Goal: Communication & Community: Answer question/provide support

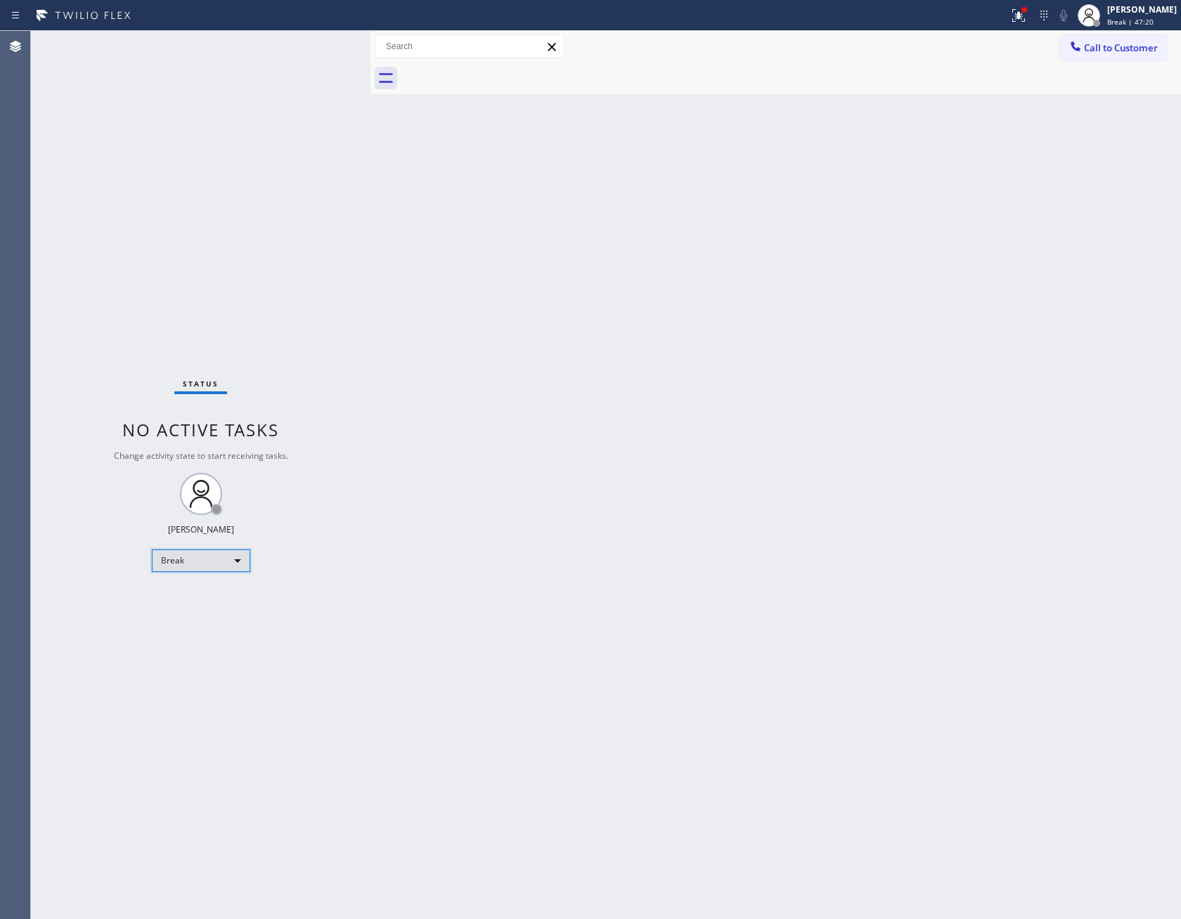
click at [190, 561] on div "Break" at bounding box center [201, 561] width 98 height 22
click at [188, 599] on li "Available" at bounding box center [199, 597] width 95 height 17
drag, startPoint x: 709, startPoint y: 519, endPoint x: 833, endPoint y: 609, distance: 153.4
click at [715, 517] on div "Back to Dashboard Change Sender ID Customers Technicians Select a contact Outbo…" at bounding box center [775, 475] width 810 height 888
click at [231, 562] on div "Available" at bounding box center [201, 561] width 98 height 22
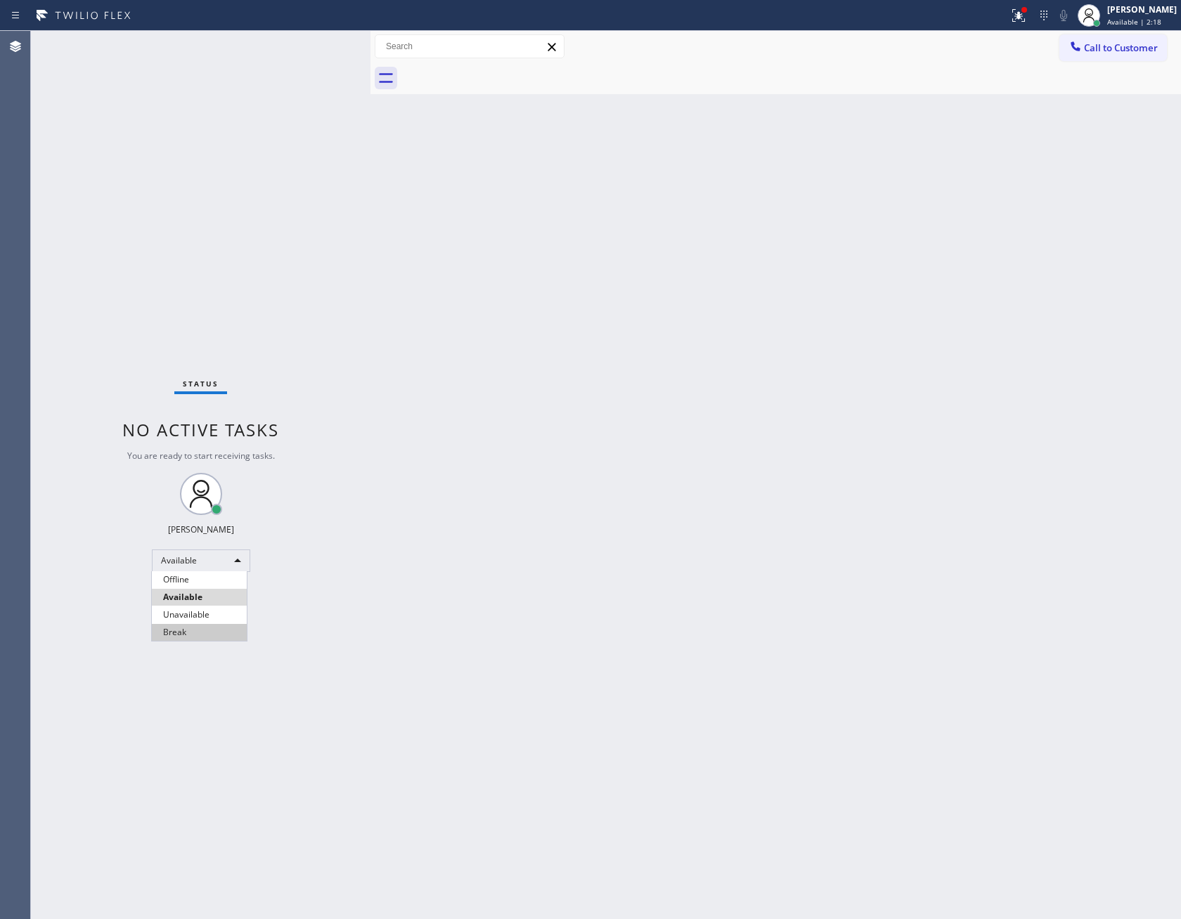
click at [209, 637] on li "Break" at bounding box center [199, 632] width 95 height 17
click at [865, 479] on div "Back to Dashboard Change Sender ID Customers Technicians Select a contact Outbo…" at bounding box center [775, 475] width 810 height 888
drag, startPoint x: 865, startPoint y: 479, endPoint x: 945, endPoint y: 217, distance: 273.4
click at [869, 474] on div "Back to Dashboard Change Sender ID Customers Technicians Select a contact Outbo…" at bounding box center [775, 475] width 810 height 888
click at [186, 571] on div "Status No active tasks Change activity state to start receiving tasks. [PERSON_…" at bounding box center [200, 475] width 339 height 888
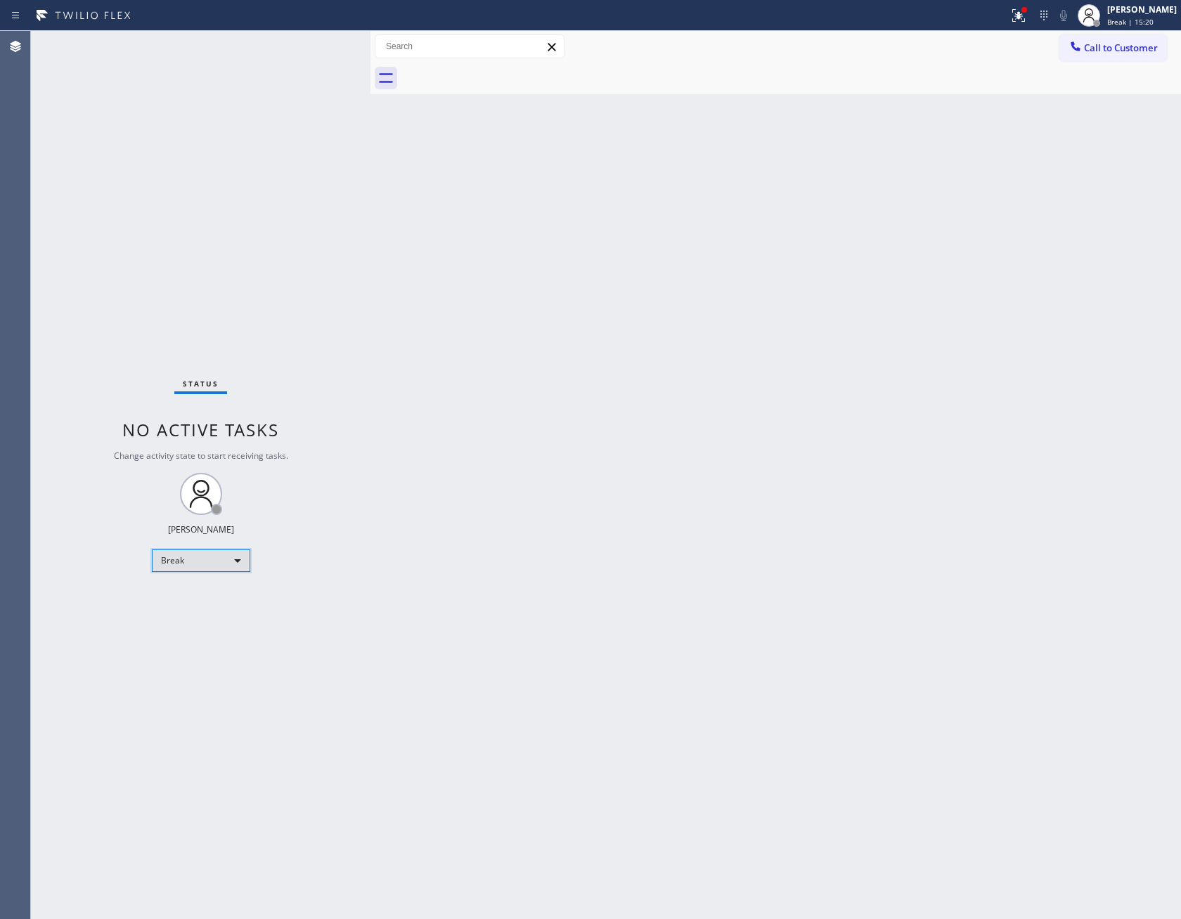
click at [197, 557] on div "Break" at bounding box center [201, 561] width 98 height 22
click at [205, 614] on li "Unavailable" at bounding box center [199, 614] width 95 height 17
click at [791, 566] on div "Back to Dashboard Change Sender ID Customers Technicians Select a contact Outbo…" at bounding box center [775, 475] width 810 height 888
click at [230, 562] on div "Unavailable" at bounding box center [201, 561] width 98 height 22
click at [207, 599] on li "Available" at bounding box center [199, 597] width 95 height 17
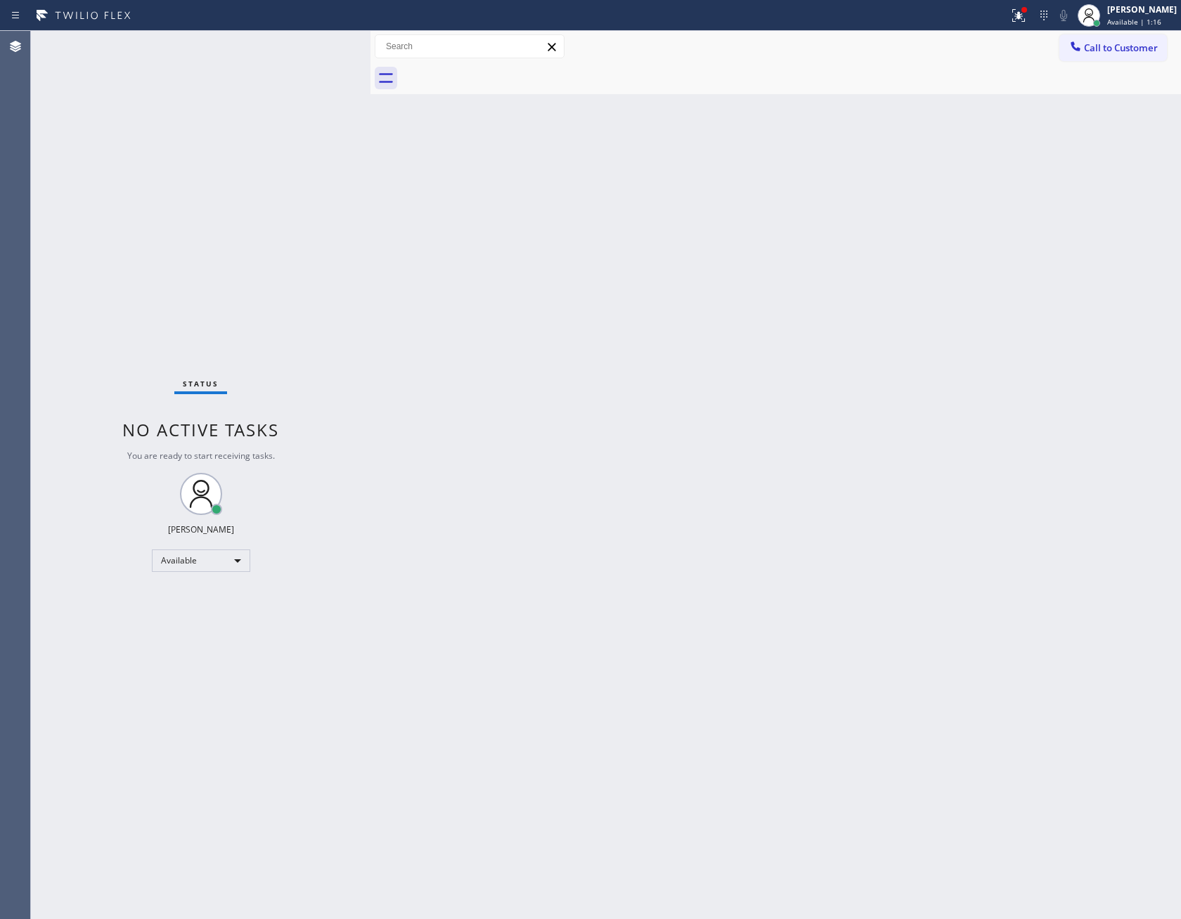
drag, startPoint x: 435, startPoint y: 580, endPoint x: 580, endPoint y: 797, distance: 260.4
click at [456, 591] on div "Back to Dashboard Change Sender ID Customers Technicians Select a contact Outbo…" at bounding box center [775, 475] width 810 height 888
click at [460, 475] on div "Back to Dashboard Change Sender ID Customers Technicians Select a contact Outbo…" at bounding box center [775, 475] width 810 height 888
drag, startPoint x: 448, startPoint y: 283, endPoint x: 550, endPoint y: 297, distance: 103.7
click at [509, 293] on div "Back to Dashboard Change Sender ID Customers Technicians Select a contact Outbo…" at bounding box center [775, 475] width 810 height 888
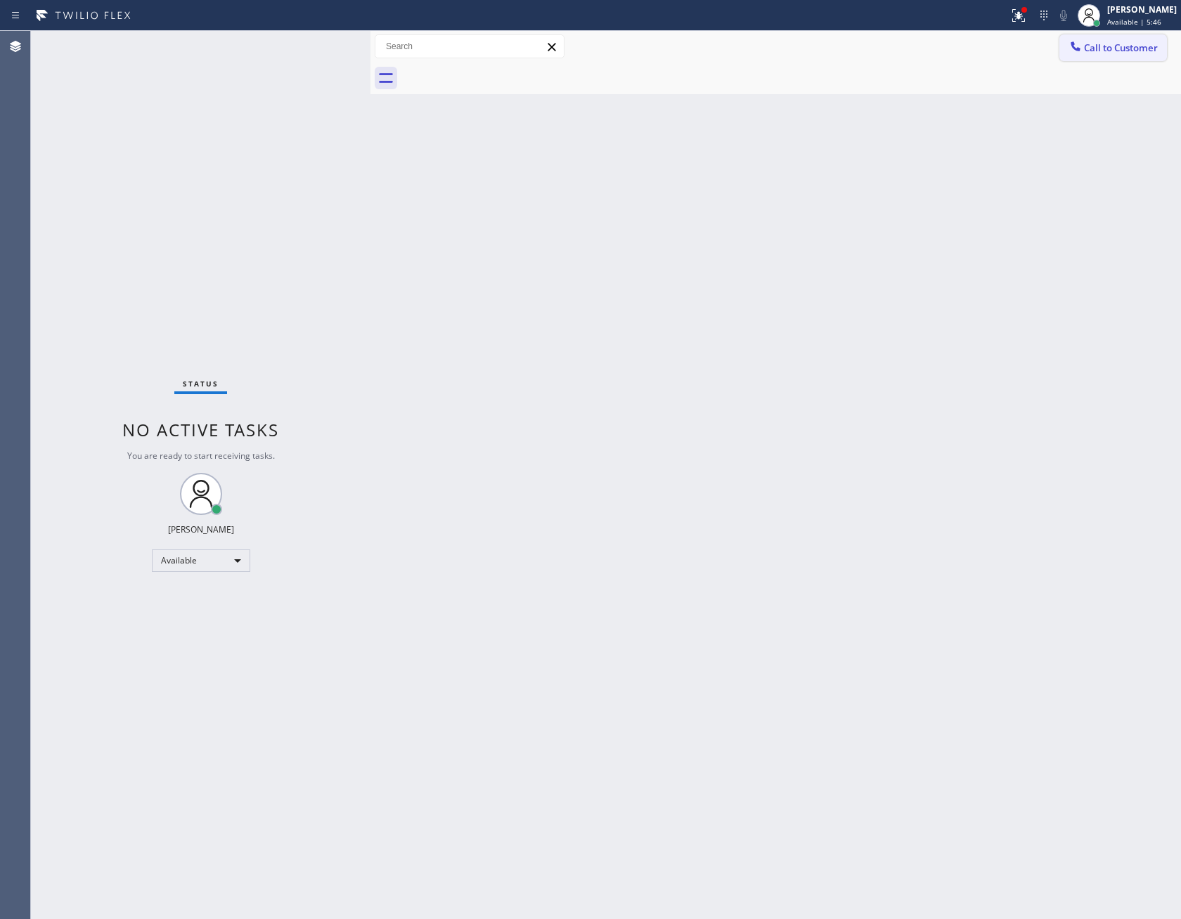
click at [1122, 51] on span "Call to Customer" at bounding box center [1121, 47] width 74 height 13
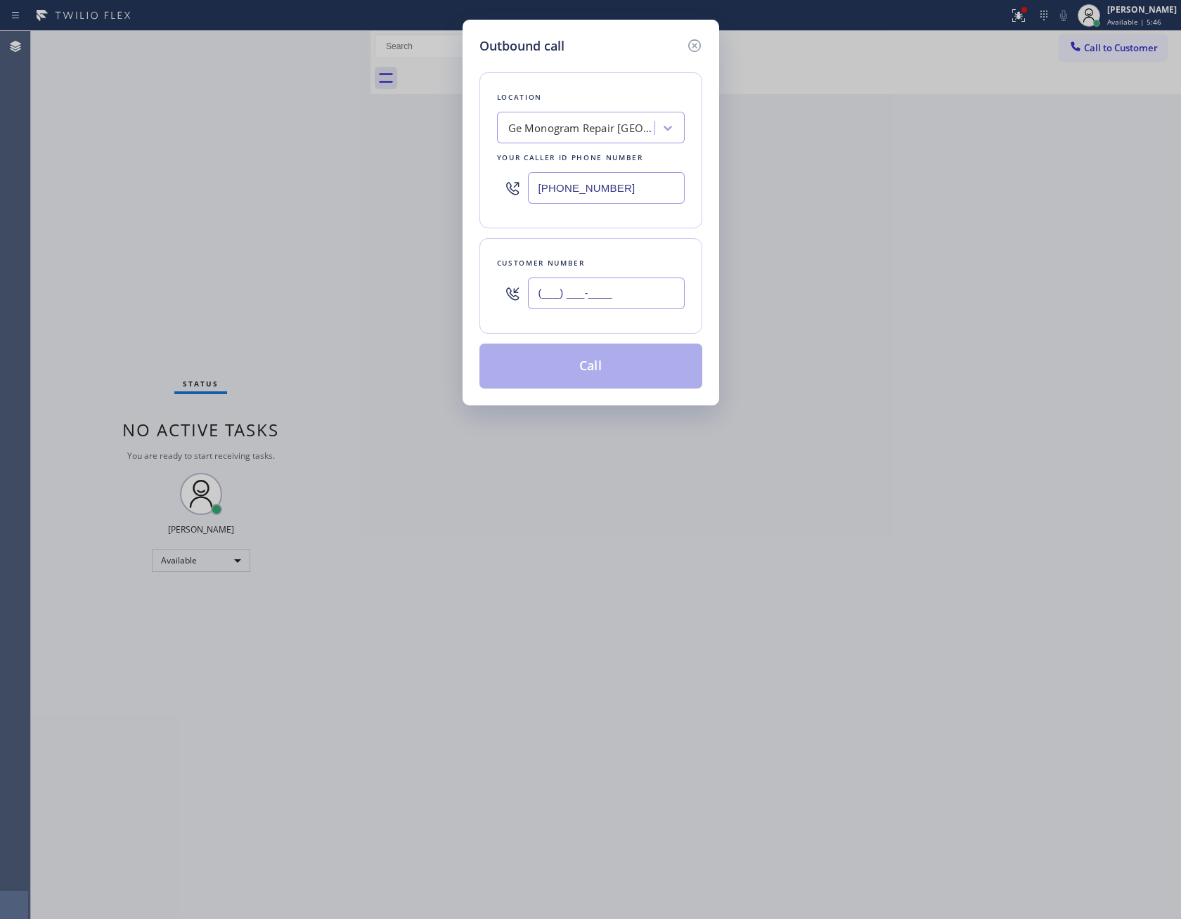
click at [675, 287] on input "(___) ___-____" at bounding box center [606, 294] width 157 height 32
paste input "917) 568-9663"
type input "[PHONE_NUMBER]"
click at [610, 140] on div "Ge Monogram Repair [GEOGRAPHIC_DATA]" at bounding box center [591, 128] width 188 height 32
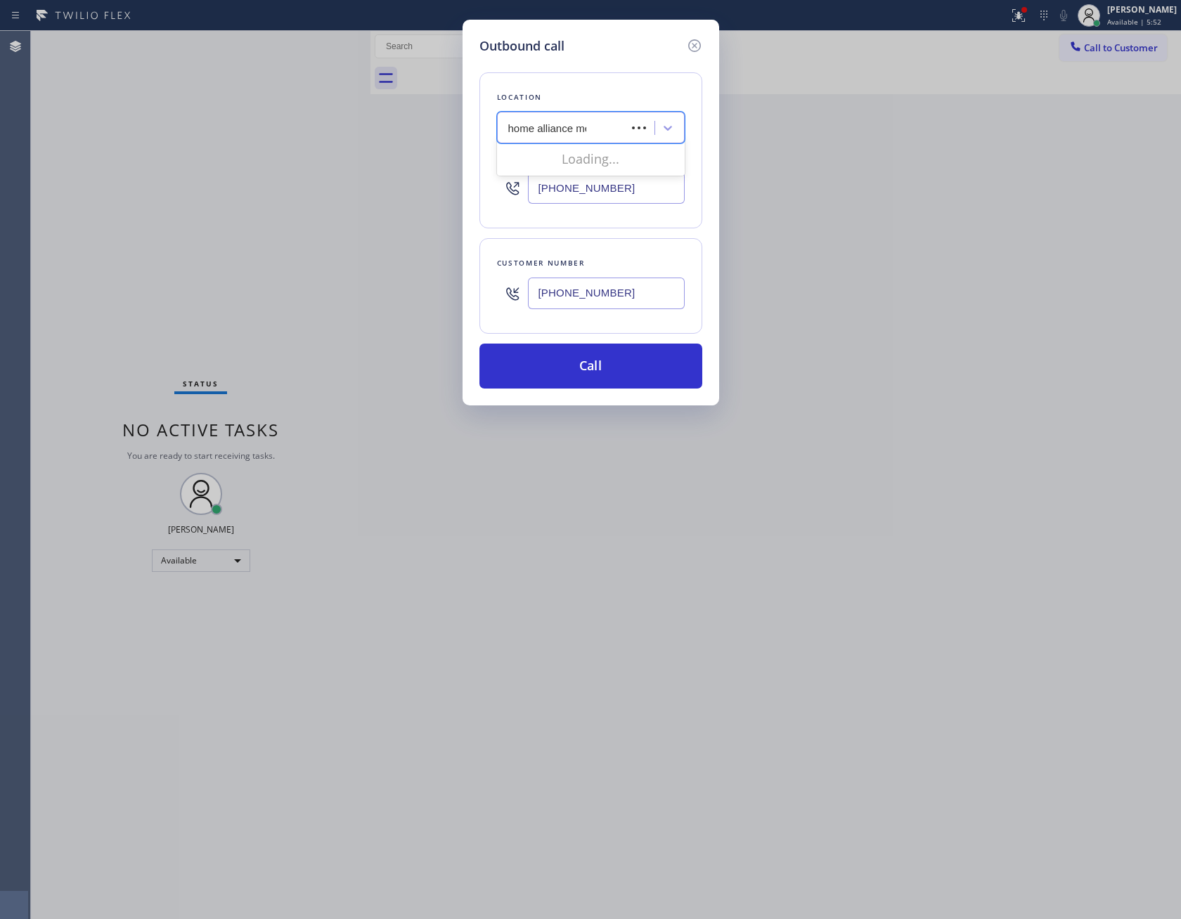
type input "home alliance mem"
click at [618, 159] on div "Home Alliance Membership" at bounding box center [591, 157] width 188 height 25
type input "[PHONE_NUMBER]"
click at [616, 384] on button "Call" at bounding box center [590, 366] width 223 height 45
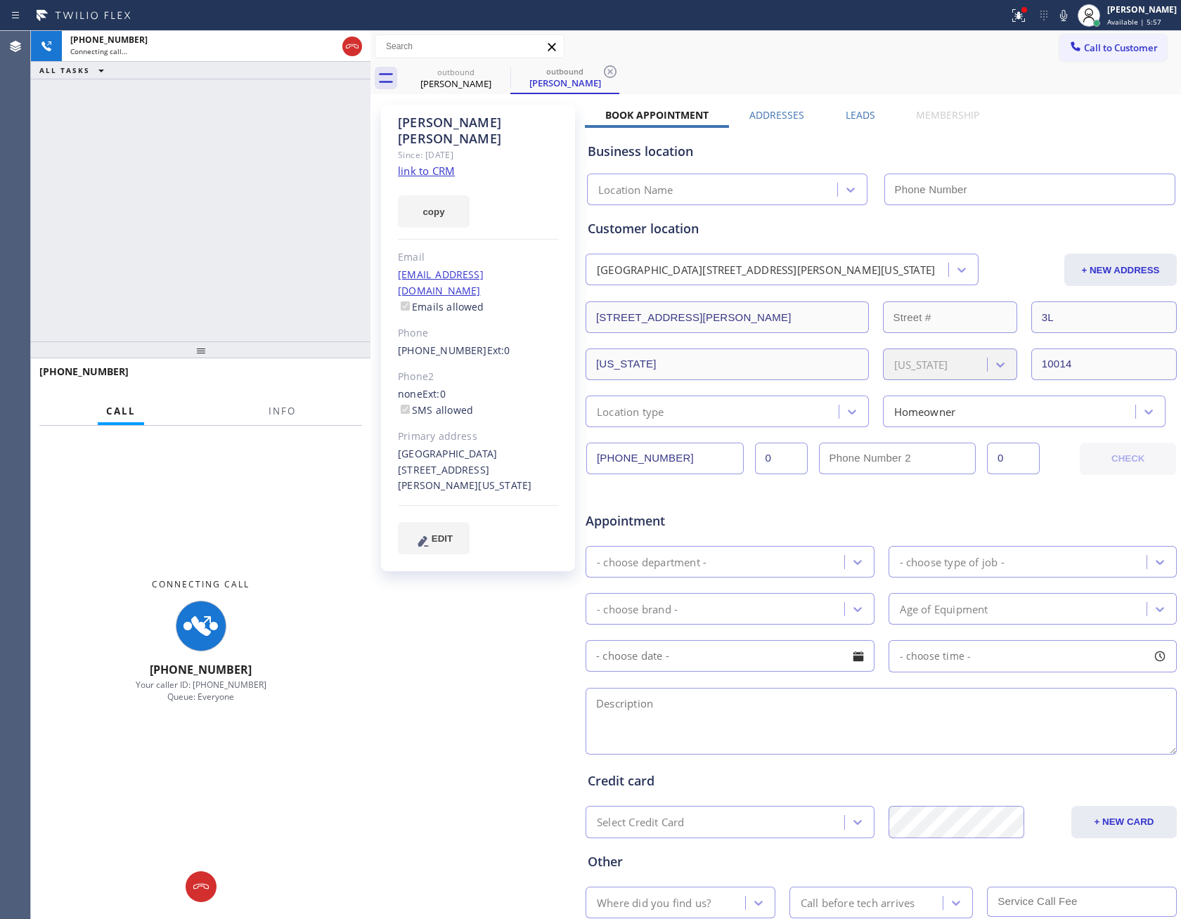
click at [199, 215] on div "[PHONE_NUMBER] Connecting call… ALL TASKS ALL TASKS ACTIVE TASKS TASKS IN WRAP …" at bounding box center [200, 186] width 339 height 311
type input "[PHONE_NUMBER]"
click at [427, 164] on link "link to CRM" at bounding box center [426, 171] width 57 height 14
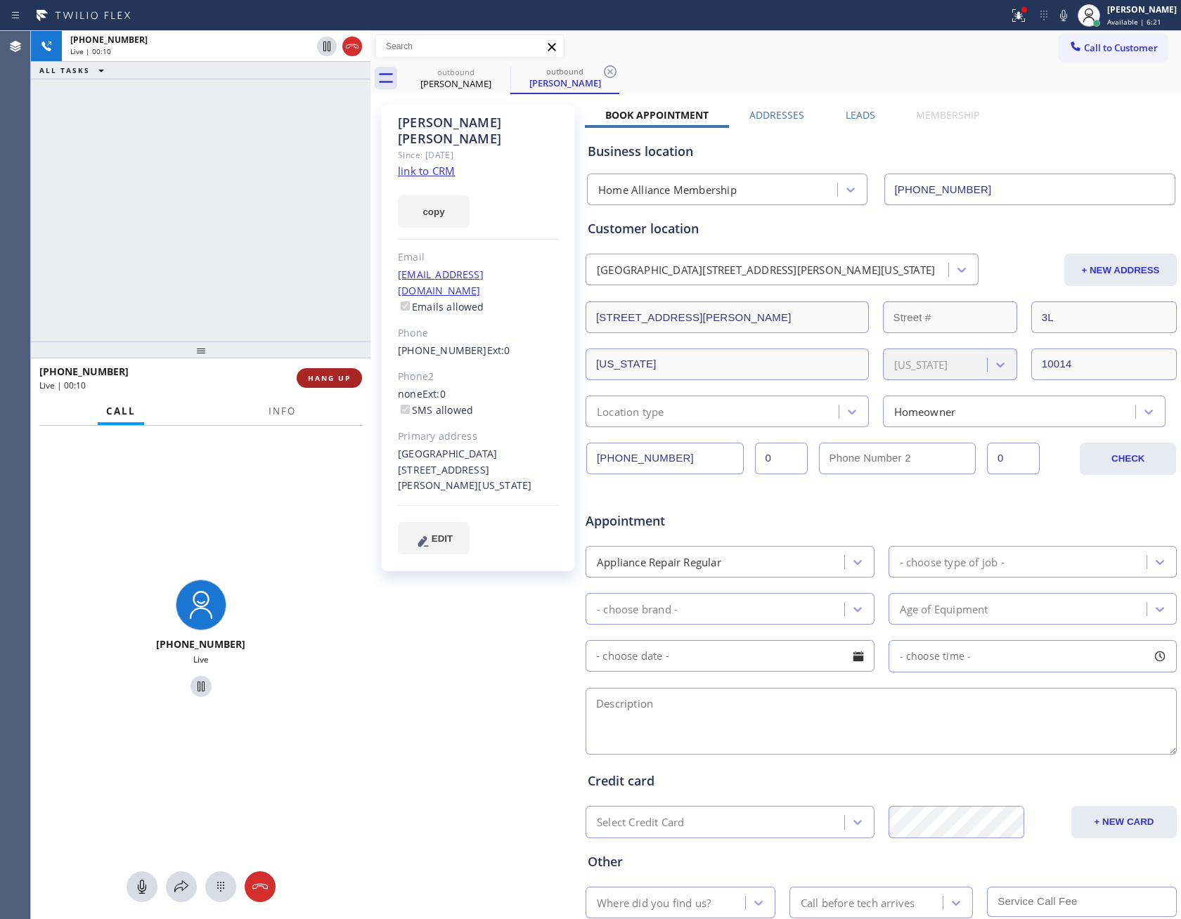
click at [327, 378] on span "HANG UP" at bounding box center [329, 378] width 43 height 10
drag, startPoint x: 270, startPoint y: 249, endPoint x: 285, endPoint y: 235, distance: 20.9
click at [277, 253] on div "[PHONE_NUMBER] Live | 00:10 ALL TASKS ALL TASKS ACTIVE TASKS TASKS IN WRAP UP" at bounding box center [200, 186] width 339 height 311
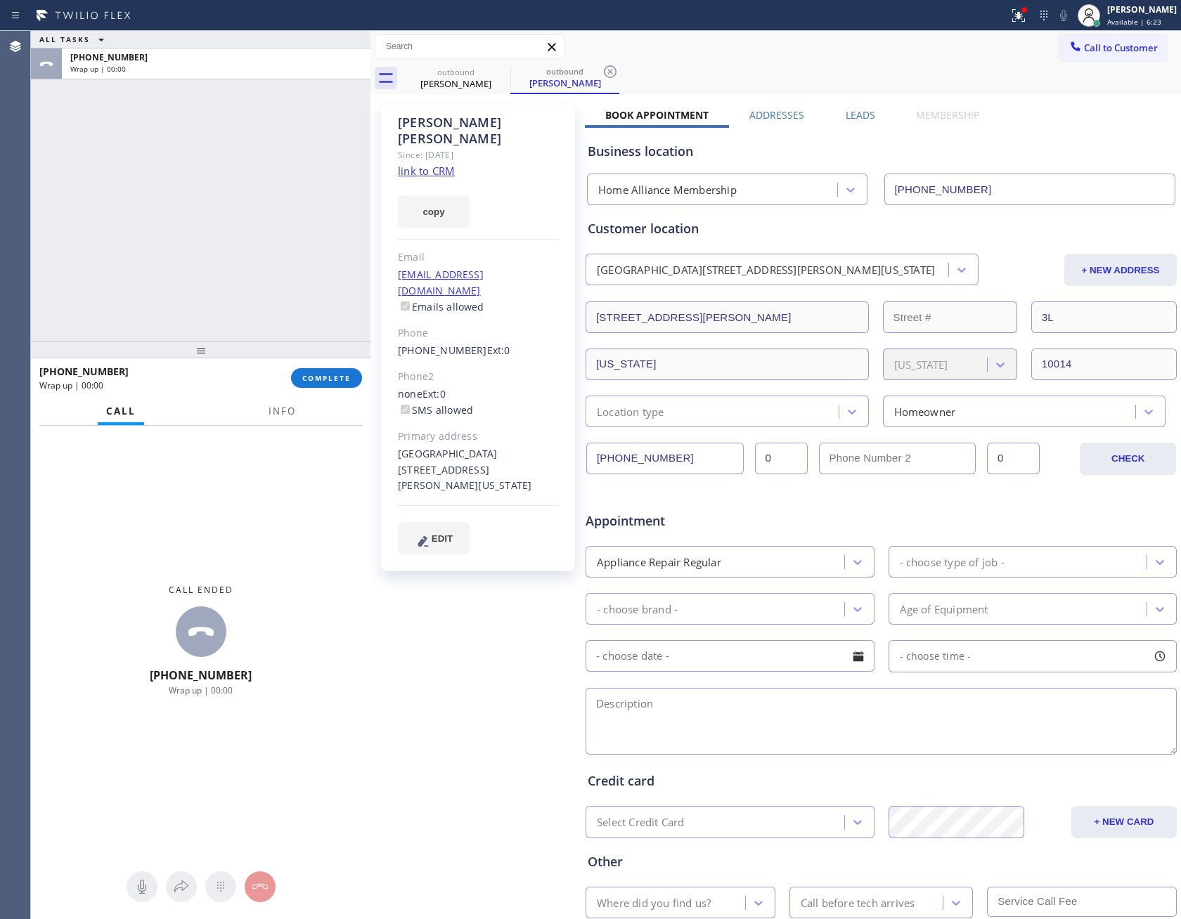
click at [859, 112] on label "Leads" at bounding box center [860, 114] width 30 height 13
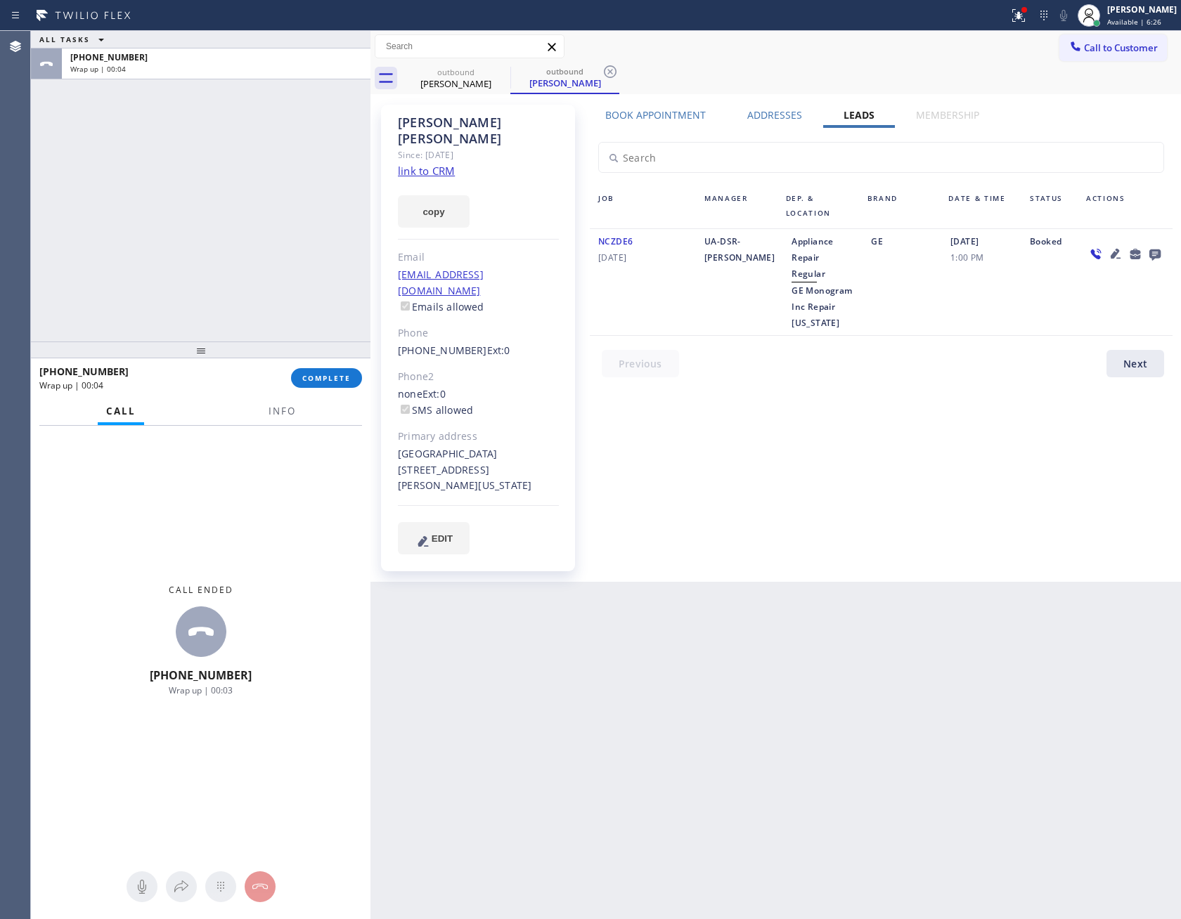
click at [1059, 486] on div "Book Appointment Addresses Leads Membership Business location Home Alliance Mem…" at bounding box center [881, 343] width 592 height 470
click at [1153, 249] on icon at bounding box center [1154, 254] width 17 height 18
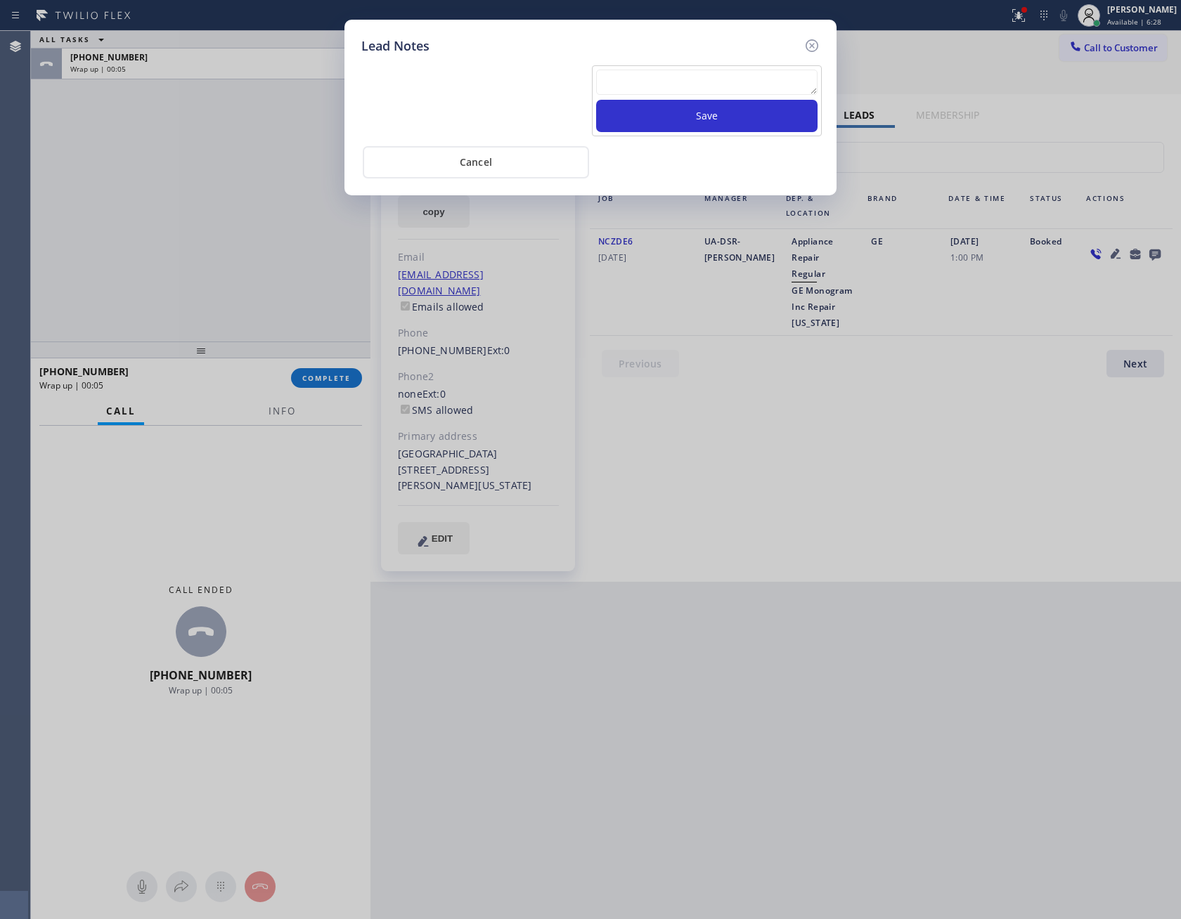
click at [610, 81] on textarea at bounding box center [706, 82] width 221 height 25
paste textarea "PLEASE TRANSFER FOR MEMBERSHIP and AC FILTER"
type textarea "PLEASE TRANSFER FOR MEMBERSHIP and AC FILTER"
click at [624, 115] on button "Save" at bounding box center [706, 116] width 221 height 32
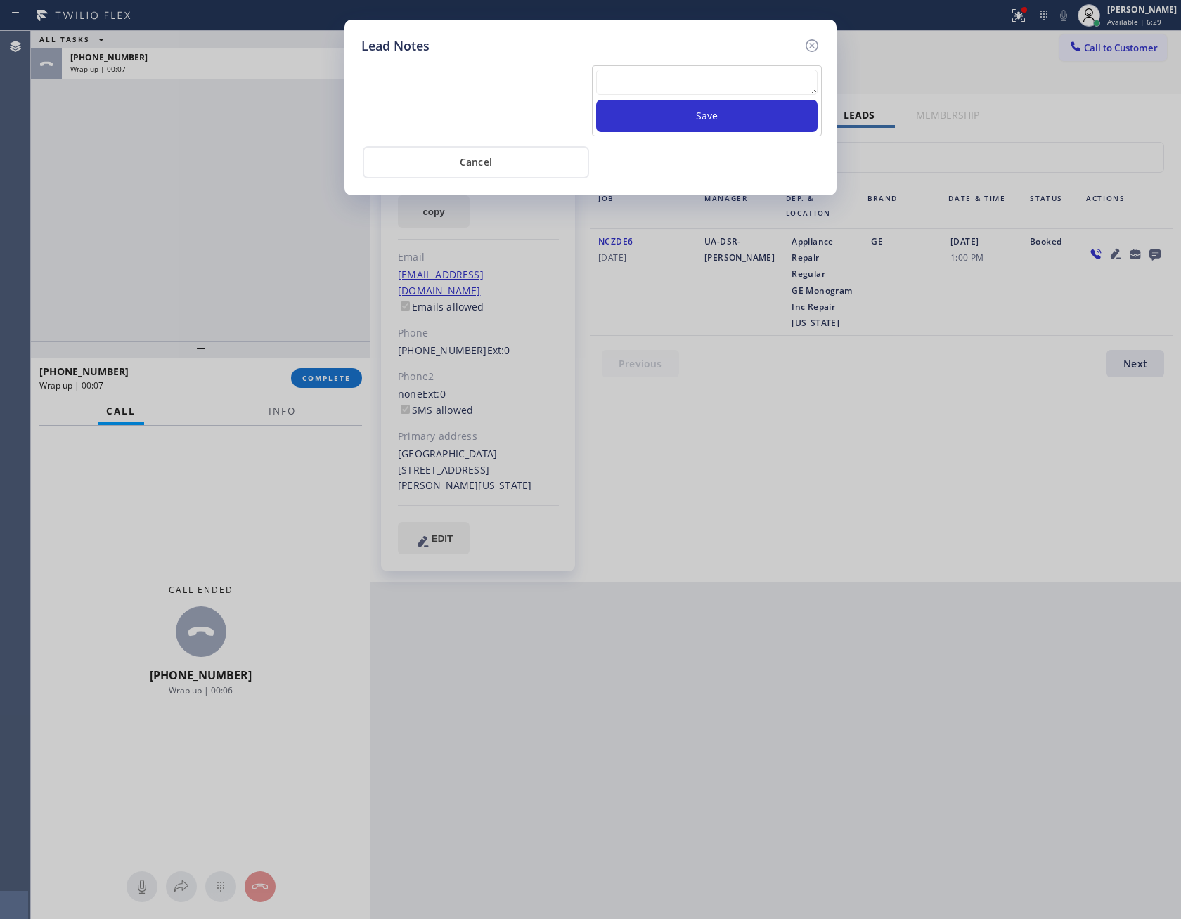
scroll to position [0, 0]
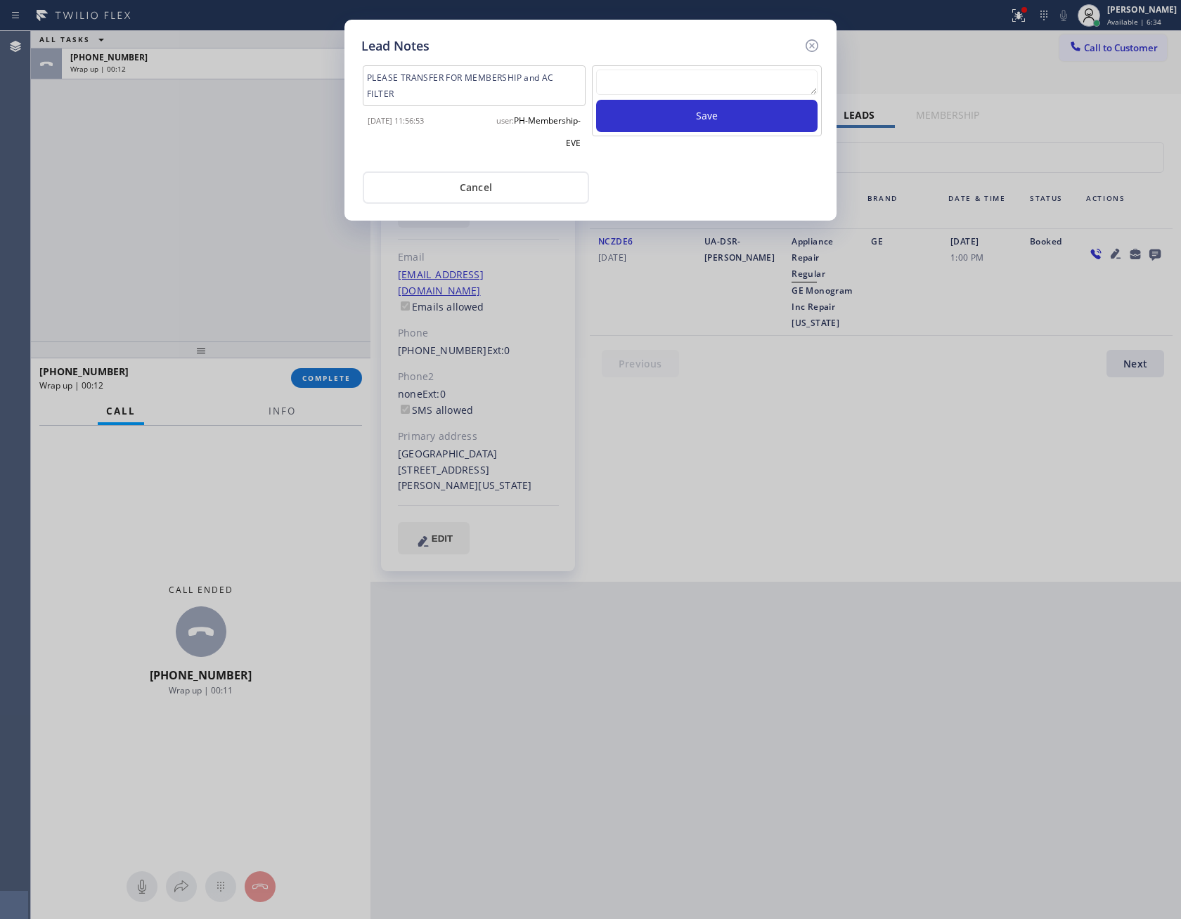
drag, startPoint x: 675, startPoint y: 198, endPoint x: 663, endPoint y: 199, distance: 12.7
click at [675, 198] on div "Cancel" at bounding box center [590, 186] width 458 height 35
click at [517, 197] on button "Cancel" at bounding box center [476, 187] width 226 height 32
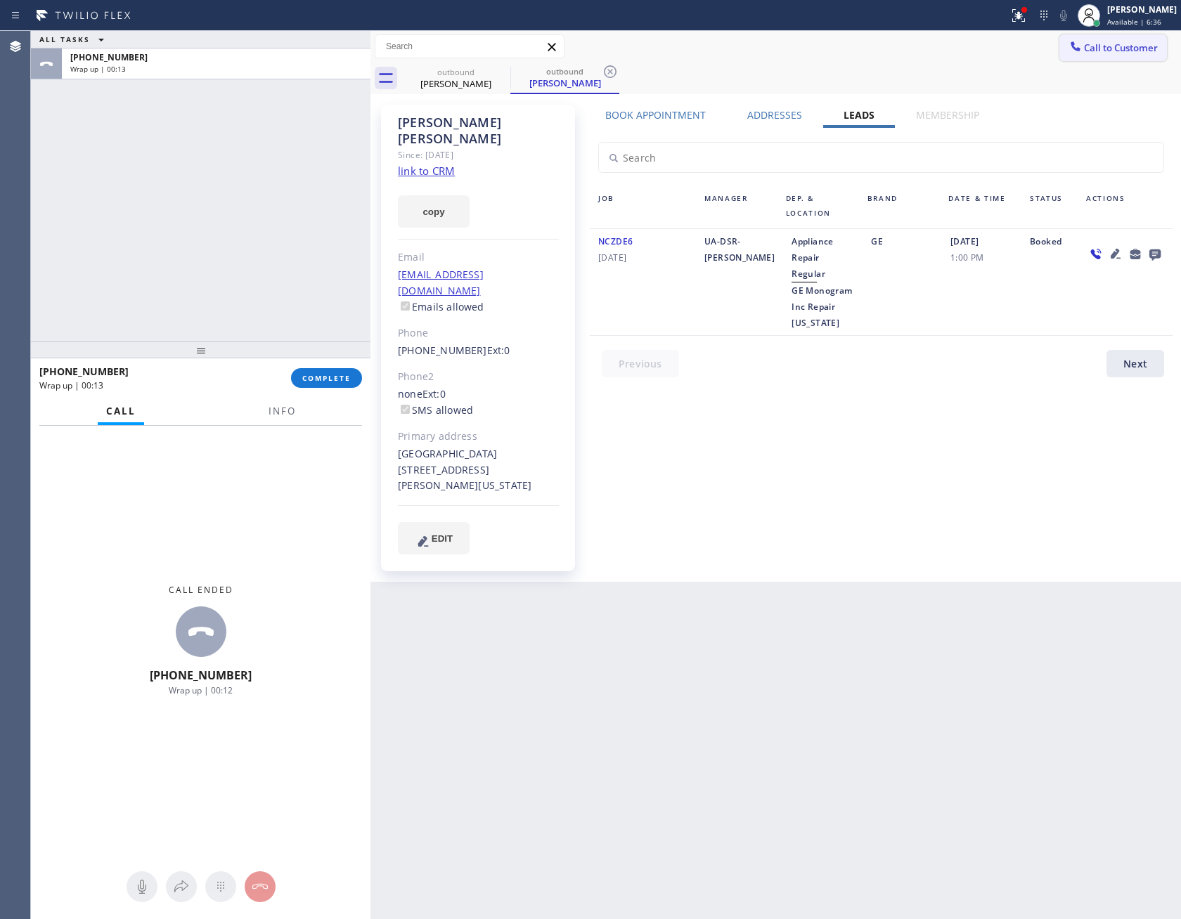
drag, startPoint x: 1143, startPoint y: 42, endPoint x: 1130, endPoint y: 46, distance: 13.3
click at [1141, 43] on span "Call to Customer" at bounding box center [1121, 47] width 74 height 13
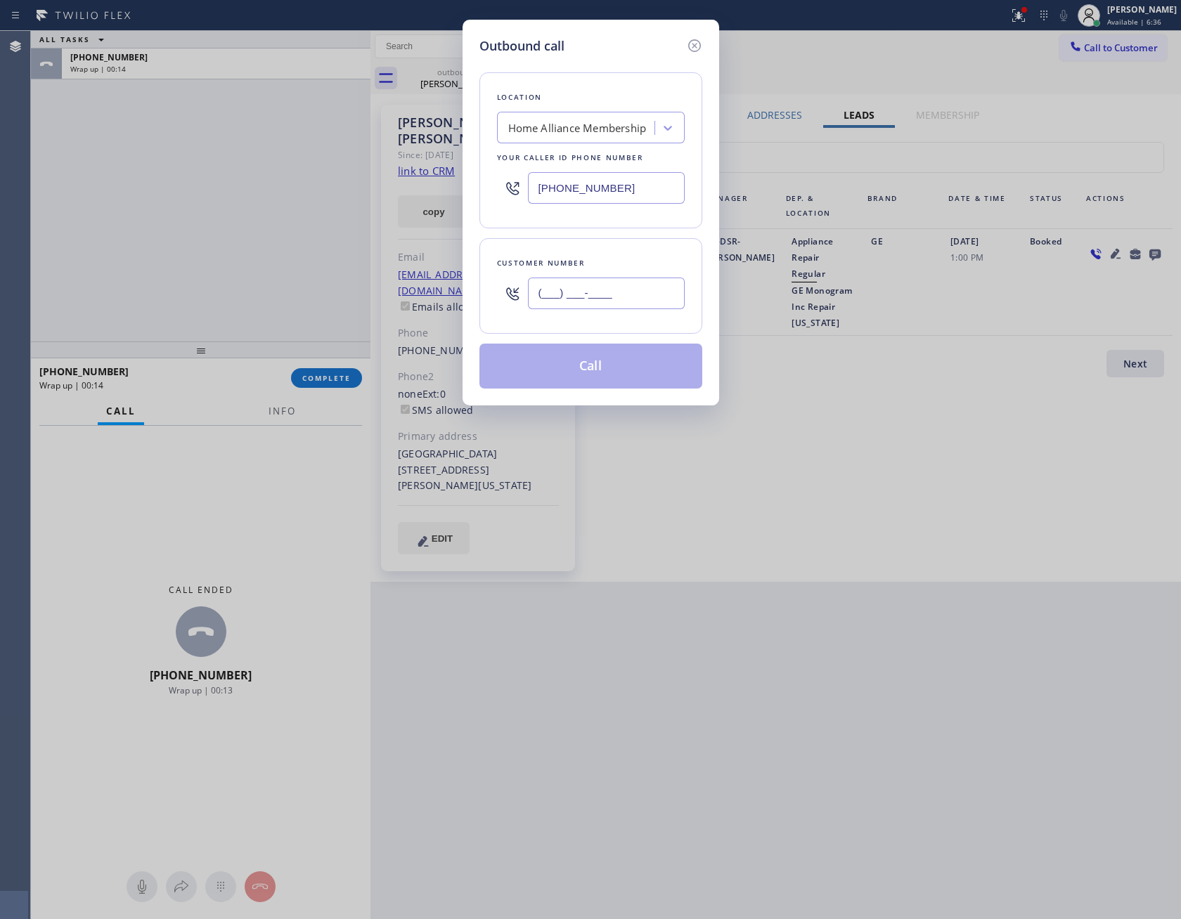
click at [651, 292] on input "(___) ___-____" at bounding box center [606, 294] width 157 height 32
paste input "209) 277-1675"
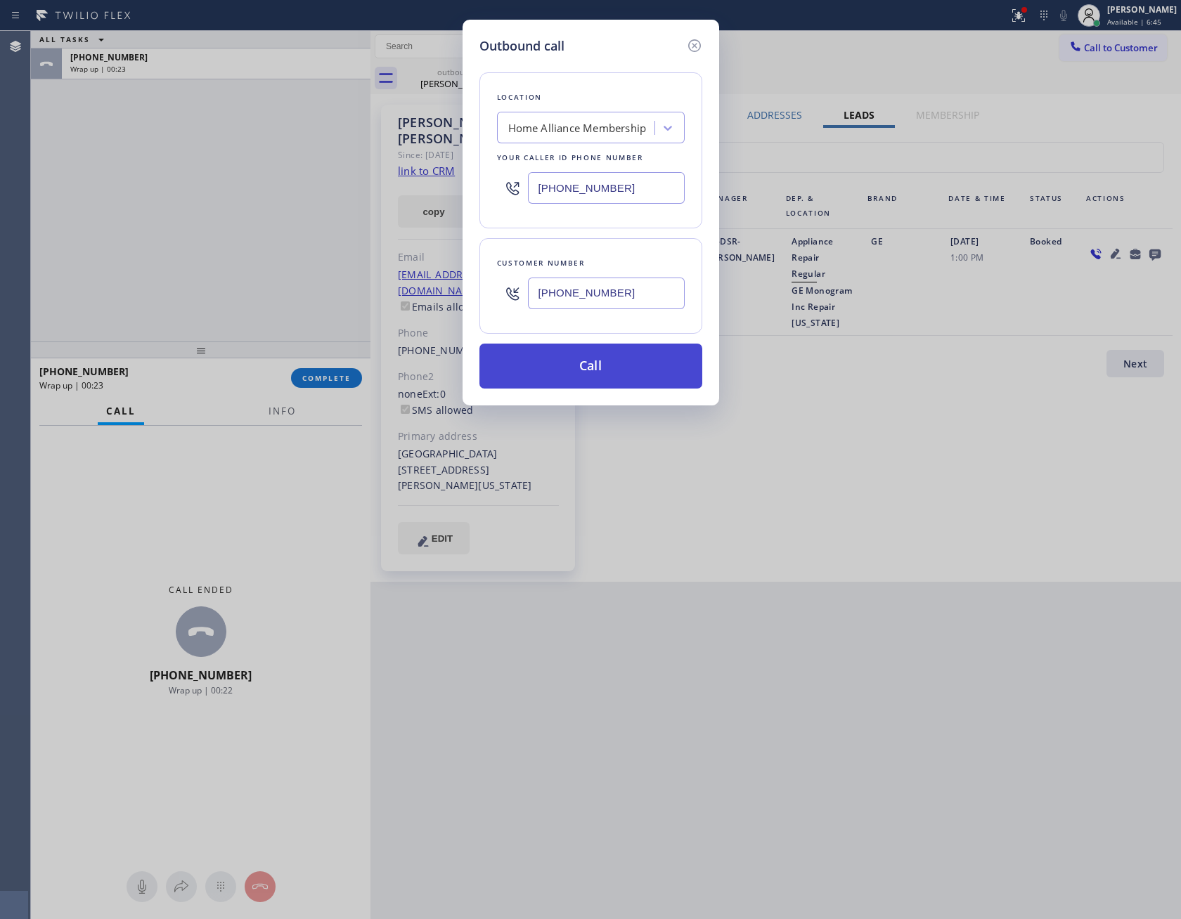
type input "[PHONE_NUMBER]"
click at [652, 367] on button "Call" at bounding box center [590, 366] width 223 height 45
click at [99, 181] on div "Outbound call Location Home Alliance Membership Your caller id phone number [PH…" at bounding box center [590, 459] width 1181 height 919
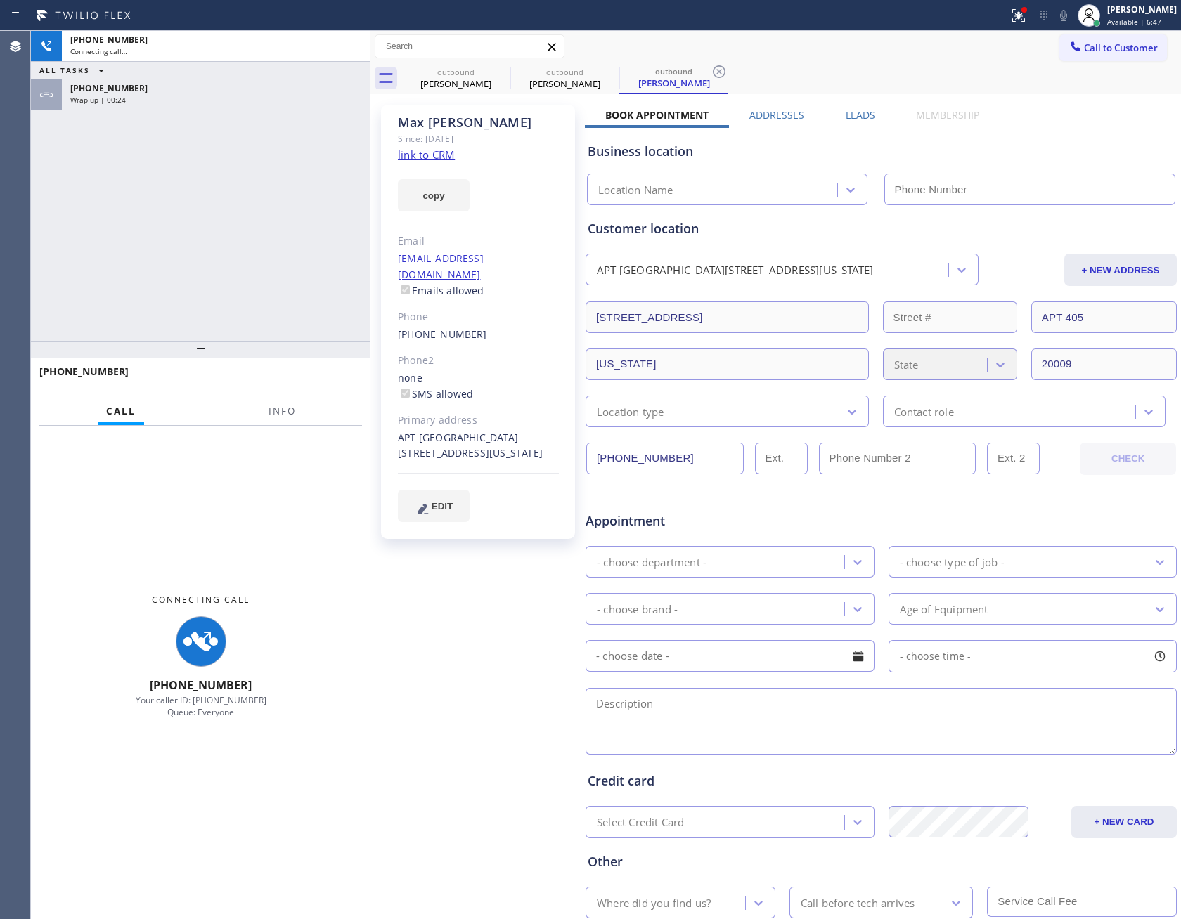
click at [203, 95] on div "Wrap up | 00:24" at bounding box center [216, 100] width 292 height 10
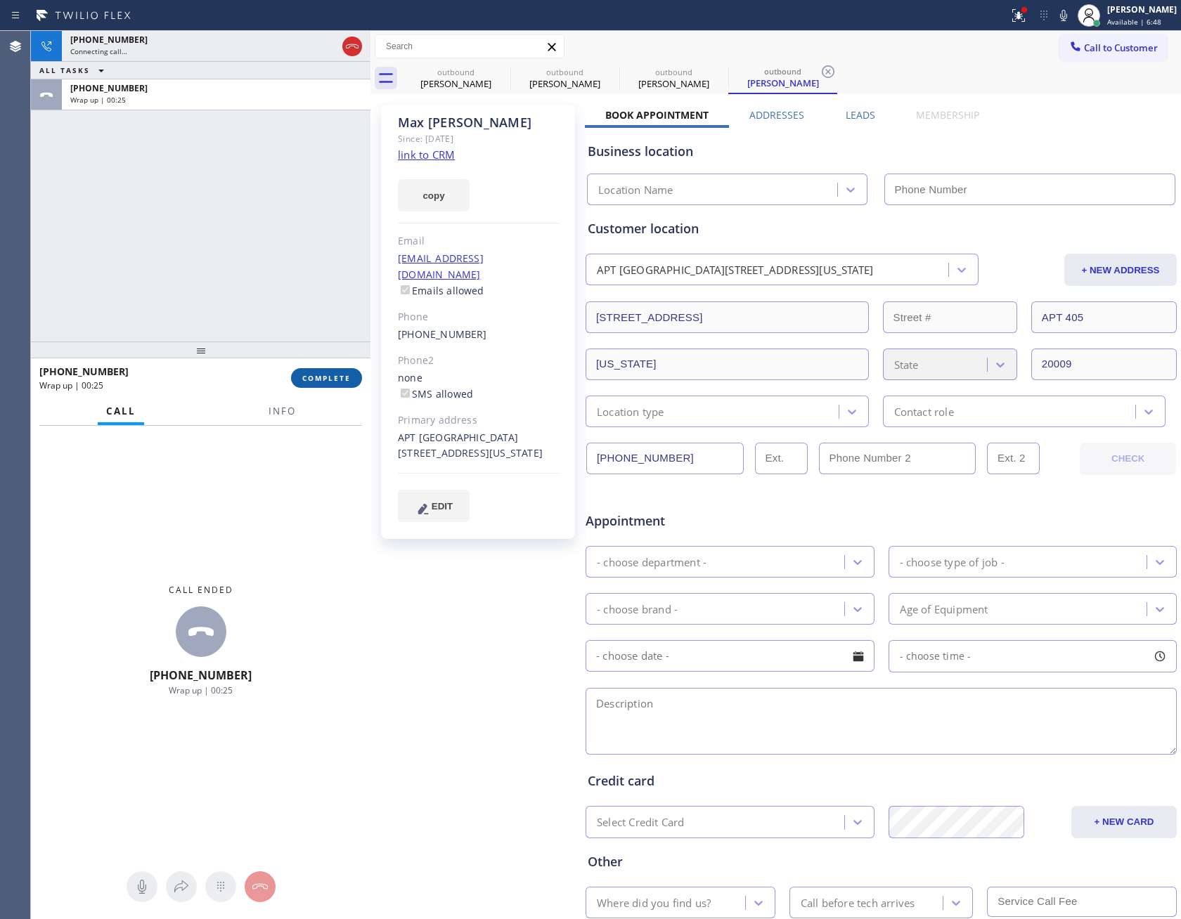
click at [358, 380] on button "COMPLETE" at bounding box center [326, 378] width 71 height 20
click at [329, 363] on div "[PHONE_NUMBER] Wrap up | 00:26 COMPLETE" at bounding box center [200, 378] width 323 height 37
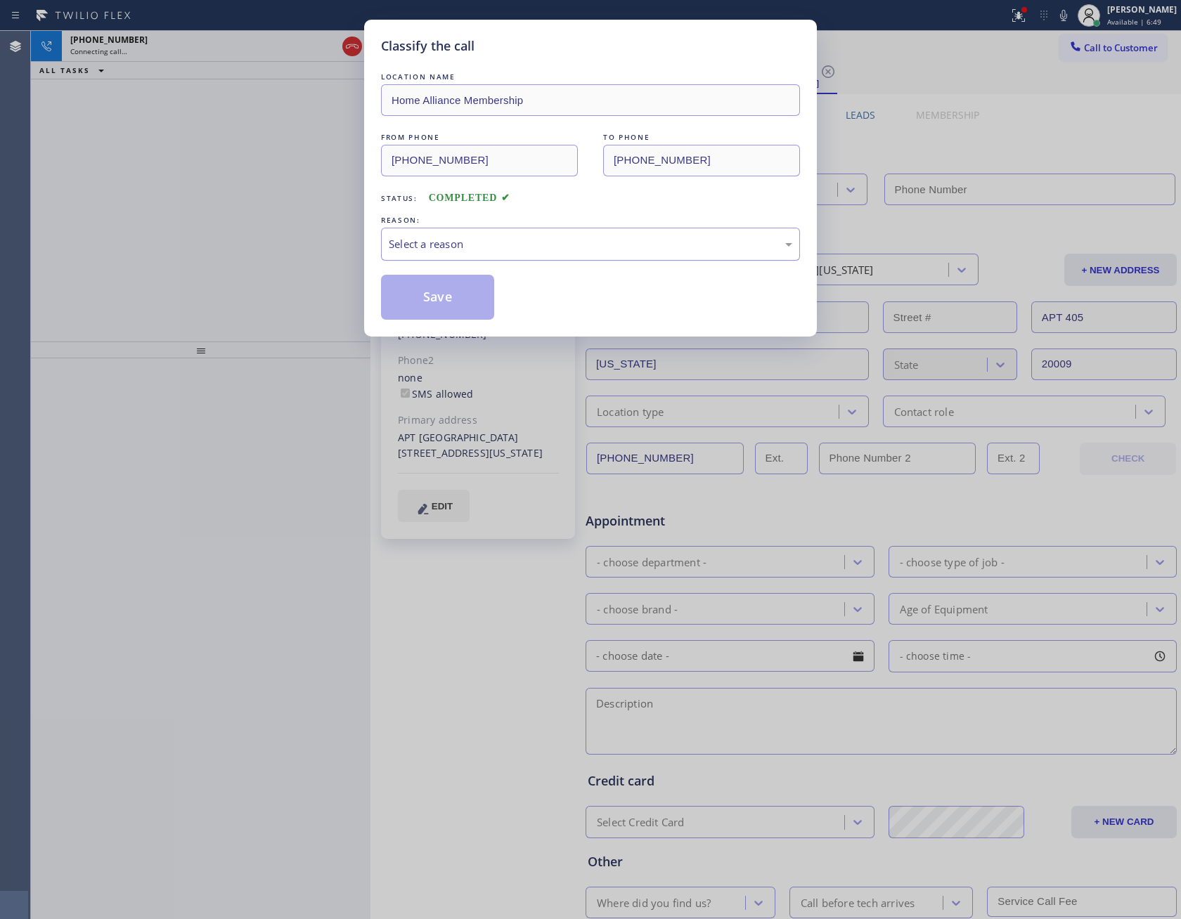
click at [550, 243] on div "Select a reason" at bounding box center [590, 244] width 419 height 33
type input "[PHONE_NUMBER]"
click at [435, 300] on button "Save" at bounding box center [437, 297] width 113 height 45
click at [436, 300] on button "Save" at bounding box center [437, 297] width 113 height 45
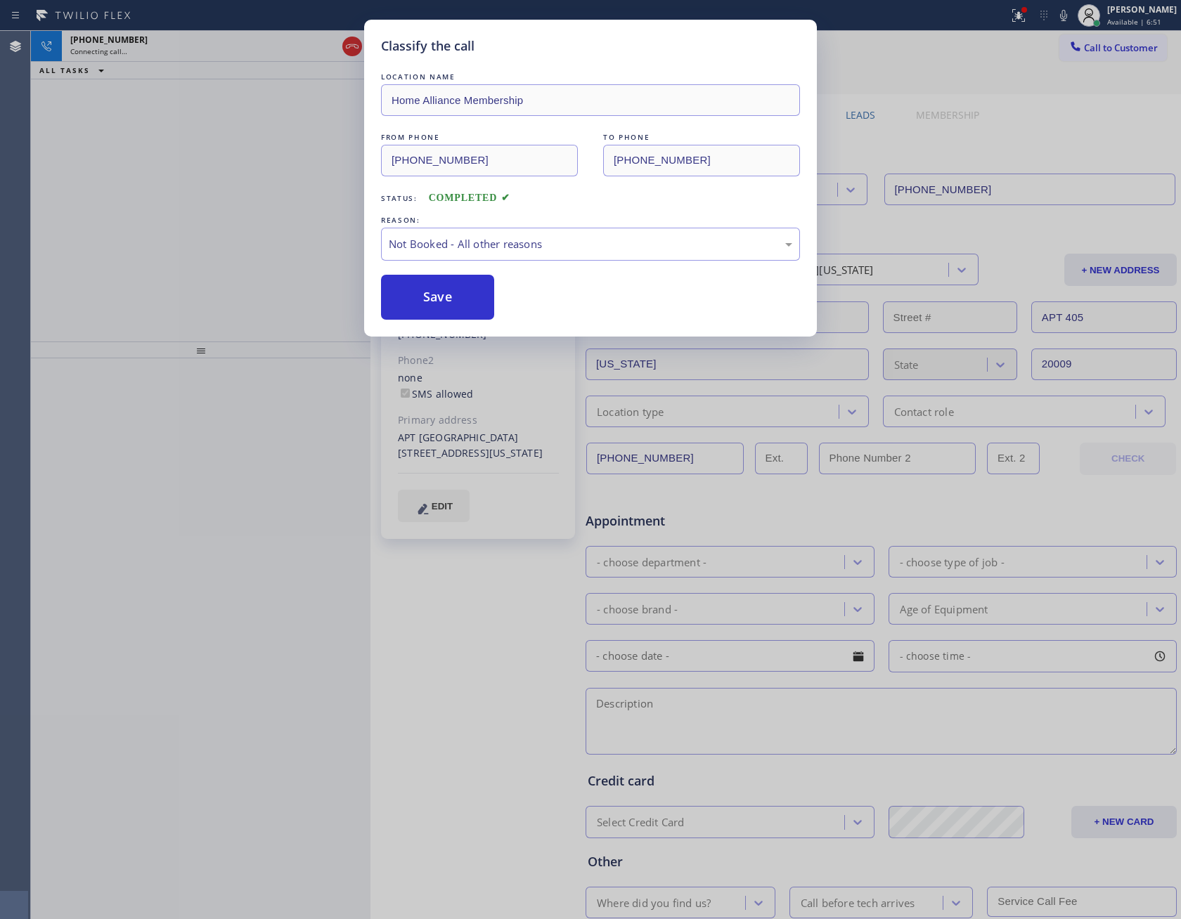
click at [276, 231] on div "Classify the call LOCATION NAME Home Alliance Membership FROM PHONE [PHONE_NUMB…" at bounding box center [590, 459] width 1181 height 919
click at [285, 233] on div "Classify the call LOCATION NAME Home Alliance Membership FROM PHONE [PHONE_NUMB…" at bounding box center [590, 459] width 1181 height 919
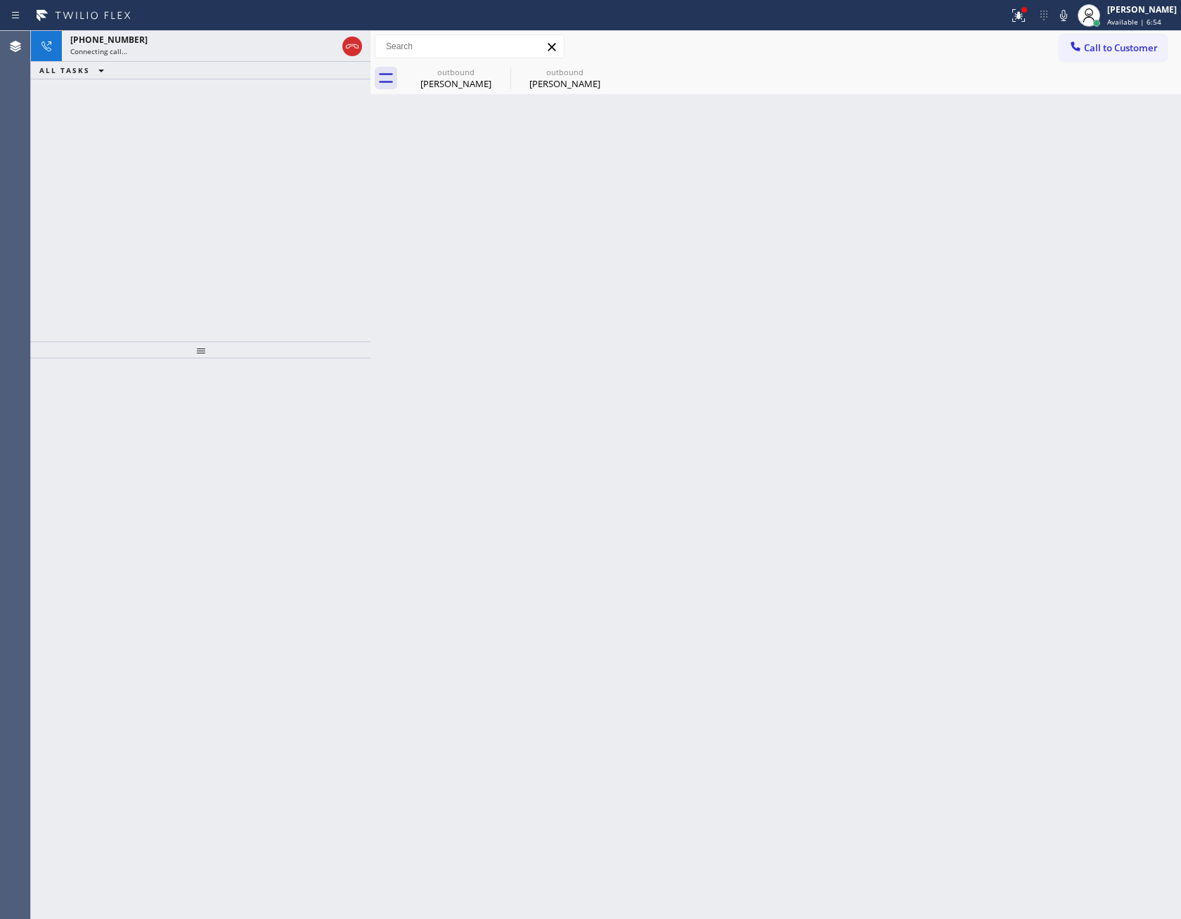
drag, startPoint x: 296, startPoint y: 249, endPoint x: 327, endPoint y: 115, distance: 137.9
click at [299, 249] on div "[PHONE_NUMBER] Connecting call… ALL TASKS ALL TASKS ACTIVE TASKS TASKS IN WRAP …" at bounding box center [200, 186] width 339 height 311
click at [280, 43] on div "[PHONE_NUMBER]" at bounding box center [190, 40] width 241 height 12
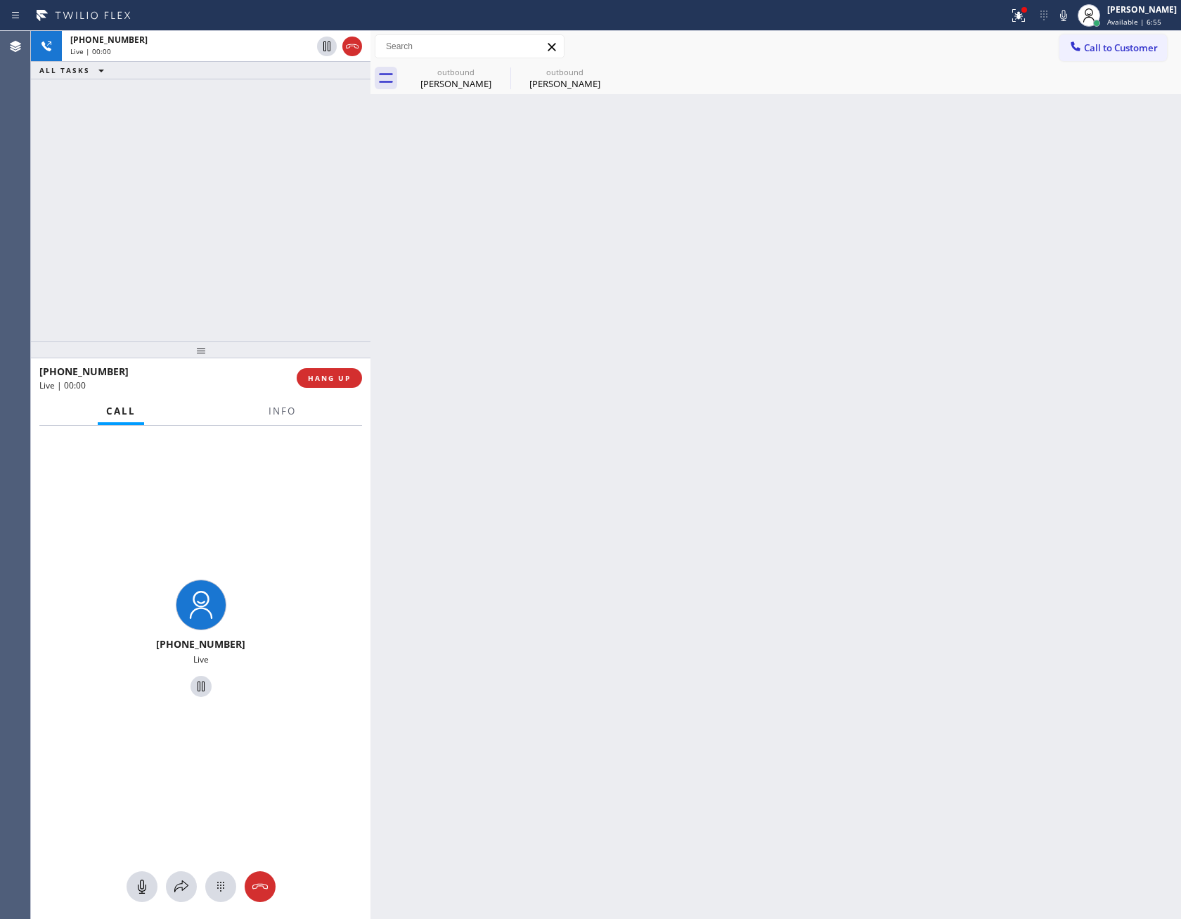
click at [304, 232] on div "[PHONE_NUMBER] Live | 00:00 ALL TASKS ALL TASKS ACTIVE TASKS TASKS IN WRAP UP" at bounding box center [200, 186] width 339 height 311
drag, startPoint x: 356, startPoint y: 36, endPoint x: 349, endPoint y: 51, distance: 16.7
click at [356, 39] on div at bounding box center [339, 46] width 51 height 31
click at [351, 46] on icon at bounding box center [352, 46] width 17 height 17
click at [312, 211] on div "[PHONE_NUMBER] Live | 00:01 ALL TASKS ALL TASKS ACTIVE TASKS TASKS IN WRAP UP" at bounding box center [200, 186] width 339 height 311
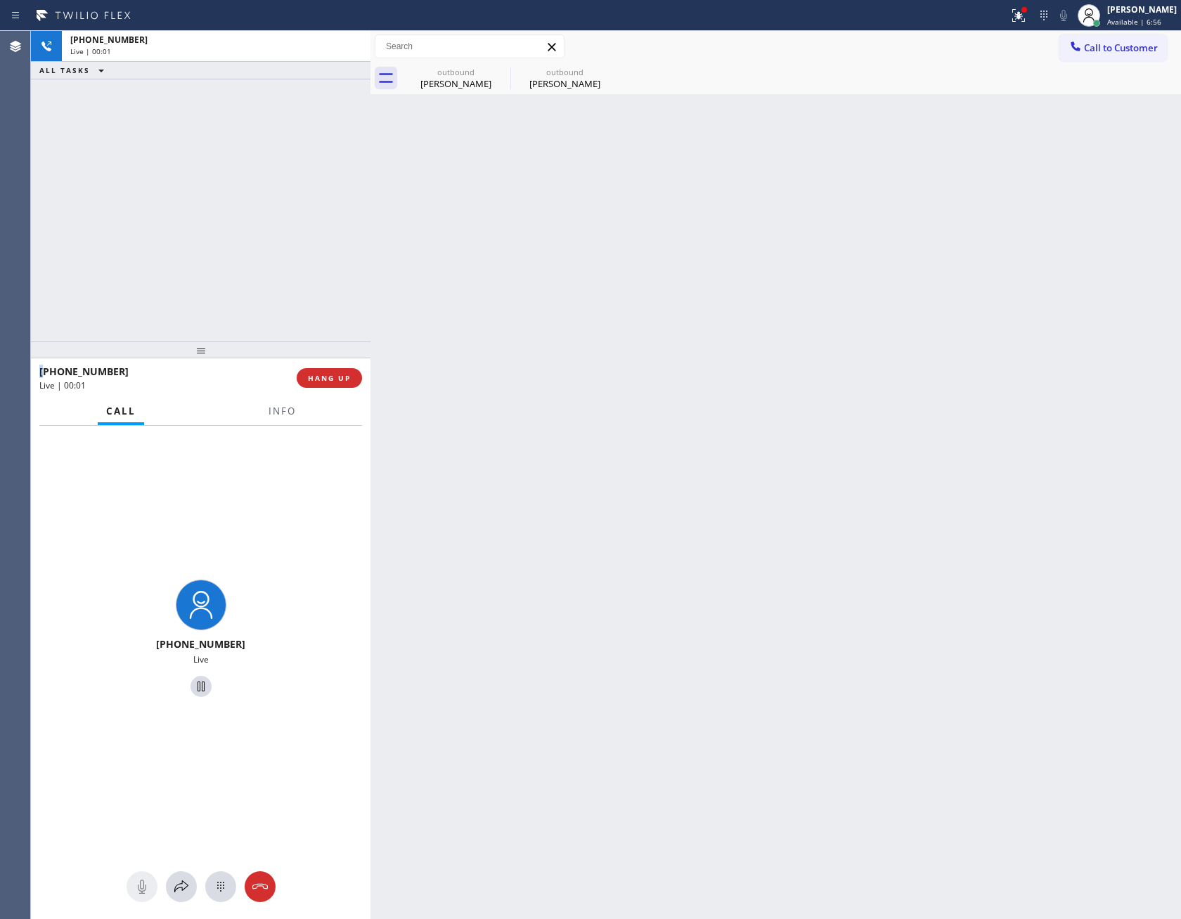
click at [312, 211] on div "[PHONE_NUMBER] Live | 00:01 ALL TASKS ALL TASKS ACTIVE TASKS TASKS IN WRAP UP" at bounding box center [200, 186] width 339 height 311
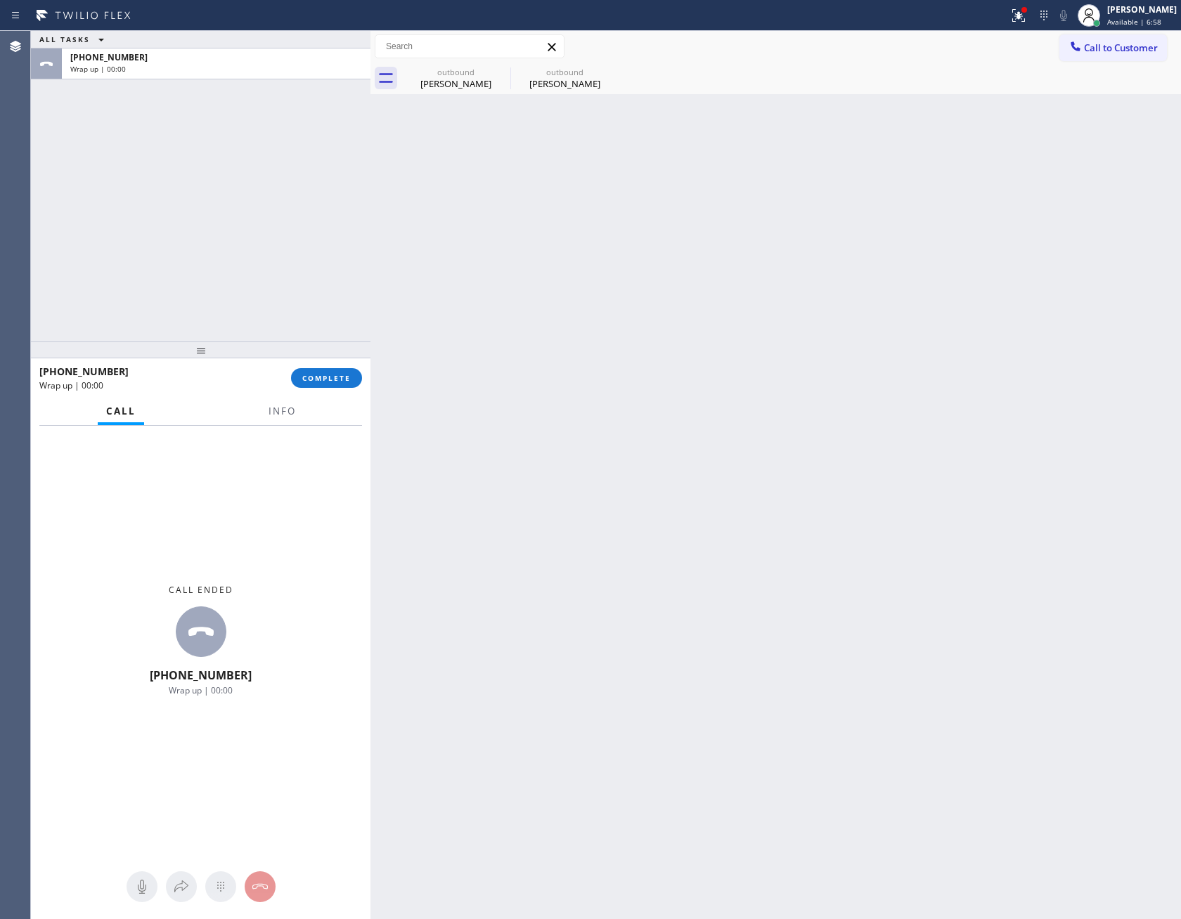
click at [312, 211] on div "ALL TASKS ALL TASKS ACTIVE TASKS TASKS IN WRAP UP [PHONE_NUMBER] Wrap up | 00:00" at bounding box center [200, 186] width 339 height 311
drag, startPoint x: 264, startPoint y: 198, endPoint x: 396, endPoint y: 224, distance: 135.3
click at [356, 215] on div "ALL TASKS ALL TASKS ACTIVE TASKS TASKS IN WRAP UP [PHONE_NUMBER] Wrap up | 00:01" at bounding box center [200, 186] width 339 height 311
click at [786, 352] on div "Back to Dashboard Change Sender ID Customers Technicians Select a contact Outbo…" at bounding box center [775, 475] width 810 height 888
click at [453, 81] on div "[PERSON_NAME]" at bounding box center [456, 83] width 106 height 13
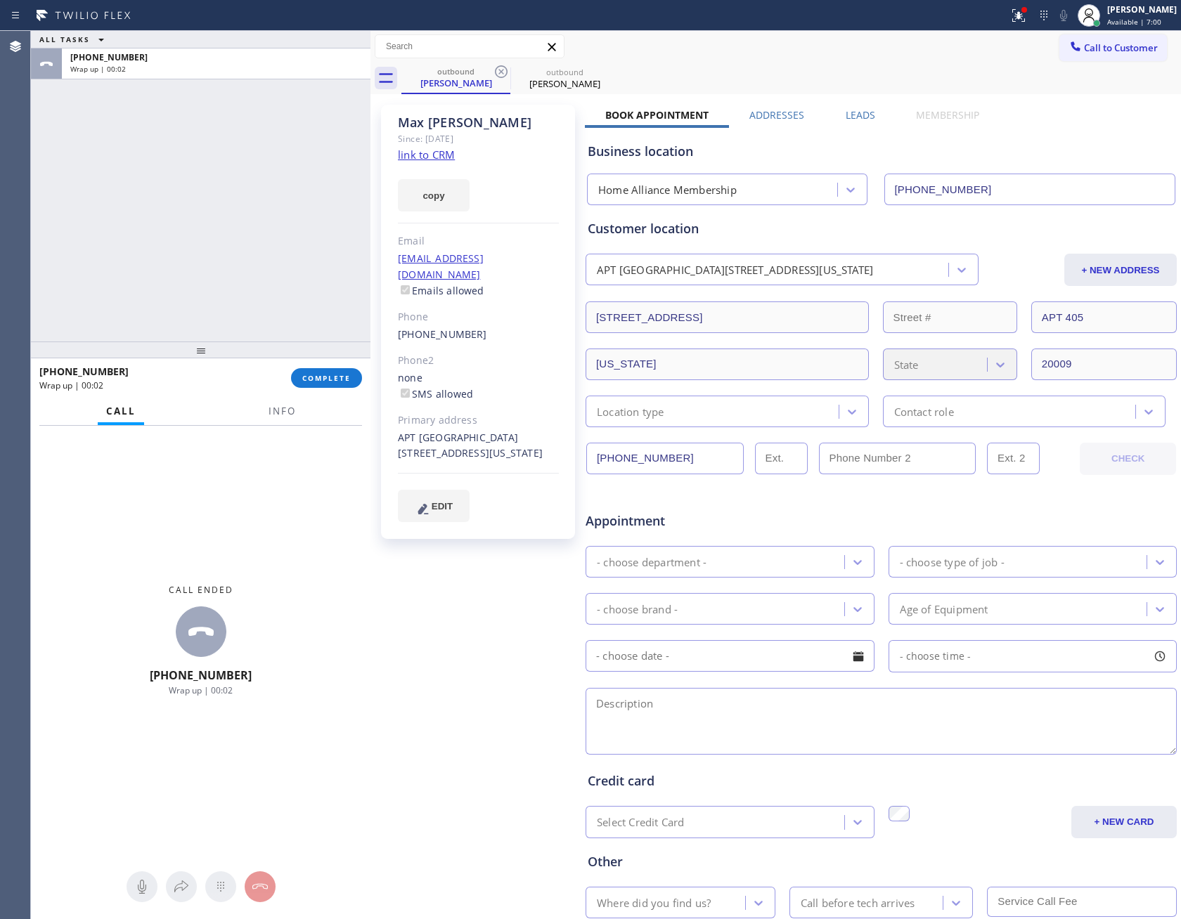
click at [178, 221] on div "ALL TASKS ALL TASKS ACTIVE TASKS TASKS IN WRAP UP [PHONE_NUMBER] Wrap up | 00:02" at bounding box center [200, 186] width 339 height 311
click at [226, 219] on div "ALL TASKS ALL TASKS ACTIVE TASKS TASKS IN WRAP UP [PHONE_NUMBER] Wrap up | 00:03" at bounding box center [200, 186] width 339 height 311
click at [239, 212] on div "ALL TASKS ALL TASKS ACTIVE TASKS TASKS IN WRAP UP [PHONE_NUMBER] Wrap up | 00:03" at bounding box center [200, 186] width 339 height 311
click at [812, 494] on div "Appointment - choose department - - choose type of job - - choose brand - Age o…" at bounding box center [881, 623] width 592 height 270
click at [181, 245] on div "ALL TASKS ALL TASKS ACTIVE TASKS TASKS IN WRAP UP [PHONE_NUMBER] Wrap up | 00:05" at bounding box center [200, 186] width 339 height 311
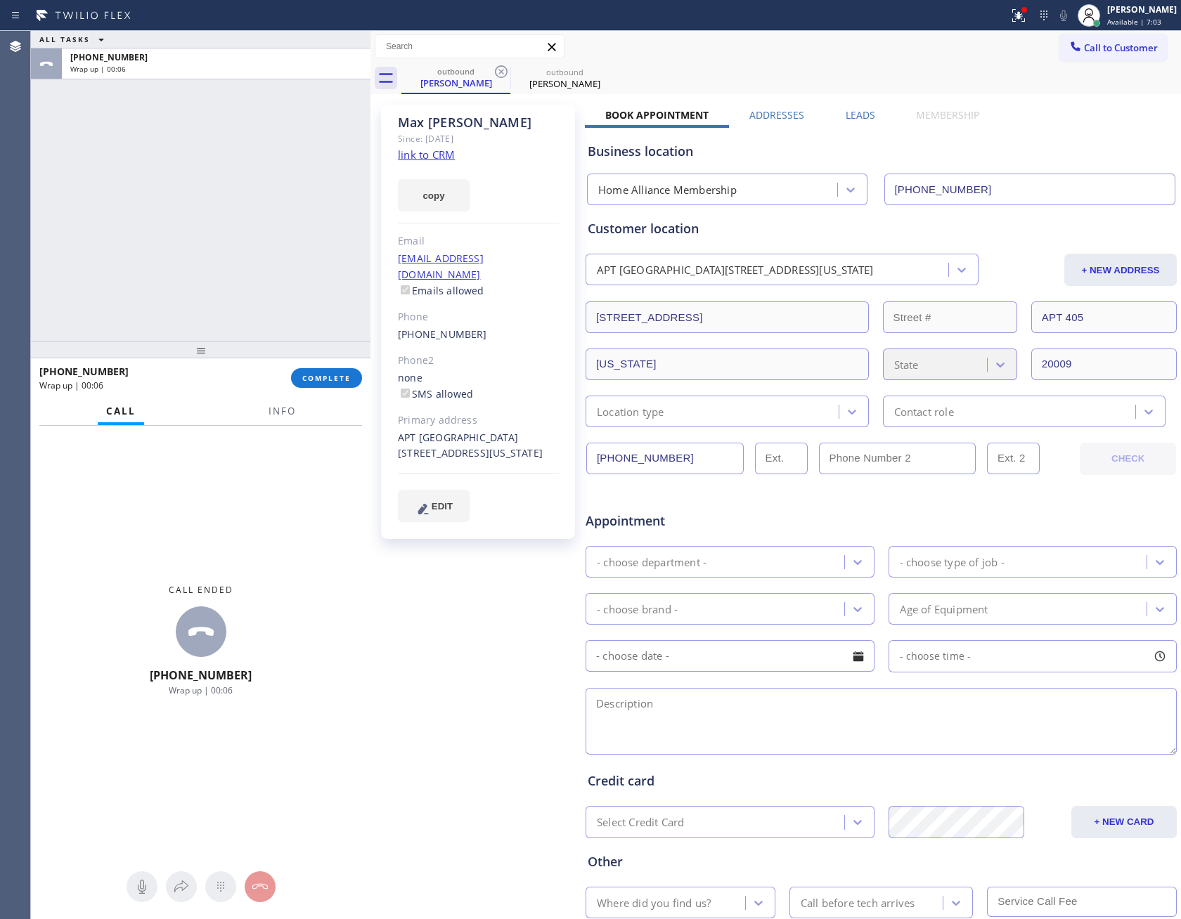
drag, startPoint x: 188, startPoint y: 239, endPoint x: 429, endPoint y: 232, distance: 241.1
click at [203, 247] on div "ALL TASKS ALL TASKS ACTIVE TASKS TASKS IN WRAP UP [PHONE_NUMBER] Wrap up | 00:06" at bounding box center [200, 186] width 339 height 311
click at [651, 451] on input "[PHONE_NUMBER]" at bounding box center [664, 459] width 157 height 32
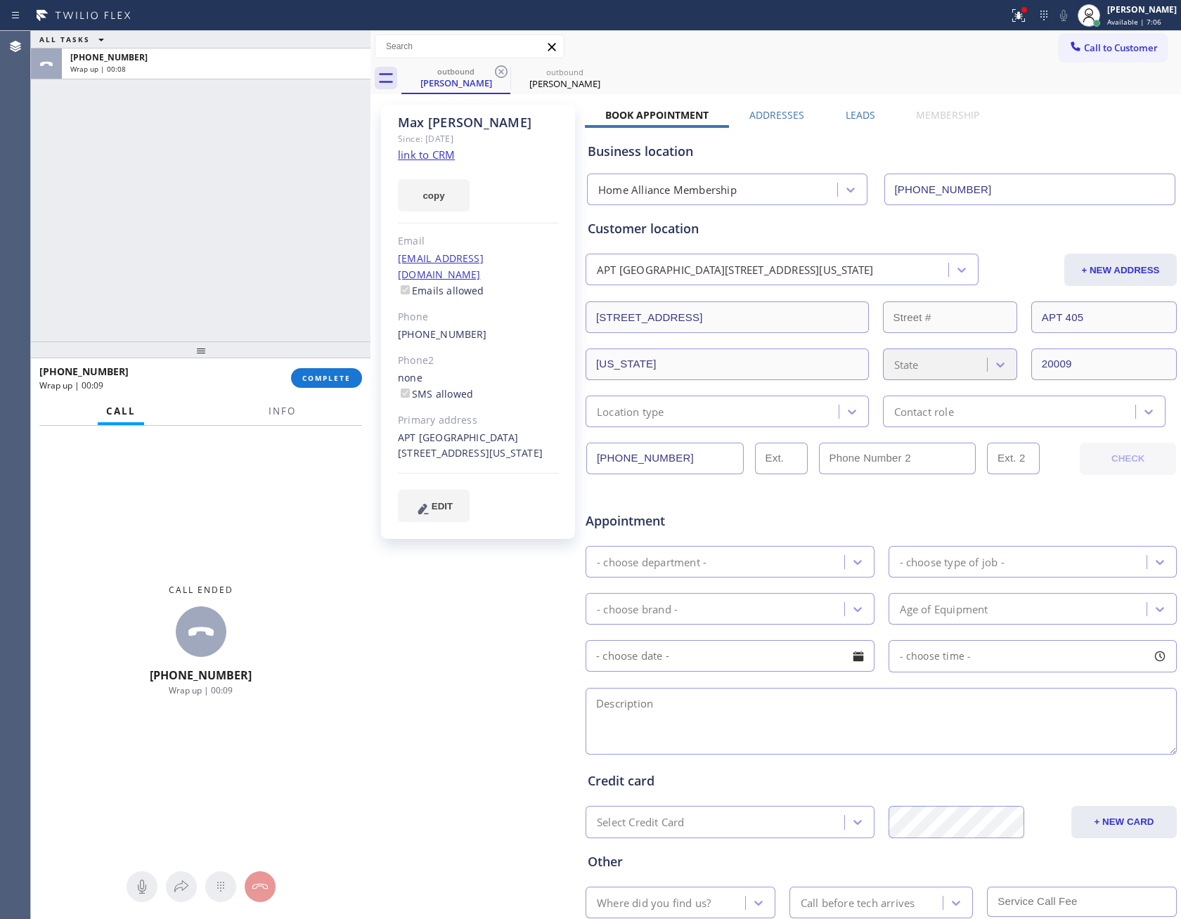
drag, startPoint x: 1046, startPoint y: 105, endPoint x: 1082, endPoint y: 65, distance: 53.3
click at [1048, 105] on div "[PERSON_NAME] Since: [DATE] link to CRM copy Email [EMAIL_ADDRESS][DOMAIN_NAME]…" at bounding box center [775, 553] width 803 height 911
click at [1082, 64] on div "outbound [PERSON_NAME] outbound [PERSON_NAME]" at bounding box center [790, 79] width 779 height 32
click at [1086, 37] on button "Call to Customer" at bounding box center [1113, 47] width 108 height 27
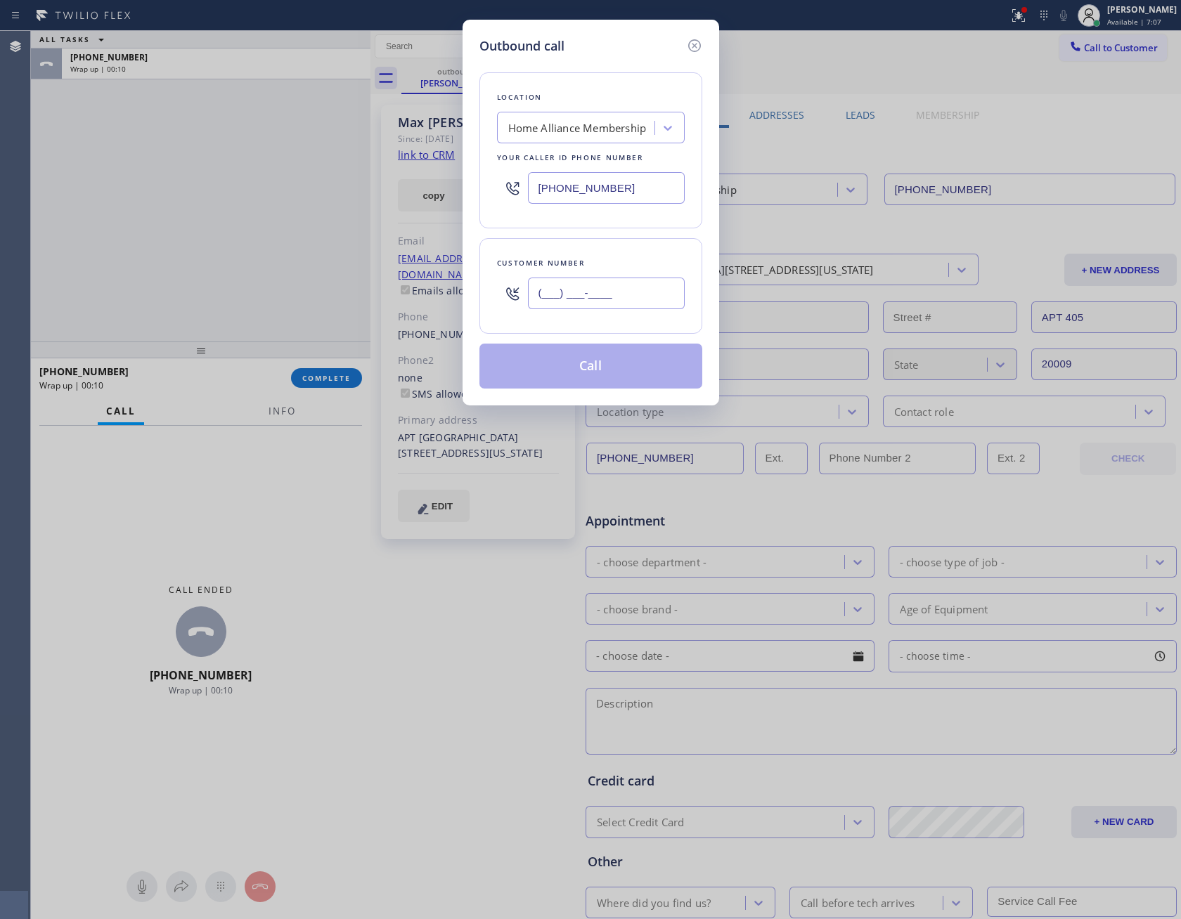
click at [607, 306] on input "(___) ___-____" at bounding box center [606, 294] width 157 height 32
paste input "209) 277-1675"
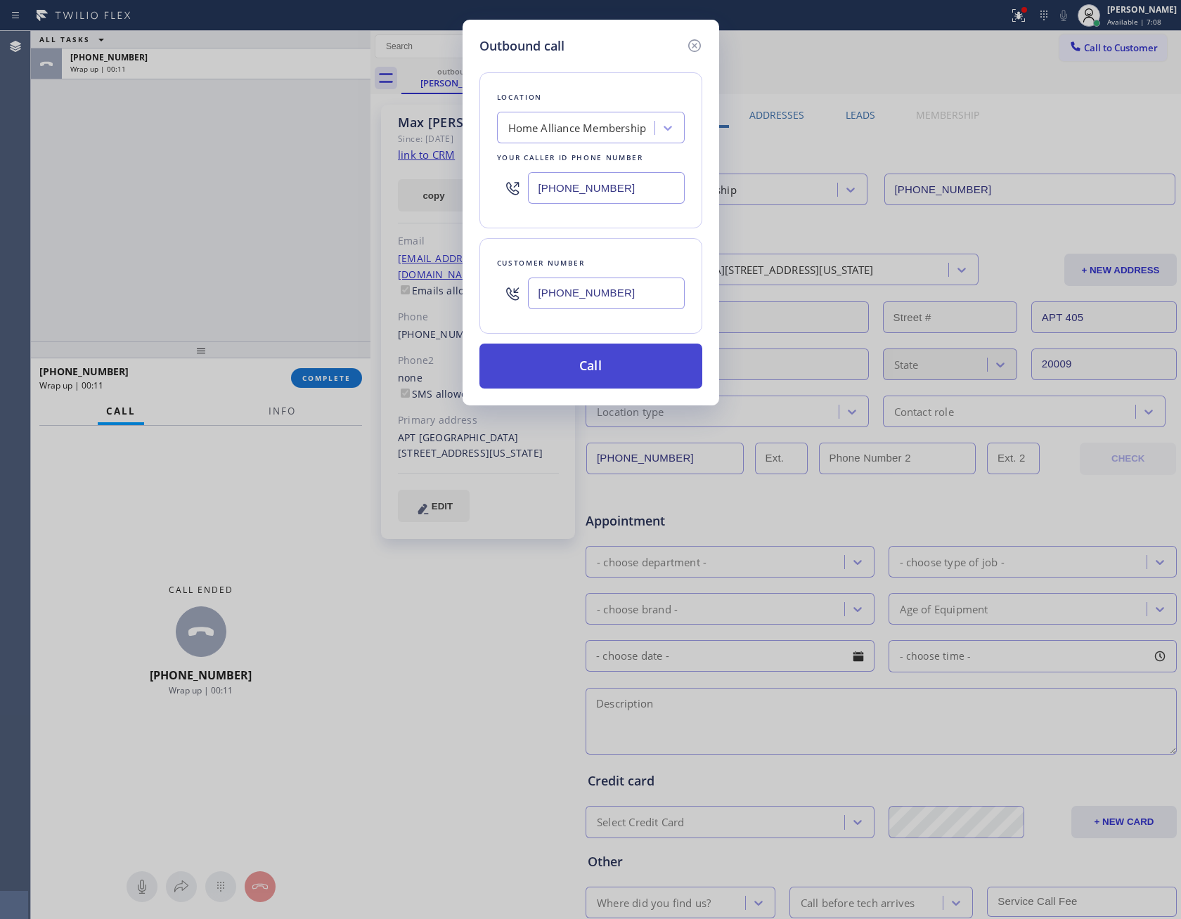
type input "[PHONE_NUMBER]"
click at [606, 377] on button "Call" at bounding box center [590, 366] width 223 height 45
click at [93, 253] on div "Outbound call Location Home Alliance Membership Your caller id phone number [PH…" at bounding box center [590, 459] width 1181 height 919
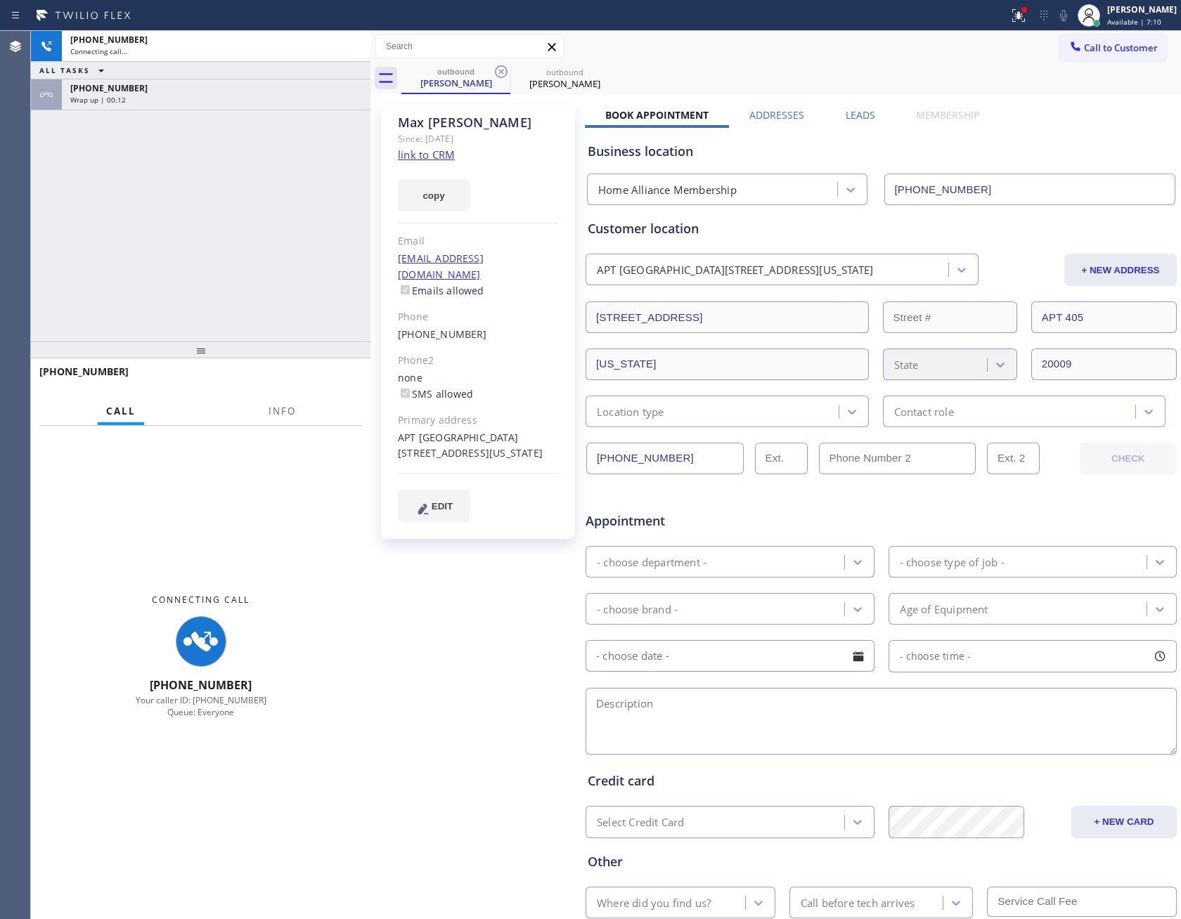
click at [194, 183] on div "[PHONE_NUMBER] Connecting call… ALL TASKS ALL TASKS ACTIVE TASKS TASKS IN WRAP …" at bounding box center [200, 186] width 339 height 311
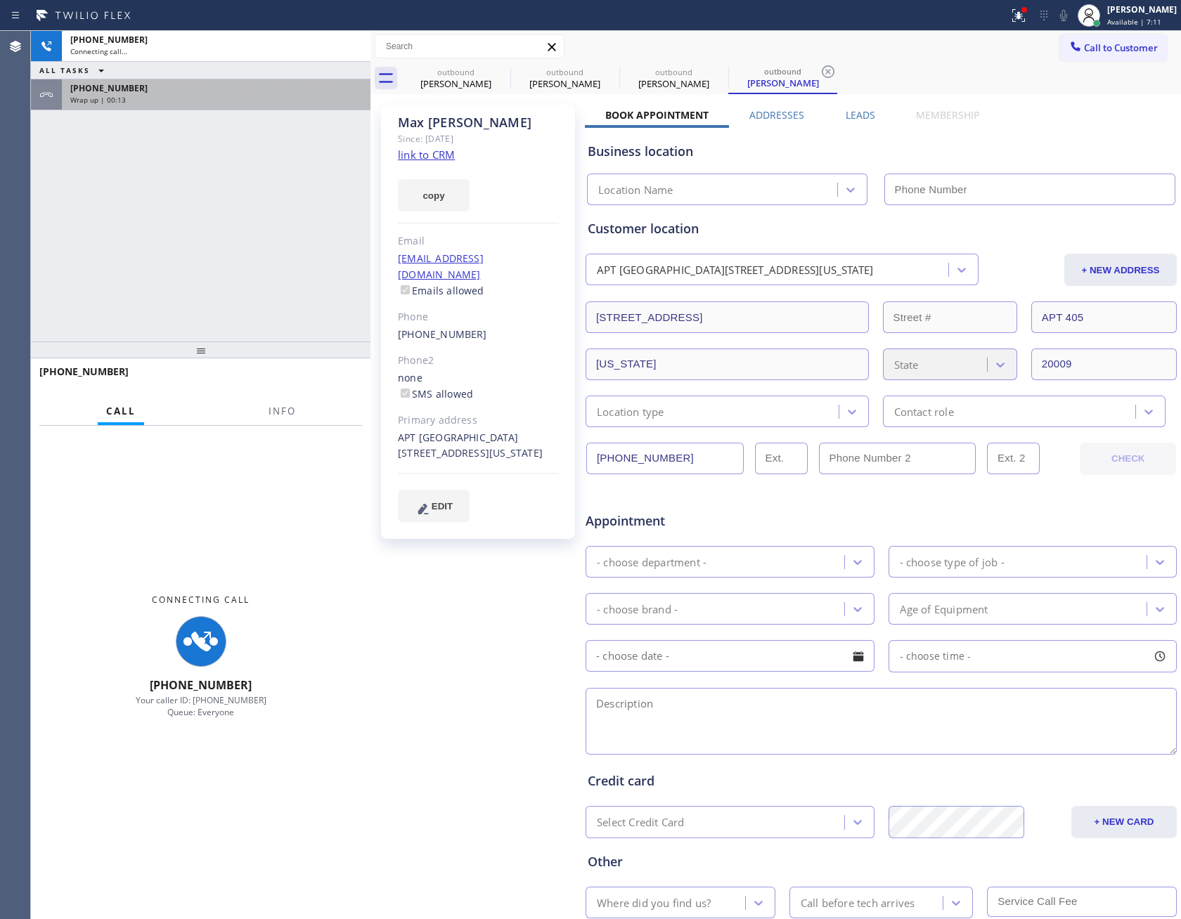
click at [174, 91] on div "[PHONE_NUMBER]" at bounding box center [216, 88] width 292 height 12
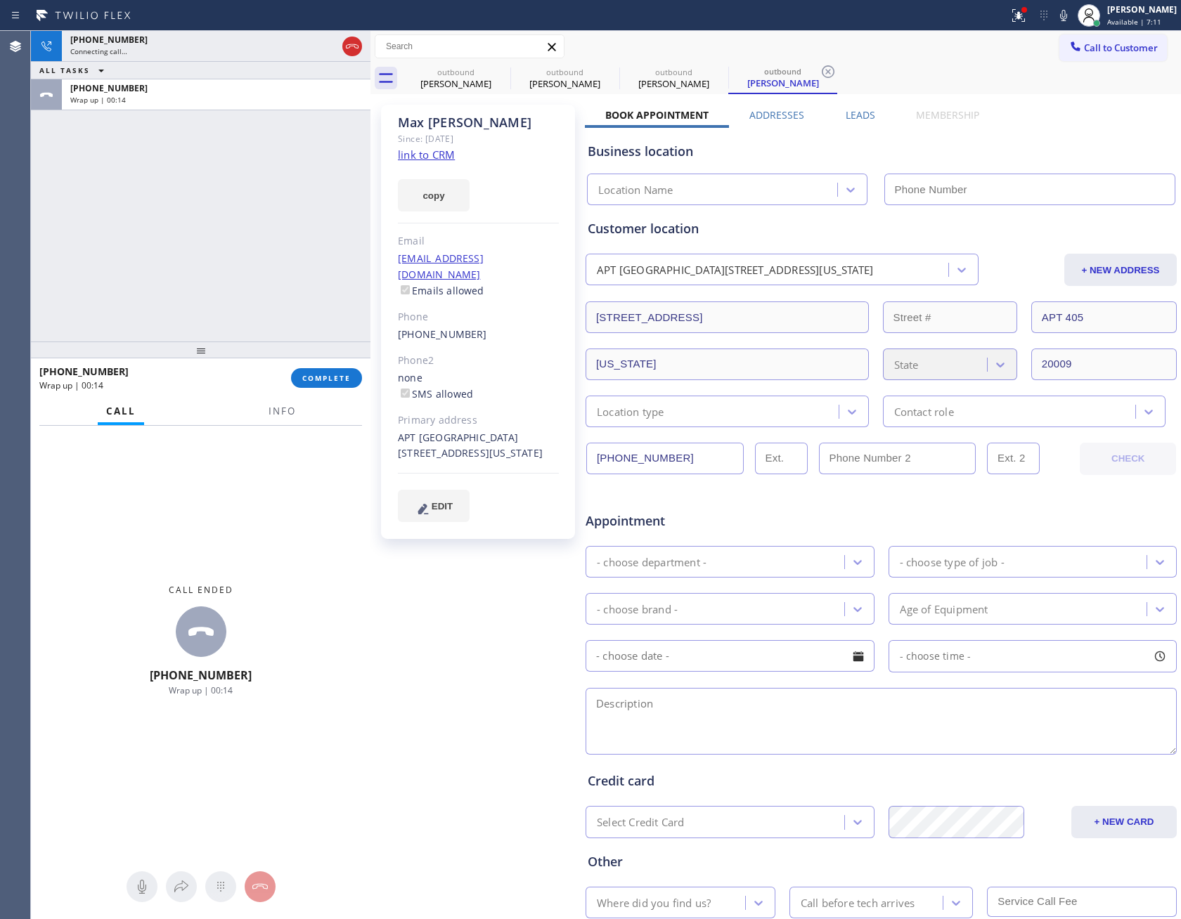
type input "[PHONE_NUMBER]"
click at [325, 377] on span "COMPLETE" at bounding box center [326, 378] width 48 height 10
click at [297, 245] on div "[PHONE_NUMBER] Connecting call… ALL TASKS ALL TASKS ACTIVE TASKS TASKS IN WRAP …" at bounding box center [200, 186] width 339 height 311
type input "[PHONE_NUMBER]"
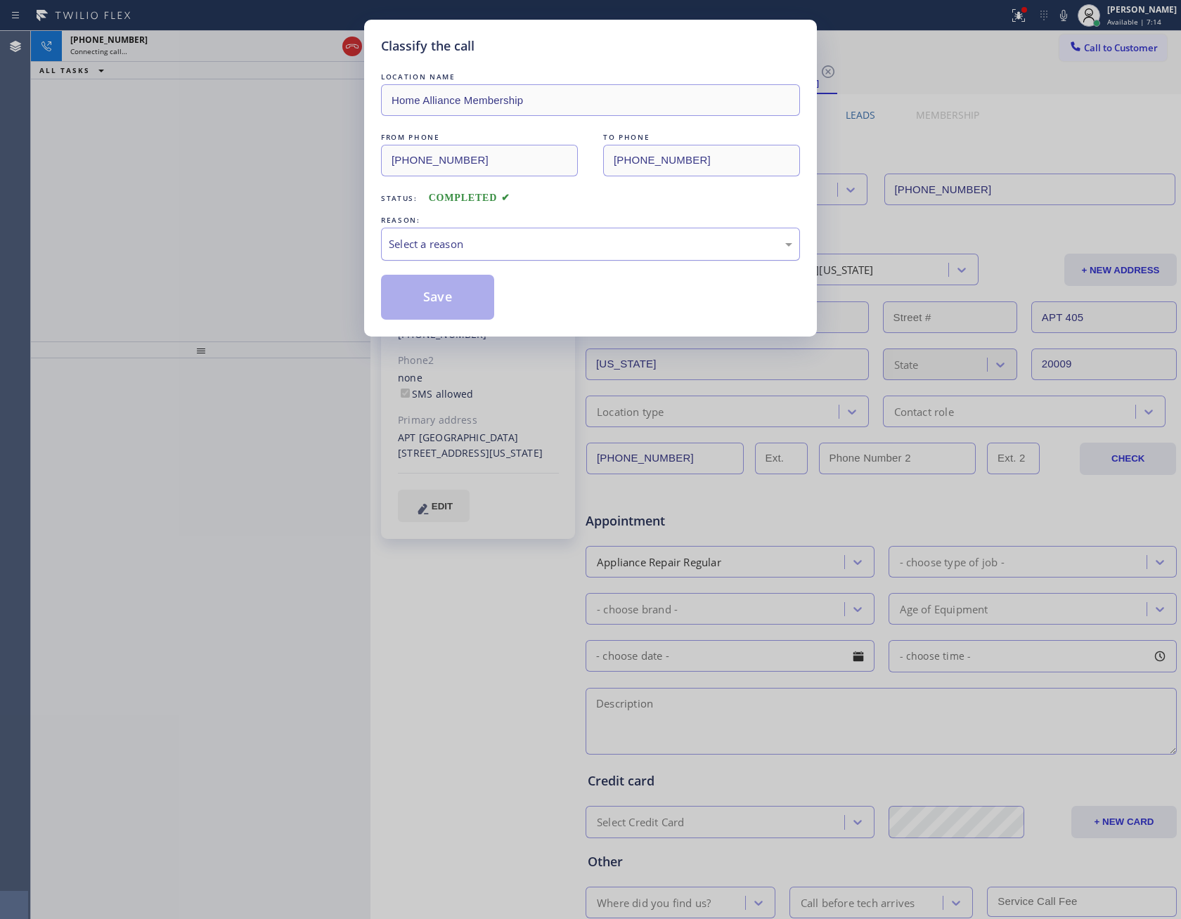
click at [492, 245] on div "Select a reason" at bounding box center [590, 244] width 403 height 16
click at [457, 289] on button "Save" at bounding box center [437, 297] width 113 height 45
click at [458, 289] on button "Save" at bounding box center [437, 297] width 113 height 45
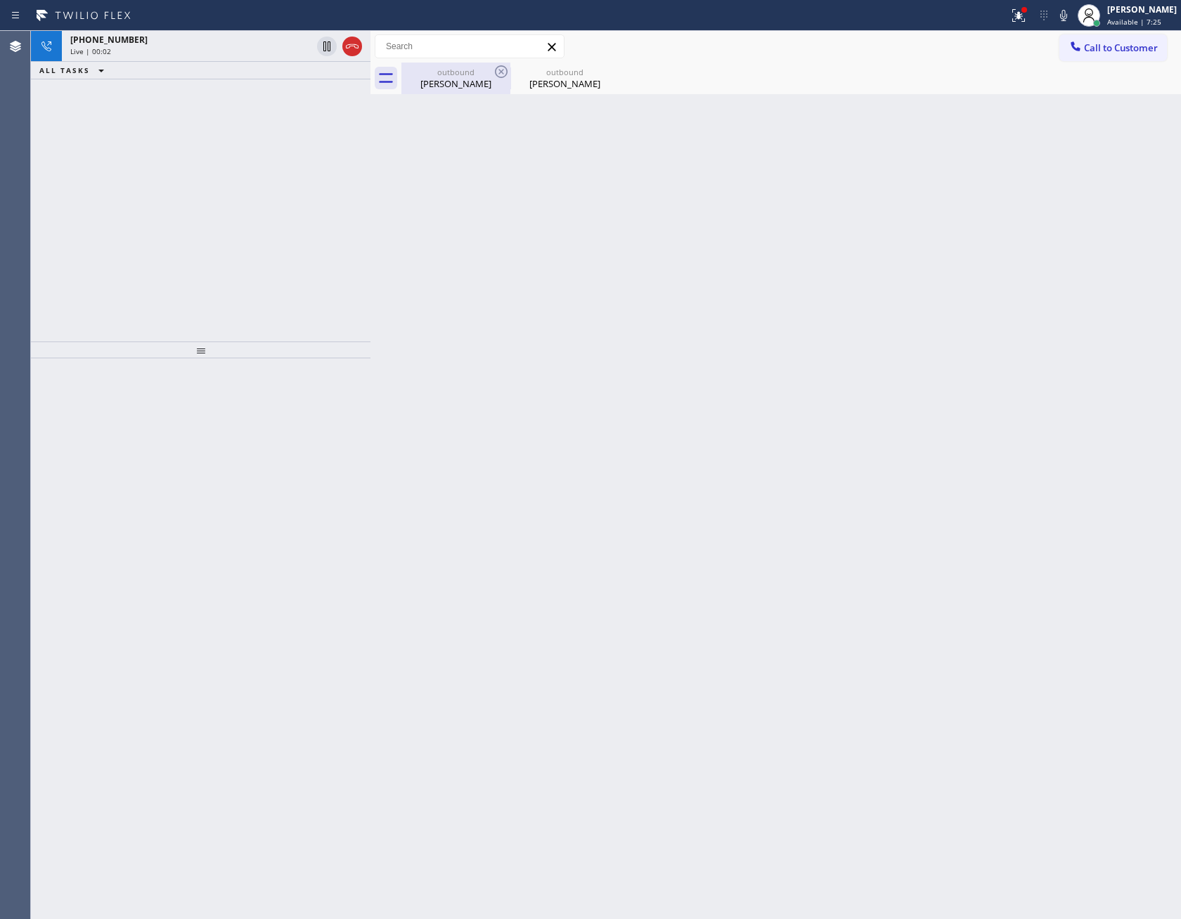
click at [455, 74] on div "outbound" at bounding box center [456, 72] width 106 height 11
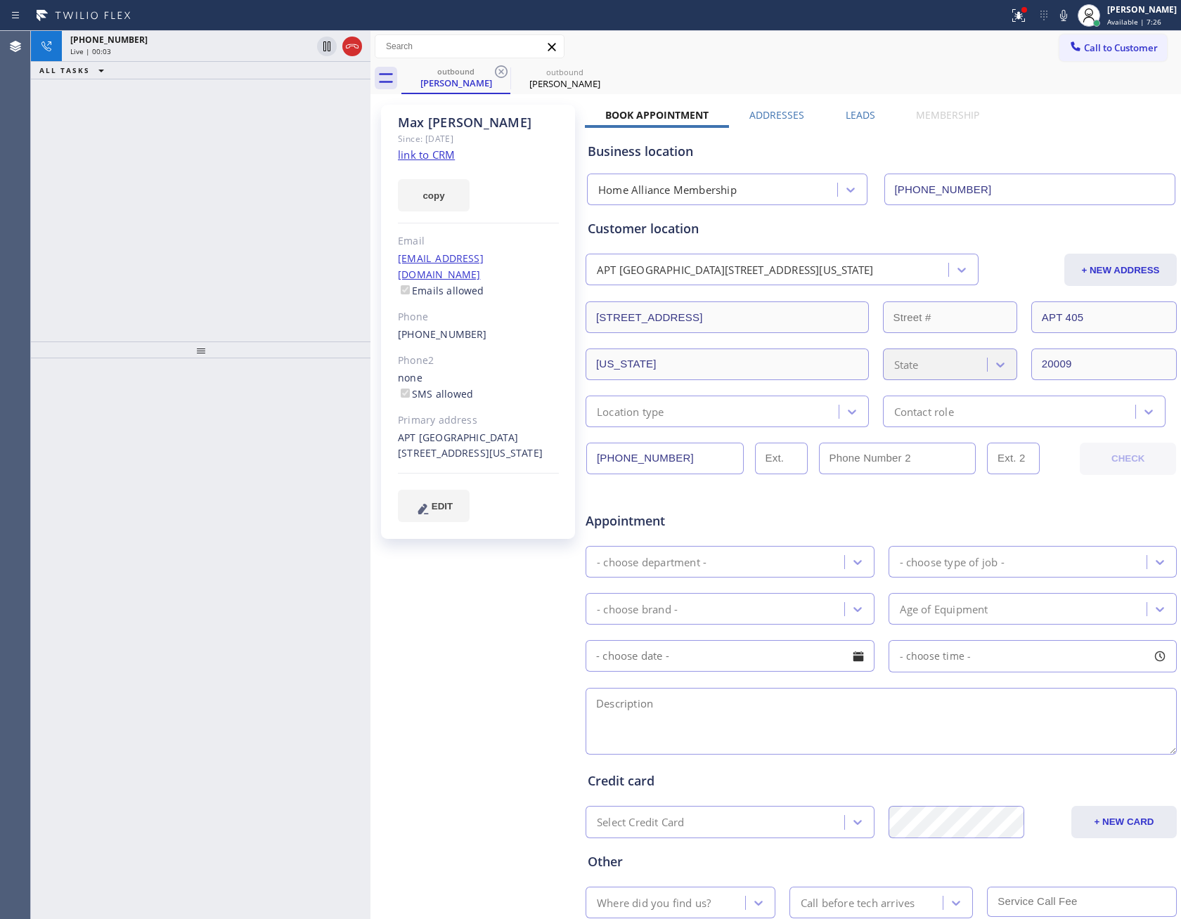
click at [253, 209] on div "[PHONE_NUMBER] Live | 00:03 ALL TASKS ALL TASKS ACTIVE TASKS TASKS IN WRAP UP" at bounding box center [200, 186] width 339 height 311
click at [256, 205] on div "[PHONE_NUMBER] Live | 00:03 ALL TASKS ALL TASKS ACTIVE TASKS TASKS IN WRAP UP" at bounding box center [200, 186] width 339 height 311
click at [424, 156] on link "link to CRM" at bounding box center [426, 155] width 57 height 14
drag, startPoint x: 277, startPoint y: 181, endPoint x: 311, endPoint y: 201, distance: 39.1
click at [292, 182] on div "[PHONE_NUMBER] Live | 00:05 ALL TASKS ALL TASKS ACTIVE TASKS TASKS IN WRAP UP" at bounding box center [200, 186] width 339 height 311
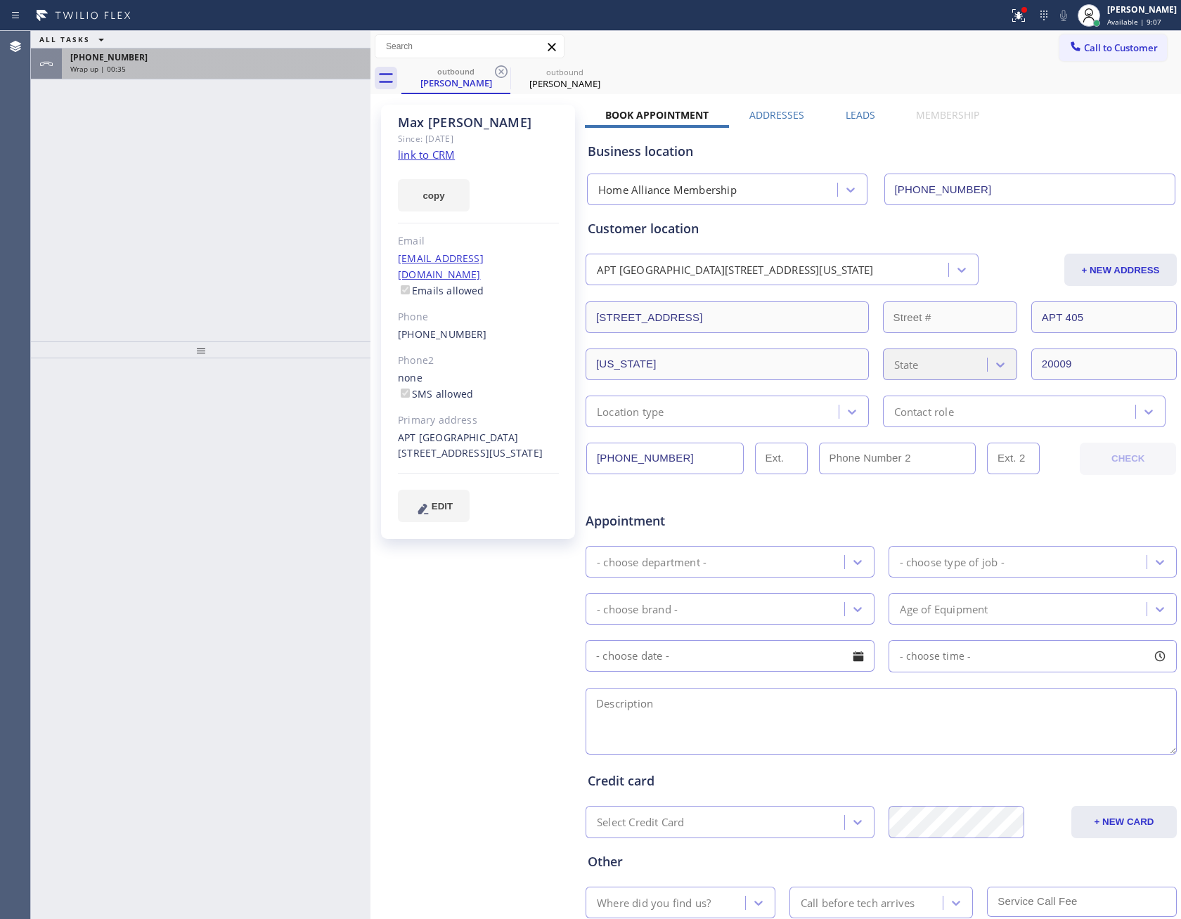
click at [150, 65] on div "Wrap up | 00:35" at bounding box center [216, 69] width 292 height 10
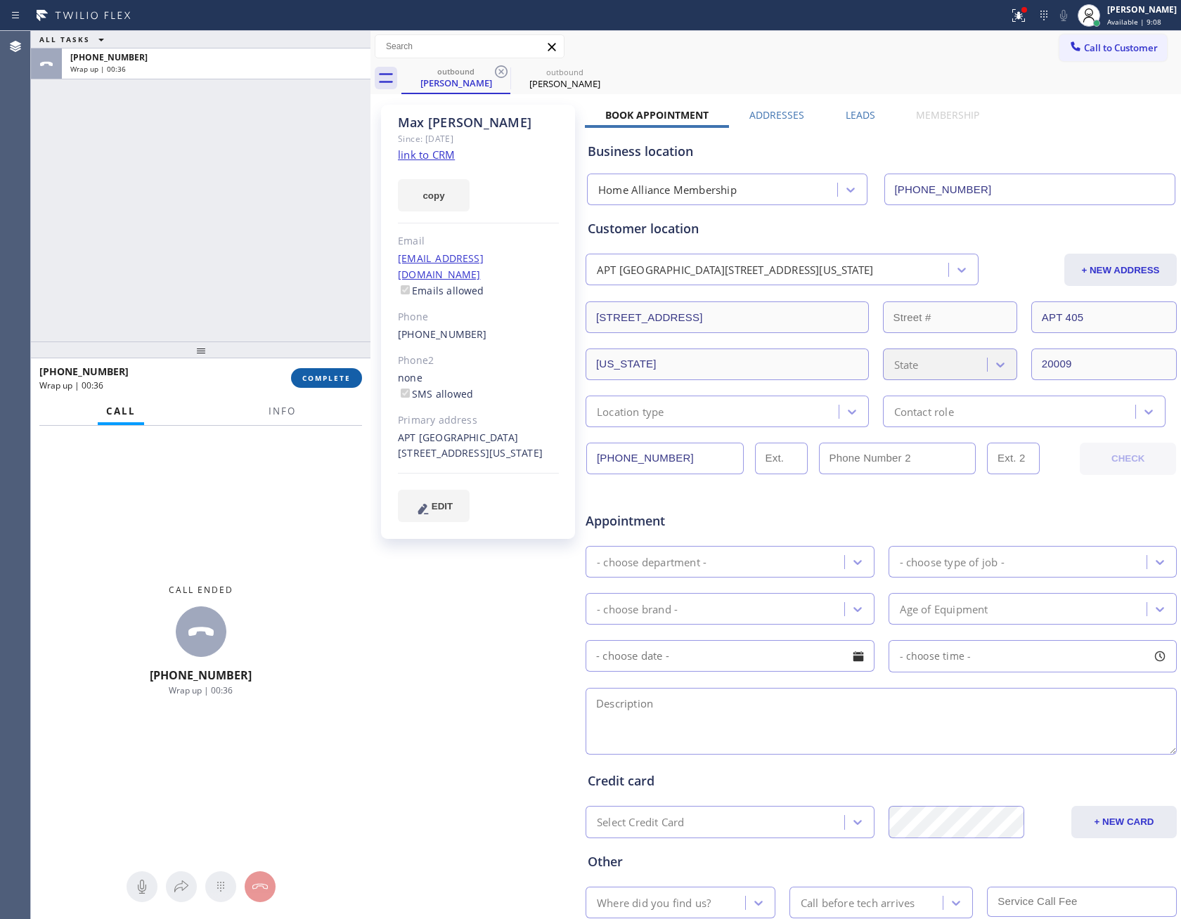
click at [320, 377] on span "COMPLETE" at bounding box center [326, 378] width 48 height 10
click at [287, 184] on div "ALL TASKS ALL TASKS ACTIVE TASKS TASKS IN WRAP UP [PHONE_NUMBER] Wrap up | 00:36" at bounding box center [200, 186] width 339 height 311
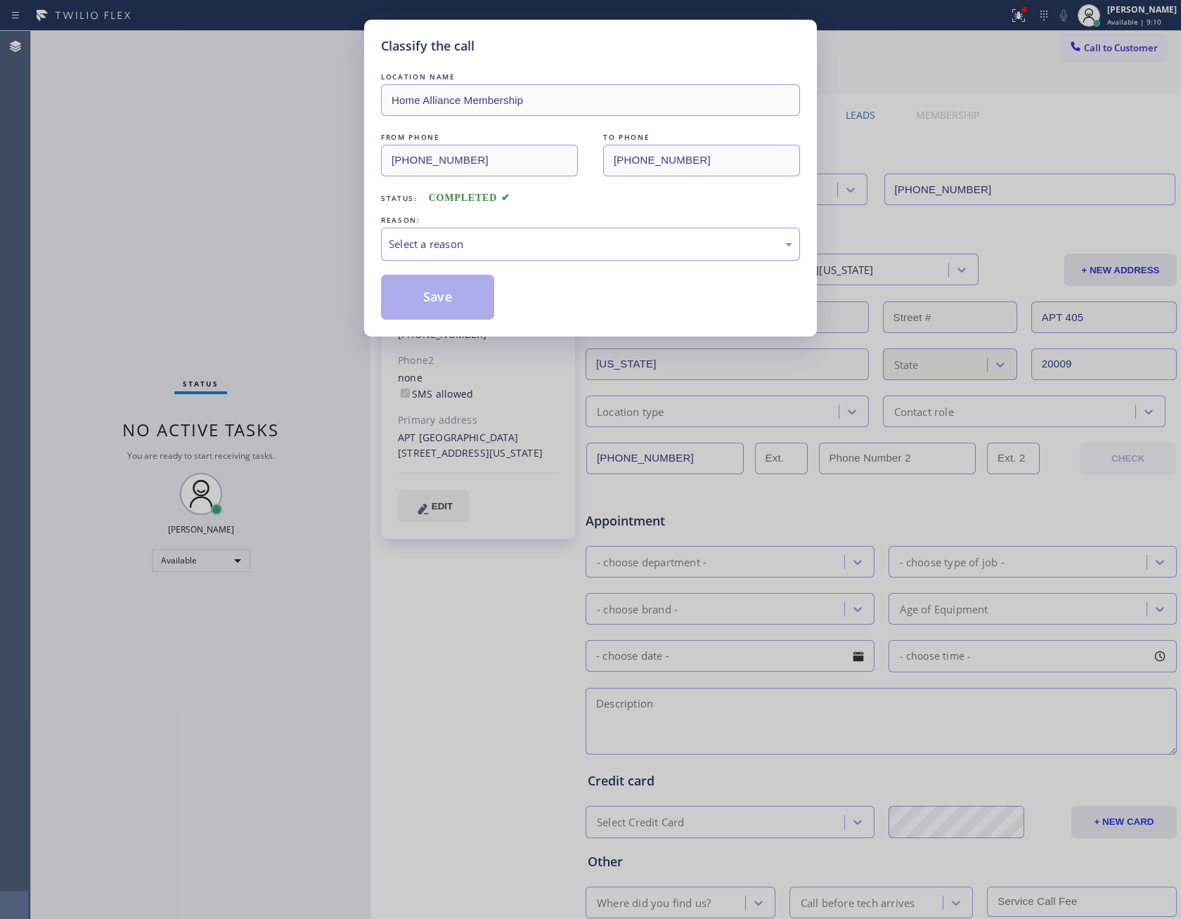
drag, startPoint x: 468, startPoint y: 239, endPoint x: 467, endPoint y: 249, distance: 10.6
click at [468, 240] on div "Select a reason" at bounding box center [590, 244] width 403 height 16
click at [447, 302] on button "Save" at bounding box center [437, 297] width 113 height 45
click at [450, 300] on button "Save" at bounding box center [437, 297] width 113 height 45
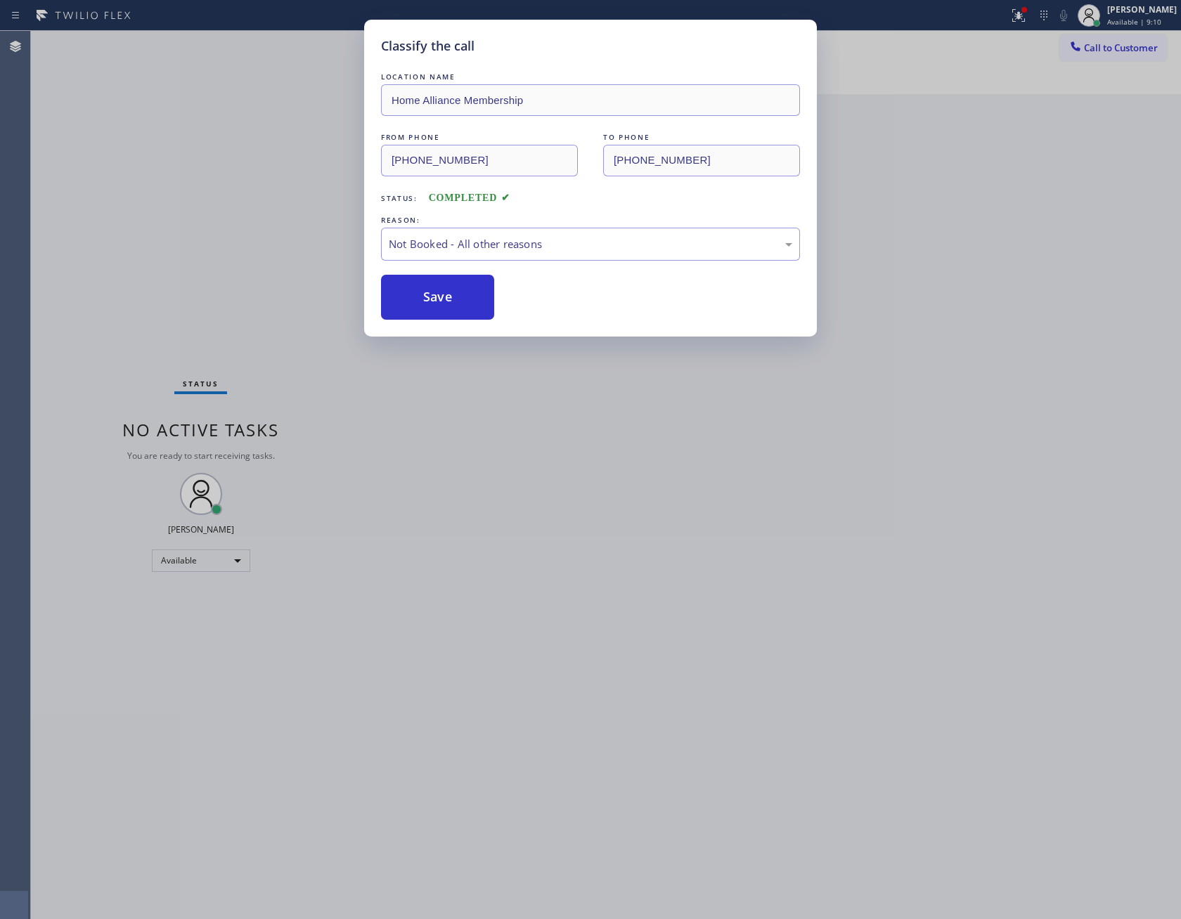
drag, startPoint x: 218, startPoint y: 188, endPoint x: 200, endPoint y: 207, distance: 25.3
click at [226, 198] on div "Classify the call LOCATION NAME Home Alliance Membership FROM PHONE [PHONE_NUMB…" at bounding box center [590, 459] width 1181 height 919
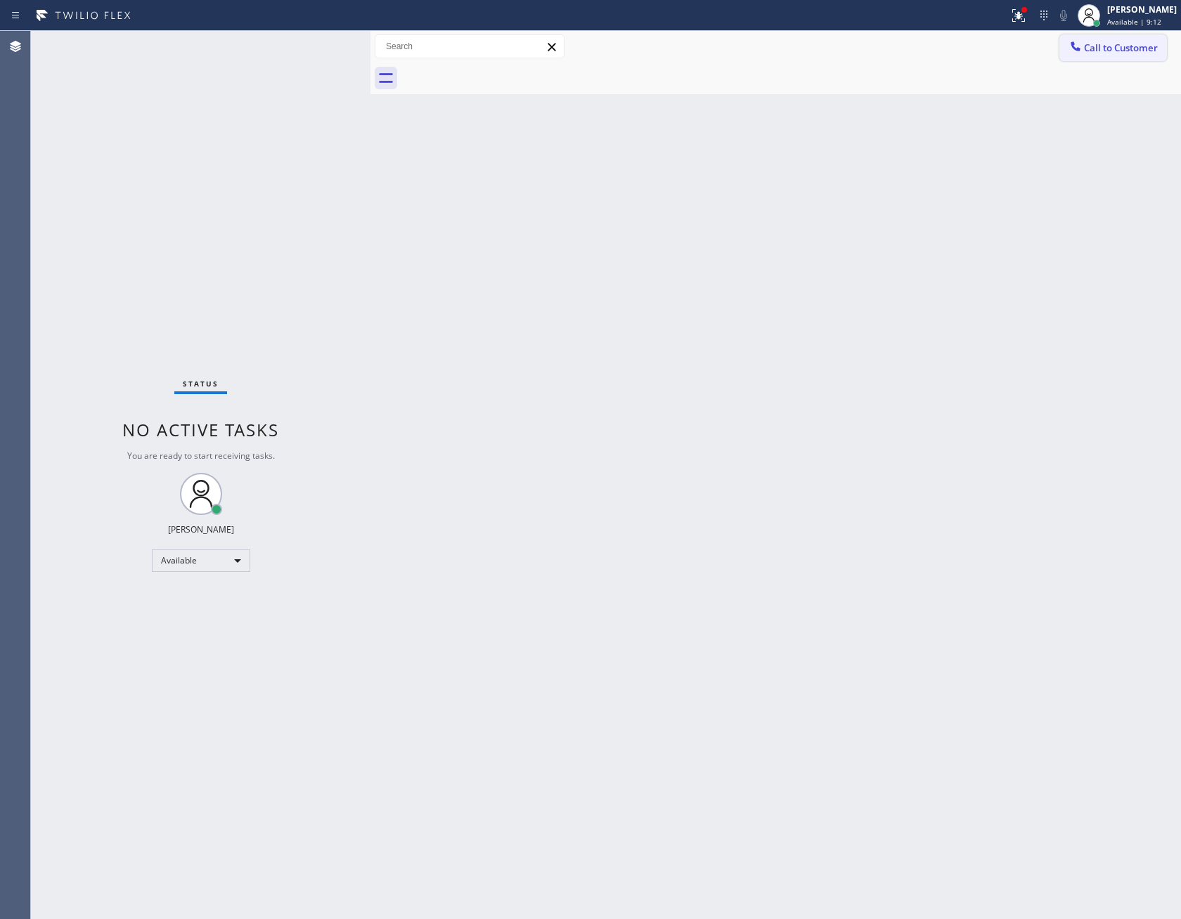
click at [1122, 43] on span "Call to Customer" at bounding box center [1121, 47] width 74 height 13
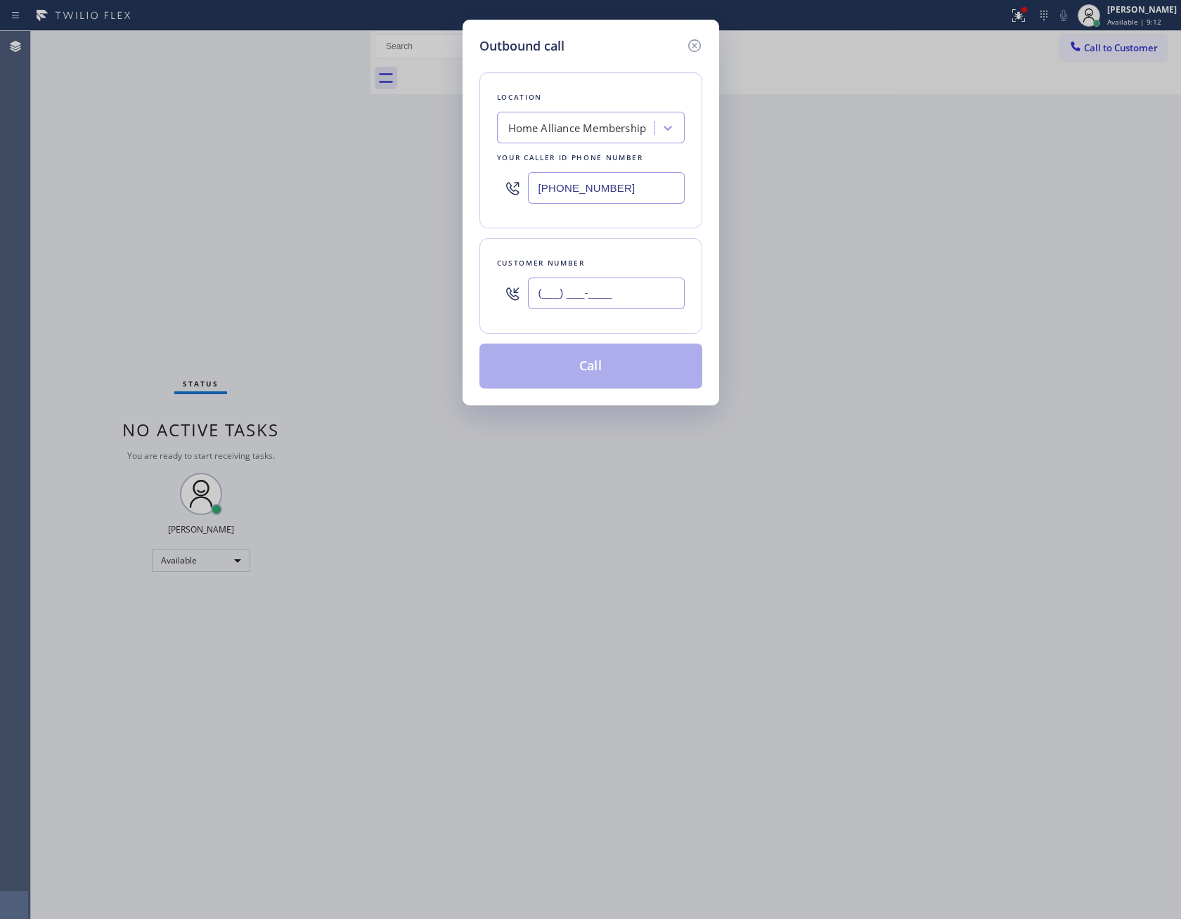
click at [602, 308] on input "(___) ___-____" at bounding box center [606, 294] width 157 height 32
paste input "623) 523-4346"
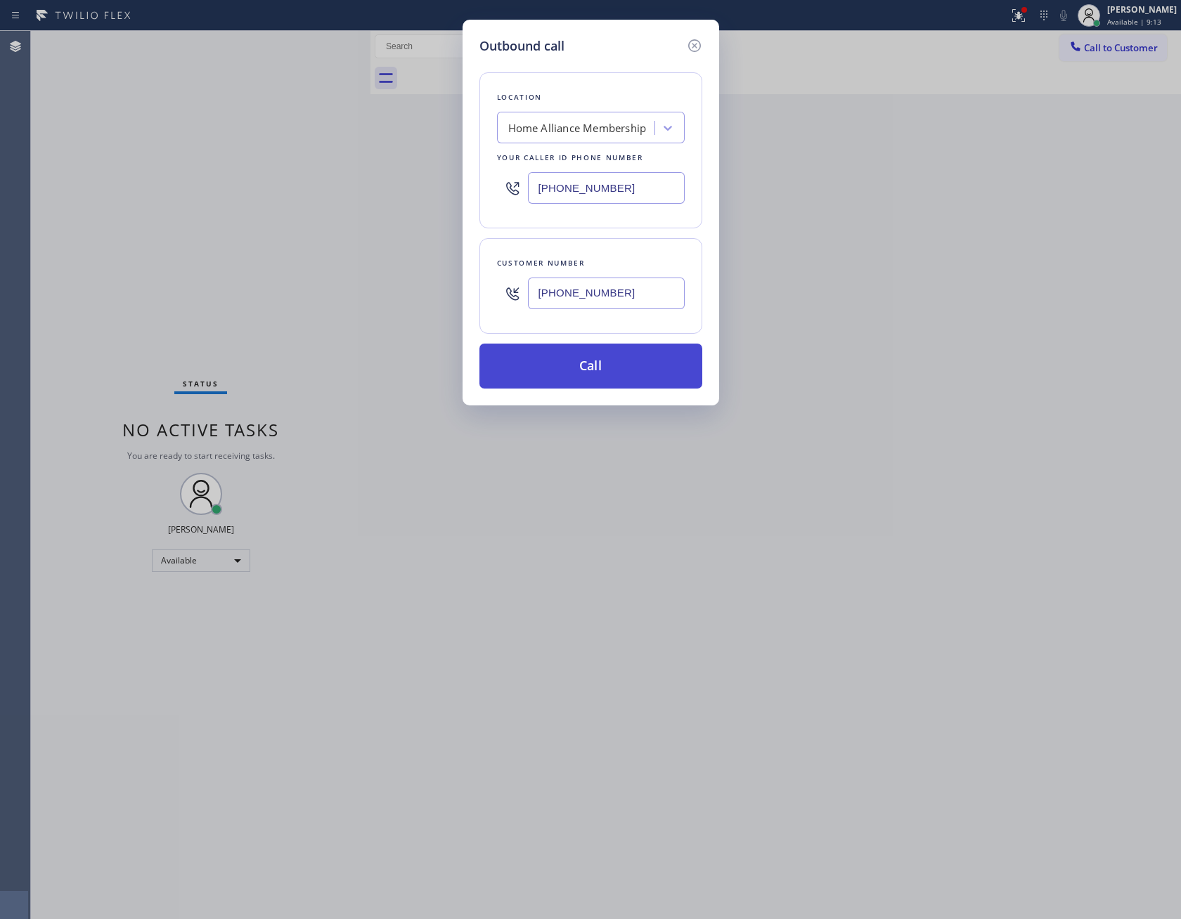
type input "[PHONE_NUMBER]"
click at [622, 374] on button "Call" at bounding box center [590, 366] width 223 height 45
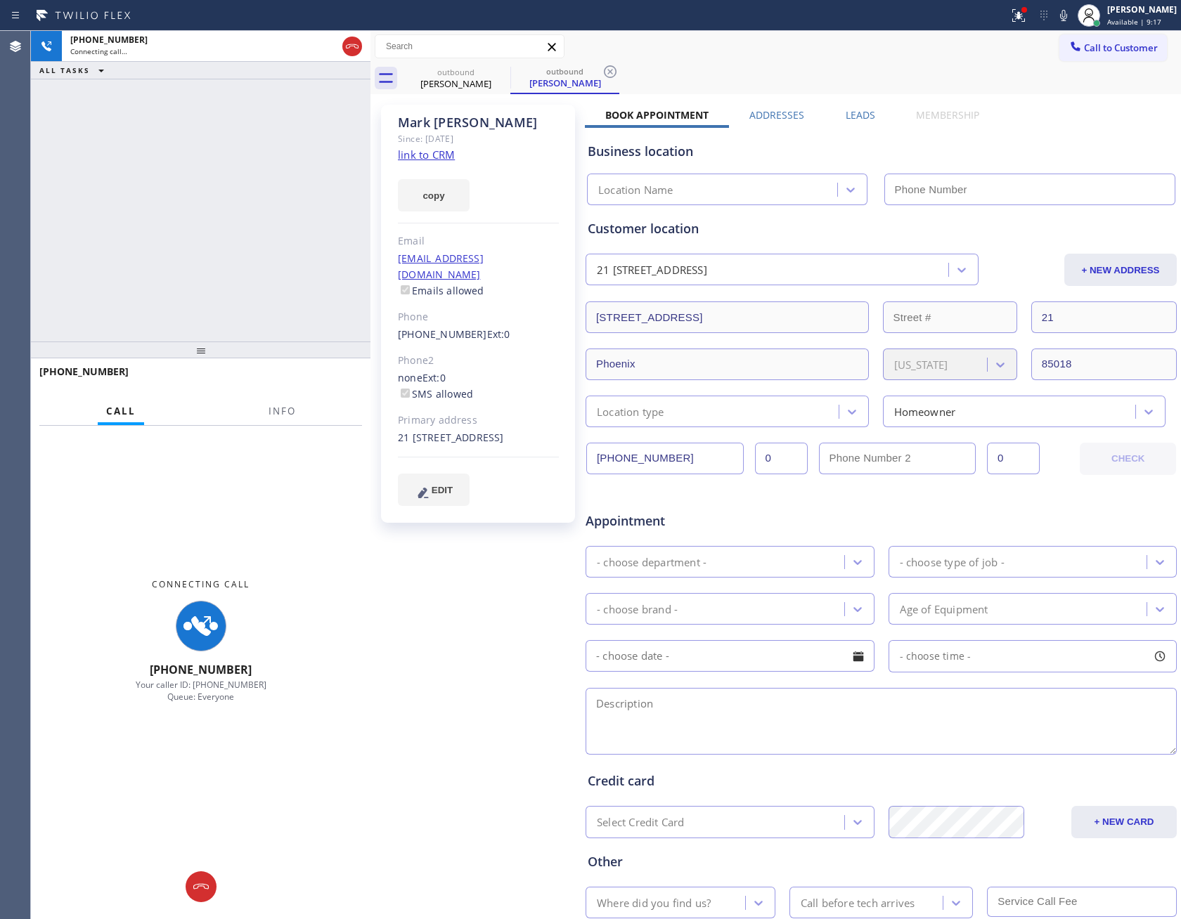
click at [428, 157] on link "link to CRM" at bounding box center [426, 155] width 57 height 14
type input "[PHONE_NUMBER]"
click at [215, 197] on div "[PHONE_NUMBER] Connecting call… ALL TASKS ALL TASKS ACTIVE TASKS TASKS IN WRAP …" at bounding box center [200, 186] width 339 height 311
click at [218, 241] on div "[PHONE_NUMBER] Connecting call… ALL TASKS ALL TASKS ACTIVE TASKS TASKS IN WRAP …" at bounding box center [200, 186] width 339 height 311
click at [251, 266] on div "[PHONE_NUMBER] Connecting call… ALL TASKS ALL TASKS ACTIVE TASKS TASKS IN WRAP …" at bounding box center [200, 186] width 339 height 311
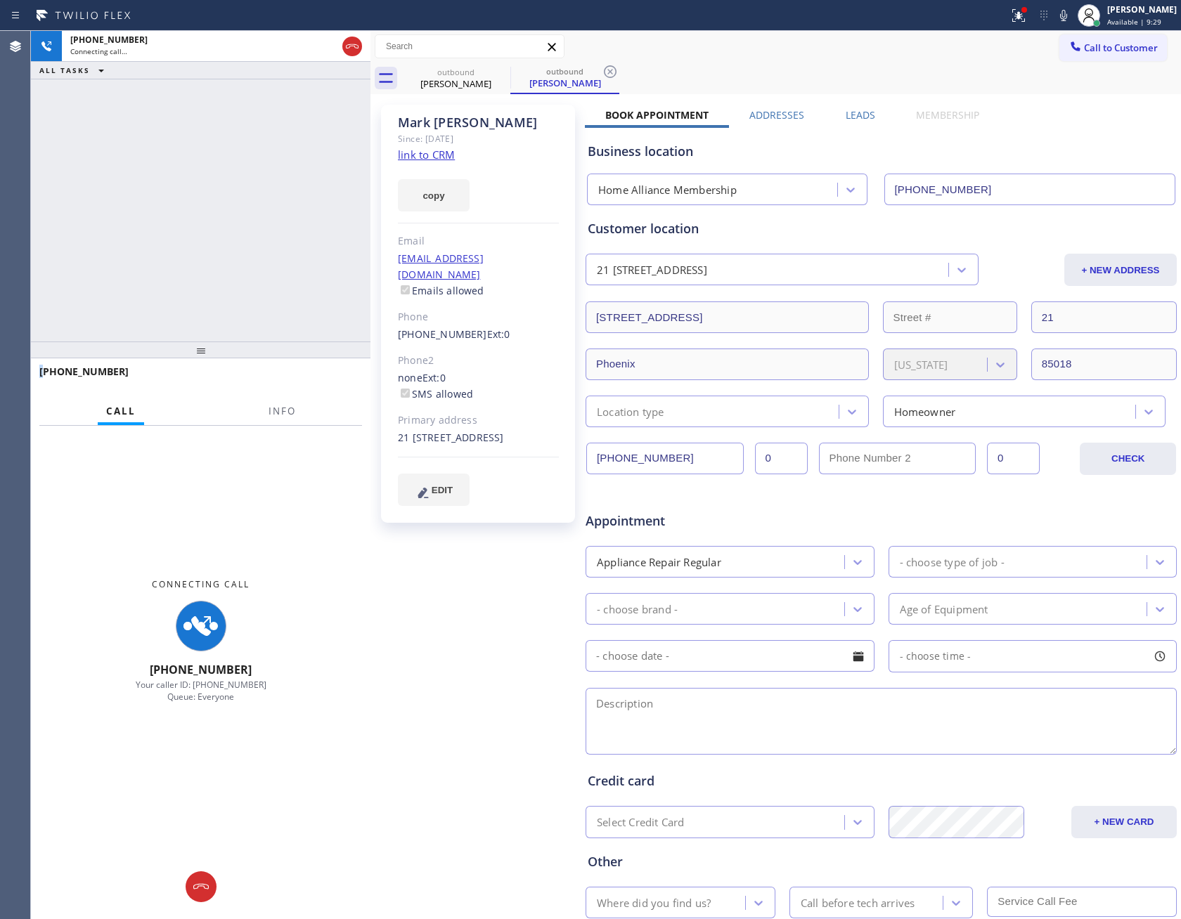
drag, startPoint x: 251, startPoint y: 266, endPoint x: 302, endPoint y: 264, distance: 51.3
click at [283, 266] on div "[PHONE_NUMBER] Connecting call… ALL TASKS ALL TASKS ACTIVE TASKS TASKS IN WRAP …" at bounding box center [200, 186] width 339 height 311
click at [349, 43] on icon at bounding box center [352, 46] width 17 height 17
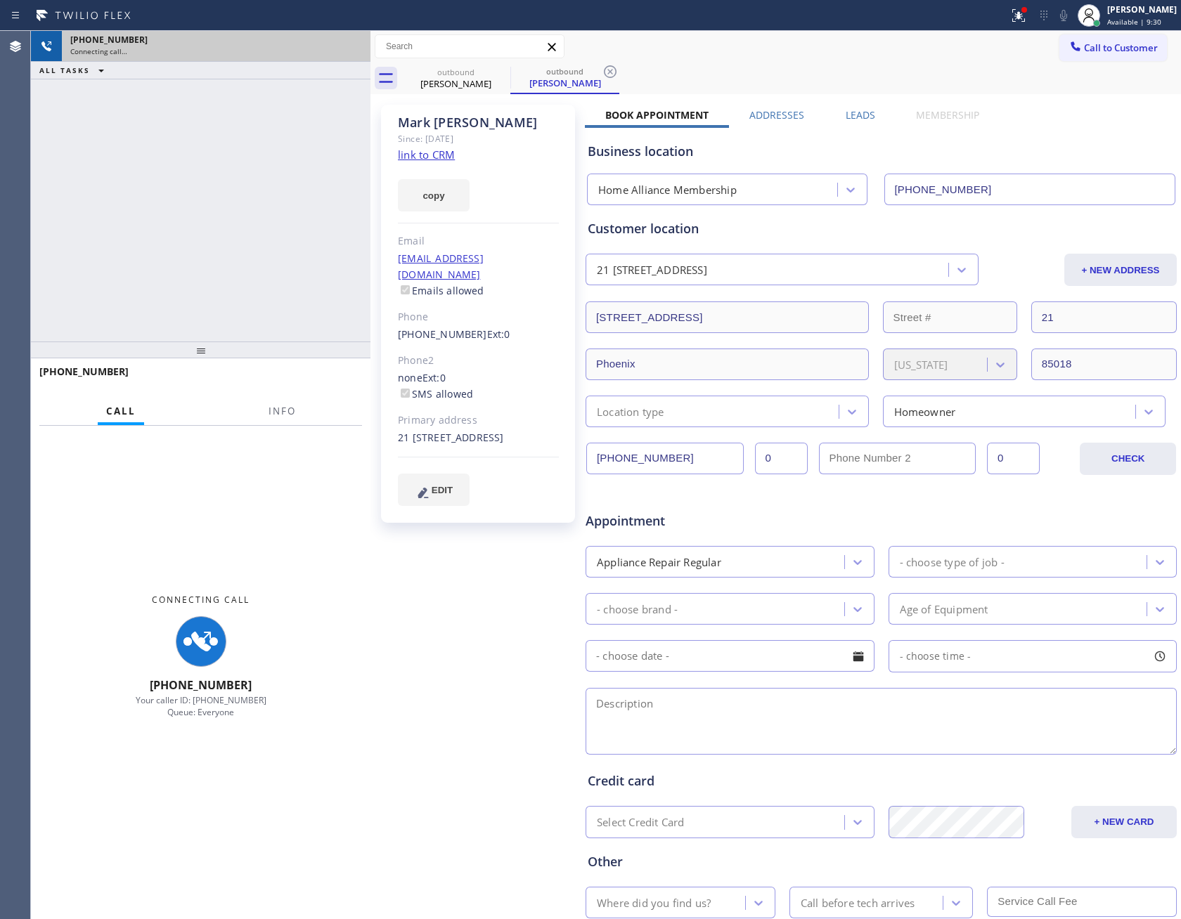
click at [311, 163] on div "[PHONE_NUMBER] Connecting call… ALL TASKS ALL TASKS ACTIVE TASKS TASKS IN WRAP …" at bounding box center [200, 186] width 339 height 311
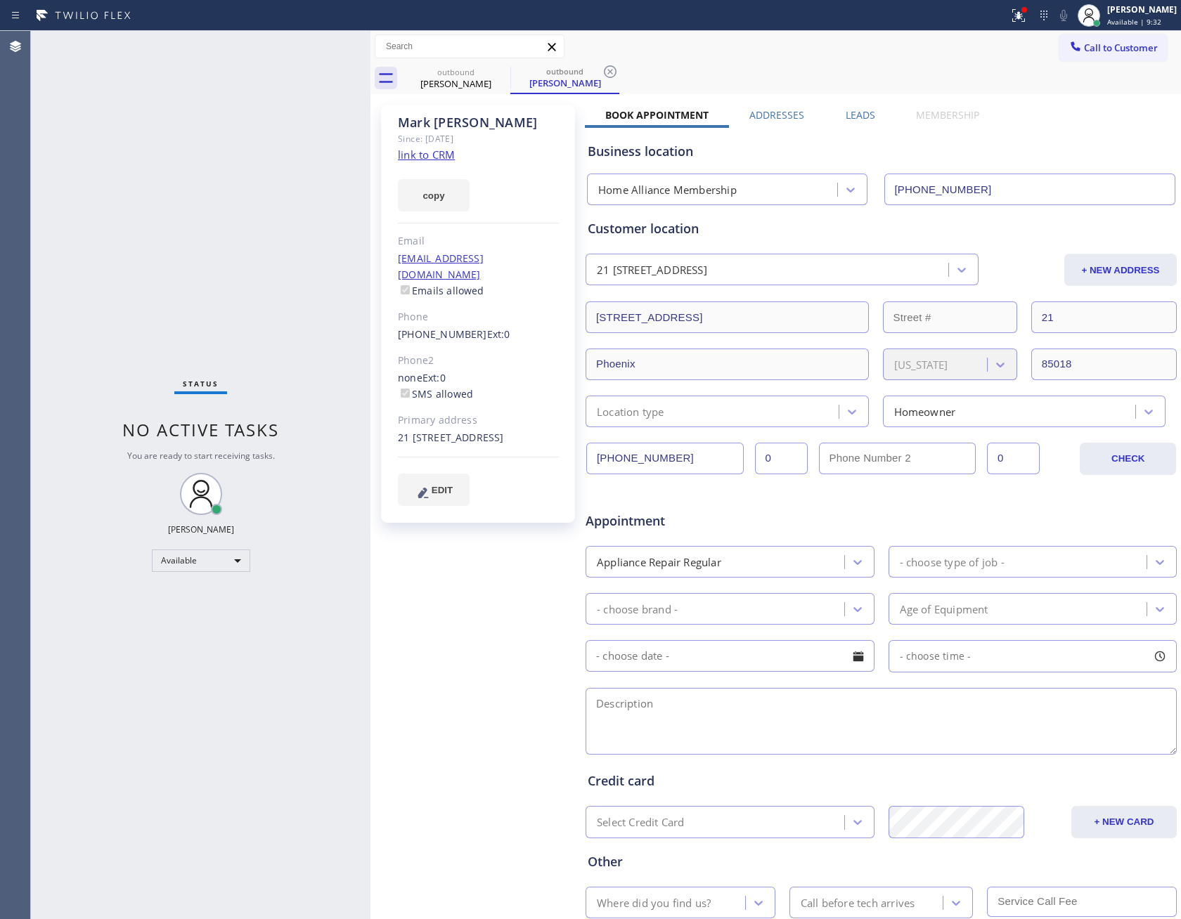
drag, startPoint x: 273, startPoint y: 314, endPoint x: 295, endPoint y: 316, distance: 22.6
click at [295, 316] on div "Status No active tasks You are ready to start receiving tasks. [PERSON_NAME] Av…" at bounding box center [200, 475] width 339 height 888
click at [1070, 49] on icon at bounding box center [1074, 45] width 9 height 9
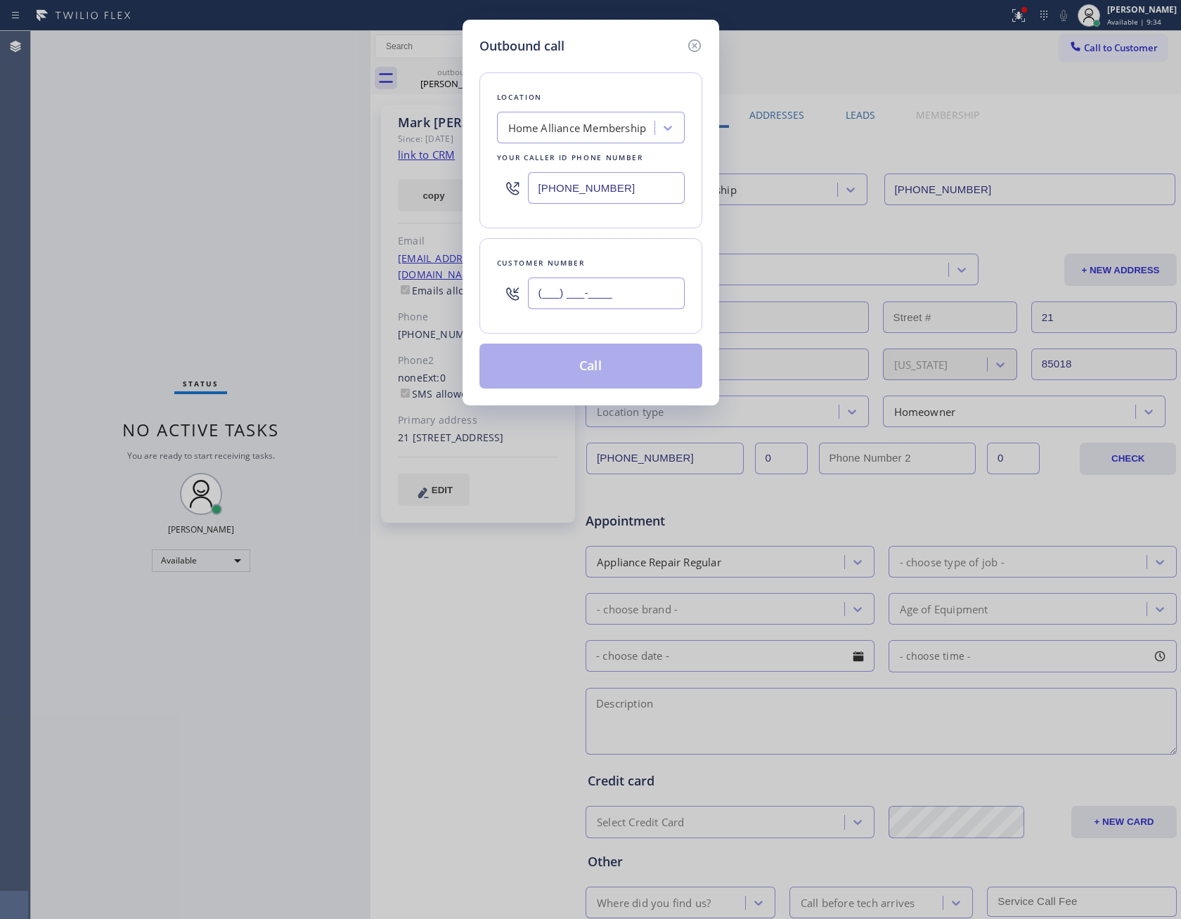
click at [597, 289] on input "(___) ___-____" at bounding box center [606, 294] width 157 height 32
paste input "714) 264-8253"
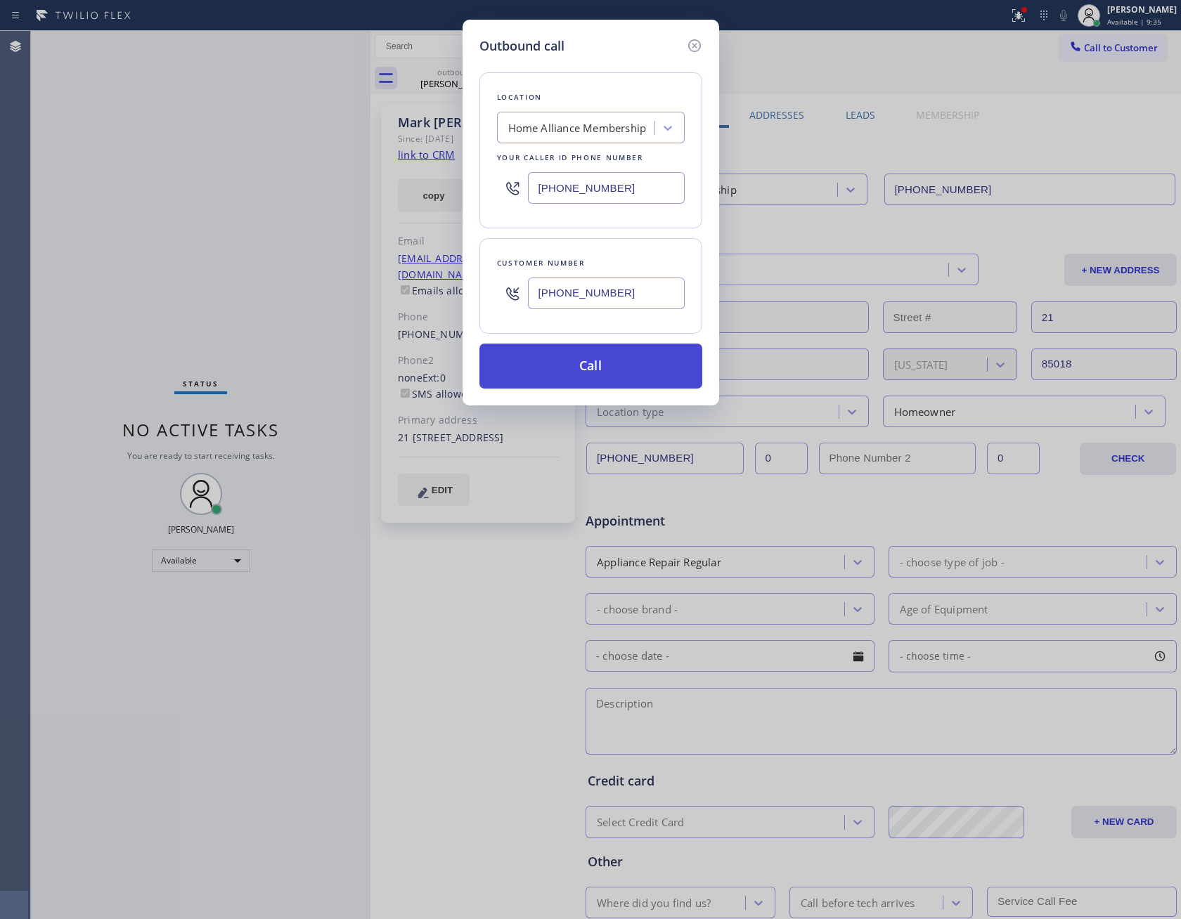
type input "[PHONE_NUMBER]"
click at [559, 367] on button "Call" at bounding box center [590, 366] width 223 height 45
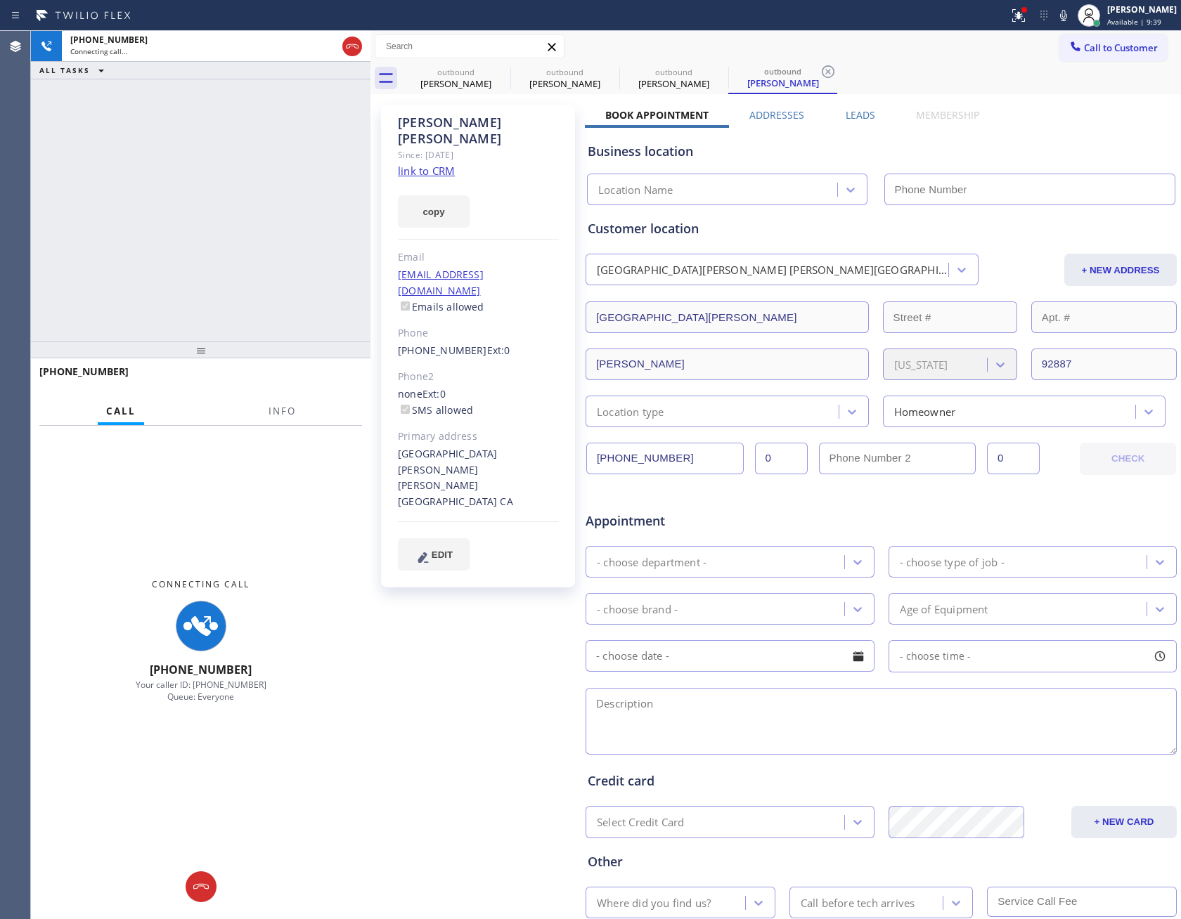
drag, startPoint x: 452, startPoint y: 84, endPoint x: 512, endPoint y: 97, distance: 61.7
click at [456, 87] on div "[PERSON_NAME]" at bounding box center [456, 83] width 106 height 13
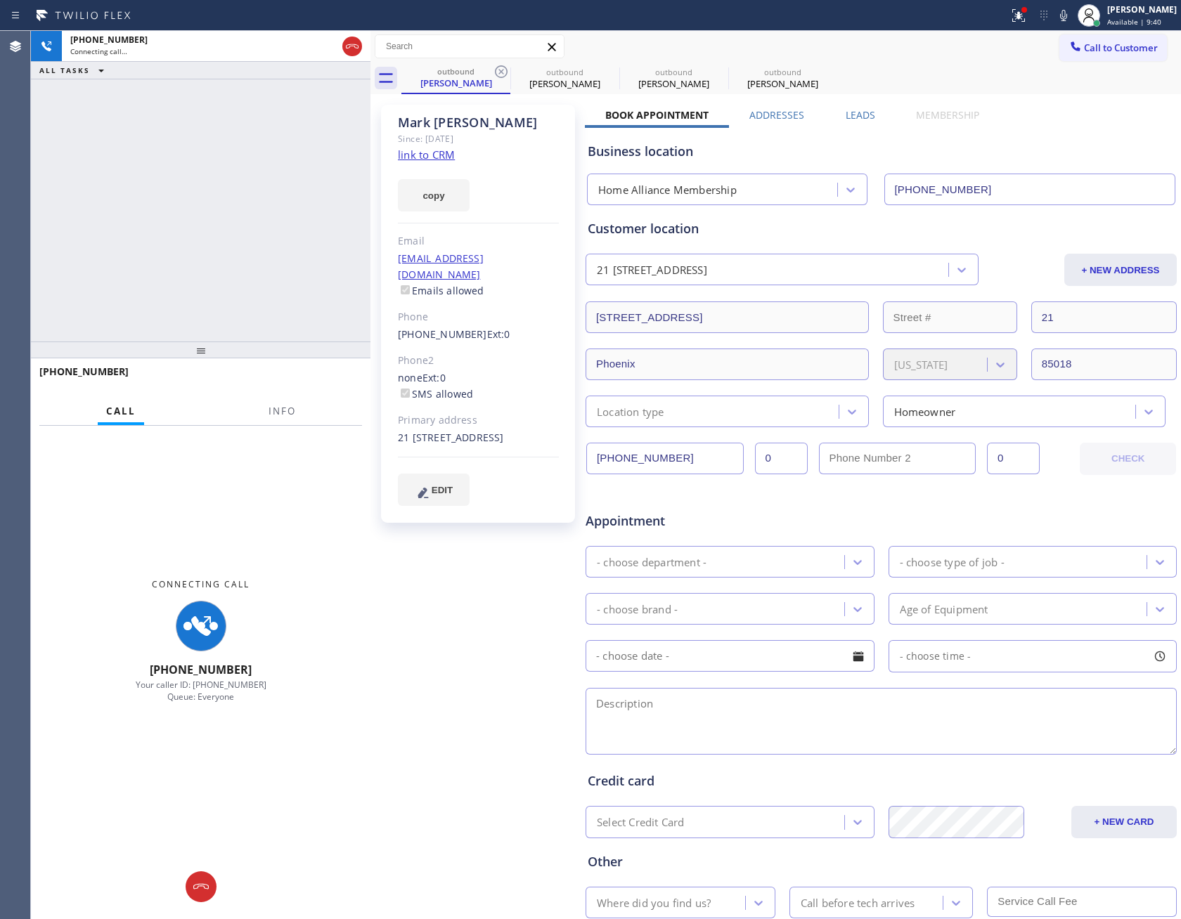
click at [845, 120] on label "Leads" at bounding box center [860, 114] width 30 height 13
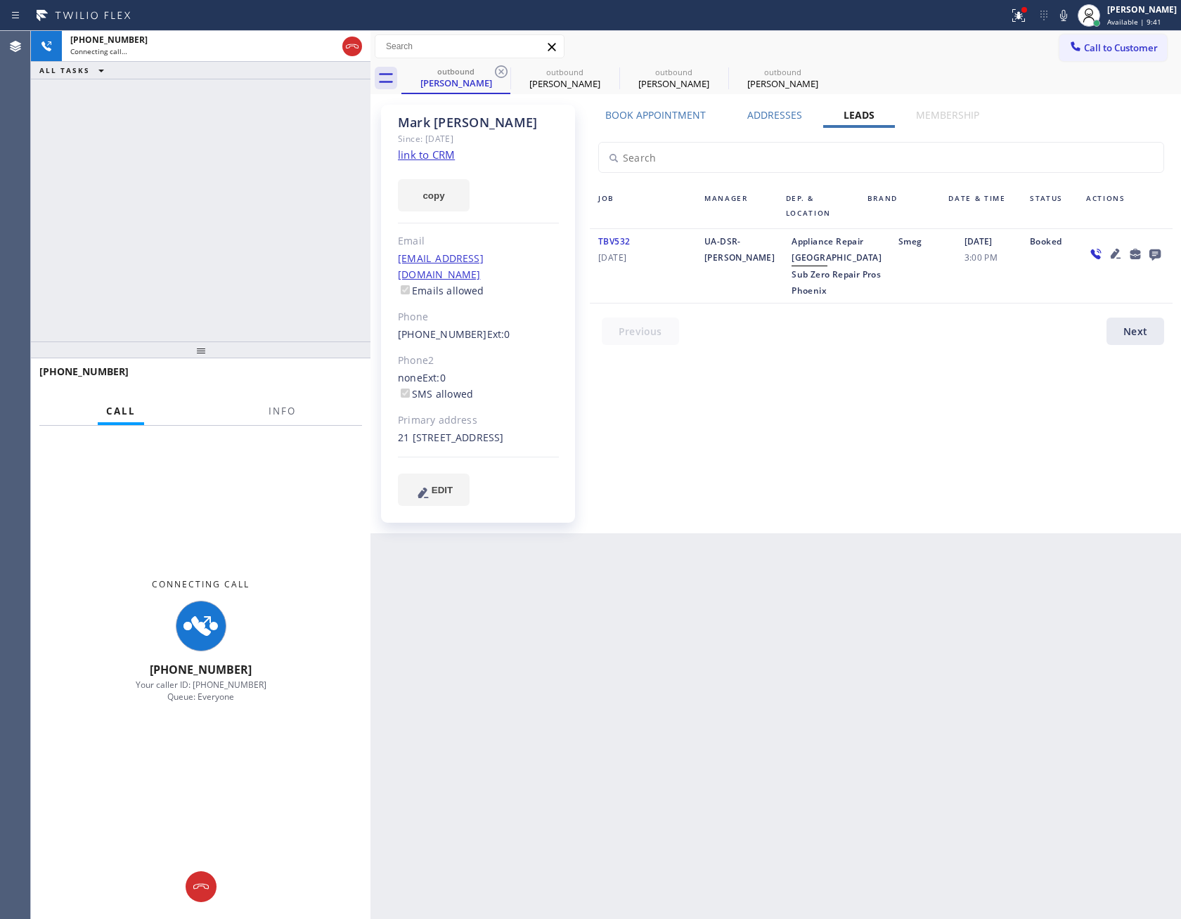
click at [1157, 252] on icon at bounding box center [1154, 254] width 17 height 18
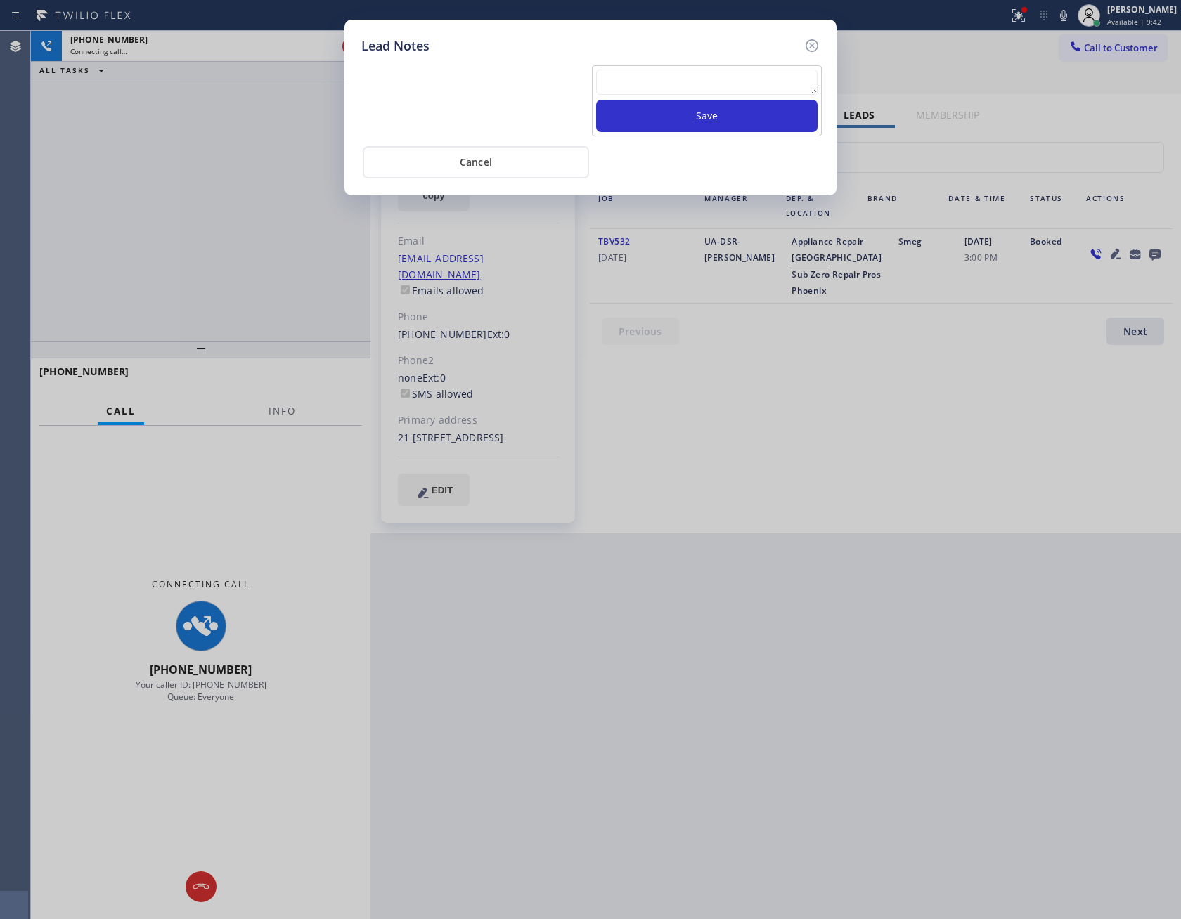
click at [777, 74] on textarea at bounding box center [706, 82] width 221 height 25
paste textarea "PLEASE TRANSFER FOR MEMBERSHIP and AC FILTER"
type textarea "PLEASE TRANSFER FOR MEMBERSHIP and AC FILTER"
click at [718, 124] on button "Save" at bounding box center [706, 116] width 221 height 32
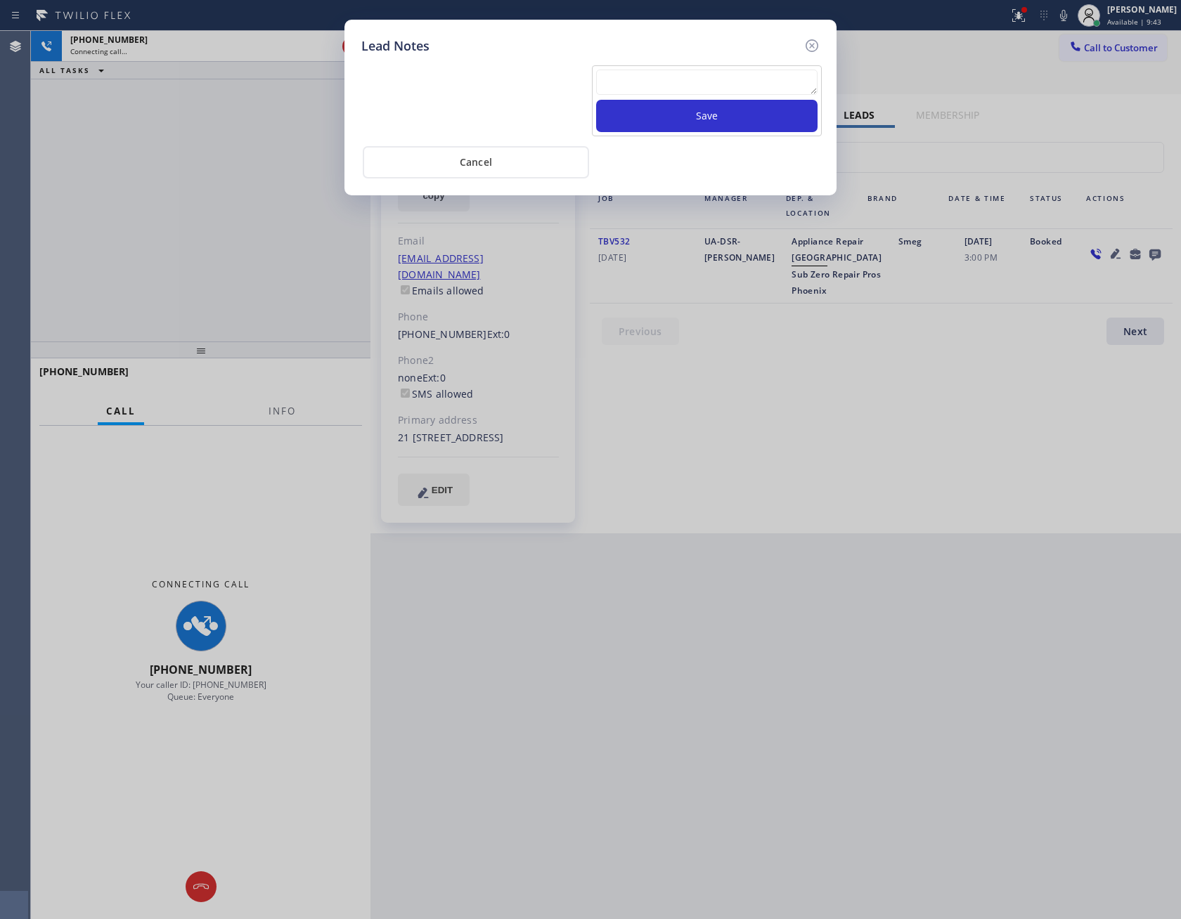
scroll to position [0, 0]
click at [629, 159] on div "Cancel" at bounding box center [590, 160] width 458 height 35
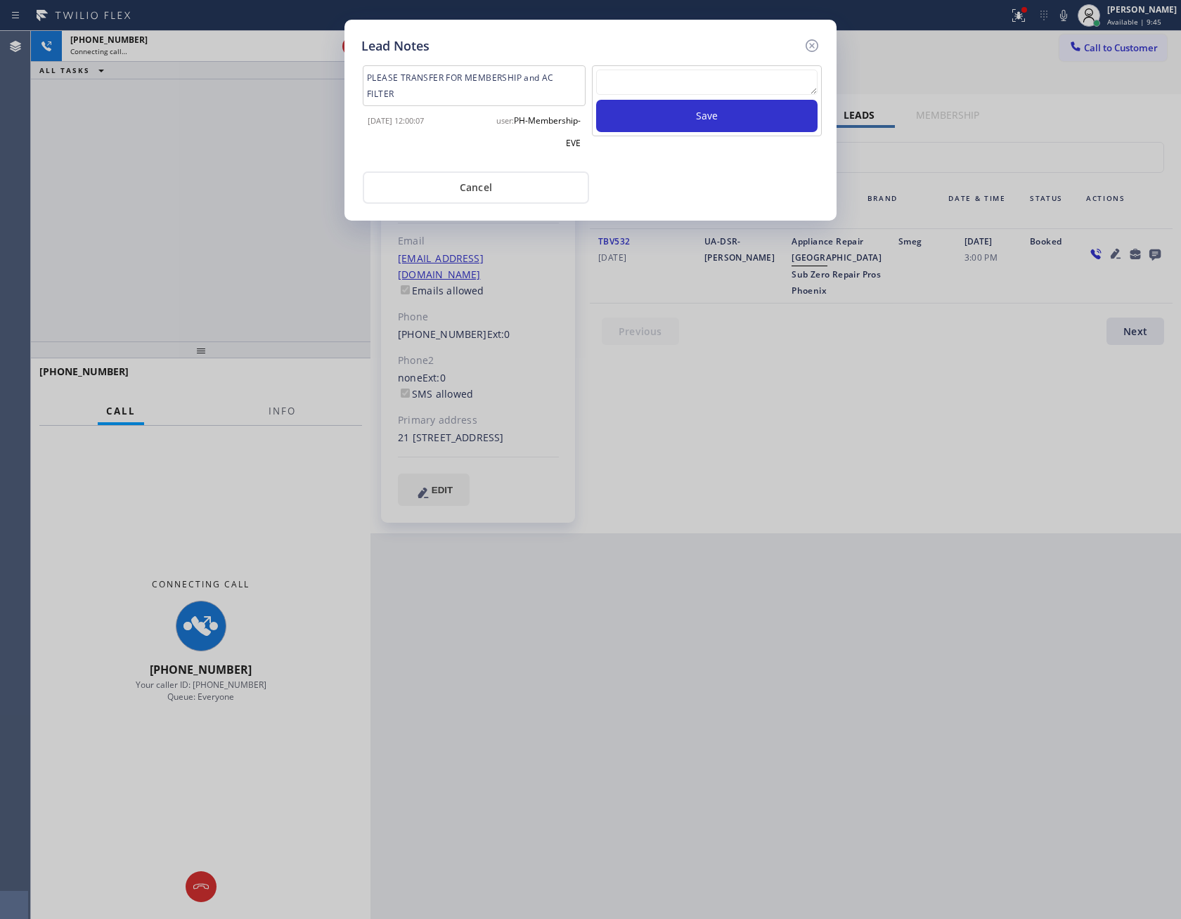
click at [494, 183] on button "Cancel" at bounding box center [476, 187] width 226 height 32
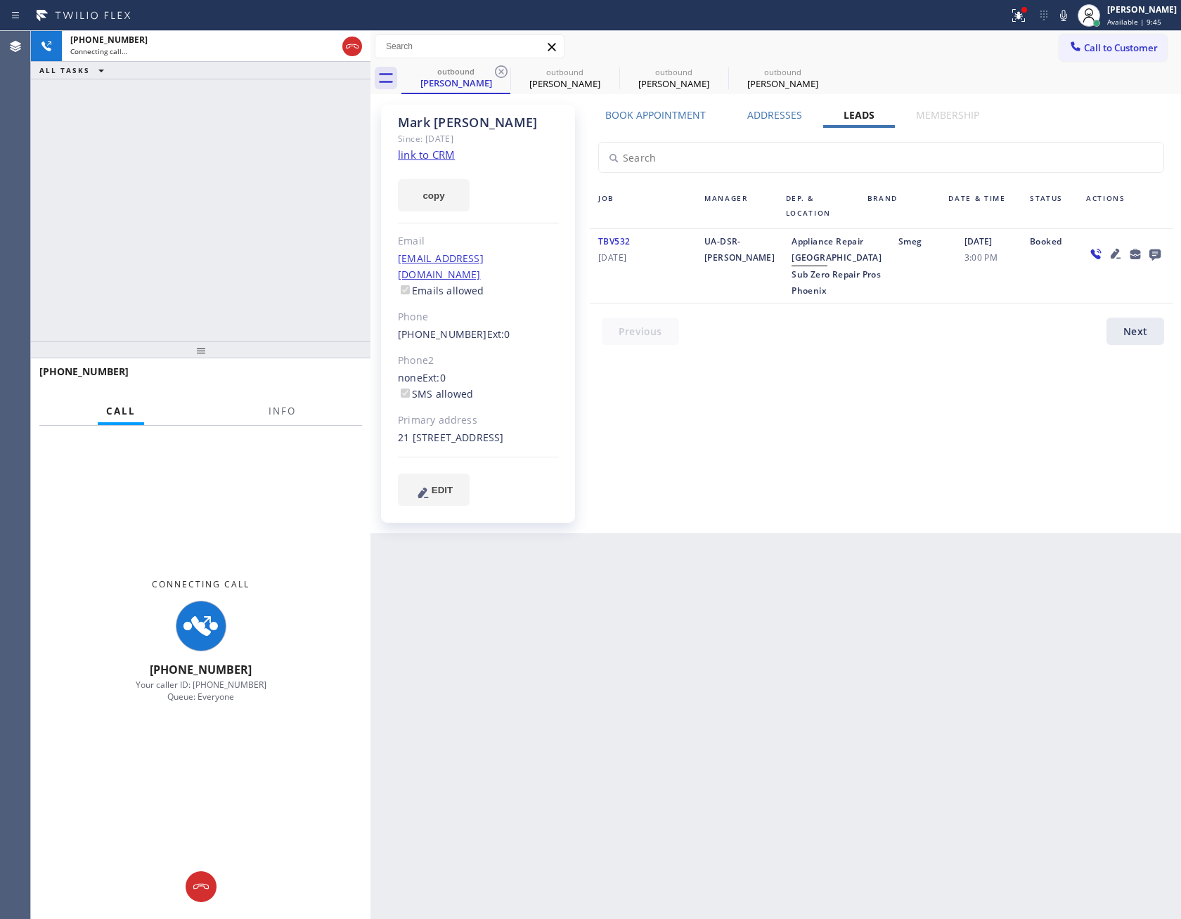
click at [207, 216] on div "[PHONE_NUMBER] Connecting call… ALL TASKS ALL TASKS ACTIVE TASKS TASKS IN WRAP …" at bounding box center [200, 186] width 339 height 311
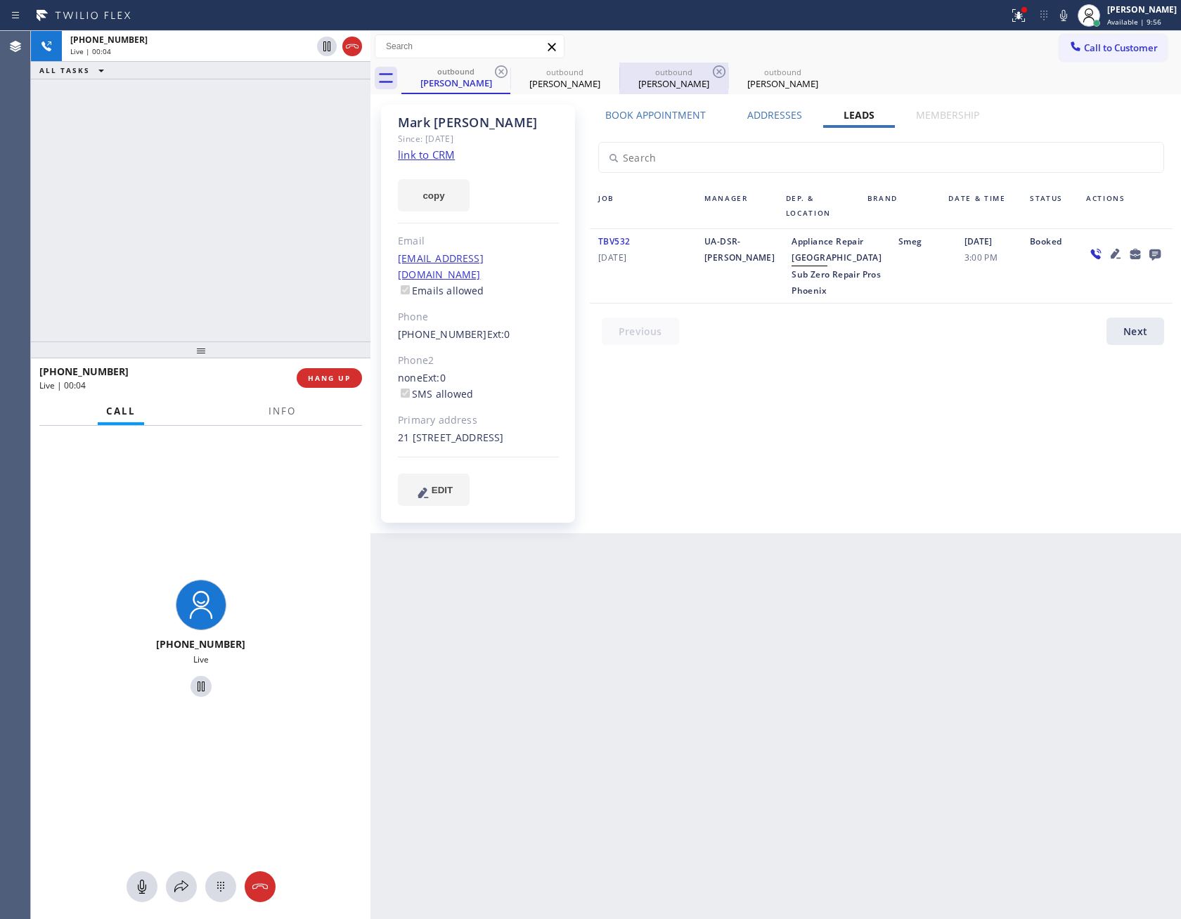
click at [652, 74] on div "outbound" at bounding box center [674, 72] width 106 height 11
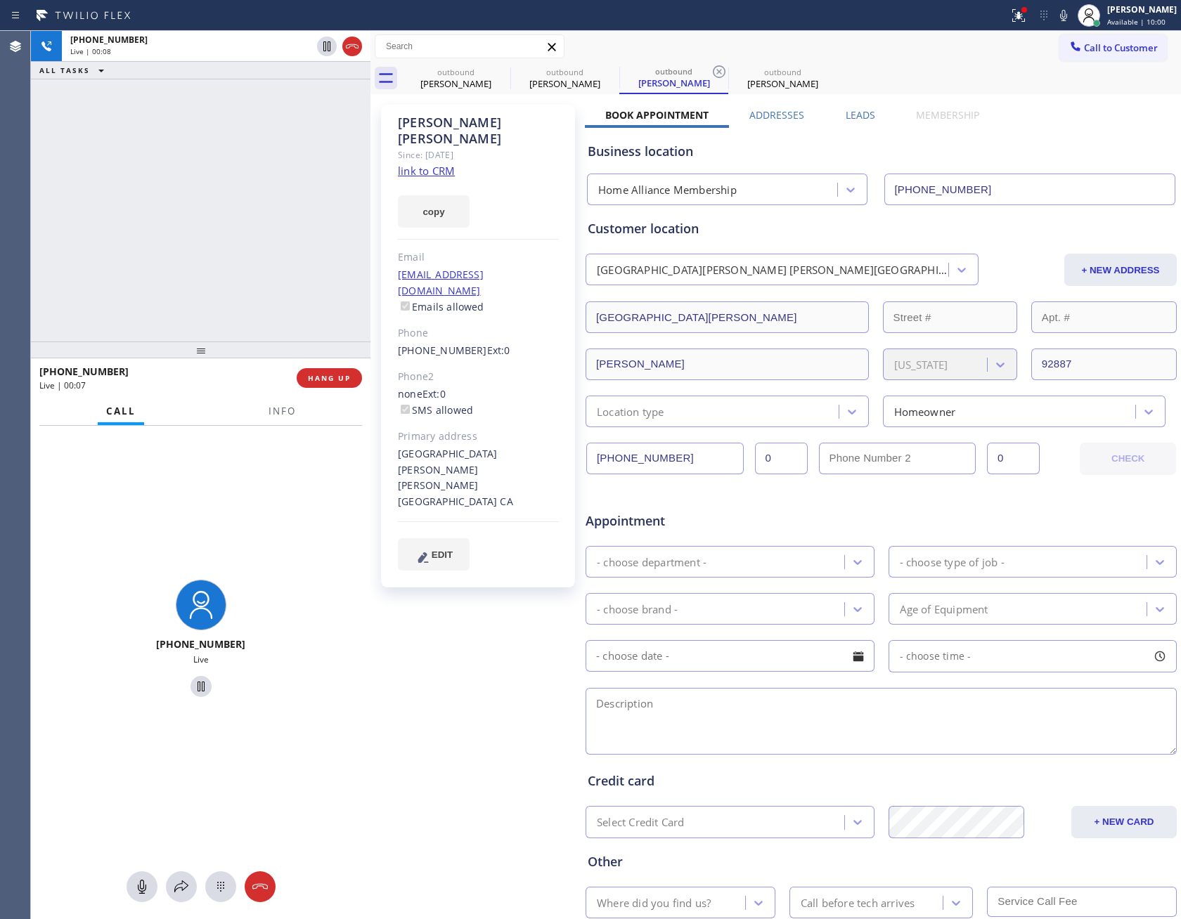
click at [427, 164] on link "link to CRM" at bounding box center [426, 171] width 57 height 14
click at [860, 118] on label "Leads" at bounding box center [860, 114] width 30 height 13
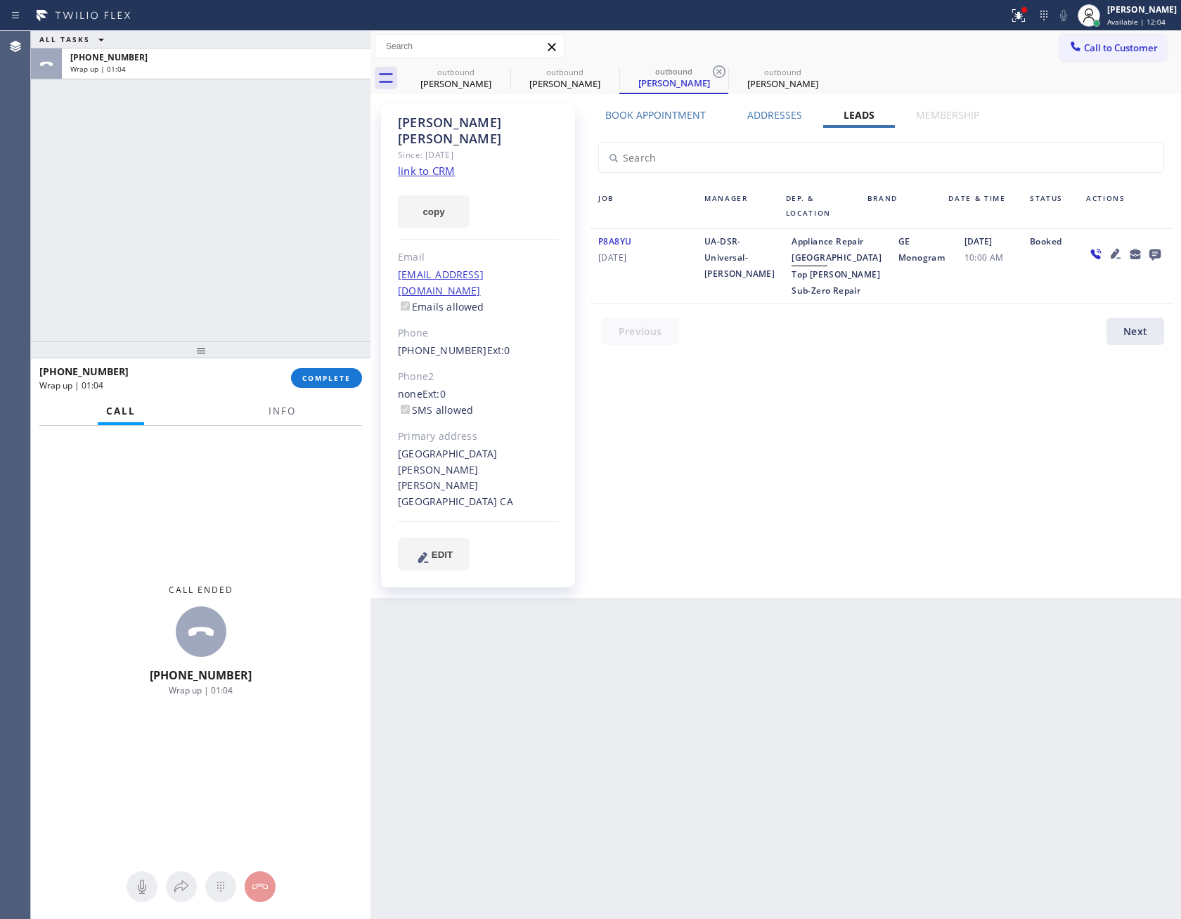
drag, startPoint x: 285, startPoint y: 232, endPoint x: 414, endPoint y: 426, distance: 232.7
click at [327, 273] on div "ALL TASKS ALL TASKS ACTIVE TASKS TASKS IN WRAP UP [PHONE_NUMBER] Wrap up | 01:04" at bounding box center [200, 186] width 339 height 311
click at [332, 392] on div "[PHONE_NUMBER] Wrap up | 01:04 COMPLETE" at bounding box center [200, 378] width 323 height 37
click at [334, 382] on span "COMPLETE" at bounding box center [326, 378] width 48 height 10
click at [273, 197] on div "ALL TASKS ALL TASKS ACTIVE TASKS TASKS IN WRAP UP [PHONE_NUMBER] Wrap up | 01:05" at bounding box center [200, 186] width 339 height 311
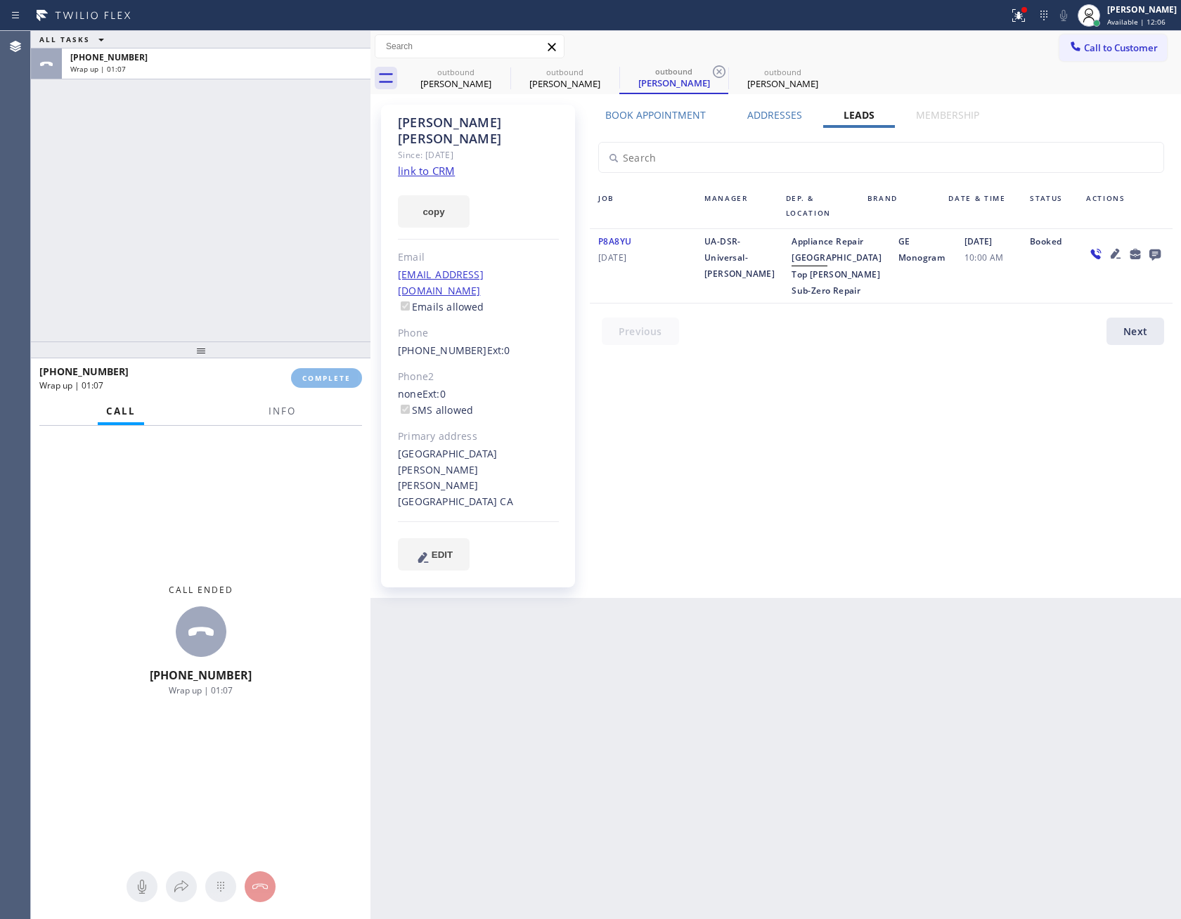
drag, startPoint x: 275, startPoint y: 264, endPoint x: 285, endPoint y: 264, distance: 10.5
click at [283, 264] on div "ALL TASKS ALL TASKS ACTIVE TASKS TASKS IN WRAP UP [PHONE_NUMBER] Wrap up | 01:07" at bounding box center [200, 186] width 339 height 311
click at [268, 72] on div "Wrap up | 01:09" at bounding box center [216, 69] width 292 height 10
click at [299, 209] on div "ALL TASKS ALL TASKS ACTIVE TASKS TASKS IN WRAP UP [PHONE_NUMBER] Wrap up | 01:10" at bounding box center [200, 186] width 339 height 311
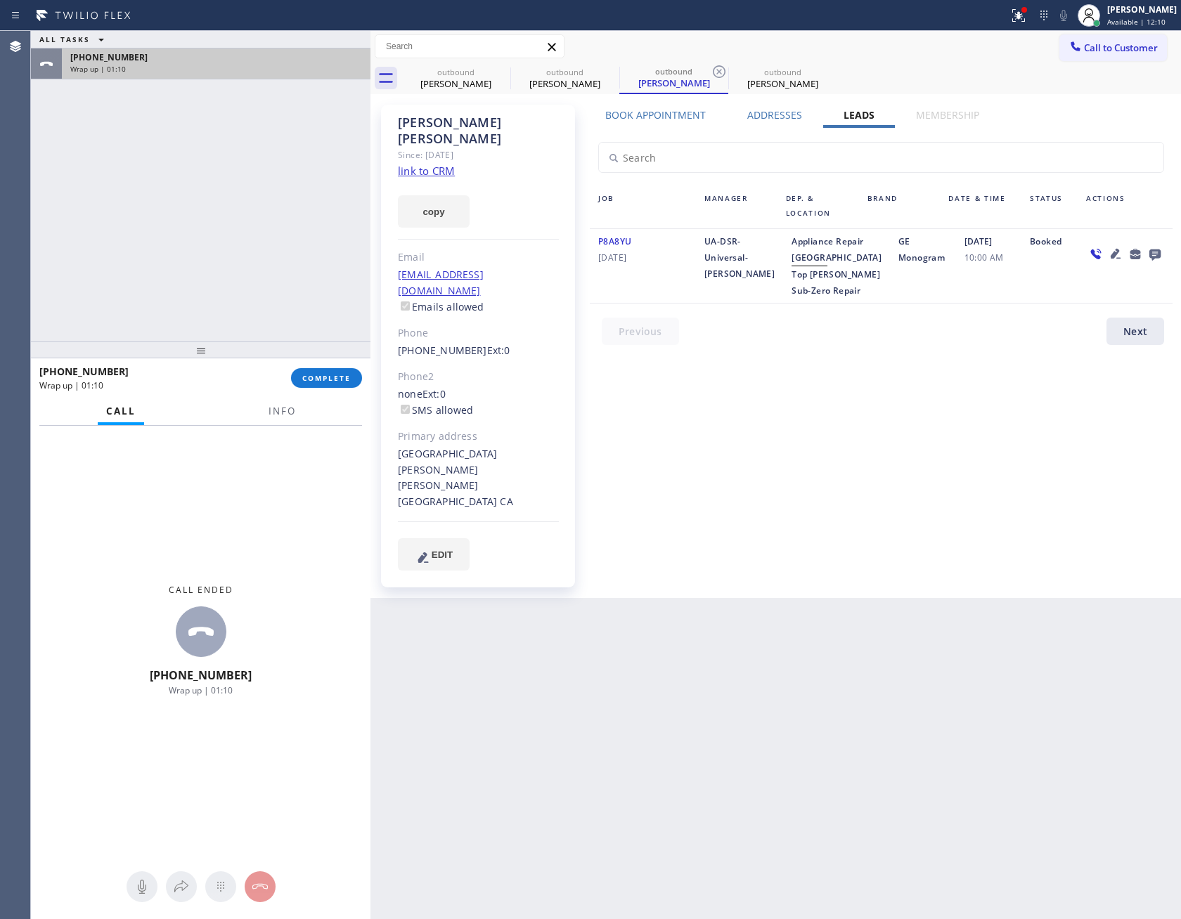
click at [300, 70] on div "Wrap up | 01:10" at bounding box center [216, 69] width 292 height 10
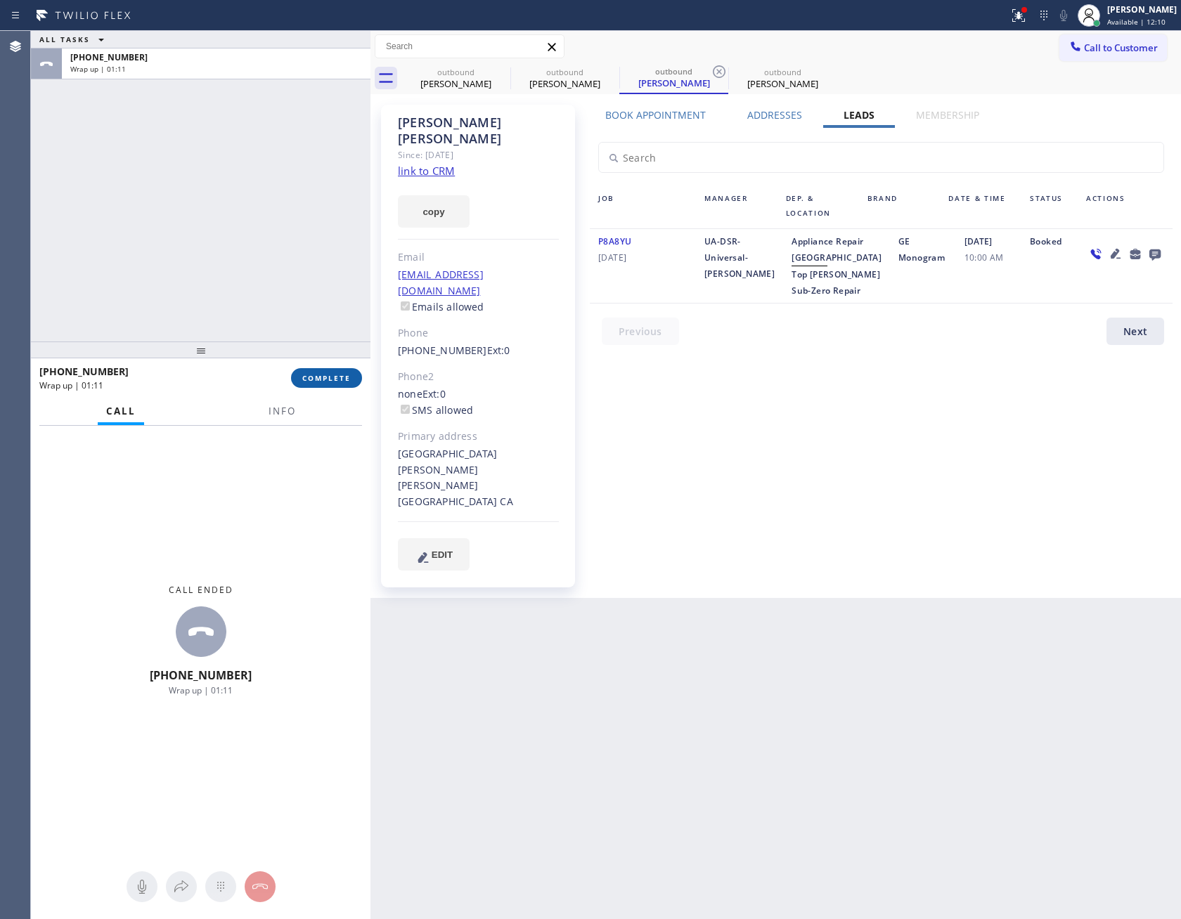
click at [327, 379] on span "COMPLETE" at bounding box center [326, 378] width 48 height 10
click at [310, 186] on div "ALL TASKS ALL TASKS ACTIVE TASKS TASKS IN WRAP UP [PHONE_NUMBER] Wrap up | 01:11" at bounding box center [200, 186] width 339 height 311
click at [311, 186] on div "ALL TASKS ALL TASKS ACTIVE TASKS TASKS IN WRAP UP [PHONE_NUMBER] Wrap up | 01:11" at bounding box center [200, 186] width 339 height 311
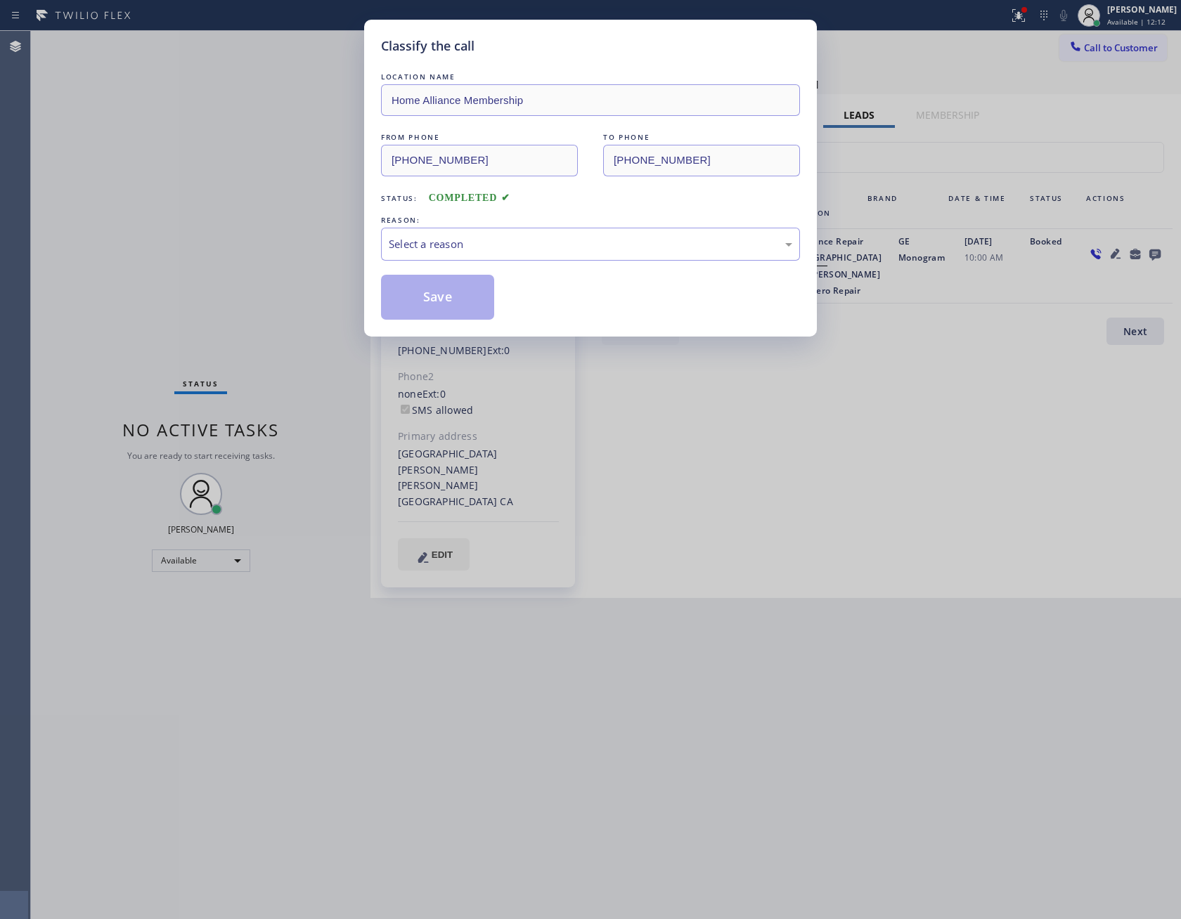
click at [312, 186] on div "Classify the call LOCATION NAME Home Alliance Membership FROM PHONE [PHONE_NUMB…" at bounding box center [590, 459] width 1181 height 919
click at [490, 245] on div "Select a reason" at bounding box center [590, 244] width 403 height 16
click at [441, 296] on button "Save" at bounding box center [437, 297] width 113 height 45
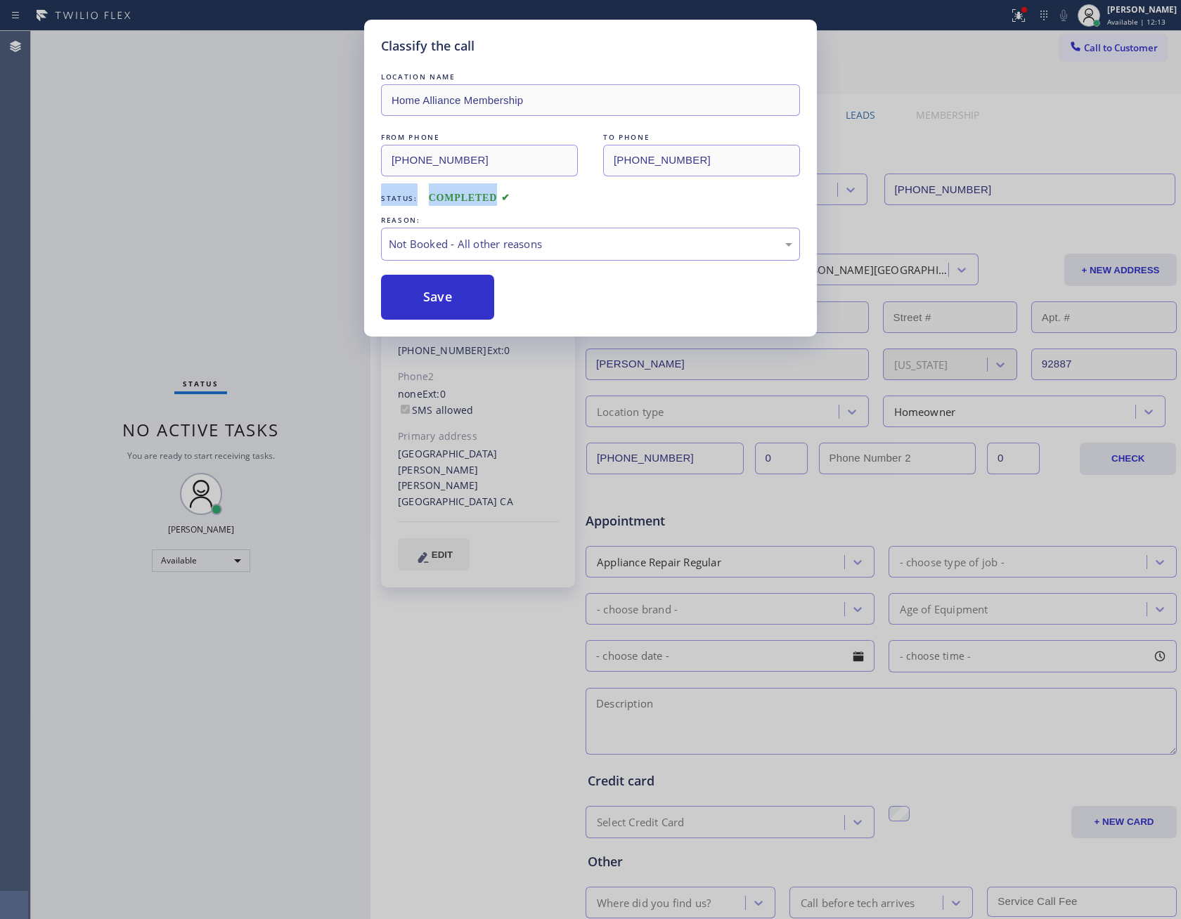
click at [441, 296] on button "Save" at bounding box center [437, 297] width 113 height 45
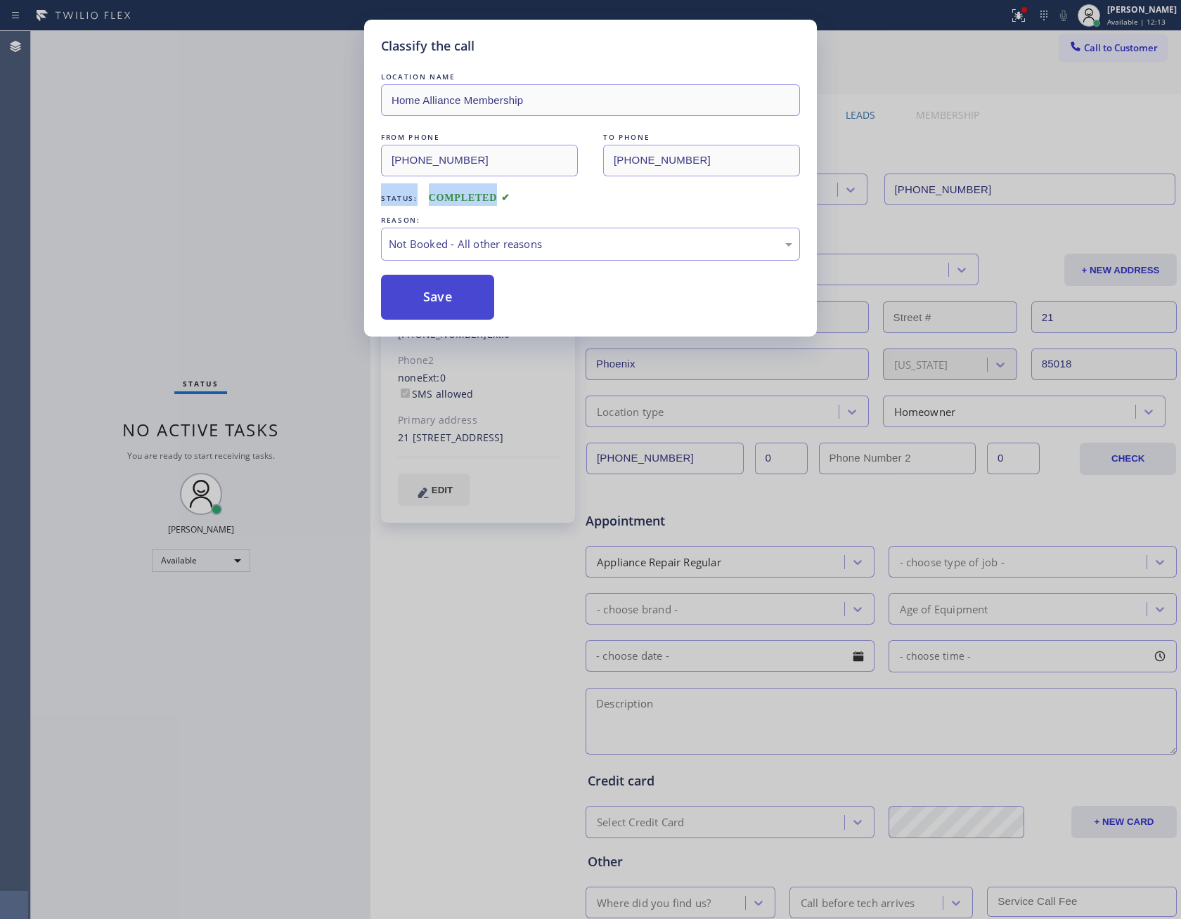
click at [441, 296] on button "Save" at bounding box center [437, 297] width 113 height 45
click at [192, 164] on div "Classify the call LOCATION NAME Home Alliance Membership FROM PHONE [PHONE_NUMB…" at bounding box center [590, 459] width 1181 height 919
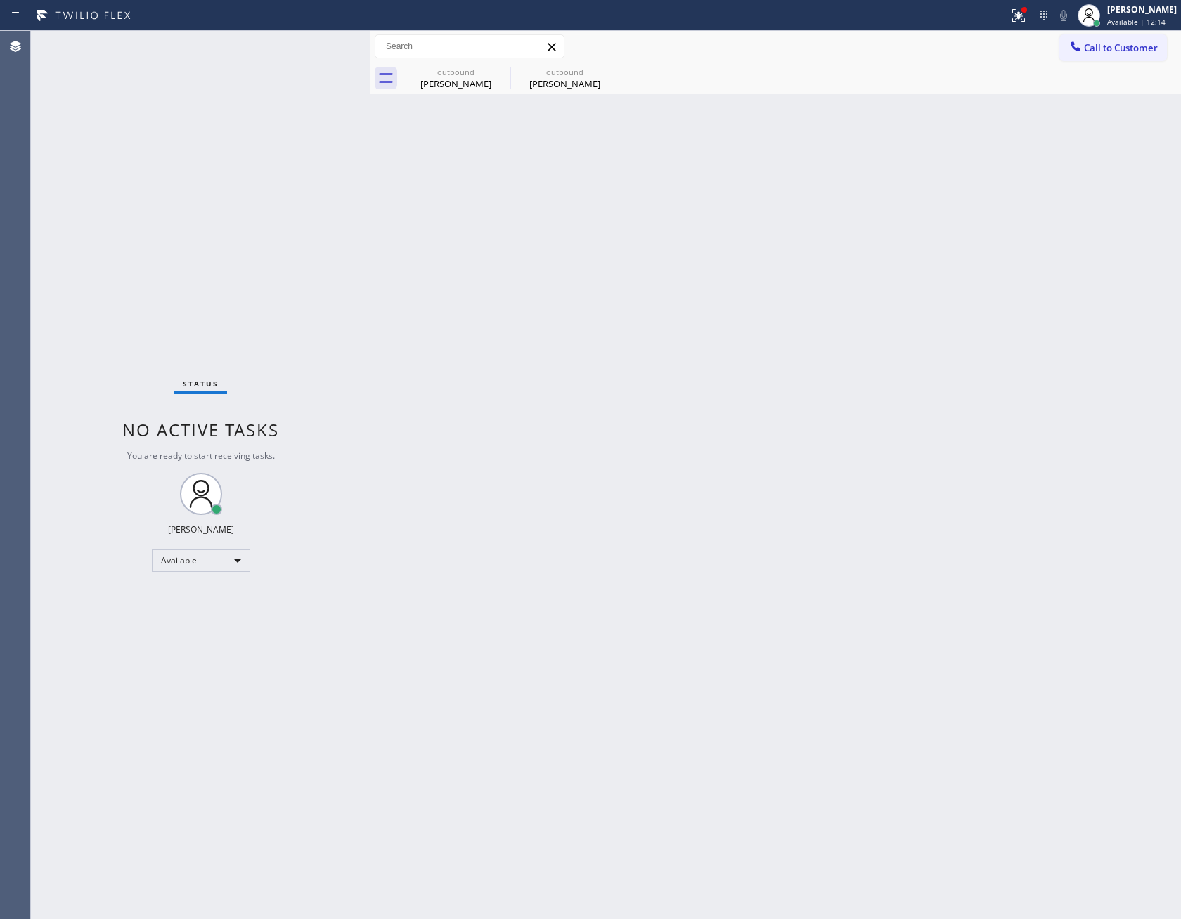
drag, startPoint x: 202, startPoint y: 165, endPoint x: 209, endPoint y: 169, distance: 7.9
click at [203, 165] on div "Status No active tasks You are ready to start receiving tasks. [PERSON_NAME] Av…" at bounding box center [200, 475] width 339 height 888
click at [471, 80] on div "[PERSON_NAME]" at bounding box center [456, 83] width 106 height 13
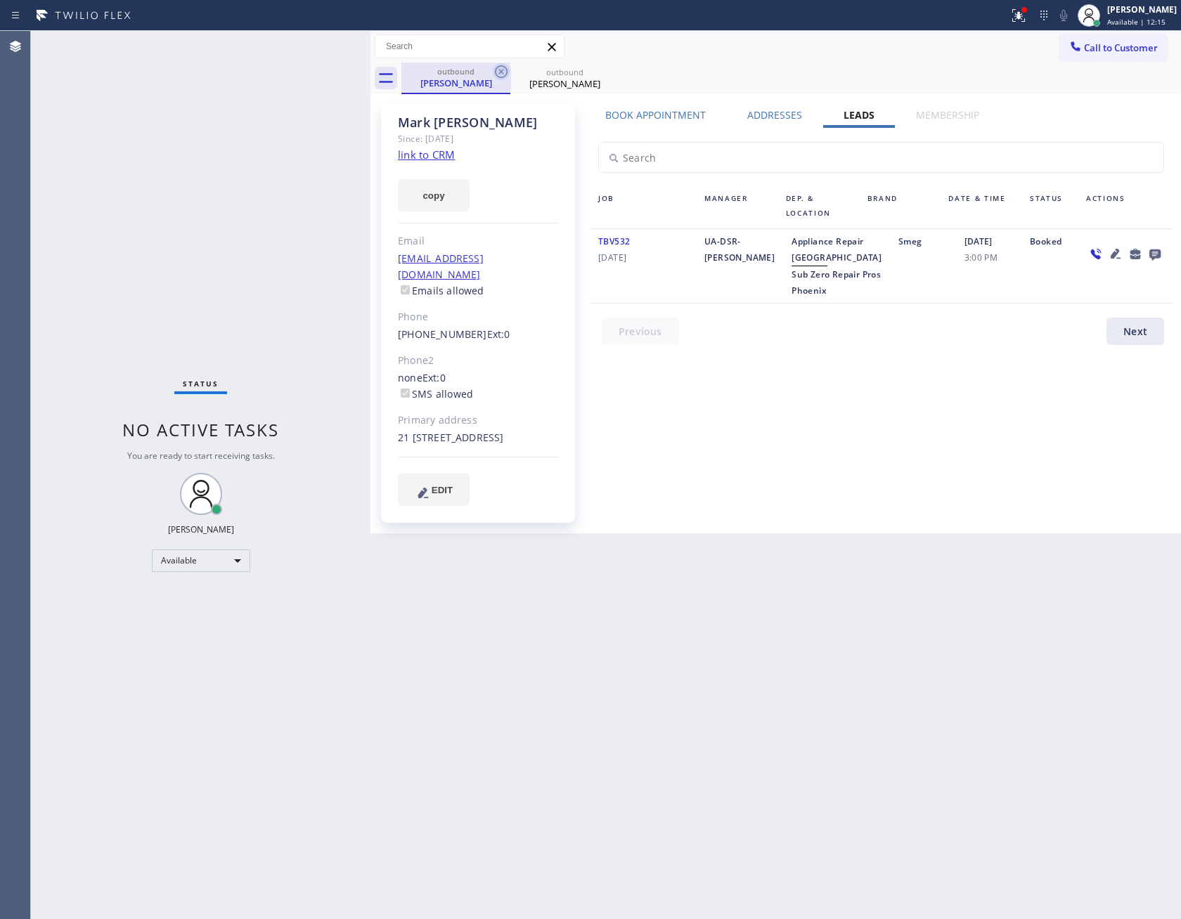
click at [507, 70] on icon at bounding box center [501, 71] width 13 height 13
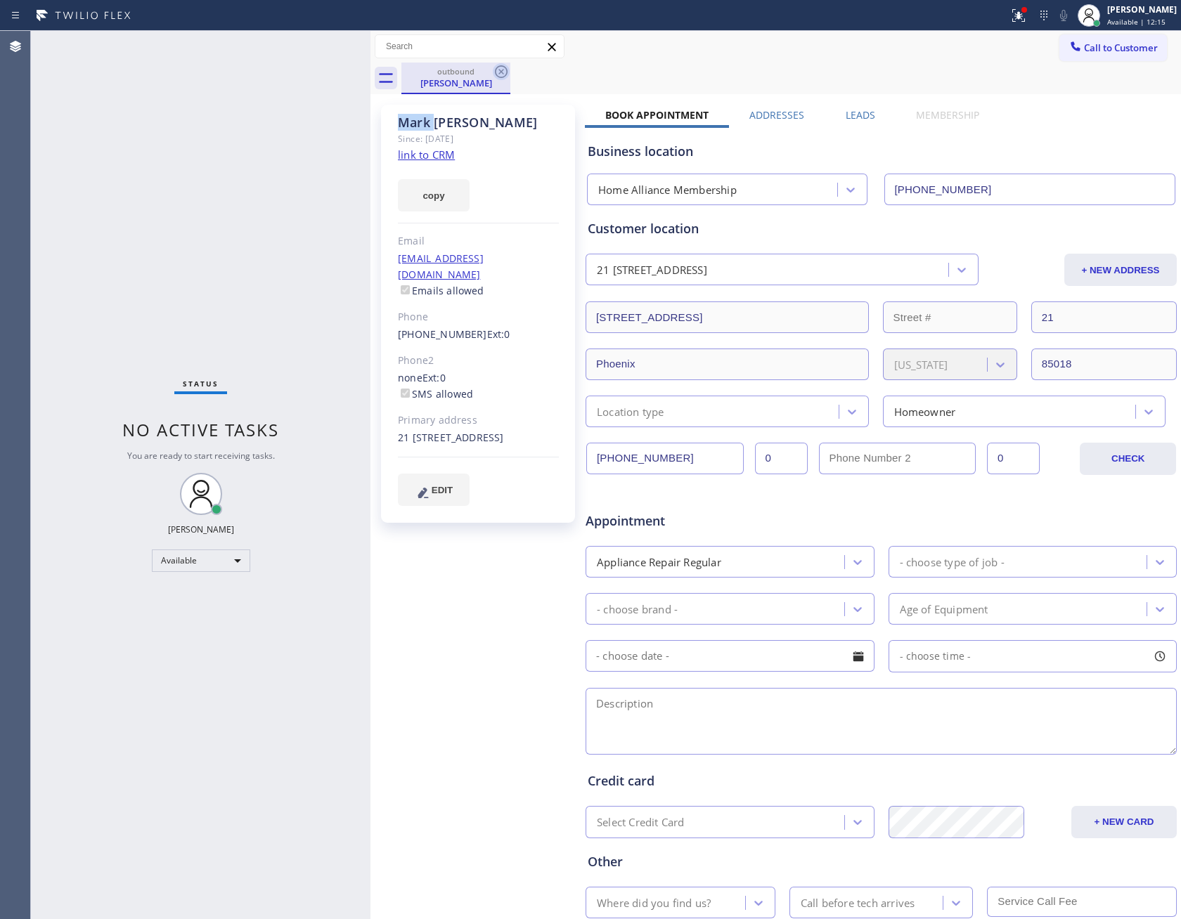
click at [508, 70] on icon at bounding box center [501, 71] width 17 height 17
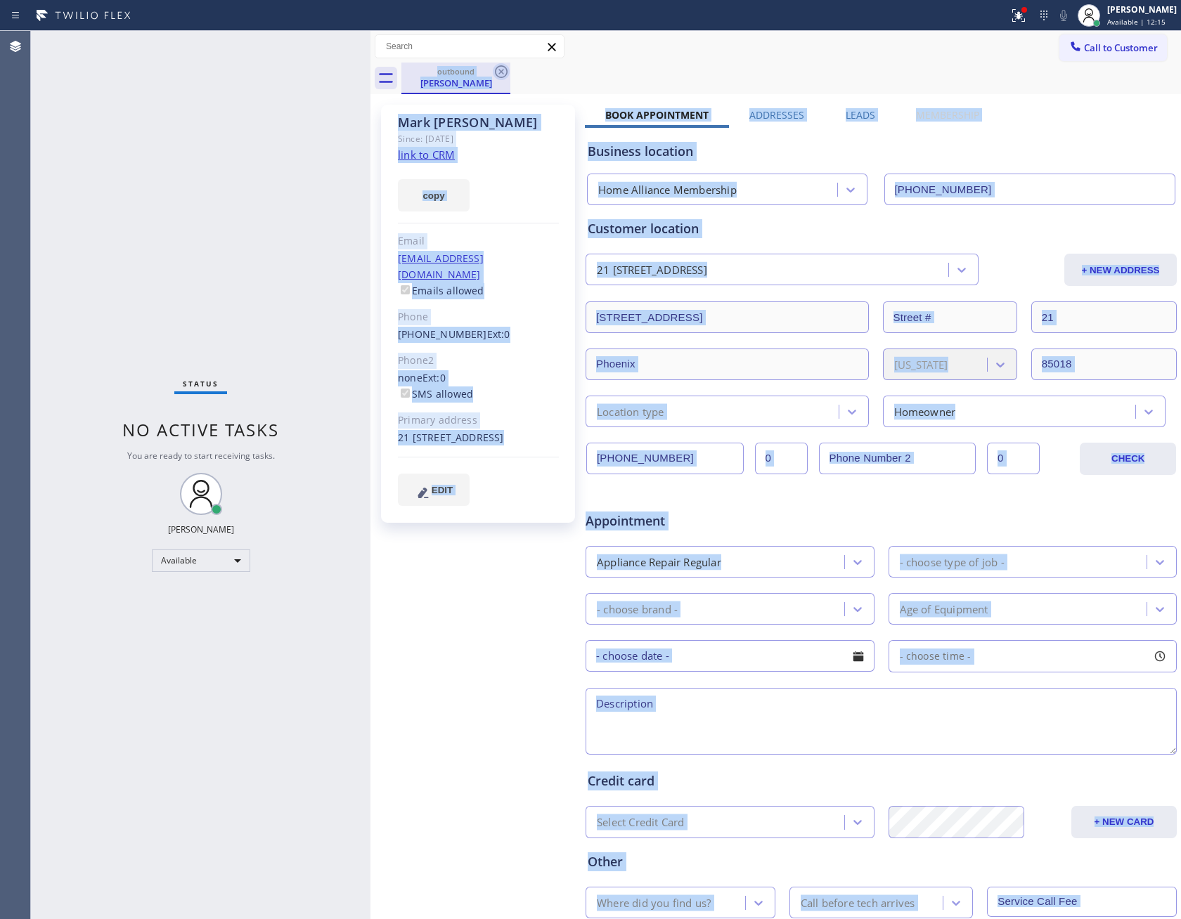
click at [508, 70] on div "outbound [PERSON_NAME]" at bounding box center [790, 79] width 779 height 32
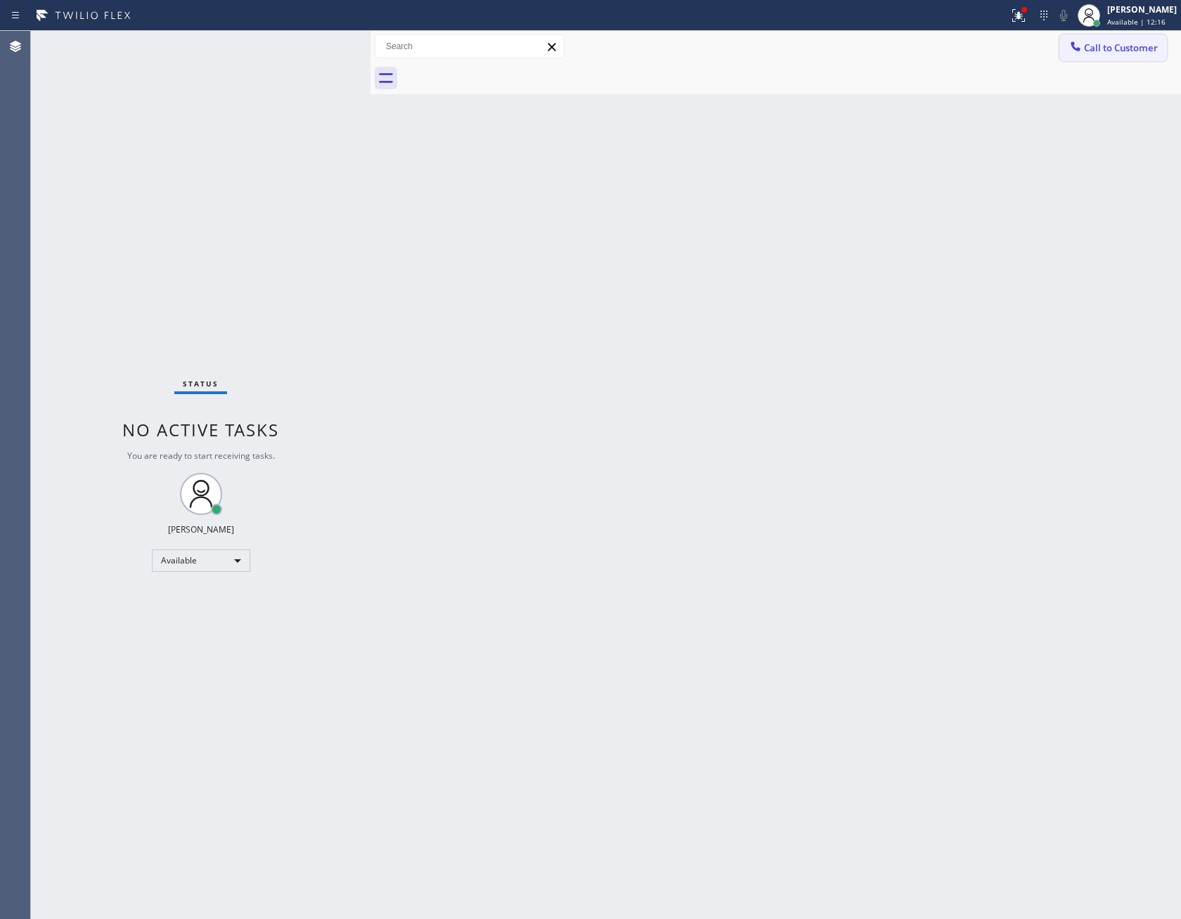
click at [1147, 36] on button "Call to Customer" at bounding box center [1113, 47] width 108 height 27
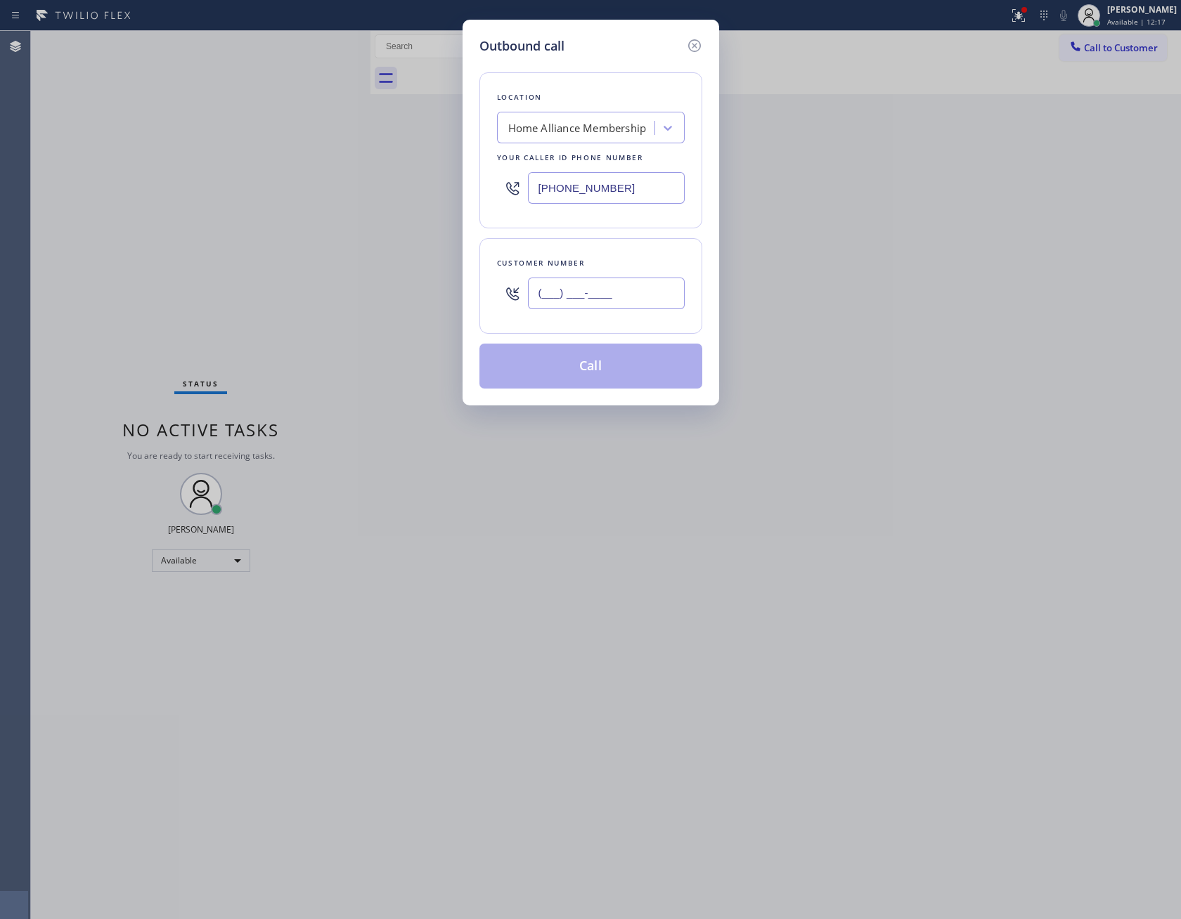
click at [620, 304] on input "(___) ___-____" at bounding box center [606, 294] width 157 height 32
paste input "619) 208-6310"
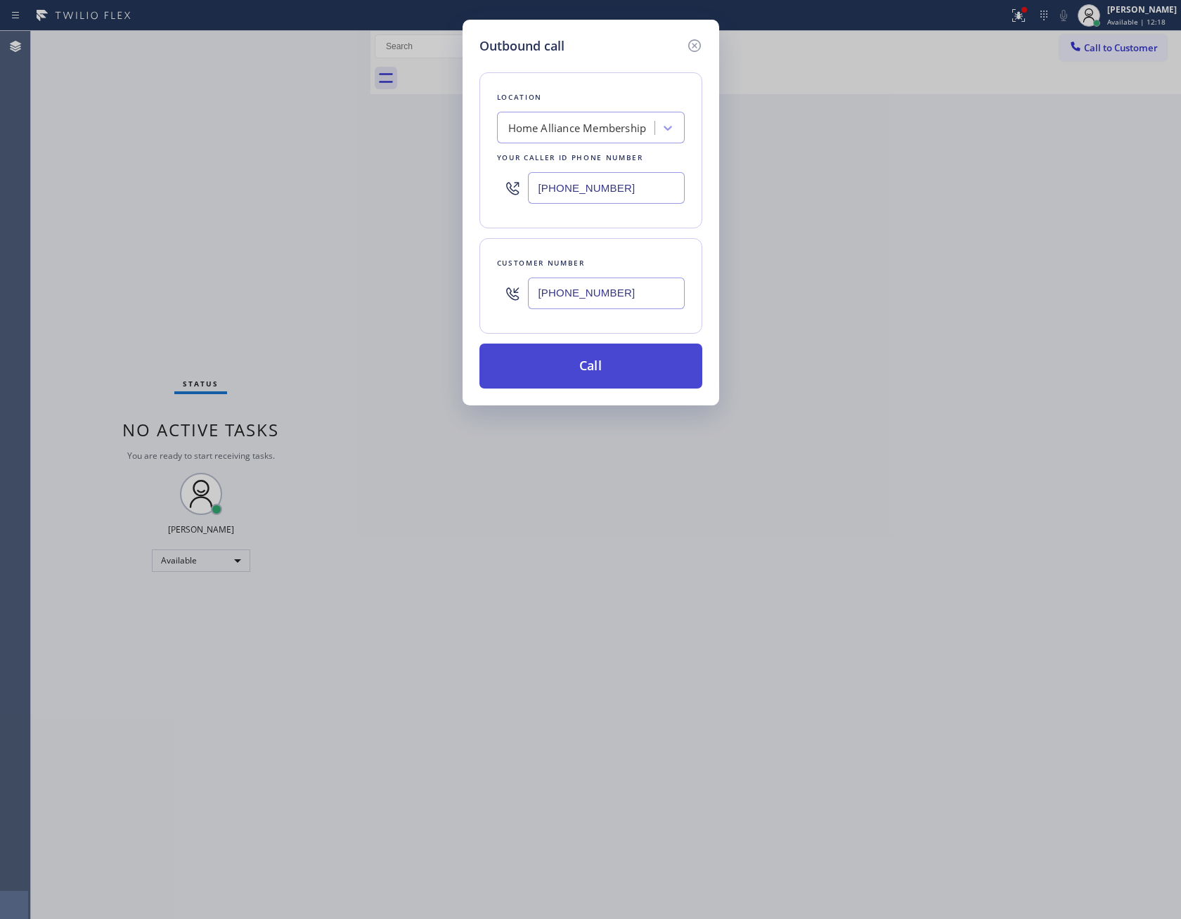
type input "[PHONE_NUMBER]"
click at [614, 374] on button "Call" at bounding box center [590, 366] width 223 height 45
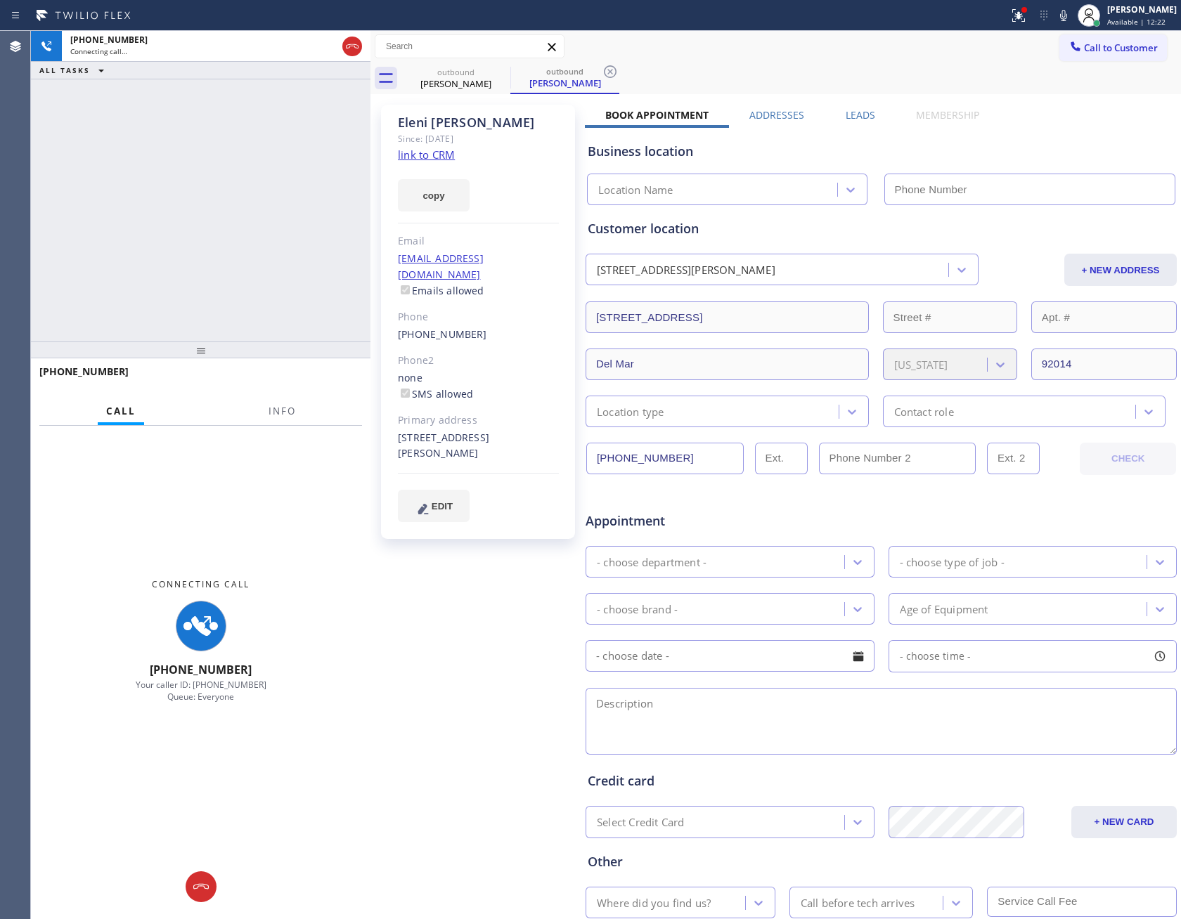
type input "[PHONE_NUMBER]"
click at [169, 231] on div "[PHONE_NUMBER] Connecting call… ALL TASKS ALL TASKS ACTIVE TASKS TASKS IN WRAP …" at bounding box center [200, 186] width 339 height 311
click at [157, 219] on div "[PHONE_NUMBER] Connecting call… ALL TASKS ALL TASKS ACTIVE TASKS TASKS IN WRAP …" at bounding box center [200, 186] width 339 height 311
click at [434, 150] on link "link to CRM" at bounding box center [426, 155] width 57 height 14
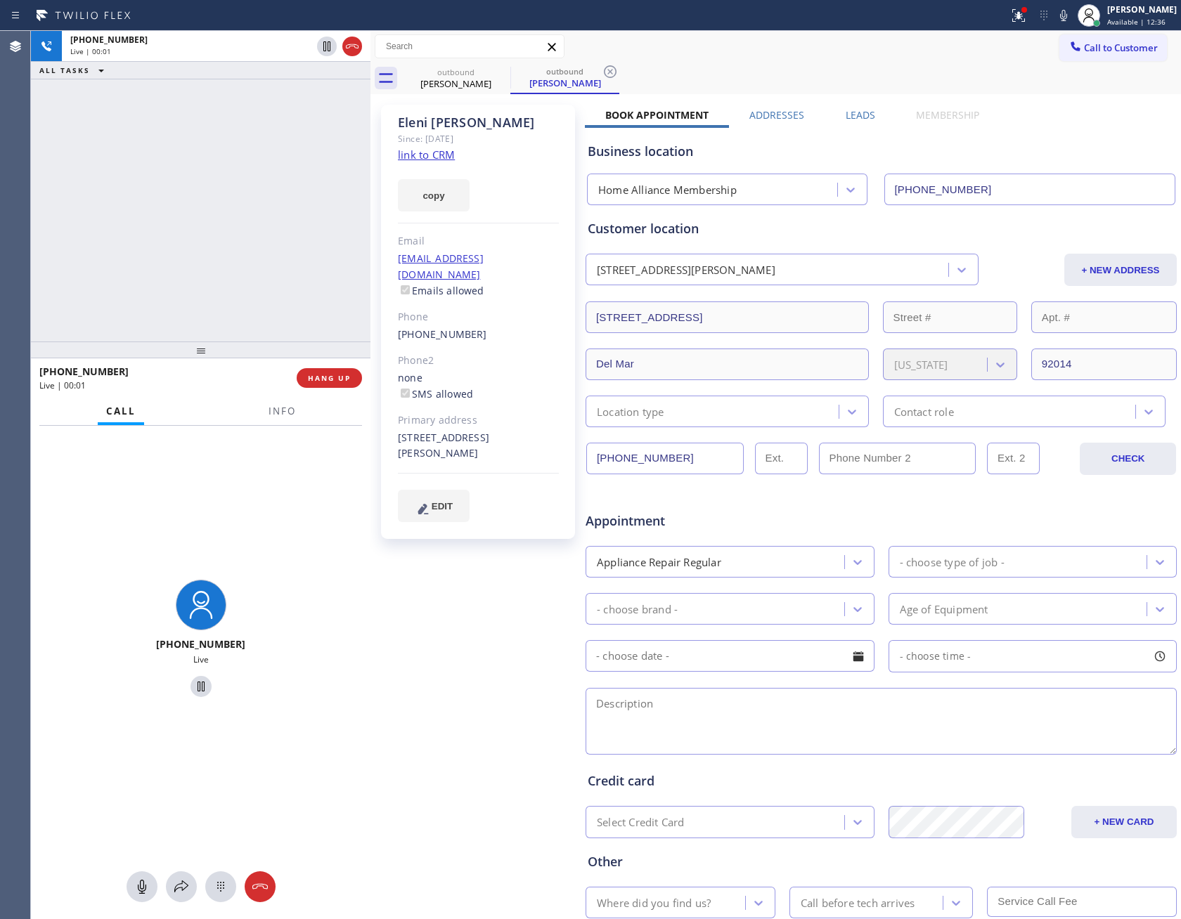
click at [308, 368] on div "[PHONE_NUMBER] Live | 00:01 ALL TASKS ALL TASKS ACTIVE TASKS TASKS IN WRAP UP […" at bounding box center [200, 475] width 339 height 888
click at [323, 376] on span "HANG UP" at bounding box center [329, 378] width 43 height 10
drag, startPoint x: 223, startPoint y: 207, endPoint x: 861, endPoint y: 120, distance: 643.2
click at [235, 207] on div "[PHONE_NUMBER] Live | 00:02 ALL TASKS ALL TASKS ACTIVE TASKS TASKS IN WRAP UP" at bounding box center [200, 186] width 339 height 311
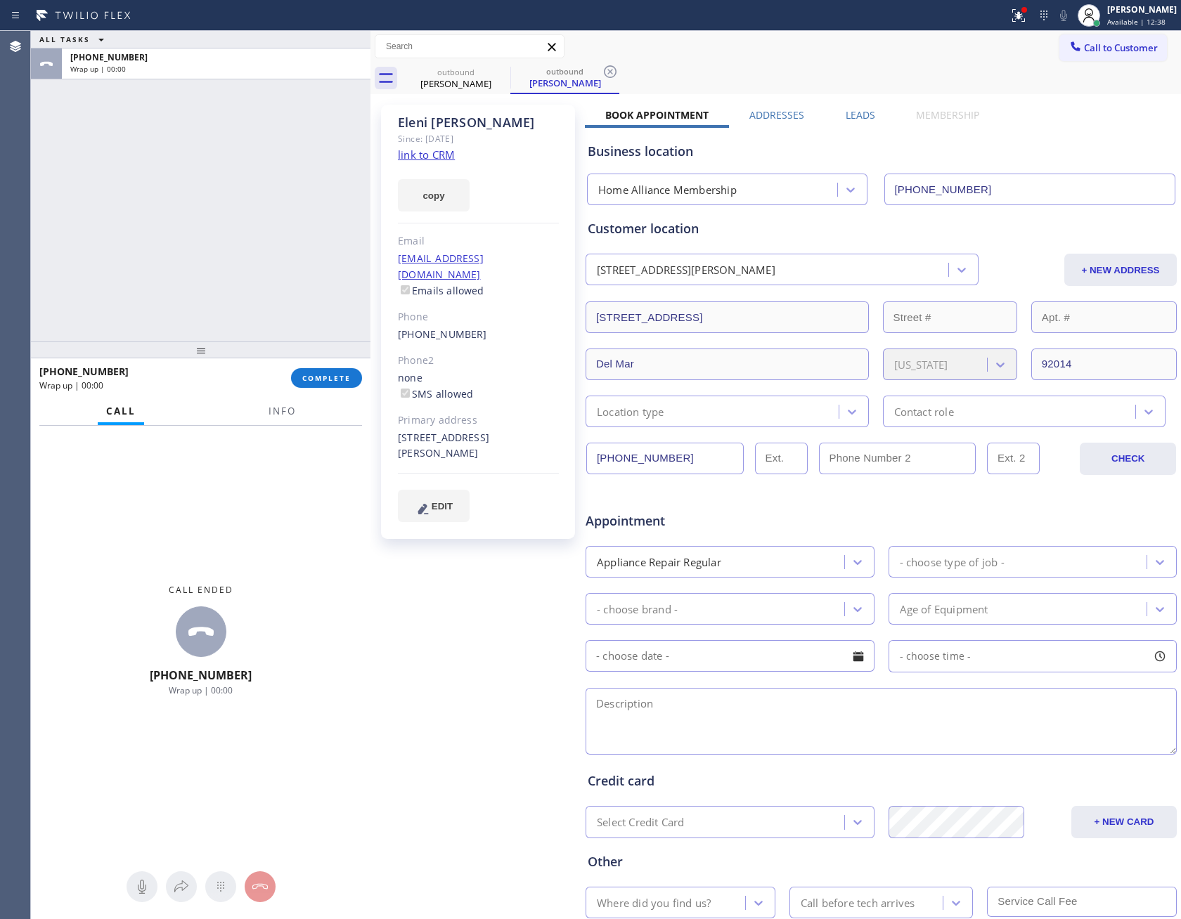
click at [846, 110] on label "Leads" at bounding box center [860, 114] width 30 height 13
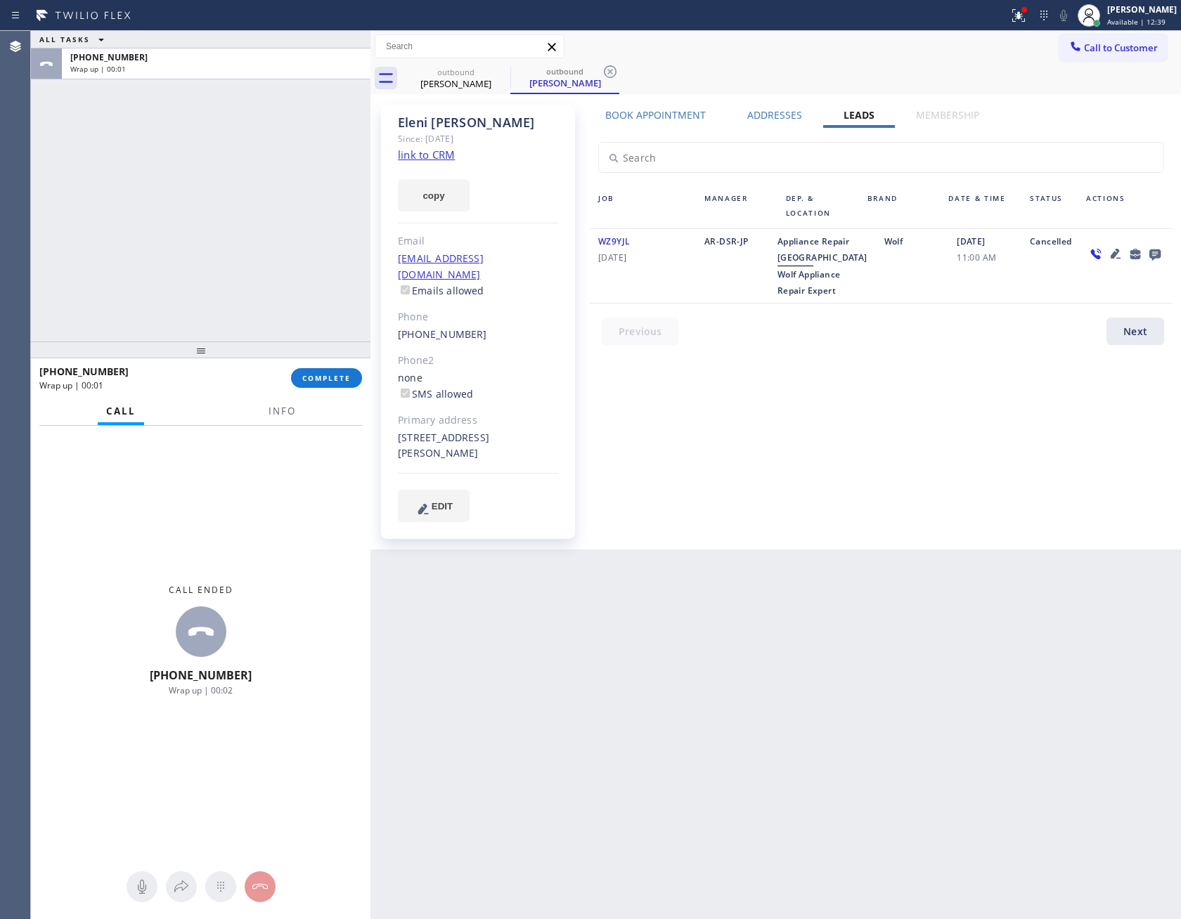
drag, startPoint x: 1008, startPoint y: 395, endPoint x: 1095, endPoint y: 332, distance: 107.7
click at [1021, 384] on div "Book Appointment Addresses Leads Membership Business location Home Alliance Mem…" at bounding box center [881, 327] width 592 height 438
click at [285, 294] on div "ALL TASKS ALL TASKS ACTIVE TASKS TASKS IN WRAP UP [PHONE_NUMBER] Wrap up | 00:03" at bounding box center [200, 186] width 339 height 311
click at [784, 526] on div "Book Appointment Addresses Leads Membership Business location Home Alliance Mem…" at bounding box center [881, 327] width 592 height 438
click at [508, 327] on div "[PHONE_NUMBER]" at bounding box center [478, 335] width 161 height 16
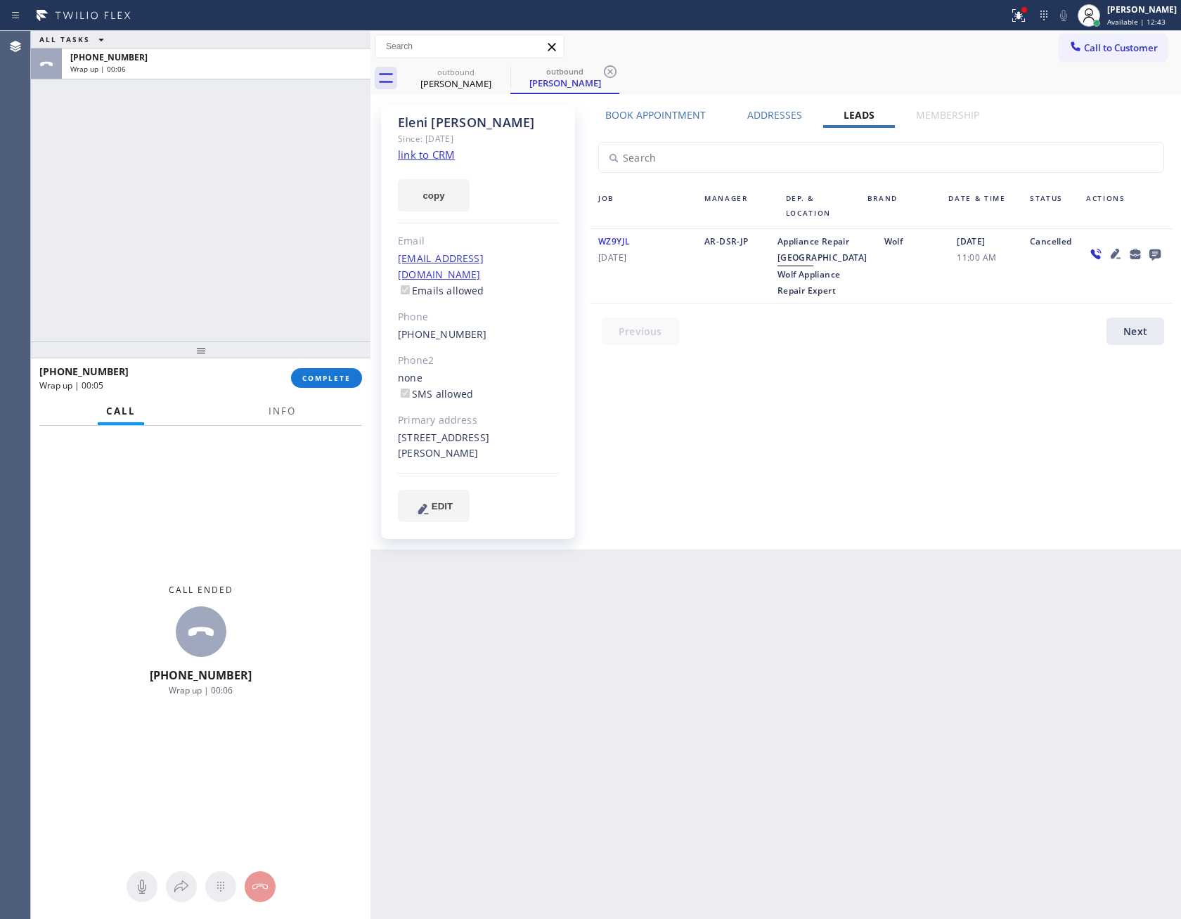
click at [508, 327] on div "[PHONE_NUMBER]" at bounding box center [478, 335] width 161 height 16
copy div "[PHONE_NUMBER]"
click at [91, 226] on div "ALL TASKS ALL TASKS ACTIVE TASKS TASKS IN WRAP UP [PHONE_NUMBER] Wrap up | 00:06" at bounding box center [200, 186] width 339 height 311
drag, startPoint x: 207, startPoint y: 218, endPoint x: 1080, endPoint y: 582, distance: 945.7
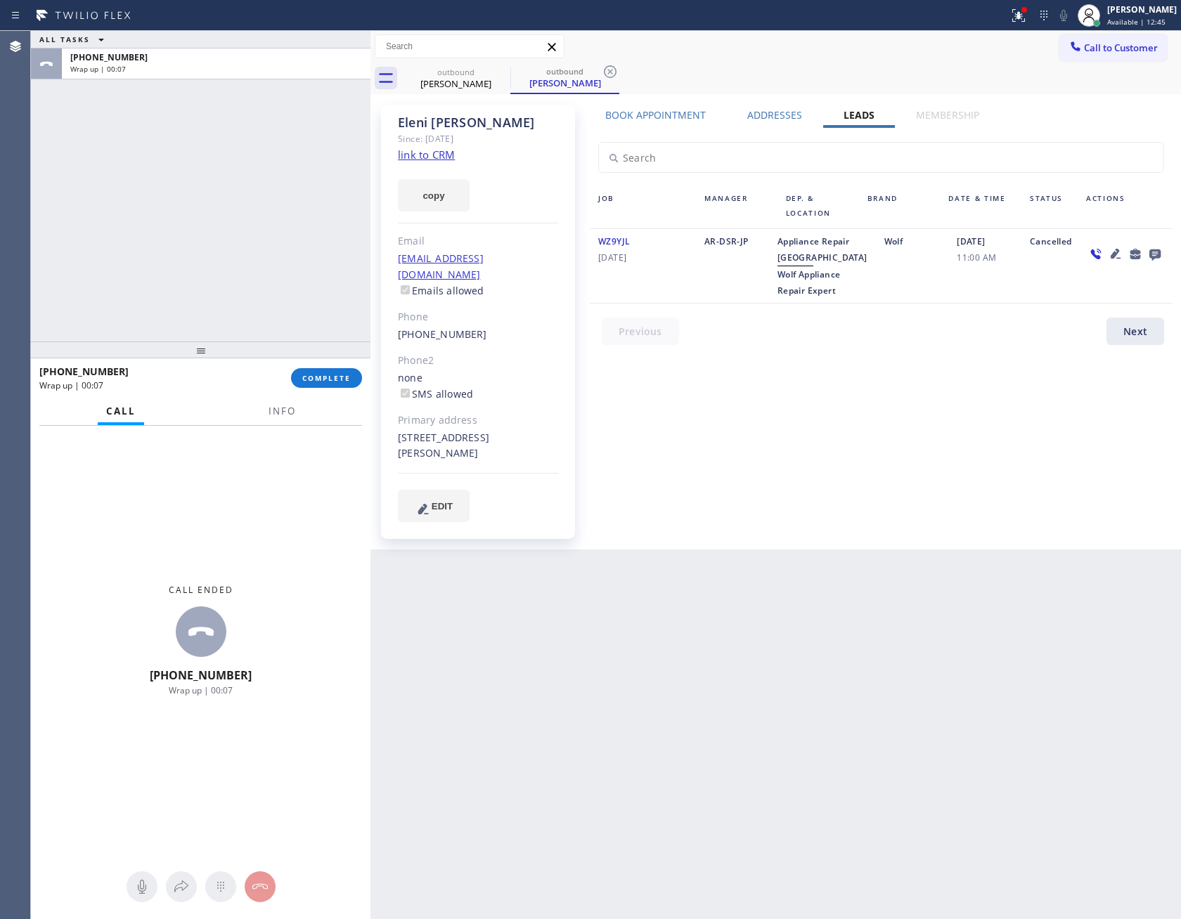
click at [216, 221] on div "ALL TASKS ALL TASKS ACTIVE TASKS TASKS IN WRAP UP [PHONE_NUMBER] Wrap up | 00:07" at bounding box center [200, 186] width 339 height 311
drag, startPoint x: 212, startPoint y: 160, endPoint x: 235, endPoint y: 175, distance: 27.5
click at [213, 161] on div "ALL TASKS ALL TASKS ACTIVE TASKS TASKS IN WRAP UP [PHONE_NUMBER] Wrap up | 00:10" at bounding box center [200, 186] width 339 height 311
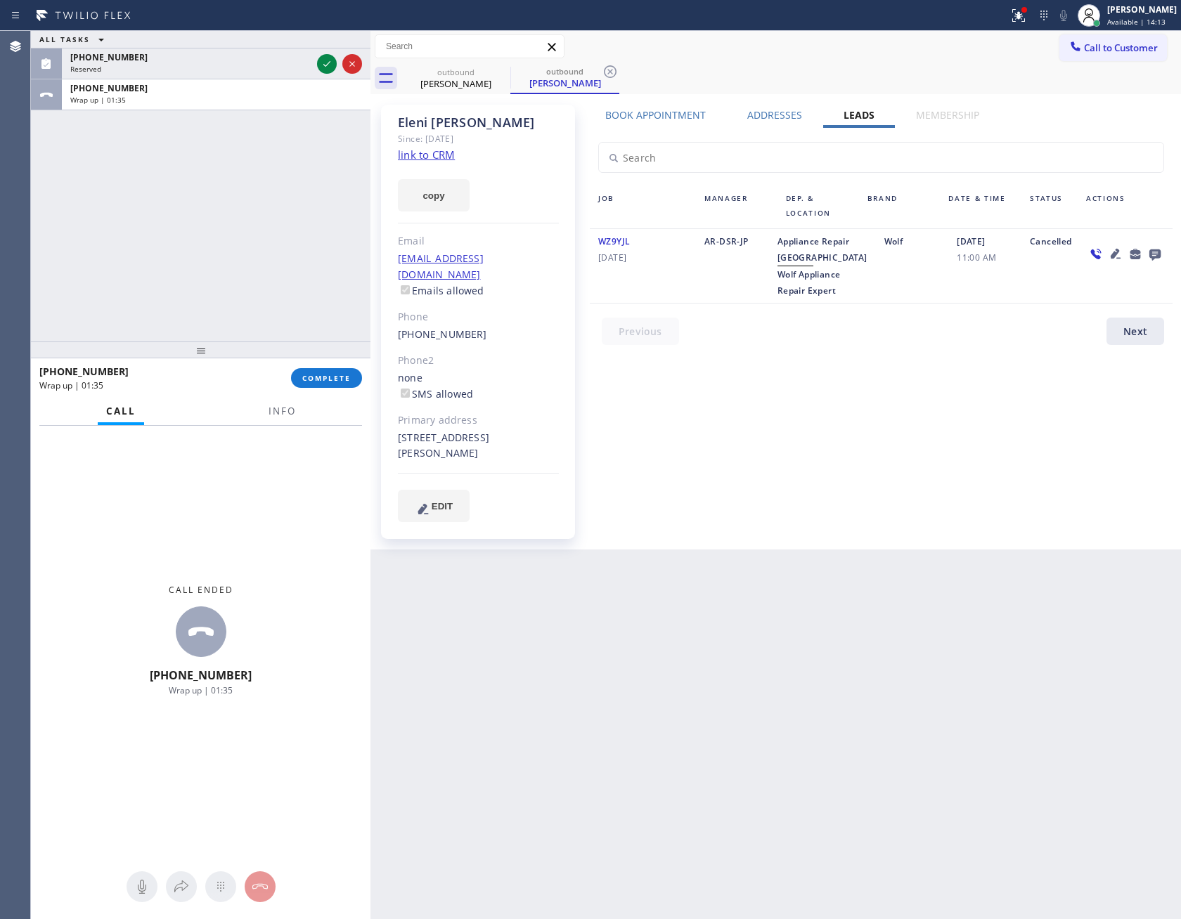
click at [839, 495] on div "Book Appointment Addresses Leads Membership Business location Home Alliance Mem…" at bounding box center [881, 327] width 592 height 438
drag, startPoint x: 298, startPoint y: 291, endPoint x: 316, endPoint y: 401, distance: 111.1
click at [304, 304] on div "ALL TASKS ALL TASKS ACTIVE TASKS TASKS IN WRAP UP [PHONE_NUMBER] Reserved [PHON…" at bounding box center [200, 186] width 339 height 311
click at [320, 379] on span "COMPLETE" at bounding box center [326, 378] width 48 height 10
click at [259, 124] on div "ALL TASKS ALL TASKS ACTIVE TASKS TASKS IN WRAP UP [PHONE_NUMBER] Reserved [PHON…" at bounding box center [200, 186] width 339 height 311
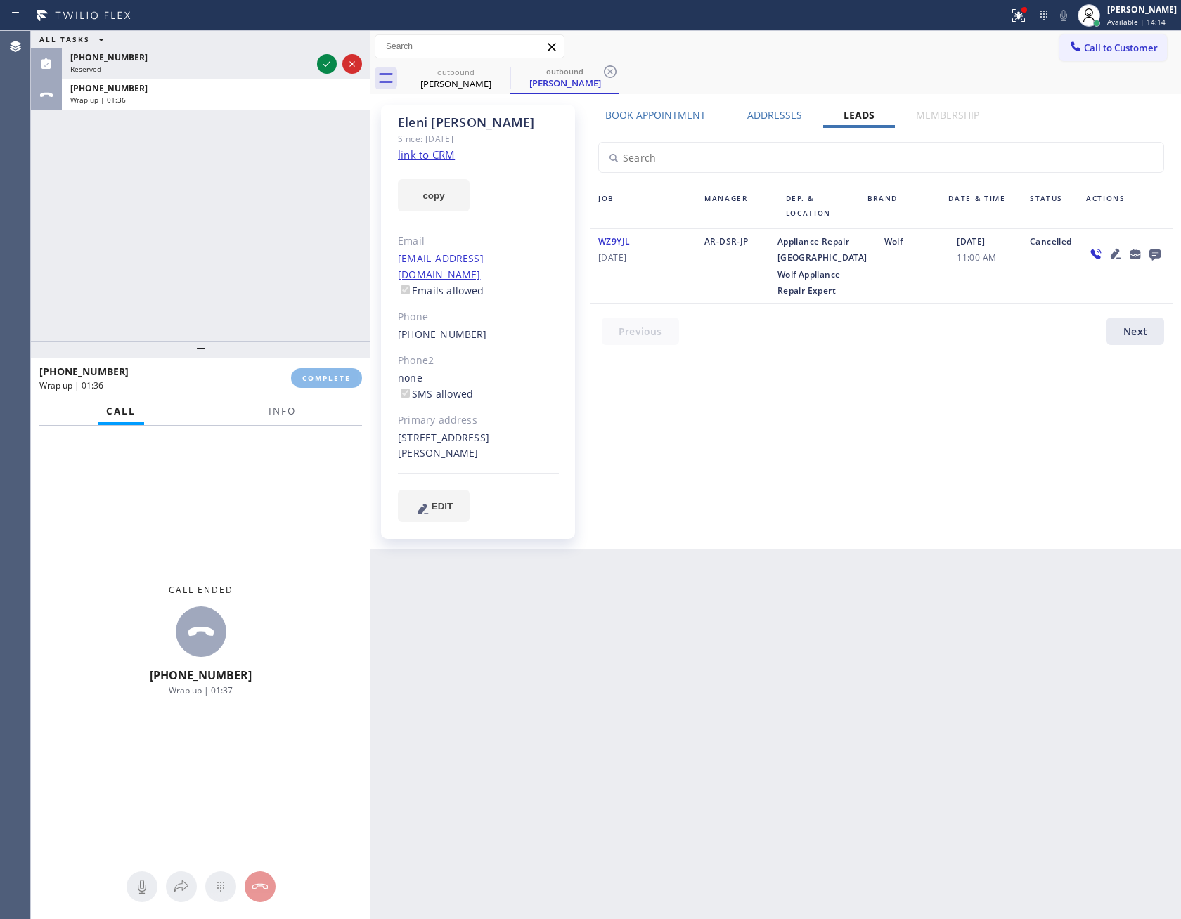
click at [260, 124] on div "ALL TASKS ALL TASKS ACTIVE TASKS TASKS IN WRAP UP [PHONE_NUMBER] Reserved [PHON…" at bounding box center [200, 186] width 339 height 311
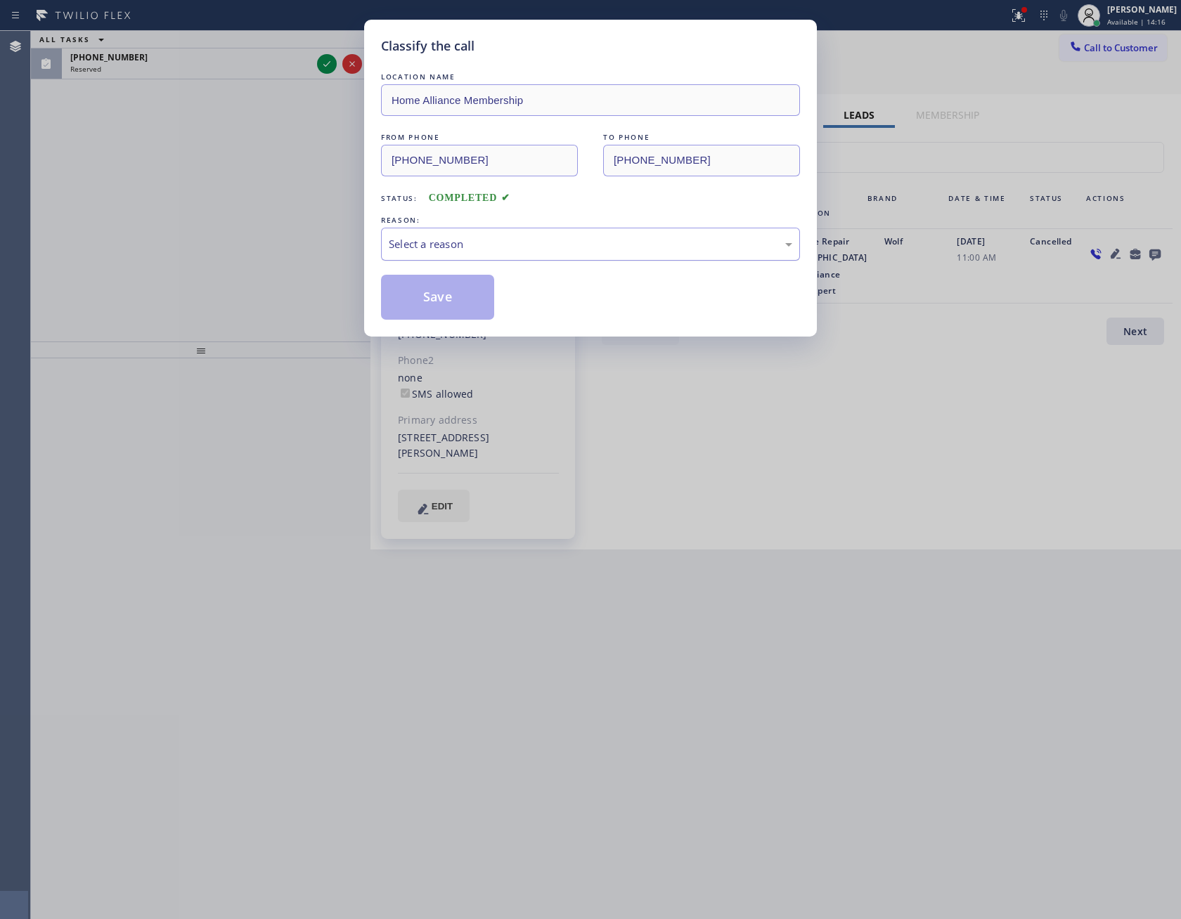
click at [483, 247] on div "Select a reason" at bounding box center [590, 244] width 403 height 16
click at [446, 297] on button "Save" at bounding box center [437, 297] width 113 height 45
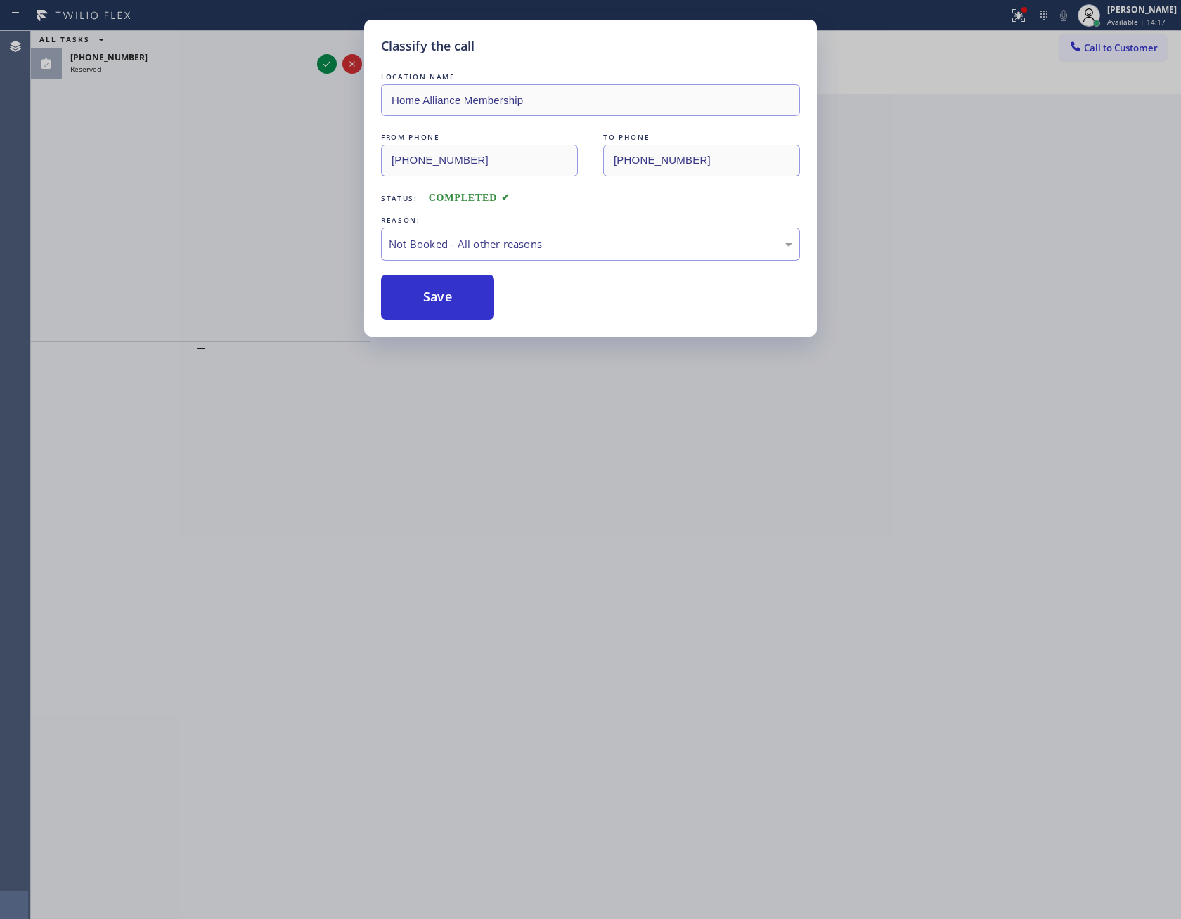
drag, startPoint x: 446, startPoint y: 297, endPoint x: 188, endPoint y: 181, distance: 282.8
click at [443, 295] on button "Save" at bounding box center [437, 297] width 113 height 45
click at [194, 171] on div "Classify the call LOCATION NAME Home Alliance Membership FROM PHONE [PHONE_NUMB…" at bounding box center [590, 459] width 1181 height 919
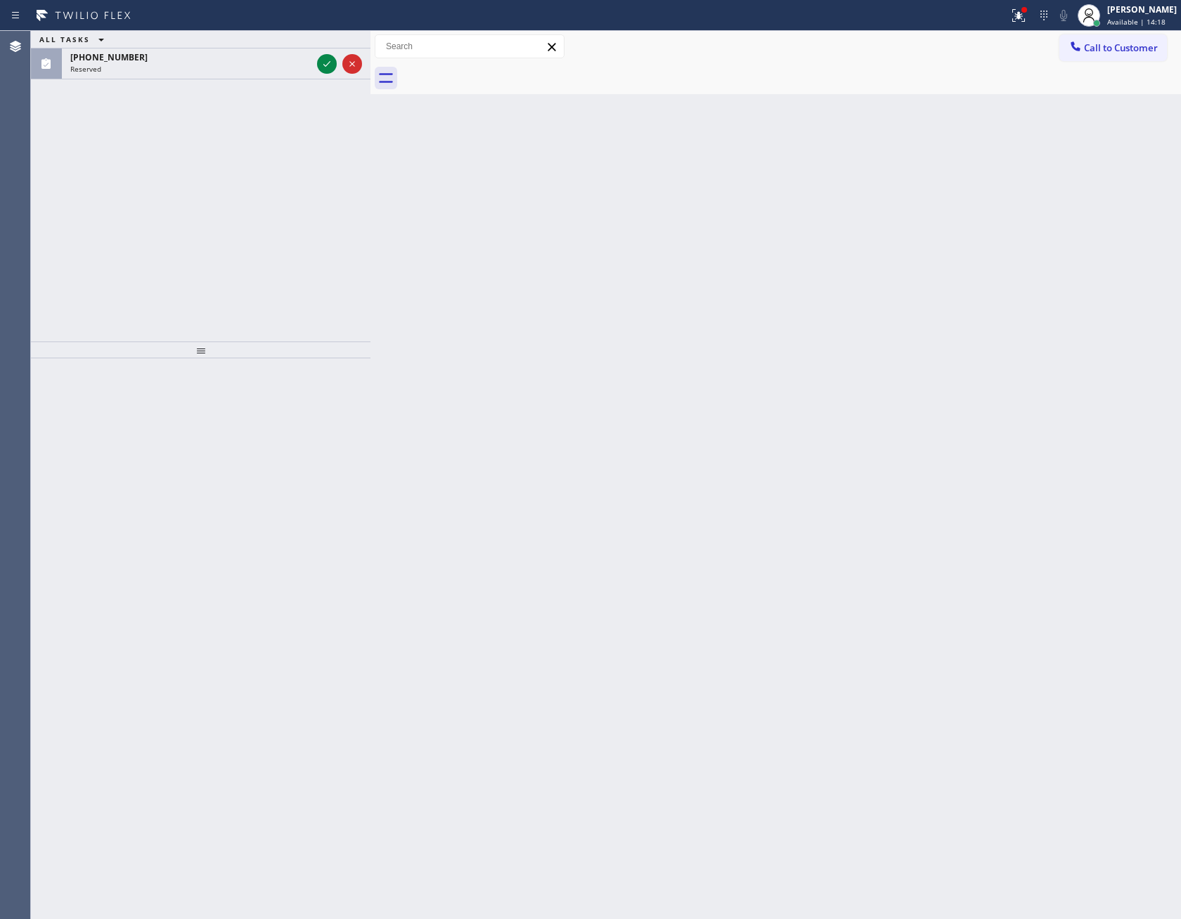
drag, startPoint x: 323, startPoint y: 63, endPoint x: 327, endPoint y: 233, distance: 169.4
click at [327, 72] on button at bounding box center [327, 64] width 20 height 20
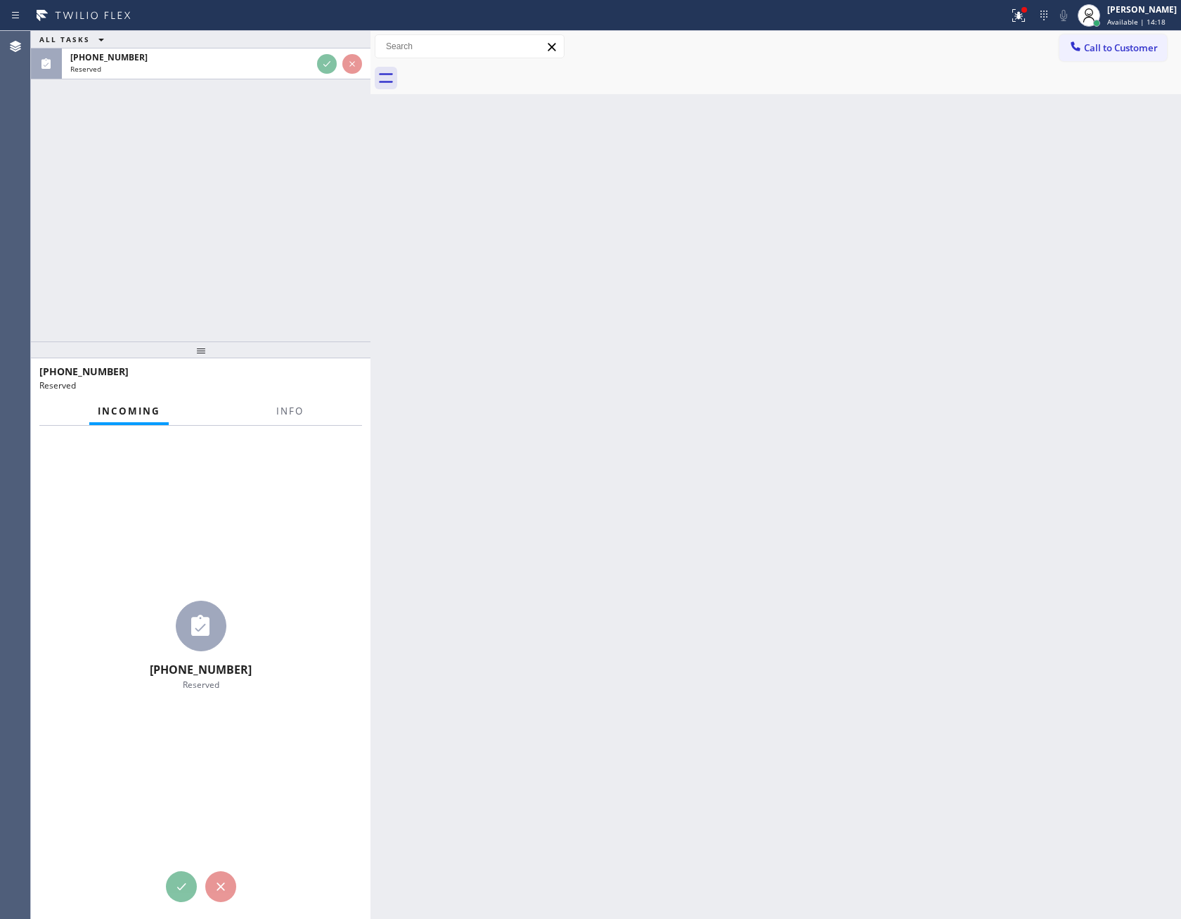
click at [327, 233] on div "ALL TASKS ALL TASKS ACTIVE TASKS TASKS IN WRAP UP [PHONE_NUMBER] Reserved" at bounding box center [200, 186] width 339 height 311
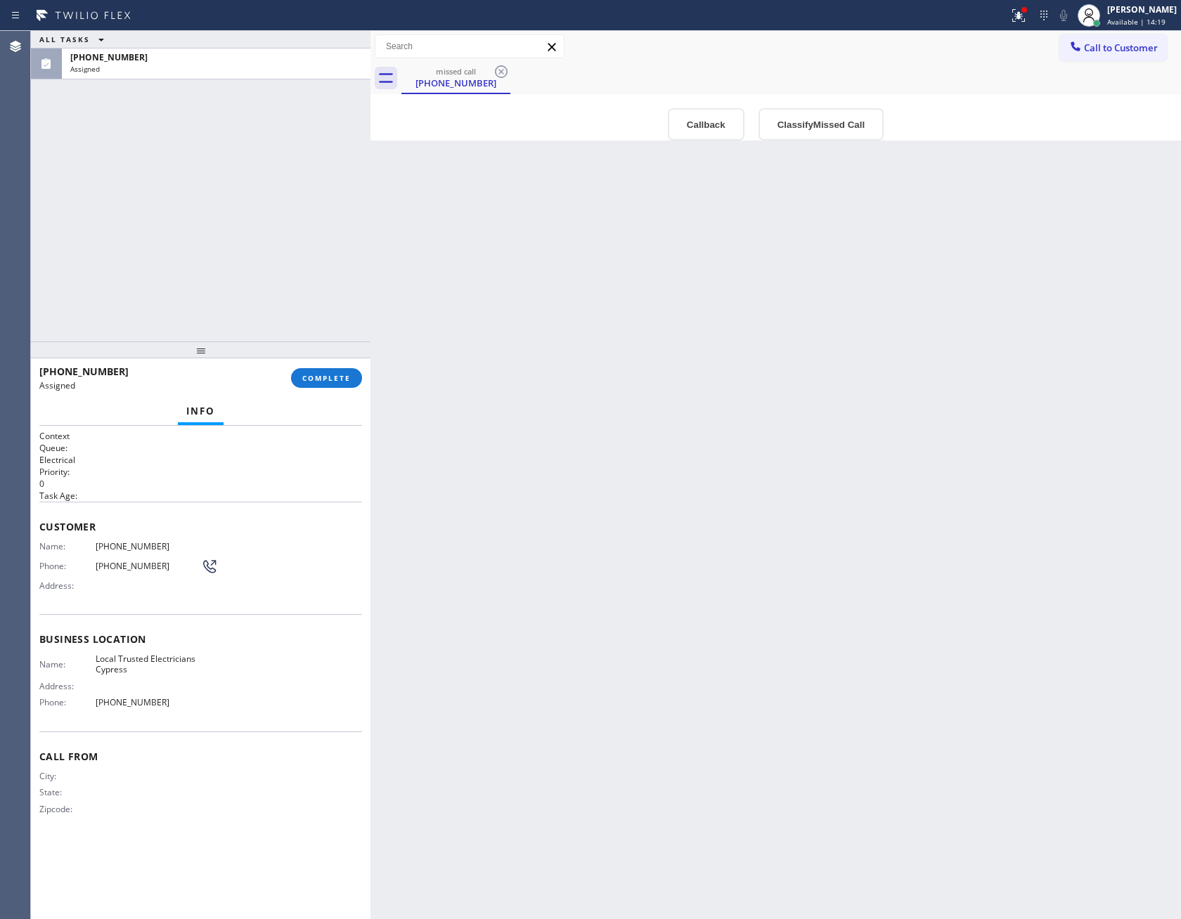
click at [684, 635] on div "Back to Dashboard Change Sender ID Customers Technicians Select a contact Outbo…" at bounding box center [775, 475] width 810 height 888
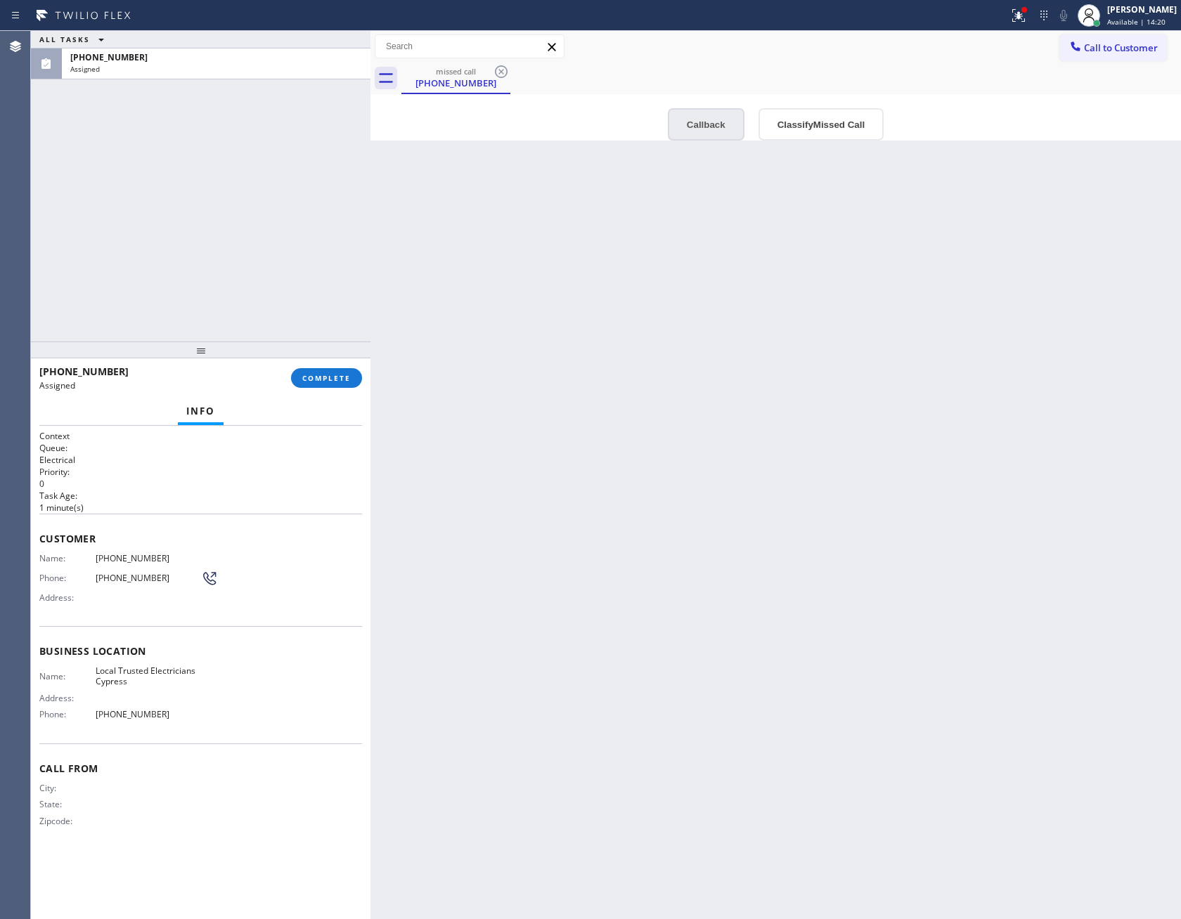
click at [702, 134] on button "Callback" at bounding box center [706, 124] width 77 height 32
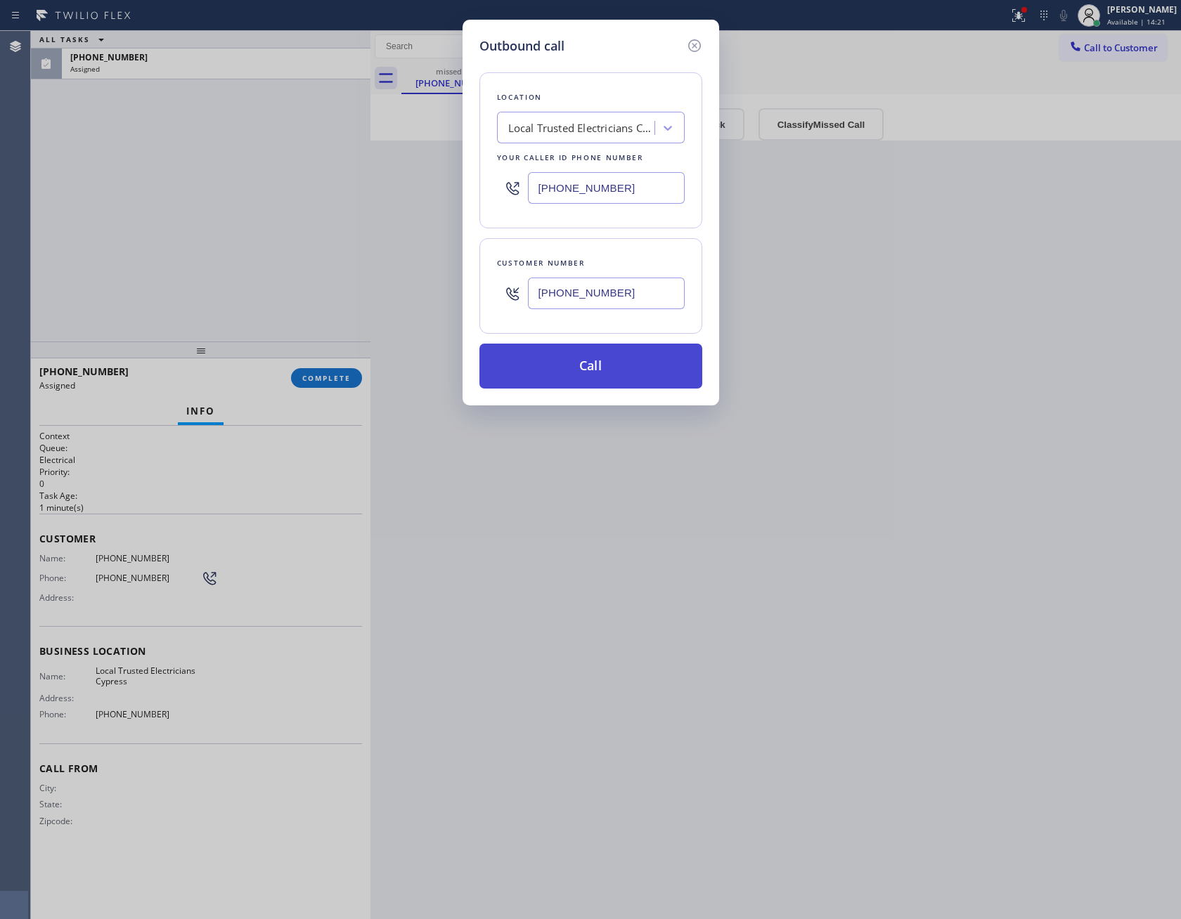
click at [645, 363] on button "Call" at bounding box center [590, 366] width 223 height 45
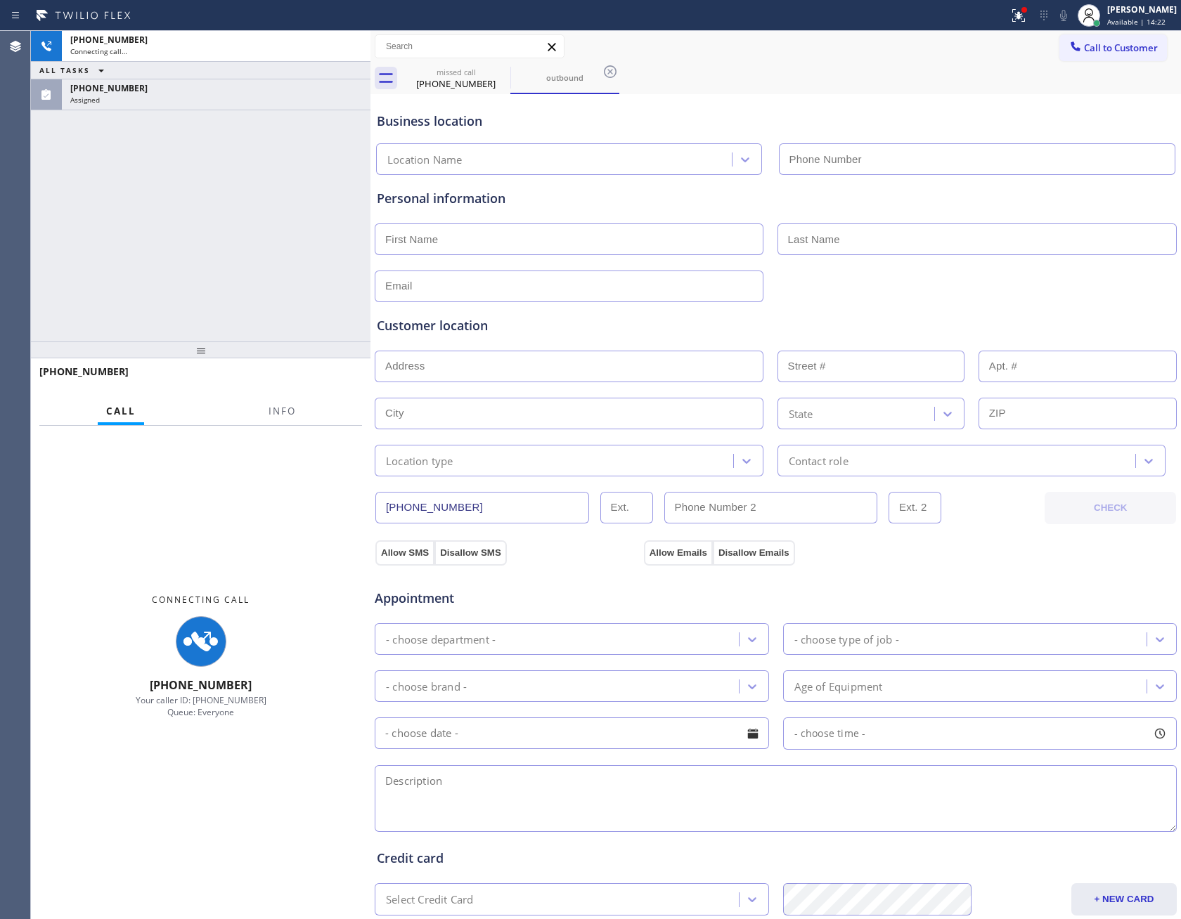
type input "[PHONE_NUMBER]"
drag, startPoint x: 152, startPoint y: 207, endPoint x: 167, endPoint y: 148, distance: 61.0
click at [152, 207] on div "[PHONE_NUMBER] Connecting call… ALL TASKS ALL TASKS ACTIVE TASKS TASKS IN WRAP …" at bounding box center [200, 186] width 339 height 311
click at [183, 103] on div "[PHONE_NUMBER] Assigned" at bounding box center [213, 94] width 303 height 31
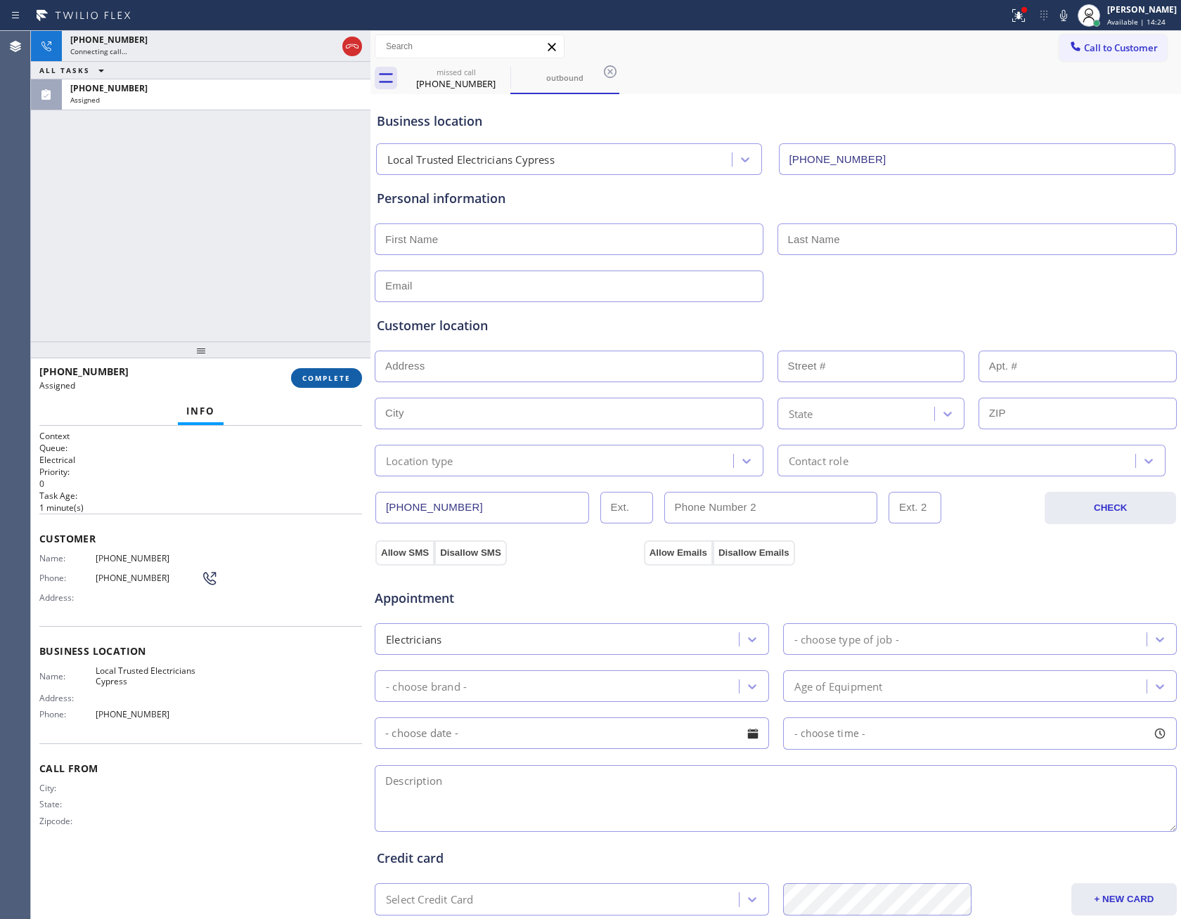
click at [327, 378] on span "COMPLETE" at bounding box center [326, 378] width 48 height 10
click at [283, 161] on div "[PHONE_NUMBER] Connecting call… ALL TASKS ALL TASKS ACTIVE TASKS TASKS IN WRAP …" at bounding box center [200, 186] width 339 height 311
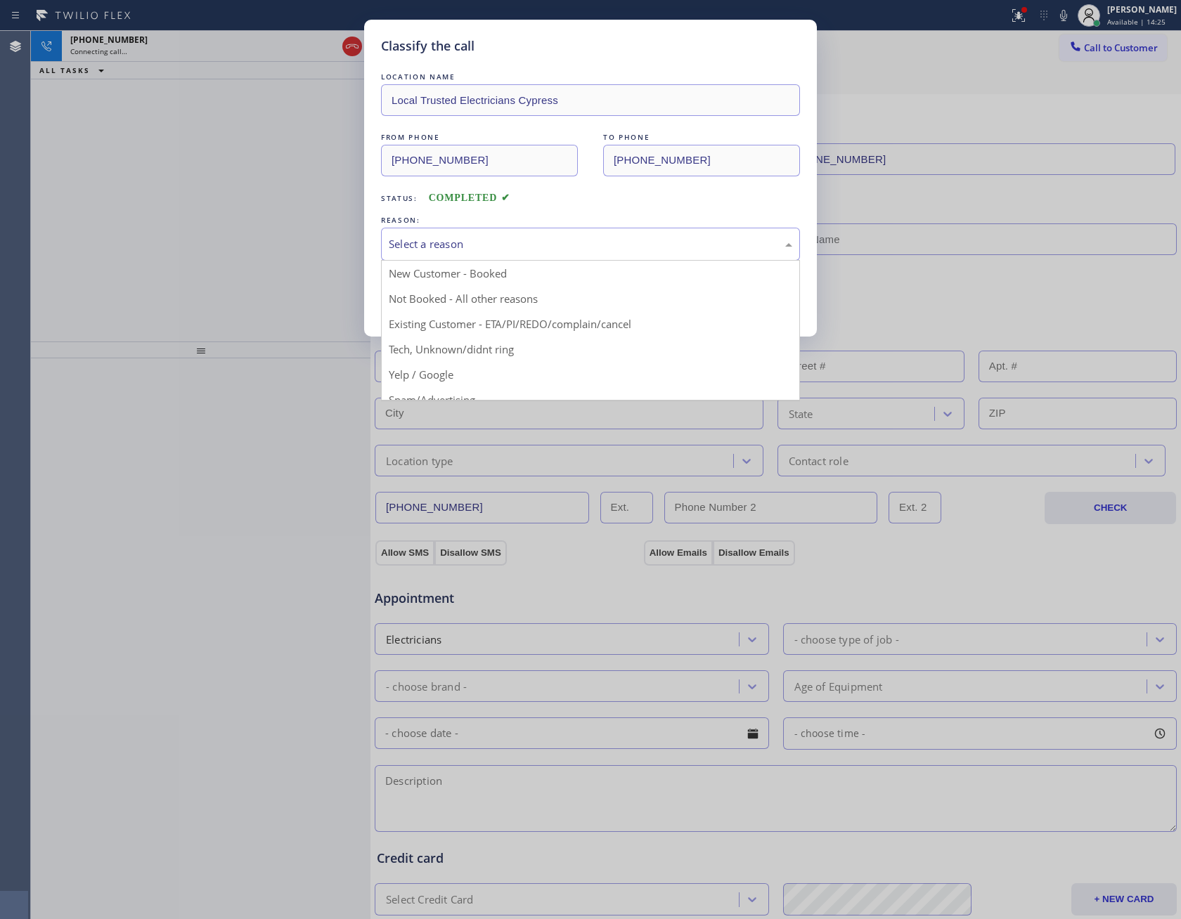
click at [507, 237] on div "Select a reason" at bounding box center [590, 244] width 403 height 16
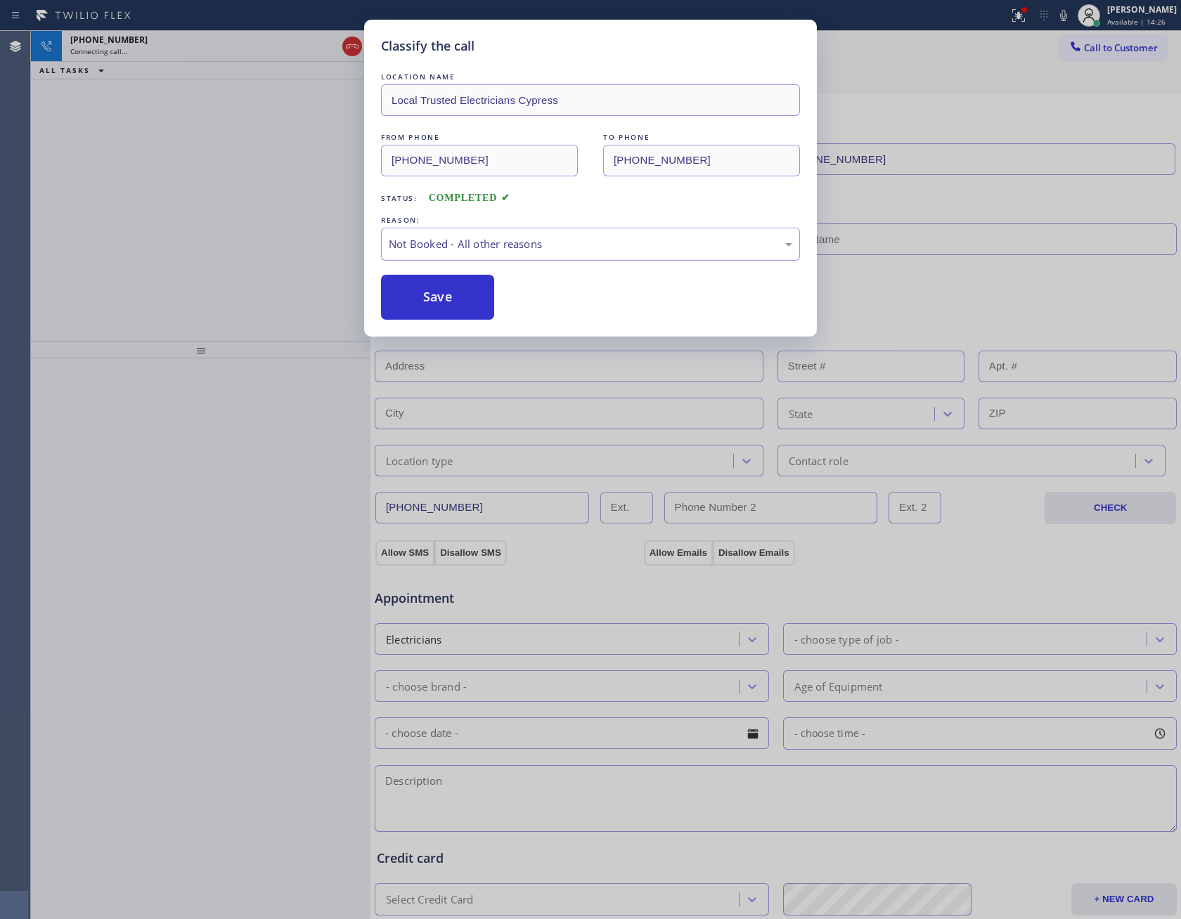
click at [455, 299] on button "Save" at bounding box center [437, 297] width 113 height 45
drag, startPoint x: 455, startPoint y: 299, endPoint x: 236, endPoint y: 220, distance: 233.2
click at [453, 299] on button "Save" at bounding box center [437, 297] width 113 height 45
drag, startPoint x: 236, startPoint y: 220, endPoint x: 245, endPoint y: 212, distance: 12.4
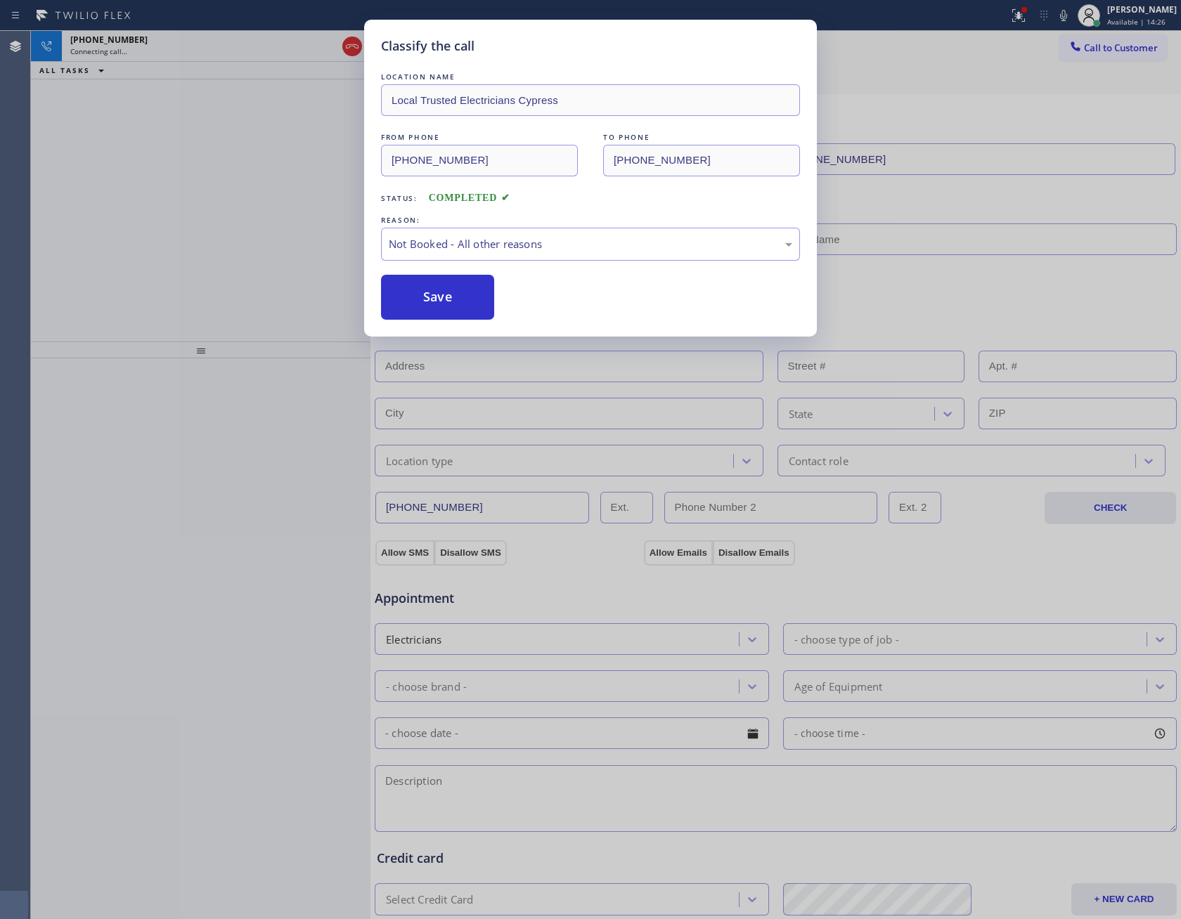
click at [245, 214] on div "Classify the call LOCATION NAME Local Trusted Electricians Cypress FROM PHONE […" at bounding box center [590, 459] width 1181 height 919
click at [245, 212] on div "[PHONE_NUMBER] Connecting call… ALL TASKS ALL TASKS ACTIVE TASKS TASKS IN WRAP …" at bounding box center [200, 186] width 339 height 311
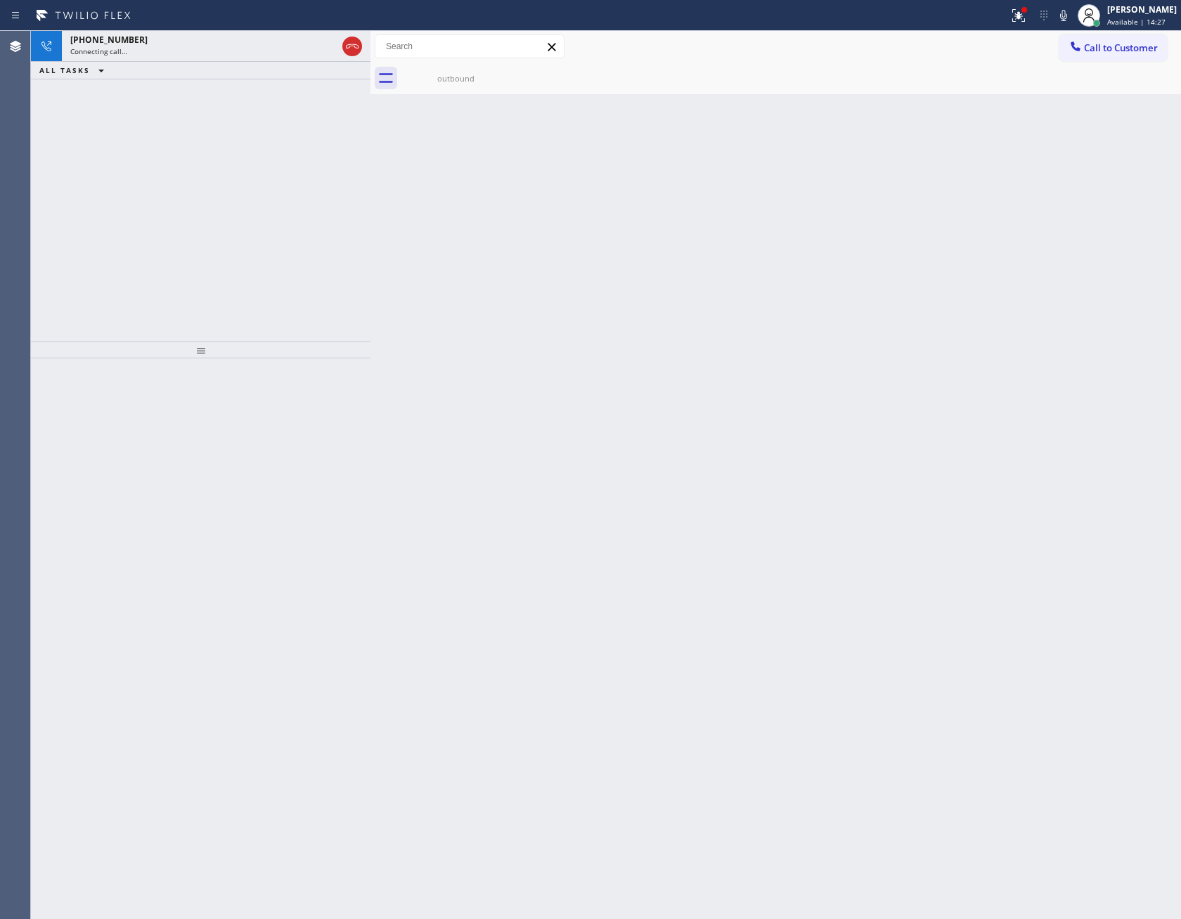
click at [249, 212] on div "[PHONE_NUMBER] Connecting call… ALL TASKS ALL TASKS ACTIVE TASKS TASKS IN WRAP …" at bounding box center [200, 186] width 339 height 311
drag, startPoint x: 238, startPoint y: 215, endPoint x: 256, endPoint y: 55, distance: 161.2
click at [247, 203] on div "[PHONE_NUMBER] Connecting call… ALL TASKS ALL TASKS ACTIVE TASKS TASKS IN WRAP …" at bounding box center [200, 186] width 339 height 311
click at [256, 51] on div "Connecting call…" at bounding box center [203, 51] width 266 height 10
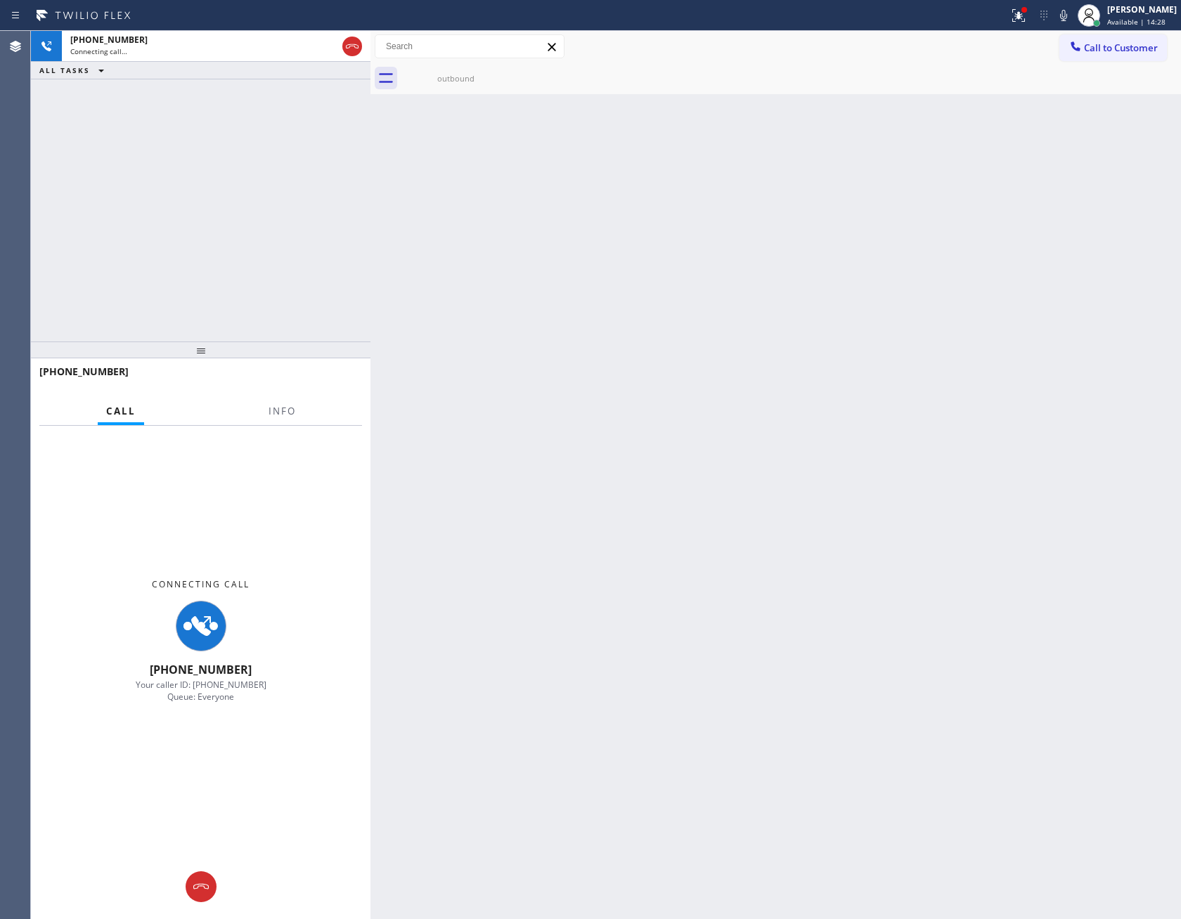
click at [274, 197] on div "[PHONE_NUMBER] Connecting call… ALL TASKS ALL TASKS ACTIVE TASKS TASKS IN WRAP …" at bounding box center [200, 186] width 339 height 311
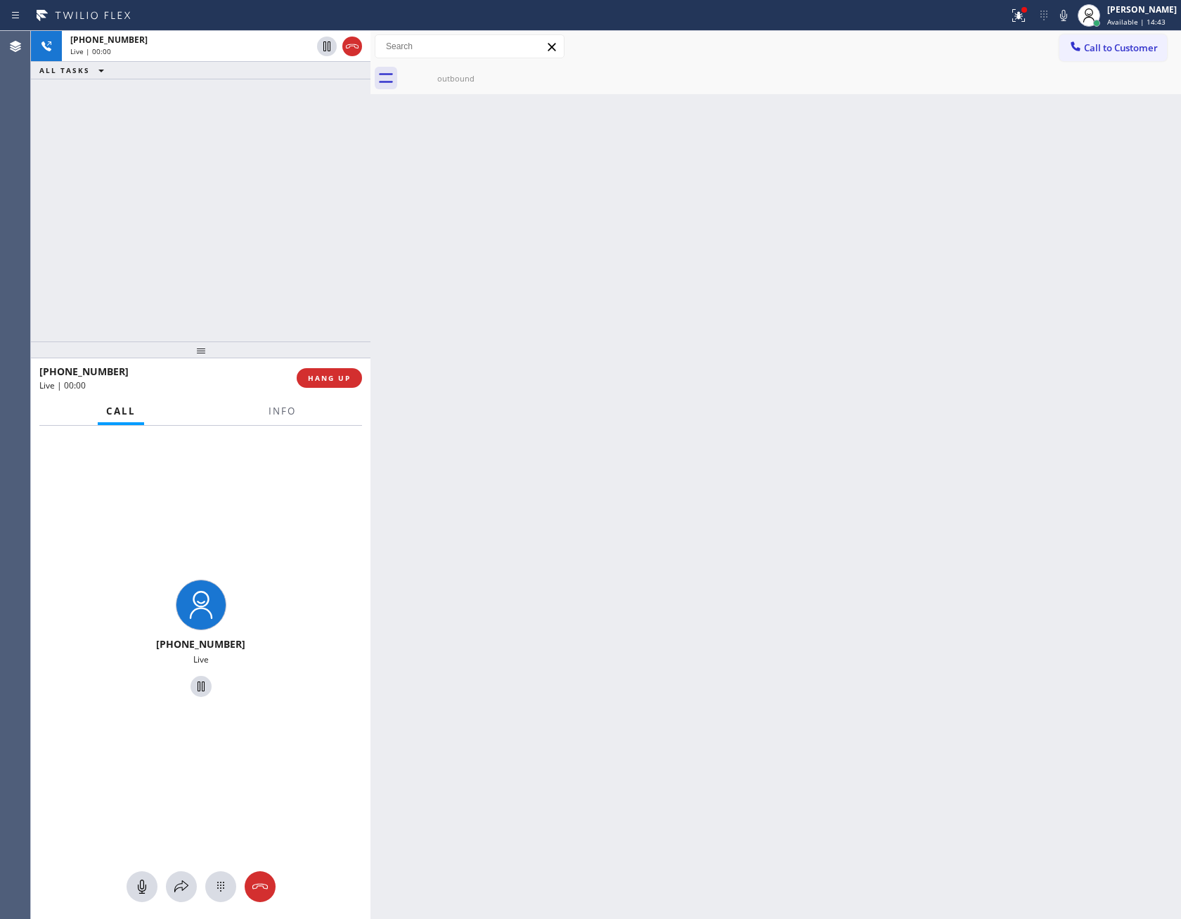
click at [330, 264] on div "[PHONE_NUMBER] Live | 00:00 ALL TASKS ALL TASKS ACTIVE TASKS TASKS IN WRAP UP" at bounding box center [200, 186] width 339 height 311
click at [318, 386] on button "HANG UP" at bounding box center [329, 378] width 65 height 20
click at [253, 144] on div "[PHONE_NUMBER] Live | 00:01 ALL TASKS ALL TASKS ACTIVE TASKS TASKS IN WRAP UP" at bounding box center [200, 186] width 339 height 311
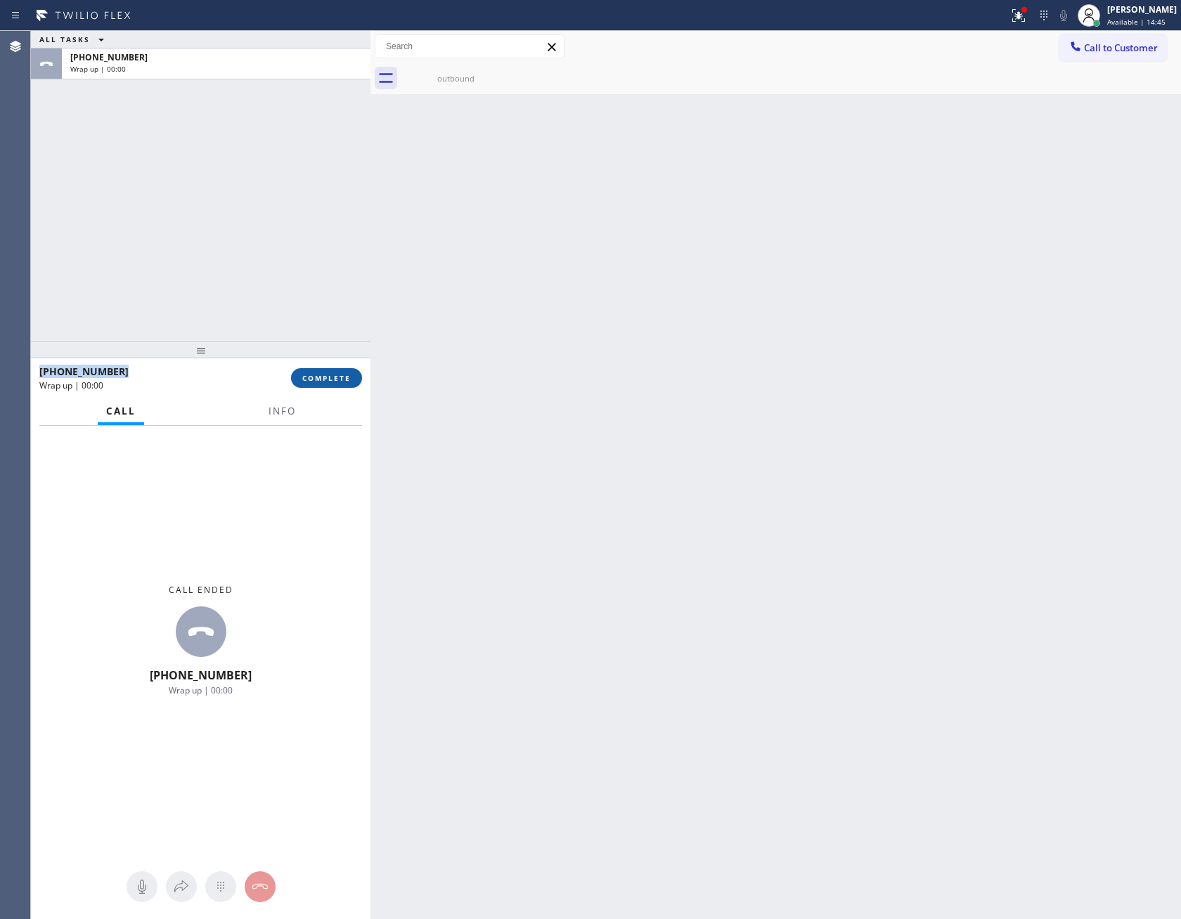
click at [340, 386] on button "COMPLETE" at bounding box center [326, 378] width 71 height 20
click at [321, 125] on div "ALL TASKS ALL TASKS ACTIVE TASKS TASKS IN WRAP UP [PHONE_NUMBER] Wrap up | 00:00" at bounding box center [200, 186] width 339 height 311
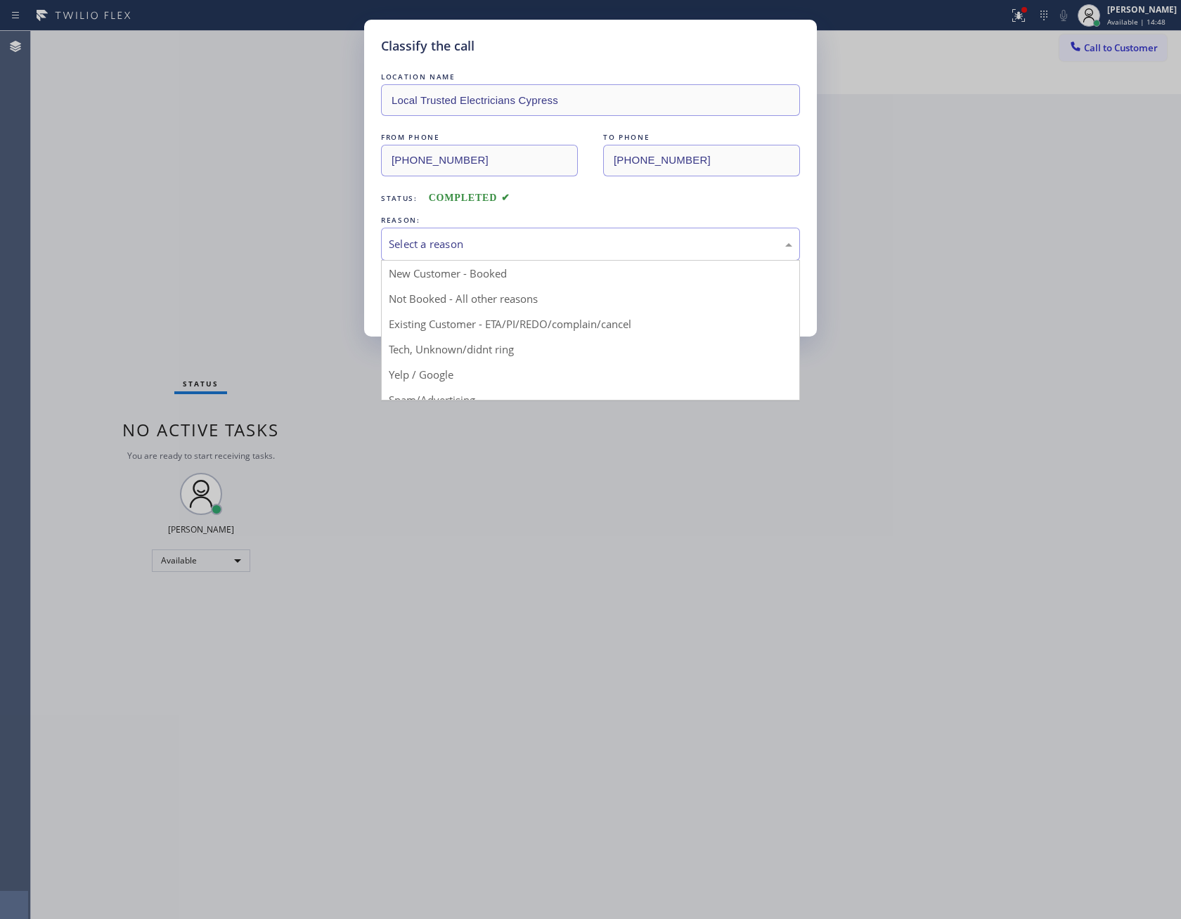
click at [519, 247] on div "Select a reason" at bounding box center [590, 244] width 403 height 16
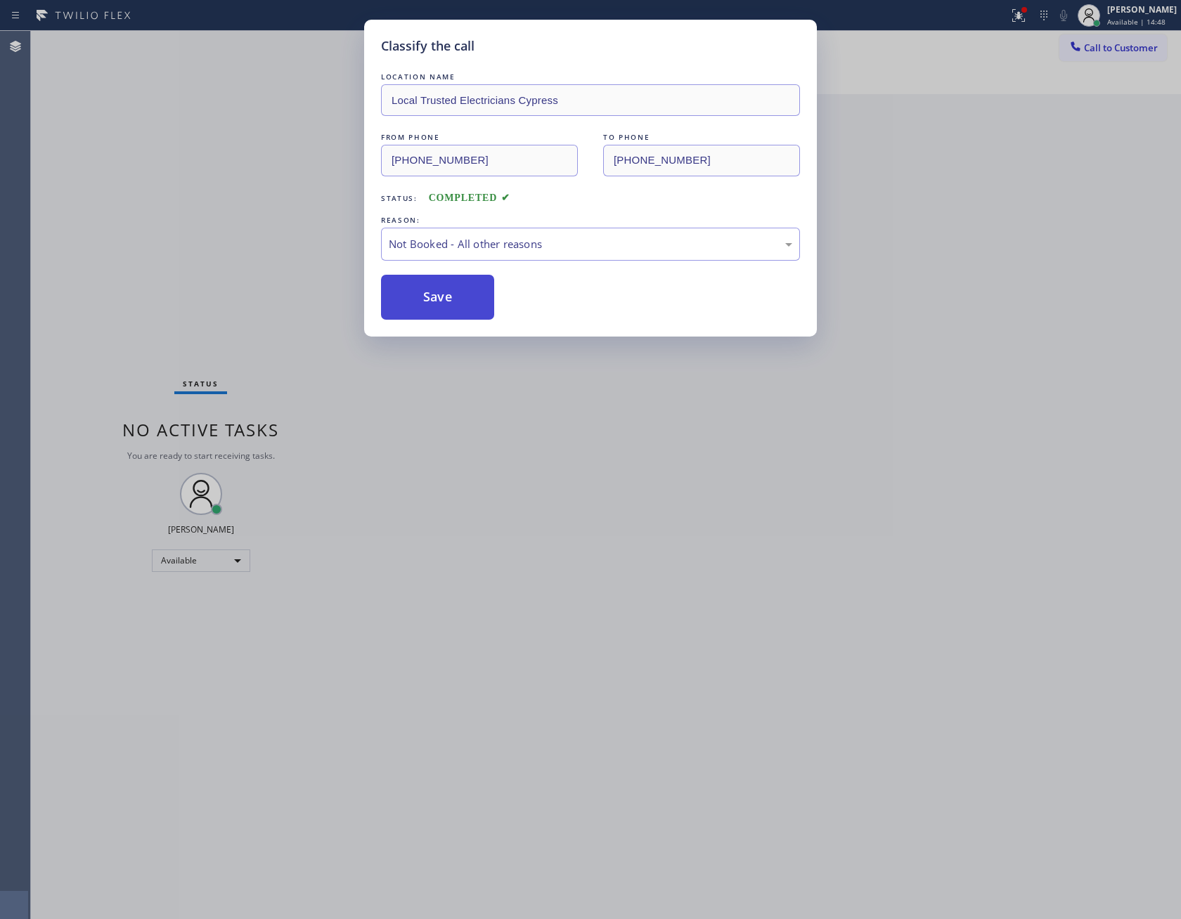
click at [427, 304] on button "Save" at bounding box center [437, 297] width 113 height 45
click at [427, 302] on button "Save" at bounding box center [437, 297] width 113 height 45
drag, startPoint x: 430, startPoint y: 299, endPoint x: 198, endPoint y: 216, distance: 246.5
click at [422, 302] on button "Save" at bounding box center [437, 297] width 113 height 45
drag, startPoint x: 198, startPoint y: 216, endPoint x: 203, endPoint y: 231, distance: 15.6
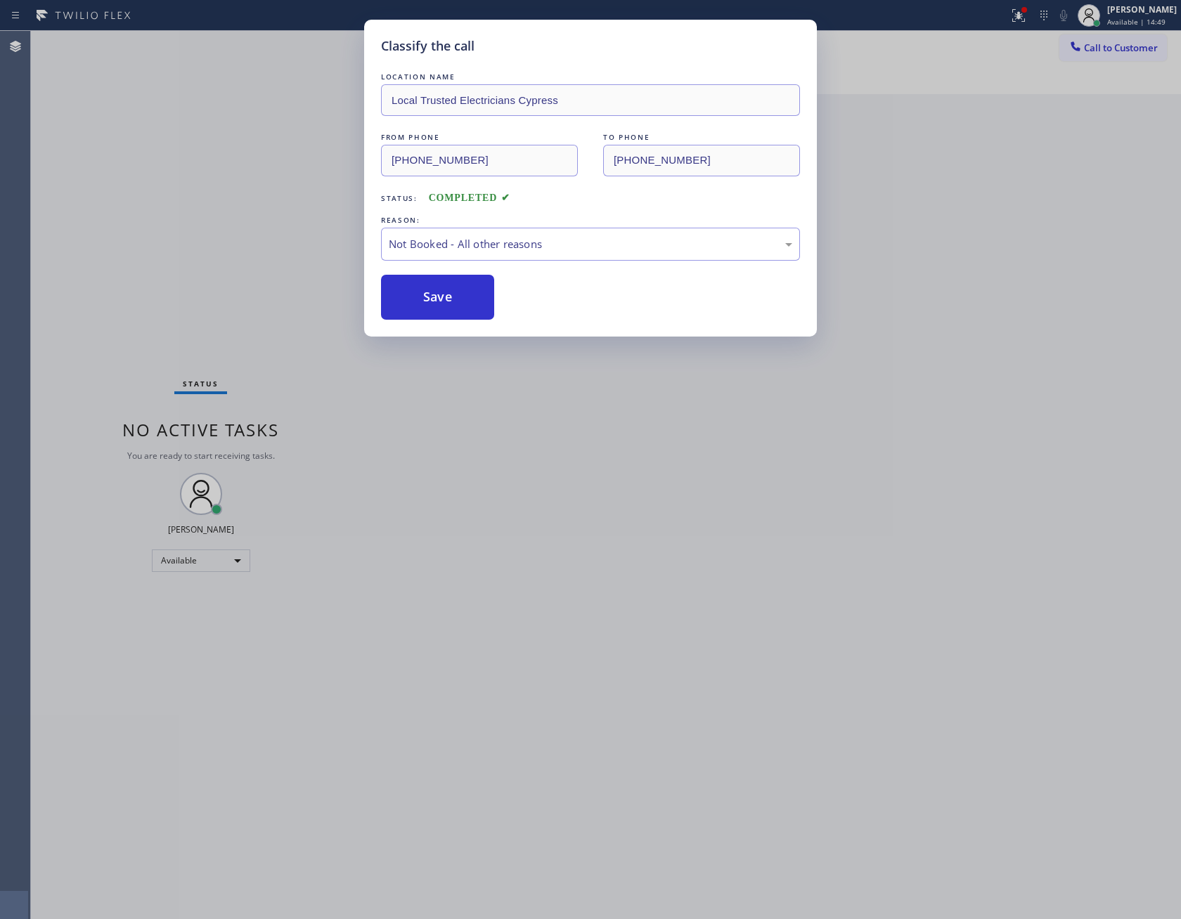
click at [201, 217] on div "Classify the call LOCATION NAME Local Trusted Electricians Cypress FROM PHONE […" at bounding box center [590, 459] width 1181 height 919
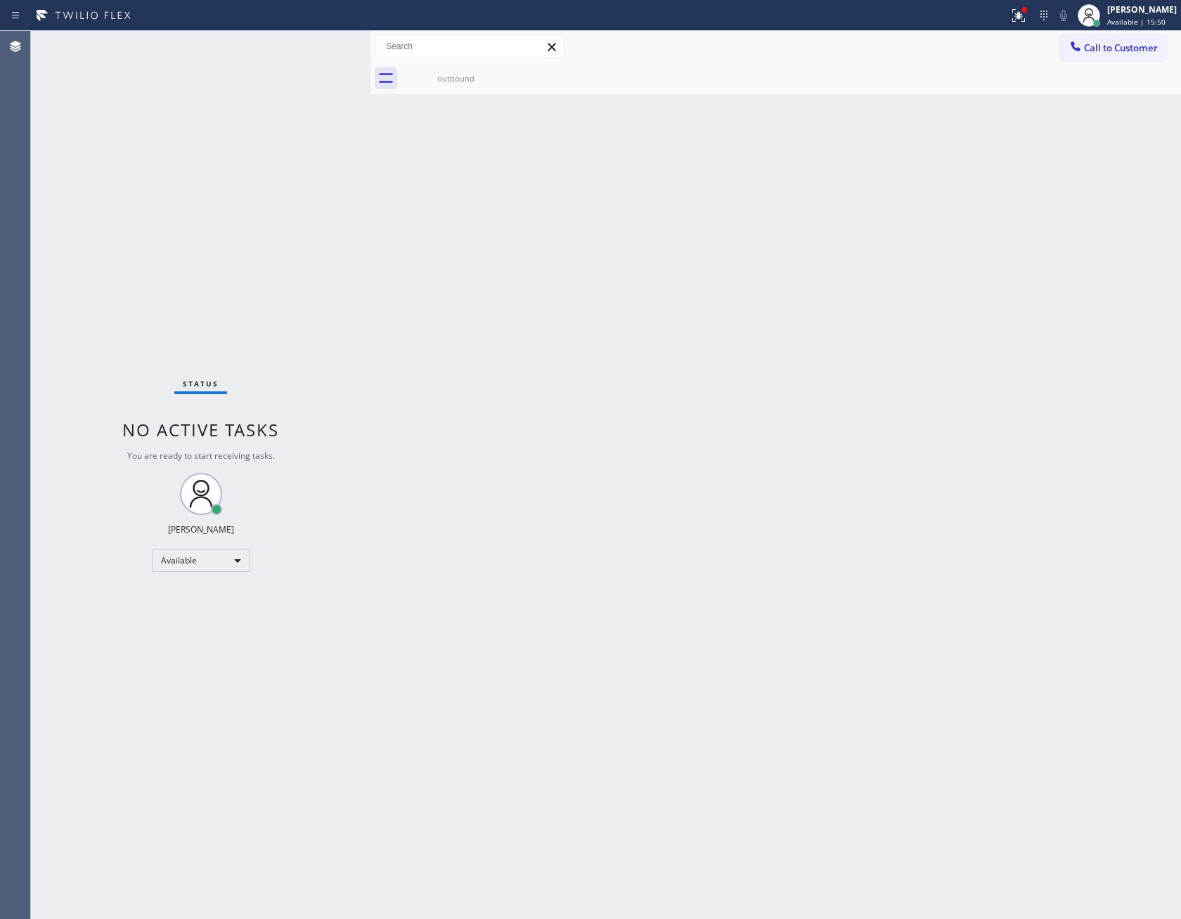
click at [589, 395] on div "Back to Dashboard Change Sender ID Customers Technicians Select a contact Outbo…" at bounding box center [775, 475] width 810 height 888
click at [1077, 38] on button "Call to Customer" at bounding box center [1113, 47] width 108 height 27
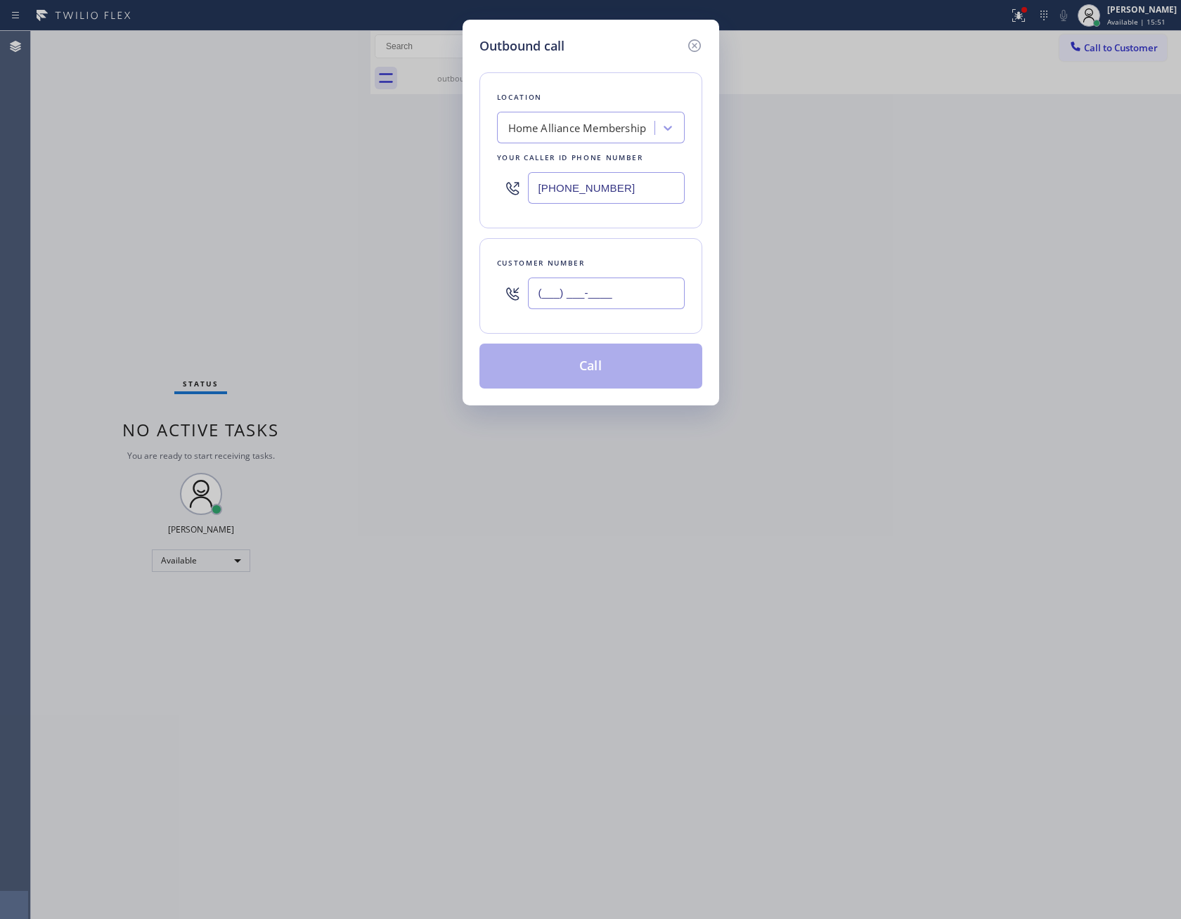
click at [661, 308] on input "(___) ___-____" at bounding box center [606, 294] width 157 height 32
paste input "801) 750-6689"
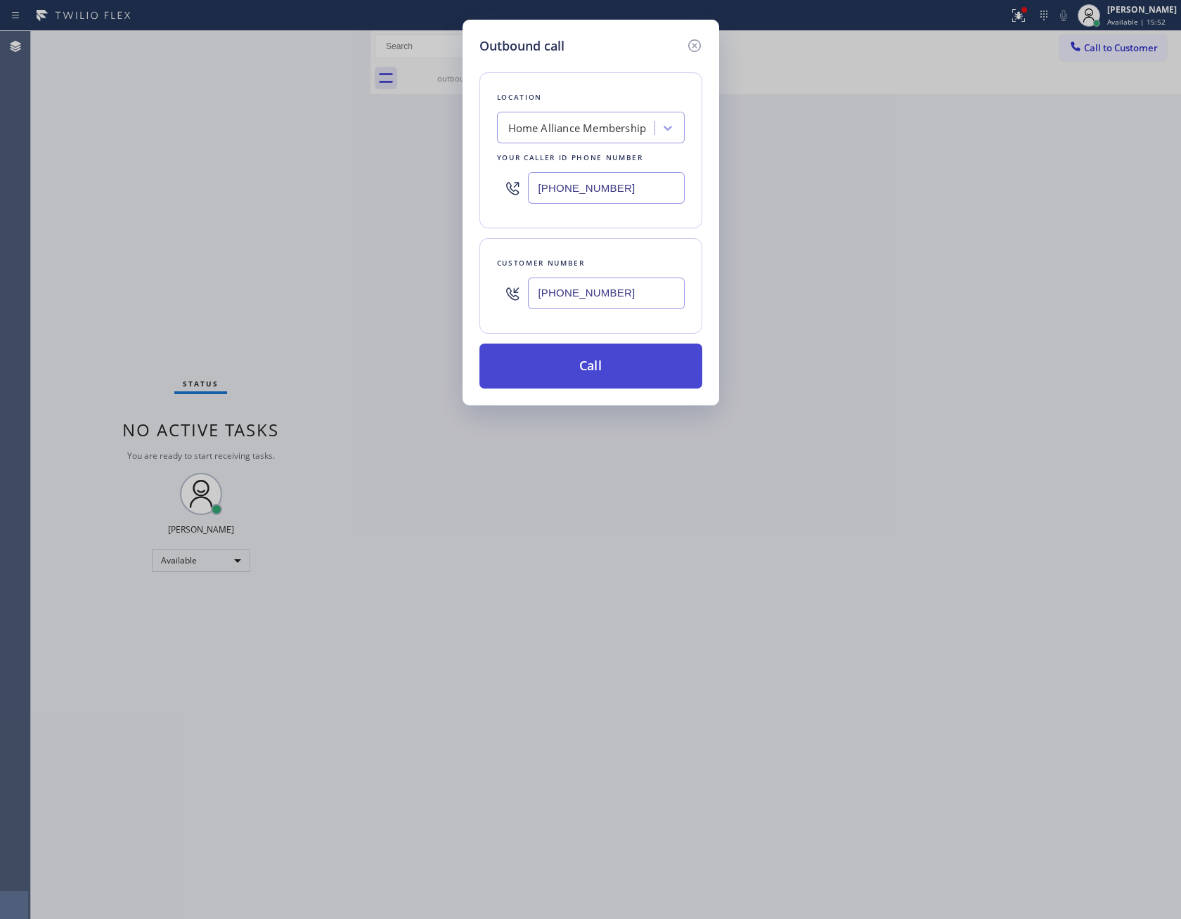
type input "[PHONE_NUMBER]"
click at [660, 374] on button "Call" at bounding box center [590, 366] width 223 height 45
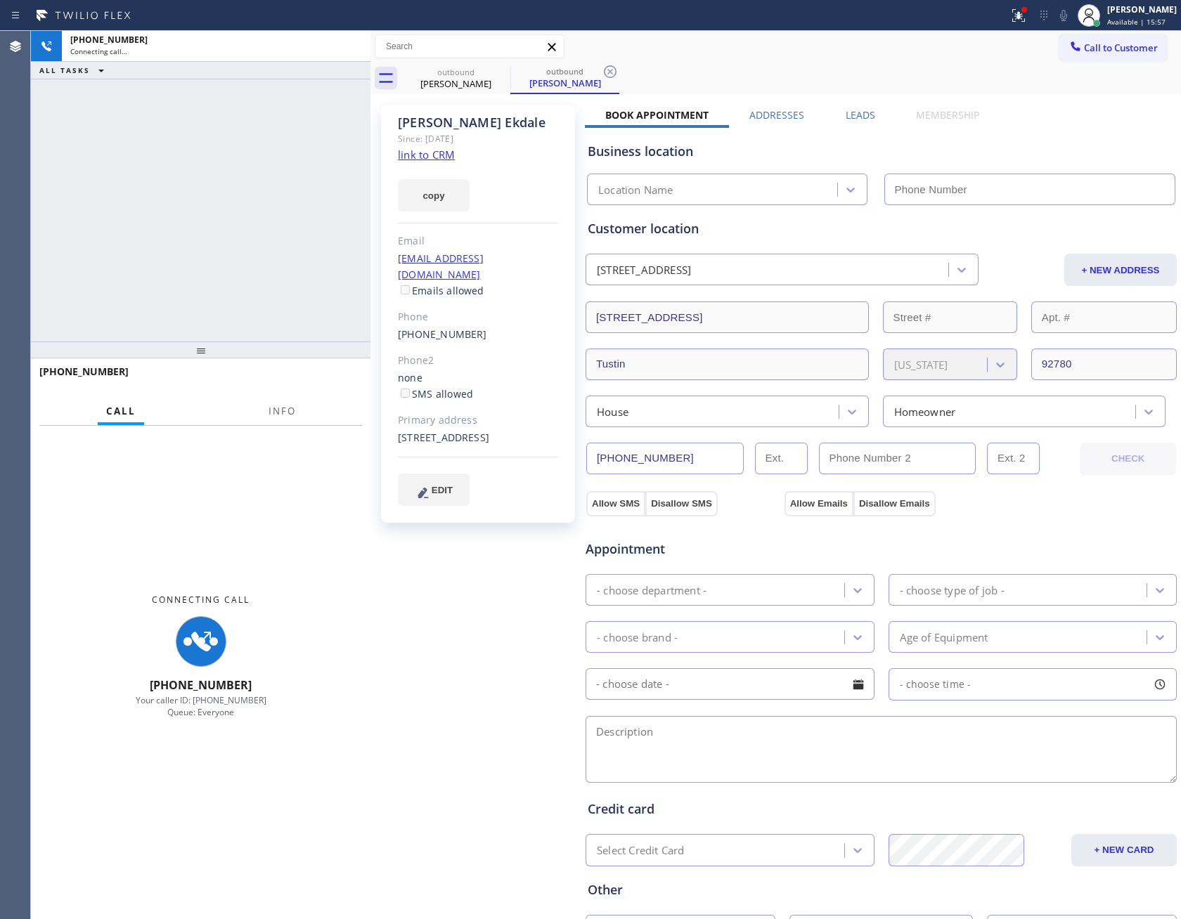
type input "[PHONE_NUMBER]"
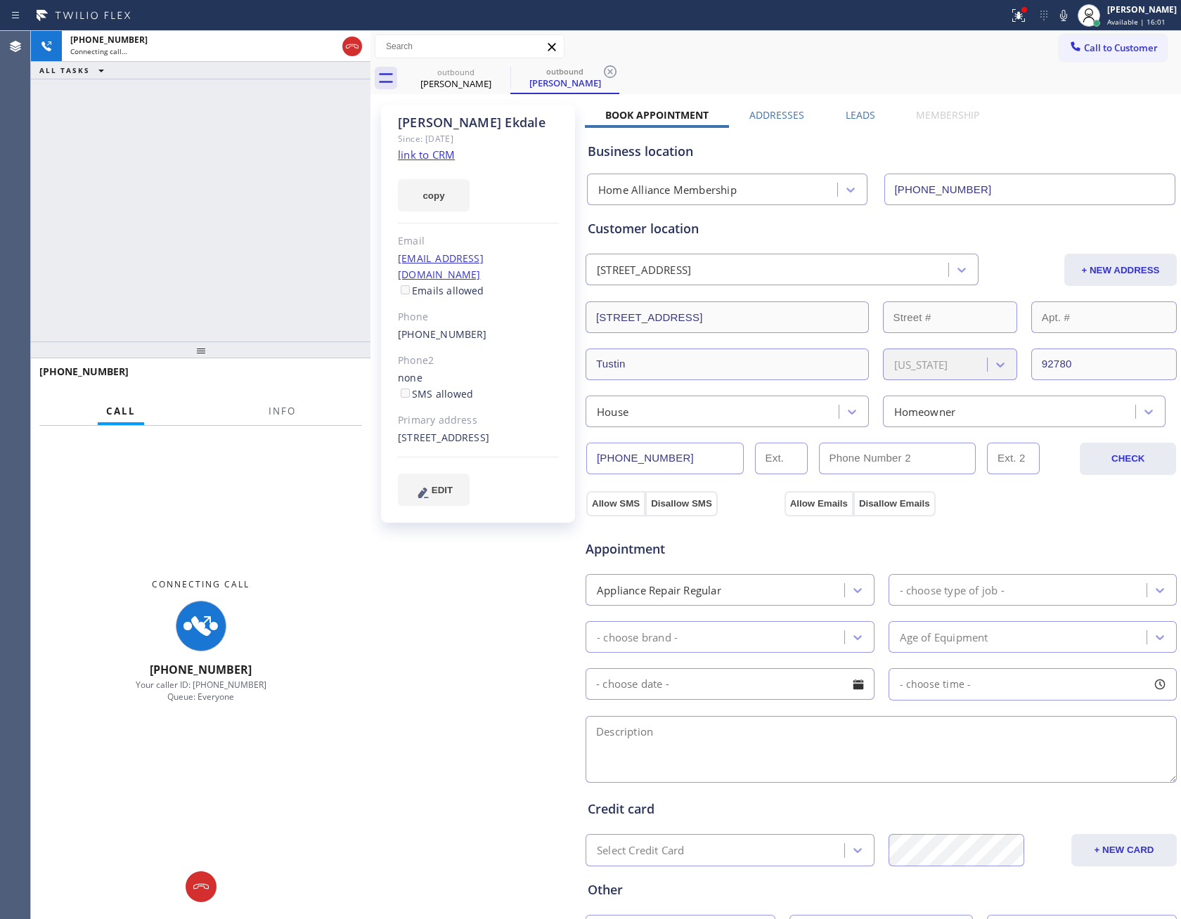
click at [860, 114] on label "Leads" at bounding box center [860, 114] width 30 height 13
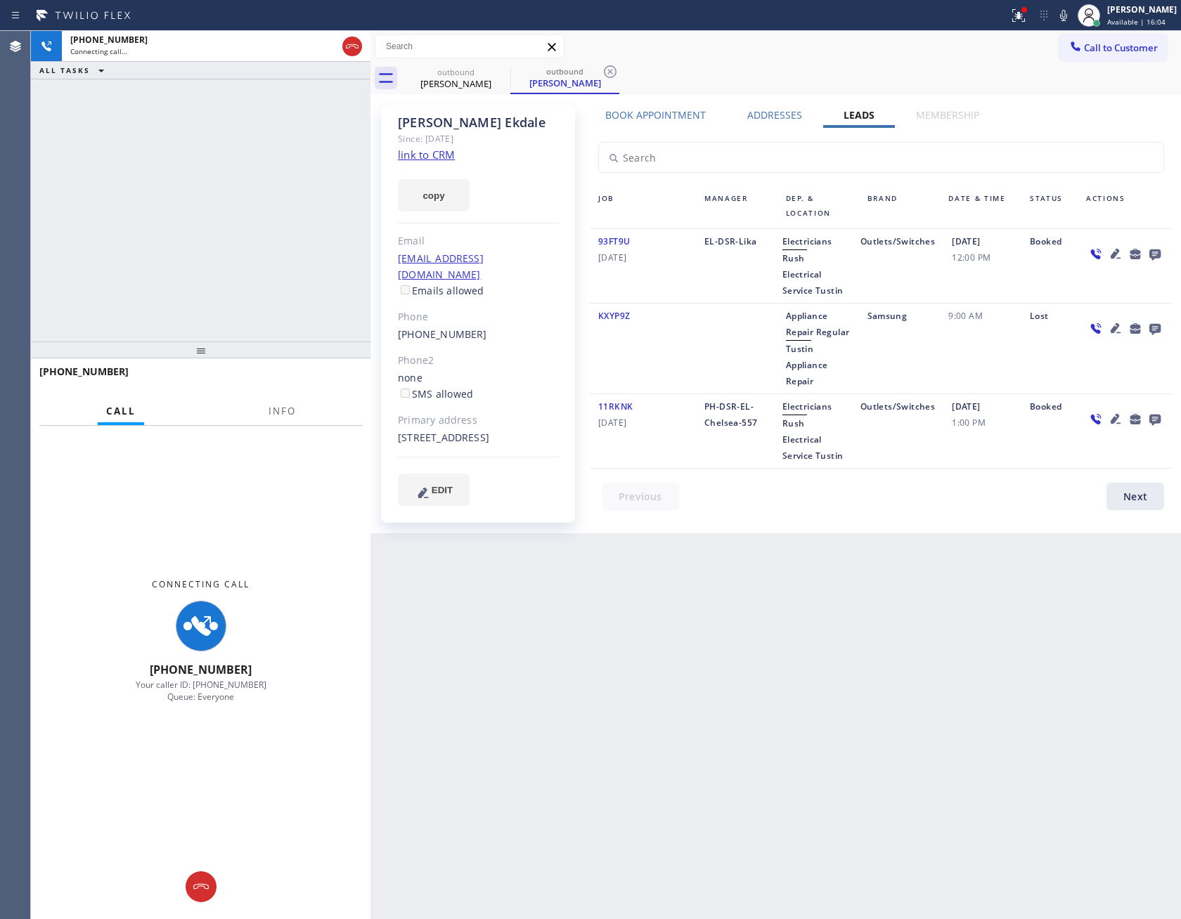
drag, startPoint x: 930, startPoint y: 654, endPoint x: 1094, endPoint y: 313, distance: 378.8
click at [935, 637] on div "Back to Dashboard Change Sender ID Customers Technicians Select a contact Outbo…" at bounding box center [775, 475] width 810 height 888
click at [1158, 252] on icon at bounding box center [1154, 254] width 11 height 11
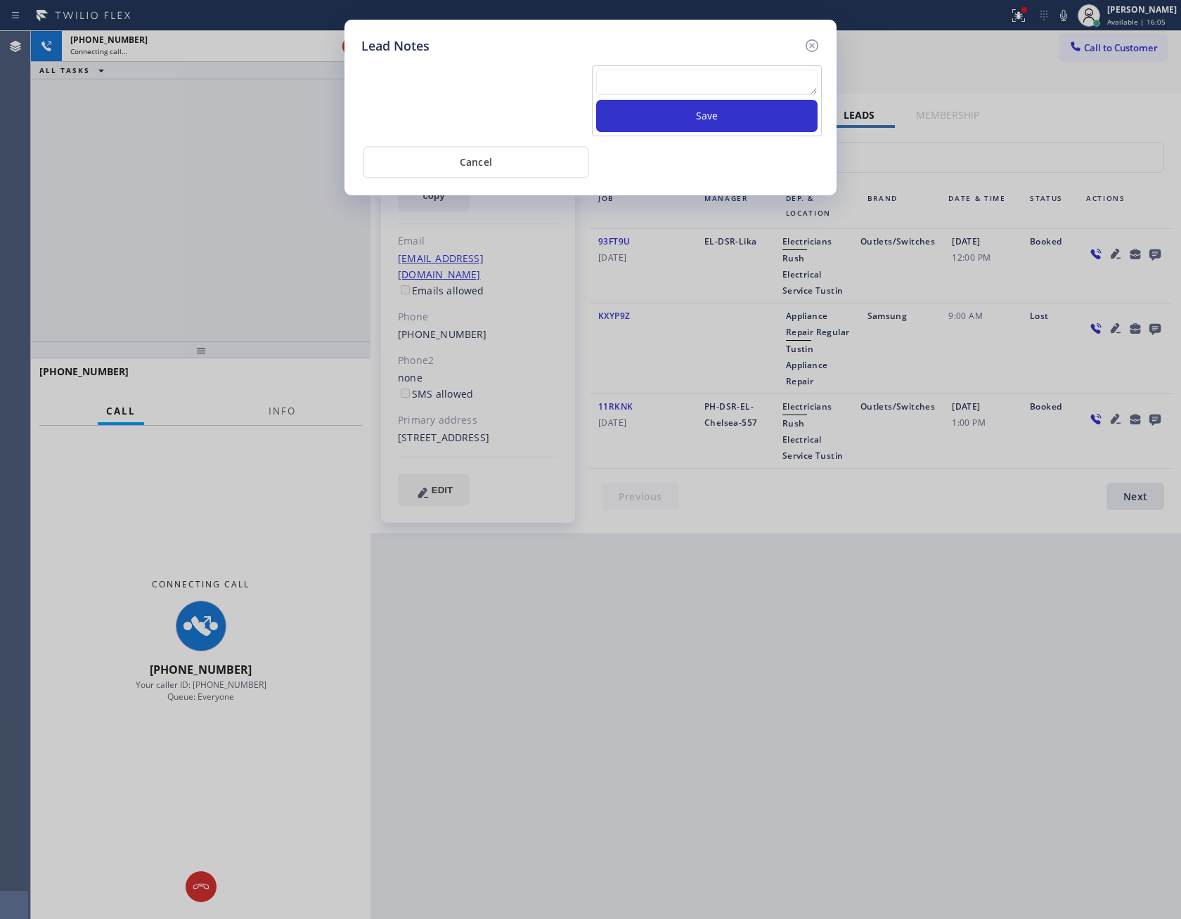
click at [755, 72] on textarea at bounding box center [706, 82] width 221 height 25
paste textarea "PLEASE TRANSFER FOR MEMBERSHIP and AC FILTER"
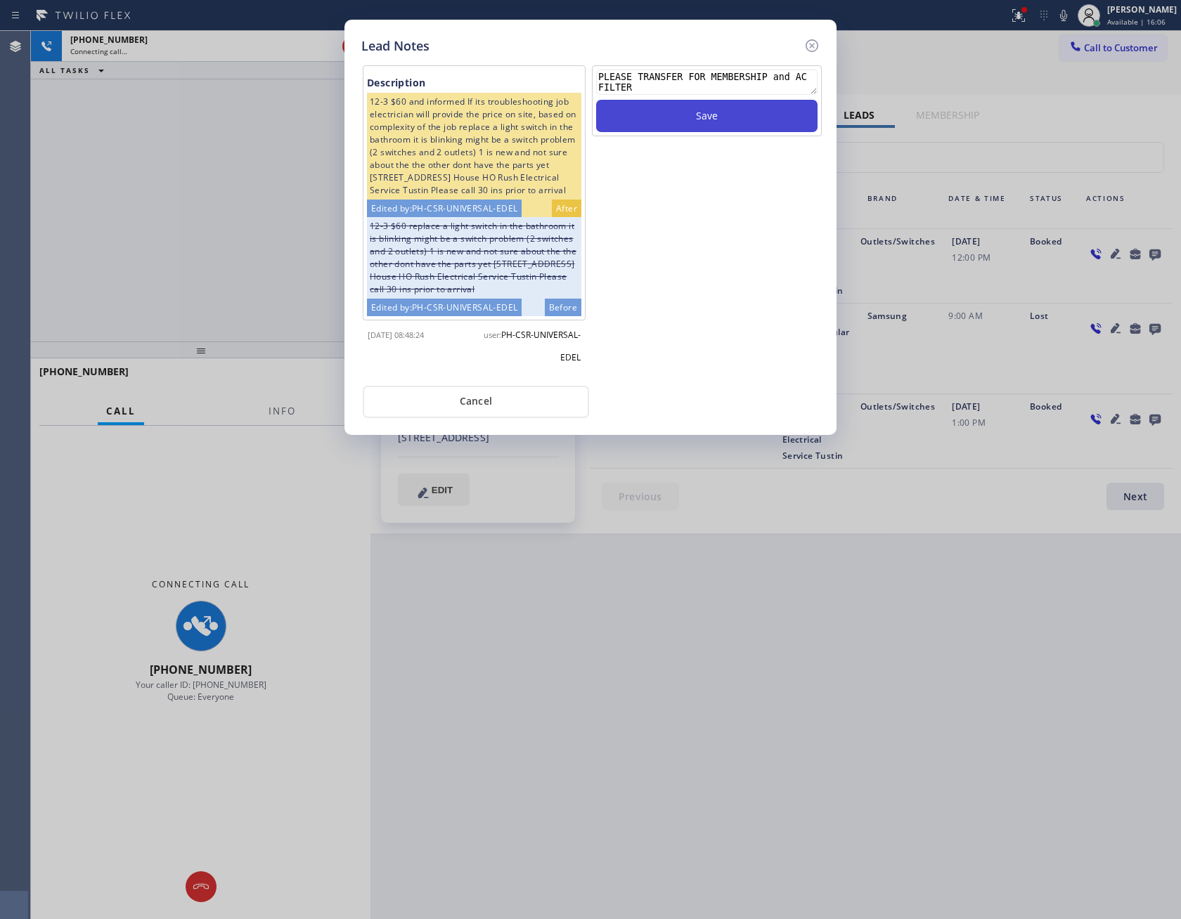
type textarea "PLEASE TRANSFER FOR MEMBERSHIP and AC FILTER"
click at [715, 117] on button "Save" at bounding box center [706, 116] width 221 height 32
click at [722, 342] on div "Save" at bounding box center [706, 220] width 233 height 311
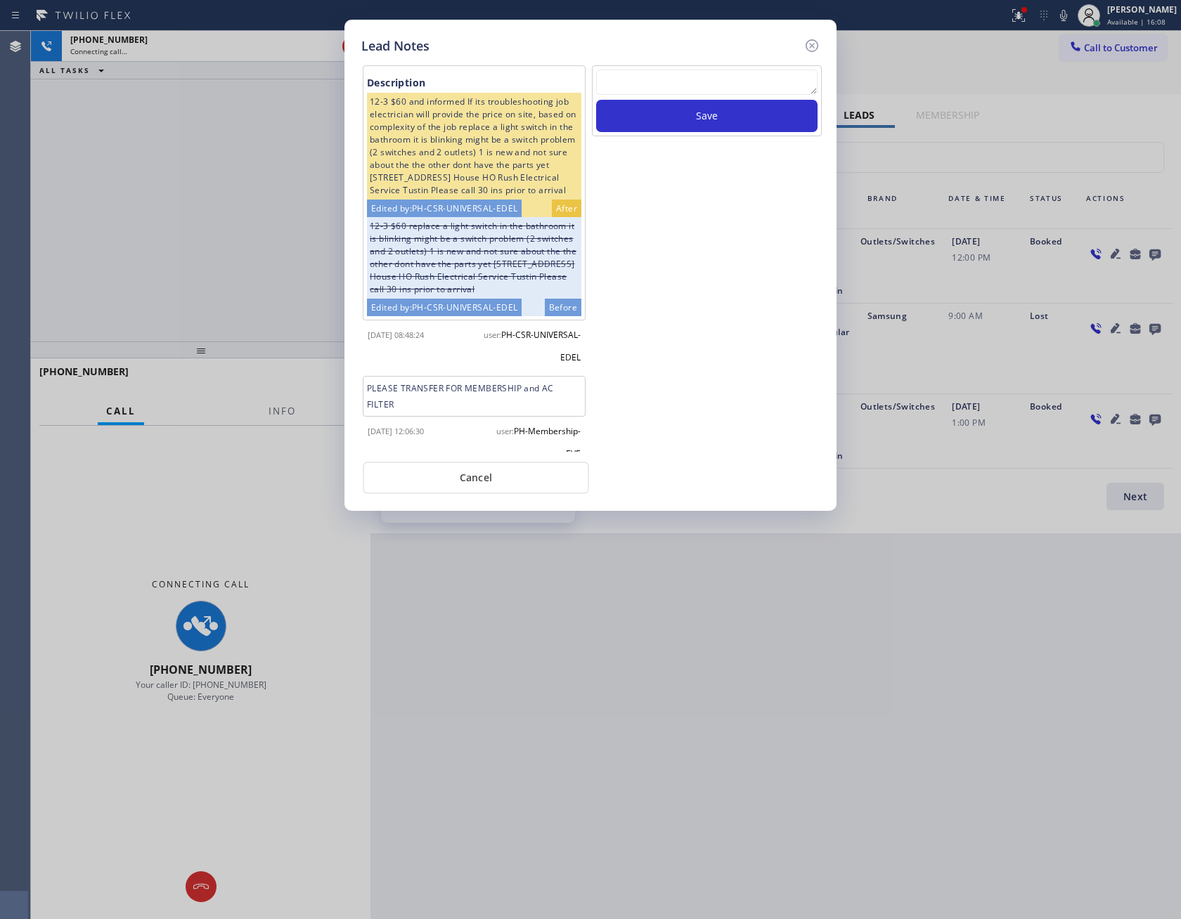
scroll to position [53, 0]
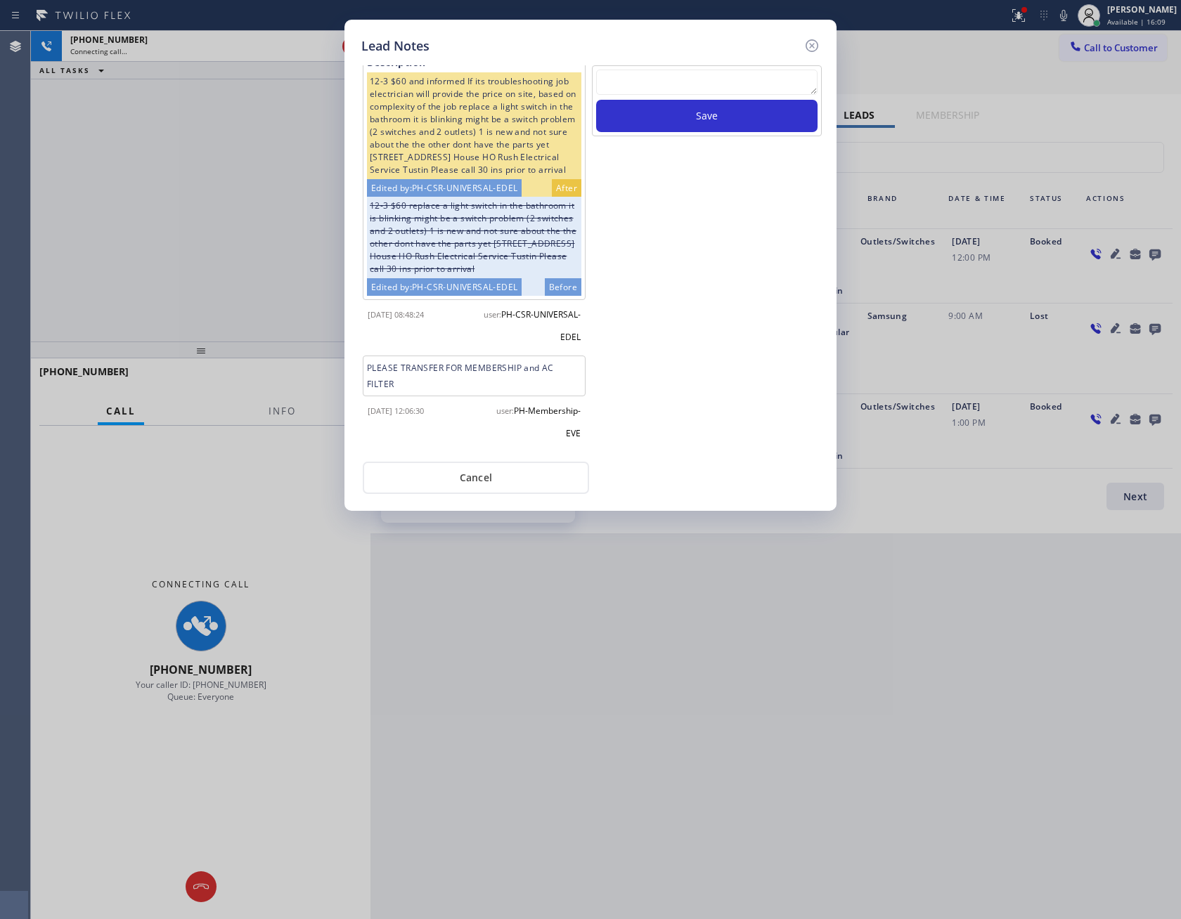
click at [424, 470] on button "Cancel" at bounding box center [476, 478] width 226 height 32
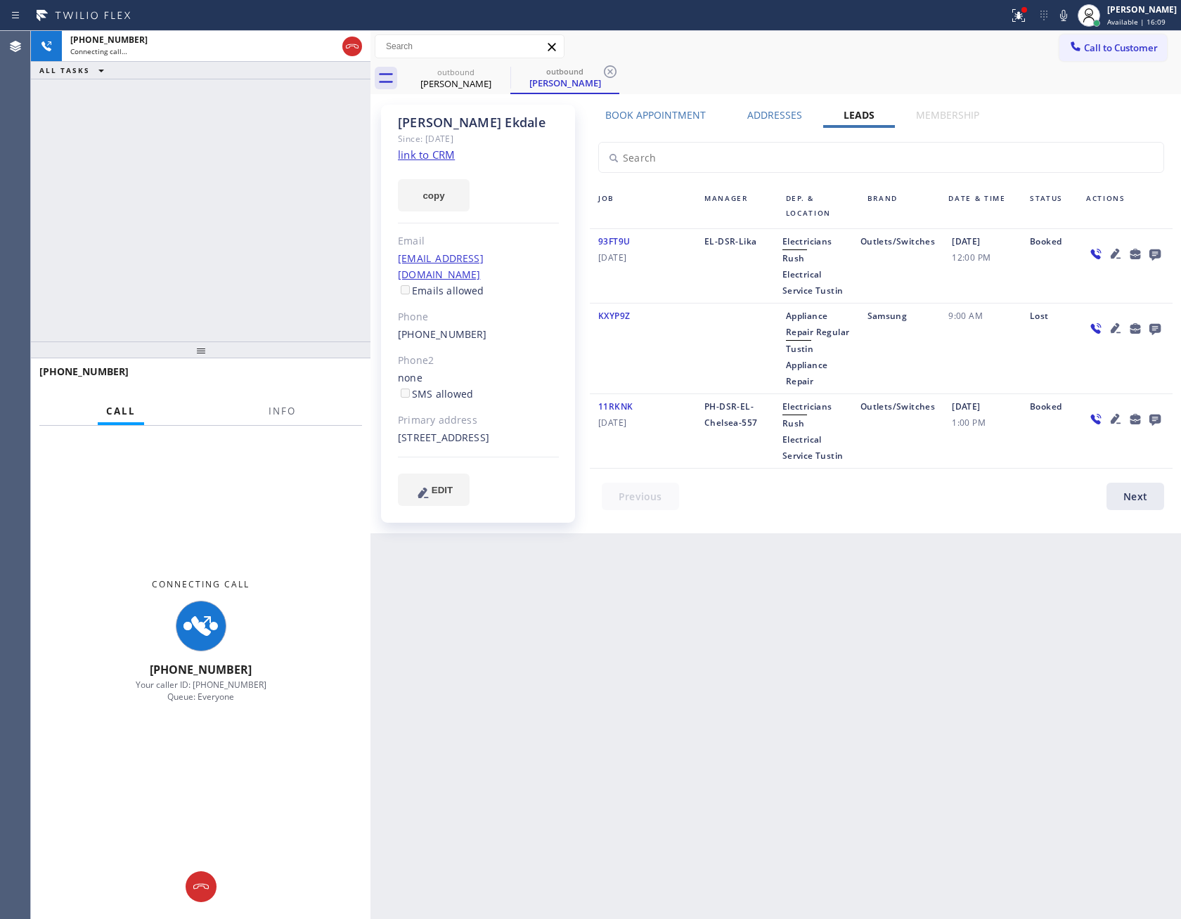
click at [261, 261] on div "[PHONE_NUMBER] Connecting call… ALL TASKS ALL TASKS ACTIVE TASKS TASKS IN WRAP …" at bounding box center [200, 186] width 339 height 311
click at [264, 256] on div "[PHONE_NUMBER] Connecting call… ALL TASKS ALL TASKS ACTIVE TASKS TASKS IN WRAP …" at bounding box center [200, 186] width 339 height 311
click at [420, 156] on link "link to CRM" at bounding box center [426, 155] width 57 height 14
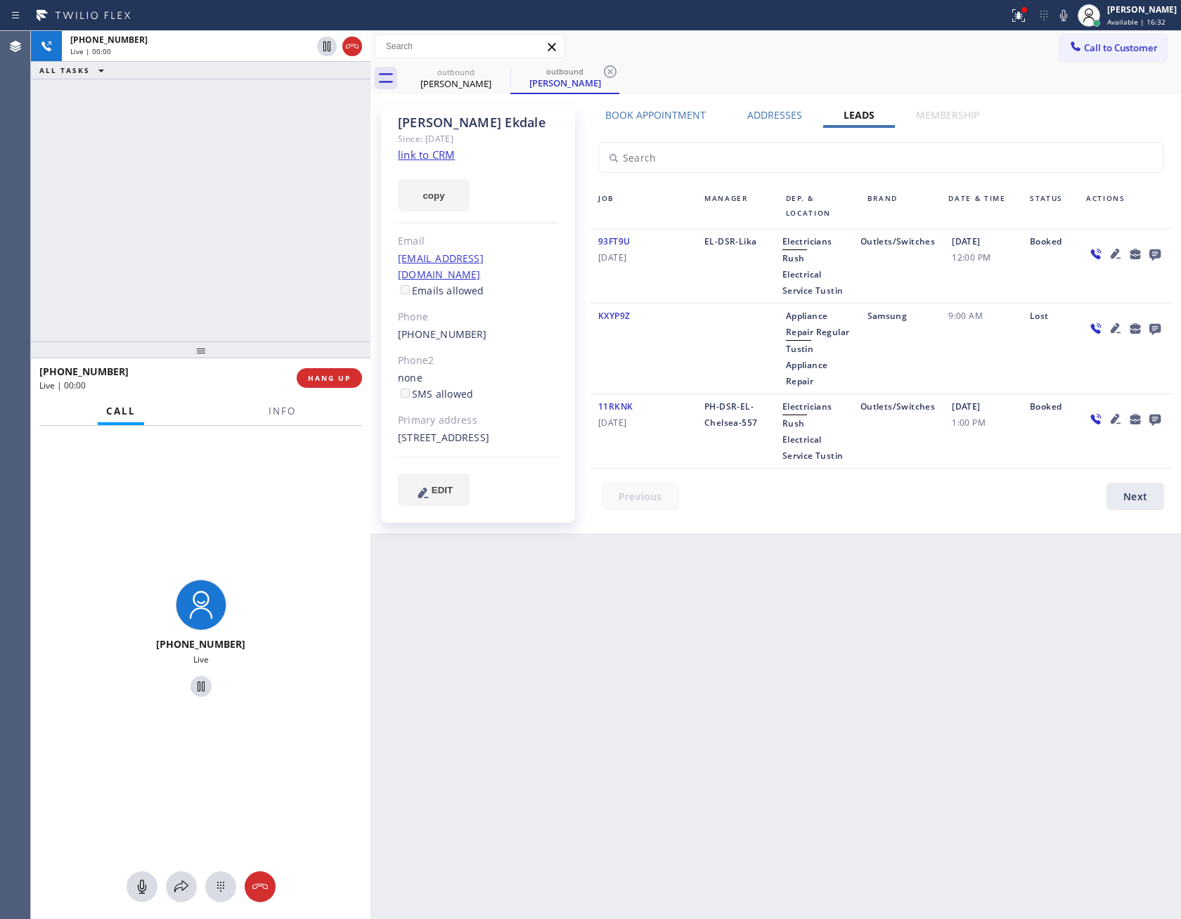
click at [260, 183] on div "[PHONE_NUMBER] Live | 00:00 ALL TASKS ALL TASKS ACTIVE TASKS TASKS IN WRAP UP" at bounding box center [200, 186] width 339 height 311
click at [260, 188] on div "[PHONE_NUMBER] Live | 00:00 ALL TASKS ALL TASKS ACTIVE TASKS TASKS IN WRAP UP" at bounding box center [200, 186] width 339 height 311
click at [285, 205] on div "[PHONE_NUMBER] Live | 00:08 ALL TASKS ALL TASKS ACTIVE TASKS TASKS IN WRAP UP" at bounding box center [200, 186] width 339 height 311
click at [285, 198] on div "[PHONE_NUMBER] Live | 00:08 ALL TASKS ALL TASKS ACTIVE TASKS TASKS IN WRAP UP" at bounding box center [200, 186] width 339 height 311
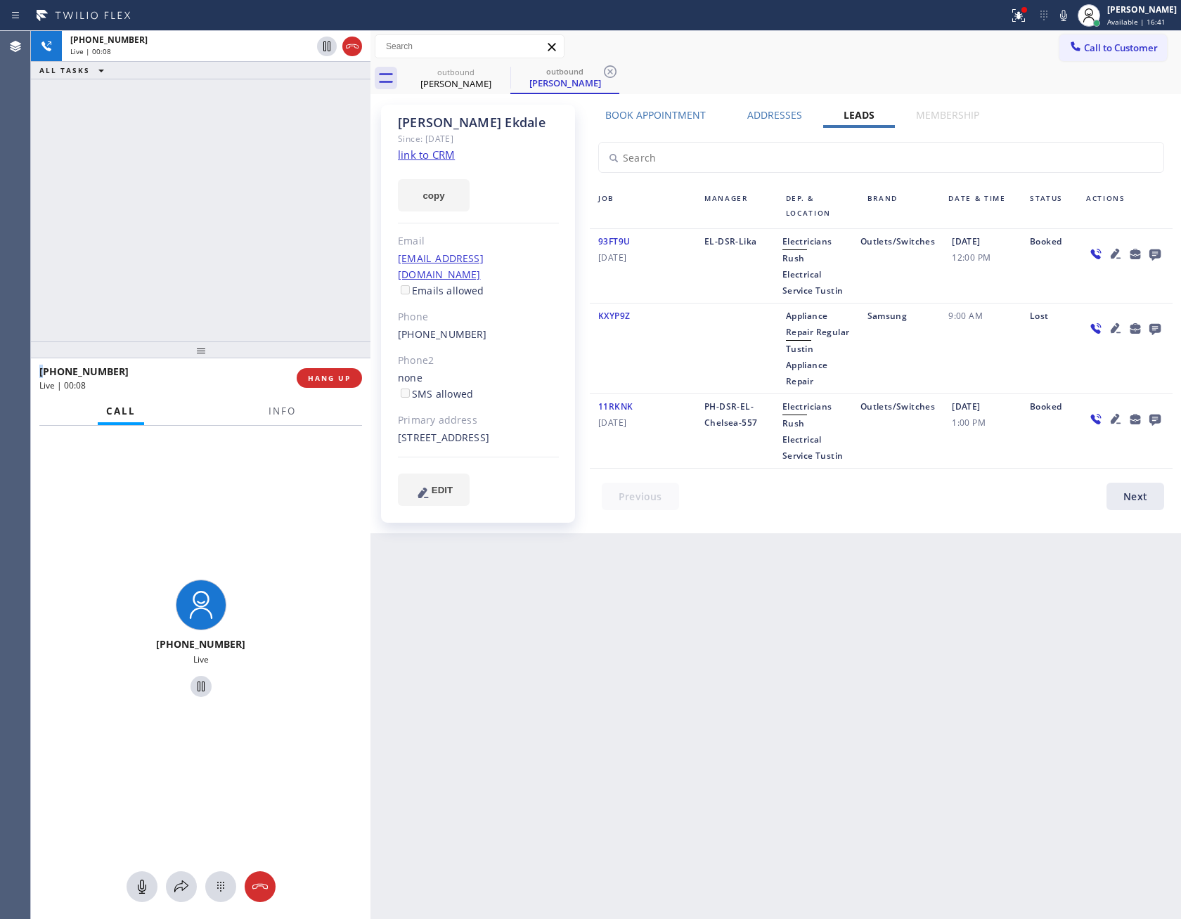
click at [285, 198] on div "[PHONE_NUMBER] Live | 00:08 ALL TASKS ALL TASKS ACTIVE TASKS TASKS IN WRAP UP" at bounding box center [200, 186] width 339 height 311
click at [306, 194] on div "[PHONE_NUMBER] Live | 00:12 ALL TASKS ALL TASKS ACTIVE TASKS TASKS IN WRAP UP" at bounding box center [200, 186] width 339 height 311
click at [268, 133] on div "[PHONE_NUMBER] Live | 00:14 ALL TASKS ALL TASKS ACTIVE TASKS TASKS IN WRAP UP" at bounding box center [200, 186] width 339 height 311
click at [268, 135] on div "[PHONE_NUMBER] Live | 00:14 ALL TASKS ALL TASKS ACTIVE TASKS TASKS IN WRAP UP" at bounding box center [200, 186] width 339 height 311
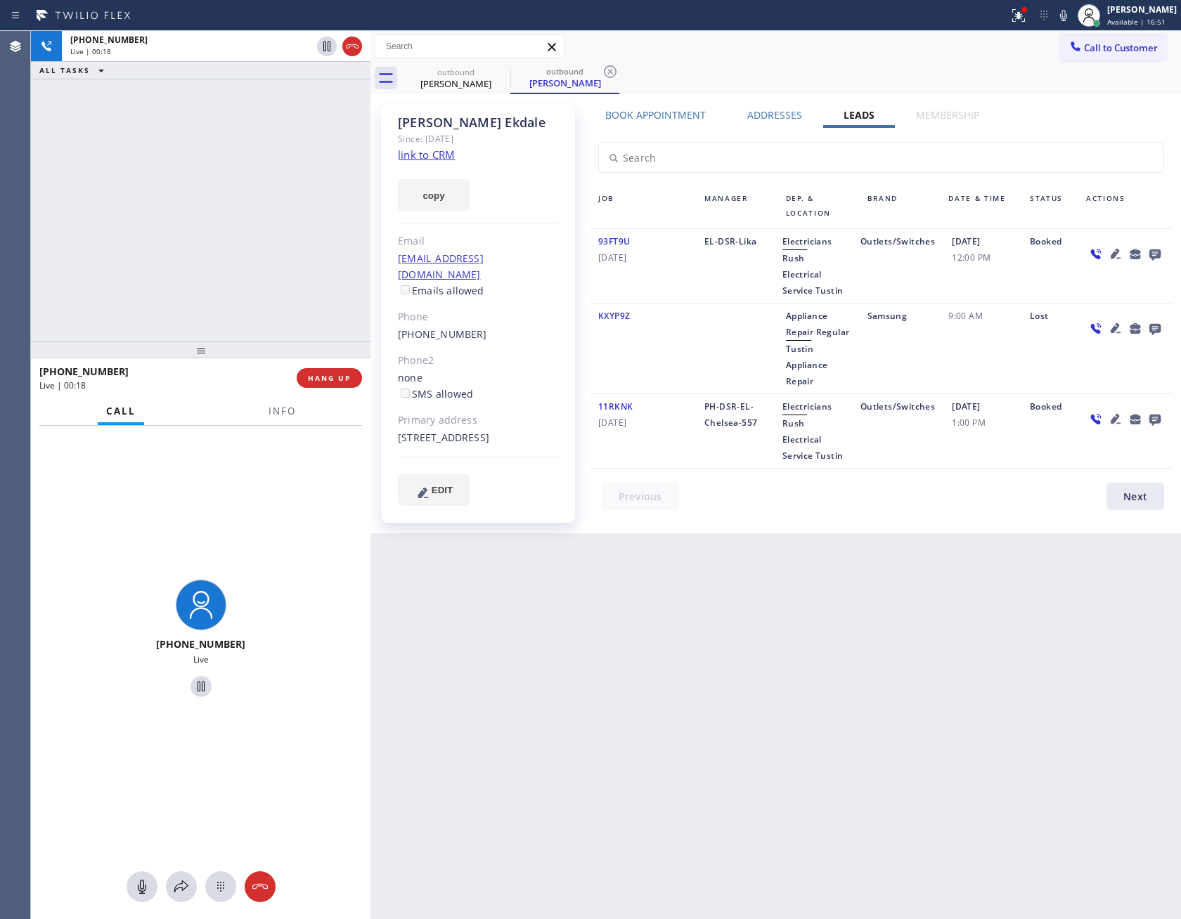
click at [1155, 254] on icon at bounding box center [1154, 254] width 11 height 11
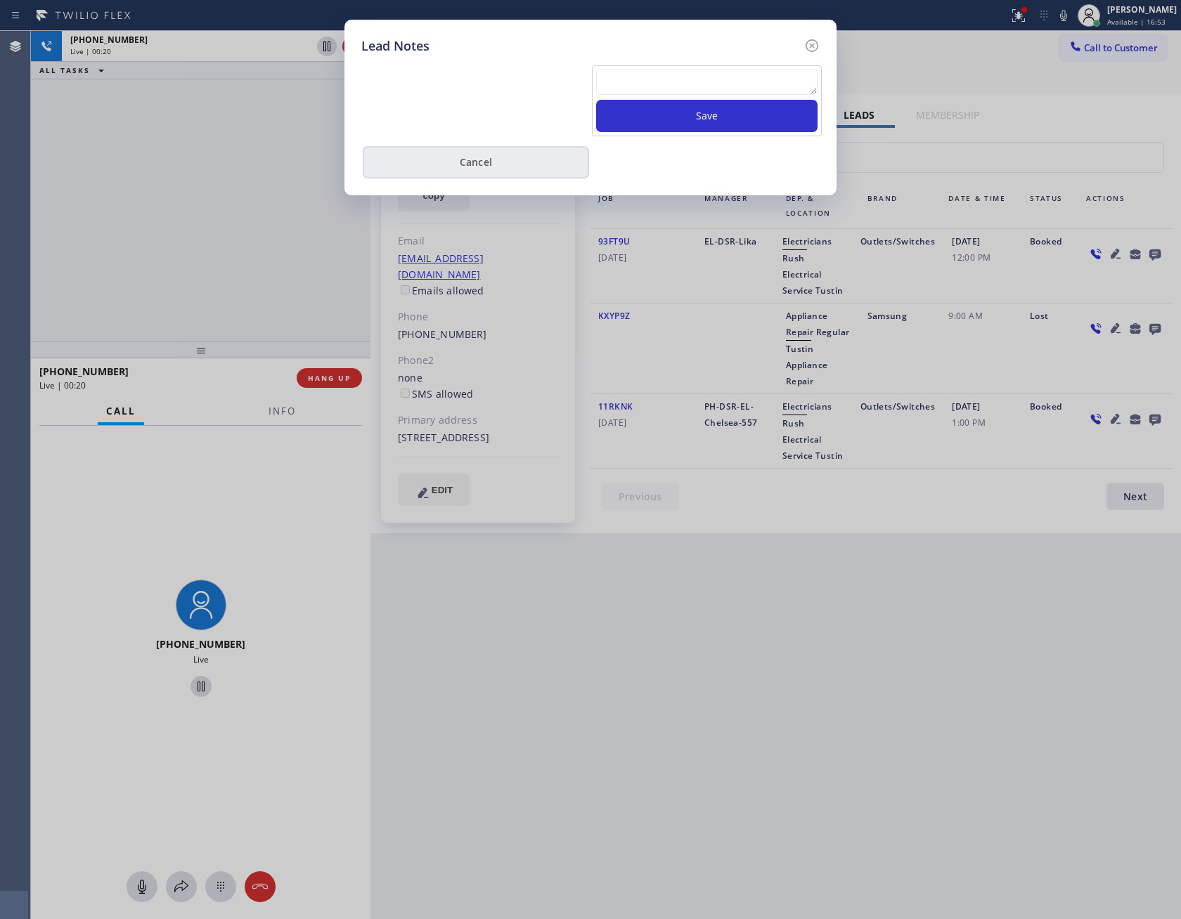
click at [496, 162] on button "Cancel" at bounding box center [476, 162] width 226 height 32
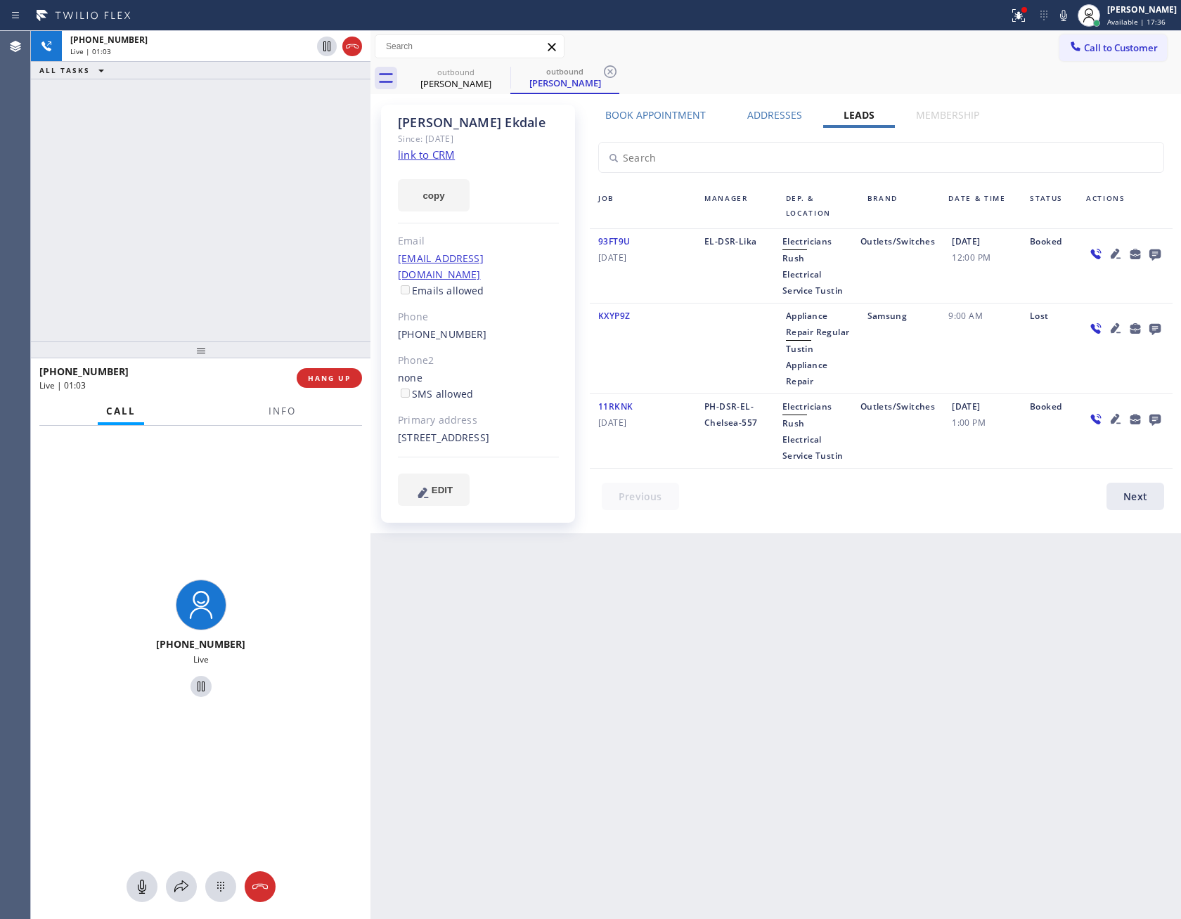
drag, startPoint x: 98, startPoint y: 221, endPoint x: 732, endPoint y: 23, distance: 664.1
click at [207, 203] on div "[PHONE_NUMBER] Live | 01:03 ALL TASKS ALL TASKS ACTIVE TASKS TASKS IN WRAP UP" at bounding box center [200, 186] width 339 height 311
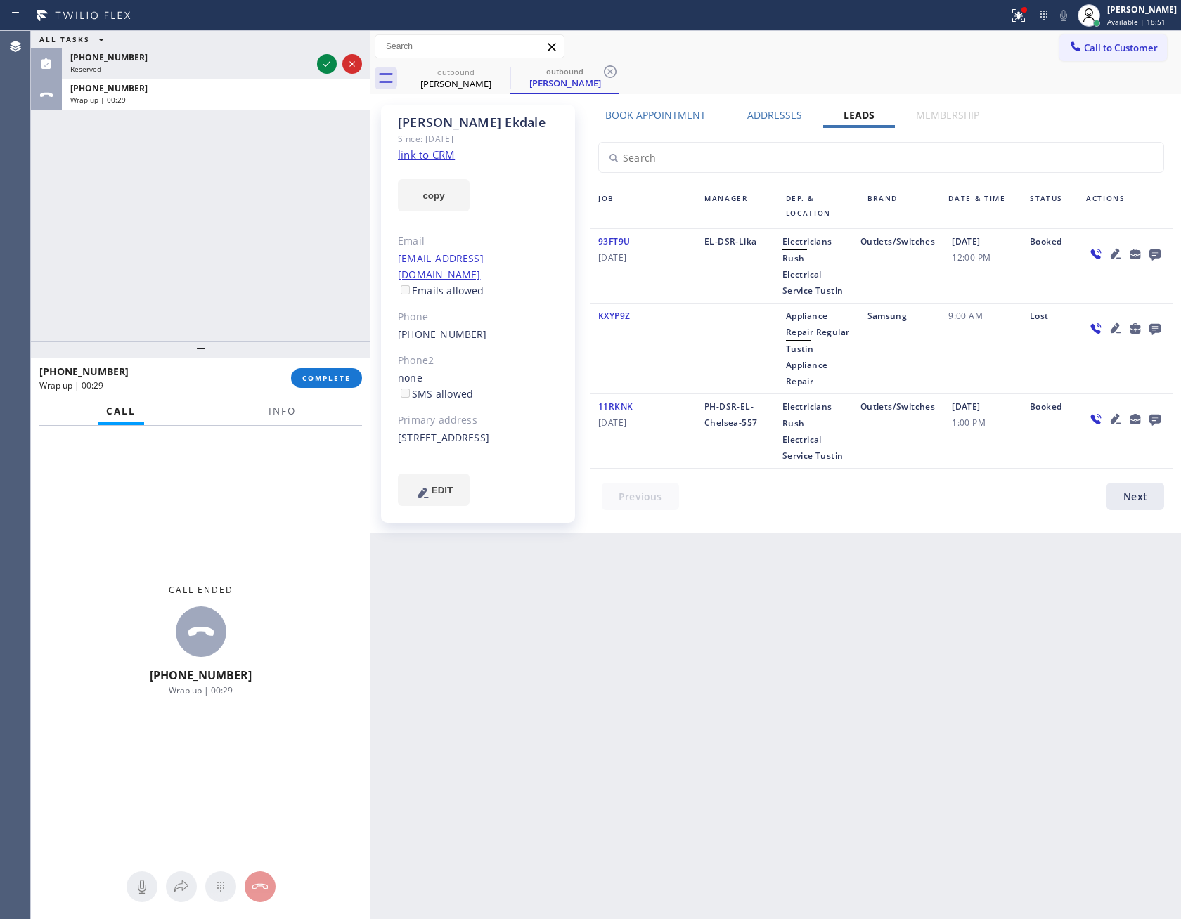
click at [301, 249] on div "ALL TASKS ALL TASKS ACTIVE TASKS TASKS IN WRAP UP [PHONE_NUMBER] Reserved [PHON…" at bounding box center [200, 186] width 339 height 311
click at [329, 387] on button "COMPLETE" at bounding box center [326, 378] width 71 height 20
click at [203, 266] on div "ALL TASKS ALL TASKS ACTIVE TASKS TASKS IN WRAP UP [PHONE_NUMBER] Reserved [PHON…" at bounding box center [200, 186] width 339 height 311
drag, startPoint x: 209, startPoint y: 268, endPoint x: 218, endPoint y: 276, distance: 12.0
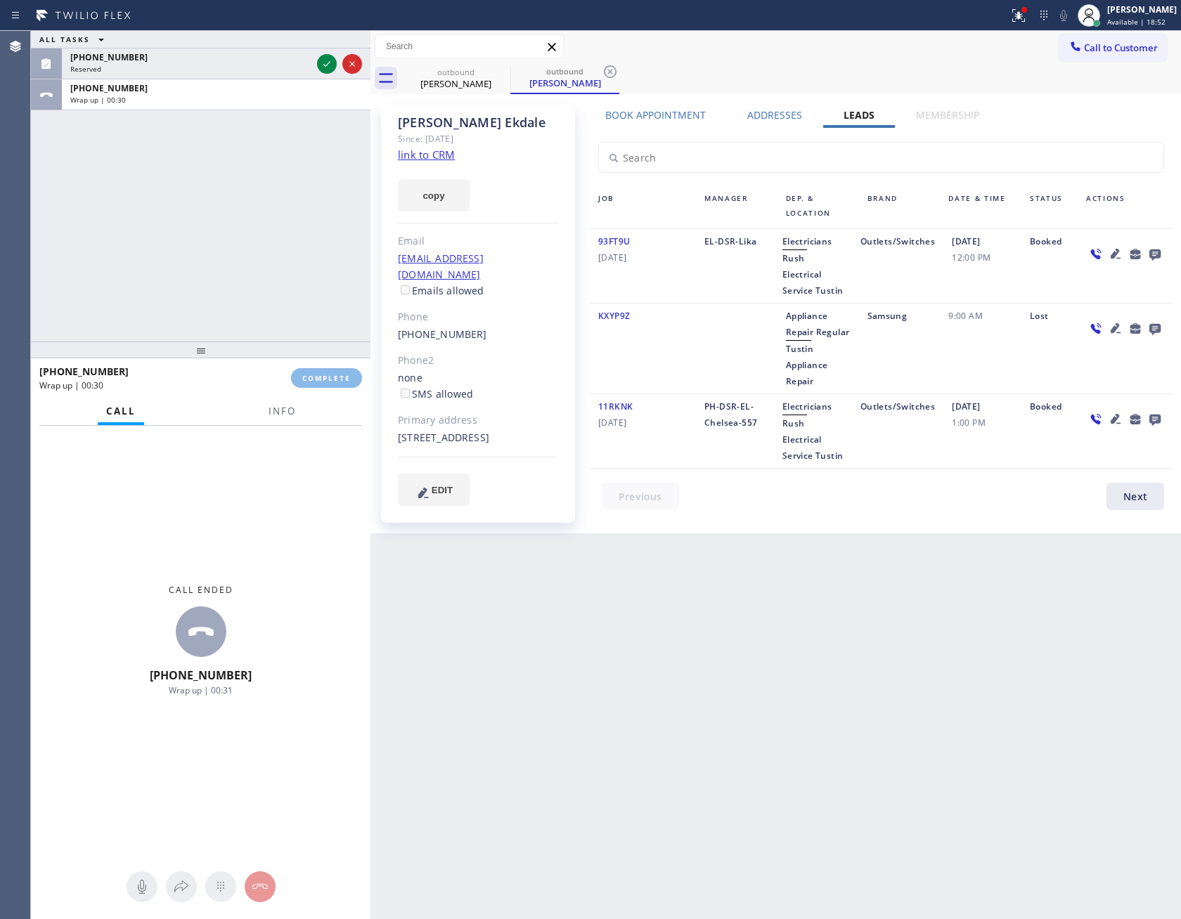
click at [209, 268] on div "ALL TASKS ALL TASKS ACTIVE TASKS TASKS IN WRAP UP [PHONE_NUMBER] Reserved [PHON…" at bounding box center [200, 186] width 339 height 311
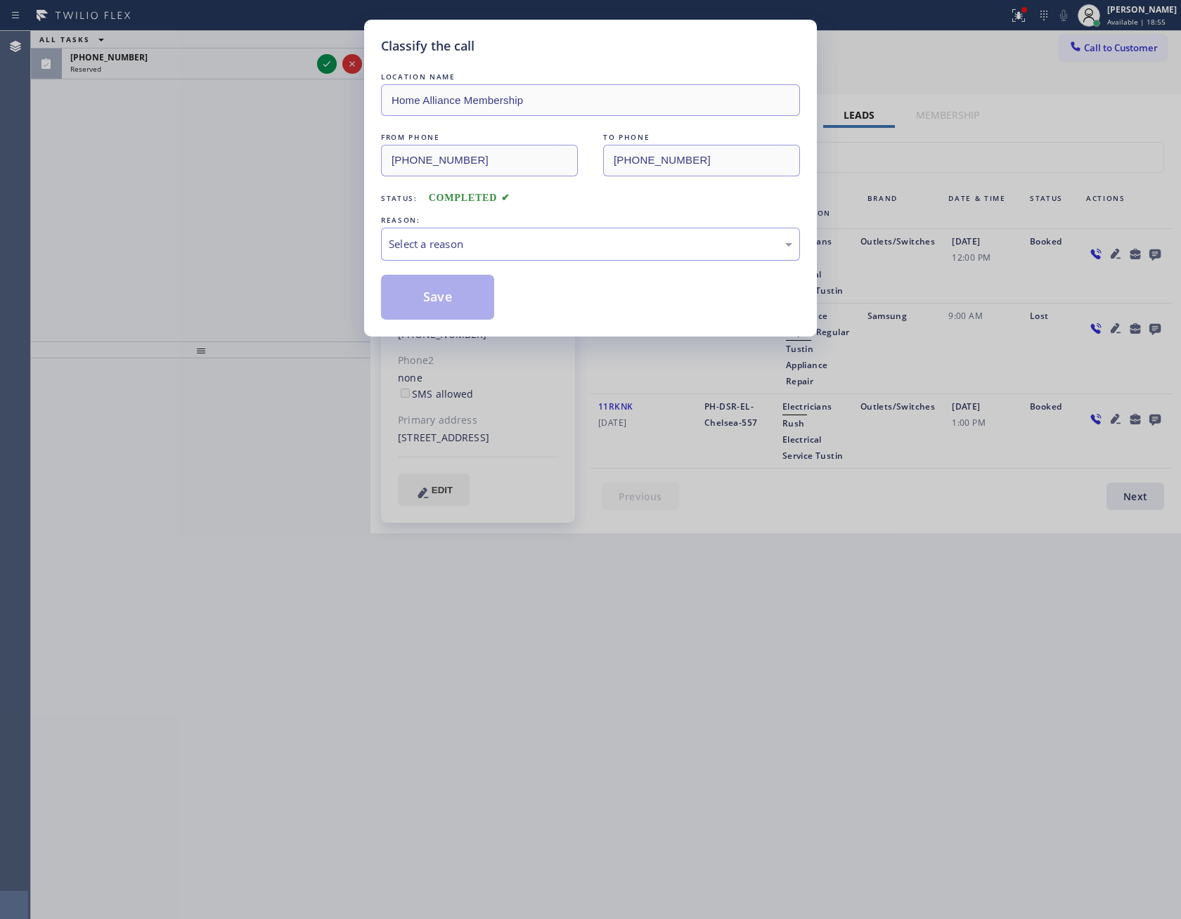
click at [411, 241] on div "Select a reason" at bounding box center [590, 244] width 403 height 16
click at [405, 298] on button "Save" at bounding box center [437, 297] width 113 height 45
click at [405, 297] on button "Save" at bounding box center [437, 297] width 113 height 45
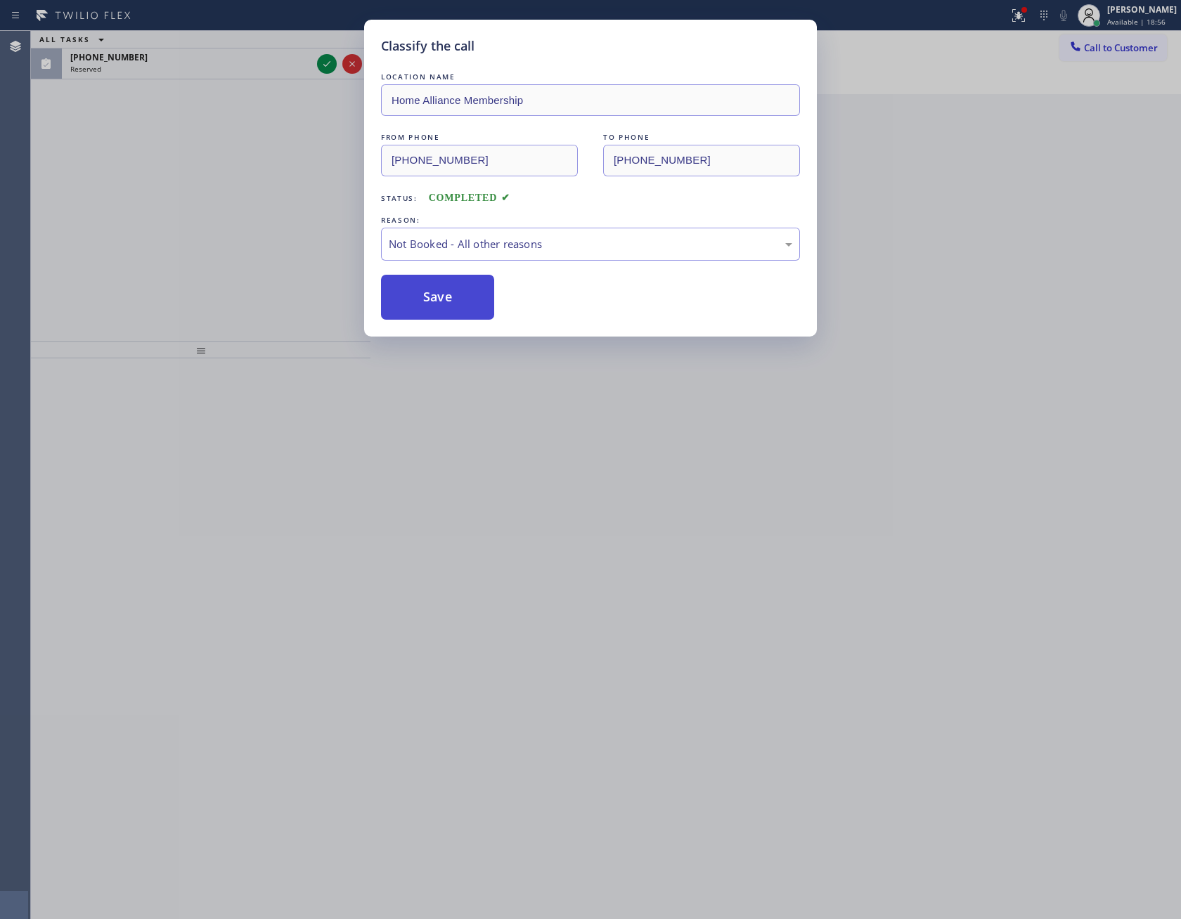
click at [405, 297] on button "Save" at bounding box center [437, 297] width 113 height 45
click at [261, 249] on div "Classify the call LOCATION NAME Home Alliance Membership FROM PHONE [PHONE_NUMB…" at bounding box center [590, 459] width 1181 height 919
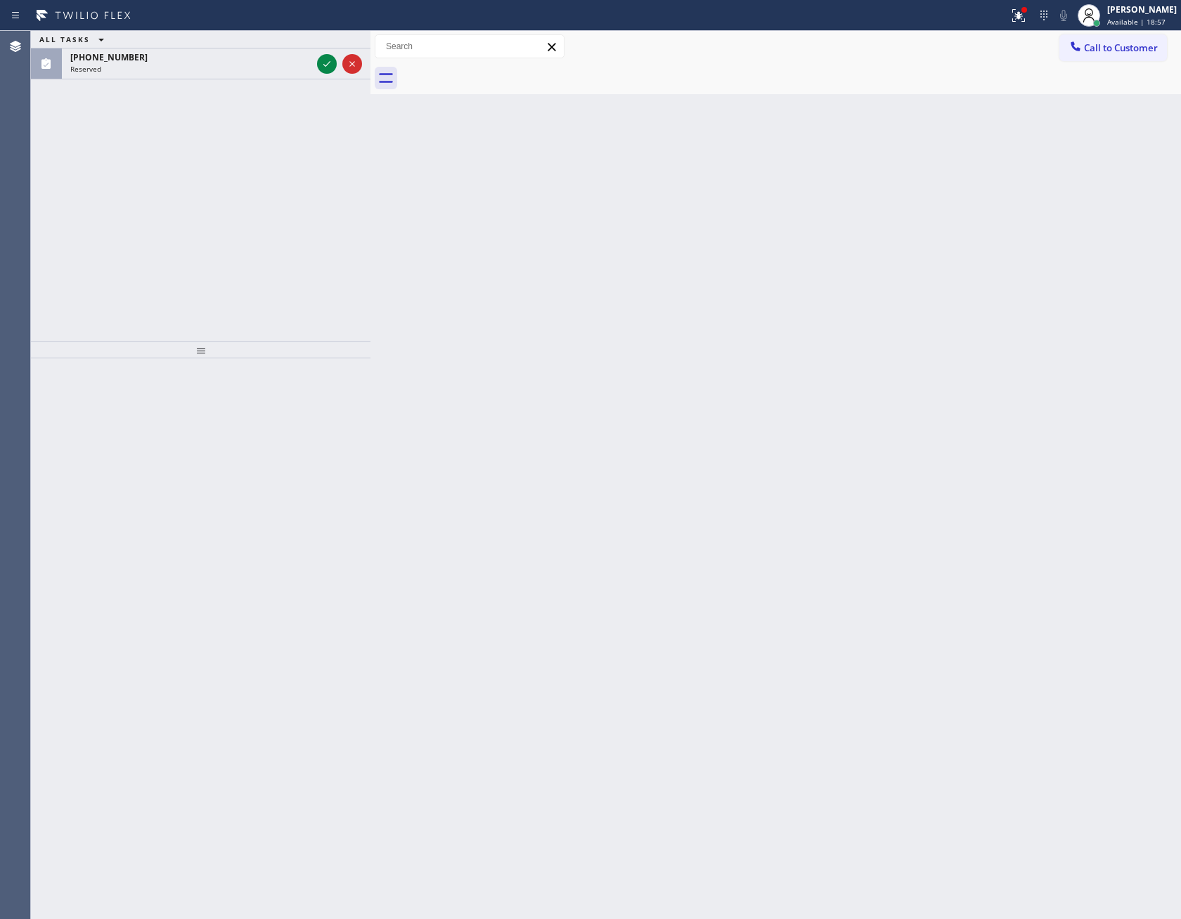
click at [266, 247] on div "ALL TASKS ALL TASKS ACTIVE TASKS TASKS IN WRAP UP [PHONE_NUMBER] Reserved" at bounding box center [200, 186] width 339 height 311
click at [1128, 55] on button "Call to Customer" at bounding box center [1113, 47] width 108 height 27
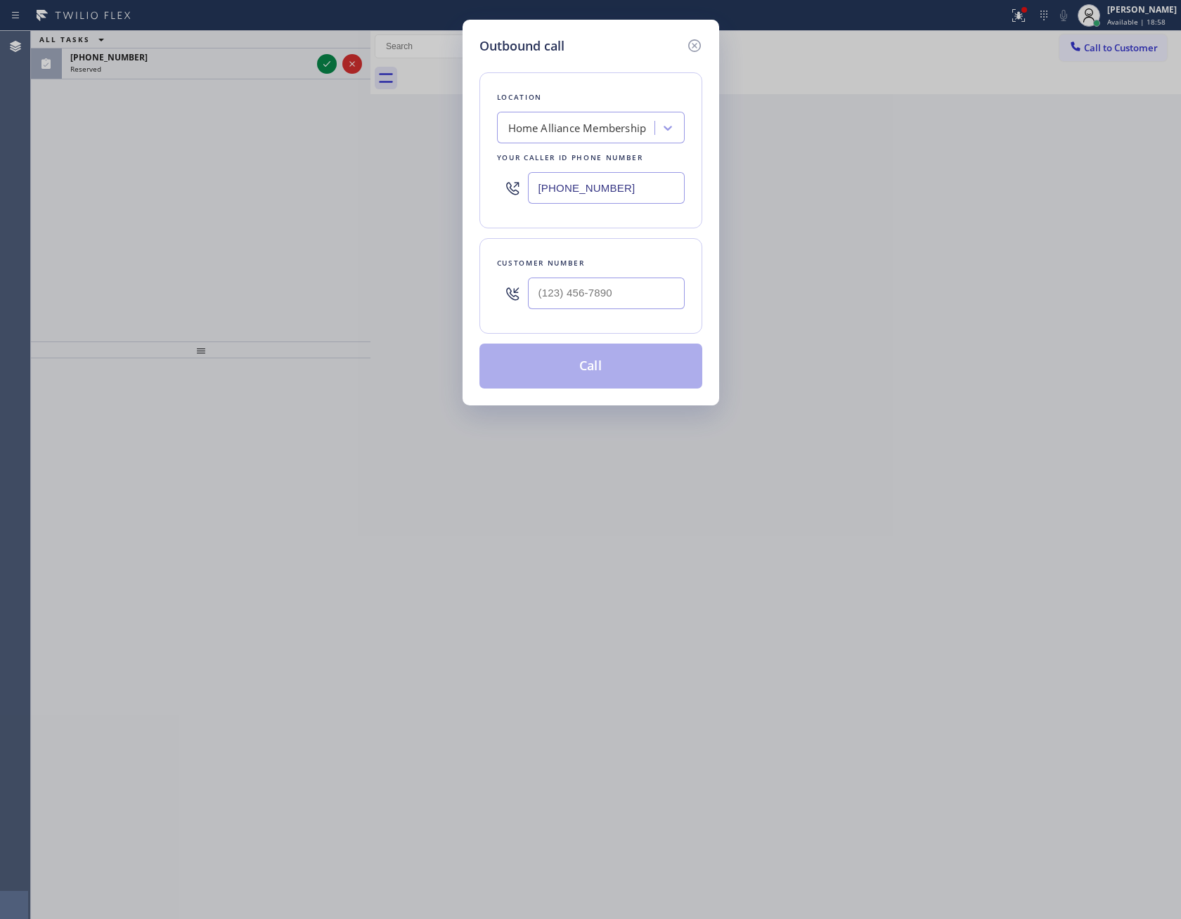
click at [646, 316] on div at bounding box center [606, 294] width 157 height 46
click at [647, 298] on input "(___) ___-____" at bounding box center [606, 294] width 157 height 32
paste input "773) 269-8088"
type input "[PHONE_NUMBER]"
click at [622, 380] on button "Call" at bounding box center [590, 366] width 223 height 45
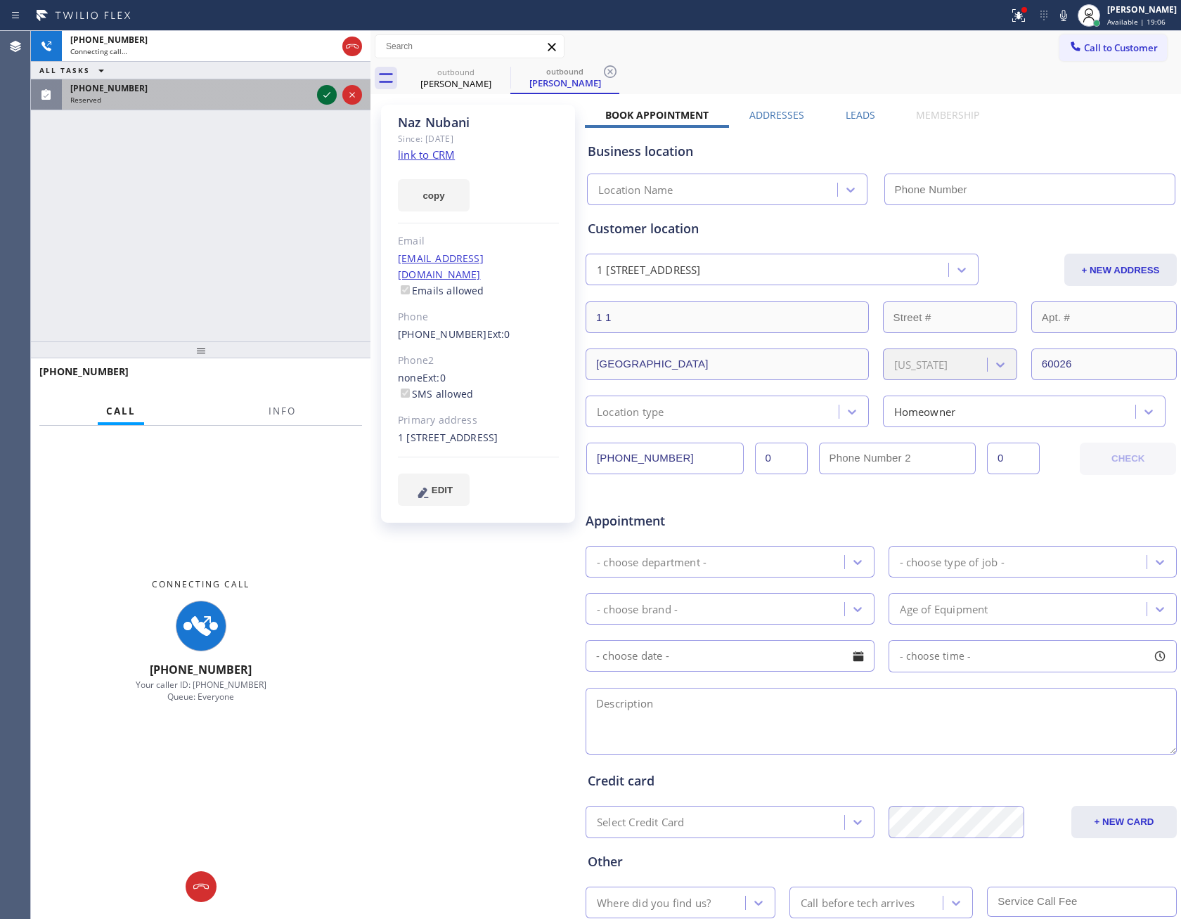
click at [318, 91] on icon at bounding box center [326, 94] width 17 height 17
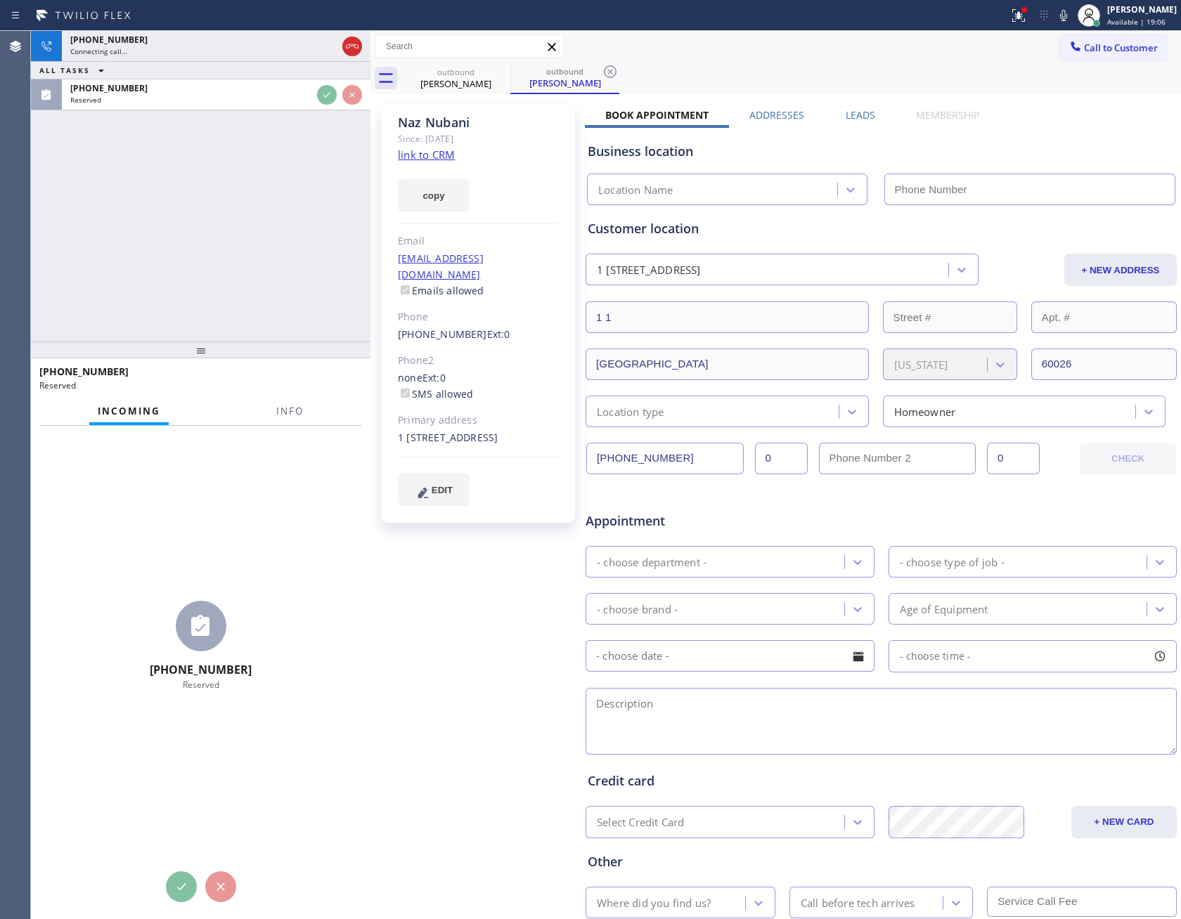
click at [283, 222] on div "[PHONE_NUMBER] Connecting call… ALL TASKS ALL TASKS ACTIVE TASKS TASKS IN WRAP …" at bounding box center [200, 186] width 339 height 311
type input "[PHONE_NUMBER]"
drag, startPoint x: 283, startPoint y: 222, endPoint x: 291, endPoint y: 219, distance: 8.9
click at [289, 219] on div "[PHONE_NUMBER] Connecting call… ALL TASKS ALL TASKS ACTIVE TASKS TASKS IN WRAP …" at bounding box center [200, 186] width 339 height 311
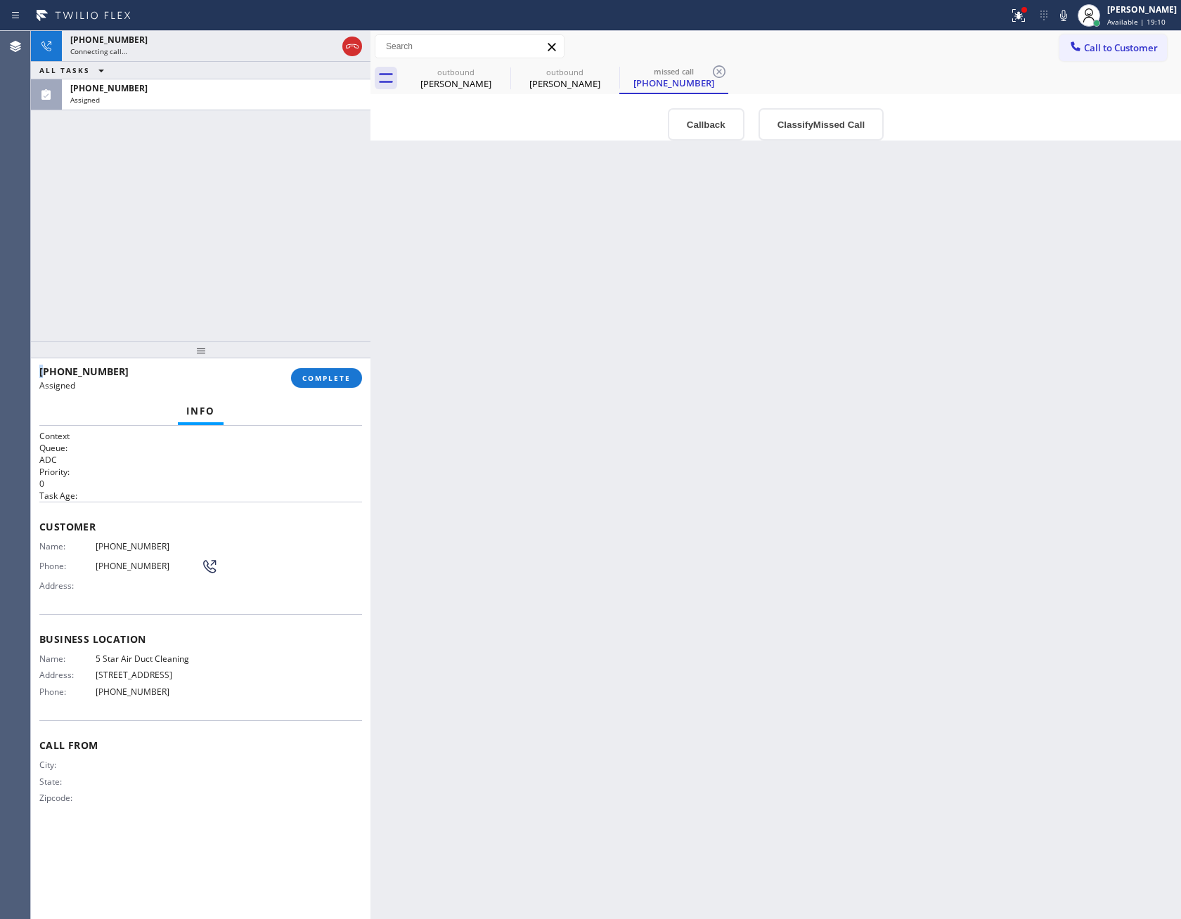
click at [304, 220] on div "[PHONE_NUMBER] Connecting call… ALL TASKS ALL TASKS ACTIVE TASKS TASKS IN WRAP …" at bounding box center [200, 186] width 339 height 311
click at [455, 82] on div "[PERSON_NAME]" at bounding box center [456, 83] width 106 height 13
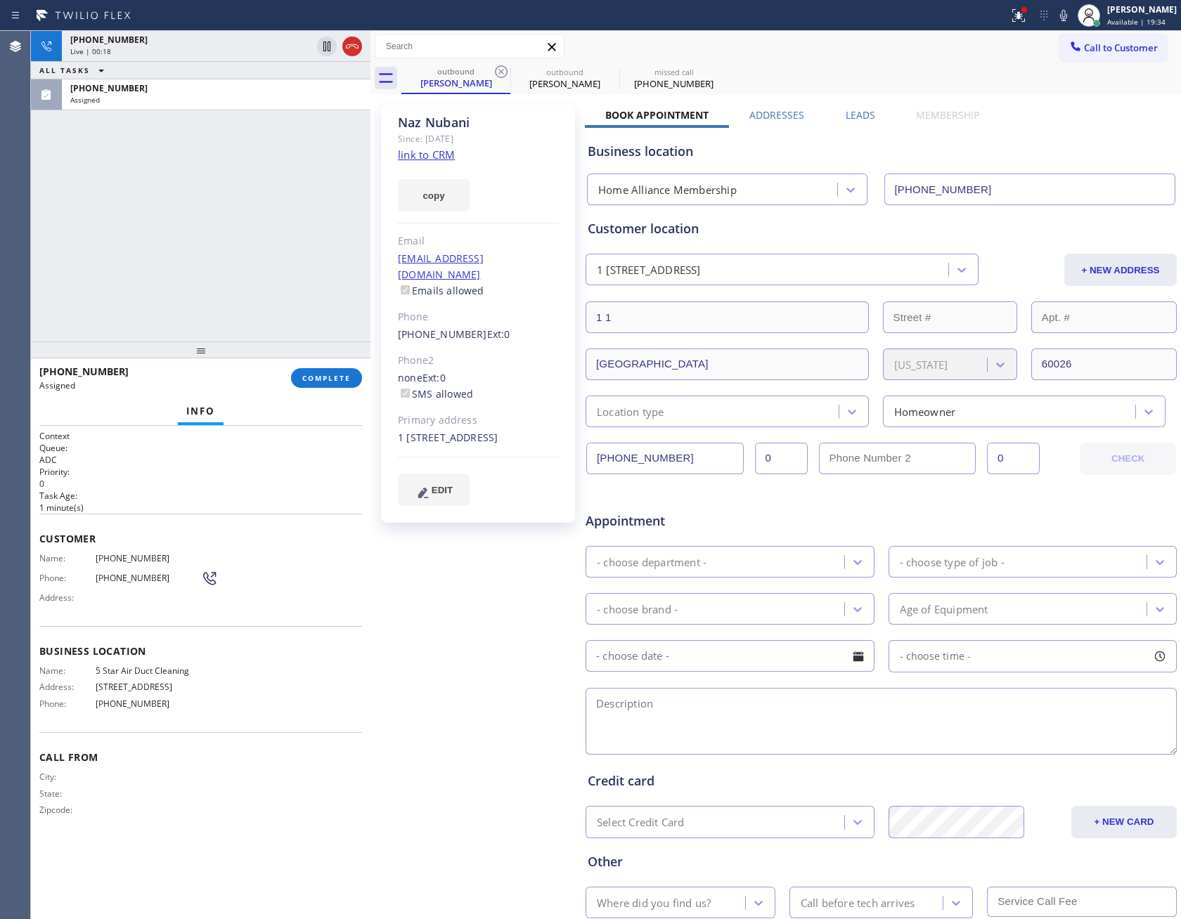
click at [271, 192] on div "[PHONE_NUMBER] Live | 00:18 ALL TASKS ALL TASKS ACTIVE TASKS TASKS IN WRAP UP […" at bounding box center [200, 186] width 339 height 311
click at [446, 157] on link "link to CRM" at bounding box center [426, 155] width 57 height 14
click at [280, 213] on div "[PHONE_NUMBER] Live | 03:57 ALL TASKS ALL TASKS ACTIVE TASKS TASKS IN WRAP UP […" at bounding box center [200, 186] width 339 height 311
click at [334, 245] on div "[PHONE_NUMBER] Live | 03:58 ALL TASKS ALL TASKS ACTIVE TASKS TASKS IN WRAP UP […" at bounding box center [200, 186] width 339 height 311
click at [260, 186] on div "[PHONE_NUMBER] Live | 04:41 ALL TASKS ALL TASKS ACTIVE TASKS TASKS IN WRAP UP […" at bounding box center [200, 186] width 339 height 311
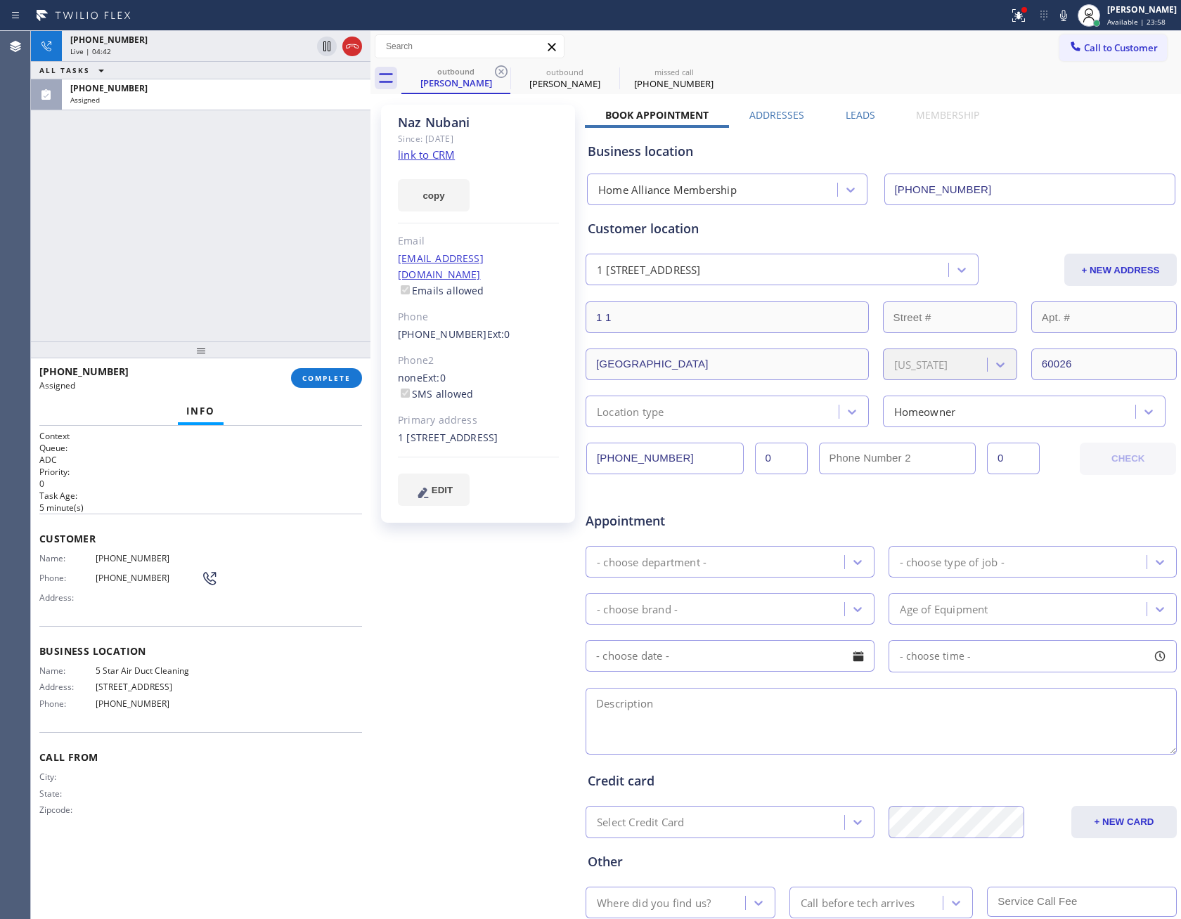
drag, startPoint x: 178, startPoint y: 148, endPoint x: 188, endPoint y: 110, distance: 39.2
click at [182, 131] on div "[PHONE_NUMBER] Live | 04:42 ALL TASKS ALL TASKS ACTIVE TASKS TASKS IN WRAP UP […" at bounding box center [200, 186] width 339 height 311
click at [193, 48] on div "Live | 04:42" at bounding box center [190, 51] width 241 height 10
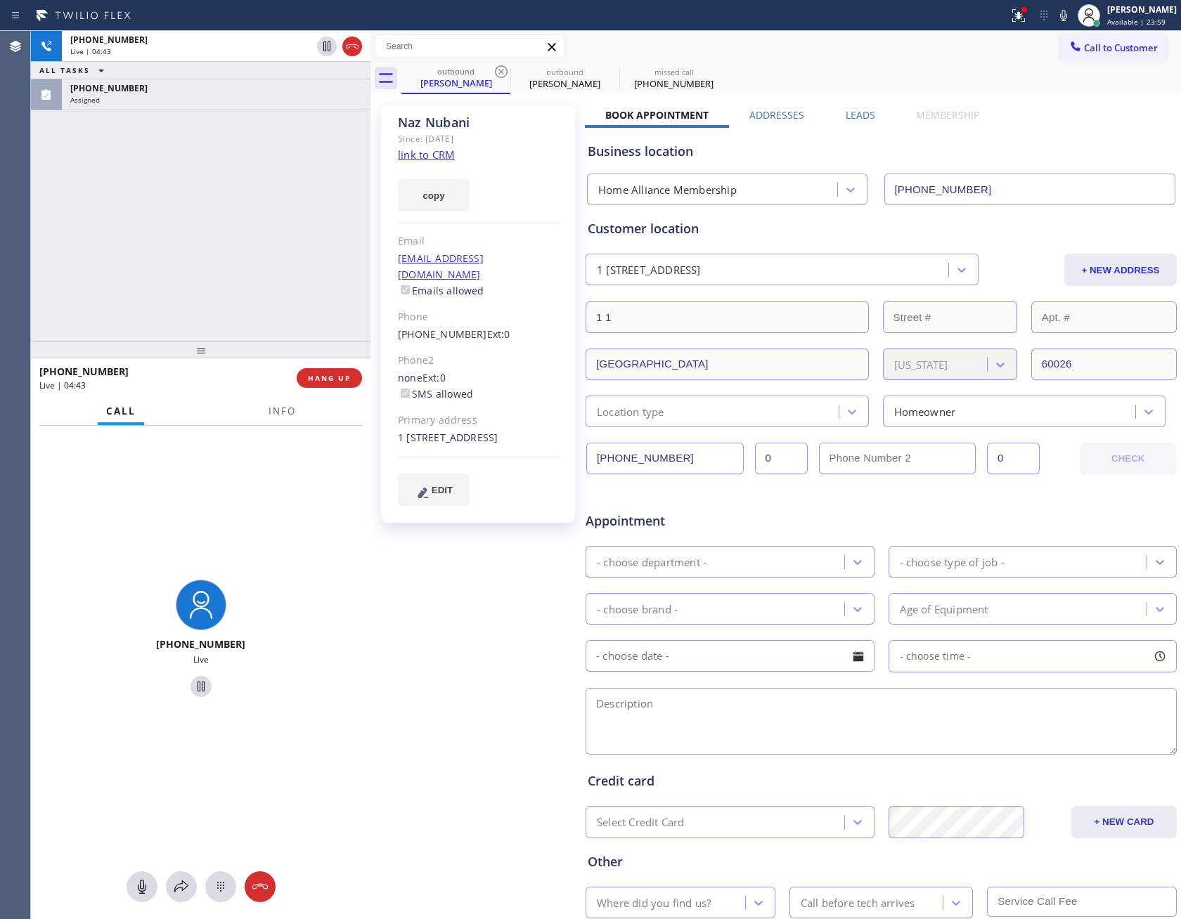
drag, startPoint x: 142, startPoint y: 884, endPoint x: 176, endPoint y: 466, distance: 419.5
click at [148, 878] on icon at bounding box center [142, 886] width 17 height 17
click at [252, 198] on div "[PHONE_NUMBER] Live | 04:43 ALL TASKS ALL TASKS ACTIVE TASKS TASKS IN WRAP UP […" at bounding box center [200, 186] width 339 height 311
click at [222, 247] on div "[PHONE_NUMBER] Live | 04:54 ALL TASKS ALL TASKS ACTIVE TASKS TASKS IN WRAP UP […" at bounding box center [200, 186] width 339 height 311
click at [141, 888] on icon at bounding box center [141, 887] width 8 height 14
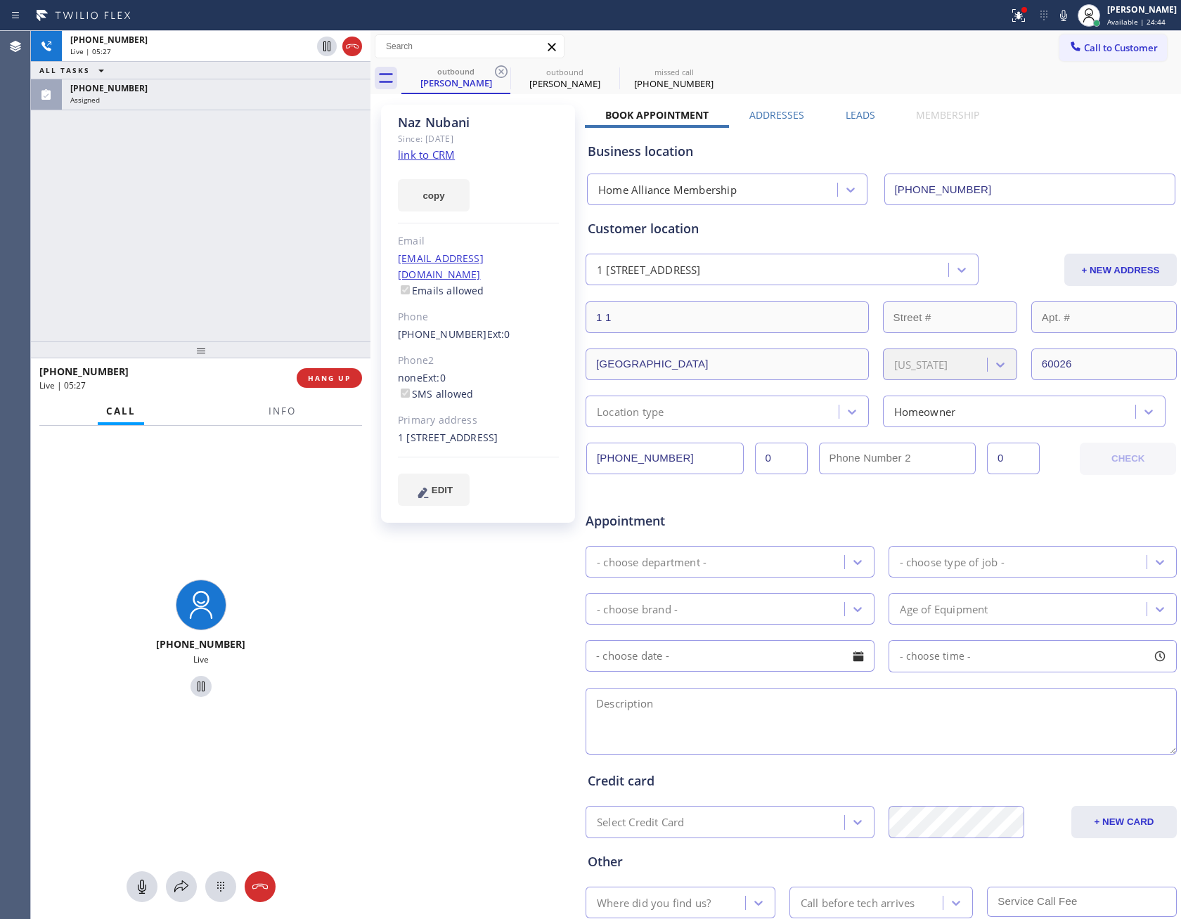
click at [155, 266] on div "[PHONE_NUMBER] Live | 05:27 ALL TASKS ALL TASKS ACTIVE TASKS TASKS IN WRAP UP […" at bounding box center [200, 186] width 339 height 311
click at [155, 266] on div "[PHONE_NUMBER] Live | 05:28 ALL TASKS ALL TASKS ACTIVE TASKS TASKS IN WRAP UP […" at bounding box center [200, 186] width 339 height 311
click at [218, 262] on div "[PHONE_NUMBER] Live | 06:13 ALL TASKS ALL TASKS ACTIVE TASKS TASKS IN WRAP UP […" at bounding box center [200, 186] width 339 height 311
click at [218, 259] on div "[PHONE_NUMBER] Live | 06:13 ALL TASKS ALL TASKS ACTIVE TASKS TASKS IN WRAP UP […" at bounding box center [200, 186] width 339 height 311
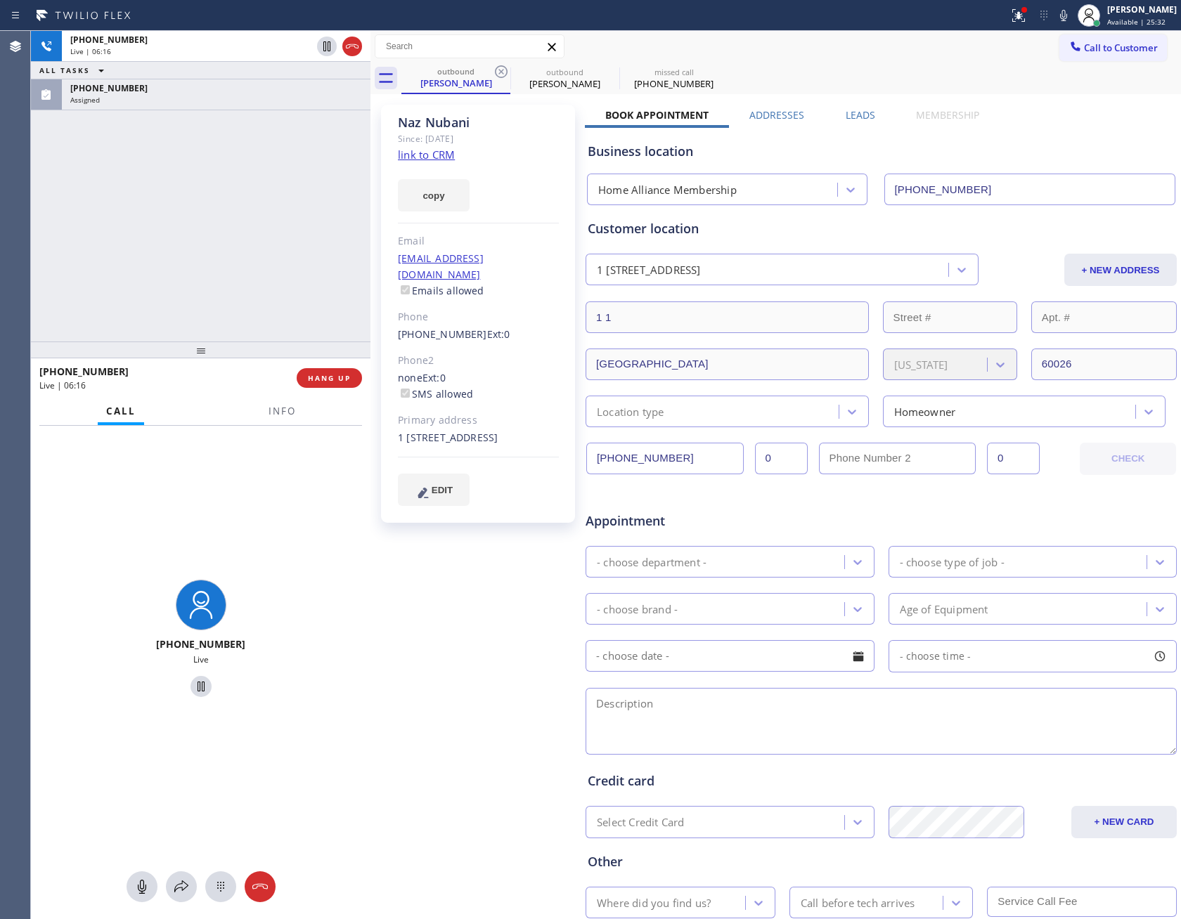
click at [234, 154] on div "[PHONE_NUMBER] Live | 06:16 ALL TASKS ALL TASKS ACTIVE TASKS TASKS IN WRAP UP […" at bounding box center [200, 186] width 339 height 311
click at [234, 154] on div "[PHONE_NUMBER] Live | 06:19 ALL TASKS ALL TASKS ACTIVE TASKS TASKS IN WRAP UP […" at bounding box center [200, 186] width 339 height 311
click at [249, 256] on div "[PHONE_NUMBER] Live | 06:21 ALL TASKS ALL TASKS ACTIVE TASKS TASKS IN WRAP UP […" at bounding box center [200, 186] width 339 height 311
click at [253, 253] on div "[PHONE_NUMBER] Live | 06:23 ALL TASKS ALL TASKS ACTIVE TASKS TASKS IN WRAP UP […" at bounding box center [200, 186] width 339 height 311
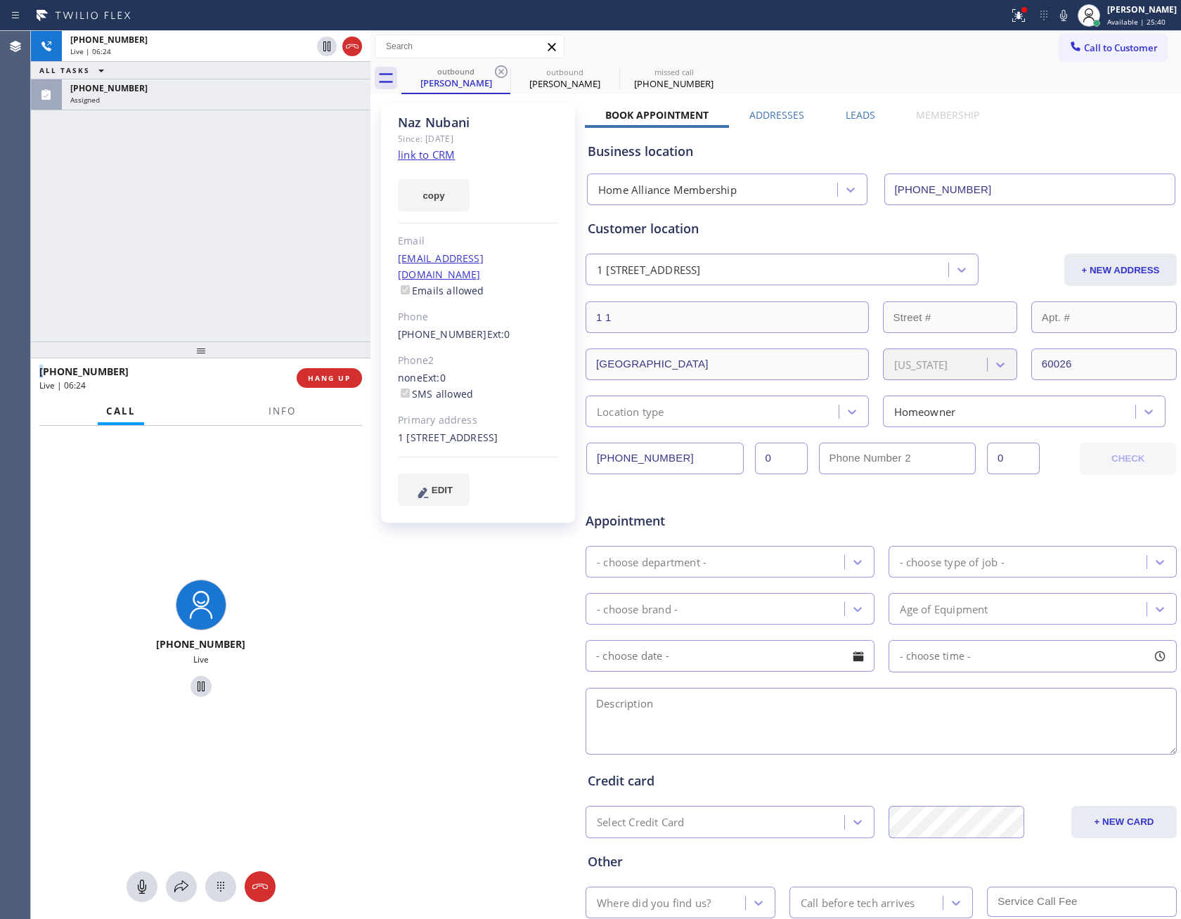
click at [255, 253] on div "[PHONE_NUMBER] Live | 06:24 ALL TASKS ALL TASKS ACTIVE TASKS TASKS IN WRAP UP […" at bounding box center [200, 186] width 339 height 311
click at [260, 253] on div "[PHONE_NUMBER] Live | 06:24 ALL TASKS ALL TASKS ACTIVE TASKS TASKS IN WRAP UP […" at bounding box center [200, 186] width 339 height 311
click at [264, 254] on div "[PHONE_NUMBER] Live | 06:24 ALL TASKS ALL TASKS ACTIVE TASKS TASKS IN WRAP UP […" at bounding box center [200, 186] width 339 height 311
click at [264, 255] on div "[PHONE_NUMBER] Live | 06:24 ALL TASKS ALL TASKS ACTIVE TASKS TASKS IN WRAP UP […" at bounding box center [200, 186] width 339 height 311
click at [266, 255] on div "[PHONE_NUMBER] Live | 06:24 ALL TASKS ALL TASKS ACTIVE TASKS TASKS IN WRAP UP […" at bounding box center [200, 186] width 339 height 311
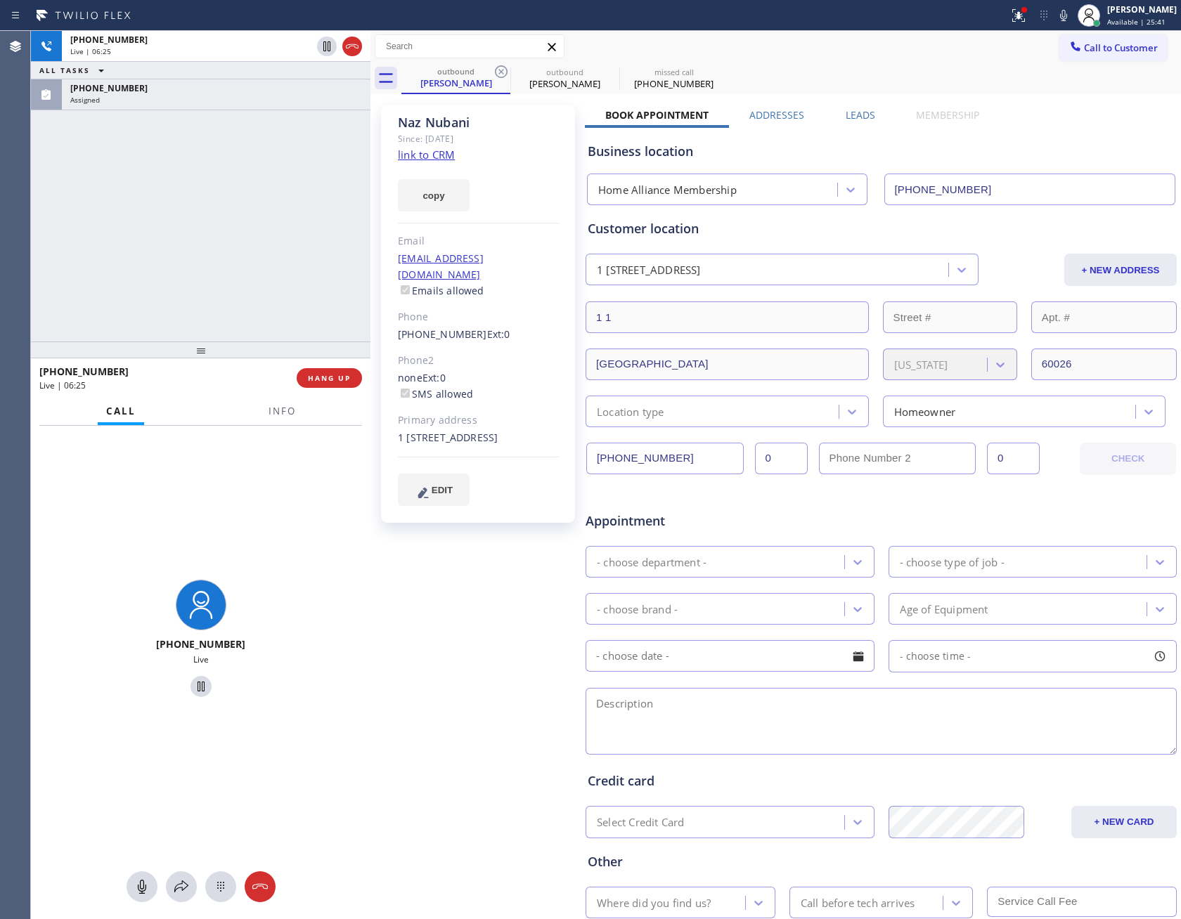
click at [266, 256] on div "[PHONE_NUMBER] Live | 06:25 ALL TASKS ALL TASKS ACTIVE TASKS TASKS IN WRAP UP […" at bounding box center [200, 186] width 339 height 311
click at [266, 256] on div "[PHONE_NUMBER] Live | 06:27 ALL TASKS ALL TASKS ACTIVE TASKS TASKS IN WRAP UP […" at bounding box center [200, 186] width 339 height 311
click at [302, 256] on div "[PHONE_NUMBER] Live | 06:31 ALL TASKS ALL TASKS ACTIVE TASKS TASKS IN WRAP UP […" at bounding box center [200, 186] width 339 height 311
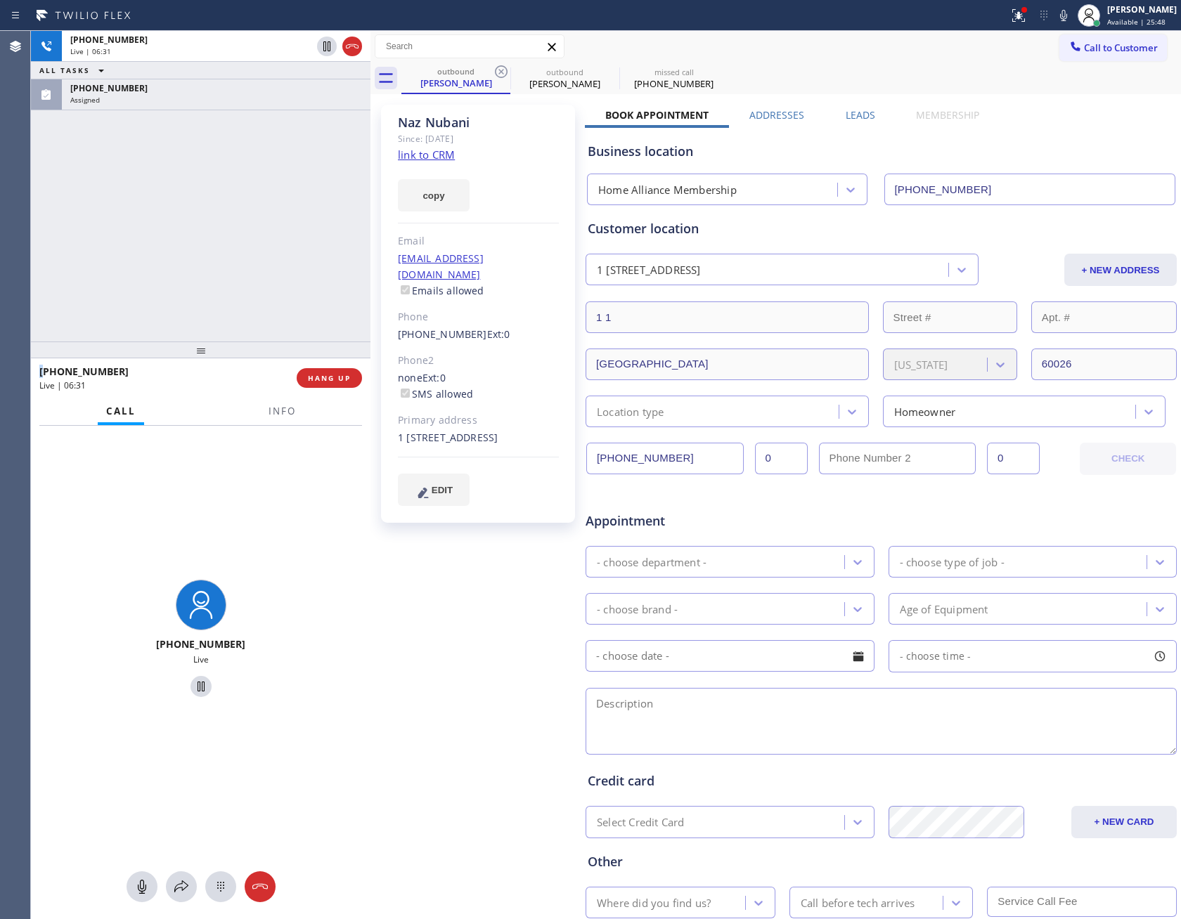
click at [302, 256] on div "[PHONE_NUMBER] Live | 06:31 ALL TASKS ALL TASKS ACTIVE TASKS TASKS IN WRAP UP […" at bounding box center [200, 186] width 339 height 311
click at [302, 256] on div "[PHONE_NUMBER] Live | 06:32 ALL TASKS ALL TASKS ACTIVE TASKS TASKS IN WRAP UP […" at bounding box center [200, 186] width 339 height 311
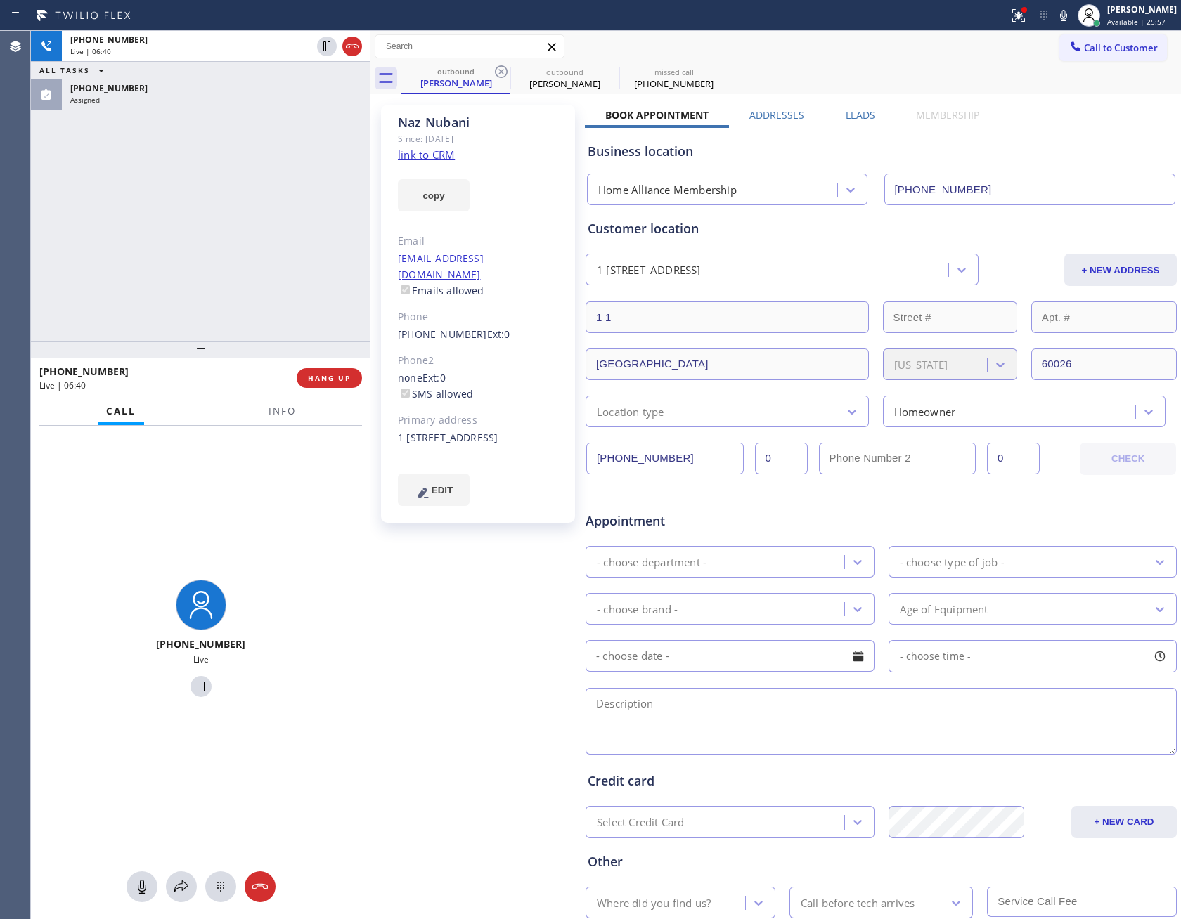
click at [311, 262] on div "[PHONE_NUMBER] Live | 06:40 ALL TASKS ALL TASKS ACTIVE TASKS TASKS IN WRAP UP […" at bounding box center [200, 186] width 339 height 311
click at [311, 262] on div "[PHONE_NUMBER] Live | 06:41 ALL TASKS ALL TASKS ACTIVE TASKS TASKS IN WRAP UP […" at bounding box center [200, 186] width 339 height 311
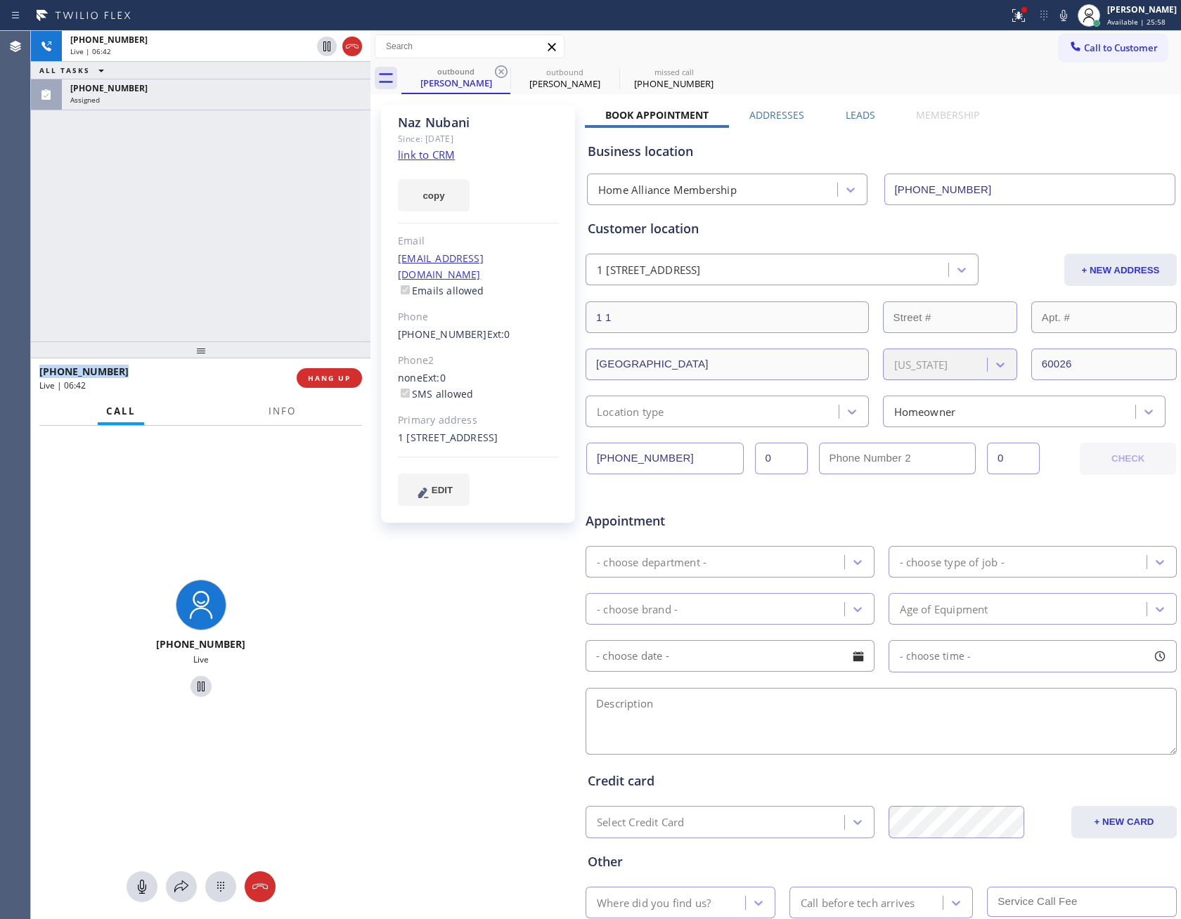
click at [311, 262] on div "[PHONE_NUMBER] Live | 06:42 ALL TASKS ALL TASKS ACTIVE TASKS TASKS IN WRAP UP […" at bounding box center [200, 186] width 339 height 311
click at [306, 216] on div "[PHONE_NUMBER] Live | 06:43 ALL TASKS ALL TASKS ACTIVE TASKS TASKS IN WRAP UP […" at bounding box center [200, 186] width 339 height 311
click at [306, 216] on div "[PHONE_NUMBER] Live | 06:45 ALL TASKS ALL TASKS ACTIVE TASKS TASKS IN WRAP UP […" at bounding box center [200, 186] width 339 height 311
click at [306, 216] on div "[PHONE_NUMBER] Live | 06:46 ALL TASKS ALL TASKS ACTIVE TASKS TASKS IN WRAP UP […" at bounding box center [200, 186] width 339 height 311
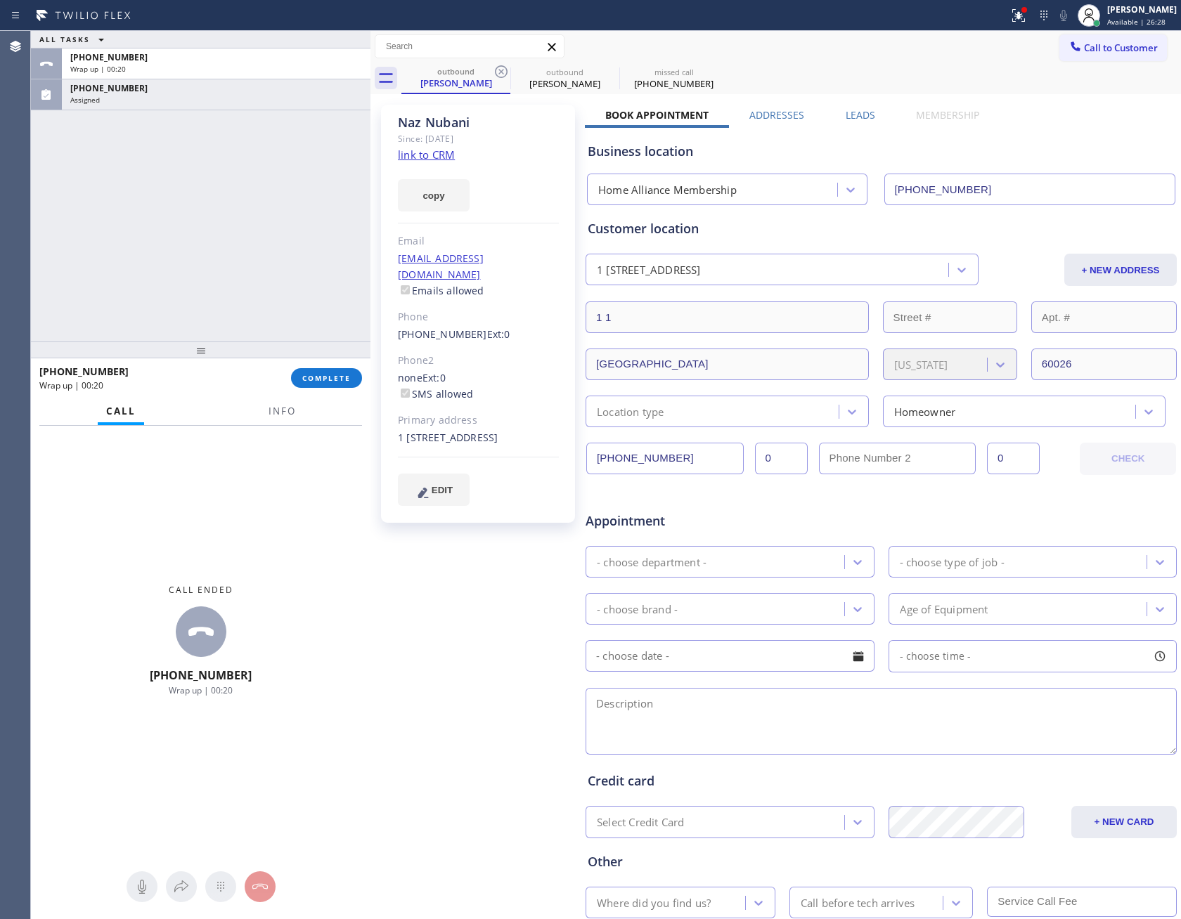
click at [64, 257] on div "ALL TASKS ALL TASKS ACTIVE TASKS TASKS IN WRAP UP [PHONE_NUMBER] Wrap up | 00:[…" at bounding box center [200, 186] width 339 height 311
click at [245, 214] on div "ALL TASKS ALL TASKS ACTIVE TASKS TASKS IN WRAP UP [PHONE_NUMBER] Wrap up | 00:[…" at bounding box center [200, 186] width 339 height 311
click at [416, 152] on link "link to CRM" at bounding box center [426, 155] width 57 height 14
click at [312, 218] on div "ALL TASKS ALL TASKS ACTIVE TASKS TASKS IN WRAP UP [PHONE_NUMBER] Wrap up | 00:[…" at bounding box center [200, 186] width 339 height 311
click at [686, 464] on input "[PHONE_NUMBER]" at bounding box center [664, 459] width 157 height 32
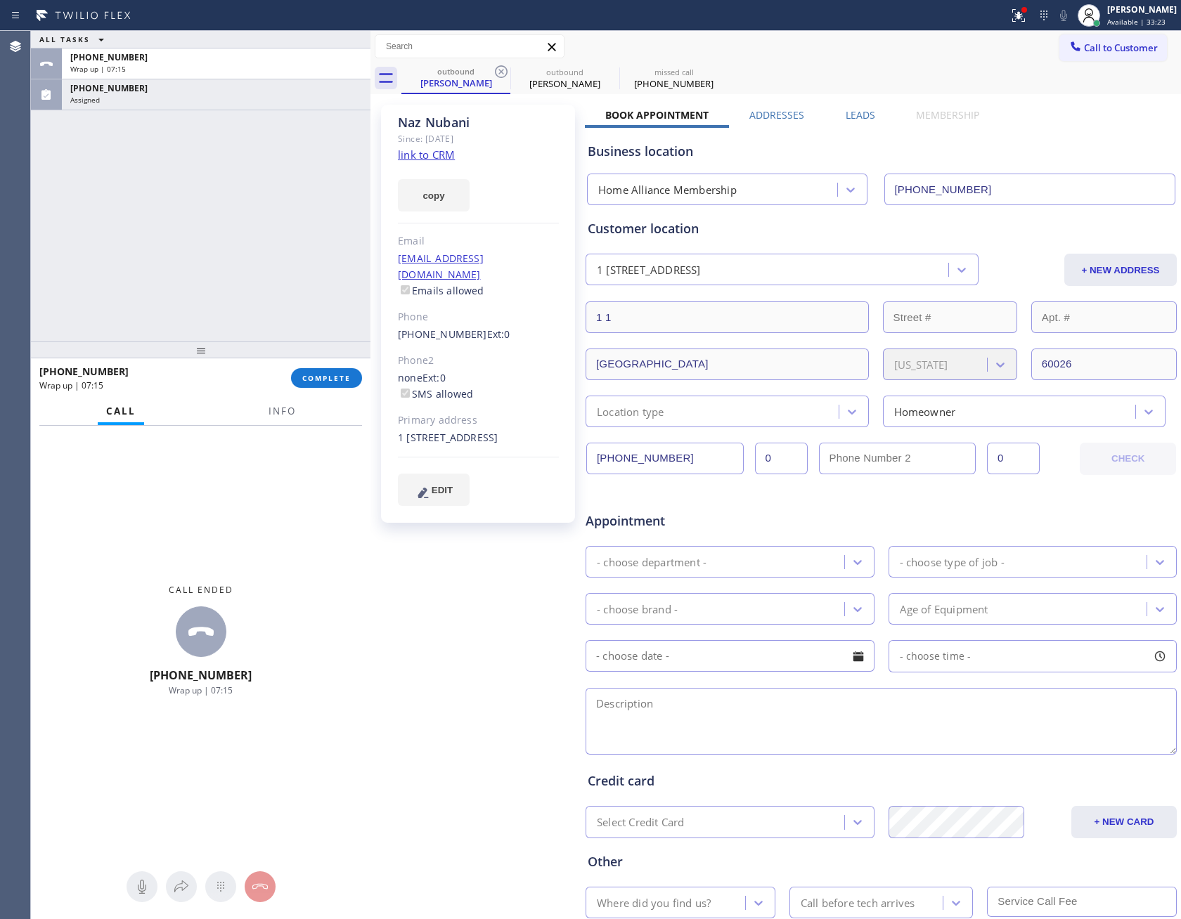
click at [686, 464] on input "[PHONE_NUMBER]" at bounding box center [664, 459] width 157 height 32
drag, startPoint x: 99, startPoint y: 236, endPoint x: 299, endPoint y: 235, distance: 200.3
click at [146, 240] on div "ALL TASKS ALL TASKS ACTIVE TASKS TASKS IN WRAP UP [PHONE_NUMBER] Wrap up | 07:[…" at bounding box center [200, 186] width 339 height 311
click at [1082, 58] on button "Call to Customer" at bounding box center [1113, 47] width 108 height 27
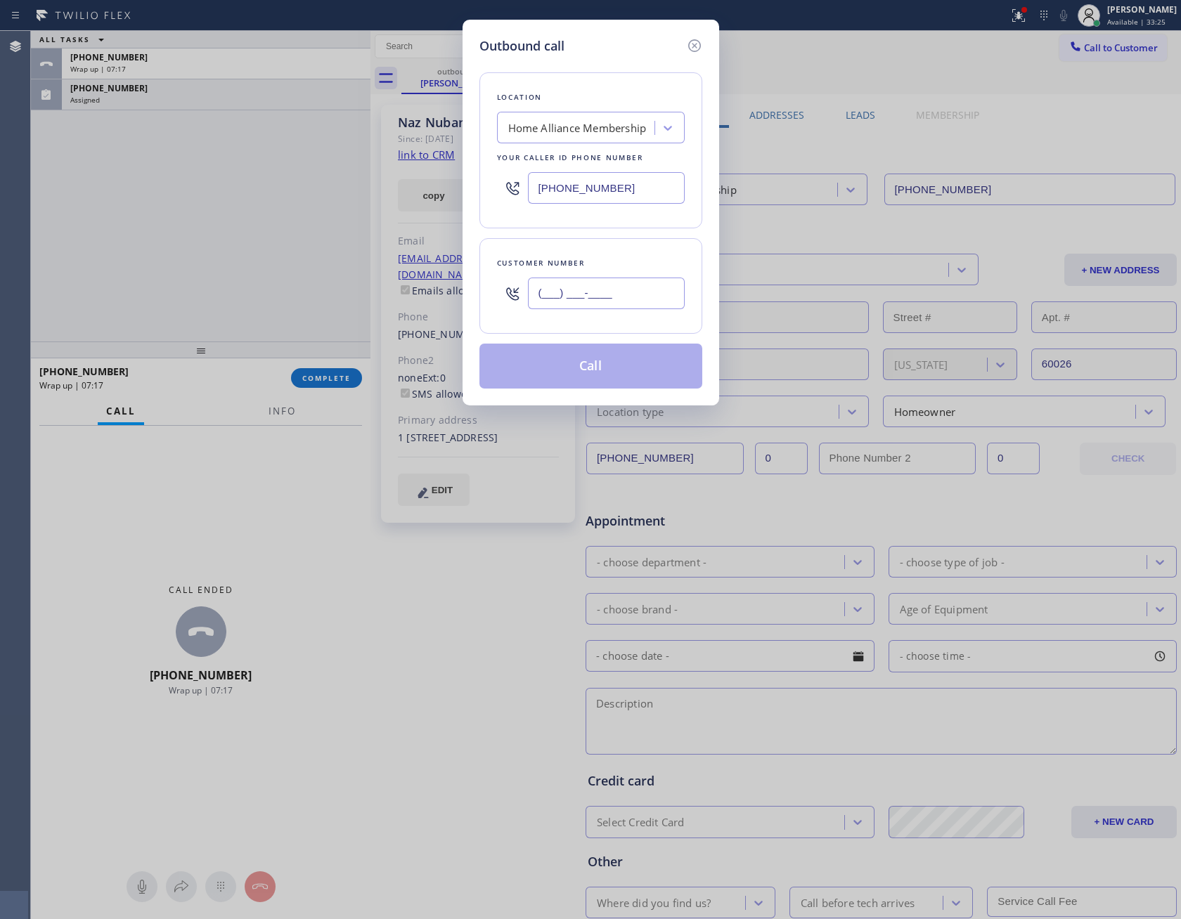
click at [612, 297] on input "(___) ___-____" at bounding box center [606, 294] width 157 height 32
paste input "773) 269-8088"
type input "[PHONE_NUMBER]"
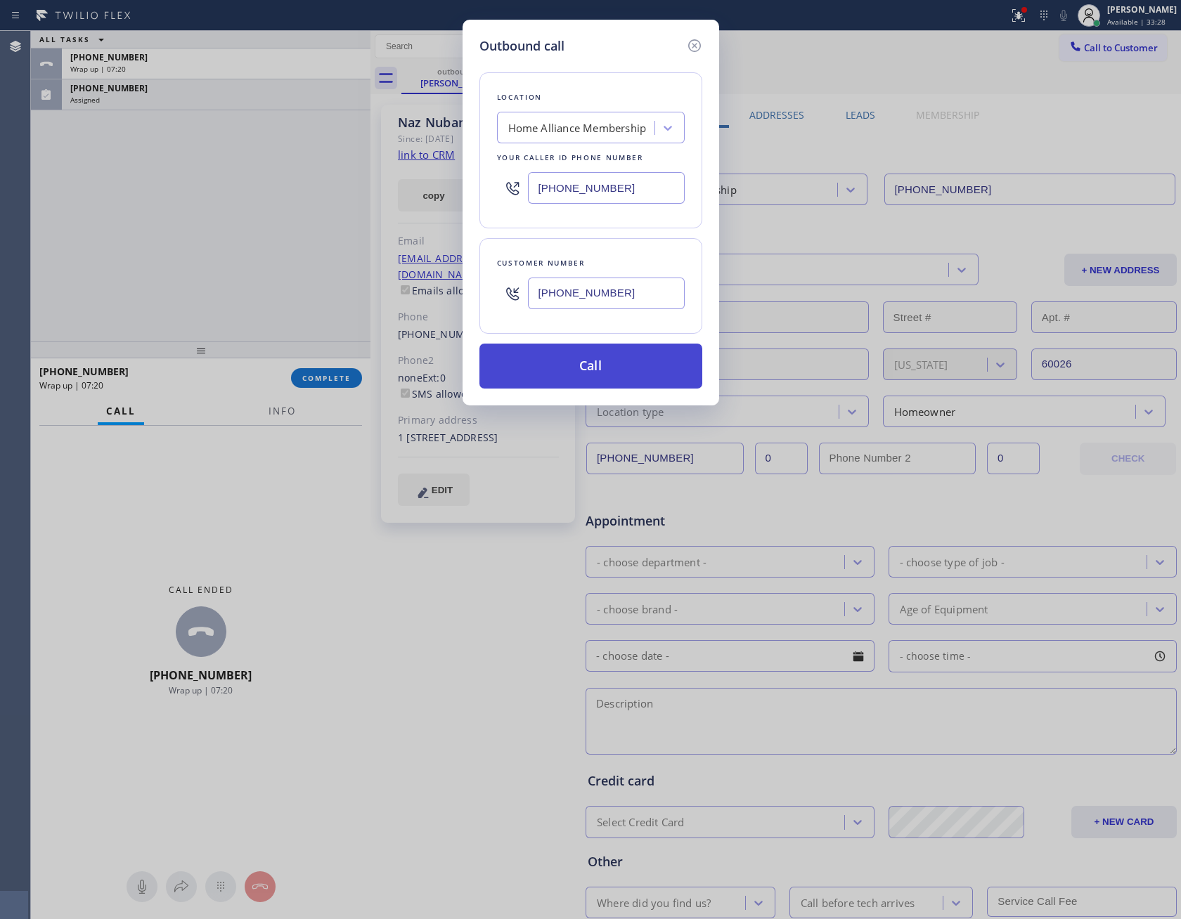
click at [637, 380] on button "Call" at bounding box center [590, 366] width 223 height 45
click at [38, 194] on div "Outbound call Location Home Alliance Membership Your caller id phone number [PH…" at bounding box center [590, 459] width 1181 height 919
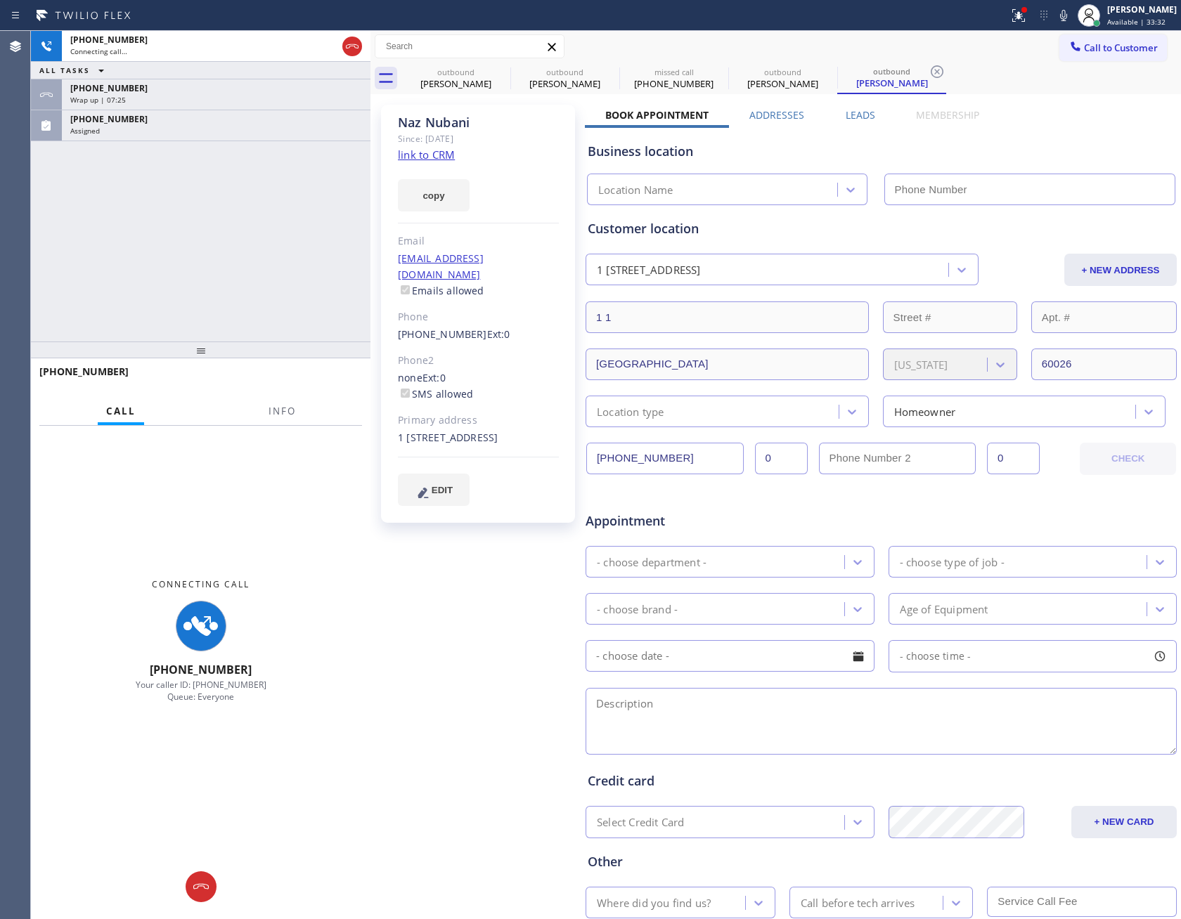
type input "[PHONE_NUMBER]"
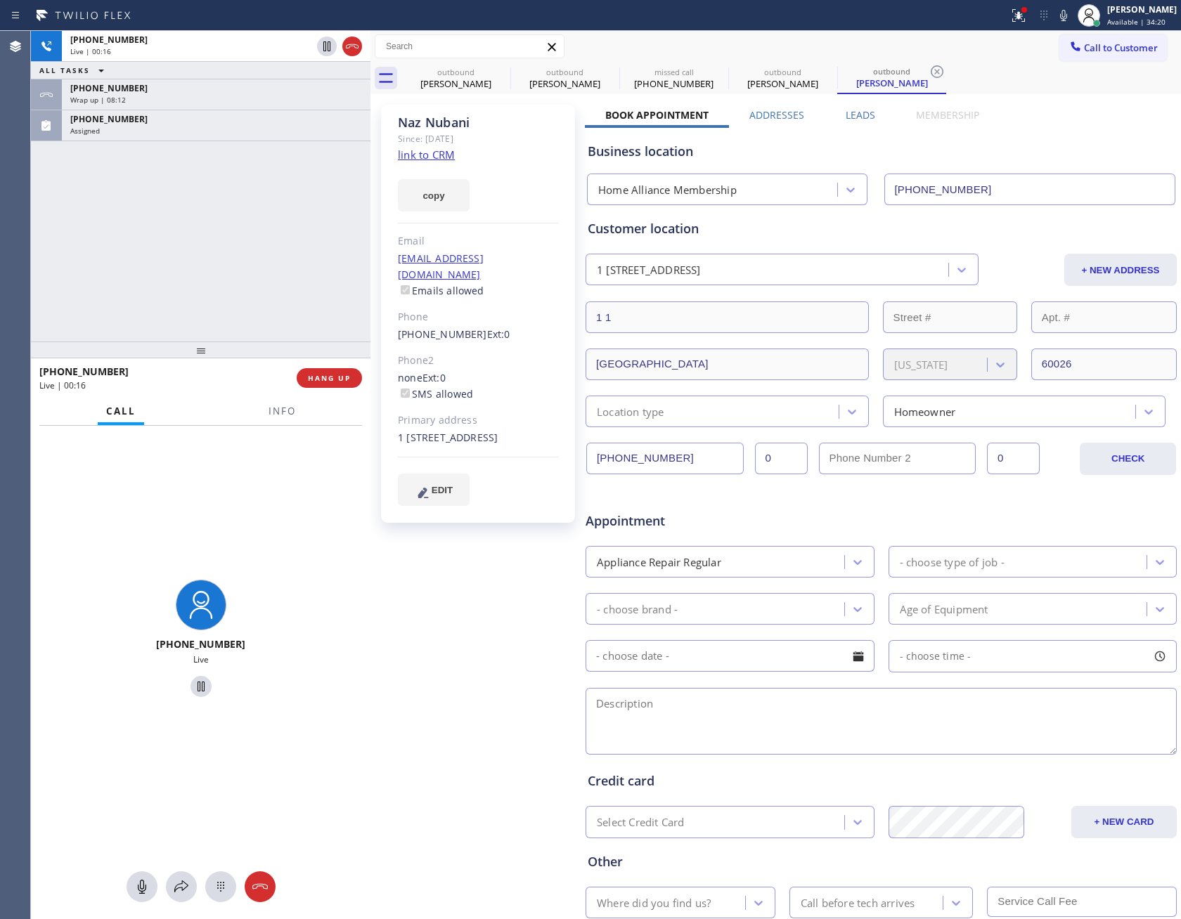
drag, startPoint x: 311, startPoint y: 207, endPoint x: 287, endPoint y: 334, distance: 129.4
click at [306, 243] on div "[PHONE_NUMBER] Live | 00:16 ALL TASKS ALL TASKS ACTIVE TASKS TASKS IN WRAP UP […" at bounding box center [200, 186] width 339 height 311
click at [311, 375] on span "HANG UP" at bounding box center [329, 378] width 43 height 10
click at [247, 285] on div "[PHONE_NUMBER] Live | 00:17 ALL TASKS ALL TASKS ACTIVE TASKS TASKS IN WRAP UP […" at bounding box center [200, 186] width 339 height 311
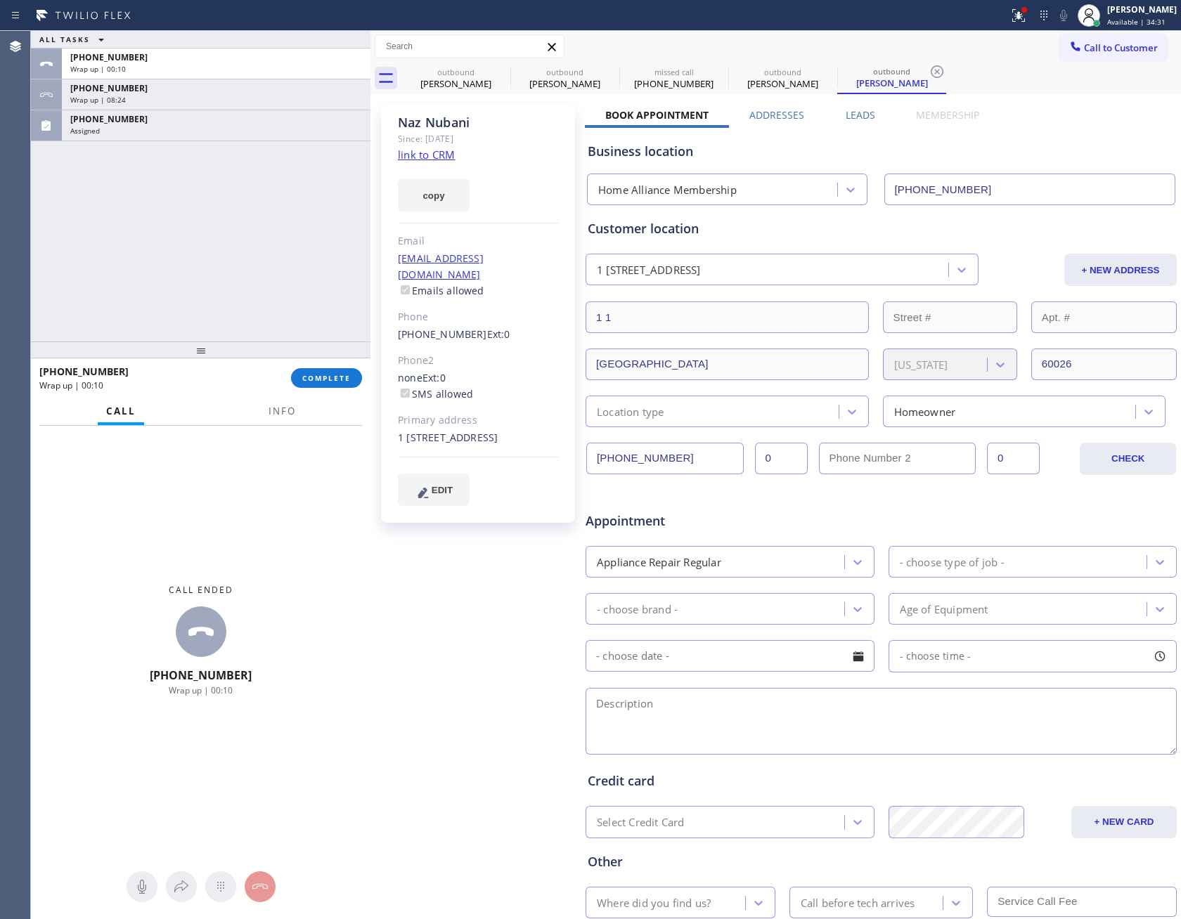
drag, startPoint x: 211, startPoint y: 238, endPoint x: 354, endPoint y: 146, distance: 170.4
click at [242, 226] on div "ALL TASKS ALL TASKS ACTIVE TASKS TASKS IN WRAP UP [PHONE_NUMBER] Wrap up | 00:1…" at bounding box center [200, 186] width 339 height 311
click at [434, 120] on div "[PERSON_NAME]" at bounding box center [478, 123] width 161 height 16
click at [435, 120] on div "[PERSON_NAME]" at bounding box center [478, 123] width 161 height 16
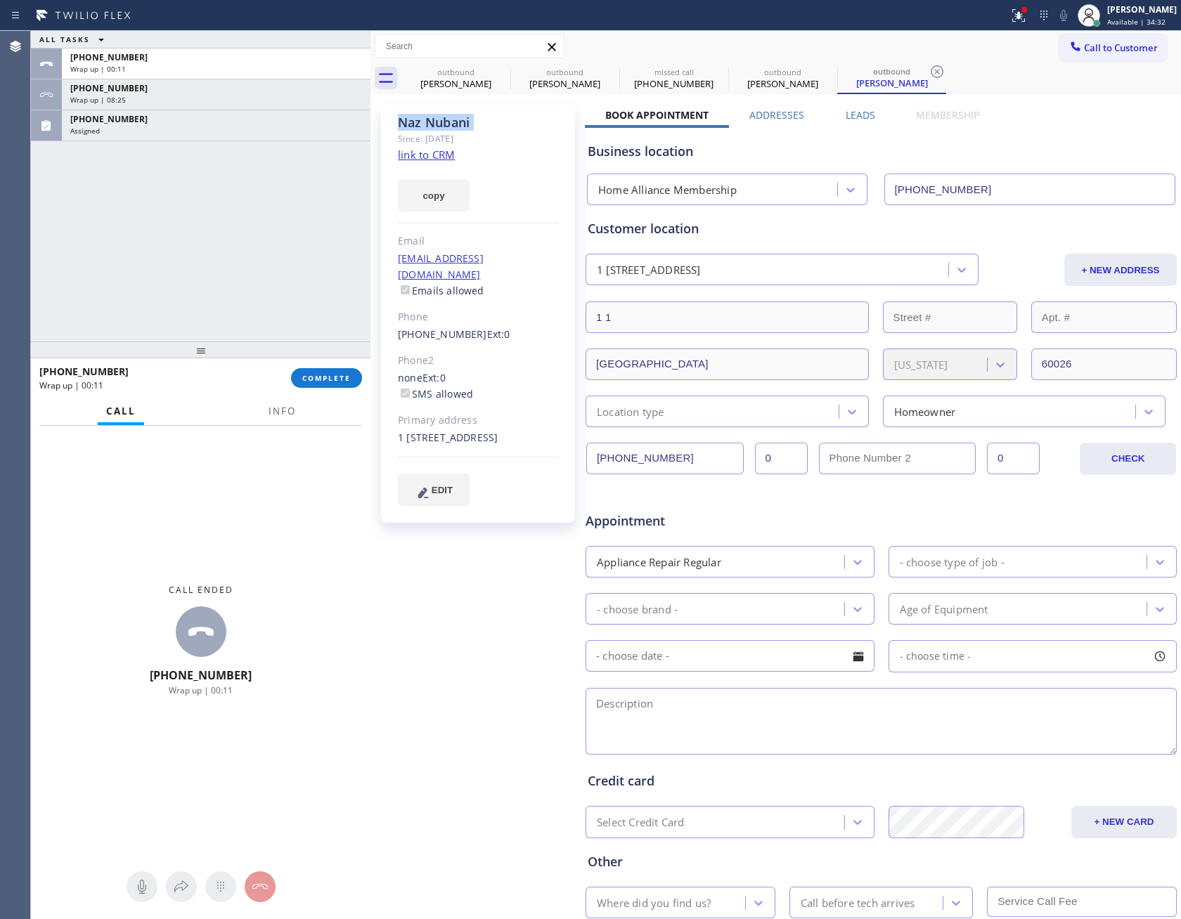
copy div "[PERSON_NAME]"
click at [254, 270] on div "ALL TASKS ALL TASKS ACTIVE TASKS TASKS IN WRAP UP [PHONE_NUMBER] Wrap up | 00:1…" at bounding box center [200, 186] width 339 height 311
click at [533, 251] on div "[EMAIL_ADDRESS][DOMAIN_NAME] Emails allowed" at bounding box center [478, 275] width 161 height 48
click at [533, 264] on div "[EMAIL_ADDRESS][DOMAIN_NAME] Emails allowed" at bounding box center [478, 275] width 161 height 48
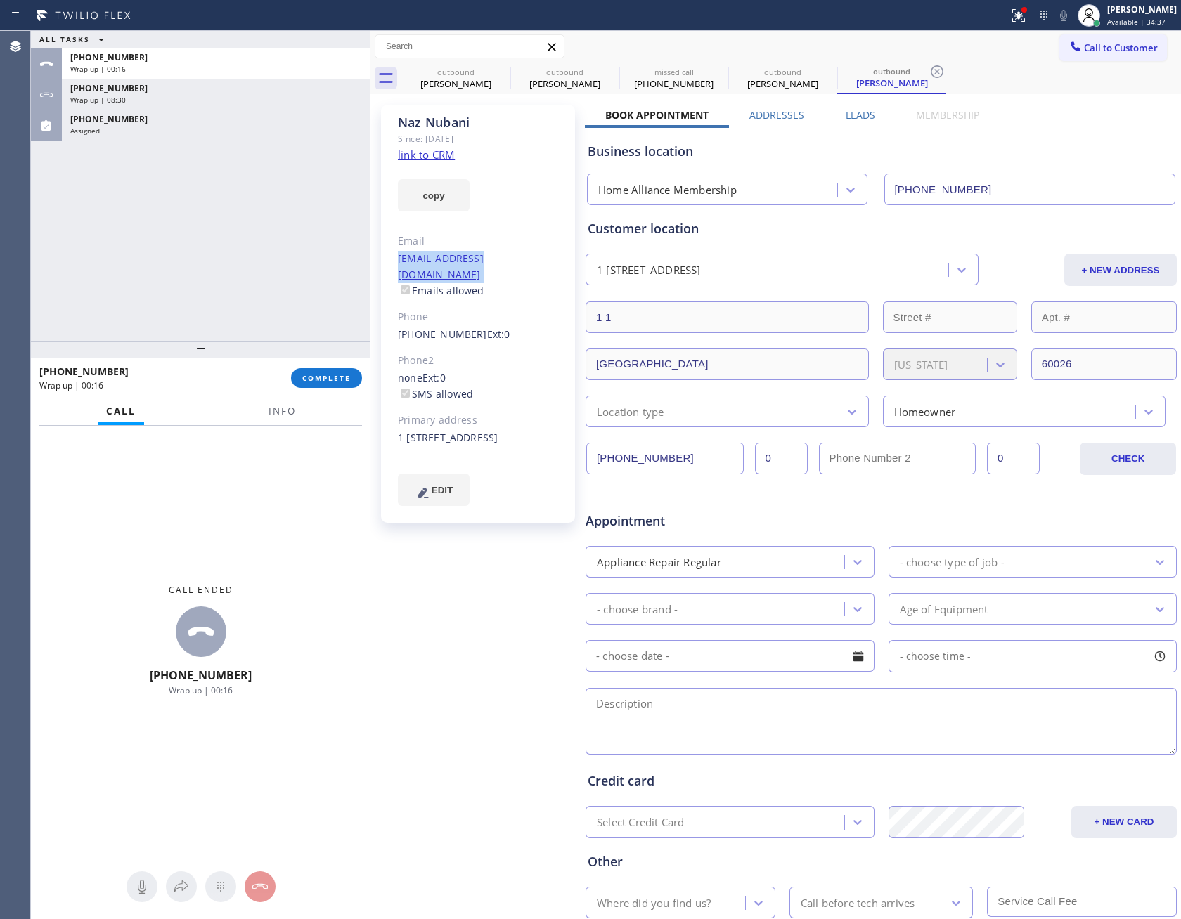
click at [533, 264] on div "[EMAIL_ADDRESS][DOMAIN_NAME] Emails allowed" at bounding box center [478, 275] width 161 height 48
copy link "[EMAIL_ADDRESS][DOMAIN_NAME]"
click at [710, 447] on input "[PHONE_NUMBER]" at bounding box center [664, 459] width 157 height 32
drag, startPoint x: 710, startPoint y: 447, endPoint x: 738, endPoint y: 417, distance: 40.3
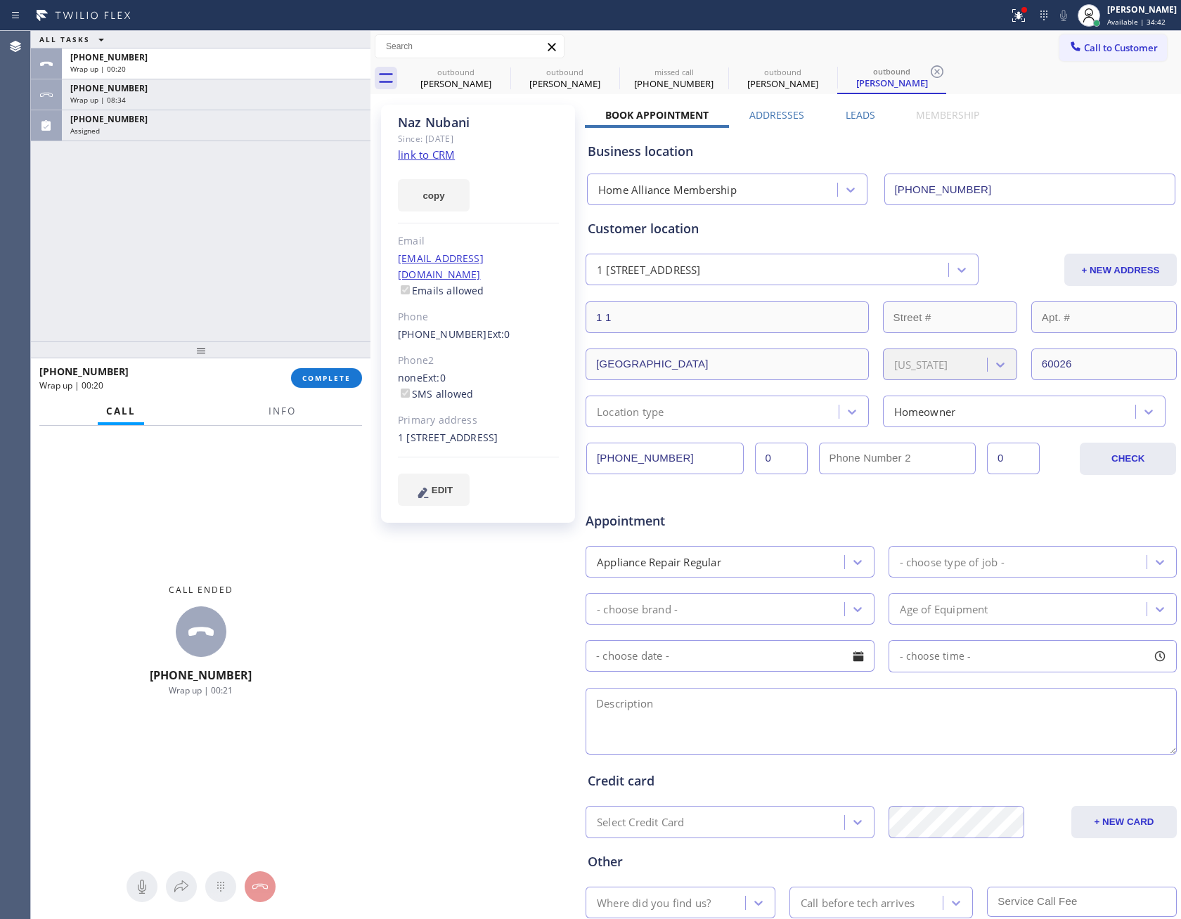
click at [719, 441] on div "[PHONE_NUMBER] 0 0 CHECK" at bounding box center [881, 451] width 592 height 48
click at [738, 706] on textarea at bounding box center [880, 721] width 591 height 67
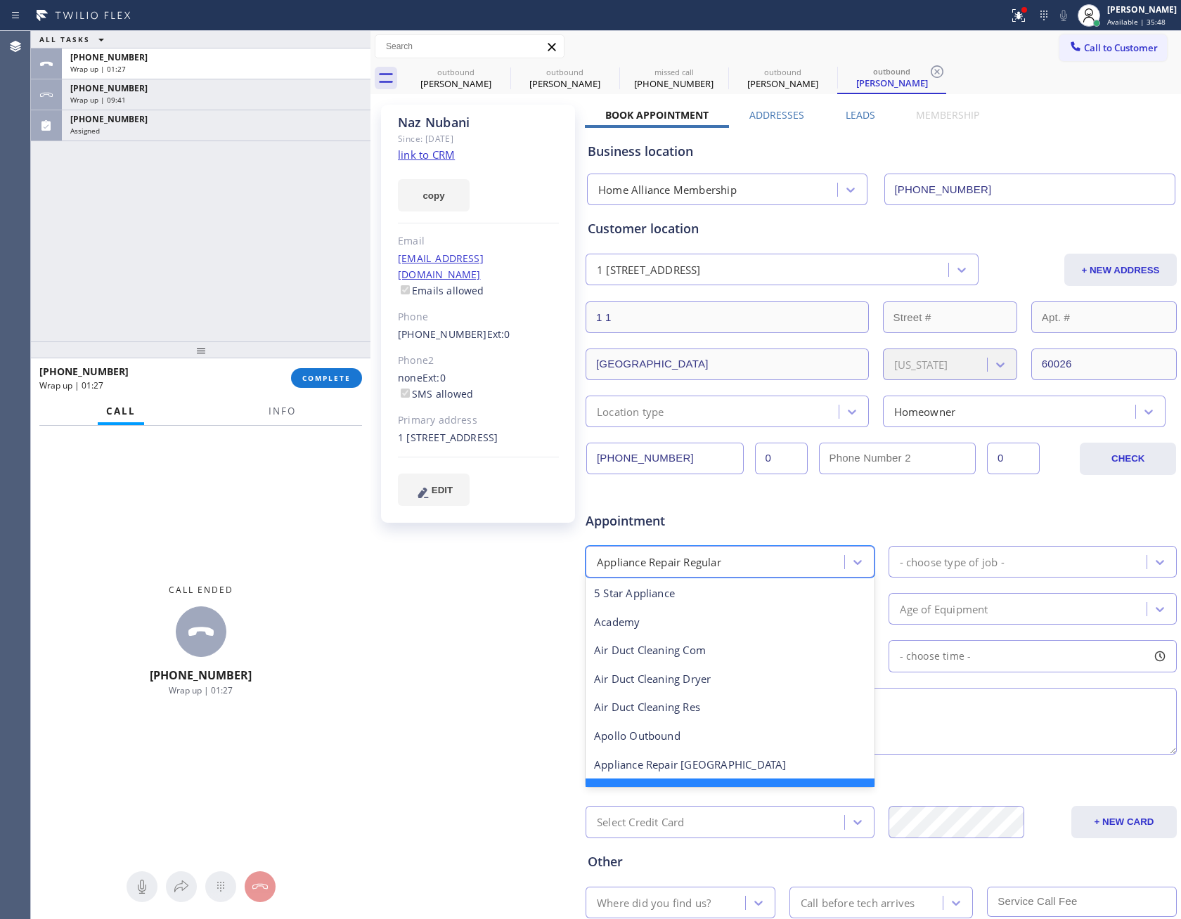
click at [741, 549] on div "Appliance Repair Regular" at bounding box center [729, 562] width 289 height 32
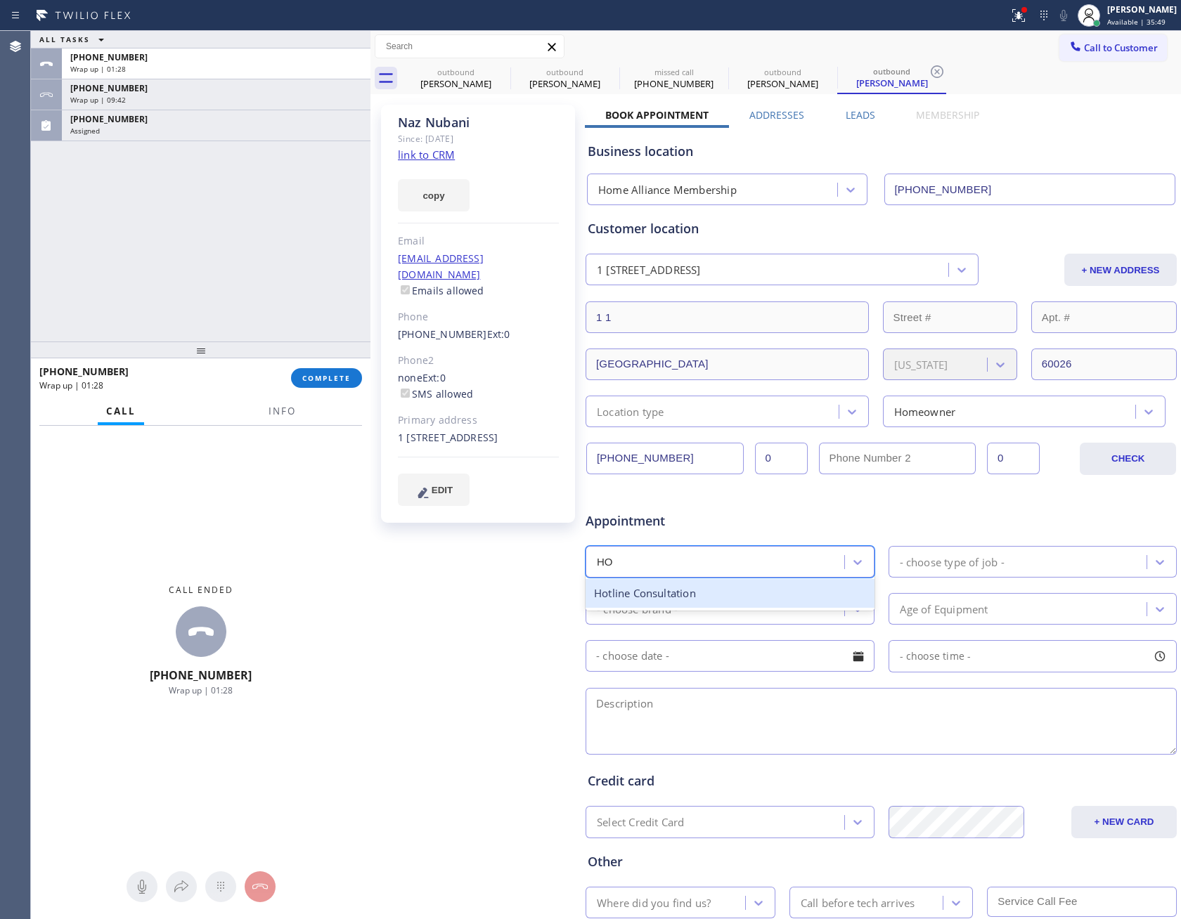
type input "HOT"
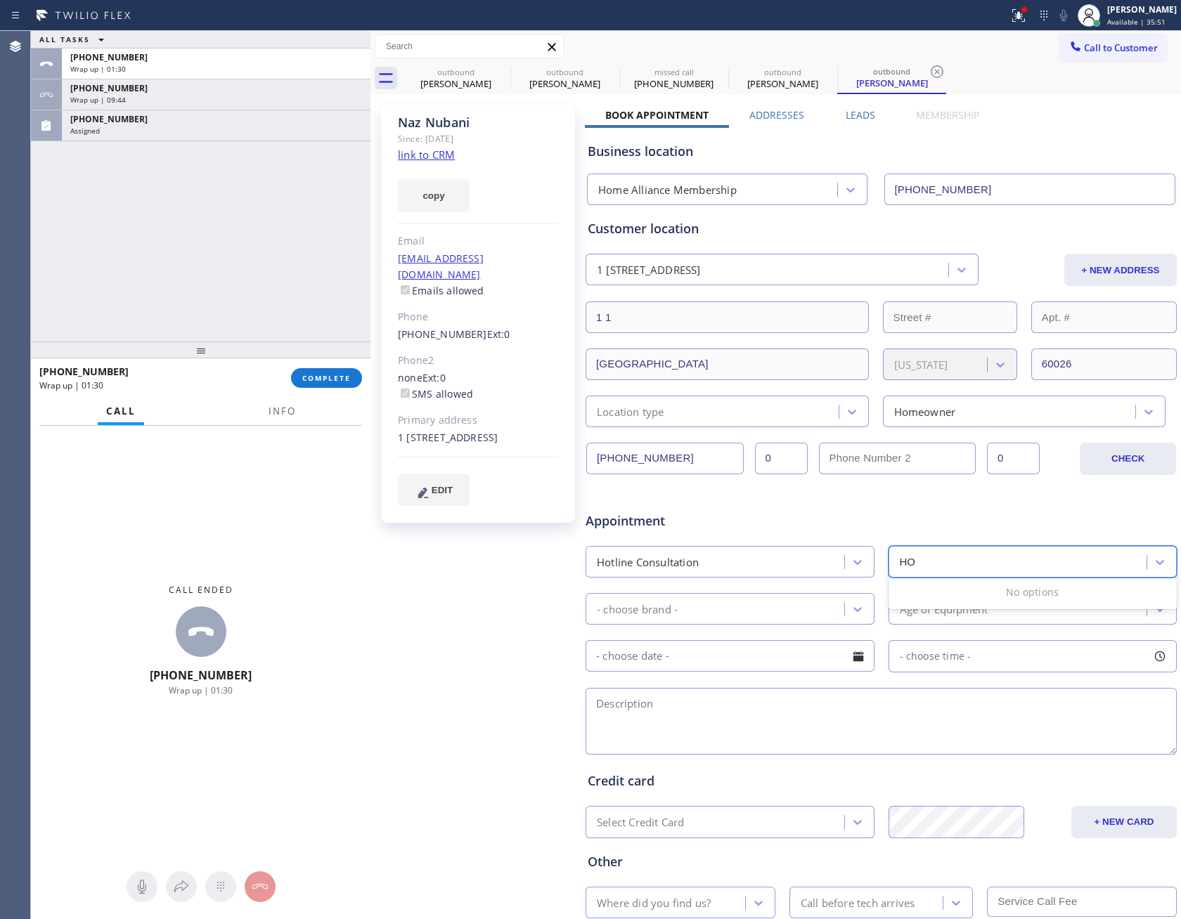
type input "H"
type input "F"
type input "OTHER"
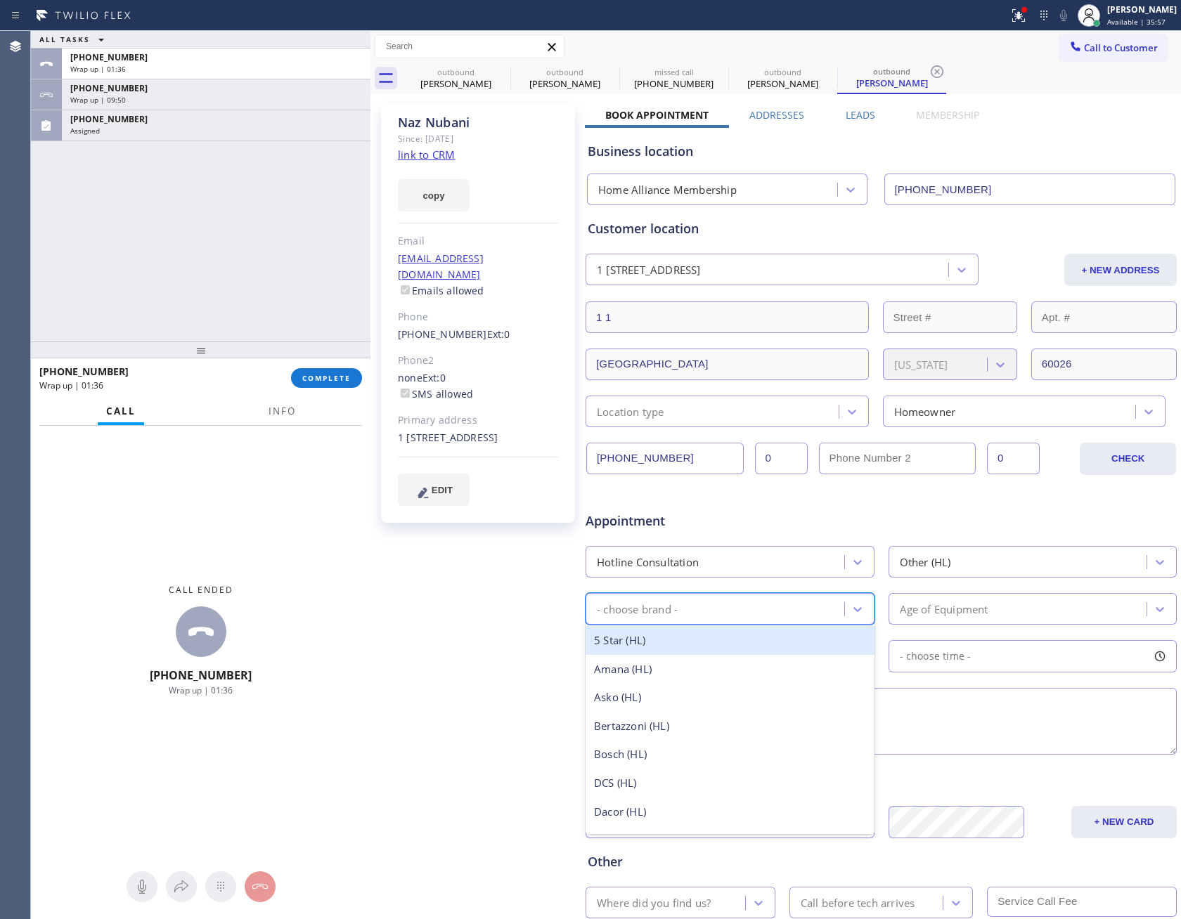
click at [713, 607] on div "- choose brand -" at bounding box center [717, 609] width 254 height 25
type input "OTH"
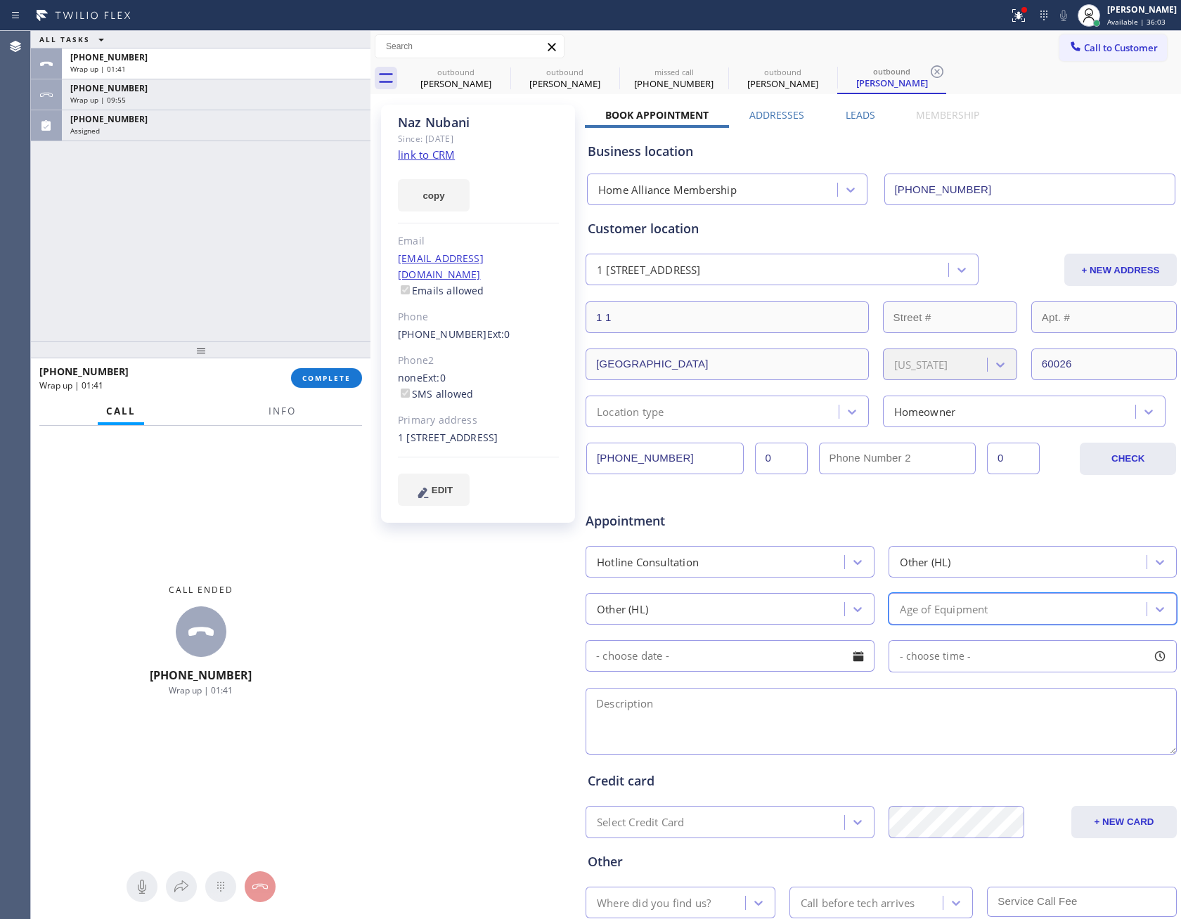
type input "7"
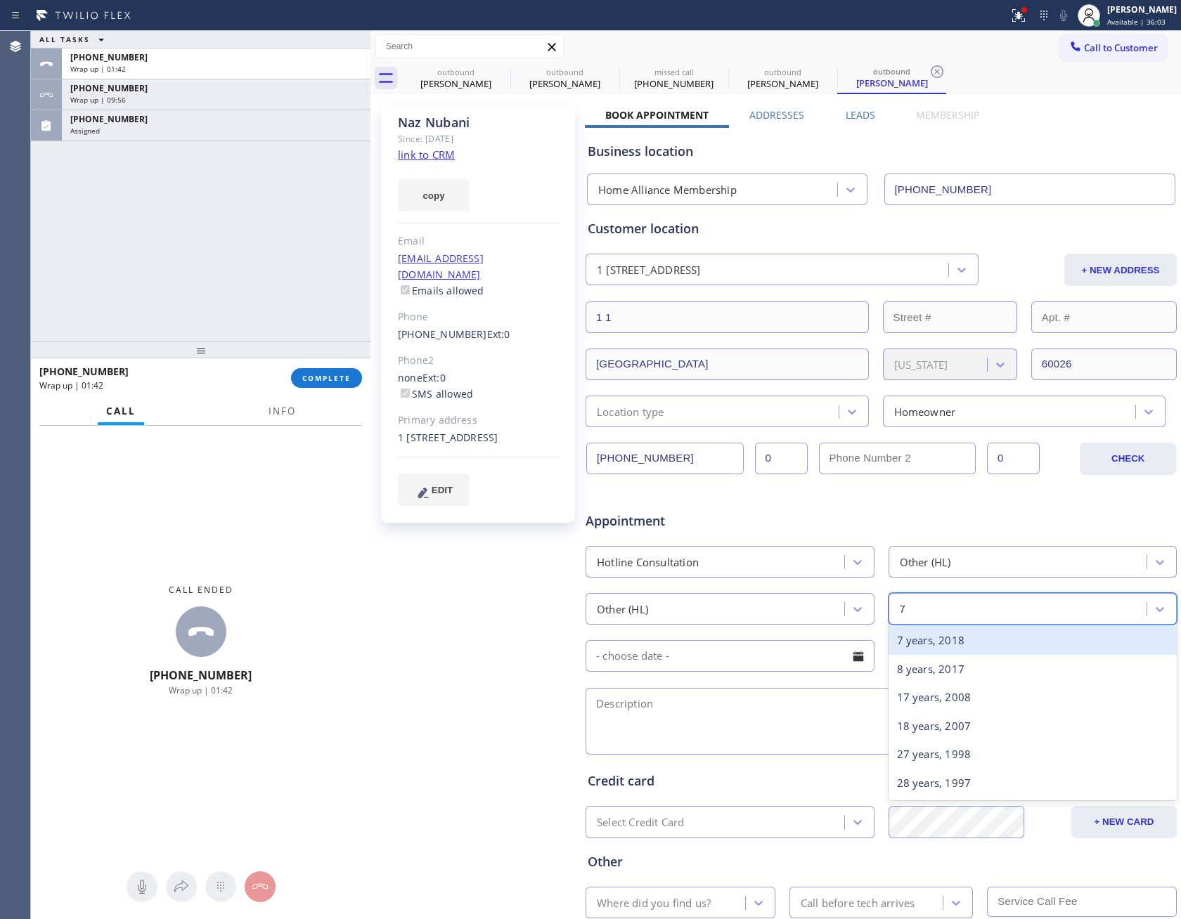
click at [890, 643] on div "7 years, 2018" at bounding box center [1032, 640] width 289 height 29
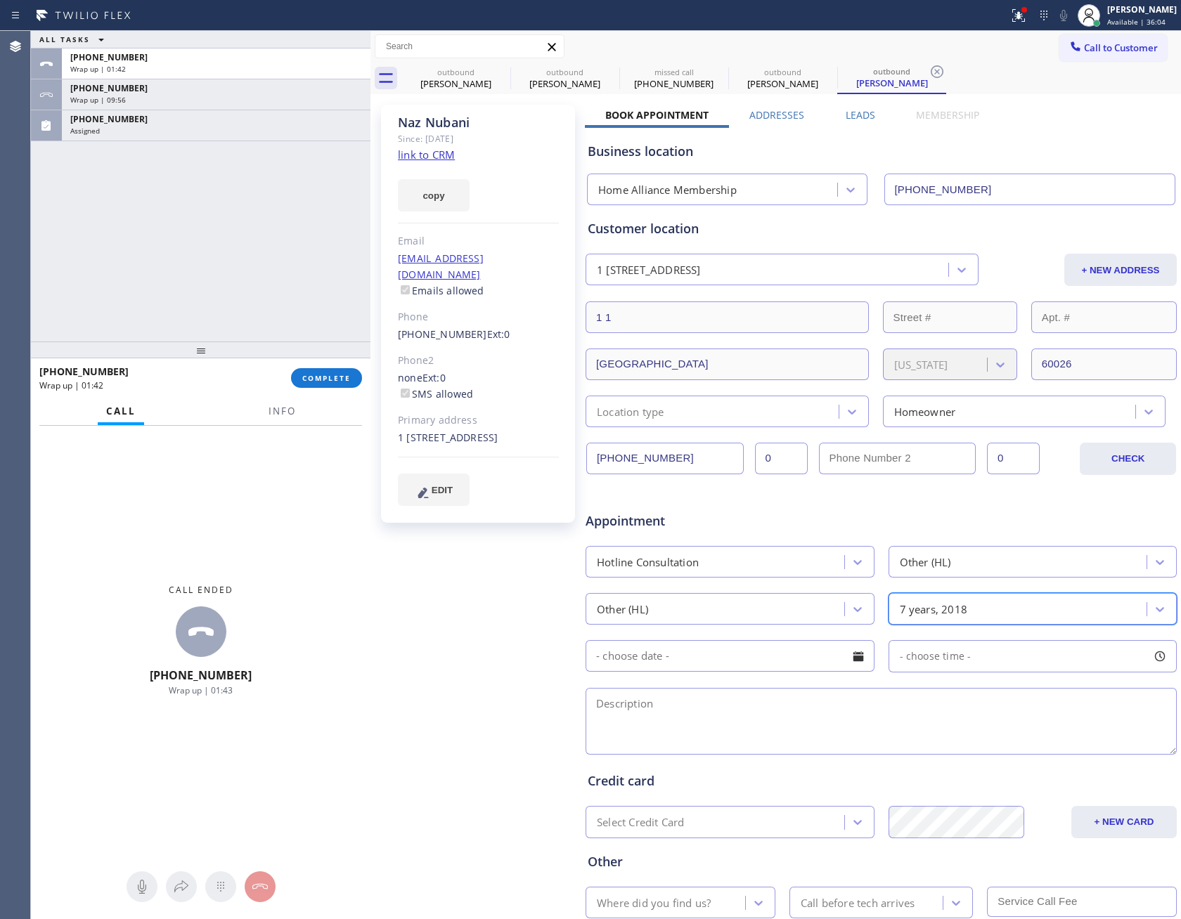
click at [804, 666] on input "text" at bounding box center [729, 656] width 289 height 32
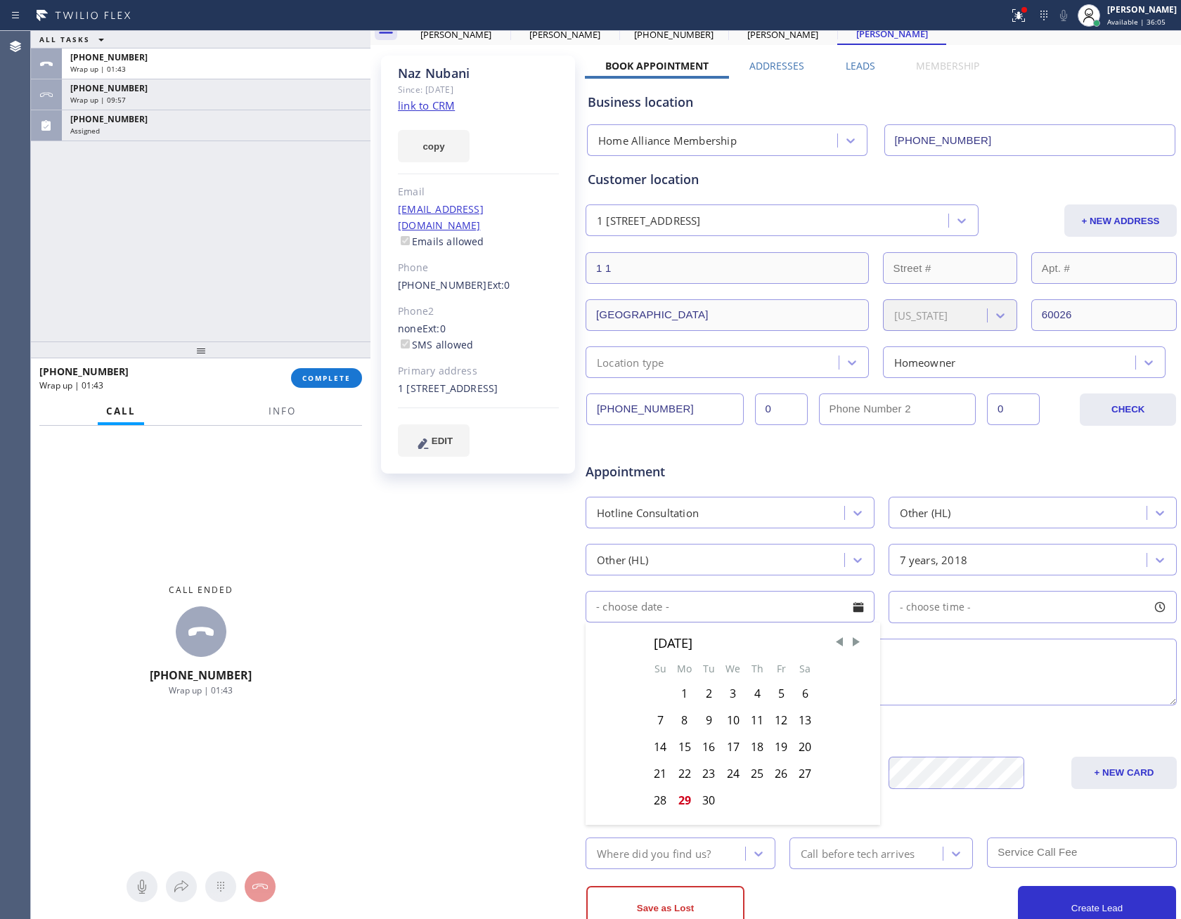
scroll to position [96, 0]
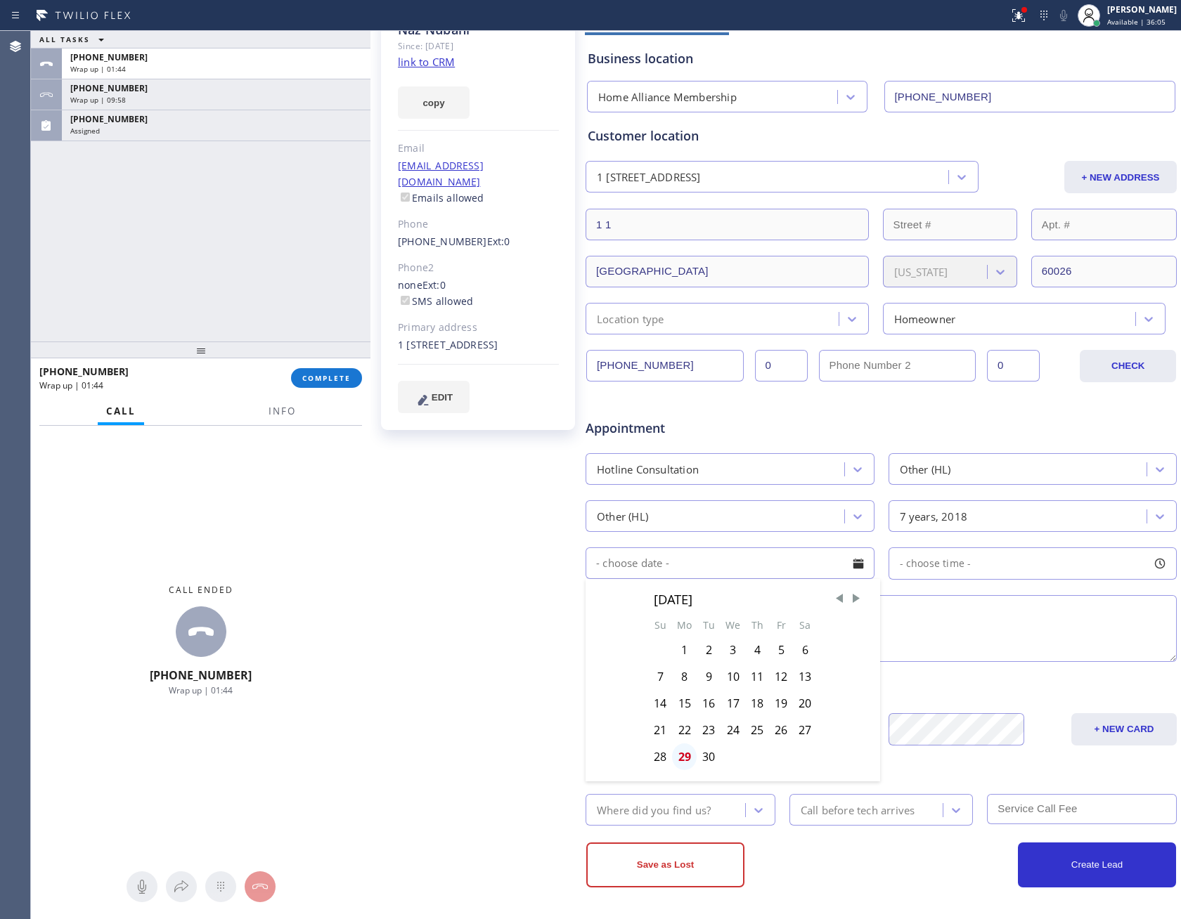
click at [680, 760] on div "29" at bounding box center [684, 757] width 25 height 27
type input "[DATE]"
click at [959, 574] on div "- choose time -" at bounding box center [1032, 563] width 289 height 32
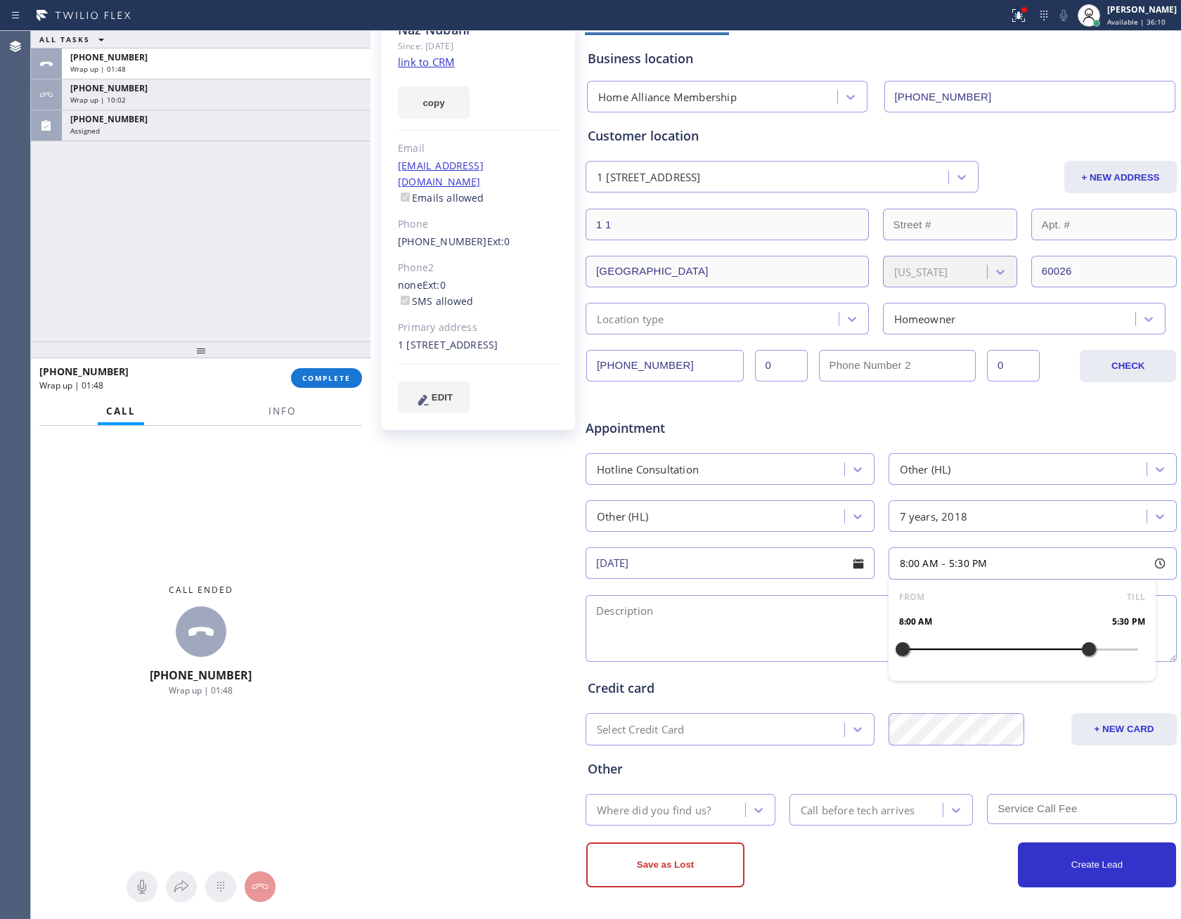
drag, startPoint x: 894, startPoint y: 651, endPoint x: 1074, endPoint y: 656, distance: 180.0
click at [1080, 656] on div at bounding box center [1088, 650] width 17 height 30
drag, startPoint x: 893, startPoint y: 651, endPoint x: 1065, endPoint y: 660, distance: 172.4
click at [1070, 660] on div at bounding box center [1078, 650] width 17 height 30
click at [738, 609] on textarea at bounding box center [880, 628] width 591 height 67
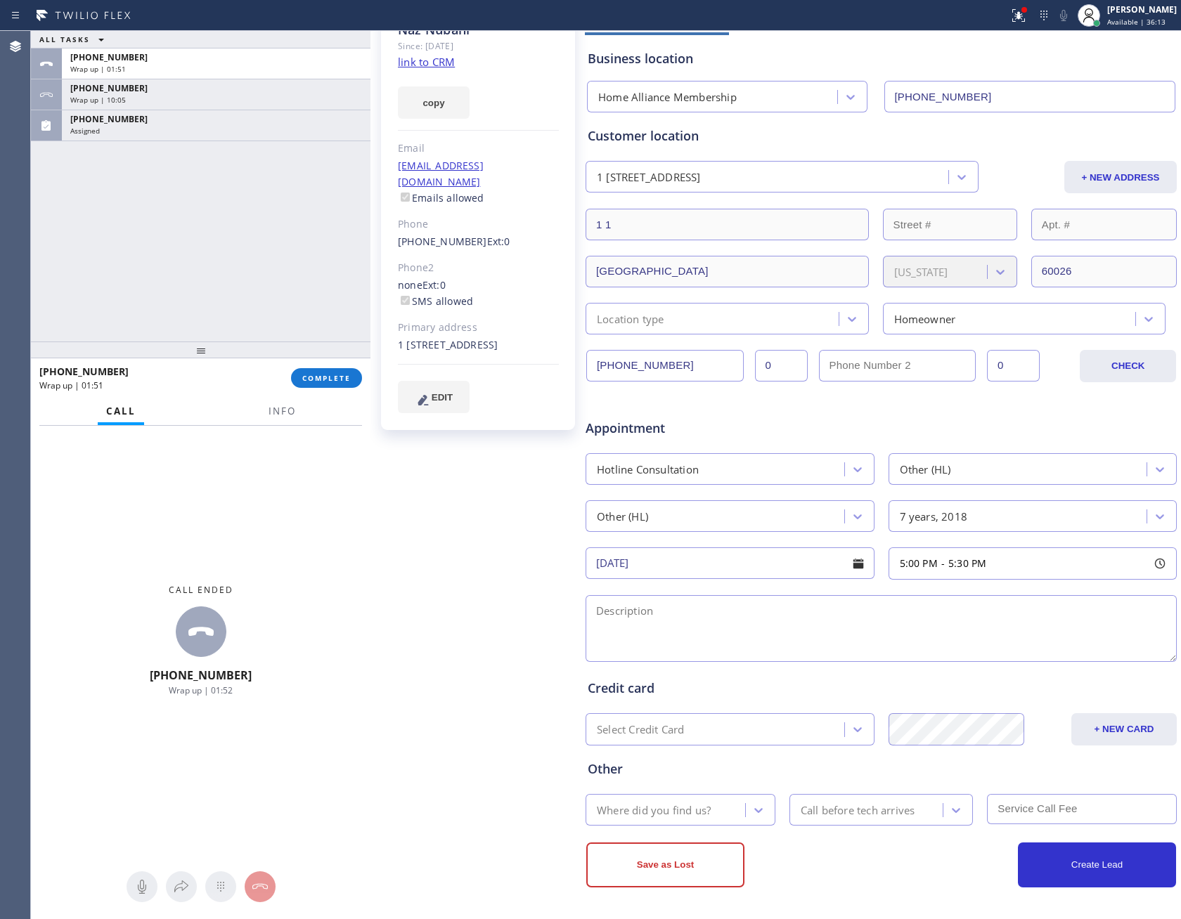
paste textarea "5:00pm - 5:30pm[DATE] Central Time - US & [GEOGRAPHIC_DATA] Uline Freezer || ma…"
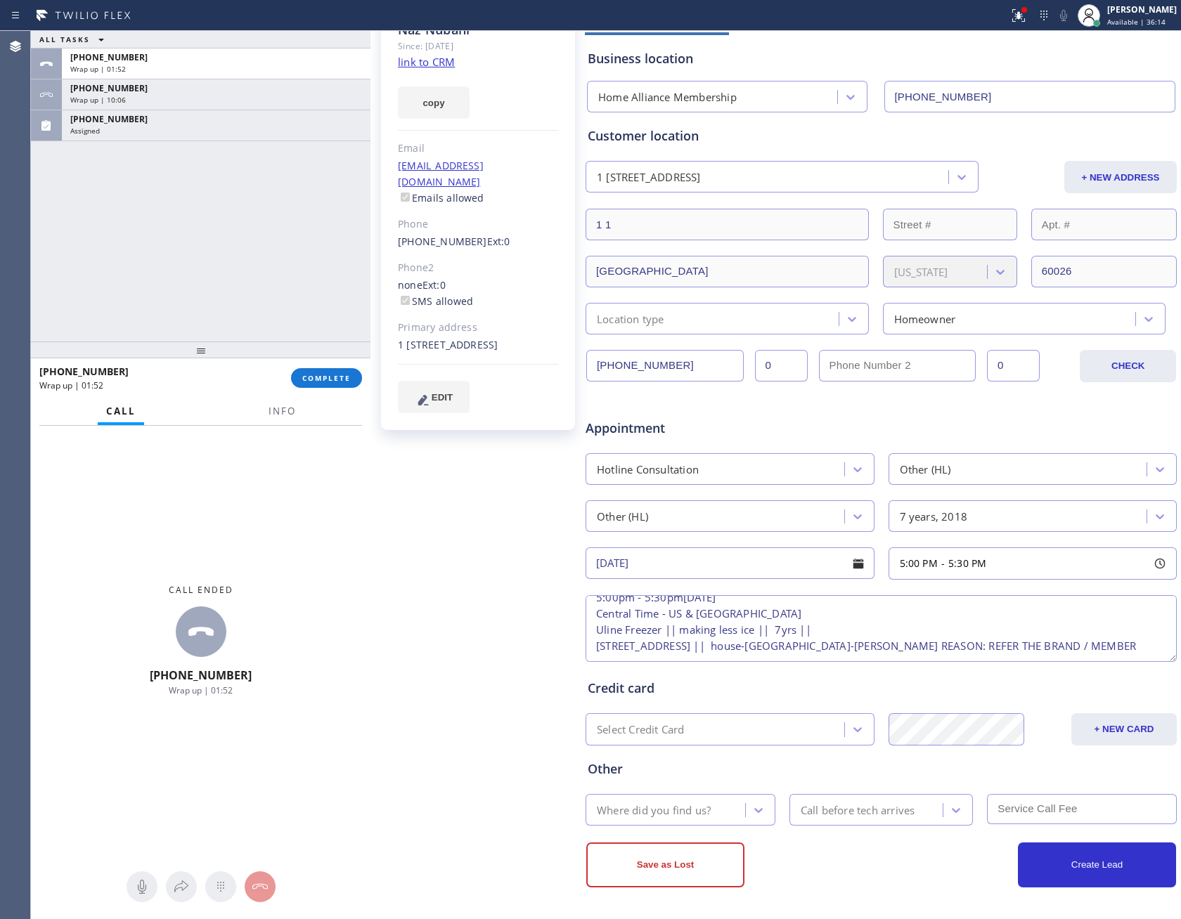
scroll to position [46, 0]
type textarea "5:00pm - 5:30pm[DATE] Central Time - US & [GEOGRAPHIC_DATA] Uline Freezer || ma…"
click at [681, 816] on div "Where did you find us?" at bounding box center [654, 810] width 114 height 16
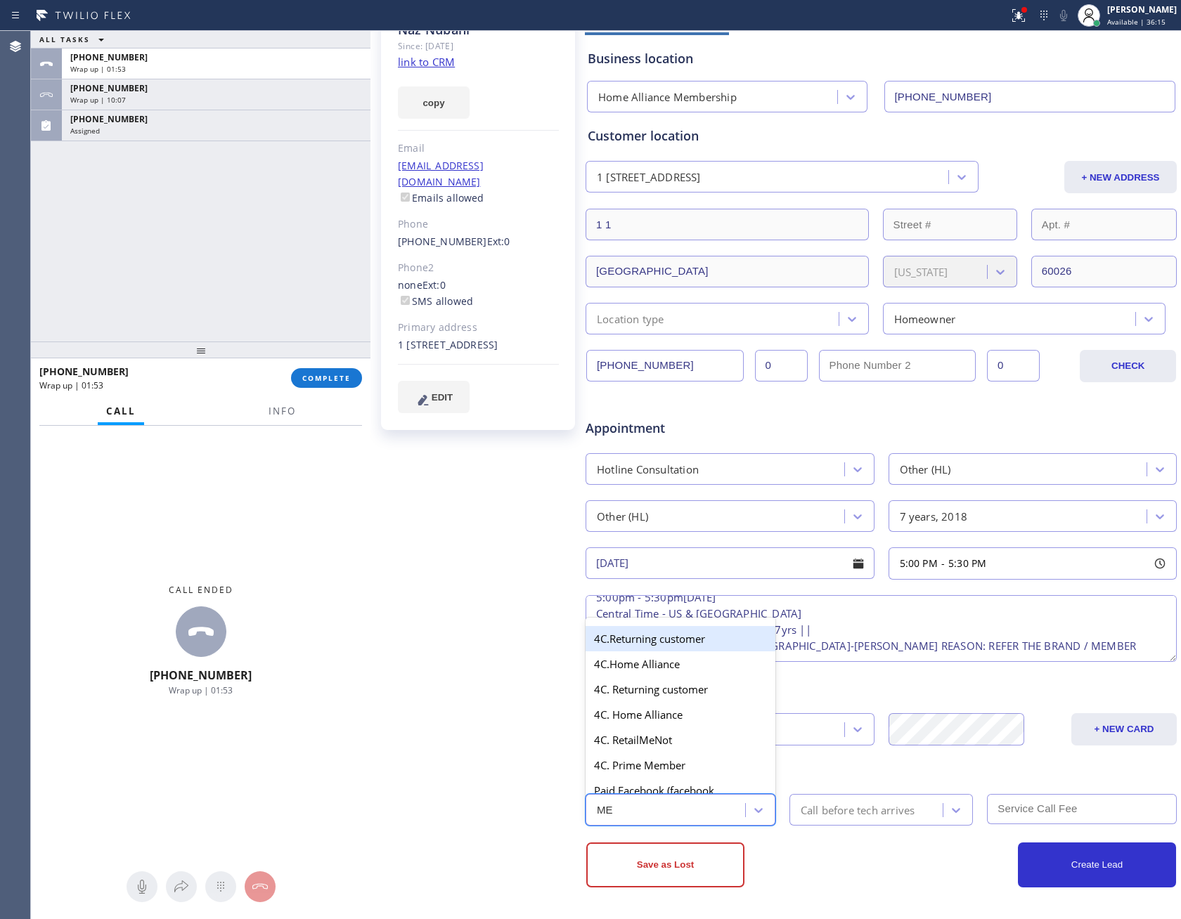
type input "MEM"
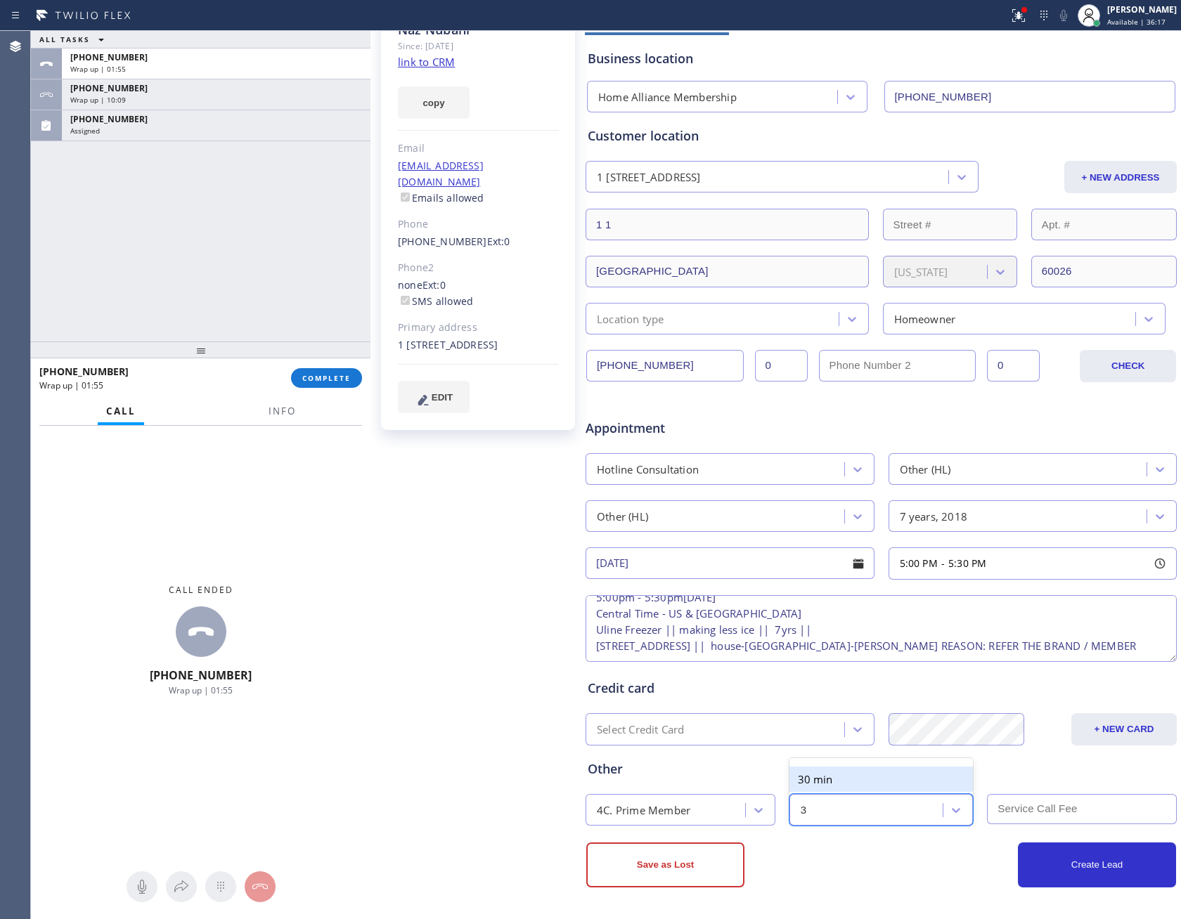
type input "30"
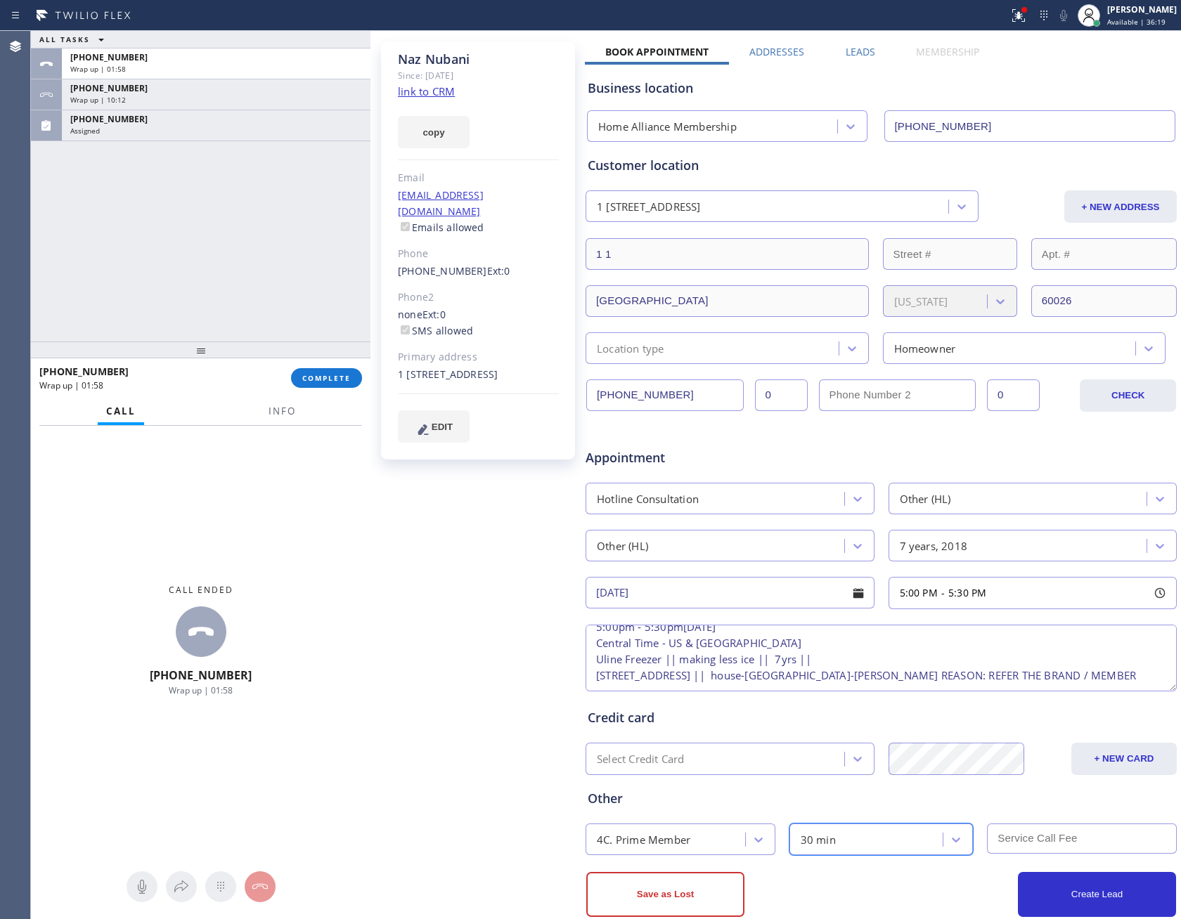
scroll to position [96, 0]
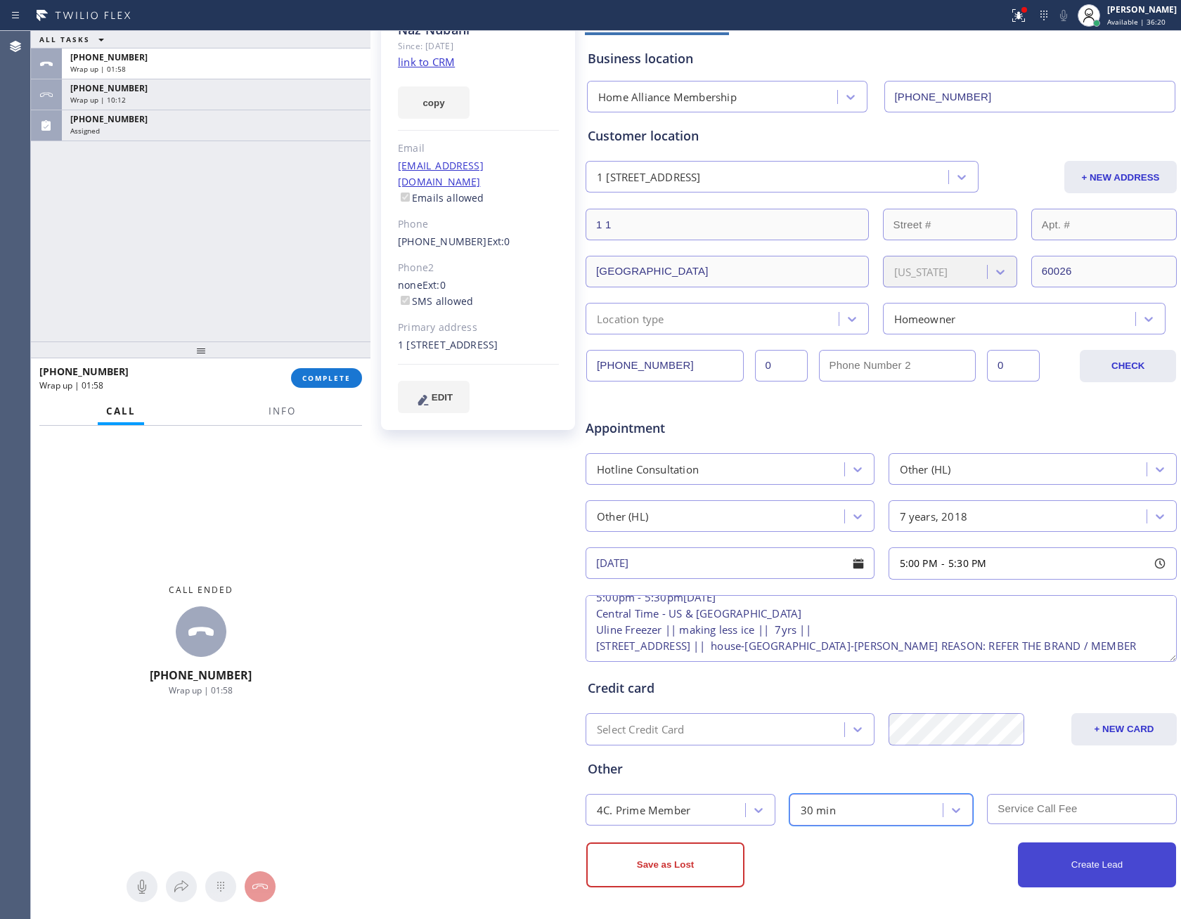
click at [1088, 860] on button "Create Lead" at bounding box center [1097, 865] width 158 height 45
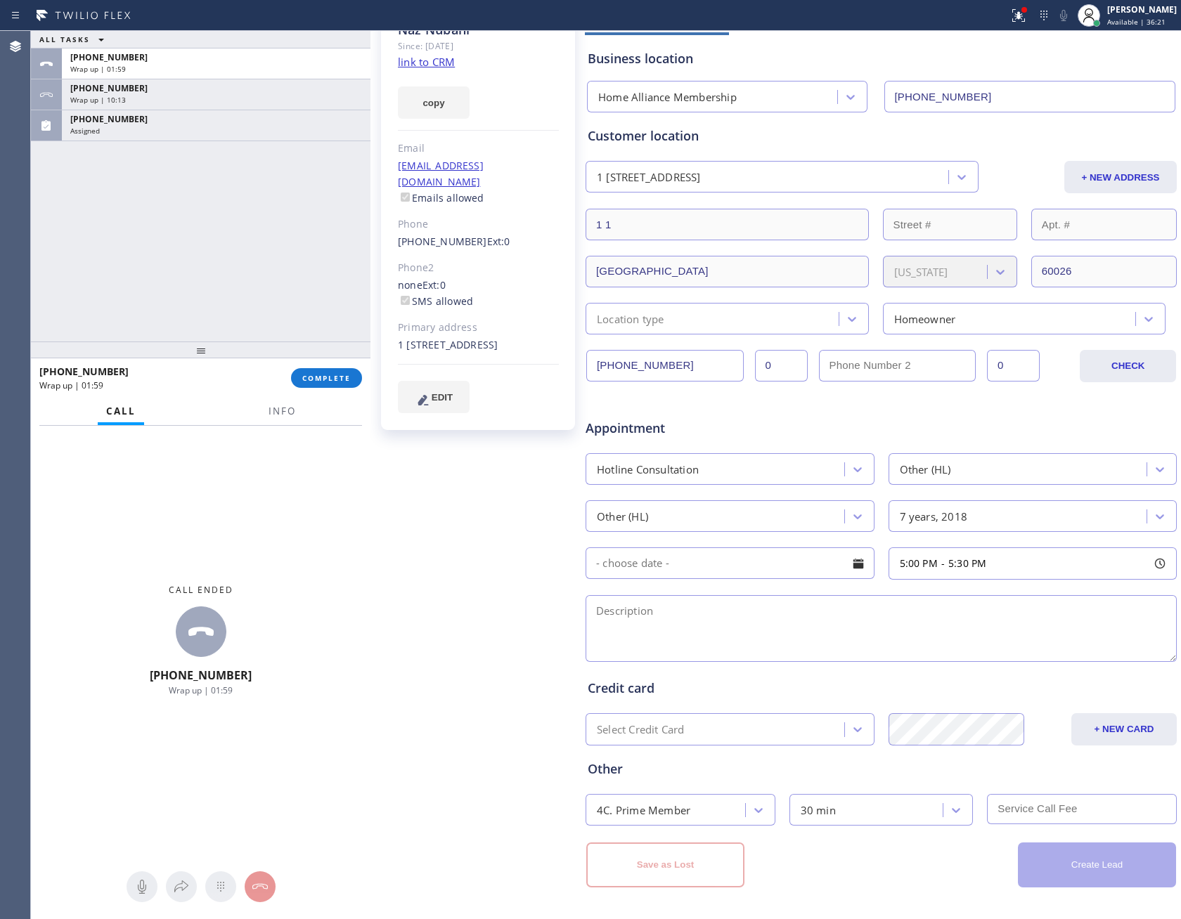
scroll to position [0, 0]
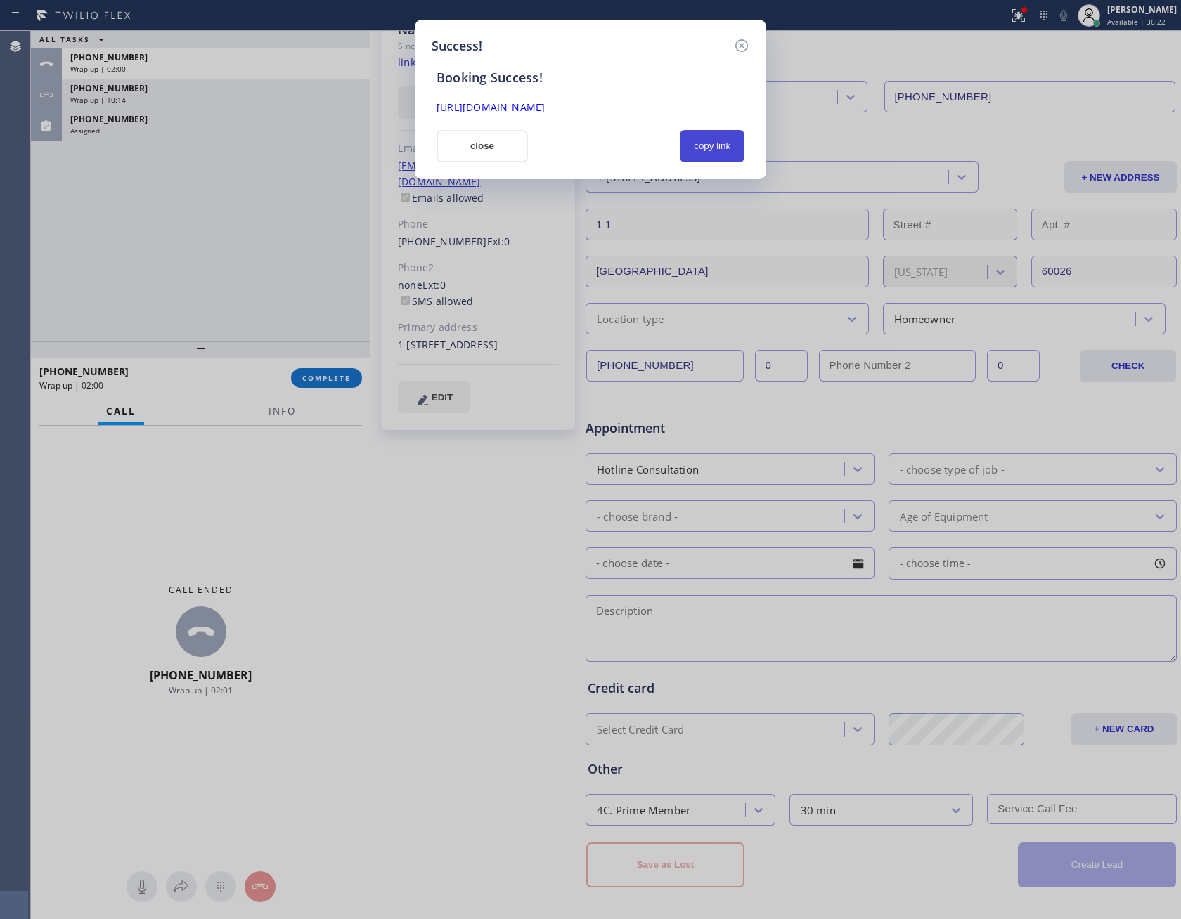
click at [717, 142] on button "copy link" at bounding box center [712, 146] width 65 height 32
click at [485, 144] on button "close" at bounding box center [481, 146] width 91 height 32
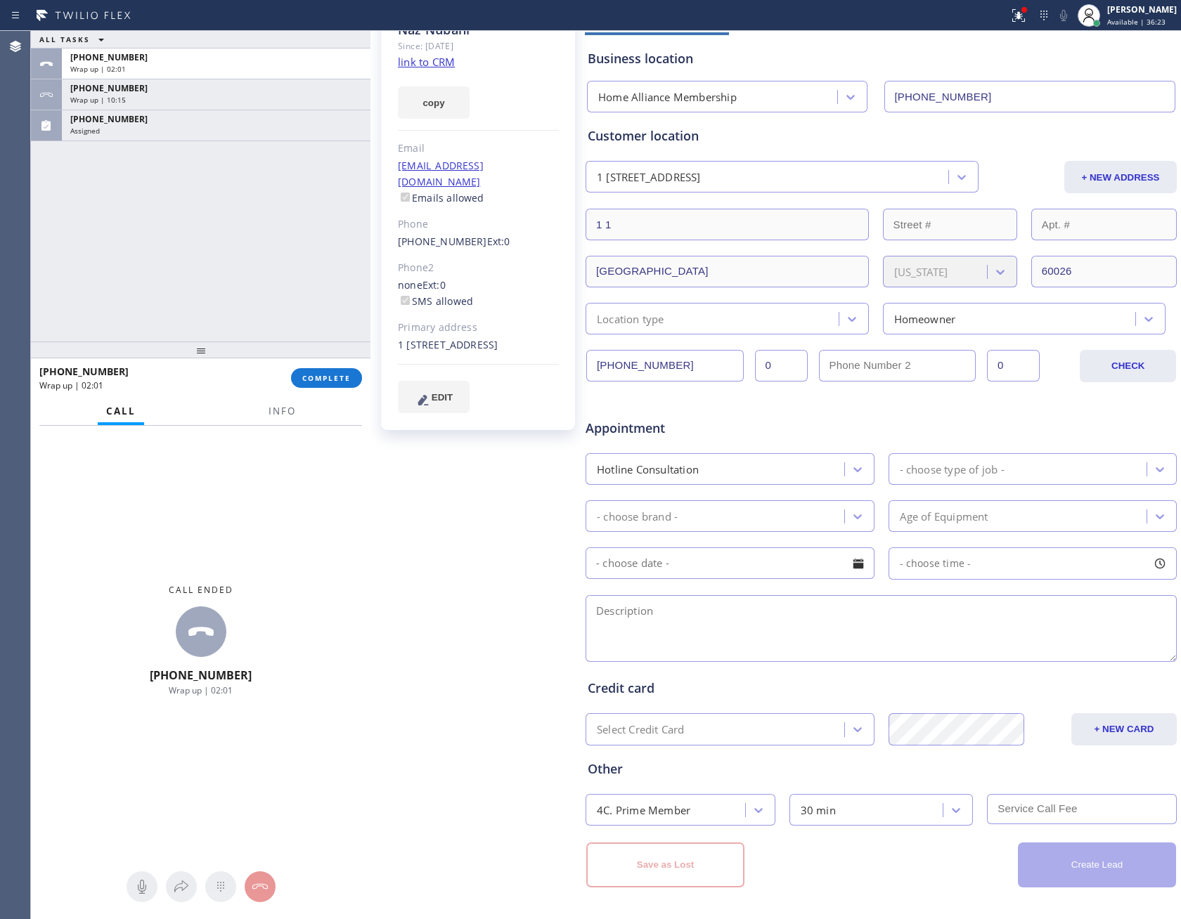
click at [311, 247] on div "ALL TASKS ALL TASKS ACTIVE TASKS TASKS IN WRAP UP [PHONE_NUMBER] Wrap up | 02:0…" at bounding box center [200, 186] width 339 height 311
drag, startPoint x: 338, startPoint y: 378, endPoint x: 290, endPoint y: 258, distance: 129.6
click at [338, 377] on span "COMPLETE" at bounding box center [326, 378] width 48 height 10
click at [290, 249] on div "ALL TASKS ALL TASKS ACTIVE TASKS TASKS IN WRAP UP [PHONE_NUMBER] Wrap up | 02:0…" at bounding box center [200, 186] width 339 height 311
click at [290, 247] on div "ALL TASKS ALL TASKS ACTIVE TASKS TASKS IN WRAP UP [PHONE_NUMBER] Wrap up | 02:0…" at bounding box center [200, 186] width 339 height 311
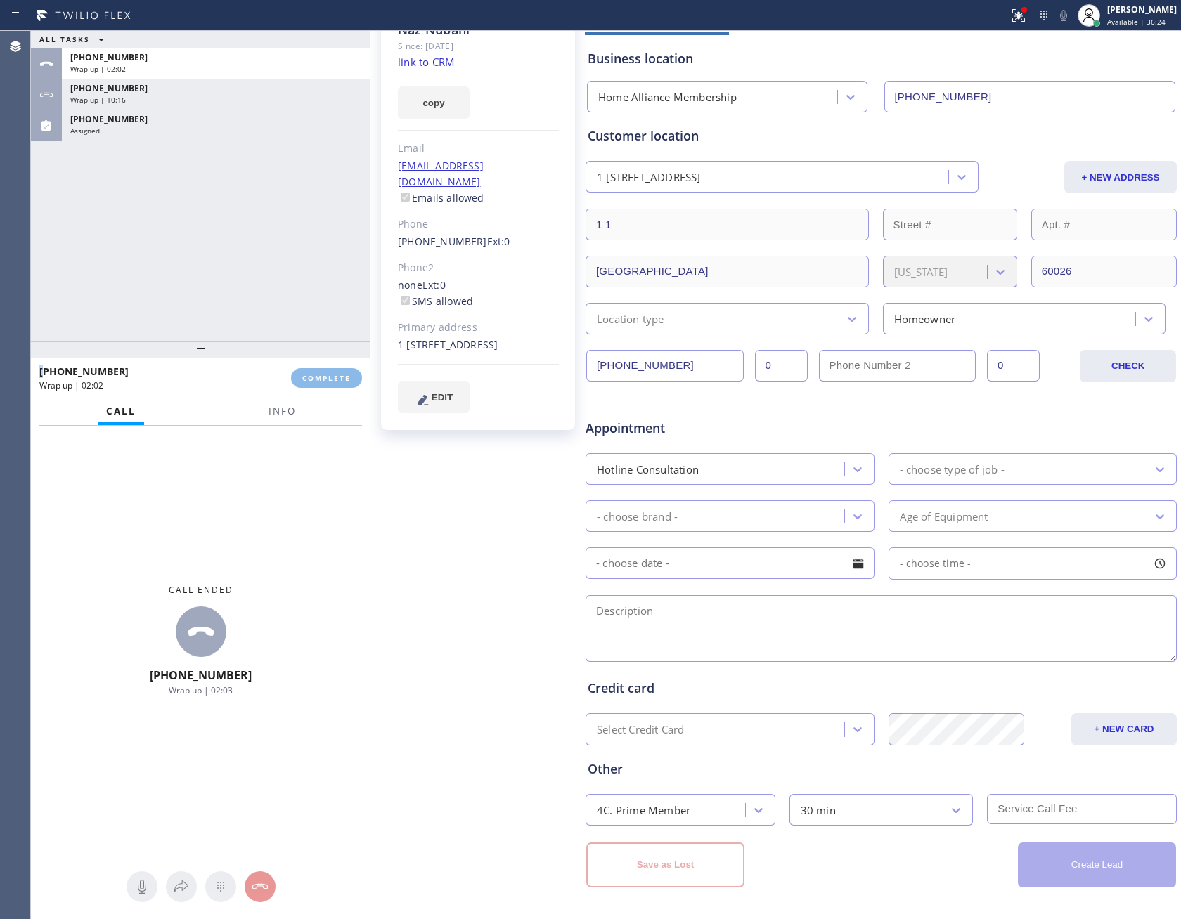
click at [292, 247] on div "ALL TASKS ALL TASKS ACTIVE TASKS TASKS IN WRAP UP [PHONE_NUMBER] Wrap up | 02:0…" at bounding box center [200, 186] width 339 height 311
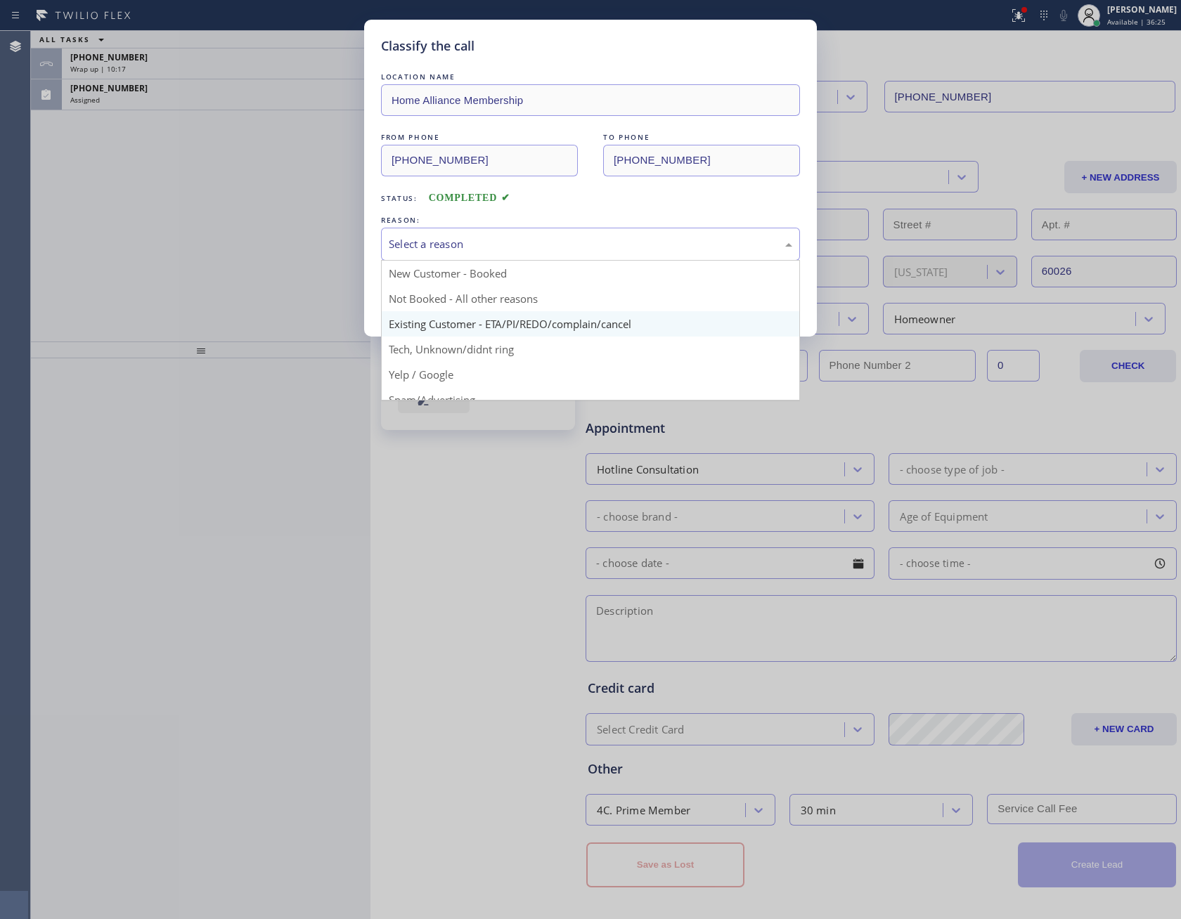
drag, startPoint x: 663, startPoint y: 245, endPoint x: 454, endPoint y: 325, distance: 223.6
click at [658, 245] on div "Select a reason" at bounding box center [590, 244] width 403 height 16
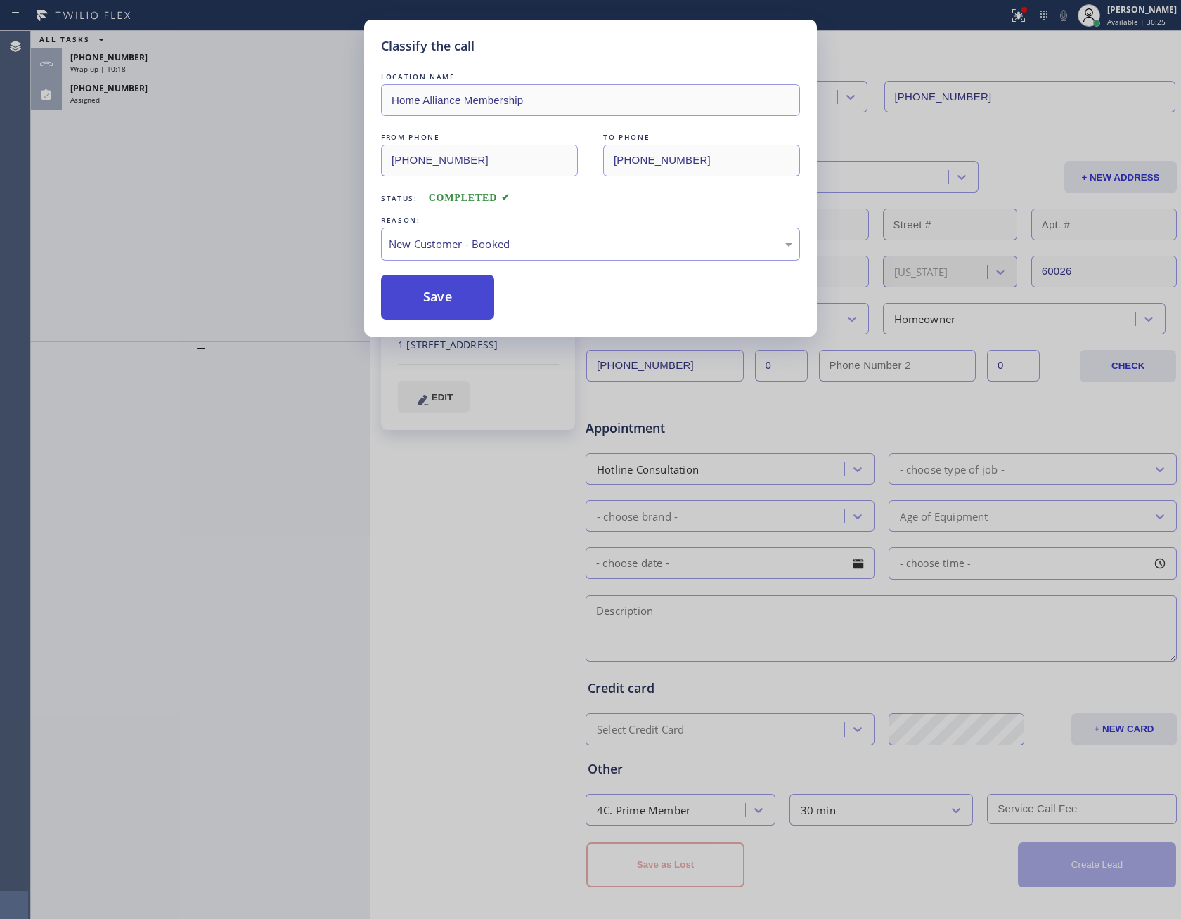
click at [454, 304] on button "Save" at bounding box center [437, 297] width 113 height 45
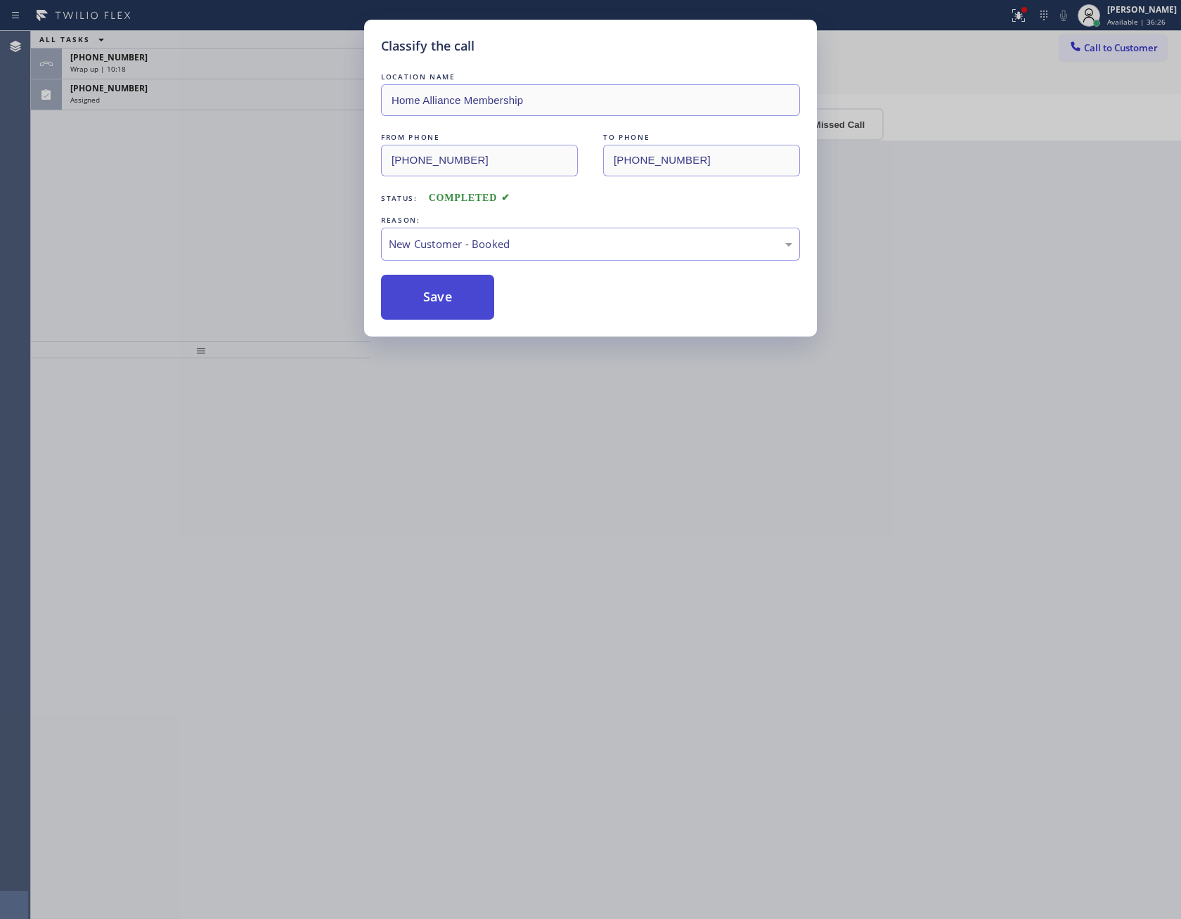
click at [454, 304] on button "Save" at bounding box center [437, 297] width 113 height 45
click at [195, 198] on div "Classify the call LOCATION NAME Home Alliance Membership FROM PHONE [PHONE_NUMB…" at bounding box center [590, 459] width 1181 height 919
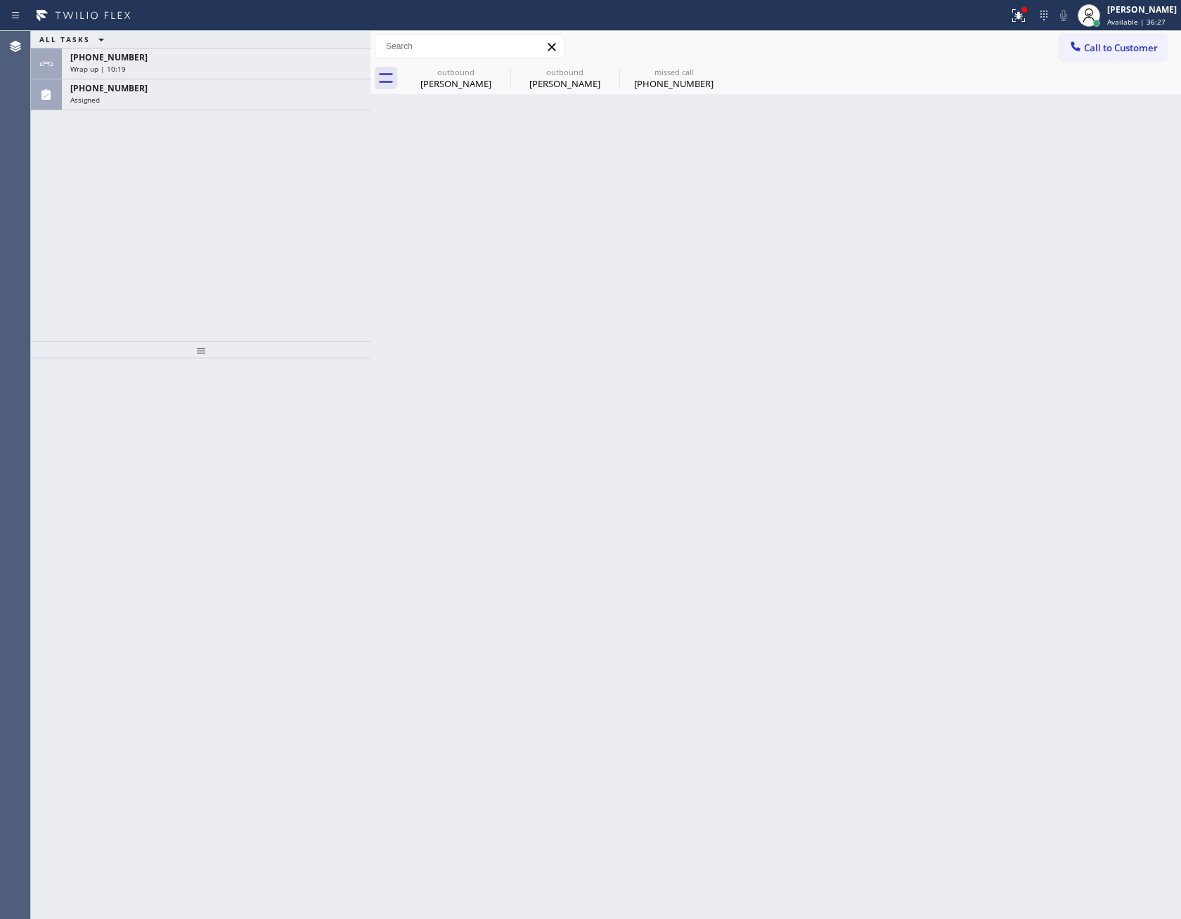
drag, startPoint x: 230, startPoint y: 180, endPoint x: 249, endPoint y: 89, distance: 92.6
click at [237, 161] on div "ALL TASKS ALL TASKS ACTIVE TASKS TASKS IN WRAP UP [PHONE_NUMBER] Wrap up | 10:[…" at bounding box center [200, 186] width 339 height 311
click at [260, 70] on div "Wrap up | 10:20" at bounding box center [216, 69] width 292 height 10
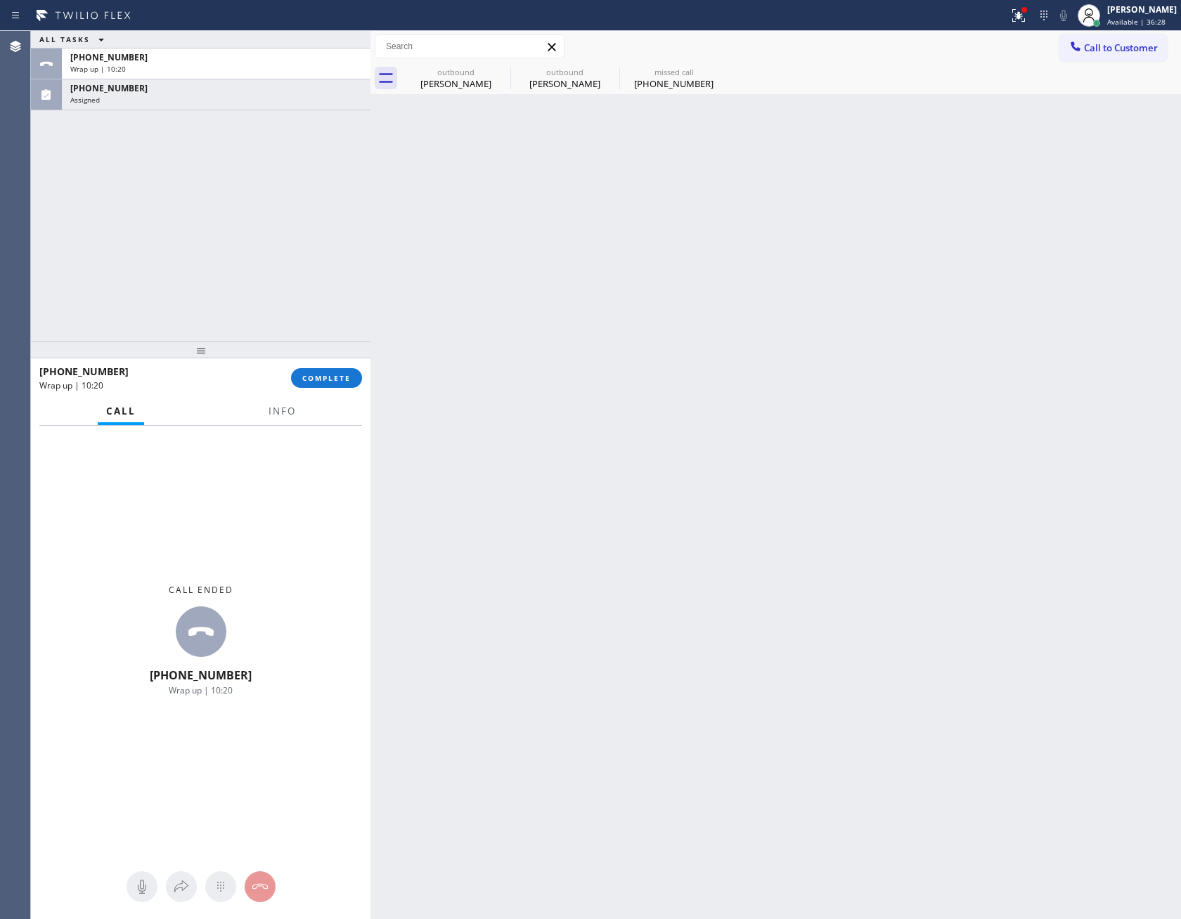
drag, startPoint x: 333, startPoint y: 373, endPoint x: 280, endPoint y: 200, distance: 180.7
click at [334, 361] on div "ALL TASKS ALL TASKS ACTIVE TASKS TASKS IN WRAP UP [PHONE_NUMBER] Wrap up | 10:[…" at bounding box center [200, 475] width 339 height 888
drag, startPoint x: 280, startPoint y: 200, endPoint x: 285, endPoint y: 190, distance: 10.7
click at [285, 201] on div "ALL TASKS ALL TASKS ACTIVE TASKS TASKS IN WRAP UP [PHONE_NUMBER] Wrap up | 10:[…" at bounding box center [200, 186] width 339 height 311
click at [315, 379] on span "COMPLETE" at bounding box center [326, 378] width 48 height 10
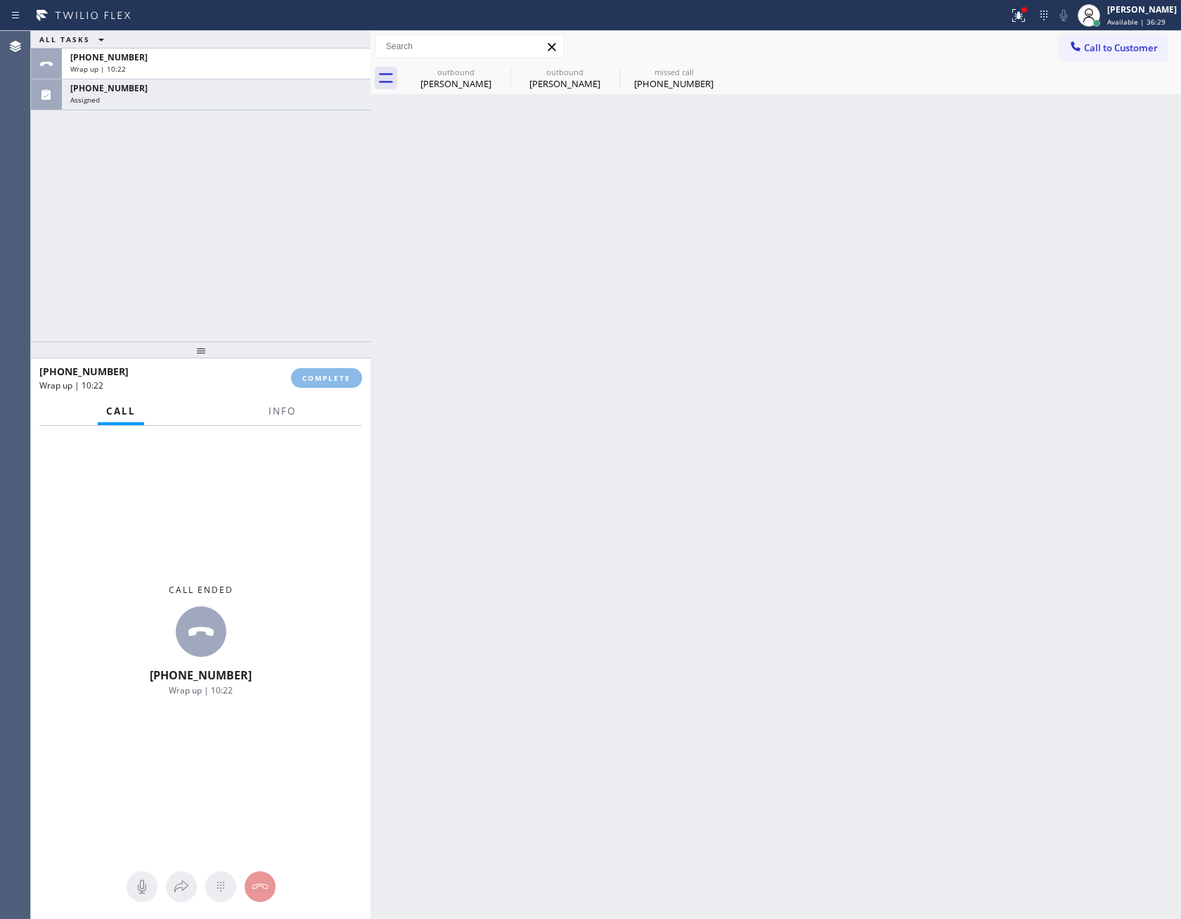
drag, startPoint x: 264, startPoint y: 192, endPoint x: 258, endPoint y: 197, distance: 7.5
click at [262, 198] on div "ALL TASKS ALL TASKS ACTIVE TASKS TASKS IN WRAP UP [PHONE_NUMBER] Wrap up | 10:[…" at bounding box center [200, 186] width 339 height 311
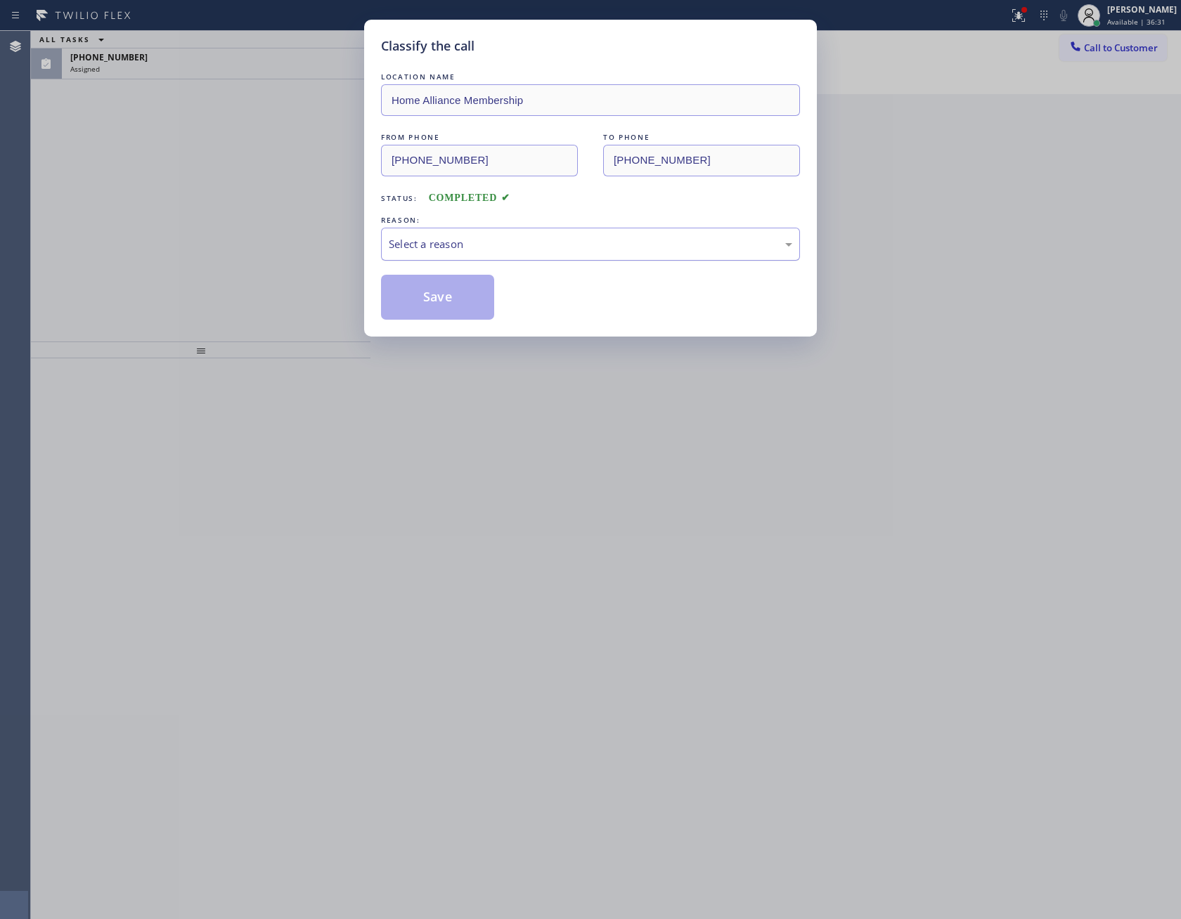
drag, startPoint x: 437, startPoint y: 241, endPoint x: 437, endPoint y: 254, distance: 12.6
click at [437, 242] on div "Select a reason" at bounding box center [590, 244] width 403 height 16
click at [426, 299] on button "Save" at bounding box center [437, 297] width 113 height 45
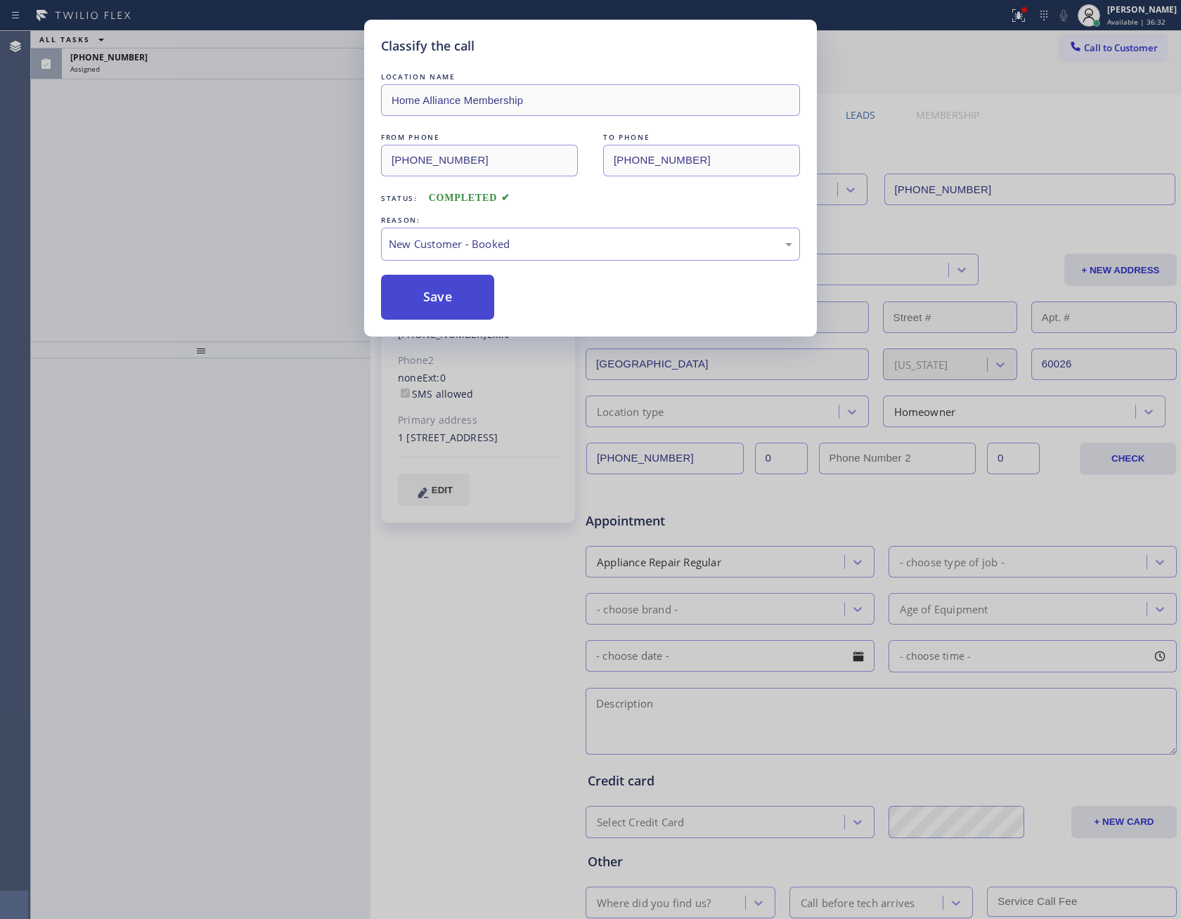
drag, startPoint x: 426, startPoint y: 297, endPoint x: 251, endPoint y: 215, distance: 193.3
click at [424, 296] on button "Save" at bounding box center [437, 297] width 113 height 45
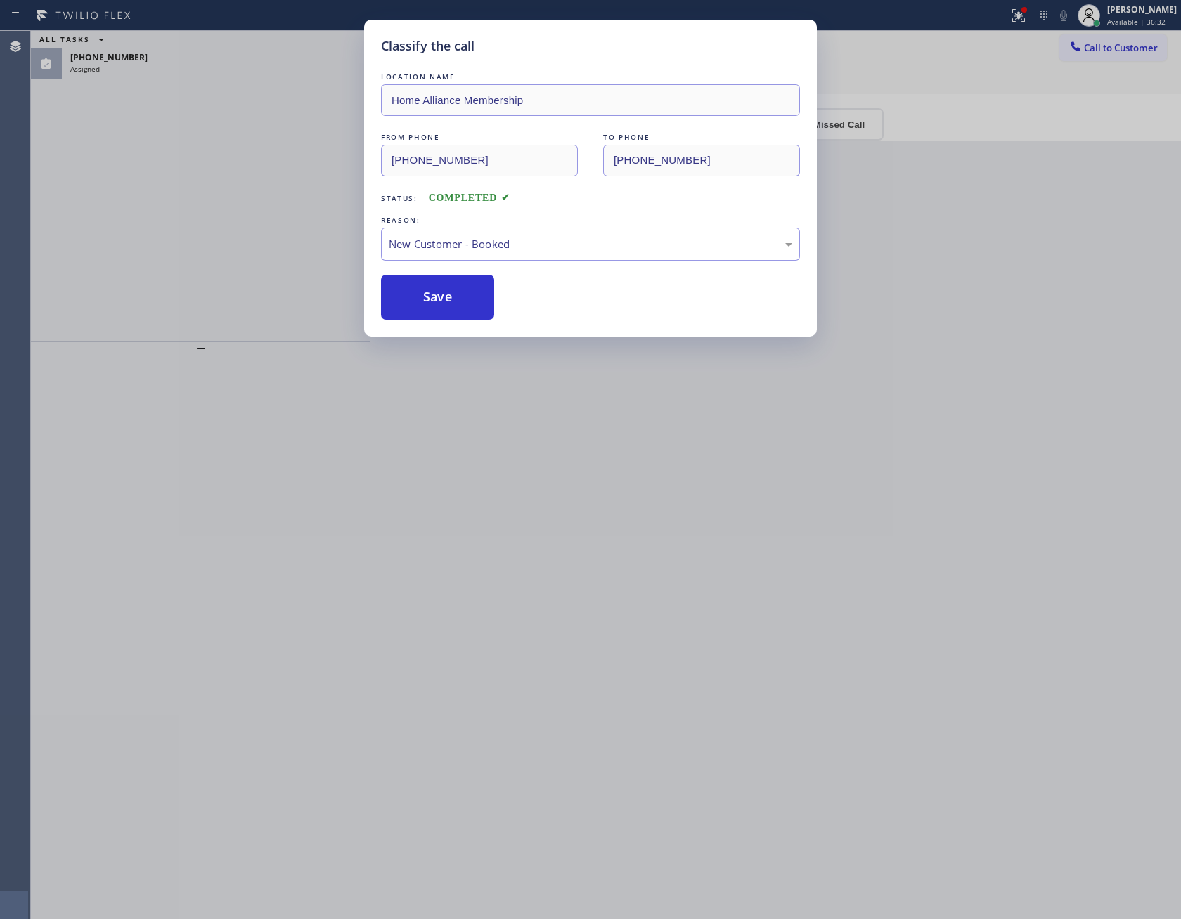
click at [254, 214] on div "Classify the call LOCATION NAME Home Alliance Membership FROM PHONE [PHONE_NUMB…" at bounding box center [590, 459] width 1181 height 919
click at [257, 214] on div "Classify the call LOCATION NAME [PERSON_NAME] Charger Installation FROM PHONE […" at bounding box center [606, 475] width 1150 height 888
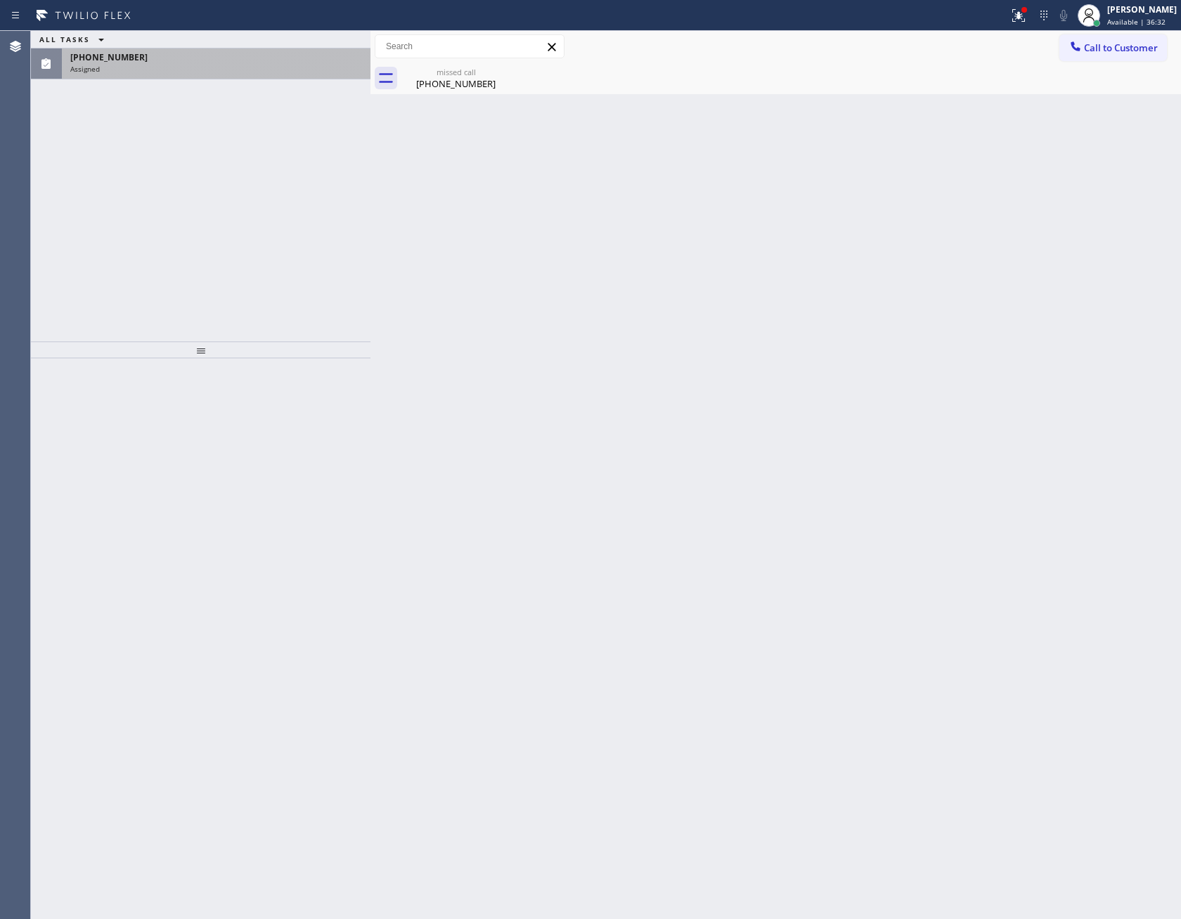
click at [304, 70] on div "Assigned" at bounding box center [216, 69] width 292 height 10
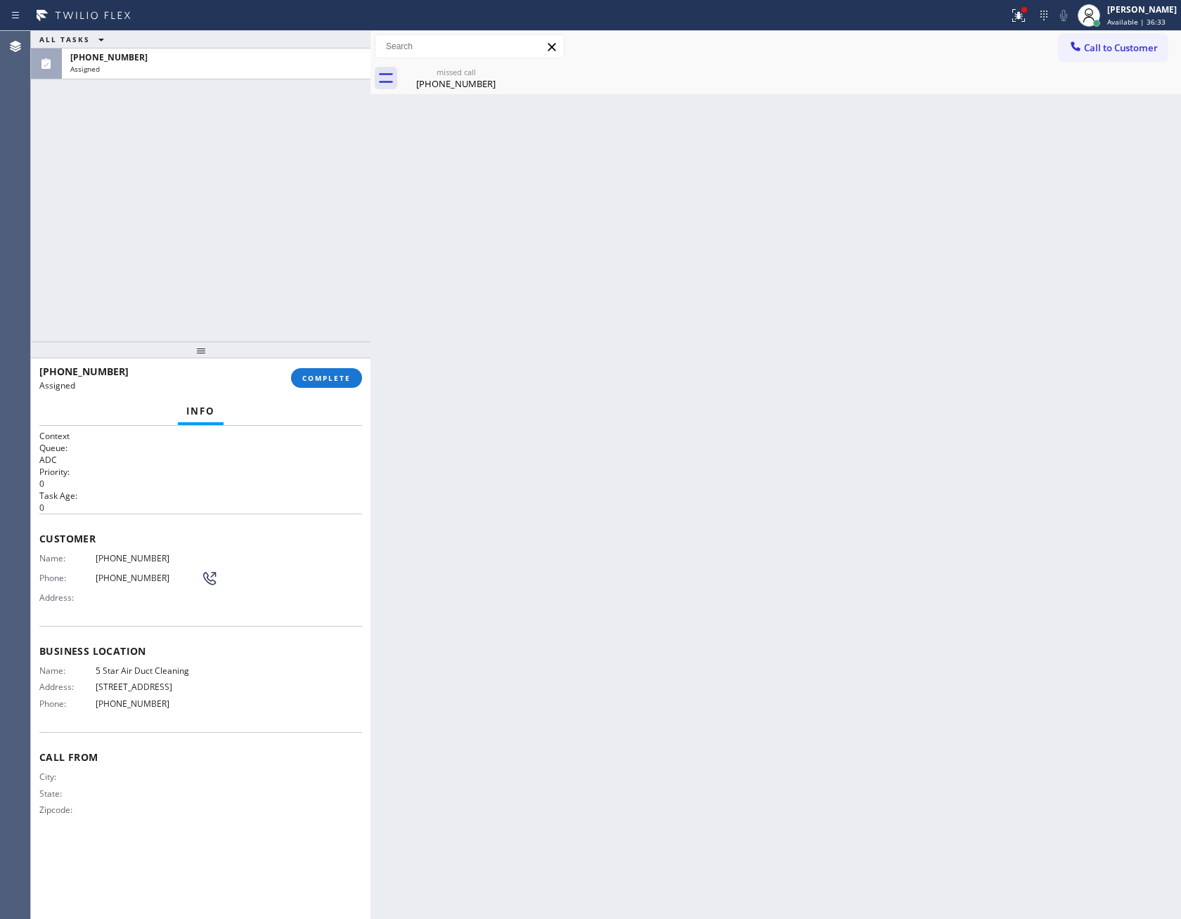
drag, startPoint x: 338, startPoint y: 373, endPoint x: 313, endPoint y: 247, distance: 129.0
click at [339, 373] on span "COMPLETE" at bounding box center [326, 378] width 48 height 10
click at [313, 245] on div "ALL TASKS ALL TASKS ACTIVE TASKS TASKS IN WRAP UP [PHONE_NUMBER] Assigned" at bounding box center [200, 186] width 339 height 311
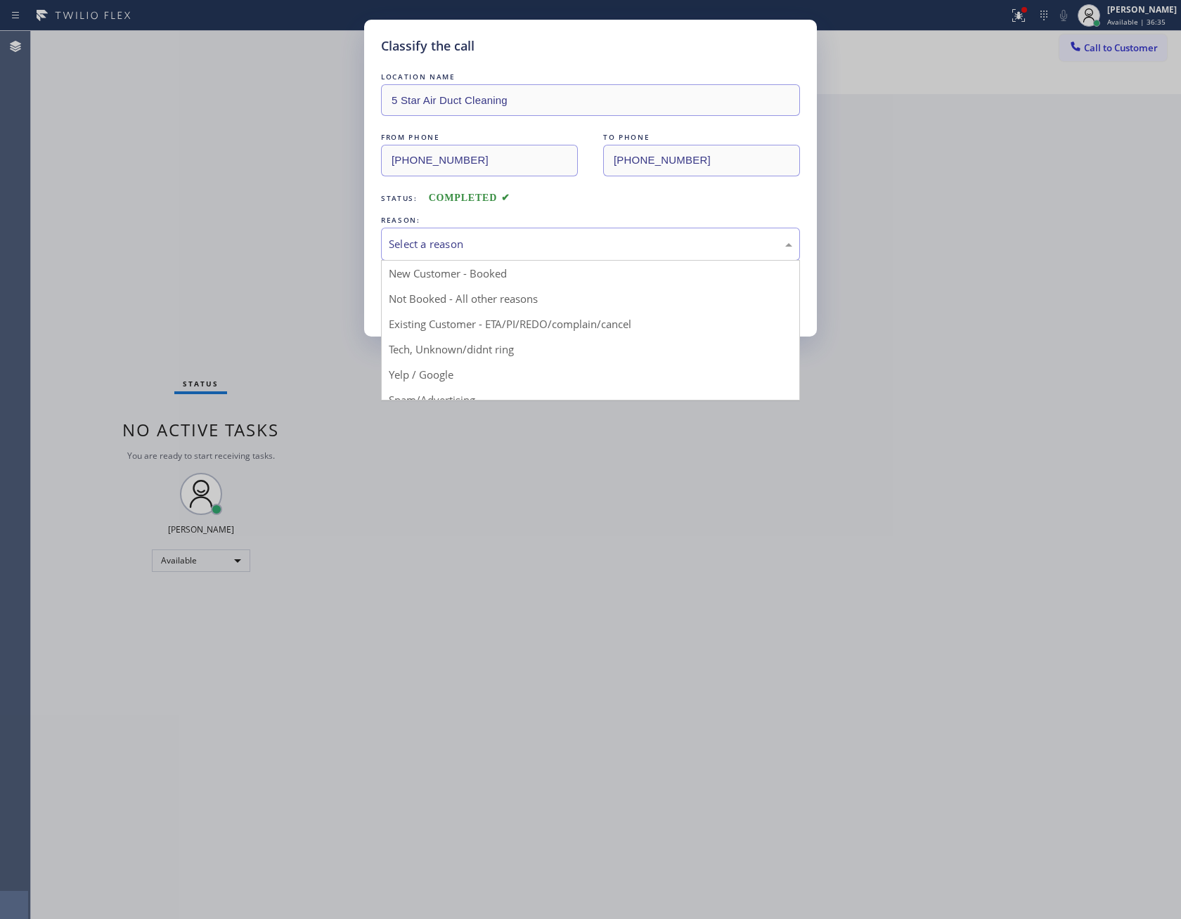
click at [502, 235] on div "Select a reason" at bounding box center [590, 244] width 419 height 33
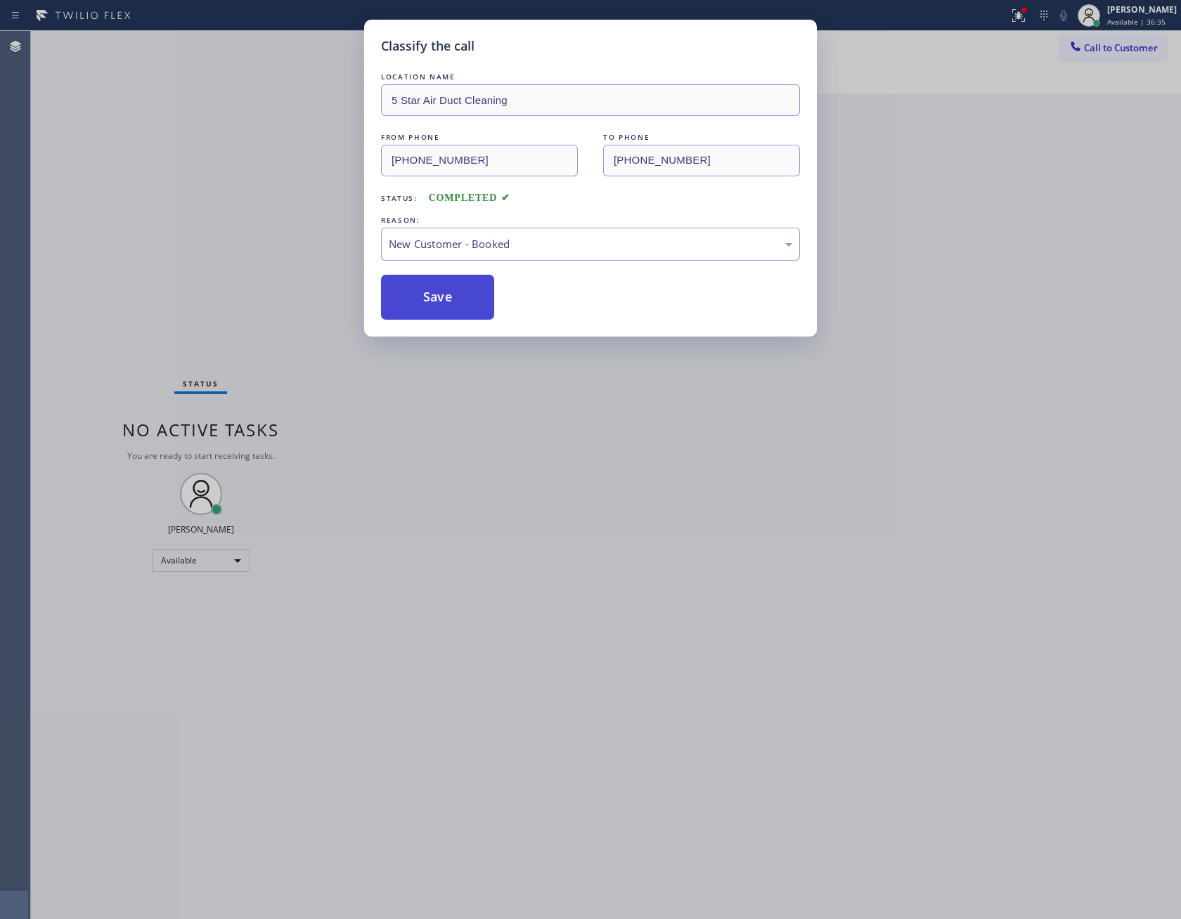
click at [439, 287] on button "Save" at bounding box center [437, 297] width 113 height 45
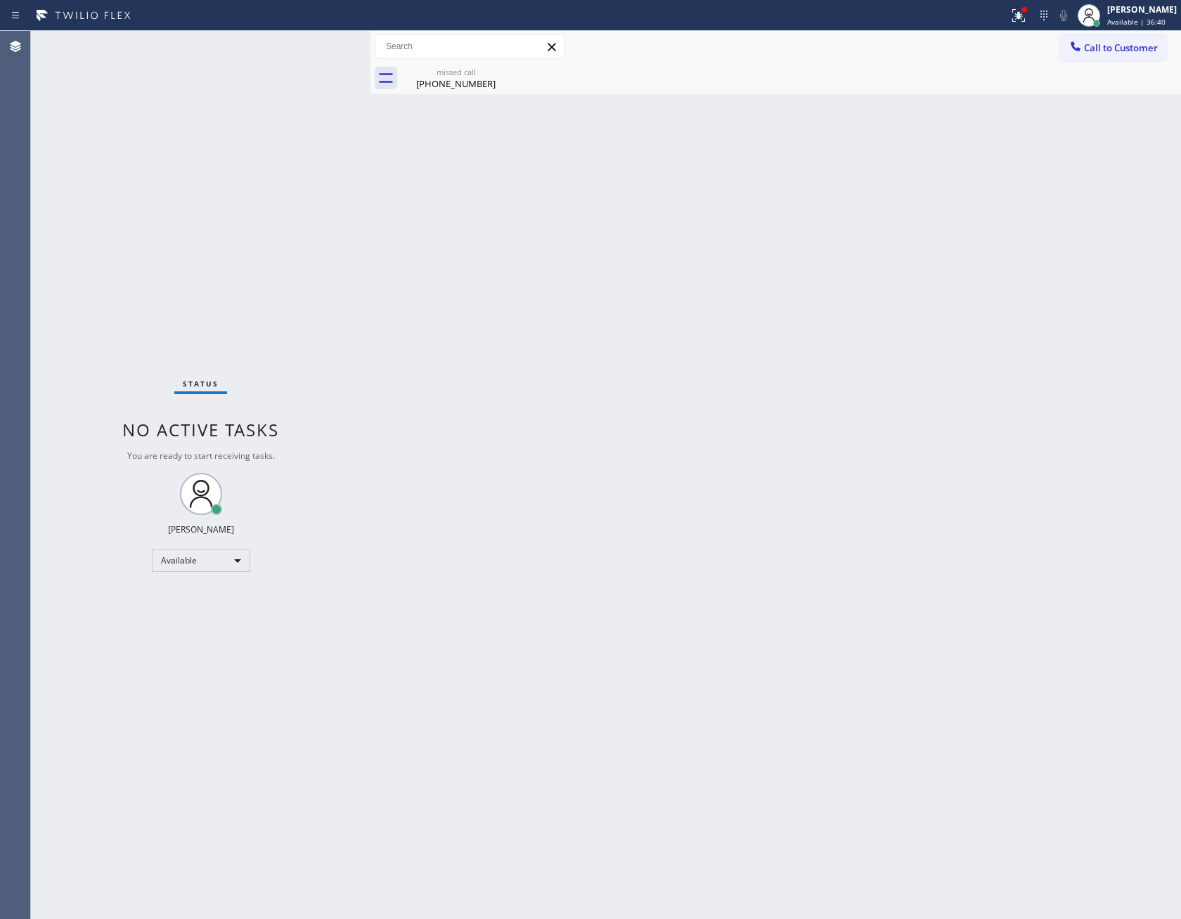
click at [639, 443] on div "Back to Dashboard Change Sender ID Customers Technicians Select a contact Outbo…" at bounding box center [775, 475] width 810 height 888
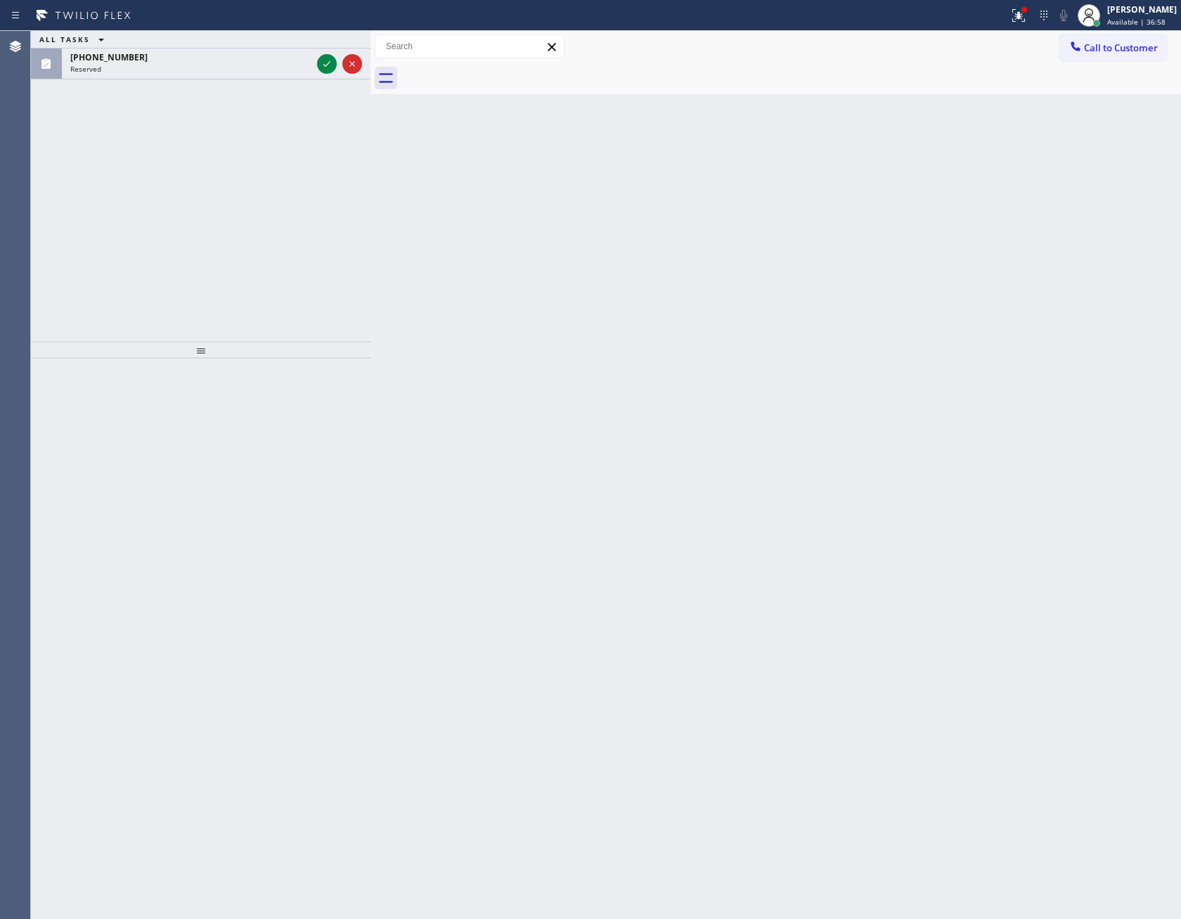
click at [320, 285] on div "ALL TASKS ALL TASKS ACTIVE TASKS TASKS IN WRAP UP [PHONE_NUMBER] Reserved" at bounding box center [200, 186] width 339 height 311
drag, startPoint x: 323, startPoint y: 63, endPoint x: 301, endPoint y: 220, distance: 158.1
click at [321, 70] on icon at bounding box center [326, 64] width 17 height 17
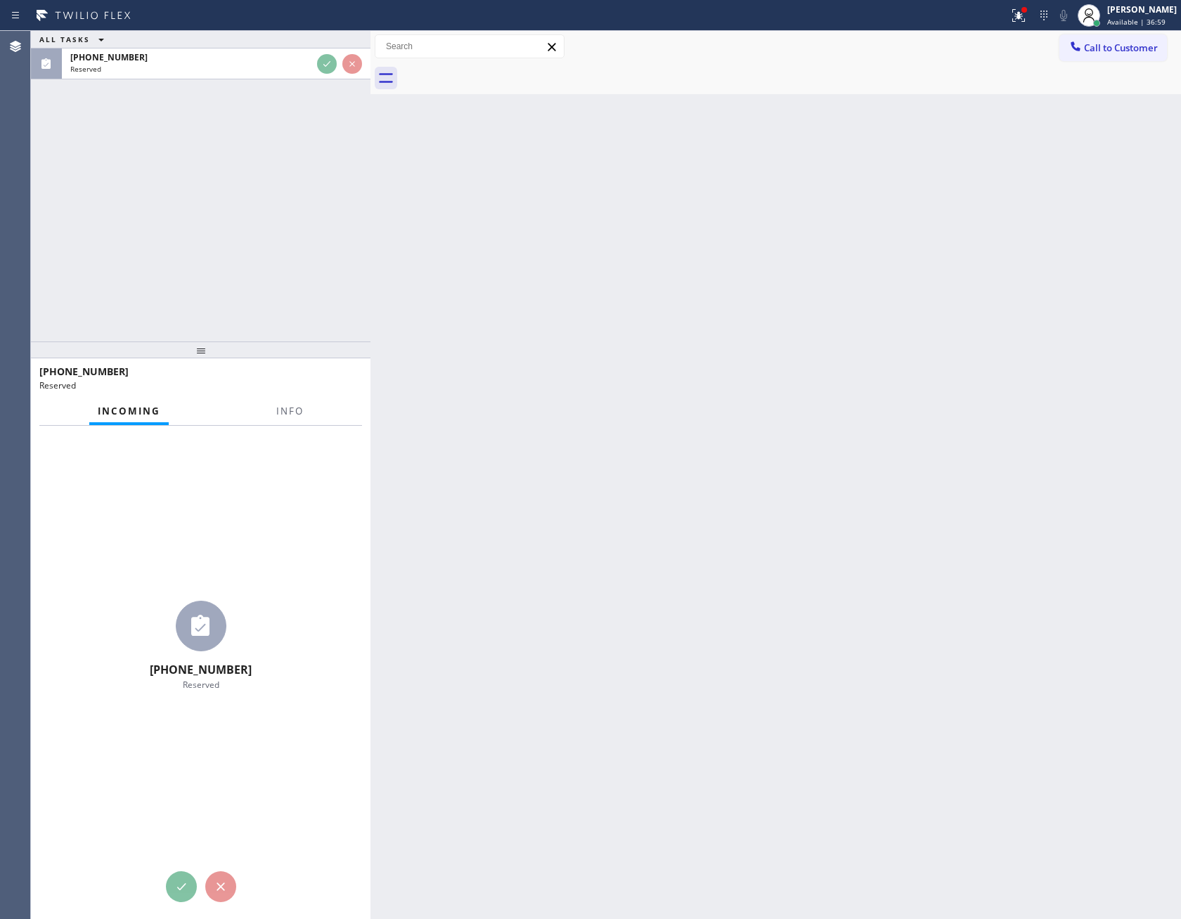
click at [301, 220] on div "ALL TASKS ALL TASKS ACTIVE TASKS TASKS IN WRAP UP [PHONE_NUMBER] Reserved" at bounding box center [200, 186] width 339 height 311
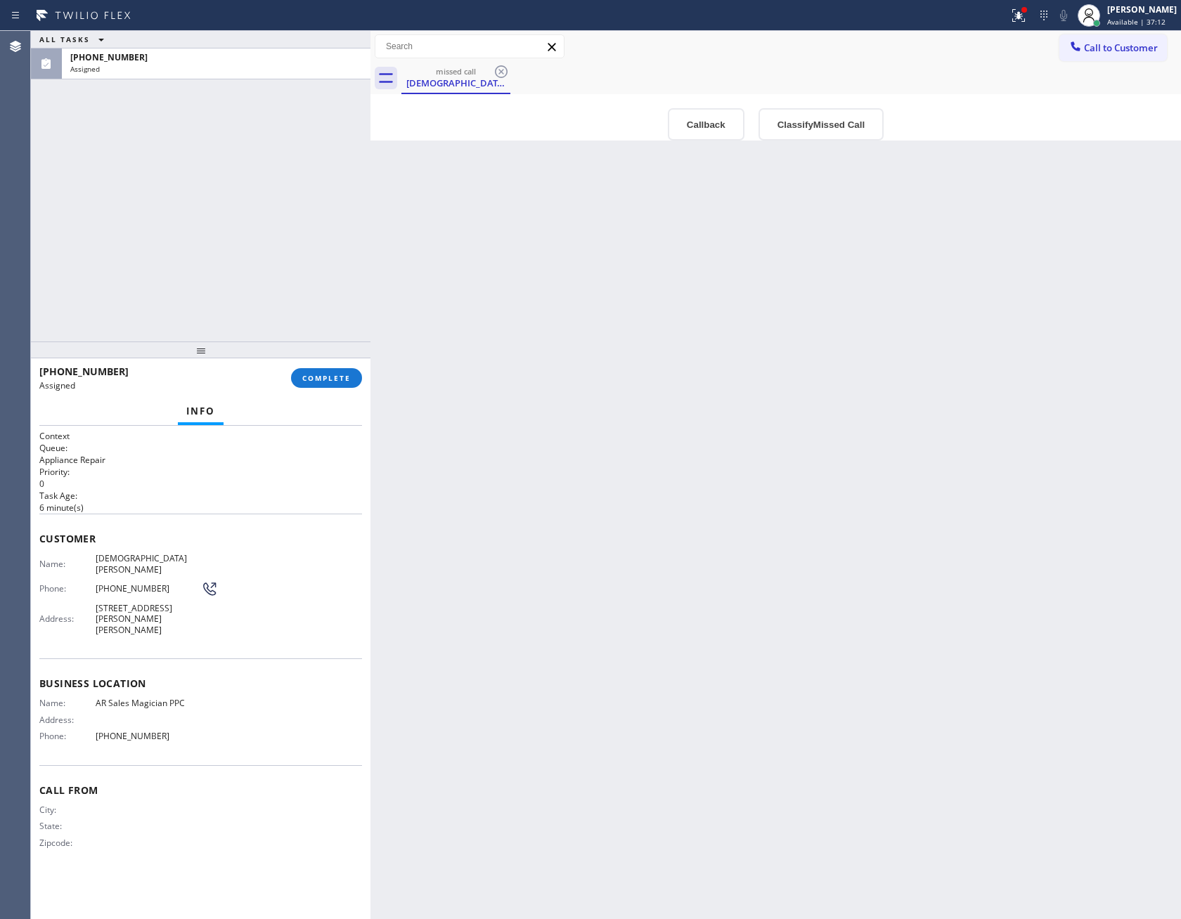
drag, startPoint x: 688, startPoint y: 363, endPoint x: 739, endPoint y: 350, distance: 52.2
click at [694, 359] on div "Back to Dashboard Change Sender ID Customers Technicians Select a contact Outbo…" at bounding box center [775, 475] width 810 height 888
click at [1101, 45] on span "Call to Customer" at bounding box center [1121, 47] width 74 height 13
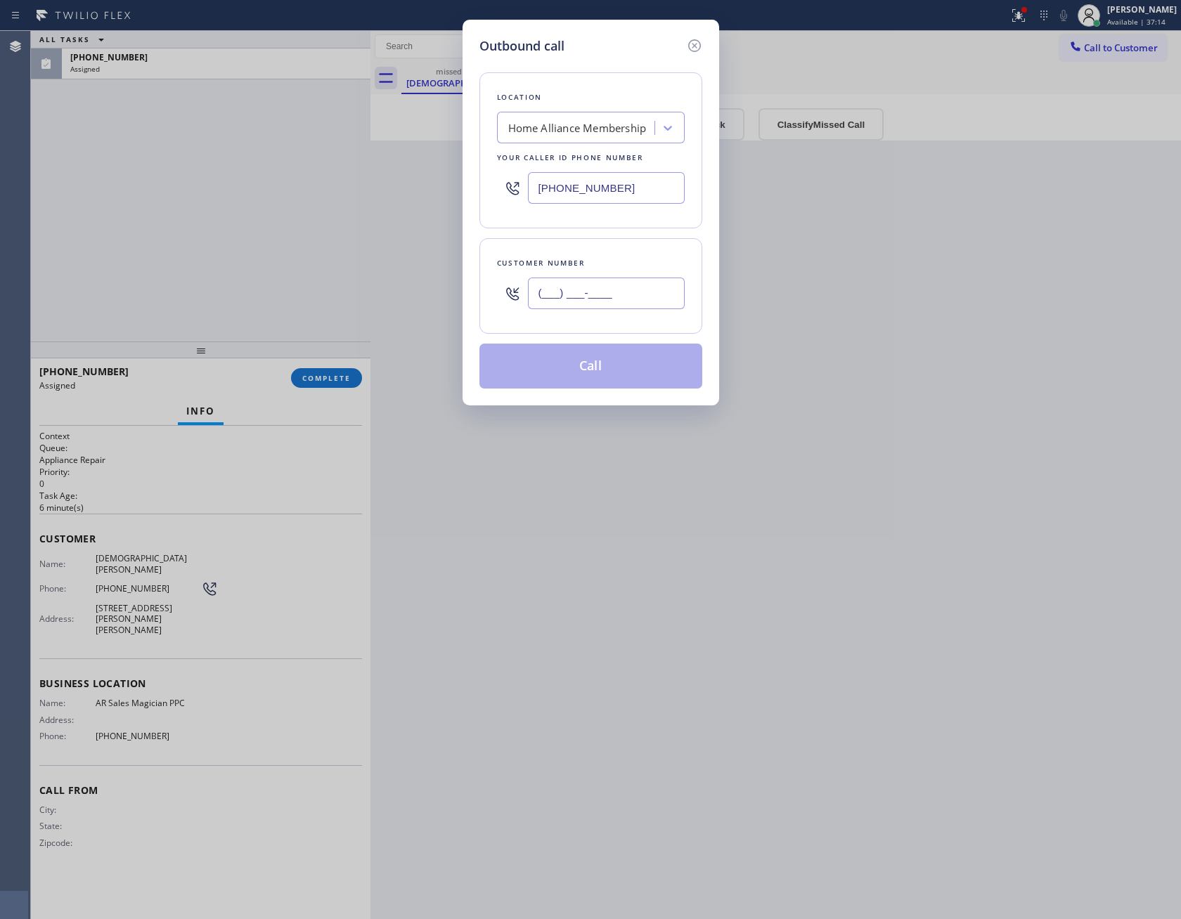
click at [641, 297] on input "(___) ___-____" at bounding box center [606, 294] width 157 height 32
paste input "801) 750-6689"
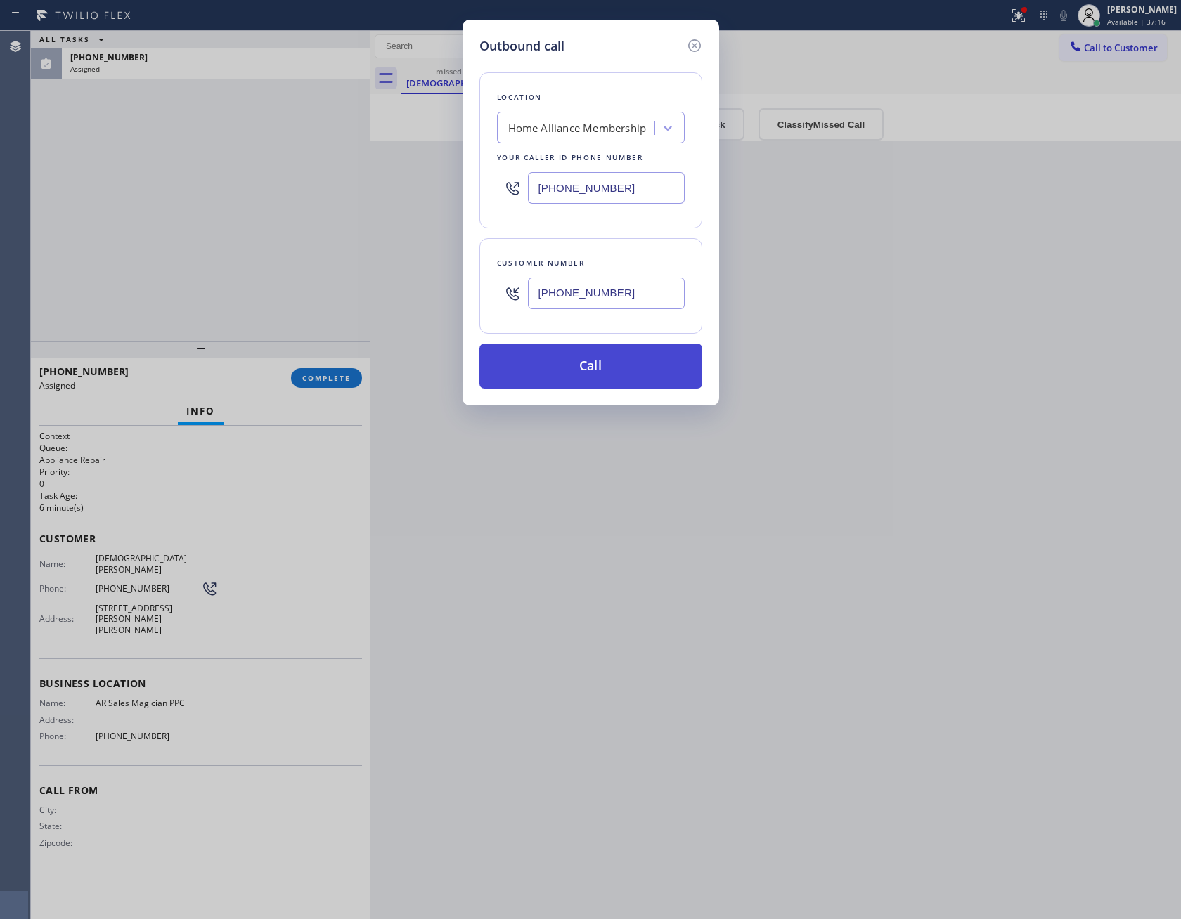
type input "[PHONE_NUMBER]"
click at [614, 373] on button "Call" at bounding box center [590, 366] width 223 height 45
click at [181, 222] on div "Outbound call Location Home Alliance Membership Your caller id phone number [PH…" at bounding box center [590, 459] width 1181 height 919
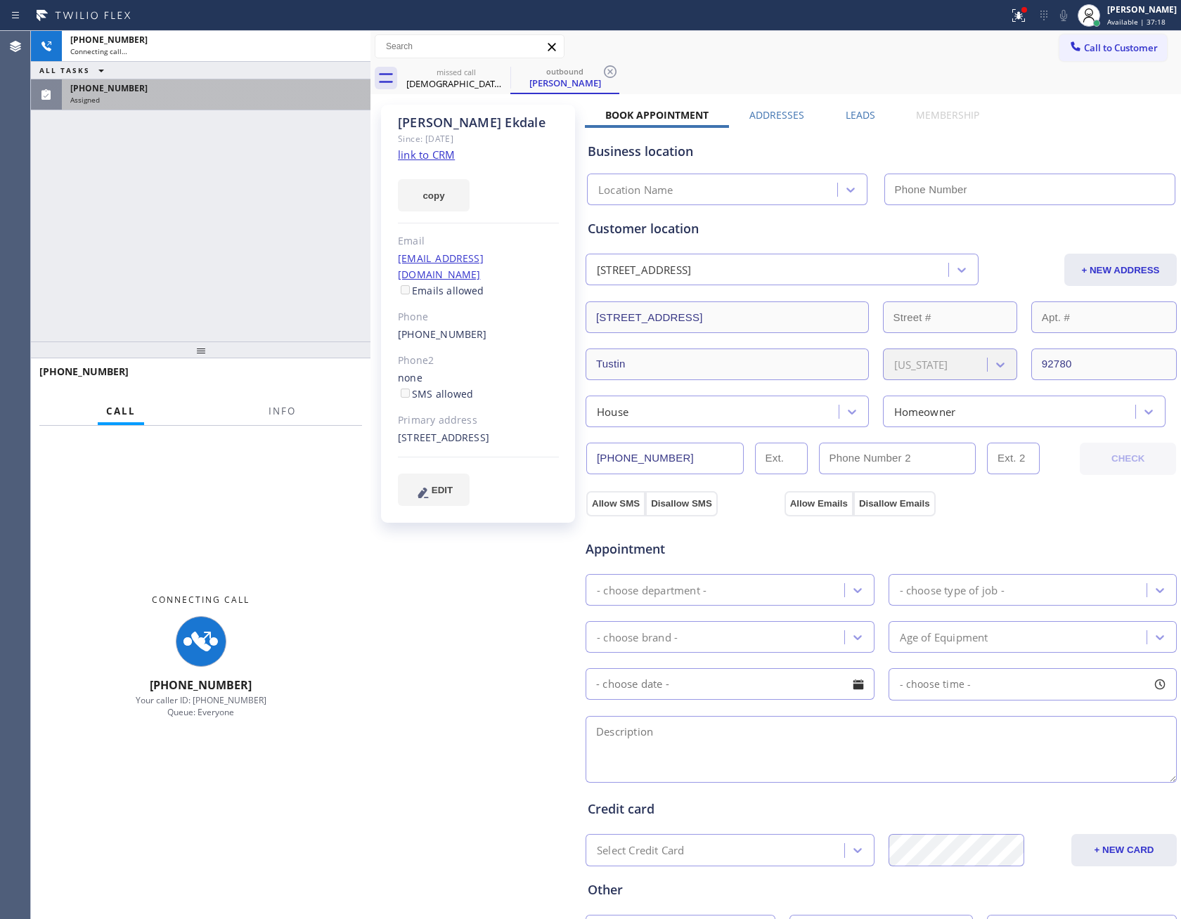
click at [190, 86] on div "[PHONE_NUMBER]" at bounding box center [216, 88] width 292 height 12
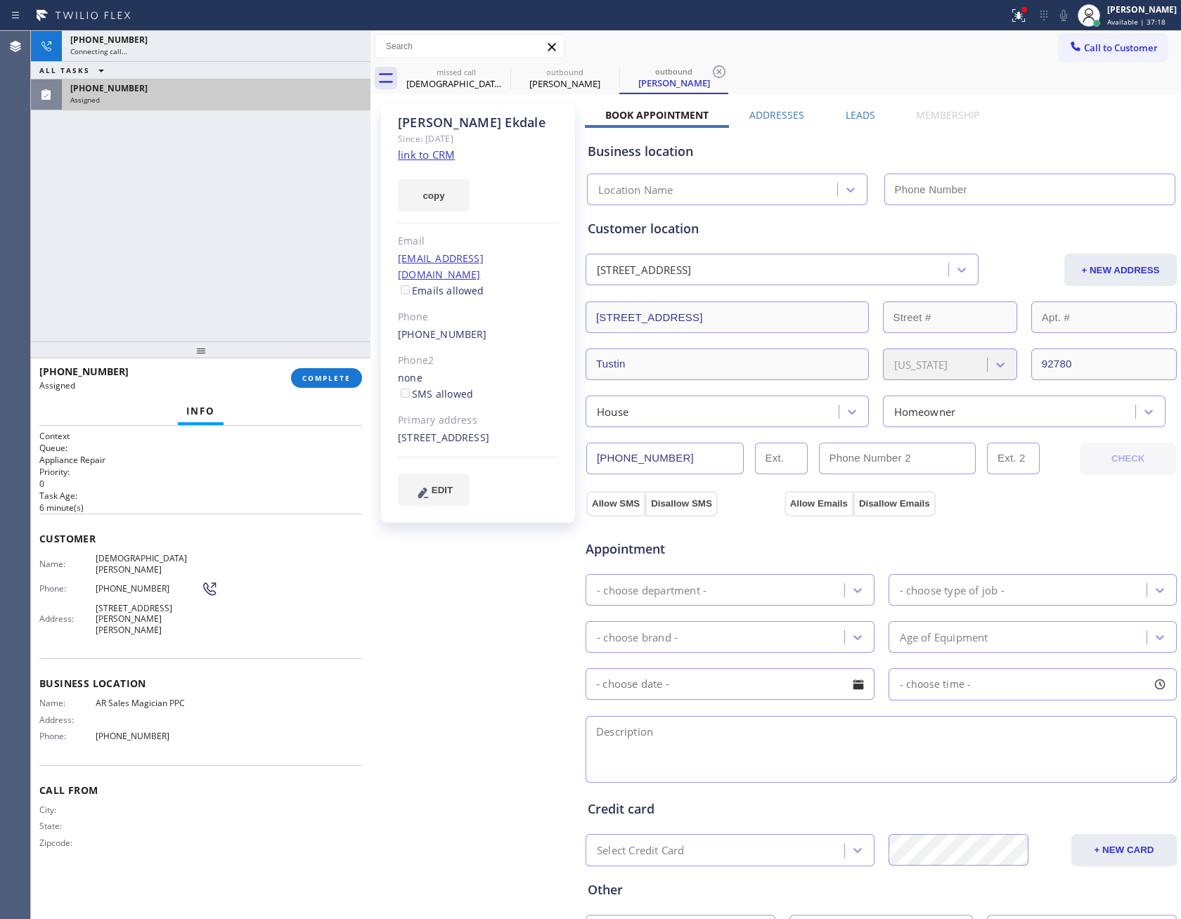
click at [249, 99] on div "Assigned" at bounding box center [216, 100] width 292 height 10
click at [321, 376] on span "COMPLETE" at bounding box center [326, 378] width 48 height 10
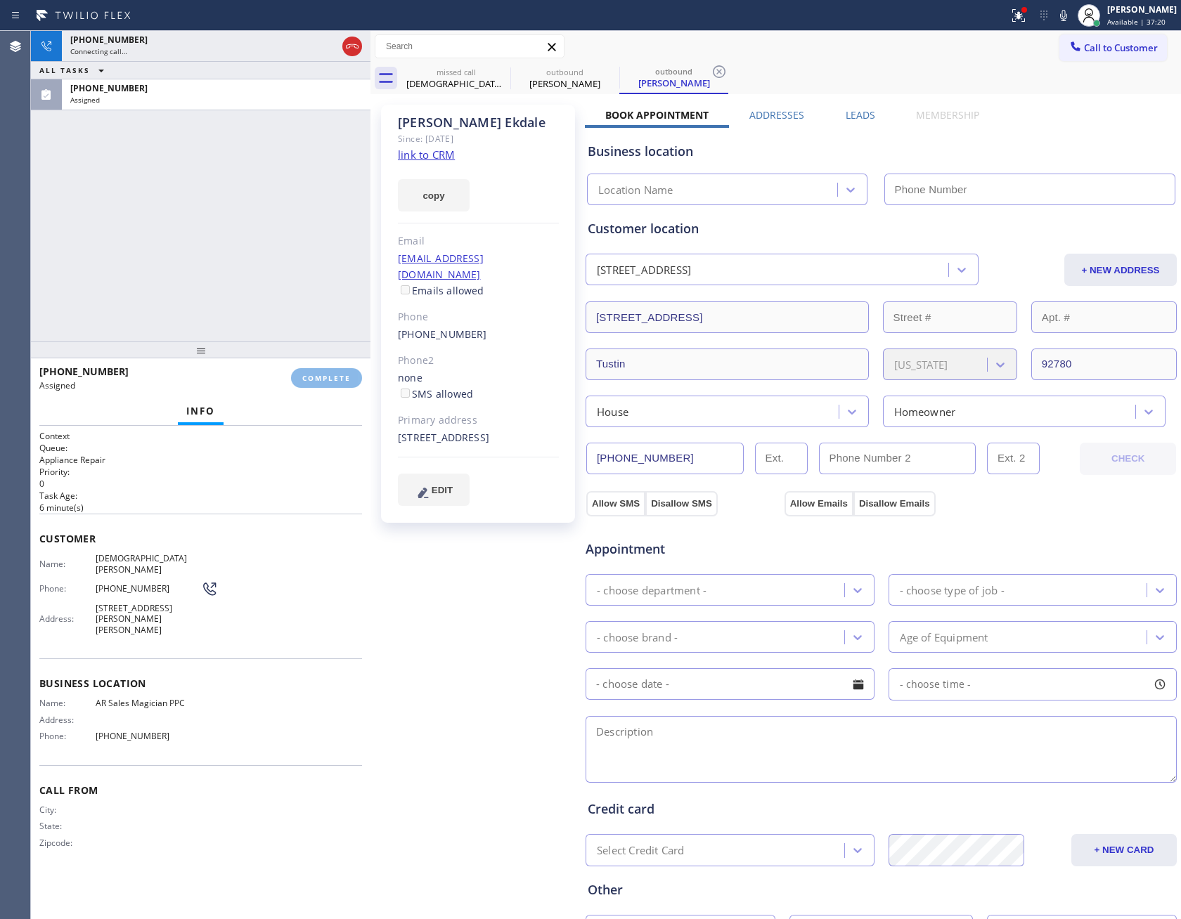
click at [280, 178] on div "[PHONE_NUMBER] Connecting call… ALL TASKS ALL TASKS ACTIVE TASKS TASKS IN WRAP …" at bounding box center [200, 186] width 339 height 311
click at [281, 178] on div "[PHONE_NUMBER] Connecting call… ALL TASKS ALL TASKS ACTIVE TASKS TASKS IN WRAP …" at bounding box center [200, 186] width 339 height 311
type input "[PHONE_NUMBER]"
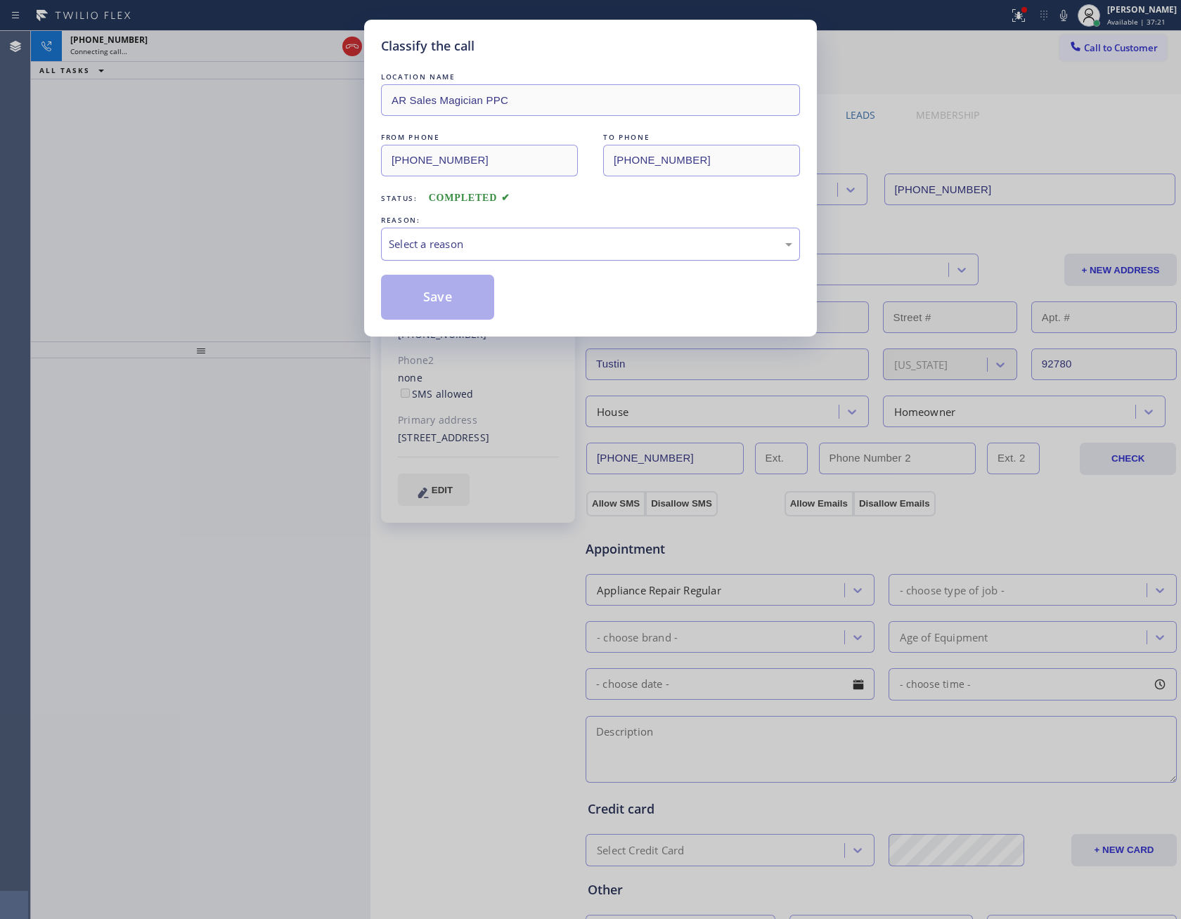
click at [436, 252] on div "Select a reason" at bounding box center [590, 244] width 403 height 16
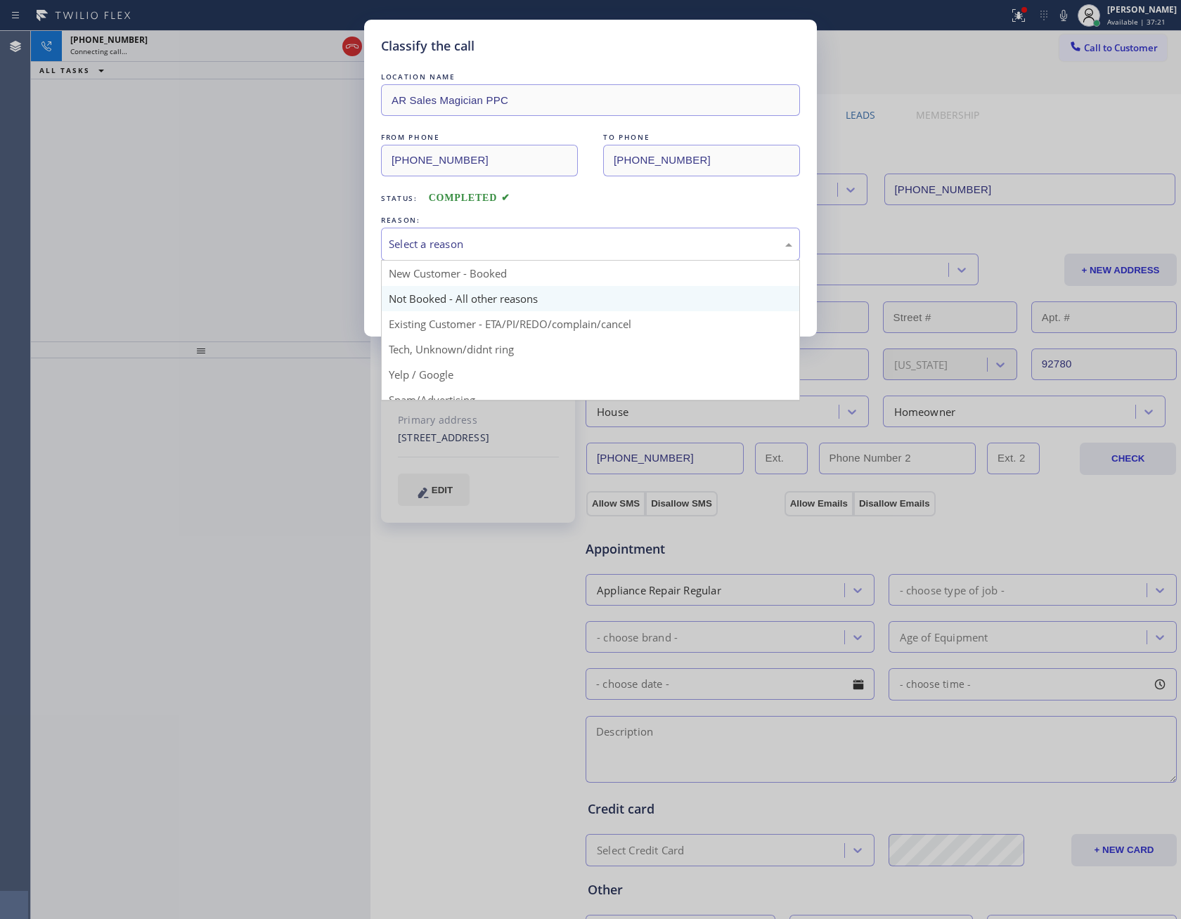
click at [429, 304] on button "Save" at bounding box center [437, 297] width 113 height 45
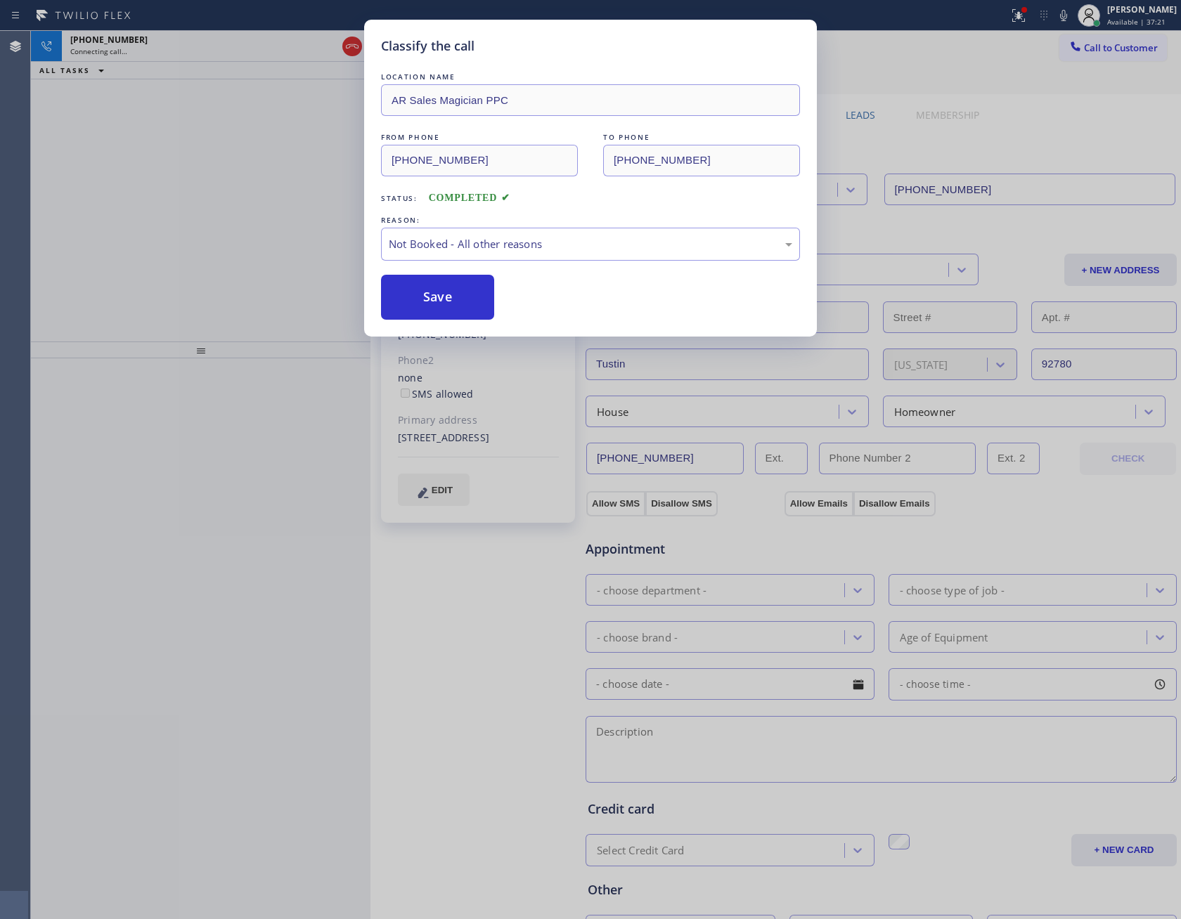
click at [429, 304] on button "Save" at bounding box center [437, 297] width 113 height 45
click at [293, 243] on div "Classify the call LOCATION NAME AR Sales Magician PPC FROM PHONE [PHONE_NUMBER]…" at bounding box center [590, 459] width 1181 height 919
click at [247, 221] on div "Classify the call LOCATION NAME AR Sales Magician PPC FROM PHONE [PHONE_NUMBER]…" at bounding box center [590, 459] width 1181 height 919
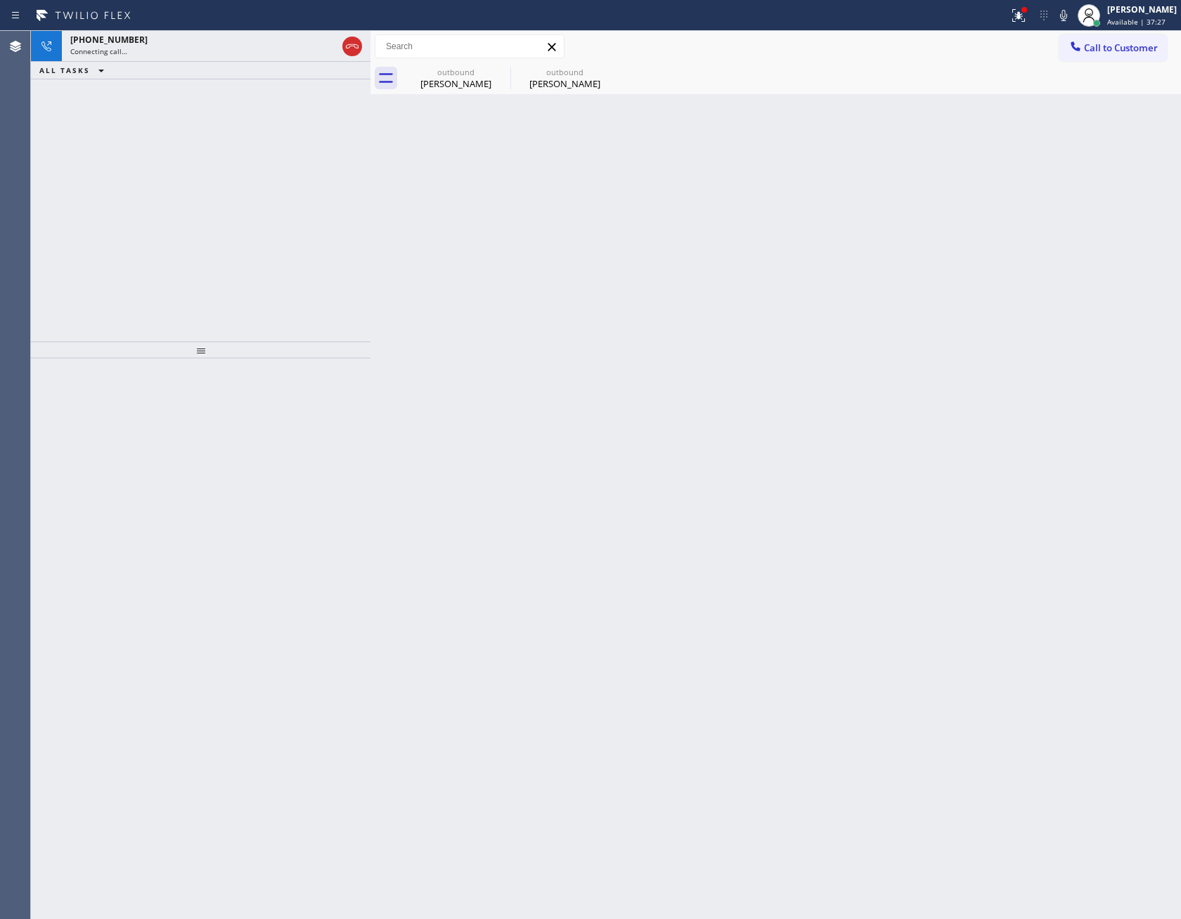
click at [681, 422] on div "Back to Dashboard Change Sender ID Customers Technicians Select a contact Outbo…" at bounding box center [775, 475] width 810 height 888
click at [462, 76] on div "outbound" at bounding box center [456, 72] width 106 height 11
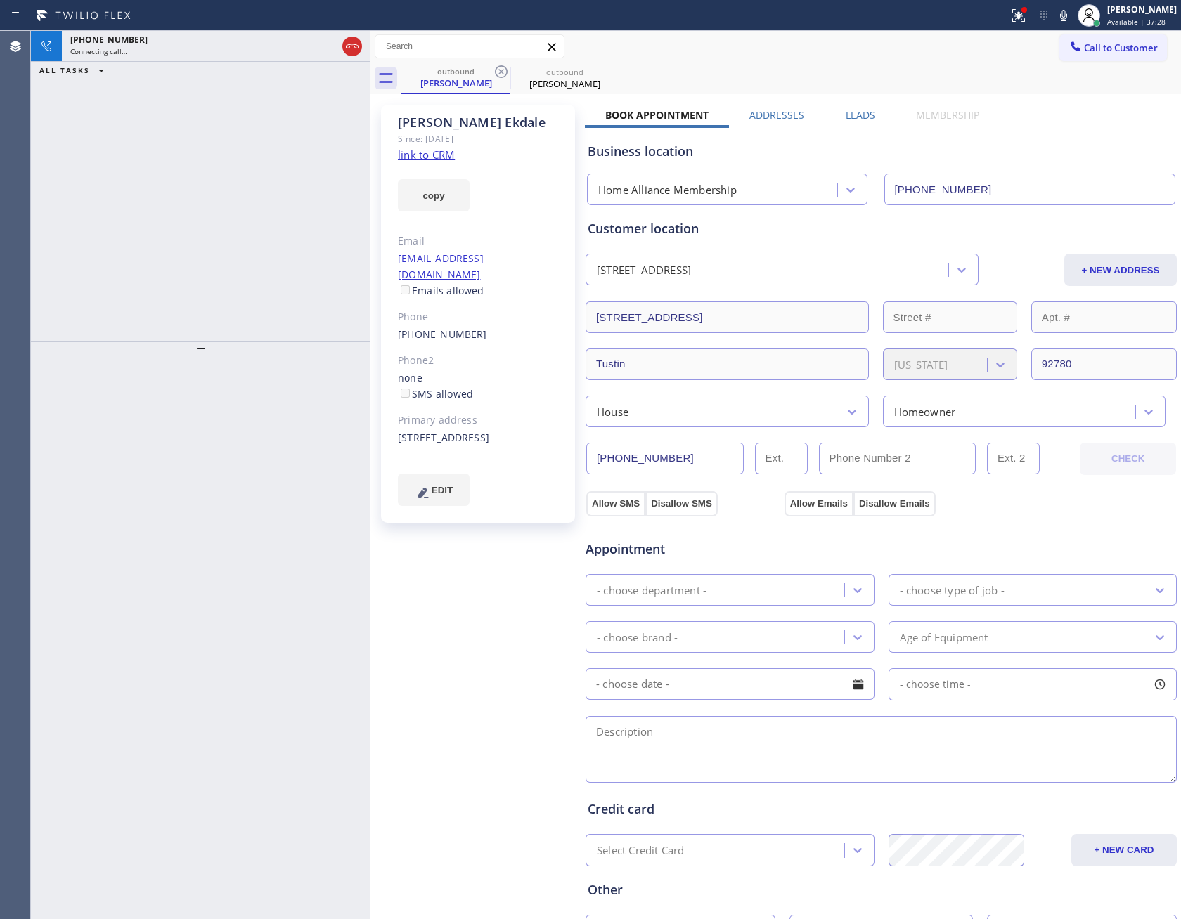
click at [245, 230] on div "[PHONE_NUMBER] Connecting call… ALL TASKS ALL TASKS ACTIVE TASKS TASKS IN WRAP …" at bounding box center [200, 186] width 339 height 311
click at [858, 106] on div "[PERSON_NAME] Since: [DATE] link to CRM copy Email [EMAIL_ADDRESS][DOMAIN_NAME]…" at bounding box center [775, 567] width 803 height 939
click at [856, 112] on label "Leads" at bounding box center [860, 114] width 30 height 13
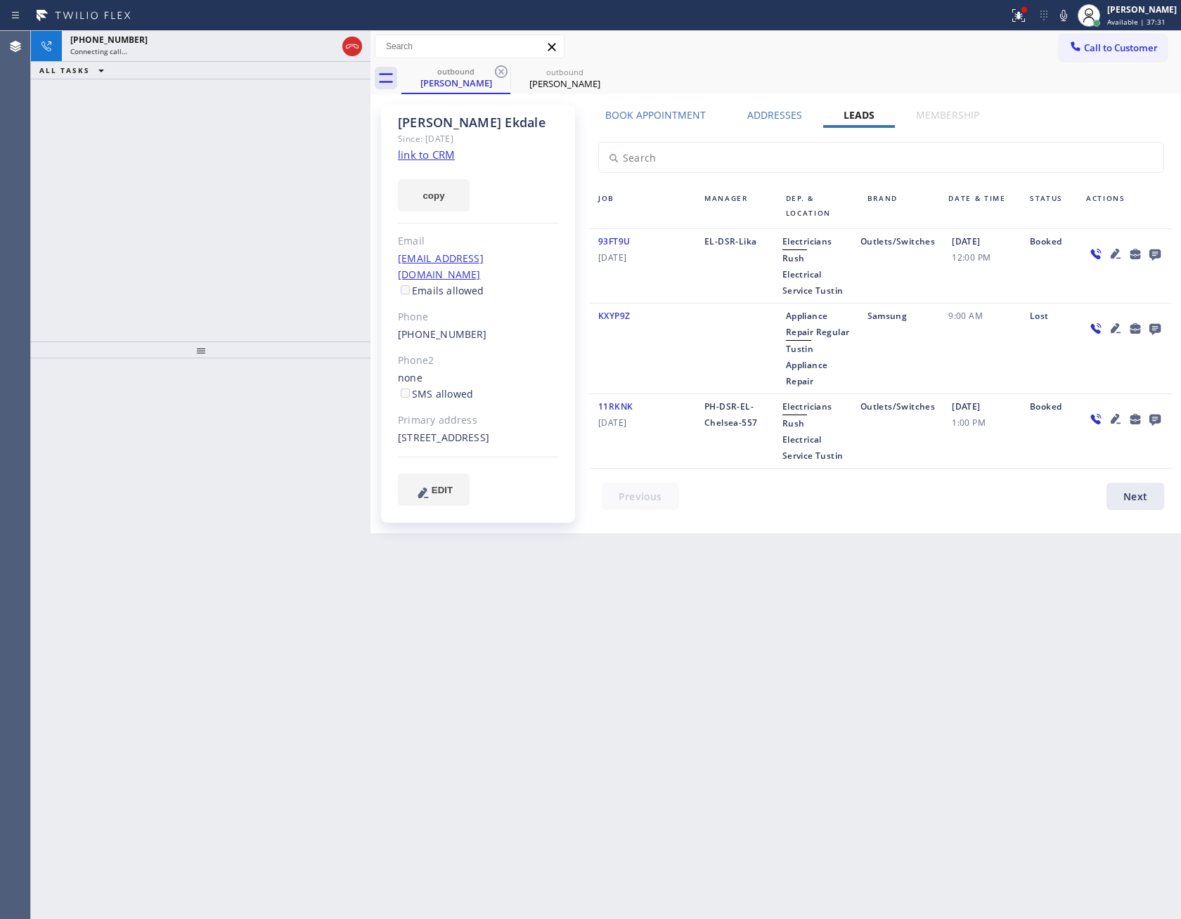
drag, startPoint x: 353, startPoint y: 44, endPoint x: 261, endPoint y: 186, distance: 168.2
click at [353, 45] on icon at bounding box center [352, 46] width 17 height 17
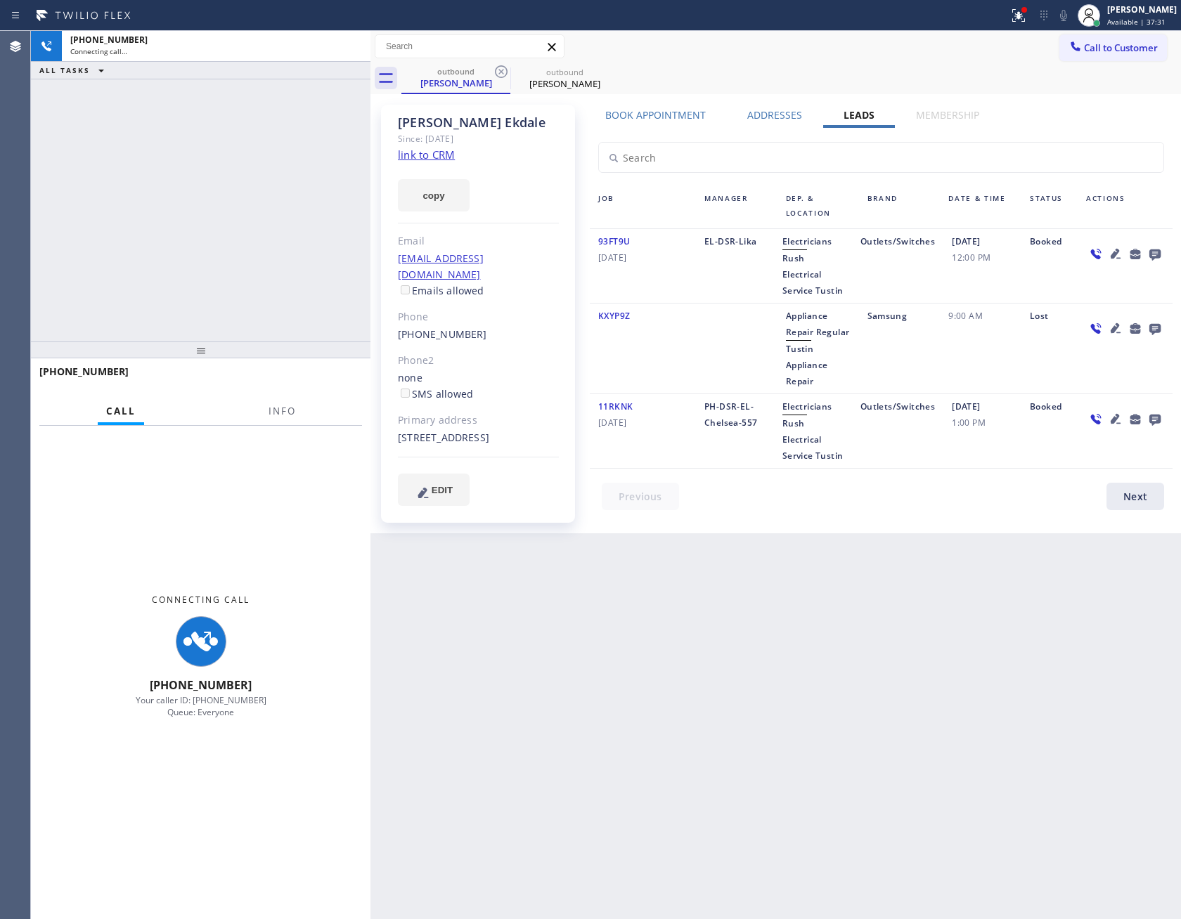
drag, startPoint x: 261, startPoint y: 186, endPoint x: 247, endPoint y: 200, distance: 20.9
click at [260, 188] on div "[PHONE_NUMBER] Connecting call… ALL TASKS ALL TASKS ACTIVE TASKS TASKS IN WRAP …" at bounding box center [200, 186] width 339 height 311
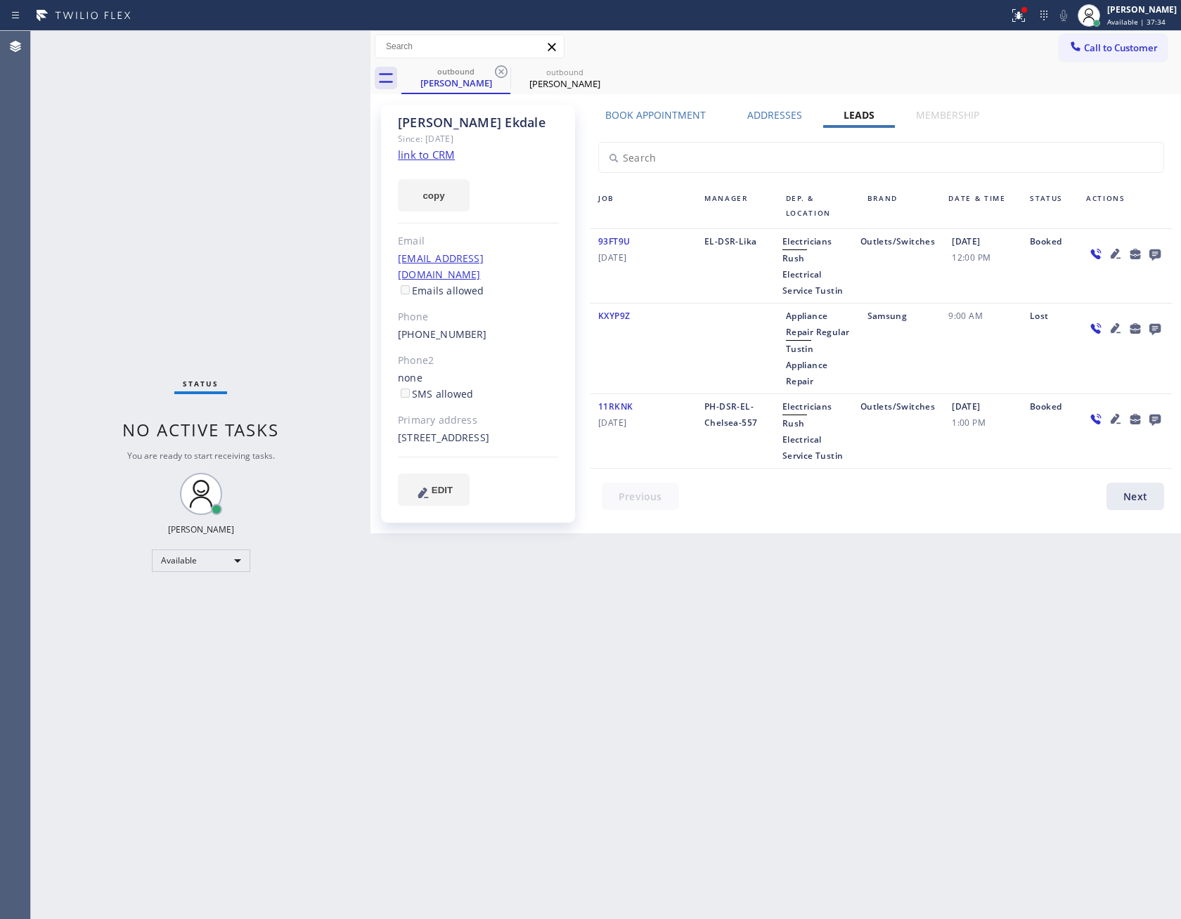
drag, startPoint x: 862, startPoint y: 83, endPoint x: 928, endPoint y: 89, distance: 65.6
click at [897, 87] on div "outbound [PERSON_NAME] outbound [PERSON_NAME]" at bounding box center [790, 79] width 779 height 32
click at [1116, 56] on button "Call to Customer" at bounding box center [1113, 47] width 108 height 27
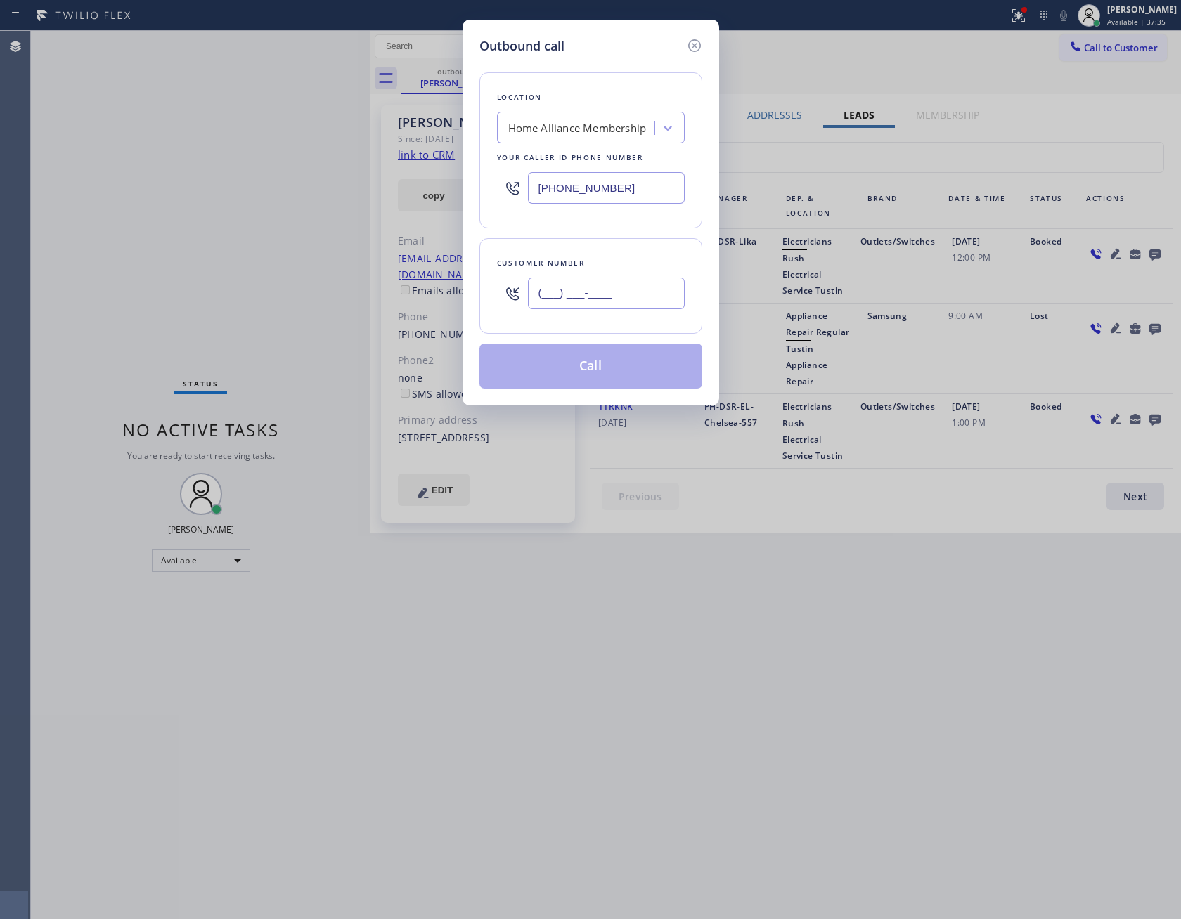
click at [641, 304] on input "(___) ___-____" at bounding box center [606, 294] width 157 height 32
paste input "619) 822-7142"
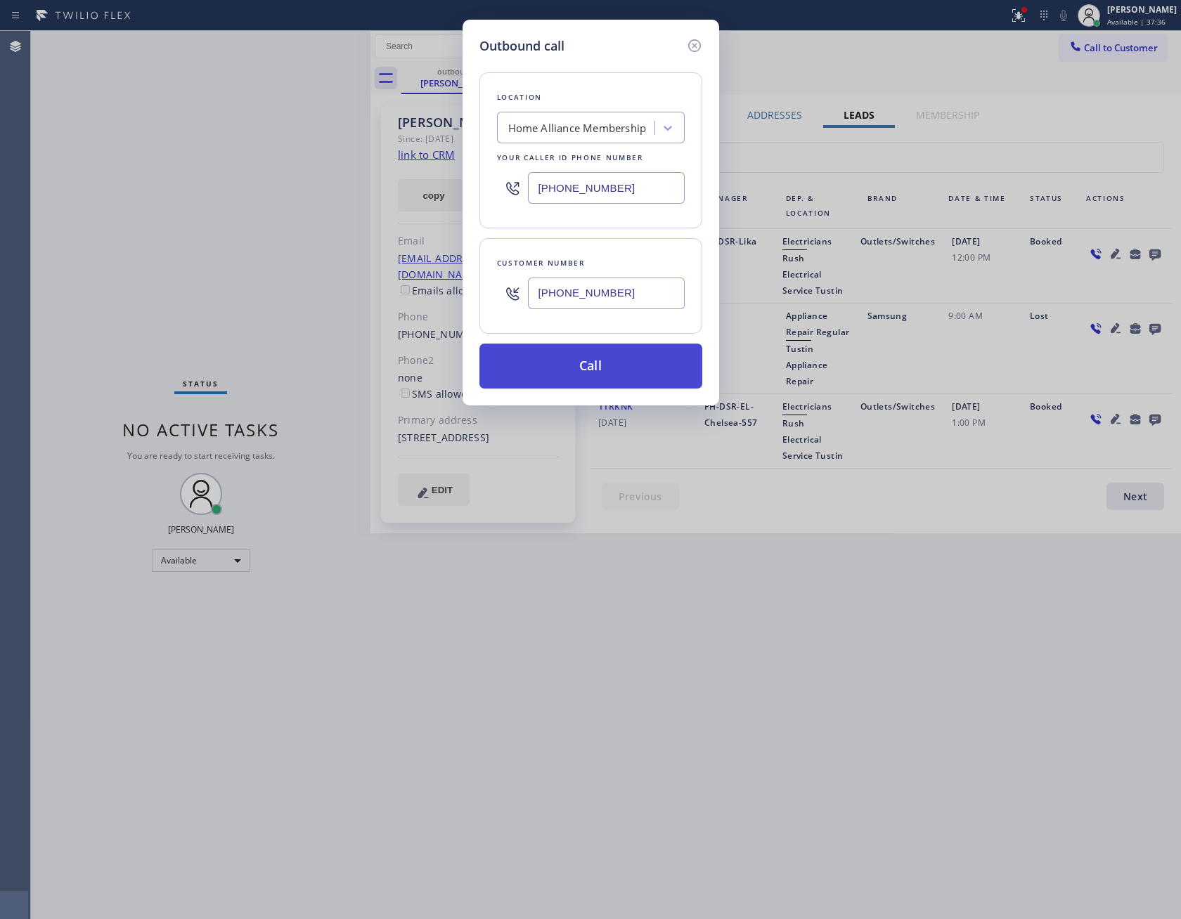
type input "[PHONE_NUMBER]"
click at [614, 361] on button "Call" at bounding box center [590, 366] width 223 height 45
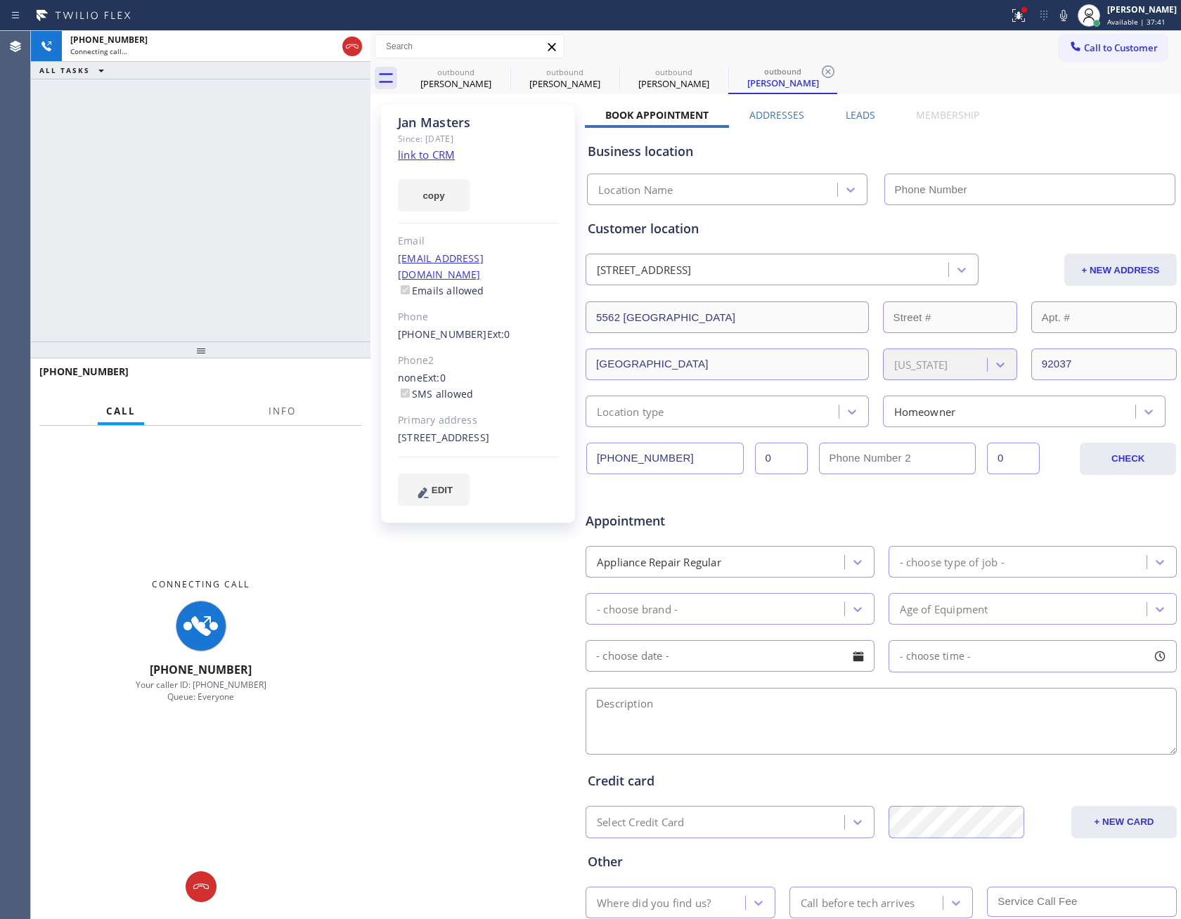
type input "[PHONE_NUMBER]"
click at [292, 212] on div "[PHONE_NUMBER] Connecting call… ALL TASKS ALL TASKS ACTIVE TASKS TASKS IN WRAP …" at bounding box center [200, 186] width 339 height 311
click at [311, 215] on div "[PHONE_NUMBER] Connecting call… ALL TASKS ALL TASKS ACTIVE TASKS TASKS IN WRAP …" at bounding box center [200, 186] width 339 height 311
click at [253, 251] on div "[PHONE_NUMBER] Connecting call… ALL TASKS ALL TASKS ACTIVE TASKS TASKS IN WRAP …" at bounding box center [200, 186] width 339 height 311
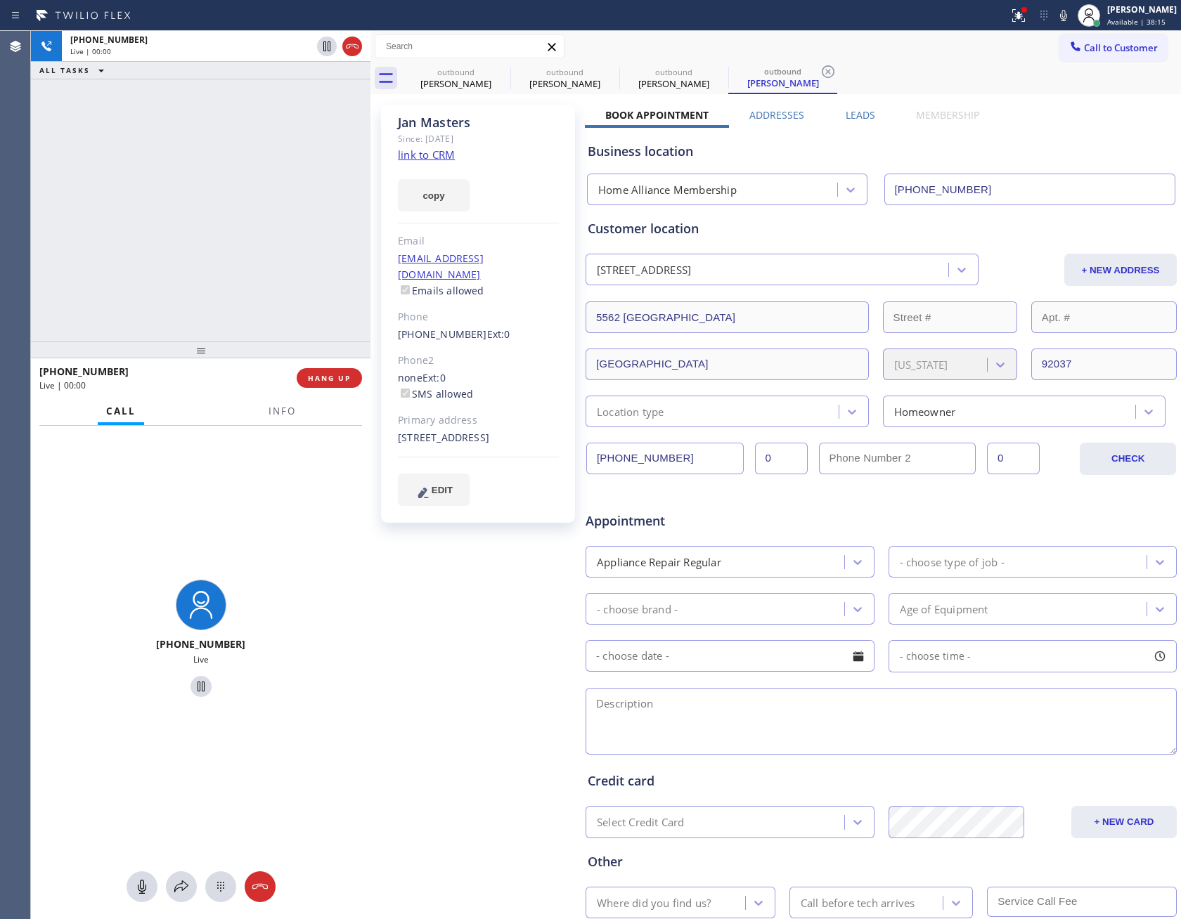
drag, startPoint x: 314, startPoint y: 259, endPoint x: 306, endPoint y: 310, distance: 51.3
click at [314, 262] on div "[PHONE_NUMBER] Live | 00:00 ALL TASKS ALL TASKS ACTIVE TASKS TASKS IN WRAP UP" at bounding box center [200, 186] width 339 height 311
click at [335, 386] on button "HANG UP" at bounding box center [329, 378] width 65 height 20
drag, startPoint x: 274, startPoint y: 281, endPoint x: 626, endPoint y: 176, distance: 367.5
click at [372, 252] on div "[PHONE_NUMBER] Live | 00:01 ALL TASKS ALL TASKS ACTIVE TASKS TASKS IN WRAP UP […" at bounding box center [606, 475] width 1150 height 888
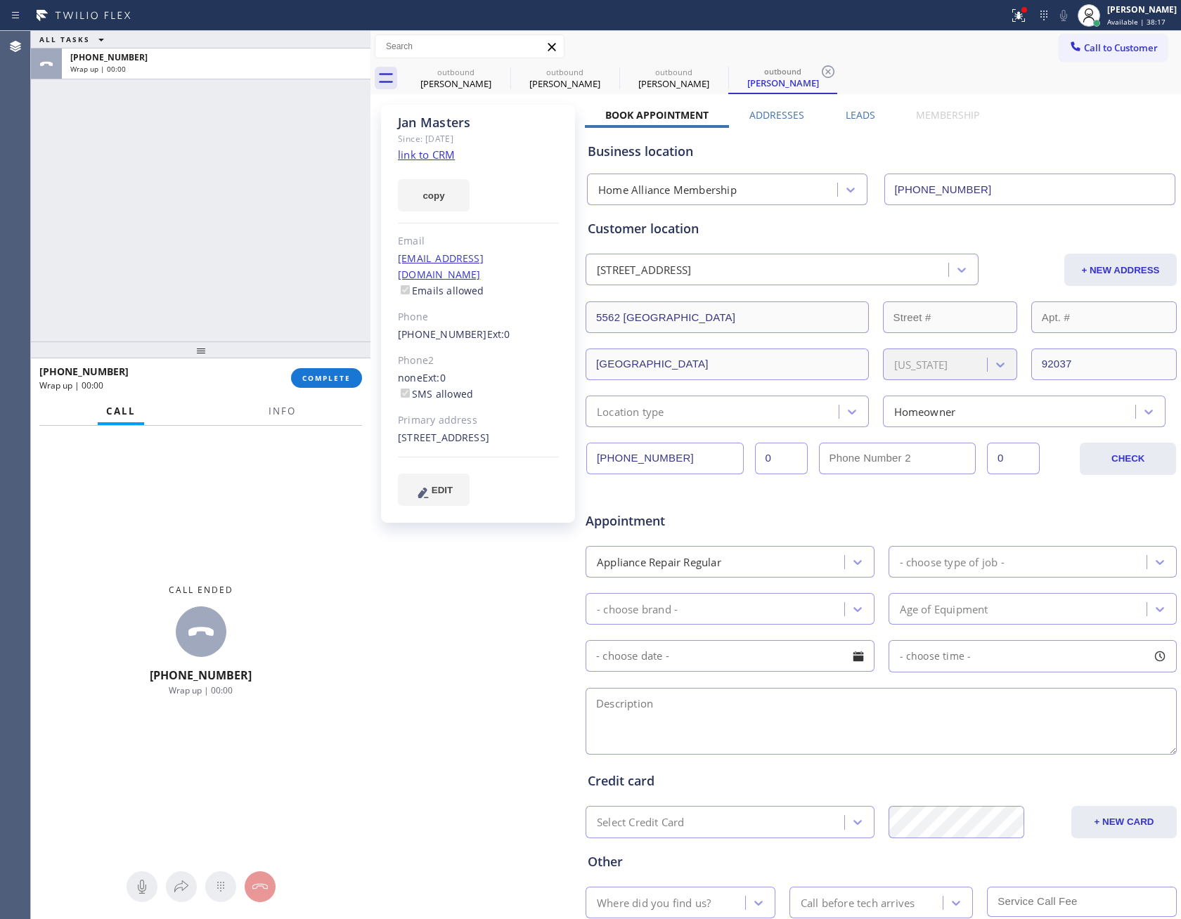
click at [859, 104] on div "[PERSON_NAME] Since: [DATE] link to CRM copy Email [EMAIL_ADDRESS][DOMAIN_NAME]…" at bounding box center [775, 553] width 803 height 911
click at [852, 112] on label "Leads" at bounding box center [860, 114] width 30 height 13
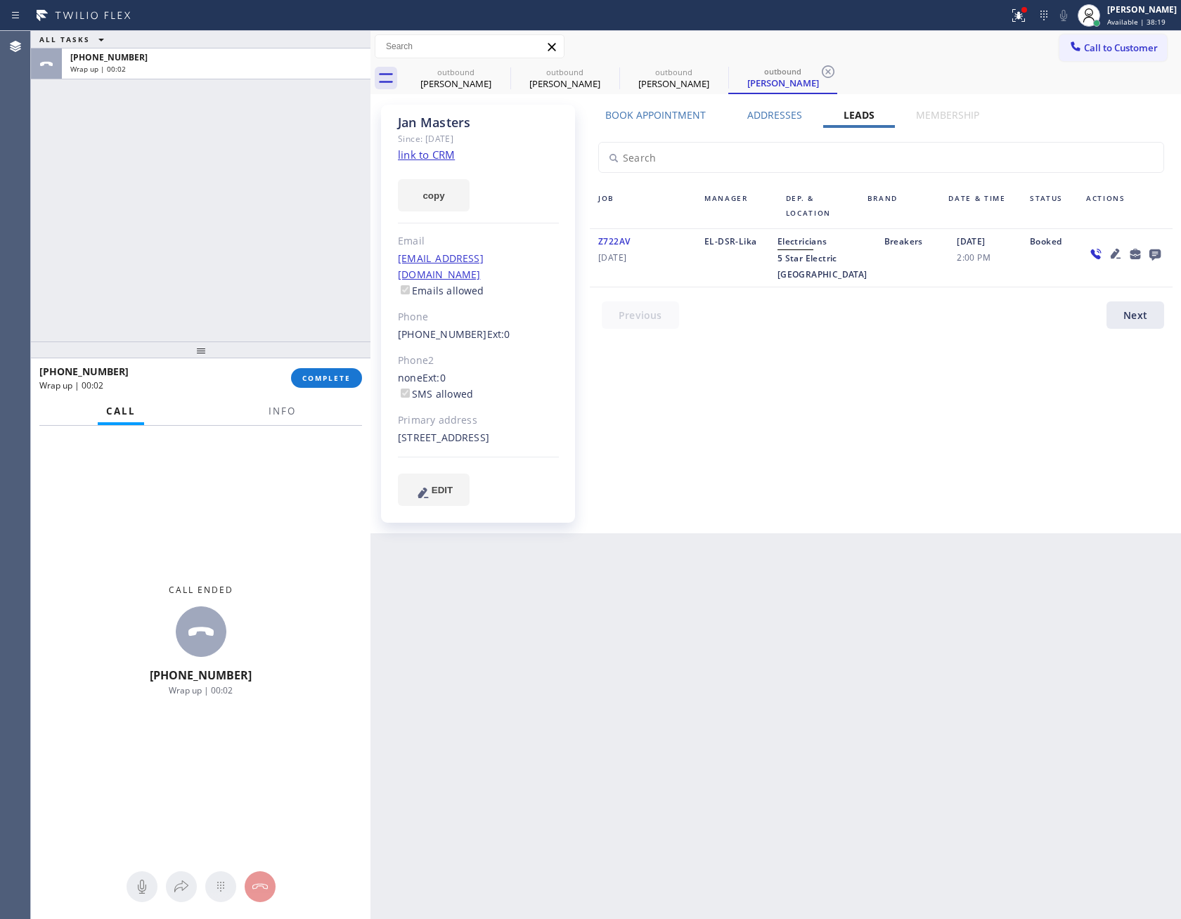
drag, startPoint x: 993, startPoint y: 451, endPoint x: 1153, endPoint y: 316, distance: 209.5
click at [1035, 437] on div "Book Appointment Addresses Leads Membership Business location Home Alliance Mem…" at bounding box center [881, 319] width 592 height 422
click at [1157, 254] on icon at bounding box center [1154, 254] width 11 height 11
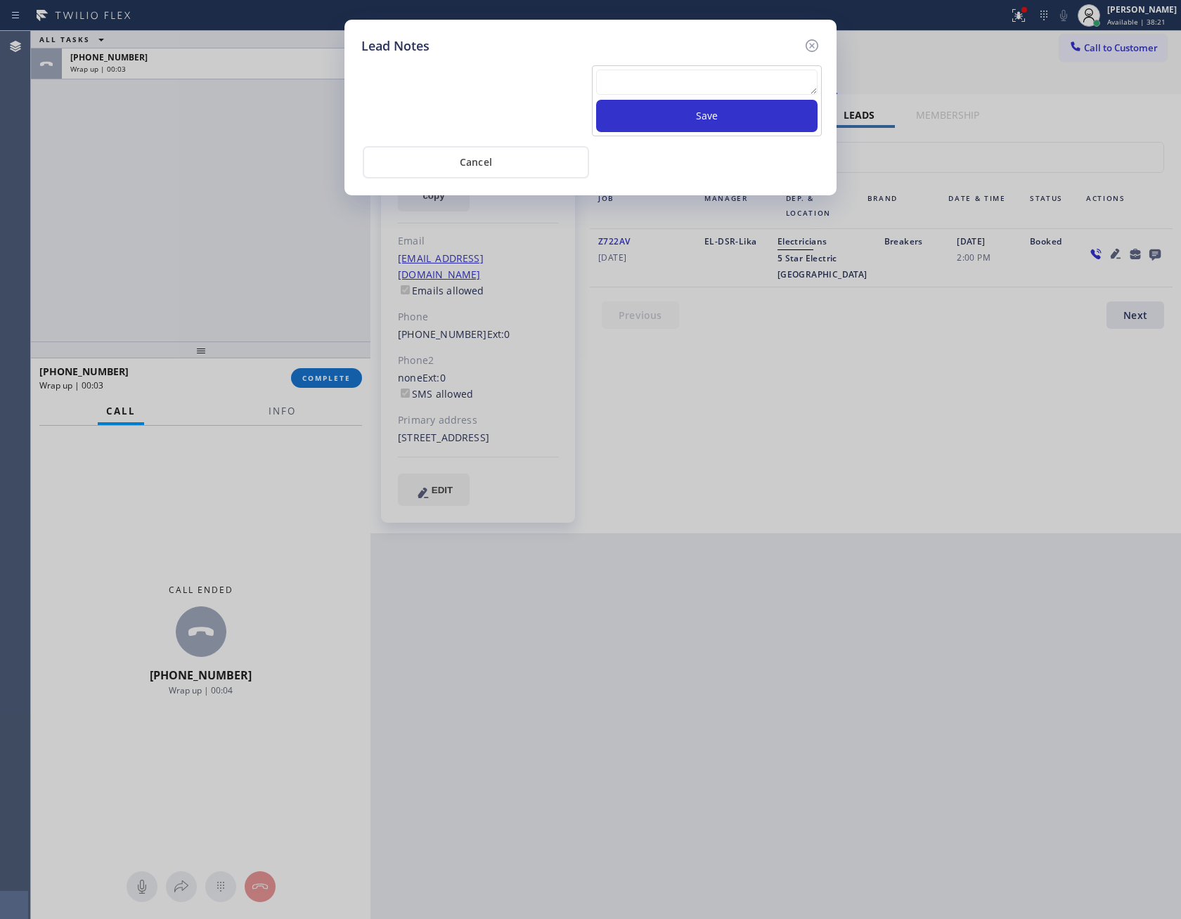
click at [692, 83] on textarea at bounding box center [706, 82] width 221 height 25
paste textarea "PLEASE TRANSFER FOR MEMBERSHIP and AC FILTER"
type textarea "PLEASE TRANSFER FOR MEMBERSHIP and AC FILTER"
drag, startPoint x: 696, startPoint y: 112, endPoint x: 688, endPoint y: 112, distance: 7.7
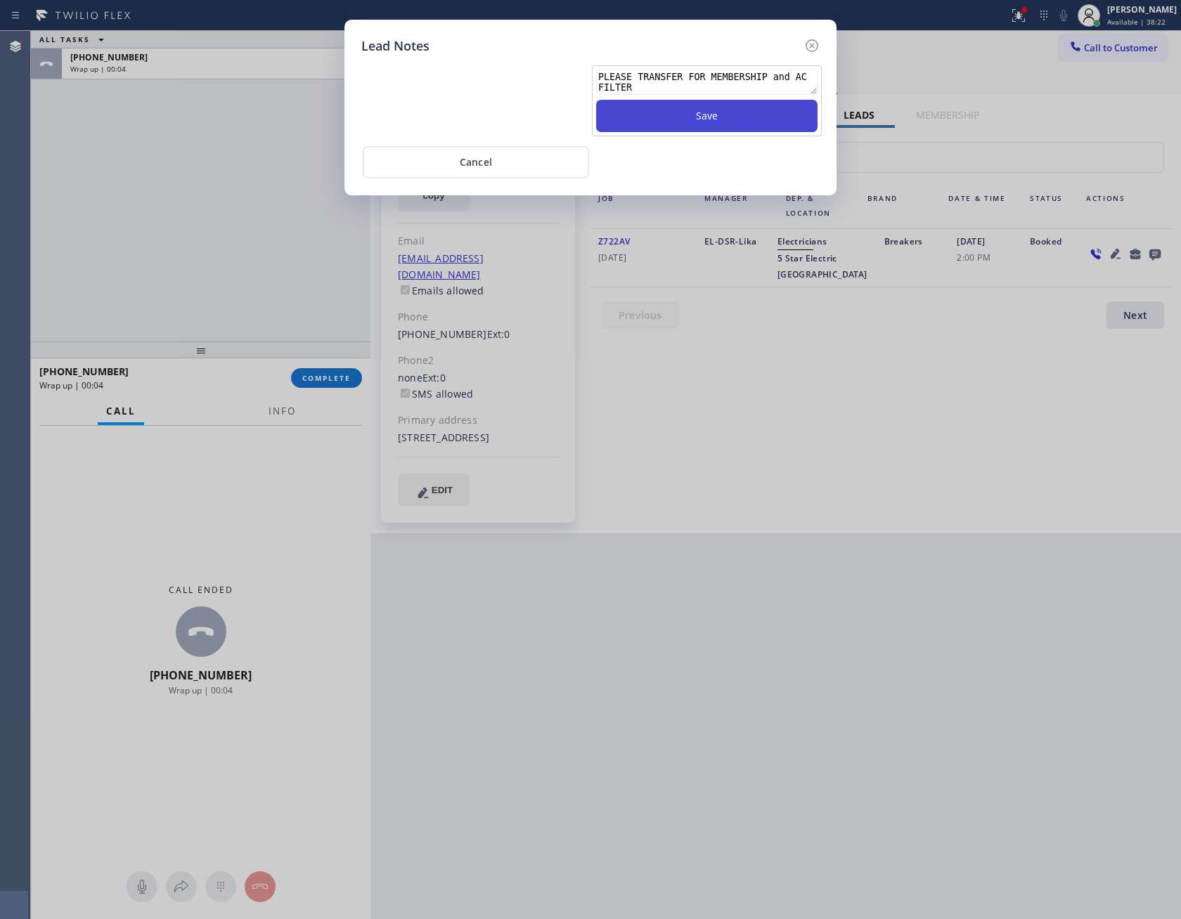
click at [698, 112] on button "Save" at bounding box center [706, 116] width 221 height 32
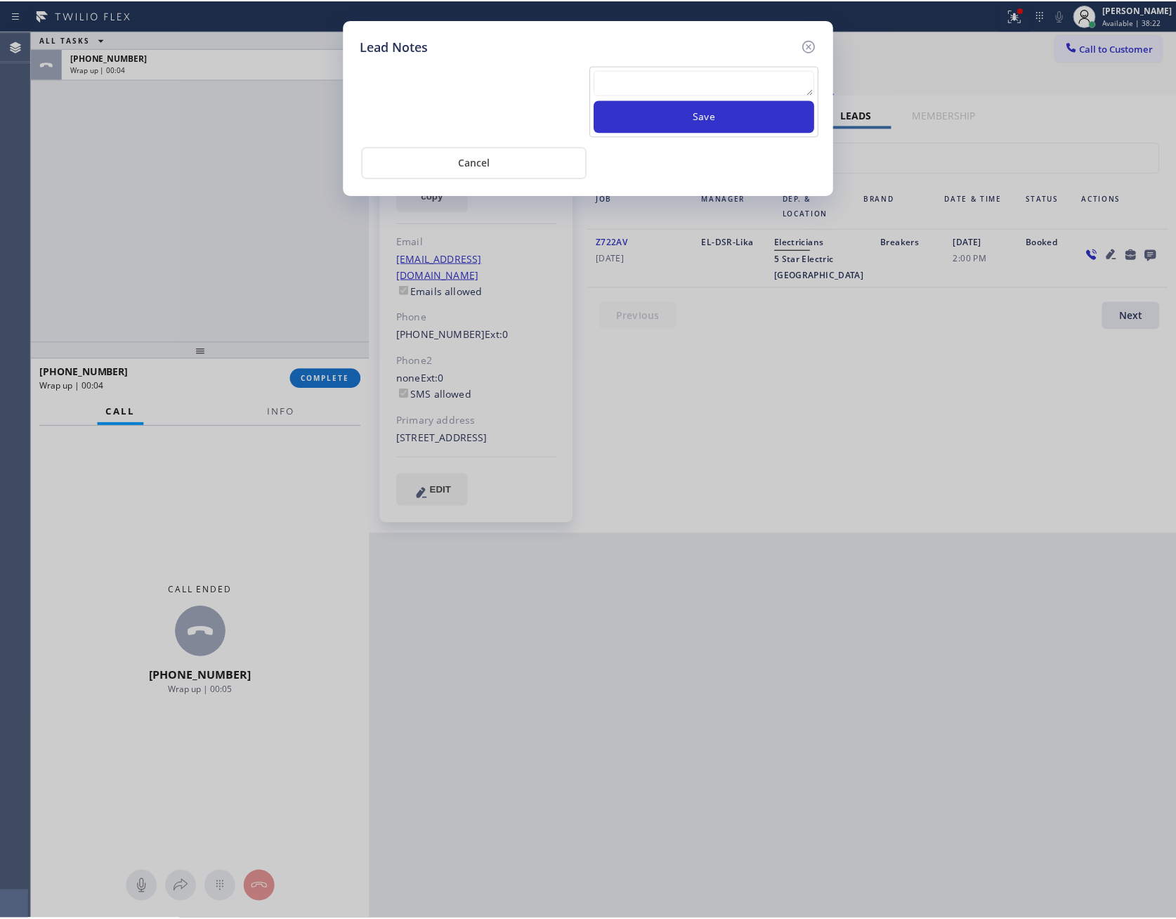
scroll to position [0, 0]
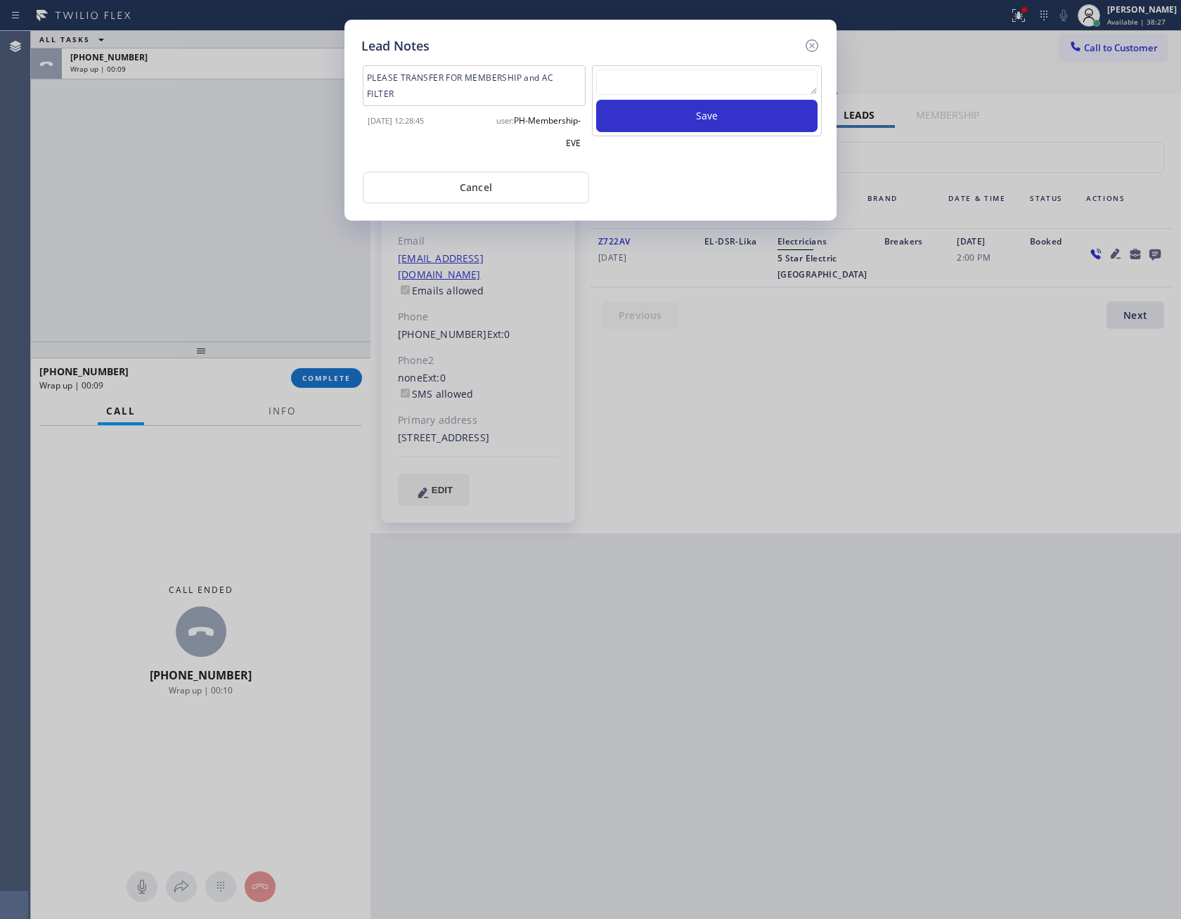
drag, startPoint x: 500, startPoint y: 193, endPoint x: 462, endPoint y: 197, distance: 38.2
click at [492, 195] on button "Cancel" at bounding box center [476, 187] width 226 height 32
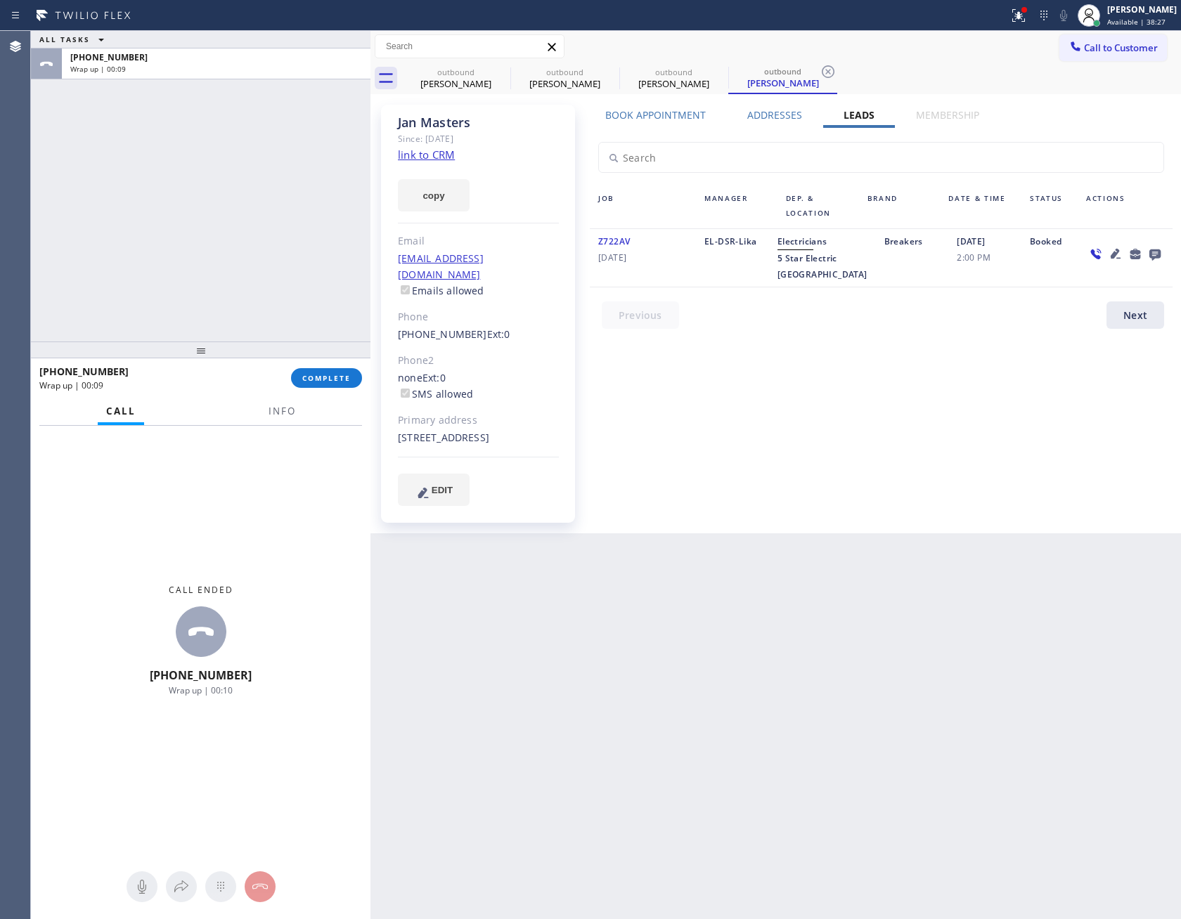
click at [212, 214] on div "ALL TASKS ALL TASKS ACTIVE TASKS TASKS IN WRAP UP [PHONE_NUMBER] Wrap up | 00:09" at bounding box center [200, 186] width 339 height 311
click at [1124, 47] on span "Call to Customer" at bounding box center [1121, 47] width 74 height 13
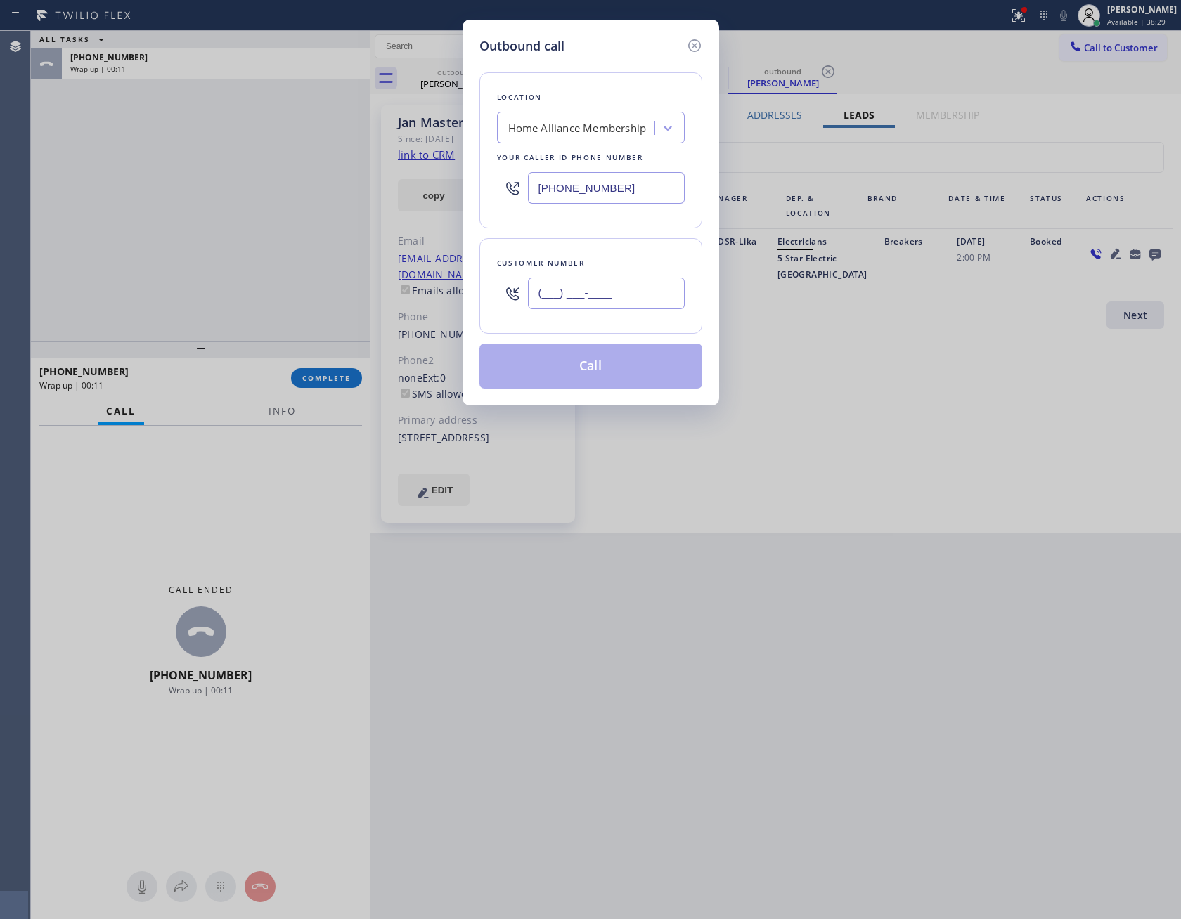
click at [606, 293] on input "(___) ___-____" at bounding box center [606, 294] width 157 height 32
paste input "650) 399-5277"
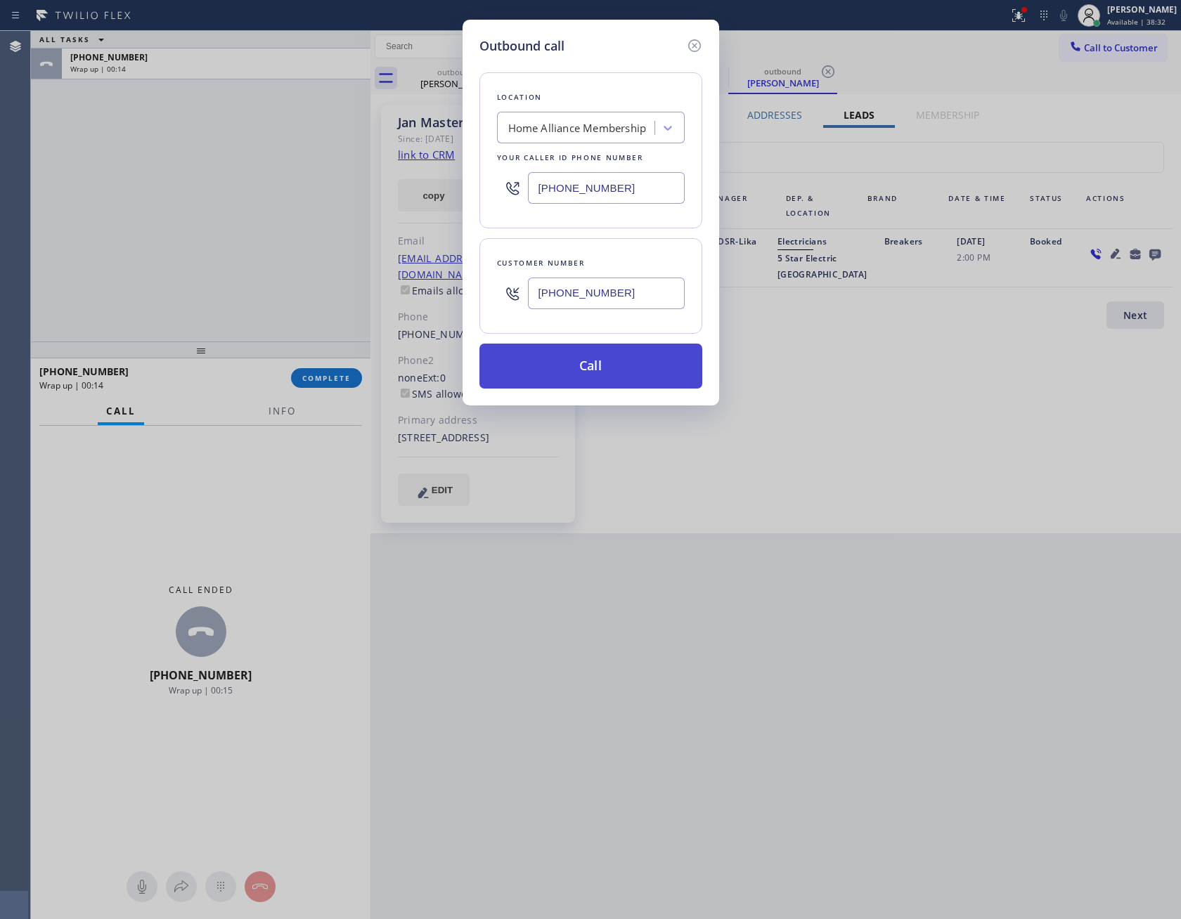
type input "[PHONE_NUMBER]"
drag, startPoint x: 625, startPoint y: 367, endPoint x: 646, endPoint y: 379, distance: 24.6
click at [627, 367] on button "Call" at bounding box center [590, 366] width 223 height 45
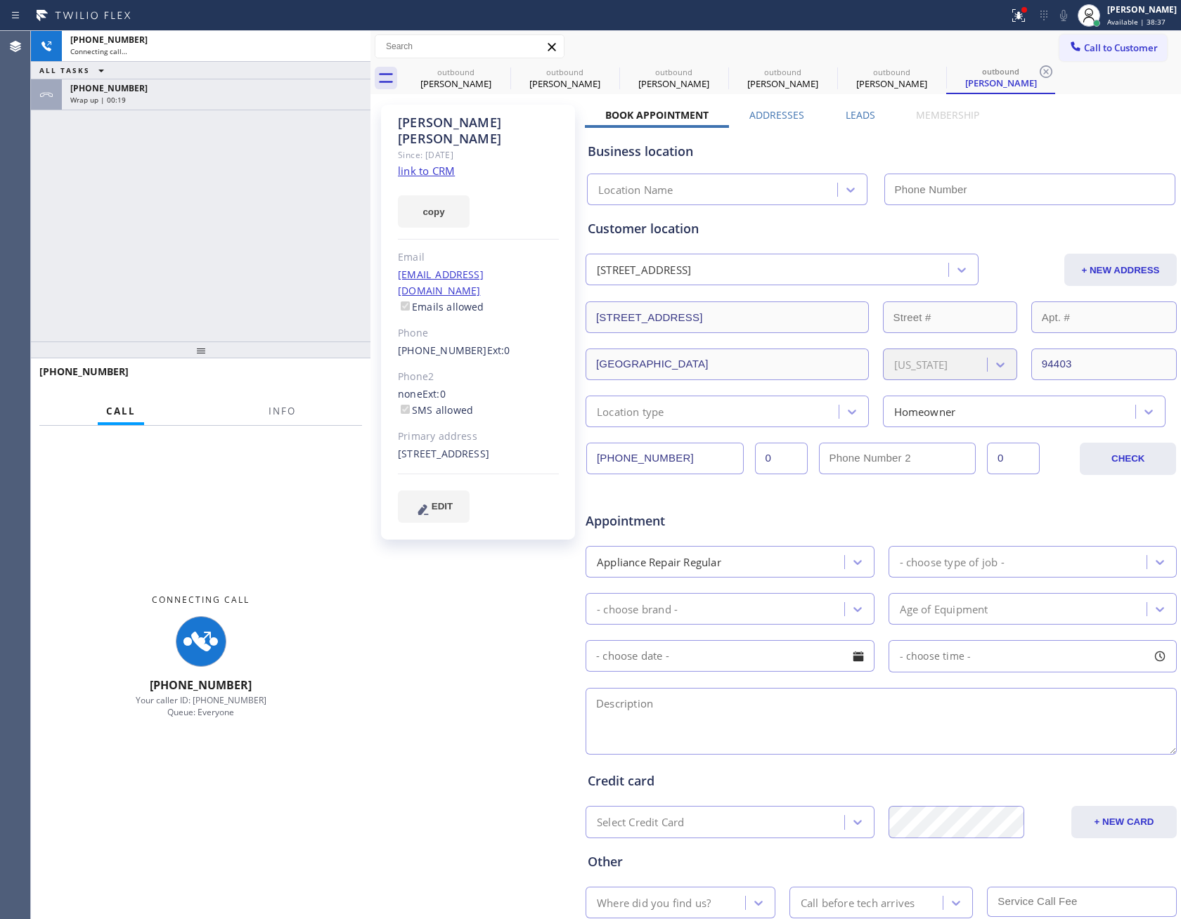
type input "[PHONE_NUMBER]"
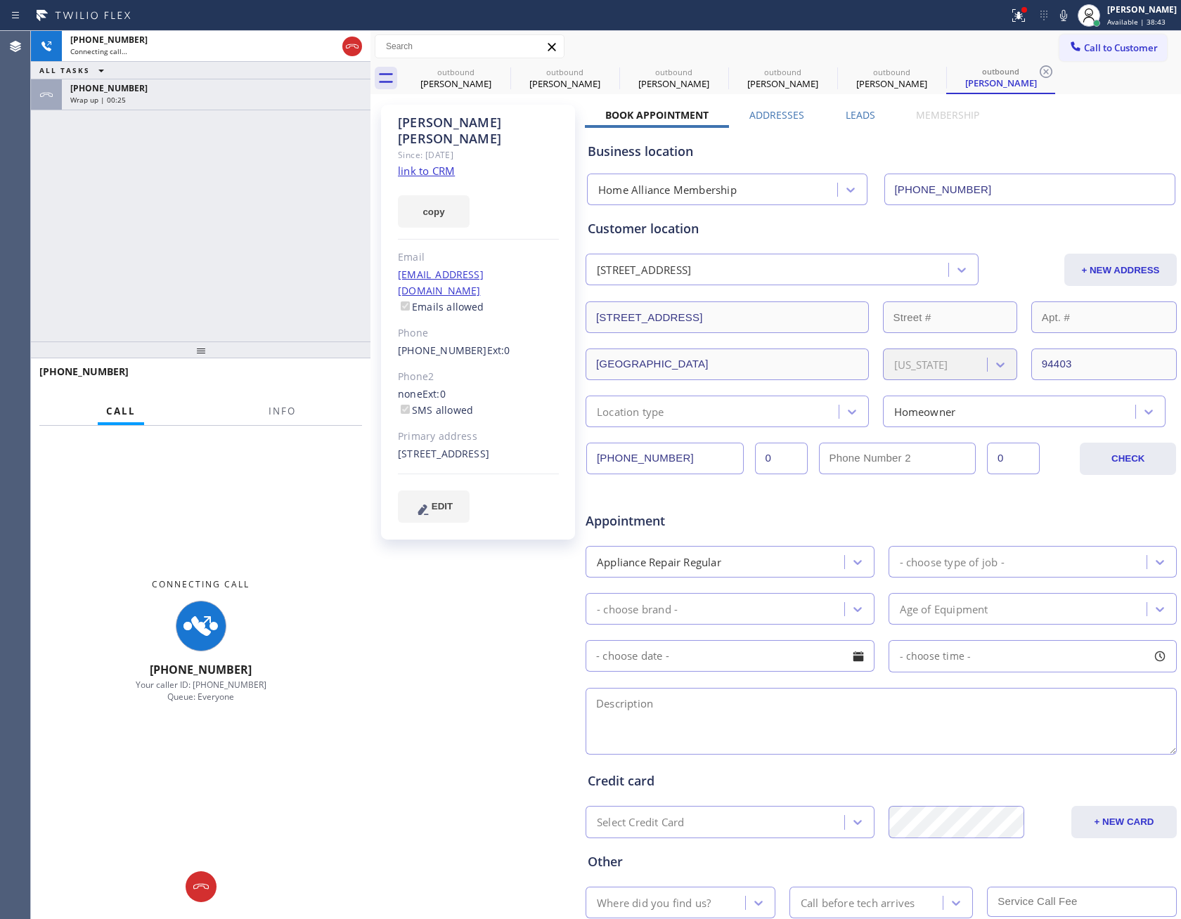
drag, startPoint x: 55, startPoint y: 251, endPoint x: 79, endPoint y: 249, distance: 23.9
click at [58, 251] on div "[PHONE_NUMBER] Connecting call… ALL TASKS ALL TASKS ACTIVE TASKS TASKS IN WRAP …" at bounding box center [200, 186] width 339 height 311
click at [190, 89] on div "[PHONE_NUMBER]" at bounding box center [216, 88] width 292 height 12
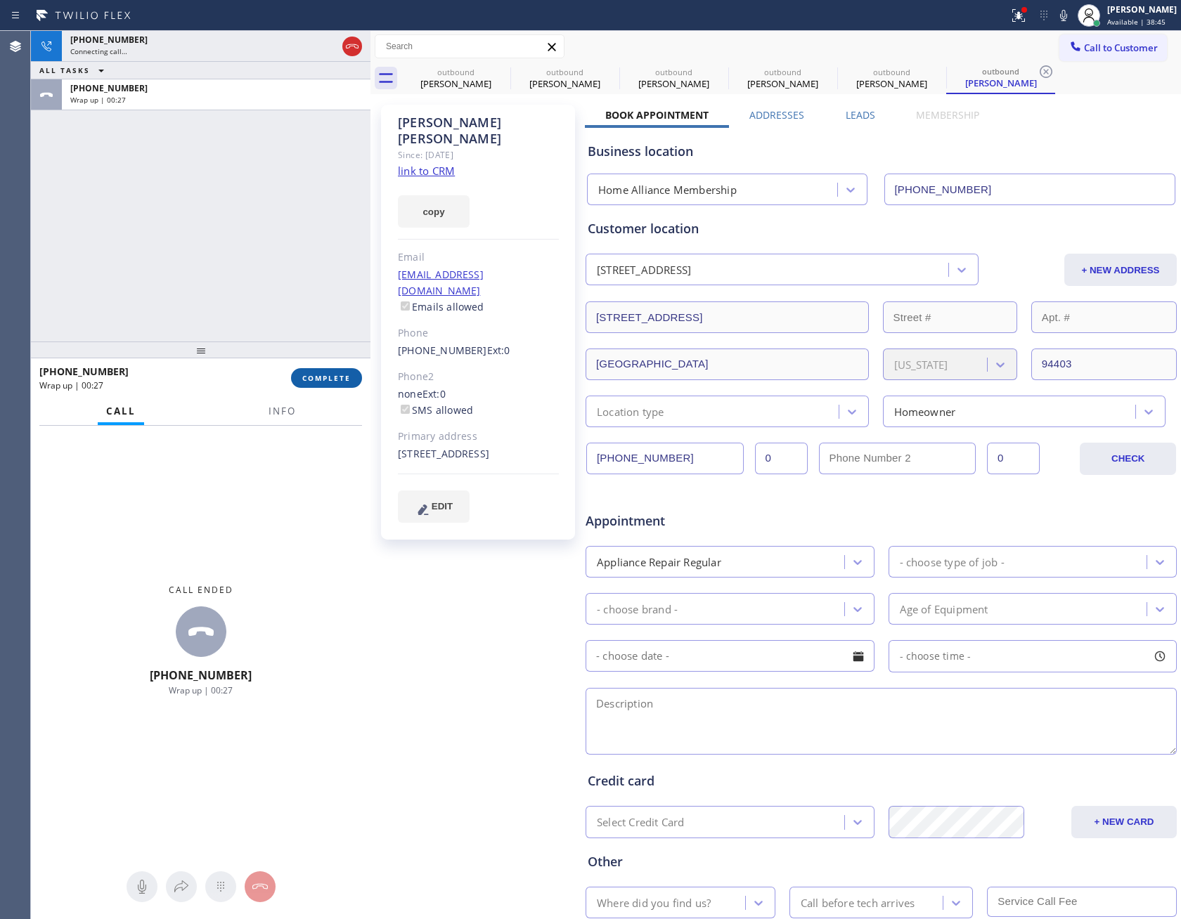
click at [298, 373] on button "COMPLETE" at bounding box center [326, 378] width 71 height 20
click at [247, 188] on div "[PHONE_NUMBER] Connecting call… ALL TASKS ALL TASKS ACTIVE TASKS TASKS IN WRAP …" at bounding box center [200, 186] width 339 height 311
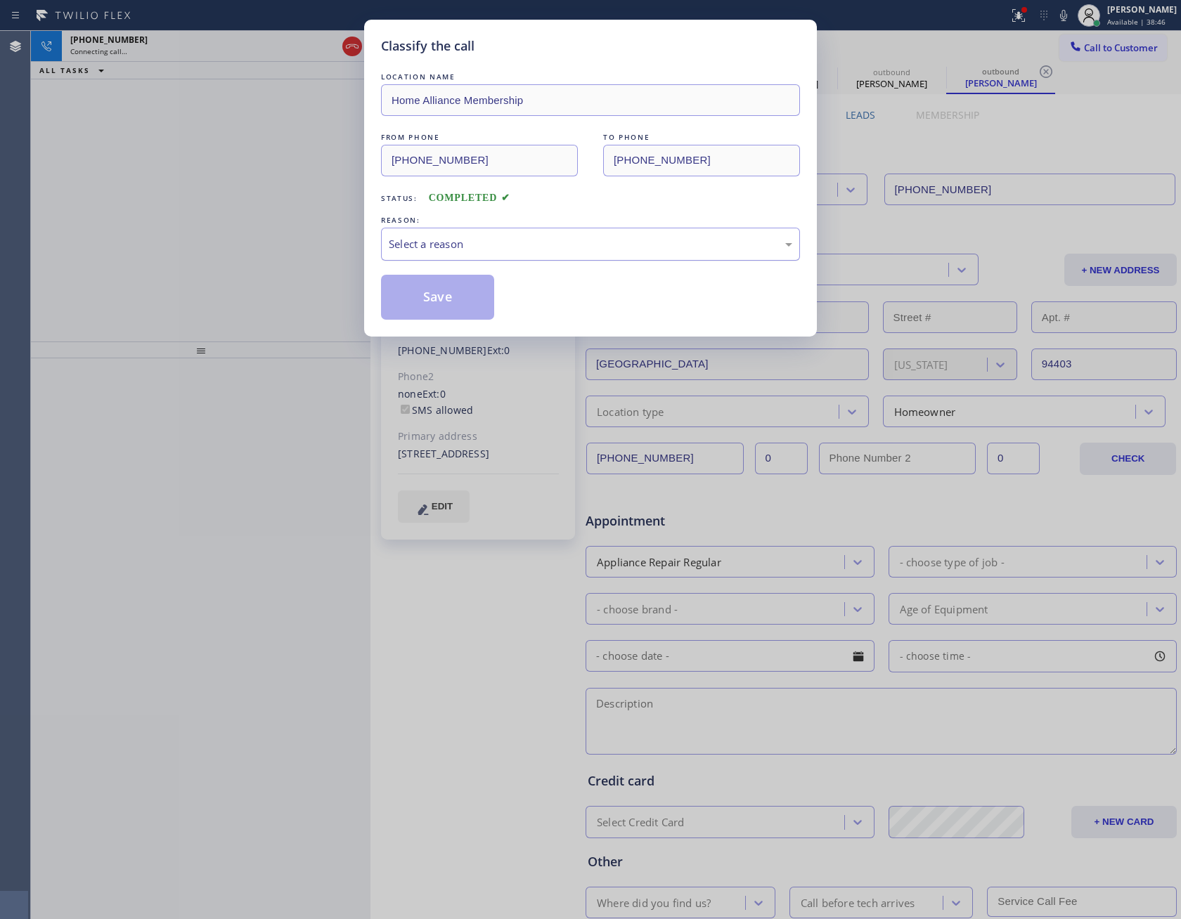
click at [553, 254] on div "Select a reason" at bounding box center [590, 244] width 419 height 33
click at [424, 297] on button "Save" at bounding box center [437, 297] width 113 height 45
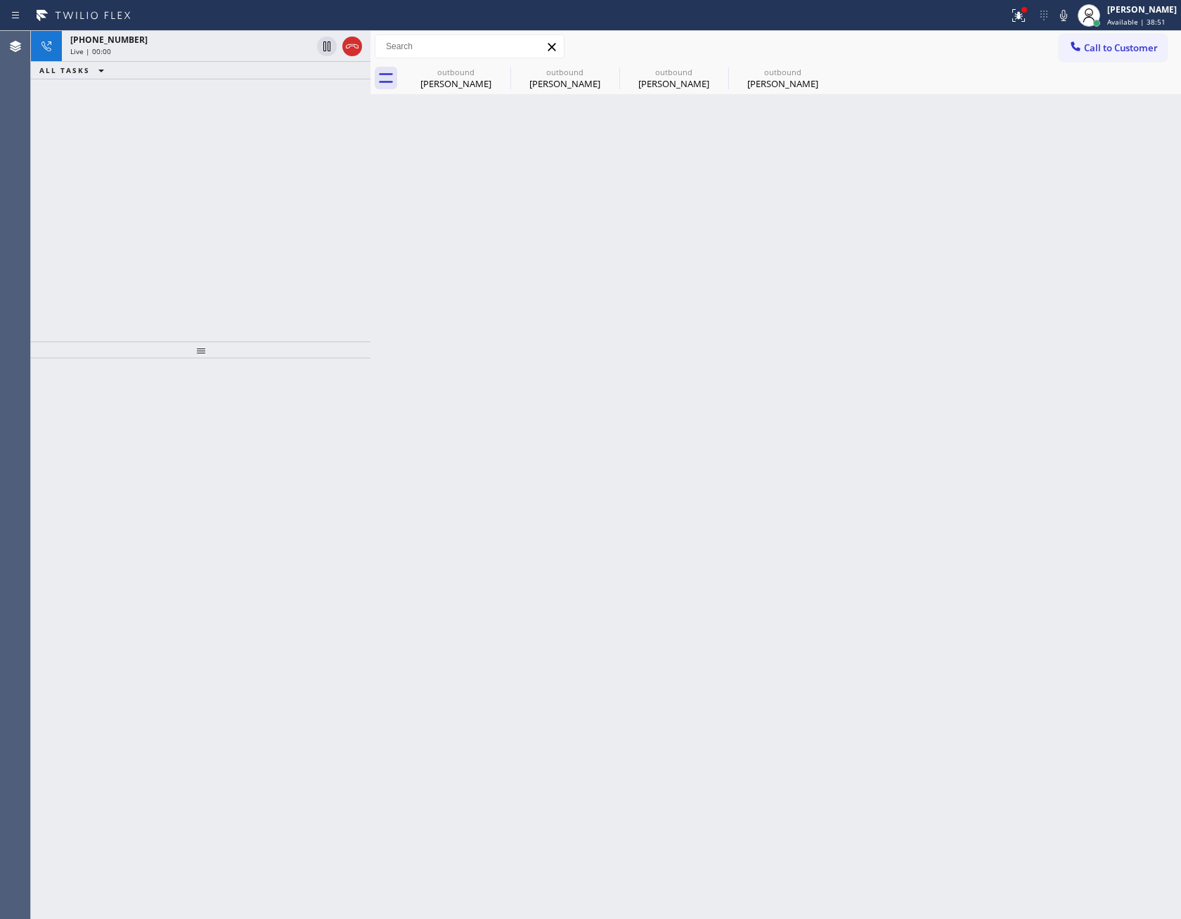
click at [544, 470] on div "Back to Dashboard Change Sender ID Customers Technicians Select a contact Outbo…" at bounding box center [775, 475] width 810 height 888
click at [671, 70] on div "outbound" at bounding box center [674, 72] width 106 height 11
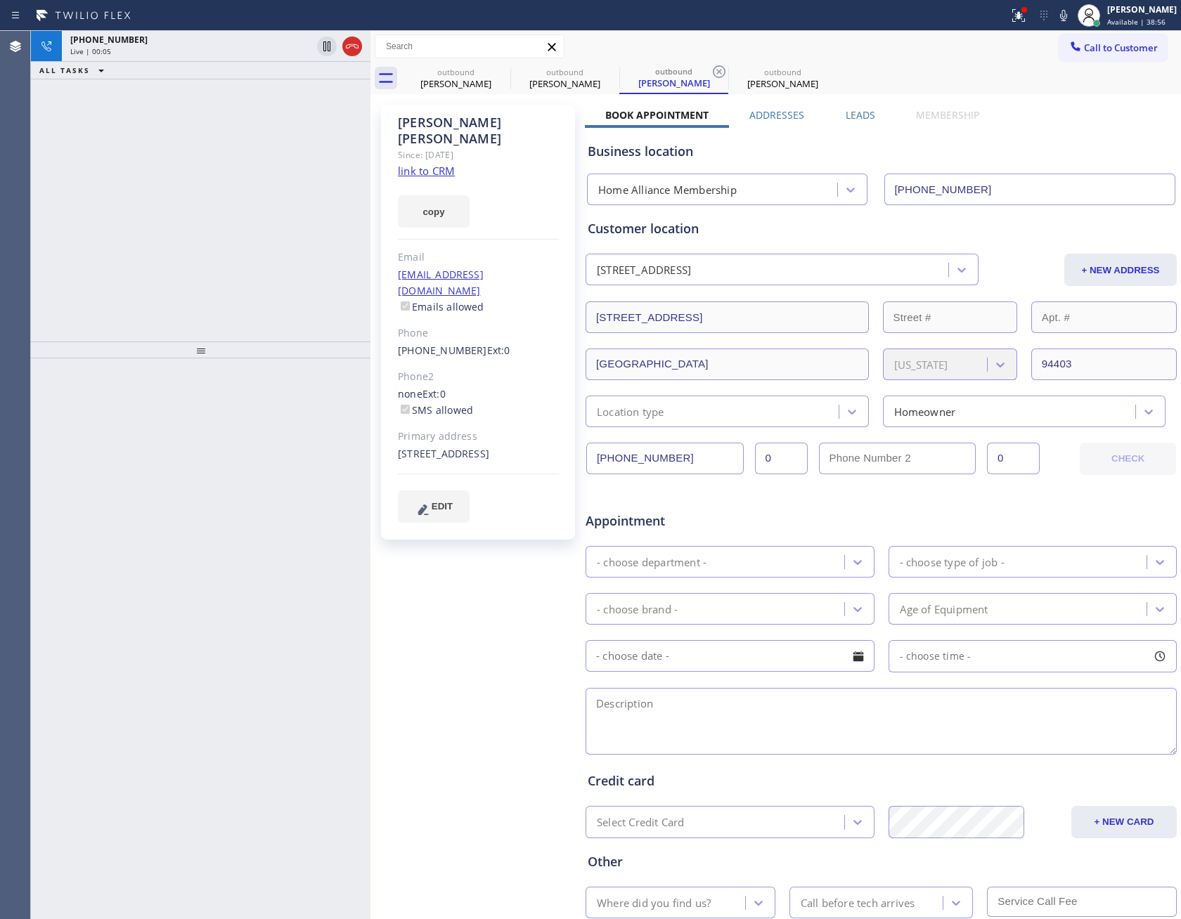
click at [852, 119] on label "Leads" at bounding box center [860, 114] width 30 height 13
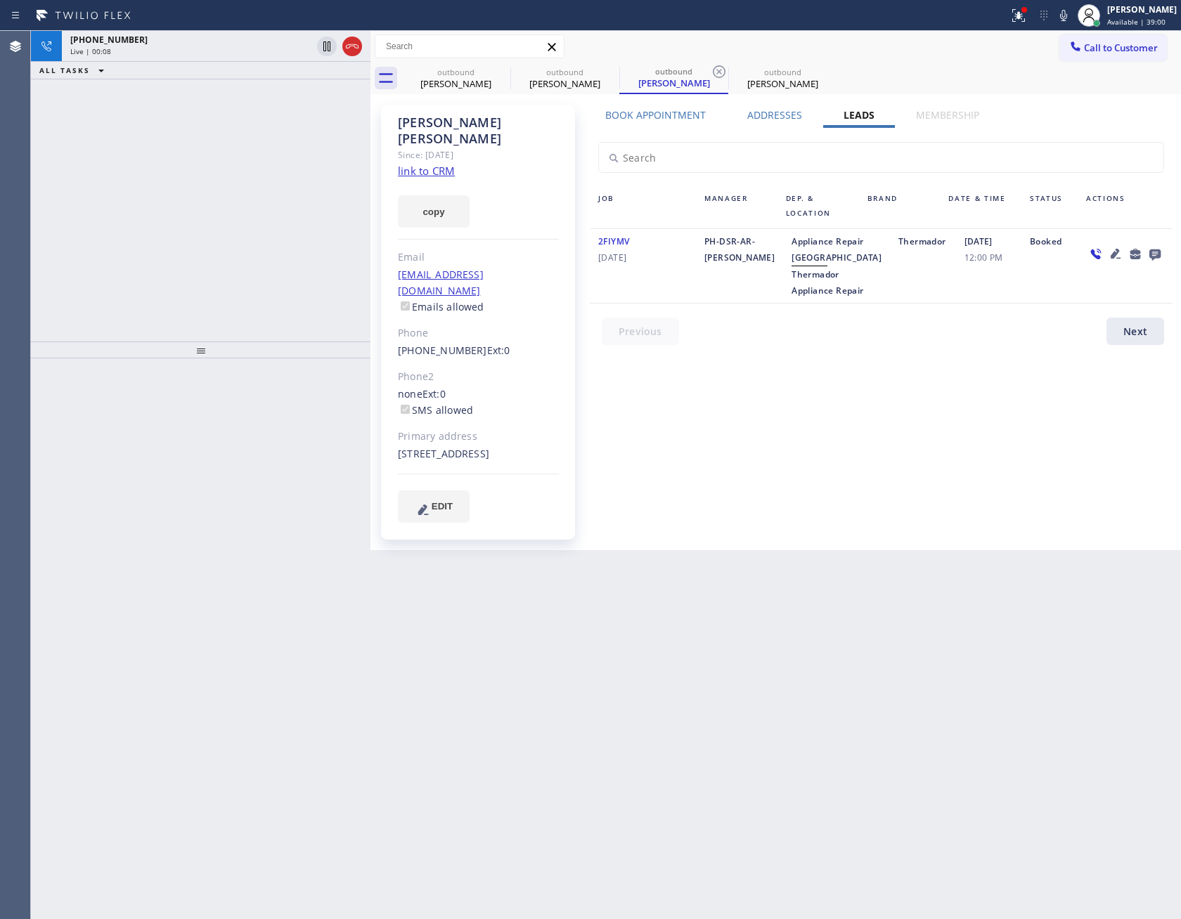
click at [825, 471] on div "Book Appointment Addresses Leads Membership Business location Home Alliance Mem…" at bounding box center [881, 327] width 592 height 439
click at [434, 164] on link "link to CRM" at bounding box center [426, 171] width 57 height 14
click at [258, 51] on div "Live | 09:20" at bounding box center [190, 51] width 241 height 10
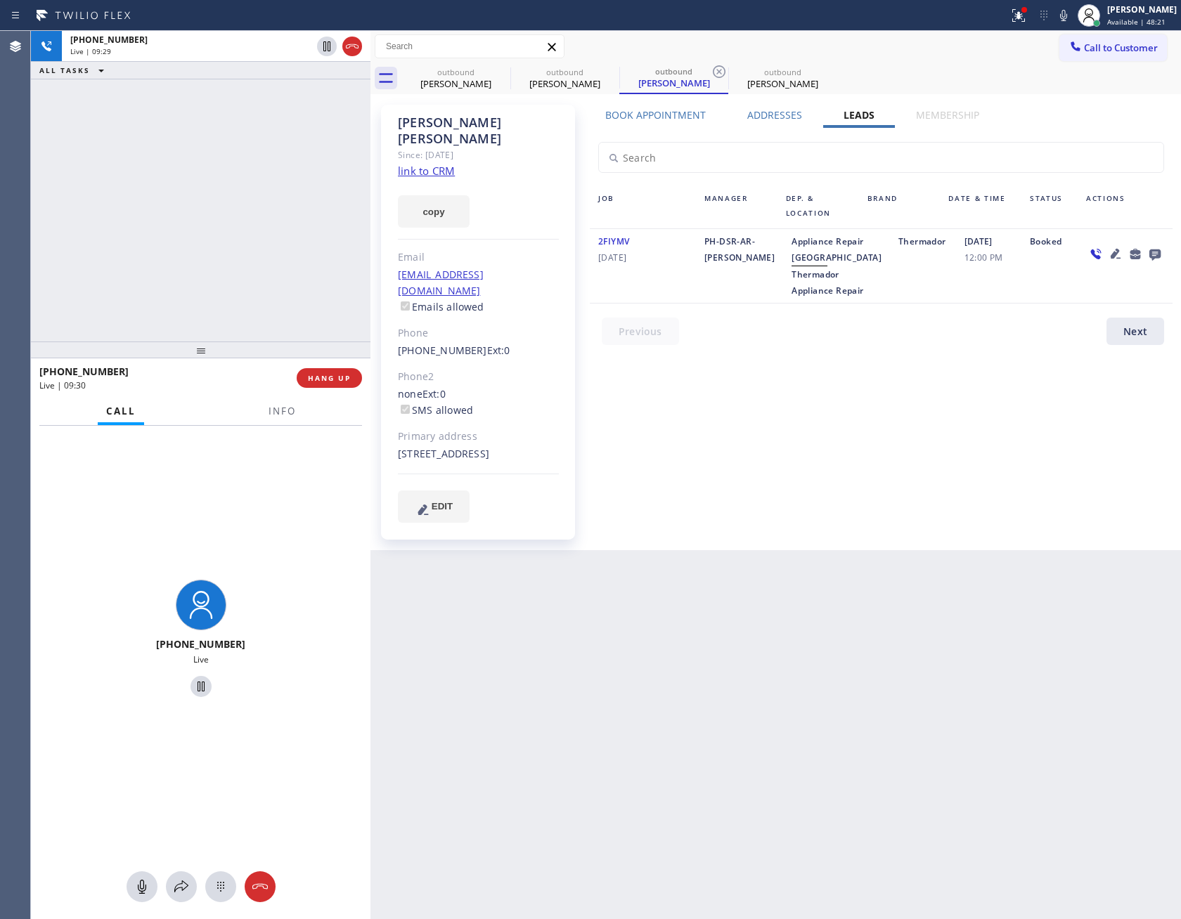
click at [177, 199] on div "[PHONE_NUMBER] Live | 09:29 ALL TASKS ALL TASKS ACTIVE TASKS TASKS IN WRAP UP" at bounding box center [200, 186] width 339 height 311
click at [705, 481] on div "Book Appointment Addresses Leads Membership Business location Home Alliance Mem…" at bounding box center [881, 327] width 592 height 439
click at [275, 252] on div "[PHONE_NUMBER] Live | 09:48 ALL TASKS ALL TASKS ACTIVE TASKS TASKS IN WRAP UP" at bounding box center [200, 186] width 339 height 311
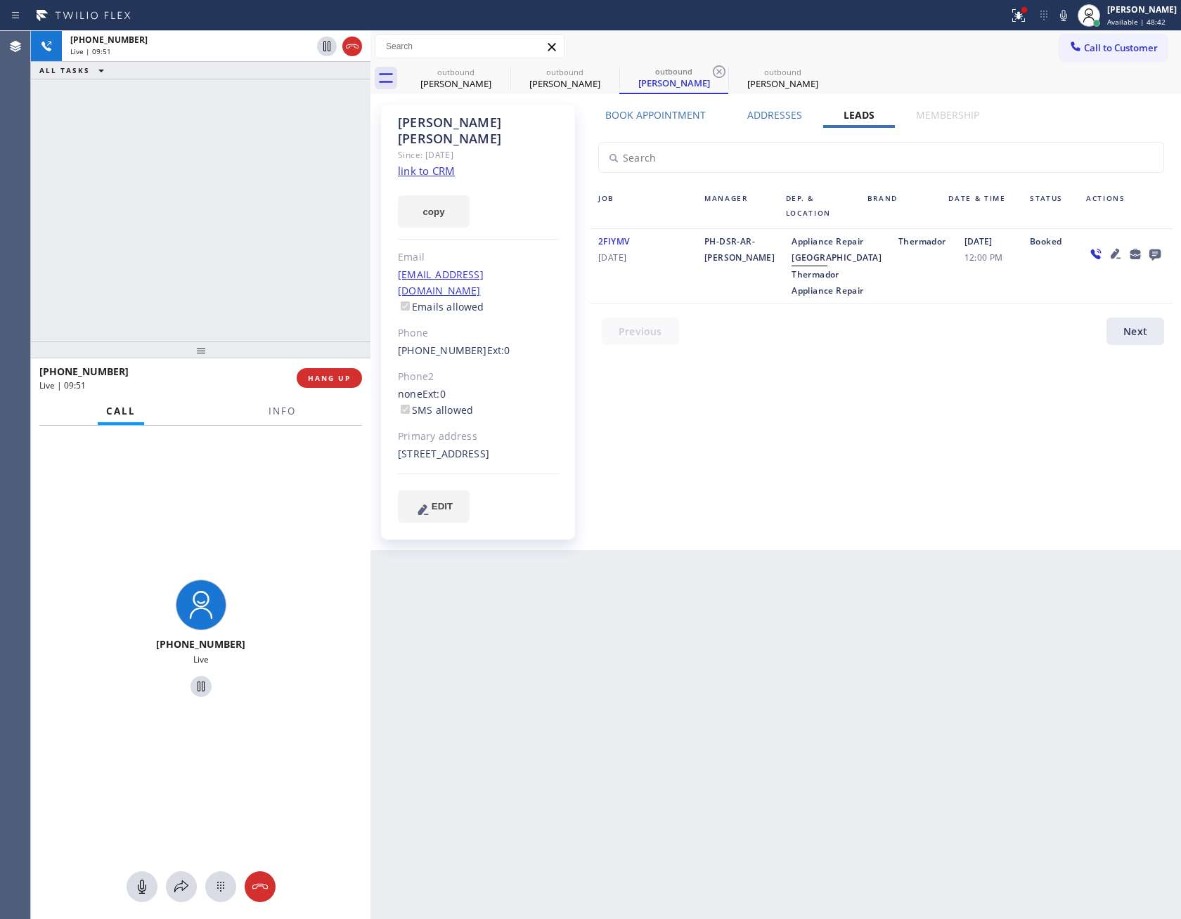
click at [278, 253] on div "[PHONE_NUMBER] Live | 09:51 ALL TASKS ALL TASKS ACTIVE TASKS TASKS IN WRAP UP" at bounding box center [200, 186] width 339 height 311
click at [278, 253] on div "[PHONE_NUMBER] Live | 09:55 ALL TASKS ALL TASKS ACTIVE TASKS TASKS IN WRAP UP" at bounding box center [200, 186] width 339 height 311
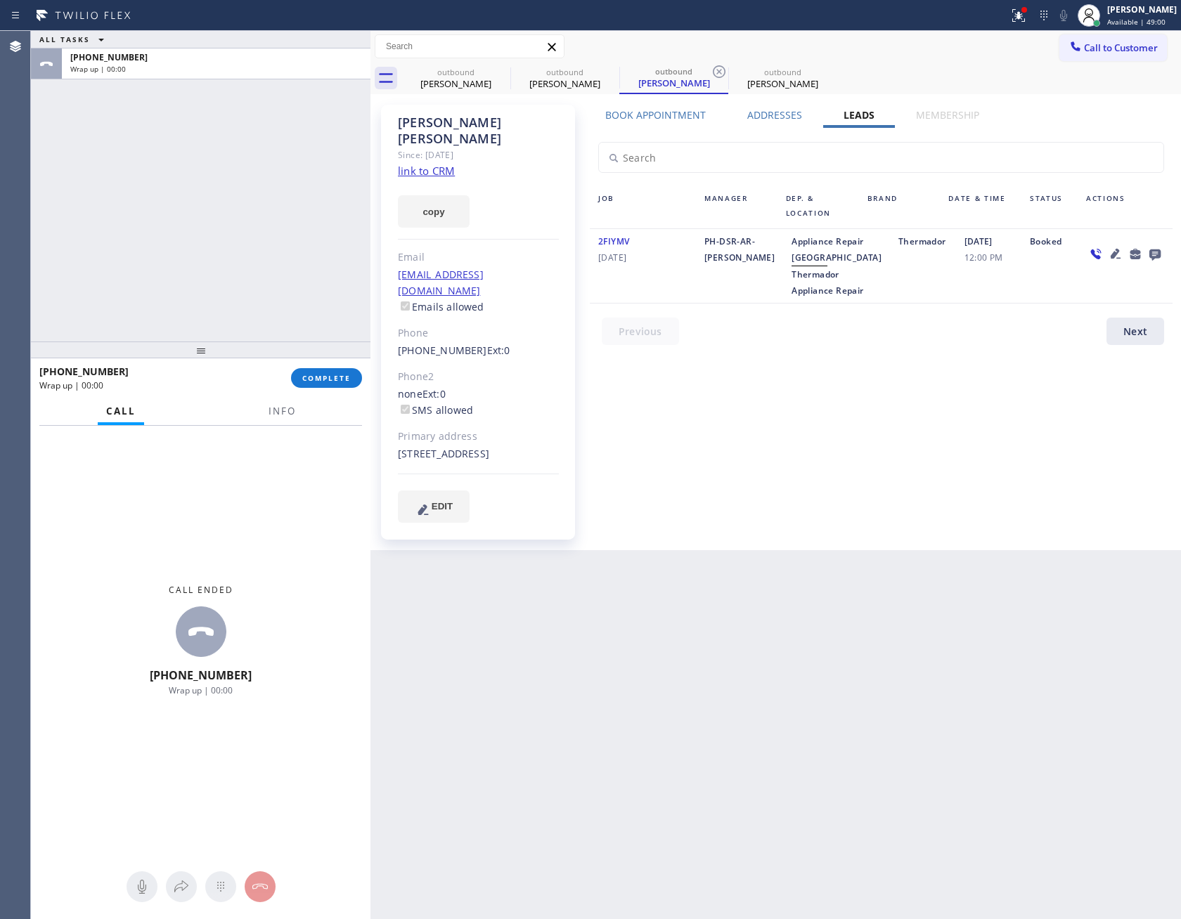
drag, startPoint x: 224, startPoint y: 183, endPoint x: 566, endPoint y: 375, distance: 391.7
click at [249, 222] on div "ALL TASKS ALL TASKS ACTIVE TASKS TASKS IN WRAP UP [PHONE_NUMBER] Wrap up | 00:00" at bounding box center [200, 186] width 339 height 311
drag, startPoint x: 715, startPoint y: 410, endPoint x: 470, endPoint y: 308, distance: 265.6
click at [713, 410] on div "Book Appointment Addresses Leads Membership Business location Home Alliance Mem…" at bounding box center [881, 327] width 592 height 439
click at [143, 195] on div "ALL TASKS ALL TASKS ACTIVE TASKS TASKS IN WRAP UP [PHONE_NUMBER] Wrap up | 00:01" at bounding box center [200, 186] width 339 height 311
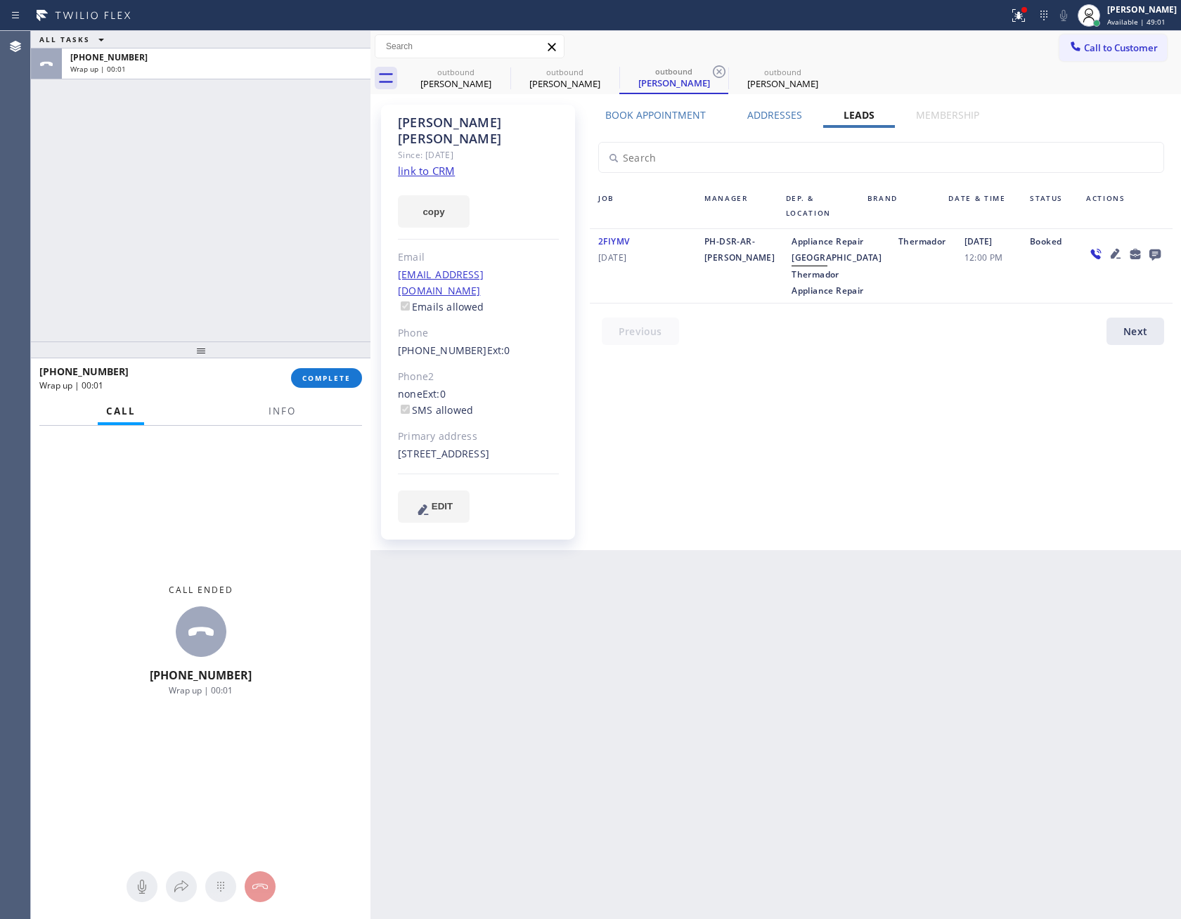
click at [145, 198] on div "ALL TASKS ALL TASKS ACTIVE TASKS TASKS IN WRAP UP [PHONE_NUMBER] Wrap up | 00:01" at bounding box center [200, 186] width 339 height 311
click at [148, 205] on div "ALL TASKS ALL TASKS ACTIVE TASKS TASKS IN WRAP UP [PHONE_NUMBER] Wrap up | 00:02" at bounding box center [200, 186] width 339 height 311
click at [148, 199] on div "ALL TASKS ALL TASKS ACTIVE TASKS TASKS IN WRAP UP [PHONE_NUMBER] Wrap up | 00:04" at bounding box center [200, 186] width 339 height 311
drag, startPoint x: 786, startPoint y: 469, endPoint x: 814, endPoint y: 479, distance: 29.4
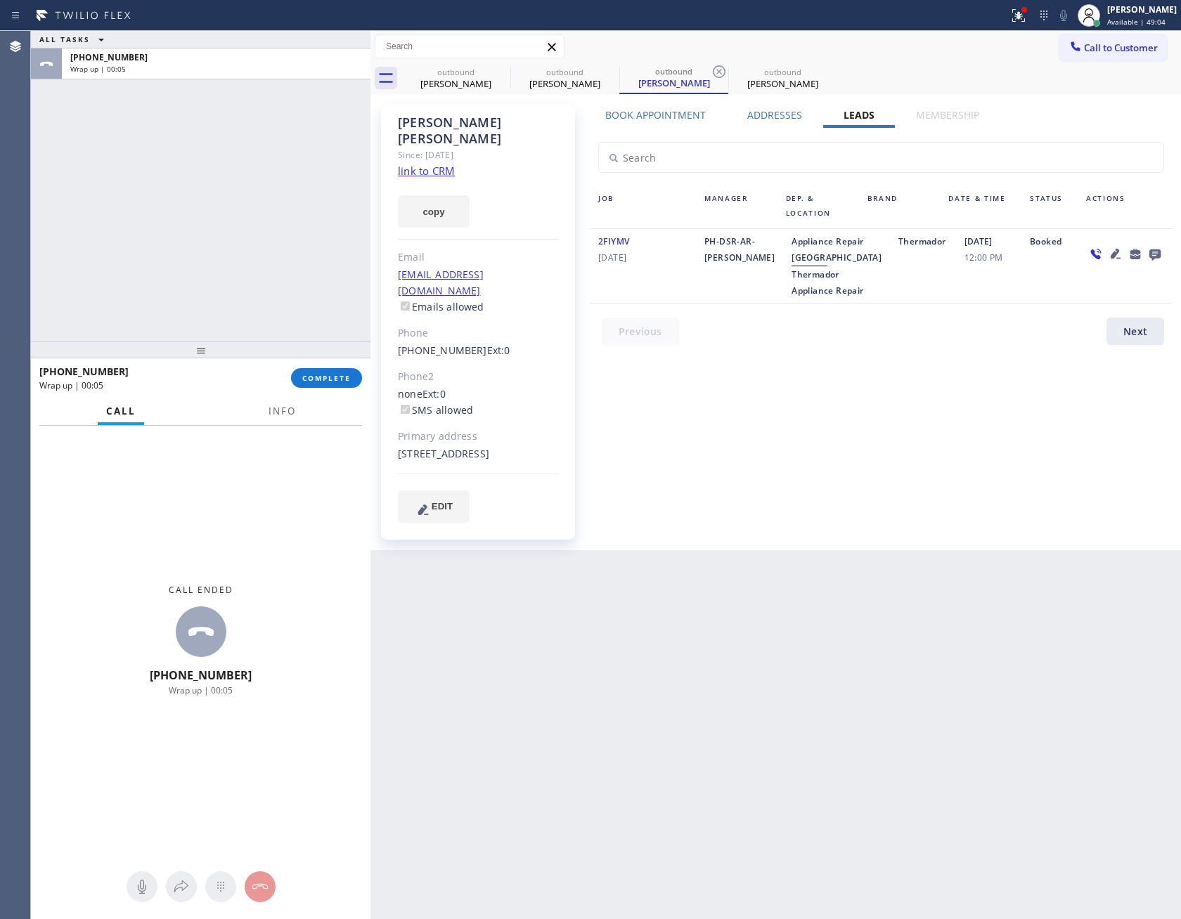
click at [793, 471] on div "Book Appointment Addresses Leads Membership Business location Home Alliance Mem…" at bounding box center [881, 327] width 592 height 439
drag, startPoint x: 228, startPoint y: 196, endPoint x: 287, endPoint y: 175, distance: 62.0
click at [266, 182] on div "ALL TASKS ALL TASKS ACTIVE TASKS TASKS IN WRAP UP [PHONE_NUMBER] Wrap up | 00:06" at bounding box center [200, 186] width 339 height 311
drag, startPoint x: 257, startPoint y: 262, endPoint x: 332, endPoint y: 418, distance: 172.9
click at [264, 275] on div "ALL TASKS ALL TASKS ACTIVE TASKS TASKS IN WRAP UP [PHONE_NUMBER] Wrap up | 01:37" at bounding box center [200, 186] width 339 height 311
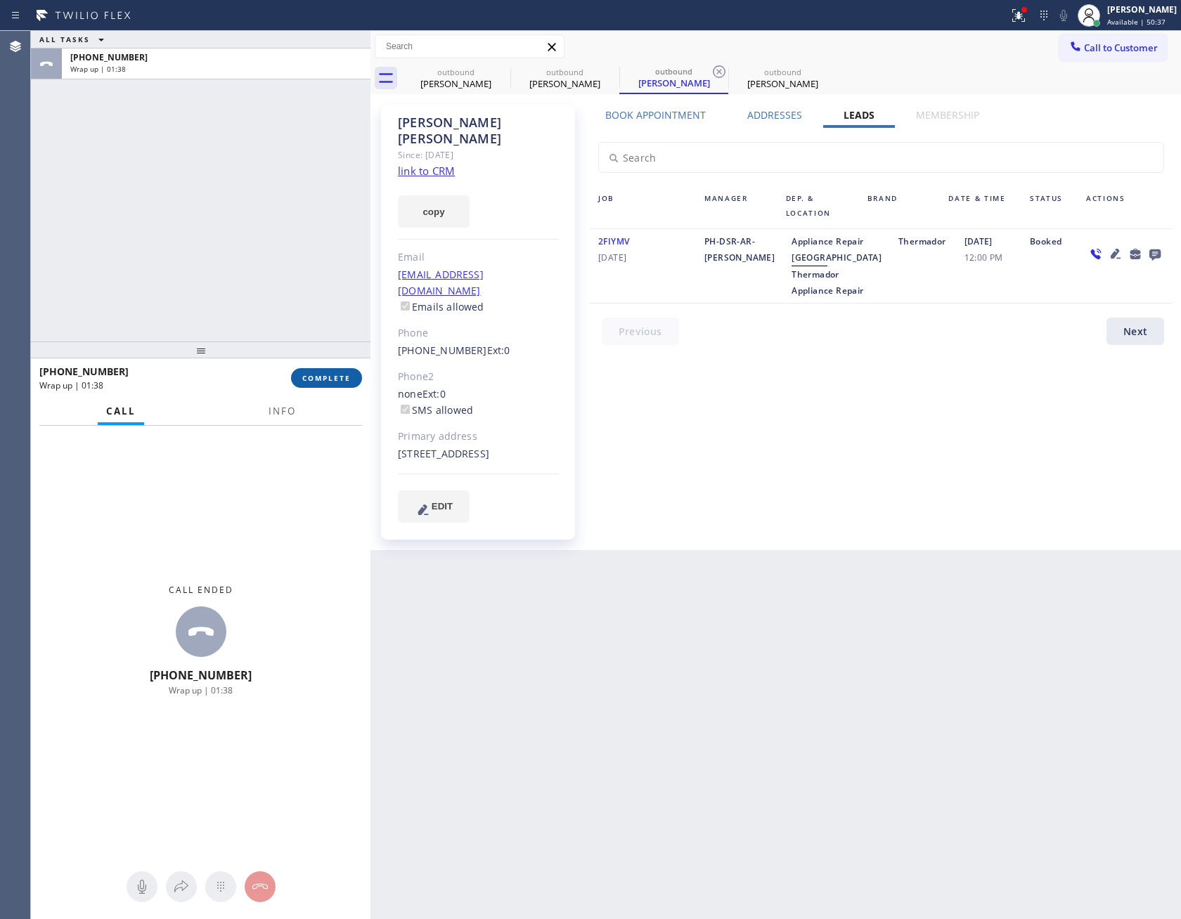
click at [333, 374] on span "COMPLETE" at bounding box center [326, 378] width 48 height 10
click at [306, 196] on div "ALL TASKS ALL TASKS ACTIVE TASKS TASKS IN WRAP UP [PHONE_NUMBER] Wrap up | 01:38" at bounding box center [200, 186] width 339 height 311
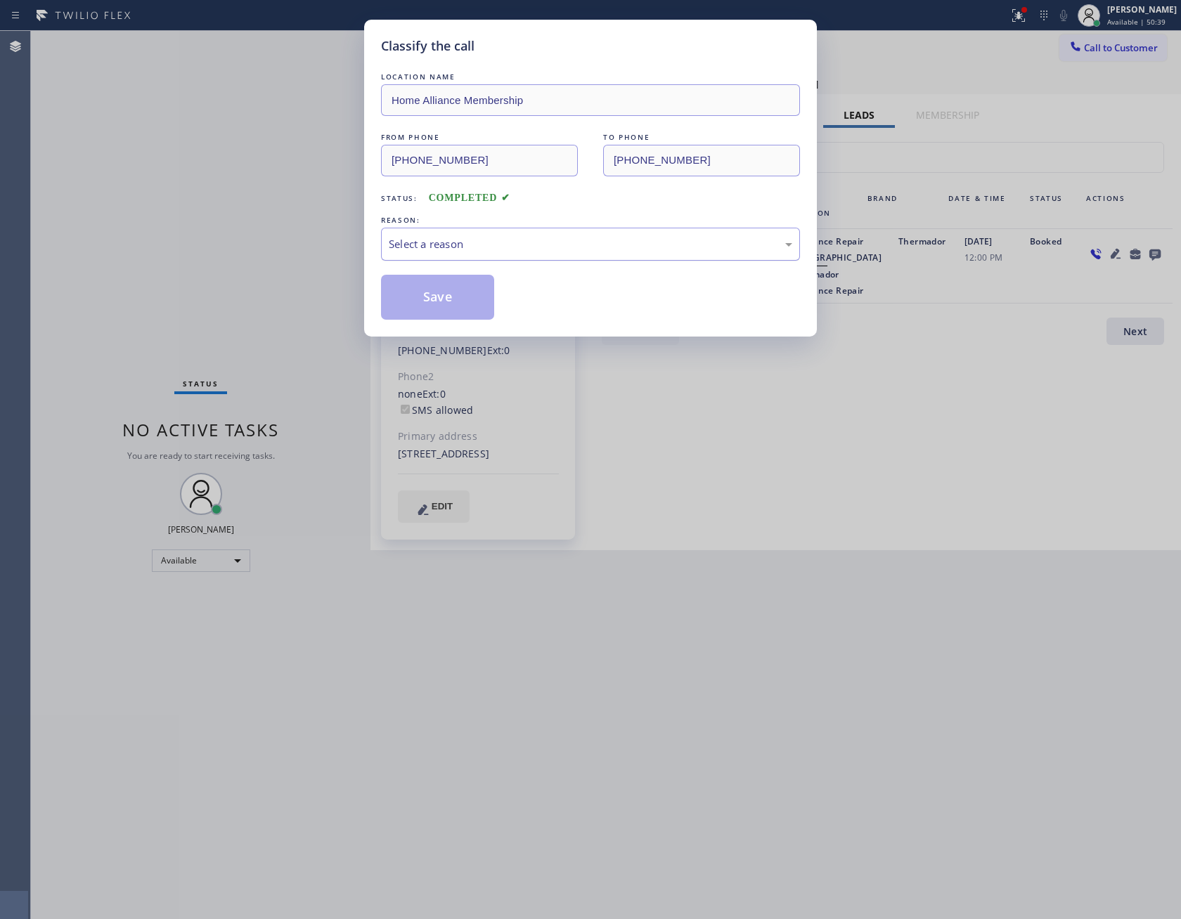
drag, startPoint x: 436, startPoint y: 236, endPoint x: 439, endPoint y: 252, distance: 15.7
click at [439, 241] on div "Select a reason" at bounding box center [590, 244] width 419 height 33
click at [457, 304] on button "Save" at bounding box center [437, 297] width 113 height 45
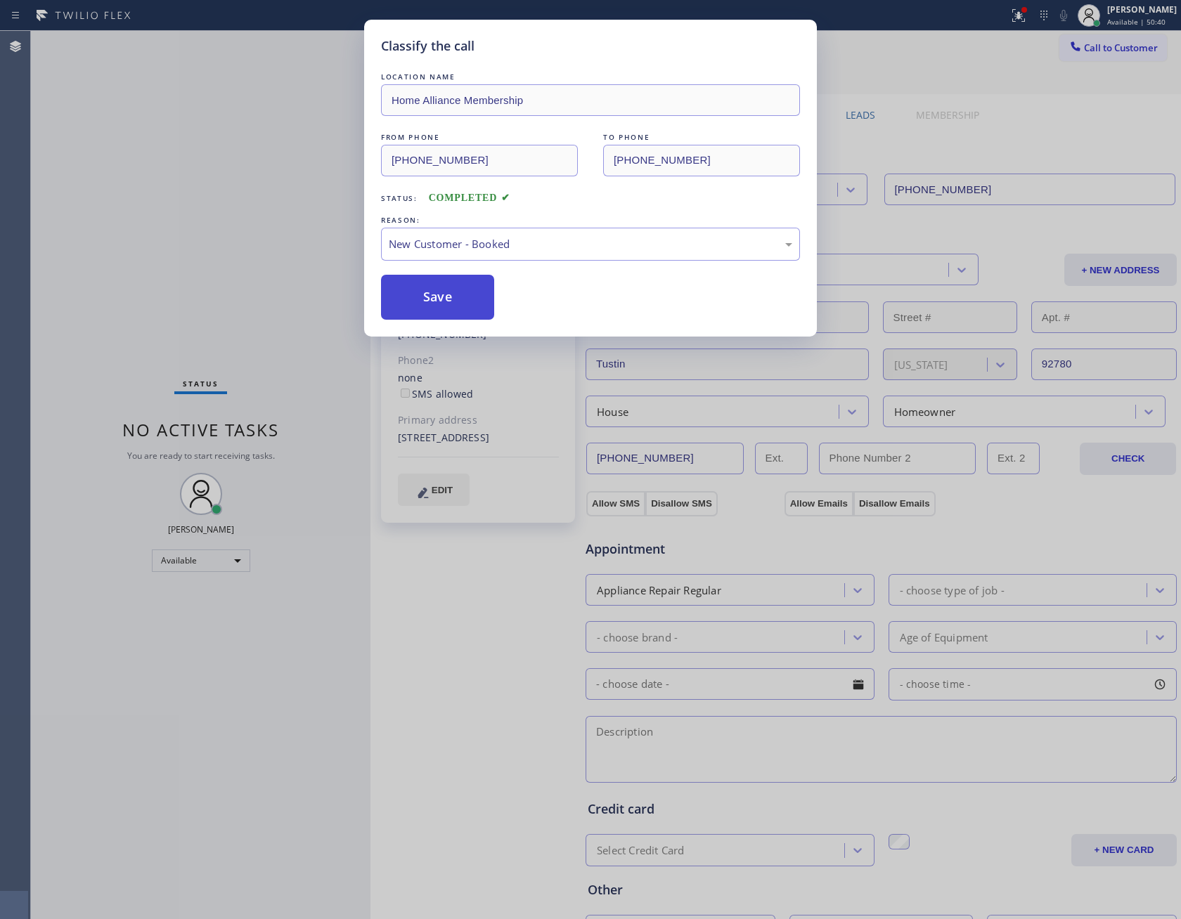
drag, startPoint x: 457, startPoint y: 304, endPoint x: 445, endPoint y: 304, distance: 12.7
click at [455, 304] on button "Save" at bounding box center [437, 297] width 113 height 45
drag, startPoint x: 238, startPoint y: 238, endPoint x: 247, endPoint y: 235, distance: 9.1
click at [245, 235] on div "Classify the call LOCATION NAME Home Alliance Membership FROM PHONE [PHONE_NUMB…" at bounding box center [590, 459] width 1181 height 919
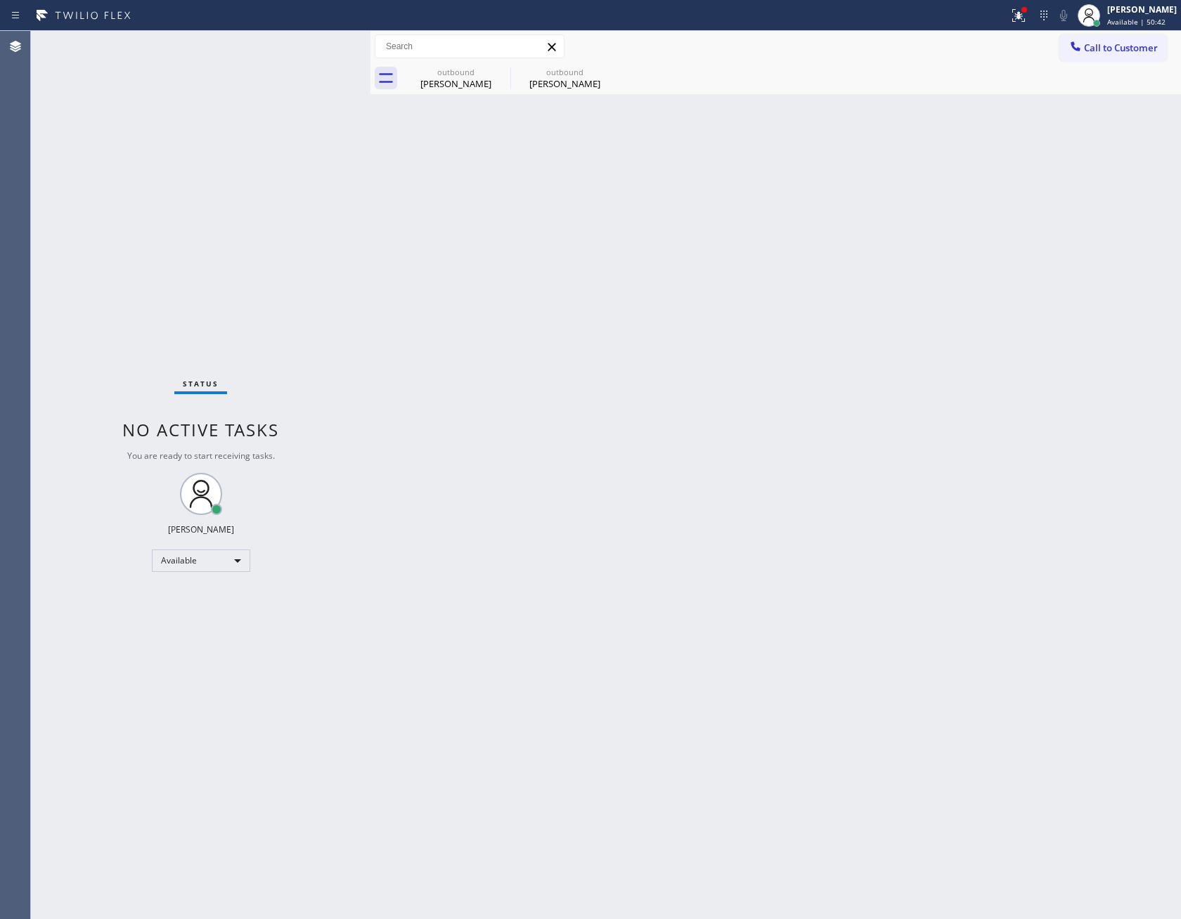
click at [247, 235] on div "Status No active tasks You are ready to start receiving tasks. [PERSON_NAME] Av…" at bounding box center [200, 475] width 339 height 888
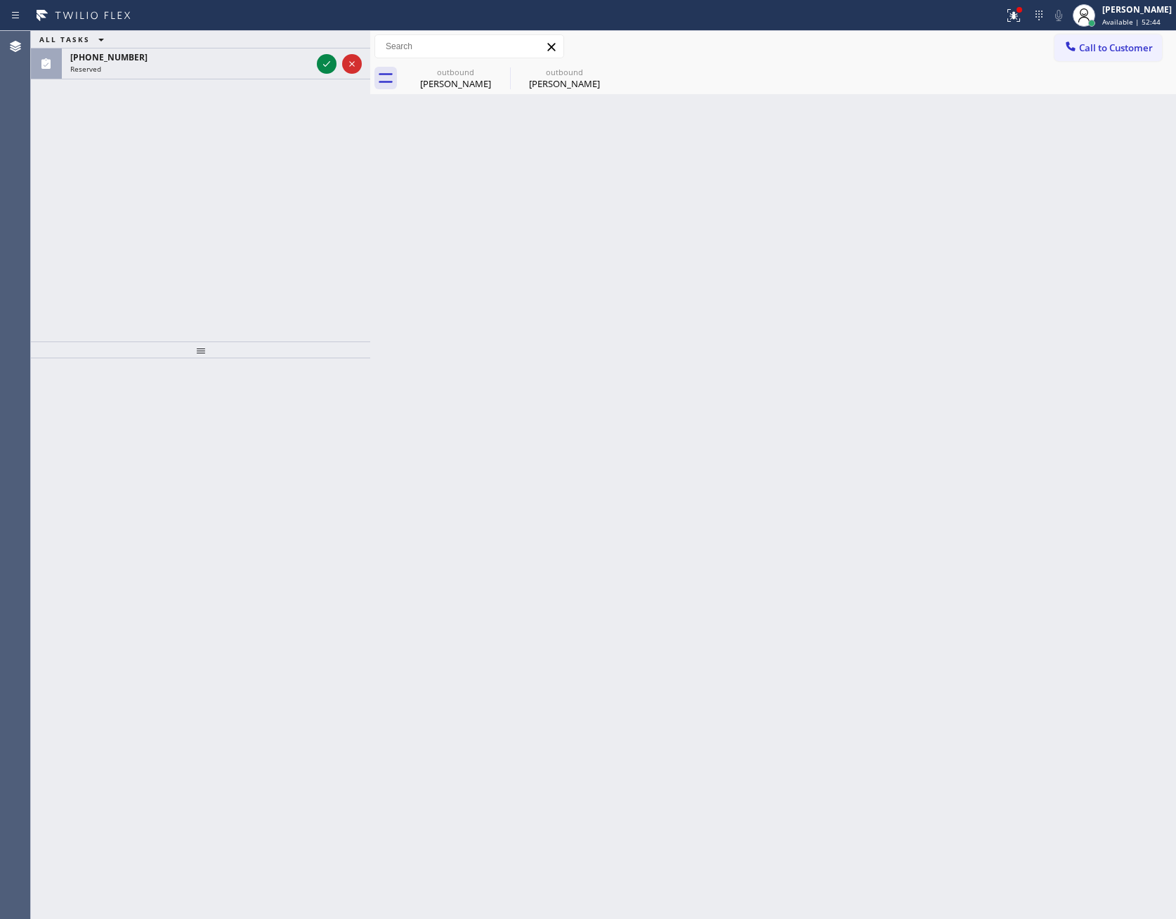
click at [664, 407] on div "Back to Dashboard Change Sender ID Customers Technicians Select a contact Outbo…" at bounding box center [773, 475] width 806 height 888
drag, startPoint x: 289, startPoint y: 207, endPoint x: 368, endPoint y: 104, distance: 129.9
click at [296, 202] on div "ALL TASKS ALL TASKS ACTIVE TASKS TASKS IN WRAP UP [PHONE_NUMBER] Reserved" at bounding box center [200, 186] width 339 height 311
click at [446, 79] on div "[PERSON_NAME]" at bounding box center [456, 83] width 106 height 13
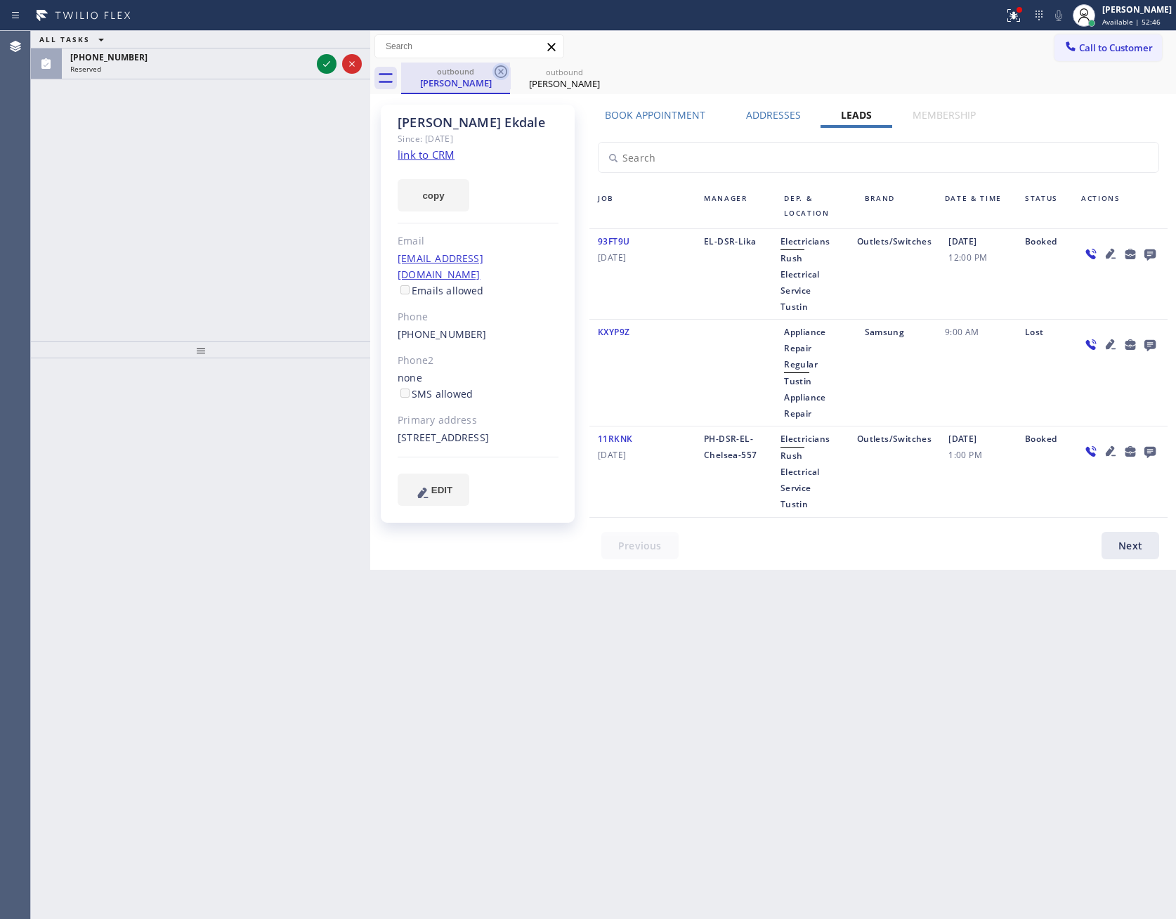
click at [504, 72] on icon at bounding box center [501, 71] width 17 height 17
click at [0, 0] on icon at bounding box center [0, 0] width 0 height 0
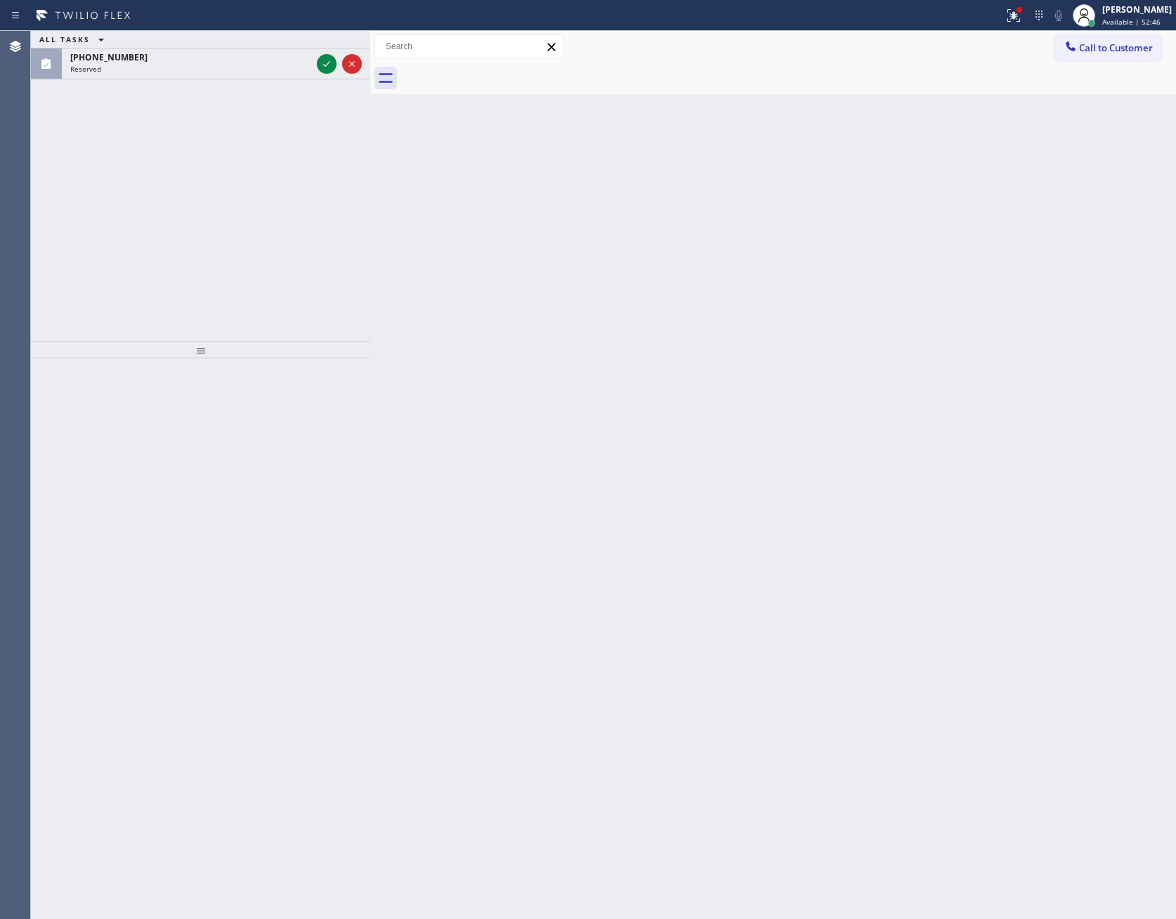
click at [504, 72] on div at bounding box center [788, 79] width 775 height 32
click at [417, 241] on div "ALL TASKS ALL TASKS ACTIVE TASKS TASKS IN WRAP UP [PHONE_NUMBER] Reserved Trans…" at bounding box center [603, 475] width 1145 height 888
click at [1129, 18] on span "Available | 52:47" at bounding box center [1132, 22] width 58 height 10
click at [1067, 84] on button "Unavailable" at bounding box center [1106, 93] width 141 height 18
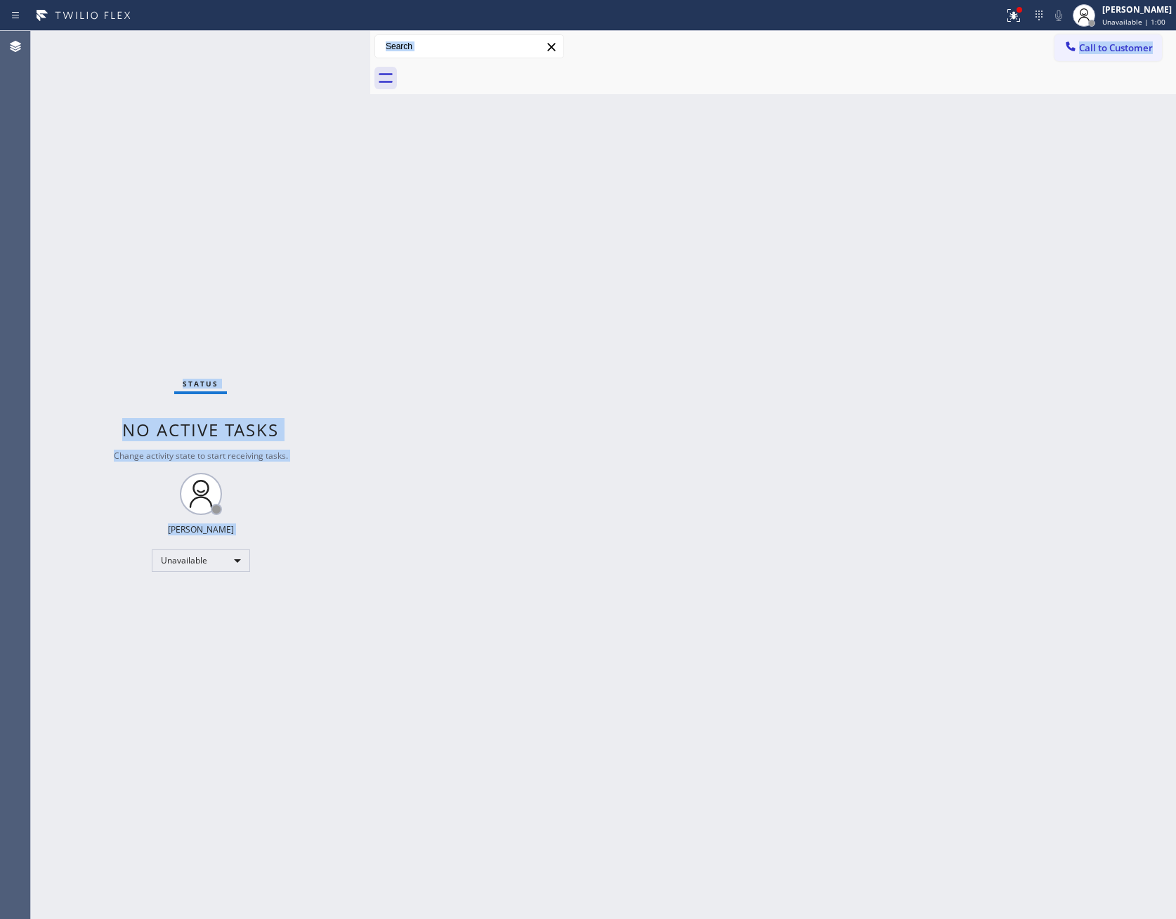
click at [247, 230] on div "Status No active tasks Change activity state to start receiving tasks. [PERSON_…" at bounding box center [200, 475] width 339 height 888
click at [1108, 51] on span "Call to Customer" at bounding box center [1116, 47] width 74 height 13
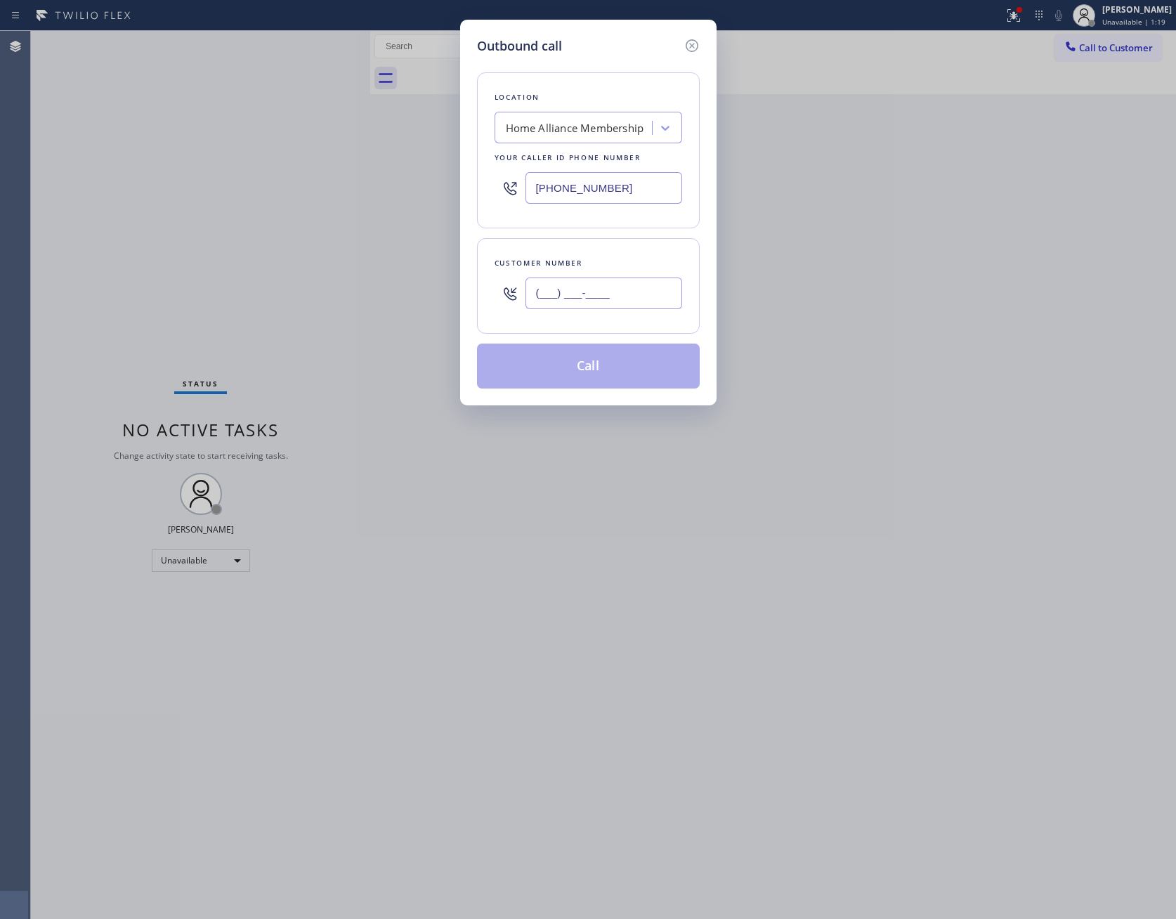
click at [656, 304] on input "(___) ___-____" at bounding box center [604, 294] width 157 height 32
paste input "303) 720-3706"
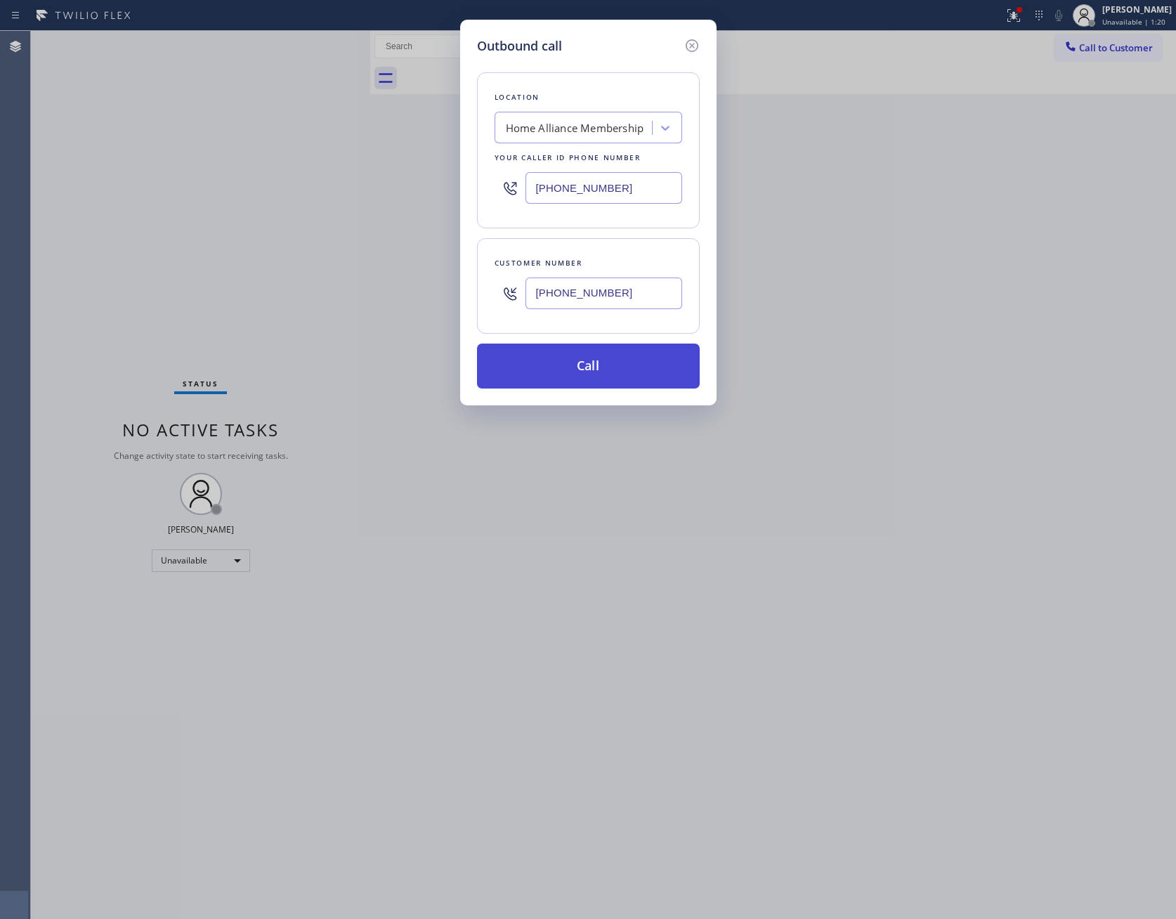
type input "[PHONE_NUMBER]"
click at [616, 378] on button "Call" at bounding box center [588, 366] width 223 height 45
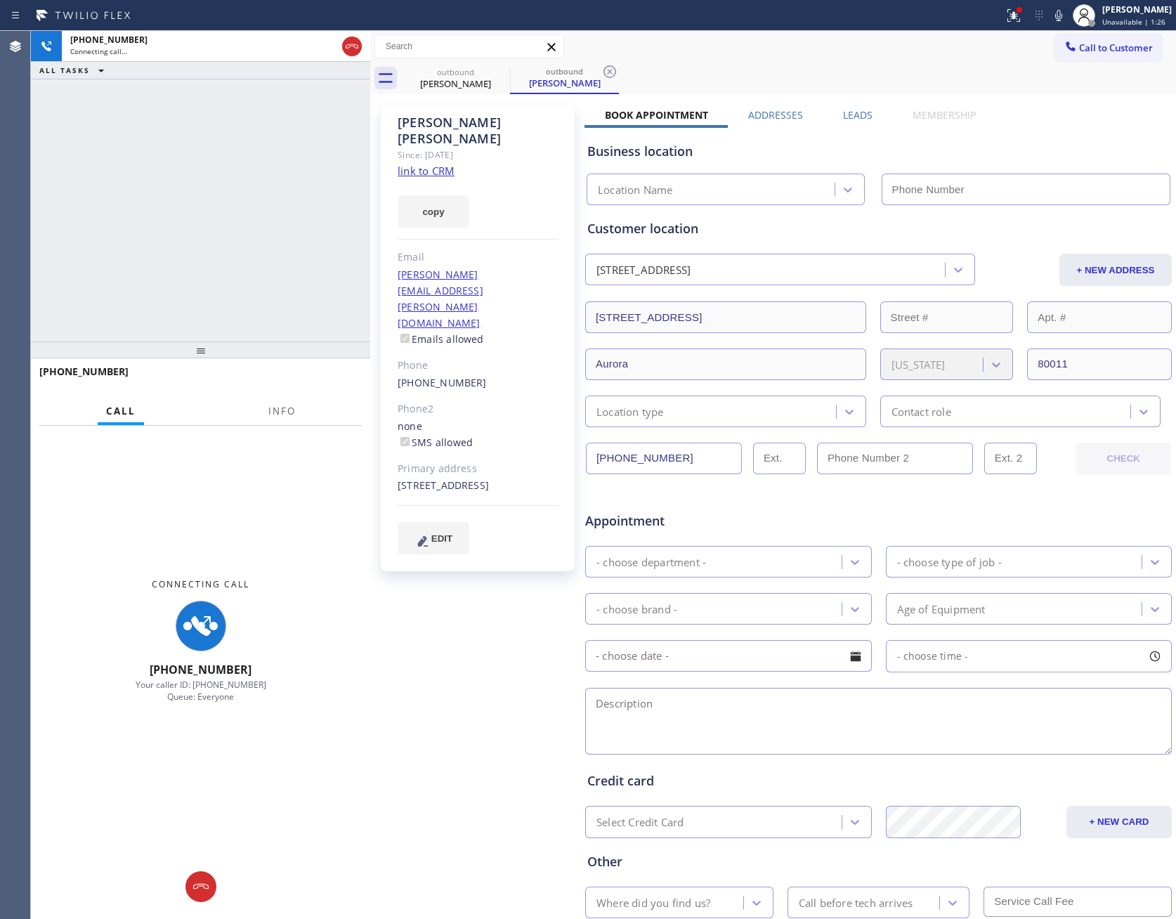
type input "[PHONE_NUMBER]"
click at [854, 112] on label "Leads" at bounding box center [858, 114] width 30 height 13
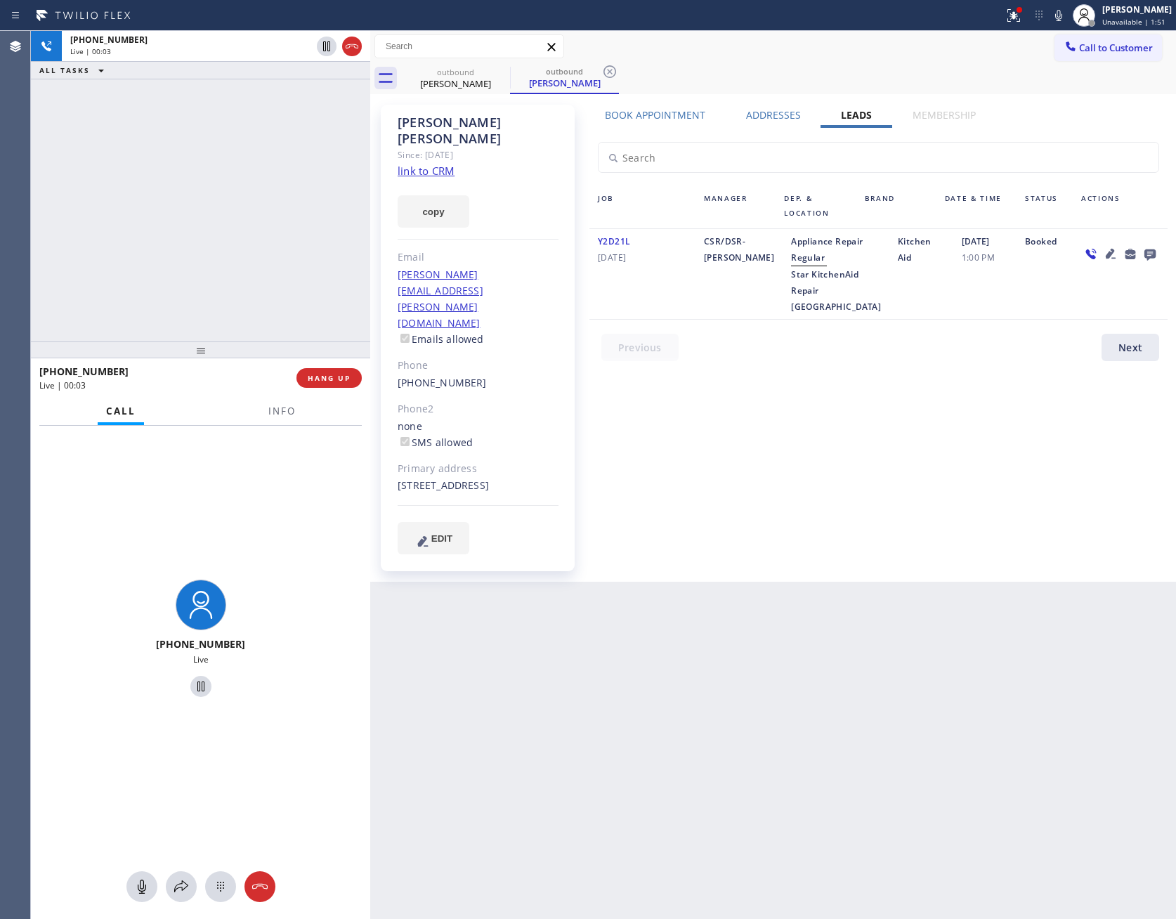
click at [886, 462] on div "Book Appointment Addresses Leads Membership Business location Home Alliance Mem…" at bounding box center [879, 343] width 588 height 470
drag, startPoint x: 907, startPoint y: 430, endPoint x: 538, endPoint y: 416, distance: 369.9
click at [903, 432] on div "Book Appointment Addresses Leads Membership Business location Home Alliance Mem…" at bounding box center [879, 343] width 588 height 470
click at [445, 164] on link "link to CRM" at bounding box center [426, 171] width 57 height 14
click at [270, 198] on div "[PHONE_NUMBER] Live | 00:06 ALL TASKS ALL TASKS ACTIVE TASKS TASKS IN WRAP UP" at bounding box center [200, 186] width 339 height 311
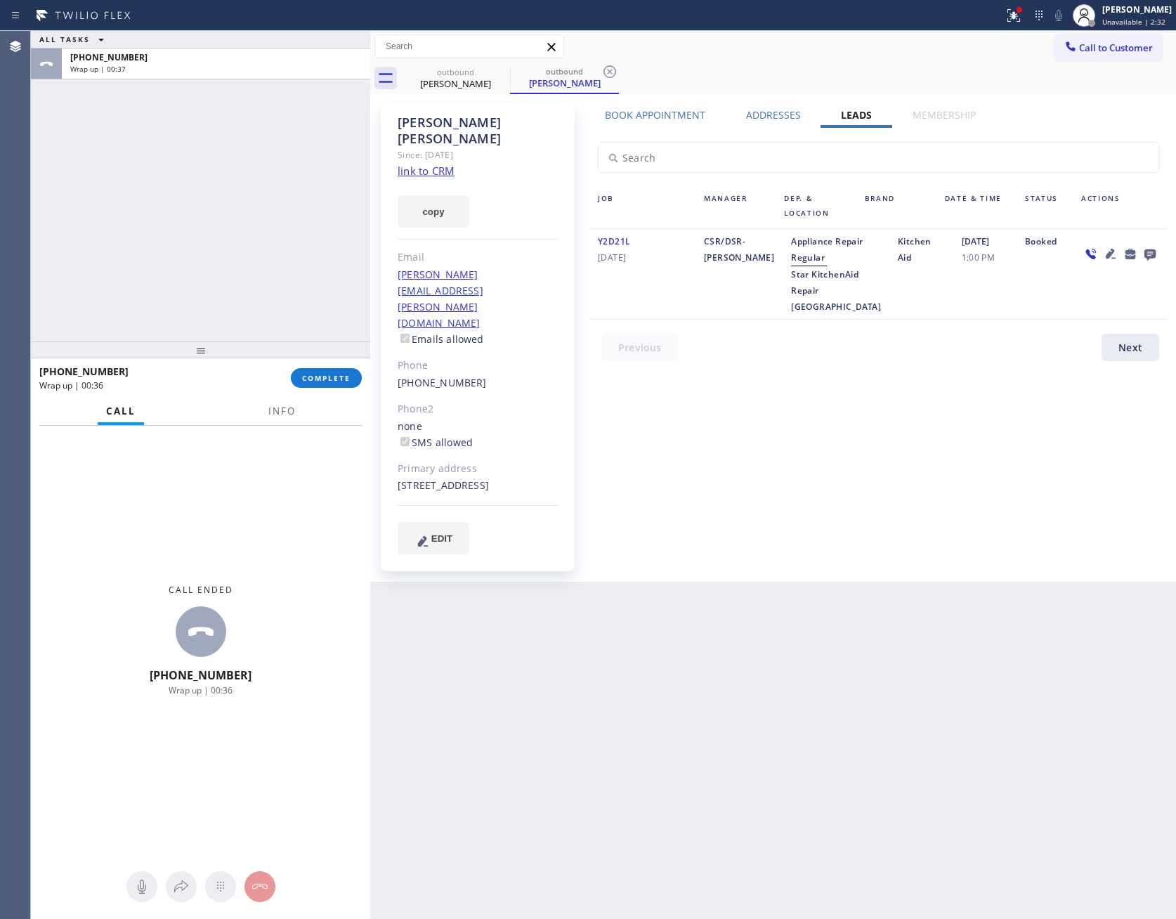
click at [79, 190] on div "ALL TASKS ALL TASKS ACTIVE TASKS TASKS IN WRAP UP [PHONE_NUMBER] Wrap up | 00:37" at bounding box center [200, 186] width 339 height 311
drag, startPoint x: 98, startPoint y: 188, endPoint x: 251, endPoint y: 439, distance: 294.0
click at [135, 256] on div "ALL TASKS ALL TASKS ACTIVE TASKS TASKS IN WRAP UP [PHONE_NUMBER] Wrap up | 01:09" at bounding box center [200, 186] width 339 height 311
click at [318, 382] on span "COMPLETE" at bounding box center [326, 378] width 48 height 10
click at [247, 139] on div "ALL TASKS ALL TASKS ACTIVE TASKS TASKS IN WRAP UP [PHONE_NUMBER] Wrap up | 01:10" at bounding box center [200, 186] width 339 height 311
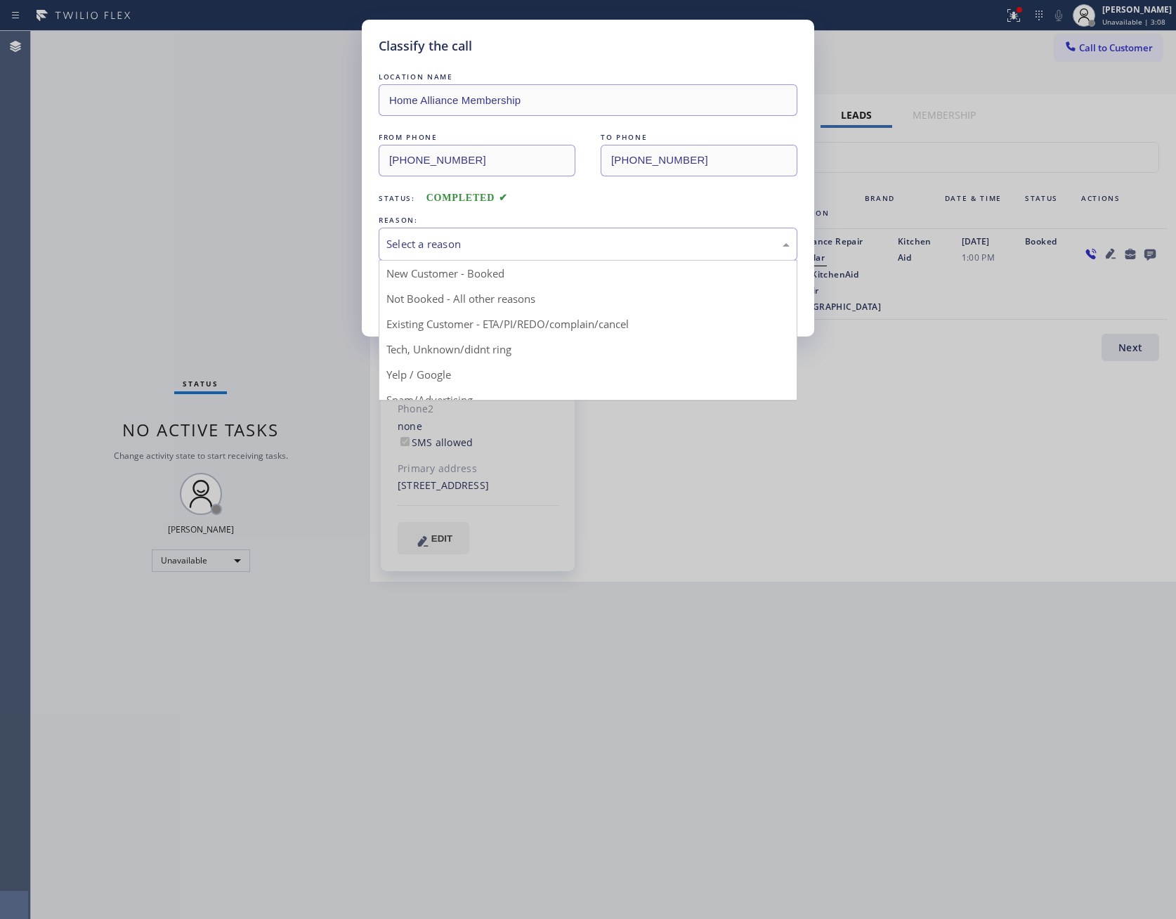
click at [506, 252] on div "Select a reason" at bounding box center [588, 244] width 403 height 16
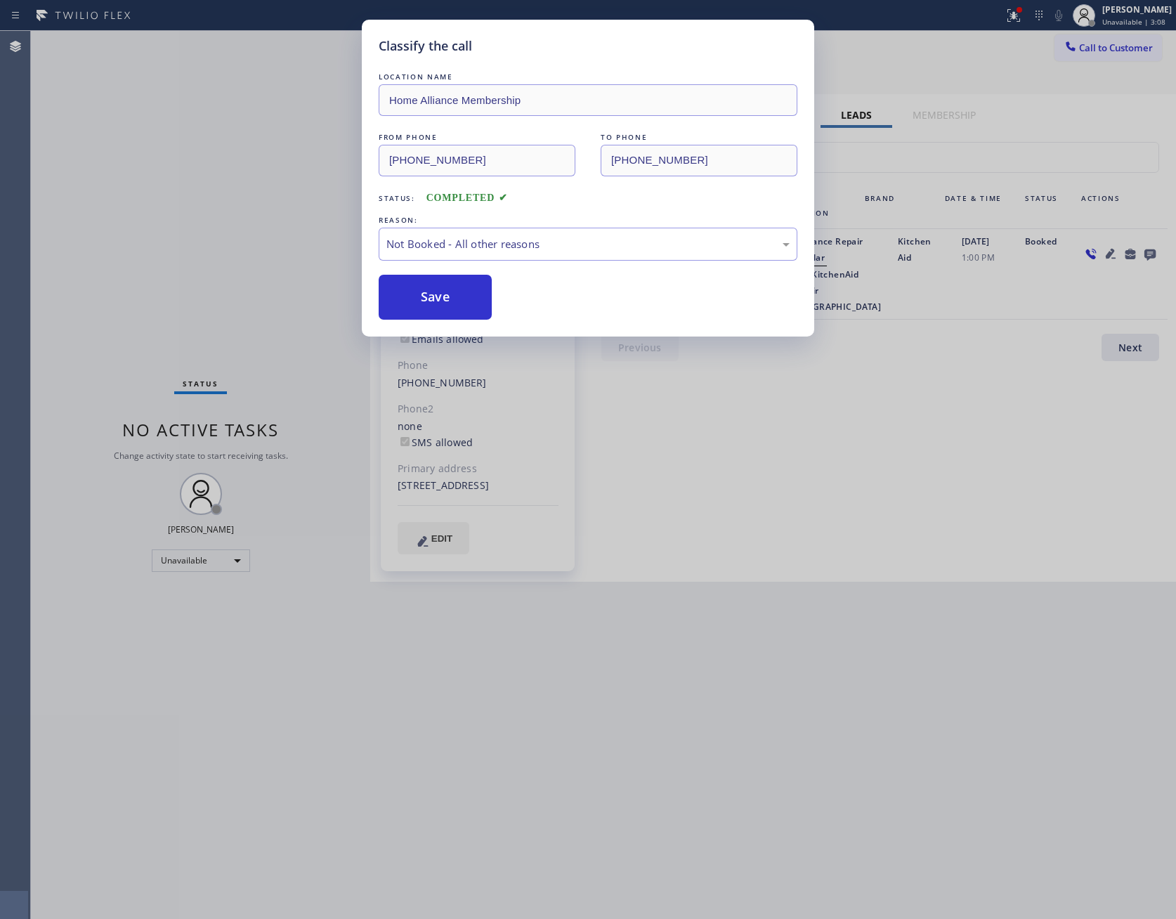
click at [450, 289] on button "Save" at bounding box center [435, 297] width 113 height 45
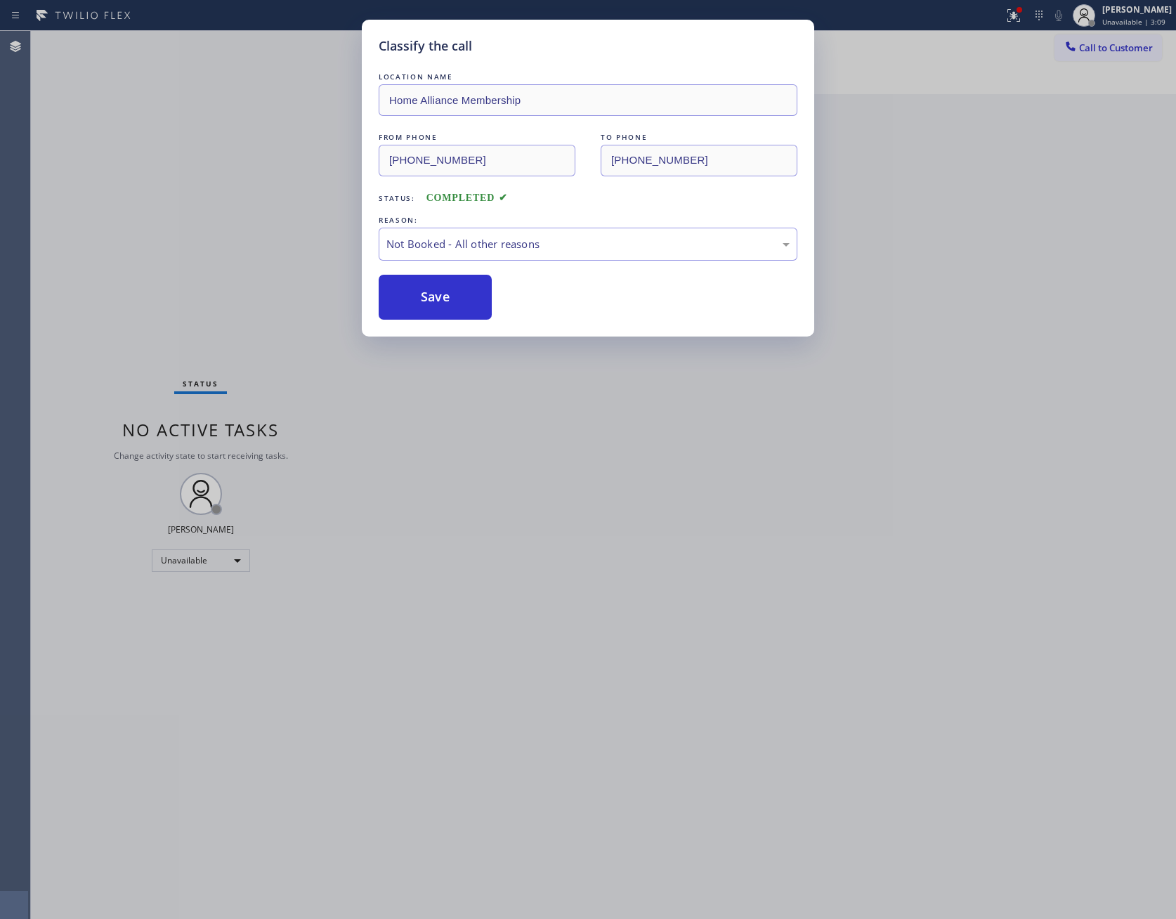
click at [348, 139] on div "Classify the call LOCATION NAME Home Alliance Membership FROM PHONE [PHONE_NUMB…" at bounding box center [588, 459] width 1176 height 919
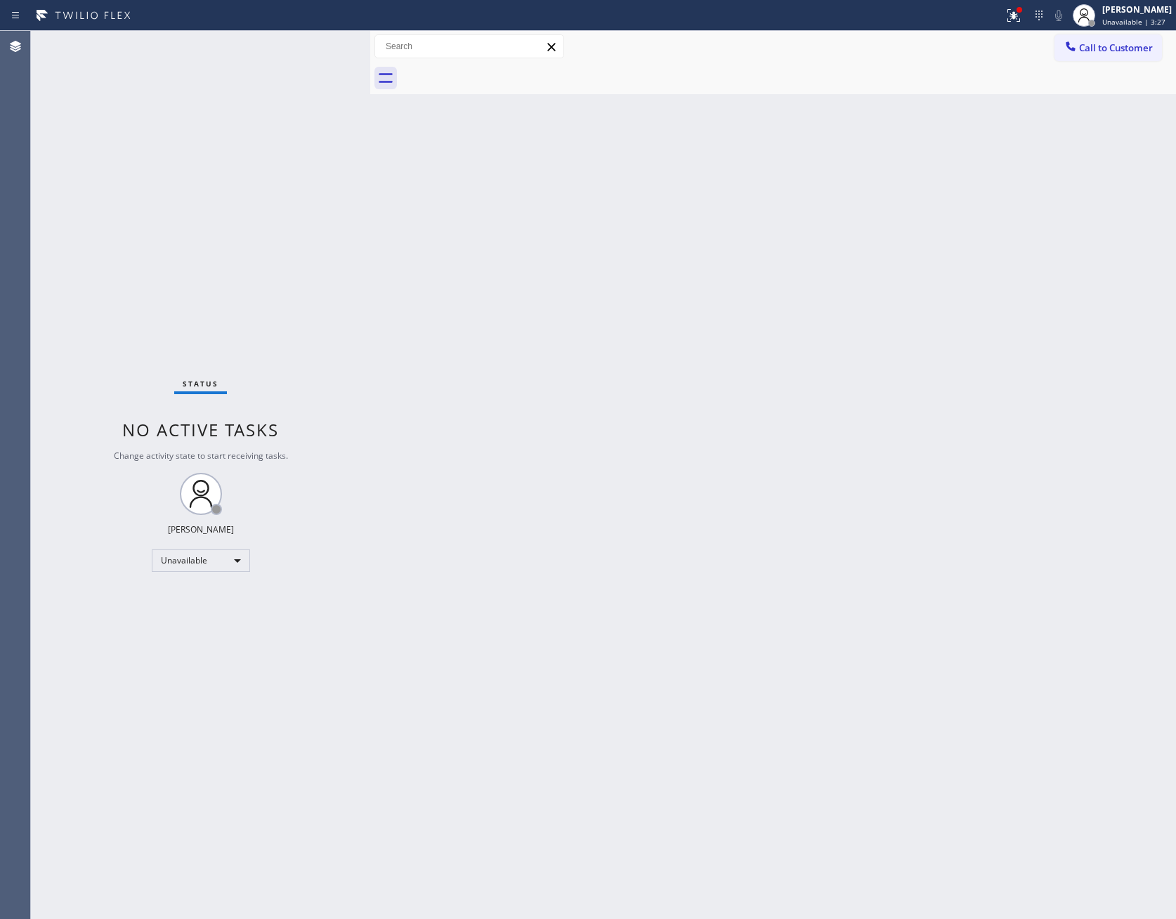
drag, startPoint x: 466, startPoint y: 409, endPoint x: 1051, endPoint y: 97, distance: 662.7
click at [532, 405] on div "Back to Dashboard Change Sender ID Customers Technicians Select a contact Outbo…" at bounding box center [773, 475] width 806 height 888
click at [1098, 45] on span "Call to Customer" at bounding box center [1116, 47] width 74 height 13
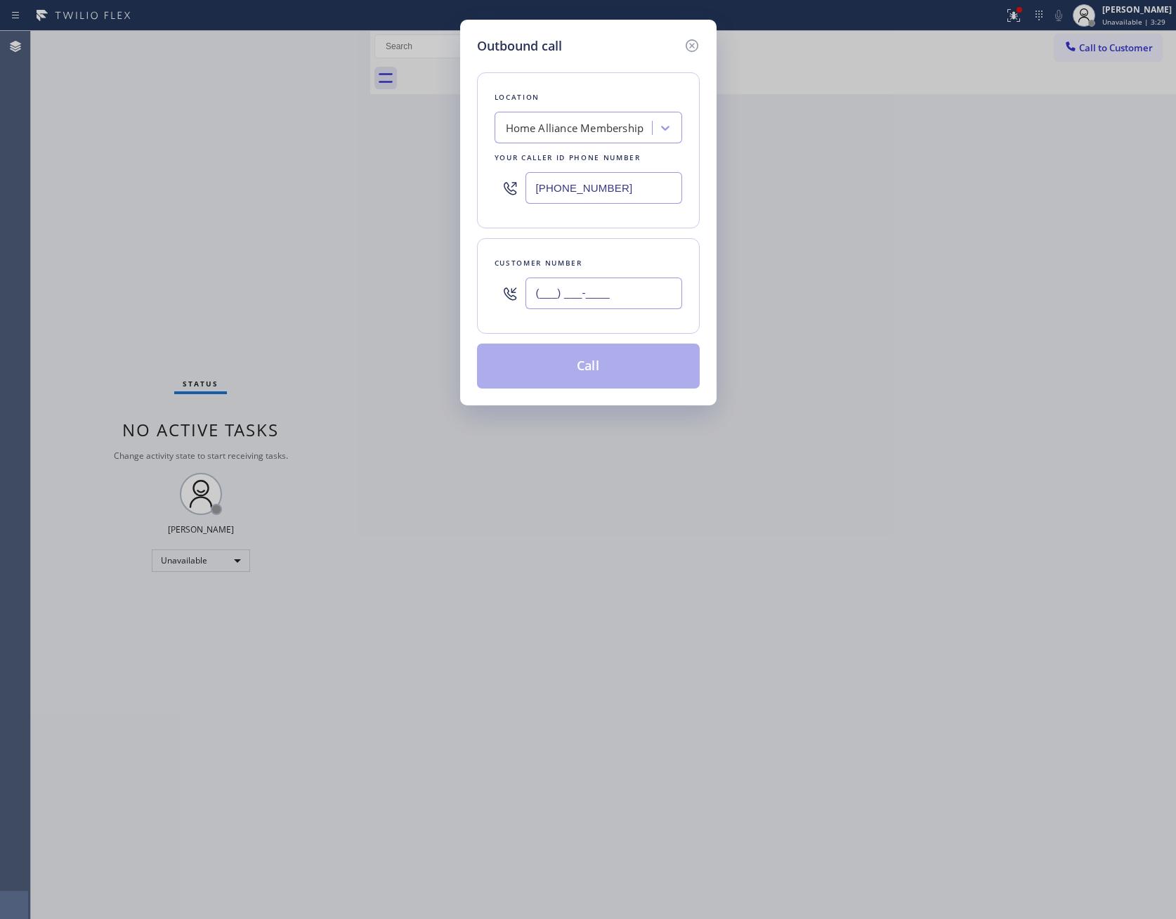
click at [628, 306] on input "(___) ___-____" at bounding box center [604, 294] width 157 height 32
paste input "415) 608-7392"
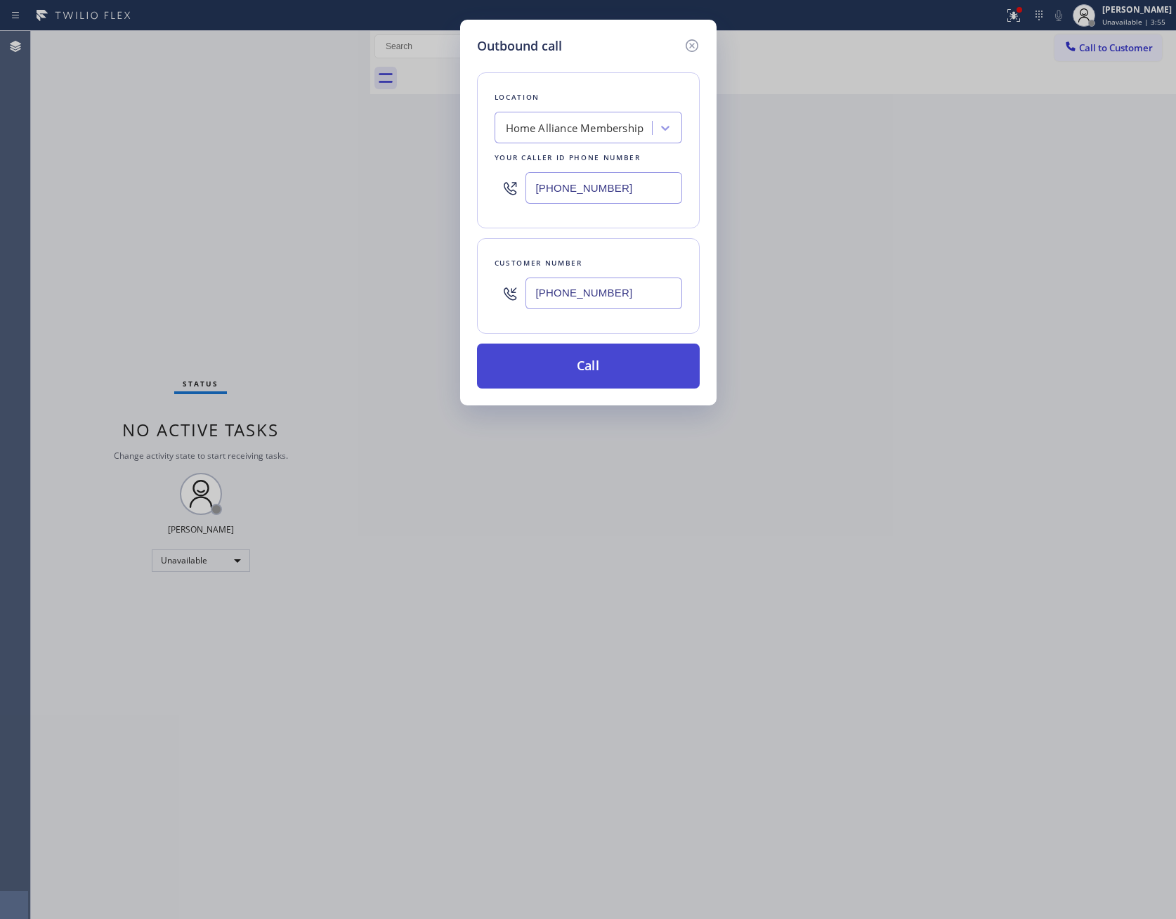
type input "[PHONE_NUMBER]"
click at [671, 386] on button "Call" at bounding box center [588, 366] width 223 height 45
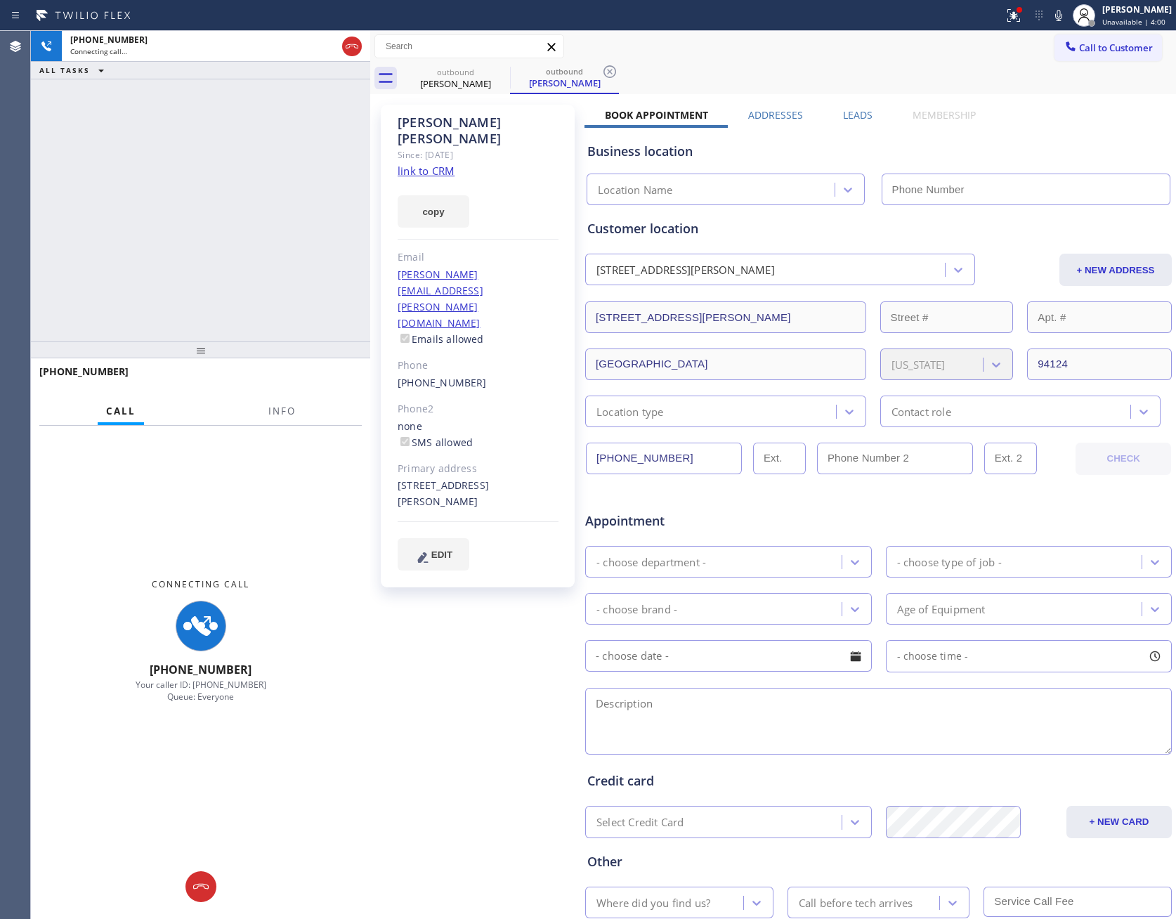
click at [433, 164] on link "link to CRM" at bounding box center [426, 171] width 57 height 14
type input "[PHONE_NUMBER]"
click at [330, 181] on div "[PHONE_NUMBER] Connecting call… ALL TASKS ALL TASKS ACTIVE TASKS TASKS IN WRAP …" at bounding box center [200, 186] width 339 height 311
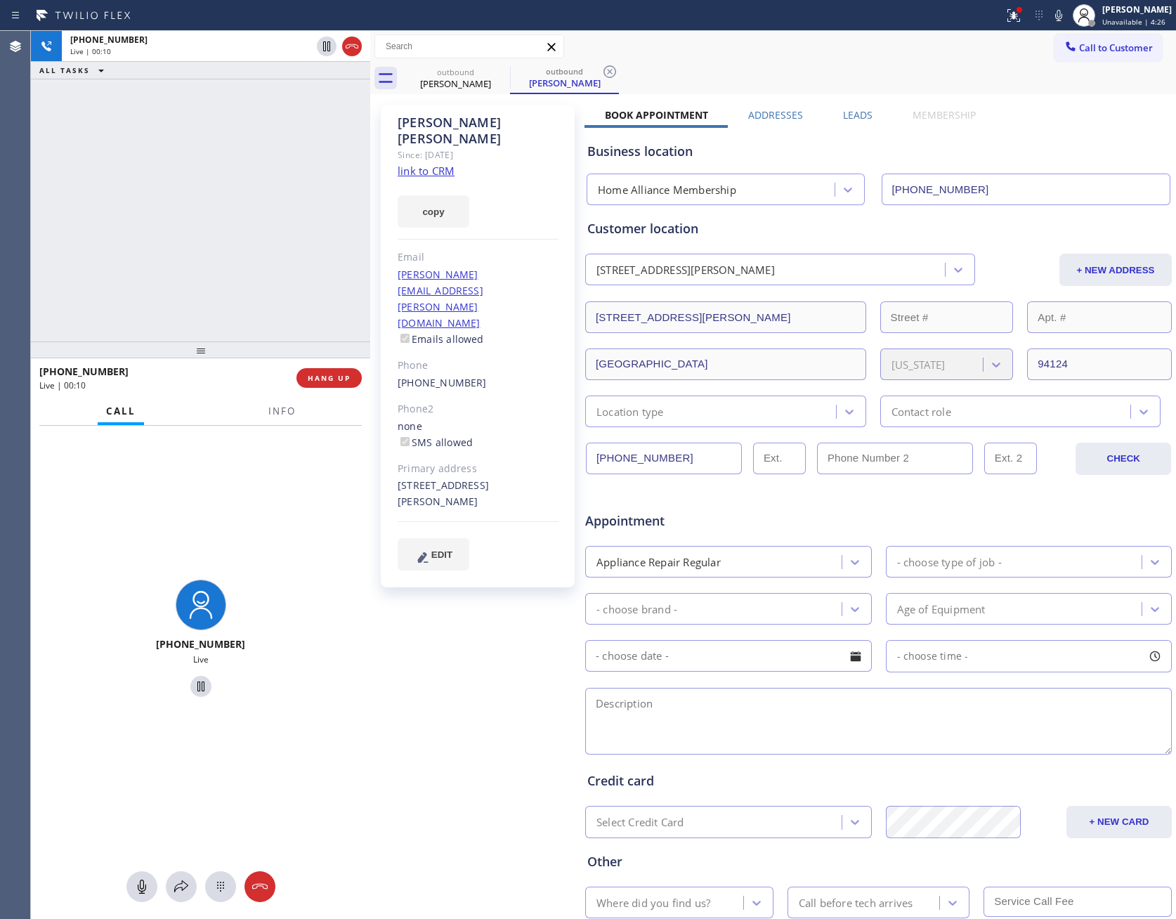
click at [848, 117] on label "Leads" at bounding box center [858, 114] width 30 height 13
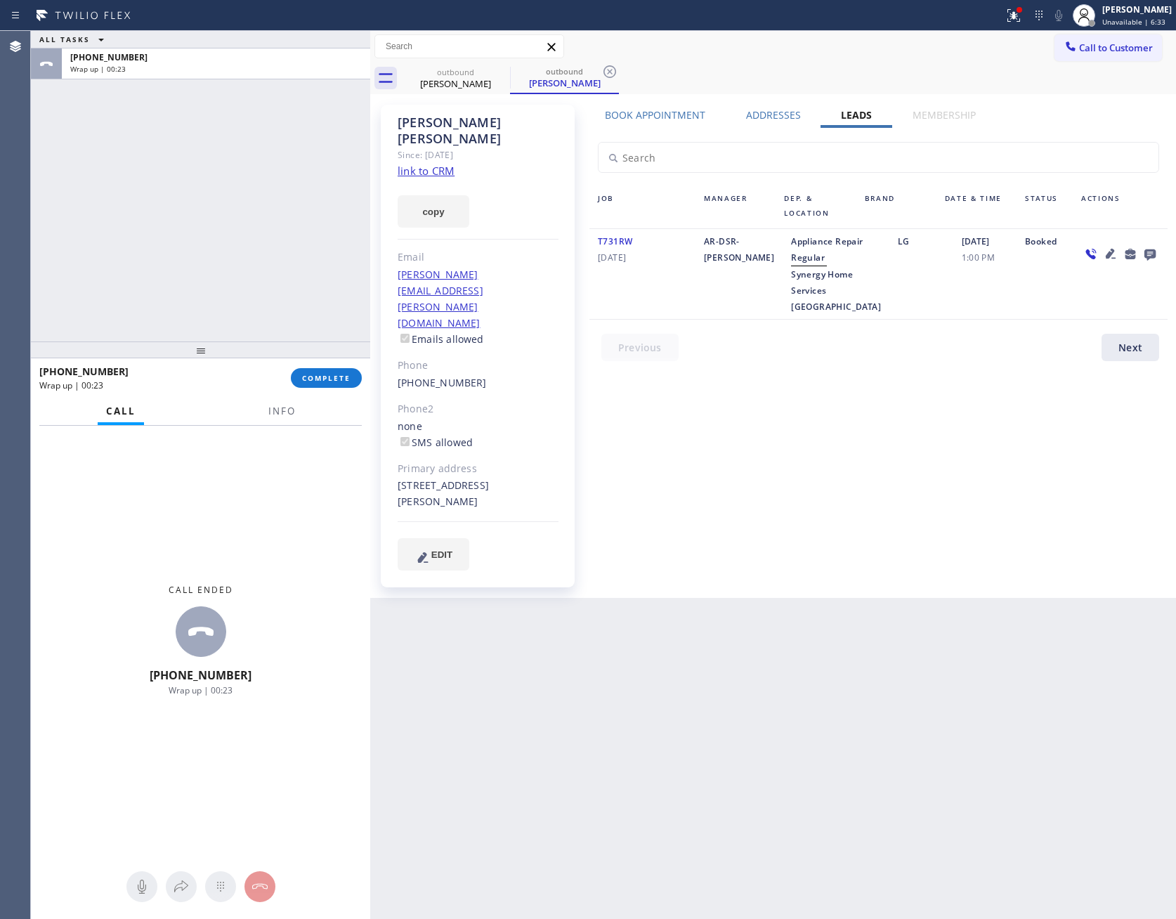
drag, startPoint x: 843, startPoint y: 454, endPoint x: 852, endPoint y: 441, distance: 15.2
click at [852, 441] on div "Book Appointment Addresses Leads Membership Business location Home Alliance Mem…" at bounding box center [879, 351] width 588 height 486
drag, startPoint x: 276, startPoint y: 226, endPoint x: 378, endPoint y: 495, distance: 287.8
click at [353, 445] on div "ALL TASKS ALL TASKS ACTIVE TASKS TASKS IN WRAP UP [PHONE_NUMBER] Wrap up | 01:0…" at bounding box center [200, 475] width 339 height 888
click at [349, 382] on span "COMPLETE" at bounding box center [326, 378] width 48 height 10
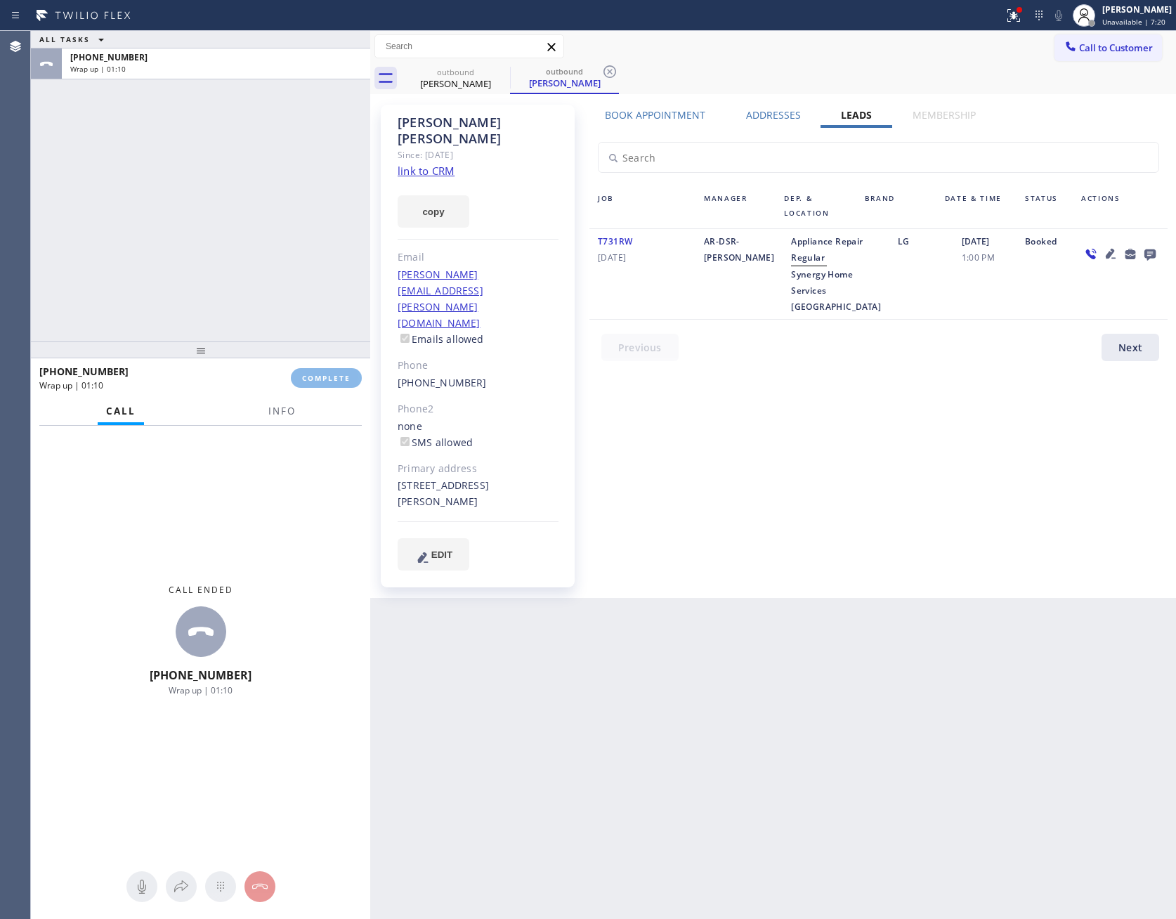
click at [257, 184] on div "ALL TASKS ALL TASKS ACTIVE TASKS TASKS IN WRAP UP [PHONE_NUMBER] Wrap up | 01:10" at bounding box center [200, 186] width 339 height 311
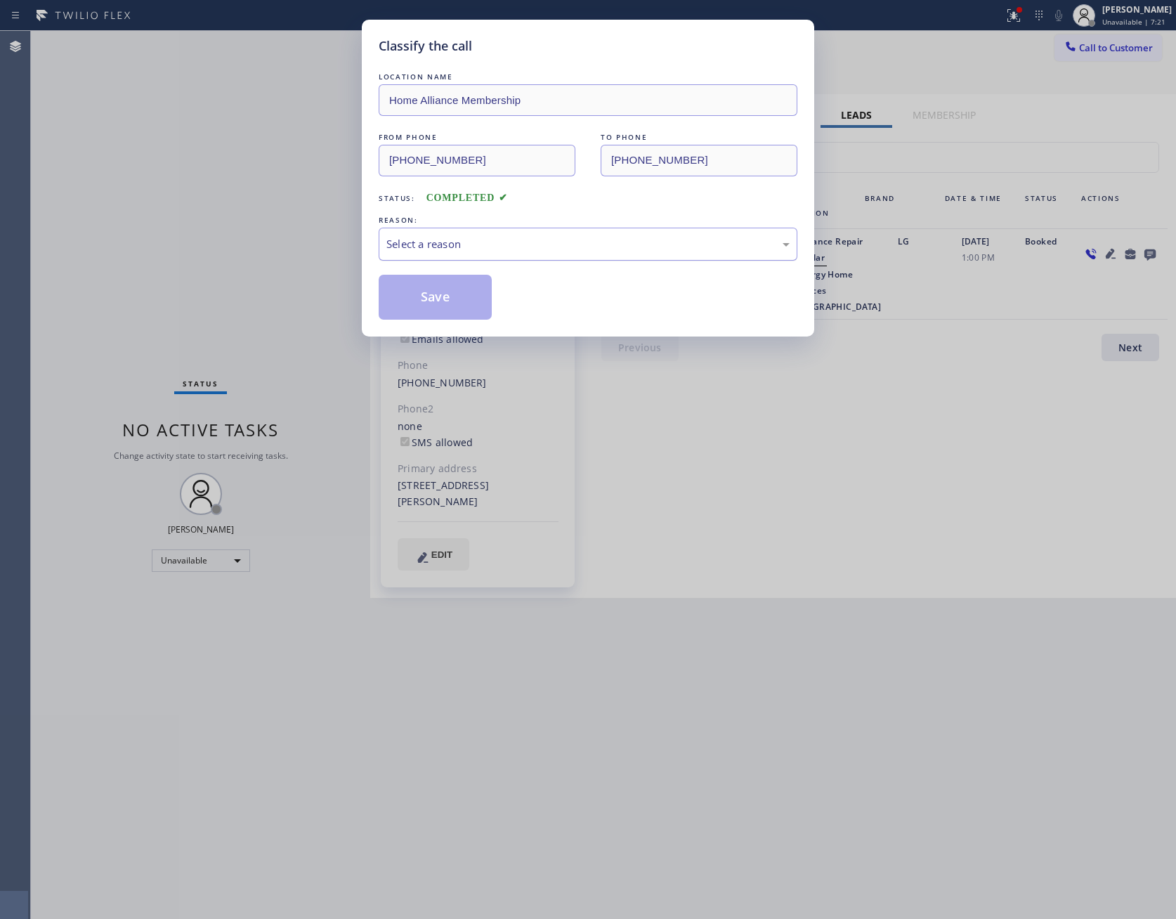
drag, startPoint x: 529, startPoint y: 245, endPoint x: 511, endPoint y: 257, distance: 21.8
click at [523, 249] on div "Select a reason" at bounding box center [588, 244] width 403 height 16
click at [446, 294] on button "Save" at bounding box center [435, 297] width 113 height 45
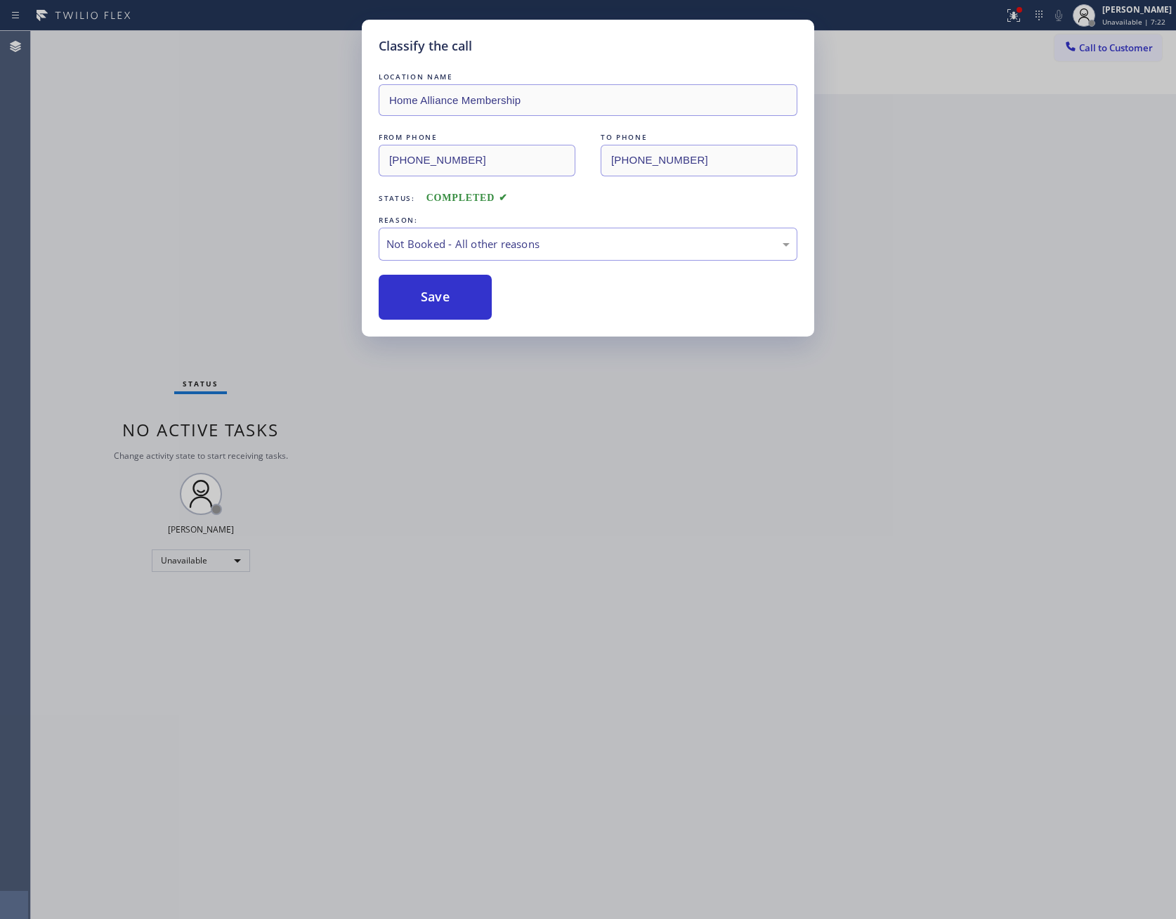
click at [123, 179] on div "Classify the call LOCATION NAME Home Alliance Membership FROM PHONE [PHONE_NUMB…" at bounding box center [588, 459] width 1176 height 919
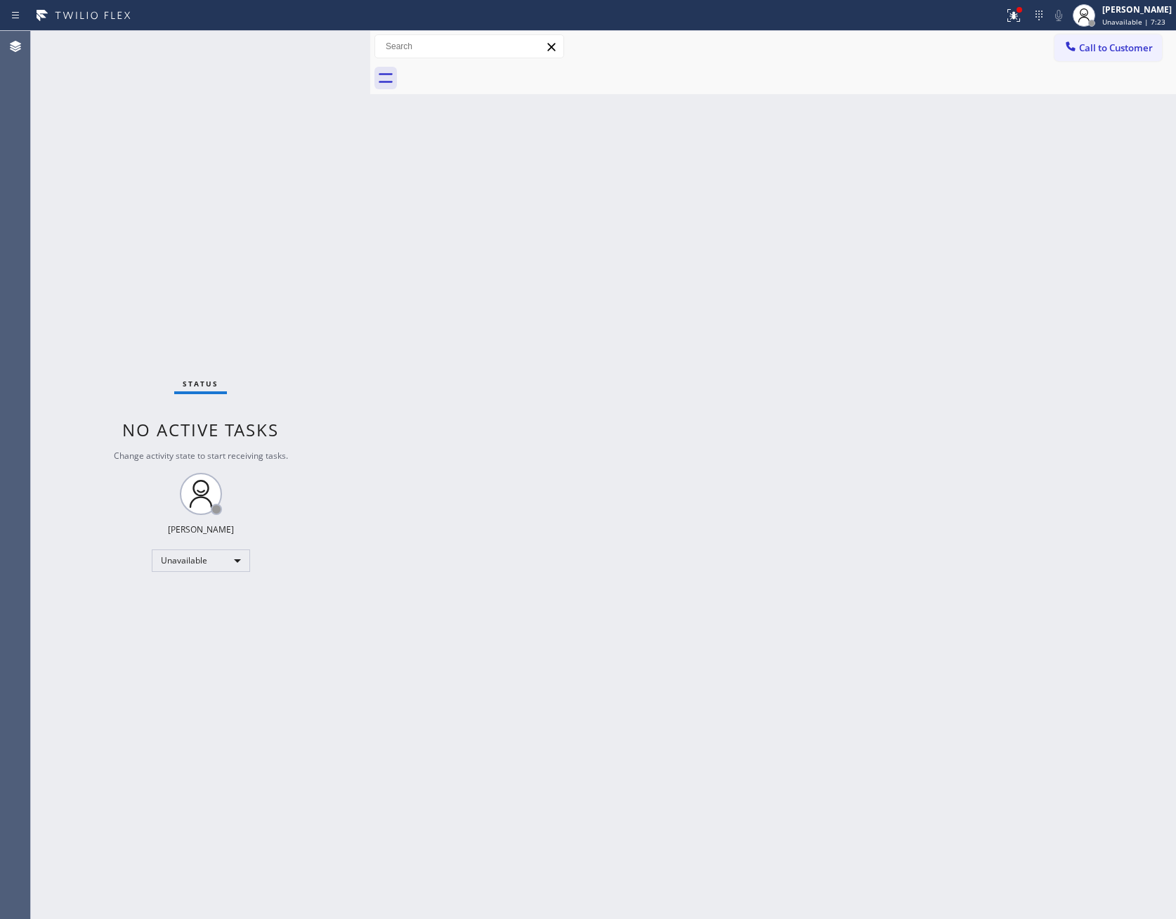
drag, startPoint x: 226, startPoint y: 198, endPoint x: 1170, endPoint y: 150, distance: 945.1
click at [268, 209] on div "Status No active tasks Change activity state to start receiving tasks. [PERSON_…" at bounding box center [200, 475] width 339 height 888
click at [1155, 45] on button "Call to Customer" at bounding box center [1109, 47] width 108 height 27
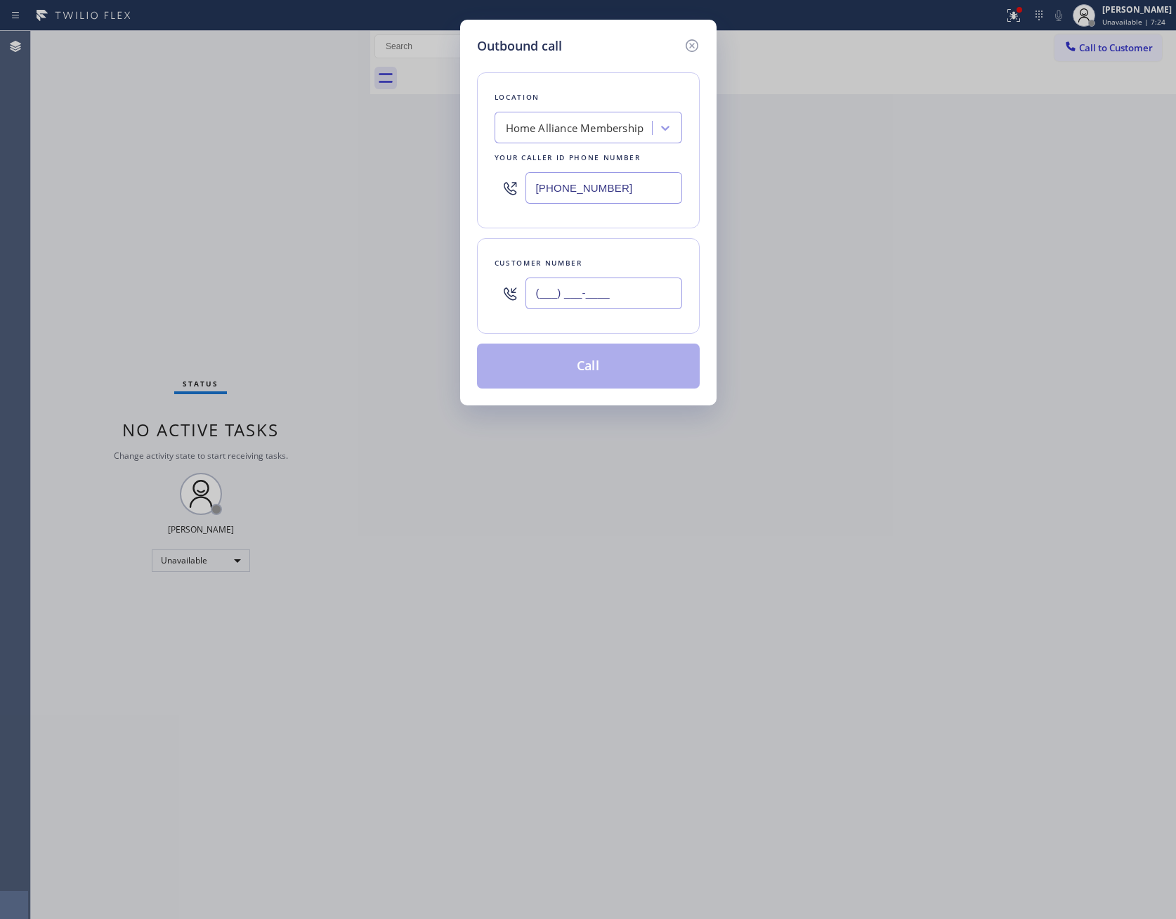
click at [654, 293] on input "(___) ___-____" at bounding box center [604, 294] width 157 height 32
paste input "213) 361-3355"
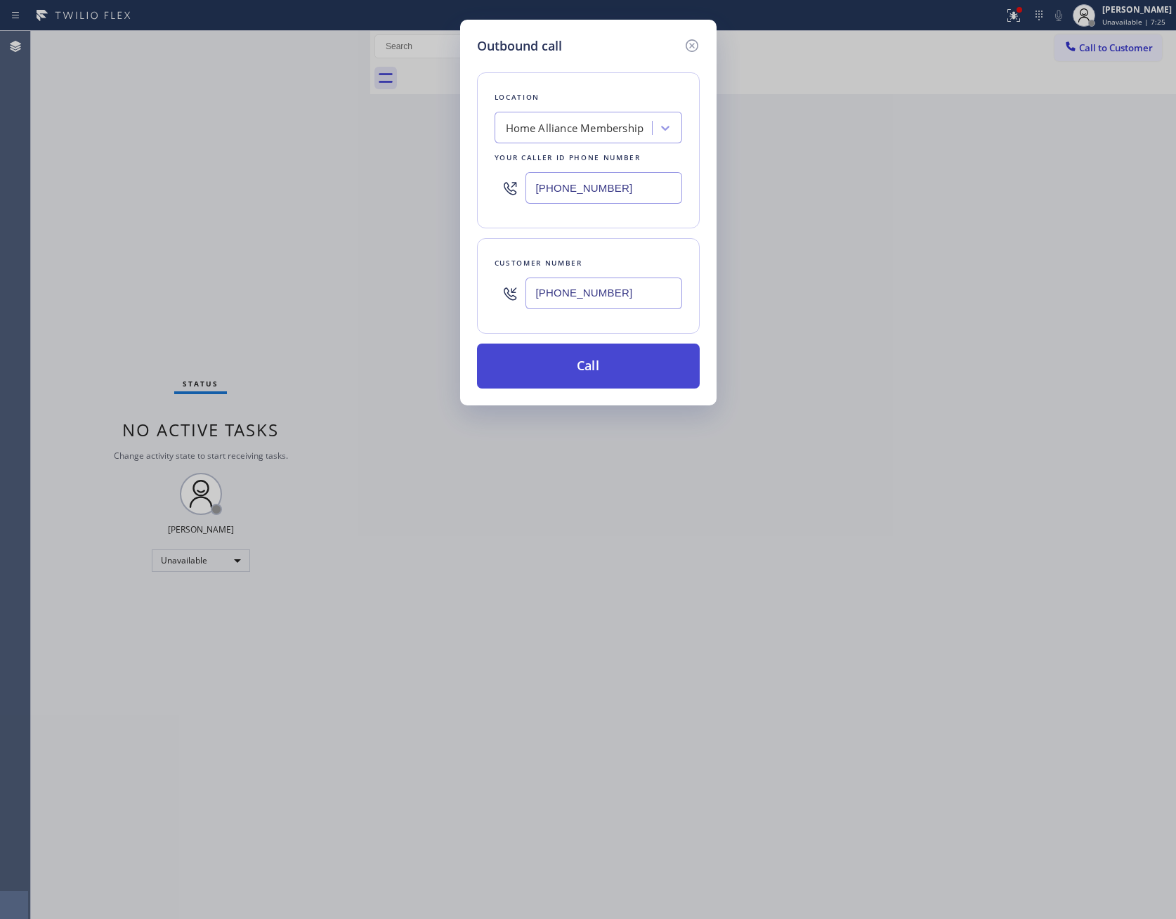
type input "[PHONE_NUMBER]"
click at [611, 371] on button "Call" at bounding box center [588, 366] width 223 height 45
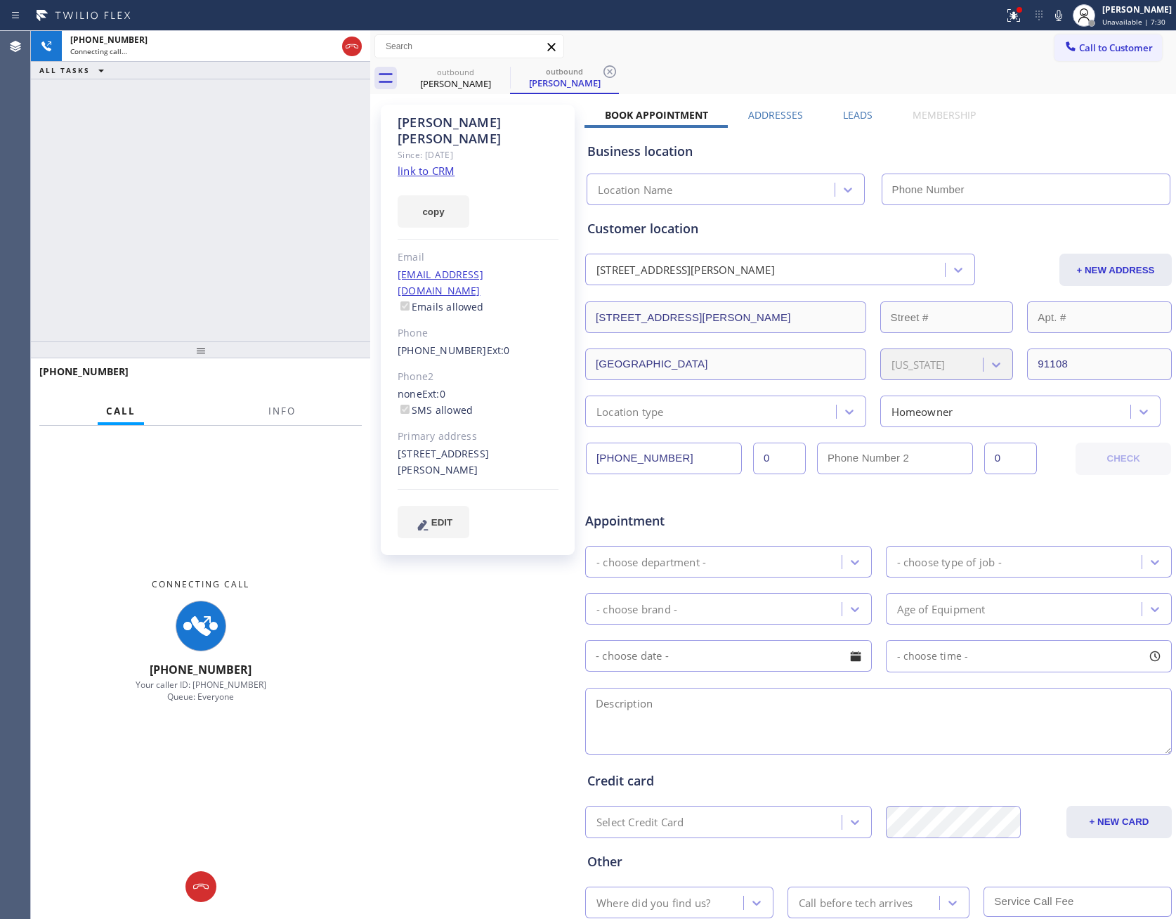
type input "[PHONE_NUMBER]"
click at [867, 120] on div "Leads" at bounding box center [858, 118] width 70 height 20
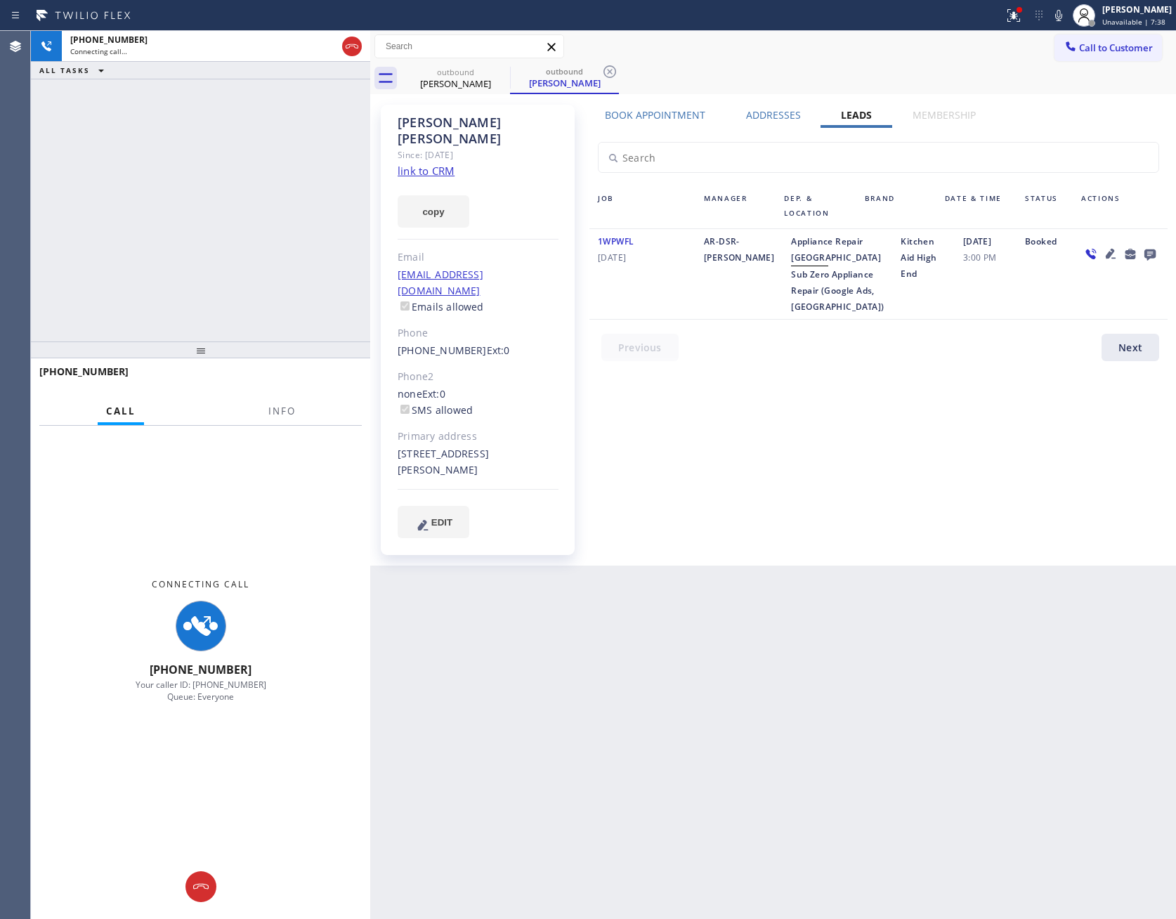
click at [1049, 496] on div "Book Appointment Addresses Leads Membership Business location Home Alliance Mem…" at bounding box center [879, 335] width 588 height 454
click at [433, 164] on link "link to CRM" at bounding box center [426, 171] width 57 height 14
click at [316, 207] on div "[PHONE_NUMBER] Connecting call… ALL TASKS ALL TASKS ACTIVE TASKS TASKS IN WRAP …" at bounding box center [200, 186] width 339 height 311
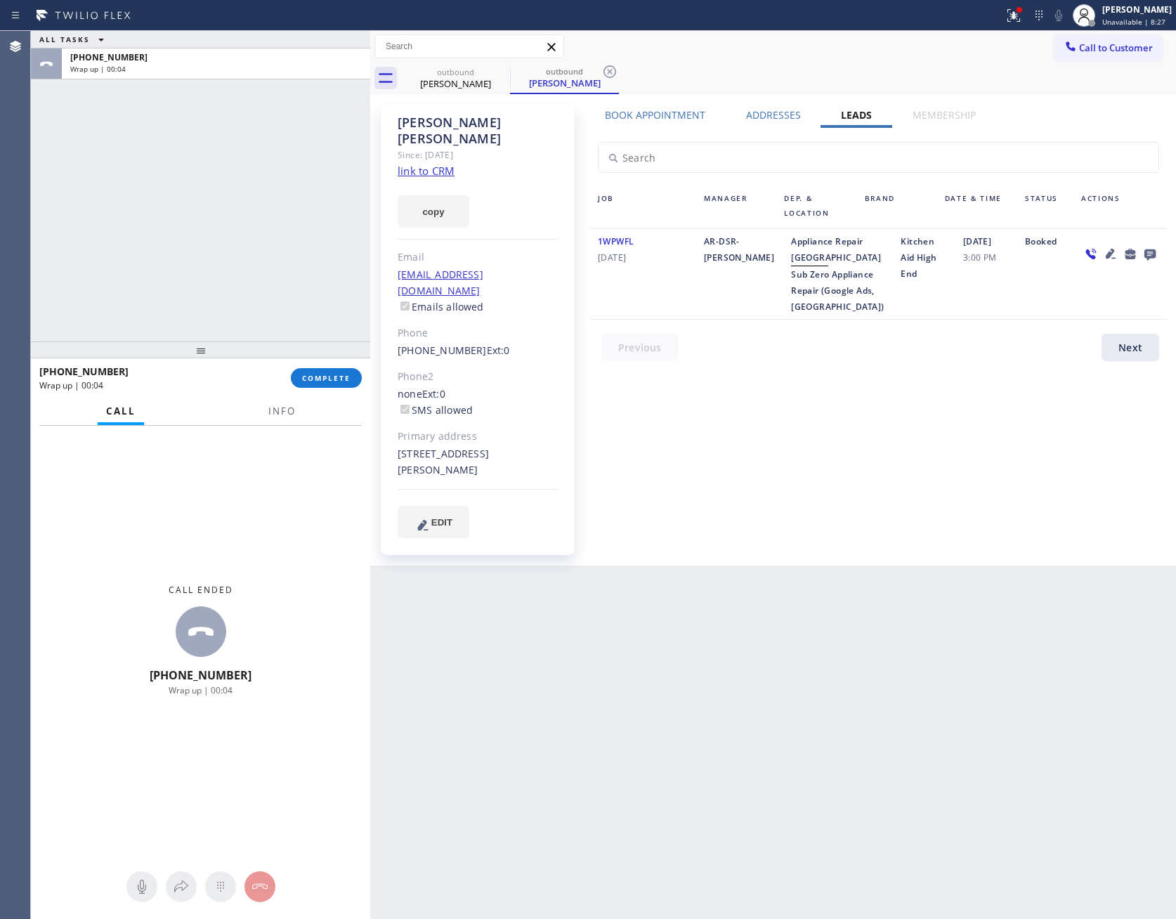
click at [1143, 150] on input "text" at bounding box center [879, 158] width 560 height 30
click at [1133, 44] on span "Call to Customer" at bounding box center [1116, 47] width 74 height 13
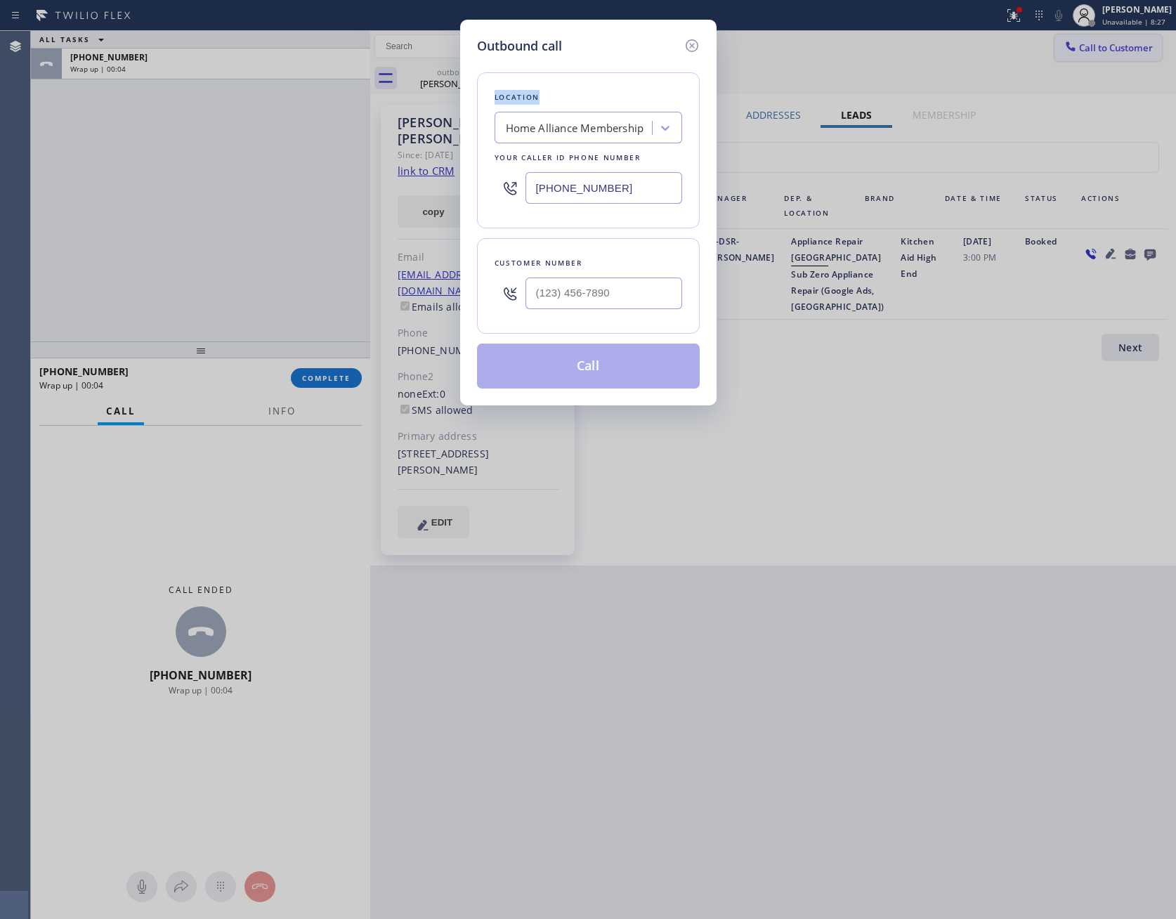
click at [1133, 44] on div "Outbound call Location Home Alliance Membership Your caller id phone number [PH…" at bounding box center [588, 459] width 1176 height 919
click at [621, 298] on input "(___) ___-____" at bounding box center [604, 294] width 157 height 32
paste input "832) 656-3699"
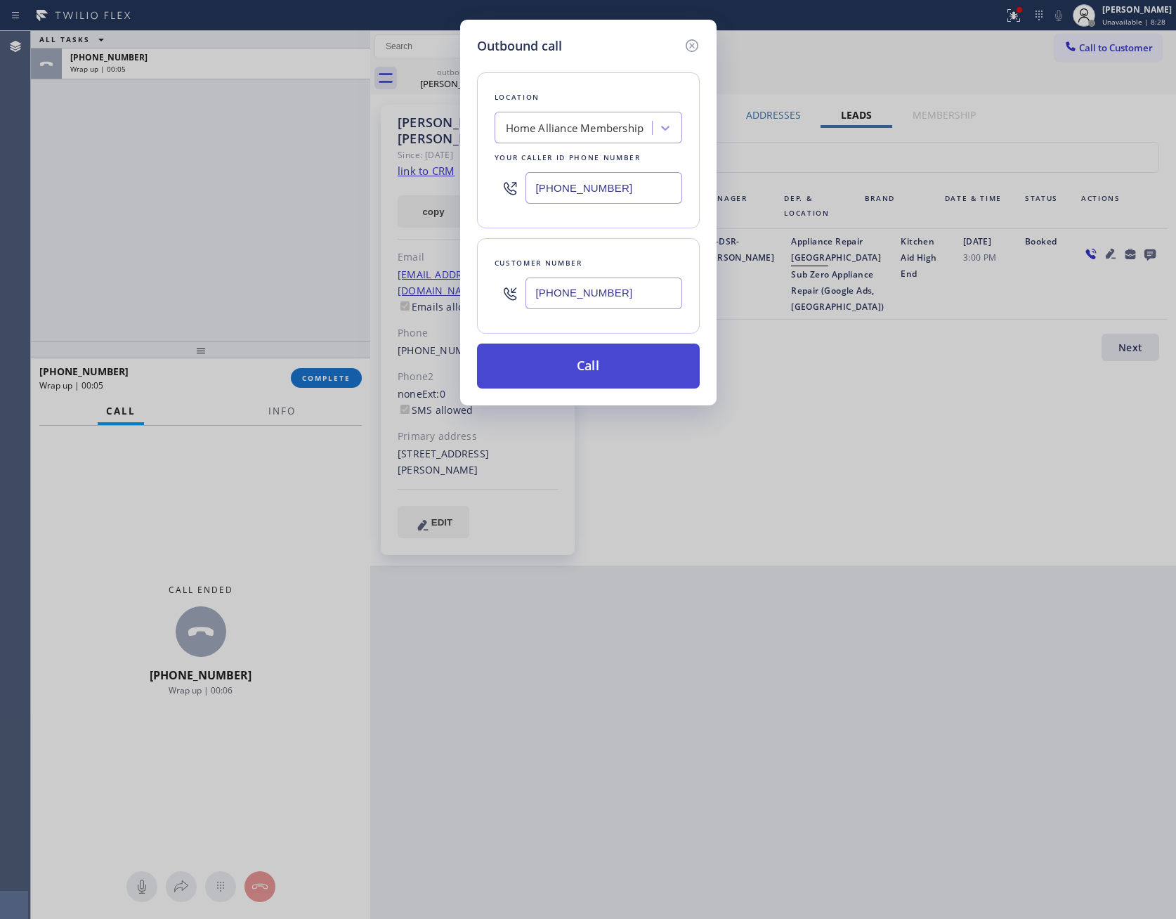
type input "[PHONE_NUMBER]"
click at [595, 376] on button "Call" at bounding box center [588, 366] width 223 height 45
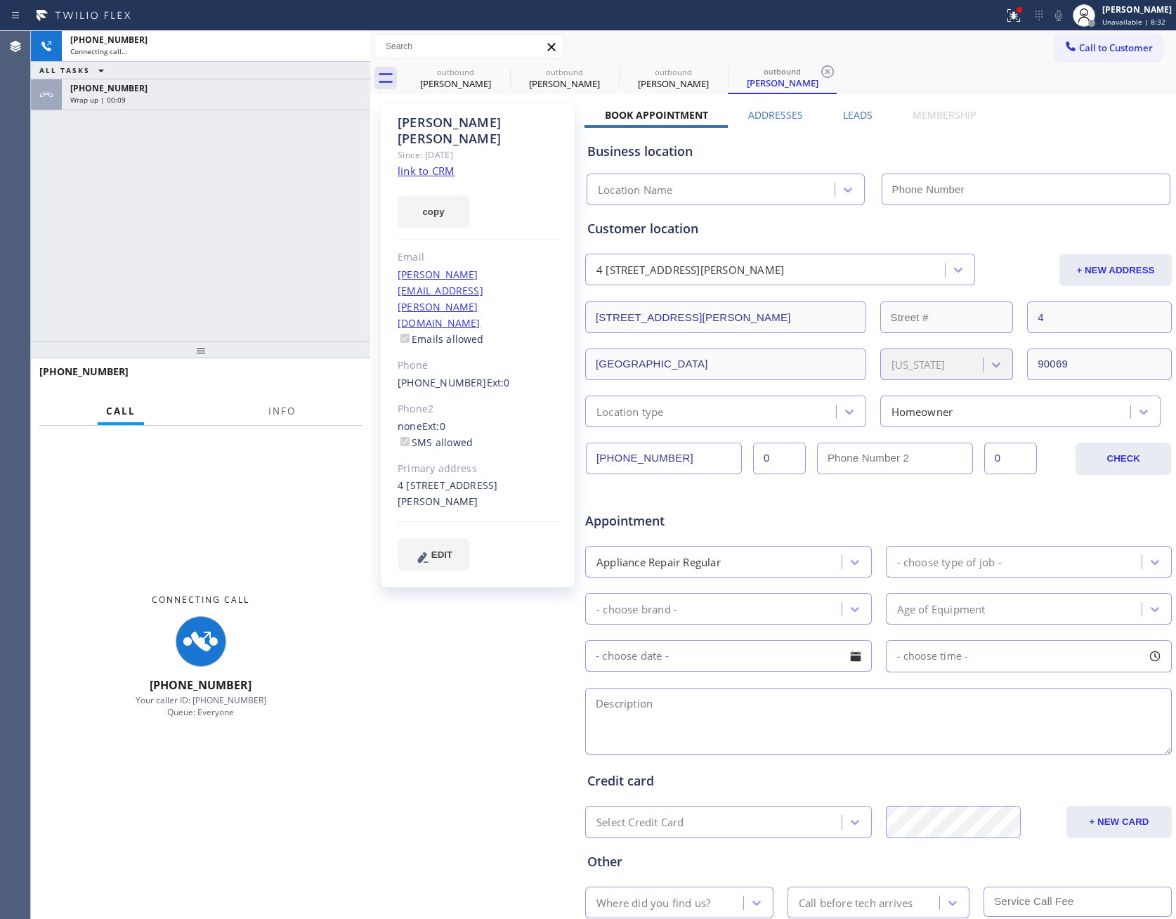
click at [281, 245] on div "[PHONE_NUMBER] Connecting call… ALL TASKS ALL TASKS ACTIVE TASKS TASKS IN WRAP …" at bounding box center [200, 186] width 339 height 311
type input "[PHONE_NUMBER]"
click at [256, 96] on div "Wrap up | 00:09" at bounding box center [216, 100] width 292 height 10
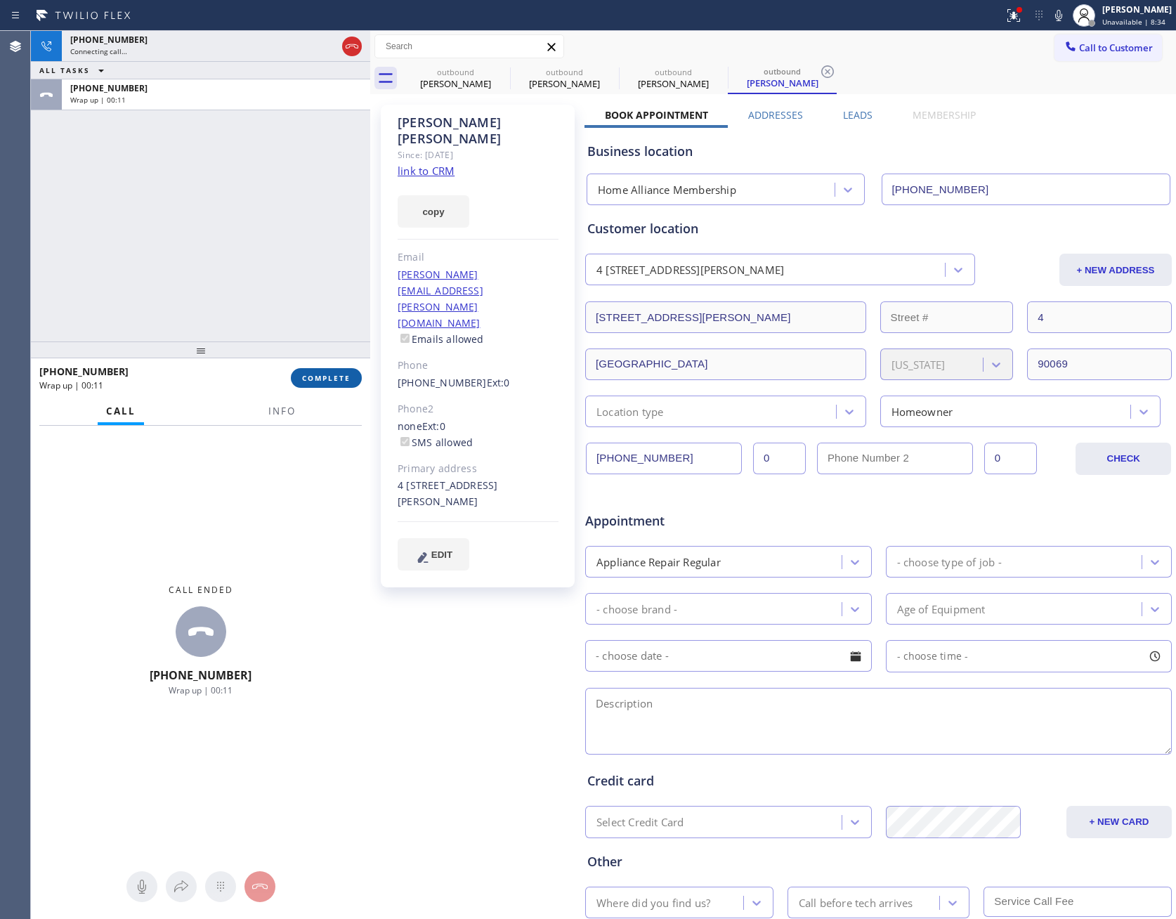
click at [337, 375] on span "COMPLETE" at bounding box center [326, 378] width 48 height 10
click at [281, 178] on div "[PHONE_NUMBER] Connecting call… ALL TASKS ALL TASKS ACTIVE TASKS TASKS IN WRAP …" at bounding box center [200, 186] width 339 height 311
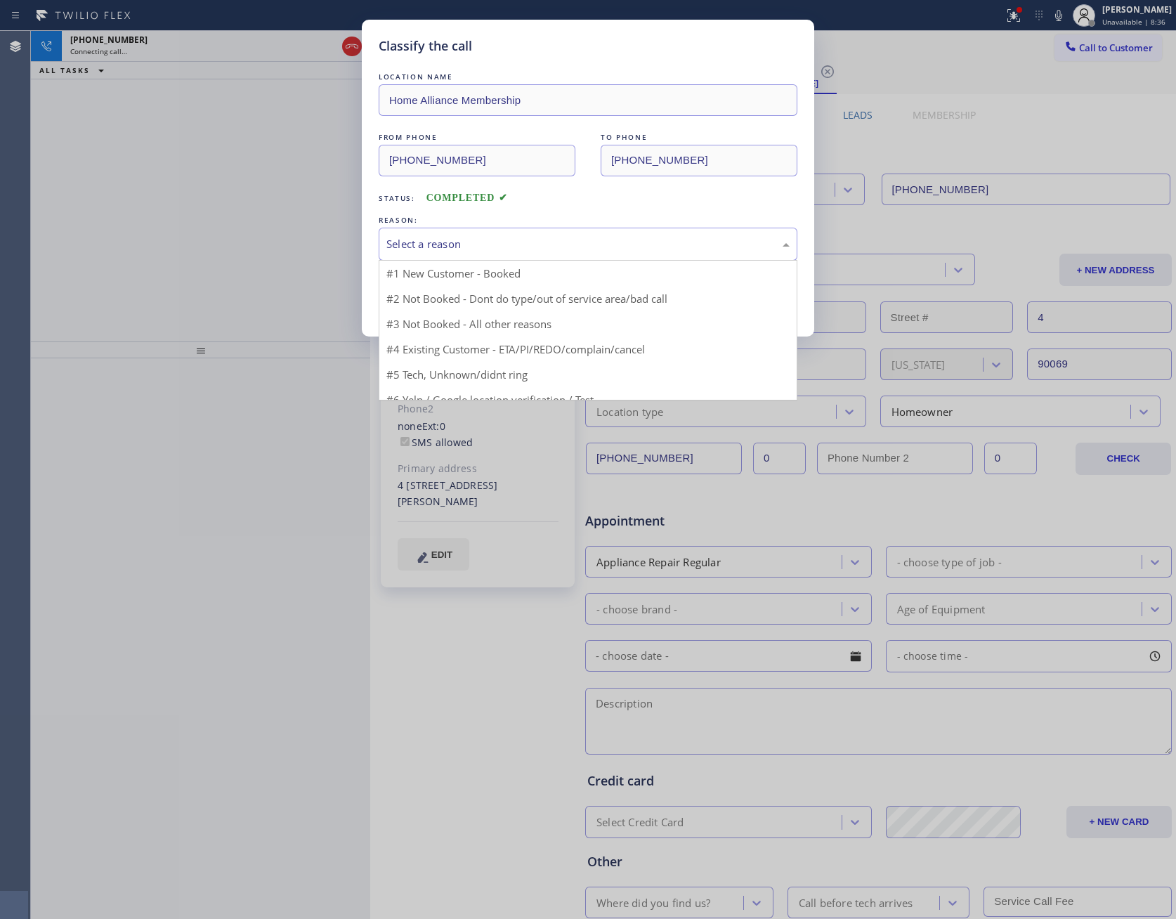
drag, startPoint x: 606, startPoint y: 228, endPoint x: 527, endPoint y: 264, distance: 86.2
click at [604, 234] on div "Select a reason" at bounding box center [588, 244] width 419 height 33
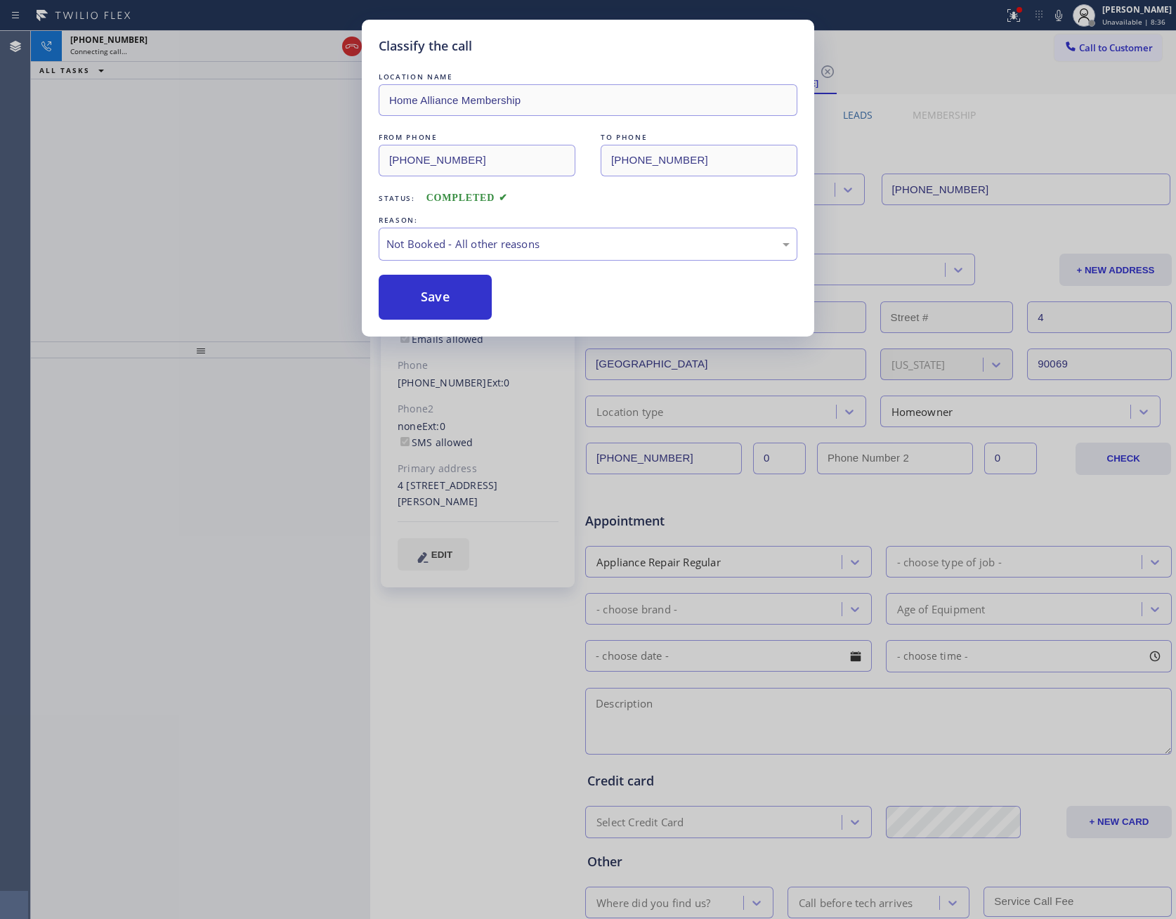
click at [445, 296] on button "Save" at bounding box center [435, 297] width 113 height 45
click at [235, 230] on div "Classify the call LOCATION NAME Home Alliance Membership FROM PHONE [PHONE_NUMB…" at bounding box center [588, 459] width 1176 height 919
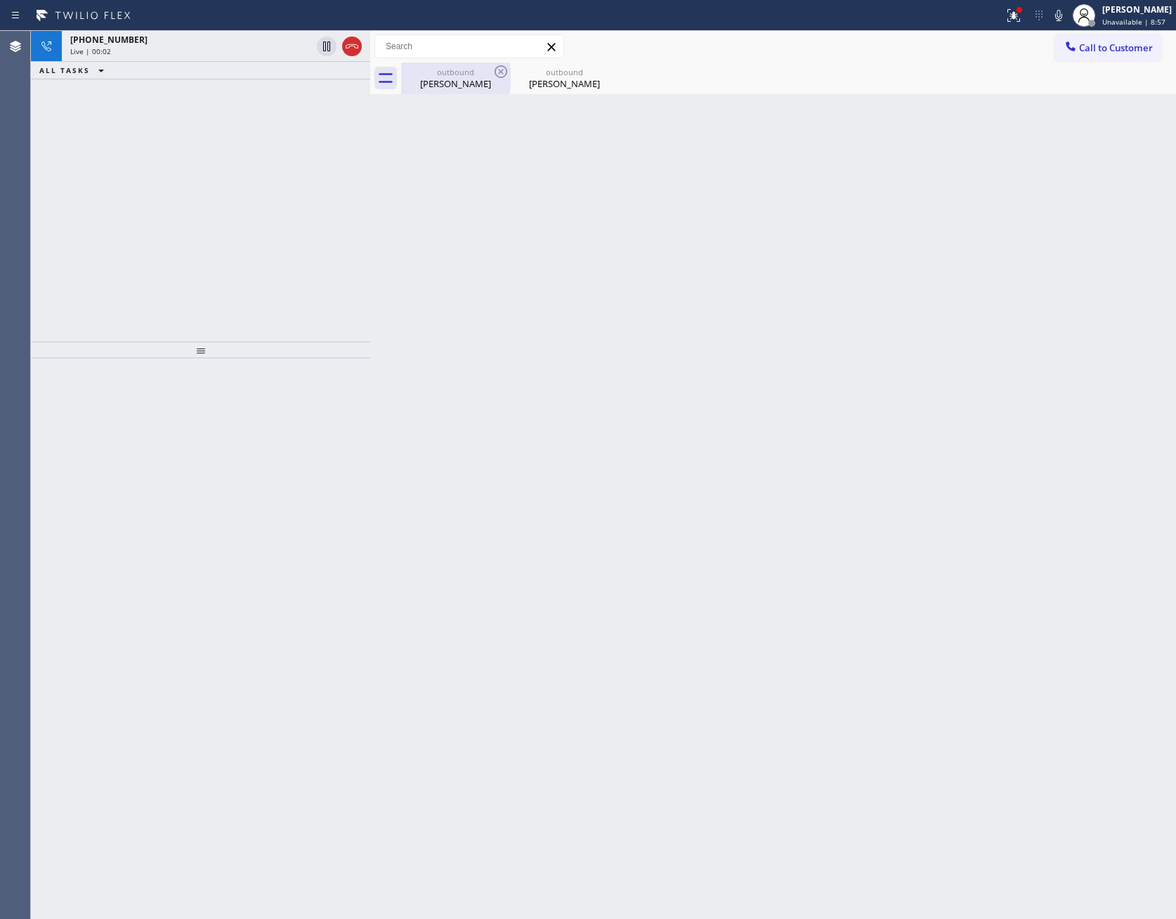
click at [451, 82] on div "[PERSON_NAME]" at bounding box center [456, 83] width 106 height 13
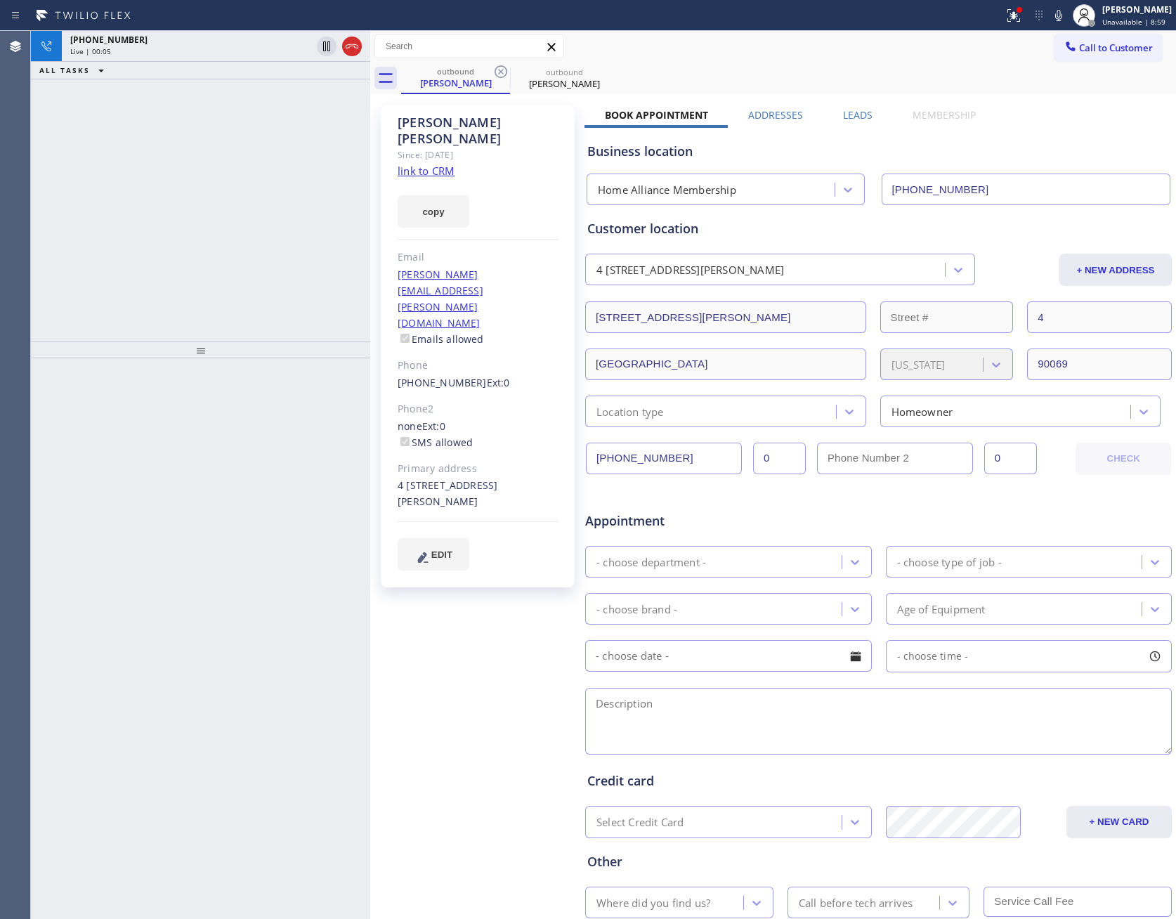
click at [859, 116] on label "Leads" at bounding box center [858, 114] width 30 height 13
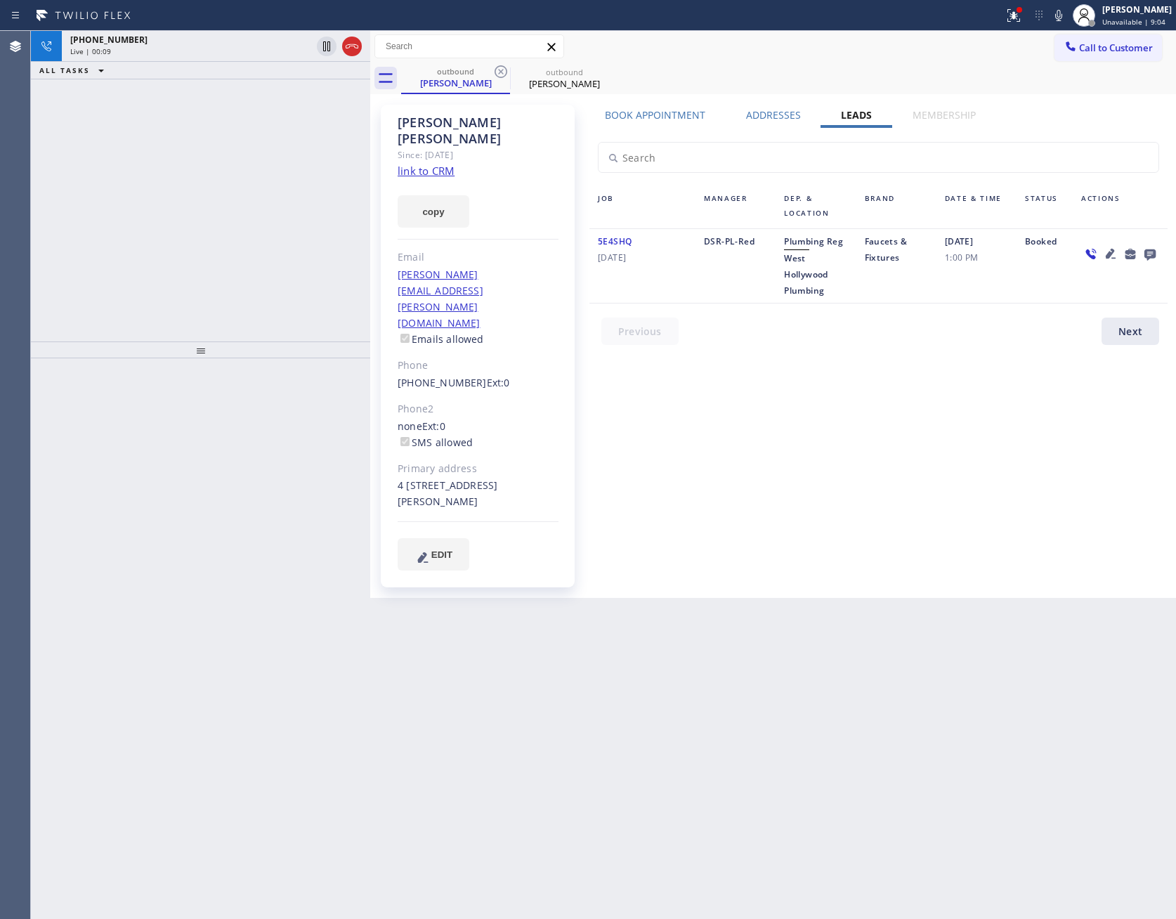
click at [422, 164] on link "link to CRM" at bounding box center [426, 171] width 57 height 14
drag, startPoint x: 291, startPoint y: 196, endPoint x: 844, endPoint y: 11, distance: 583.4
click at [299, 196] on div "[PHONE_NUMBER] Live | 00:10 ALL TASKS ALL TASKS ACTIVE TASKS TASKS IN WRAP UP" at bounding box center [200, 186] width 339 height 311
drag, startPoint x: 226, startPoint y: 157, endPoint x: 249, endPoint y: 119, distance: 44.5
click at [241, 139] on div "ALL TASKS ALL TASKS ACTIVE TASKS TASKS IN WRAP UP [PHONE_NUMBER] Wrap up | 00:41" at bounding box center [200, 186] width 339 height 311
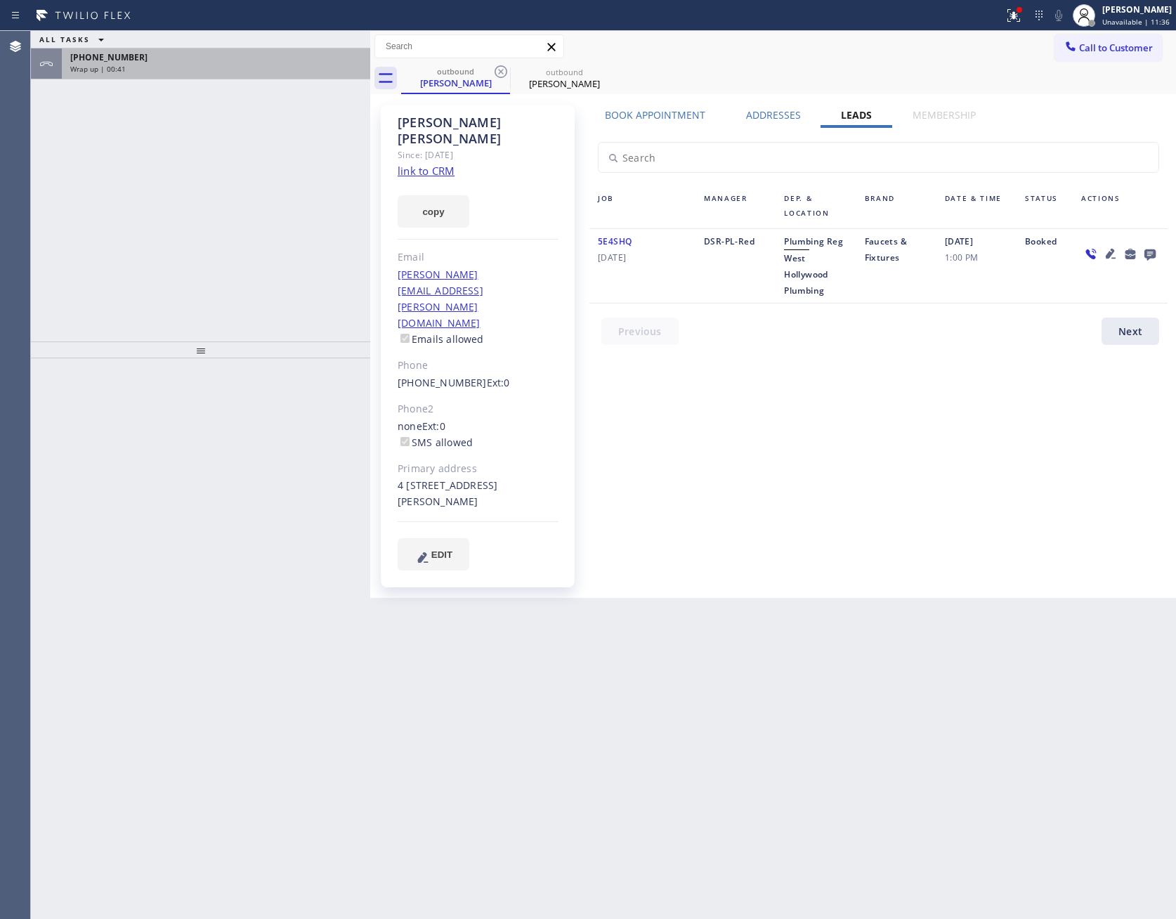
click at [237, 51] on div "[PHONE_NUMBER]" at bounding box center [216, 57] width 292 height 12
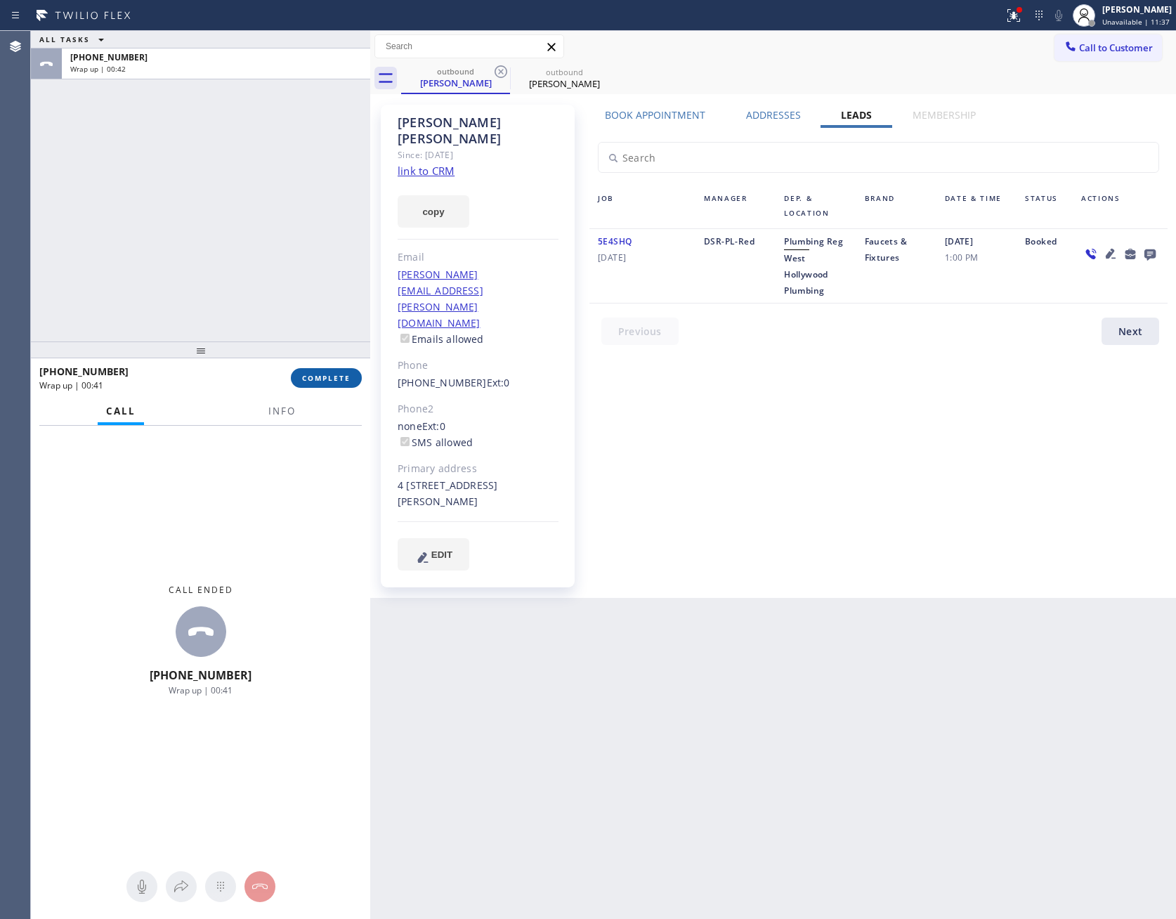
click at [325, 374] on span "COMPLETE" at bounding box center [326, 378] width 48 height 10
click at [280, 247] on div "ALL TASKS ALL TASKS ACTIVE TASKS TASKS IN WRAP UP [PHONE_NUMBER] Wrap up | 00:43" at bounding box center [200, 186] width 339 height 311
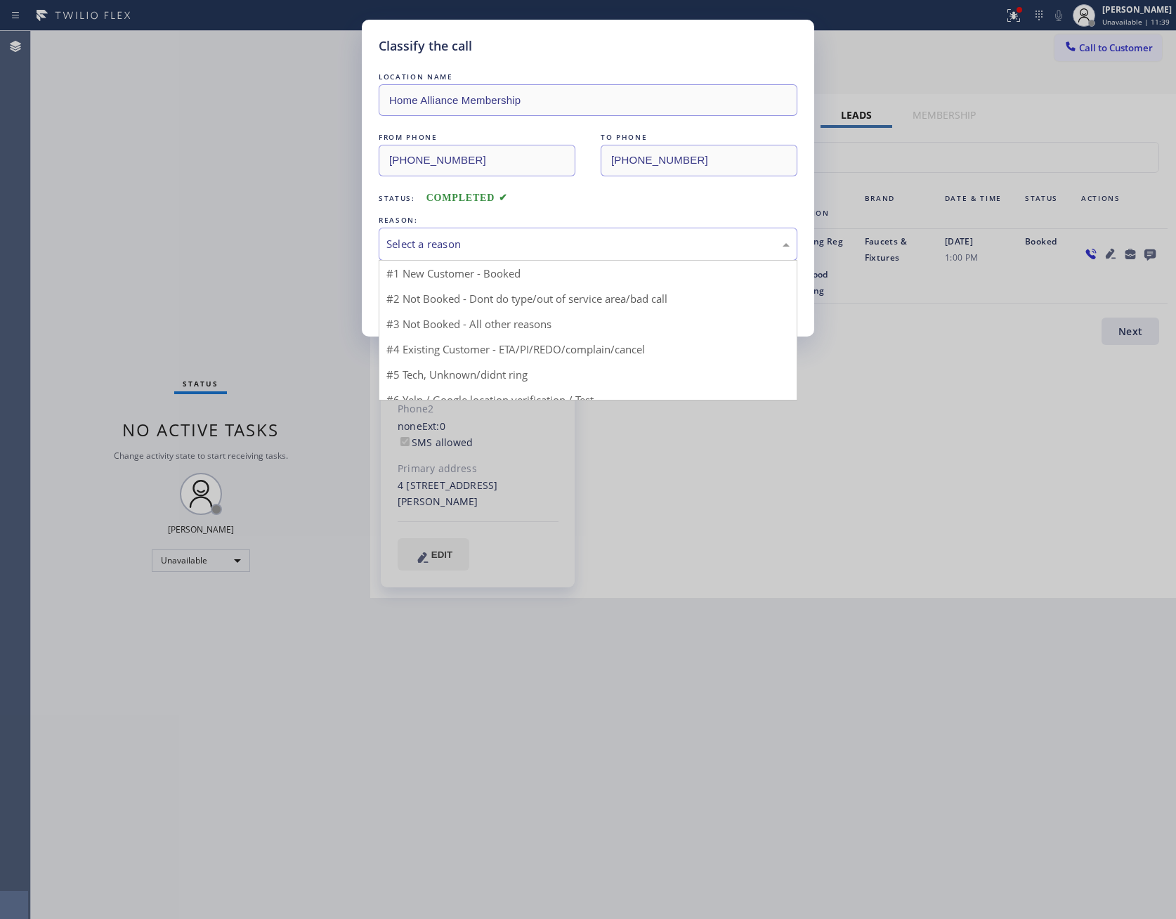
click at [601, 256] on div "Select a reason" at bounding box center [588, 244] width 419 height 33
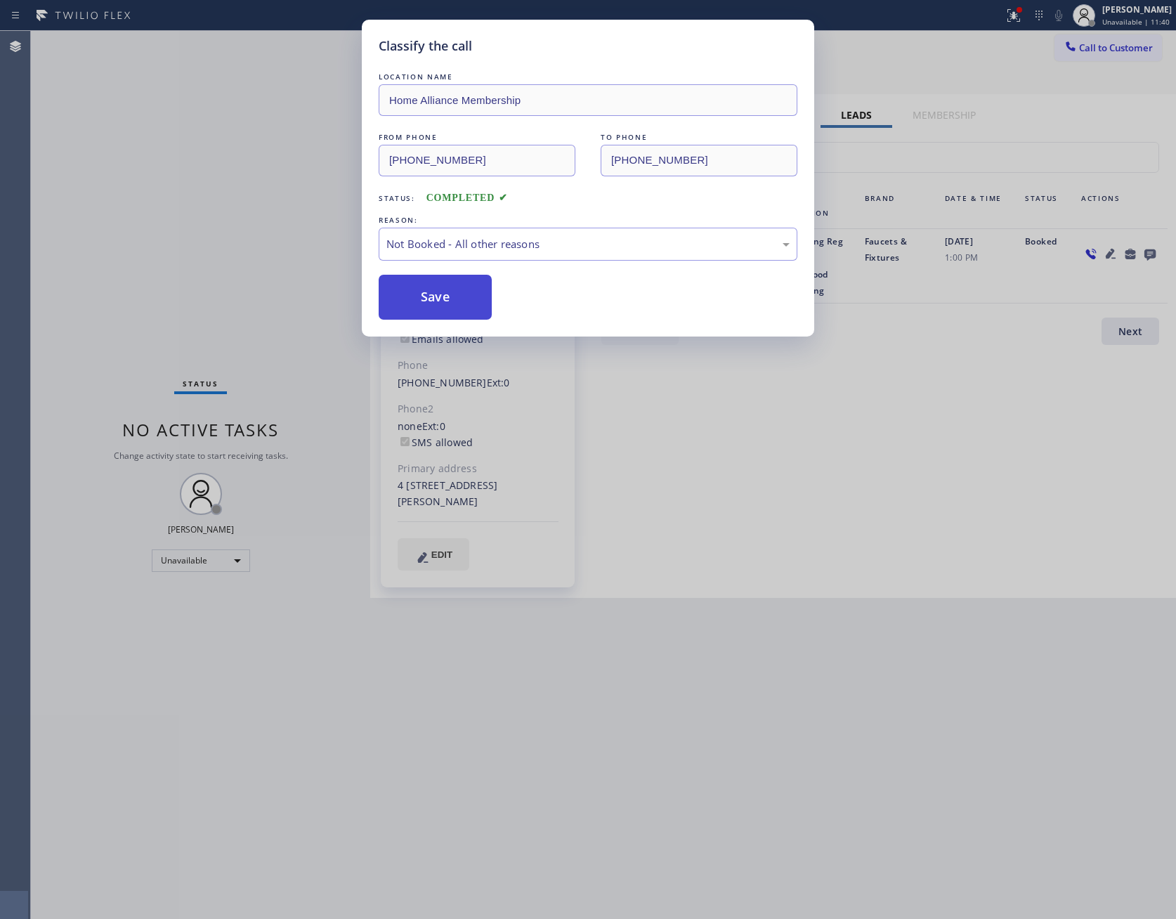
click at [450, 296] on button "Save" at bounding box center [435, 297] width 113 height 45
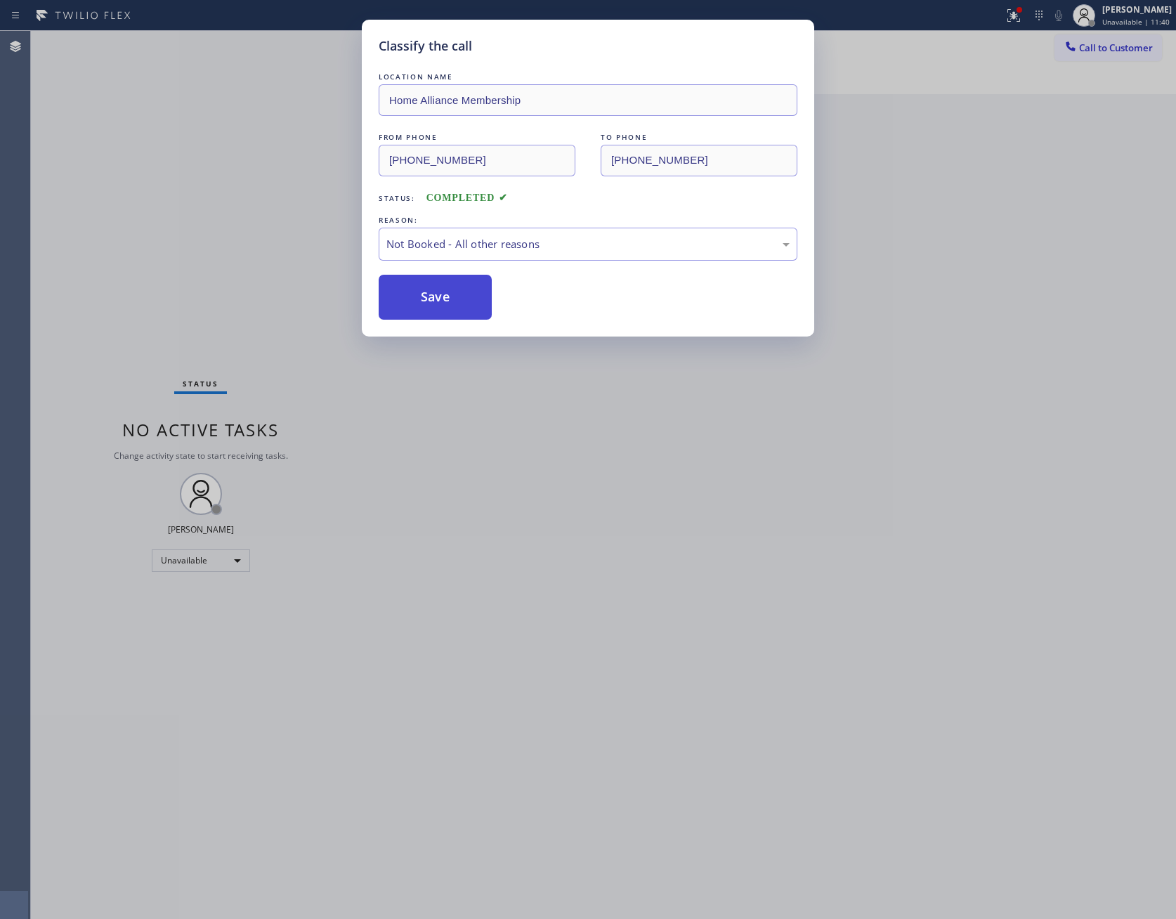
click at [450, 296] on button "Save" at bounding box center [435, 297] width 113 height 45
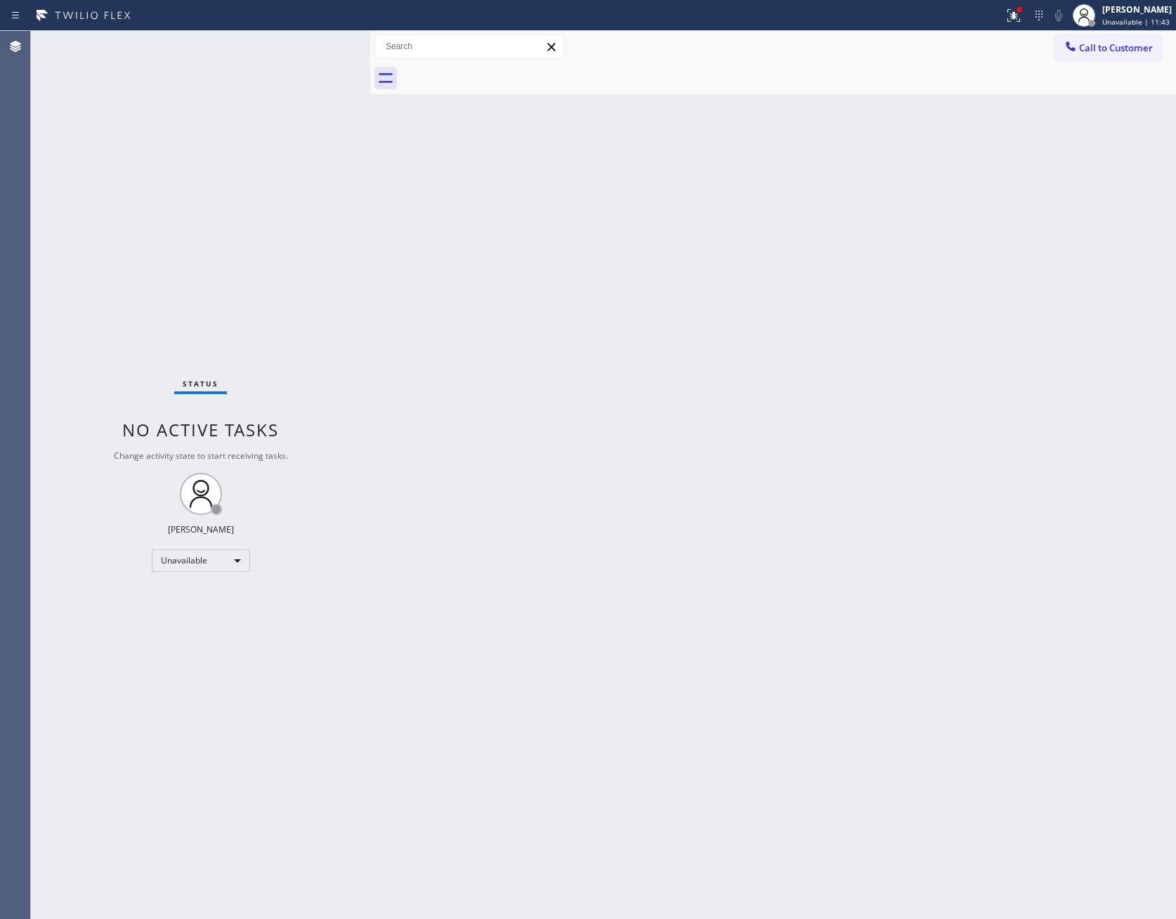
drag, startPoint x: 455, startPoint y: 765, endPoint x: 734, endPoint y: 513, distance: 375.6
click at [460, 753] on div "Back to Dashboard Change Sender ID Customers Technicians Select a contact Outbo…" at bounding box center [773, 475] width 806 height 888
click at [1086, 55] on button "Call to Customer" at bounding box center [1109, 47] width 108 height 27
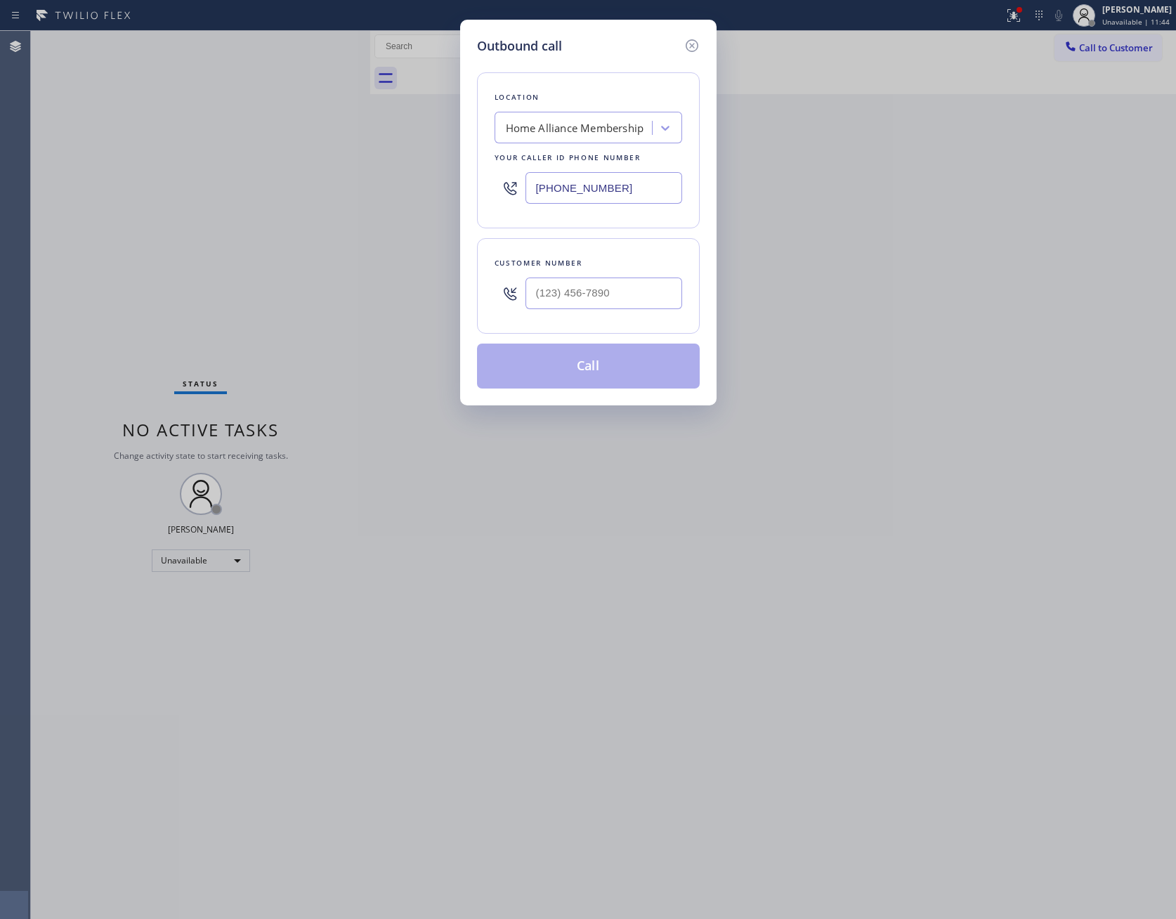
click at [525, 290] on div at bounding box center [510, 294] width 31 height 46
click at [571, 295] on input "(___) ___-____" at bounding box center [604, 294] width 157 height 32
paste input "801) 209-0850"
type input "[PHONE_NUMBER]"
click at [574, 365] on button "Call" at bounding box center [588, 366] width 223 height 45
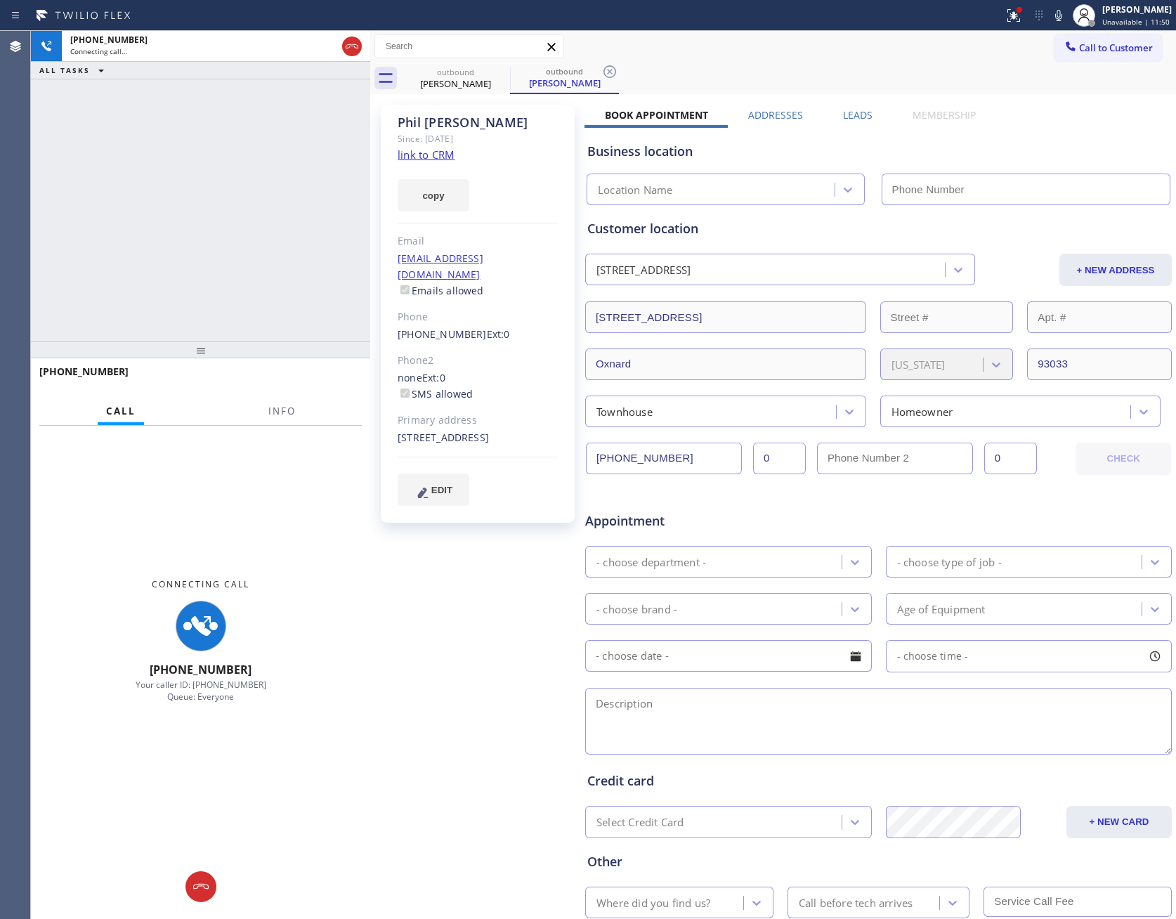
type input "[PHONE_NUMBER]"
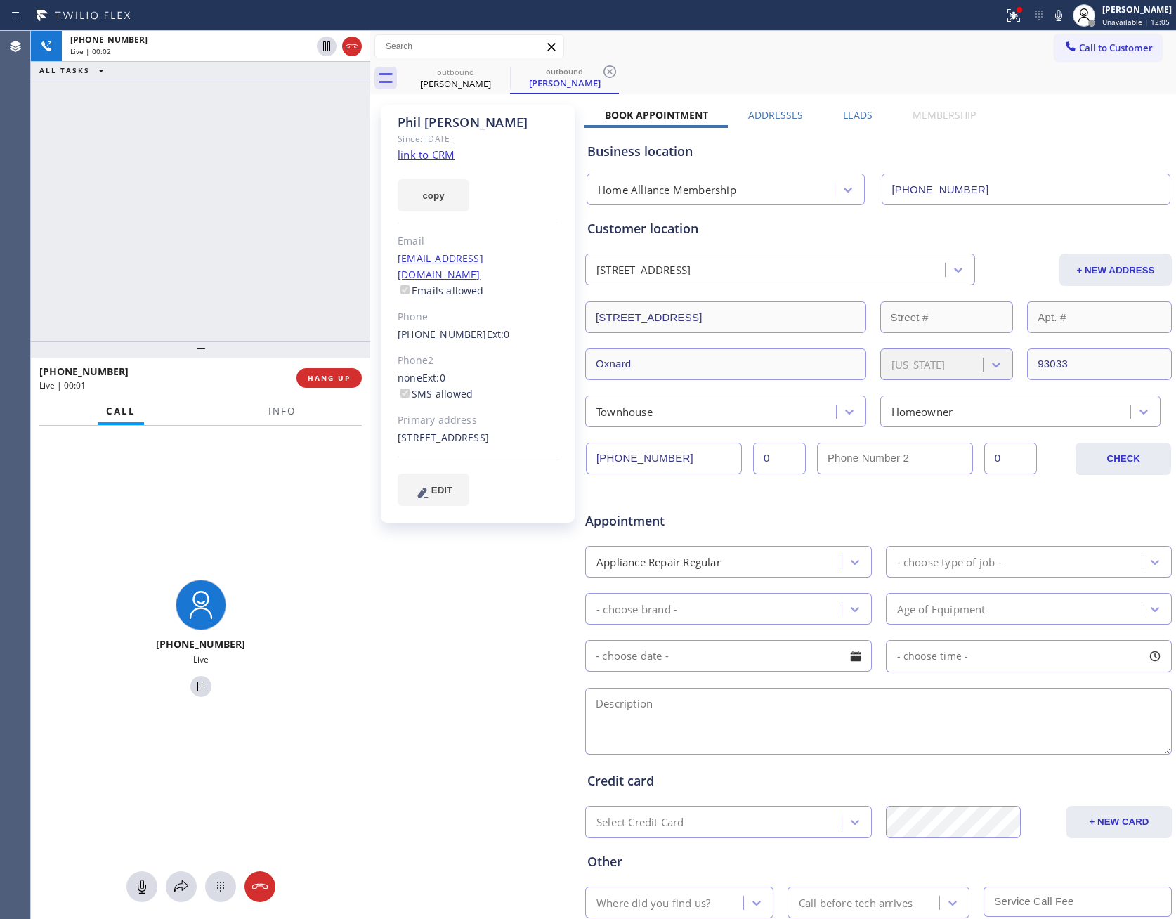
click at [427, 155] on link "link to CRM" at bounding box center [426, 155] width 57 height 14
drag, startPoint x: 306, startPoint y: 192, endPoint x: 314, endPoint y: 193, distance: 8.5
click at [308, 192] on div "[PHONE_NUMBER] Live | 00:02 ALL TASKS ALL TASKS ACTIVE TASKS TASKS IN WRAP UP" at bounding box center [200, 186] width 339 height 311
click at [854, 122] on div "Business location Home Alliance Membership [PHONE_NUMBER]" at bounding box center [879, 163] width 588 height 83
click at [850, 112] on label "Leads" at bounding box center [858, 114] width 30 height 13
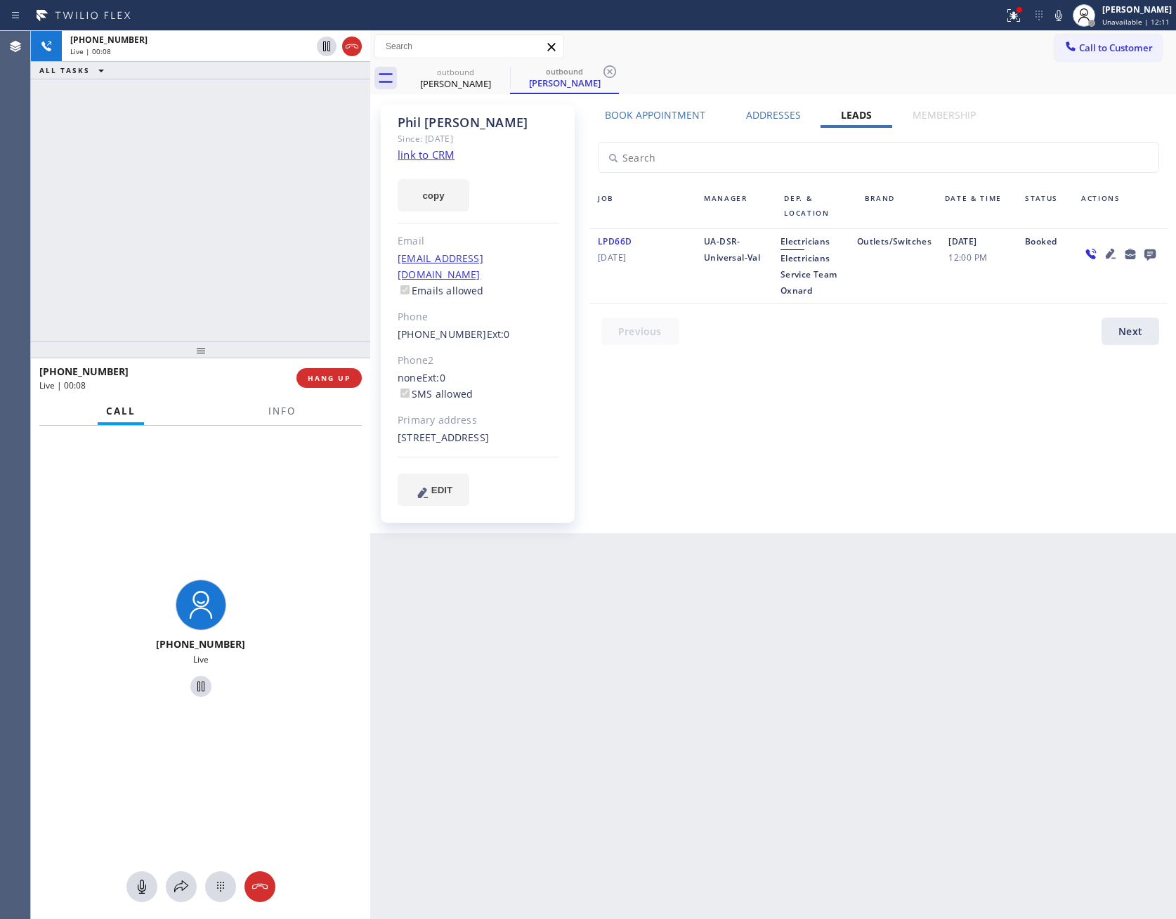
click at [905, 479] on div "Book Appointment Addresses Leads Membership Business location Home Alliance Mem…" at bounding box center [879, 319] width 588 height 422
drag, startPoint x: 802, startPoint y: 401, endPoint x: 852, endPoint y: 76, distance: 329.3
click at [835, 332] on div "Book Appointment Addresses Leads Membership Business location Home Alliance Mem…" at bounding box center [879, 319] width 588 height 422
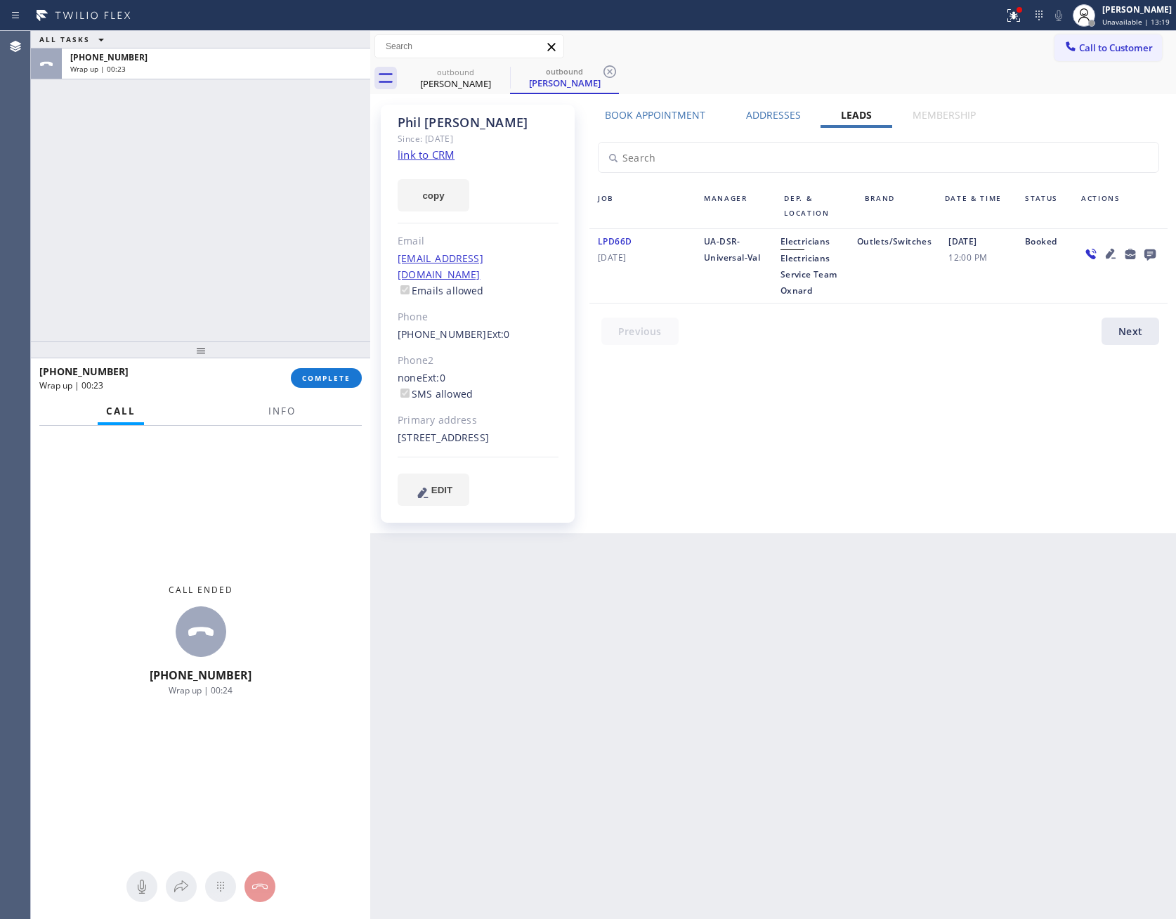
drag, startPoint x: 183, startPoint y: 334, endPoint x: 317, endPoint y: 384, distance: 142.5
click at [203, 346] on div "ALL TASKS ALL TASKS ACTIVE TASKS TASKS IN WRAP UP [PHONE_NUMBER] Wrap up | 00:2…" at bounding box center [200, 475] width 339 height 888
click at [320, 380] on span "COMPLETE" at bounding box center [326, 378] width 48 height 10
click at [271, 184] on div "ALL TASKS ALL TASKS ACTIVE TASKS TASKS IN WRAP UP [PHONE_NUMBER] Wrap up | 00:24" at bounding box center [200, 186] width 339 height 311
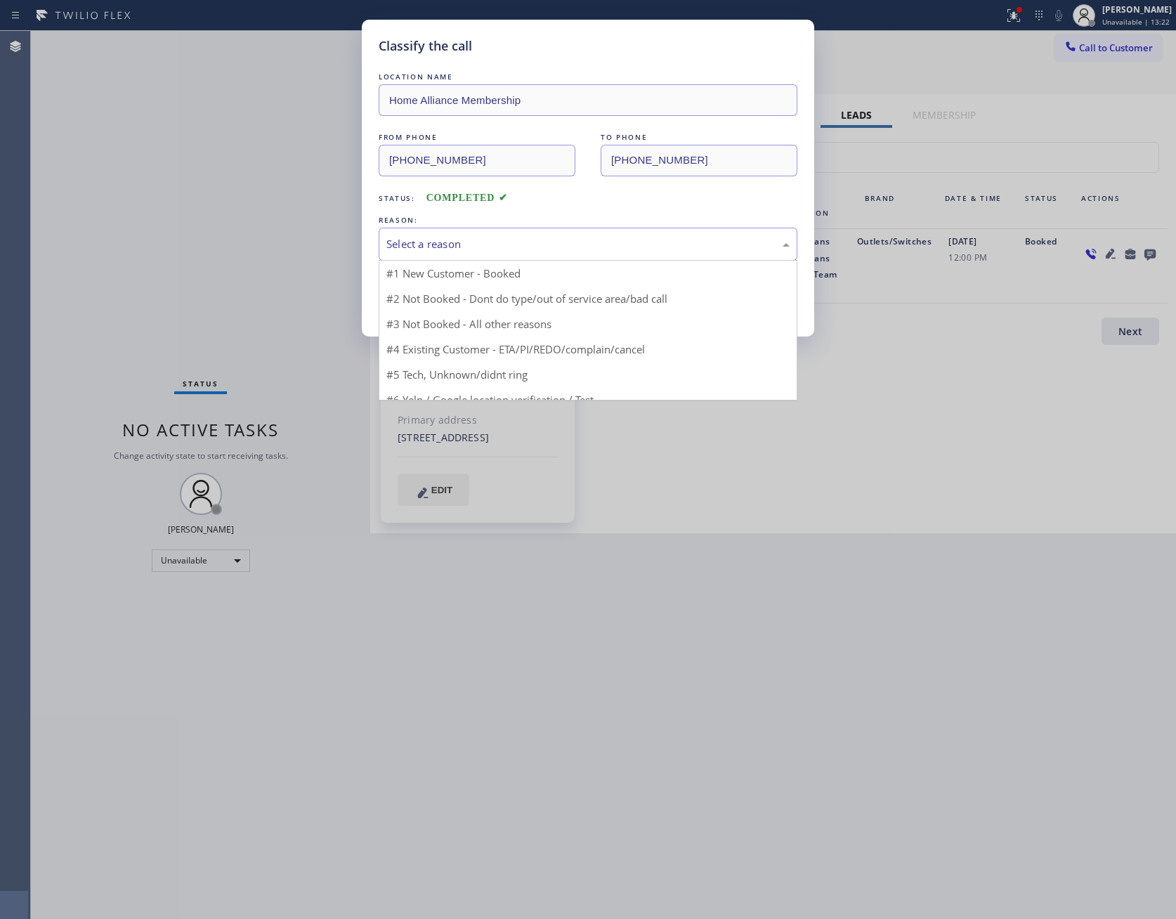
click at [488, 249] on div "Select a reason" at bounding box center [588, 244] width 403 height 16
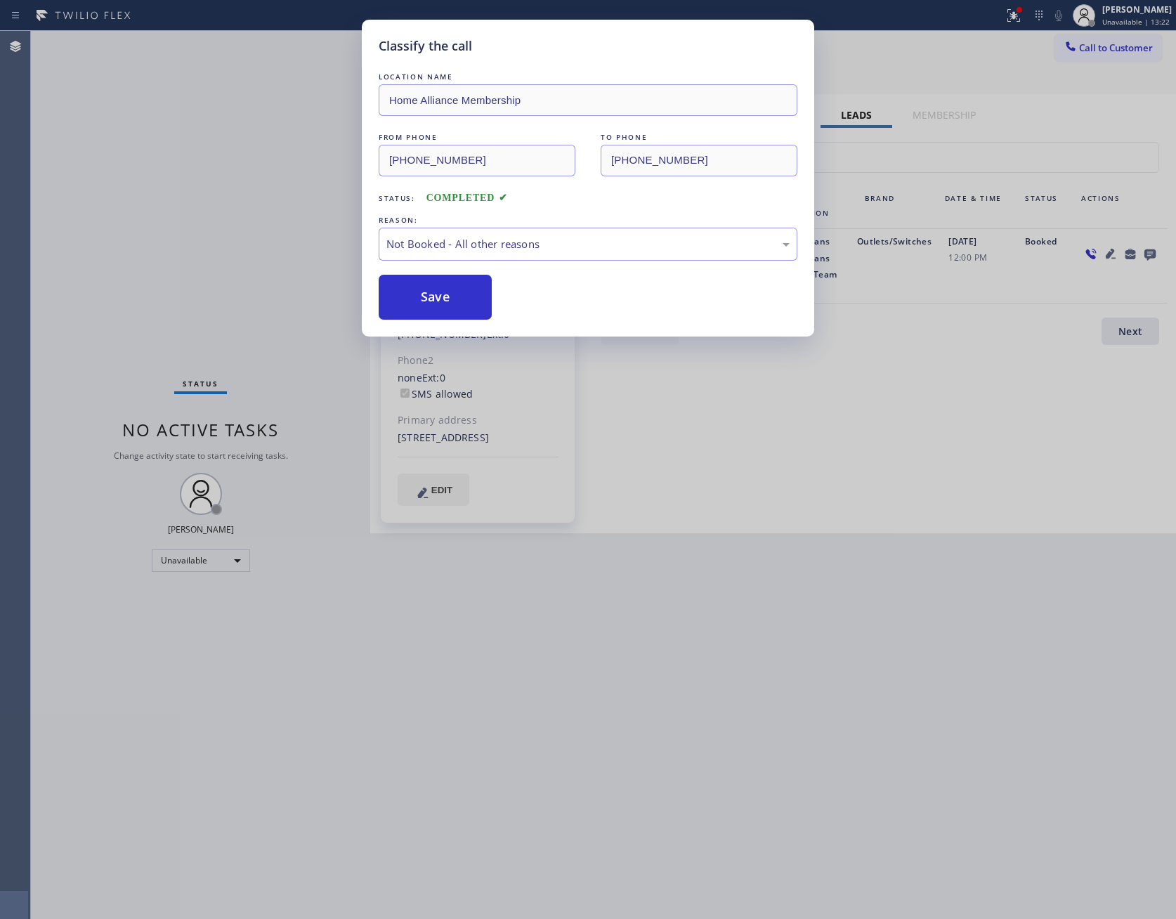
click at [437, 300] on button "Save" at bounding box center [435, 297] width 113 height 45
click at [441, 300] on button "Save" at bounding box center [435, 297] width 113 height 45
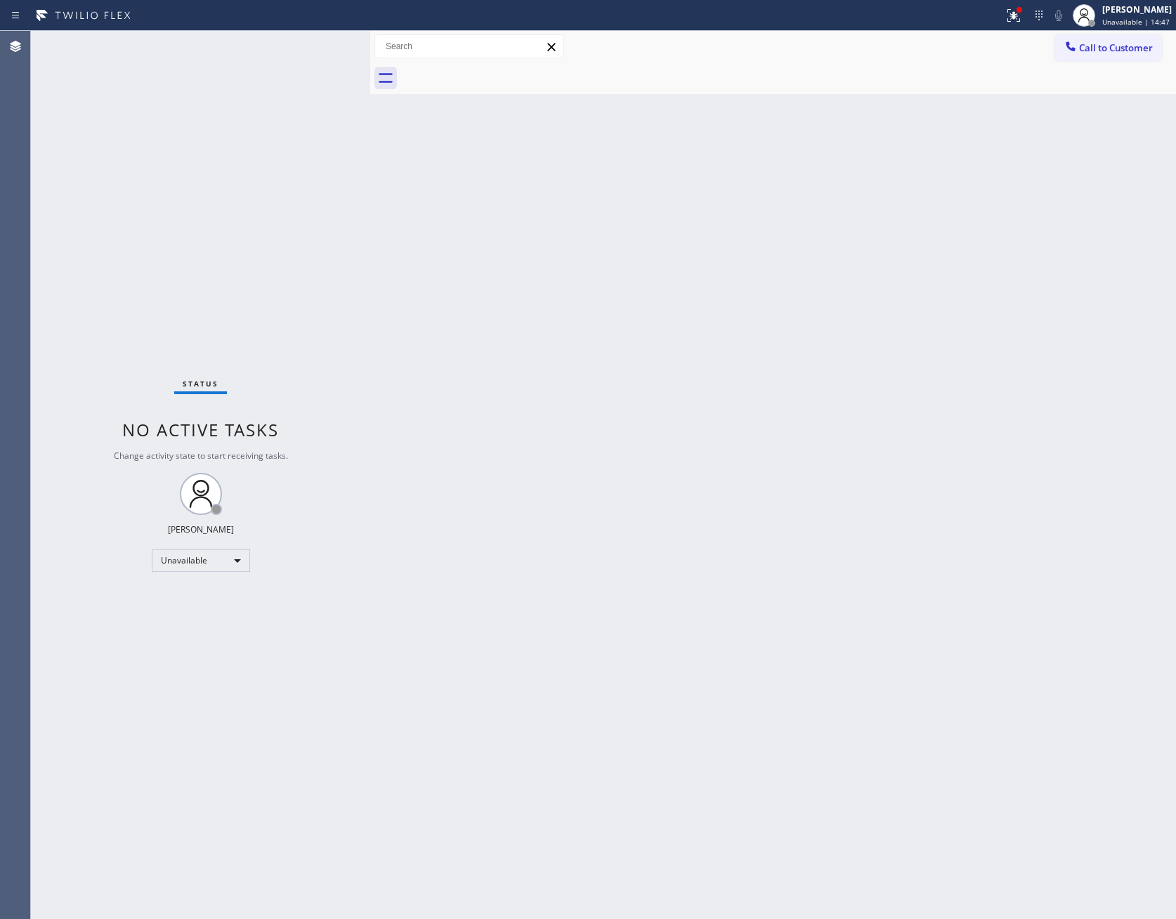
drag, startPoint x: 431, startPoint y: 468, endPoint x: 633, endPoint y: 226, distance: 315.3
click at [468, 439] on div "Back to Dashboard Change Sender ID Customers Technicians Select a contact Outbo…" at bounding box center [773, 475] width 806 height 888
drag, startPoint x: 772, startPoint y: 247, endPoint x: 1025, endPoint y: 616, distance: 446.8
click at [791, 283] on div "Back to Dashboard Change Sender ID Customers Technicians Select a contact Outbo…" at bounding box center [773, 475] width 806 height 888
click at [311, 344] on div "Status No active tasks Change activity state to start receiving tasks. [PERSON_…" at bounding box center [200, 475] width 339 height 888
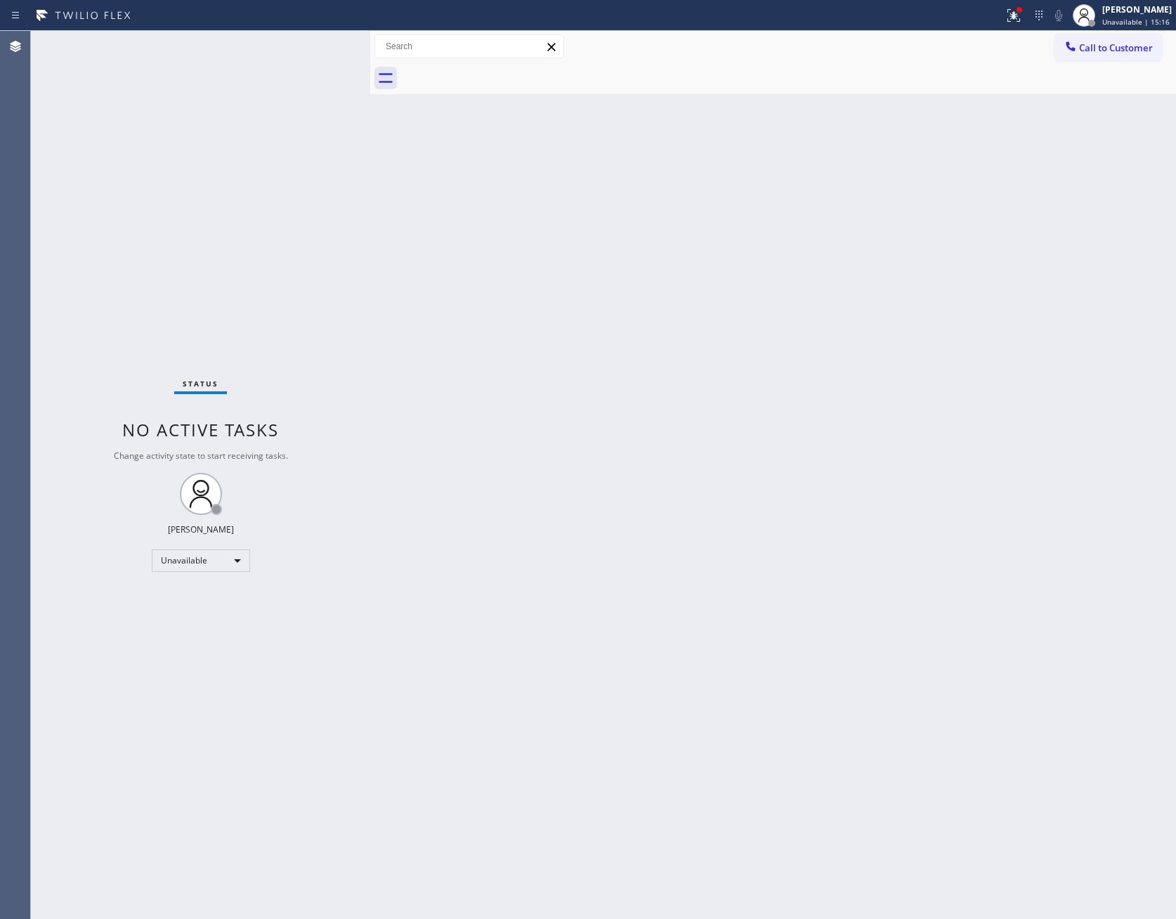
click at [701, 317] on div "Back to Dashboard Change Sender ID Customers Technicians Select a contact Outbo…" at bounding box center [773, 475] width 806 height 888
click at [1148, 43] on span "Call to Customer" at bounding box center [1116, 47] width 74 height 13
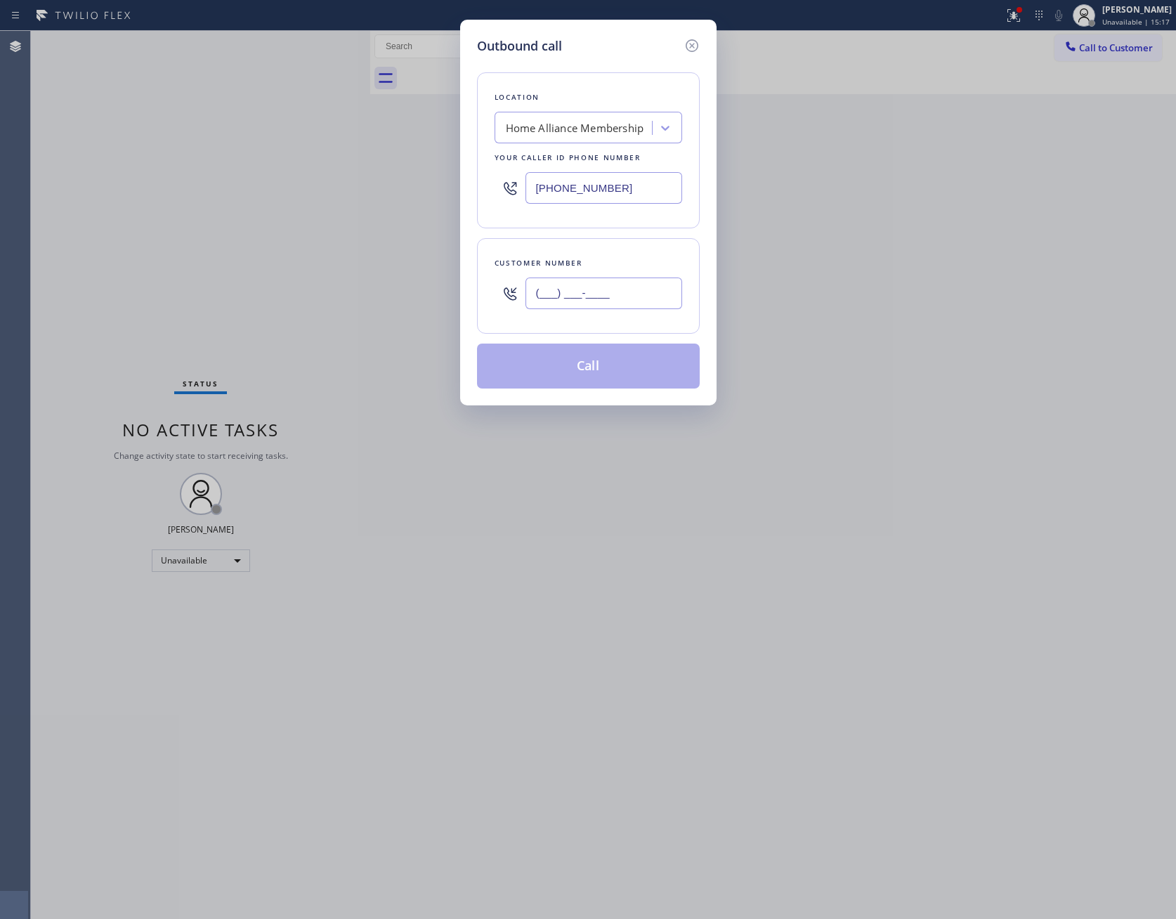
click at [614, 293] on input "(___) ___-____" at bounding box center [604, 294] width 157 height 32
paste input "714) 486-6304"
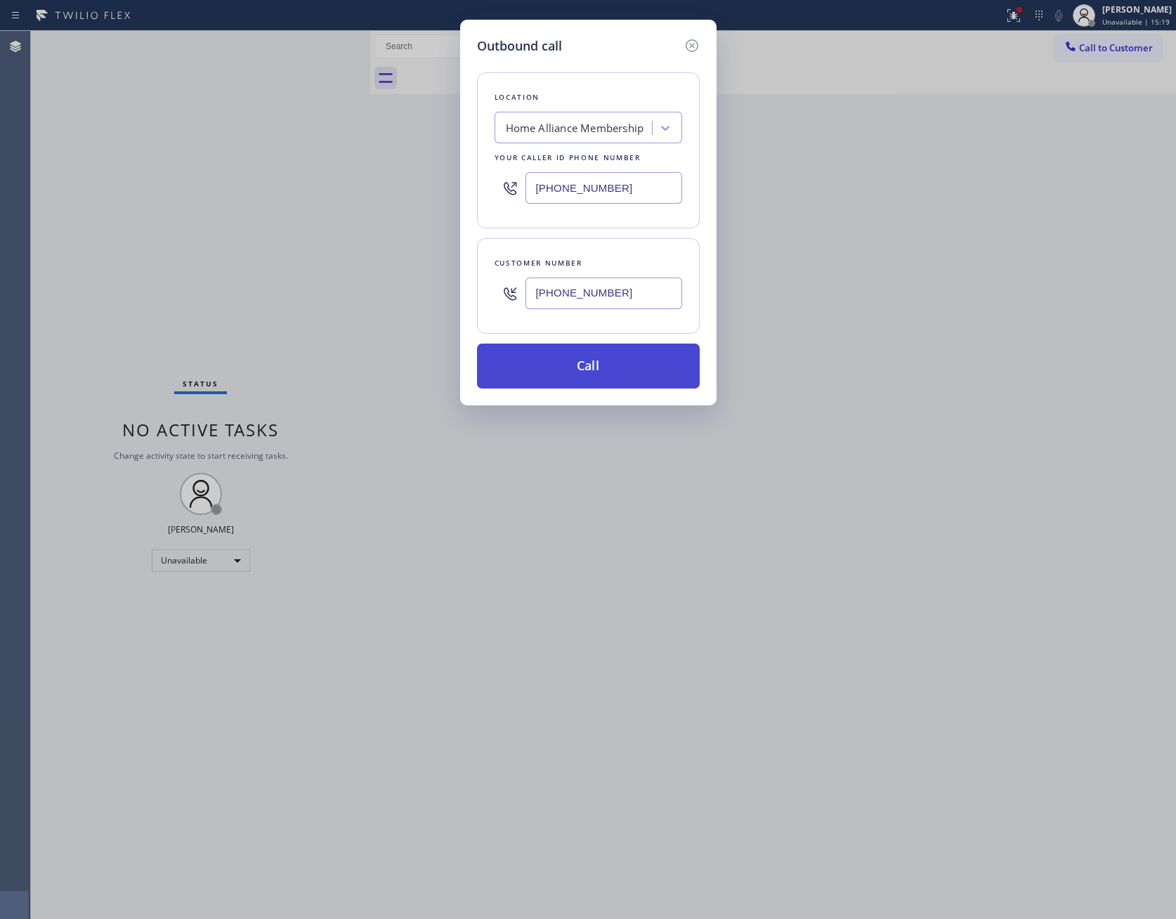
type input "[PHONE_NUMBER]"
click at [648, 375] on button "Call" at bounding box center [588, 366] width 223 height 45
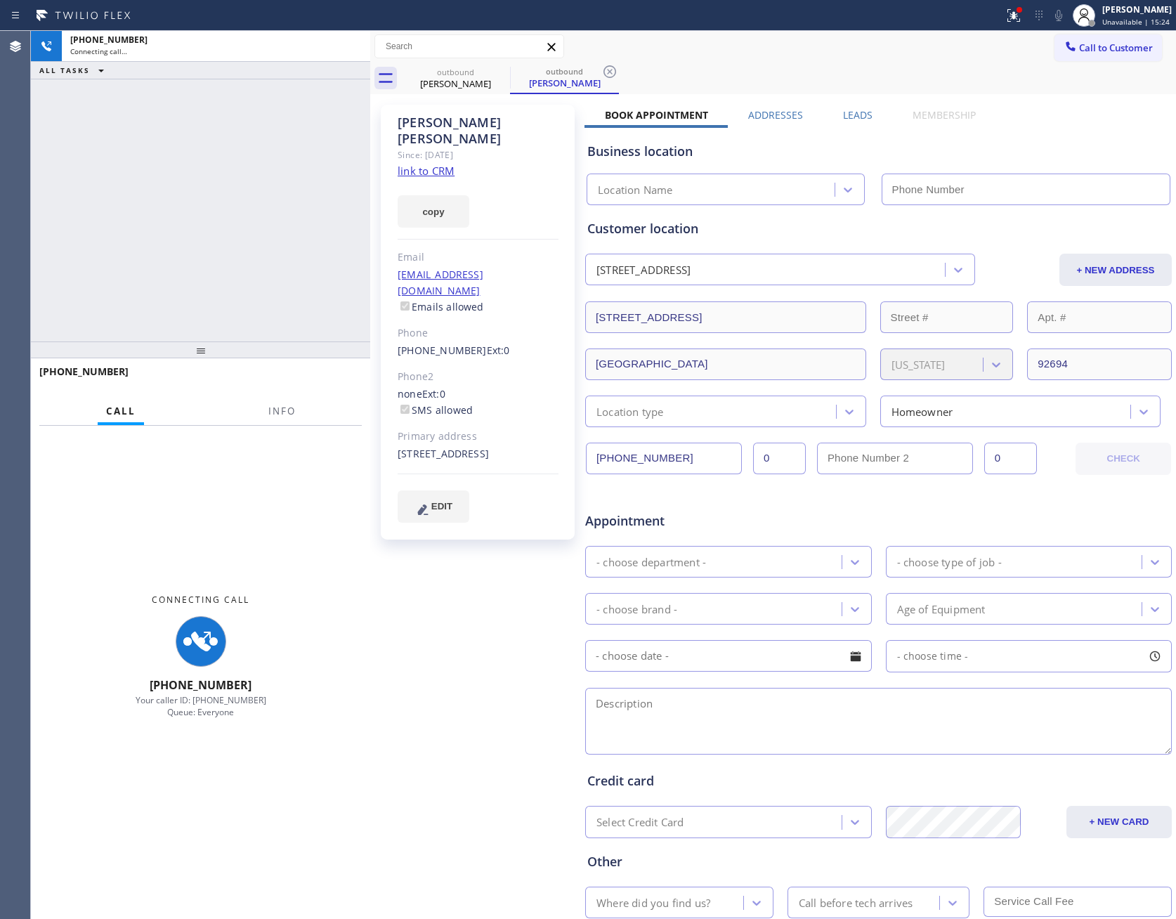
type input "[PHONE_NUMBER]"
click at [855, 119] on label "Leads" at bounding box center [858, 114] width 30 height 13
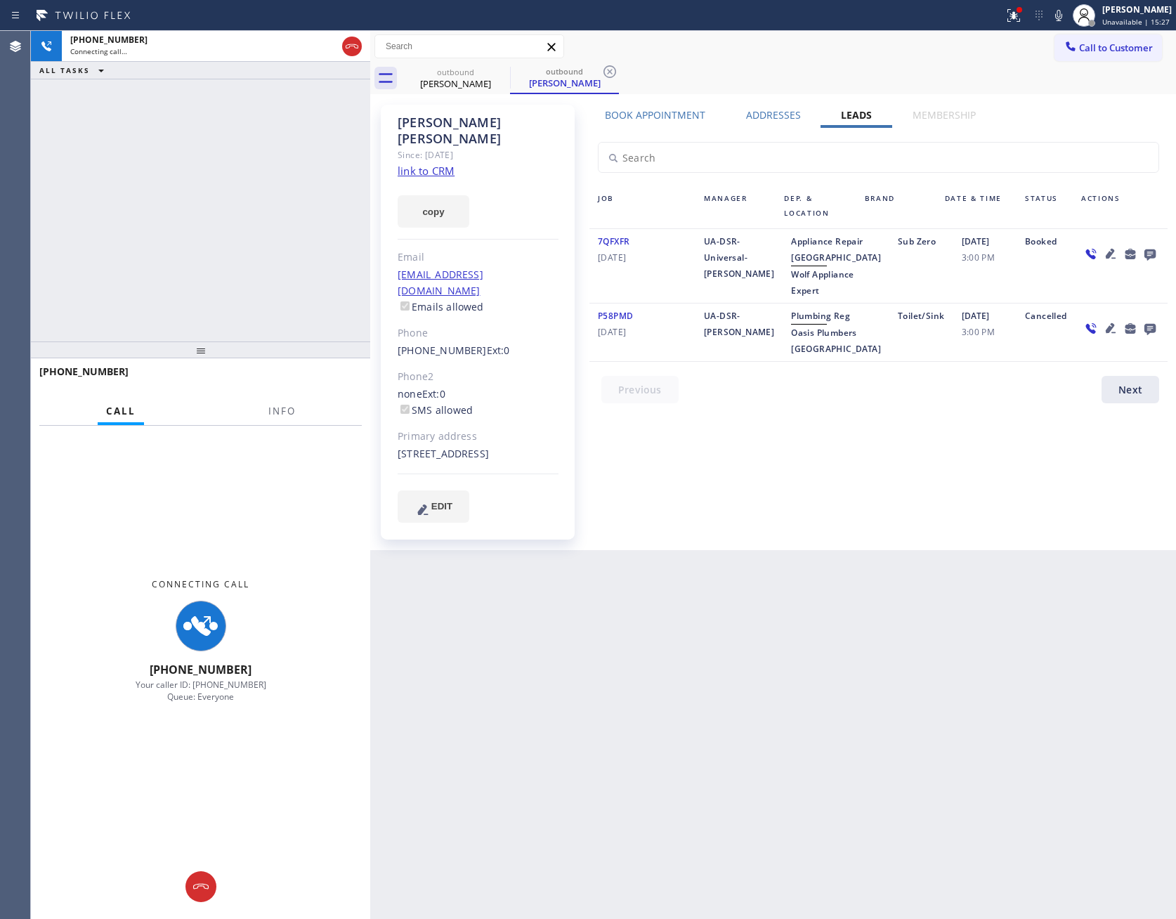
click at [862, 525] on div "Book Appointment Addresses Leads Membership Business location Home Alliance Mem…" at bounding box center [879, 327] width 588 height 439
click at [439, 164] on link "link to CRM" at bounding box center [426, 171] width 57 height 14
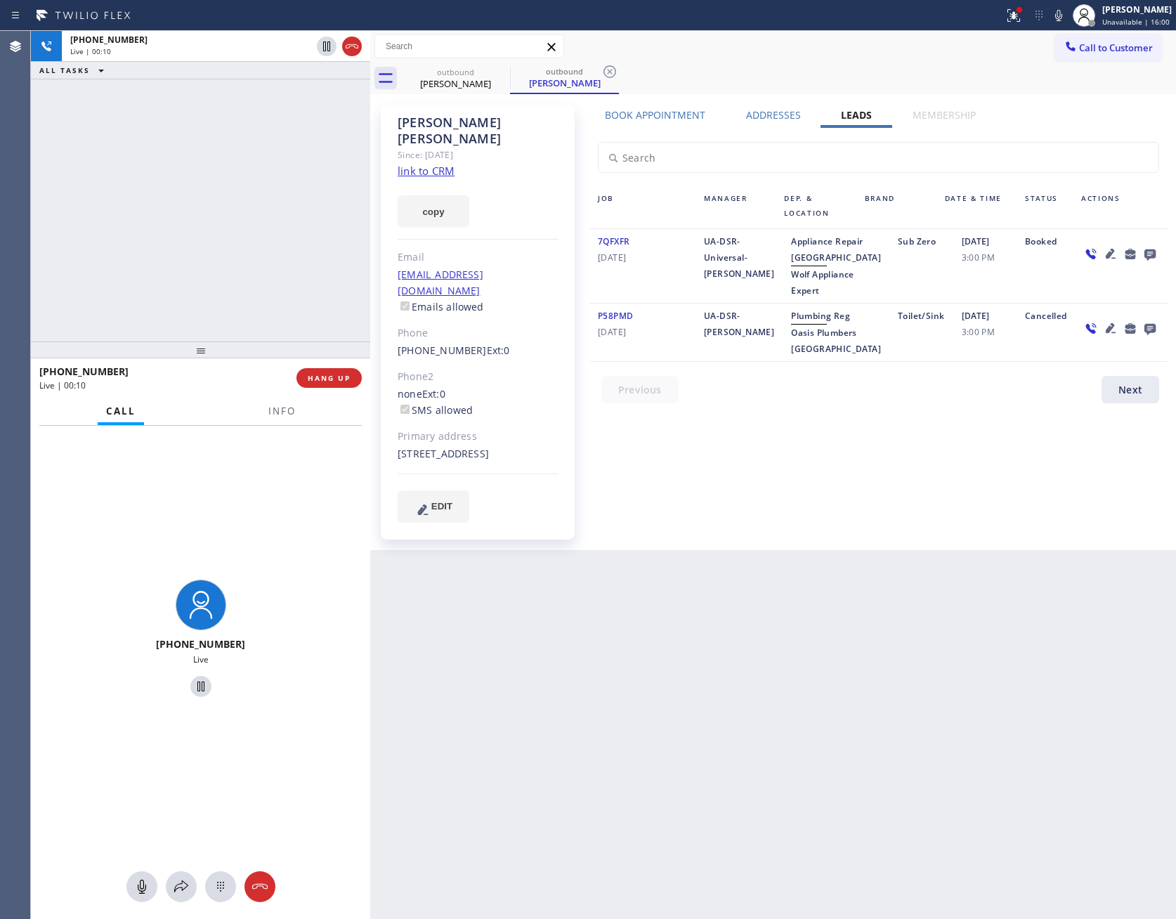
click at [150, 256] on div "[PHONE_NUMBER] Live | 00:10 ALL TASKS ALL TASKS ACTIVE TASKS TASKS IN WRAP UP" at bounding box center [200, 186] width 339 height 311
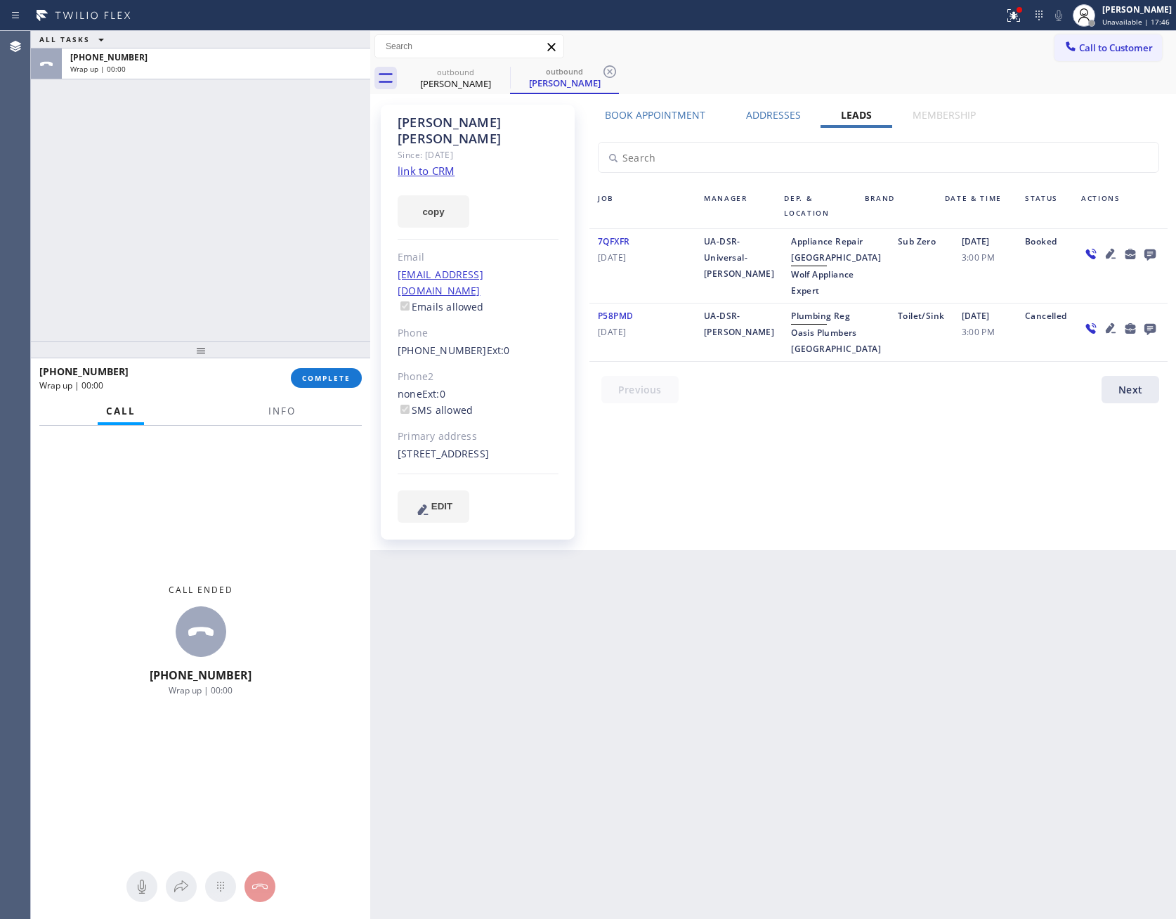
drag, startPoint x: 658, startPoint y: 682, endPoint x: 462, endPoint y: 515, distance: 257.8
click at [669, 682] on div "Back to Dashboard Change Sender ID Customers Technicians Select a contact Outbo…" at bounding box center [773, 475] width 806 height 888
click at [211, 274] on div "ALL TASKS ALL TASKS ACTIVE TASKS TASKS IN WRAP UP [PHONE_NUMBER] Wrap up | 00:00" at bounding box center [200, 186] width 339 height 311
click at [240, 309] on div "ALL TASKS ALL TASKS ACTIVE TASKS TASKS IN WRAP UP [PHONE_NUMBER] Wrap up | 00:39" at bounding box center [200, 186] width 339 height 311
click at [335, 382] on span "COMPLETE" at bounding box center [326, 378] width 48 height 10
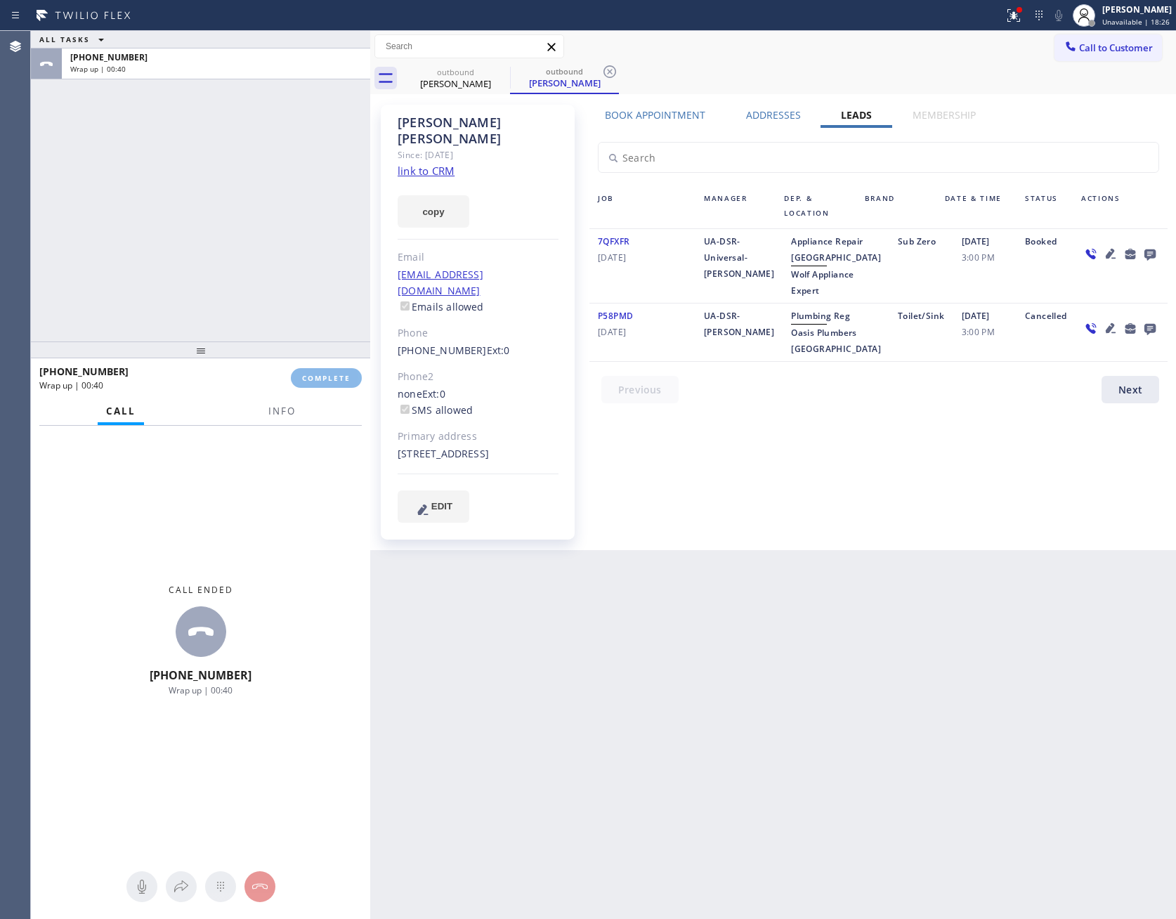
click at [297, 200] on div "ALL TASKS ALL TASKS ACTIVE TASKS TASKS IN WRAP UP [PHONE_NUMBER] Wrap up | 00:40" at bounding box center [200, 186] width 339 height 311
click at [297, 199] on div "ALL TASKS ALL TASKS ACTIVE TASKS TASKS IN WRAP UP [PHONE_NUMBER] Wrap up | 00:40" at bounding box center [200, 186] width 339 height 311
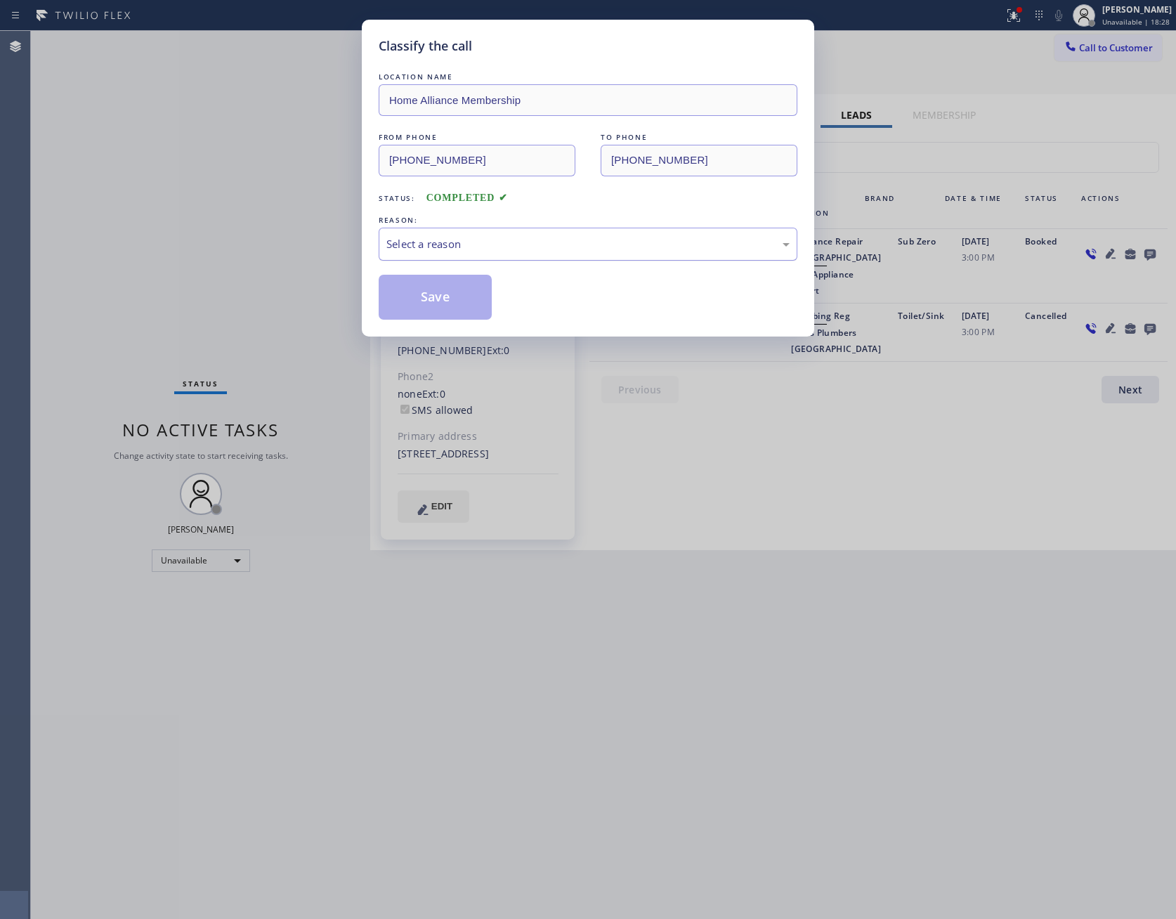
click at [437, 254] on div "Select a reason" at bounding box center [588, 244] width 419 height 33
click at [431, 306] on button "Save" at bounding box center [435, 297] width 113 height 45
click at [432, 306] on button "Save" at bounding box center [435, 297] width 113 height 45
drag, startPoint x: 432, startPoint y: 306, endPoint x: 202, endPoint y: 197, distance: 254.3
click at [424, 304] on button "Save" at bounding box center [435, 297] width 113 height 45
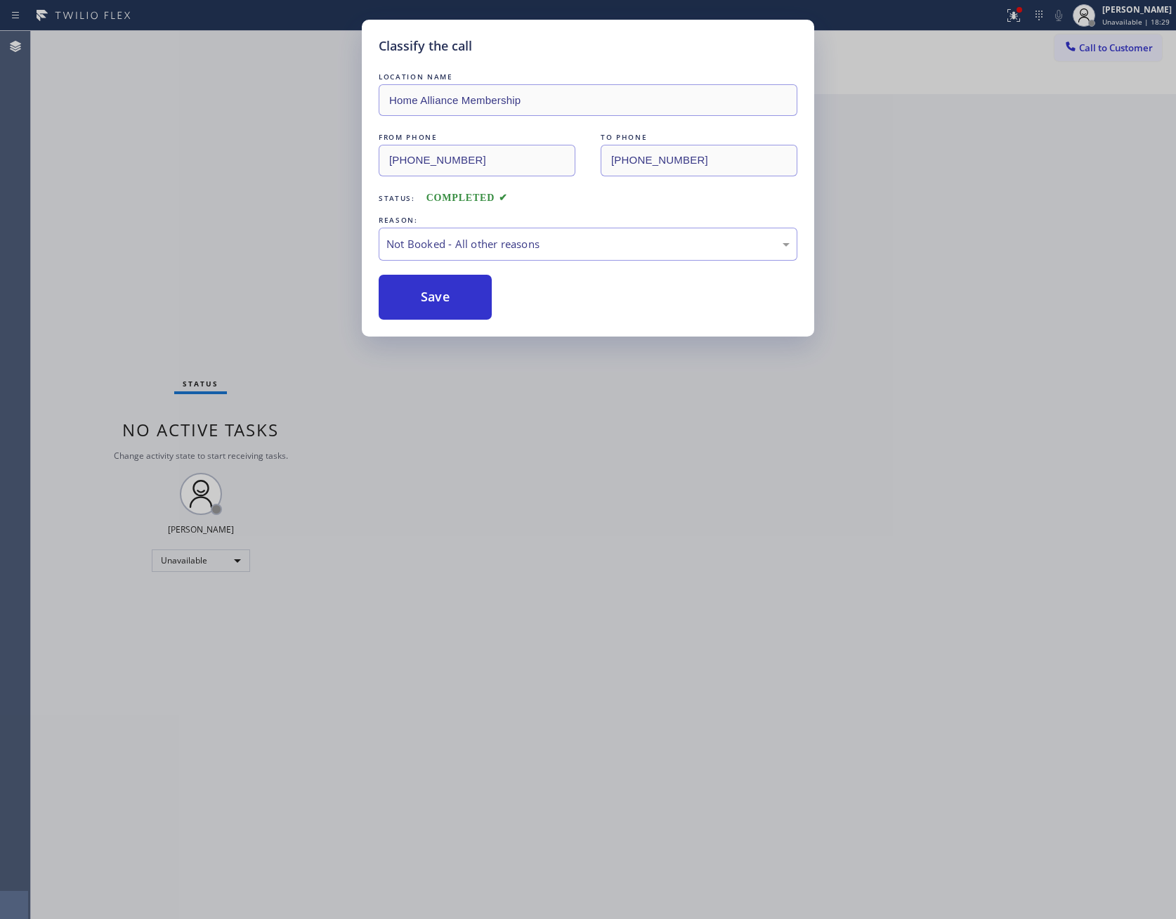
click at [207, 197] on div "Classify the call LOCATION NAME Home Alliance Membership FROM PHONE [PHONE_NUMB…" at bounding box center [588, 459] width 1176 height 919
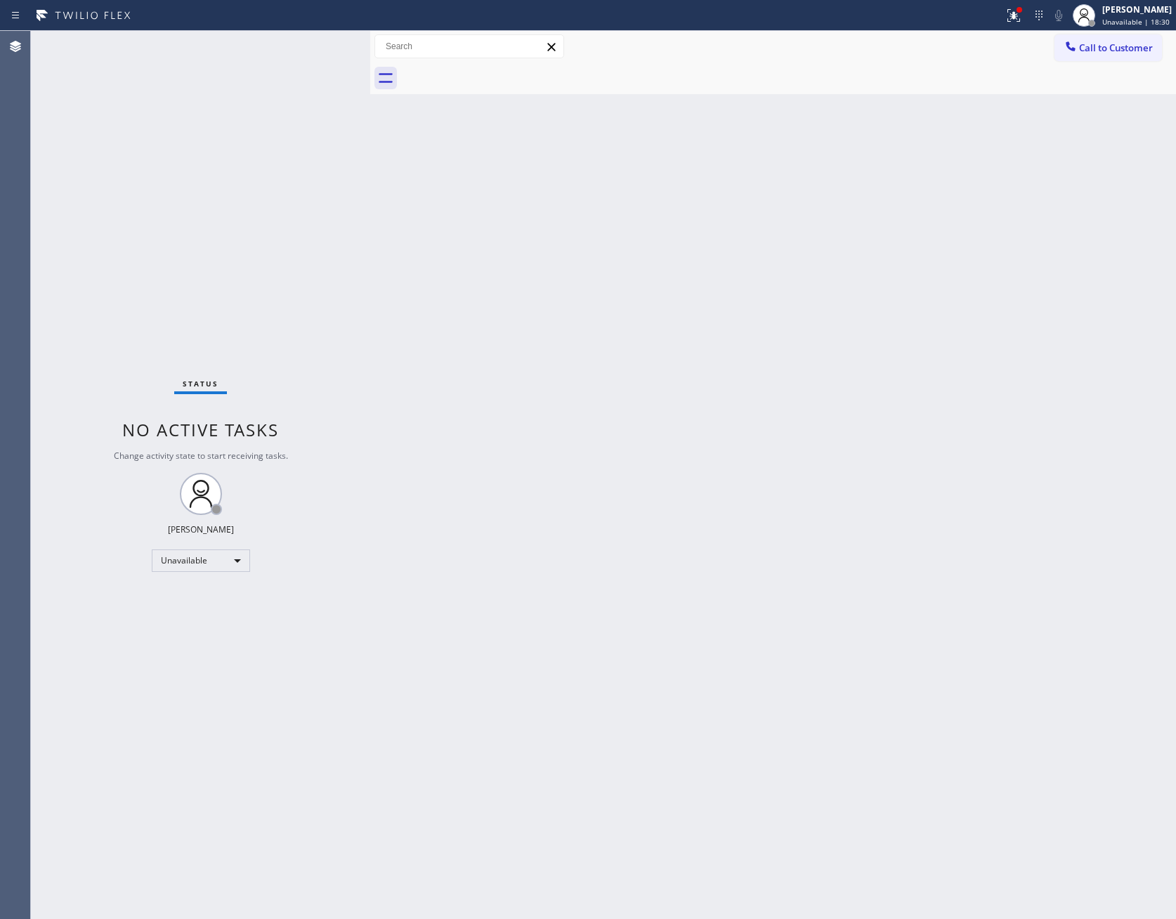
drag, startPoint x: 903, startPoint y: 228, endPoint x: 1082, endPoint y: 119, distance: 209.7
click at [949, 207] on div "Back to Dashboard Change Sender ID Customers Technicians Select a contact Outbo…" at bounding box center [773, 475] width 806 height 888
click at [1101, 43] on span "Call to Customer" at bounding box center [1116, 47] width 74 height 13
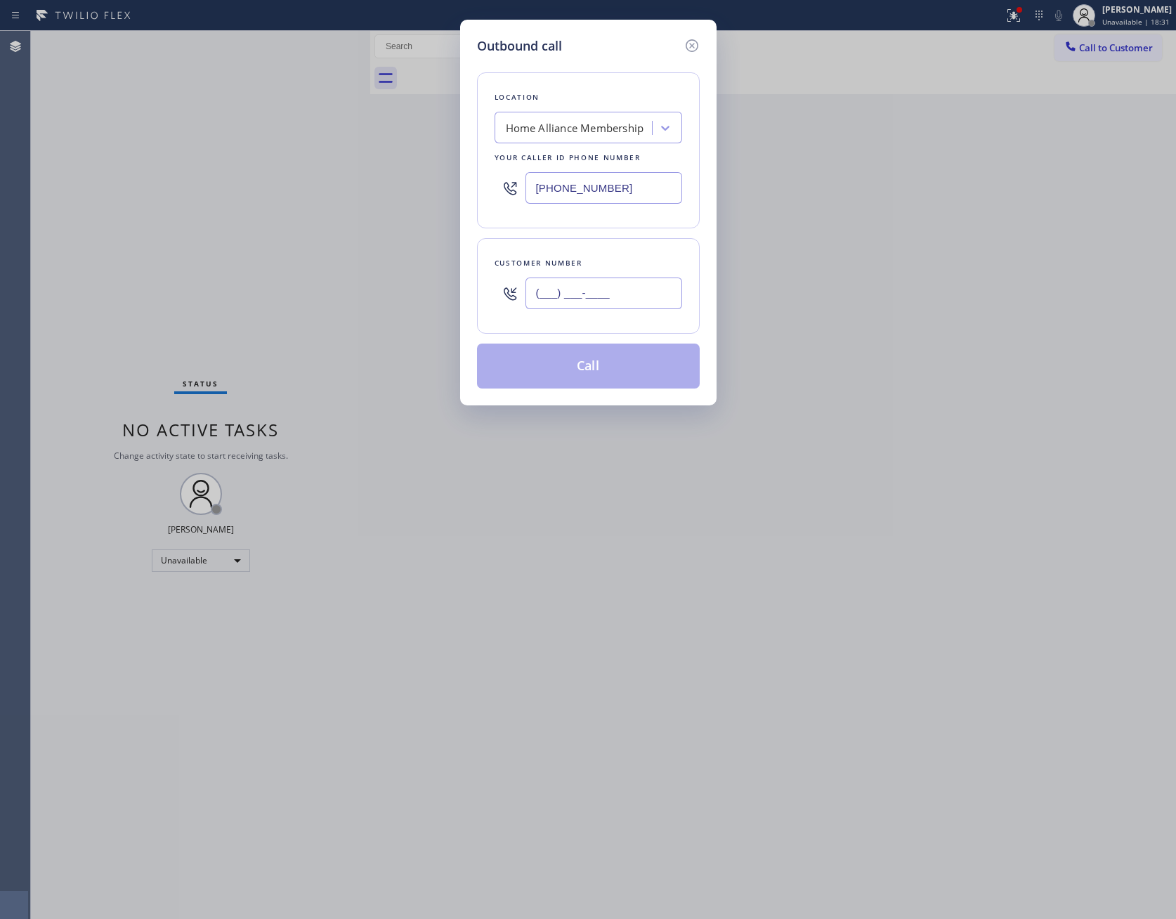
click at [658, 290] on input "(___) ___-____" at bounding box center [604, 294] width 157 height 32
paste input "714) 746-2143"
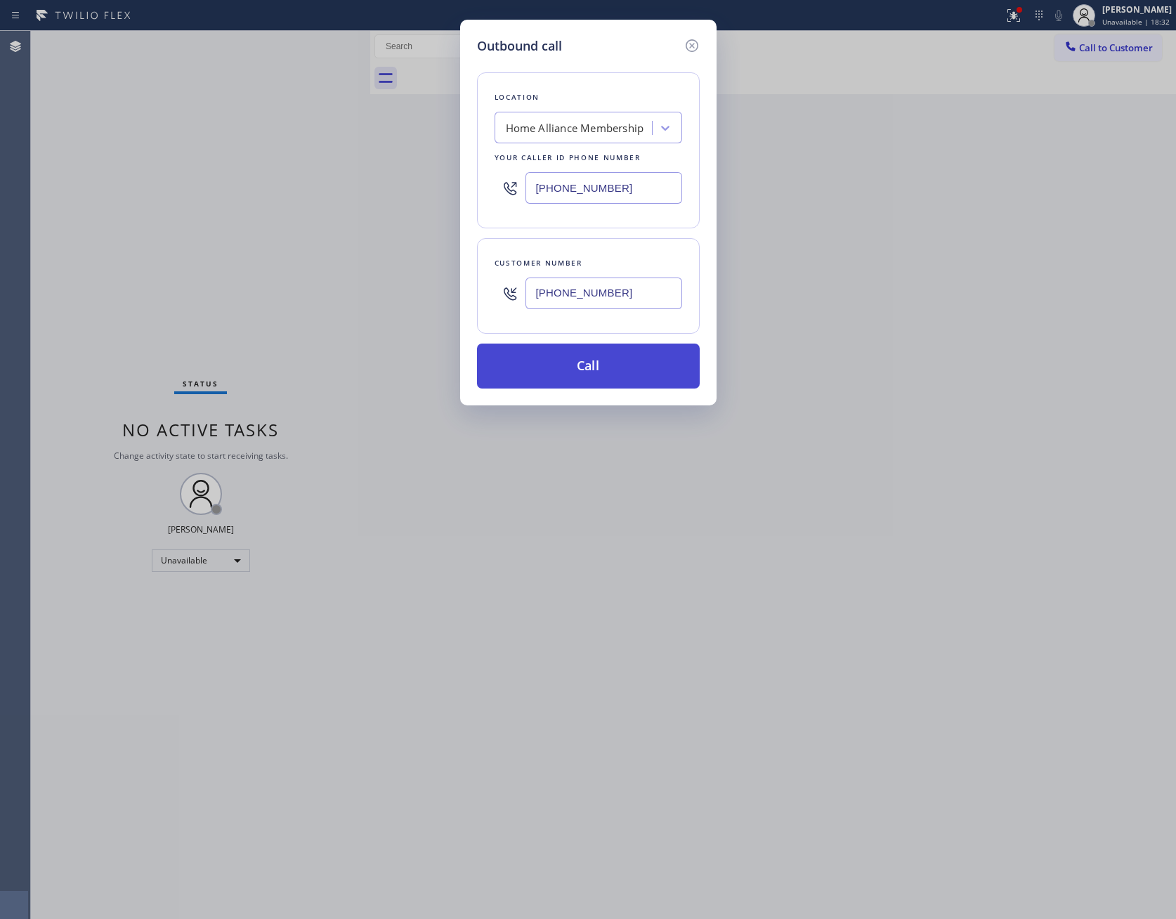
type input "[PHONE_NUMBER]"
click at [611, 368] on button "Call" at bounding box center [588, 366] width 223 height 45
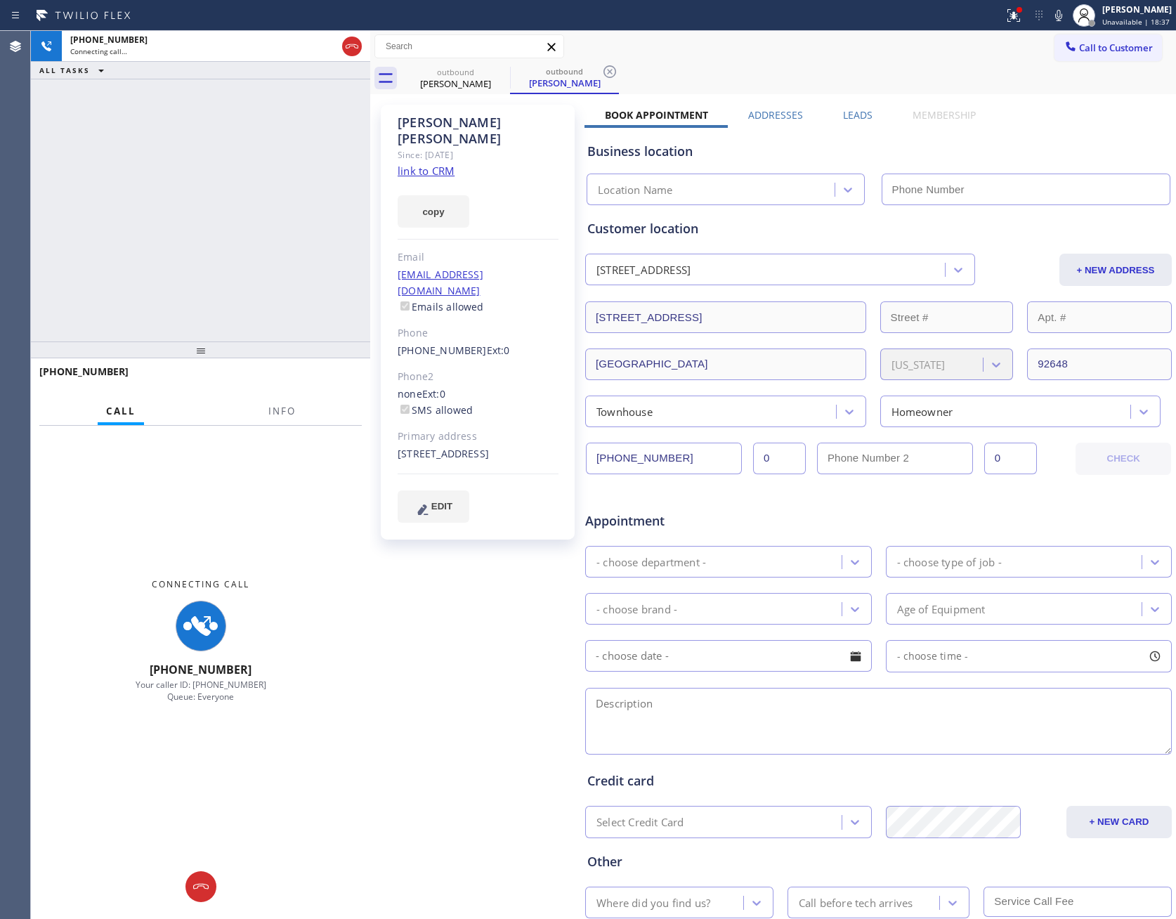
type input "[PHONE_NUMBER]"
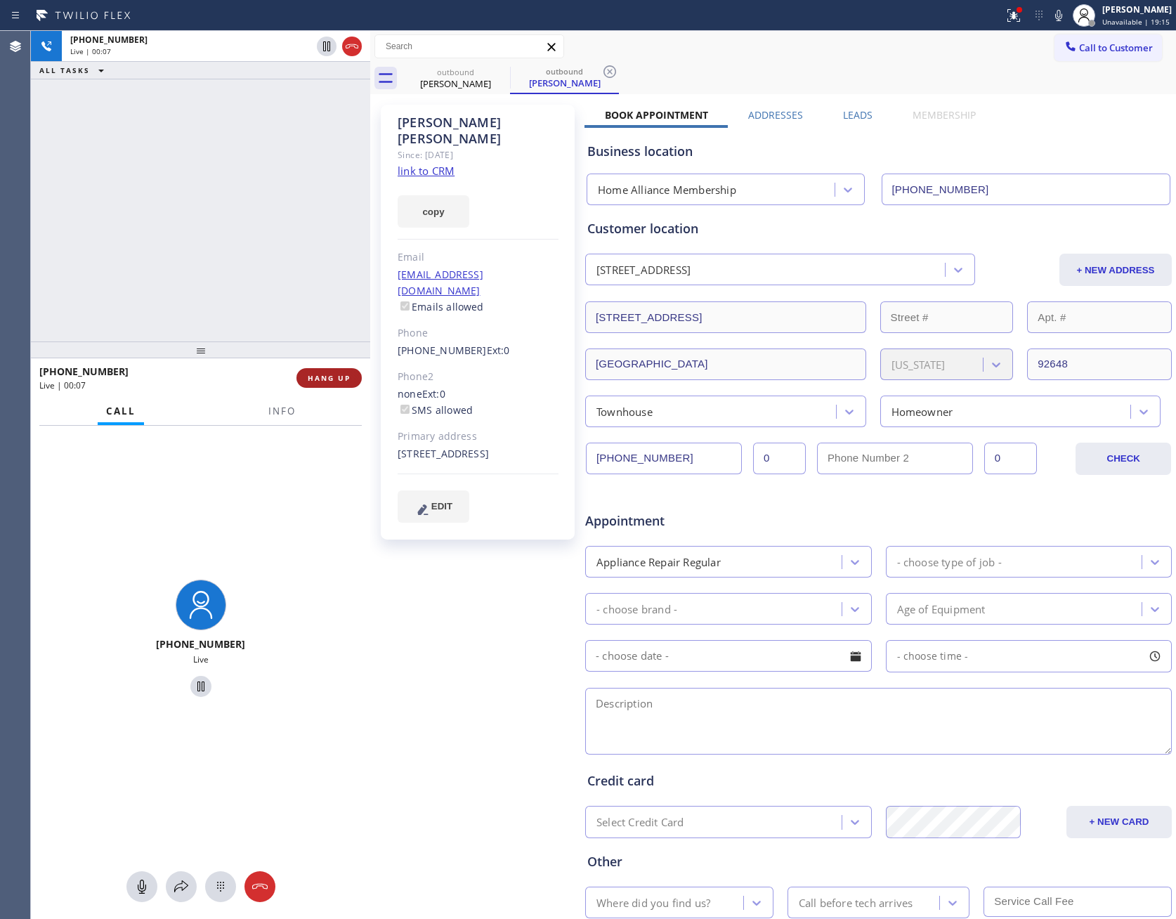
click at [342, 380] on span "HANG UP" at bounding box center [329, 378] width 43 height 10
click at [270, 171] on div "[PHONE_NUMBER] Live | 00:08 ALL TASKS ALL TASKS ACTIVE TASKS TASKS IN WRAP UP" at bounding box center [200, 186] width 339 height 311
drag, startPoint x: 277, startPoint y: 176, endPoint x: 299, endPoint y: 181, distance: 23.2
click at [280, 177] on div "[PHONE_NUMBER] Live | 00:08 ALL TASKS ALL TASKS ACTIVE TASKS TASKS IN WRAP UP" at bounding box center [200, 186] width 339 height 311
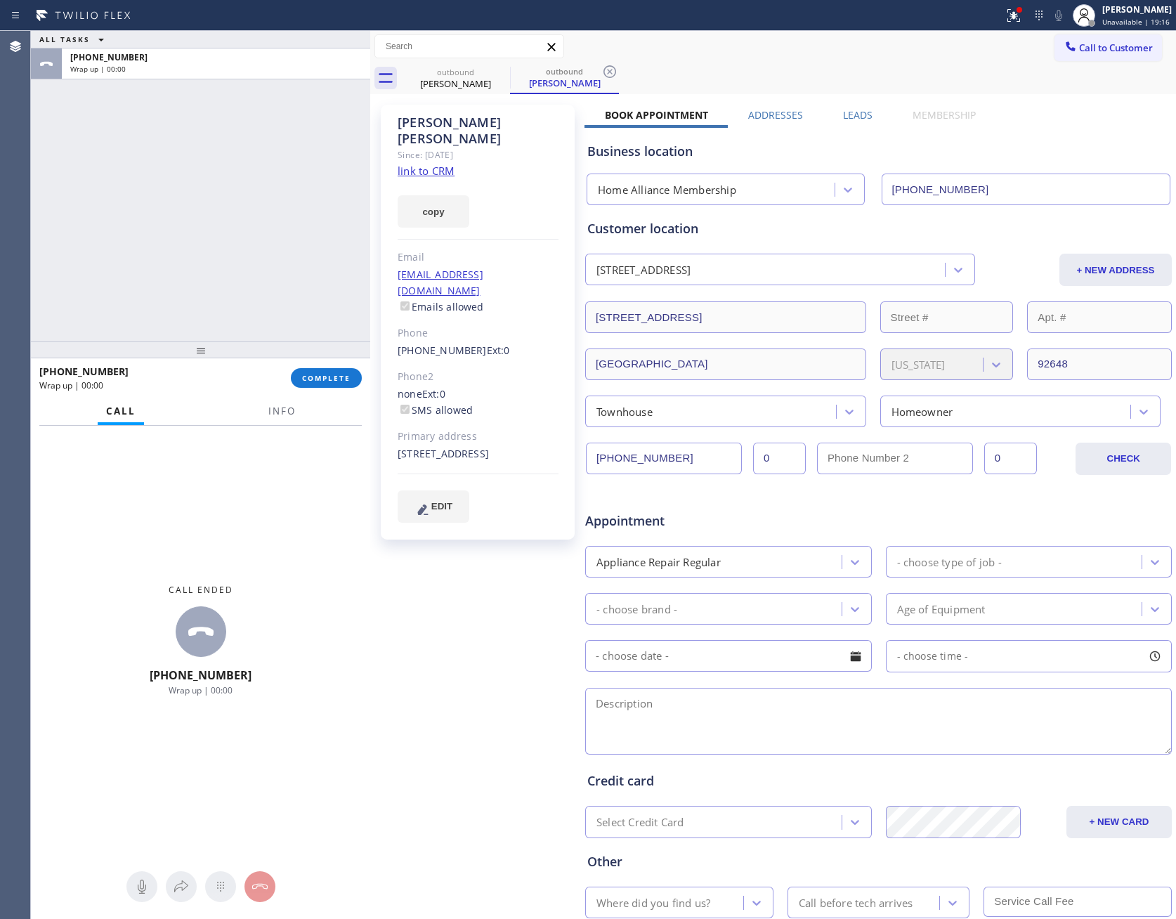
click at [860, 96] on div "[PERSON_NAME] Since: [DATE] link to CRM copy Email [EMAIL_ADDRESS][DOMAIN_NAME]…" at bounding box center [773, 553] width 806 height 918
click at [845, 117] on label "Leads" at bounding box center [858, 114] width 30 height 13
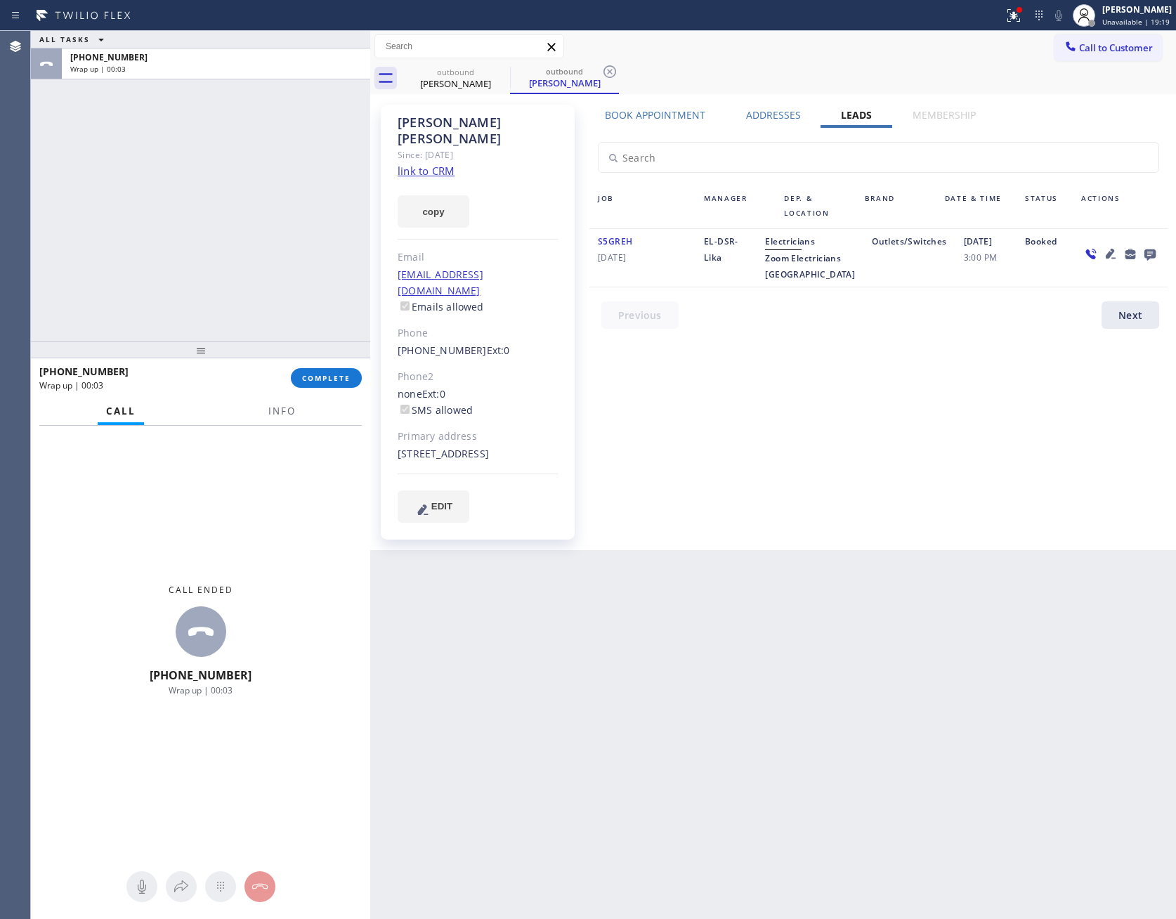
drag, startPoint x: 976, startPoint y: 456, endPoint x: 995, endPoint y: 439, distance: 25.9
click at [995, 439] on div "Book Appointment Addresses Leads Membership Business location Home Alliance Mem…" at bounding box center [879, 327] width 588 height 439
click at [1150, 254] on icon at bounding box center [1150, 254] width 11 height 11
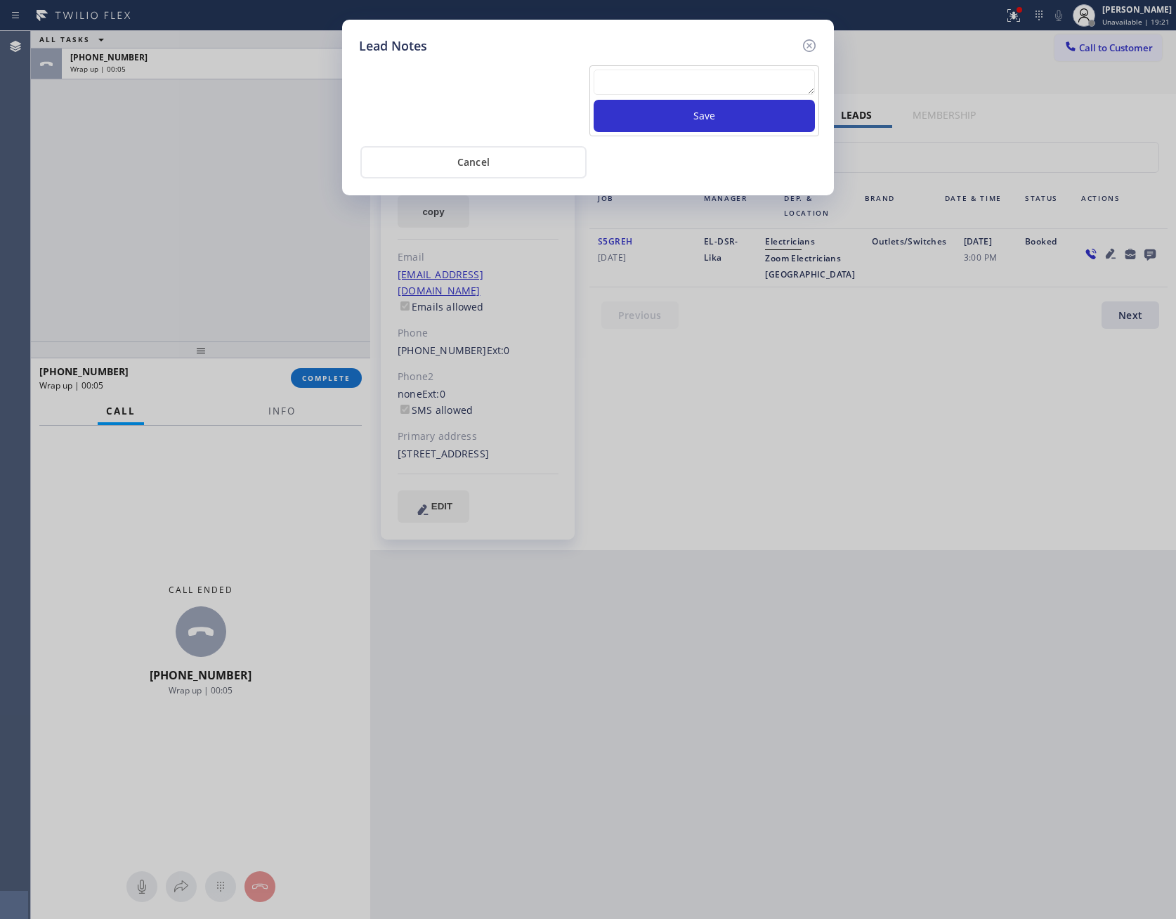
click at [746, 85] on textarea at bounding box center [704, 82] width 221 height 25
paste textarea "PLEASE TRANSFER FOR MEMBERSHIP and AC FILTER"
type textarea "PLEASE TRANSFER FOR MEMBERSHIP and AC FILTER"
click at [723, 103] on button "Save" at bounding box center [704, 116] width 221 height 32
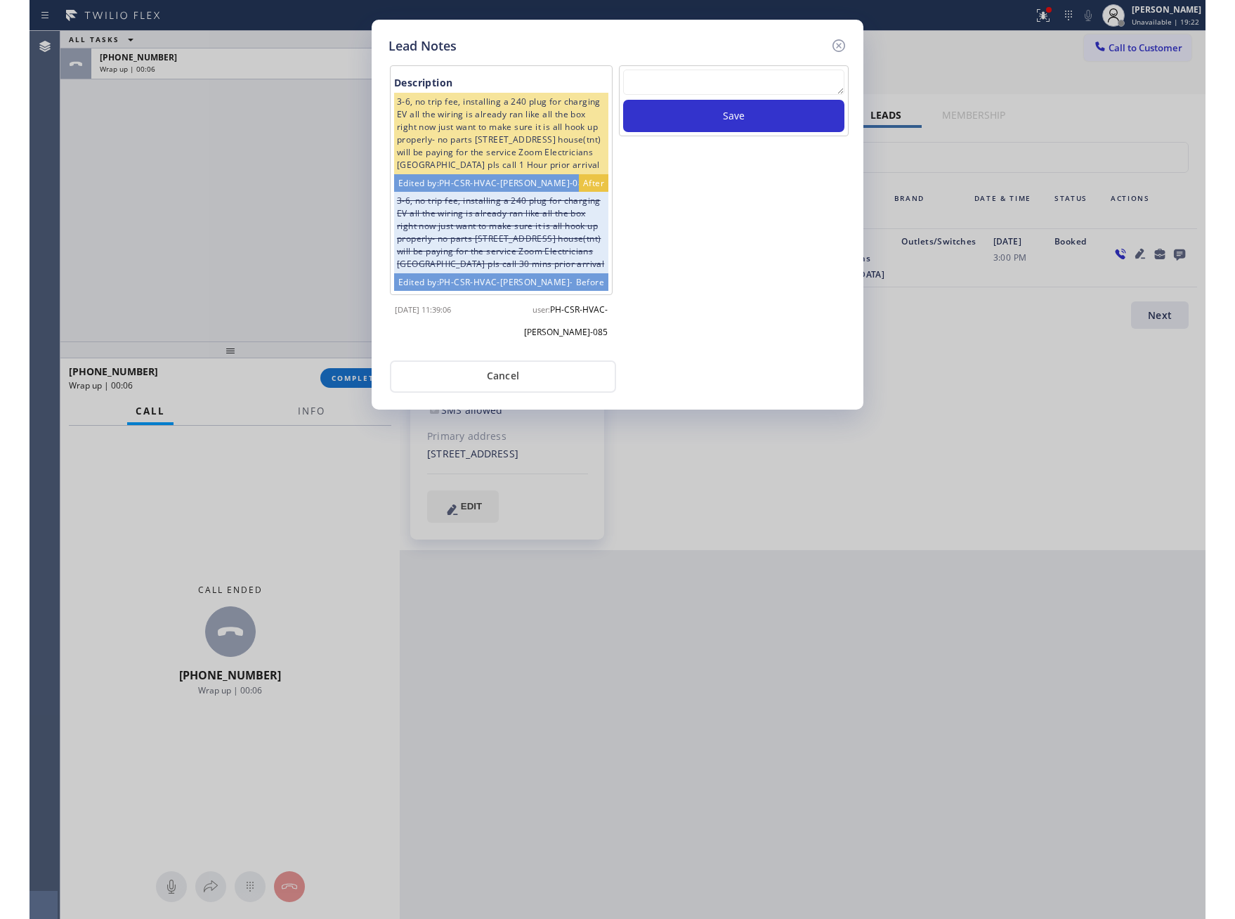
scroll to position [0, 0]
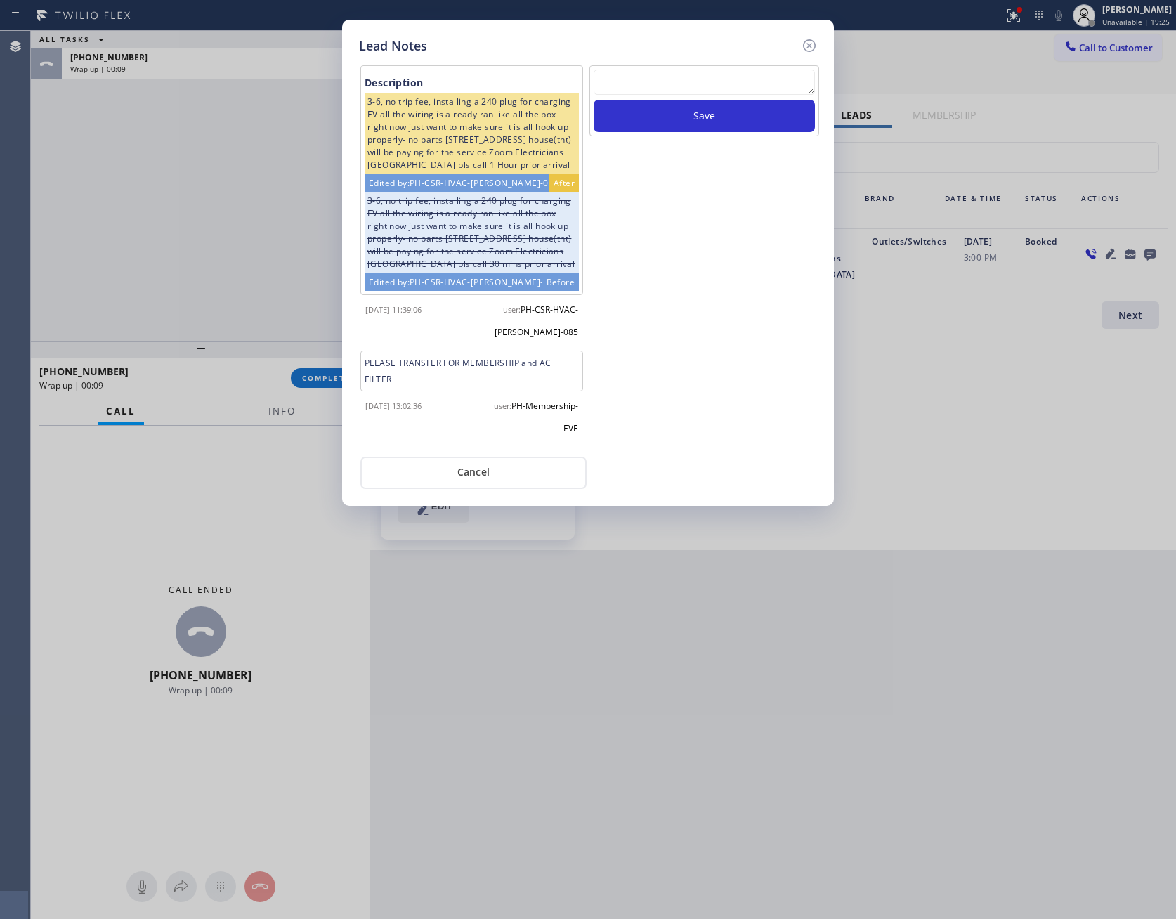
drag, startPoint x: 692, startPoint y: 371, endPoint x: 557, endPoint y: 427, distance: 145.3
click at [686, 372] on div "Save" at bounding box center [704, 256] width 233 height 382
click at [519, 467] on button "Cancel" at bounding box center [474, 473] width 226 height 32
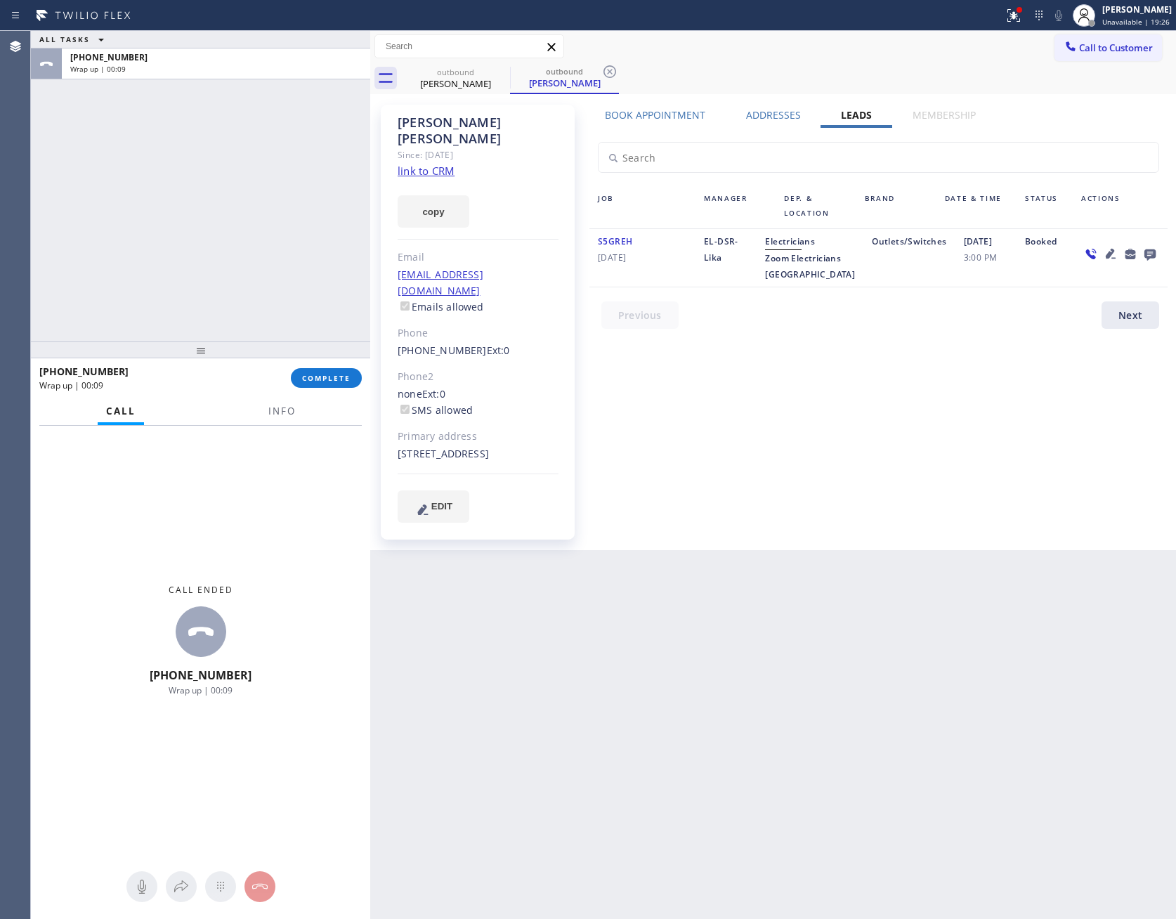
drag, startPoint x: 242, startPoint y: 230, endPoint x: 336, endPoint y: 218, distance: 94.2
click at [271, 231] on div "ALL TASKS ALL TASKS ACTIVE TASKS TASKS IN WRAP UP [PHONE_NUMBER] Wrap up | 00:09" at bounding box center [200, 186] width 339 height 311
click at [1090, 56] on button "Call to Customer" at bounding box center [1109, 47] width 108 height 27
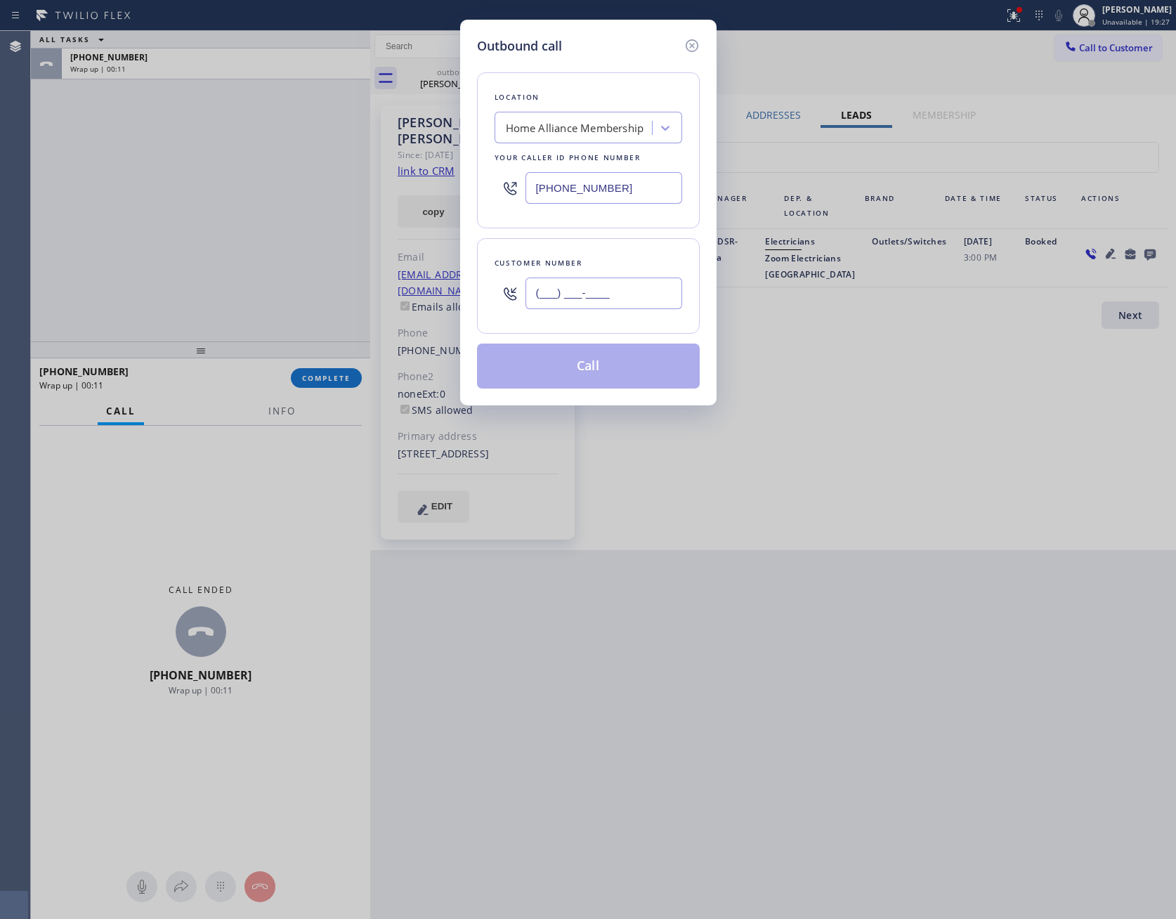
click at [641, 296] on input "(___) ___-____" at bounding box center [604, 294] width 157 height 32
paste input "310) 560-8800"
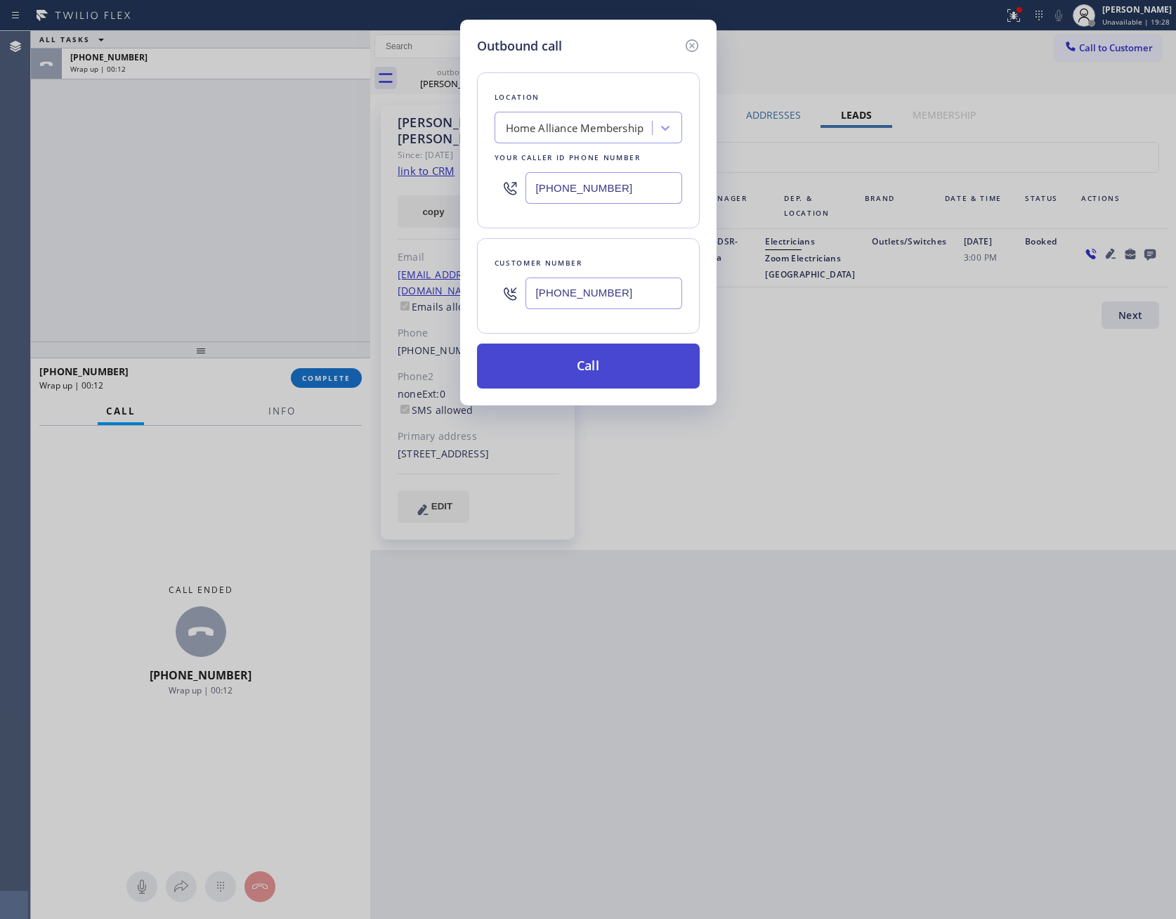
type input "[PHONE_NUMBER]"
click at [605, 377] on button "Call" at bounding box center [588, 366] width 223 height 45
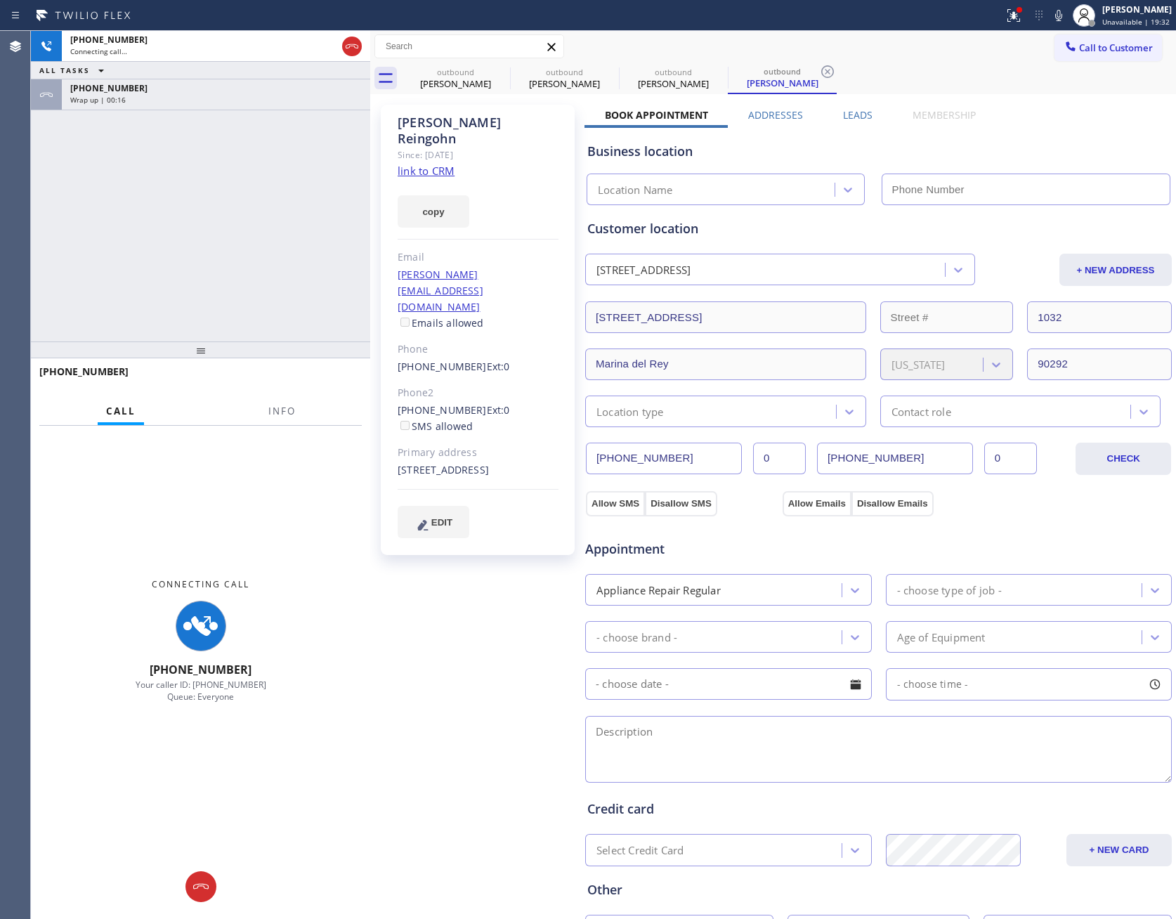
type input "[PHONE_NUMBER]"
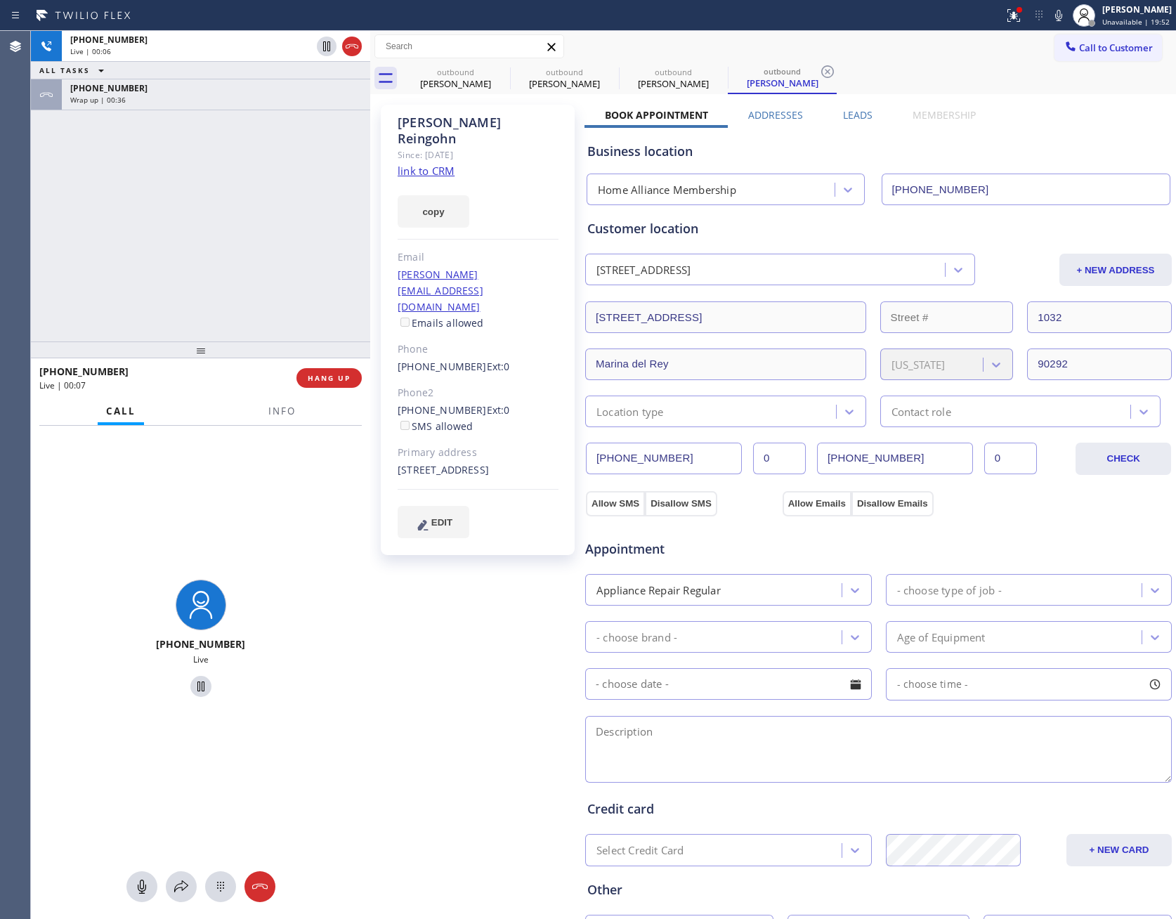
click at [845, 114] on label "Leads" at bounding box center [858, 114] width 30 height 13
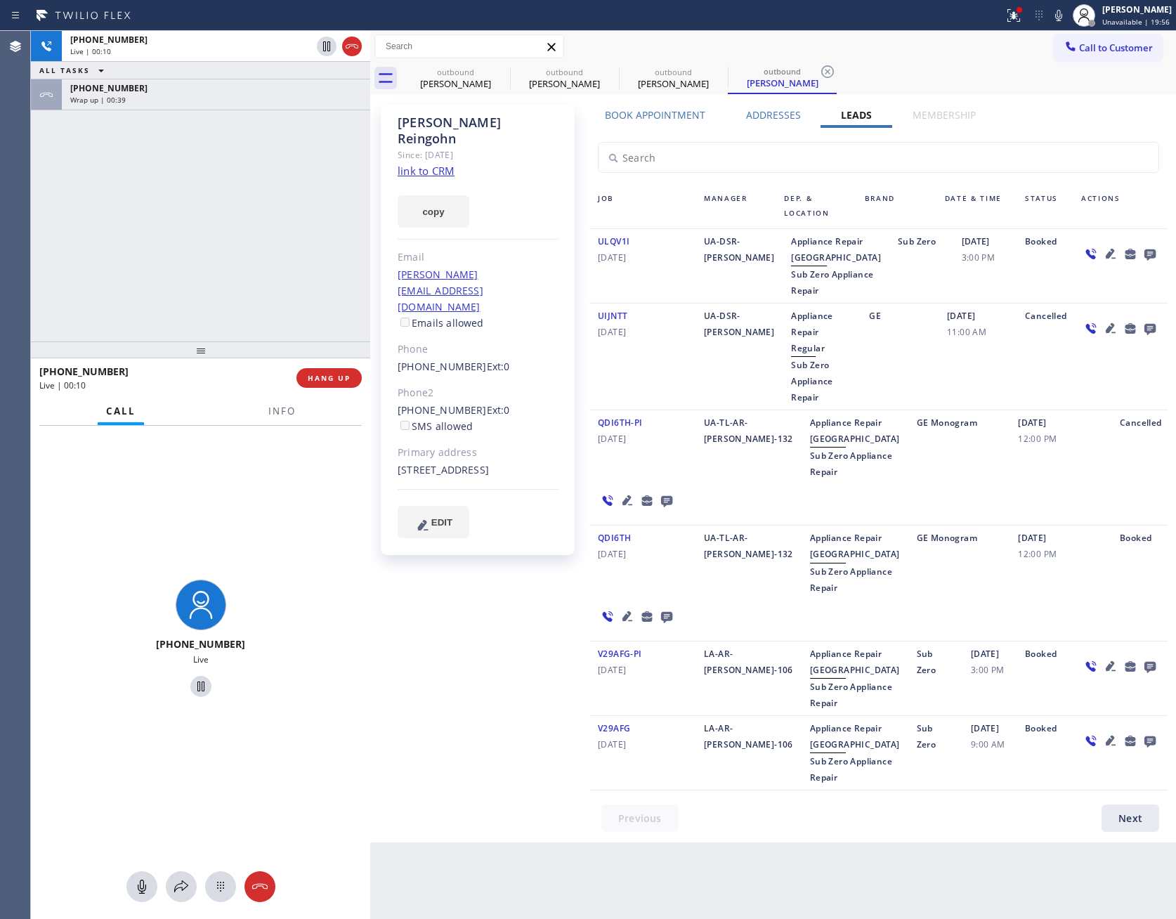
click at [427, 164] on link "link to CRM" at bounding box center [426, 171] width 57 height 14
click at [212, 202] on div "[PHONE_NUMBER] Live | 00:10 ALL TASKS ALL TASKS ACTIVE TASKS TASKS IN WRAP UP […" at bounding box center [200, 186] width 339 height 311
click at [221, 112] on div "[PHONE_NUMBER] Live | 00:10 ALL TASKS ALL TASKS ACTIVE TASKS TASKS IN WRAP UP […" at bounding box center [200, 186] width 339 height 311
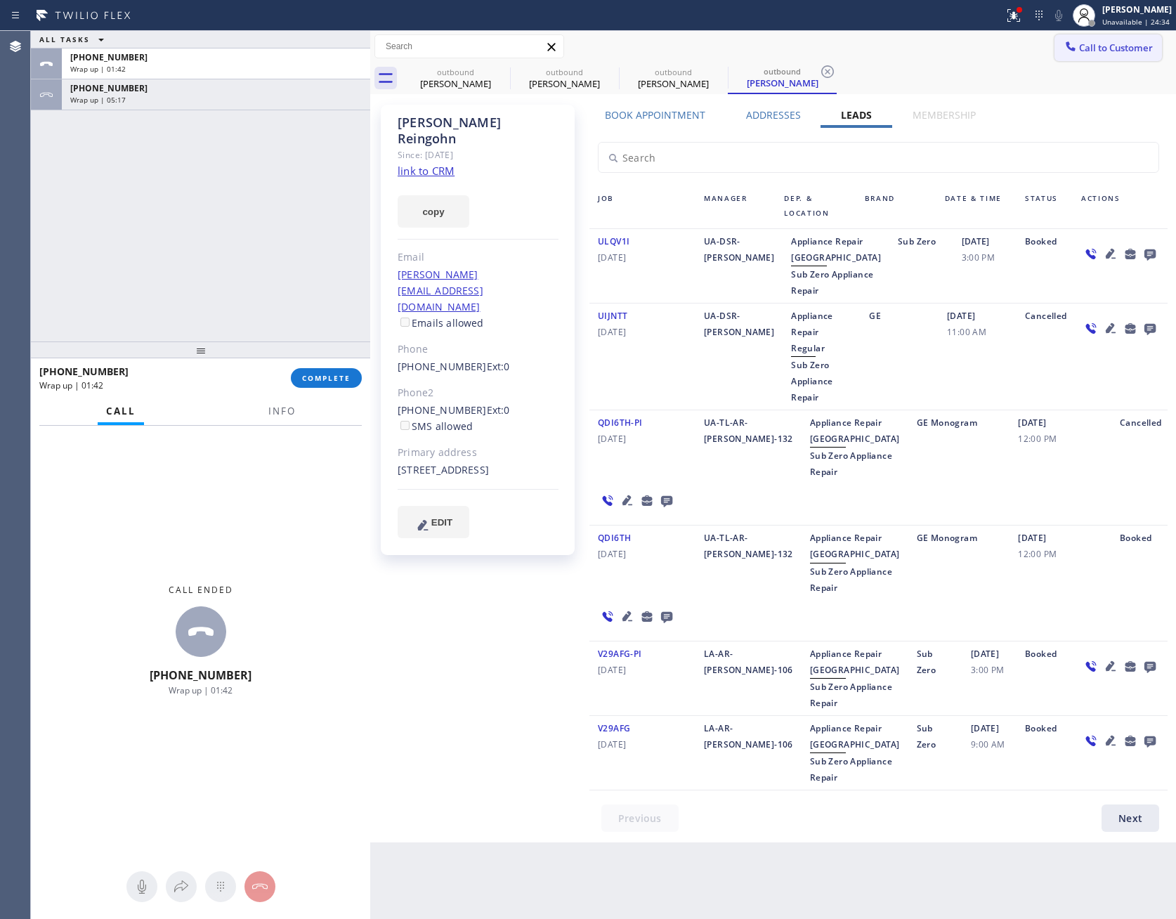
click at [1099, 48] on span "Call to Customer" at bounding box center [1116, 47] width 74 height 13
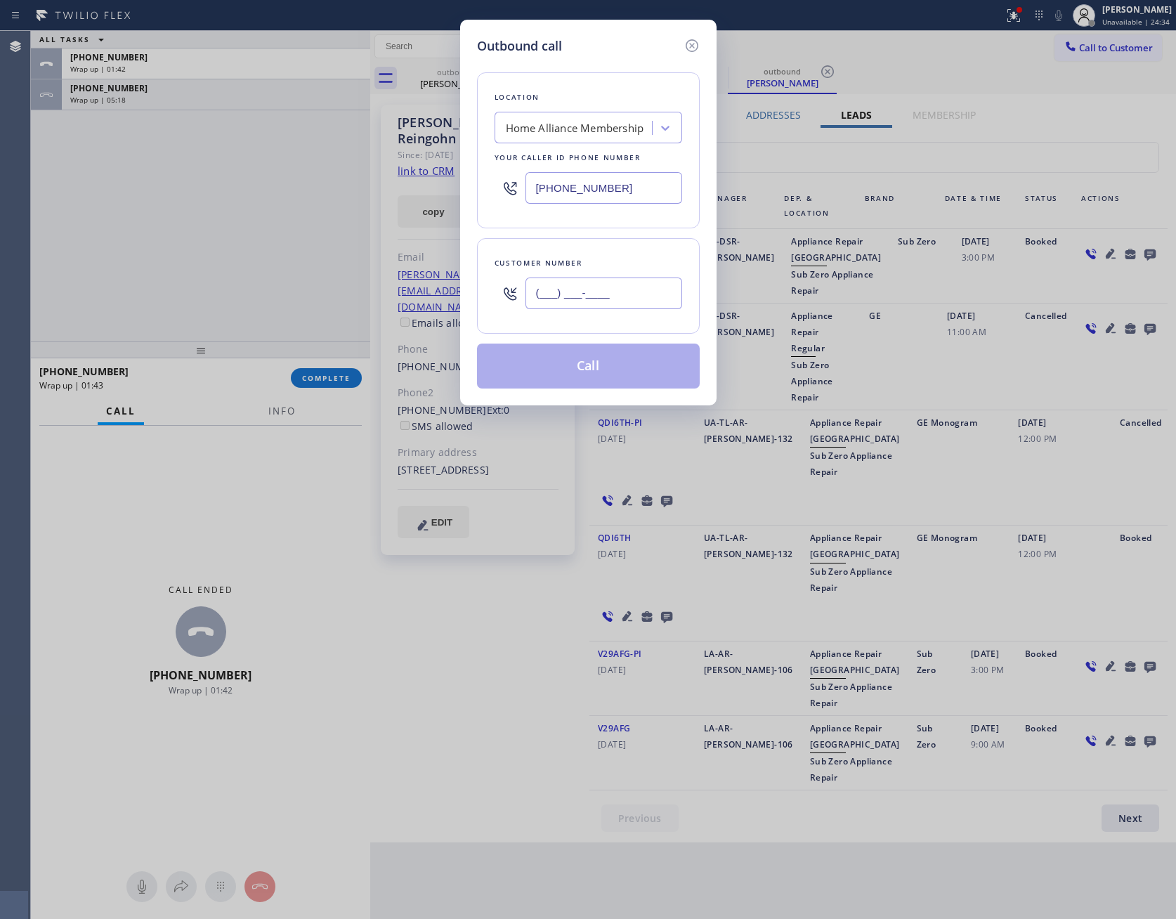
drag, startPoint x: 647, startPoint y: 295, endPoint x: 439, endPoint y: 281, distance: 208.5
click at [443, 287] on div "Outbound call Location Home Alliance Membership Your caller id phone number [PH…" at bounding box center [588, 459] width 1176 height 919
paste input "213) 361-3355"
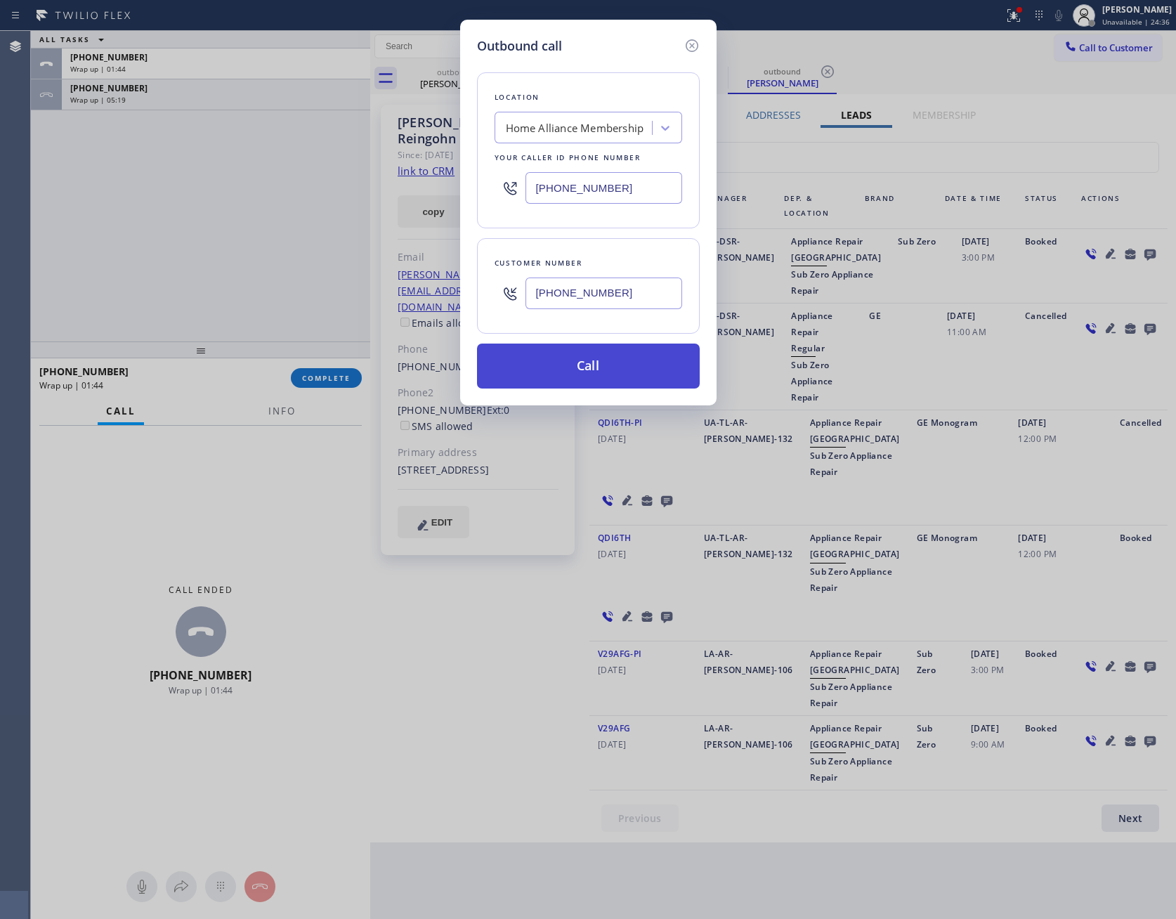
type input "[PHONE_NUMBER]"
click at [580, 378] on button "Call" at bounding box center [588, 366] width 223 height 45
click at [316, 298] on div "Outbound call Location Home Alliance Membership Your caller id phone number [PH…" at bounding box center [588, 459] width 1176 height 919
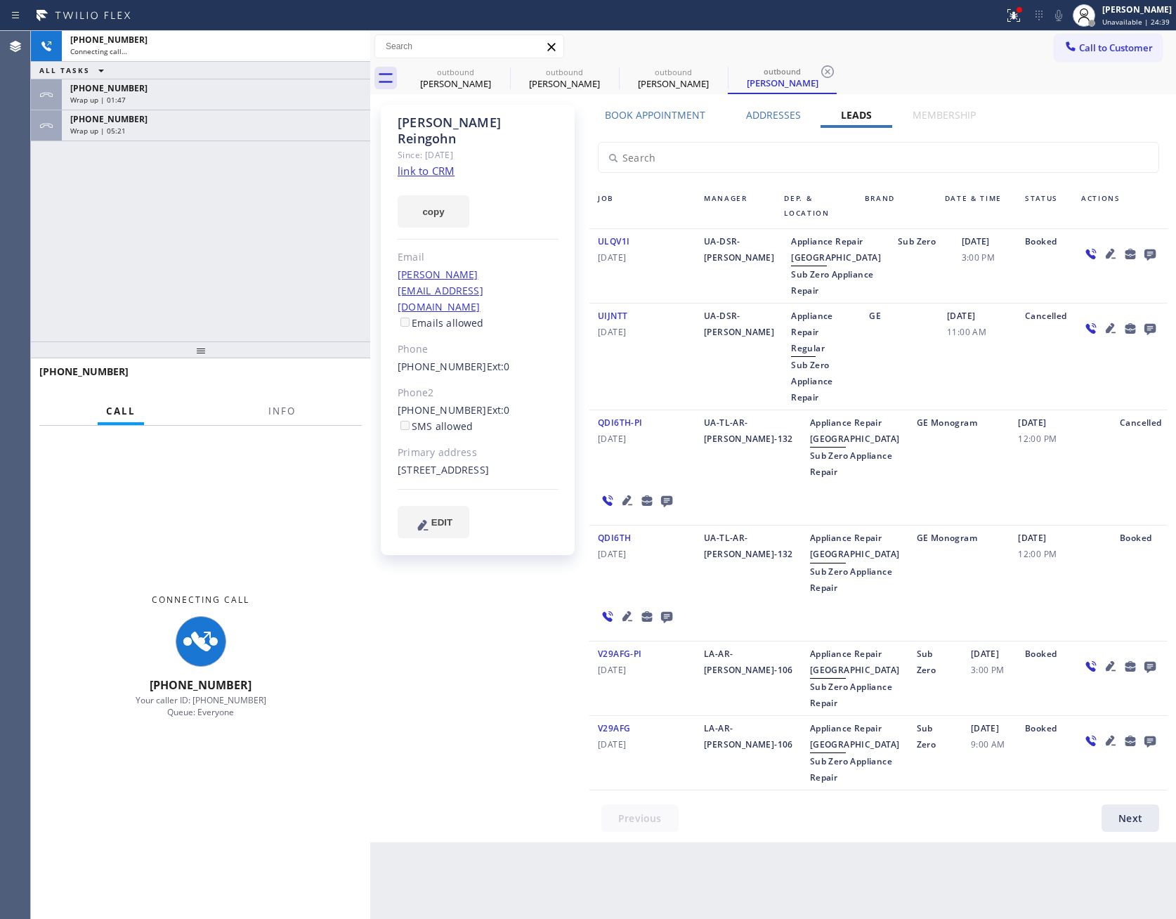
click at [301, 276] on div "[PHONE_NUMBER] Connecting call… ALL TASKS ALL TASKS ACTIVE TASKS TASKS IN WRAP …" at bounding box center [200, 186] width 339 height 311
click at [300, 127] on div "Wrap up | 05:21" at bounding box center [216, 131] width 292 height 10
click at [160, 127] on div "Wrap up | 05:21" at bounding box center [216, 131] width 292 height 10
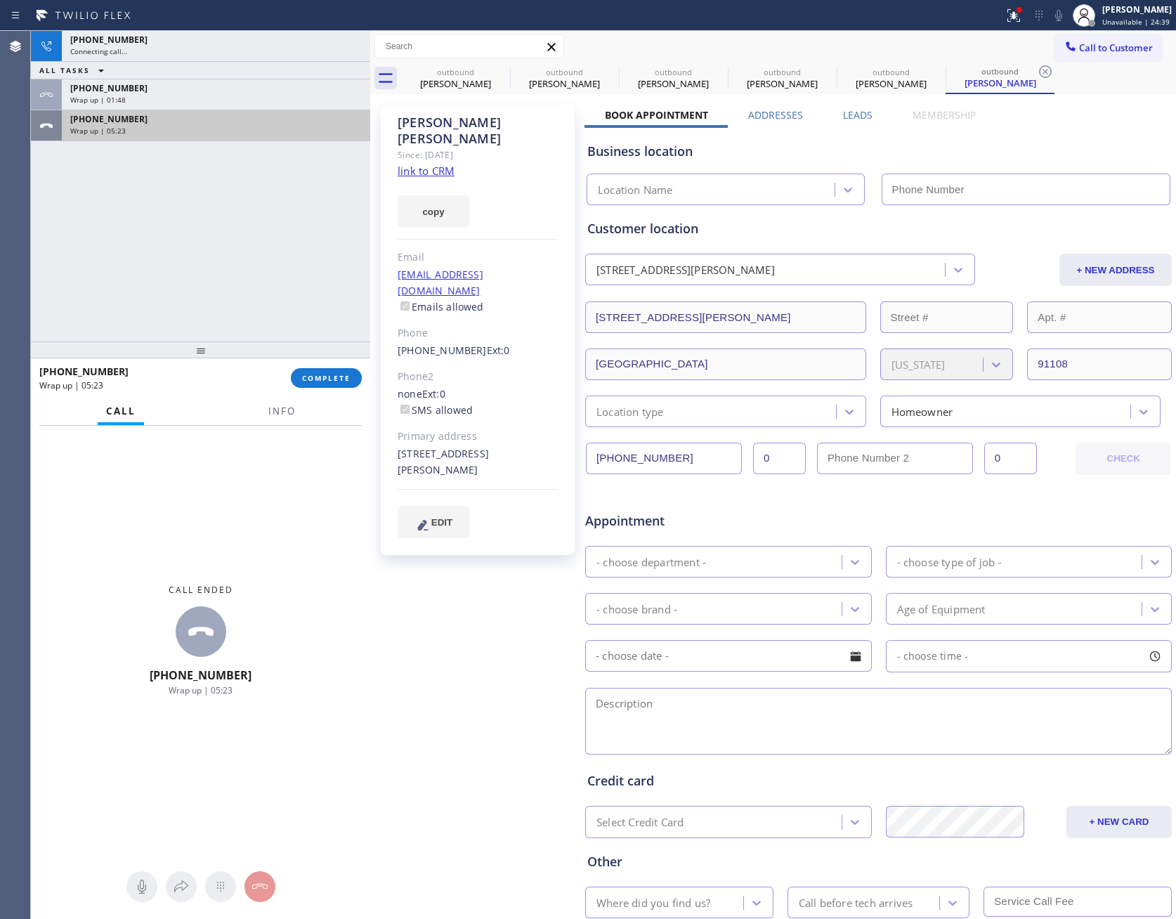
click at [160, 127] on div "Wrap up | 05:23" at bounding box center [216, 131] width 292 height 10
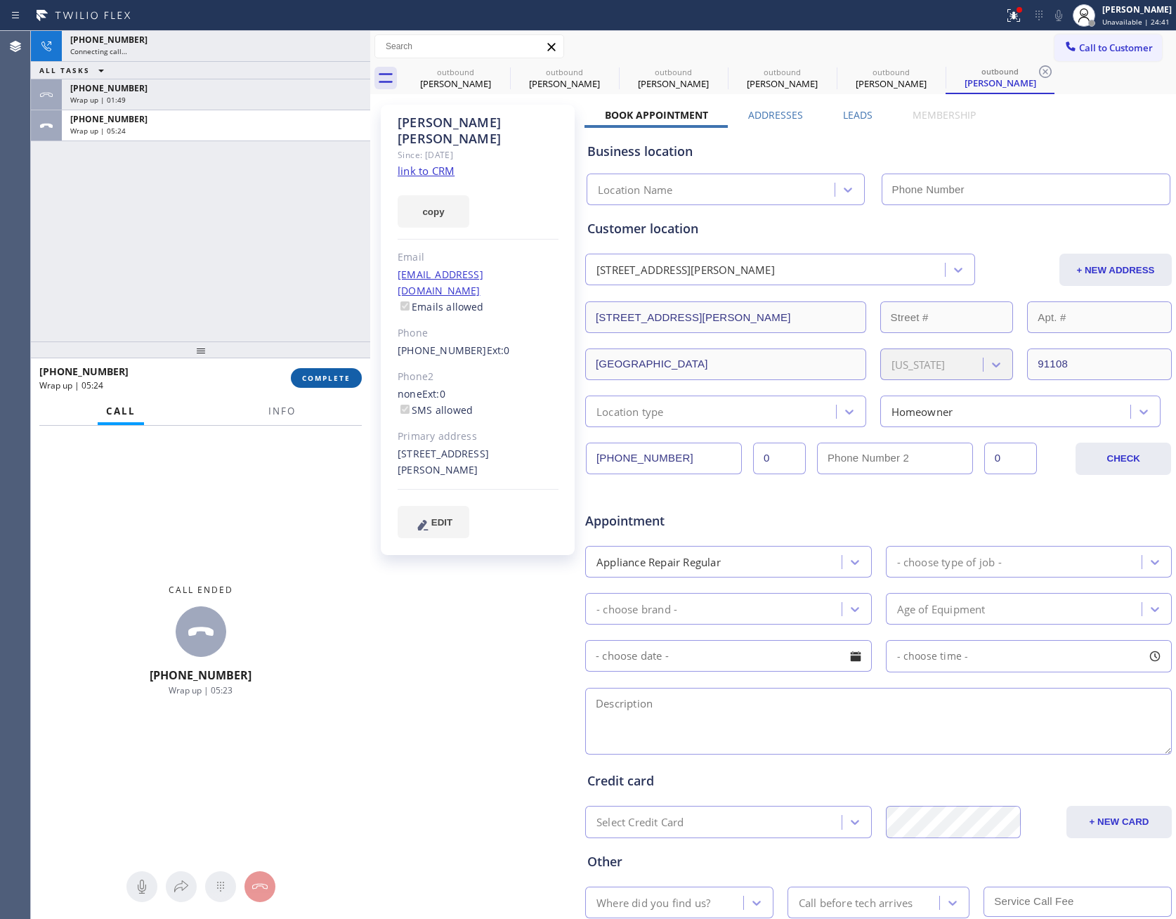
click at [323, 375] on span "COMPLETE" at bounding box center [326, 378] width 48 height 10
click at [292, 228] on div "[PHONE_NUMBER] Connecting call… ALL TASKS ALL TASKS ACTIVE TASKS TASKS IN WRAP …" at bounding box center [200, 186] width 339 height 311
type input "[PHONE_NUMBER]"
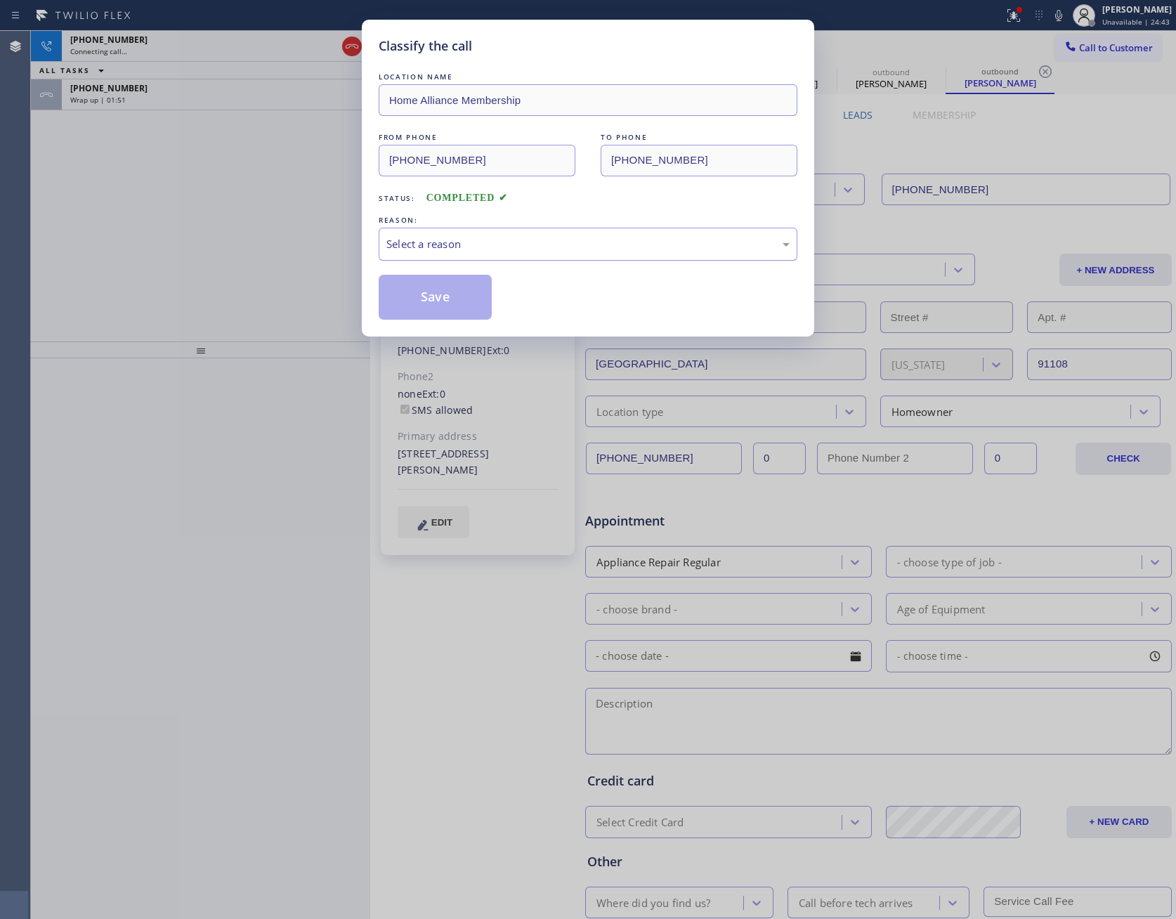
click at [426, 249] on div "Select a reason" at bounding box center [588, 244] width 403 height 16
click at [420, 290] on button "Save" at bounding box center [435, 297] width 113 height 45
click at [226, 234] on div "Classify the call LOCATION NAME Home Alliance Membership FROM PHONE [PHONE_NUMB…" at bounding box center [588, 459] width 1176 height 919
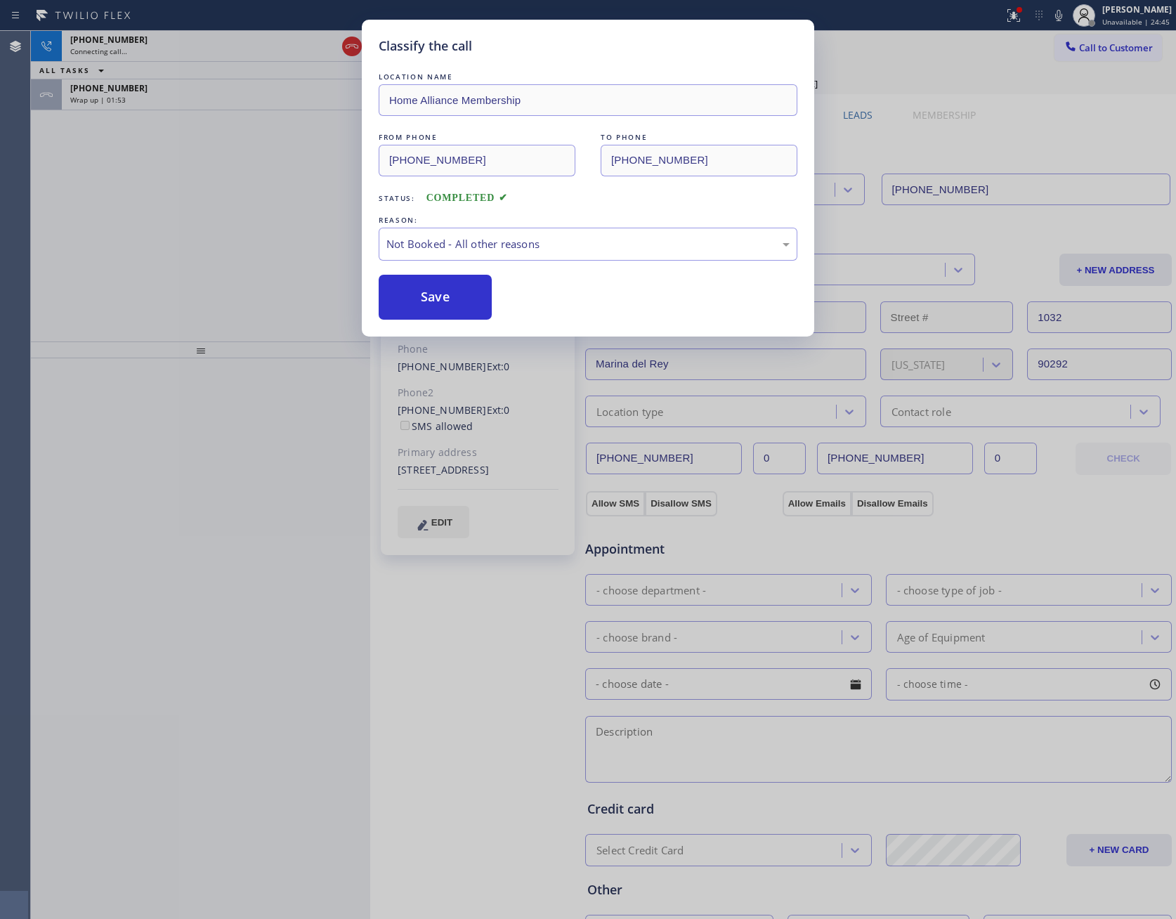
click at [264, 95] on div "Classify the call LOCATION NAME Home Alliance Membership FROM PHONE [PHONE_NUMB…" at bounding box center [588, 459] width 1176 height 919
click at [264, 97] on div "Classify the call LOCATION NAME [PERSON_NAME] Charger Installation FROM PHONE […" at bounding box center [603, 475] width 1145 height 888
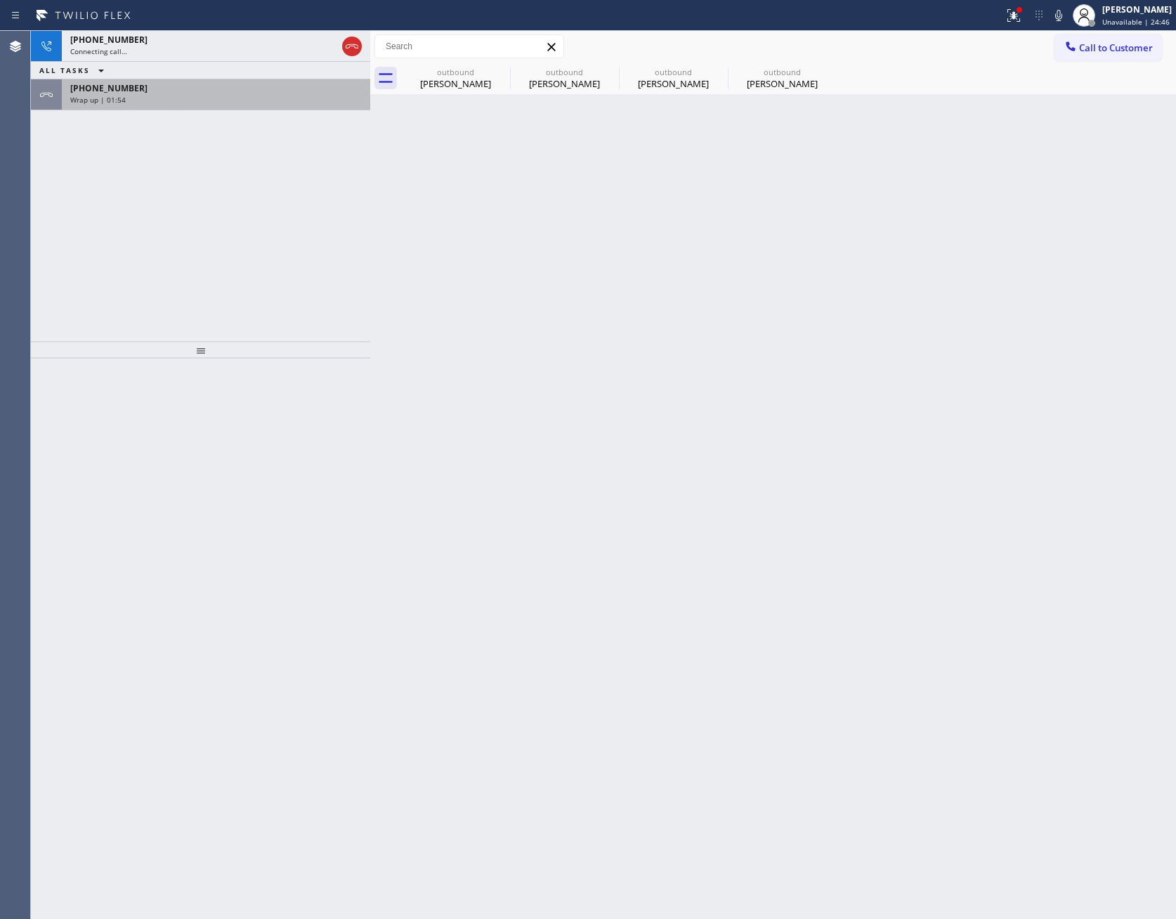
drag, startPoint x: 276, startPoint y: 97, endPoint x: 266, endPoint y: 142, distance: 46.2
click at [278, 97] on div "Wrap up | 01:54" at bounding box center [216, 100] width 292 height 10
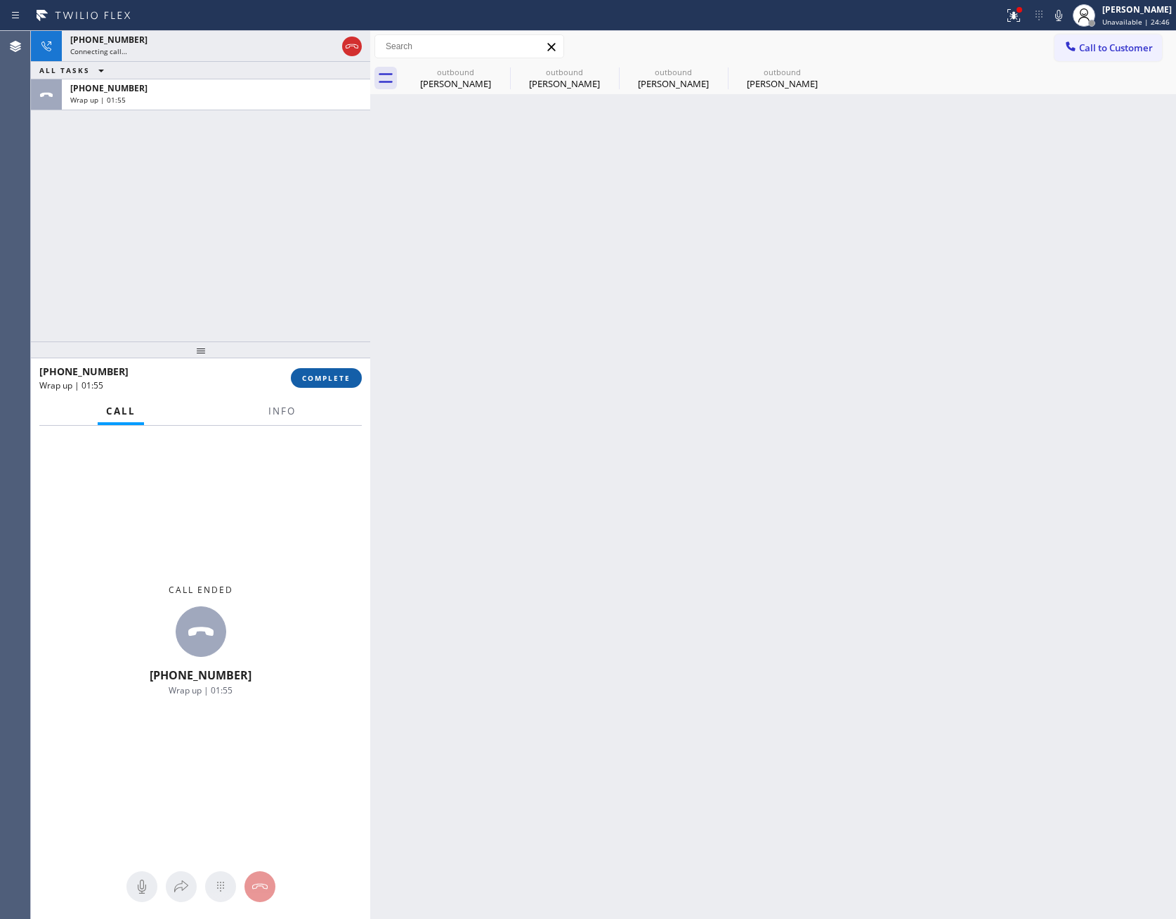
drag, startPoint x: 316, startPoint y: 377, endPoint x: 251, endPoint y: 221, distance: 169.1
click at [316, 376] on span "COMPLETE" at bounding box center [326, 378] width 48 height 10
drag, startPoint x: 249, startPoint y: 211, endPoint x: 256, endPoint y: 209, distance: 7.2
click at [254, 209] on div "[PHONE_NUMBER] Connecting call… ALL TASKS ALL TASKS ACTIVE TASKS TASKS IN WRAP …" at bounding box center [200, 186] width 339 height 311
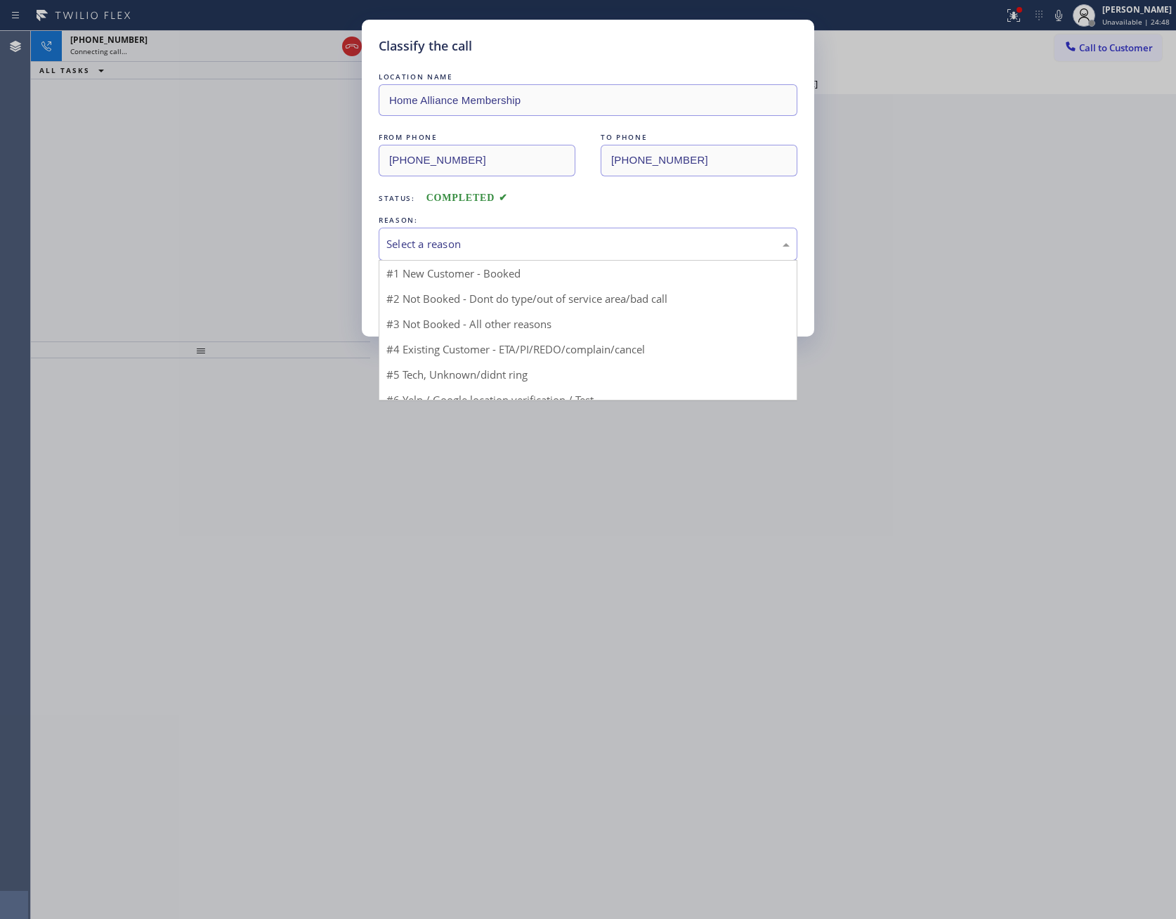
drag, startPoint x: 486, startPoint y: 239, endPoint x: 446, endPoint y: 312, distance: 83.3
click at [485, 241] on div "Select a reason" at bounding box center [588, 244] width 403 height 16
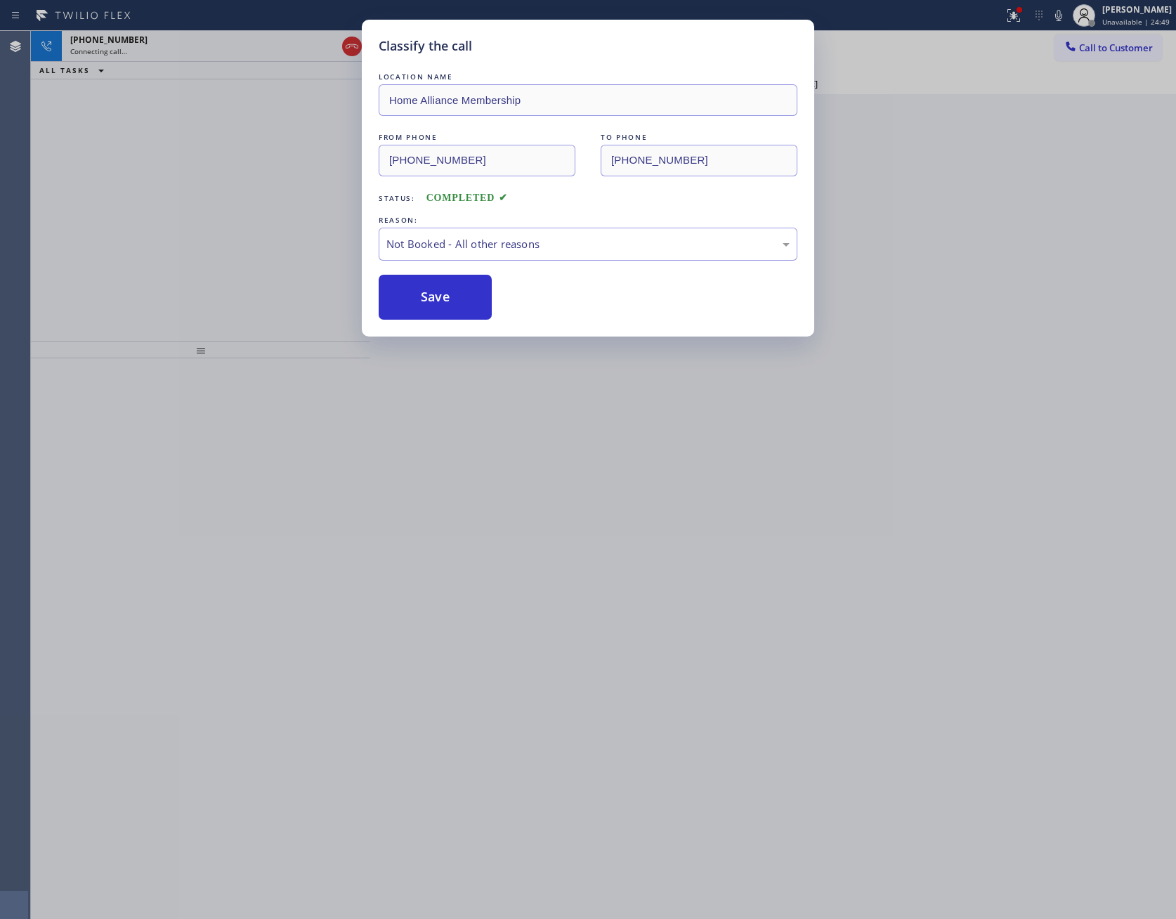
click at [437, 299] on button "Save" at bounding box center [435, 297] width 113 height 45
drag, startPoint x: 437, startPoint y: 299, endPoint x: 190, endPoint y: 207, distance: 263.5
click at [428, 298] on button "Save" at bounding box center [435, 297] width 113 height 45
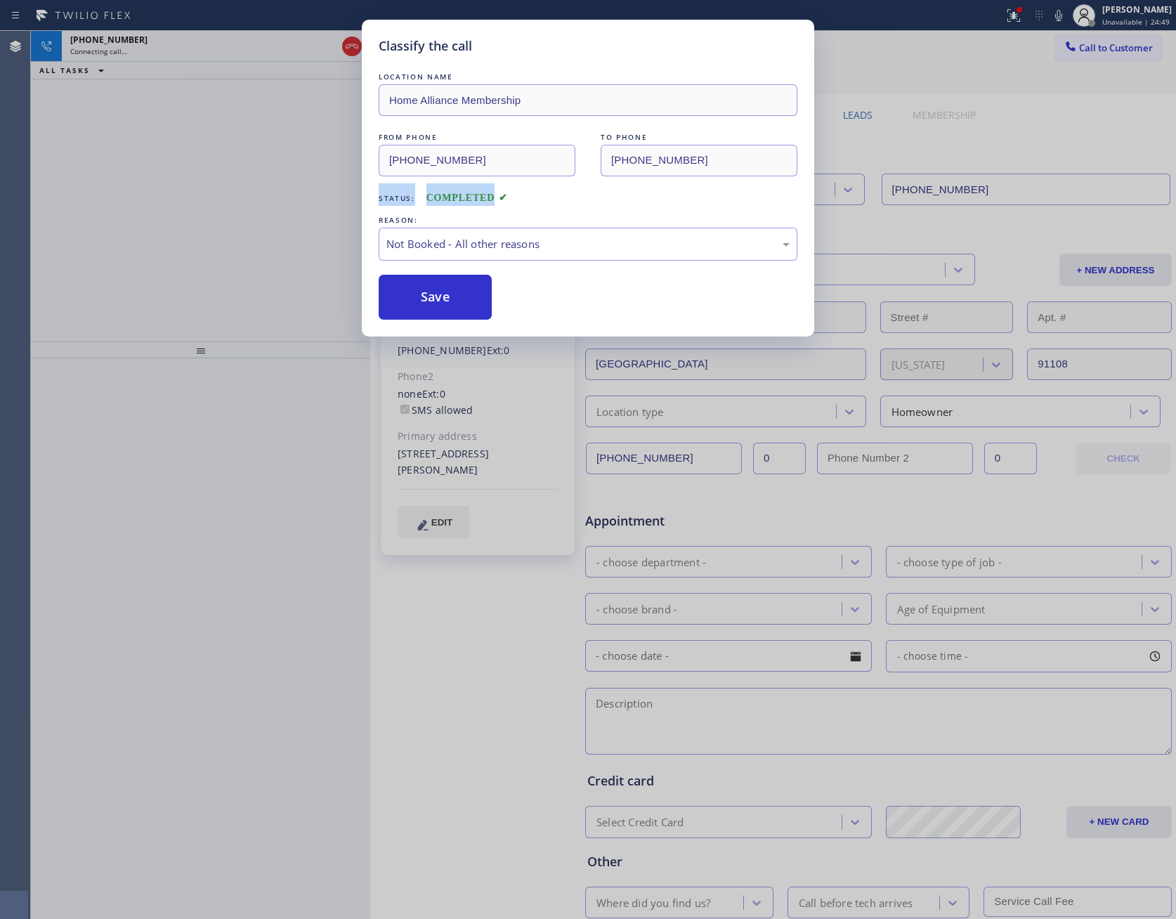
click at [193, 205] on div "Classify the call LOCATION NAME Home Alliance Membership FROM PHONE [PHONE_NUMB…" at bounding box center [588, 459] width 1176 height 919
click at [221, 212] on div "[PHONE_NUMBER] Connecting call… ALL TASKS ALL TASKS ACTIVE TASKS TASKS IN WRAP …" at bounding box center [200, 186] width 339 height 311
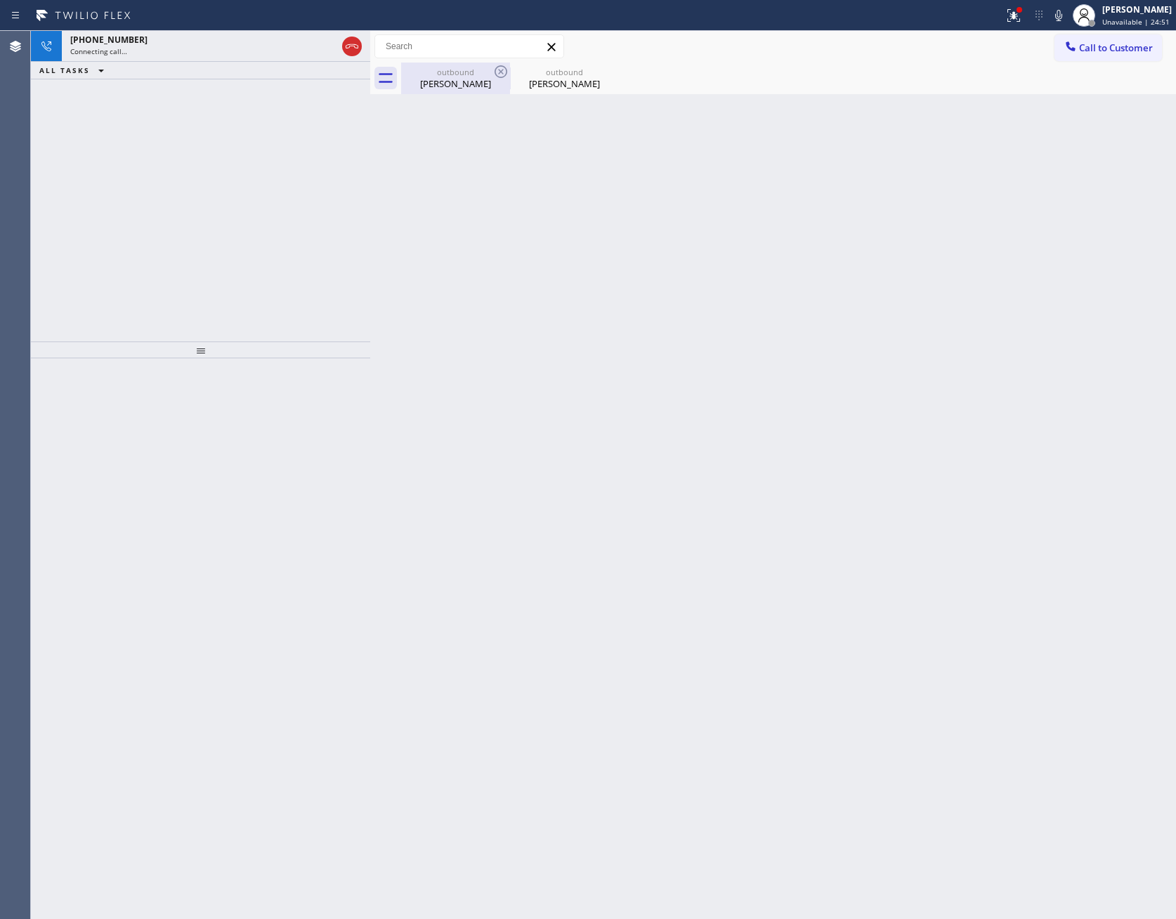
click at [470, 70] on div "outbound" at bounding box center [456, 72] width 106 height 11
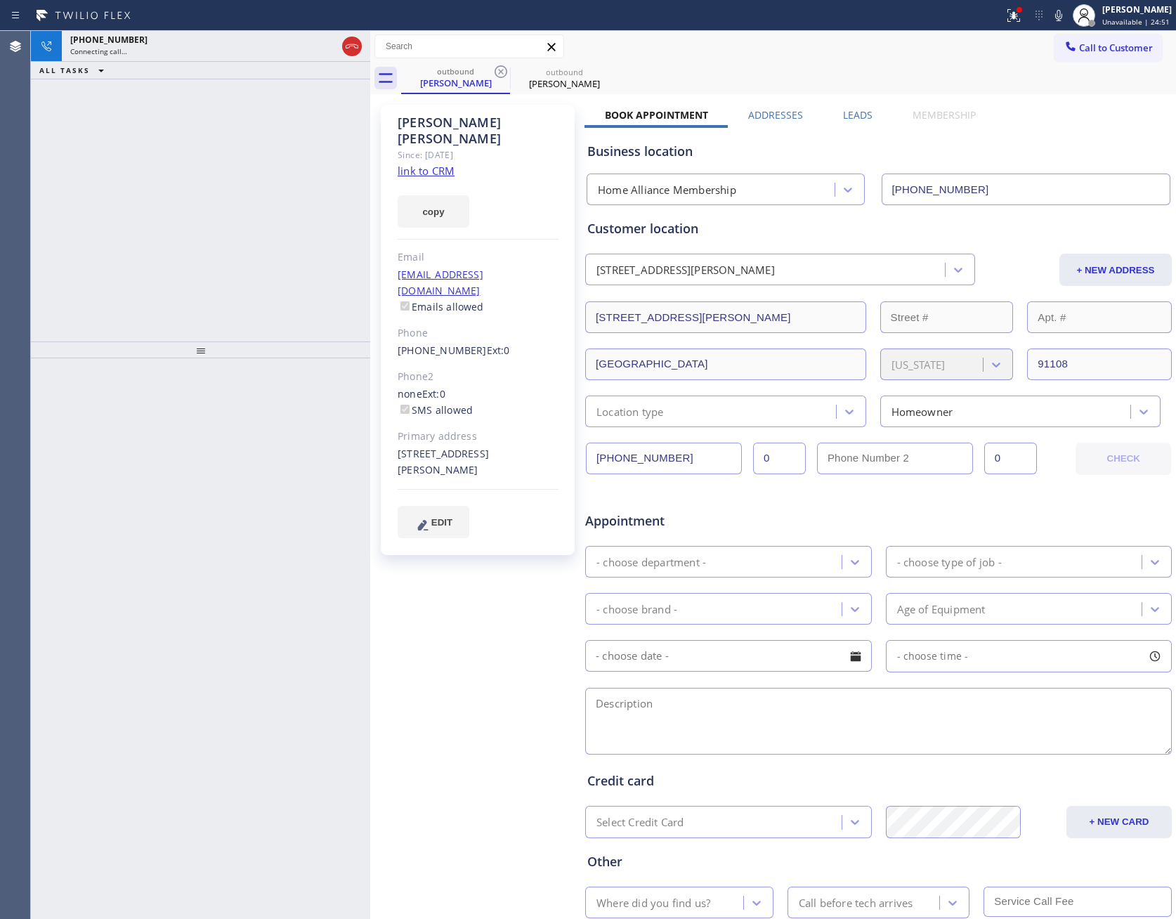
click at [214, 199] on div "[PHONE_NUMBER] Connecting call… ALL TASKS ALL TASKS ACTIVE TASKS TASKS IN WRAP …" at bounding box center [200, 186] width 339 height 311
click at [285, 230] on div "[PHONE_NUMBER] Live | 00:04 ALL TASKS ALL TASKS ACTIVE TASKS TASKS IN WRAP UP" at bounding box center [200, 186] width 339 height 311
click at [285, 231] on div "[PHONE_NUMBER] Live | 00:04 ALL TASKS ALL TASKS ACTIVE TASKS TASKS IN WRAP UP" at bounding box center [200, 186] width 339 height 311
click at [264, 41] on div "ALL TASKS ALL TASKS ACTIVE TASKS TASKS IN WRAP UP" at bounding box center [200, 40] width 339 height 18
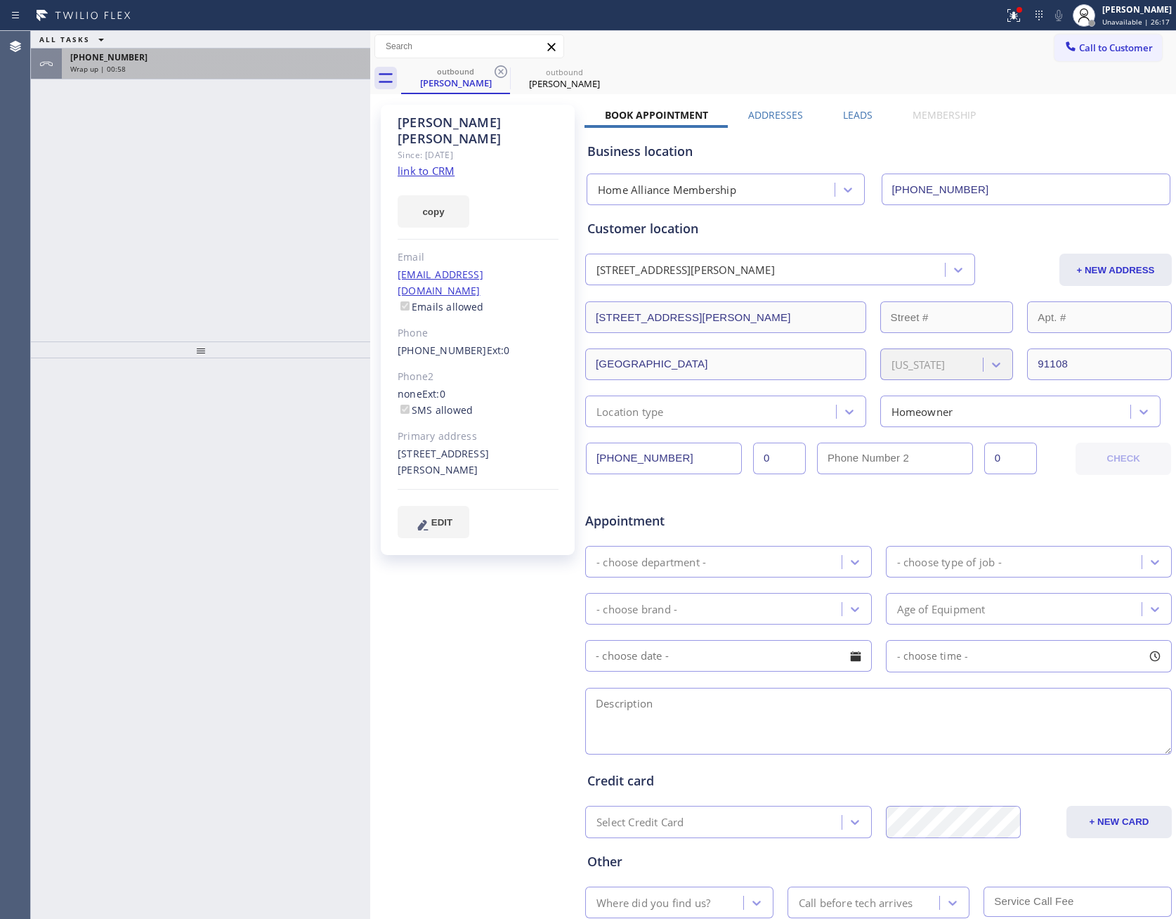
click at [264, 70] on div "Wrap up | 00:58" at bounding box center [216, 69] width 292 height 10
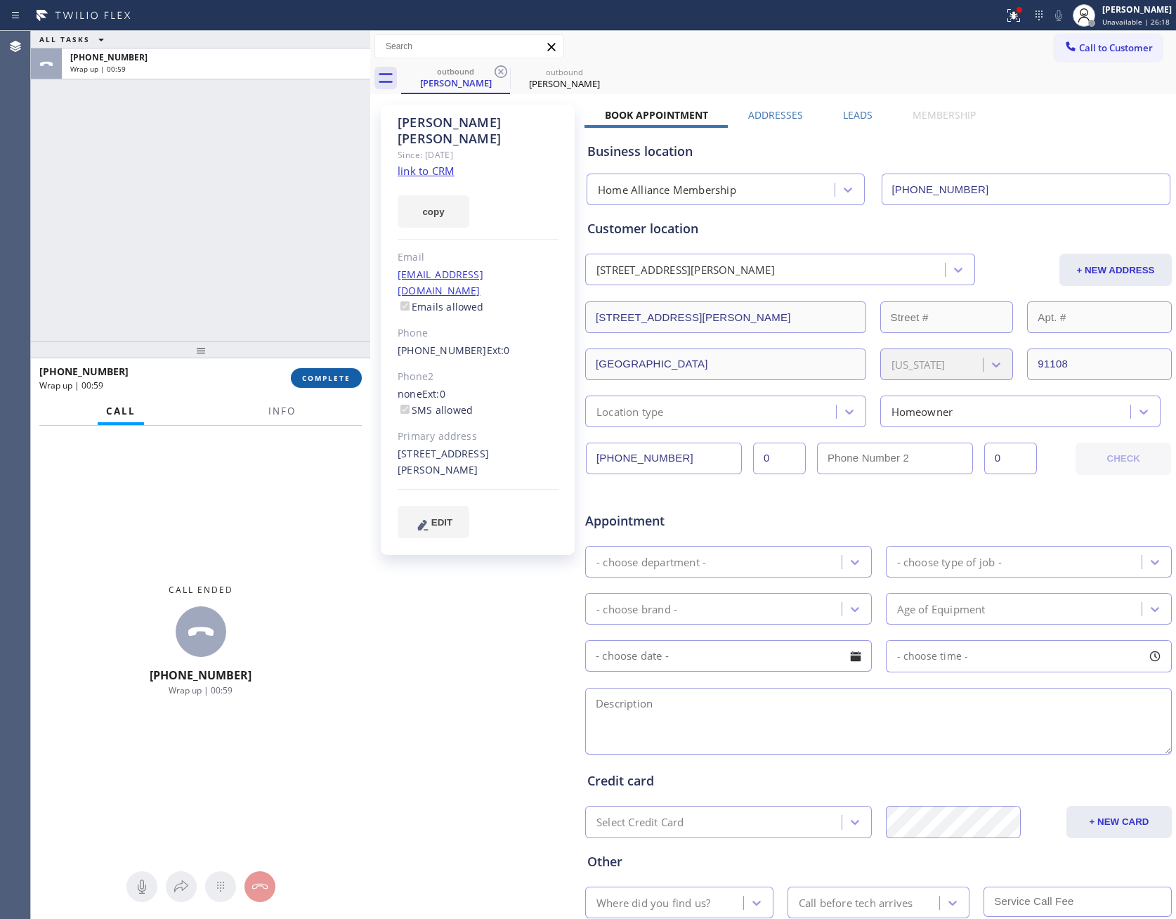
click at [327, 377] on span "COMPLETE" at bounding box center [326, 378] width 48 height 10
click at [316, 243] on div "ALL TASKS ALL TASKS ACTIVE TASKS TASKS IN WRAP UP [PHONE_NUMBER] Wrap up | 00:59" at bounding box center [200, 186] width 339 height 311
click at [316, 242] on div "ALL TASKS ALL TASKS ACTIVE TASKS TASKS IN WRAP UP [PHONE_NUMBER] Wrap up | 00:59" at bounding box center [200, 186] width 339 height 311
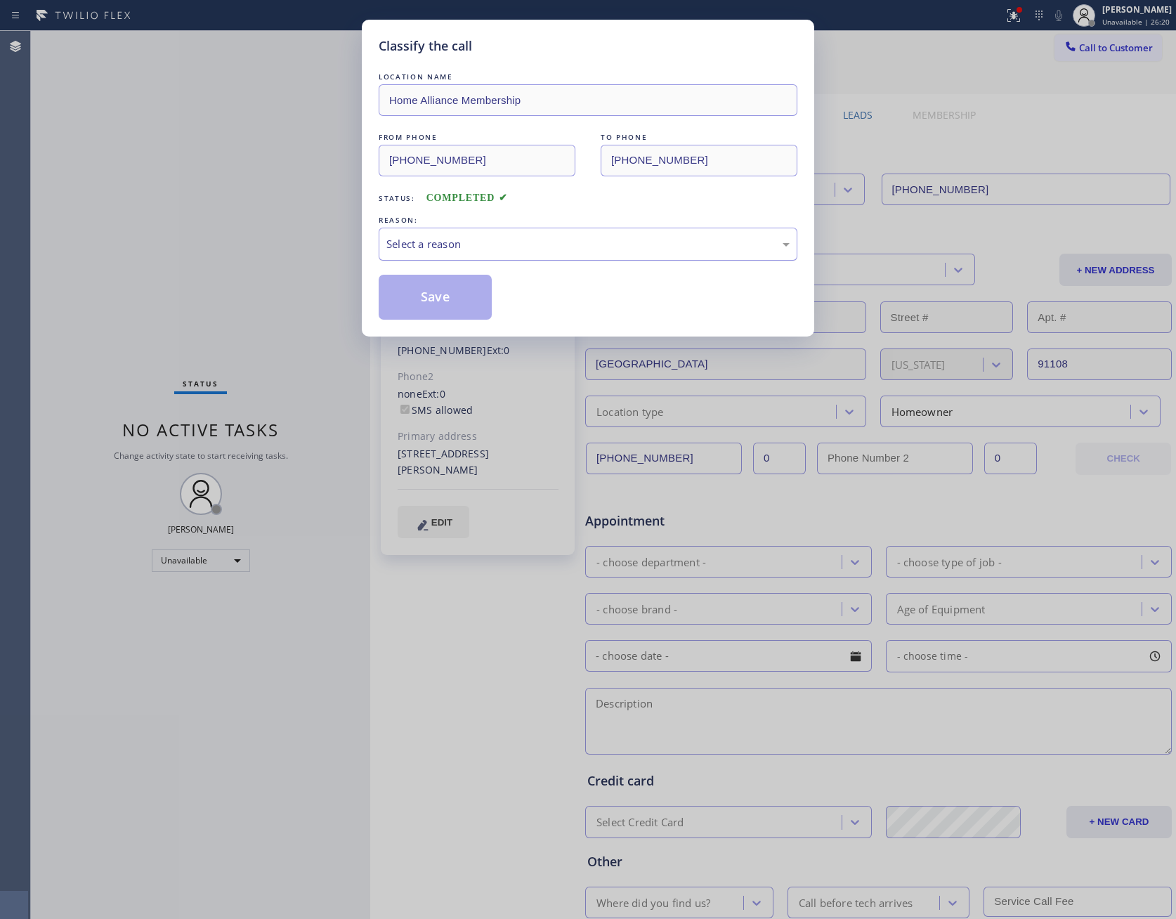
drag, startPoint x: 500, startPoint y: 259, endPoint x: 500, endPoint y: 242, distance: 16.9
click at [500, 249] on div "Select a reason" at bounding box center [588, 244] width 419 height 33
click at [500, 239] on div "Select a reason" at bounding box center [588, 244] width 403 height 16
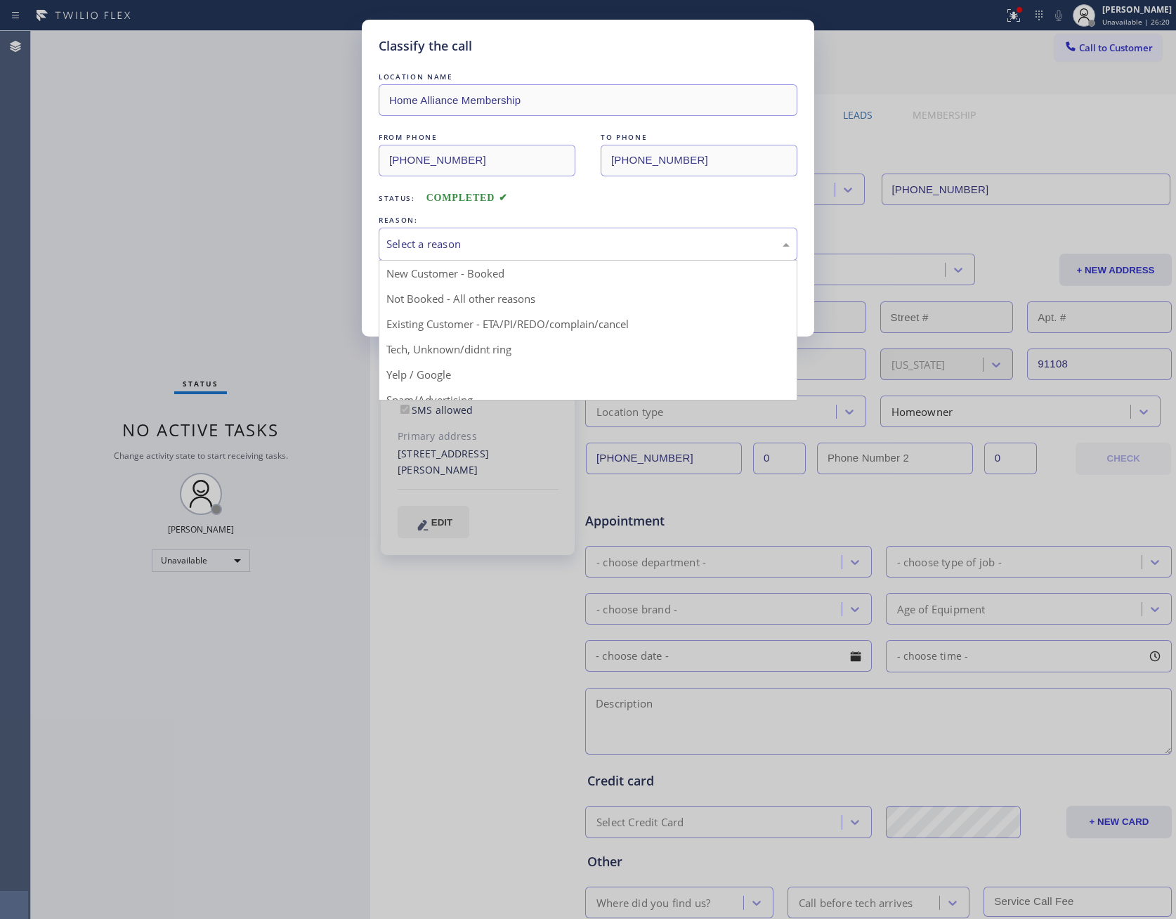
click at [441, 249] on div "Select a reason" at bounding box center [588, 244] width 403 height 16
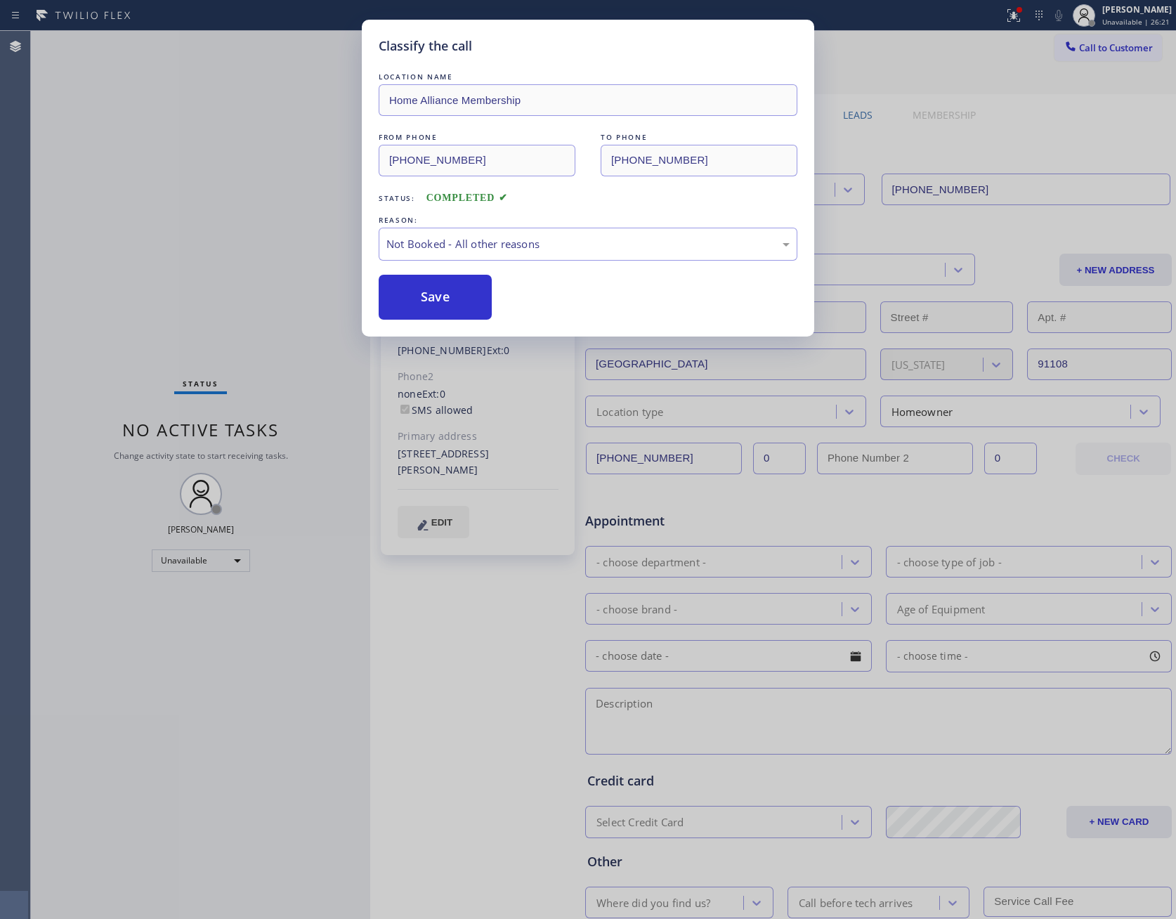
click at [436, 300] on button "Save" at bounding box center [435, 297] width 113 height 45
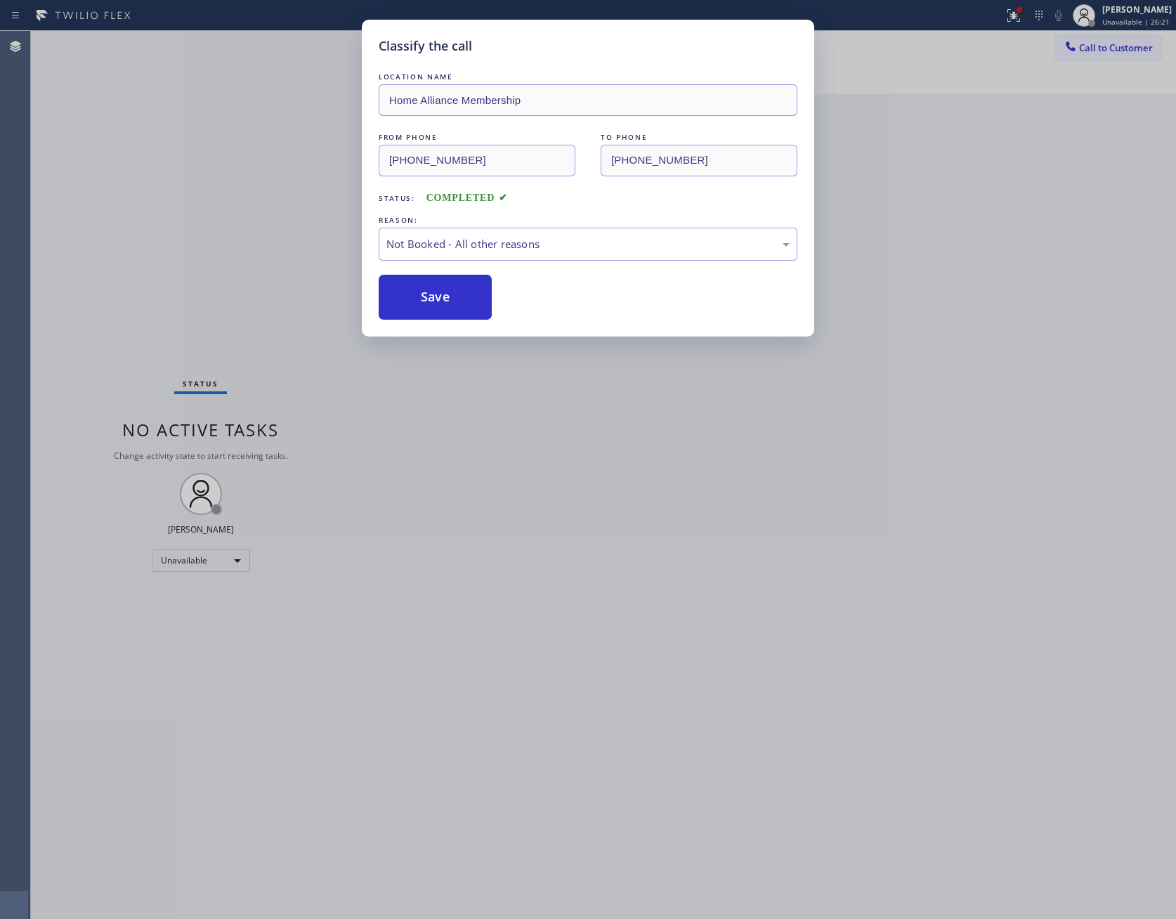
click at [436, 300] on button "Save" at bounding box center [435, 297] width 113 height 45
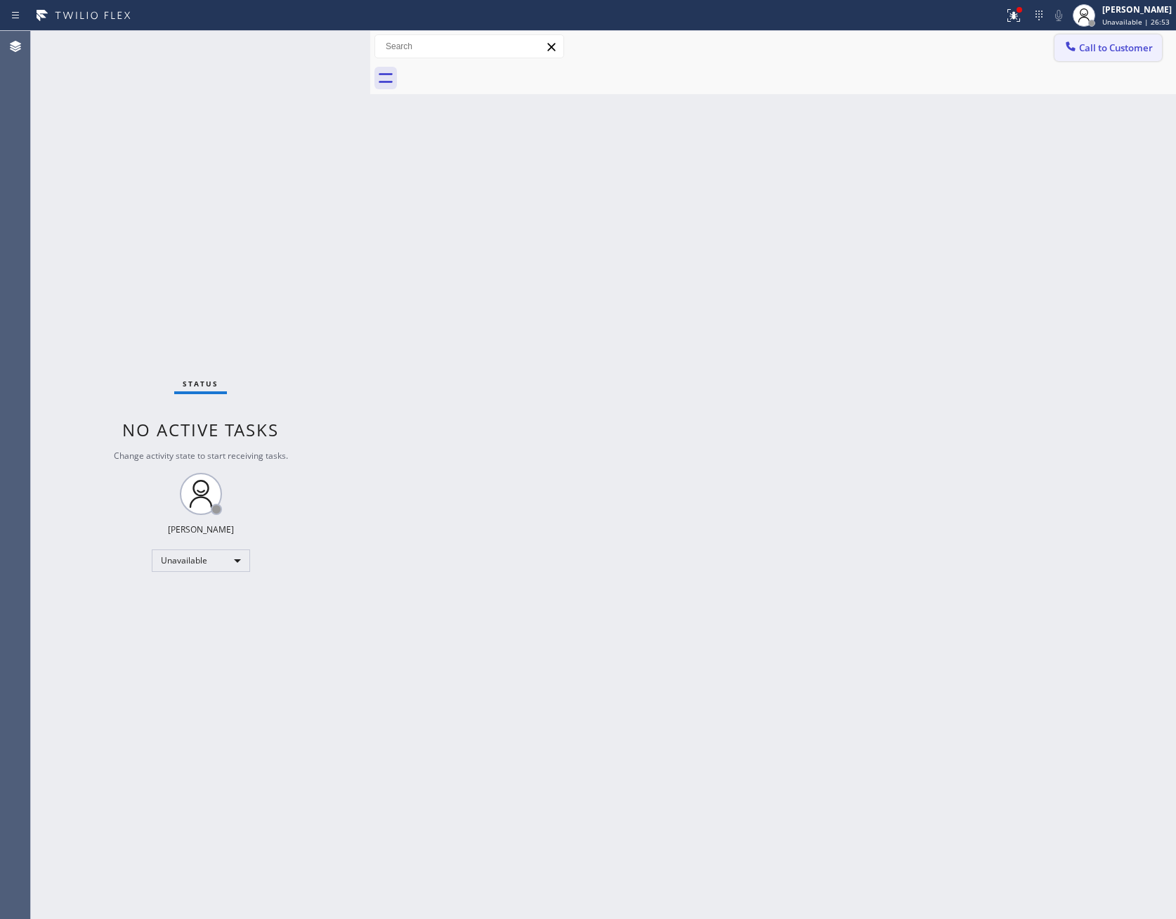
drag, startPoint x: 1126, startPoint y: 44, endPoint x: 983, endPoint y: 148, distance: 176.1
click at [1124, 44] on span "Call to Customer" at bounding box center [1116, 47] width 74 height 13
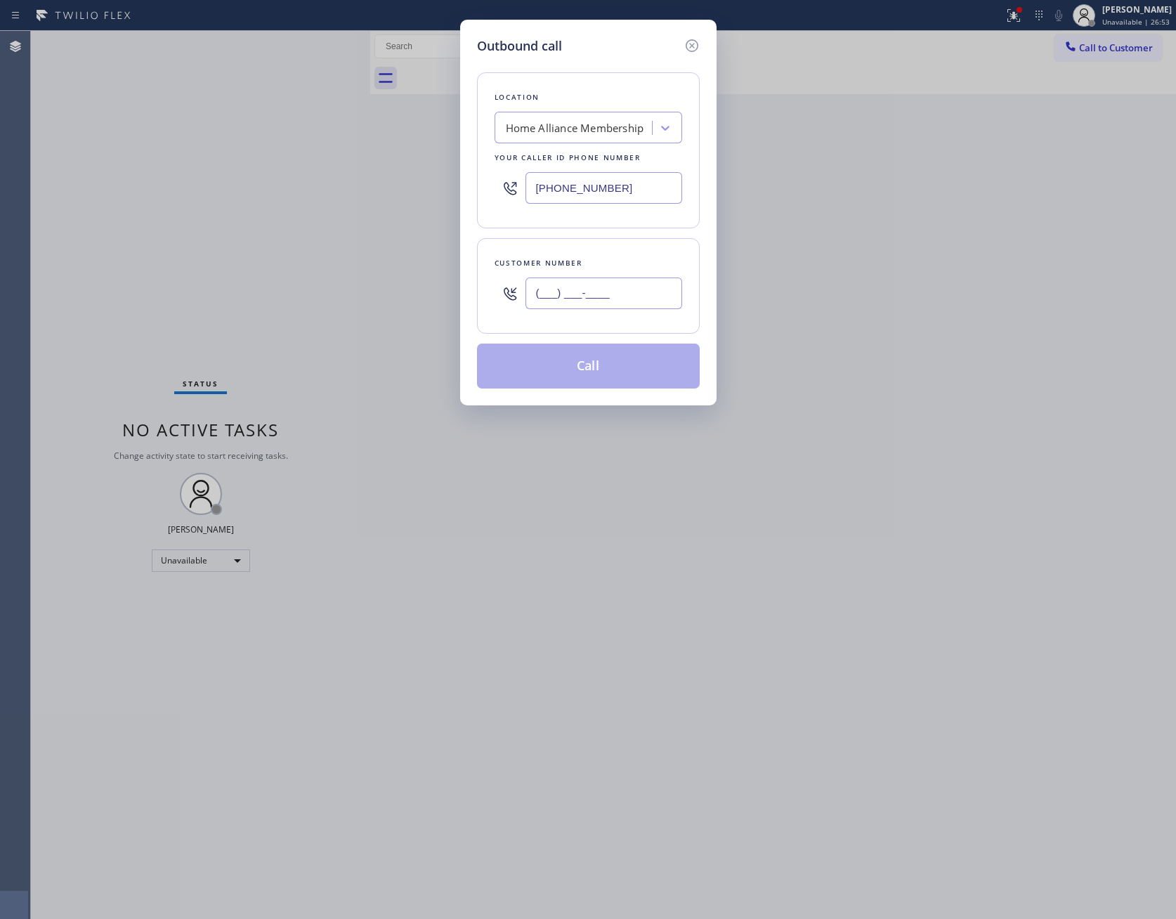
click at [620, 296] on input "(___) ___-____" at bounding box center [604, 294] width 157 height 32
paste input "818) 606-2745"
type input "[PHONE_NUMBER]"
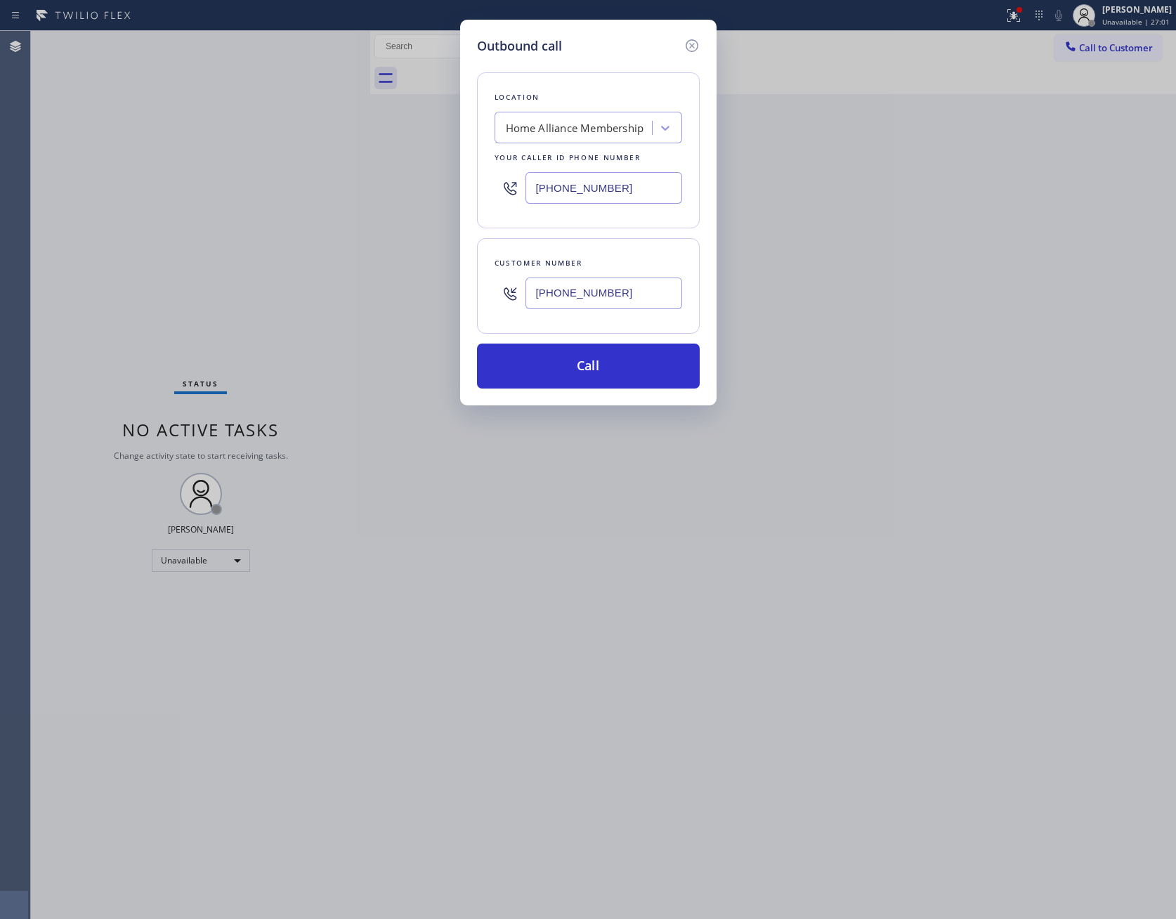
drag, startPoint x: 632, startPoint y: 182, endPoint x: 471, endPoint y: 176, distance: 161.8
click at [471, 176] on div "Outbound call Location Home Alliance Membership Your caller id phone number [PH…" at bounding box center [588, 213] width 257 height 386
paste input "213) 699-421"
type input "[PHONE_NUMBER]"
click at [595, 363] on button "Call" at bounding box center [588, 366] width 223 height 45
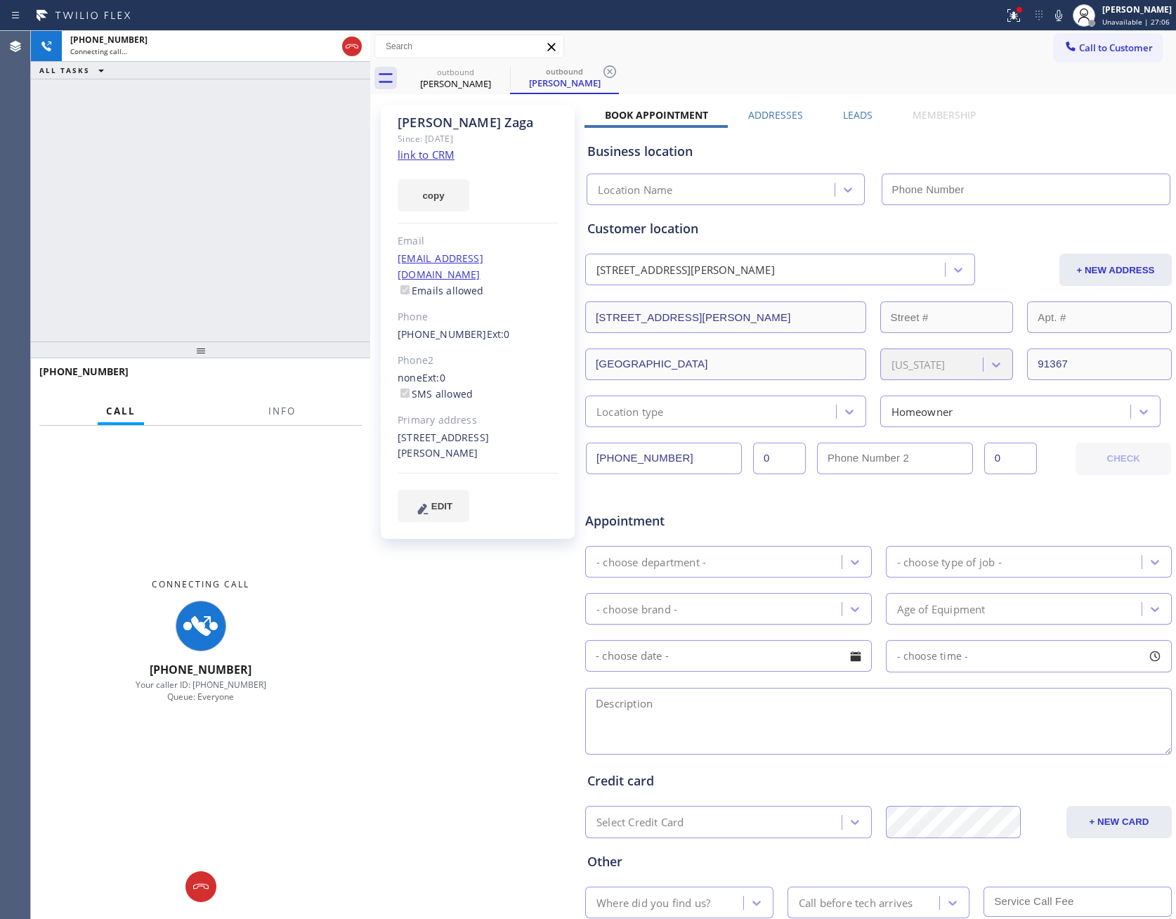
type input "[PHONE_NUMBER]"
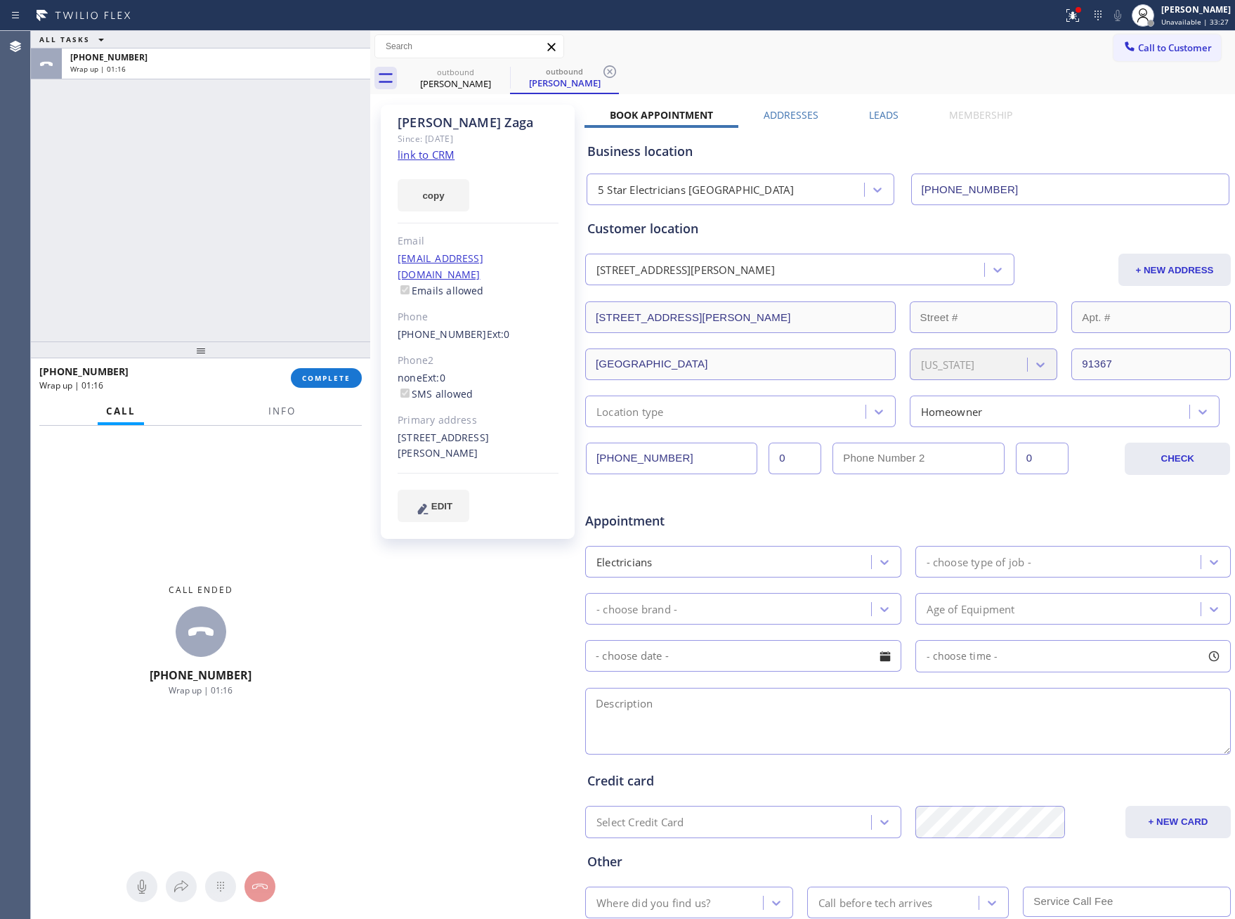
click at [306, 236] on div "ALL TASKS ALL TASKS ACTIVE TASKS TASKS IN WRAP UP [PHONE_NUMBER] Wrap up | 01:16" at bounding box center [200, 186] width 339 height 311
click at [334, 373] on span "COMPLETE" at bounding box center [326, 378] width 48 height 10
click at [287, 179] on div "ALL TASKS ALL TASKS ACTIVE TASKS TASKS IN WRAP UP [PHONE_NUMBER] Wrap up | 01:17" at bounding box center [200, 186] width 339 height 311
drag, startPoint x: 292, startPoint y: 179, endPoint x: 325, endPoint y: 201, distance: 40.2
click at [298, 183] on div "ALL TASKS ALL TASKS ACTIVE TASKS TASKS IN WRAP UP [PHONE_NUMBER] Wrap up | 01:18" at bounding box center [200, 186] width 339 height 311
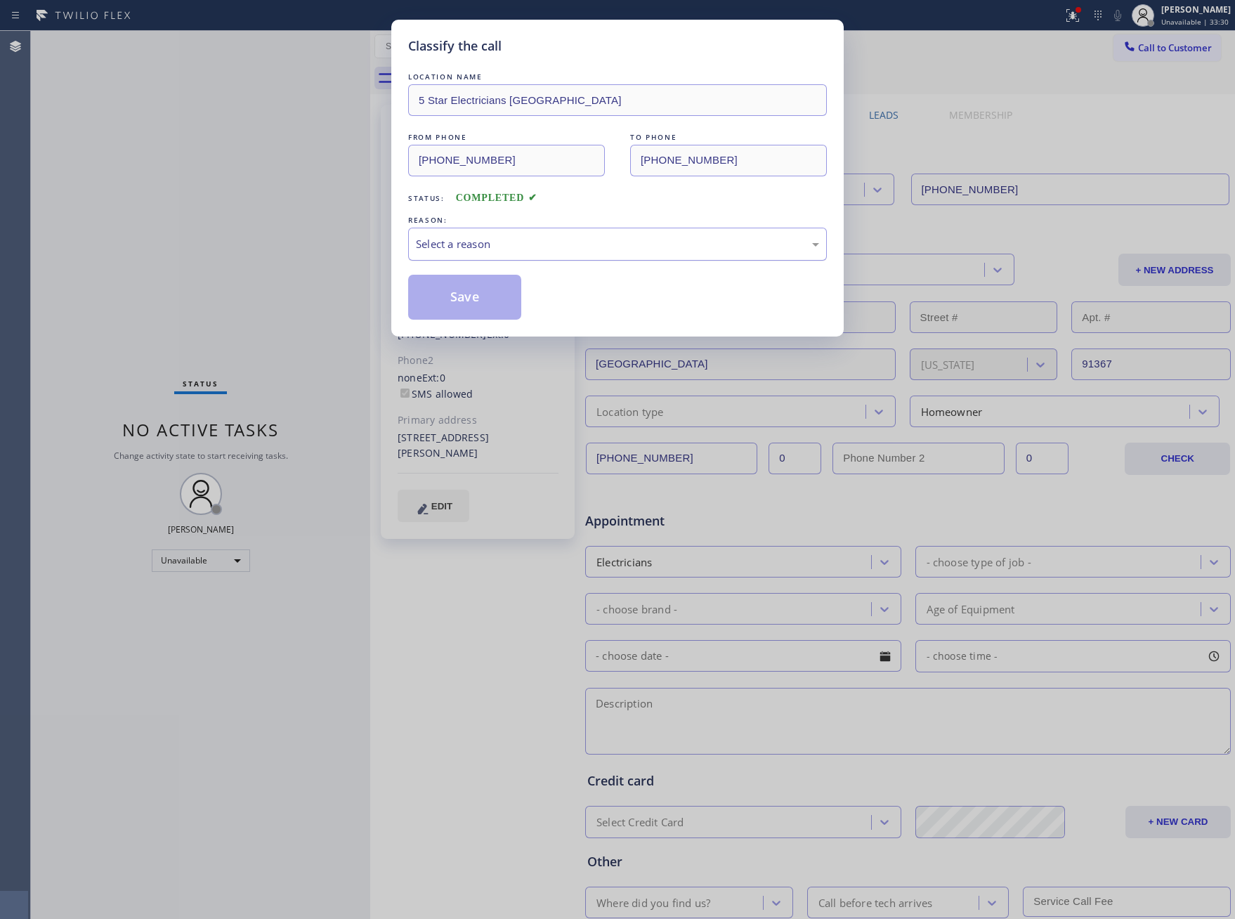
click at [583, 252] on div "Select a reason" at bounding box center [617, 244] width 403 height 16
click at [439, 299] on button "Save" at bounding box center [464, 297] width 113 height 45
click at [443, 299] on button "Save" at bounding box center [464, 297] width 113 height 45
drag, startPoint x: 443, startPoint y: 299, endPoint x: 405, endPoint y: 289, distance: 38.7
click at [443, 299] on button "Save" at bounding box center [464, 297] width 113 height 45
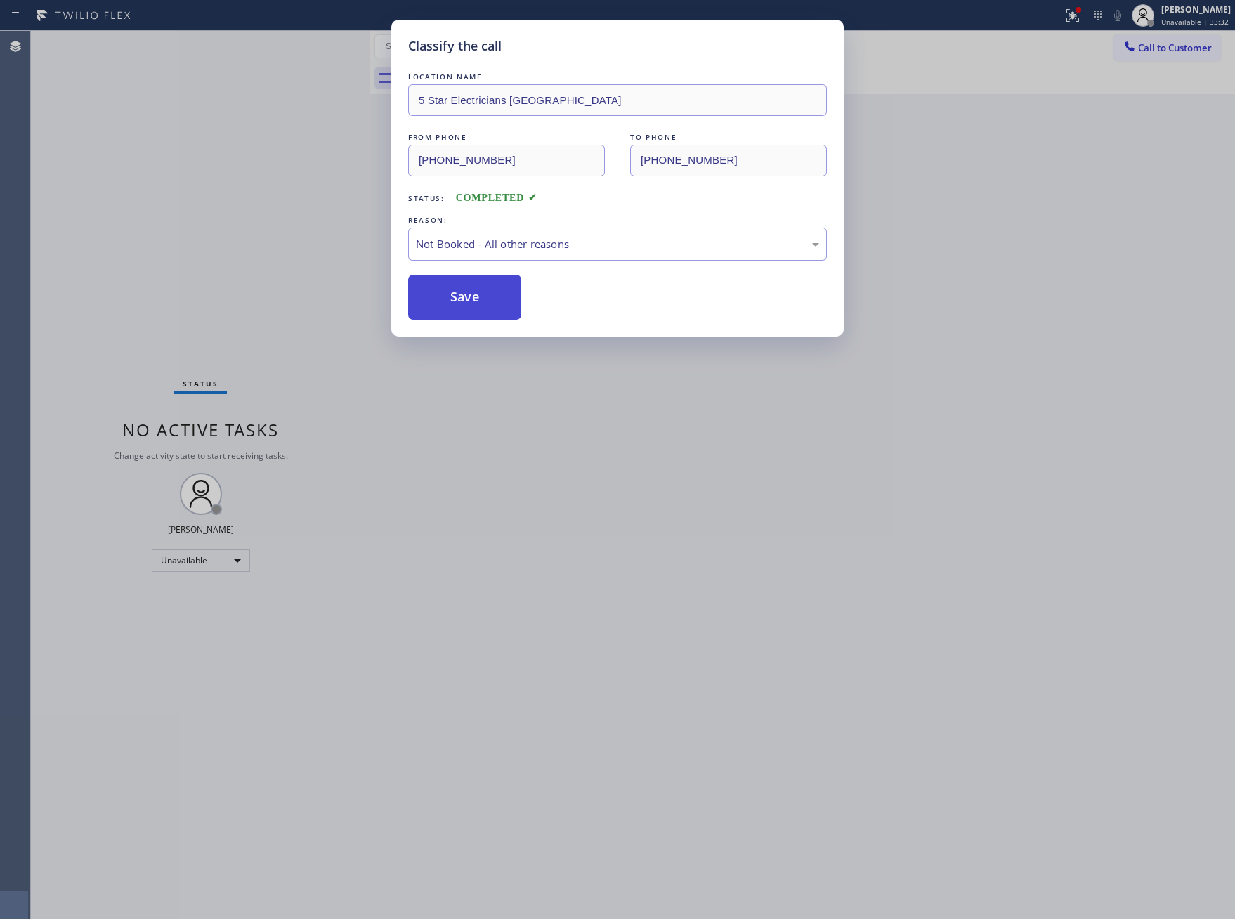
drag, startPoint x: 405, startPoint y: 289, endPoint x: 415, endPoint y: 304, distance: 18.3
click at [405, 292] on div "Classify the call LOCATION NAME 5 Star Electricians Silver Lake FROM PHONE [PHO…" at bounding box center [617, 178] width 453 height 317
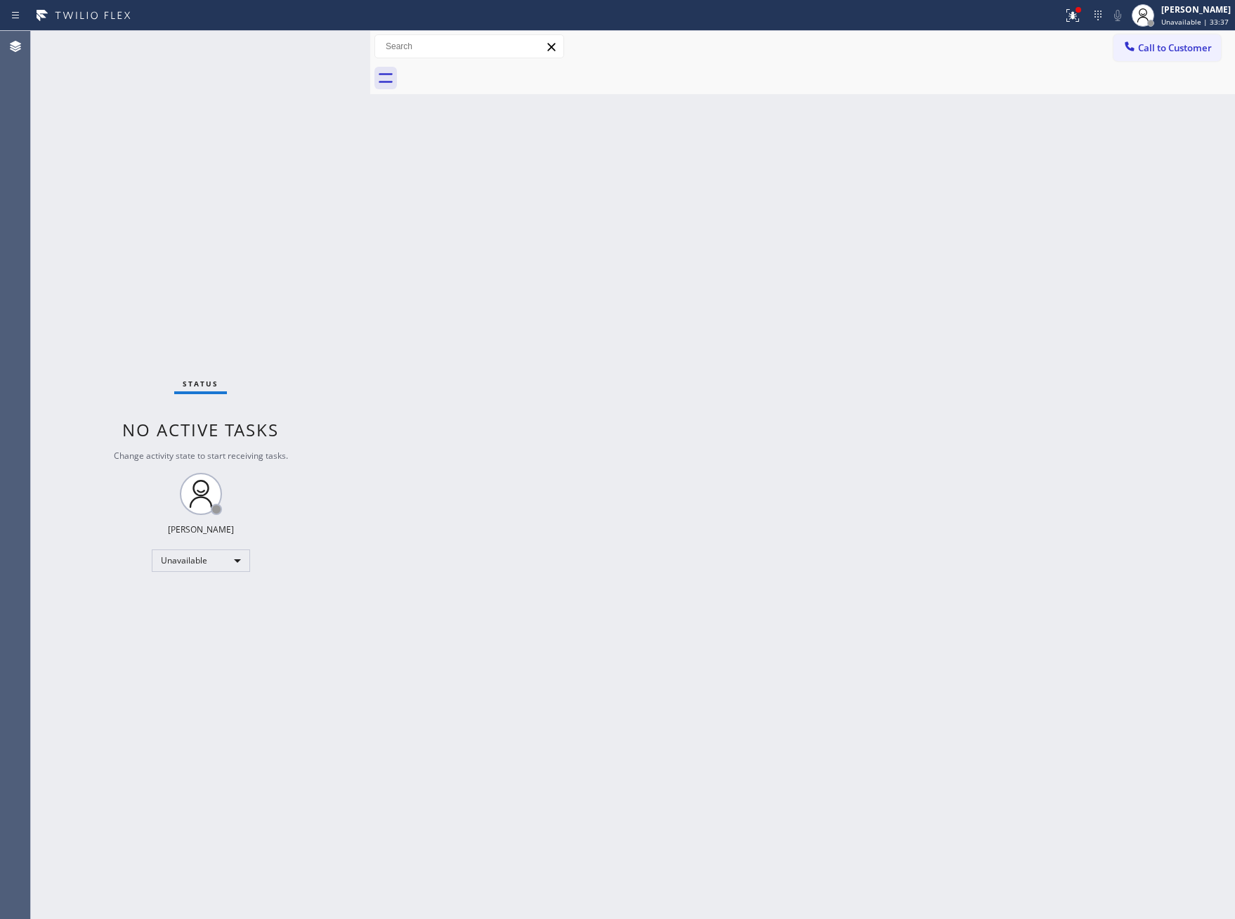
click at [542, 448] on div "Back to Dashboard Change Sender ID Customers Technicians Select a contact Outbo…" at bounding box center [802, 475] width 865 height 888
click at [637, 339] on div "Back to Dashboard Change Sender ID Customers Technicians Select a contact Outbo…" at bounding box center [802, 475] width 865 height 888
drag, startPoint x: 528, startPoint y: 422, endPoint x: 689, endPoint y: 532, distance: 195.3
click at [585, 465] on div "Back to Dashboard Change Sender ID Customers Technicians Select a contact Outbo…" at bounding box center [802, 475] width 865 height 888
click at [842, 254] on div "Back to Dashboard Change Sender ID Customers Technicians Select a contact Outbo…" at bounding box center [802, 475] width 865 height 888
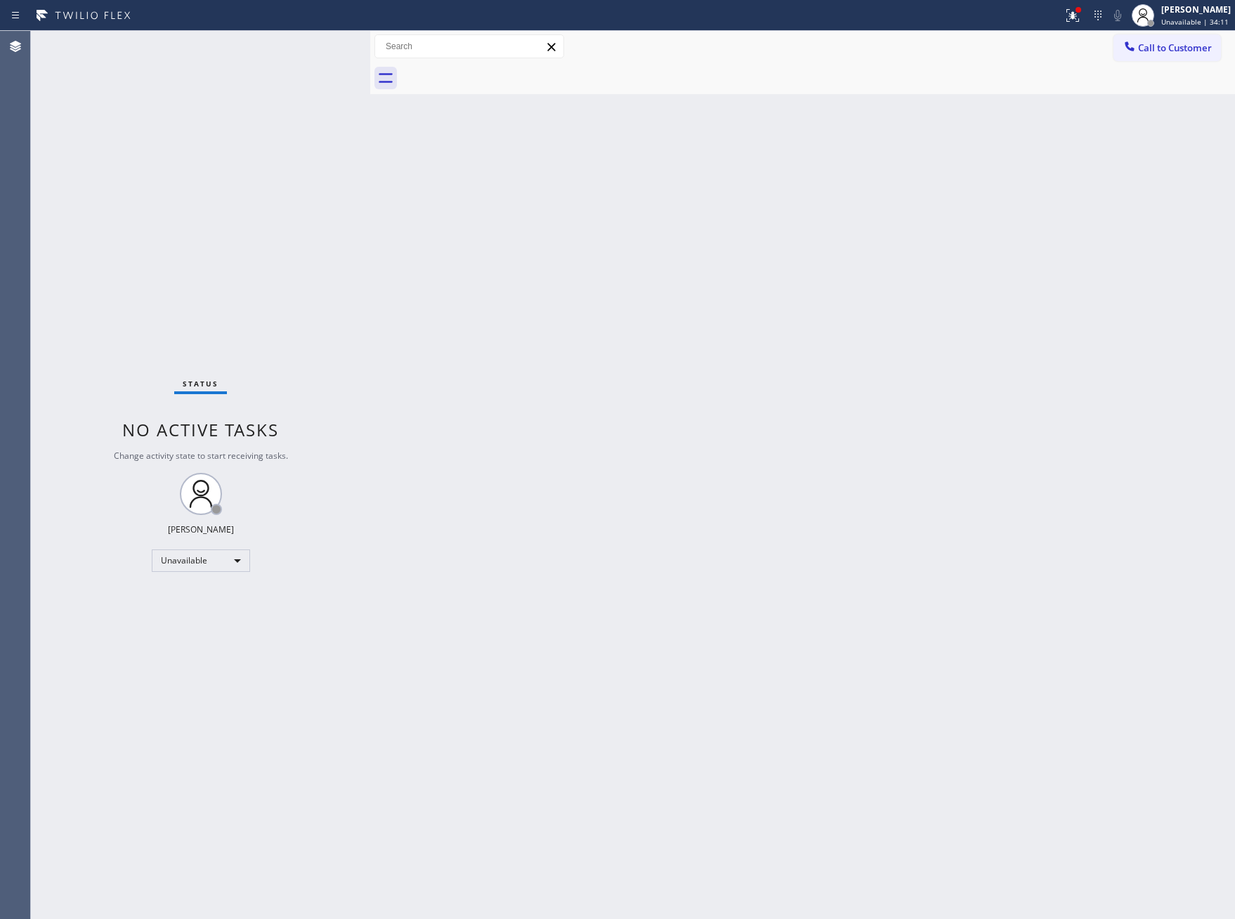
drag, startPoint x: 578, startPoint y: 517, endPoint x: 1023, endPoint y: 53, distance: 643.2
click at [612, 483] on div "Back to Dashboard Change Sender ID Customers Technicians Select a contact Outbo…" at bounding box center [802, 475] width 865 height 888
click at [1132, 48] on icon at bounding box center [1129, 45] width 9 height 9
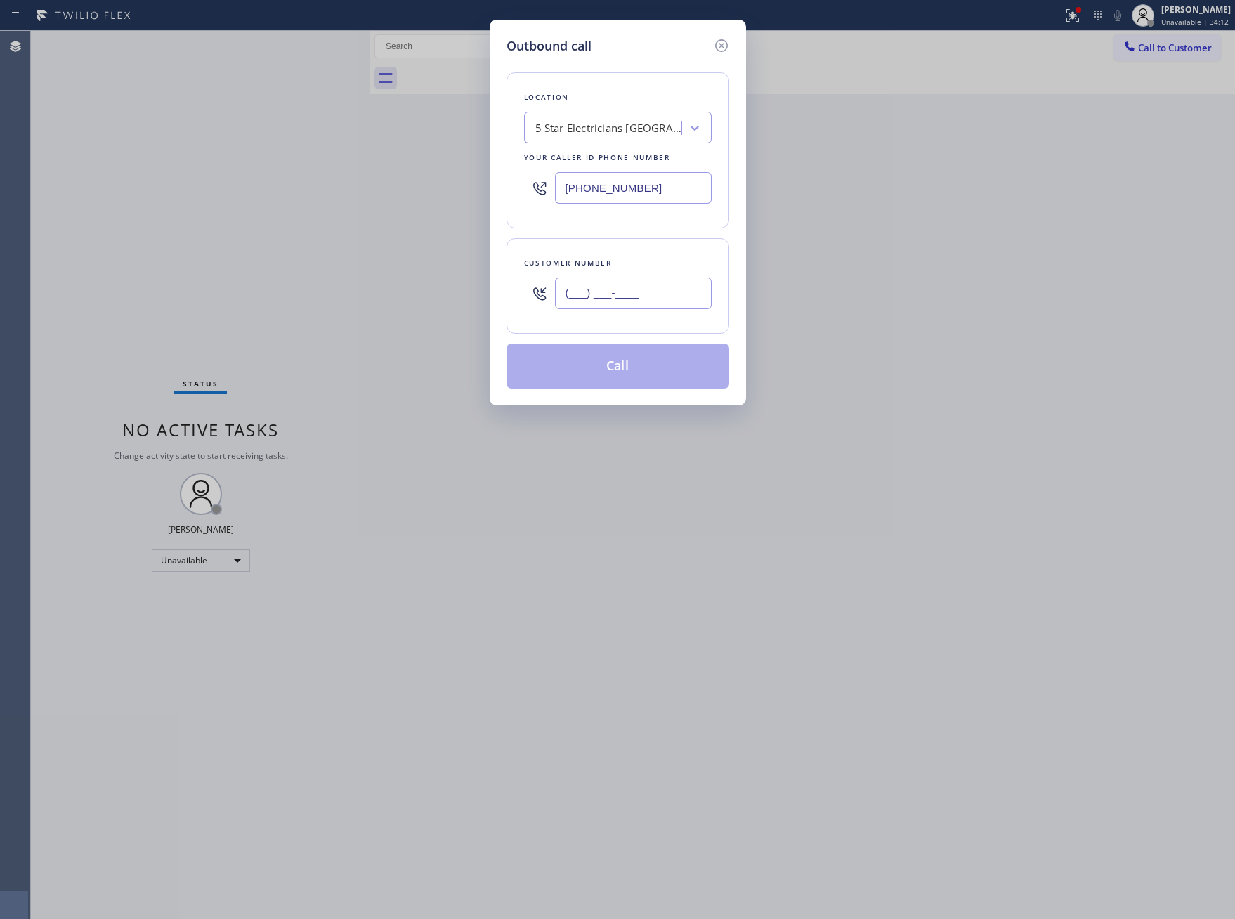
drag, startPoint x: 666, startPoint y: 306, endPoint x: 656, endPoint y: 306, distance: 9.8
click at [667, 304] on input "(___) ___-____" at bounding box center [633, 294] width 157 height 32
paste input "818) 307-1554"
type input "[PHONE_NUMBER]"
click at [660, 374] on button "Call" at bounding box center [618, 366] width 223 height 45
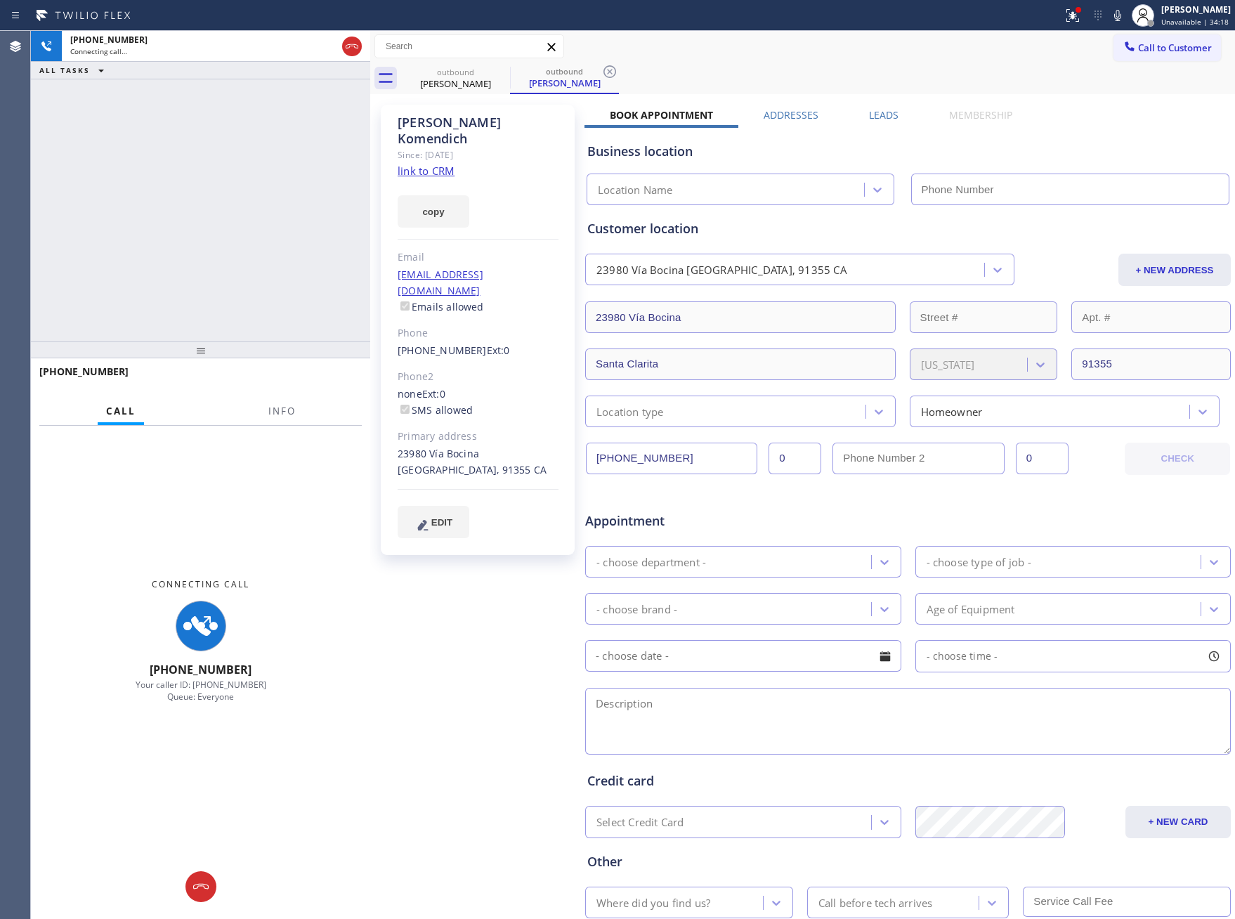
drag, startPoint x: 223, startPoint y: 262, endPoint x: 393, endPoint y: 171, distance: 192.4
click at [278, 245] on div "[PHONE_NUMBER] Connecting call… ALL TASKS ALL TASKS ACTIVE TASKS TASKS IN WRAP …" at bounding box center [200, 186] width 339 height 311
click at [420, 164] on link "link to CRM" at bounding box center [426, 171] width 57 height 14
type input "[PHONE_NUMBER]"
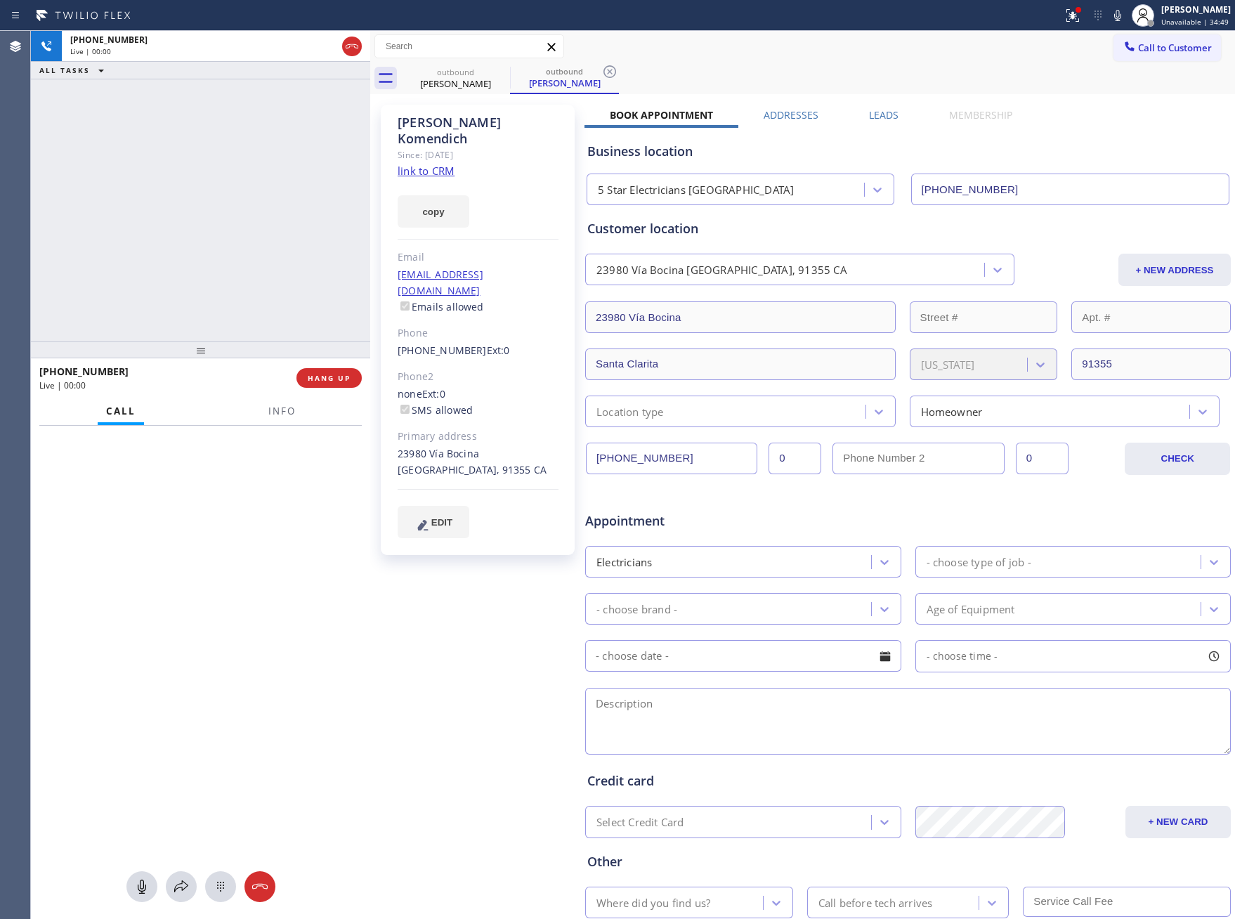
click at [306, 202] on div "[PHONE_NUMBER] Live | 00:00 ALL TASKS ALL TASKS ACTIVE TASKS TASKS IN WRAP UP" at bounding box center [200, 186] width 339 height 311
drag, startPoint x: 354, startPoint y: 44, endPoint x: 299, endPoint y: 156, distance: 124.5
click at [355, 43] on icon at bounding box center [352, 46] width 17 height 17
drag, startPoint x: 301, startPoint y: 162, endPoint x: 313, endPoint y: 181, distance: 22.1
click at [306, 171] on div "[PHONE_NUMBER] Live | 00:00 ALL TASKS ALL TASKS ACTIVE TASKS TASKS IN WRAP UP" at bounding box center [200, 186] width 339 height 311
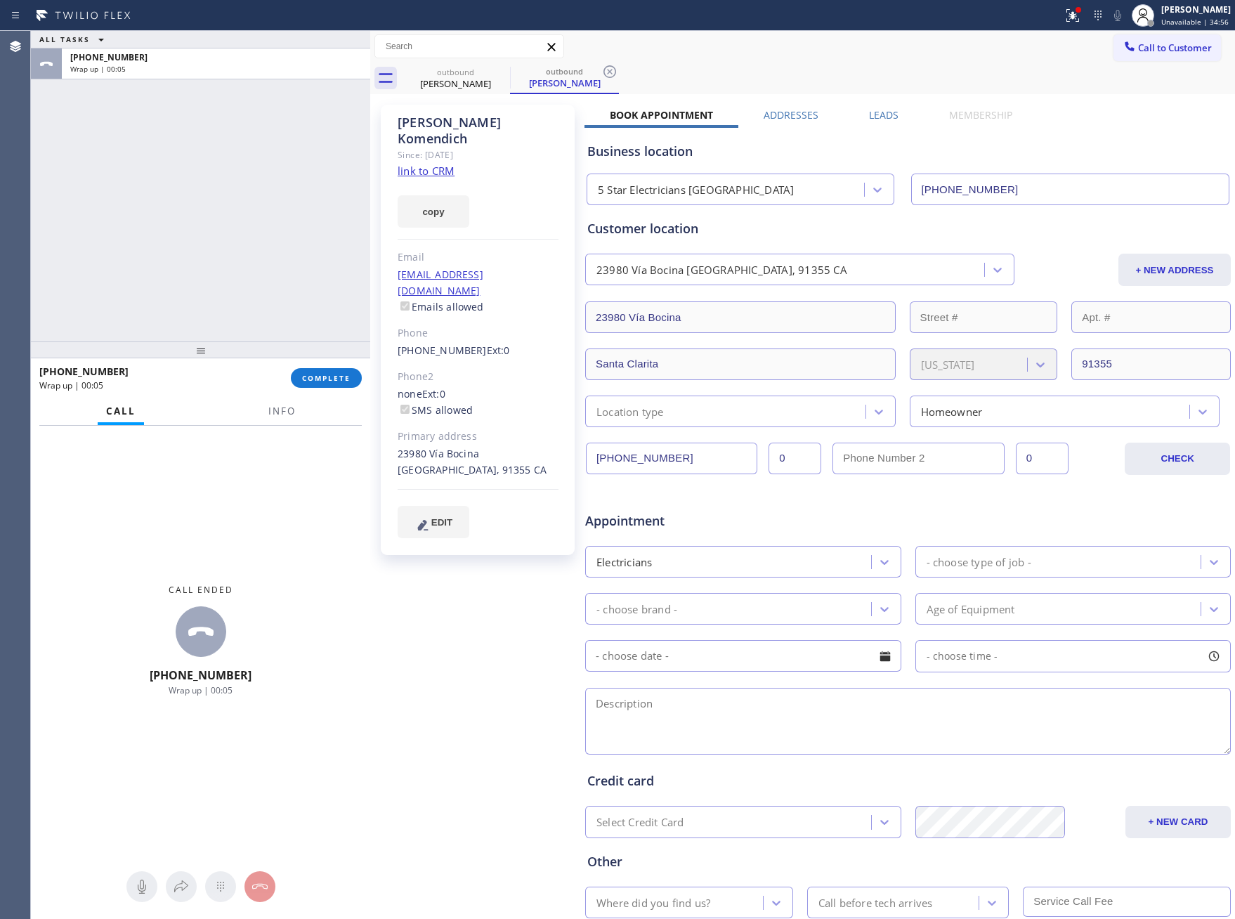
drag, startPoint x: 190, startPoint y: 175, endPoint x: 372, endPoint y: 13, distance: 243.4
click at [231, 148] on div "ALL TASKS ALL TASKS ACTIVE TASKS TASKS IN WRAP UP [PHONE_NUMBER] Wrap up | 00:05" at bounding box center [200, 186] width 339 height 311
click at [1167, 118] on div "Book Appointment Addresses Leads Membership Business location 5 Star Electricia…" at bounding box center [908, 558] width 647 height 900
click at [1180, 47] on span "Call to Customer" at bounding box center [1175, 47] width 74 height 13
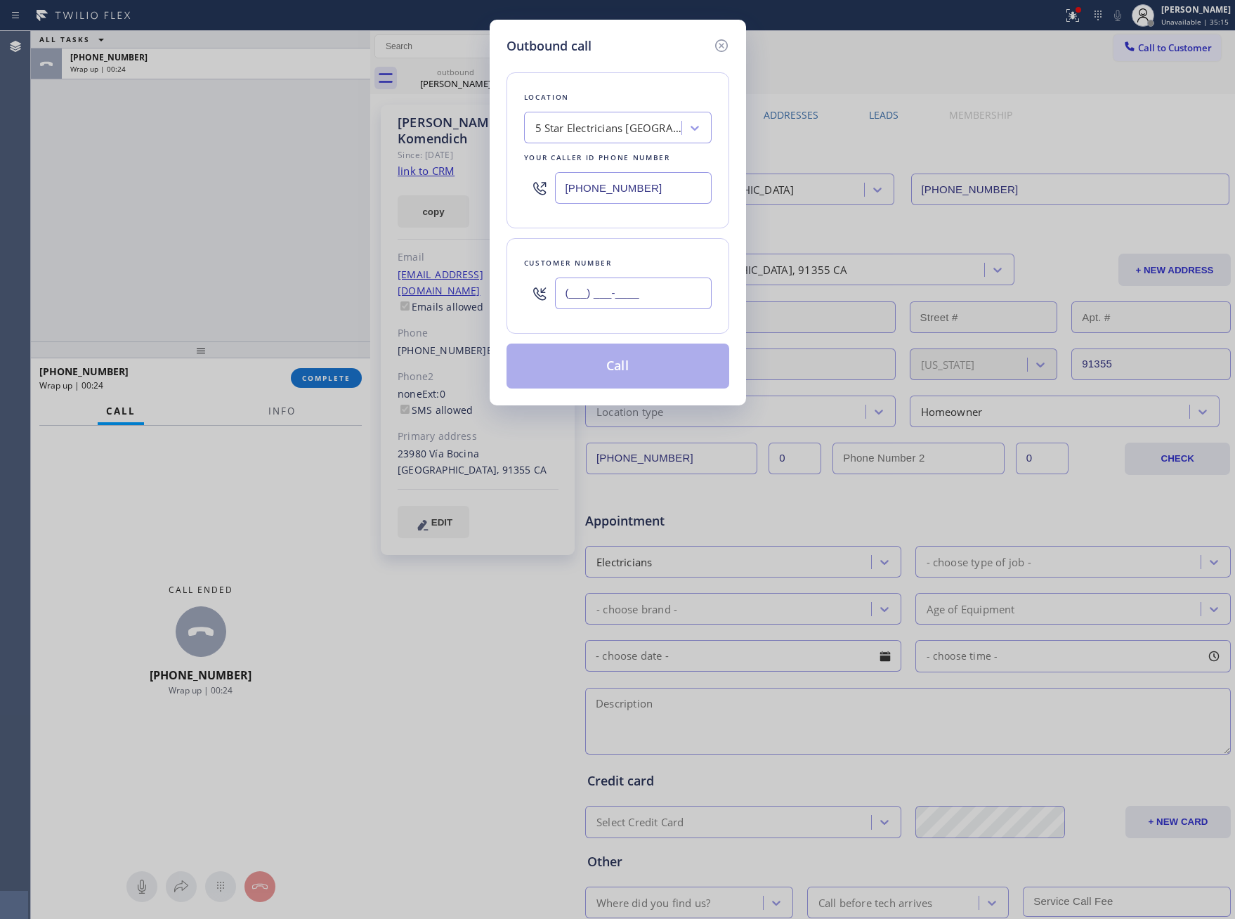
click at [677, 294] on input "(___) ___-____" at bounding box center [633, 294] width 157 height 32
paste input "704) 222-2363"
type input "[PHONE_NUMBER]"
click at [661, 384] on button "Call" at bounding box center [618, 366] width 223 height 45
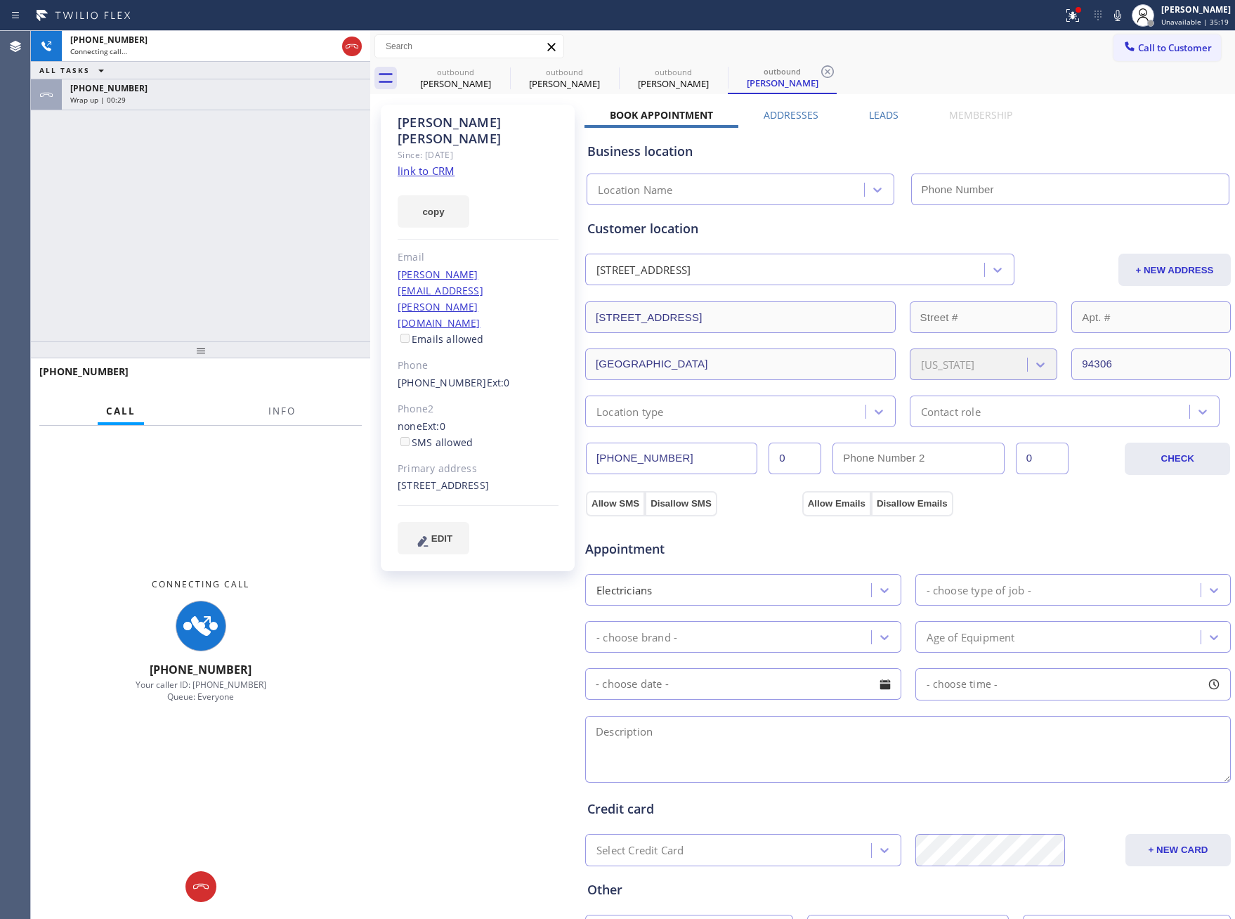
type input "[PHONE_NUMBER]"
click at [272, 70] on div "ALL TASKS ALL TASKS ACTIVE TASKS TASKS IN WRAP UP" at bounding box center [200, 71] width 339 height 18
click at [272, 91] on div "[PHONE_NUMBER]" at bounding box center [216, 88] width 292 height 12
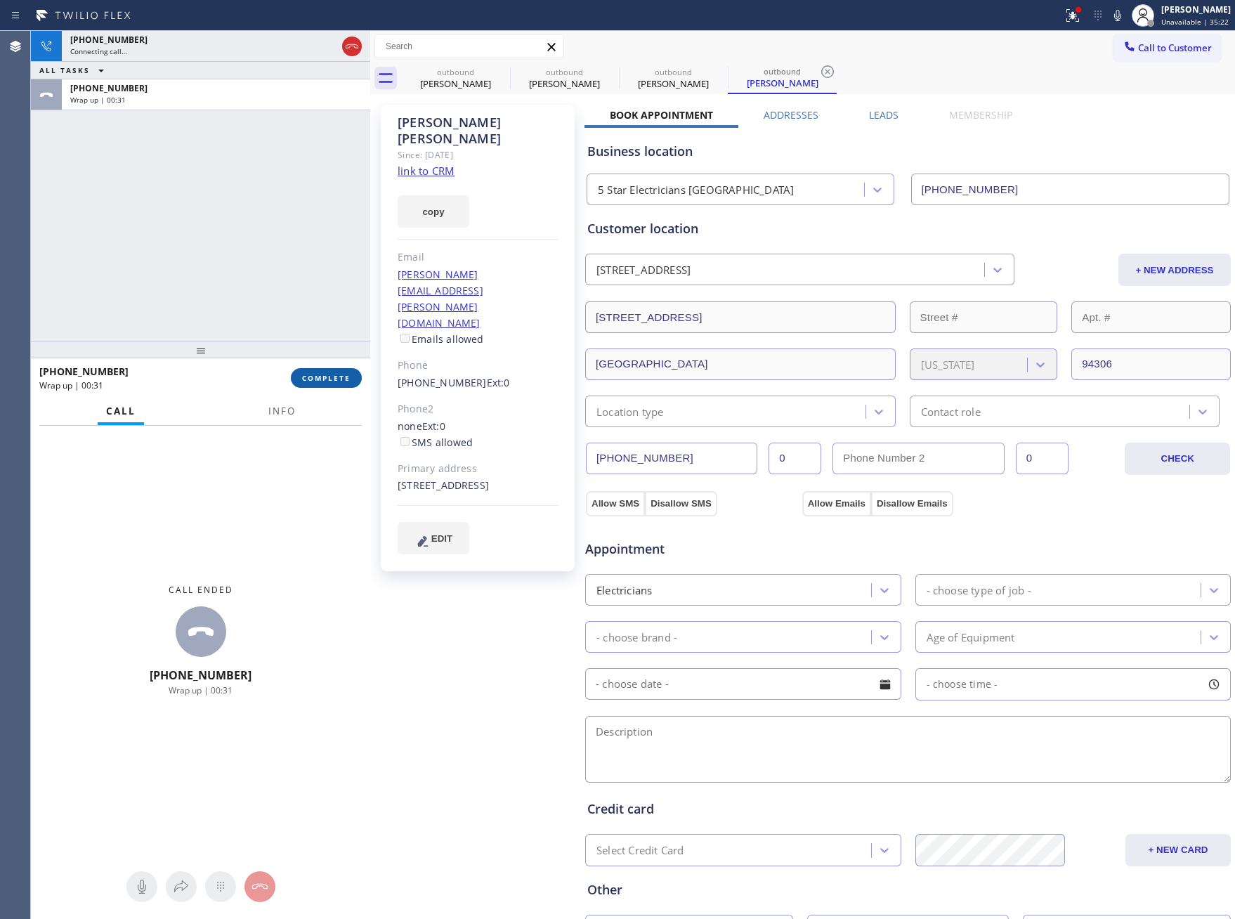
click at [349, 377] on span "COMPLETE" at bounding box center [326, 378] width 48 height 10
drag, startPoint x: 316, startPoint y: 256, endPoint x: 323, endPoint y: 259, distance: 7.9
click at [318, 255] on div "[PHONE_NUMBER] Connecting call… ALL TASKS ALL TASKS ACTIVE TASKS TASKS IN WRAP …" at bounding box center [200, 186] width 339 height 311
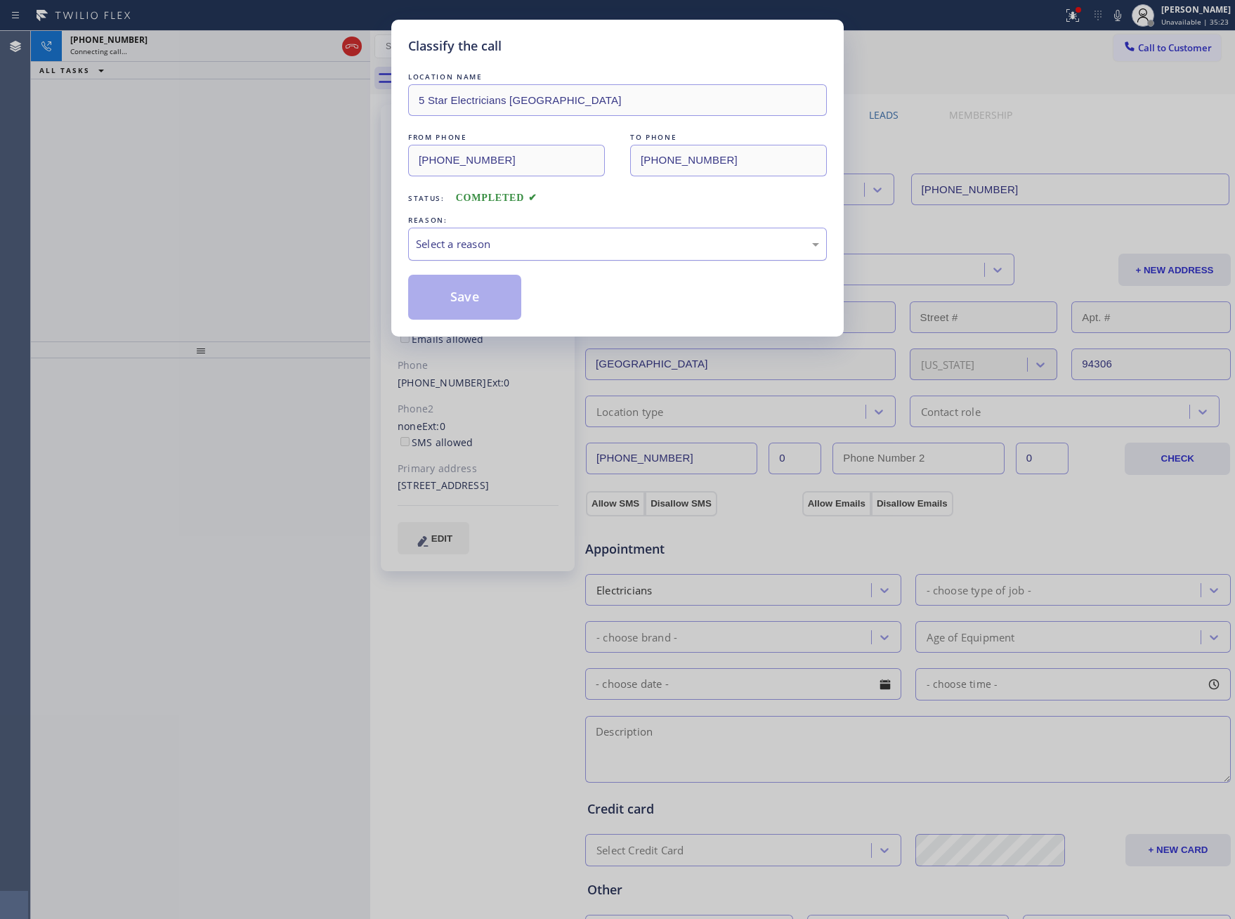
click at [557, 243] on div "Select a reason" at bounding box center [617, 244] width 403 height 16
click at [511, 297] on button "Save" at bounding box center [464, 297] width 113 height 45
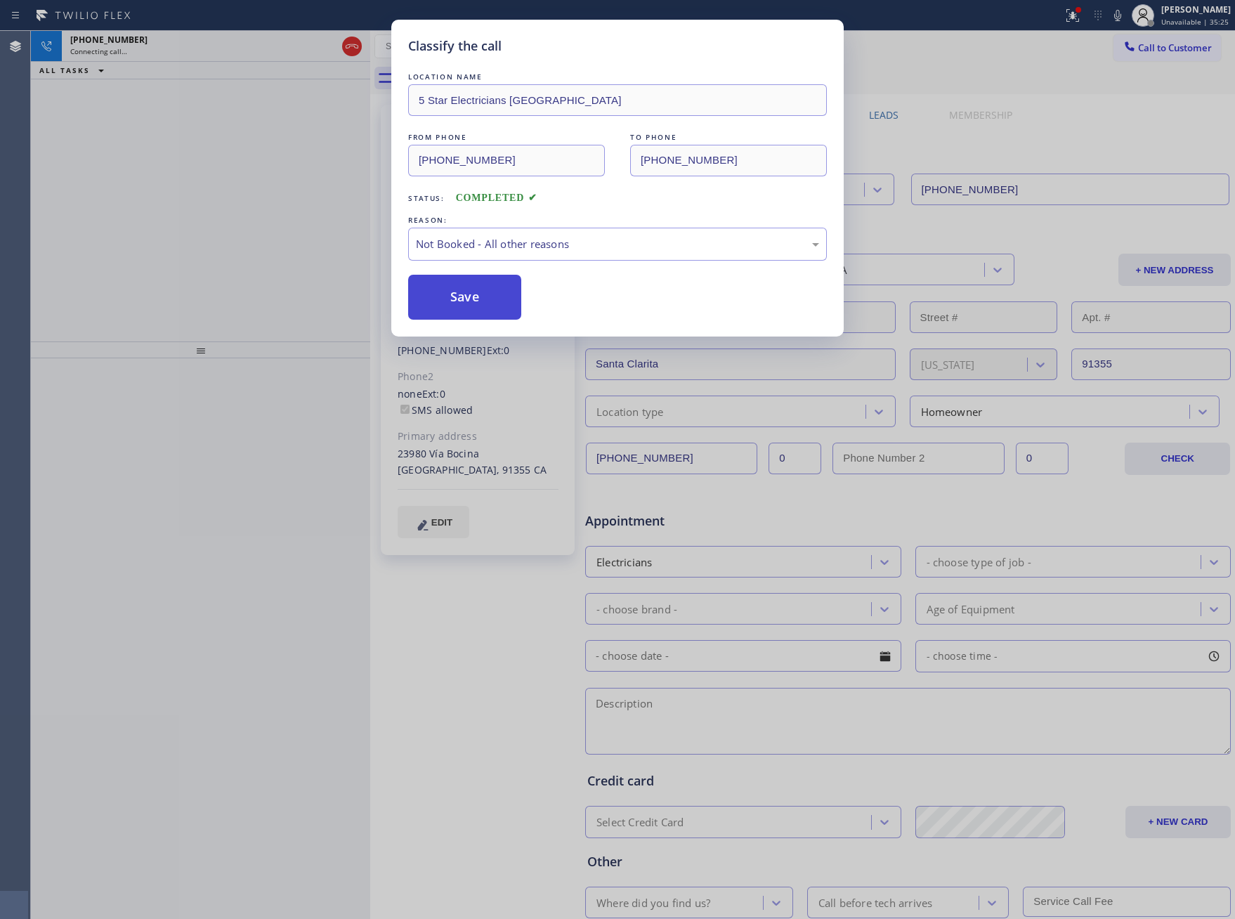
click at [506, 299] on button "Save" at bounding box center [464, 297] width 113 height 45
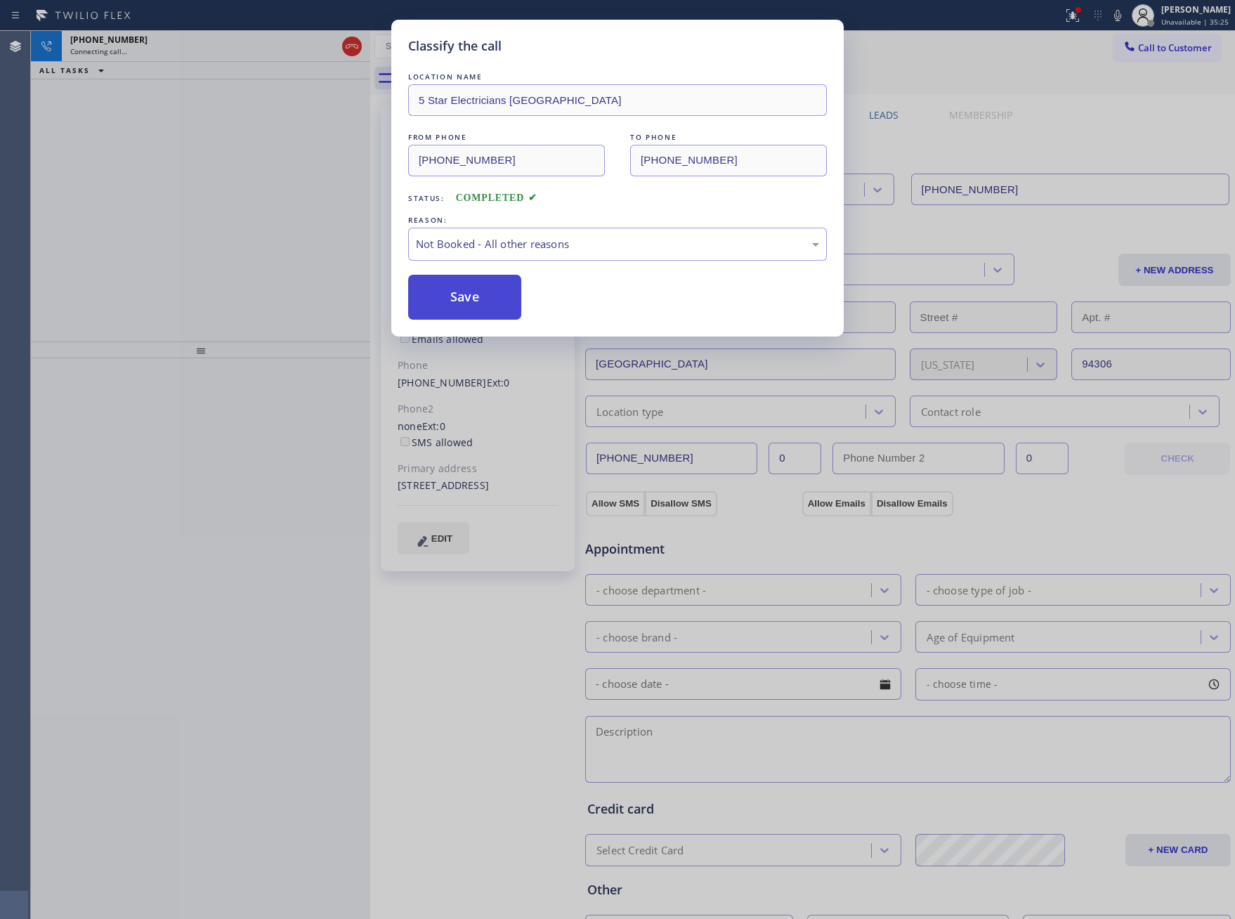
click at [506, 299] on button "Save" at bounding box center [464, 297] width 113 height 45
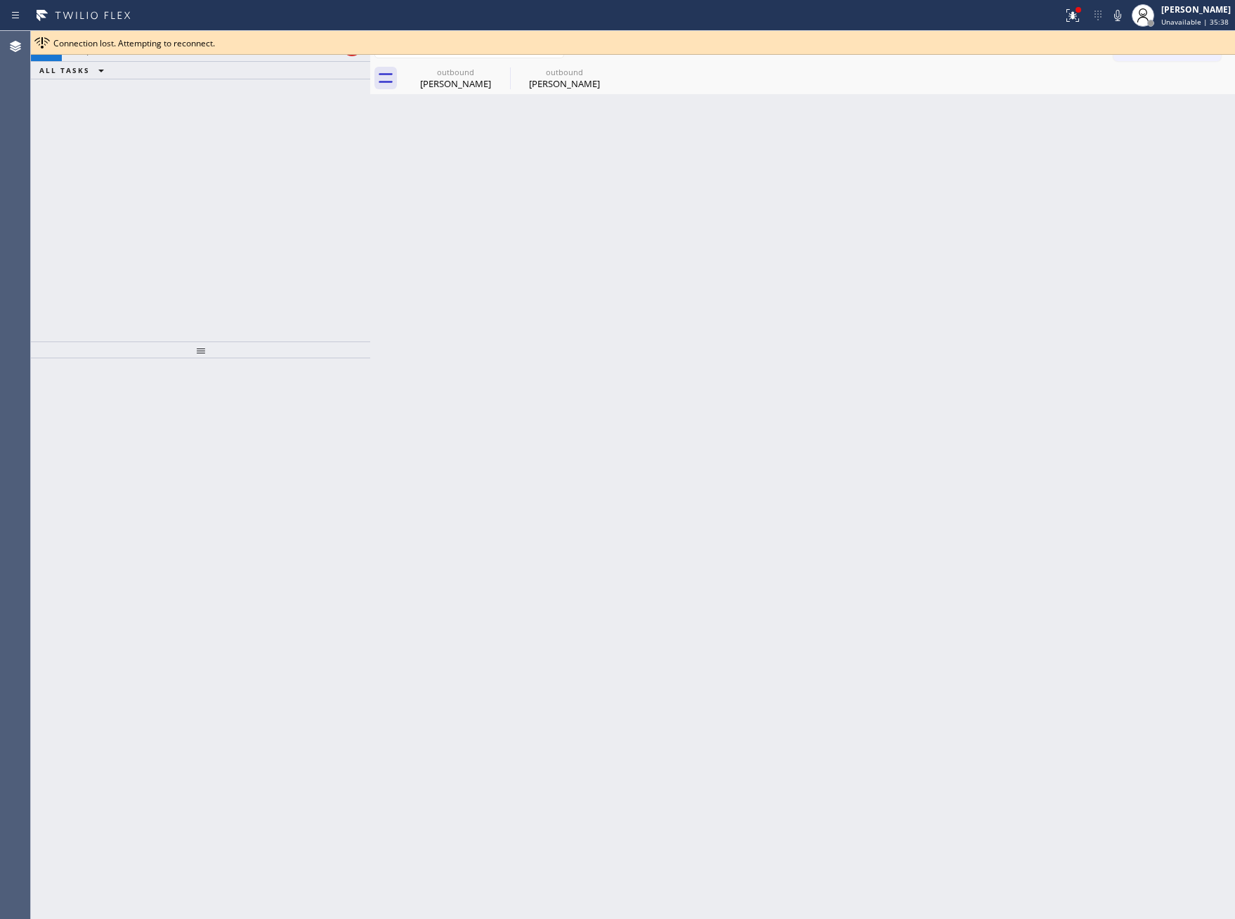
click at [637, 314] on div "Back to Dashboard Change Sender ID Customers Technicians Select a contact Outbo…" at bounding box center [802, 475] width 865 height 888
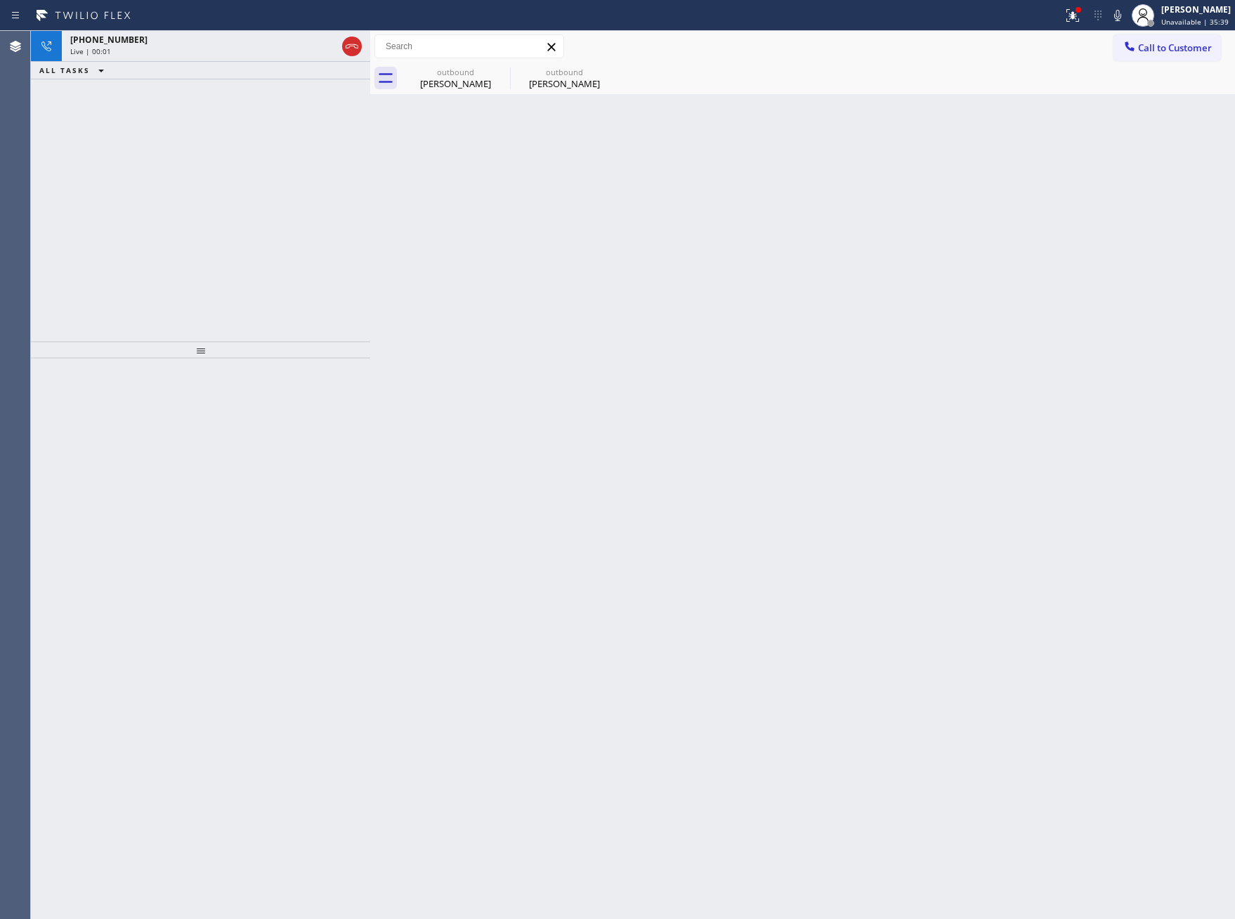
click at [300, 186] on div "[PHONE_NUMBER] Live | 00:01 ALL TASKS ALL TASKS ACTIVE TASKS TASKS IN WRAP UP" at bounding box center [200, 186] width 339 height 311
click at [536, 77] on div "[PERSON_NAME]" at bounding box center [565, 83] width 106 height 13
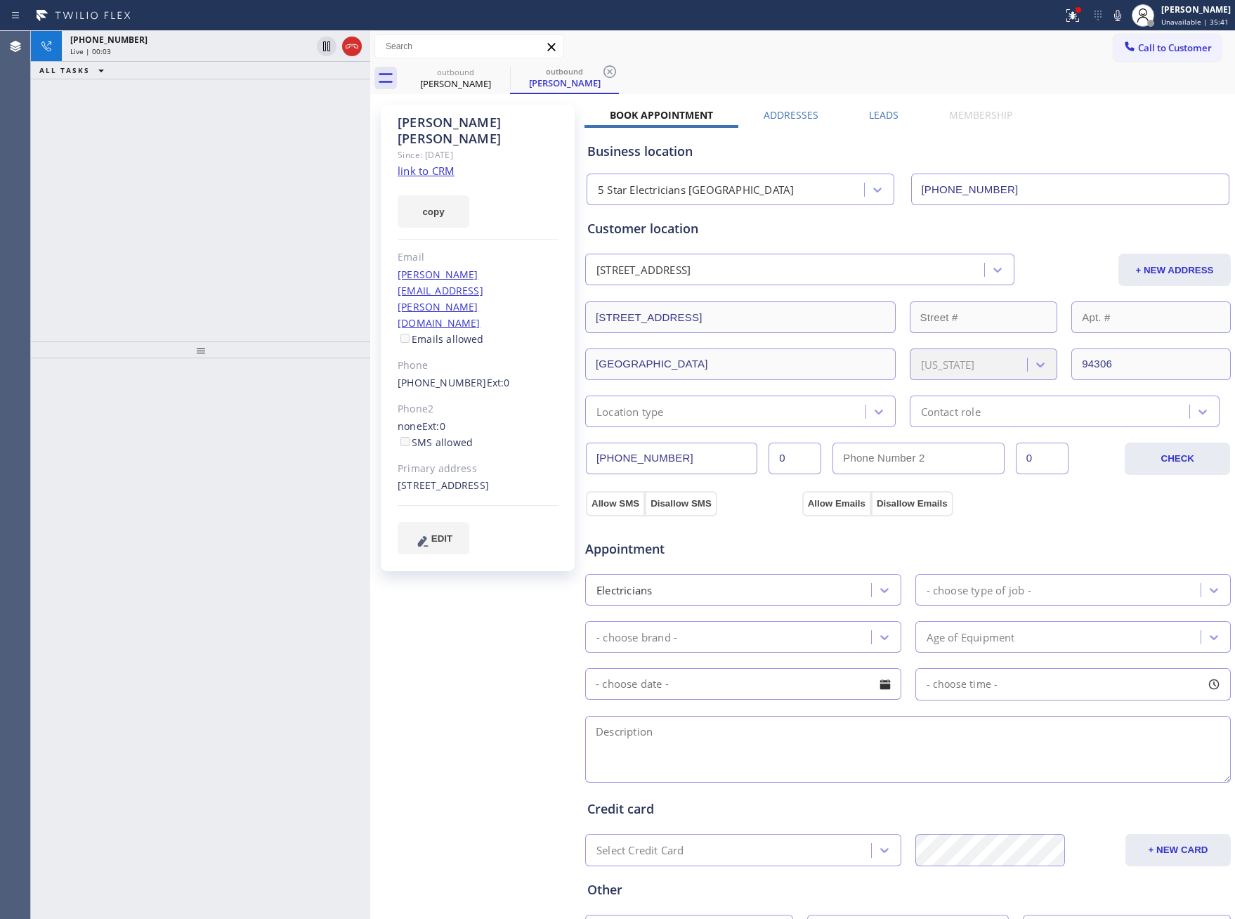
click at [416, 164] on link "link to CRM" at bounding box center [426, 171] width 57 height 14
drag, startPoint x: 306, startPoint y: 186, endPoint x: 397, endPoint y: 159, distance: 94.5
click at [367, 171] on div "[PHONE_NUMBER] Live | 00:03 ALL TASKS ALL TASKS ACTIVE TASKS TASKS IN WRAP UP T…" at bounding box center [633, 475] width 1205 height 888
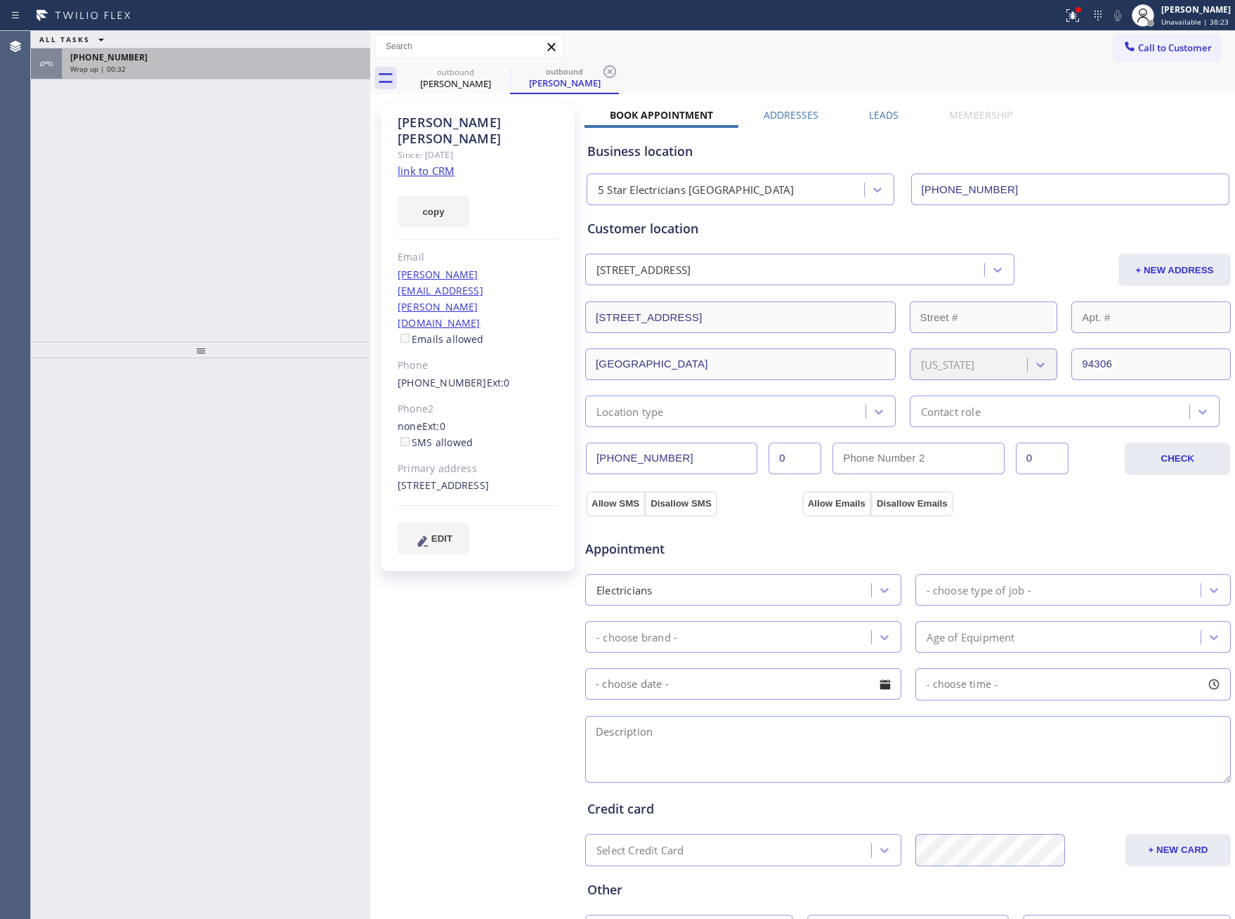
click at [196, 74] on div "[PHONE_NUMBER] Wrap up | 00:32" at bounding box center [213, 63] width 303 height 31
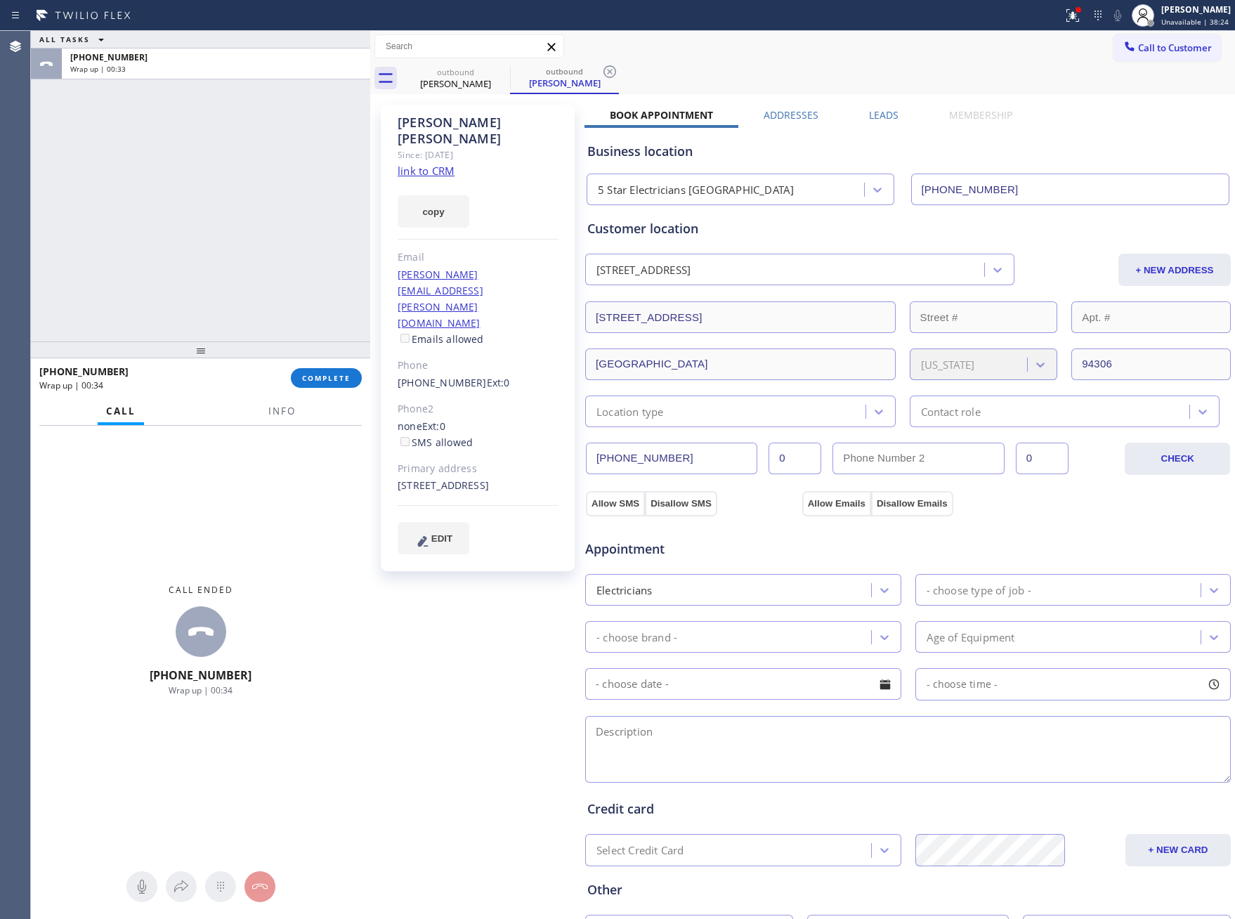
click at [276, 178] on div "ALL TASKS ALL TASKS ACTIVE TASKS TASKS IN WRAP UP [PHONE_NUMBER] Wrap up | 00:33" at bounding box center [200, 186] width 339 height 311
drag, startPoint x: 285, startPoint y: 295, endPoint x: 300, endPoint y: 374, distance: 80.2
click at [300, 374] on div "ALL TASKS ALL TASKS ACTIVE TASKS TASKS IN WRAP UP [PHONE_NUMBER] Wrap up | 00:3…" at bounding box center [200, 475] width 339 height 888
drag, startPoint x: 302, startPoint y: 389, endPoint x: 290, endPoint y: 318, distance: 71.4
click at [304, 388] on div "[PHONE_NUMBER] Wrap up | 00:37 COMPLETE" at bounding box center [200, 378] width 323 height 37
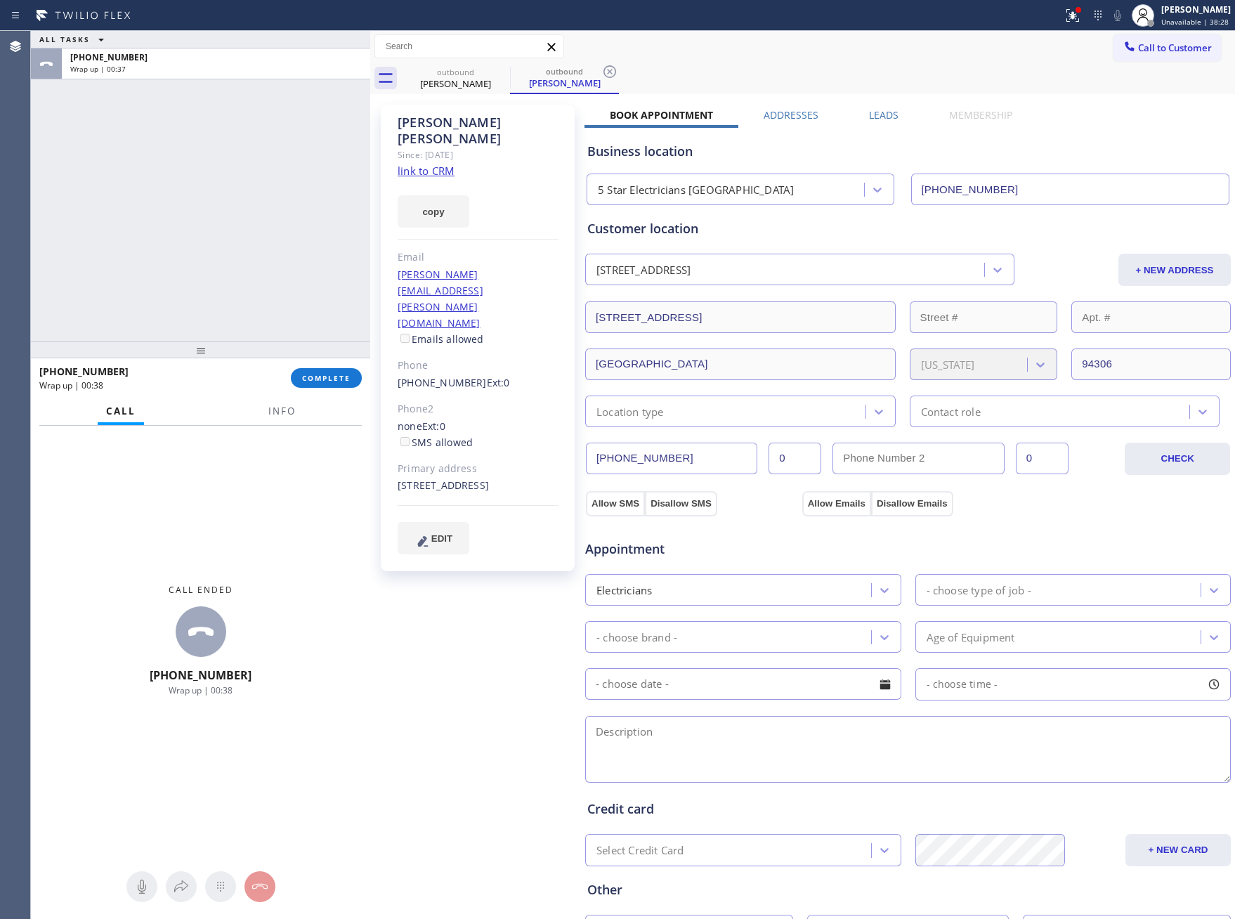
click at [304, 247] on div "ALL TASKS ALL TASKS ACTIVE TASKS TASKS IN WRAP UP [PHONE_NUMBER] Wrap up | 00:37" at bounding box center [200, 186] width 339 height 311
click at [304, 245] on div "ALL TASKS ALL TASKS ACTIVE TASKS TASKS IN WRAP UP [PHONE_NUMBER] Wrap up | 00:37" at bounding box center [200, 186] width 339 height 311
click at [327, 379] on span "COMPLETE" at bounding box center [326, 378] width 48 height 10
click at [281, 129] on div "ALL TASKS ALL TASKS ACTIVE TASKS TASKS IN WRAP UP [PHONE_NUMBER] Wrap up | 00:38" at bounding box center [200, 186] width 339 height 311
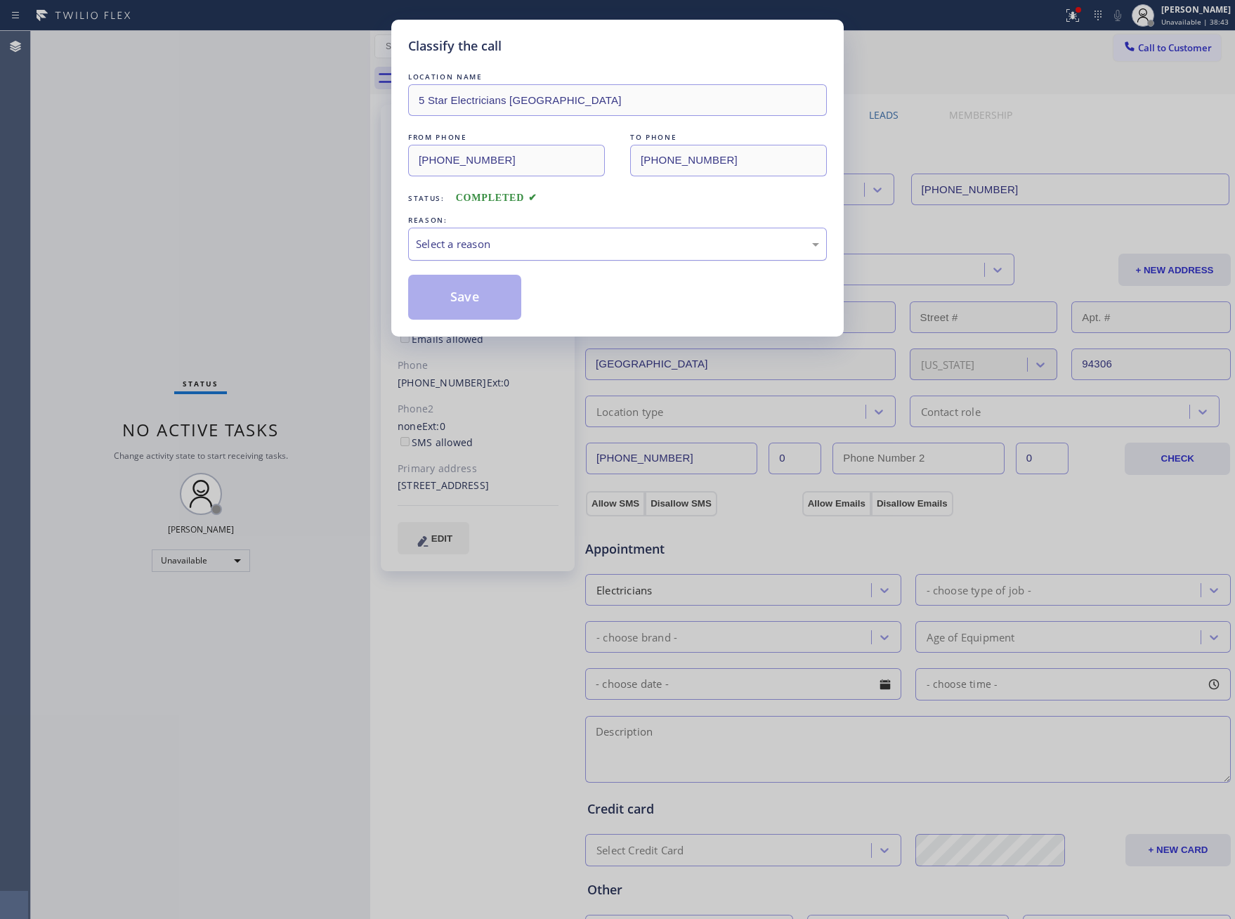
drag, startPoint x: 507, startPoint y: 259, endPoint x: 509, endPoint y: 245, distance: 14.2
click at [508, 254] on div "Select a reason" at bounding box center [617, 244] width 419 height 33
click at [477, 301] on button "Save" at bounding box center [464, 297] width 113 height 45
drag, startPoint x: 477, startPoint y: 301, endPoint x: 580, endPoint y: 266, distance: 108.7
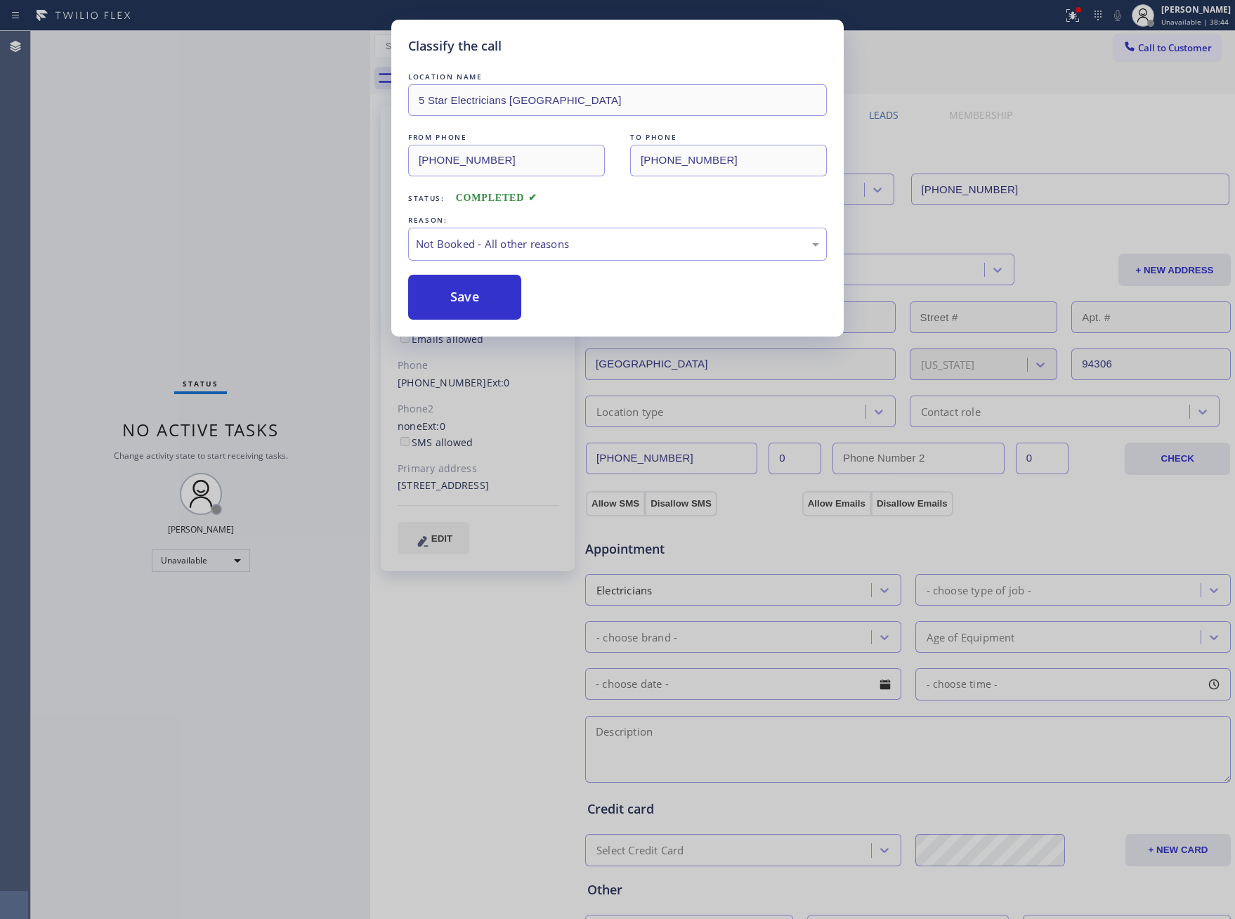
click at [502, 293] on button "Save" at bounding box center [464, 297] width 113 height 45
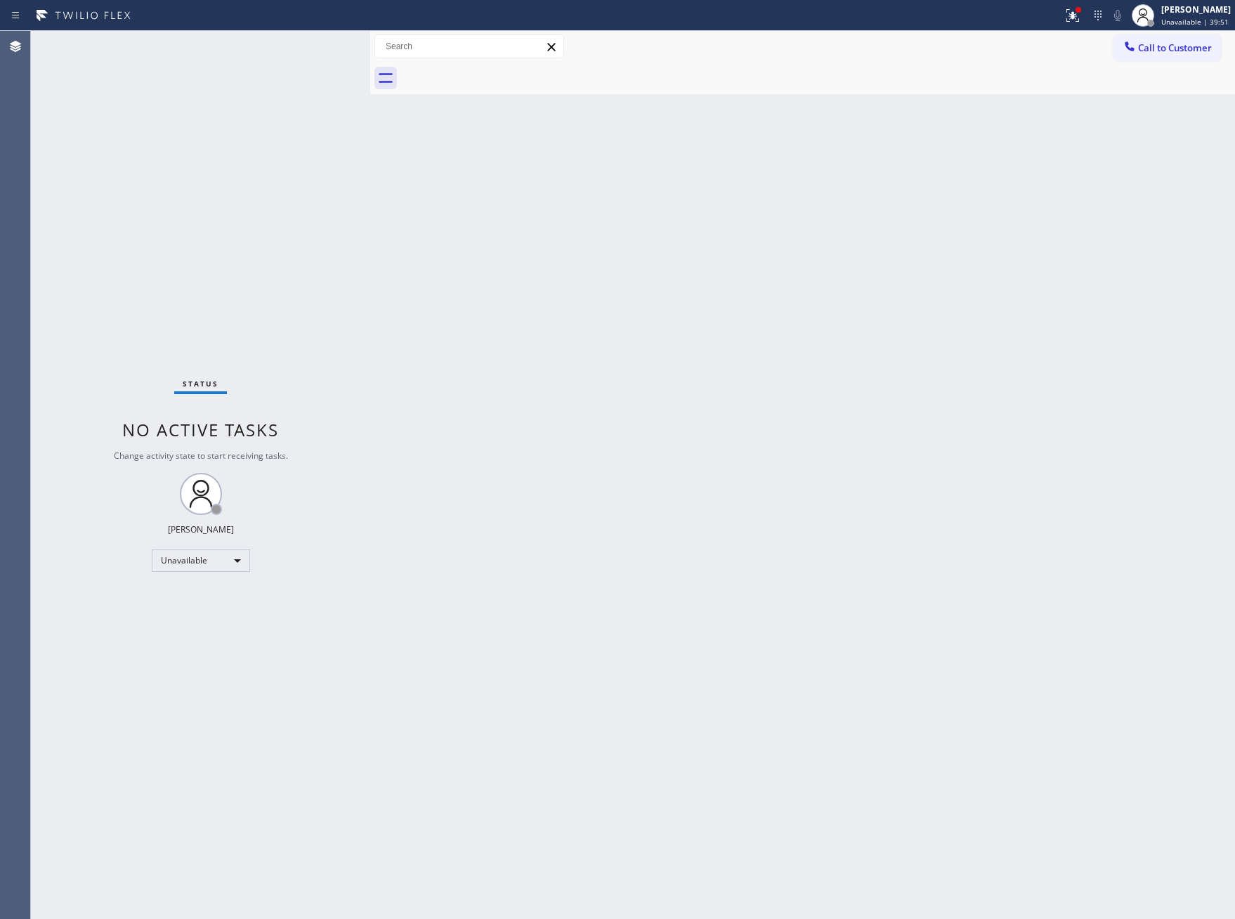
drag, startPoint x: 635, startPoint y: 314, endPoint x: 840, endPoint y: 249, distance: 215.4
click at [700, 301] on div "Back to Dashboard Change Sender ID Customers Technicians Select a contact Outbo…" at bounding box center [802, 475] width 865 height 888
click at [1180, 40] on button "Call to Customer" at bounding box center [1168, 47] width 108 height 27
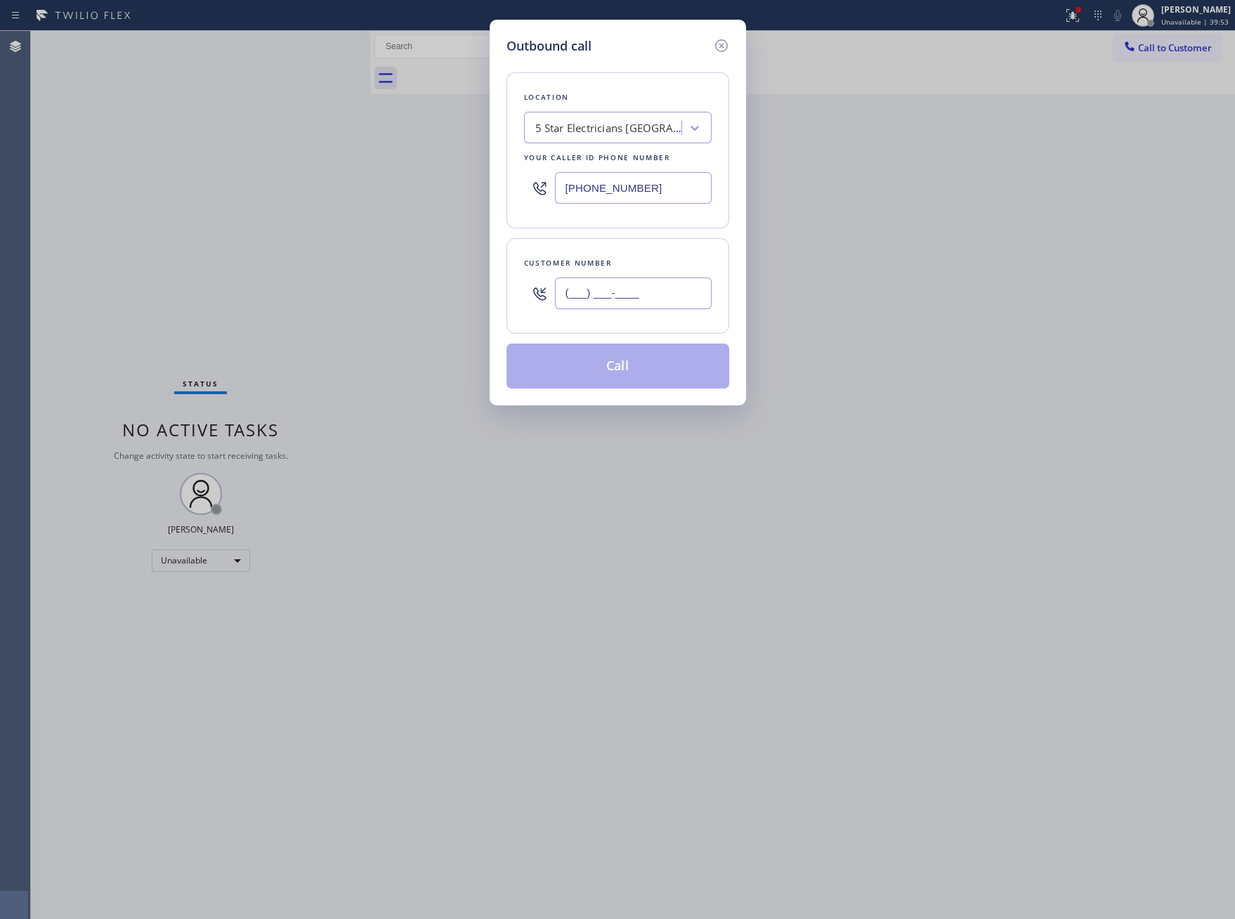
click at [658, 296] on input "(___) ___-____" at bounding box center [633, 294] width 157 height 32
paste input "801) 209-0850"
type input "[PHONE_NUMBER]"
click at [621, 357] on button "Call" at bounding box center [618, 366] width 223 height 45
click at [890, 309] on div "Outbound call Location 5 Star Electricians [GEOGRAPHIC_DATA] Your caller id pho…" at bounding box center [617, 459] width 1235 height 919
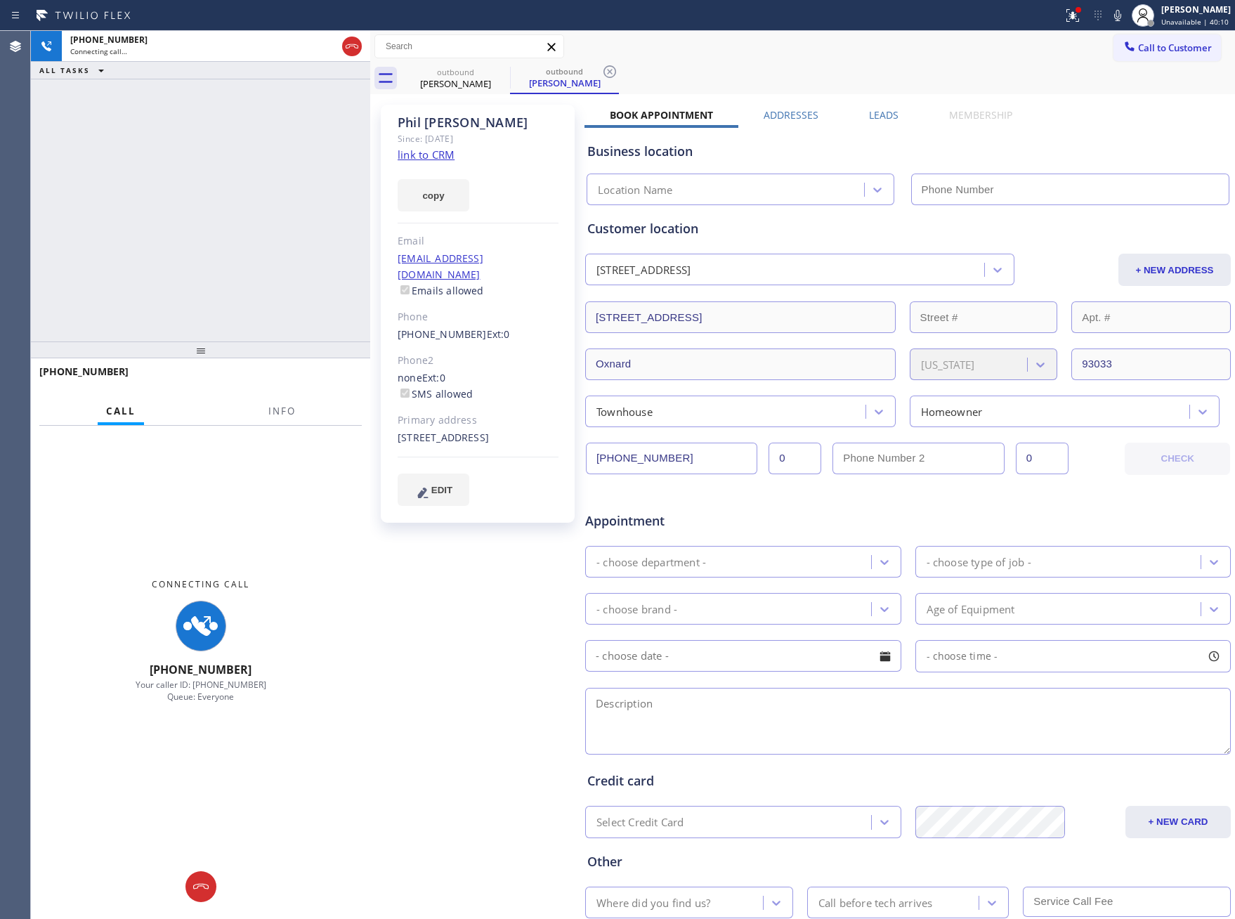
type input "[PHONE_NUMBER]"
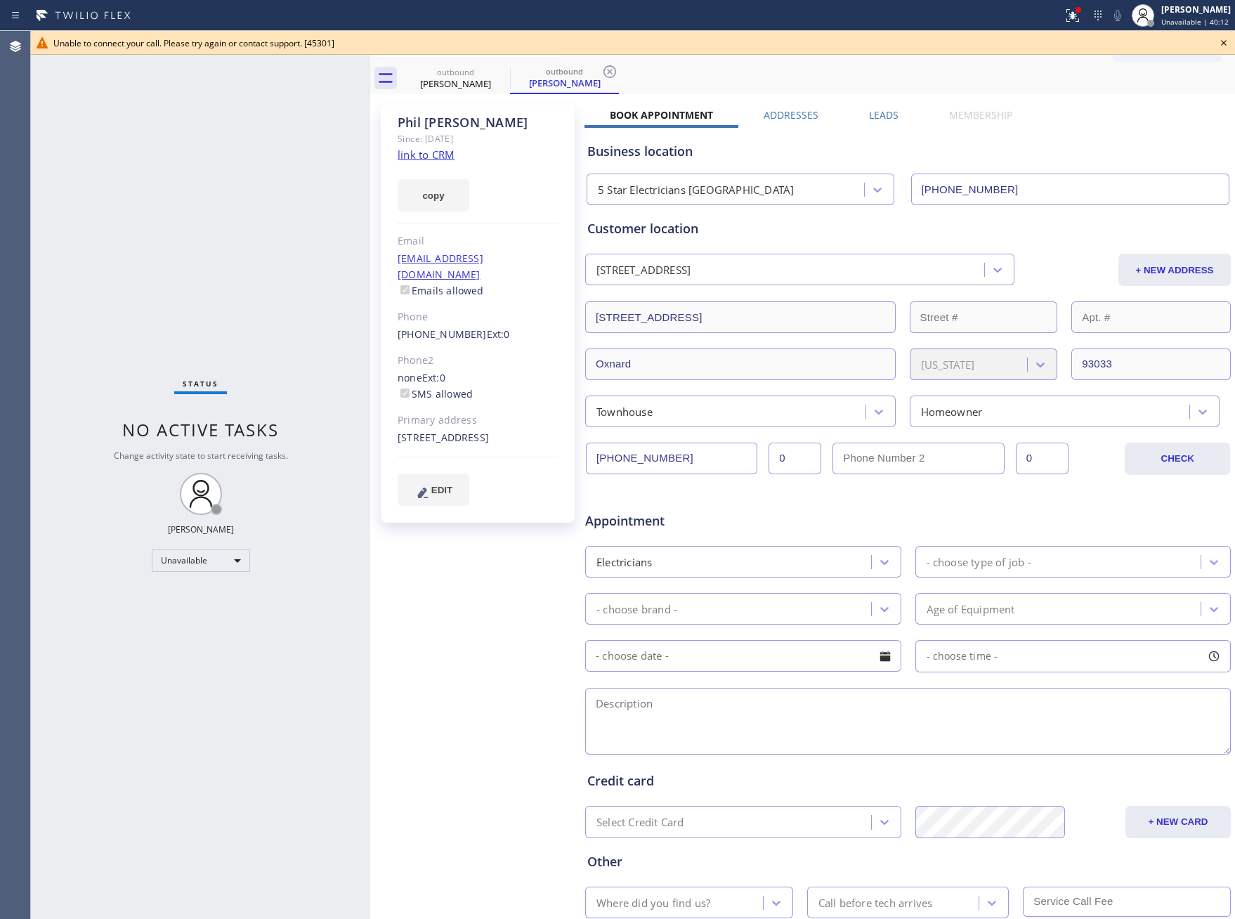
click at [243, 226] on div "Status No active tasks Change activity state to start receiving tasks. [PERSON_…" at bounding box center [200, 475] width 339 height 888
click at [669, 448] on input "[PHONE_NUMBER]" at bounding box center [671, 459] width 171 height 32
click at [668, 448] on input "[PHONE_NUMBER]" at bounding box center [671, 459] width 171 height 32
drag, startPoint x: 1086, startPoint y: 89, endPoint x: 1187, endPoint y: 81, distance: 100.8
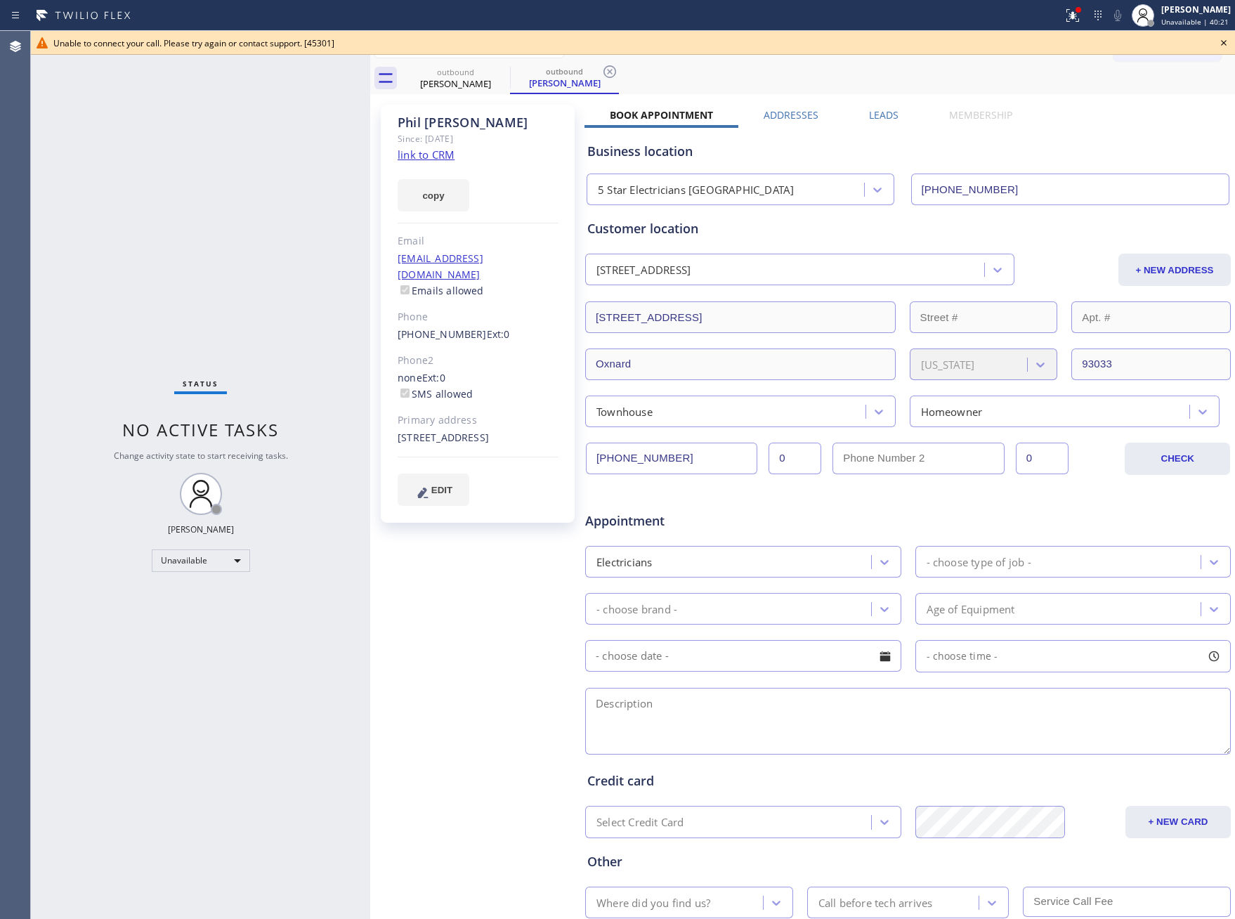
click at [1101, 93] on div "outbound [PERSON_NAME] outbound [PERSON_NAME]" at bounding box center [818, 79] width 834 height 32
click at [1180, 45] on icon at bounding box center [1224, 42] width 17 height 17
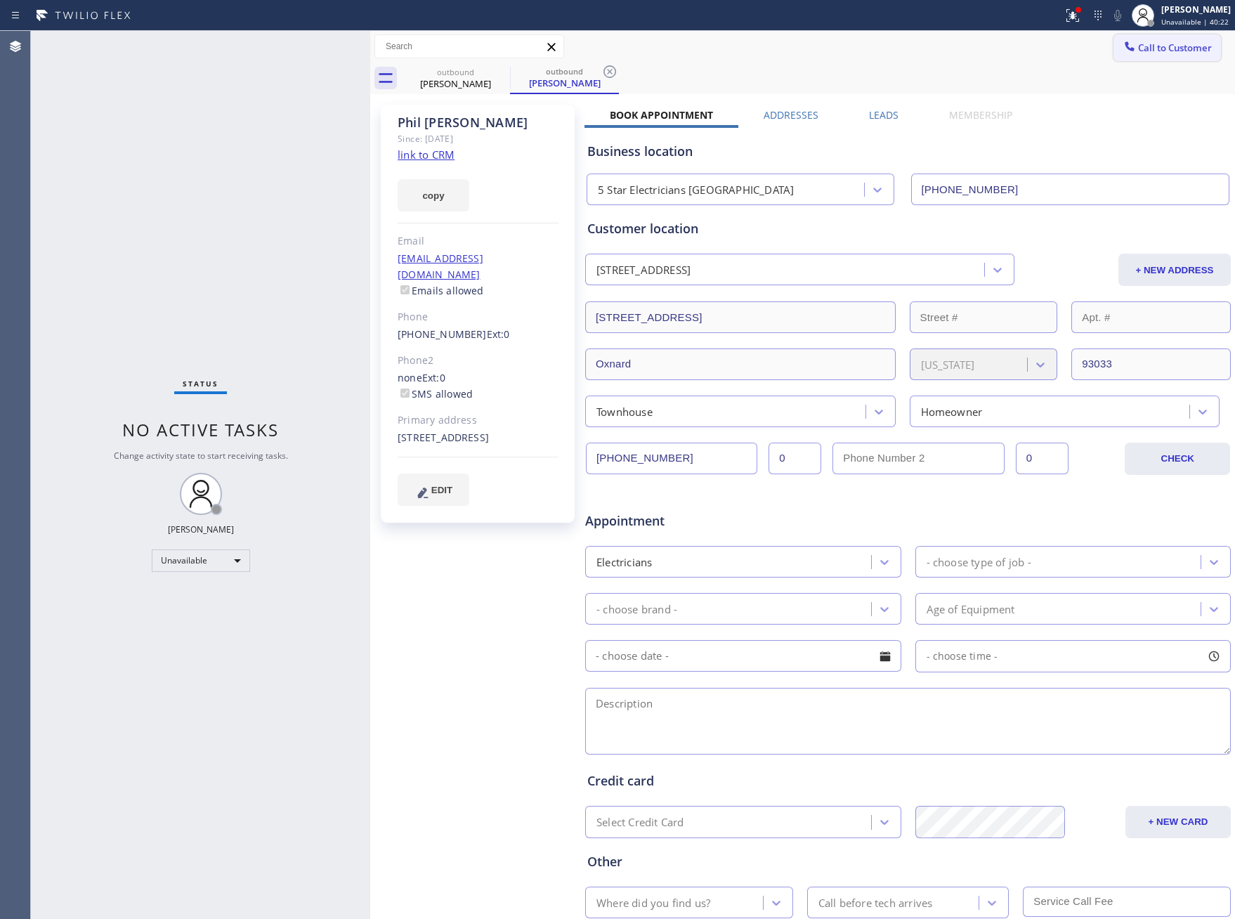
click at [1180, 57] on button "Call to Customer" at bounding box center [1168, 47] width 108 height 27
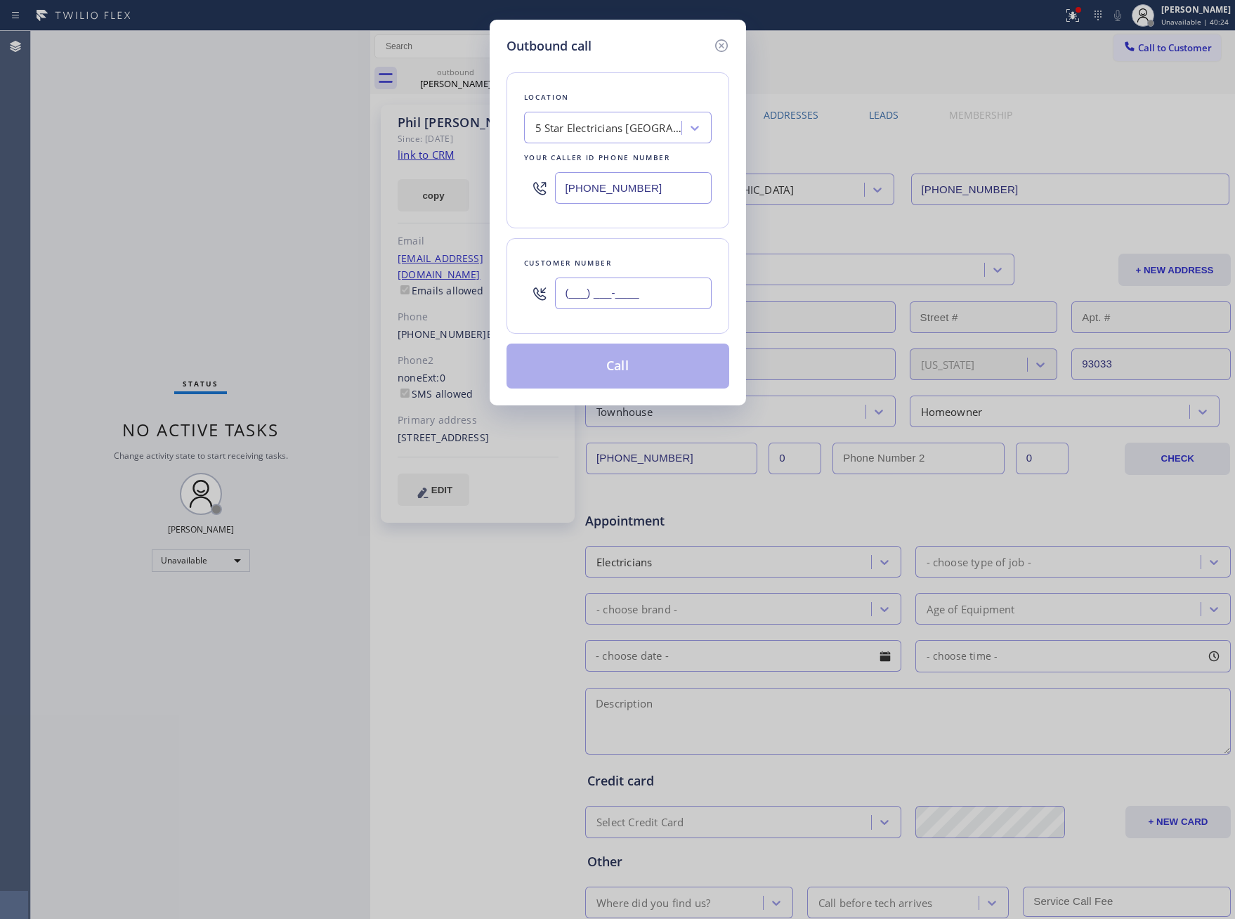
click at [601, 300] on input "(___) ___-____" at bounding box center [633, 294] width 157 height 32
paste input "801) 209-0850"
type input "[PHONE_NUMBER]"
click at [623, 375] on button "Call" at bounding box center [618, 366] width 223 height 45
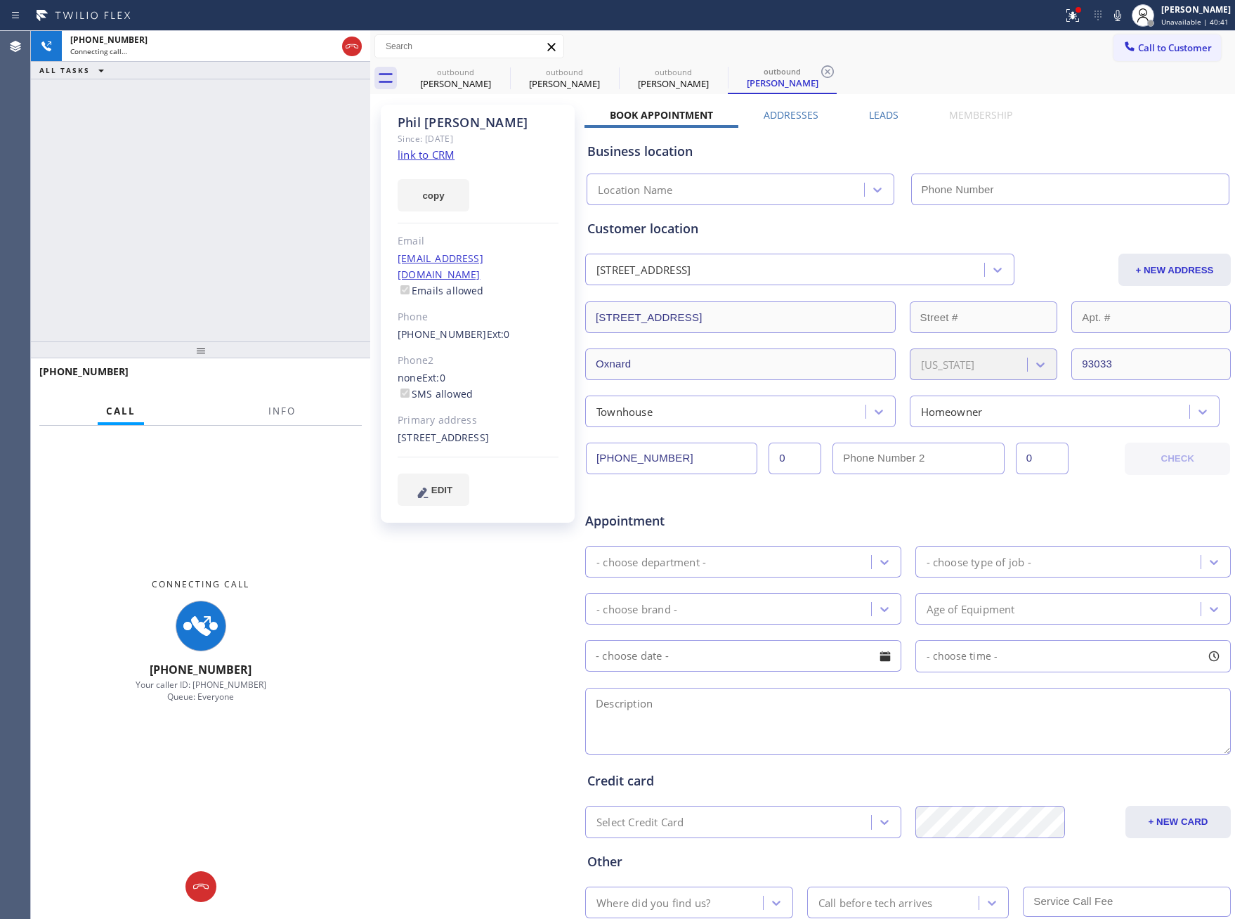
click at [500, 329] on div "[PERSON_NAME] Since: [DATE] link to CRM copy Email [EMAIL_ADDRESS][DOMAIN_NAME]…" at bounding box center [478, 314] width 194 height 418
type input "[PHONE_NUMBER]"
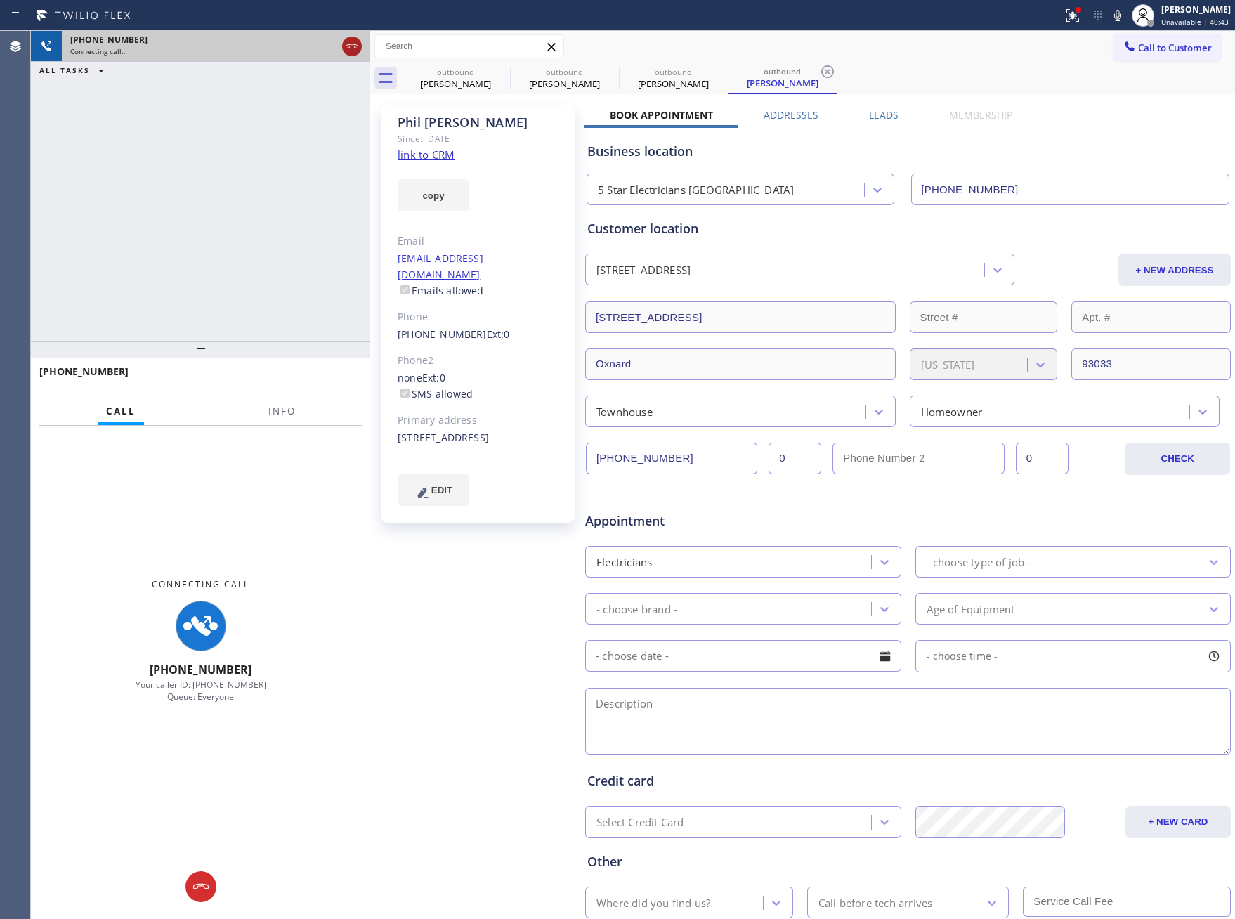
drag, startPoint x: 351, startPoint y: 41, endPoint x: 940, endPoint y: 536, distance: 769.7
click at [351, 43] on icon at bounding box center [352, 46] width 17 height 17
click at [320, 212] on div "[PHONE_NUMBER] Connecting call… ALL TASKS ALL TASKS ACTIVE TASKS TASKS IN WRAP …" at bounding box center [200, 186] width 339 height 311
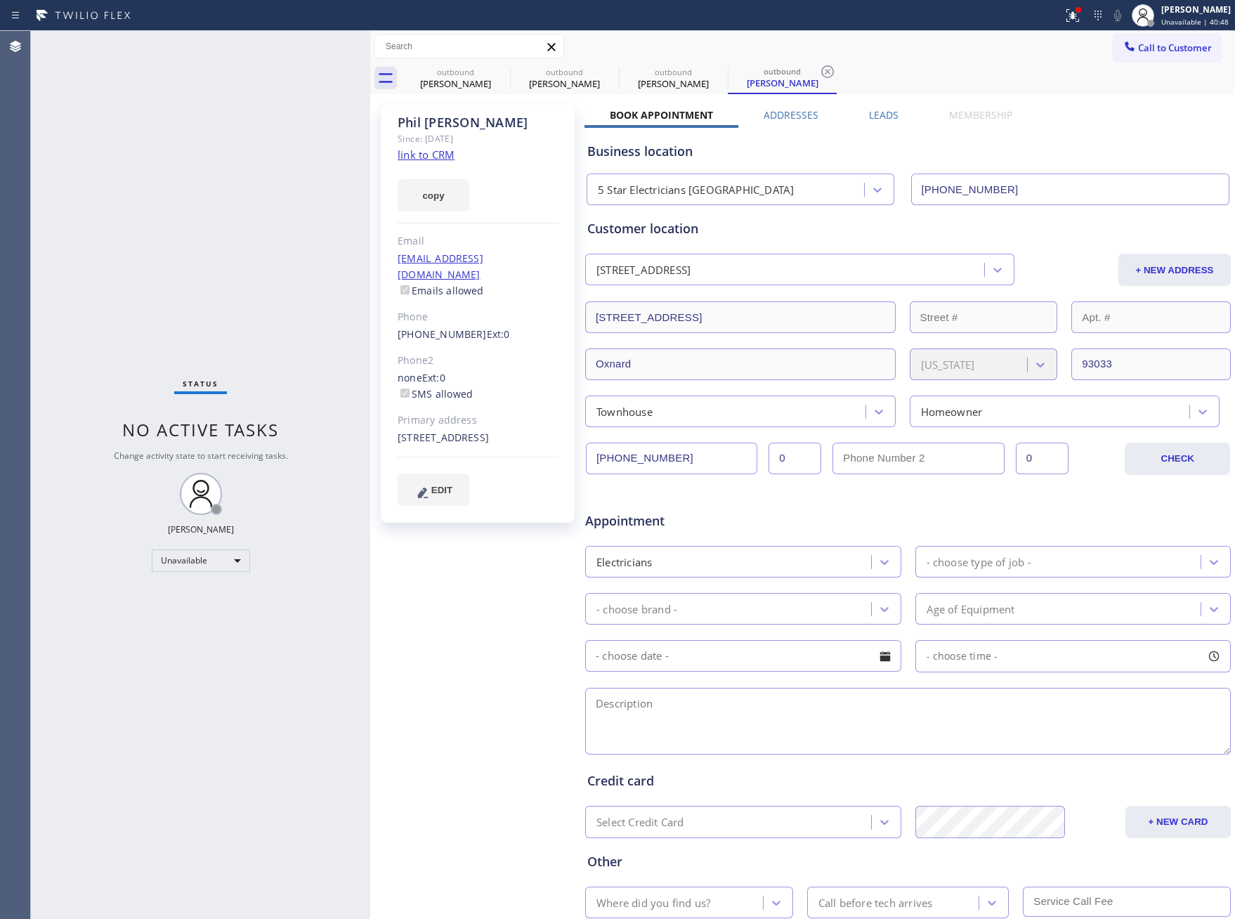
drag, startPoint x: 254, startPoint y: 289, endPoint x: 1060, endPoint y: 176, distance: 814.7
click at [280, 285] on div "Status No active tasks Change activity state to start receiving tasks. [PERSON_…" at bounding box center [200, 475] width 339 height 888
click at [1143, 41] on span "Call to Customer" at bounding box center [1175, 47] width 74 height 13
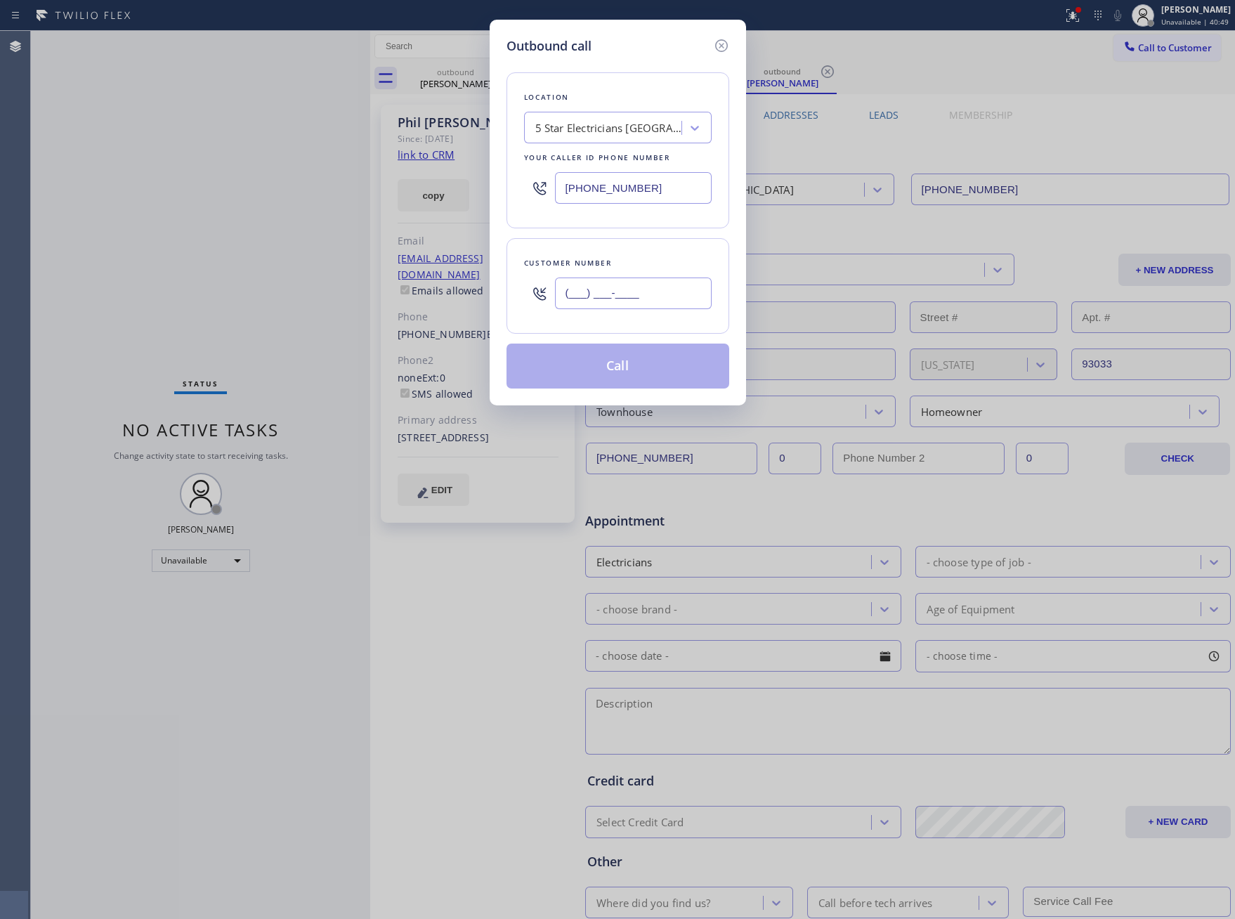
click at [700, 287] on input "(___) ___-____" at bounding box center [633, 294] width 157 height 32
paste input "714) 486-6304"
type input "[PHONE_NUMBER]"
click at [694, 386] on button "Call" at bounding box center [618, 366] width 223 height 45
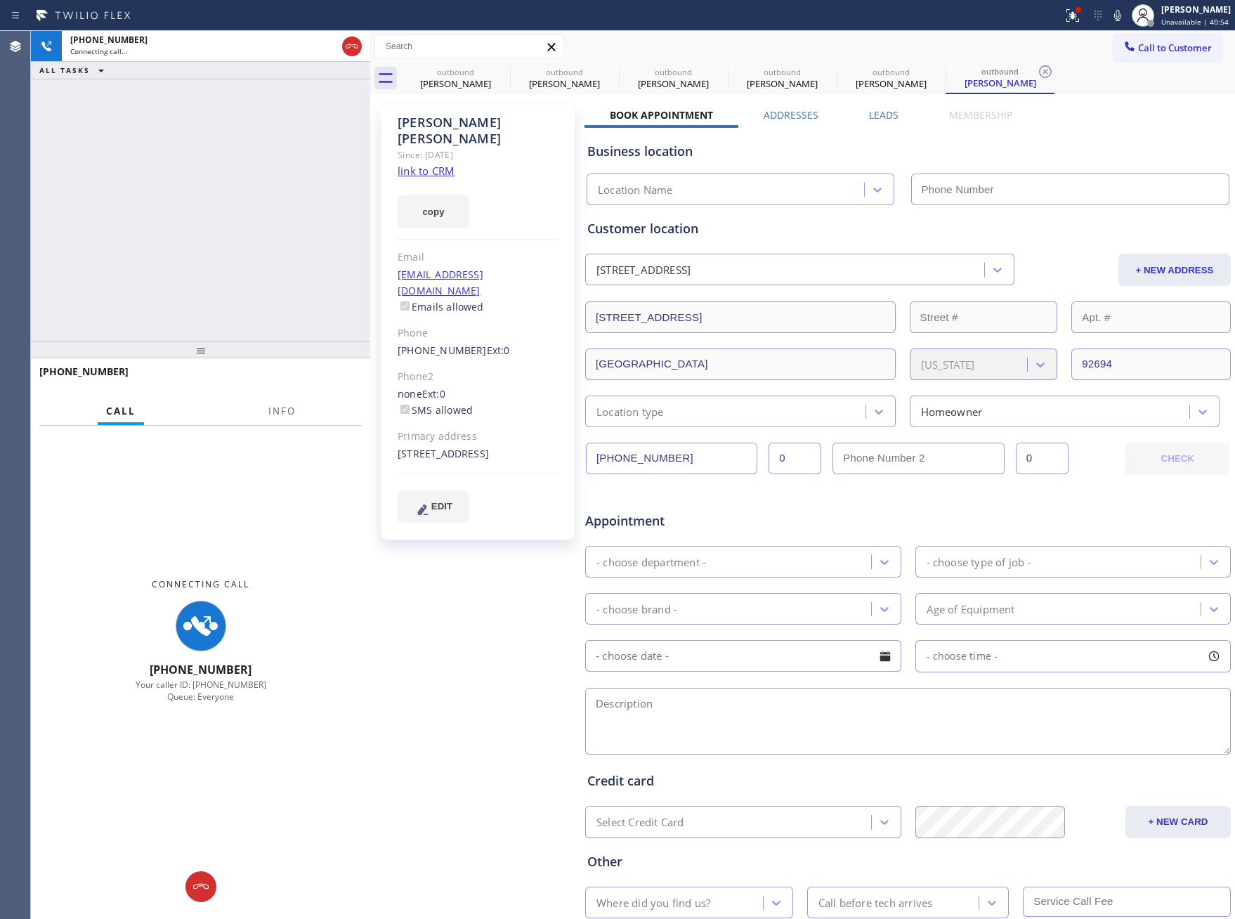
click at [203, 249] on div "[PHONE_NUMBER] Connecting call… ALL TASKS ALL TASKS ACTIVE TASKS TASKS IN WRAP …" at bounding box center [200, 186] width 339 height 311
type input "[PHONE_NUMBER]"
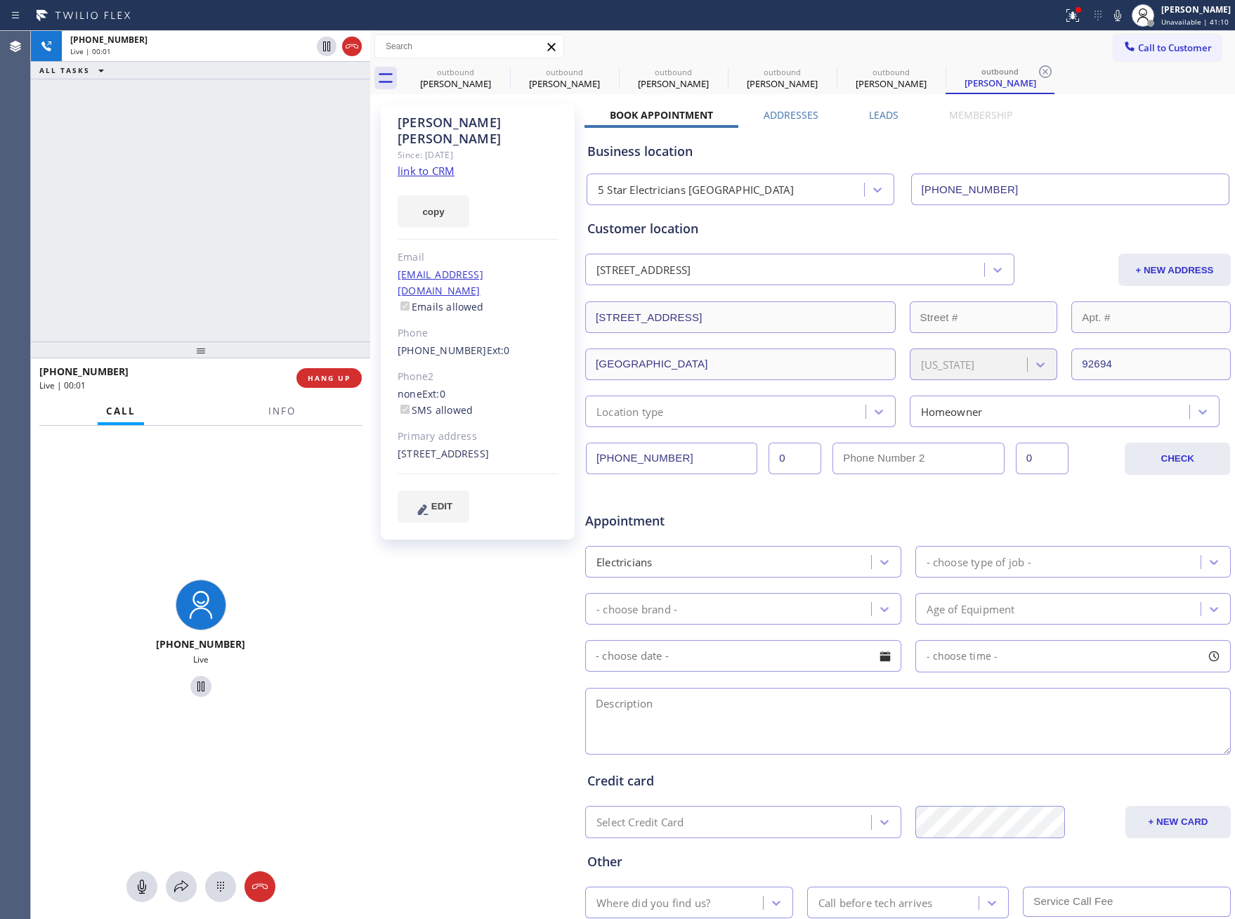
click at [207, 262] on div "[PHONE_NUMBER] Live | 00:01 ALL TASKS ALL TASKS ACTIVE TASKS TASKS IN WRAP UP" at bounding box center [200, 186] width 339 height 311
click at [881, 122] on div "Business location 5 Star Electricians [GEOGRAPHIC_DATA] [PHONE_NUMBER]" at bounding box center [908, 163] width 647 height 83
click at [880, 117] on label "Leads" at bounding box center [884, 114] width 30 height 13
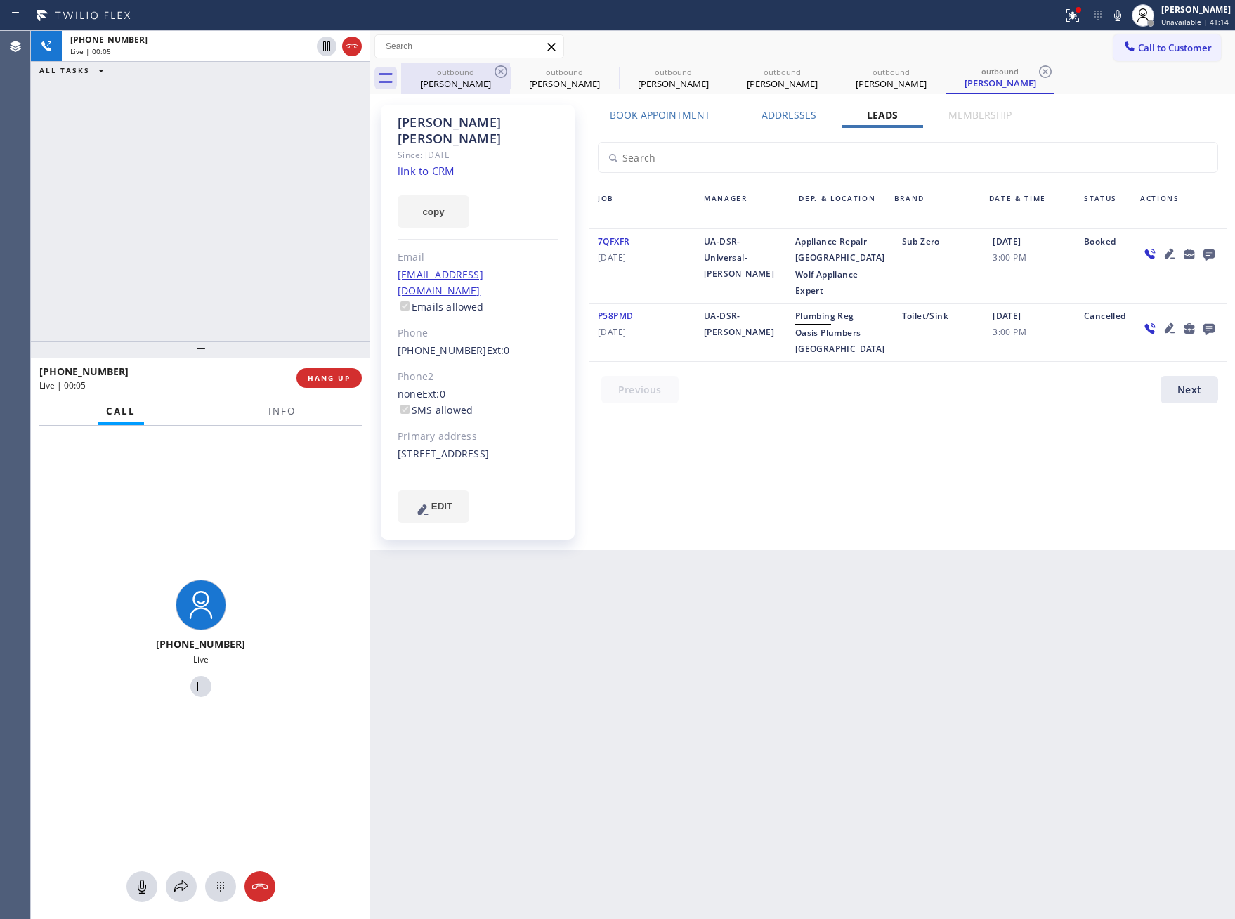
click at [441, 72] on div "outbound" at bounding box center [456, 72] width 106 height 11
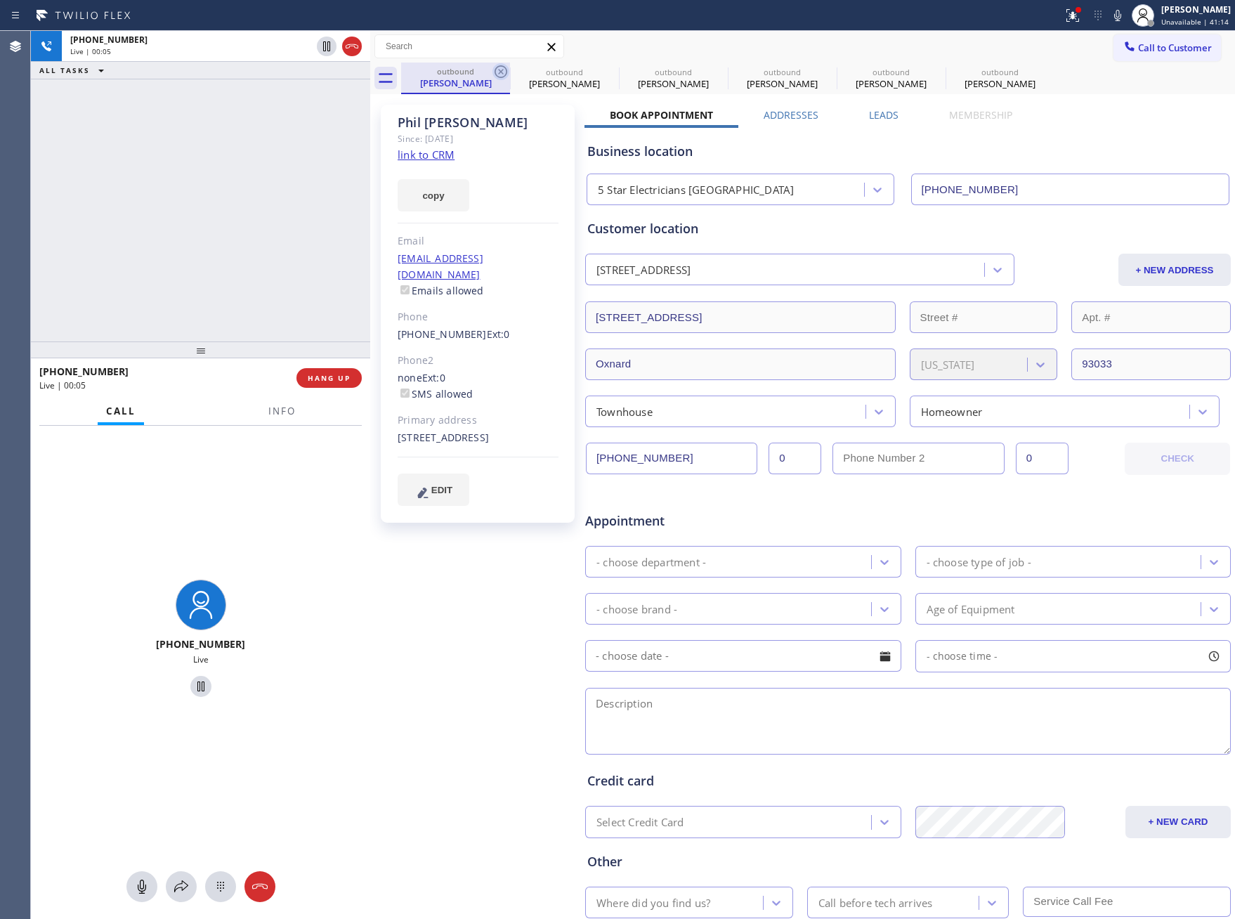
click at [502, 72] on icon at bounding box center [501, 71] width 13 height 13
click at [0, 0] on icon at bounding box center [0, 0] width 0 height 0
click at [502, 72] on icon at bounding box center [501, 71] width 13 height 13
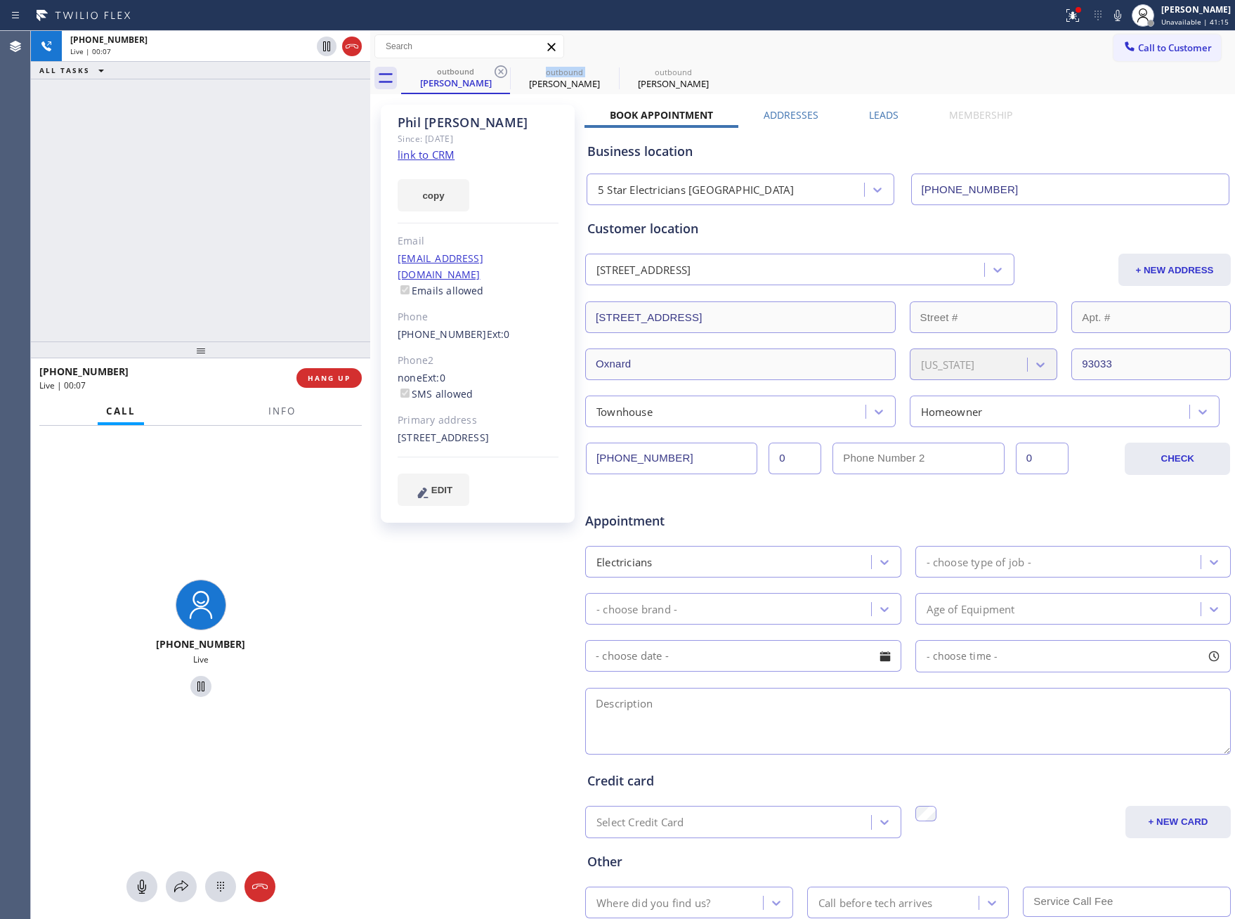
click at [502, 72] on icon at bounding box center [501, 71] width 13 height 13
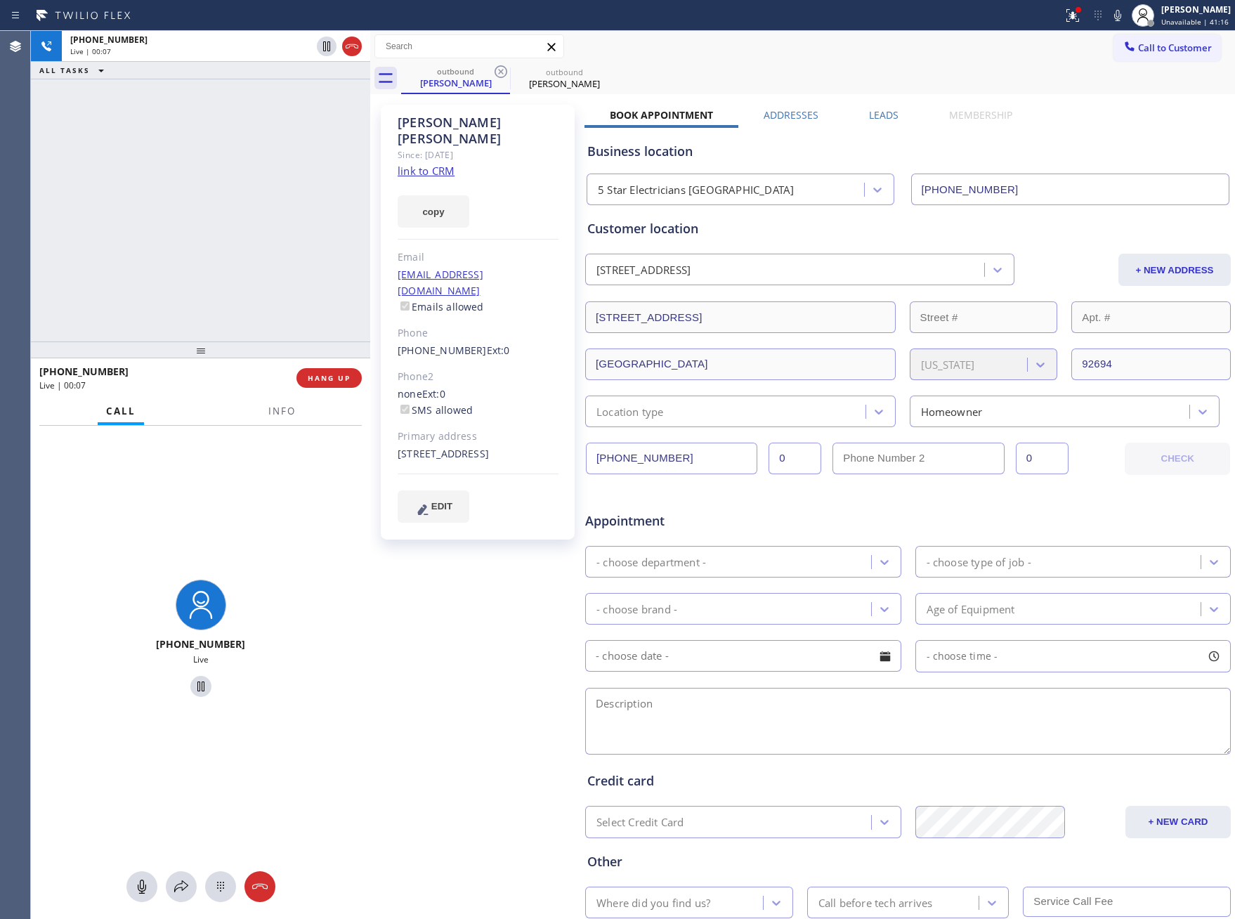
click at [502, 72] on icon at bounding box center [501, 71] width 13 height 13
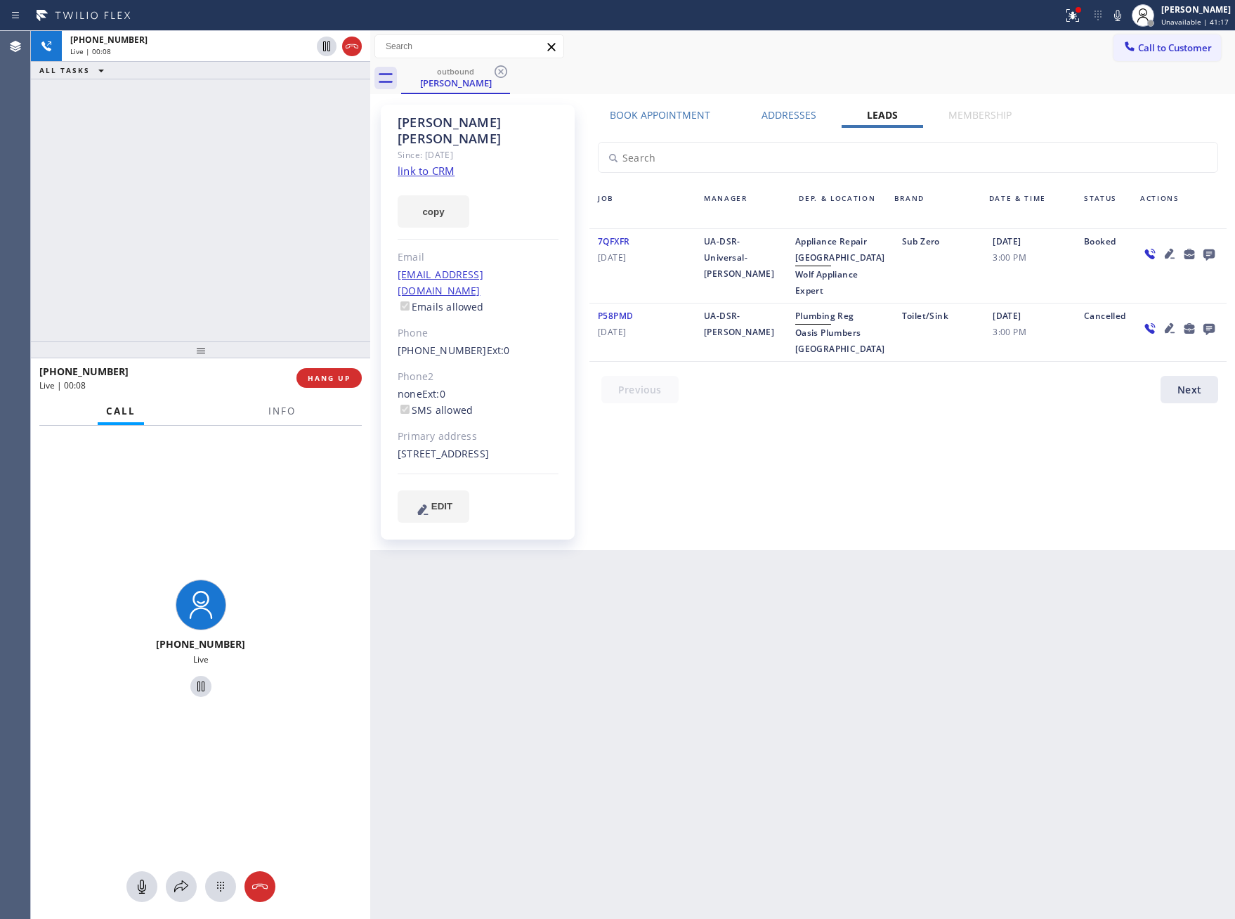
click at [840, 467] on div "Book Appointment Addresses Leads Membership Business location 5 Star Electricia…" at bounding box center [908, 327] width 647 height 439
click at [858, 474] on div "Book Appointment Addresses Leads Membership Business location 5 Star Electricia…" at bounding box center [908, 327] width 647 height 439
click at [424, 147] on div "Since: [DATE]" at bounding box center [478, 155] width 161 height 16
click at [426, 164] on link "link to CRM" at bounding box center [426, 171] width 57 height 14
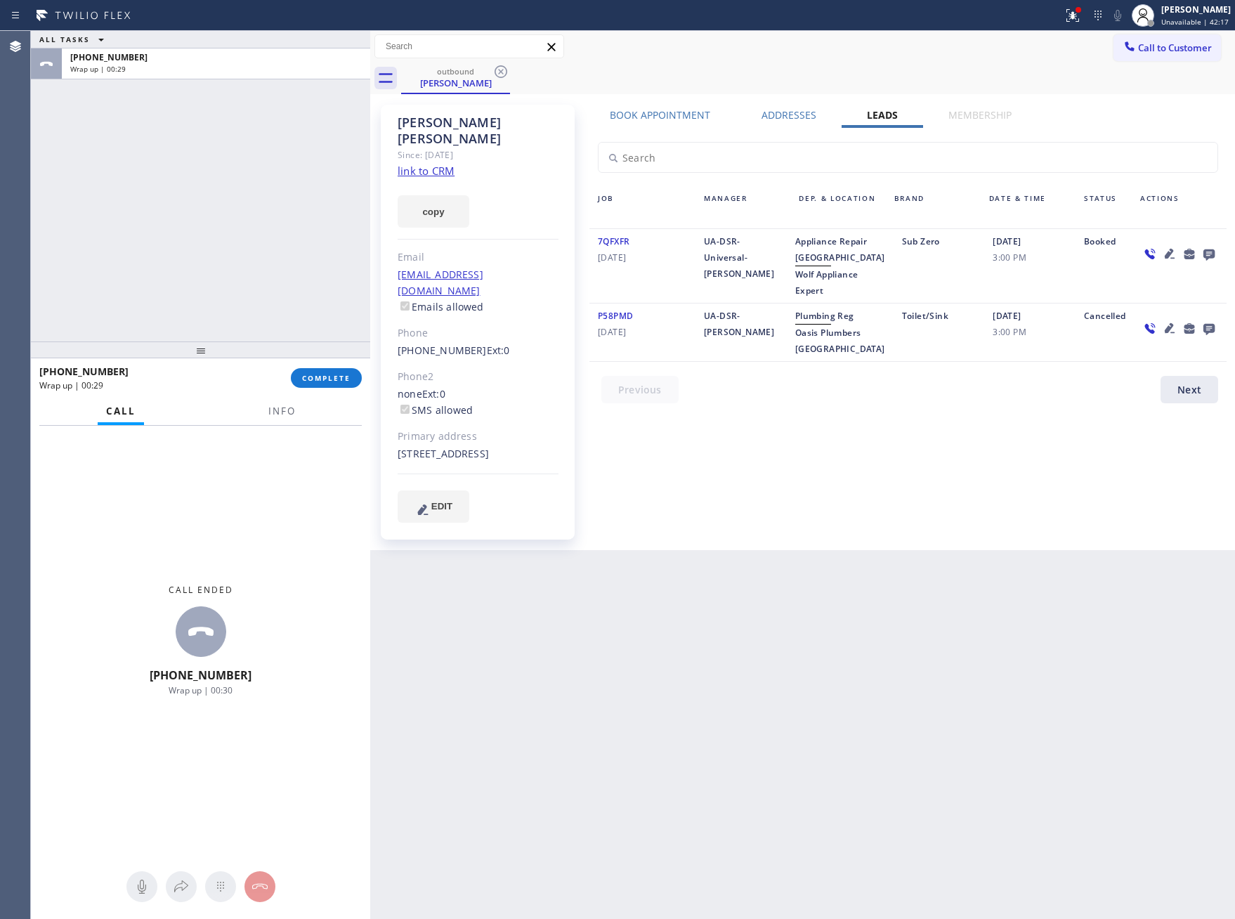
click at [694, 586] on div "Back to Dashboard Change Sender ID Customers Technicians Select a contact Outbo…" at bounding box center [802, 475] width 865 height 888
drag, startPoint x: 368, startPoint y: 290, endPoint x: 715, endPoint y: 565, distance: 443.7
click at [370, 291] on div at bounding box center [370, 475] width 0 height 888
click at [332, 382] on span "COMPLETE" at bounding box center [330, 378] width 48 height 10
drag, startPoint x: 275, startPoint y: 214, endPoint x: 261, endPoint y: 216, distance: 13.5
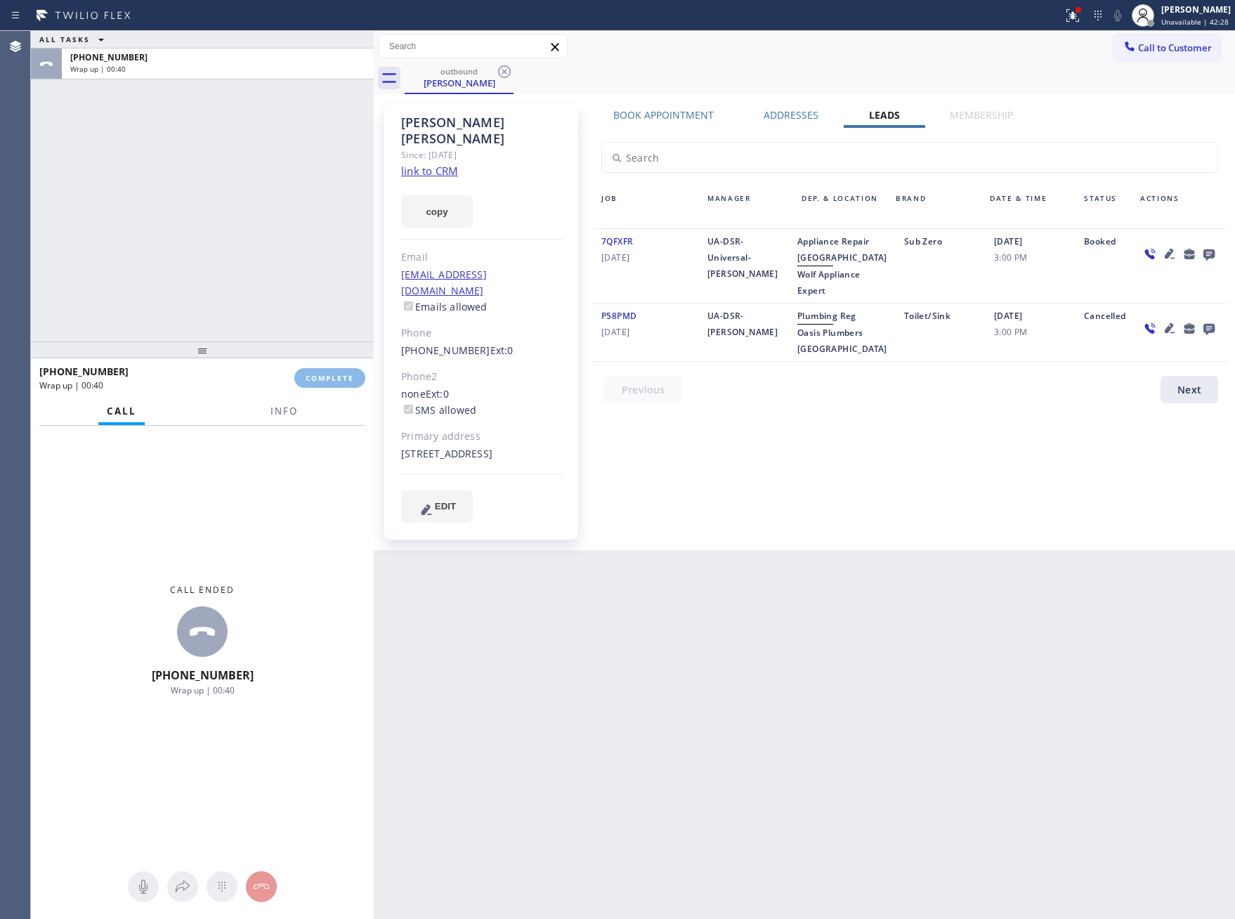
click at [275, 213] on div "ALL TASKS ALL TASKS ACTIVE TASKS TASKS IN WRAP UP [PHONE_NUMBER] Wrap up | 00:40" at bounding box center [202, 186] width 343 height 311
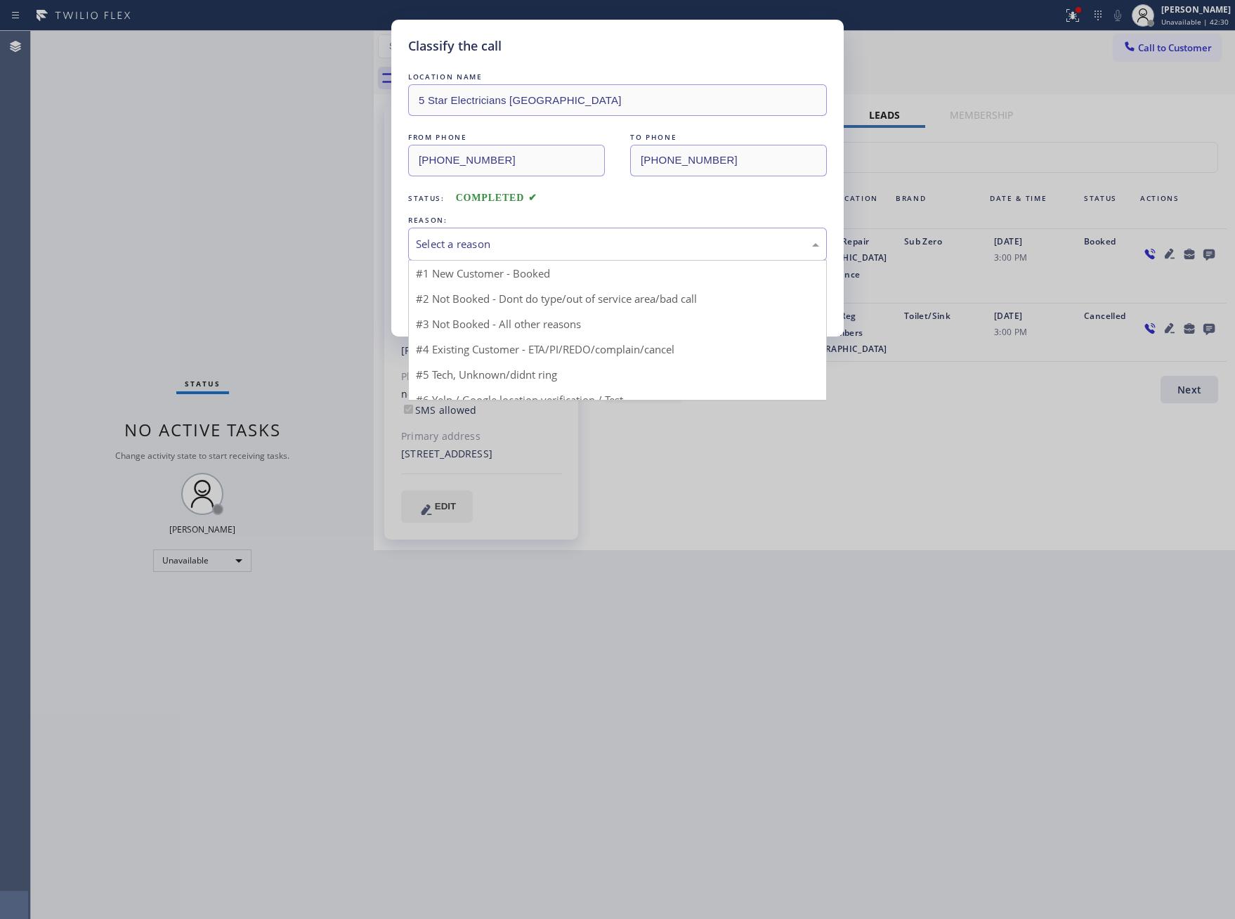
drag, startPoint x: 589, startPoint y: 236, endPoint x: 583, endPoint y: 245, distance: 11.1
click at [587, 240] on div "Select a reason" at bounding box center [617, 244] width 419 height 33
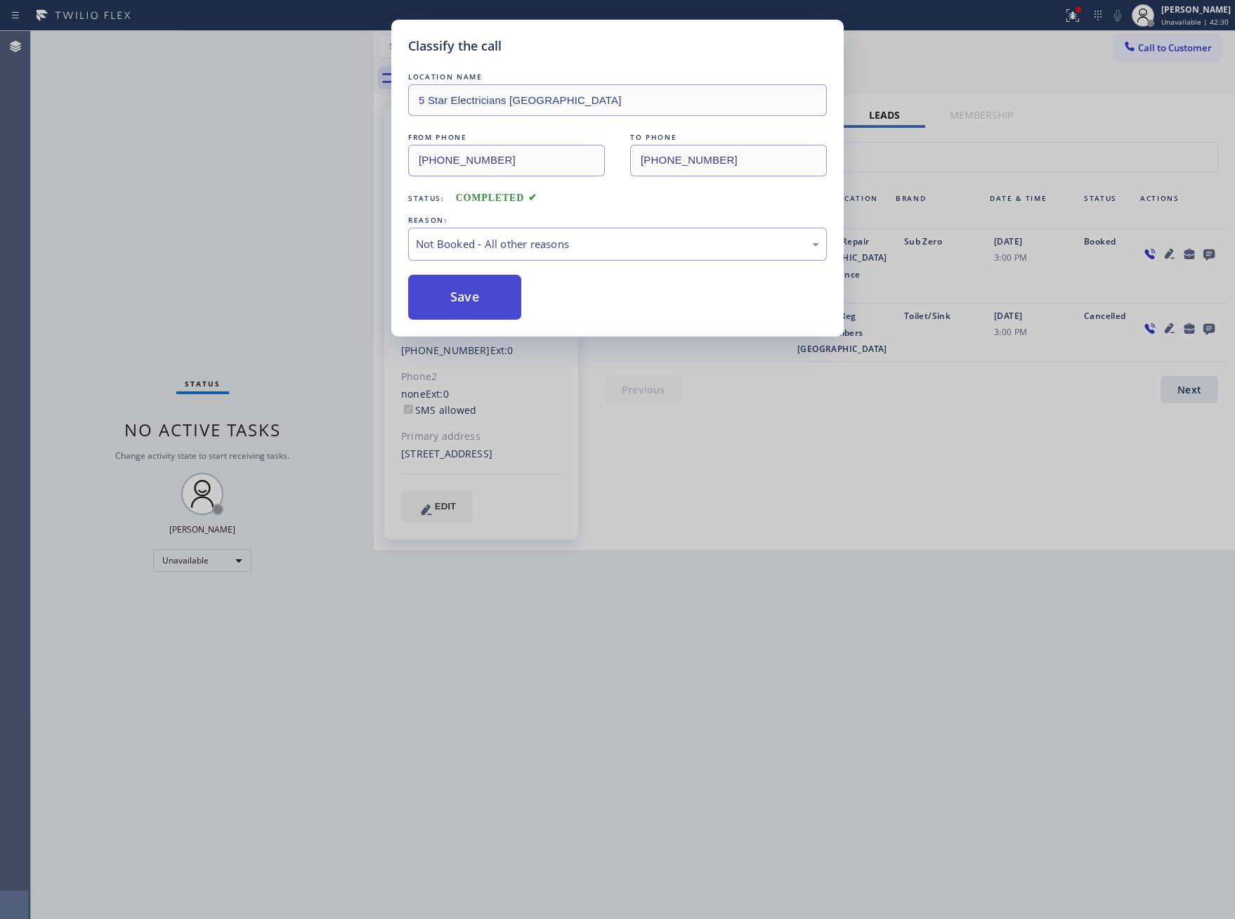
click at [495, 297] on button "Save" at bounding box center [464, 297] width 113 height 45
click at [496, 297] on button "Save" at bounding box center [464, 297] width 113 height 45
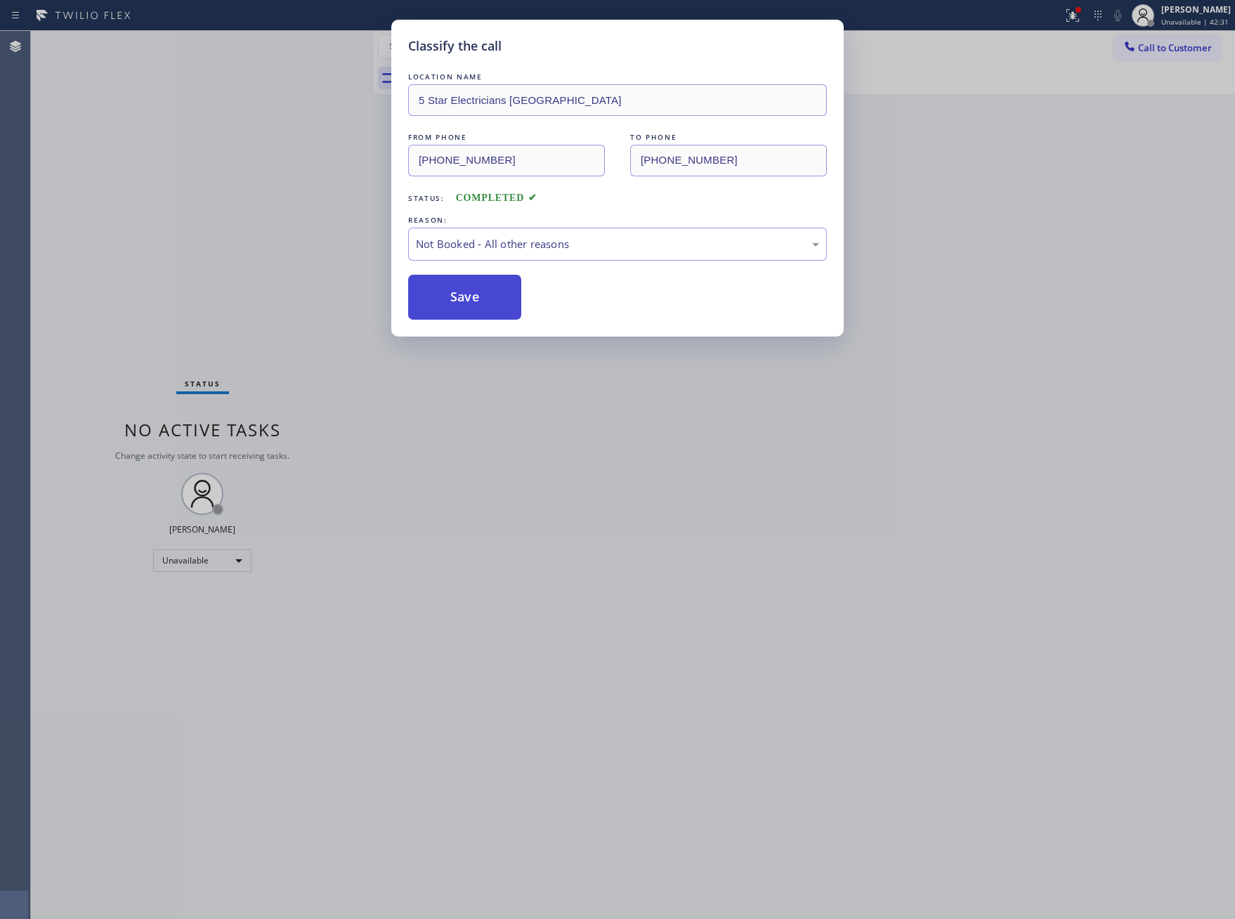
click at [506, 297] on button "Save" at bounding box center [464, 297] width 113 height 45
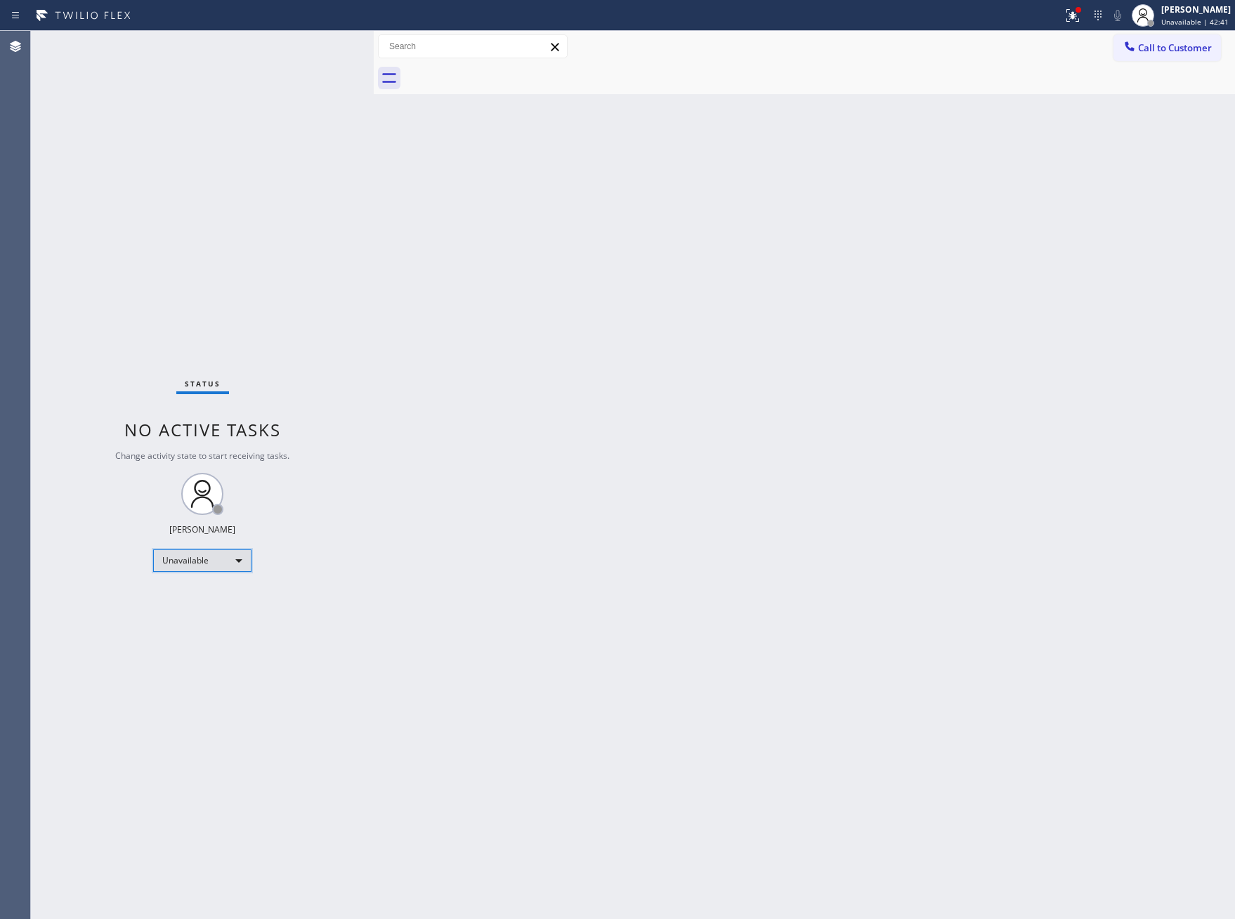
click at [198, 557] on div "Unavailable" at bounding box center [202, 561] width 98 height 22
click at [209, 633] on li "Break" at bounding box center [201, 632] width 95 height 17
click at [202, 550] on div "Break" at bounding box center [202, 561] width 98 height 22
click at [198, 618] on li "Unavailable" at bounding box center [201, 614] width 95 height 17
drag, startPoint x: 565, startPoint y: 623, endPoint x: 739, endPoint y: 63, distance: 585.7
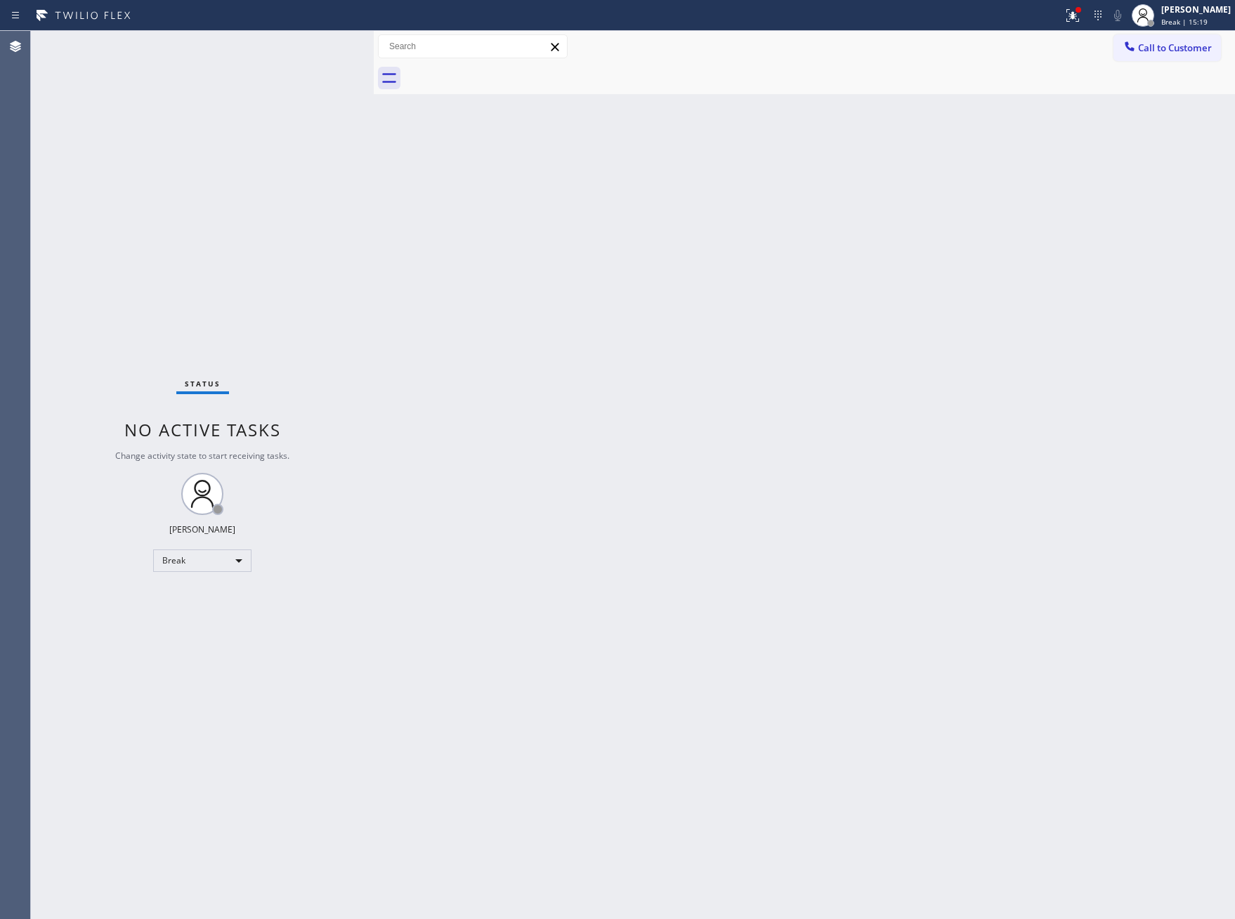
click at [612, 582] on div "Back to Dashboard Change Sender ID Customers Technicians Select a contact Outbo…" at bounding box center [805, 475] width 862 height 888
drag, startPoint x: 687, startPoint y: 294, endPoint x: 670, endPoint y: 334, distance: 43.5
click at [687, 294] on div "Back to Dashboard Change Sender ID Customers Technicians Select a contact Outbo…" at bounding box center [805, 475] width 862 height 888
click at [627, 382] on div "Back to Dashboard Change Sender ID Customers Technicians Select a contact Outbo…" at bounding box center [805, 475] width 862 height 888
click at [517, 373] on div "Back to Dashboard Change Sender ID Customers Technicians Select a contact Outbo…" at bounding box center [805, 475] width 862 height 888
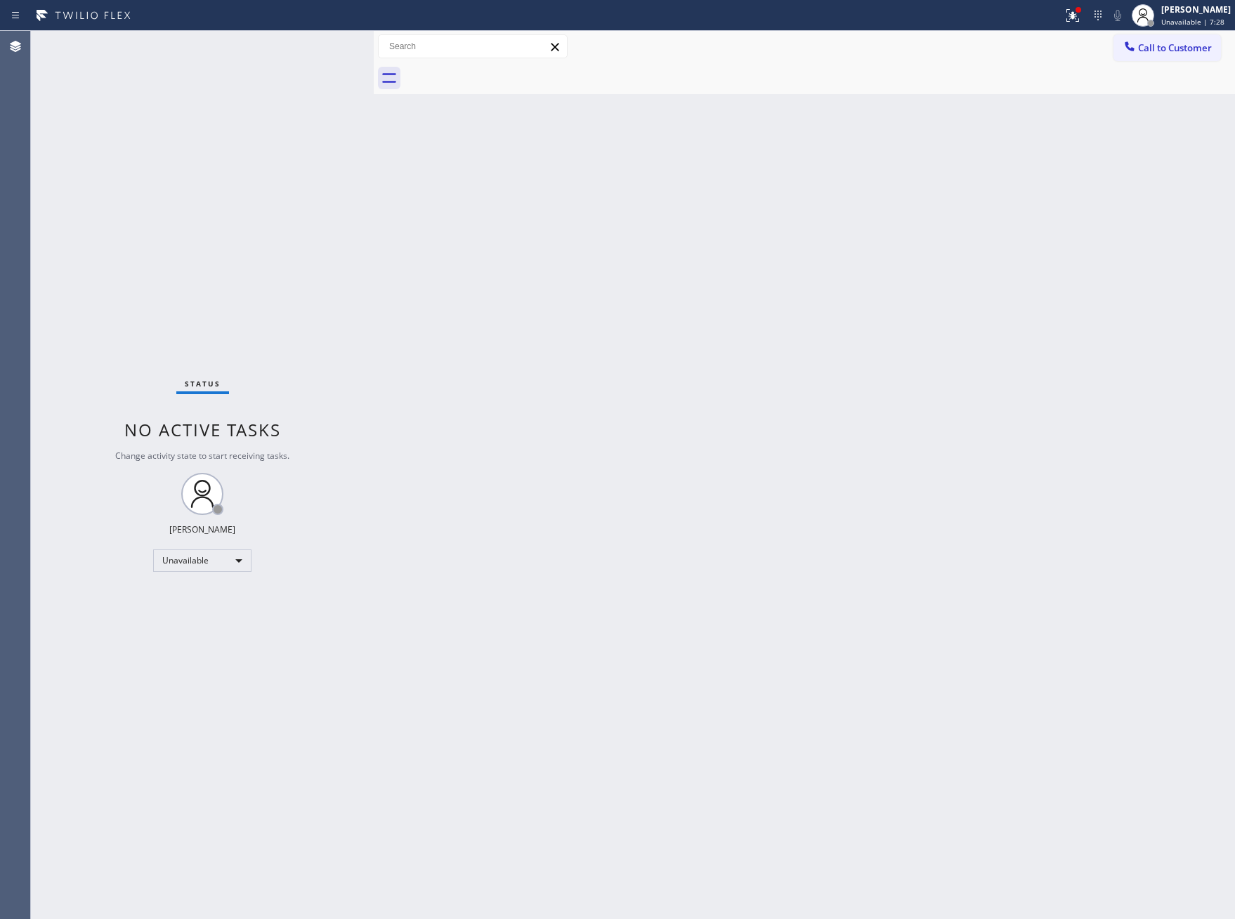
click at [287, 468] on div "Status No active tasks Change activity state to start receiving tasks. [PERSON_…" at bounding box center [202, 475] width 343 height 888
click at [690, 726] on div "Back to Dashboard Change Sender ID Customers Technicians Select a contact Outbo…" at bounding box center [805, 475] width 862 height 888
drag, startPoint x: 646, startPoint y: 523, endPoint x: 991, endPoint y: 129, distance: 523.4
click at [652, 514] on div "Back to Dashboard Change Sender ID Customers Technicians Select a contact Outbo…" at bounding box center [805, 475] width 862 height 888
click at [1167, 42] on span "Call to Customer" at bounding box center [1175, 47] width 74 height 13
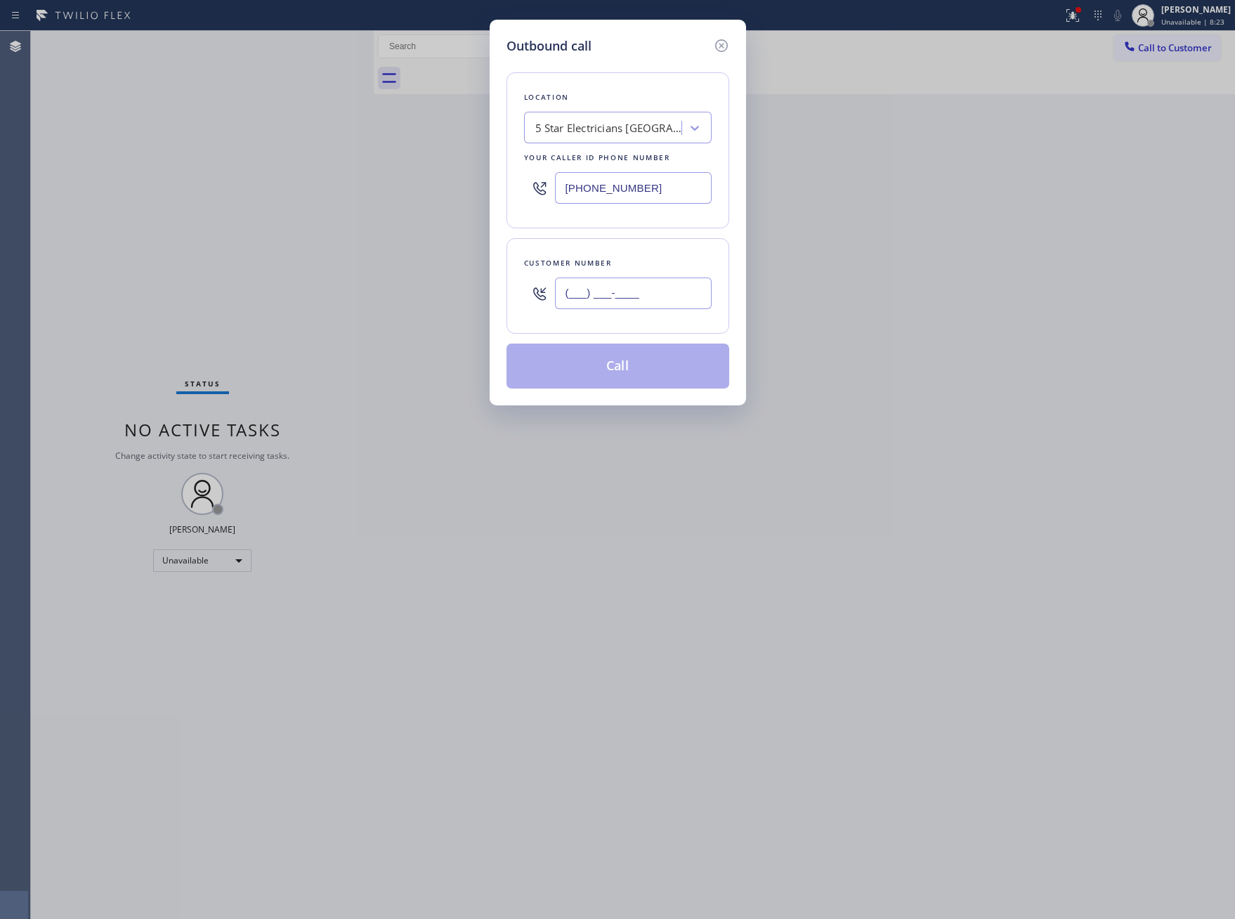
click at [639, 299] on input "(___) ___-____" at bounding box center [633, 294] width 157 height 32
paste input "773) 673-3343"
type input "(773) 673-3343"
click at [618, 129] on div "5 Star Electricians [GEOGRAPHIC_DATA]" at bounding box center [610, 128] width 148 height 16
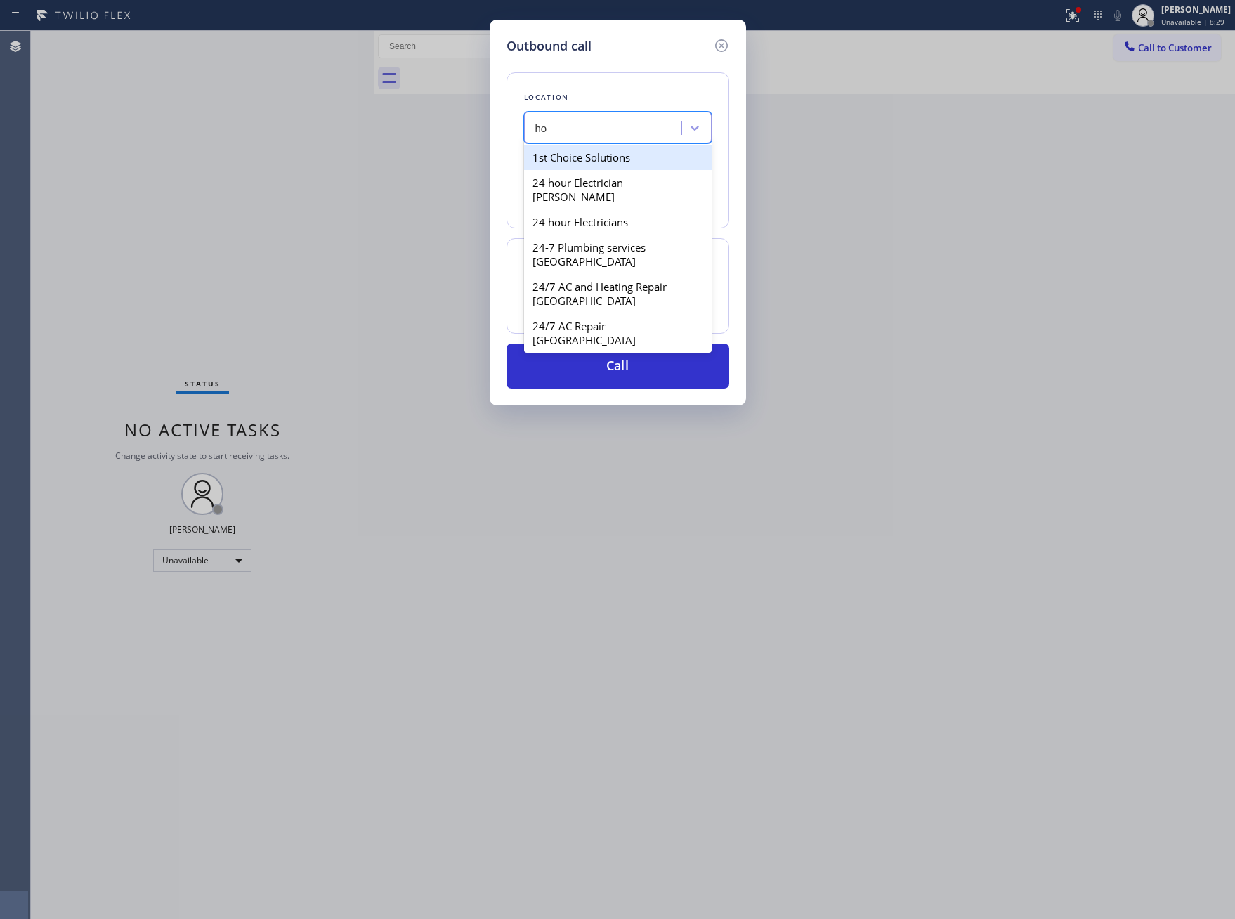
type input "h"
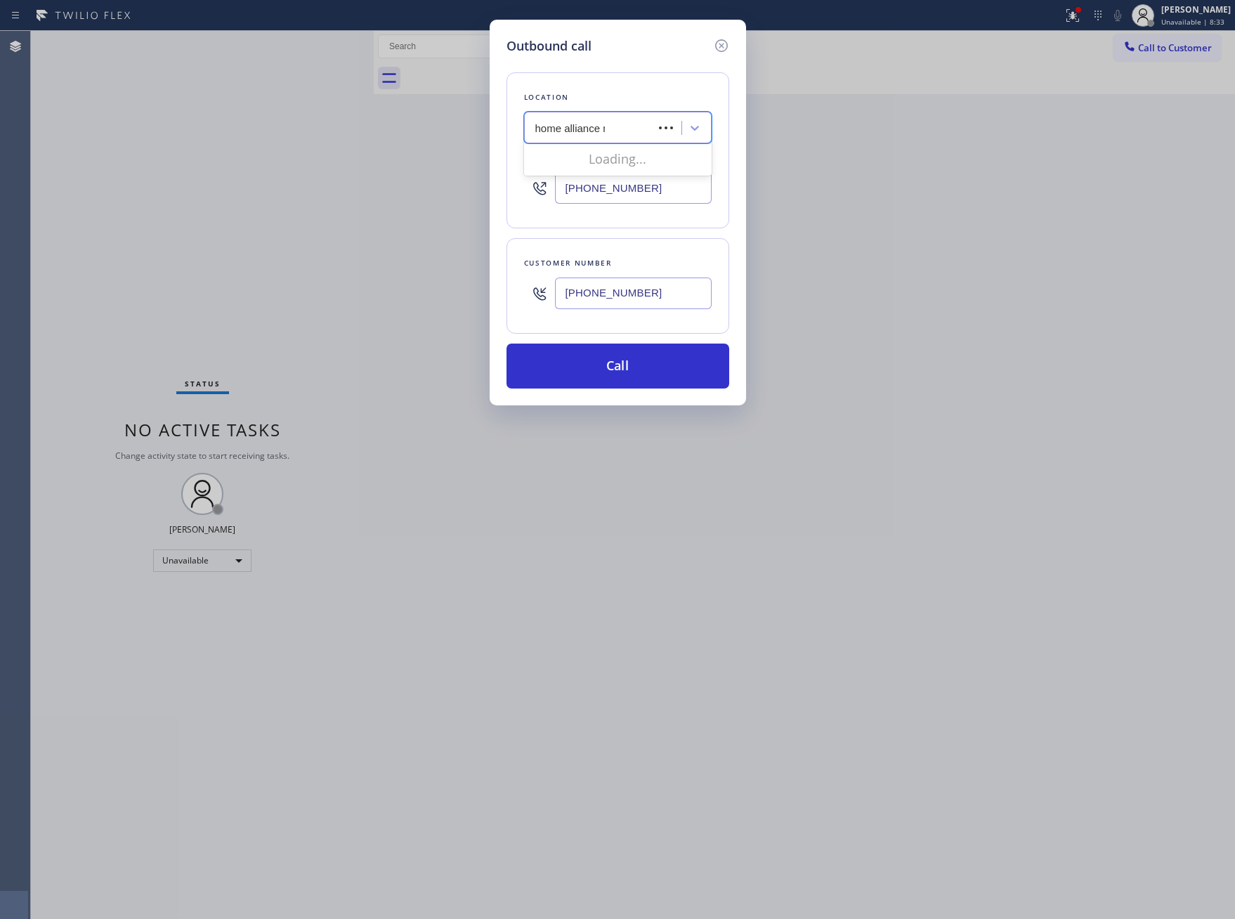
type input "home alliance me"
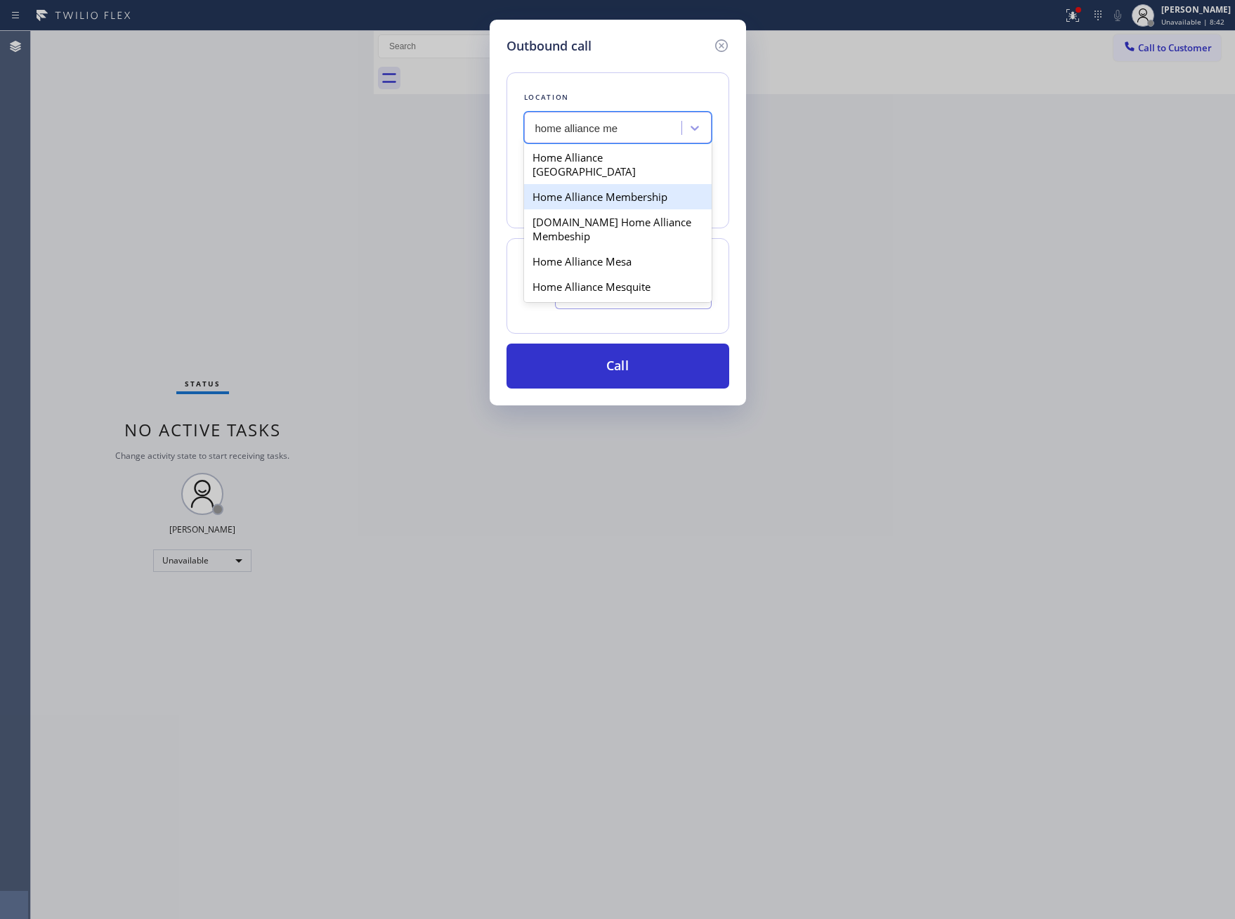
type input "[PHONE_NUMBER]"
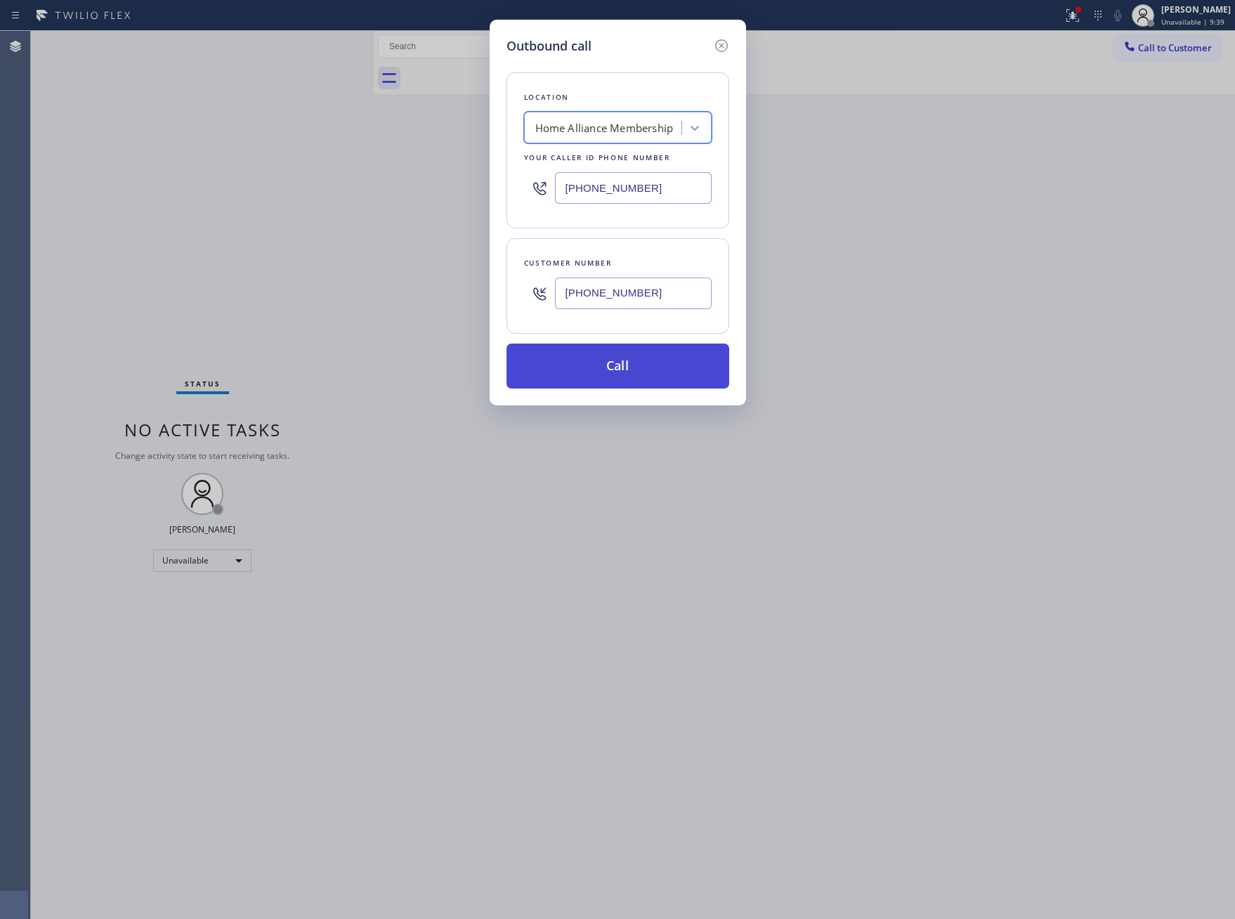
click at [602, 359] on button "Call" at bounding box center [618, 366] width 223 height 45
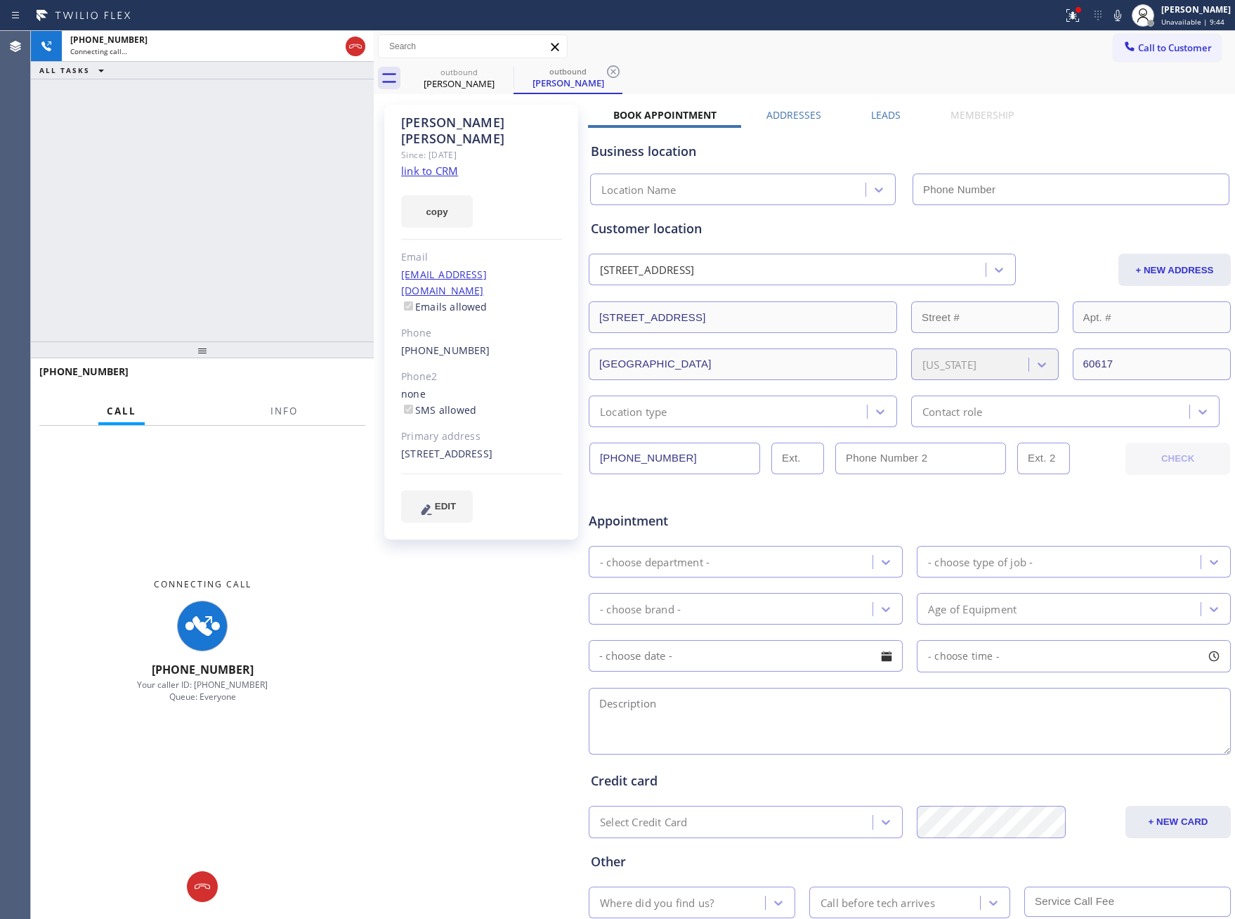
type input "[PHONE_NUMBER]"
drag, startPoint x: 192, startPoint y: 207, endPoint x: 467, endPoint y: 179, distance: 276.1
click at [245, 224] on div "+17736733343 Connecting call… ALL TASKS ALL TASKS ACTIVE TASKS TASKS IN WRAP UP" at bounding box center [202, 186] width 343 height 311
click at [418, 164] on link "link to CRM" at bounding box center [429, 171] width 57 height 14
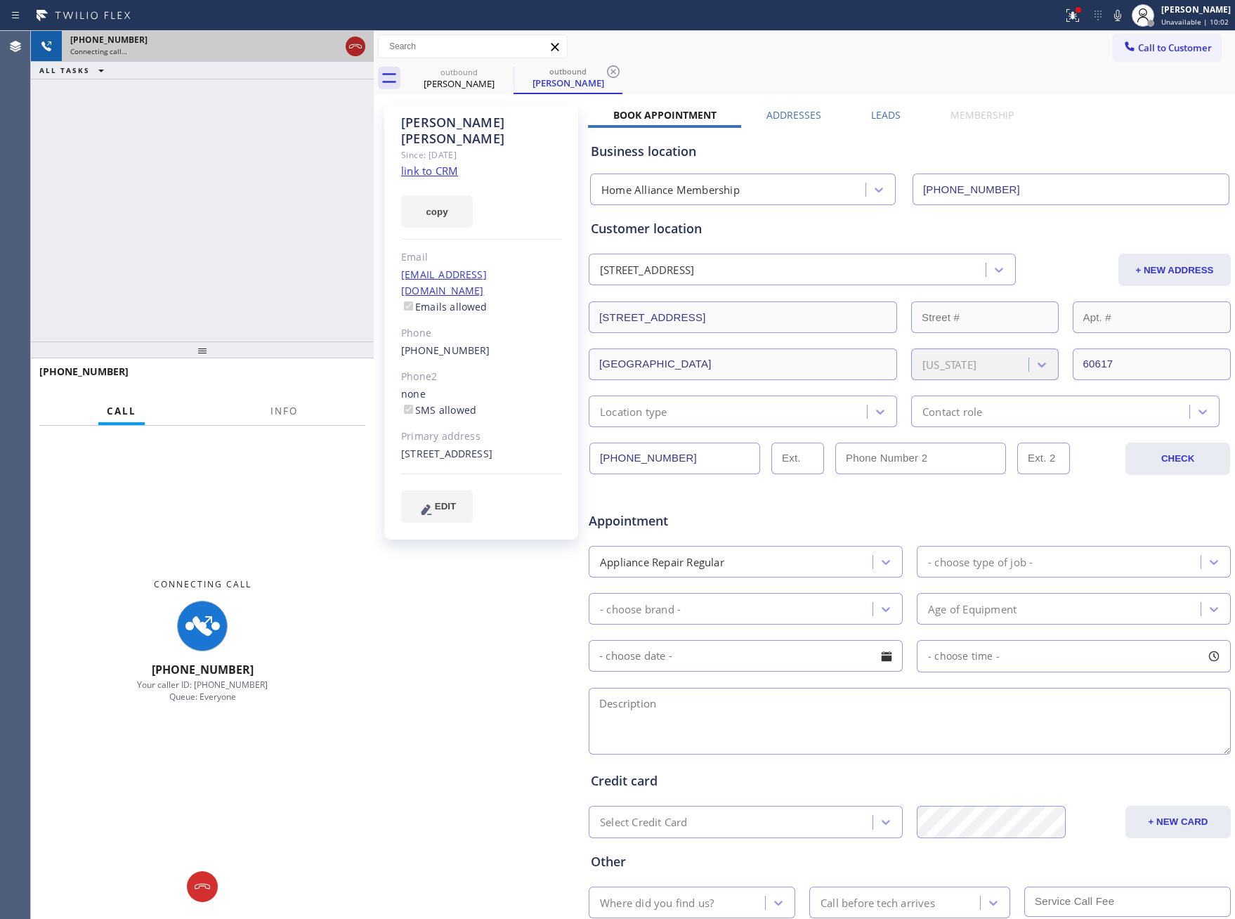
click at [356, 46] on icon at bounding box center [355, 46] width 17 height 17
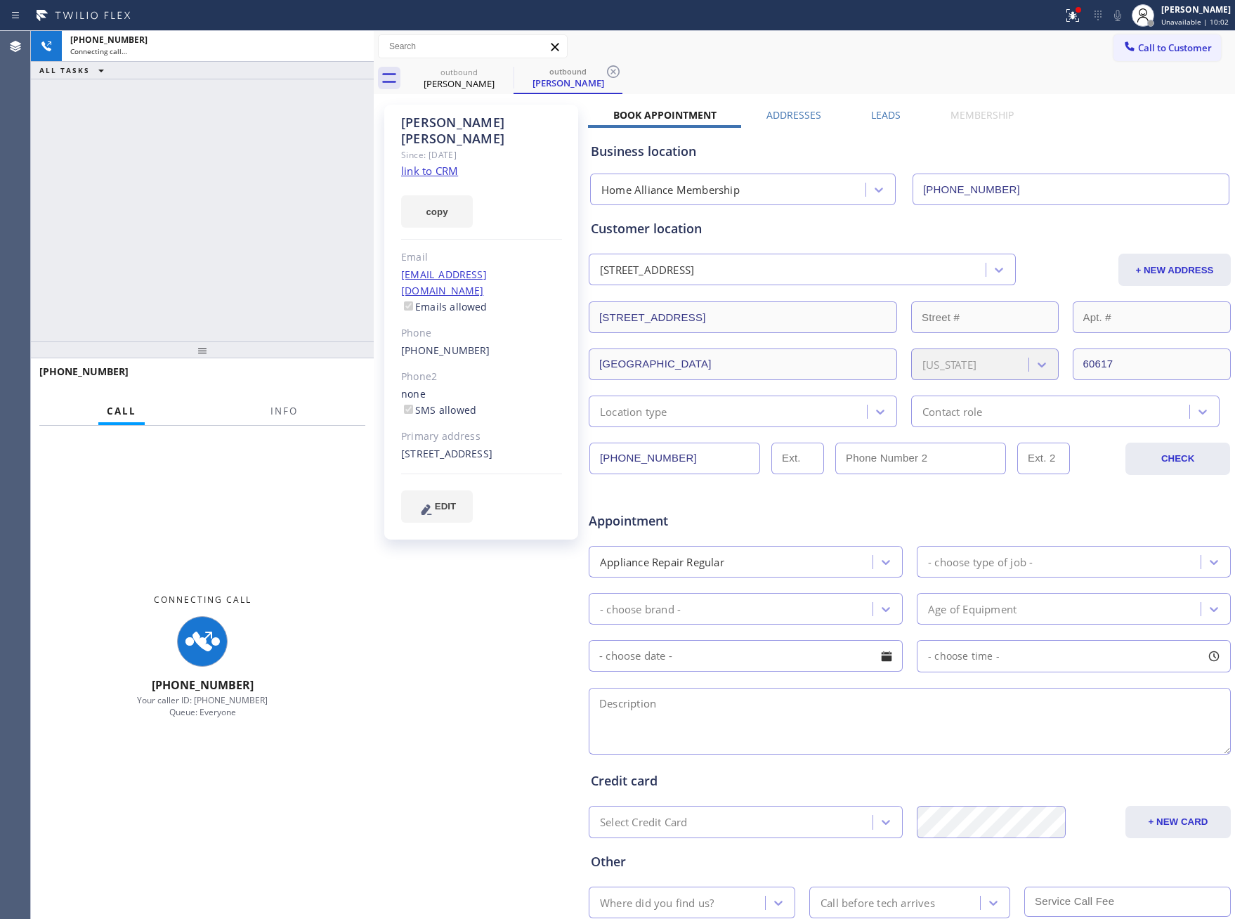
drag, startPoint x: 297, startPoint y: 245, endPoint x: 356, endPoint y: 203, distance: 72.1
click at [320, 226] on div "+17736733343 Connecting call… ALL TASKS ALL TASKS ACTIVE TASKS TASKS IN WRAP UP" at bounding box center [202, 186] width 343 height 311
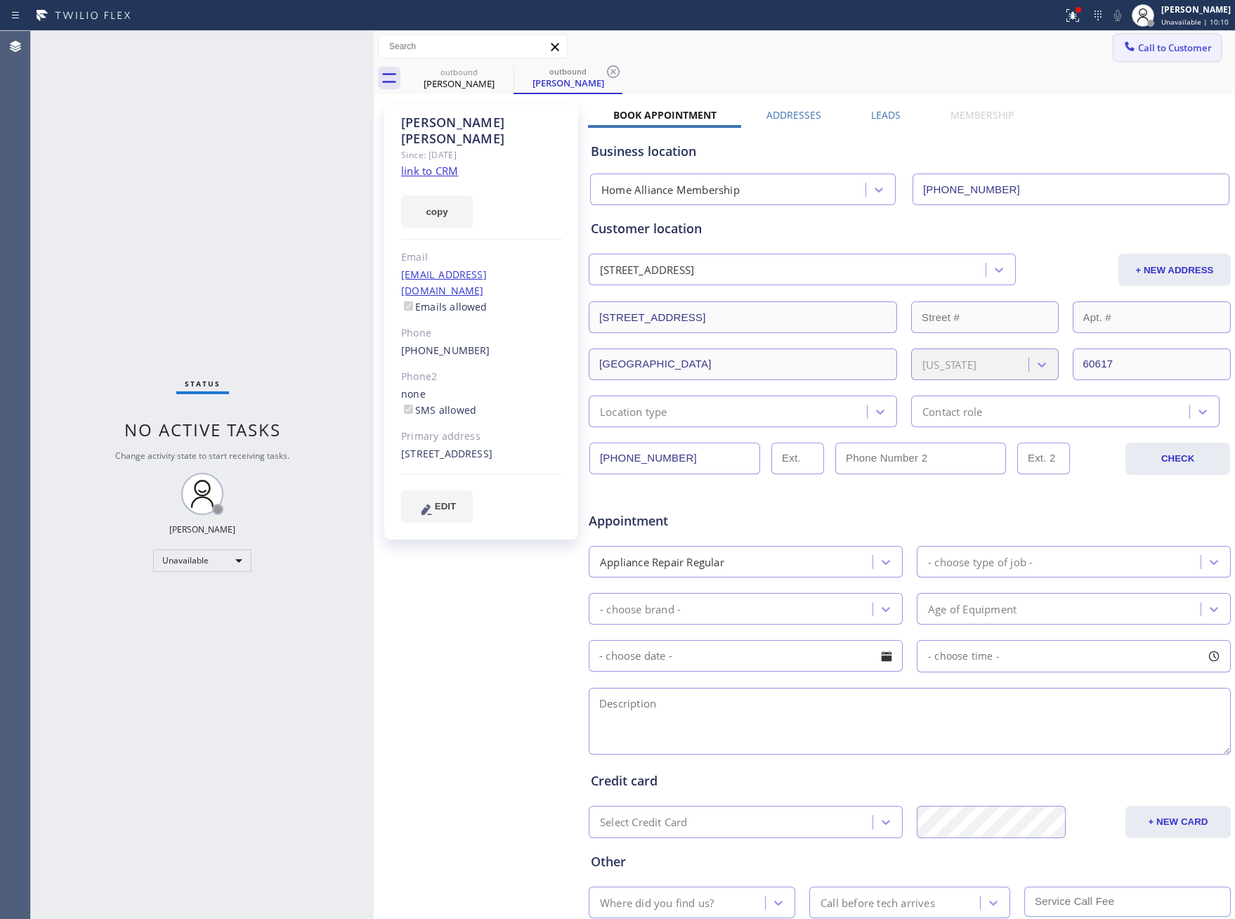
drag, startPoint x: 1103, startPoint y: 122, endPoint x: 1175, endPoint y: 58, distance: 96.5
click at [1105, 122] on div "Business location Home Alliance Membership [PHONE_NUMBER]" at bounding box center [910, 163] width 644 height 83
click at [1175, 58] on button "Call to Customer" at bounding box center [1168, 47] width 108 height 27
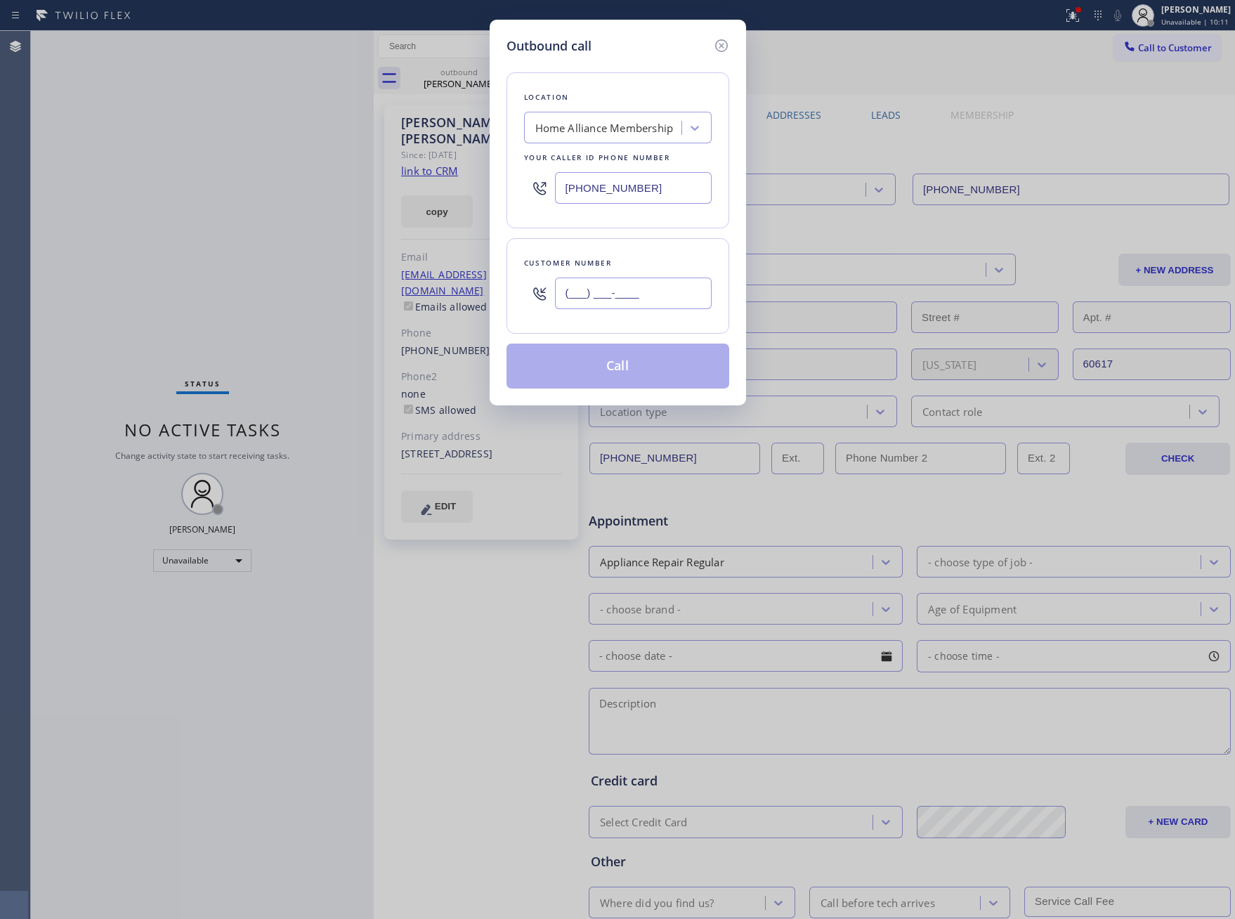
click at [621, 291] on input "(___) ___-____" at bounding box center [633, 294] width 157 height 32
paste input "213) 361-3355"
type input "[PHONE_NUMBER]"
click at [604, 361] on button "Call" at bounding box center [618, 366] width 223 height 45
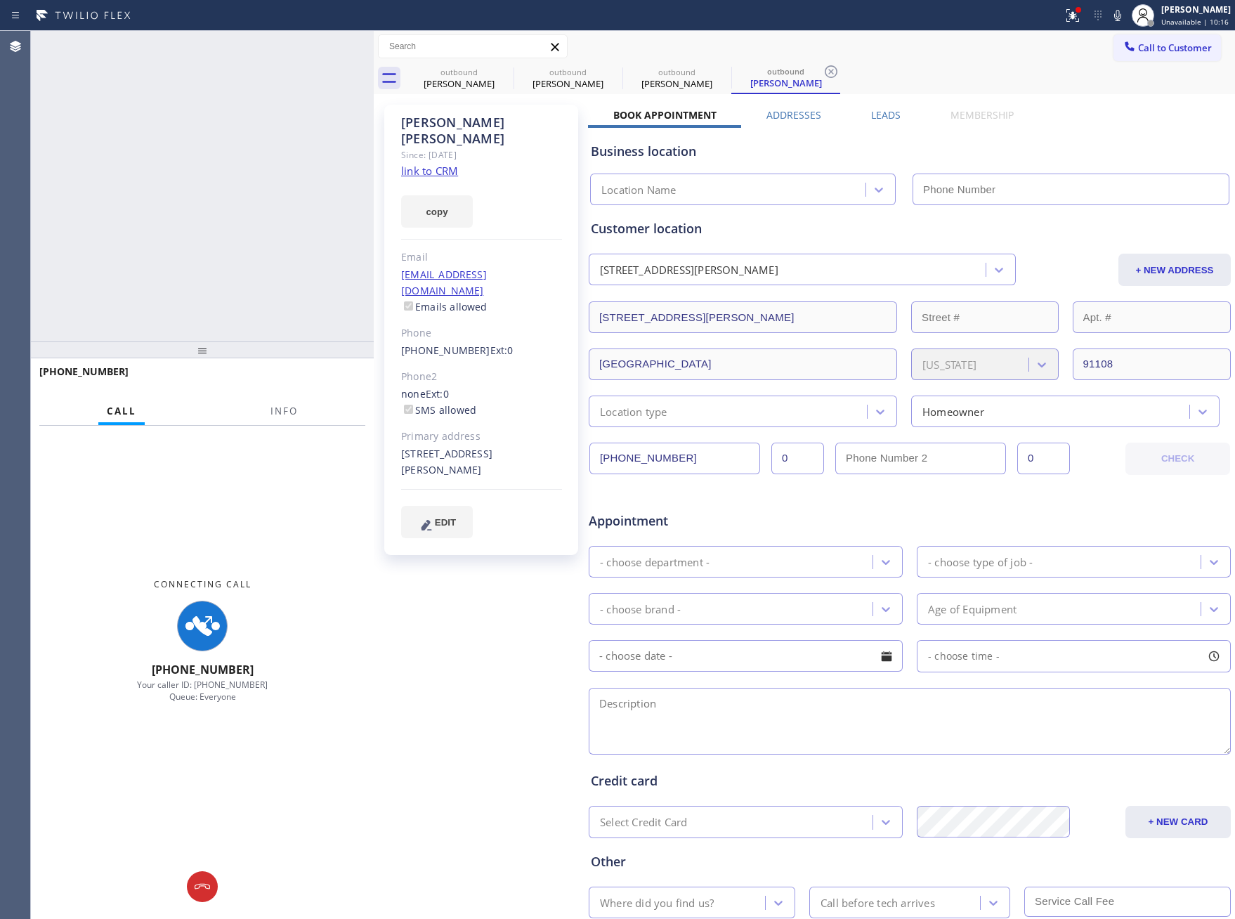
type input "[PHONE_NUMBER]"
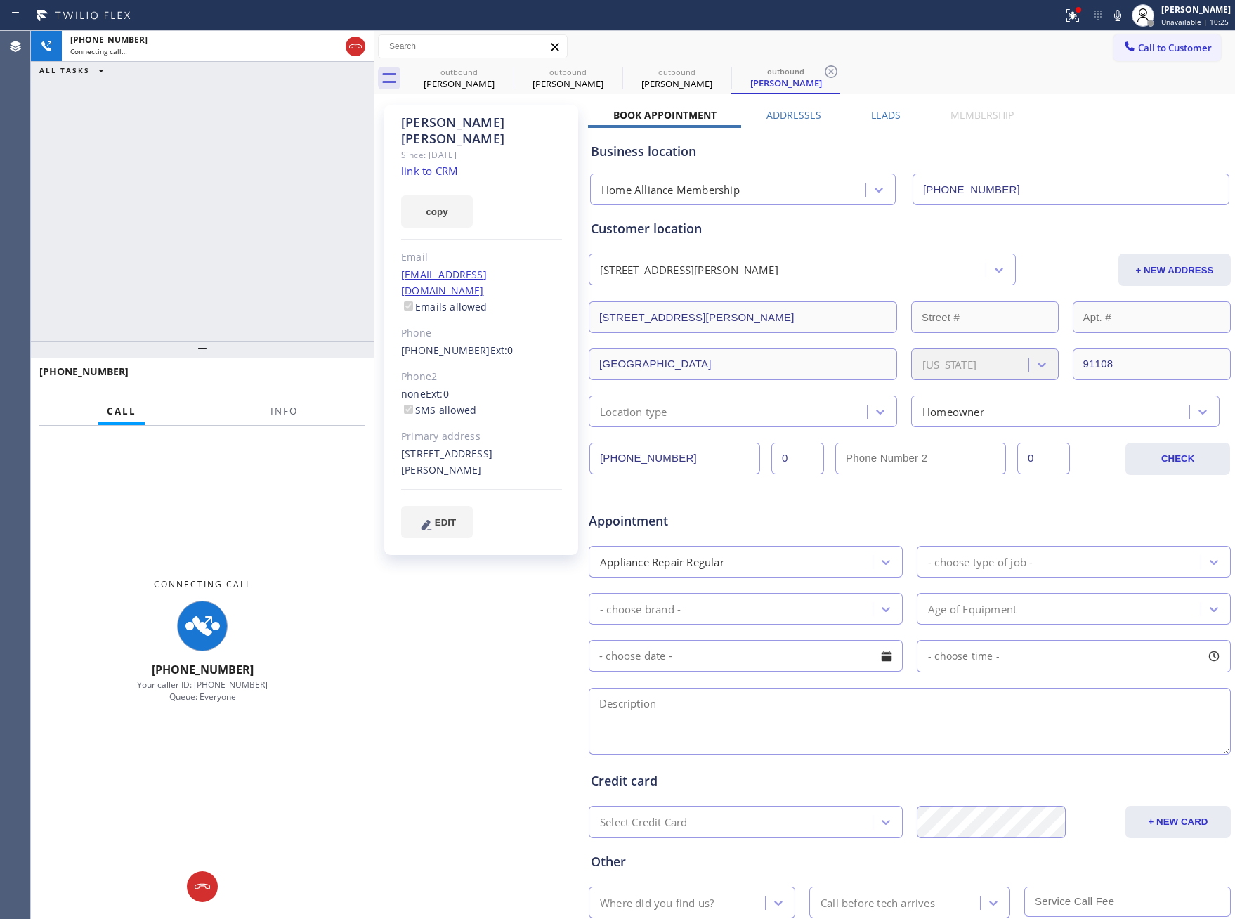
click at [190, 237] on div "[PHONE_NUMBER] Connecting call… ALL TASKS ALL TASKS ACTIVE TASKS TASKS IN WRAP …" at bounding box center [202, 186] width 343 height 311
click at [186, 193] on div "[PHONE_NUMBER] Connecting call… ALL TASKS ALL TASKS ACTIVE TASKS TASKS IN WRAP …" at bounding box center [202, 186] width 343 height 311
click at [226, 178] on div "[PHONE_NUMBER] Connecting call… ALL TASKS ALL TASKS ACTIVE TASKS TASKS IN WRAP …" at bounding box center [202, 186] width 343 height 311
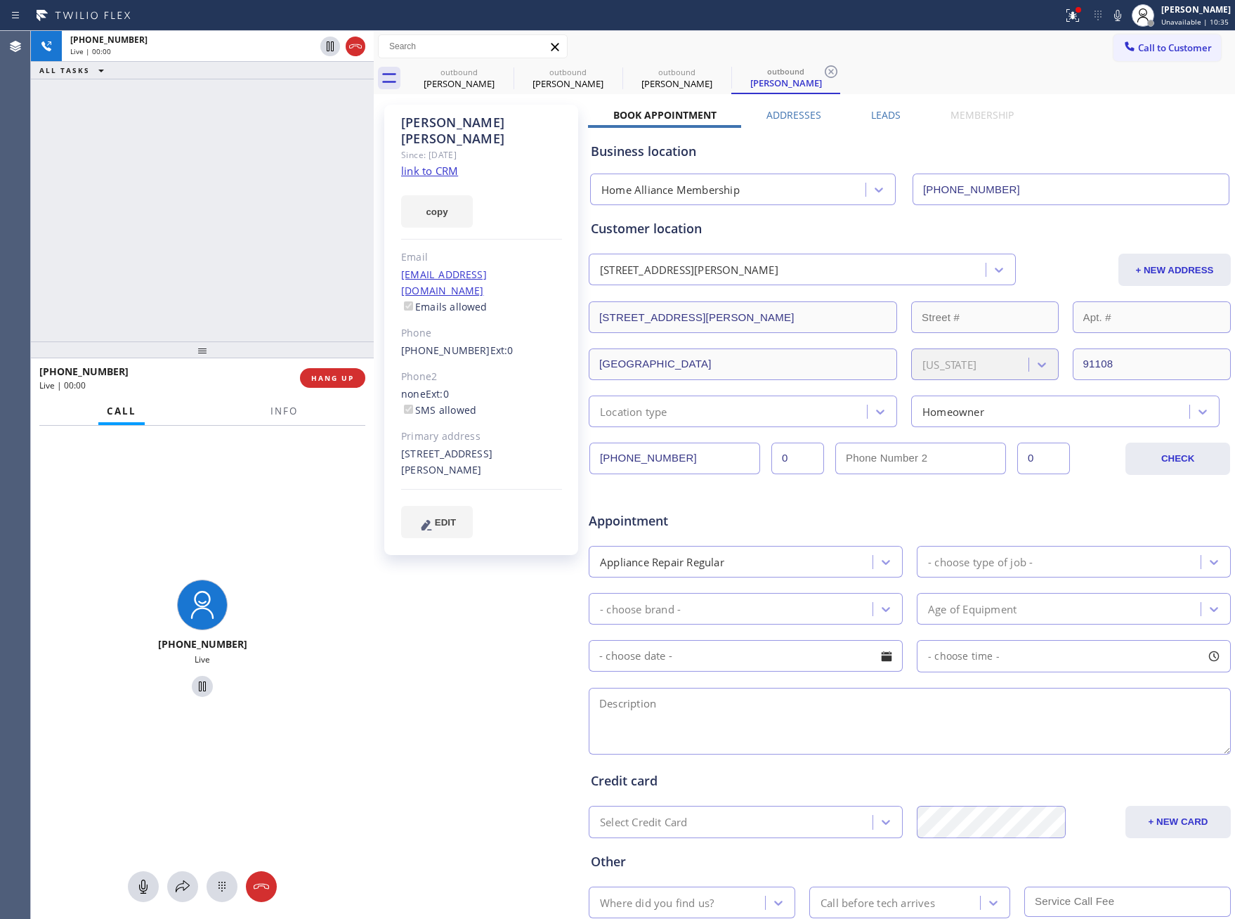
drag, startPoint x: 230, startPoint y: 173, endPoint x: 255, endPoint y: 239, distance: 70.7
click at [230, 173] on div "+12133613355 Live | 00:00 ALL TASKS ALL TASKS ACTIVE TASKS TASKS IN WRAP UP" at bounding box center [202, 186] width 343 height 311
drag, startPoint x: 236, startPoint y: 249, endPoint x: 285, endPoint y: 272, distance: 54.4
click at [257, 261] on div "+12133613355 Live | 00:00 ALL TASKS ALL TASKS ACTIVE TASKS TASKS IN WRAP UP" at bounding box center [202, 186] width 343 height 311
drag, startPoint x: 330, startPoint y: 378, endPoint x: 340, endPoint y: 268, distance: 110.8
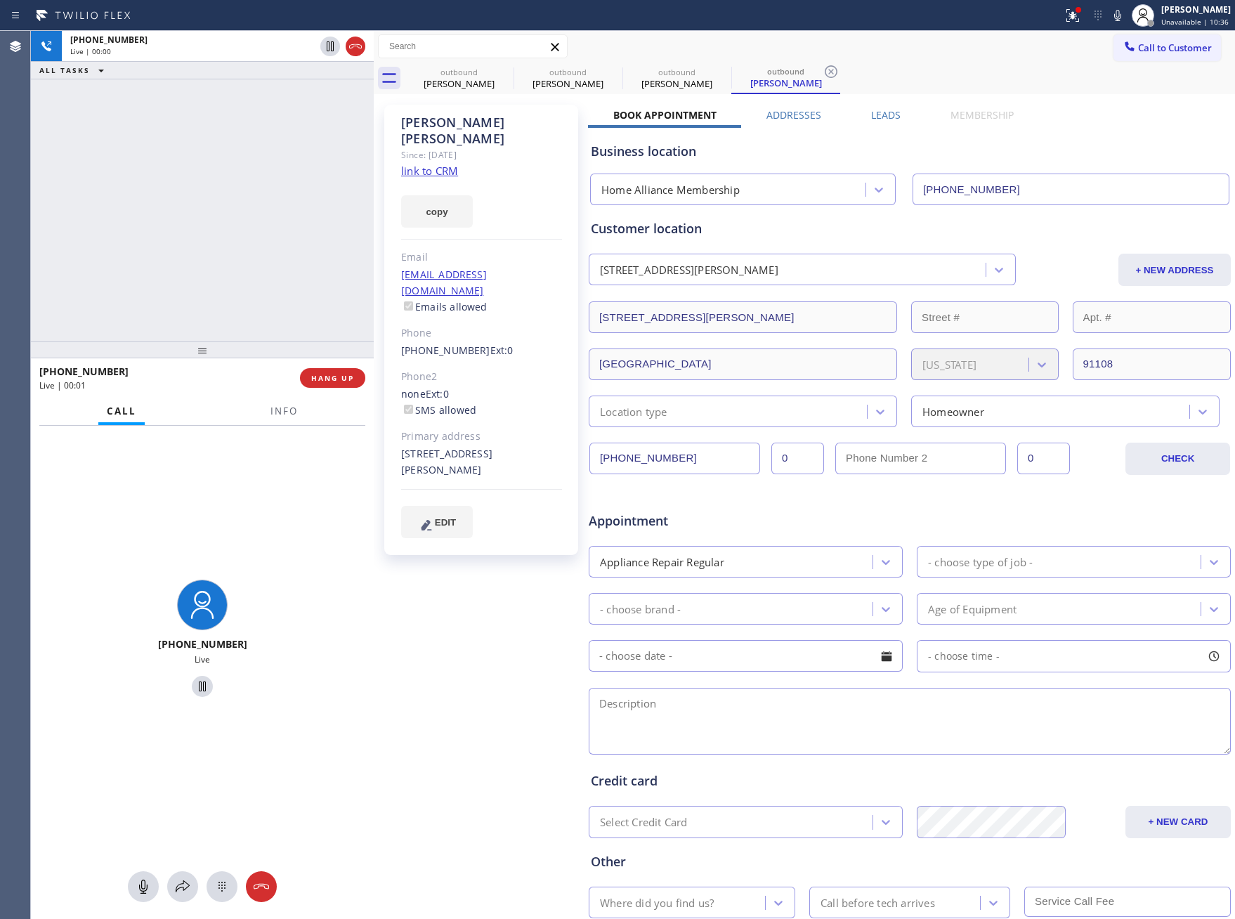
click at [327, 377] on span "HANG UP" at bounding box center [332, 378] width 43 height 10
drag, startPoint x: 340, startPoint y: 268, endPoint x: 802, endPoint y: 145, distance: 477.6
click at [475, 249] on div "+12133613355 Live | 00:00 ALL TASKS ALL TASKS ACTIVE TASKS TASKS IN WRAP UP +12…" at bounding box center [633, 475] width 1205 height 888
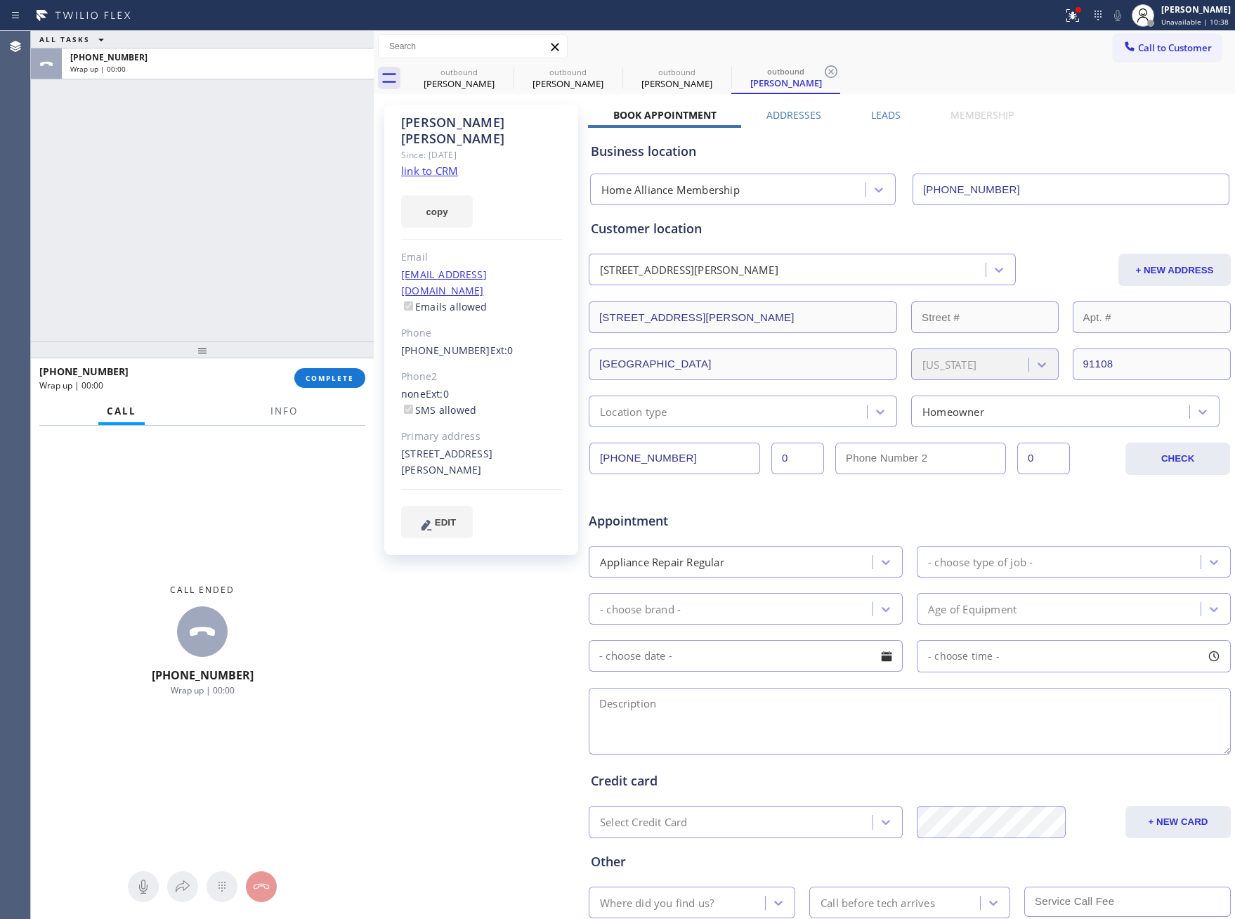
drag, startPoint x: 890, startPoint y: 114, endPoint x: 917, endPoint y: 119, distance: 27.2
click at [888, 114] on label "Leads" at bounding box center [886, 114] width 30 height 13
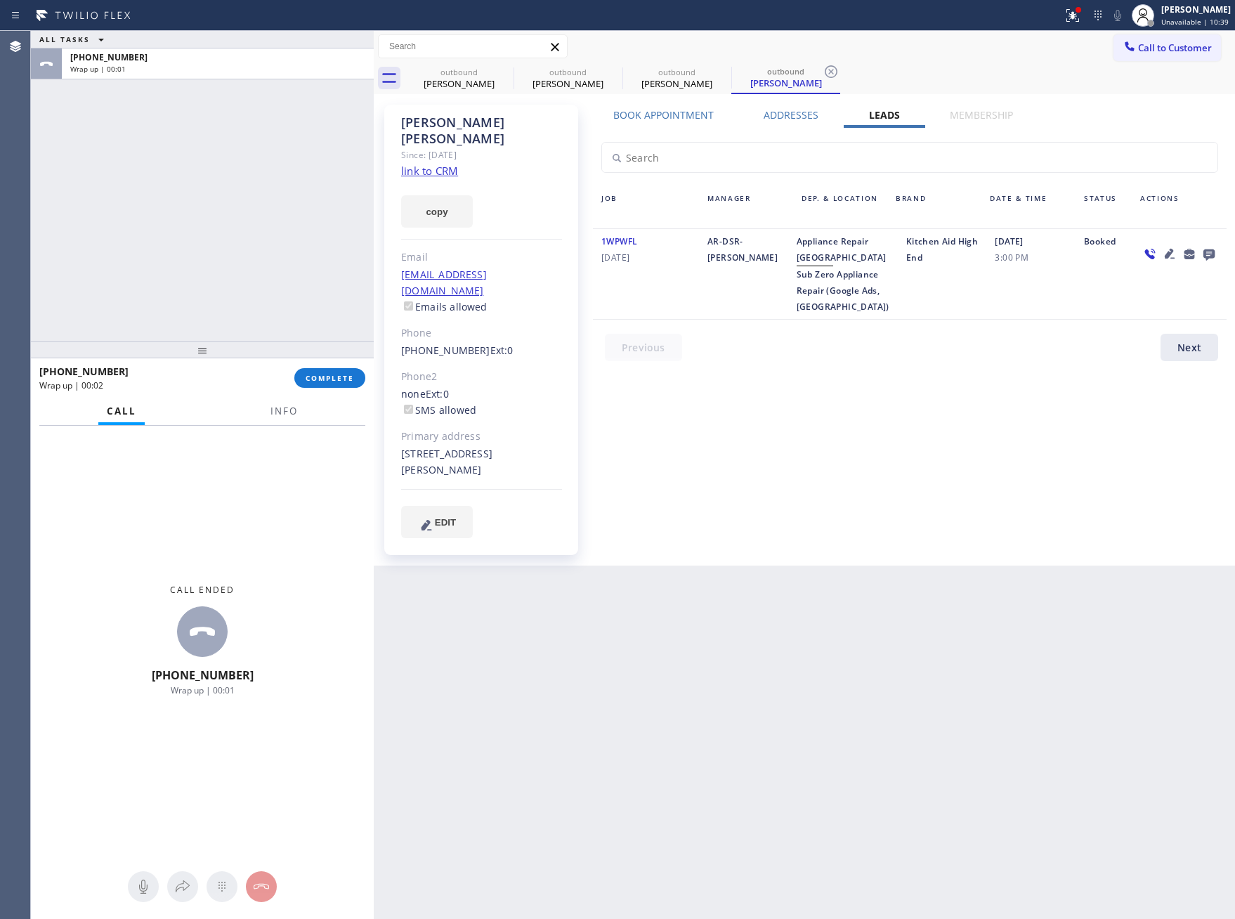
click at [976, 420] on div "Book Appointment Addresses Leads Membership Business location Home Alliance Mem…" at bounding box center [910, 335] width 644 height 454
click at [1211, 249] on icon at bounding box center [1209, 254] width 17 height 18
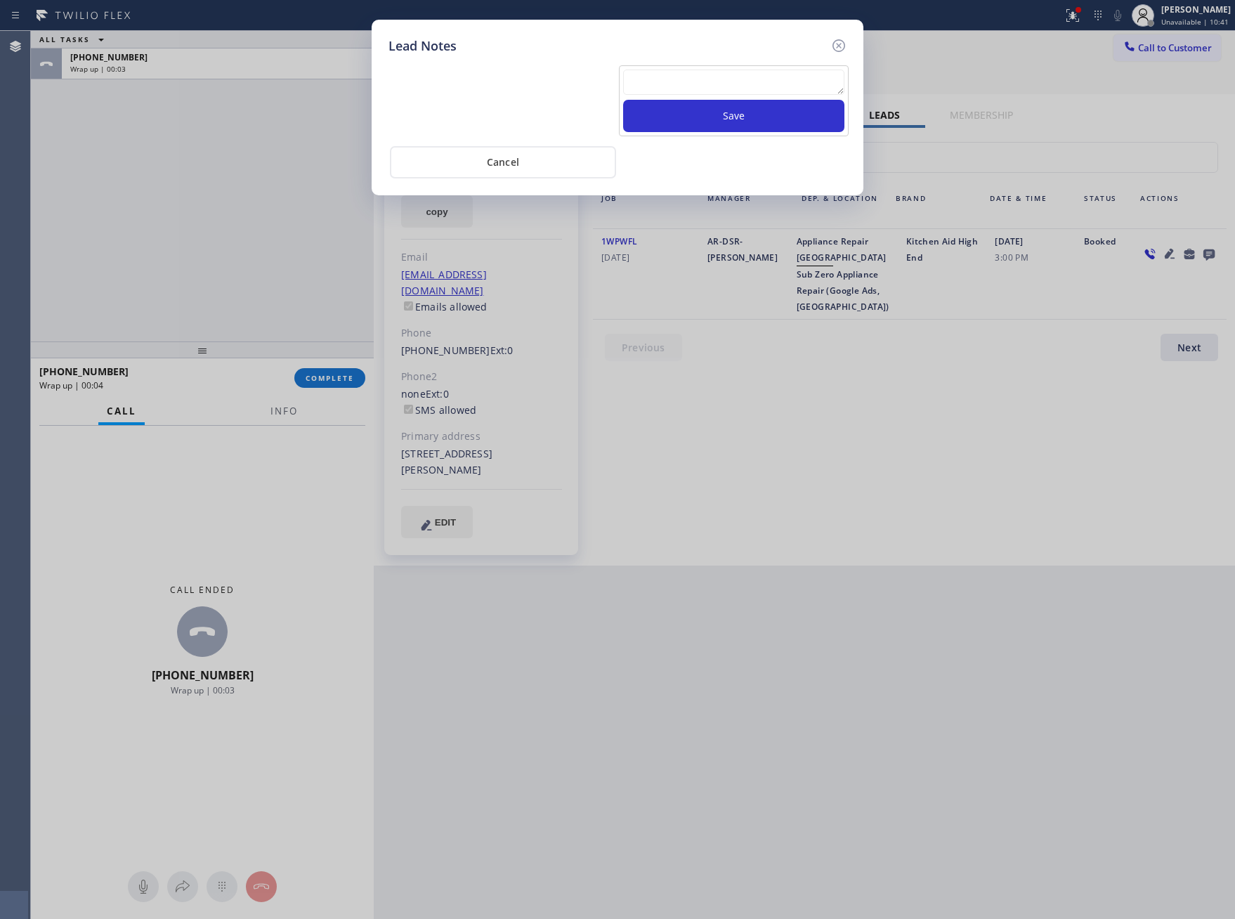
click at [646, 74] on textarea at bounding box center [733, 82] width 221 height 25
paste textarea "PLEASE TRANSFER FOR MEMBERSHIP and AC FILTER"
type textarea "PLEASE TRANSFER FOR MEMBERSHIP and AC FILTER"
click at [675, 110] on button "Save" at bounding box center [733, 116] width 221 height 32
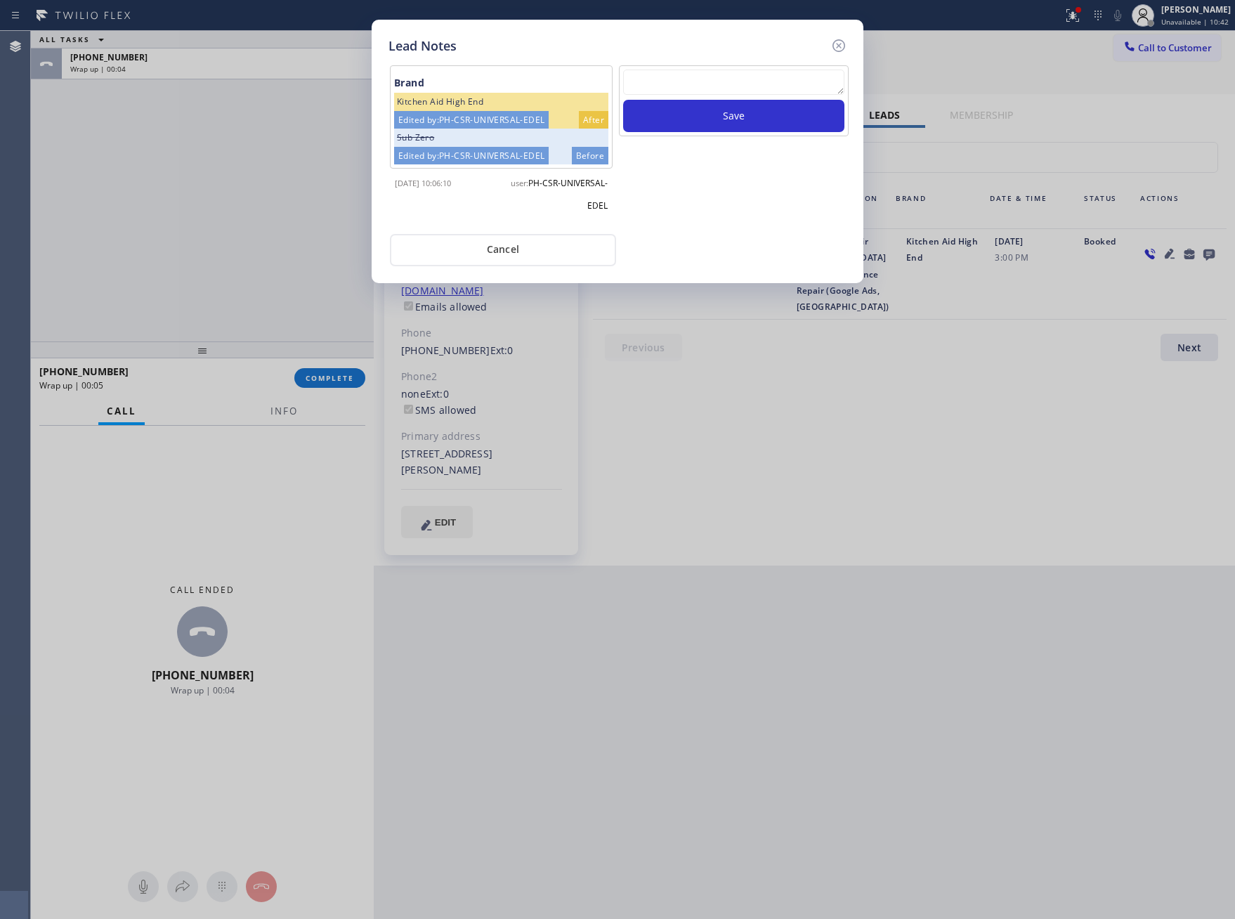
scroll to position [0, 0]
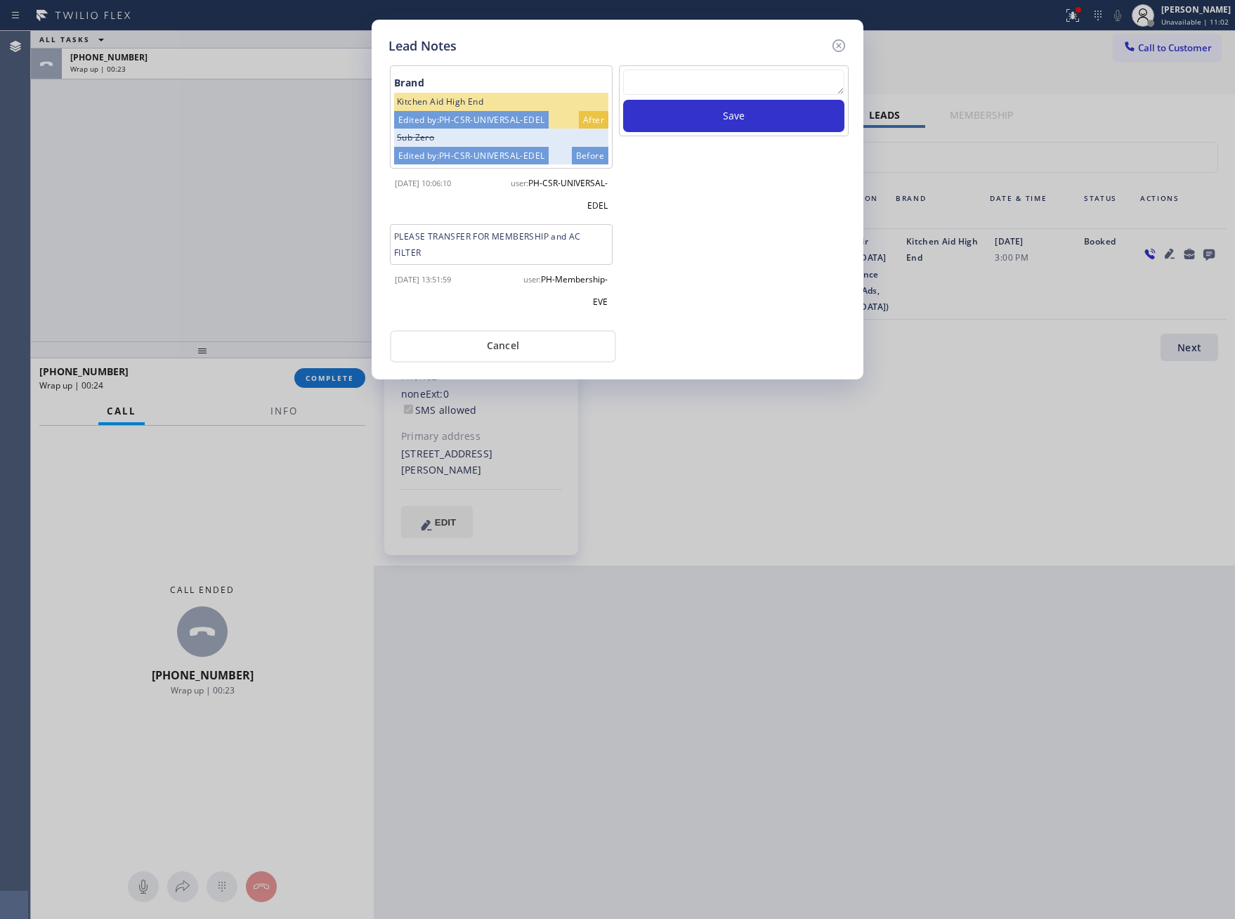
click at [706, 222] on div "Save" at bounding box center [734, 192] width 233 height 255
click at [529, 346] on button "Cancel" at bounding box center [503, 346] width 226 height 32
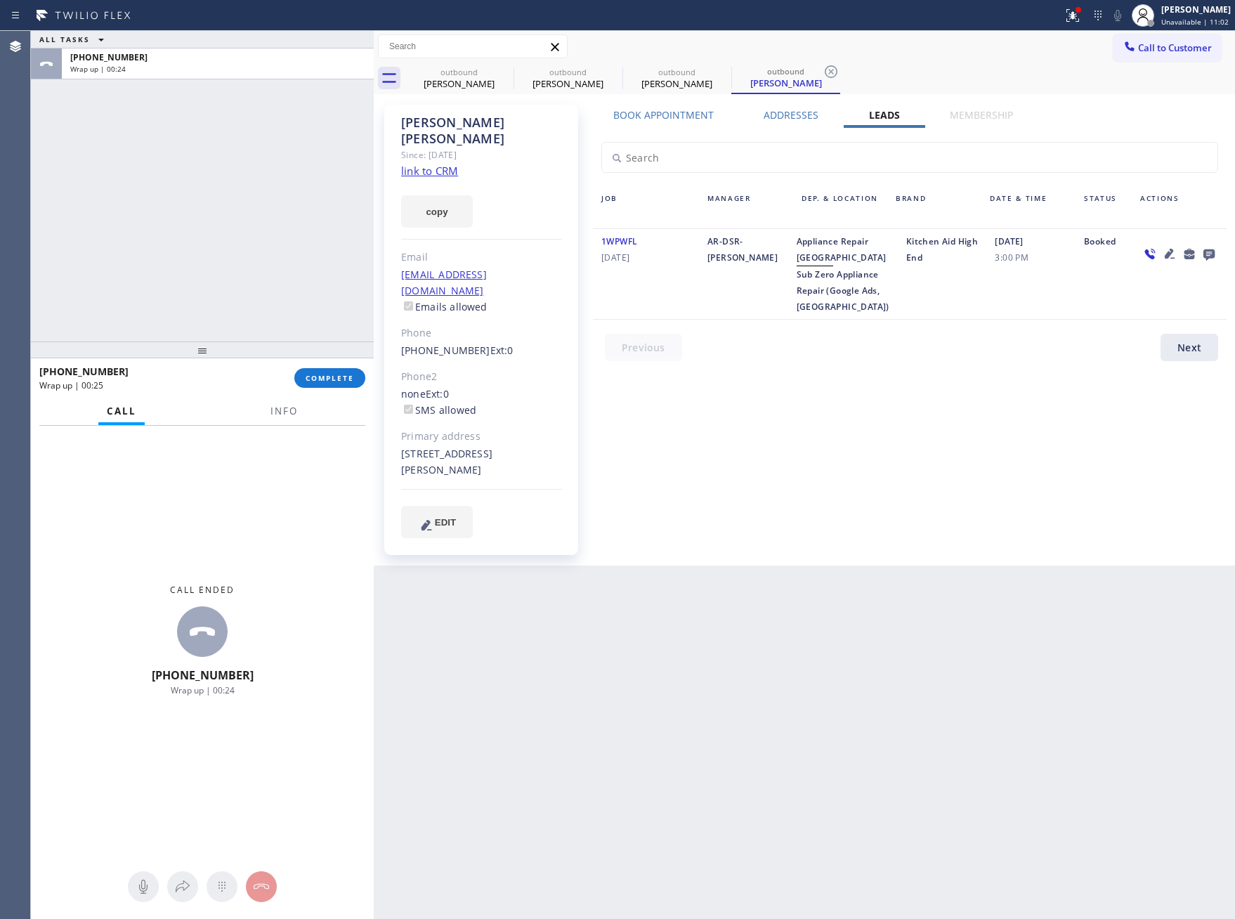
click at [260, 261] on div "ALL TASKS ALL TASKS ACTIVE TASKS TASKS IN WRAP UP +12133613355 Wrap up | 00:24" at bounding box center [202, 186] width 343 height 311
click at [1181, 43] on span "Call to Customer" at bounding box center [1175, 47] width 74 height 13
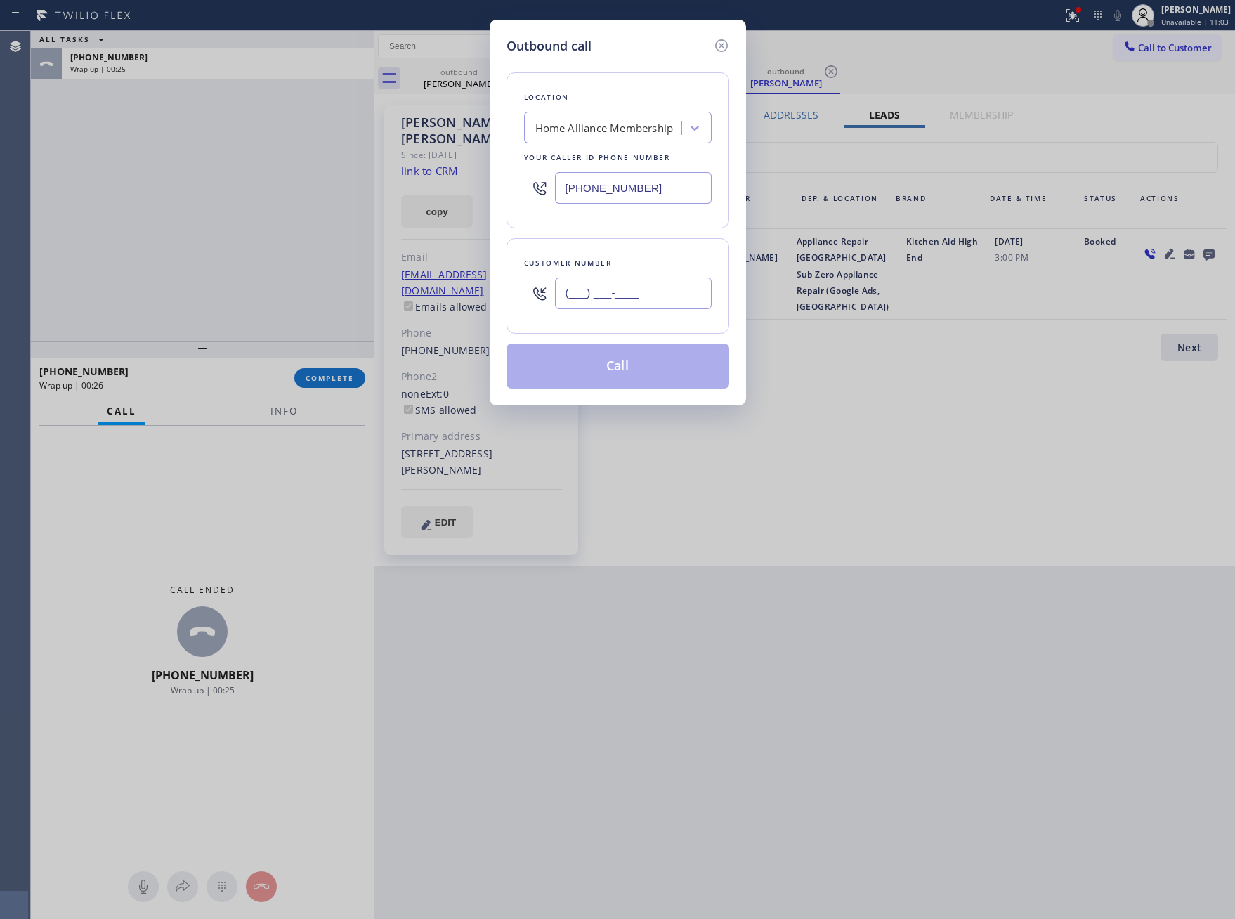
drag, startPoint x: 684, startPoint y: 310, endPoint x: 684, endPoint y: 299, distance: 10.5
click at [684, 306] on input "(___) ___-____" at bounding box center [633, 294] width 157 height 32
paste input "415) 510-1334"
type input "(415) 510-1334"
click at [639, 371] on button "Call" at bounding box center [618, 366] width 223 height 45
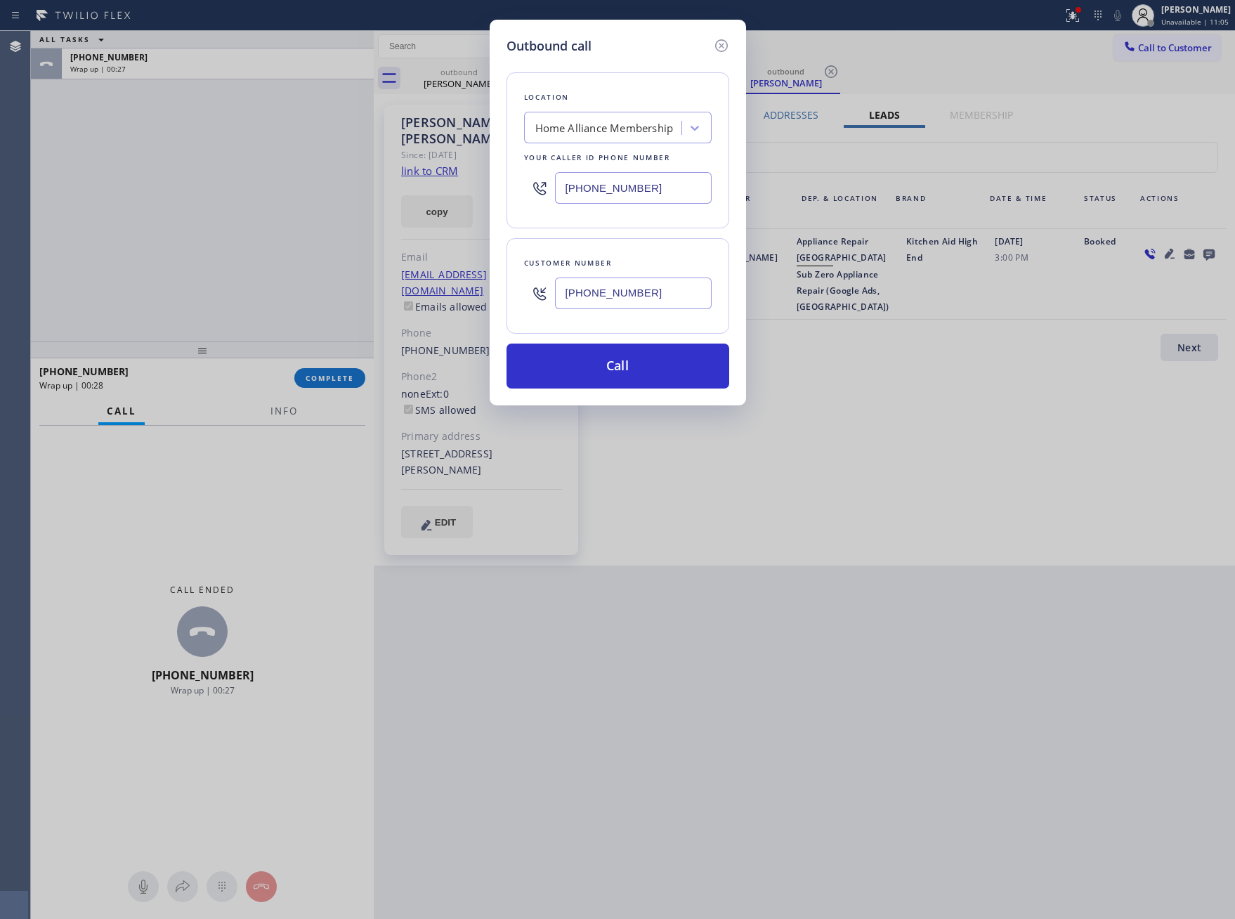
click at [222, 234] on div "Outbound call Location Home Alliance Membership Your caller id phone number (85…" at bounding box center [617, 459] width 1235 height 919
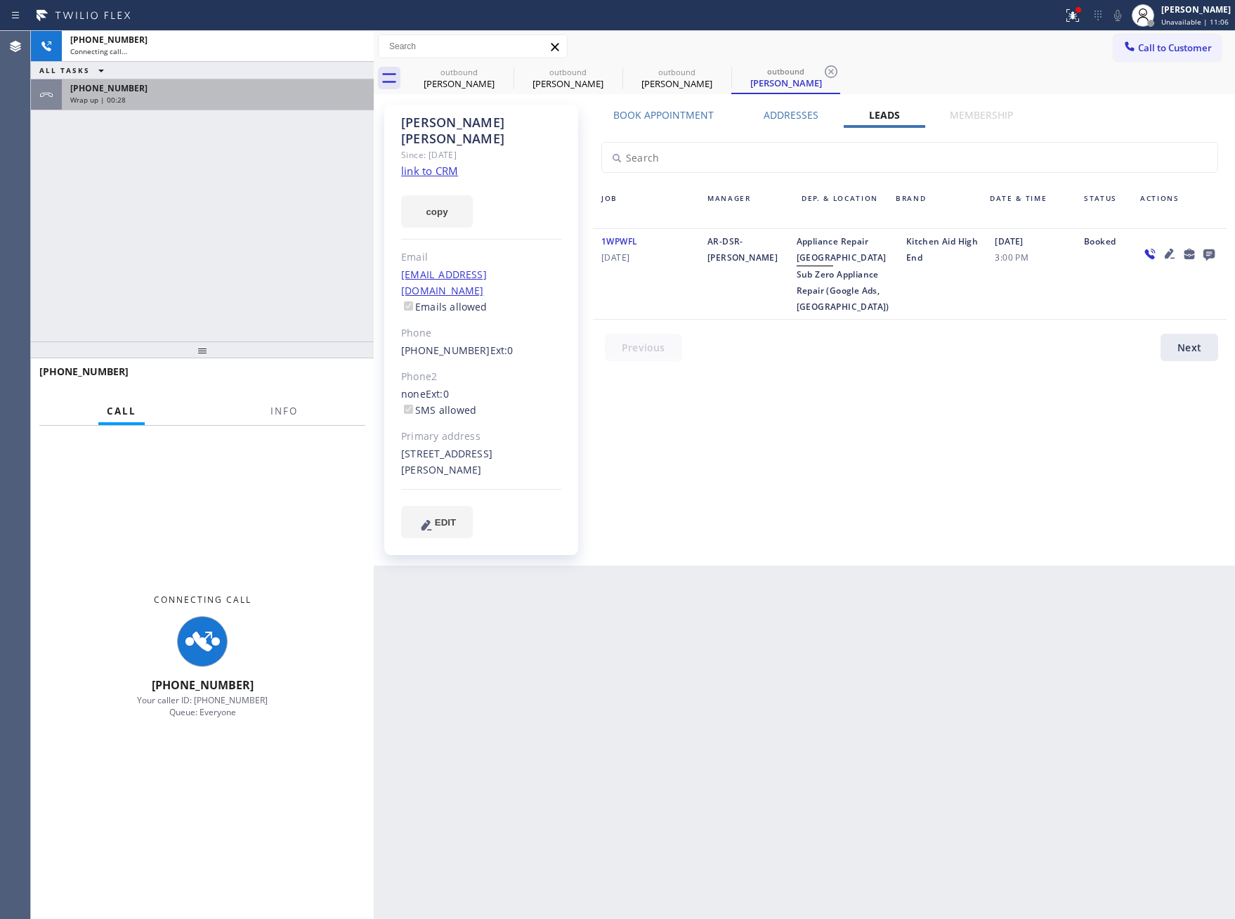
click at [283, 247] on div "+14155101334 Connecting call… ALL TASKS ALL TASKS ACTIVE TASKS TASKS IN WRAP UP…" at bounding box center [202, 186] width 343 height 311
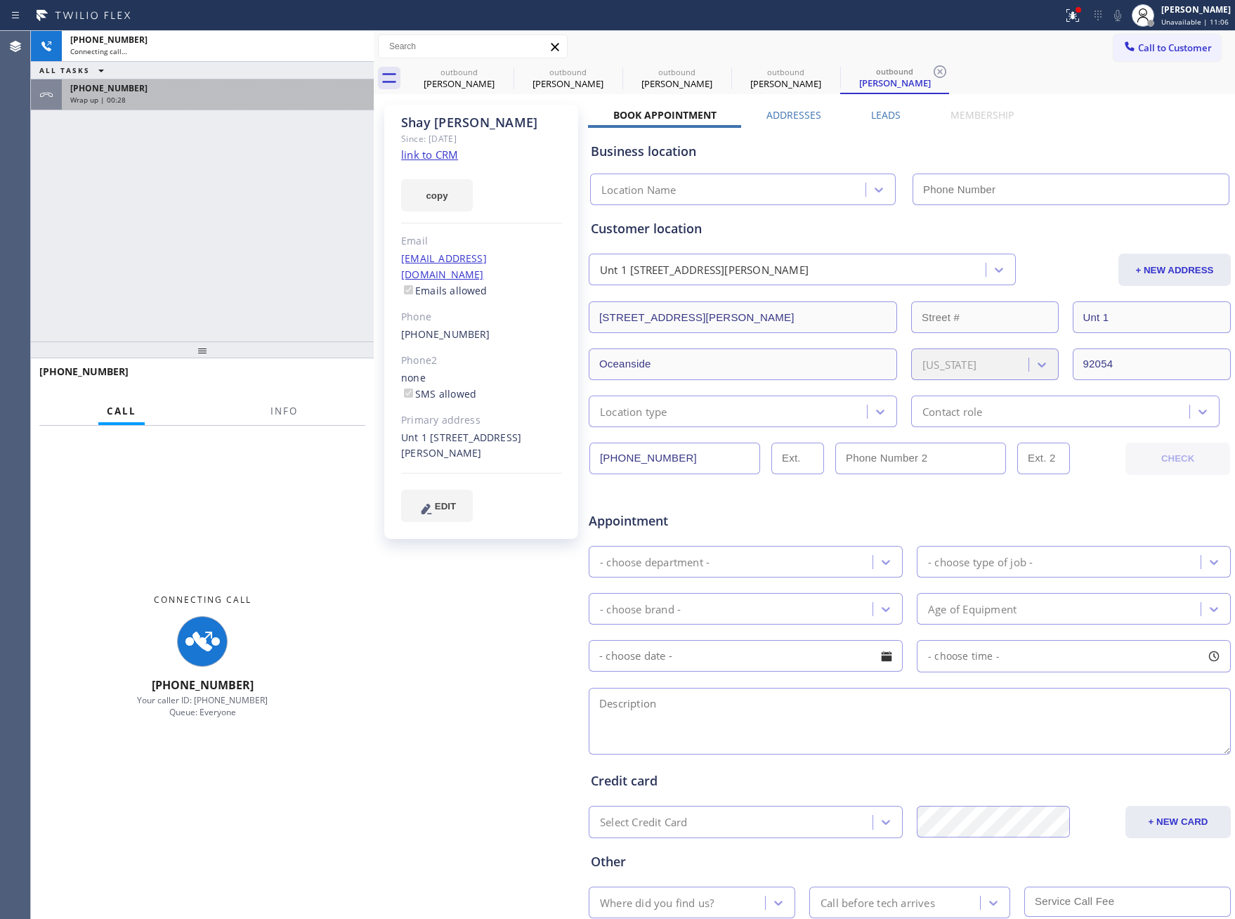
click at [264, 97] on div "Wrap up | 00:28" at bounding box center [217, 100] width 295 height 10
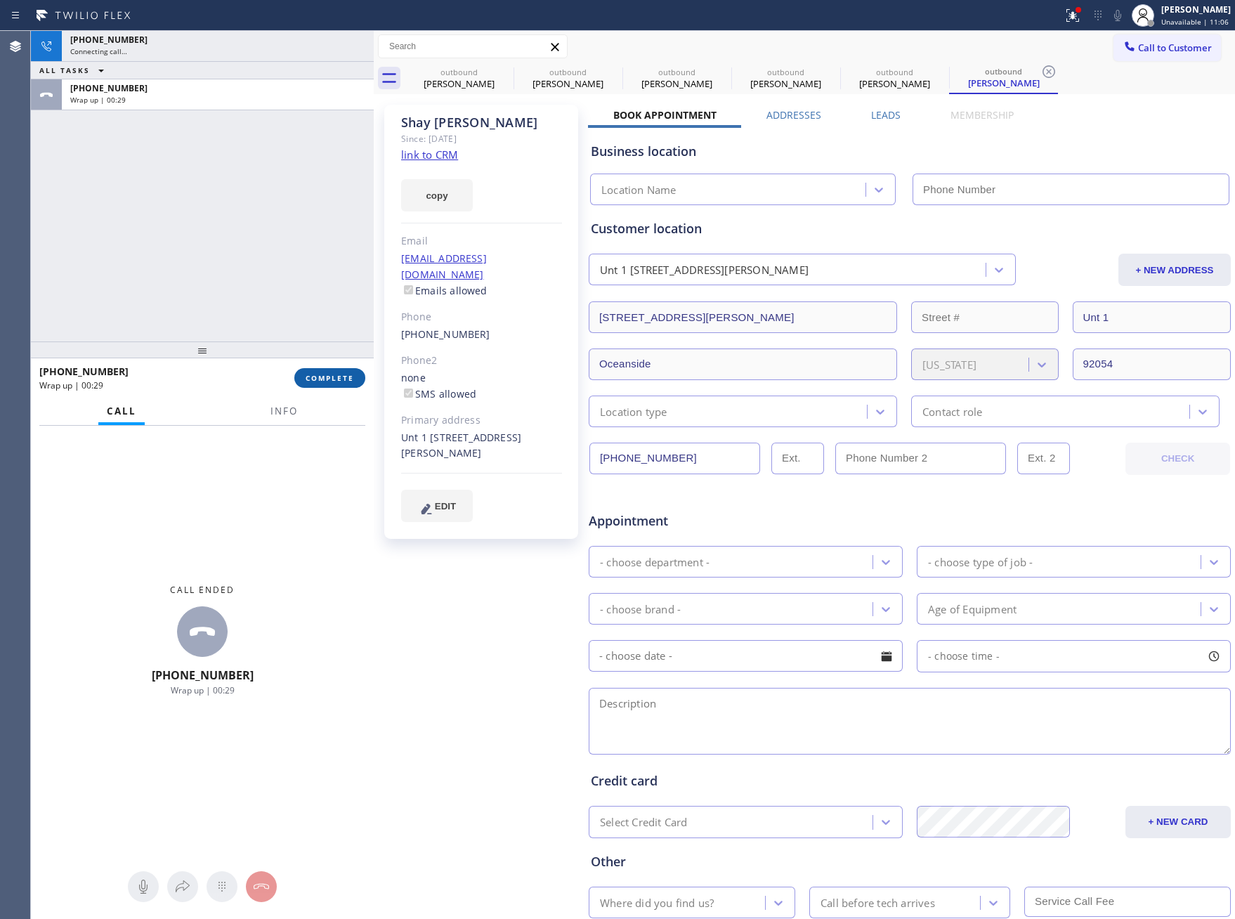
click at [334, 371] on button "COMPLETE" at bounding box center [329, 378] width 71 height 20
click at [299, 212] on div "+14155101334 Connecting call… ALL TASKS ALL TASKS ACTIVE TASKS TASKS IN WRAP UP…" at bounding box center [202, 186] width 343 height 311
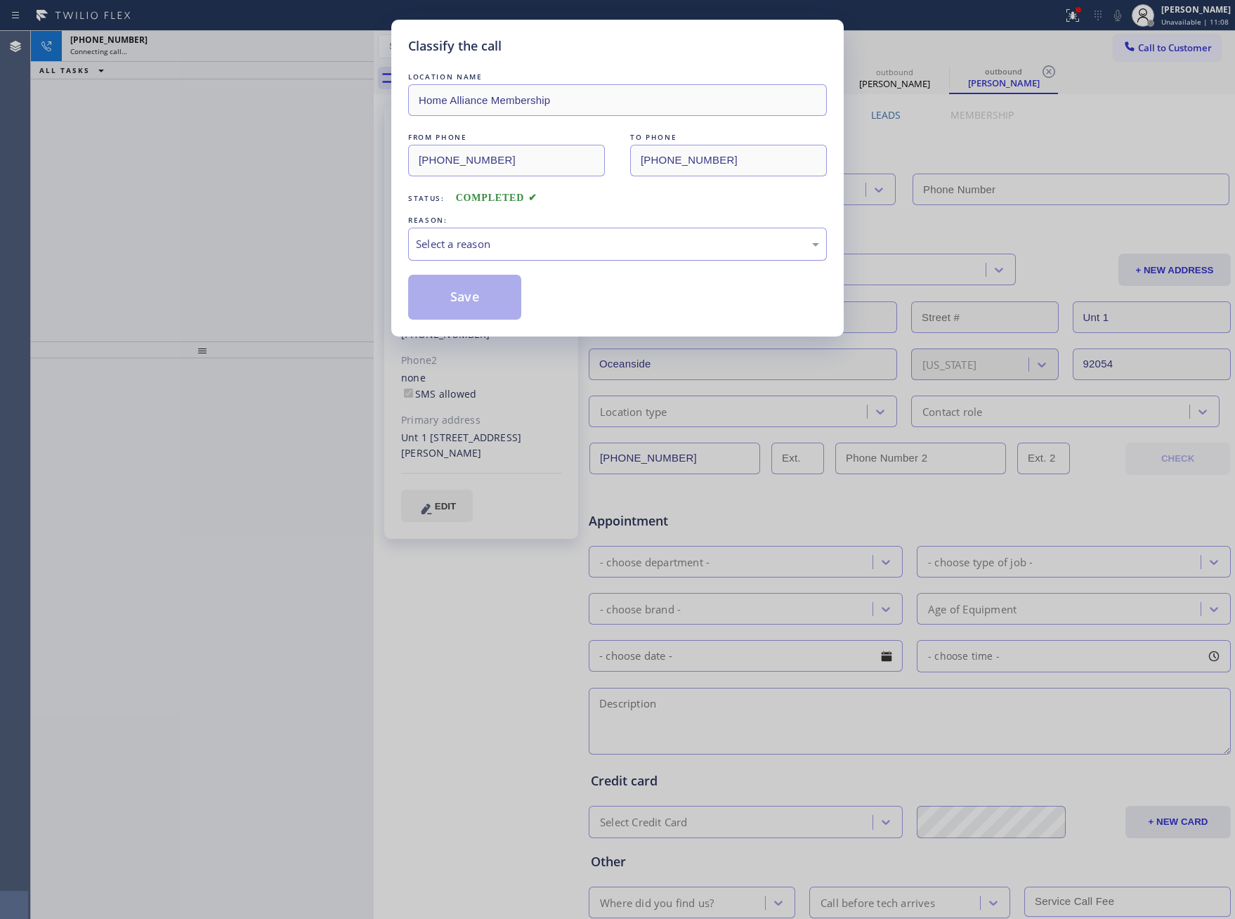
click at [544, 252] on div "Select a reason" at bounding box center [617, 244] width 403 height 16
type input "[PHONE_NUMBER]"
click at [508, 302] on button "Save" at bounding box center [464, 297] width 113 height 45
click at [508, 300] on button "Save" at bounding box center [464, 297] width 113 height 45
click at [507, 299] on button "Save" at bounding box center [464, 297] width 113 height 45
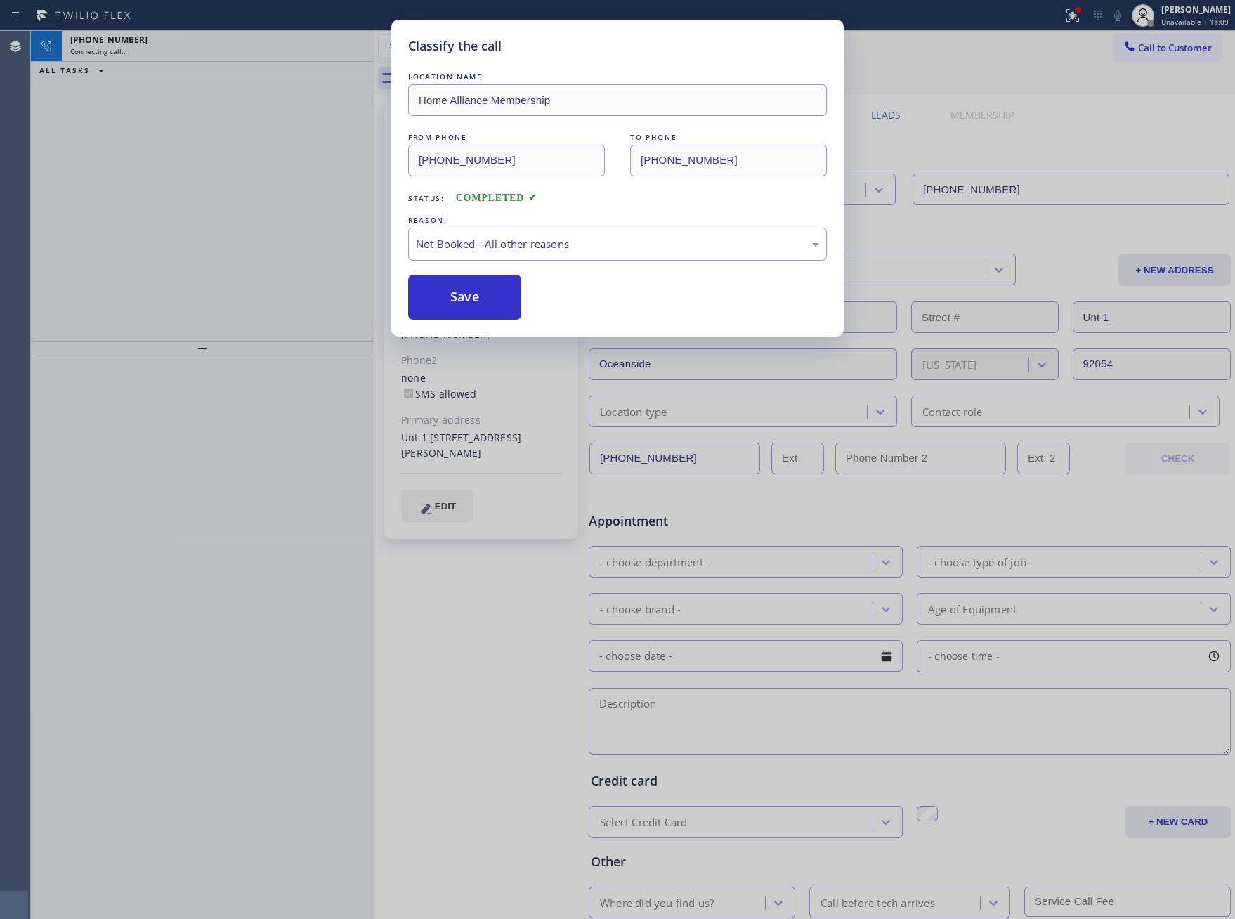
click at [158, 108] on div "Classify the call LOCATION NAME Home Alliance Membership FROM PHONE [PHONE_NUMB…" at bounding box center [617, 459] width 1235 height 919
click at [159, 102] on div "Classify the call LOCATION NAME Home Alliance Membership FROM PHONE [PHONE_NUMB…" at bounding box center [617, 459] width 1235 height 919
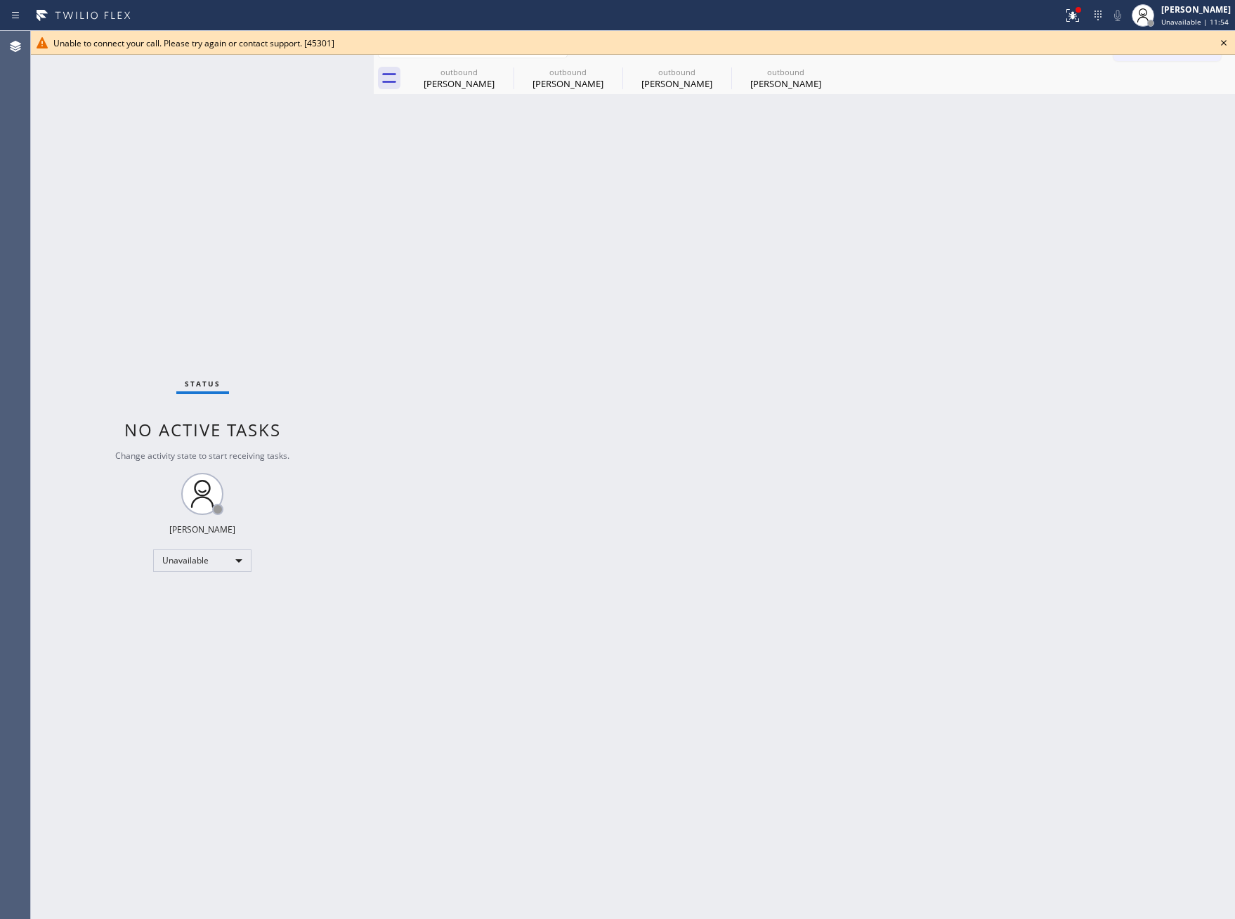
drag, startPoint x: 608, startPoint y: 544, endPoint x: 663, endPoint y: 491, distance: 76.0
click at [630, 515] on div "Back to Dashboard Change Sender ID Customers Technicians Select a contact Outbo…" at bounding box center [805, 475] width 862 height 888
click at [546, 401] on div "Back to Dashboard Change Sender ID Customers Technicians Select a contact Outbo…" at bounding box center [805, 475] width 862 height 888
click at [841, 334] on div "Back to Dashboard Change Sender ID Customers Technicians Select a contact Outbo…" at bounding box center [805, 475] width 862 height 888
click at [1225, 42] on icon at bounding box center [1224, 42] width 17 height 17
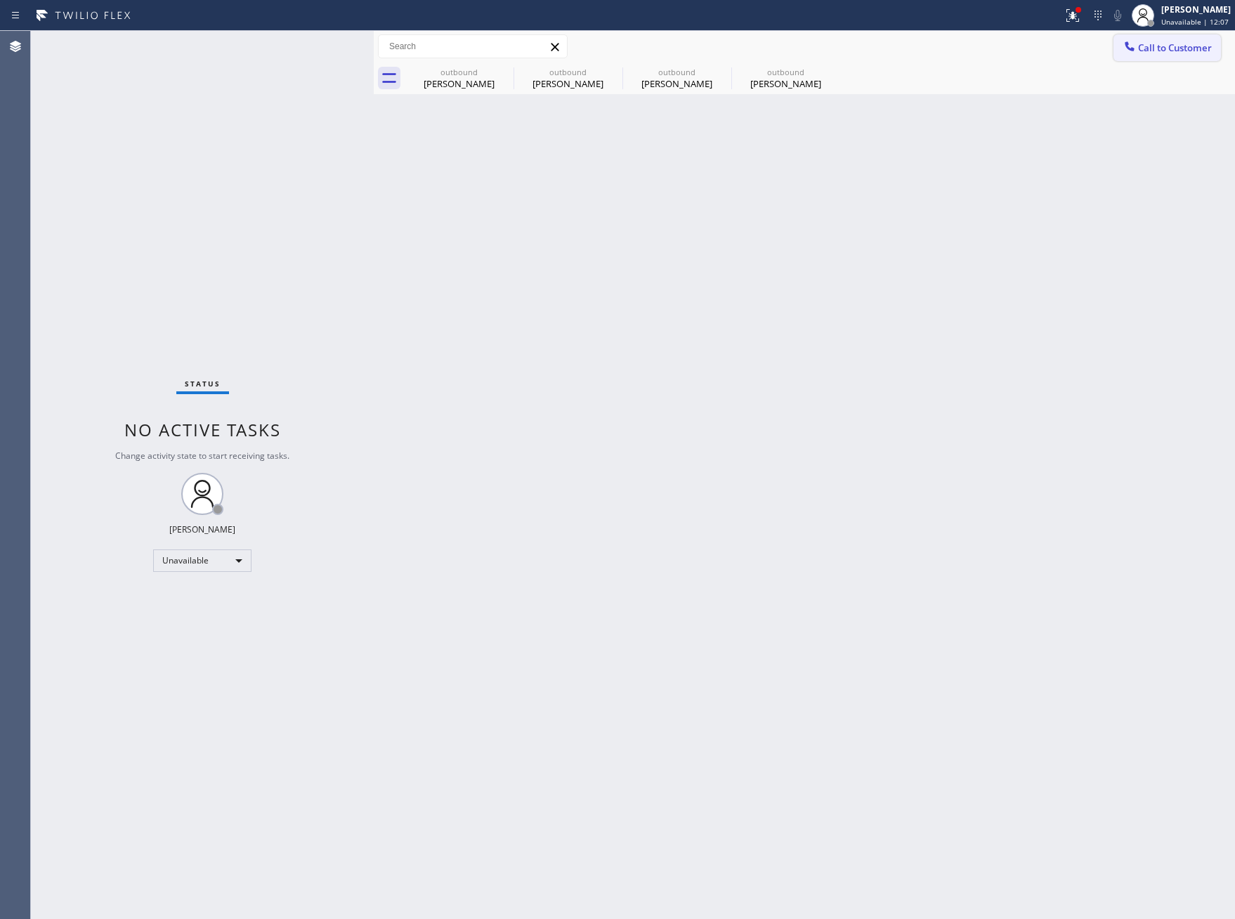
click at [1202, 51] on span "Call to Customer" at bounding box center [1175, 47] width 74 height 13
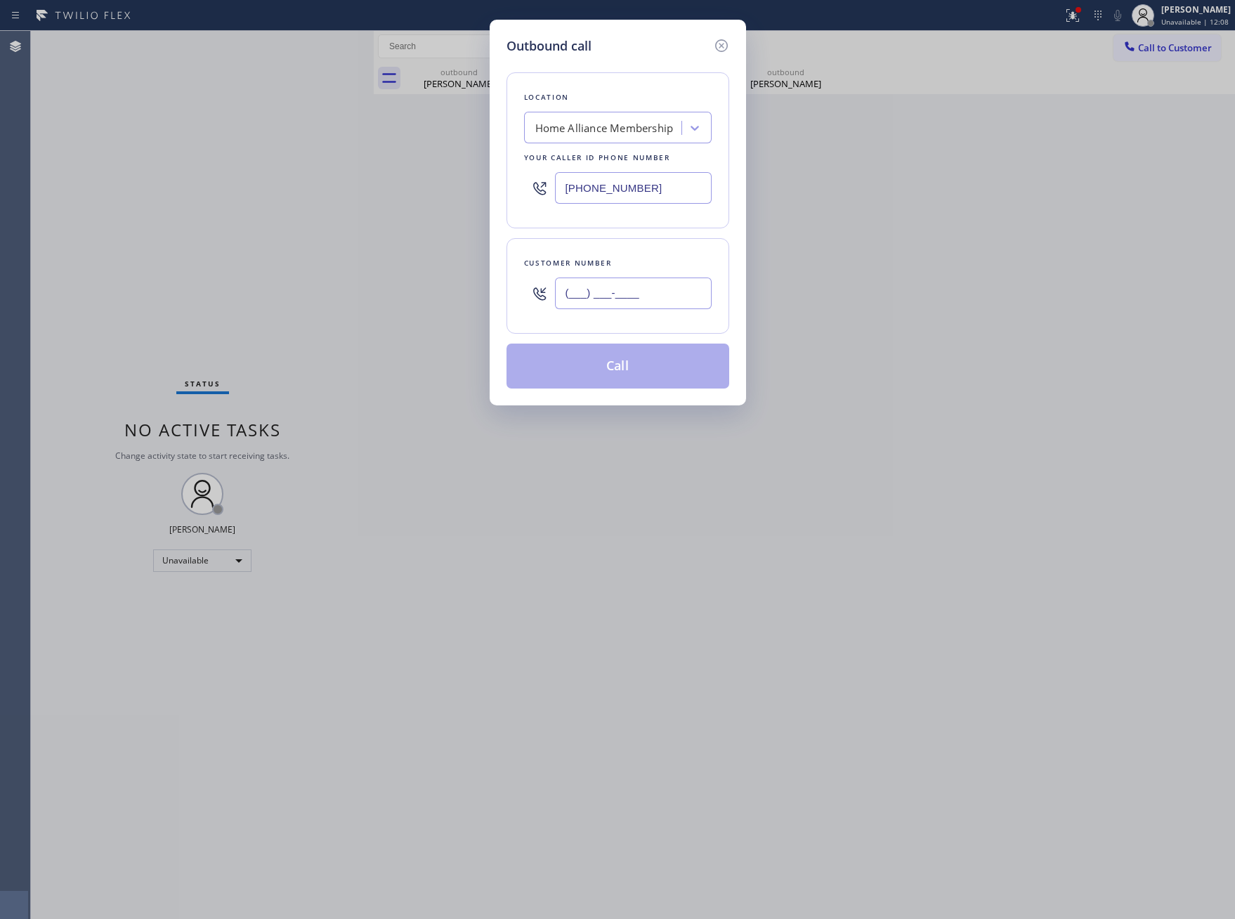
click at [668, 293] on input "(___) ___-____" at bounding box center [633, 294] width 157 height 32
paste input "360) 739-5003"
type input "(360) 739-5003"
drag, startPoint x: 627, startPoint y: 376, endPoint x: 675, endPoint y: 304, distance: 86.2
click at [632, 368] on button "Call" at bounding box center [618, 366] width 223 height 45
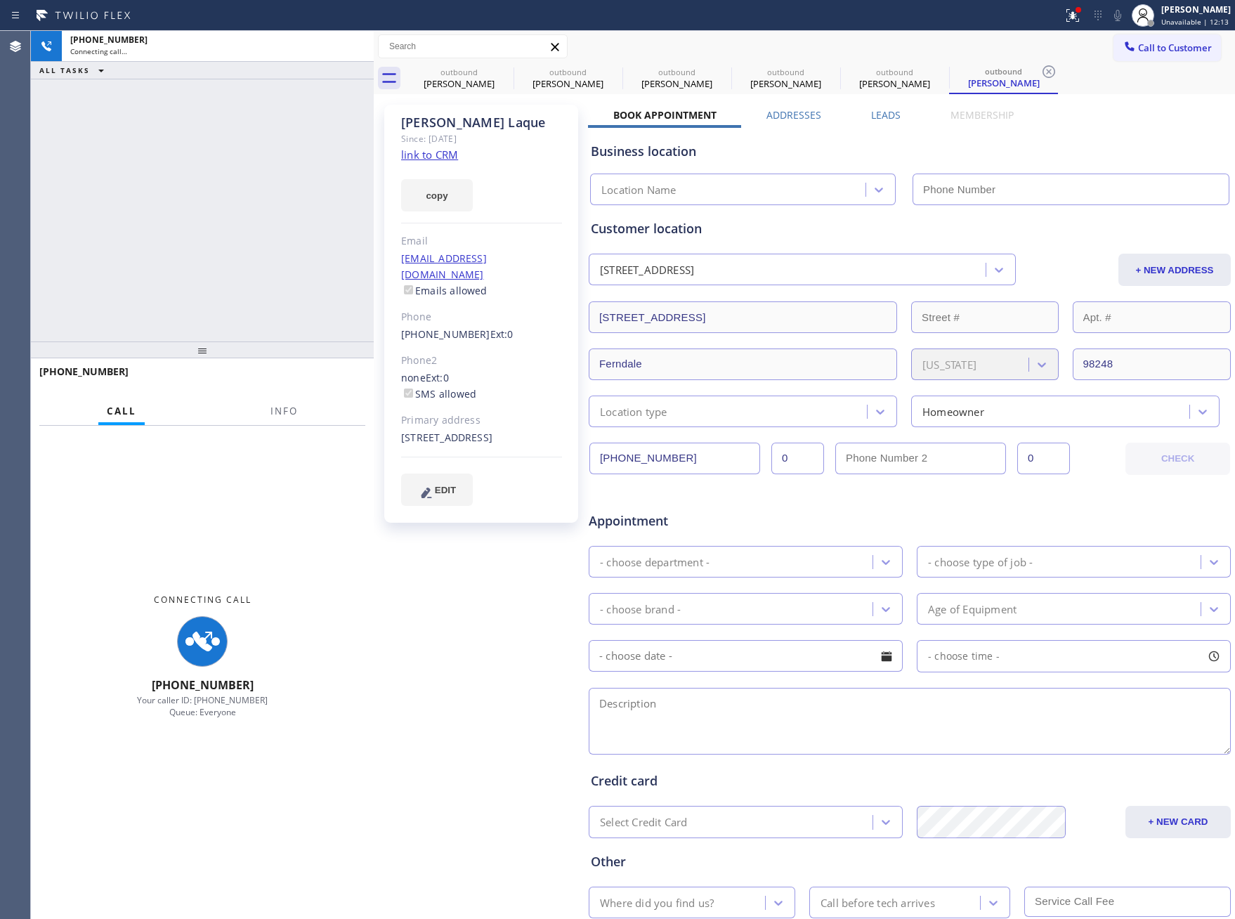
type input "[PHONE_NUMBER]"
drag, startPoint x: 258, startPoint y: 241, endPoint x: 314, endPoint y: 125, distance: 128.9
click at [279, 226] on div "+13607395003 Connecting call… ALL TASKS ALL TASKS ACTIVE TASKS TASKS IN WRAP UP" at bounding box center [202, 186] width 343 height 311
click at [481, 89] on div "Terrance Pratt" at bounding box center [459, 83] width 106 height 13
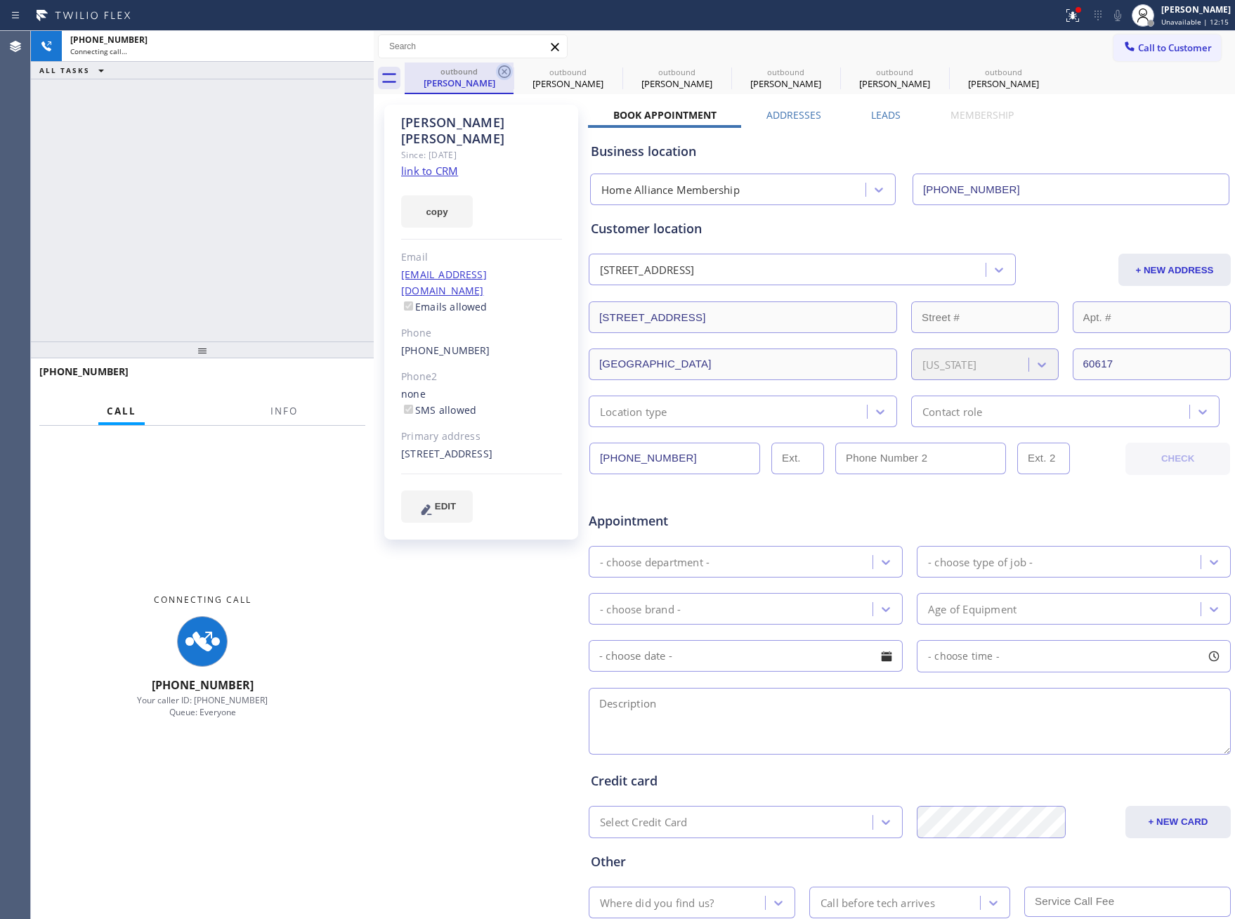
click at [502, 70] on icon at bounding box center [504, 71] width 17 height 17
click at [0, 0] on icon at bounding box center [0, 0] width 0 height 0
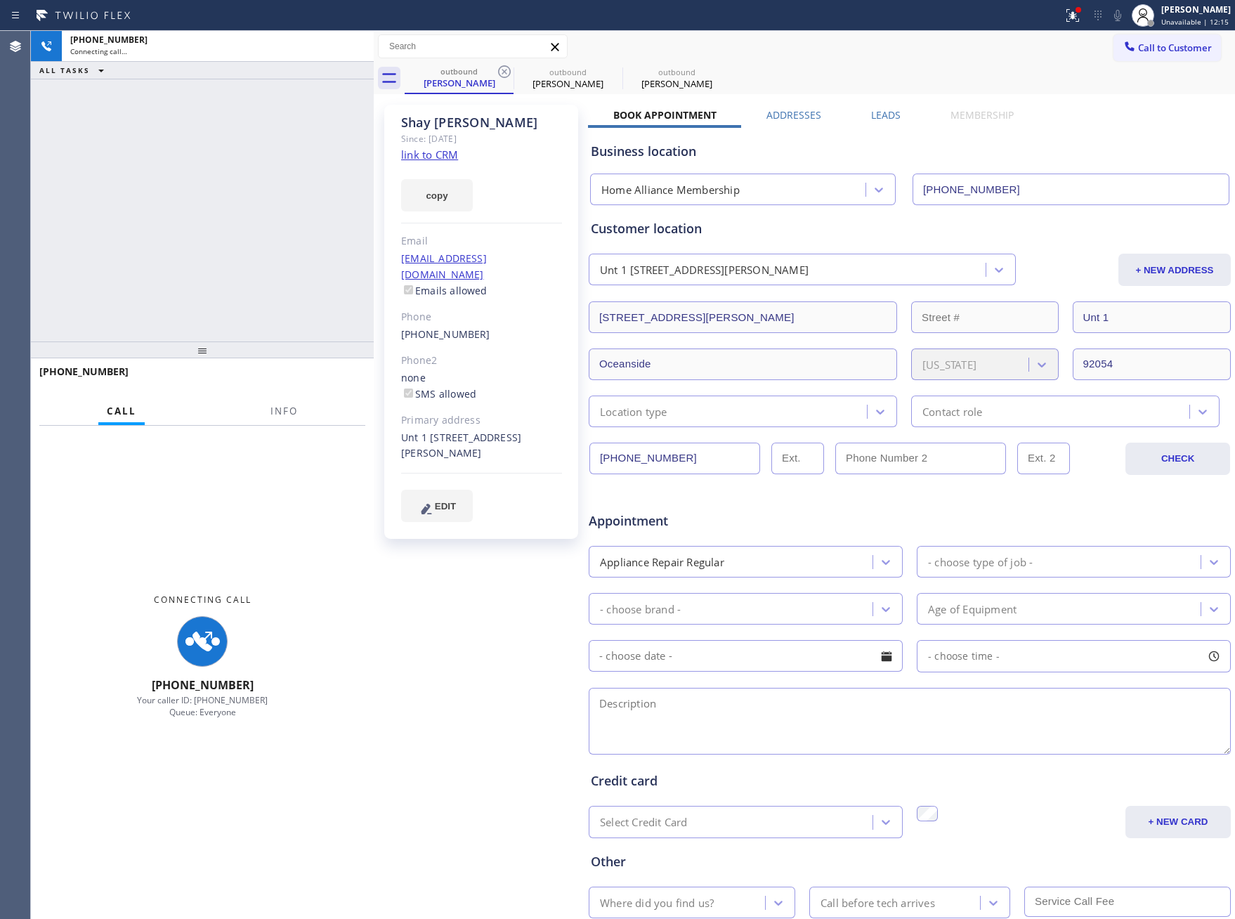
drag, startPoint x: 502, startPoint y: 70, endPoint x: 321, endPoint y: 188, distance: 216.2
click at [502, 72] on icon at bounding box center [504, 71] width 17 height 17
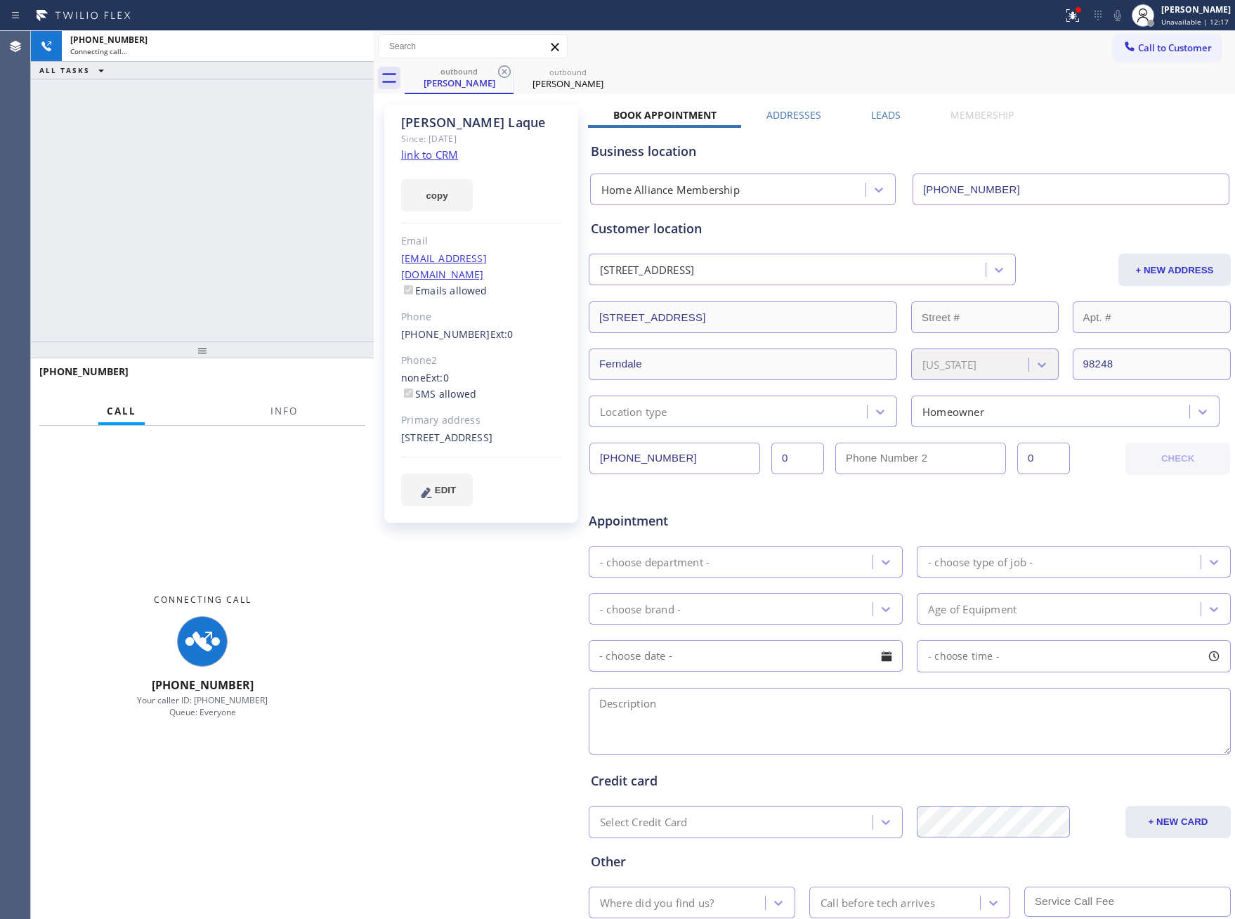
drag, startPoint x: 299, startPoint y: 209, endPoint x: 304, endPoint y: 220, distance: 12.0
click at [299, 213] on div "+13607395003 Connecting call… ALL TASKS ALL TASKS ACTIVE TASKS TASKS IN WRAP UP" at bounding box center [202, 186] width 343 height 311
click at [451, 155] on link "link to CRM" at bounding box center [429, 155] width 57 height 14
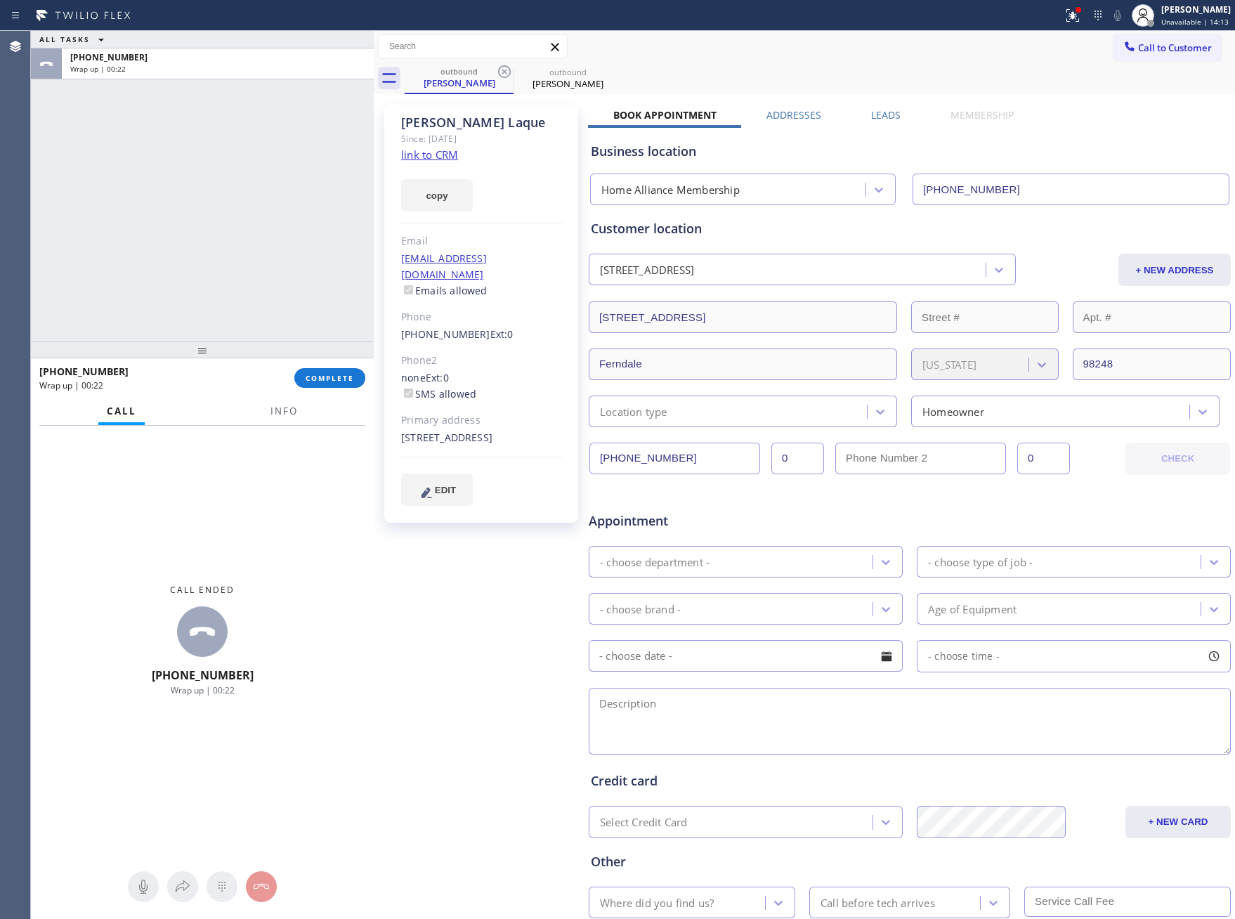
drag, startPoint x: 223, startPoint y: 277, endPoint x: 351, endPoint y: 447, distance: 212.4
click at [245, 311] on div "ALL TASKS ALL TASKS ACTIVE TASKS TASKS IN WRAP UP +13607395003 Wrap up | 00:22" at bounding box center [202, 186] width 343 height 311
click at [346, 384] on button "COMPLETE" at bounding box center [329, 378] width 71 height 20
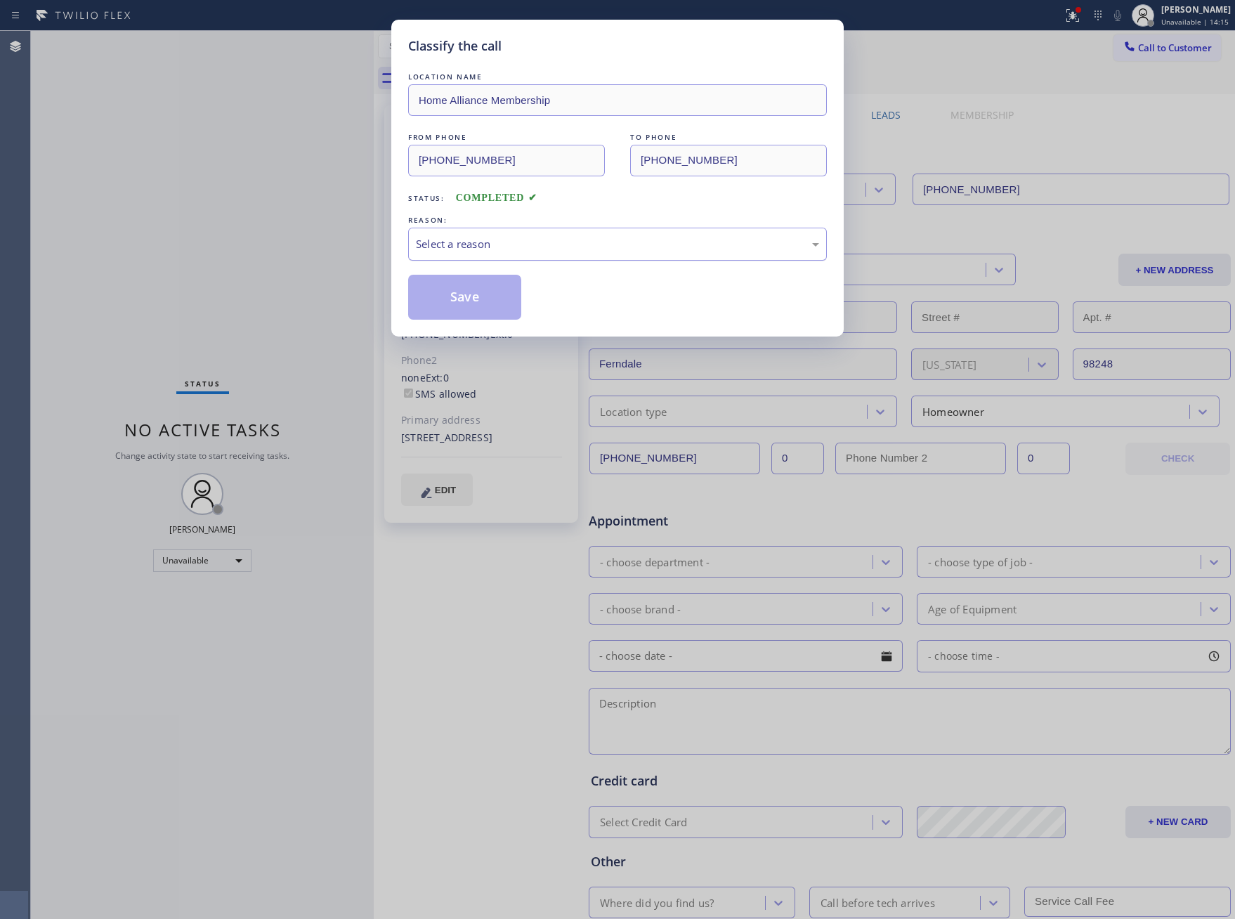
click at [492, 237] on div "Select a reason" at bounding box center [617, 244] width 403 height 16
click at [488, 309] on button "Save" at bounding box center [464, 297] width 113 height 45
click at [489, 308] on button "Save" at bounding box center [464, 297] width 113 height 45
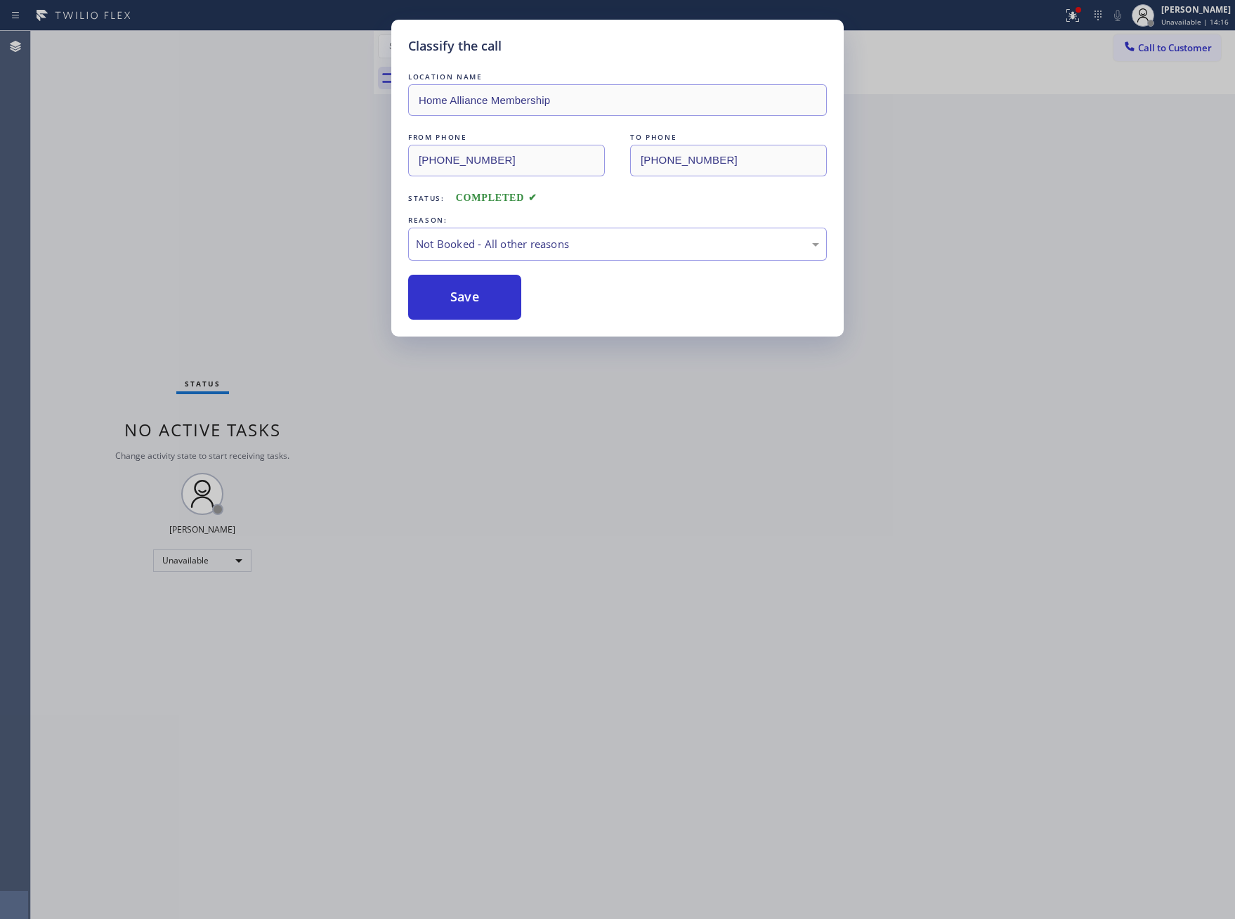
click at [268, 228] on div "Classify the call LOCATION NAME Home Alliance Membership FROM PHONE (855) 946-3…" at bounding box center [617, 459] width 1235 height 919
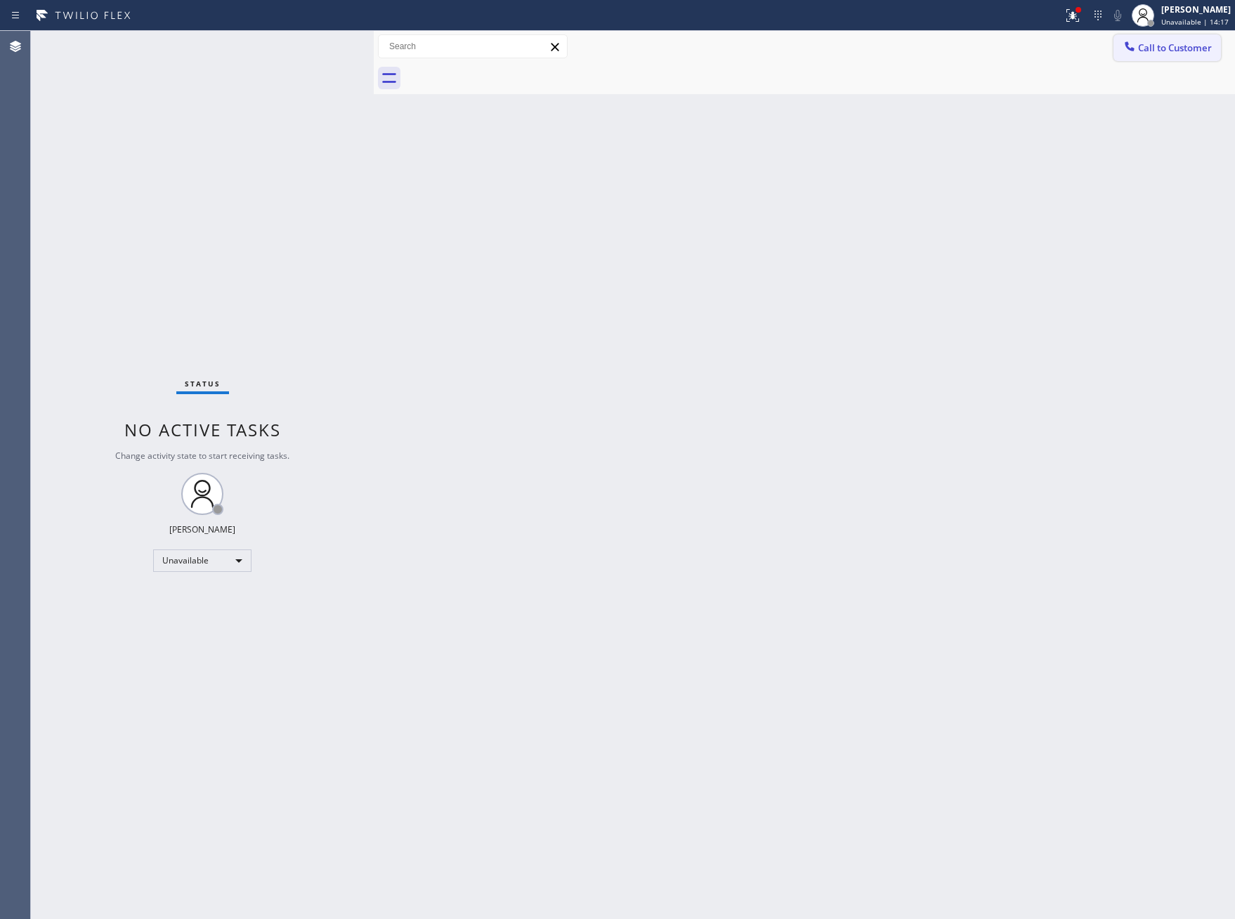
click at [1212, 51] on span "Call to Customer" at bounding box center [1175, 47] width 74 height 13
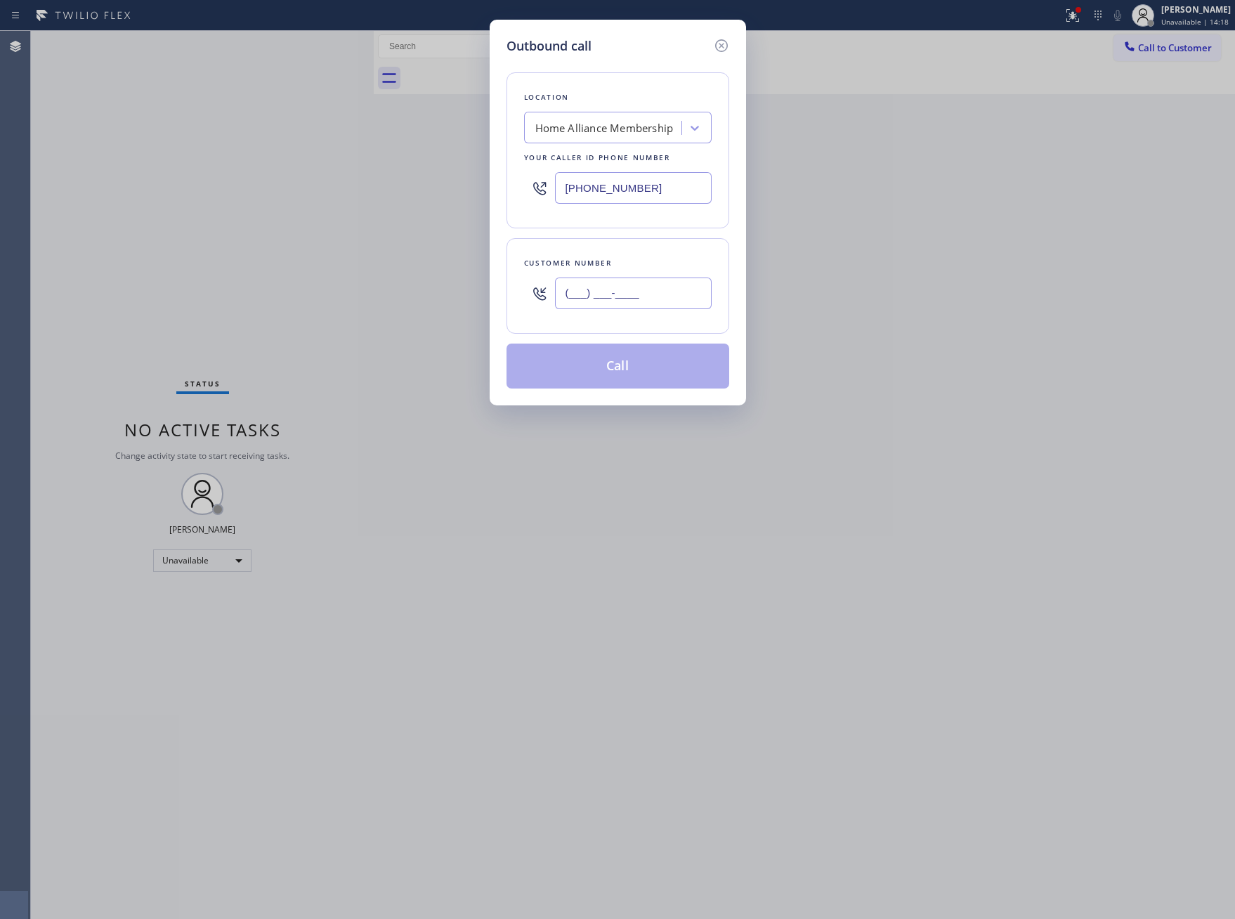
click at [686, 294] on input "(___) ___-____" at bounding box center [633, 294] width 157 height 32
paste input "626) 232-5331"
type input "(626) 232-5331"
click at [682, 368] on button "Call" at bounding box center [618, 366] width 223 height 45
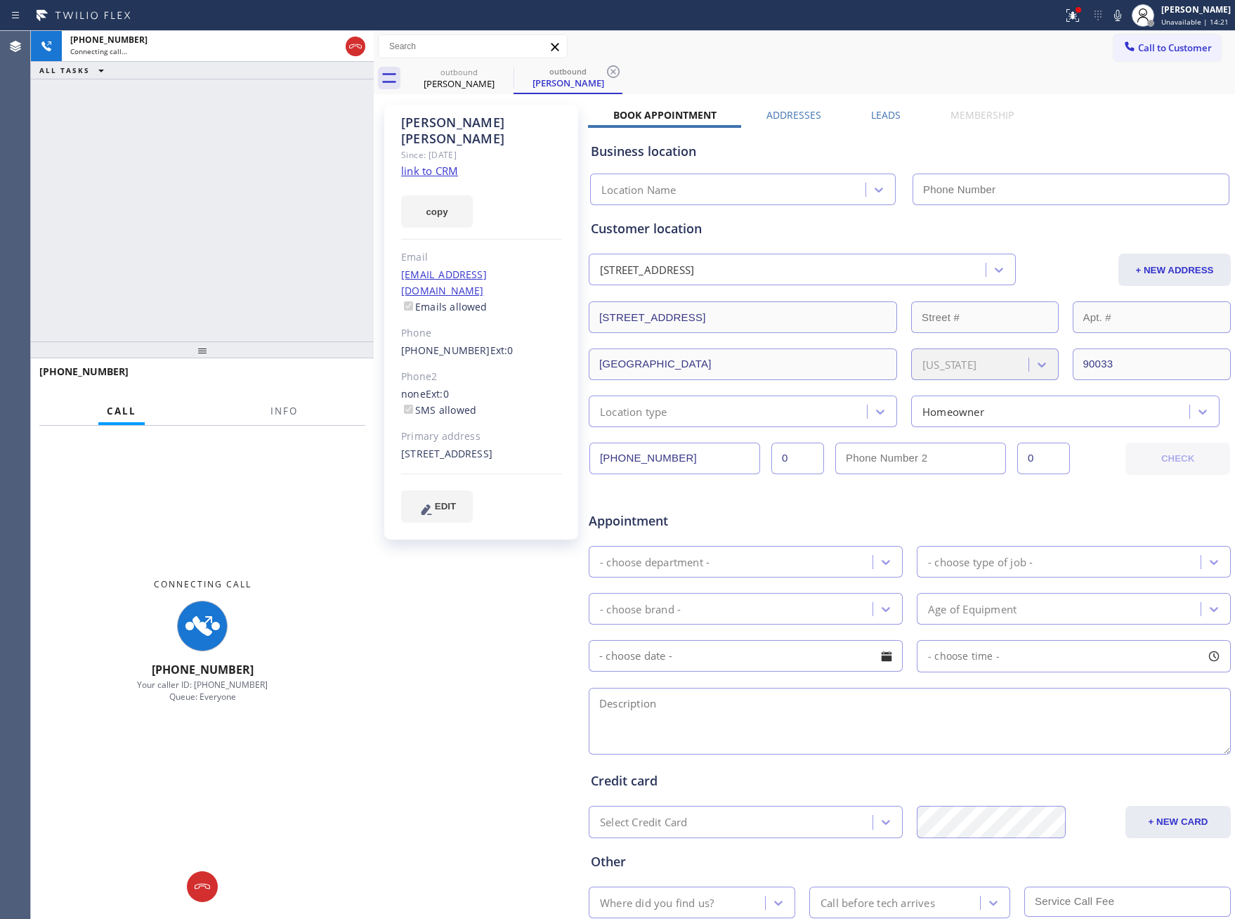
click at [401, 312] on div "+16262325331 Connecting call… ALL TASKS ALL TASKS ACTIVE TASKS TASKS IN WRAP UP…" at bounding box center [633, 475] width 1205 height 888
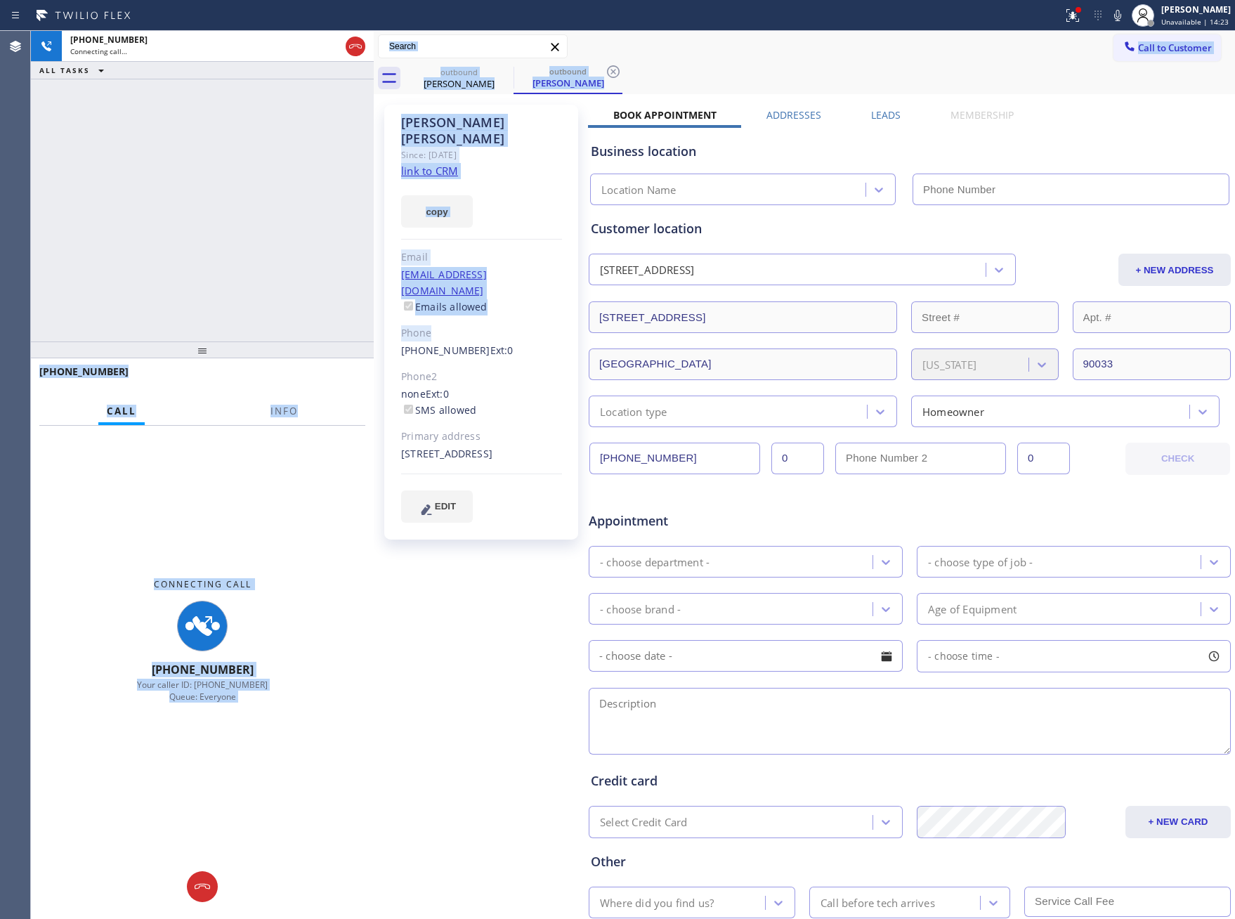
click at [450, 164] on link "link to CRM" at bounding box center [429, 171] width 57 height 14
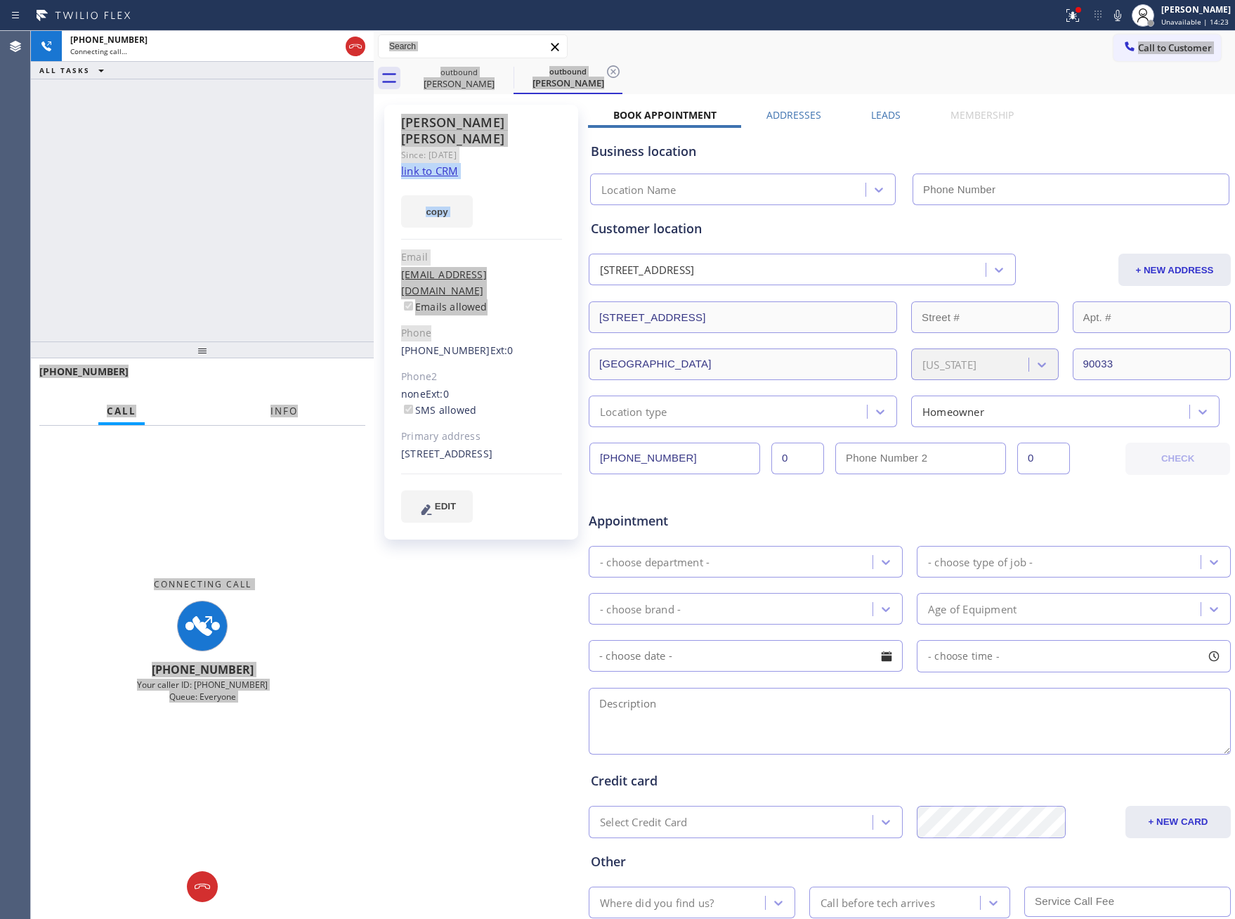
type input "[PHONE_NUMBER]"
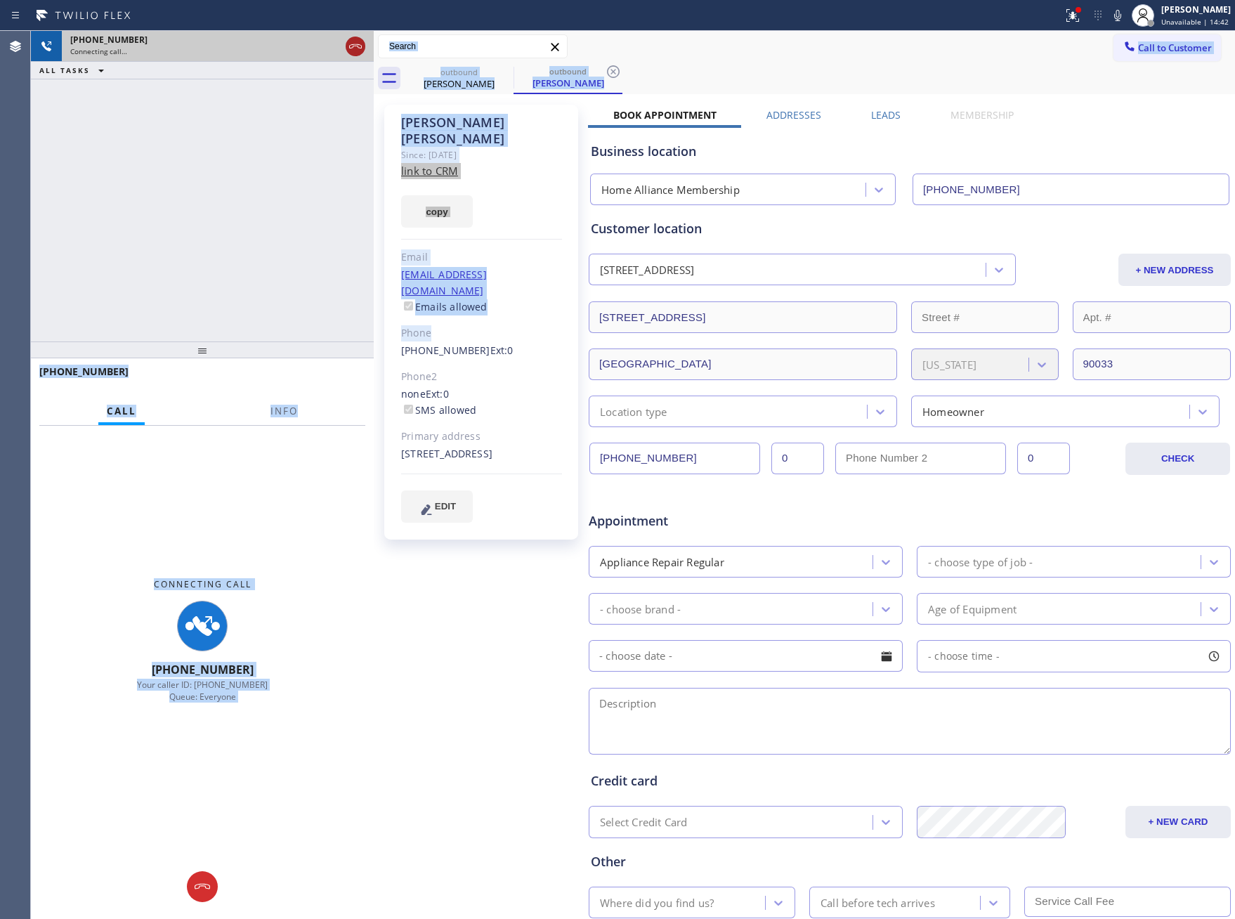
click at [353, 41] on icon at bounding box center [355, 46] width 17 height 17
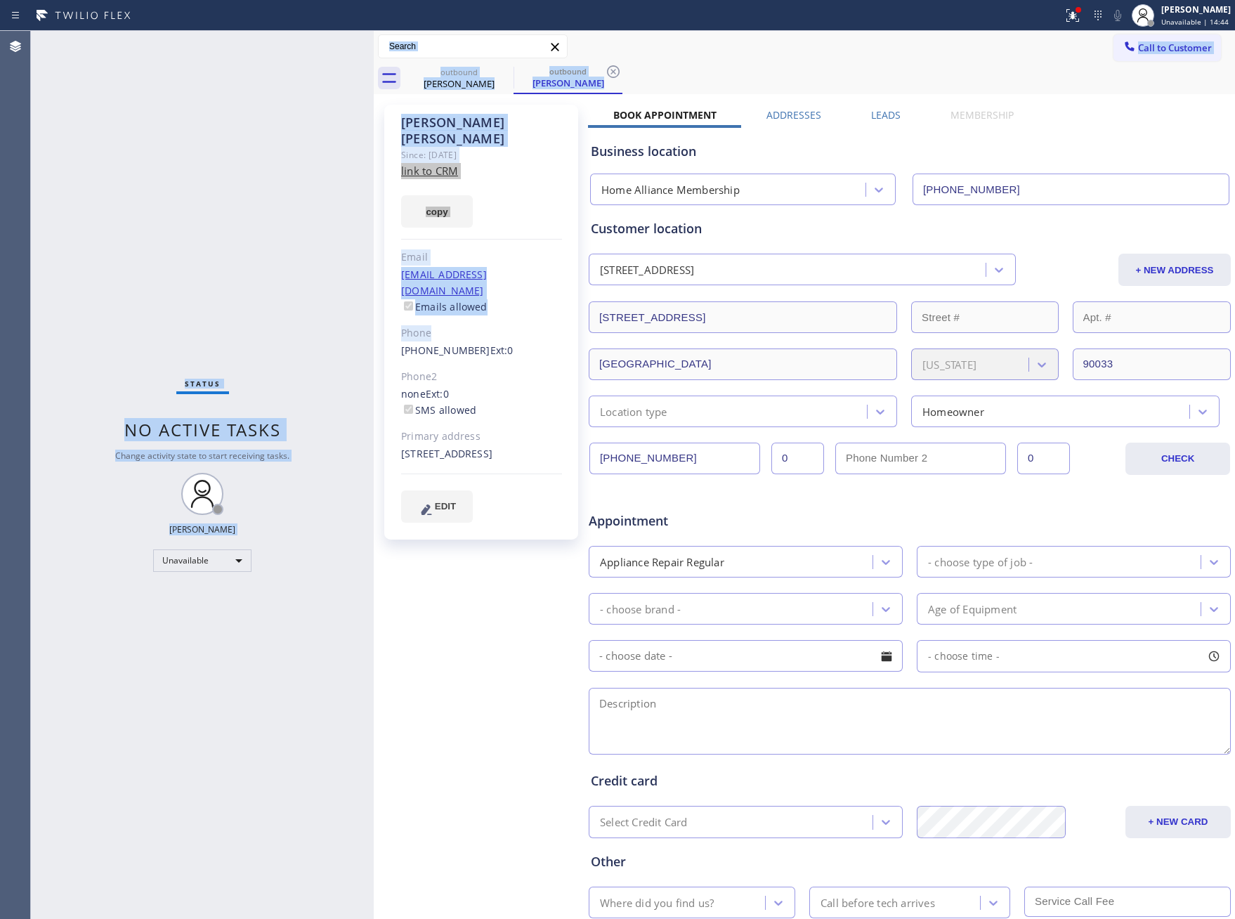
drag, startPoint x: 1158, startPoint y: 129, endPoint x: 1143, endPoint y: 138, distance: 17.6
click at [1153, 134] on div "Business location Home Alliance Membership [PHONE_NUMBER]" at bounding box center [910, 166] width 644 height 77
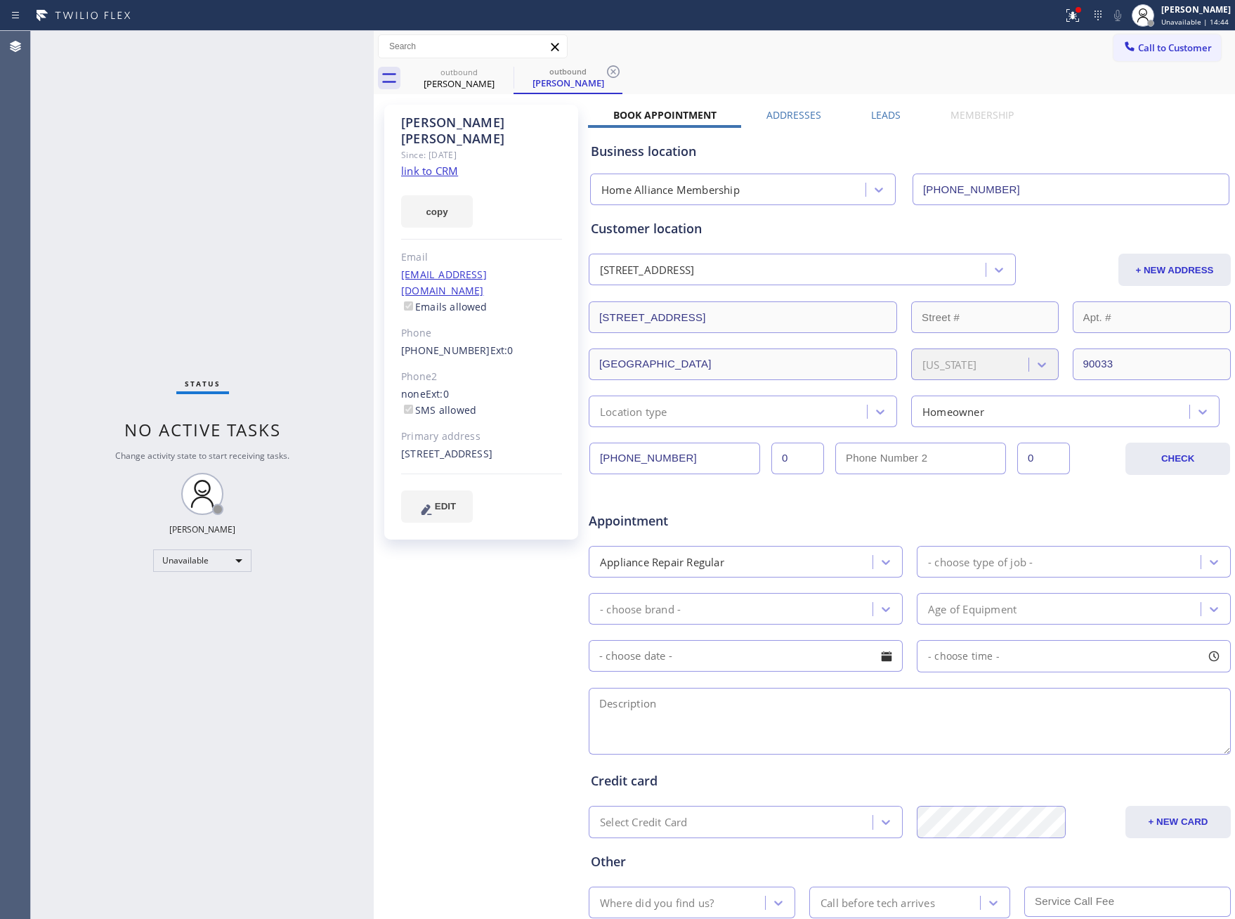
click at [862, 115] on div "Leads" at bounding box center [885, 118] width 79 height 20
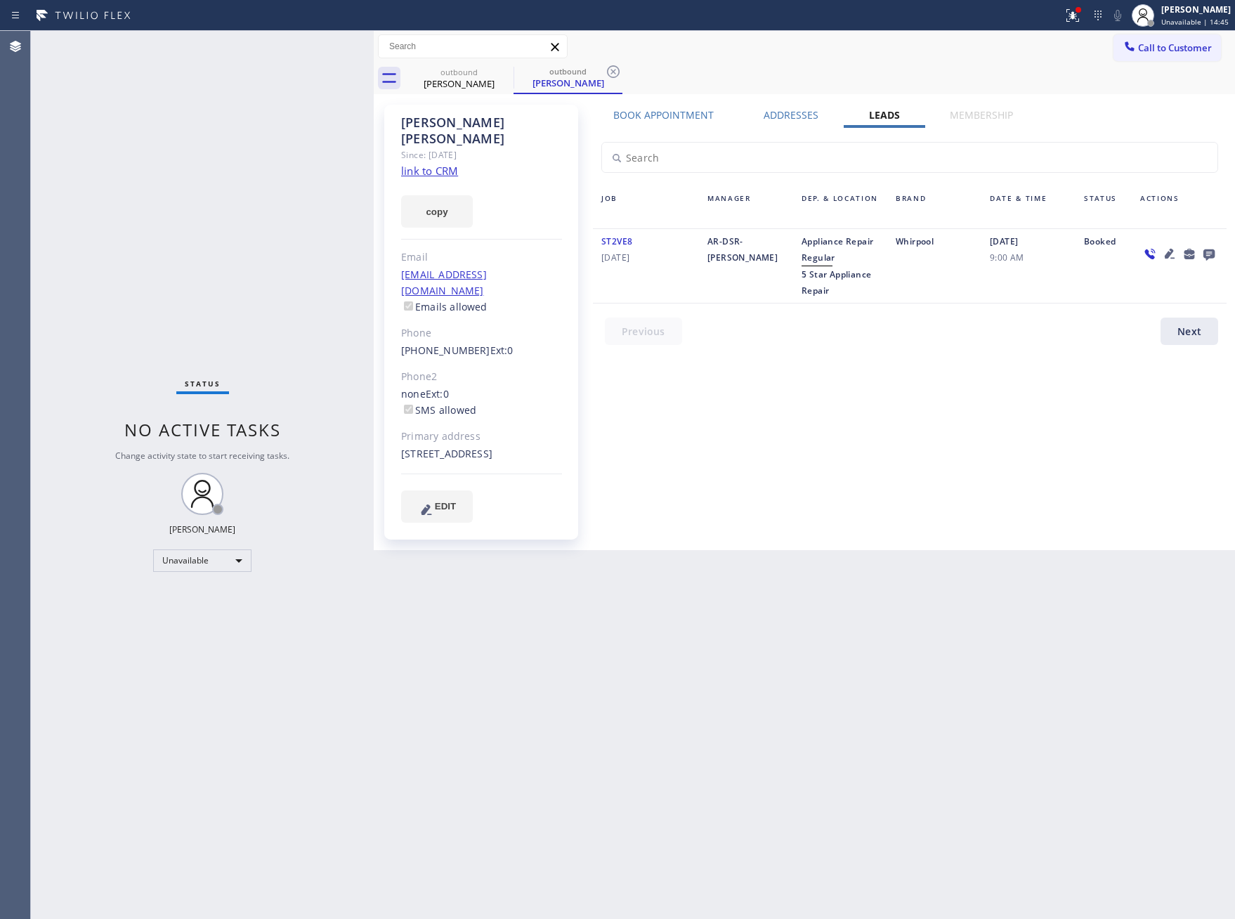
click at [1211, 253] on icon at bounding box center [1209, 254] width 11 height 11
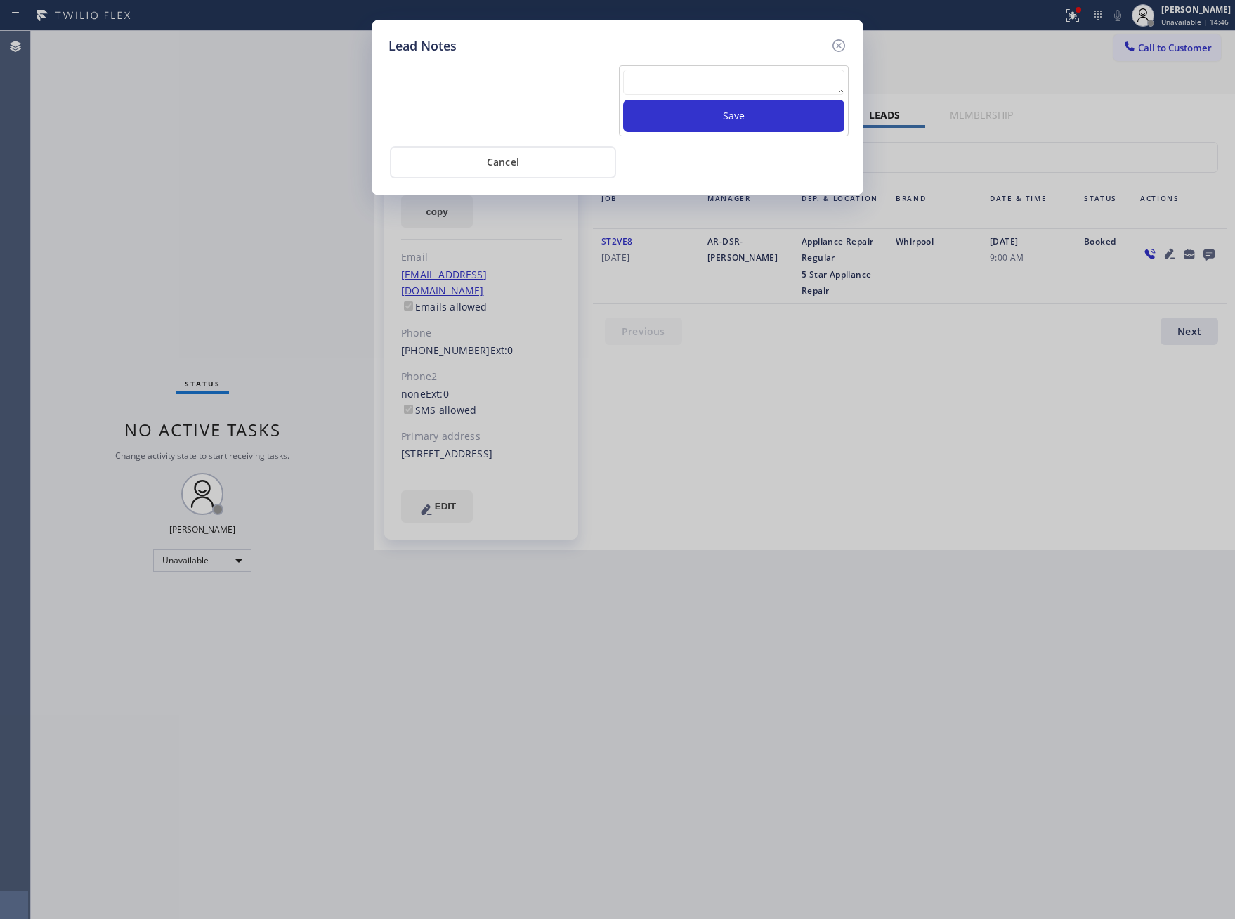
click at [692, 79] on textarea at bounding box center [733, 82] width 221 height 25
paste textarea "PLEASE TRANSFER FOR MEMBERSHIP and AC FILTER"
type textarea "PLEASE TRANSFER FOR MEMBERSHIP and AC FILTER"
click at [692, 119] on button "Save" at bounding box center [733, 116] width 221 height 32
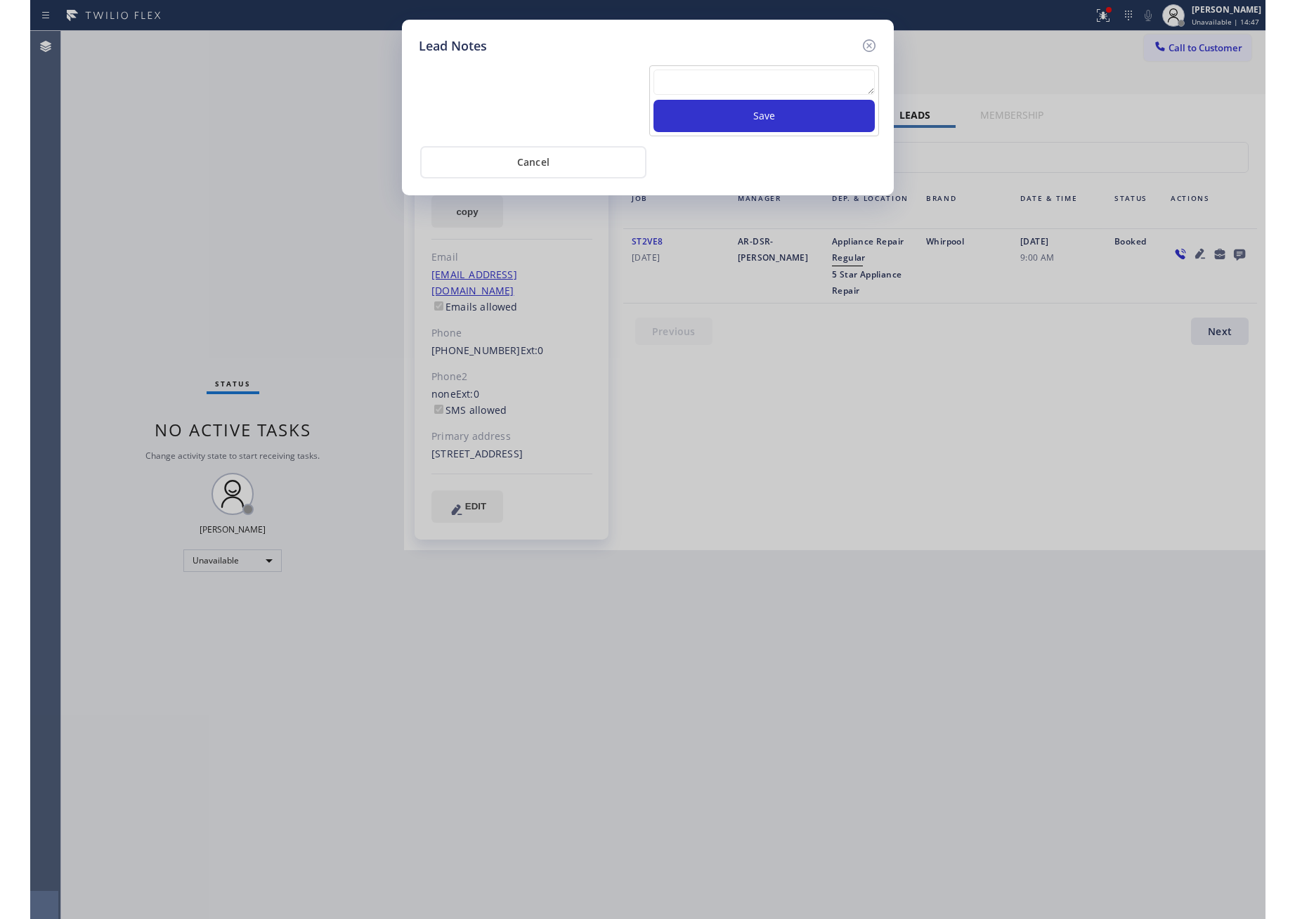
scroll to position [0, 0]
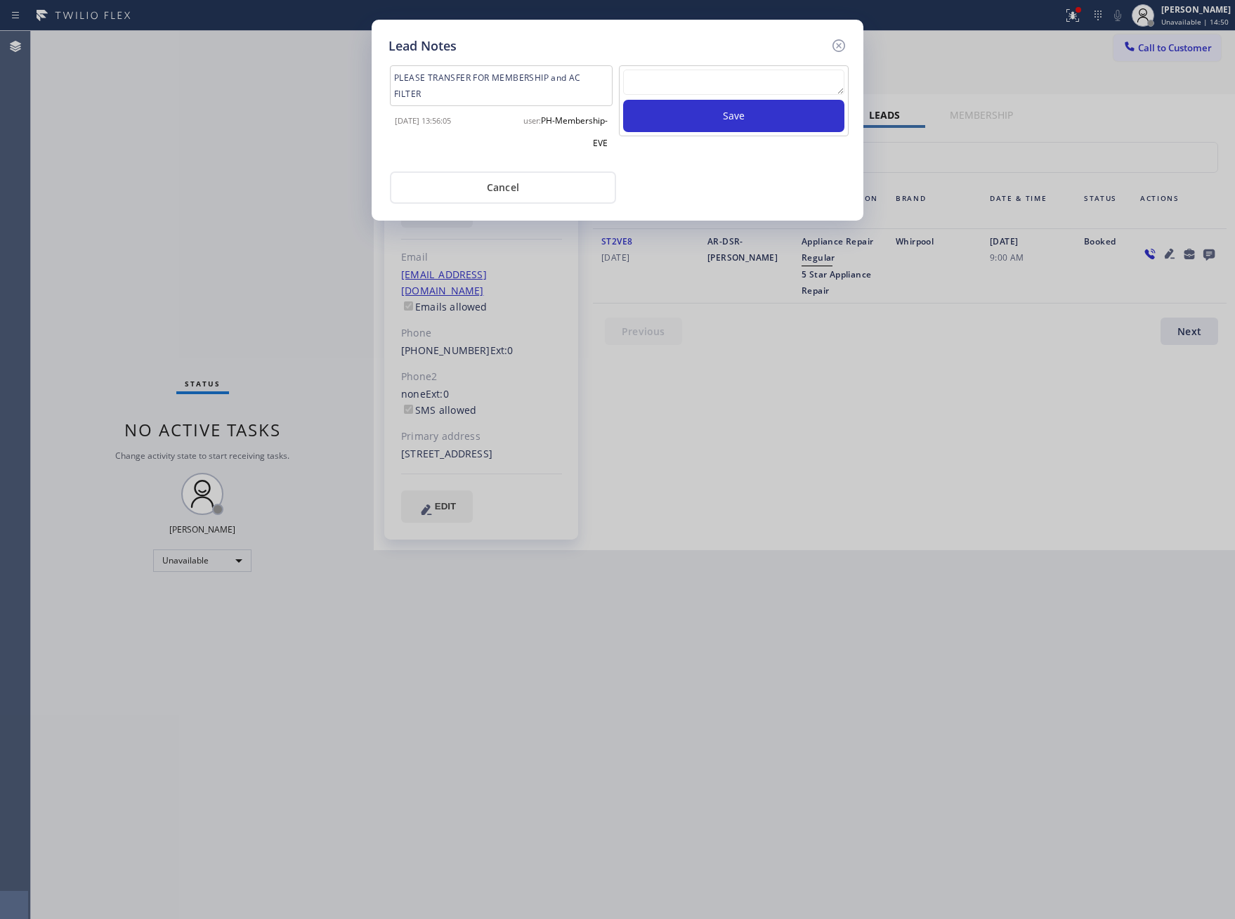
click at [643, 161] on div "PLEASE TRANSFER FOR MEMBERSHIP and AC FILTER 2025-09-29 13:56:05 user: PH-Membe…" at bounding box center [618, 130] width 458 height 148
click at [567, 188] on button "Cancel" at bounding box center [503, 187] width 226 height 32
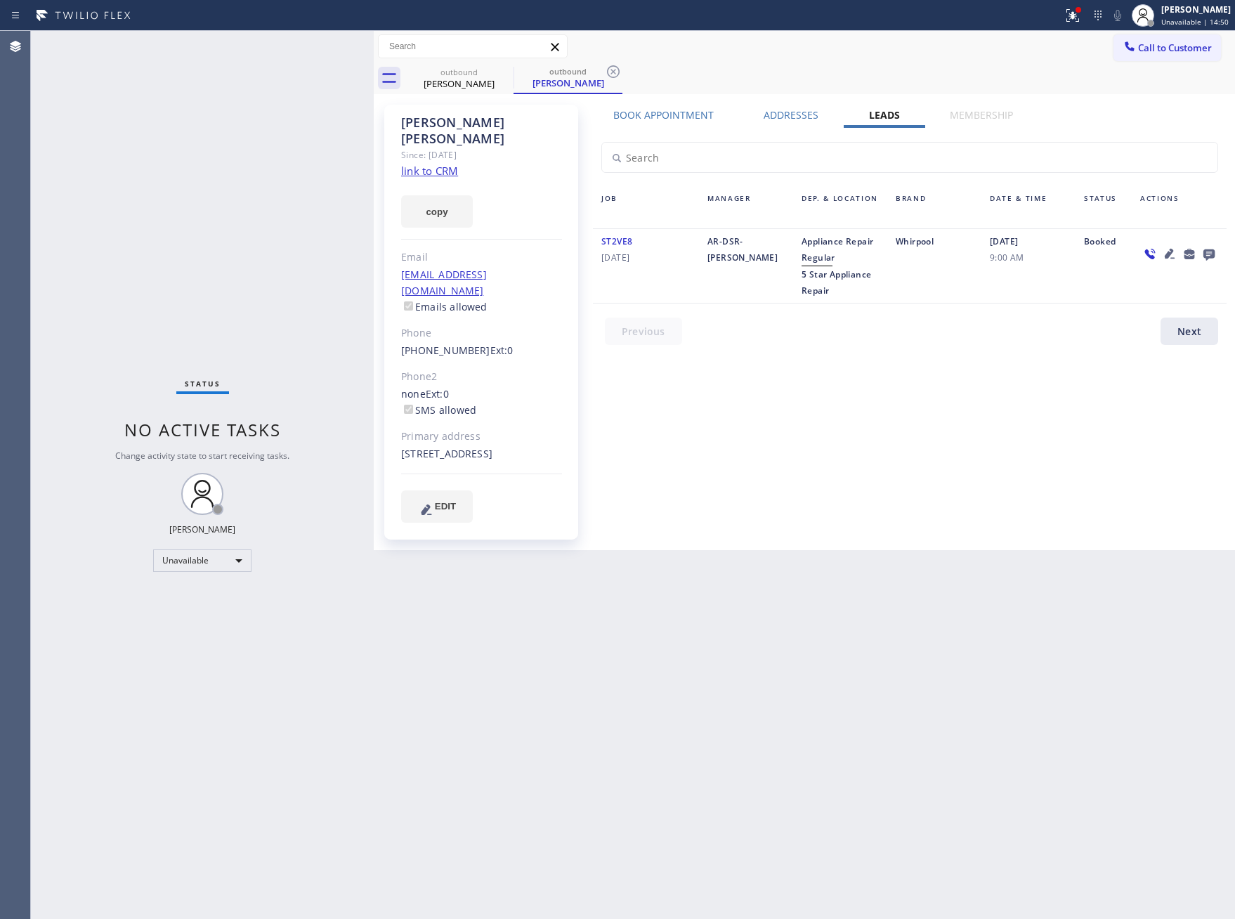
drag, startPoint x: 758, startPoint y: 511, endPoint x: 1089, endPoint y: 379, distance: 356.1
click at [783, 519] on div "Book Appointment Addresses Leads Membership Business location Home Alliance Mem…" at bounding box center [910, 327] width 644 height 439
click at [1158, 44] on span "Call to Customer" at bounding box center [1175, 47] width 74 height 13
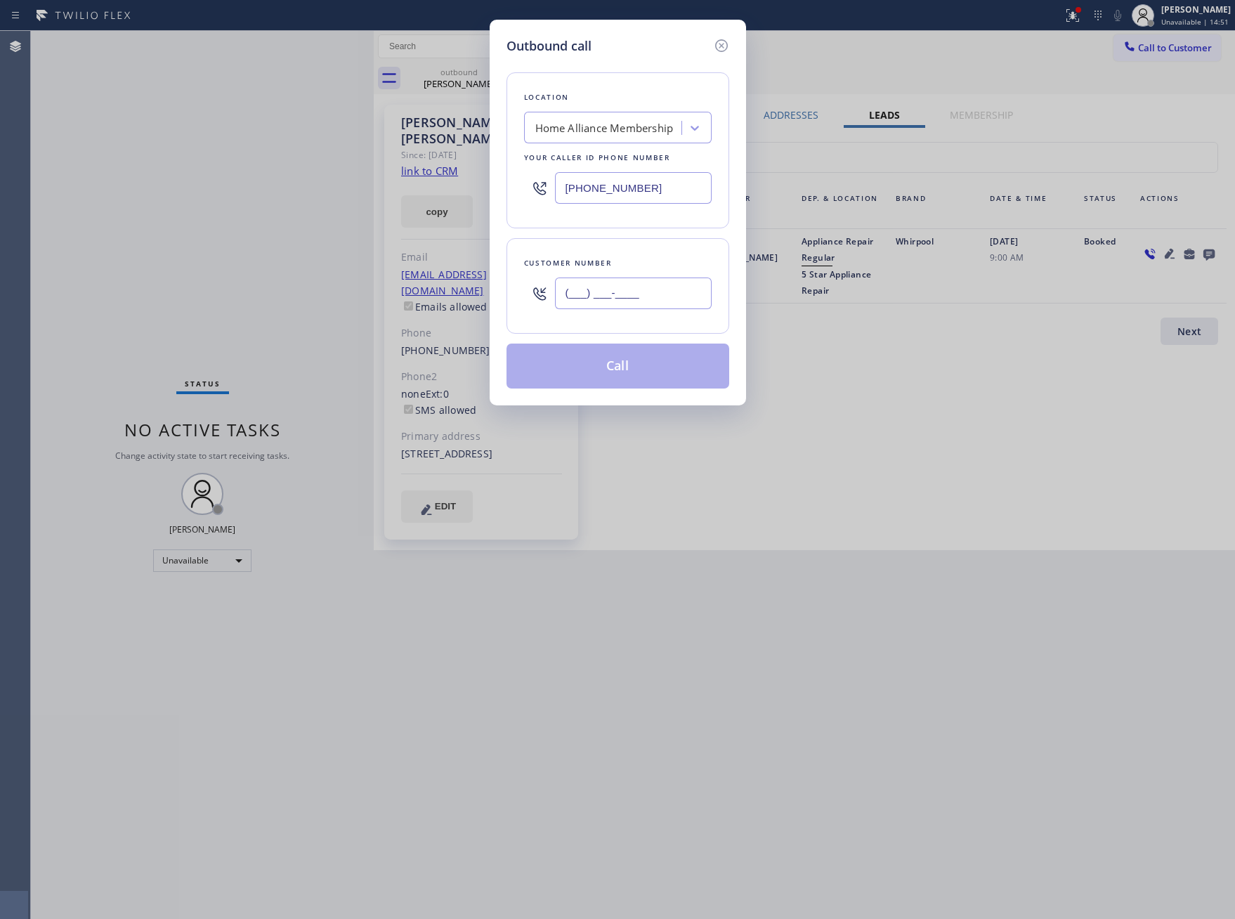
click at [582, 299] on input "(___) ___-____" at bounding box center [633, 294] width 157 height 32
paste input "703) 725-2652"
type input "(703) 725-2652"
click at [623, 384] on button "Call" at bounding box center [618, 366] width 223 height 45
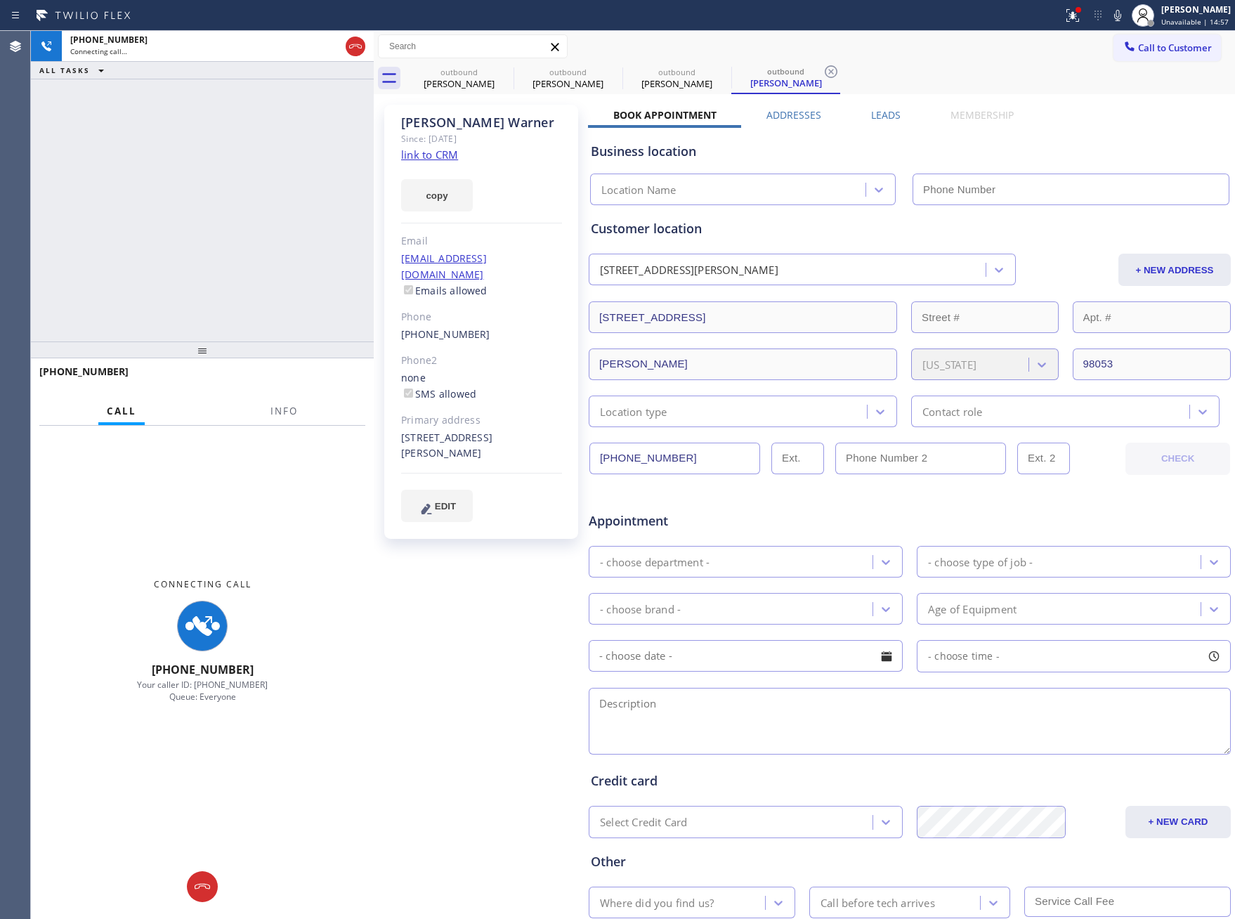
type input "[PHONE_NUMBER]"
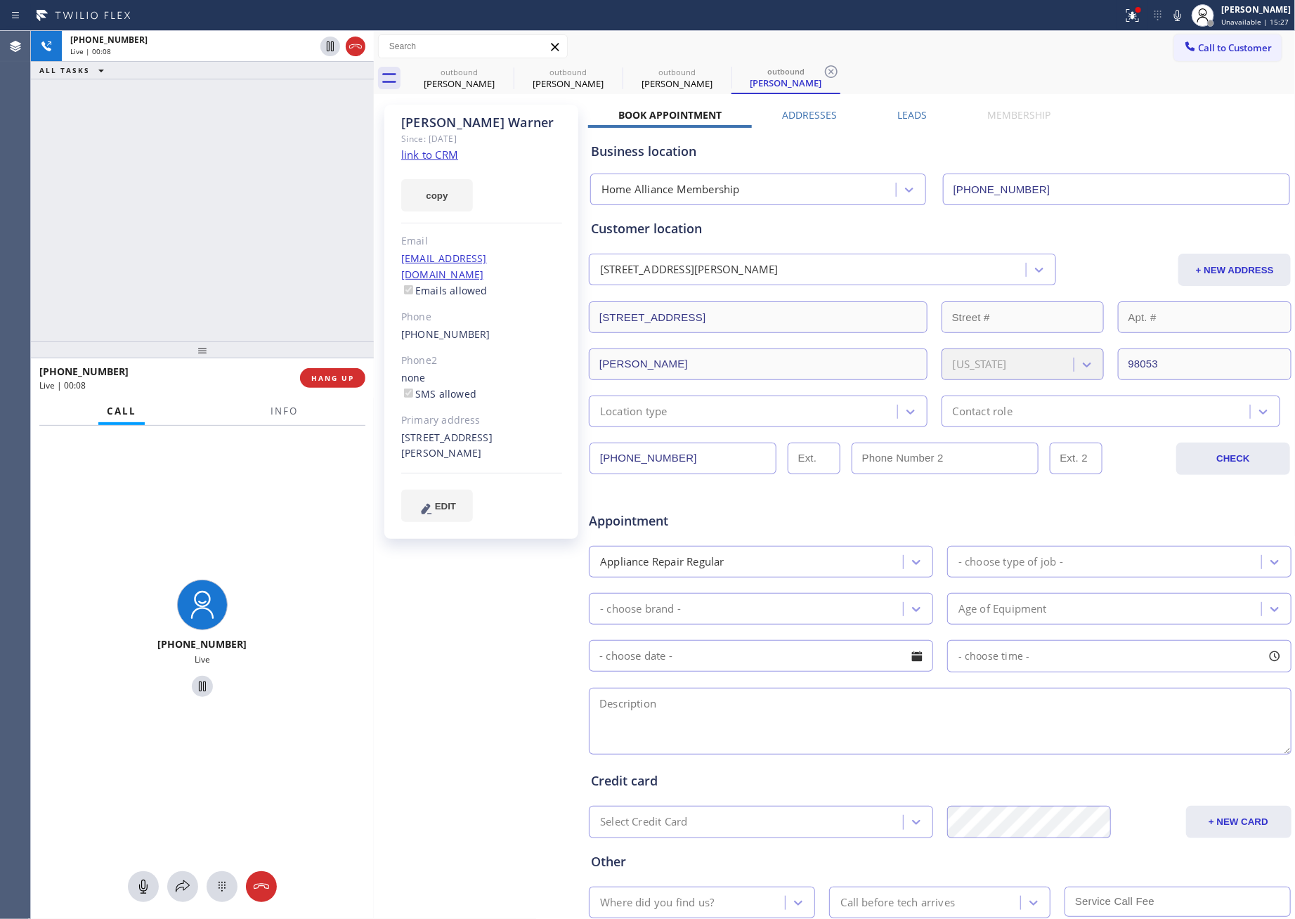
click at [85, 175] on div "+17037252652 Live | 00:08 ALL TASKS ALL TASKS ACTIVE TASKS TASKS IN WRAP UP" at bounding box center [202, 186] width 343 height 311
click at [452, 152] on link "link to CRM" at bounding box center [429, 155] width 57 height 14
drag, startPoint x: 278, startPoint y: 201, endPoint x: 616, endPoint y: 2, distance: 391.6
click at [329, 183] on div "+17037252652 Live | 00:11 ALL TASKS ALL TASKS ACTIVE TASKS TASKS IN WRAP UP" at bounding box center [202, 186] width 343 height 311
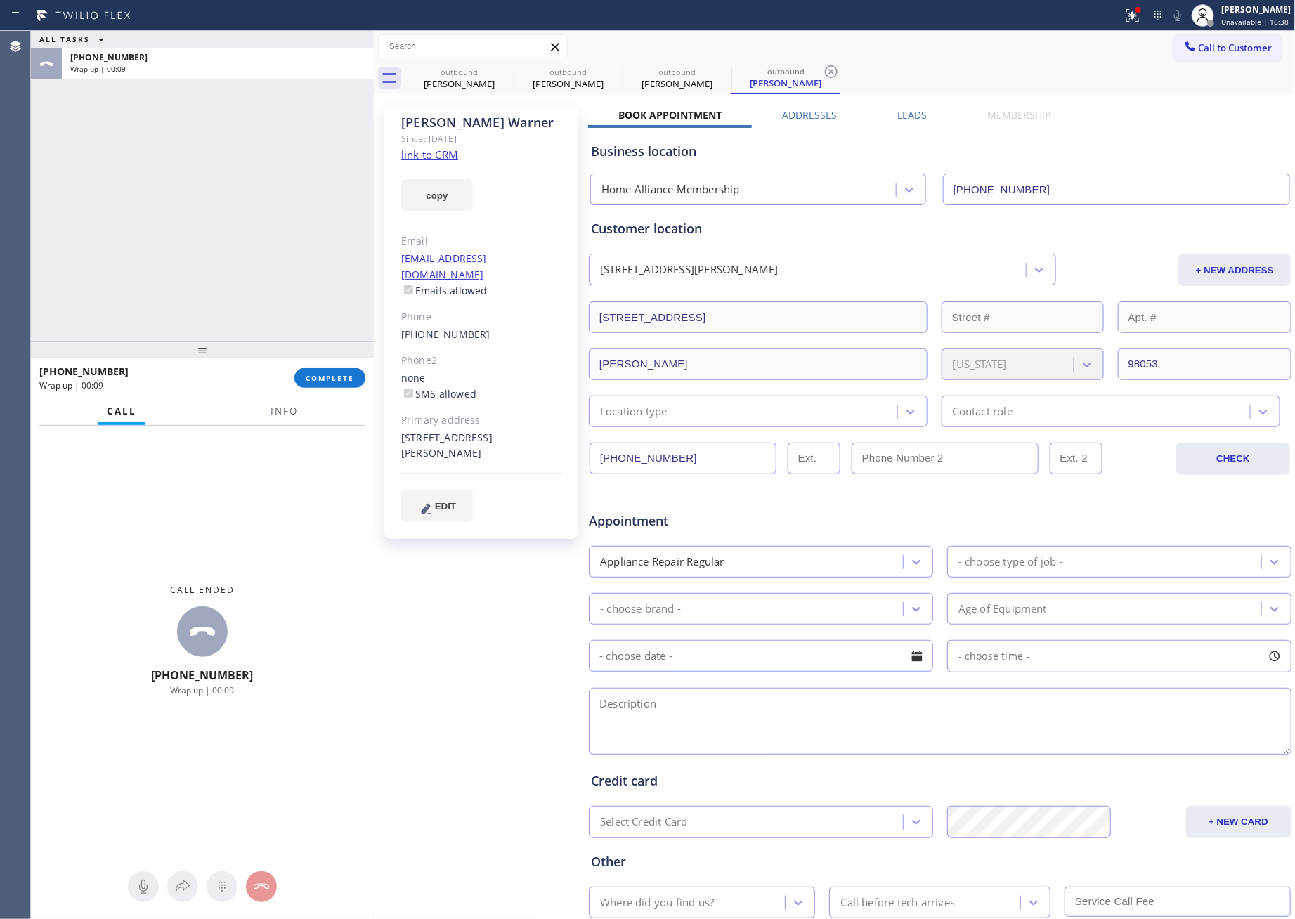
drag, startPoint x: 238, startPoint y: 212, endPoint x: 673, endPoint y: 123, distance: 443.9
click at [371, 198] on div "ALL TASKS ALL TASKS ACTIVE TASKS TASKS IN WRAP UP +17037252652 Wrap up | 00:09 …" at bounding box center [663, 475] width 1264 height 888
click at [952, 70] on div "outbound Thomas Villanueva outbound Thomas Villanueva outbound Lorene Warner ou…" at bounding box center [850, 79] width 891 height 32
click at [262, 247] on div "ALL TASKS ALL TASKS ACTIVE TASKS TASKS IN WRAP UP +17037252652 Wrap up | 00:40" at bounding box center [202, 186] width 343 height 311
click at [342, 373] on span "COMPLETE" at bounding box center [330, 378] width 48 height 10
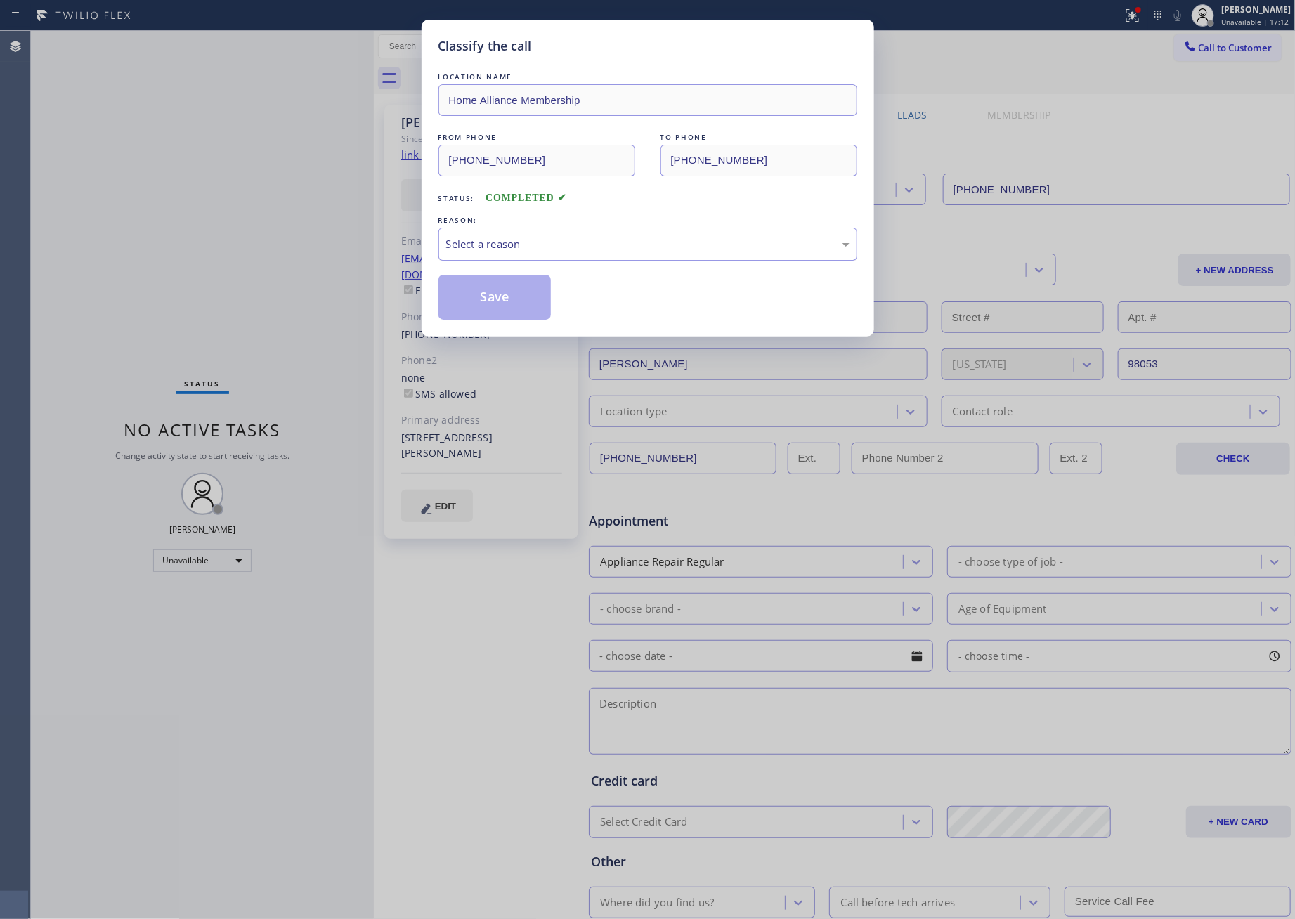
click at [524, 245] on div "Select a reason" at bounding box center [647, 244] width 403 height 16
click at [498, 306] on button "Save" at bounding box center [495, 297] width 113 height 45
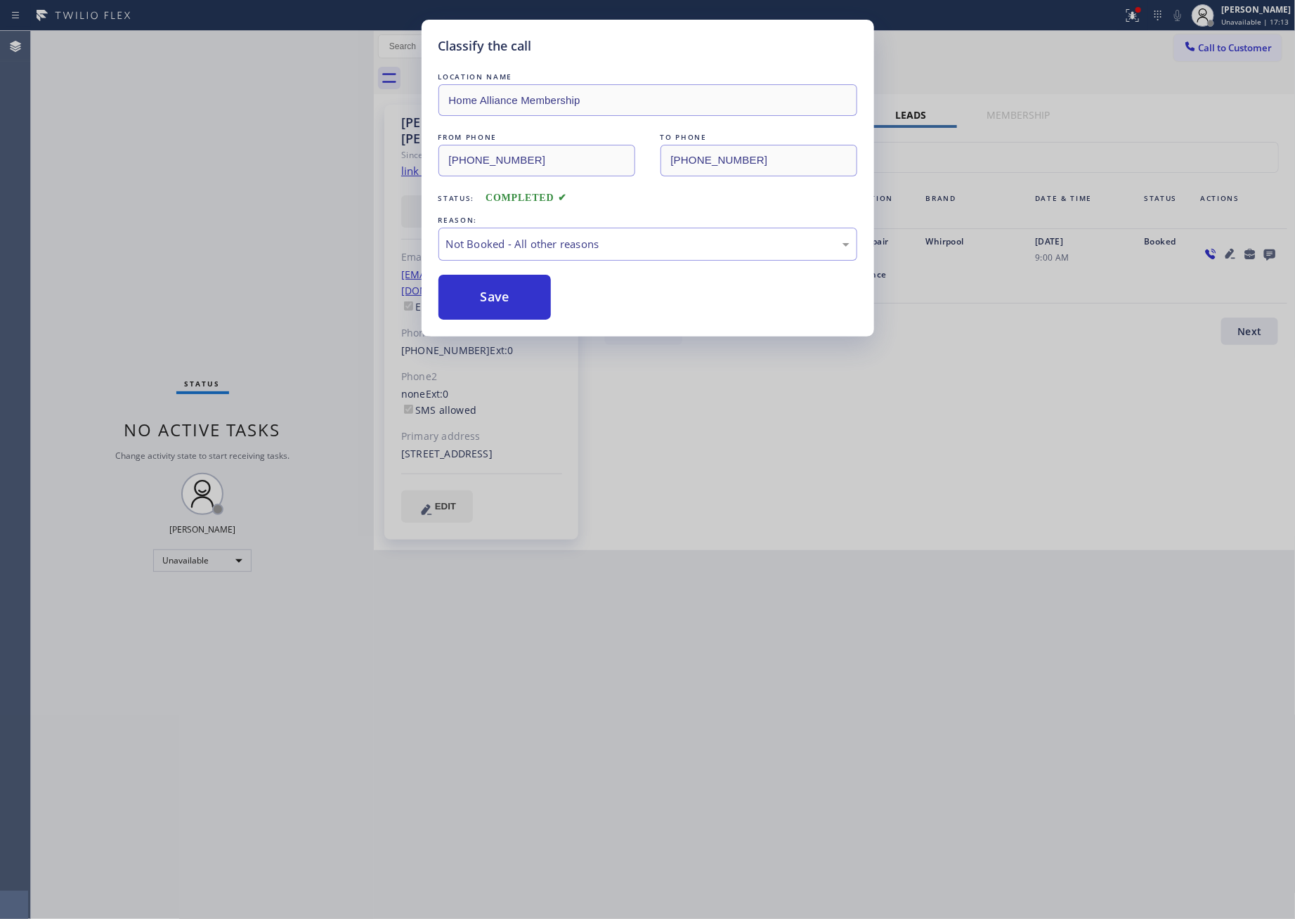
click at [287, 223] on div "Classify the call LOCATION NAME Home Alliance Membership FROM PHONE (855) 946-3…" at bounding box center [647, 459] width 1295 height 919
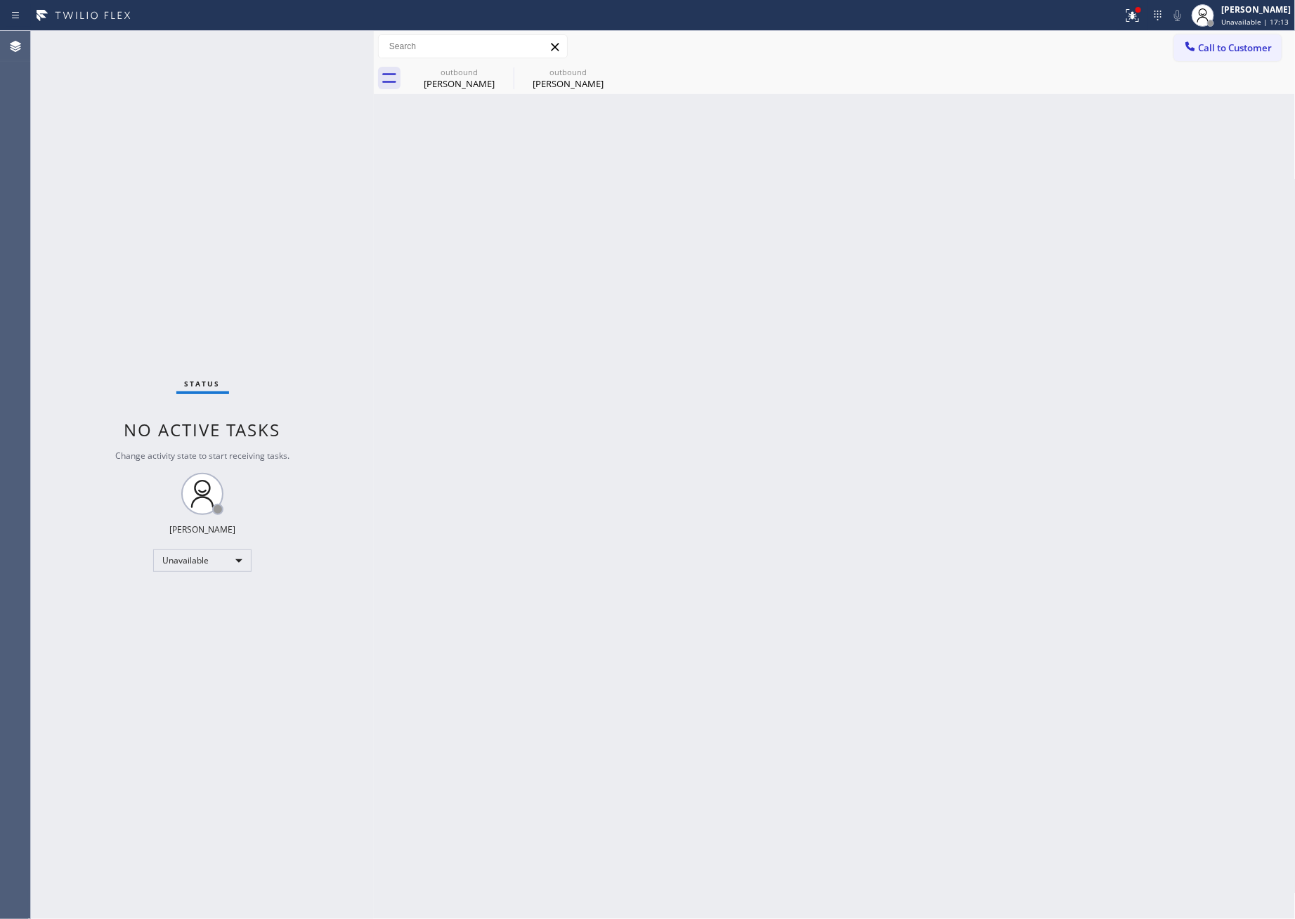
click at [1212, 410] on div "Back to Dashboard Change Sender ID Customers Technicians Select a contact Outbo…" at bounding box center [835, 475] width 922 height 888
drag, startPoint x: 1269, startPoint y: 44, endPoint x: 1254, endPoint y: 49, distance: 15.6
click at [1235, 46] on span "Call to Customer" at bounding box center [1236, 47] width 74 height 13
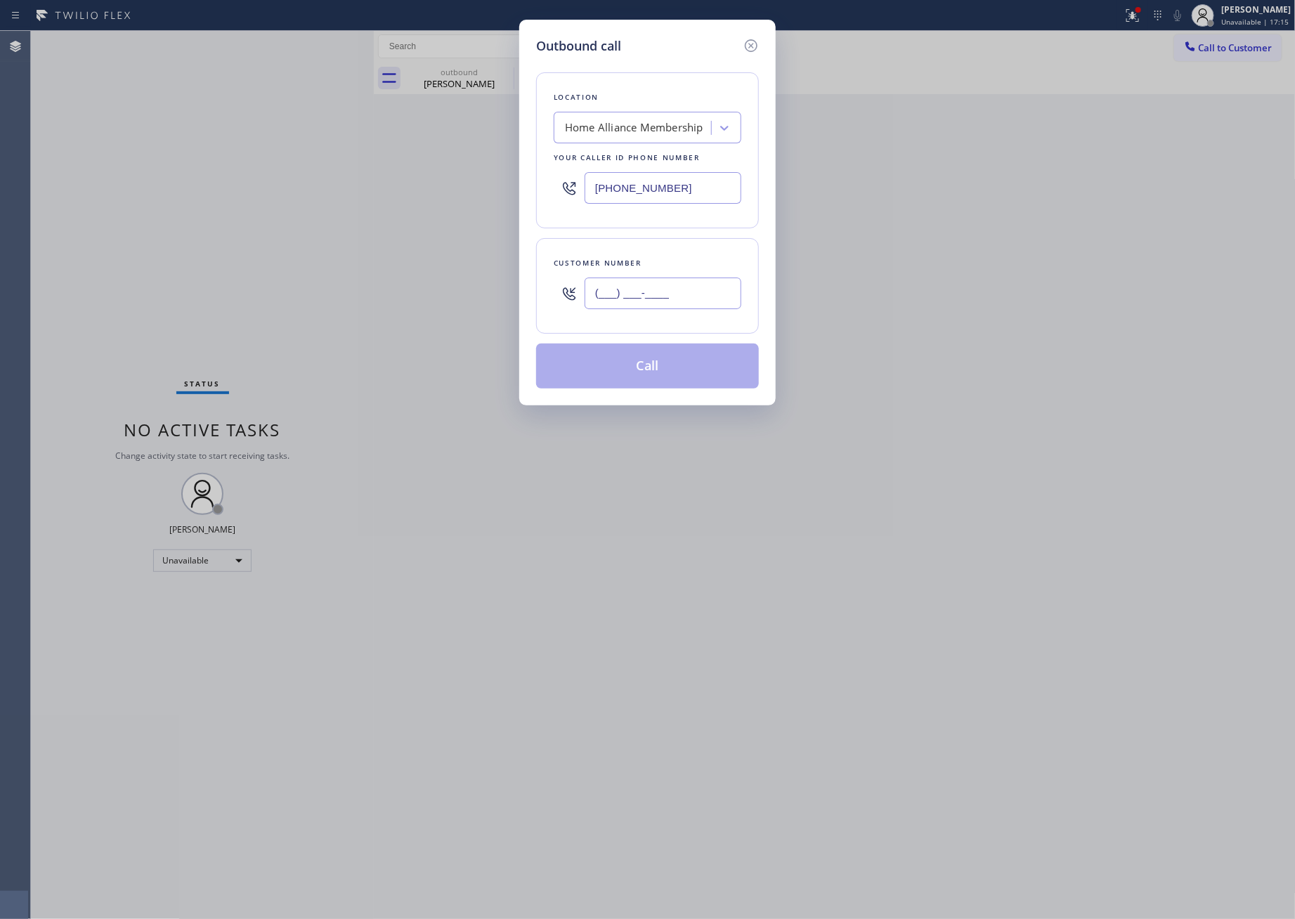
click at [618, 295] on input "(___) ___-____" at bounding box center [663, 294] width 157 height 32
paste input "732) 366-1910"
type input "(732) 366-1910"
click at [637, 379] on button "Call" at bounding box center [647, 366] width 223 height 45
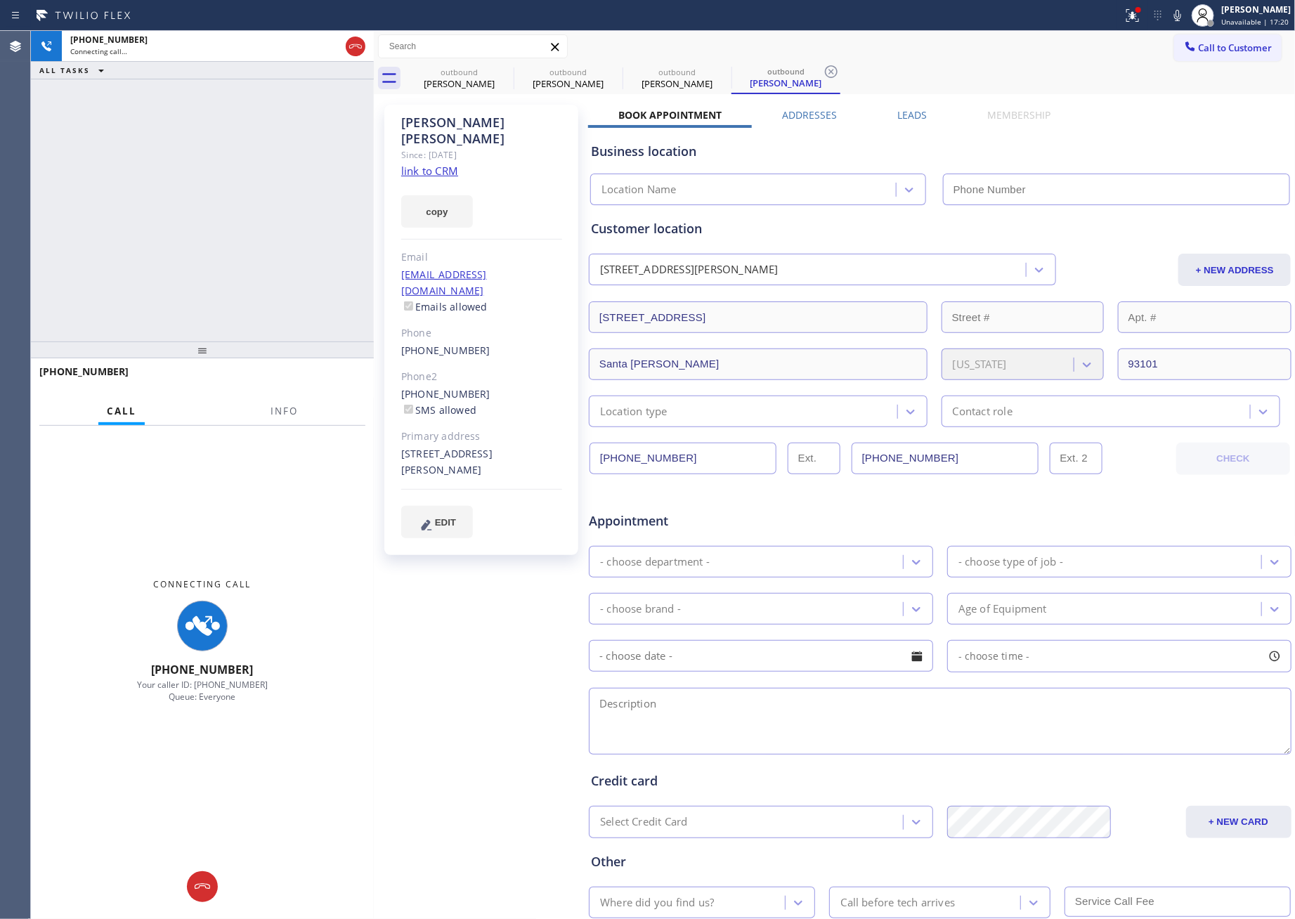
type input "[PHONE_NUMBER]"
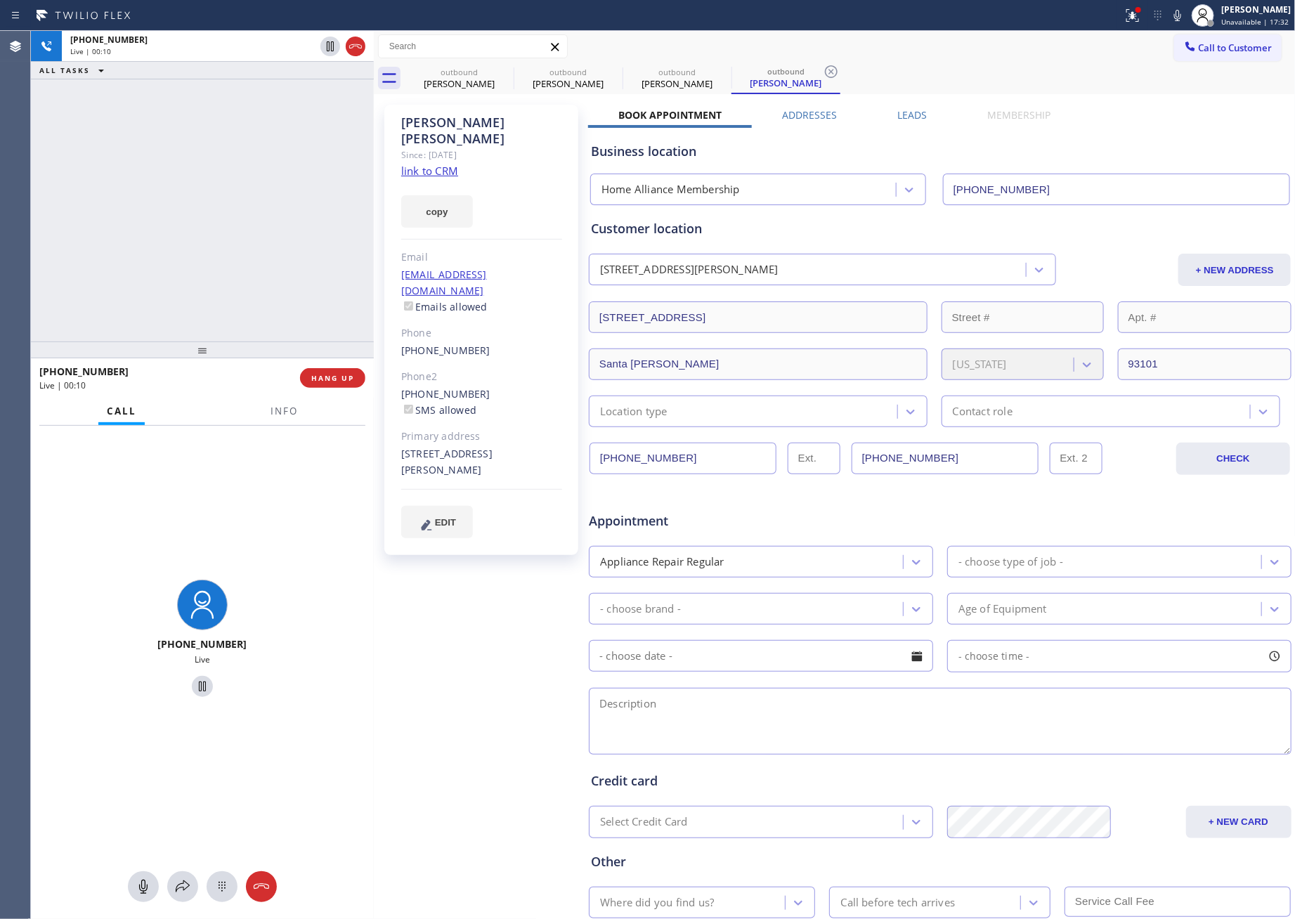
click at [339, 382] on span "HANG UP" at bounding box center [332, 378] width 43 height 10
click at [314, 252] on div "+17323661910 Live | 00:11 ALL TASKS ALL TASKS ACTIVE TASKS TASKS IN WRAP UP" at bounding box center [202, 186] width 343 height 311
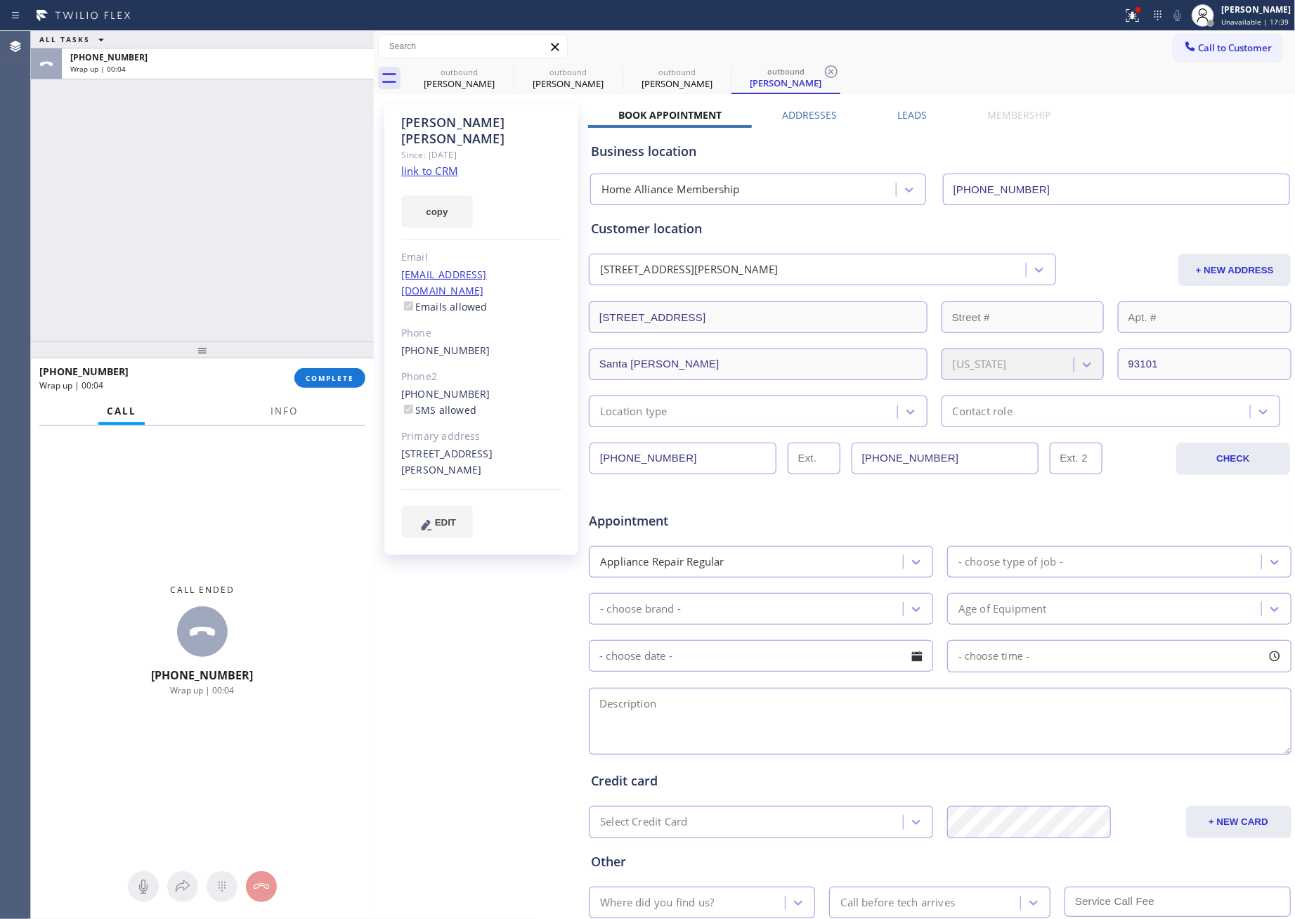
click at [155, 181] on div "ALL TASKS ALL TASKS ACTIVE TASKS TASKS IN WRAP UP +17323661910 Wrap up | 00:04" at bounding box center [202, 186] width 343 height 311
click at [242, 249] on div "ALL TASKS ALL TASKS ACTIVE TASKS TASKS IN WRAP UP +17323661910 Wrap up | 00:16" at bounding box center [202, 186] width 343 height 311
click at [332, 371] on button "COMPLETE" at bounding box center [329, 378] width 71 height 20
click at [300, 228] on div "ALL TASKS ALL TASKS ACTIVE TASKS TASKS IN WRAP UP +17323661910 Wrap up | 00:17" at bounding box center [202, 186] width 343 height 311
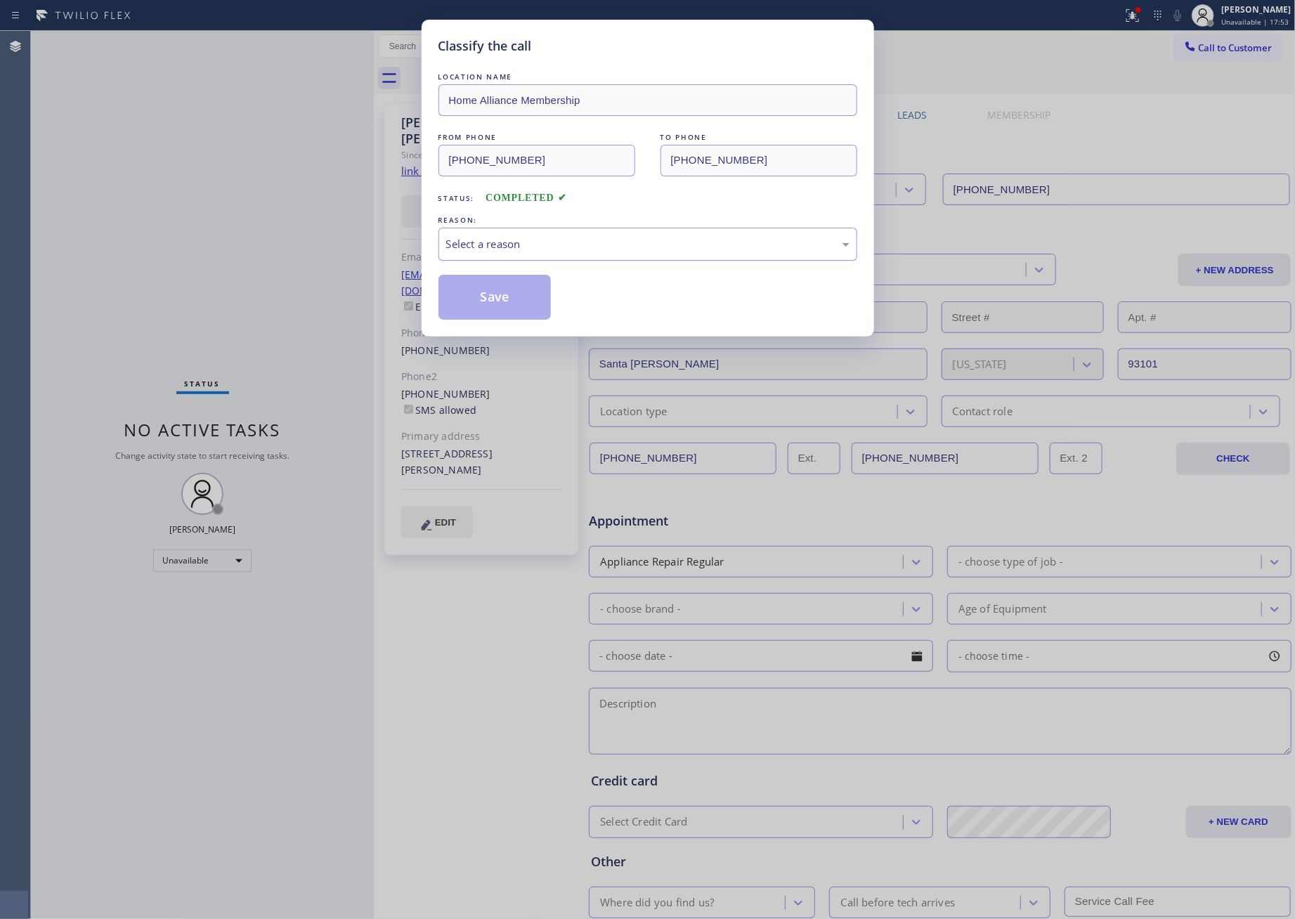
click at [500, 254] on div "Select a reason" at bounding box center [648, 244] width 419 height 33
click at [502, 296] on button "Save" at bounding box center [495, 297] width 113 height 45
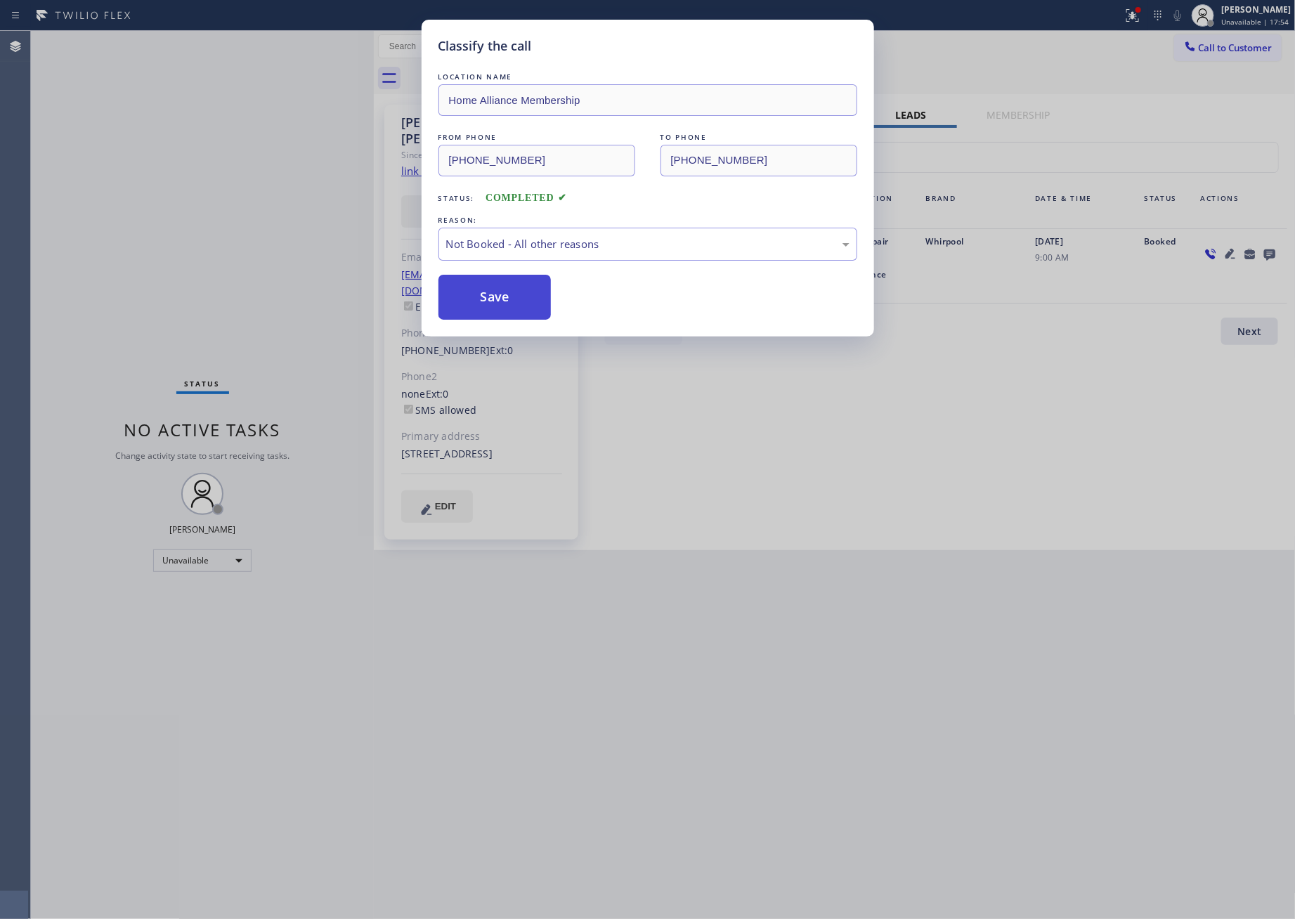
click at [504, 295] on button "Save" at bounding box center [495, 297] width 113 height 45
drag, startPoint x: 504, startPoint y: 295, endPoint x: 611, endPoint y: 274, distance: 109.6
click at [559, 291] on div "Save" at bounding box center [648, 297] width 419 height 45
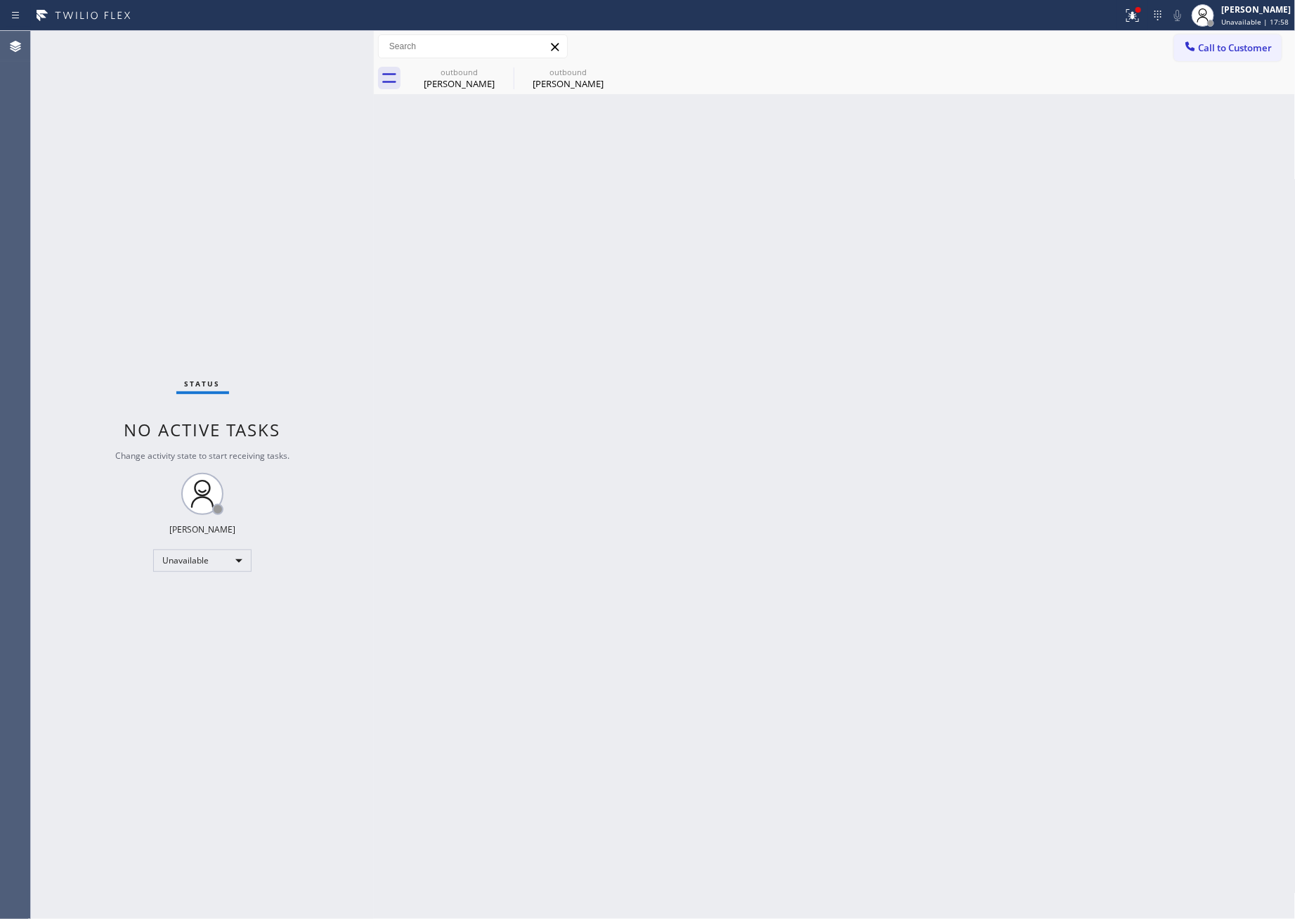
click at [515, 427] on div "Back to Dashboard Change Sender ID Customers Technicians Select a contact Outbo…" at bounding box center [835, 475] width 922 height 888
drag, startPoint x: 1192, startPoint y: 45, endPoint x: 1122, endPoint y: 60, distance: 71.8
click at [1193, 45] on icon at bounding box center [1190, 46] width 14 height 14
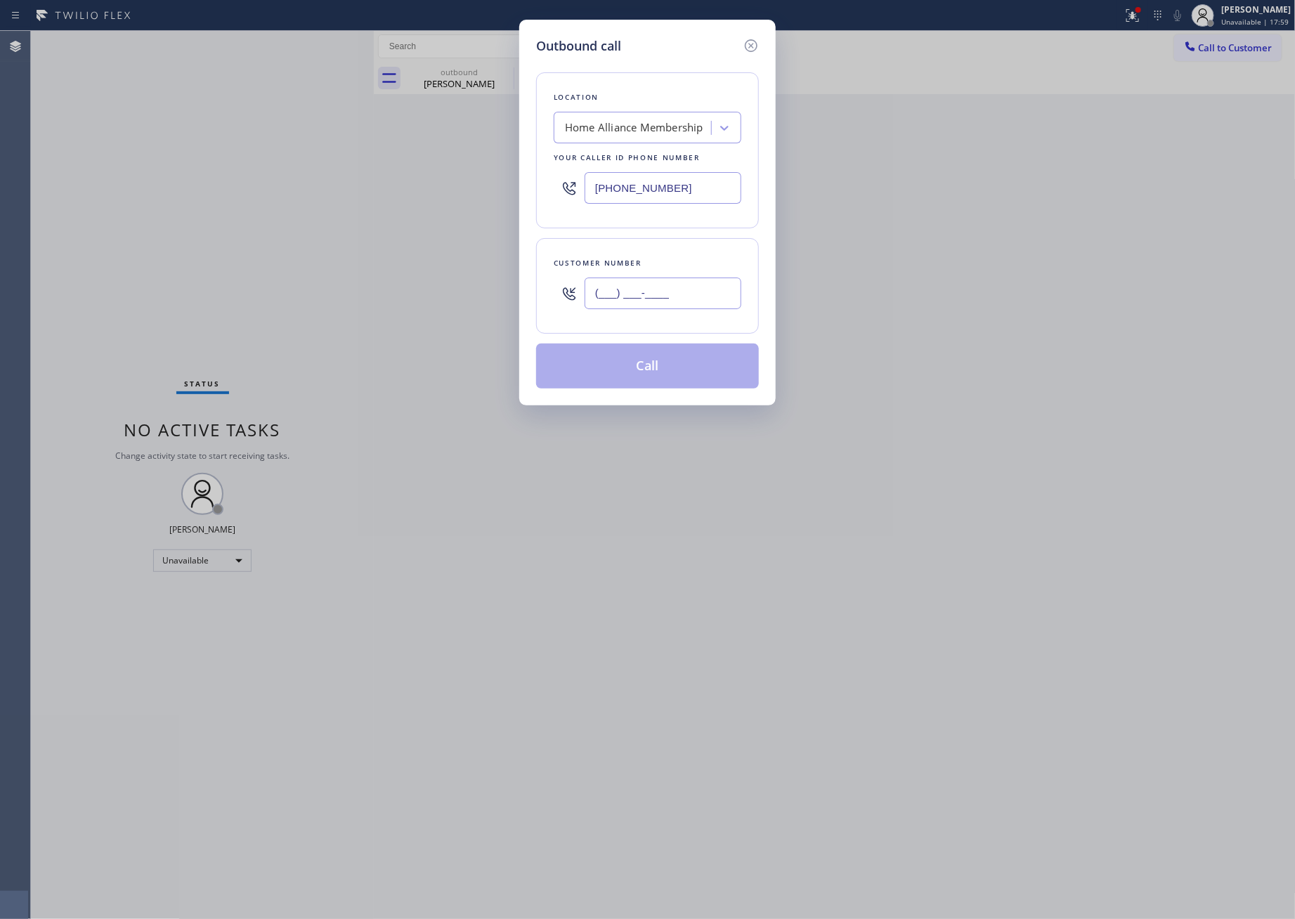
click at [688, 304] on input "(___) ___-____" at bounding box center [663, 294] width 157 height 32
paste input "314) 494-4541"
type input "(314) 494-4541"
click at [668, 372] on button "Call" at bounding box center [647, 366] width 223 height 45
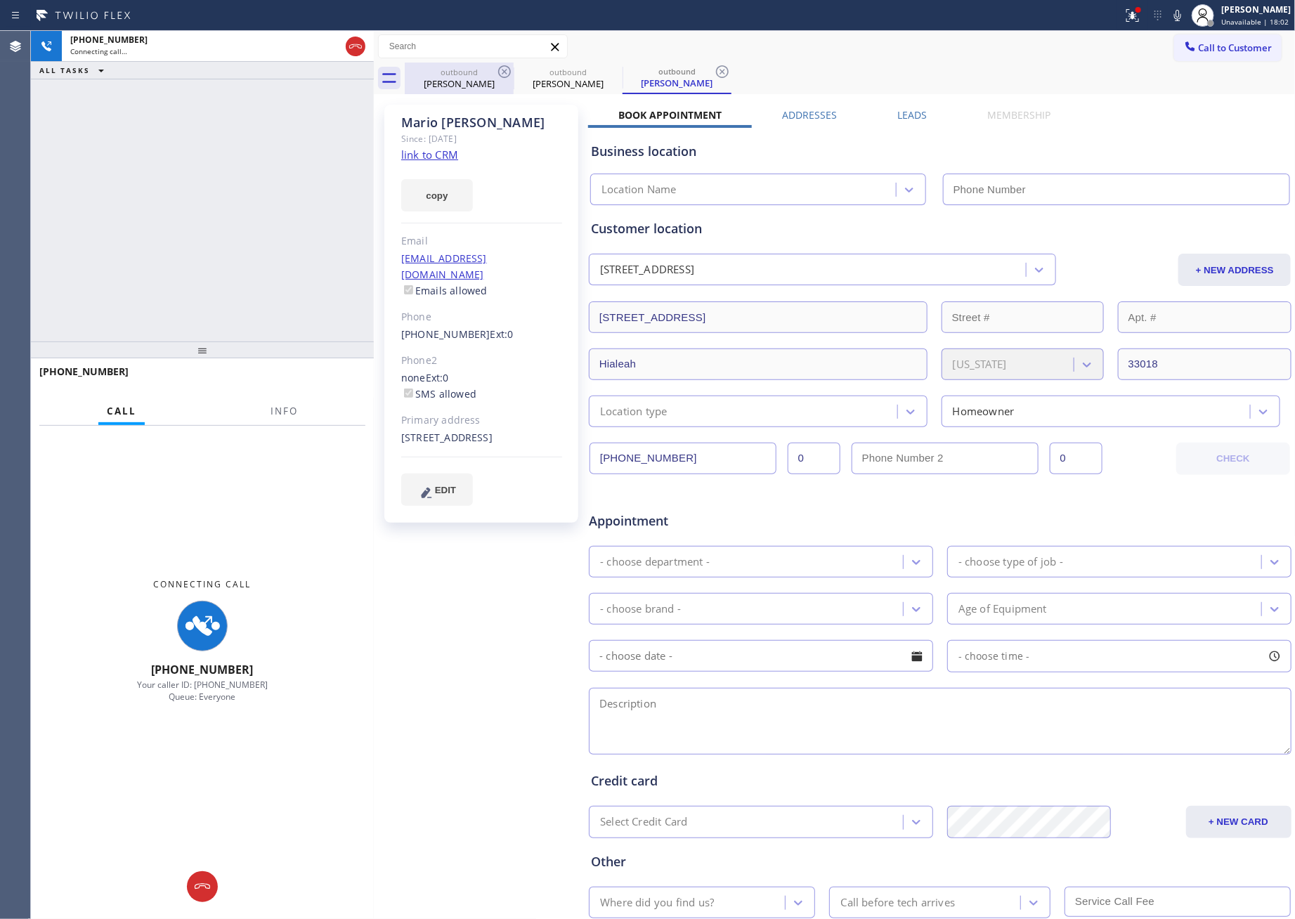
click at [468, 81] on div "Thomas Villanueva" at bounding box center [459, 83] width 106 height 13
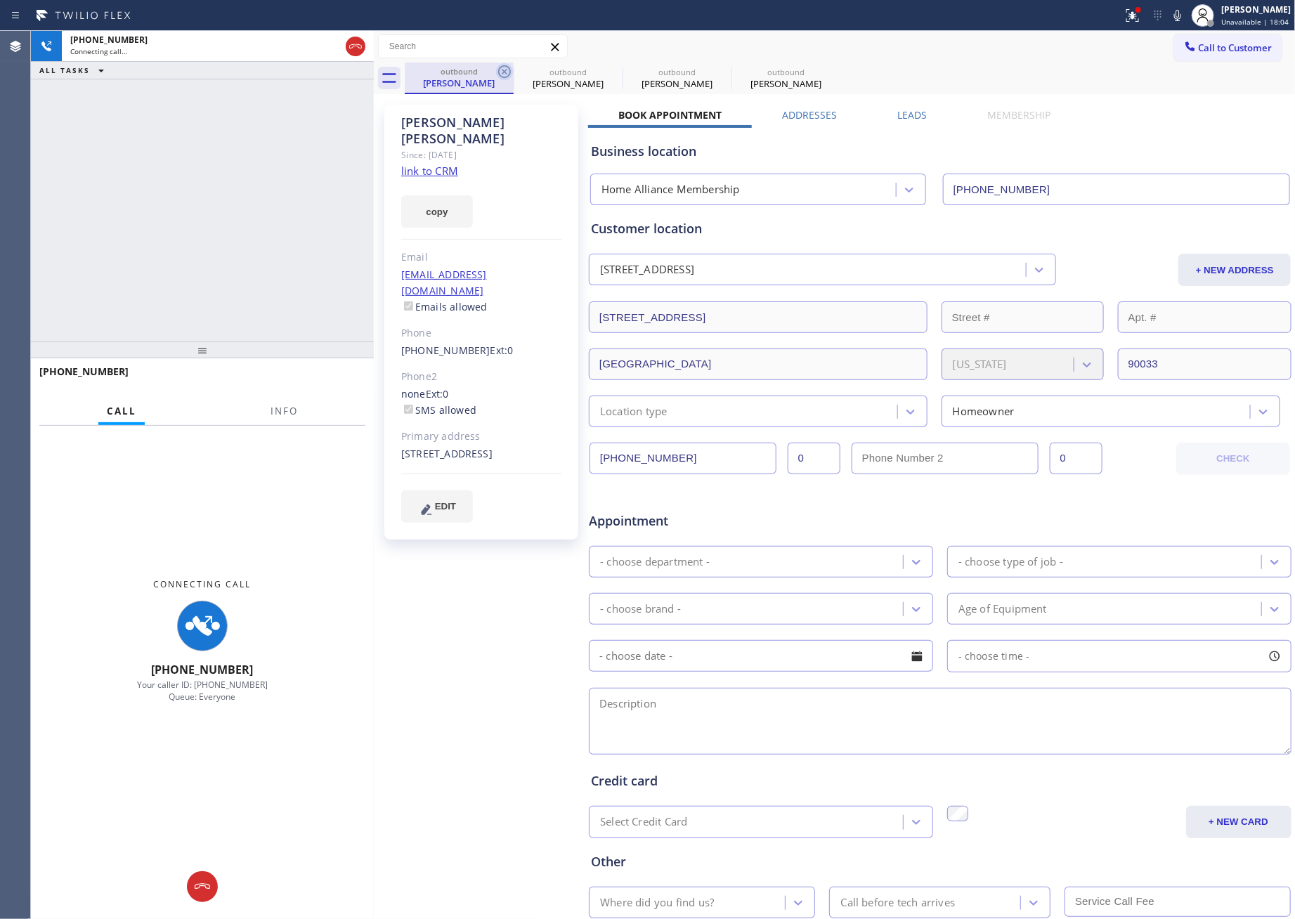
click at [506, 72] on icon at bounding box center [504, 71] width 13 height 13
click at [0, 0] on icon at bounding box center [0, 0] width 0 height 0
drag, startPoint x: 506, startPoint y: 72, endPoint x: 232, endPoint y: 138, distance: 281.8
click at [0, 0] on icon at bounding box center [0, 0] width 0 height 0
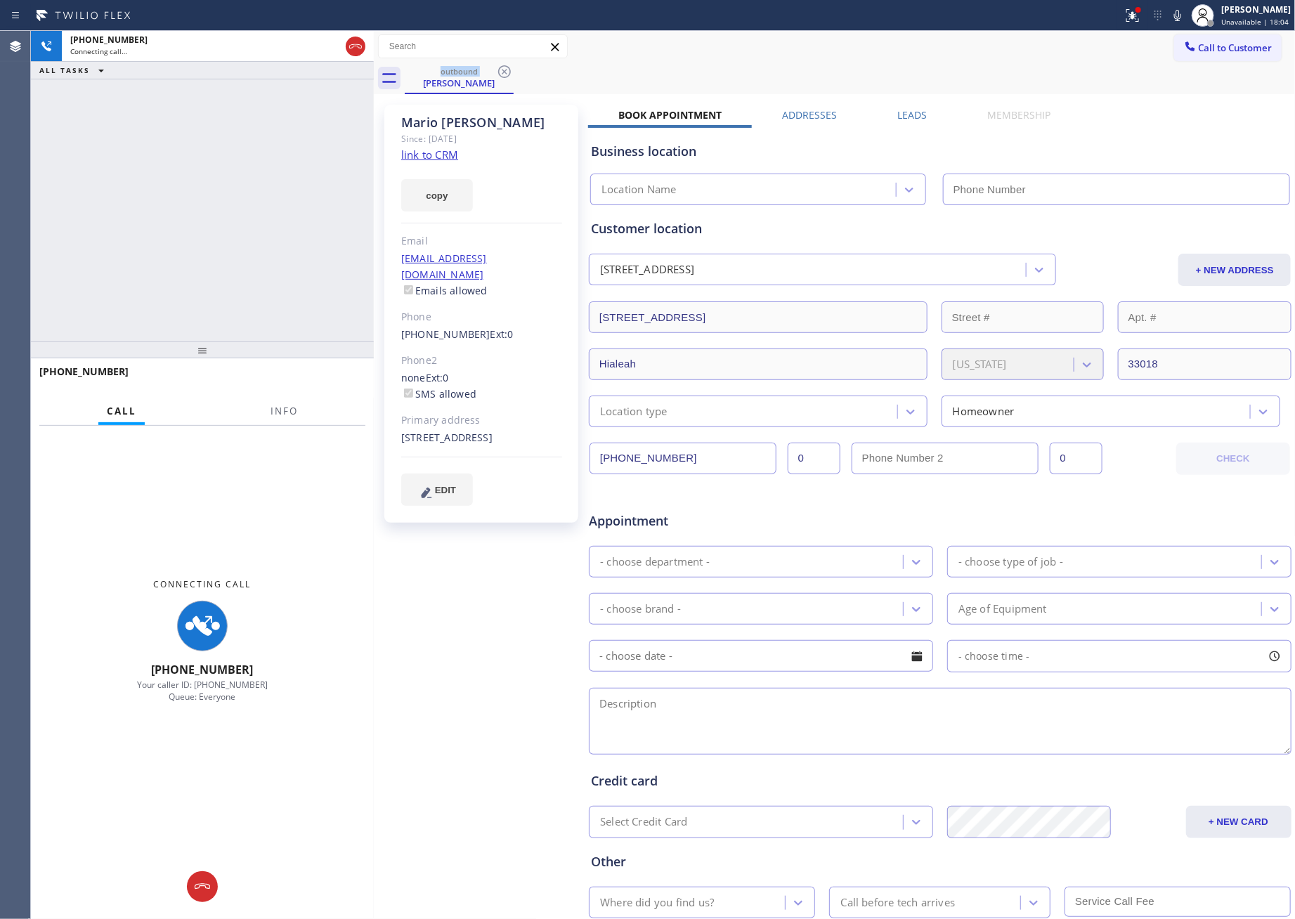
drag, startPoint x: 180, startPoint y: 175, endPoint x: 382, endPoint y: 209, distance: 204.6
click at [279, 207] on div "+13144944541 Connecting call… ALL TASKS ALL TASKS ACTIVE TASKS TASKS IN WRAP UP" at bounding box center [202, 186] width 343 height 311
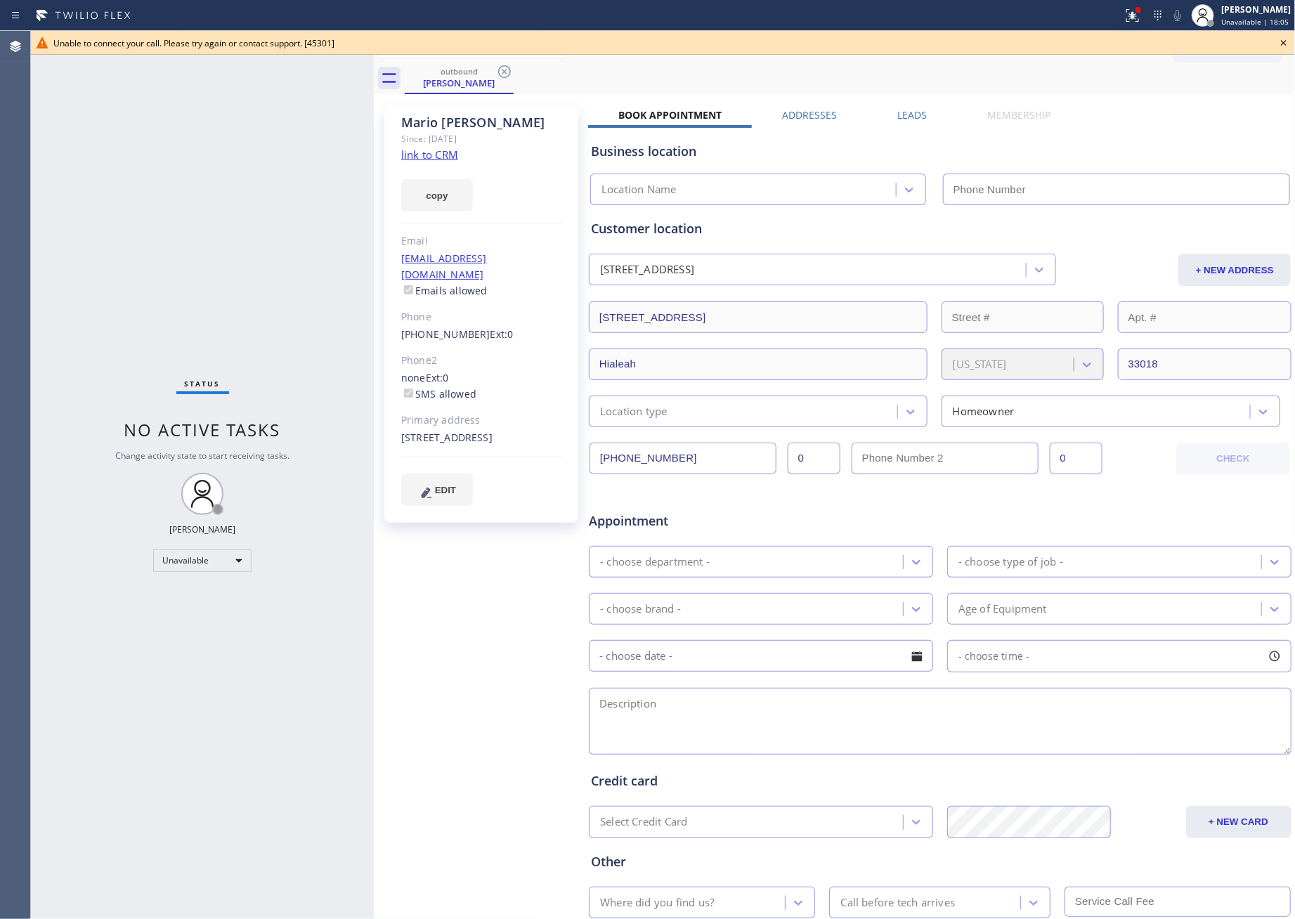
click at [420, 155] on link "link to CRM" at bounding box center [429, 155] width 57 height 14
type input "[PHONE_NUMBER]"
drag, startPoint x: 1151, startPoint y: 181, endPoint x: 1286, endPoint y: 133, distance: 143.4
click at [1188, 179] on input "[PHONE_NUMBER]" at bounding box center [1116, 190] width 347 height 32
click at [1235, 41] on icon at bounding box center [1284, 42] width 17 height 17
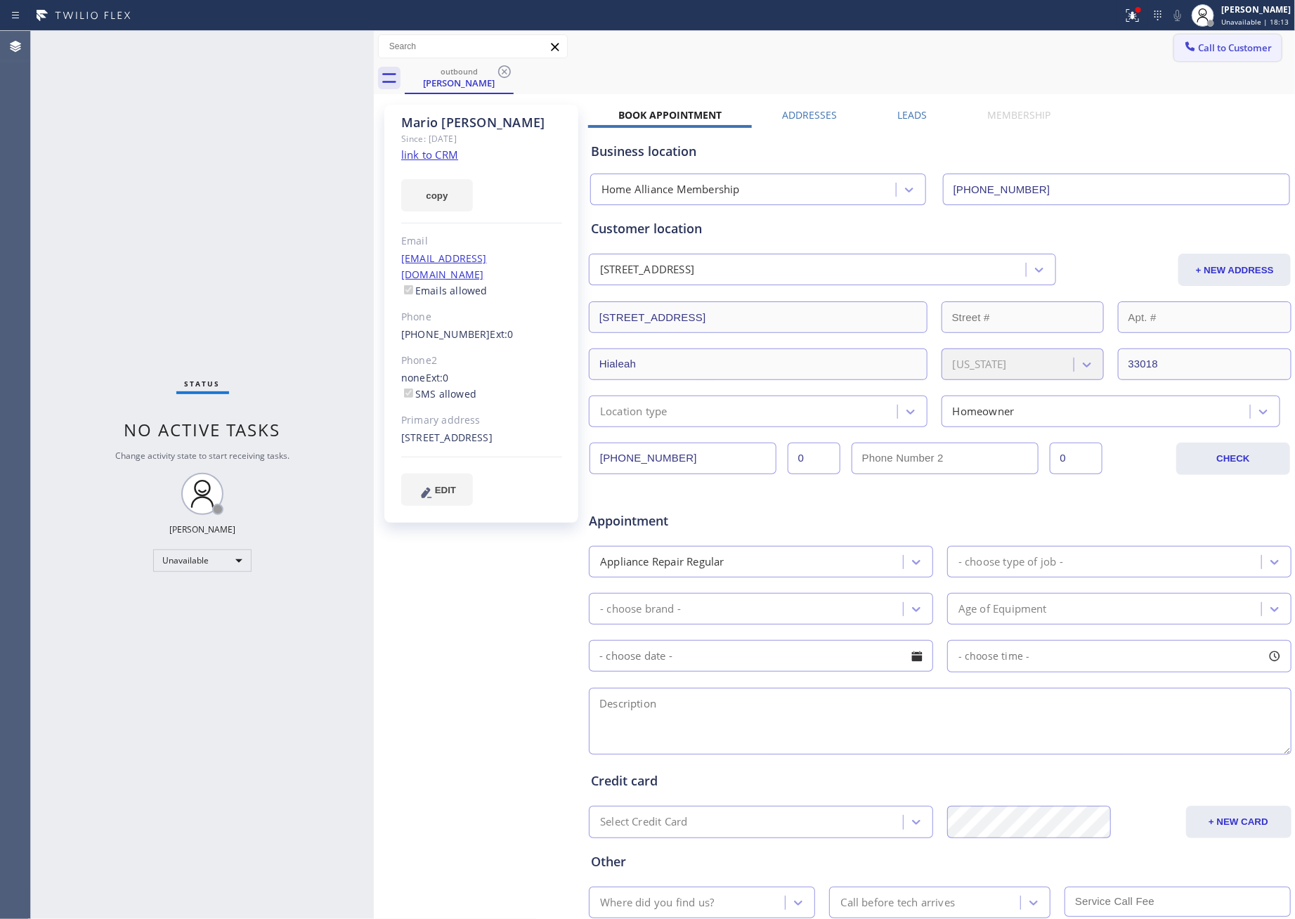
click at [1235, 51] on span "Call to Customer" at bounding box center [1236, 47] width 74 height 13
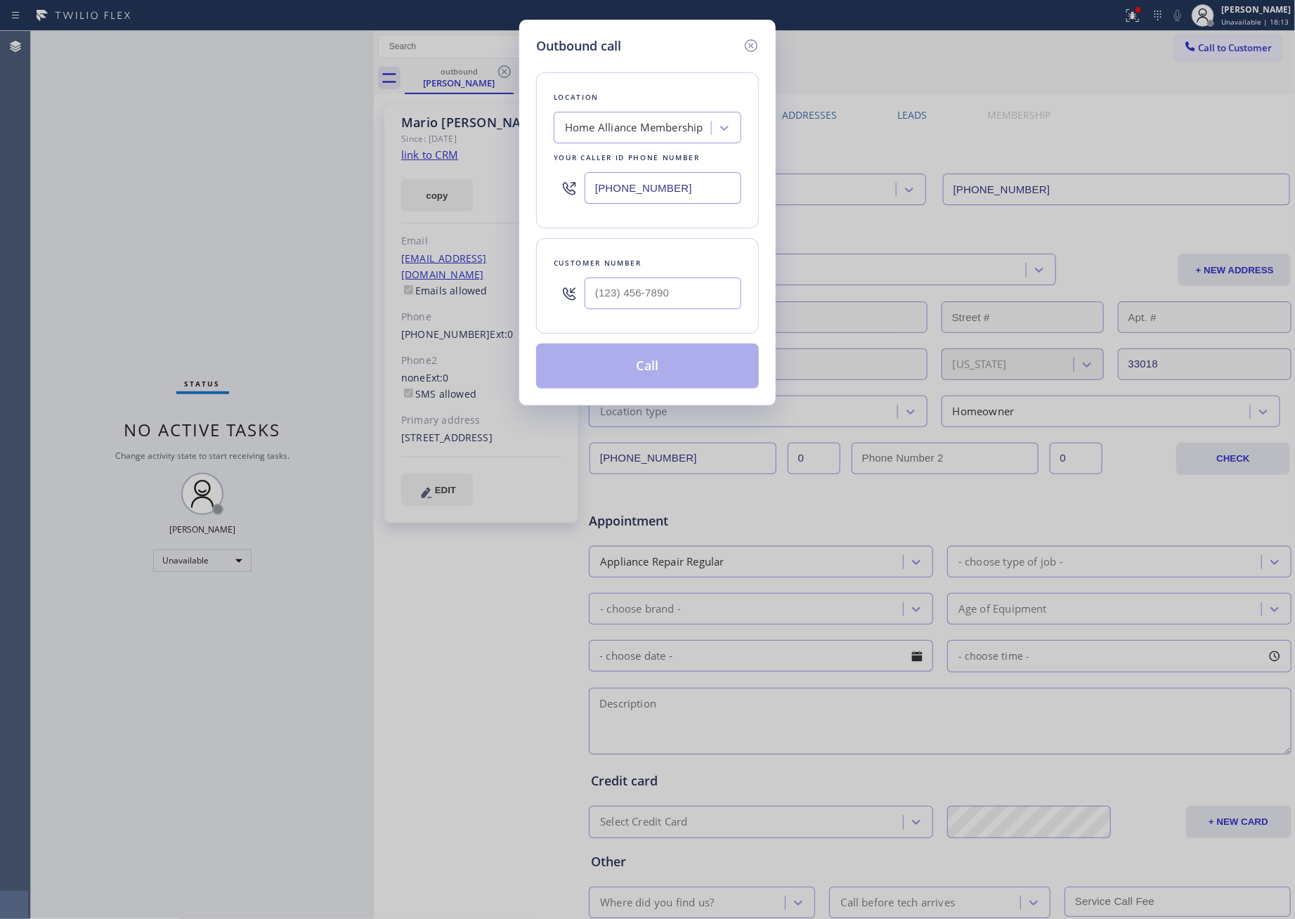
click at [661, 298] on input "text" at bounding box center [663, 294] width 157 height 32
paste input "646) 591-2545"
type input "(646) 591-2545"
click at [623, 373] on button "Call" at bounding box center [647, 366] width 223 height 45
drag, startPoint x: 115, startPoint y: 195, endPoint x: 403, endPoint y: 15, distance: 340.3
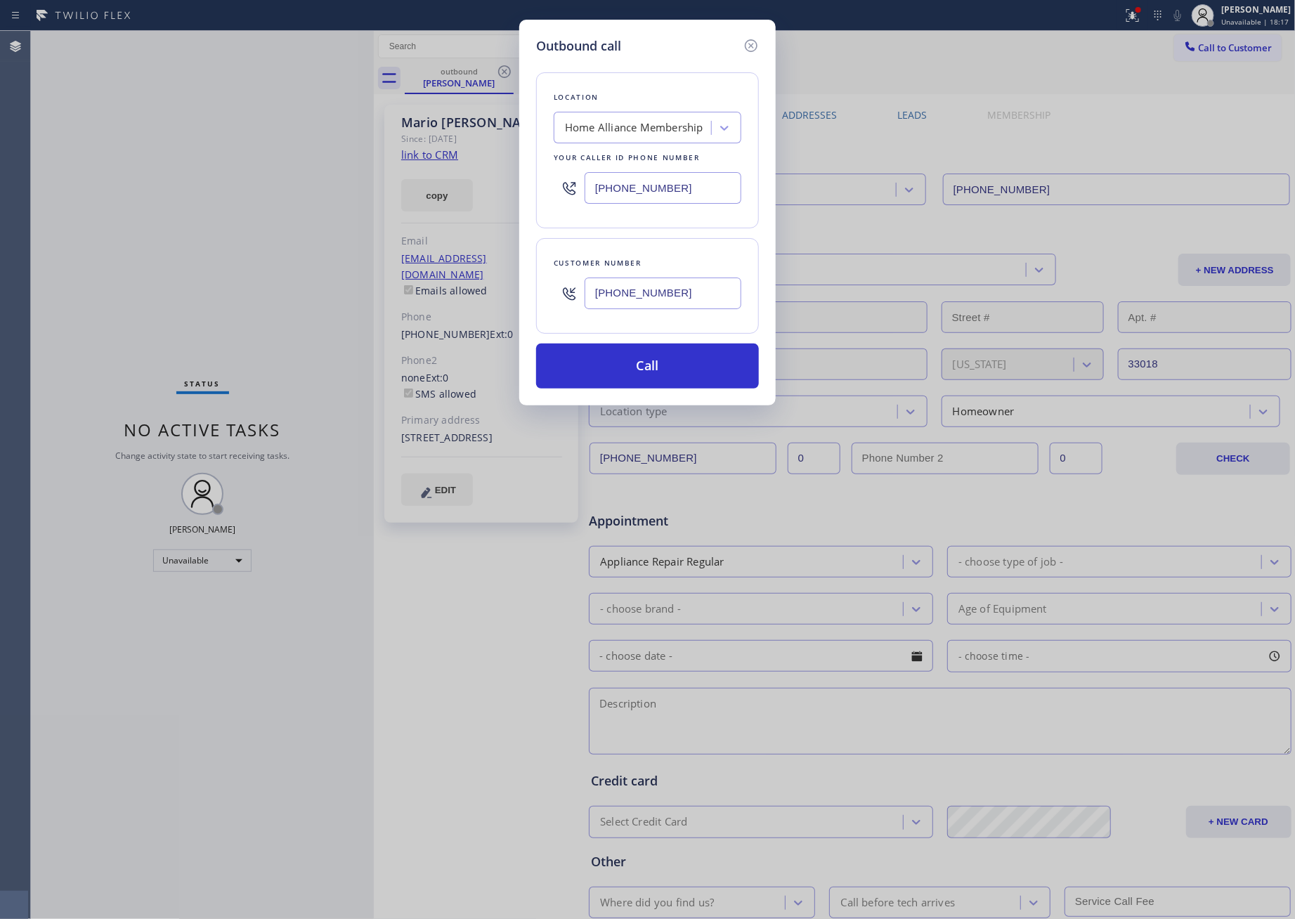
click at [138, 182] on div "Outbound call Location Home Alliance Membership Your caller id phone number (85…" at bounding box center [647, 459] width 1295 height 919
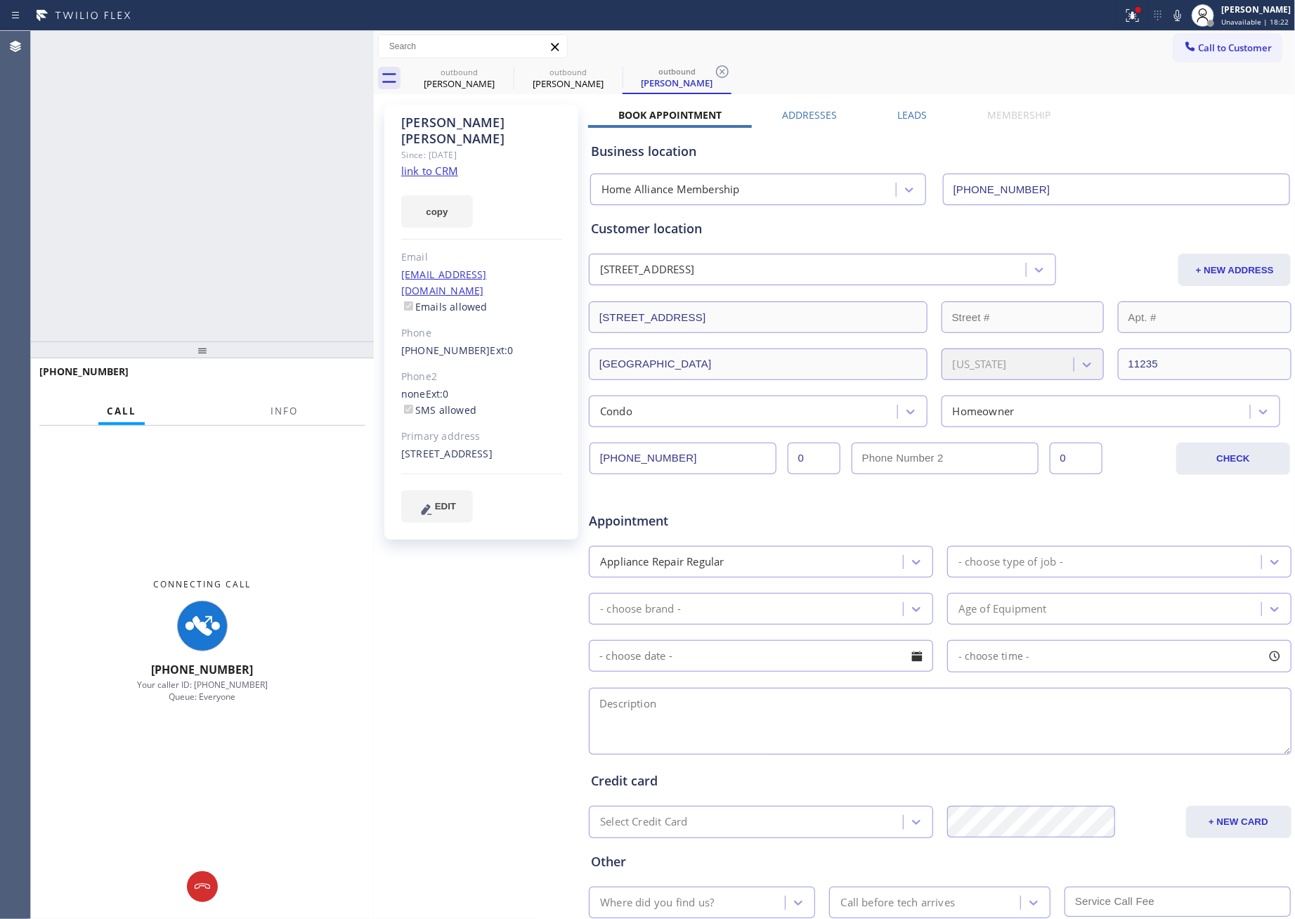
type input "[PHONE_NUMBER]"
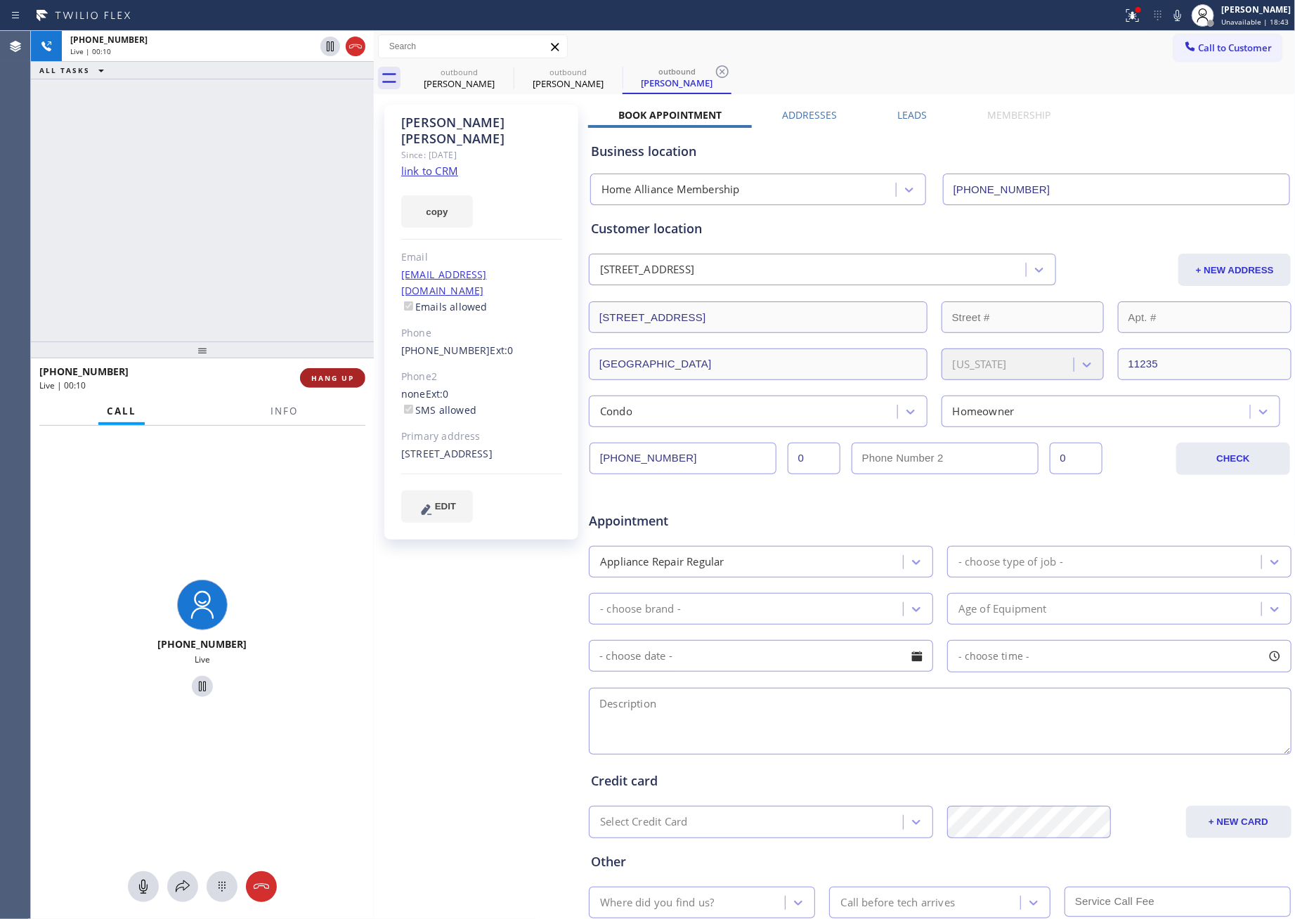
click at [333, 378] on span "HANG UP" at bounding box center [332, 378] width 43 height 10
drag, startPoint x: 270, startPoint y: 233, endPoint x: 252, endPoint y: 241, distance: 20.1
click at [276, 233] on div "+16465912545 Live | 00:11 ALL TASKS ALL TASKS ACTIVE TASKS TASKS IN WRAP UP" at bounding box center [202, 186] width 343 height 311
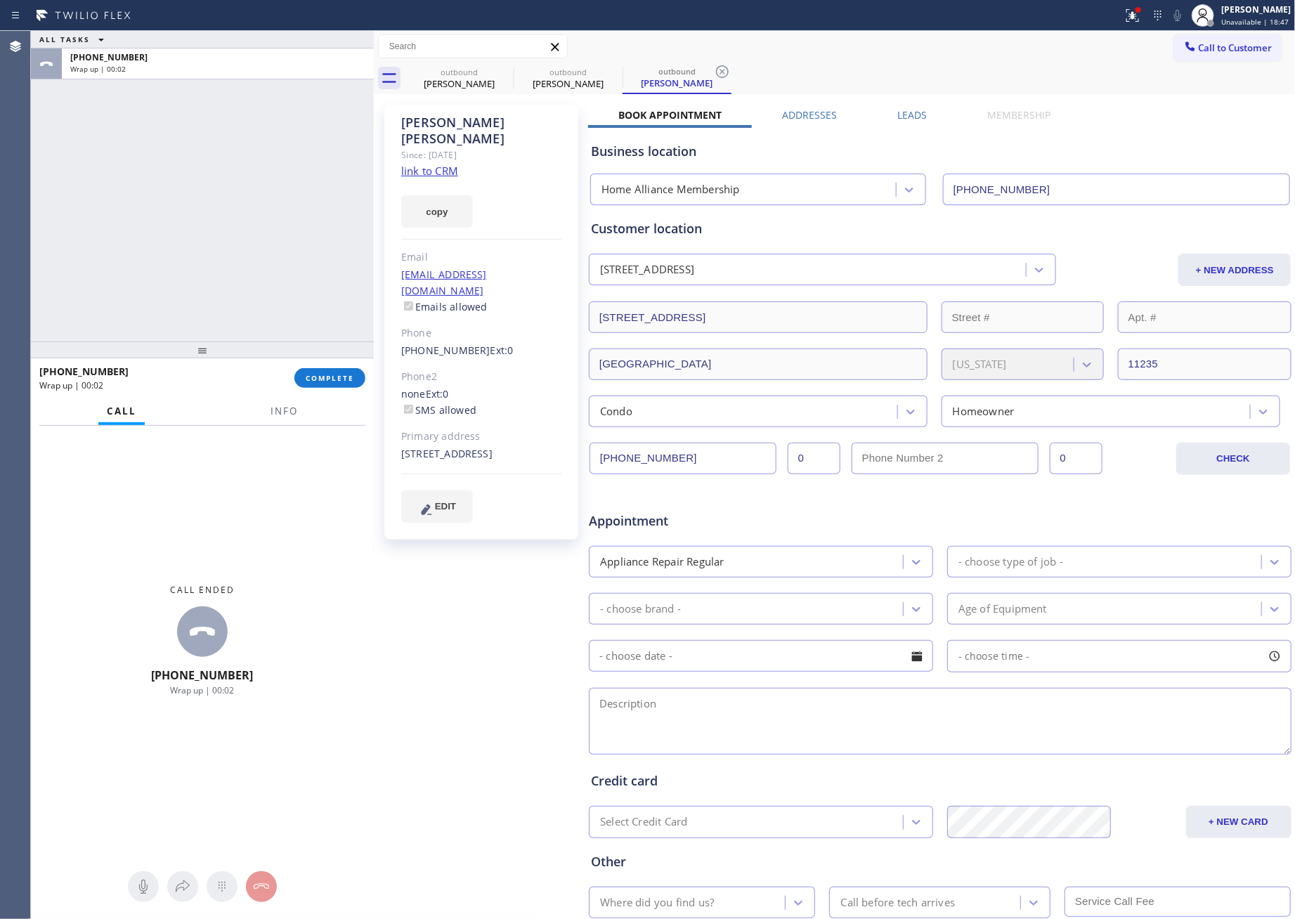
drag, startPoint x: 213, startPoint y: 235, endPoint x: 673, endPoint y: 171, distance: 463.9
click at [236, 233] on div "ALL TASKS ALL TASKS ACTIVE TASKS TASKS IN WRAP UP +16465912545 Wrap up | 00:02" at bounding box center [202, 186] width 343 height 311
click at [1212, 44] on span "Call to Customer" at bounding box center [1236, 47] width 74 height 13
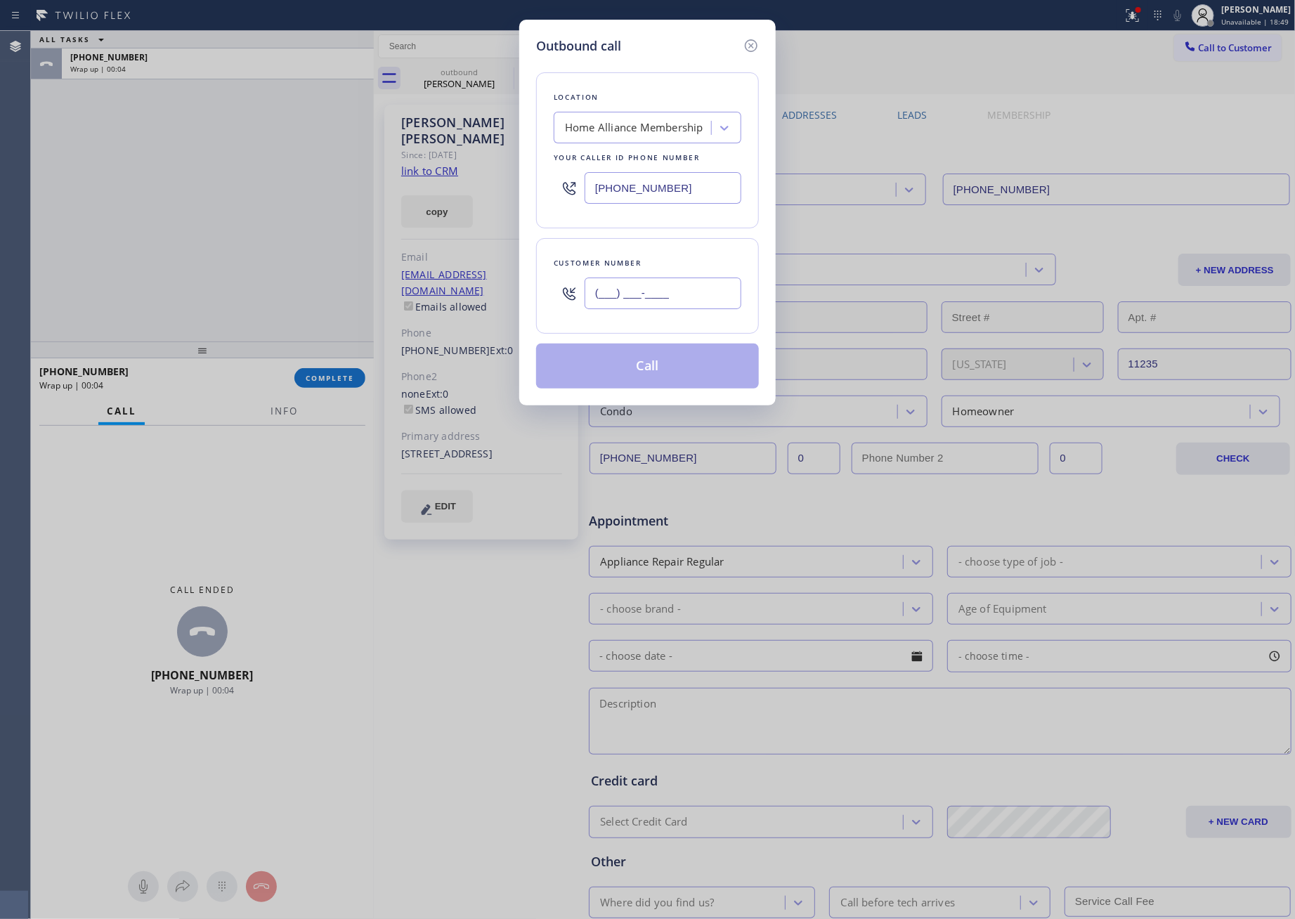
click at [699, 291] on input "(___) ___-____" at bounding box center [663, 294] width 157 height 32
paste input "206) 319-2268"
type input "(206) 319-2268"
click at [680, 372] on button "Call" at bounding box center [647, 366] width 223 height 45
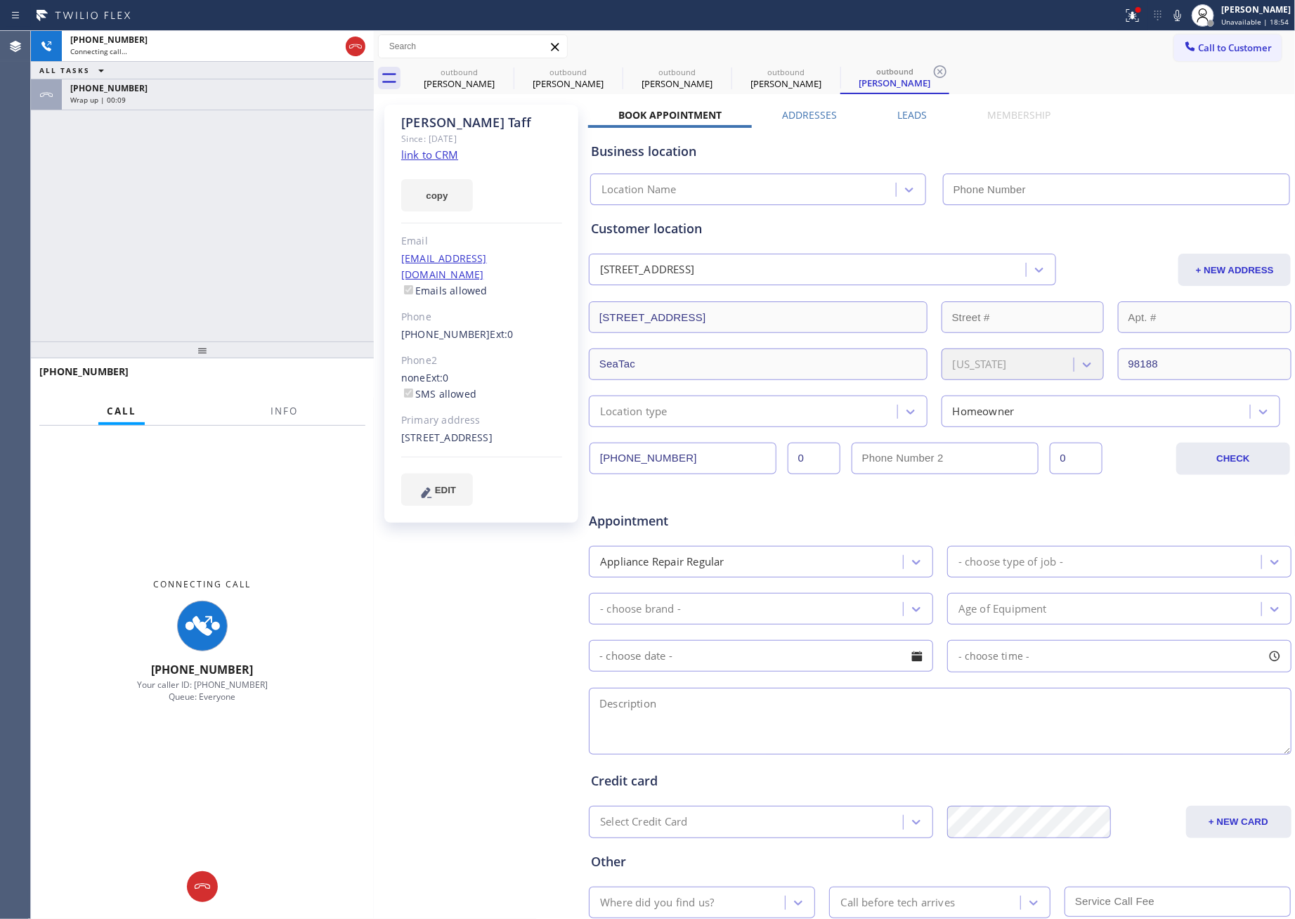
type input "[PHONE_NUMBER]"
drag, startPoint x: 190, startPoint y: 207, endPoint x: 216, endPoint y: 198, distance: 26.7
click at [200, 202] on div "+12063192268 Connecting call… ALL TASKS ALL TASKS ACTIVE TASKS TASKS IN WRAP UP…" at bounding box center [202, 186] width 343 height 311
drag, startPoint x: 348, startPoint y: 43, endPoint x: 358, endPoint y: 72, distance: 30.7
click at [351, 47] on icon at bounding box center [355, 46] width 17 height 17
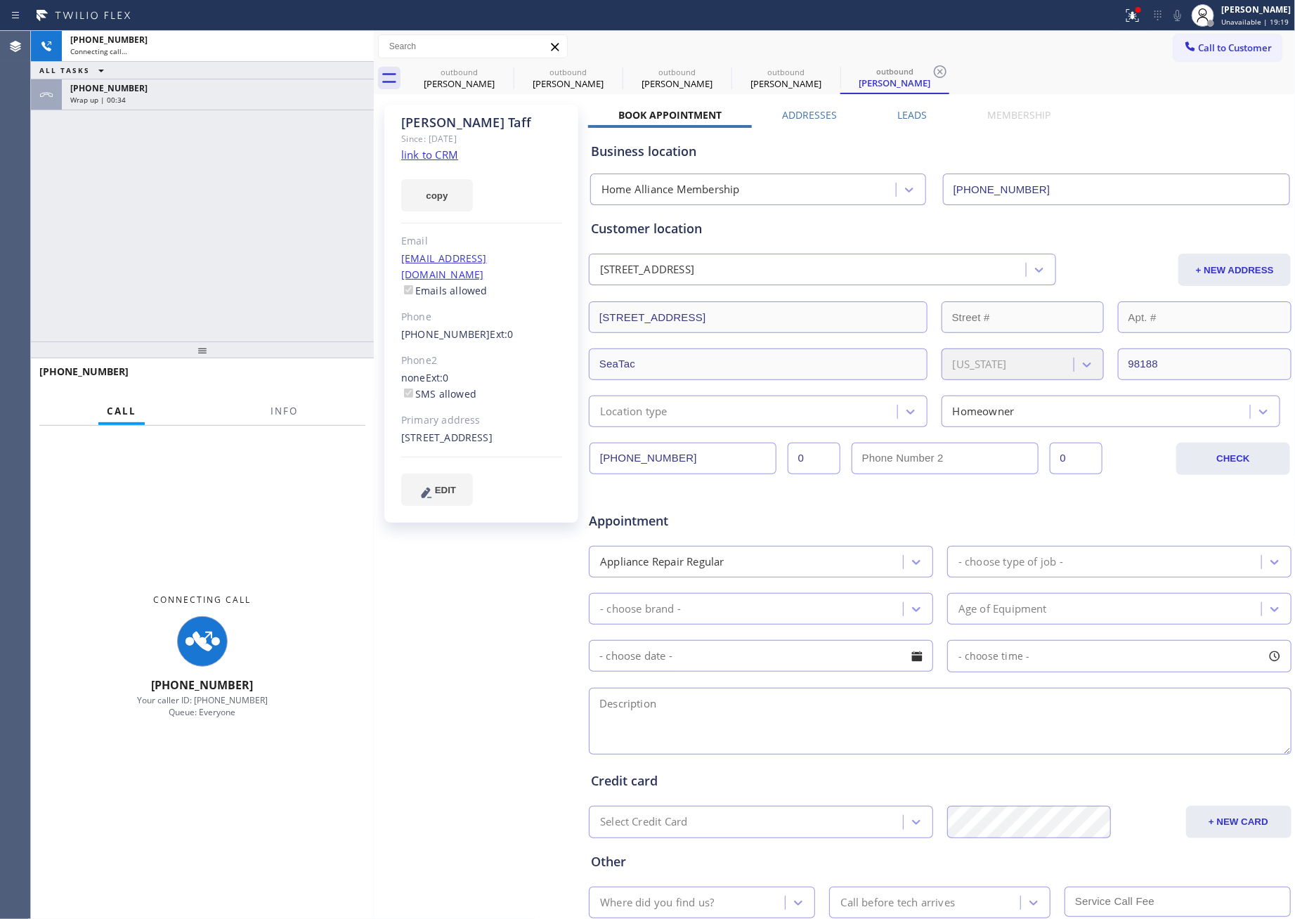
click at [336, 297] on div "+12063192268 Connecting call… ALL TASKS ALL TASKS ACTIVE TASKS TASKS IN WRAP UP…" at bounding box center [202, 186] width 343 height 311
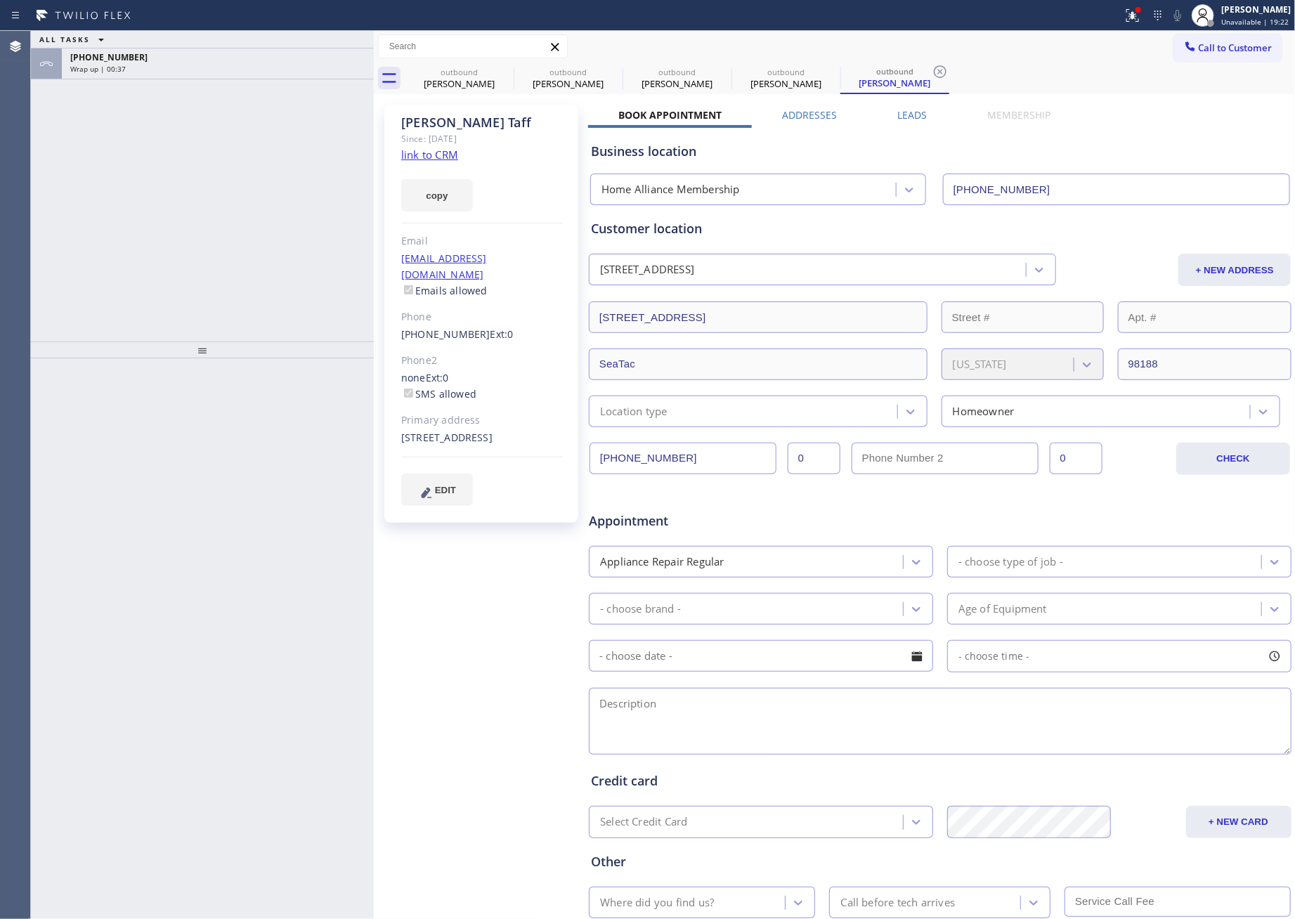
click at [1164, 169] on div "Home Alliance Membership (855) 946-3605" at bounding box center [941, 186] width 706 height 37
click at [901, 116] on label "Leads" at bounding box center [912, 114] width 30 height 13
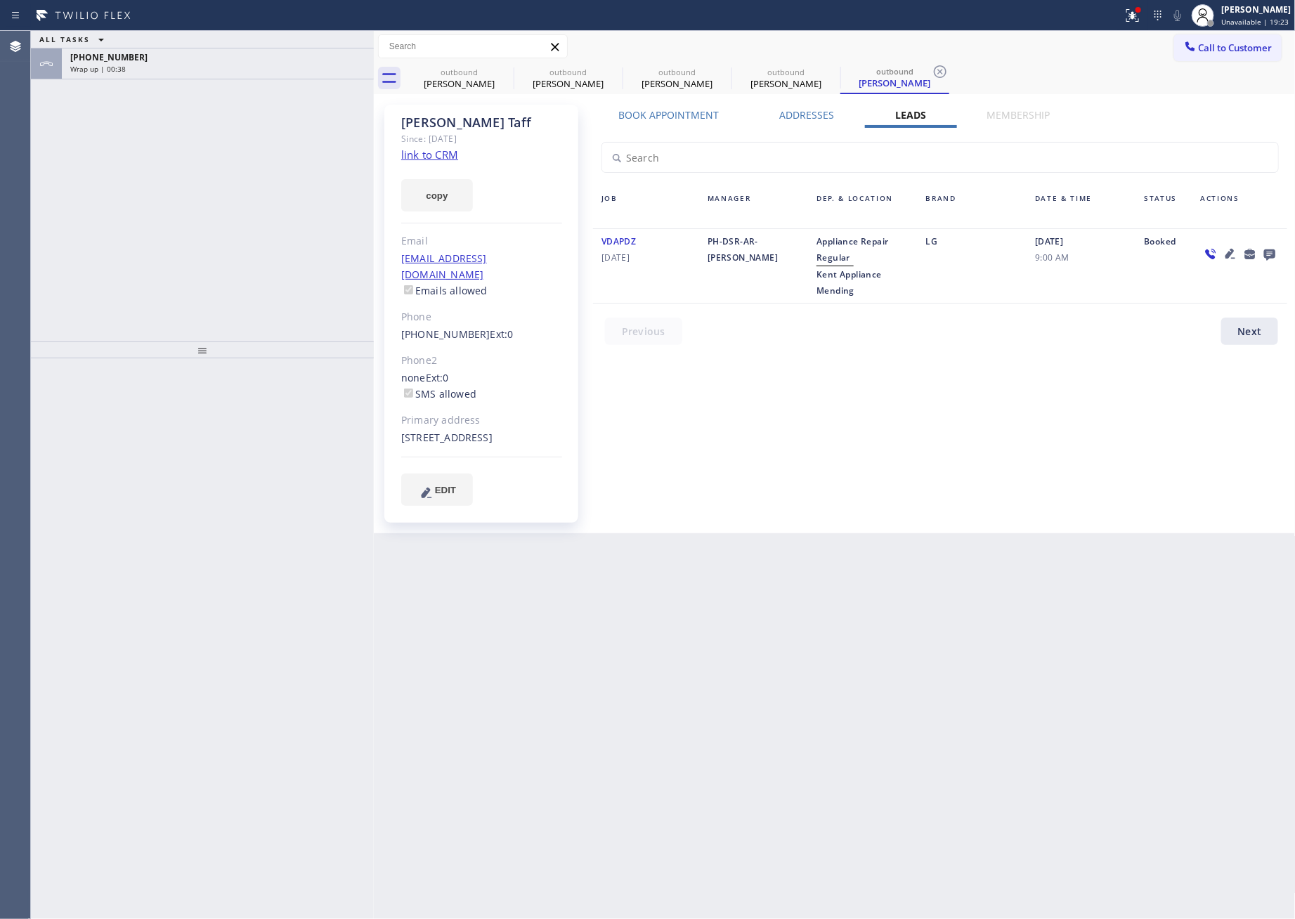
click at [1235, 251] on icon at bounding box center [1269, 254] width 17 height 18
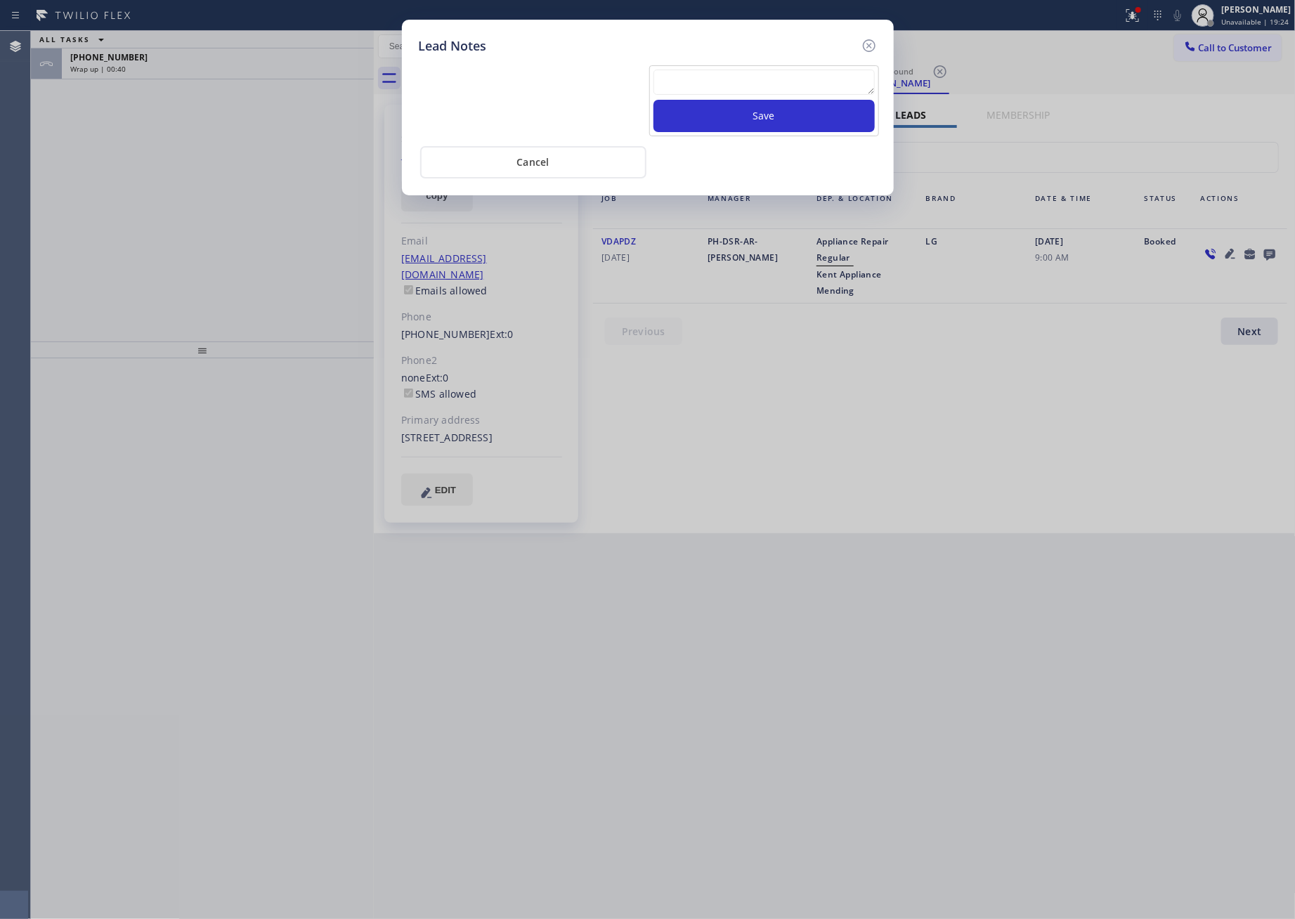
click at [747, 78] on textarea at bounding box center [764, 82] width 221 height 25
paste textarea "PLEASE TRANSFER FOR MEMBERSHIP and AC FILTER"
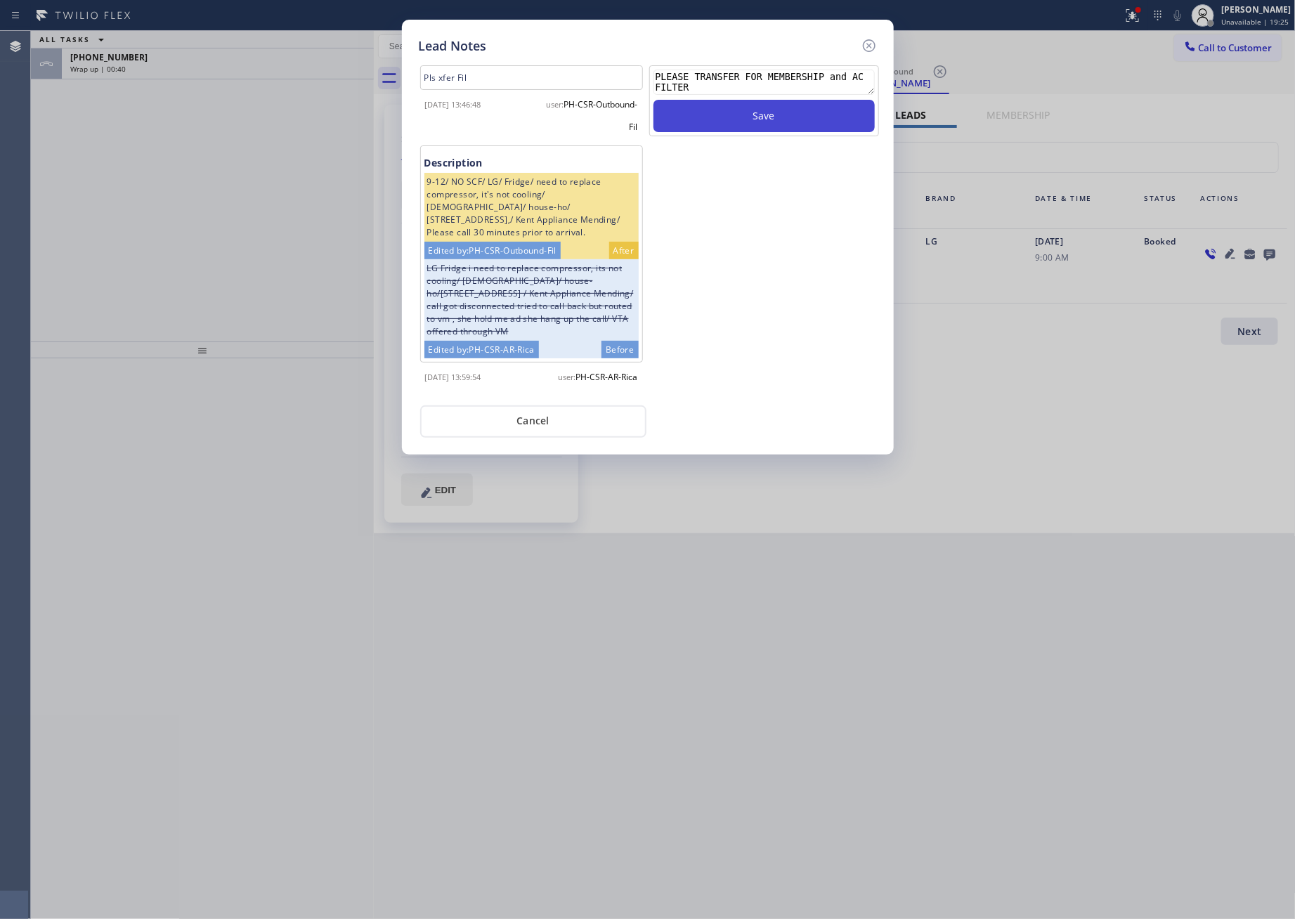
type textarea "PLEASE TRANSFER FOR MEMBERSHIP and AC FILTER"
click at [748, 118] on button "Save" at bounding box center [764, 116] width 221 height 32
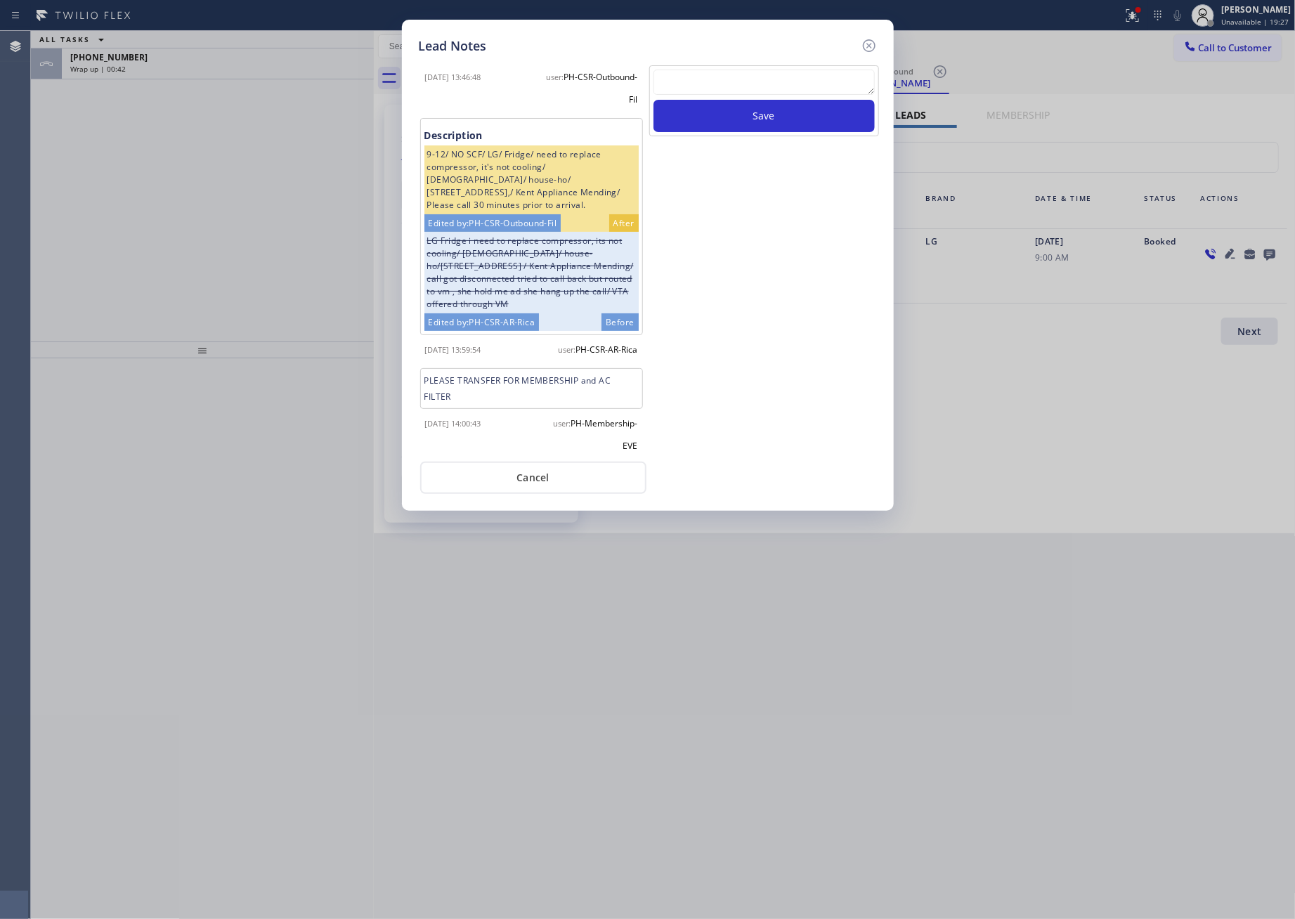
scroll to position [34, 0]
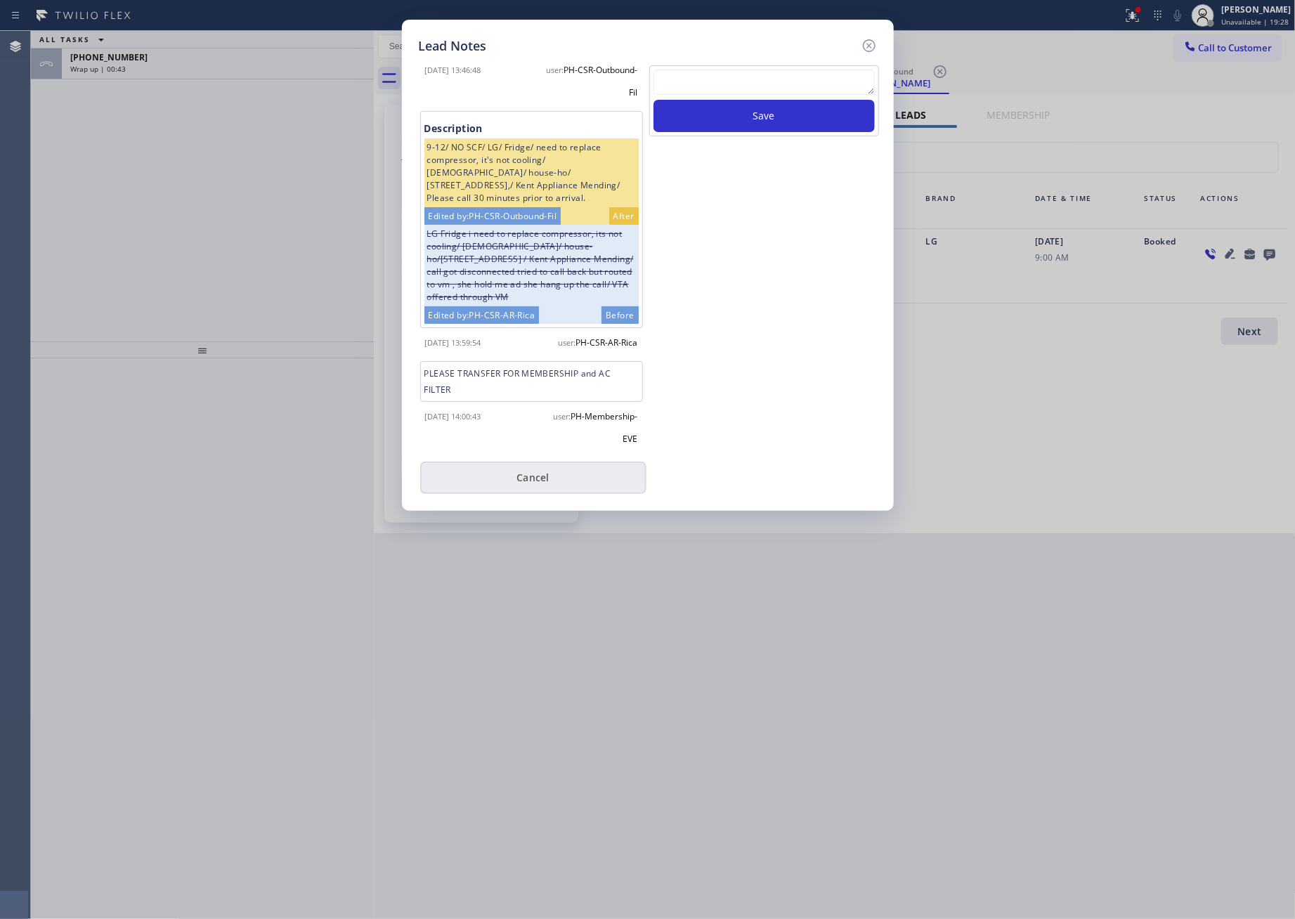
click at [547, 476] on button "Cancel" at bounding box center [533, 478] width 226 height 32
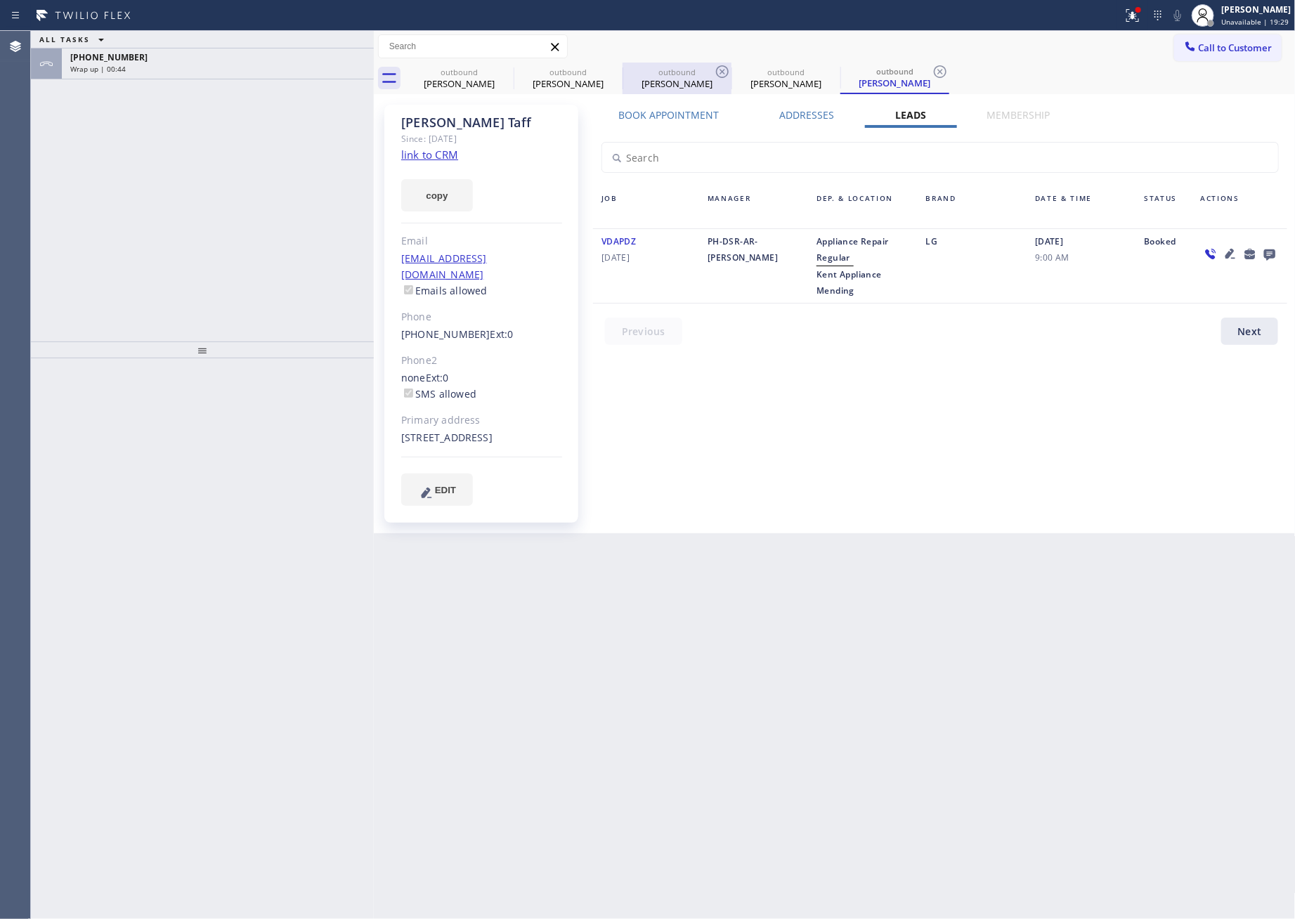
click at [670, 84] on div "Michael Koplan" at bounding box center [677, 83] width 106 height 13
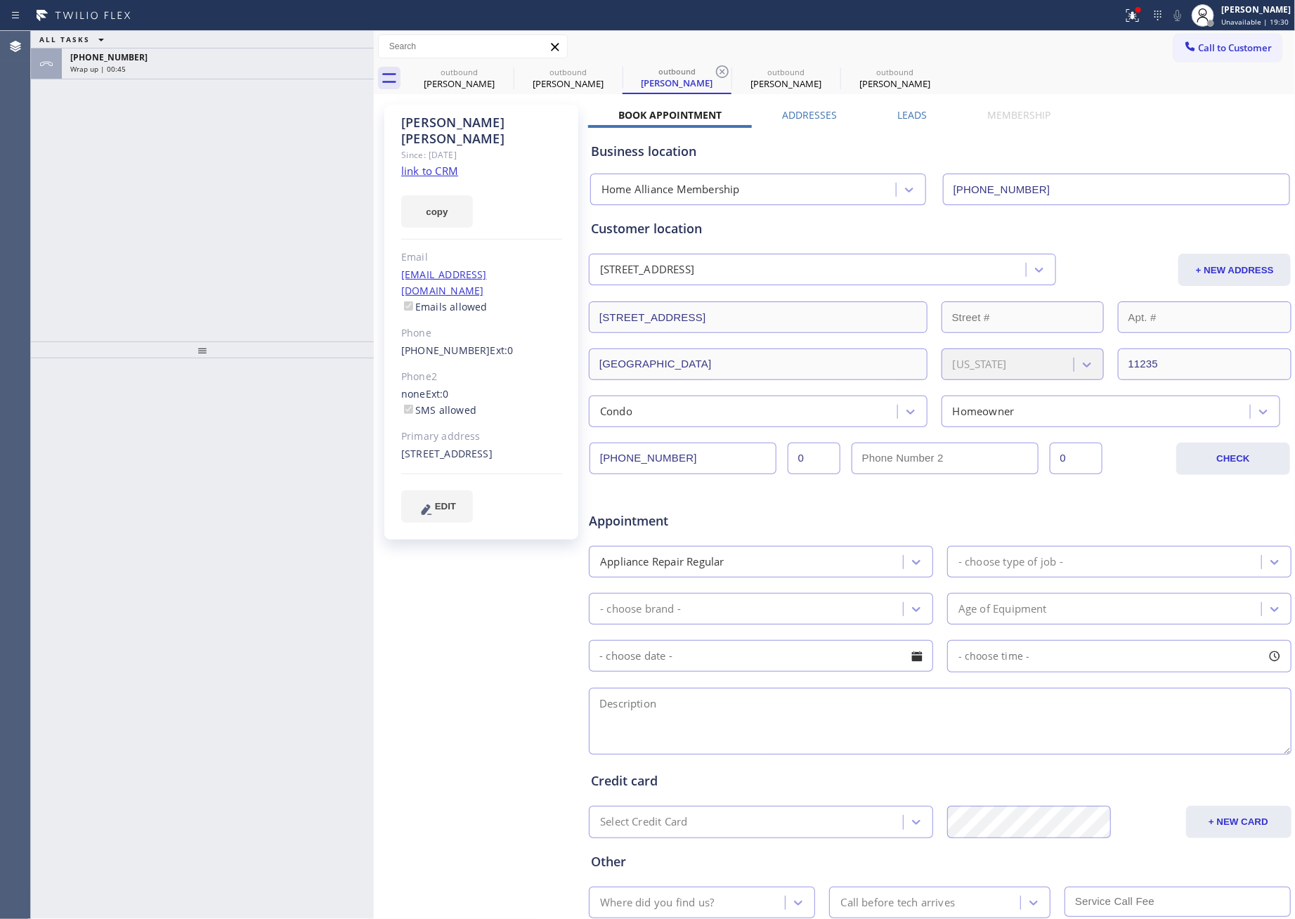
click at [907, 112] on label "Leads" at bounding box center [912, 114] width 30 height 13
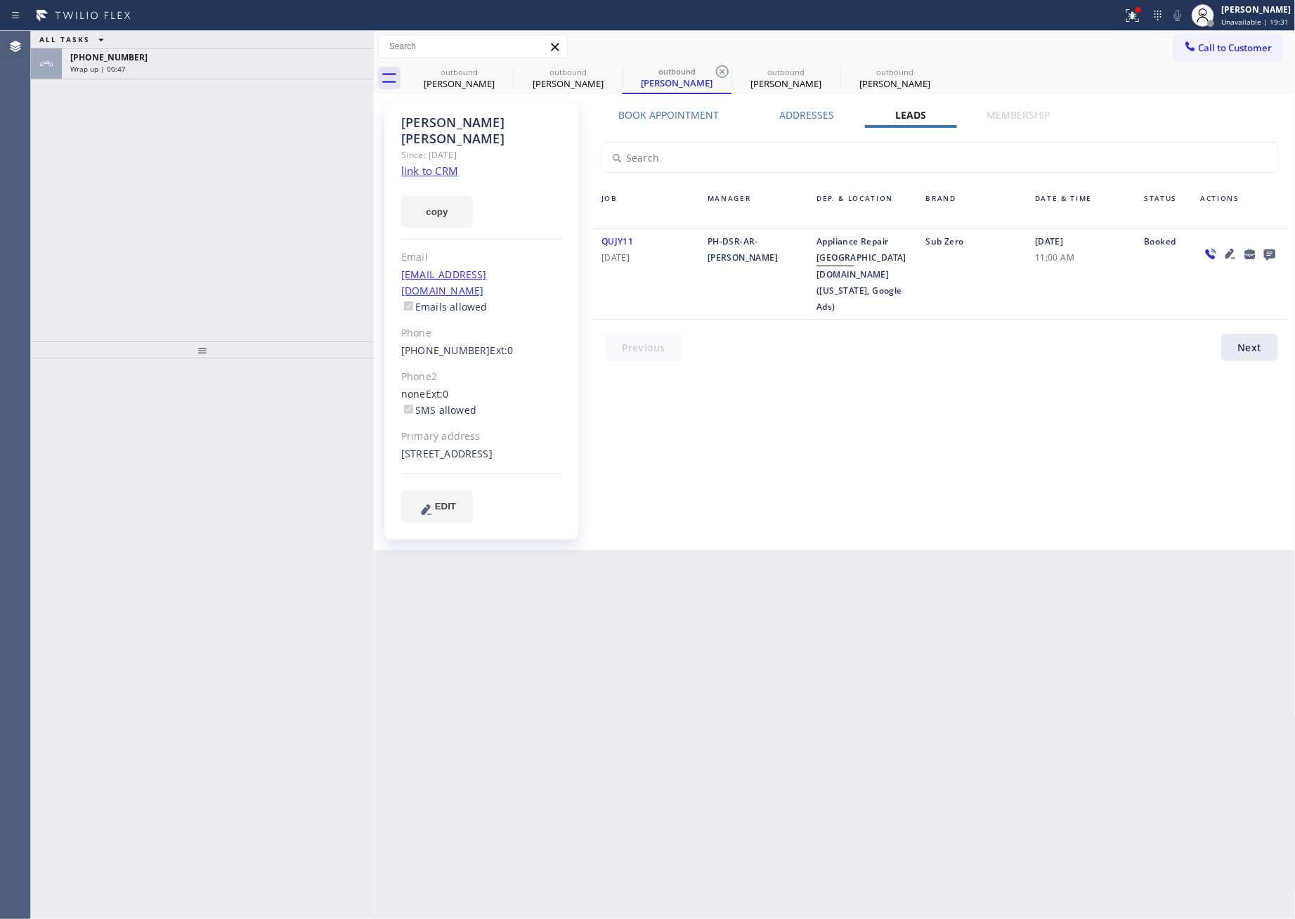
click at [1235, 256] on icon at bounding box center [1269, 254] width 11 height 11
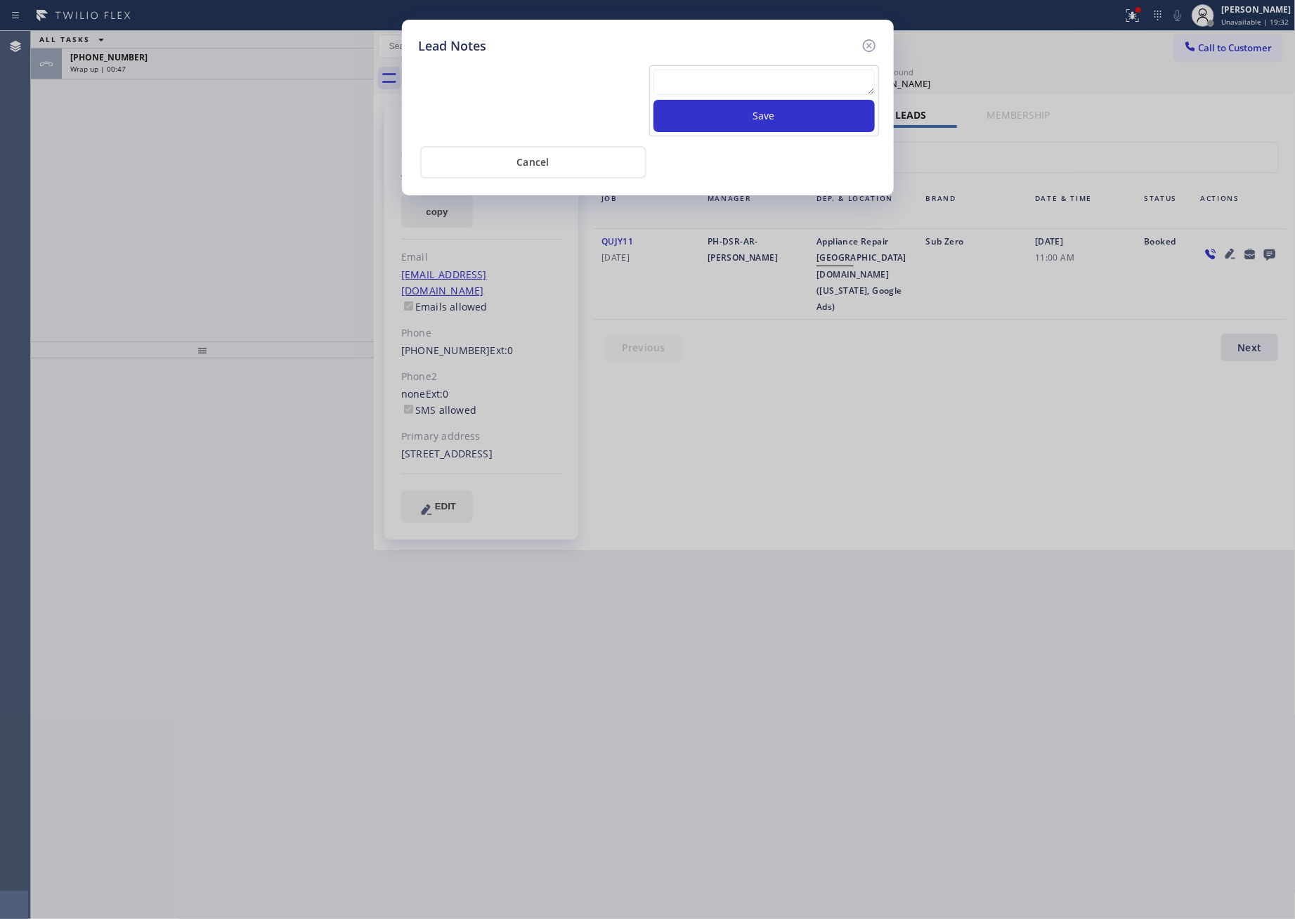
click at [829, 84] on textarea at bounding box center [764, 82] width 221 height 25
paste textarea "PLEASE TRANSFER FOR MEMBERSHIP and AC FILTER"
type textarea "PLEASE TRANSFER FOR MEMBERSHIP and AC FILTER"
click at [804, 110] on button "Save" at bounding box center [764, 116] width 221 height 32
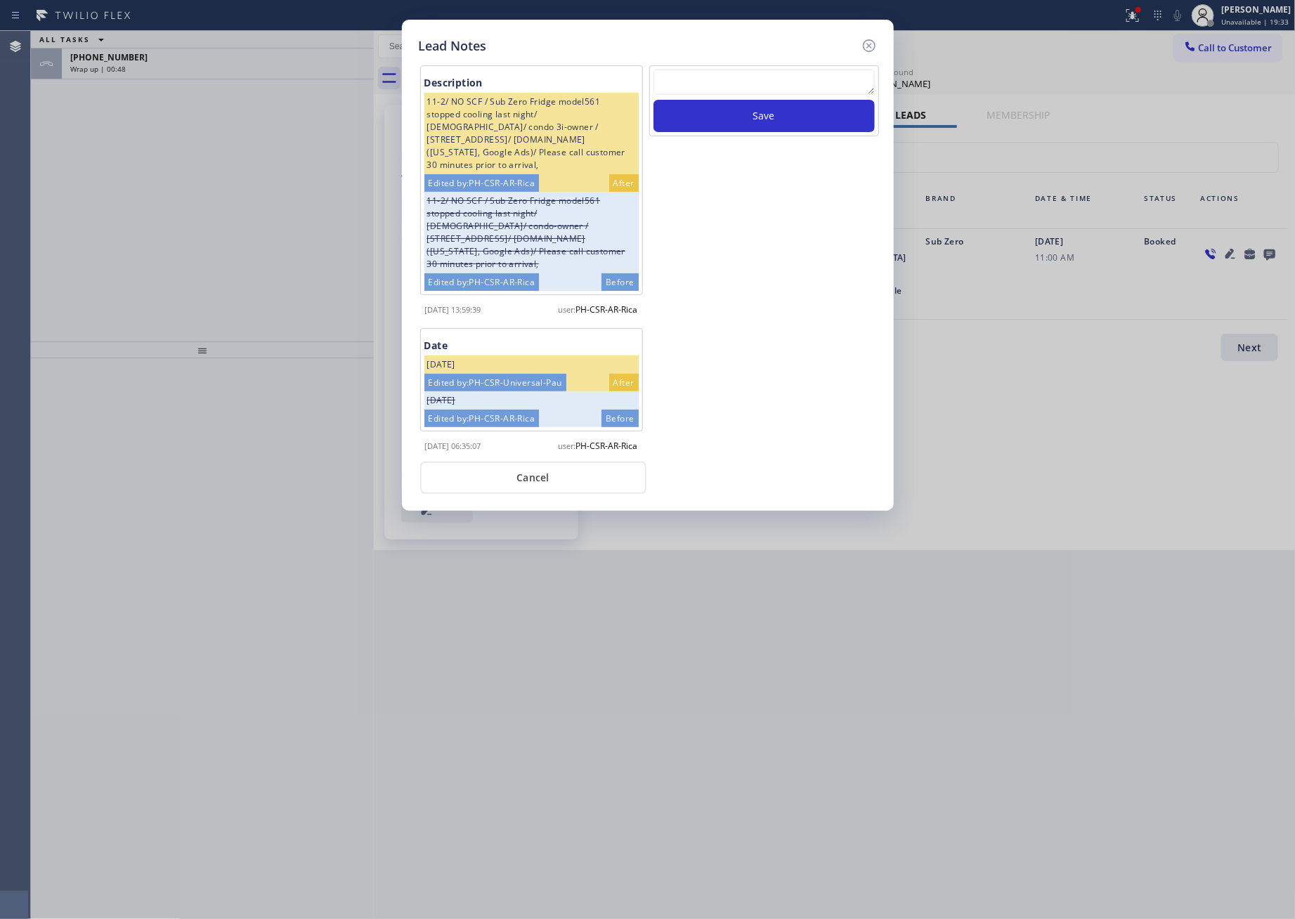
scroll to position [0, 0]
click at [565, 486] on button "Cancel" at bounding box center [533, 478] width 226 height 32
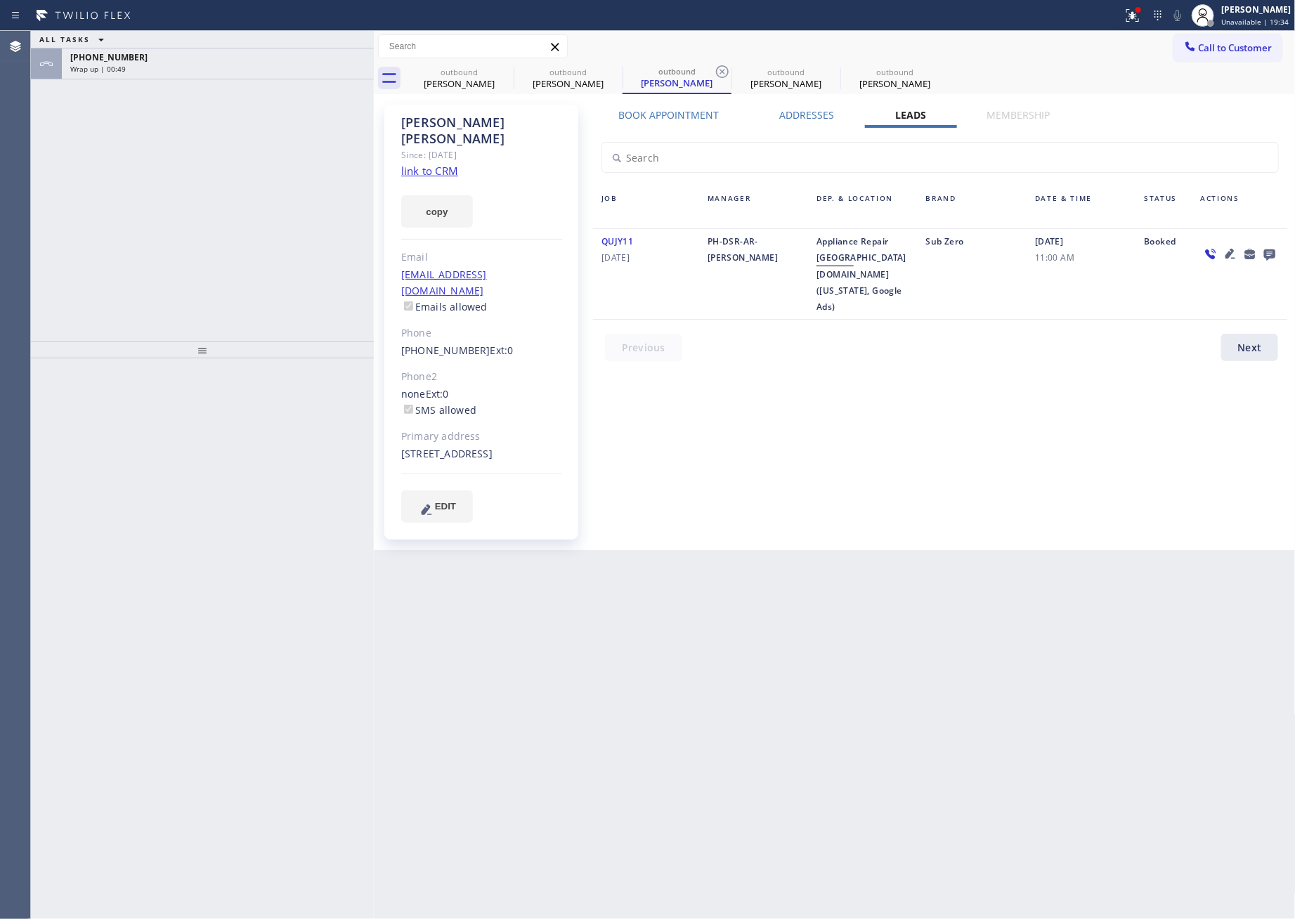
click at [178, 115] on div "ALL TASKS ALL TASKS ACTIVE TASKS TASKS IN WRAP UP +16465912545 Wrap up | 00:49" at bounding box center [202, 186] width 343 height 311
drag, startPoint x: 557, startPoint y: 89, endPoint x: 566, endPoint y: 162, distance: 73.7
click at [557, 89] on div "Michael Koplan" at bounding box center [568, 83] width 106 height 13
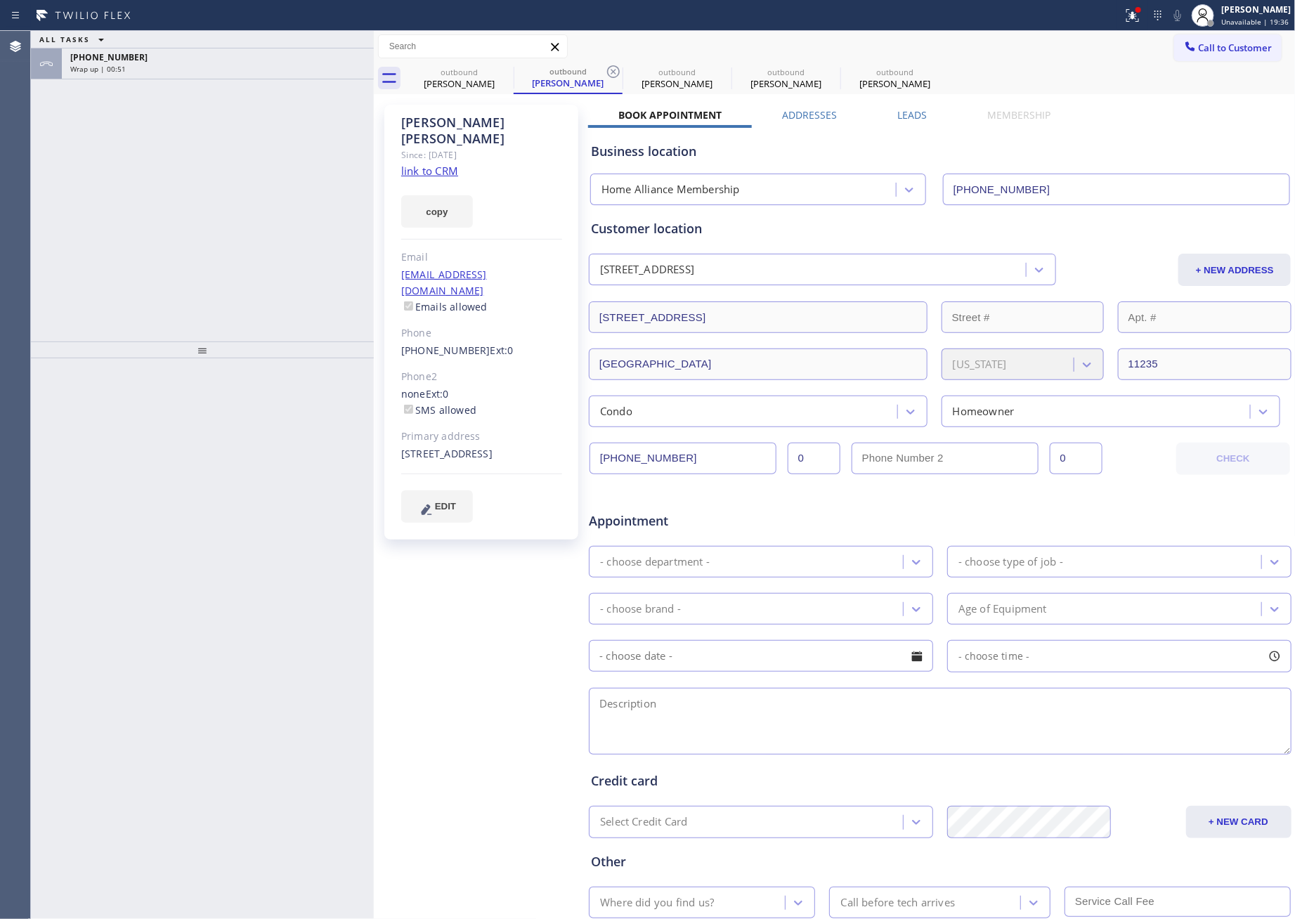
click at [899, 119] on label "Leads" at bounding box center [912, 114] width 30 height 13
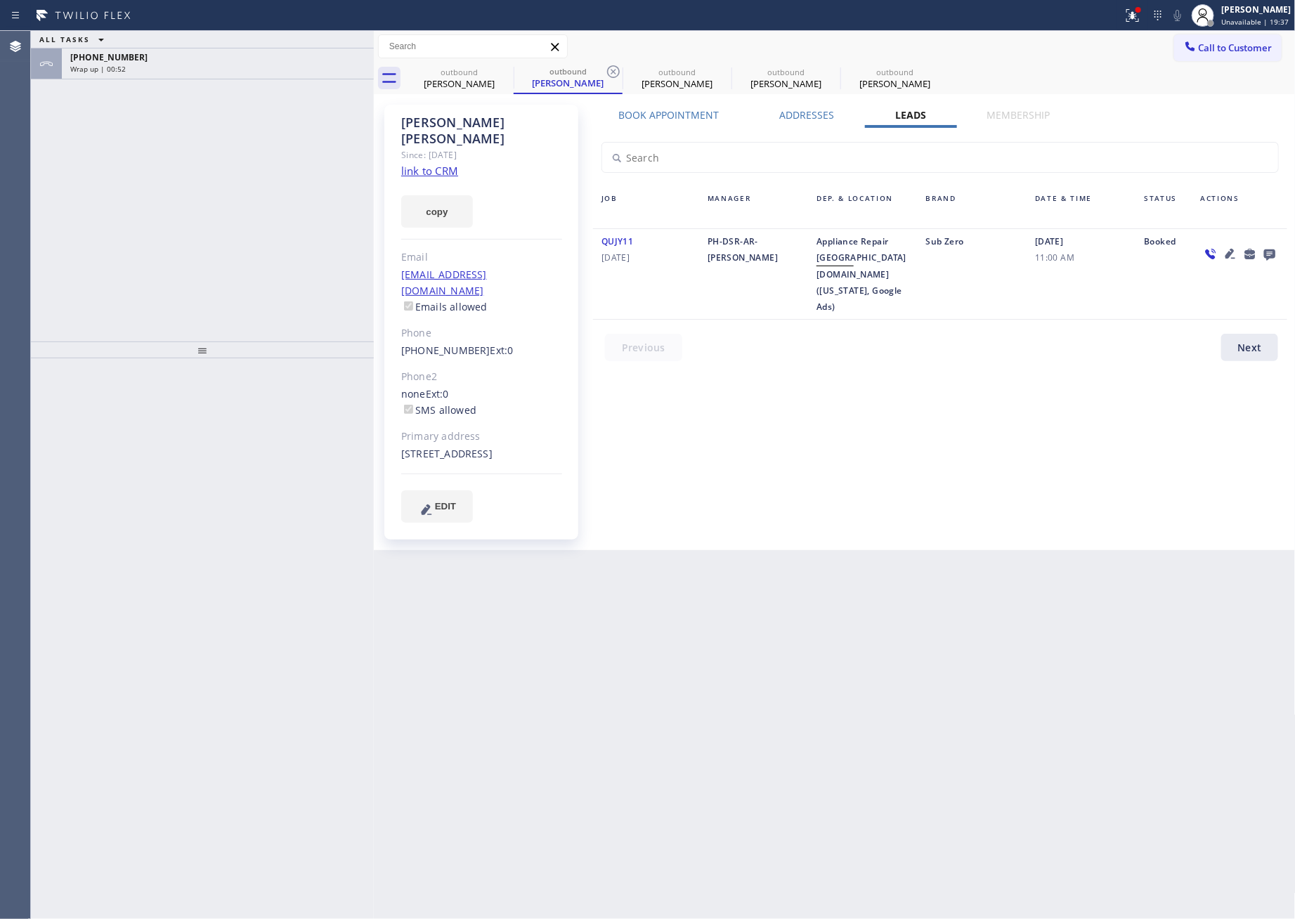
click at [1235, 255] on icon at bounding box center [1269, 254] width 17 height 18
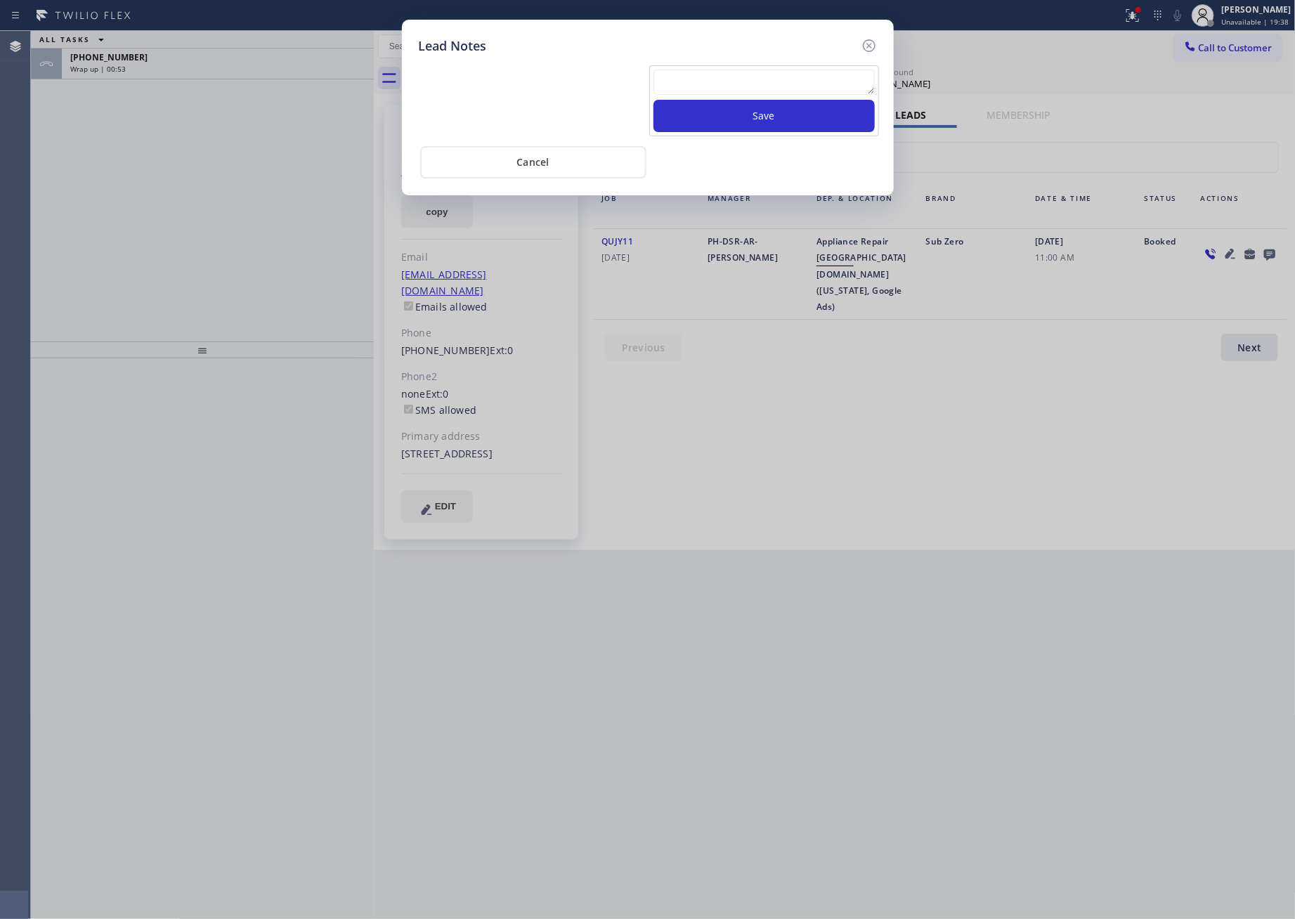
click at [683, 78] on textarea at bounding box center [764, 82] width 221 height 25
paste textarea "PLEASE TRANSFER FOR MEMBERSHIP and AC FILTER"
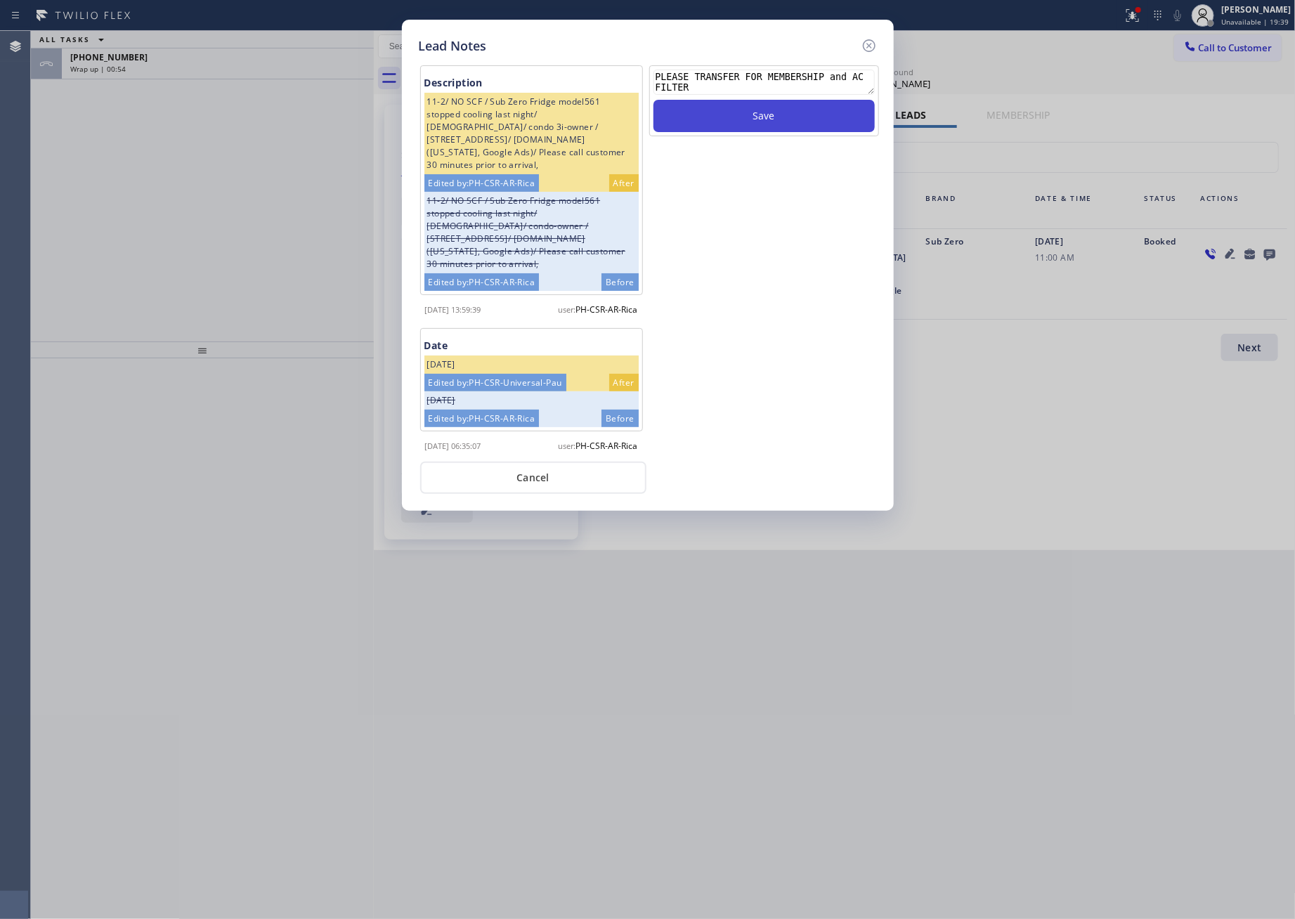
type textarea "PLEASE TRANSFER FOR MEMBERSHIP and AC FILTER"
click at [715, 118] on button "Save" at bounding box center [764, 116] width 221 height 32
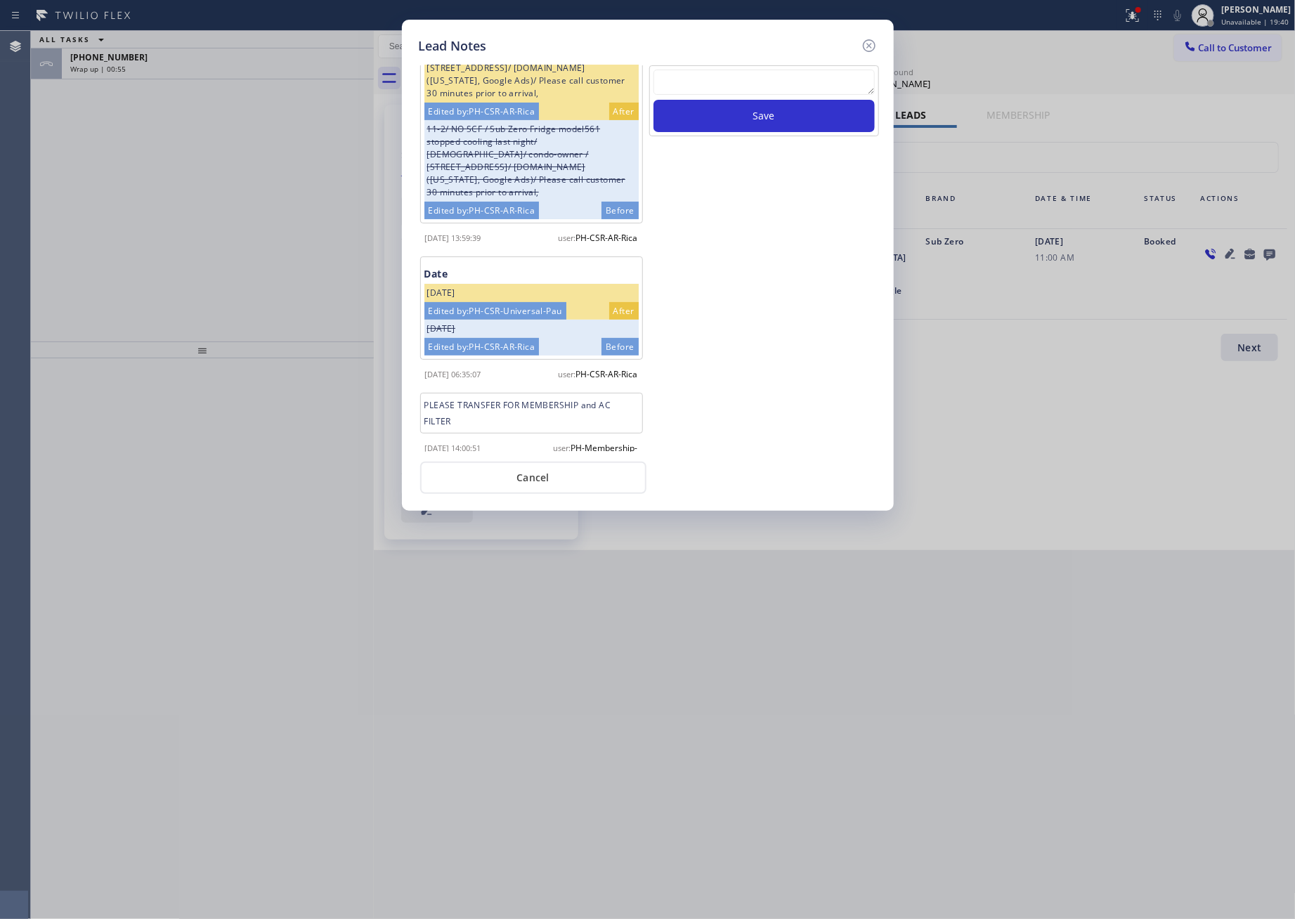
scroll to position [104, 0]
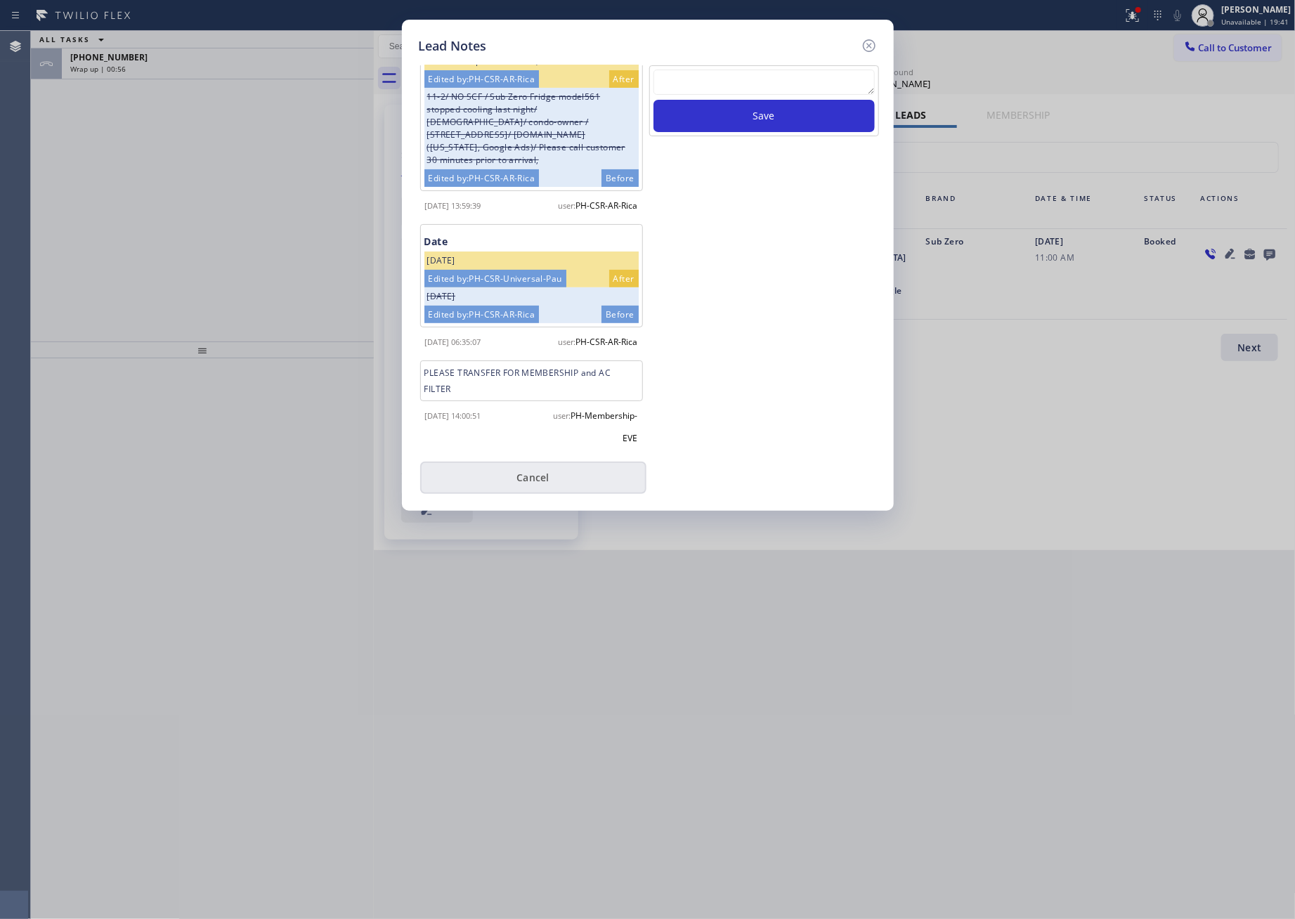
click at [557, 481] on button "Cancel" at bounding box center [533, 478] width 226 height 32
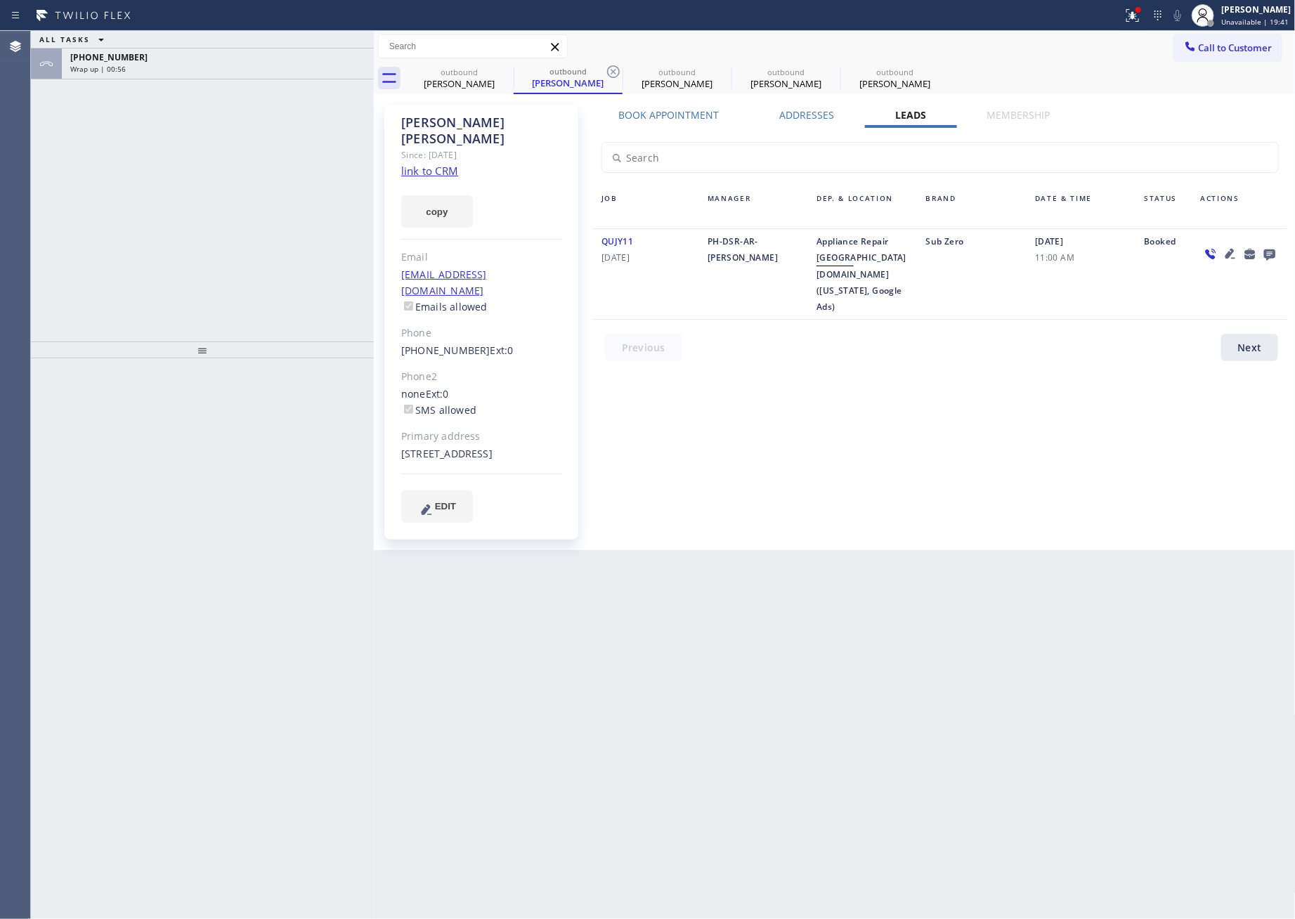
click at [165, 155] on div "ALL TASKS ALL TASKS ACTIVE TASKS TASKS IN WRAP UP +16465912545 Wrap up | 00:56" at bounding box center [202, 186] width 343 height 311
click at [193, 36] on div "ALL TASKS ALL TASKS ACTIVE TASKS TASKS IN WRAP UP" at bounding box center [202, 40] width 343 height 18
click at [197, 58] on div "+16465912545" at bounding box center [217, 57] width 295 height 12
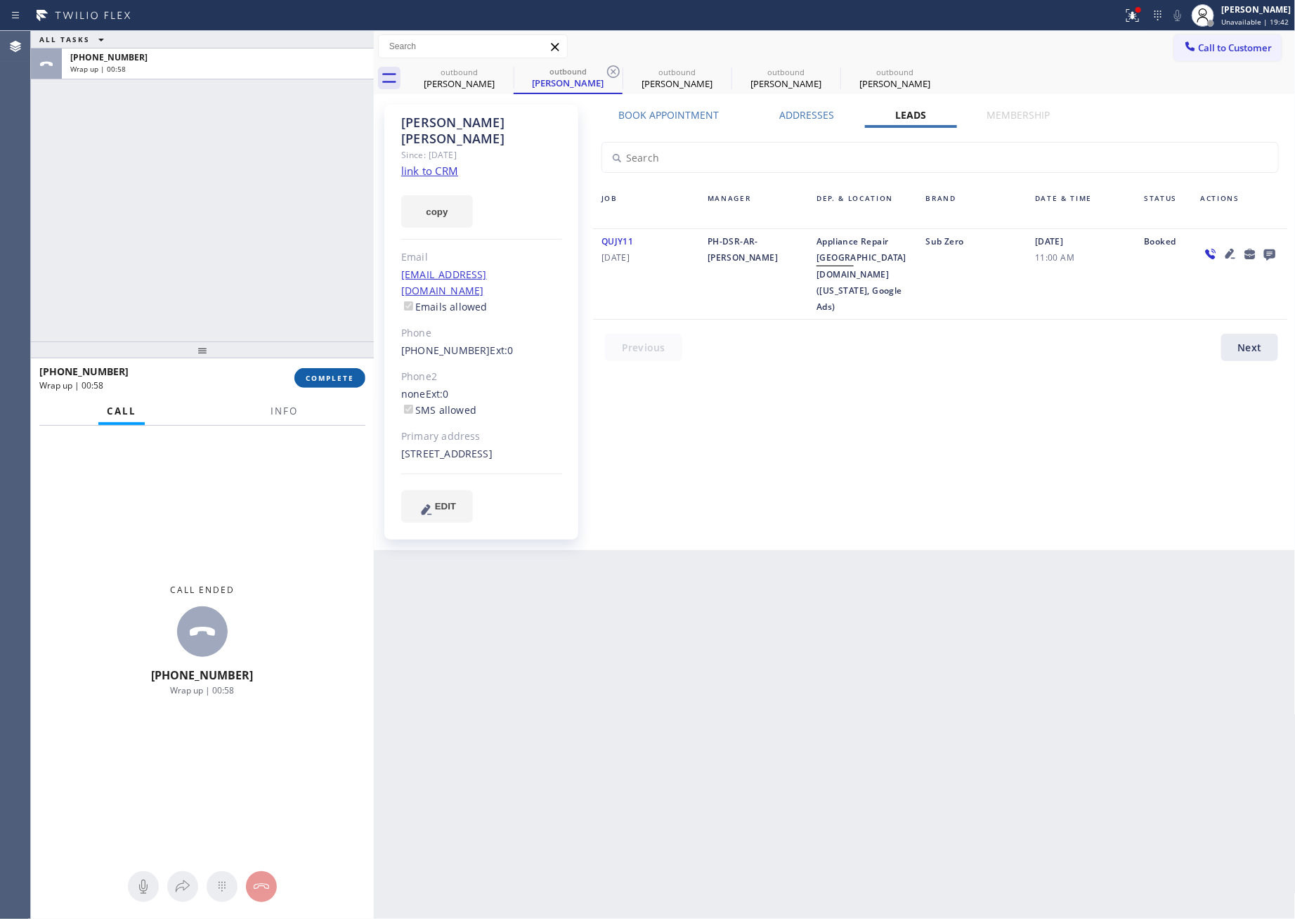
click at [320, 368] on button "COMPLETE" at bounding box center [329, 378] width 71 height 20
drag, startPoint x: 261, startPoint y: 169, endPoint x: 277, endPoint y: 164, distance: 16.0
click at [264, 167] on div "ALL TASKS ALL TASKS ACTIVE TASKS TASKS IN WRAP UP +16465912545 Wrap up | 00:58" at bounding box center [202, 186] width 343 height 311
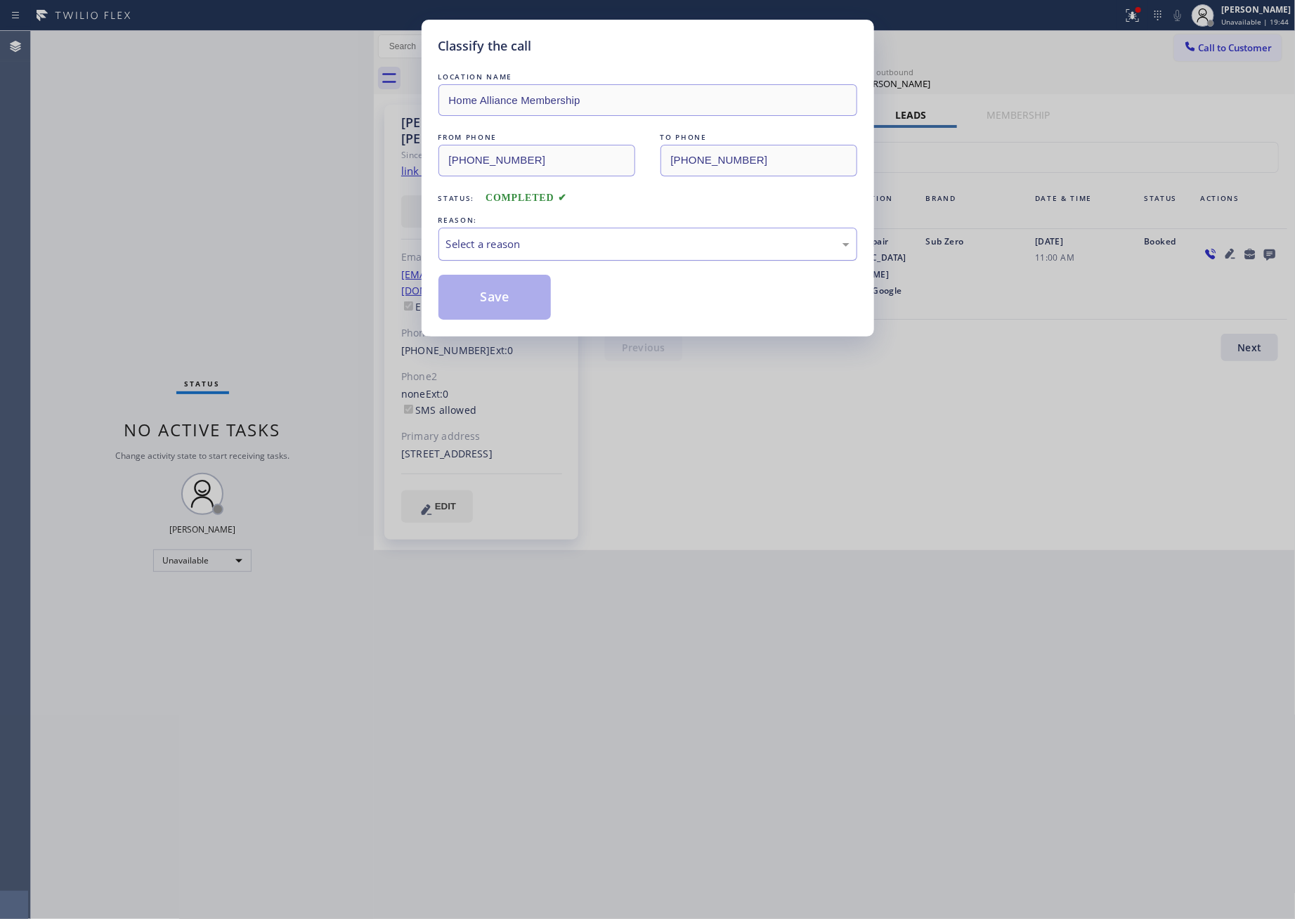
click at [506, 241] on div "Select a reason" at bounding box center [647, 244] width 403 height 16
click at [500, 301] on button "Save" at bounding box center [495, 297] width 113 height 45
drag, startPoint x: 500, startPoint y: 301, endPoint x: 546, endPoint y: 294, distance: 46.3
click at [502, 301] on button "Save" at bounding box center [495, 297] width 113 height 45
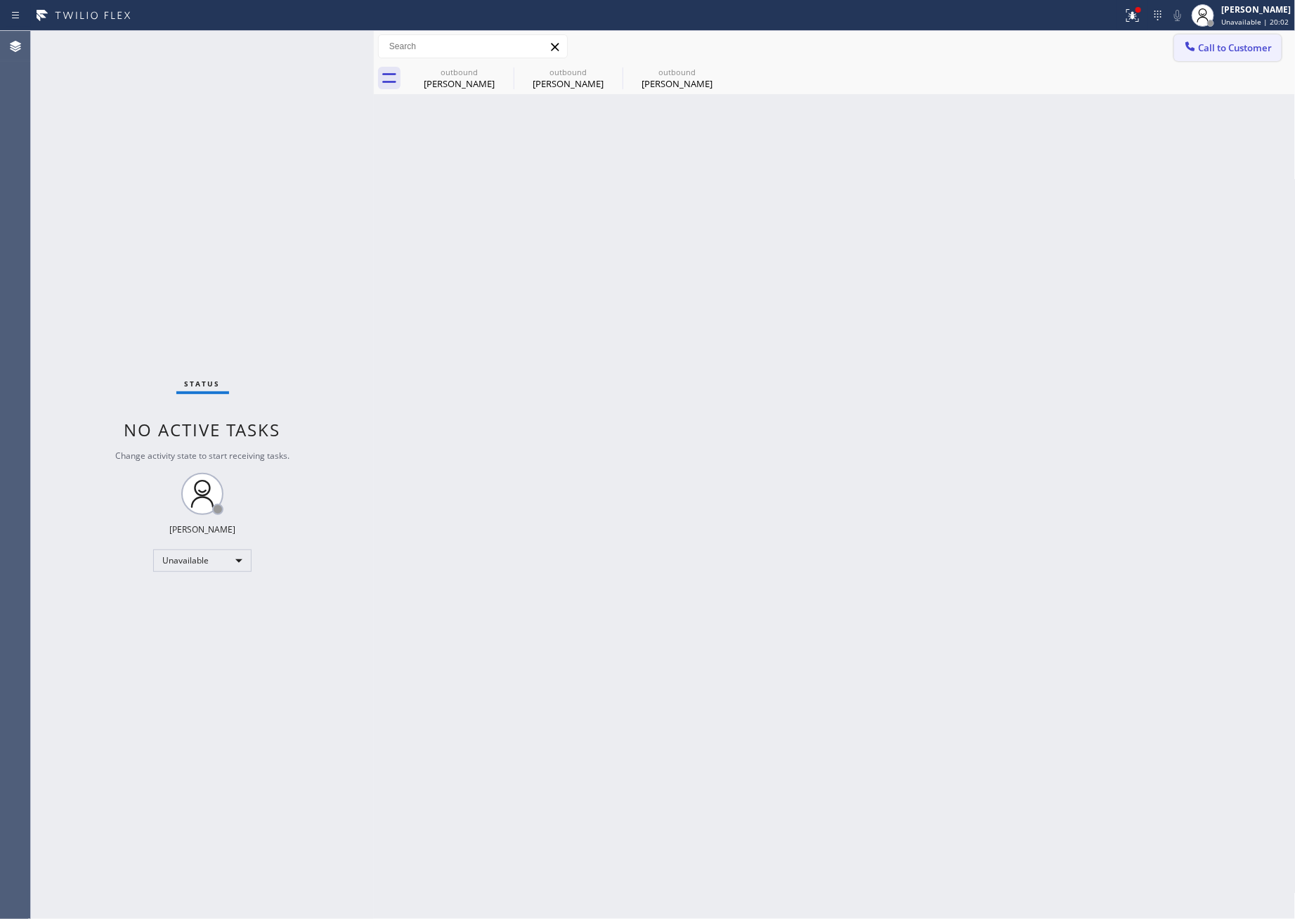
click at [1224, 41] on span "Call to Customer" at bounding box center [1236, 47] width 74 height 13
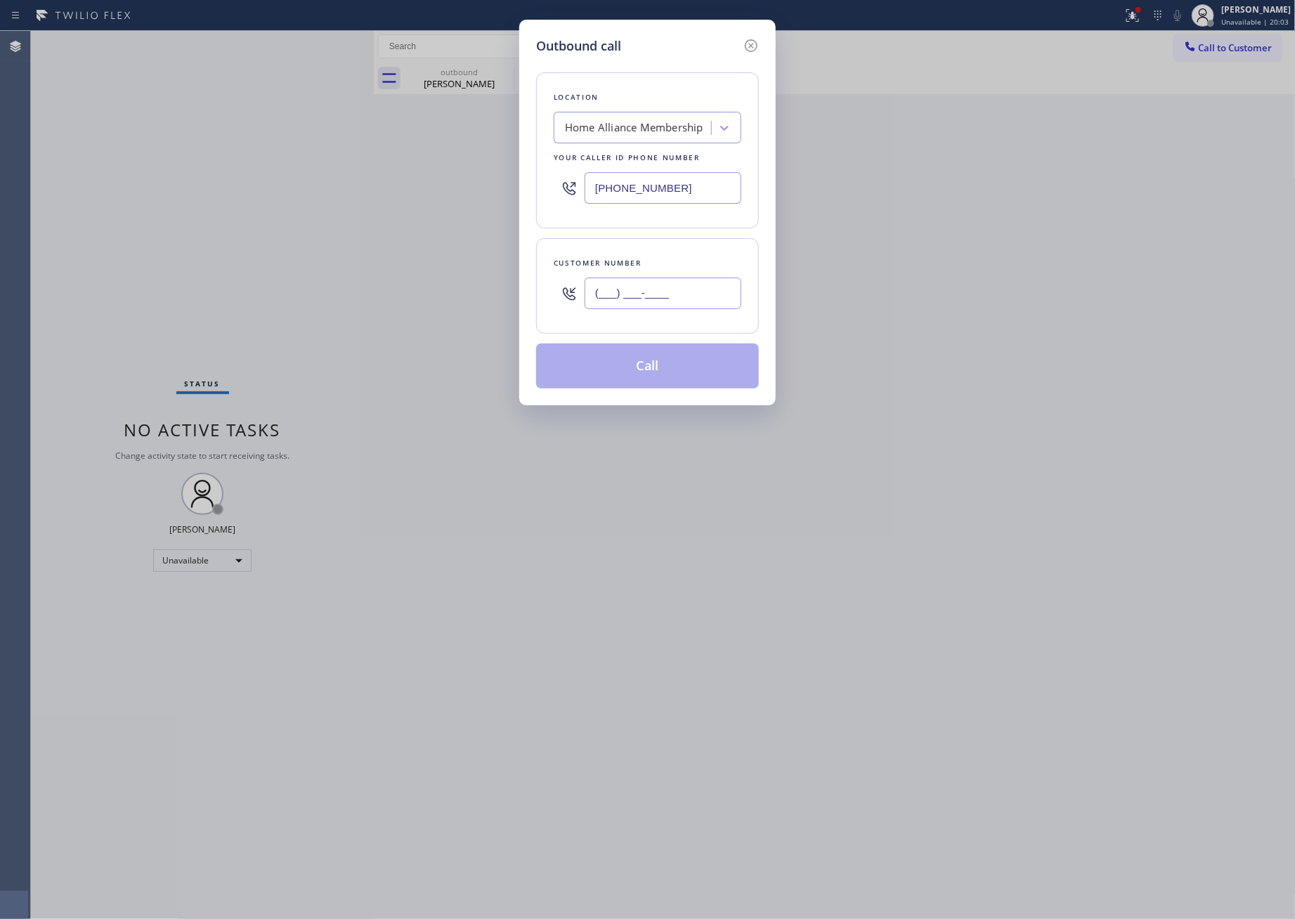
click at [654, 295] on input "(___) ___-____" at bounding box center [663, 294] width 157 height 32
paste input "206) 319-2268"
type input "(206) 319-2268"
click at [649, 368] on button "Call" at bounding box center [647, 366] width 223 height 45
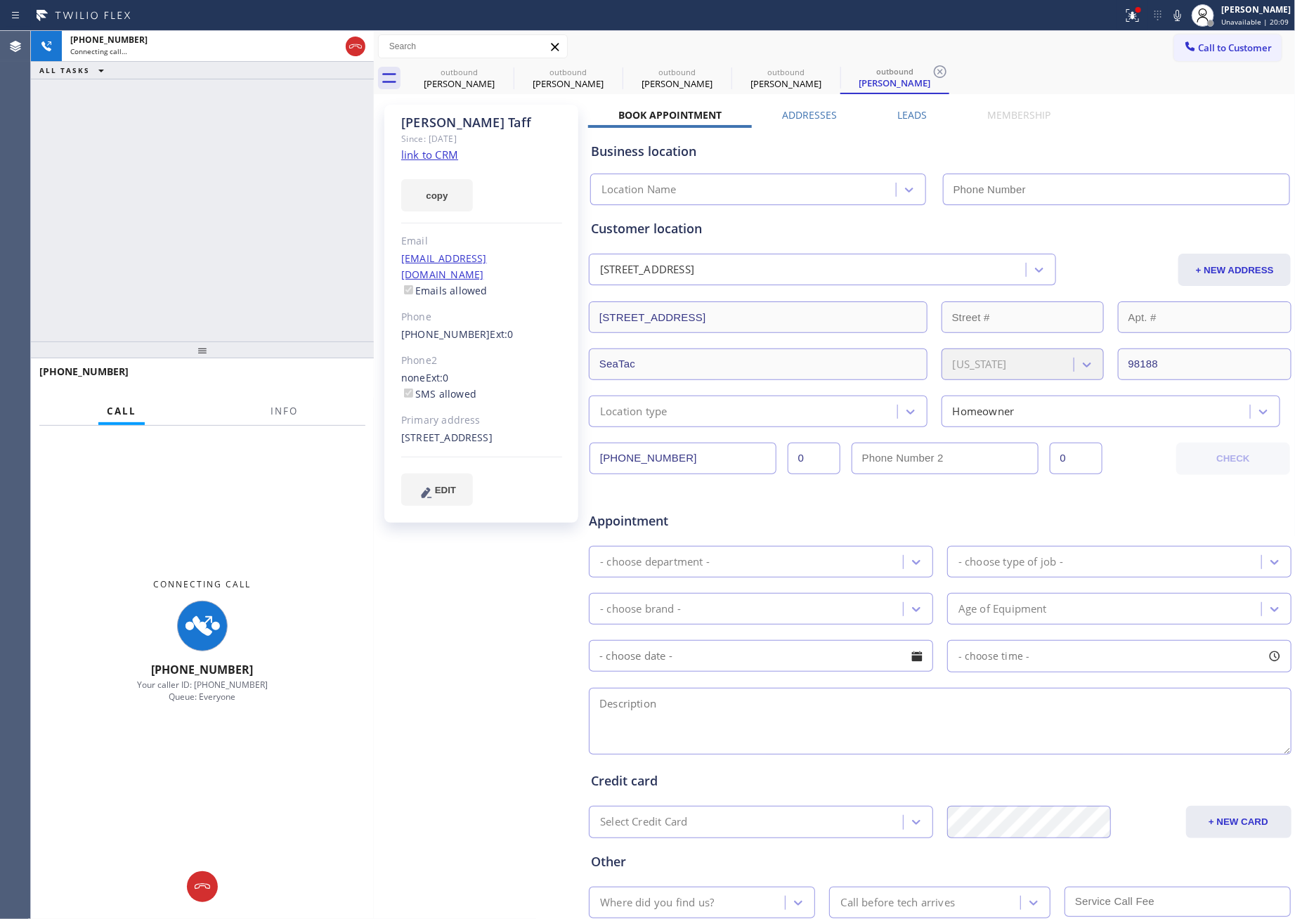
type input "[PHONE_NUMBER]"
drag, startPoint x: 108, startPoint y: 145, endPoint x: 238, endPoint y: 174, distance: 133.7
click at [117, 143] on div "+12063192268 Connecting call… ALL TASKS ALL TASKS ACTIVE TASKS TASKS IN WRAP UP" at bounding box center [202, 186] width 343 height 311
drag, startPoint x: 355, startPoint y: 46, endPoint x: 295, endPoint y: 145, distance: 115.7
click at [355, 47] on icon at bounding box center [355, 46] width 17 height 17
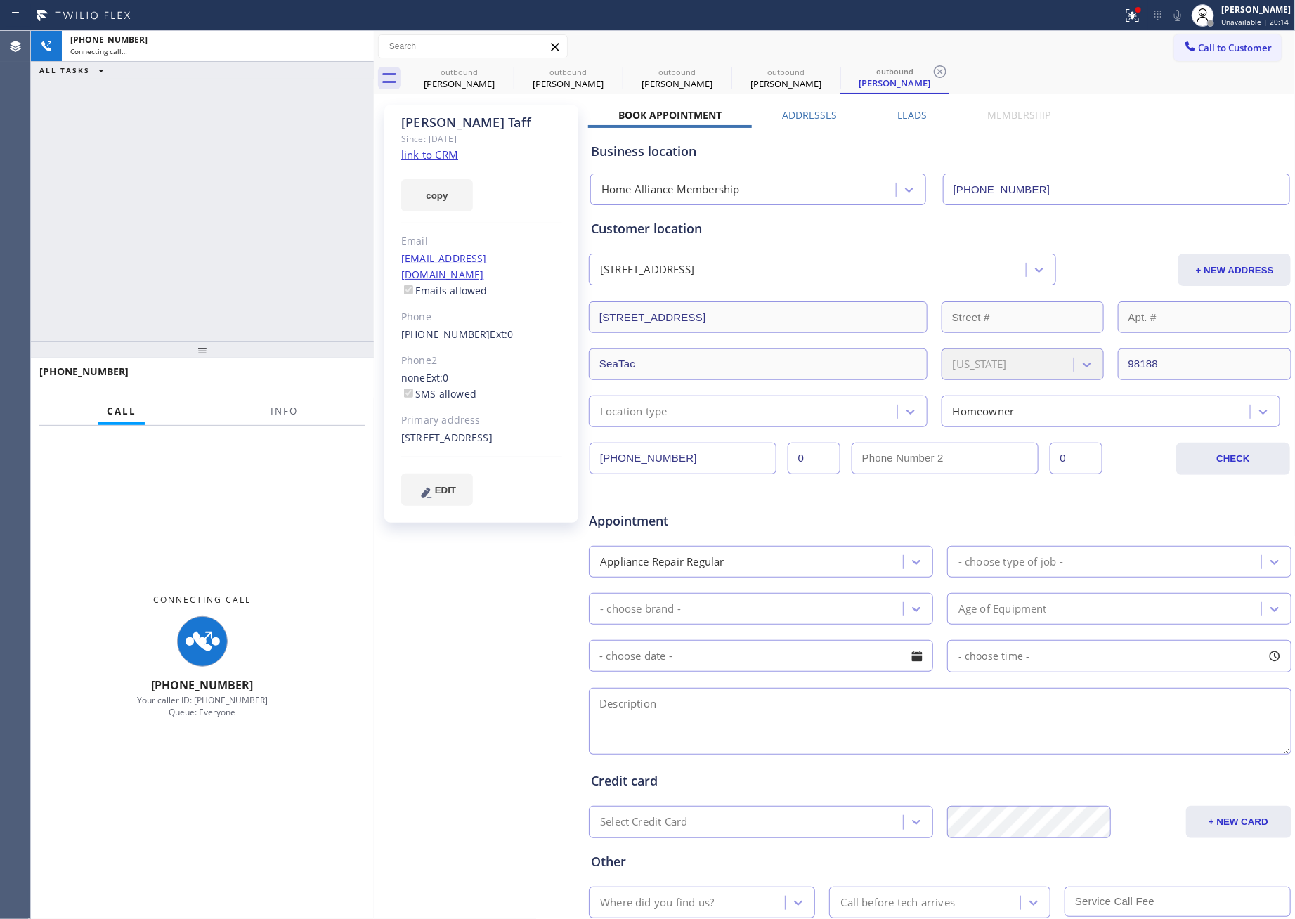
click at [273, 203] on div "+12063192268 Connecting call… ALL TASKS ALL TASKS ACTIVE TASKS TASKS IN WRAP UP" at bounding box center [202, 186] width 343 height 311
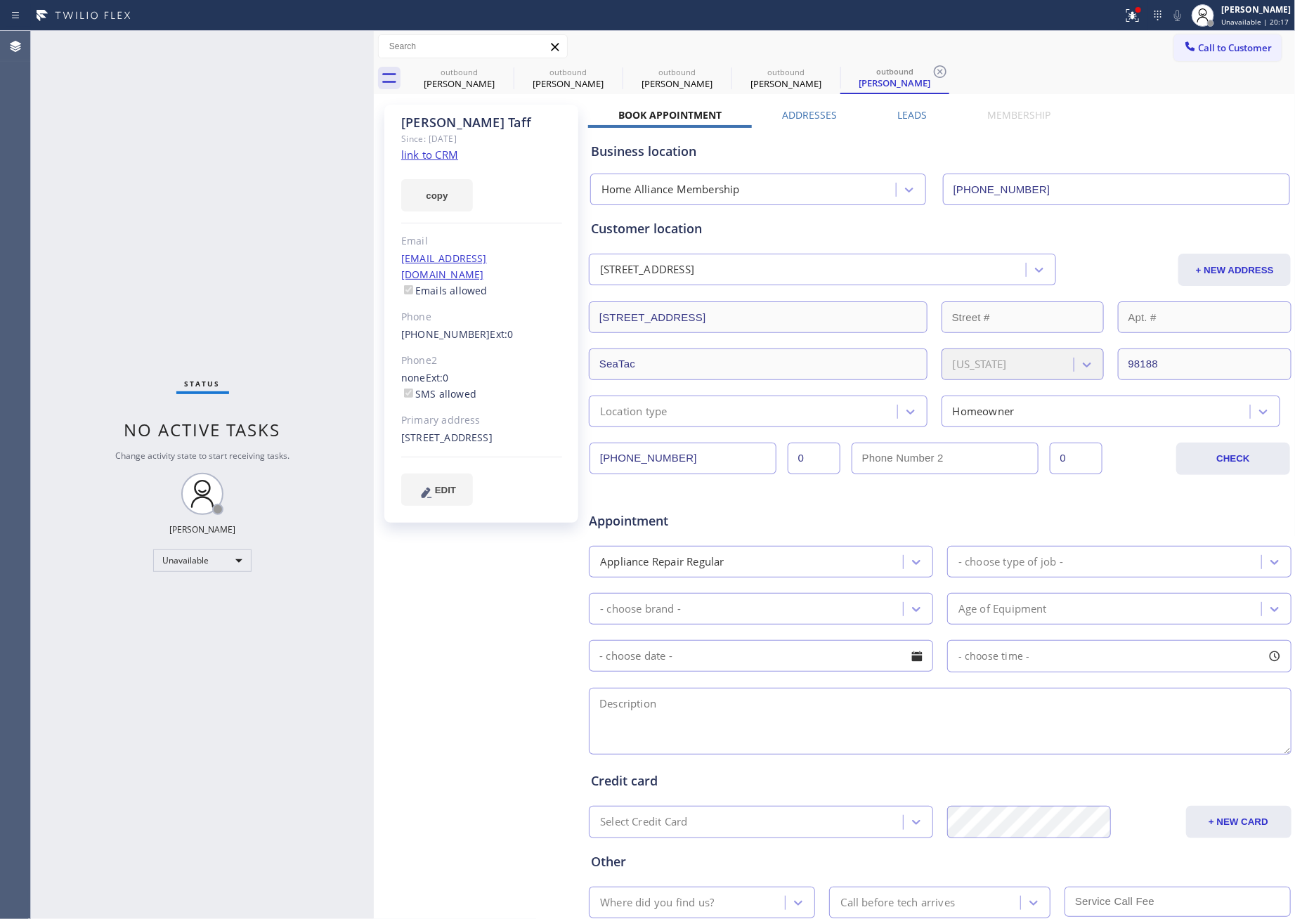
click at [264, 289] on div "Status No active tasks Change activity state to start receiving tasks. [PERSON_…" at bounding box center [202, 475] width 343 height 888
click at [1235, 47] on span "Call to Customer" at bounding box center [1236, 47] width 74 height 13
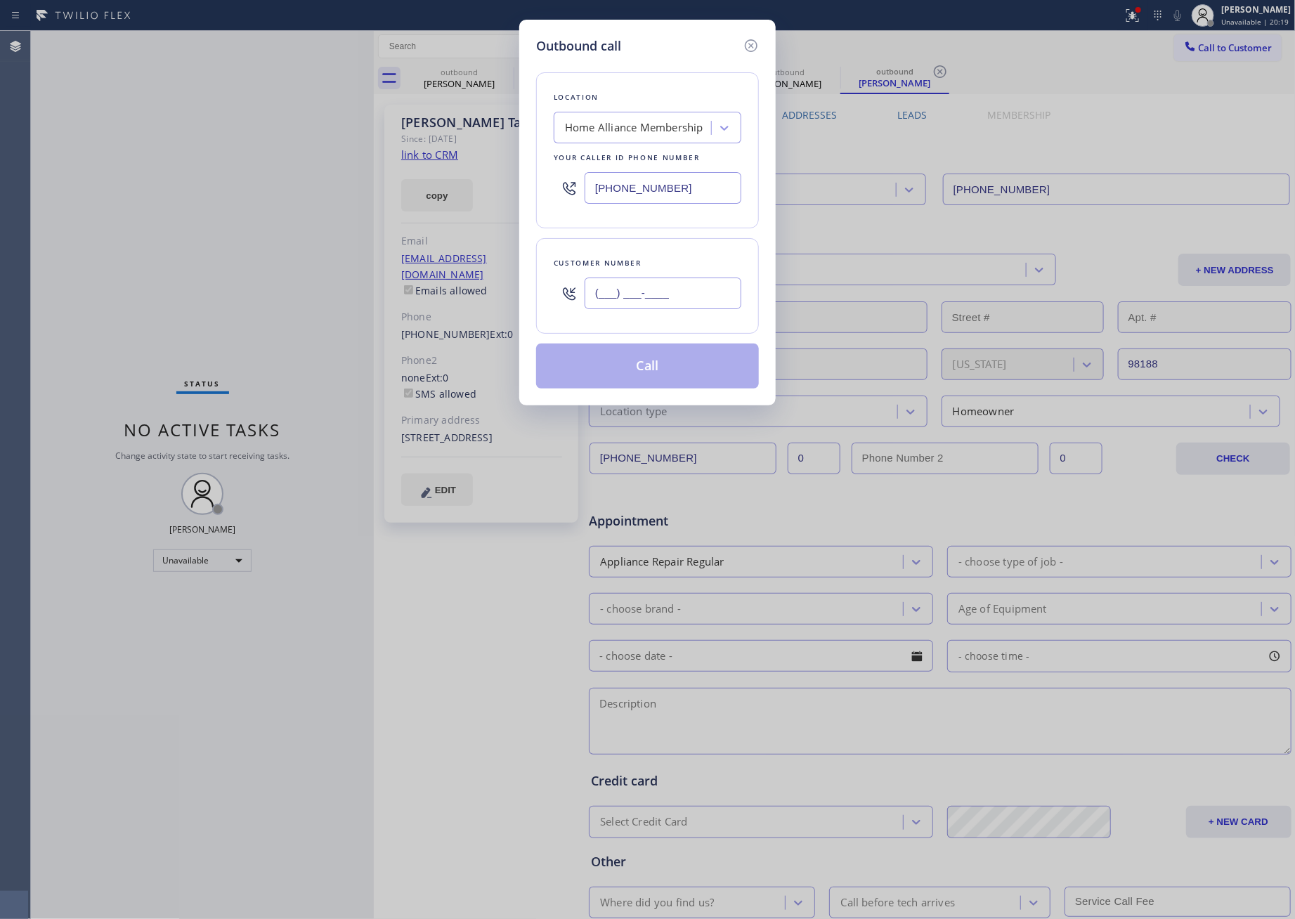
click at [614, 293] on input "(___) ___-____" at bounding box center [663, 294] width 157 height 32
paste input "209) 298-4044"
click at [645, 369] on button "Call" at bounding box center [647, 366] width 223 height 45
click at [260, 188] on div "Outbound call Location Home Alliance Membership Your caller id phone number (85…" at bounding box center [647, 459] width 1295 height 919
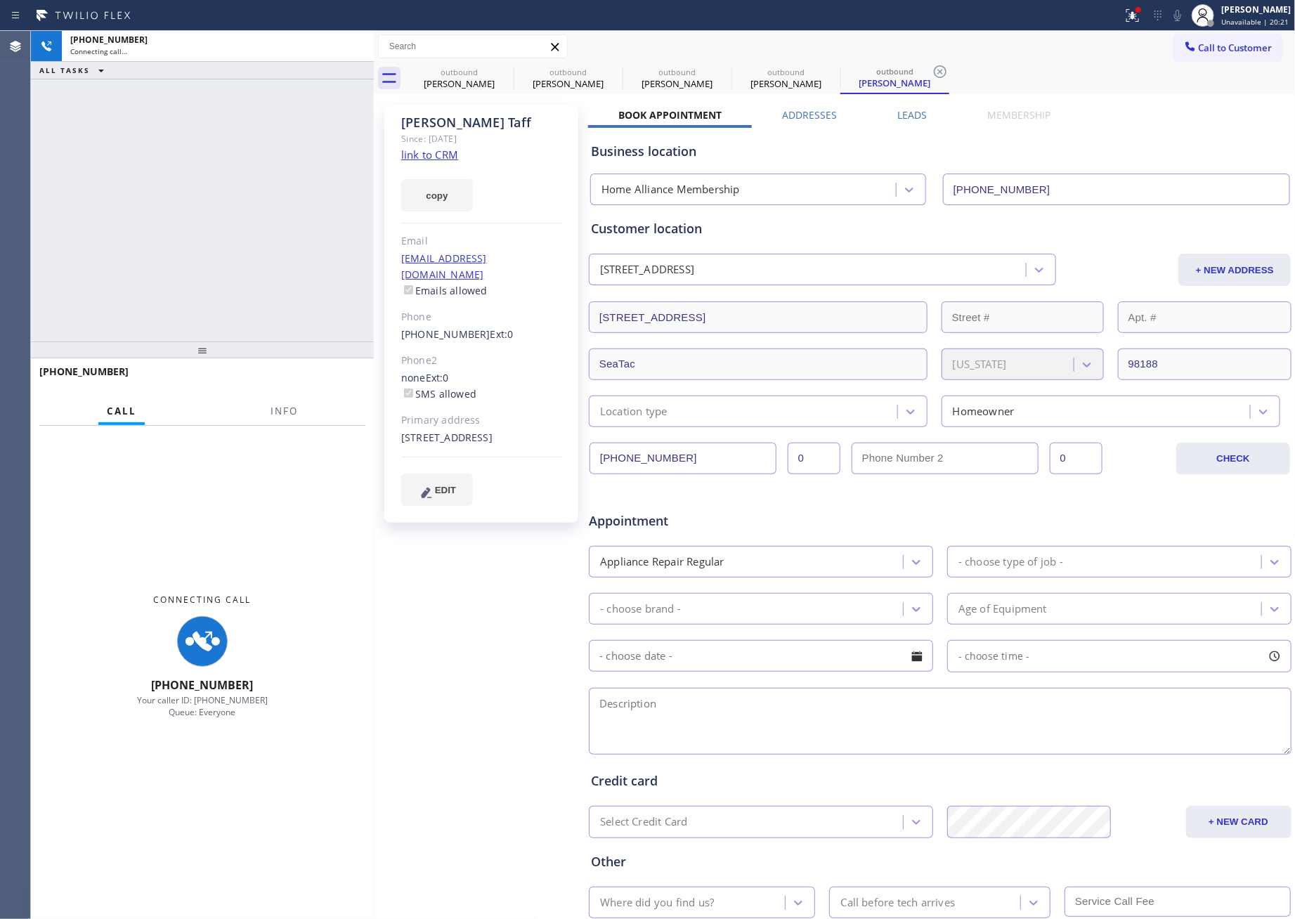
click at [787, 77] on div "Dana Taff" at bounding box center [786, 83] width 106 height 13
click at [905, 116] on label "Leads" at bounding box center [912, 114] width 30 height 13
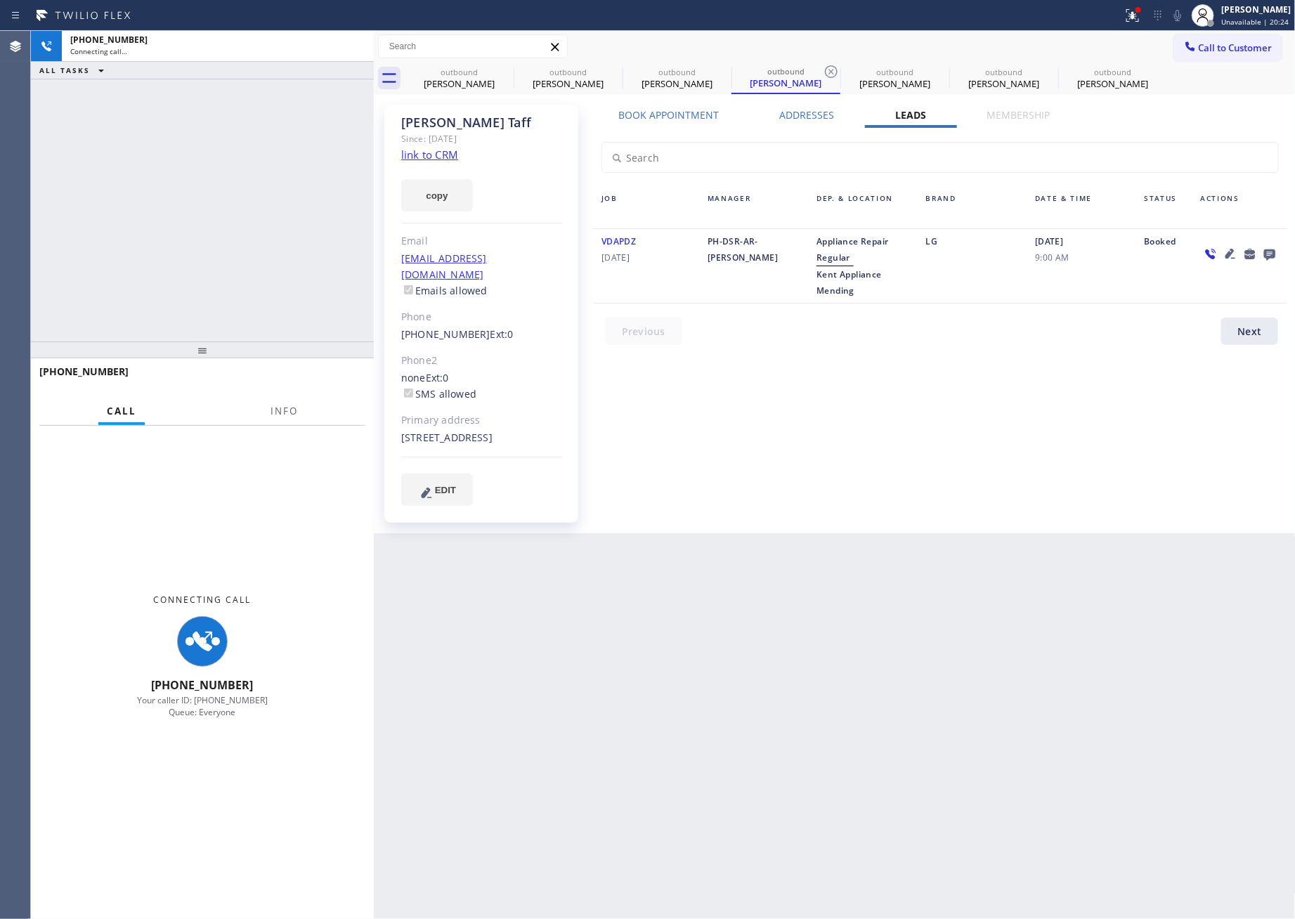
click at [1235, 252] on icon at bounding box center [1269, 254] width 17 height 18
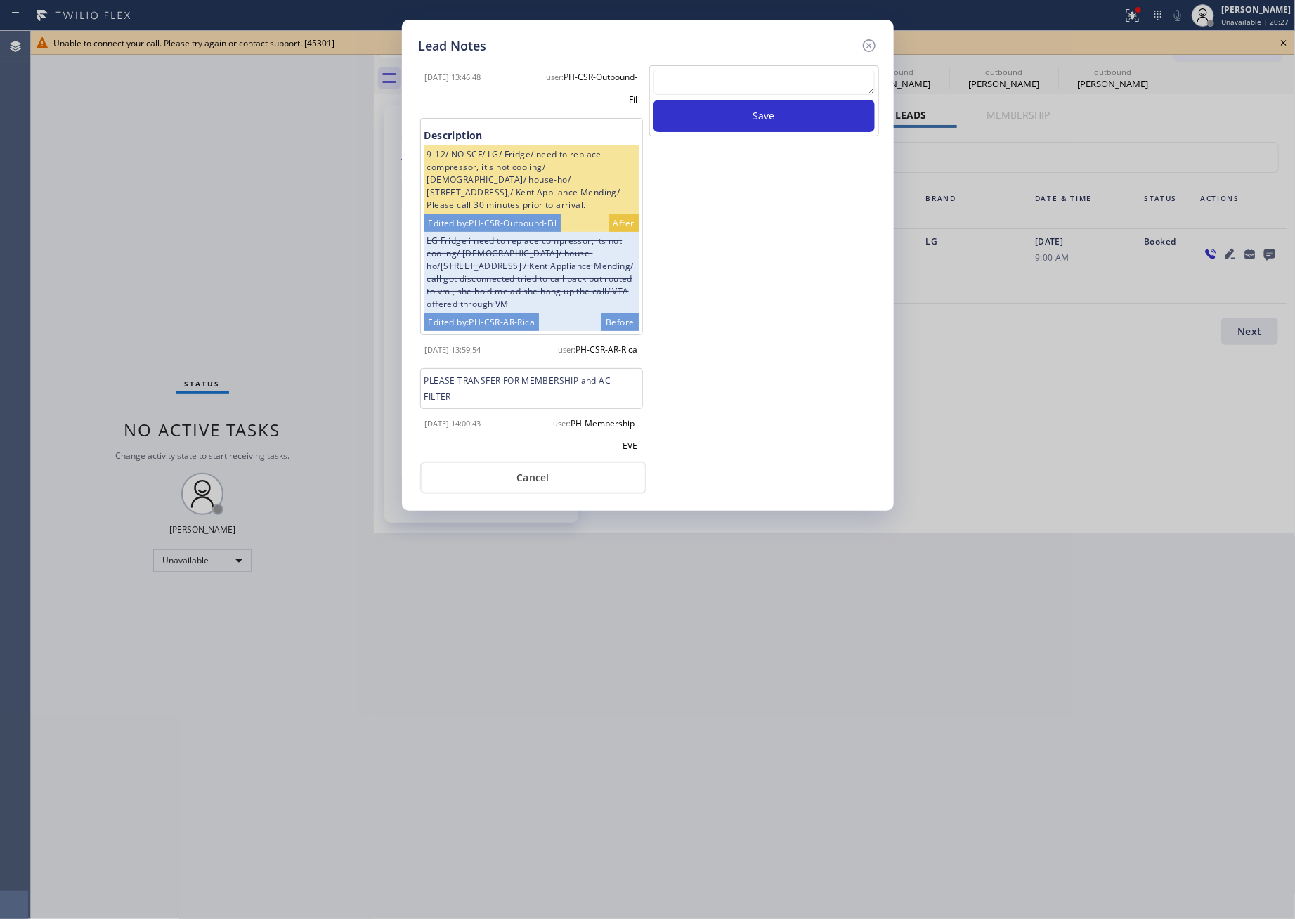
scroll to position [34, 0]
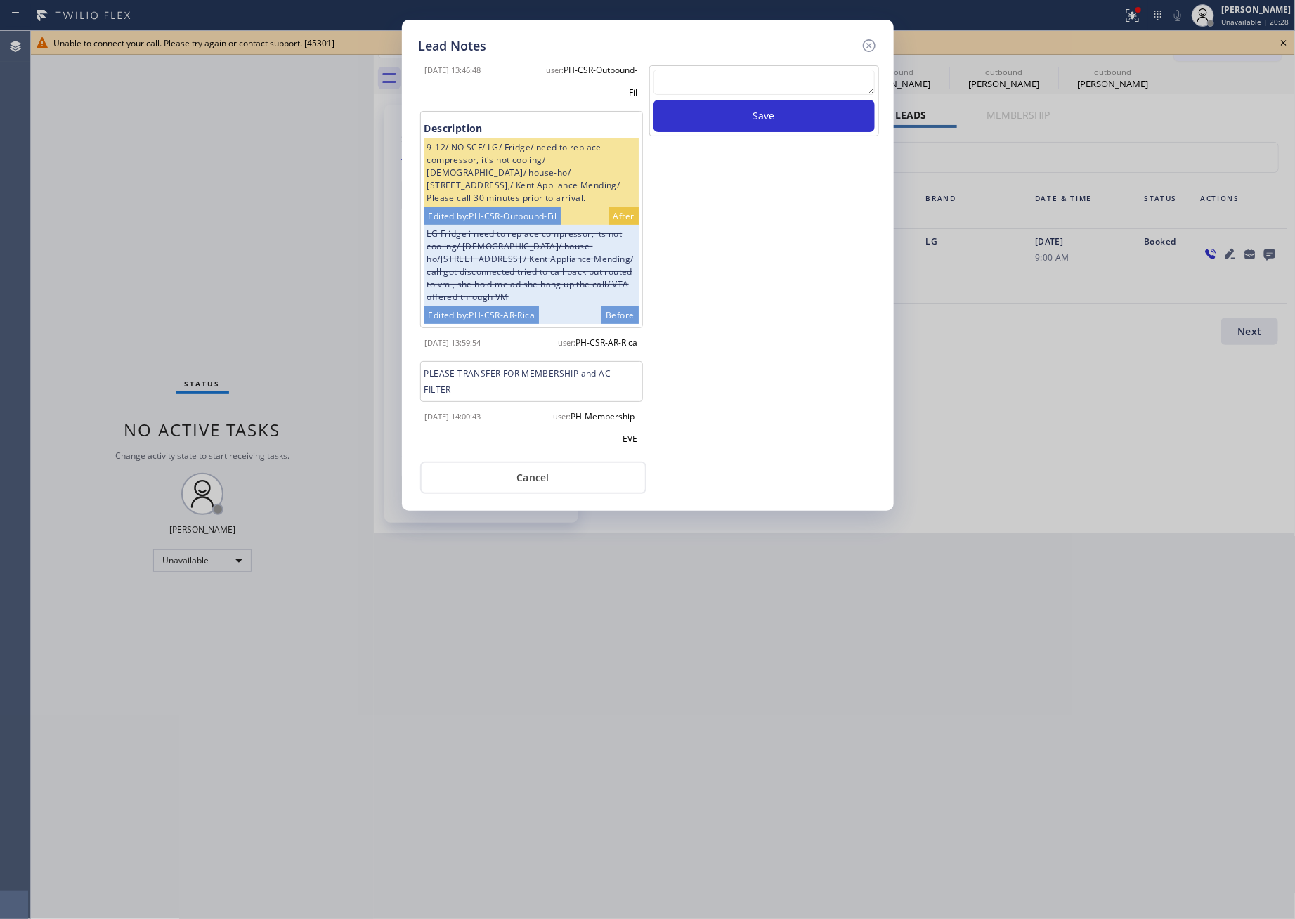
drag, startPoint x: 567, startPoint y: 462, endPoint x: 640, endPoint y: 467, distance: 72.5
click at [567, 462] on button "Cancel" at bounding box center [533, 478] width 226 height 32
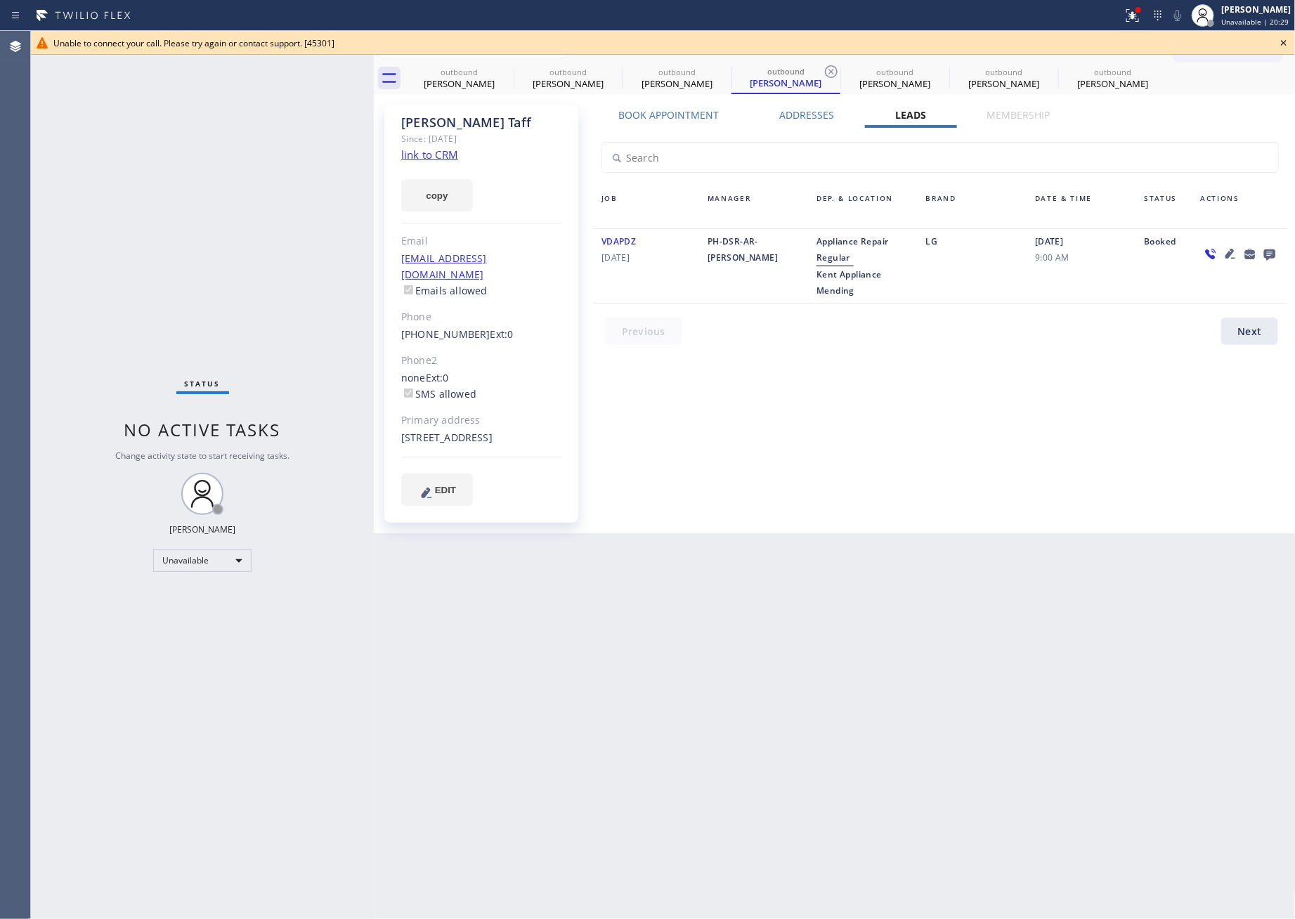
click at [260, 266] on div "Status No active tasks Change activity state to start receiving tasks. [PERSON_…" at bounding box center [202, 475] width 343 height 888
click at [264, 266] on div "Status No active tasks Change activity state to start receiving tasks. [PERSON_…" at bounding box center [202, 475] width 343 height 888
drag, startPoint x: 565, startPoint y: 572, endPoint x: 915, endPoint y: 382, distance: 398.1
click at [582, 572] on div "Back to Dashboard Change Sender ID Customers Technicians Select a contact Outbo…" at bounding box center [835, 475] width 922 height 888
click at [1235, 43] on icon at bounding box center [1284, 43] width 6 height 6
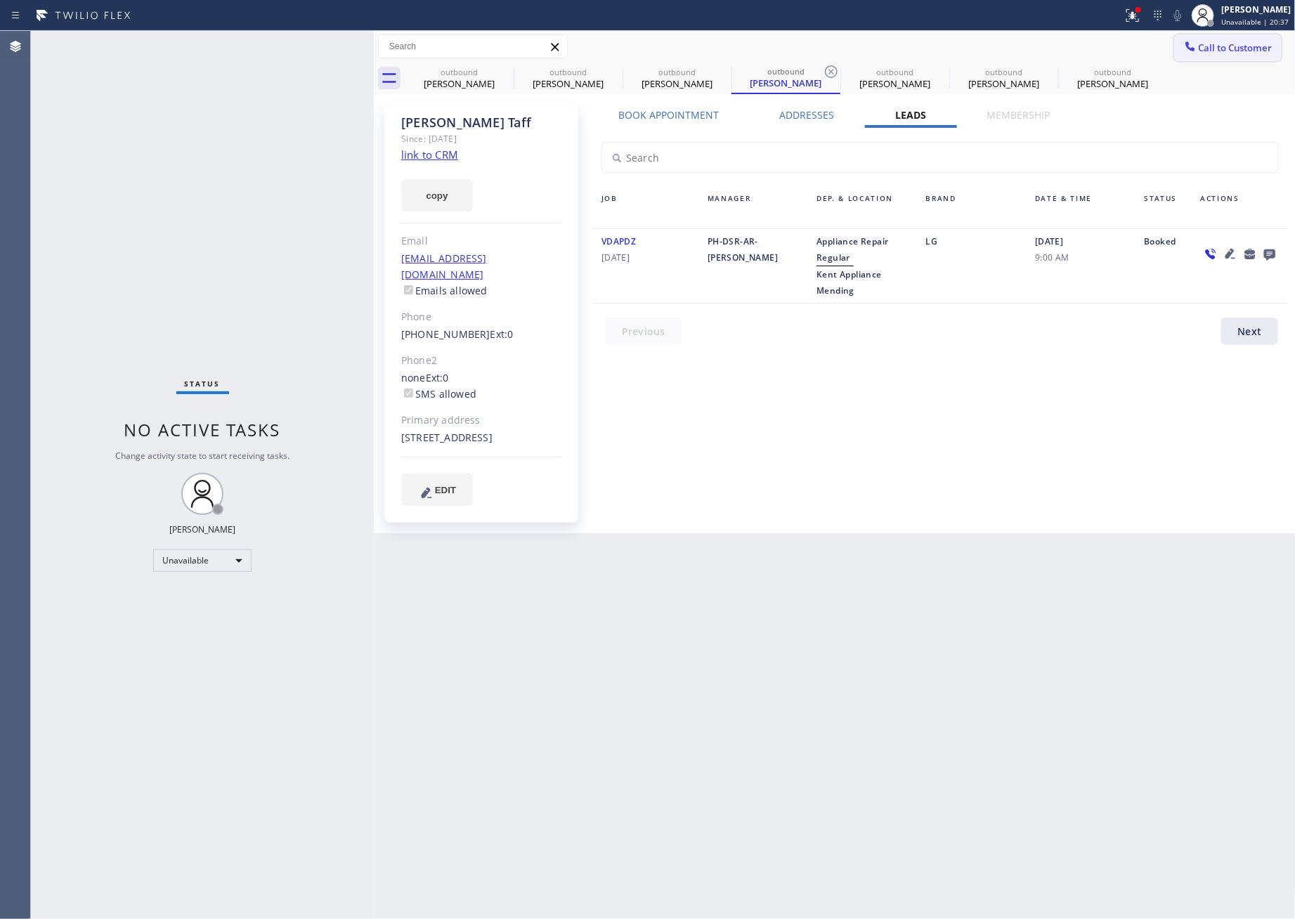
click at [1224, 51] on span "Call to Customer" at bounding box center [1236, 47] width 74 height 13
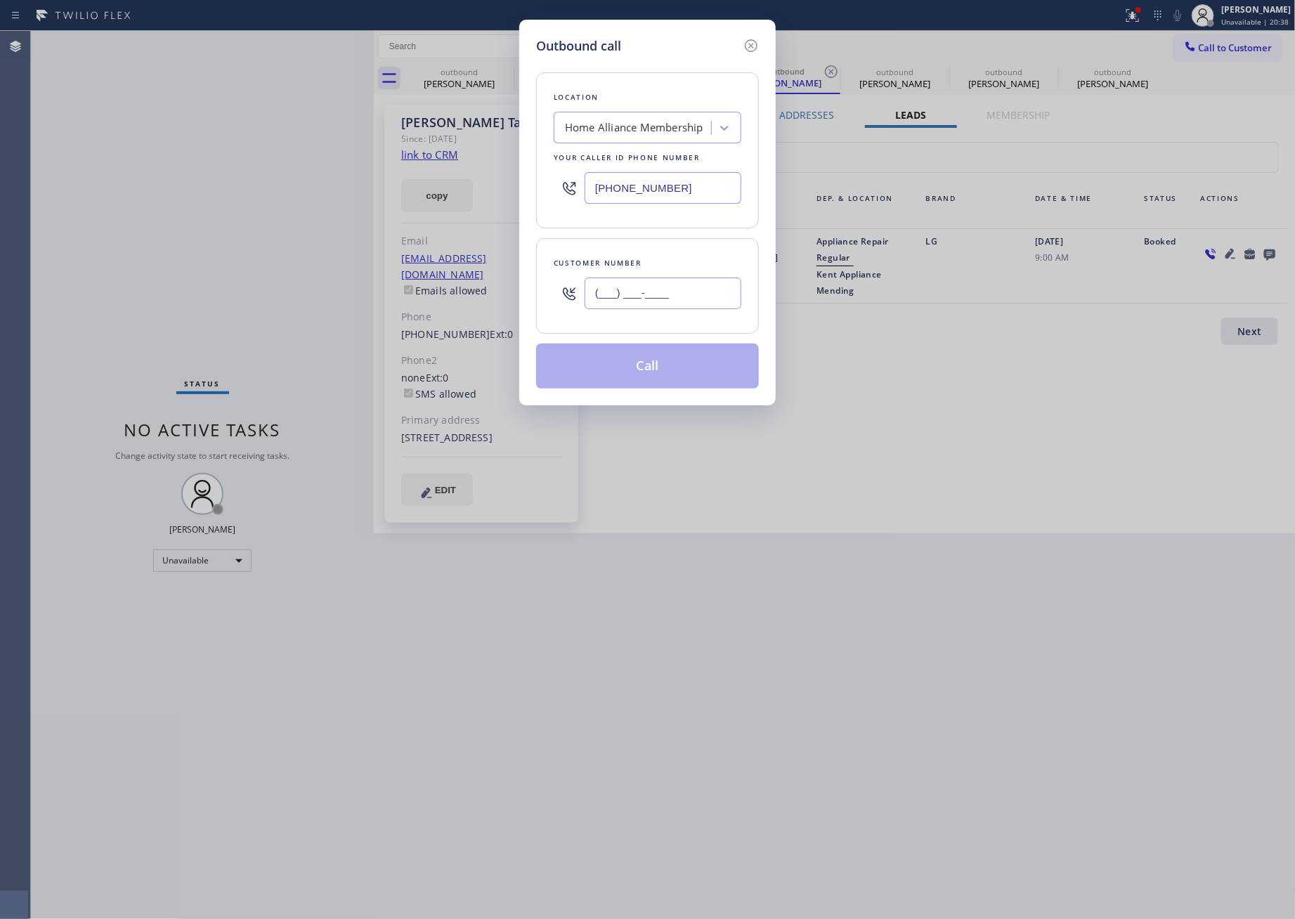
click at [675, 298] on input "(___) ___-____" at bounding box center [663, 294] width 157 height 32
paste input "760) 899-1231"
type input "(760) 899-1231"
drag, startPoint x: 648, startPoint y: 378, endPoint x: 667, endPoint y: 388, distance: 21.4
click at [650, 379] on button "Call" at bounding box center [647, 366] width 223 height 45
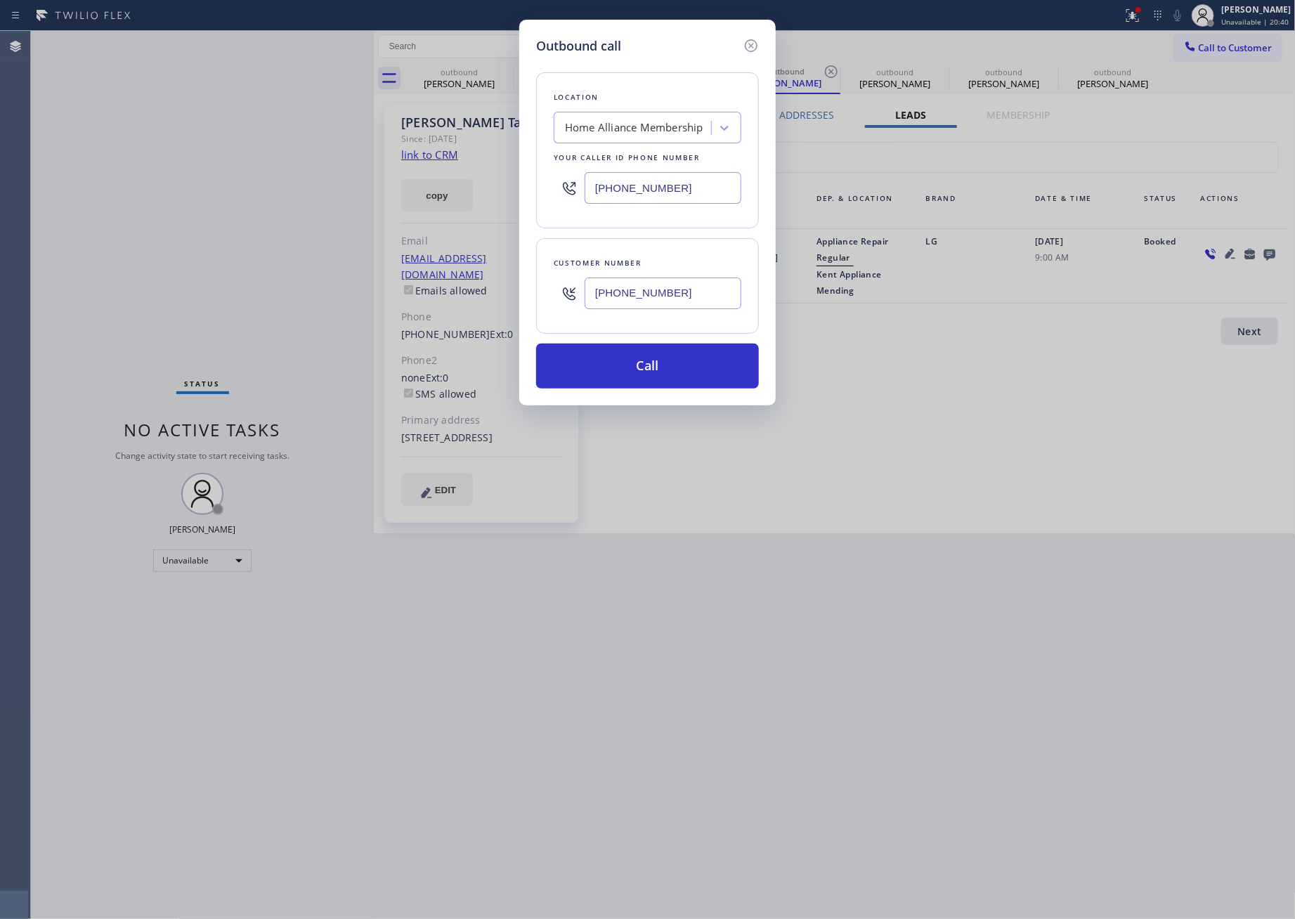
click at [1004, 585] on div "Outbound call Location Home Alliance Membership Your caller id phone number (85…" at bounding box center [647, 459] width 1295 height 919
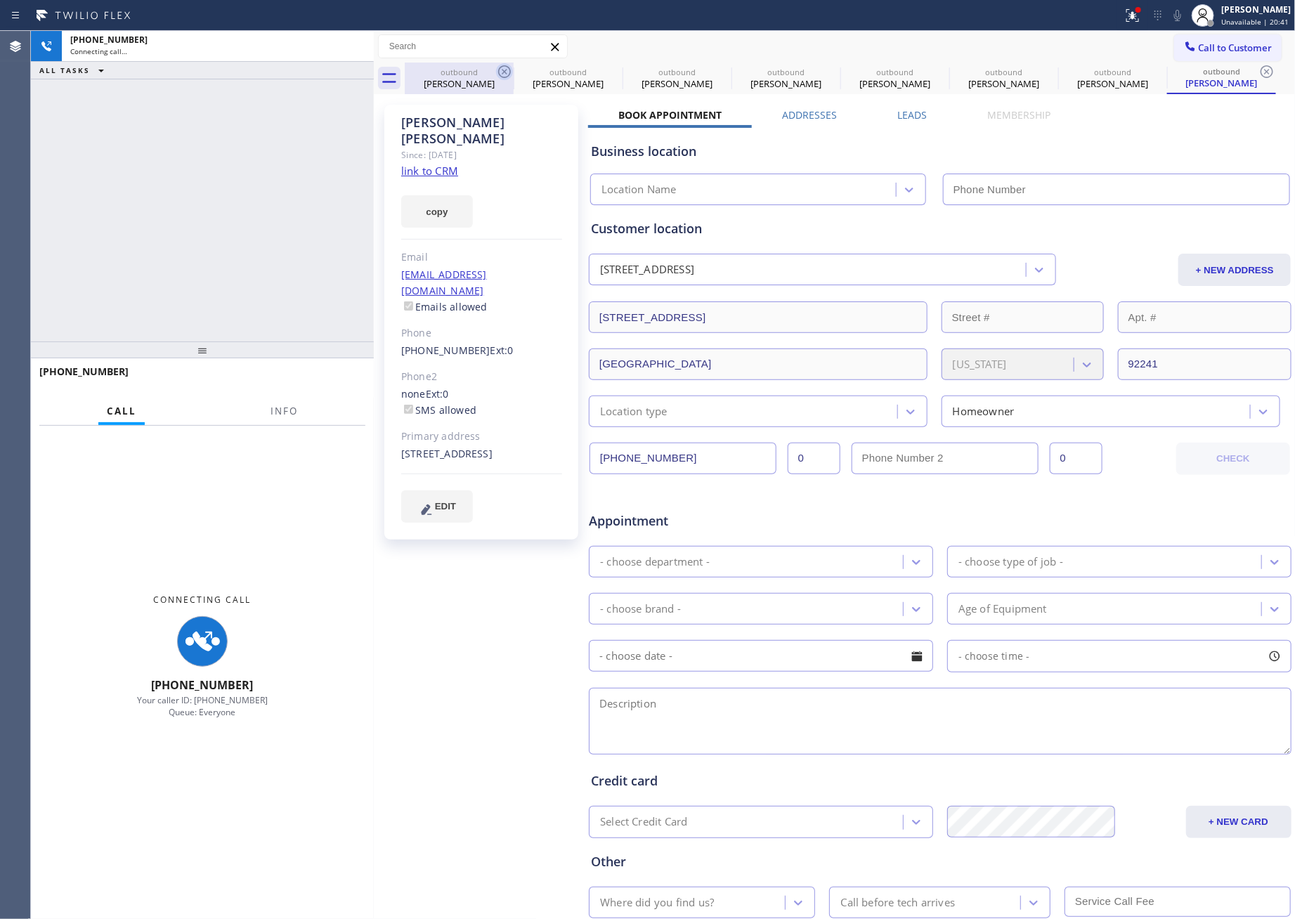
drag, startPoint x: 477, startPoint y: 80, endPoint x: 504, endPoint y: 70, distance: 28.5
click at [481, 80] on div "Mario Bautista" at bounding box center [459, 83] width 106 height 13
click at [504, 70] on icon at bounding box center [504, 71] width 13 height 13
click at [0, 0] on icon at bounding box center [0, 0] width 0 height 0
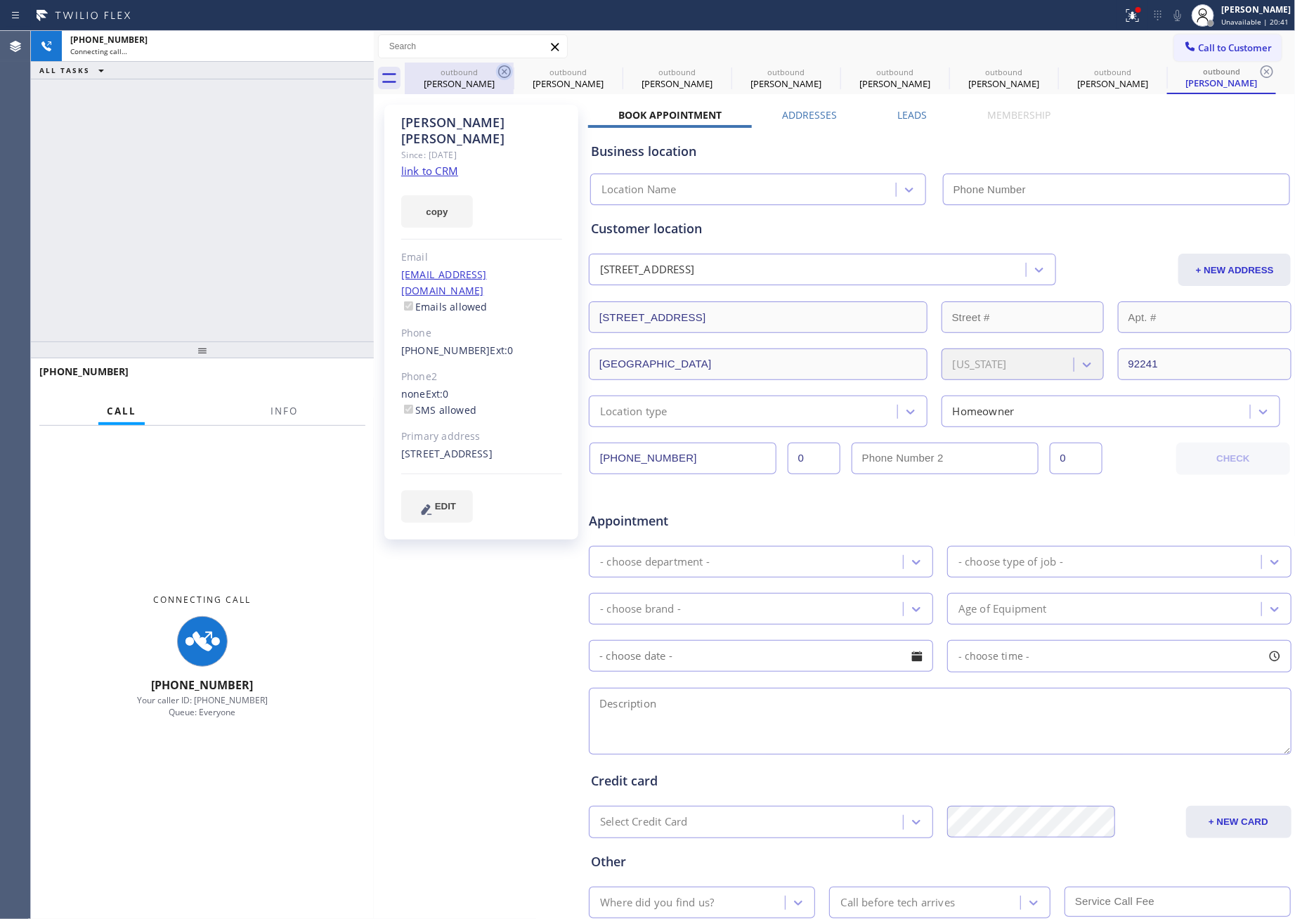
click at [0, 0] on icon at bounding box center [0, 0] width 0 height 0
click at [1235, 70] on icon at bounding box center [1267, 71] width 13 height 13
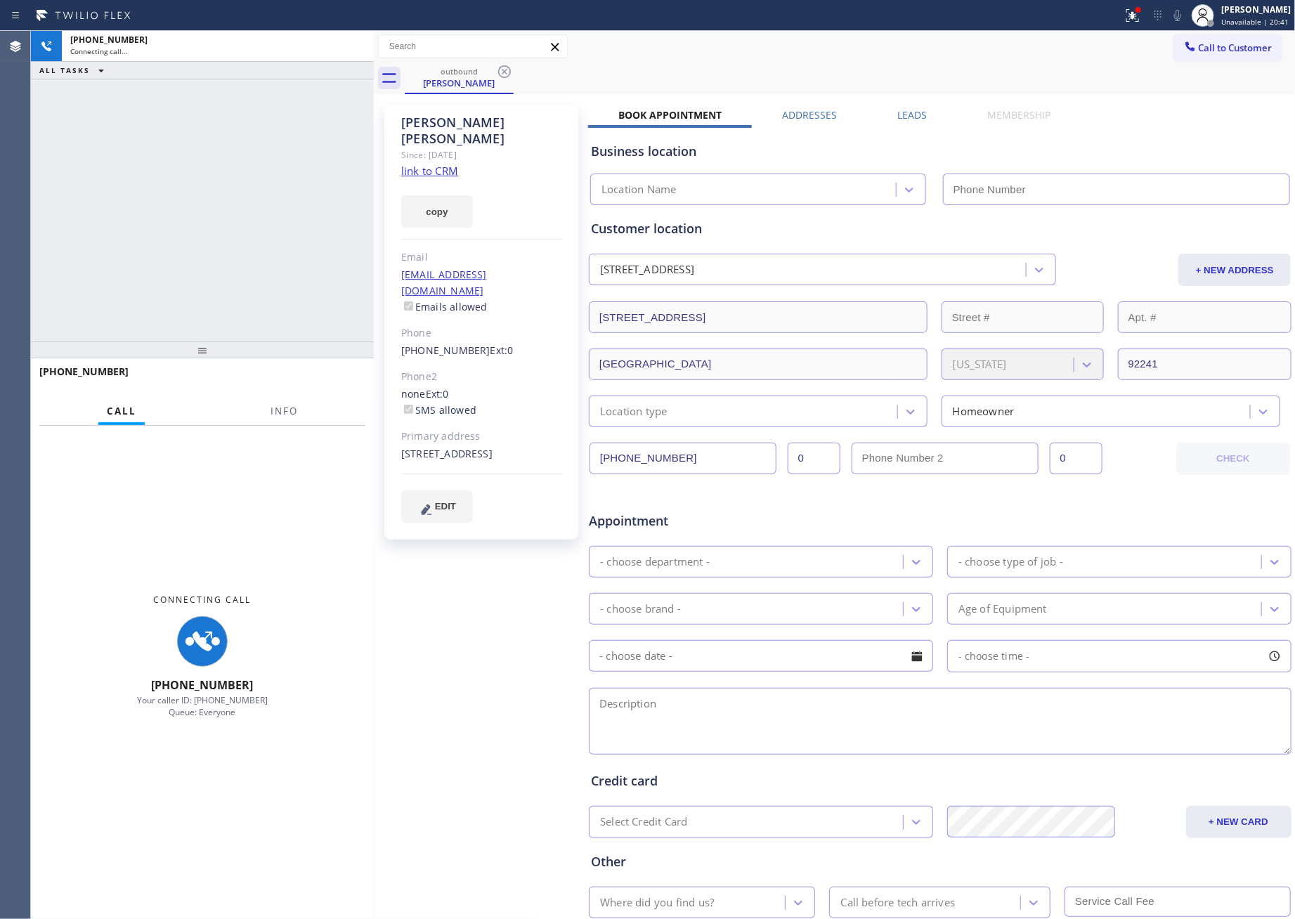
click at [502, 72] on icon at bounding box center [504, 71] width 17 height 17
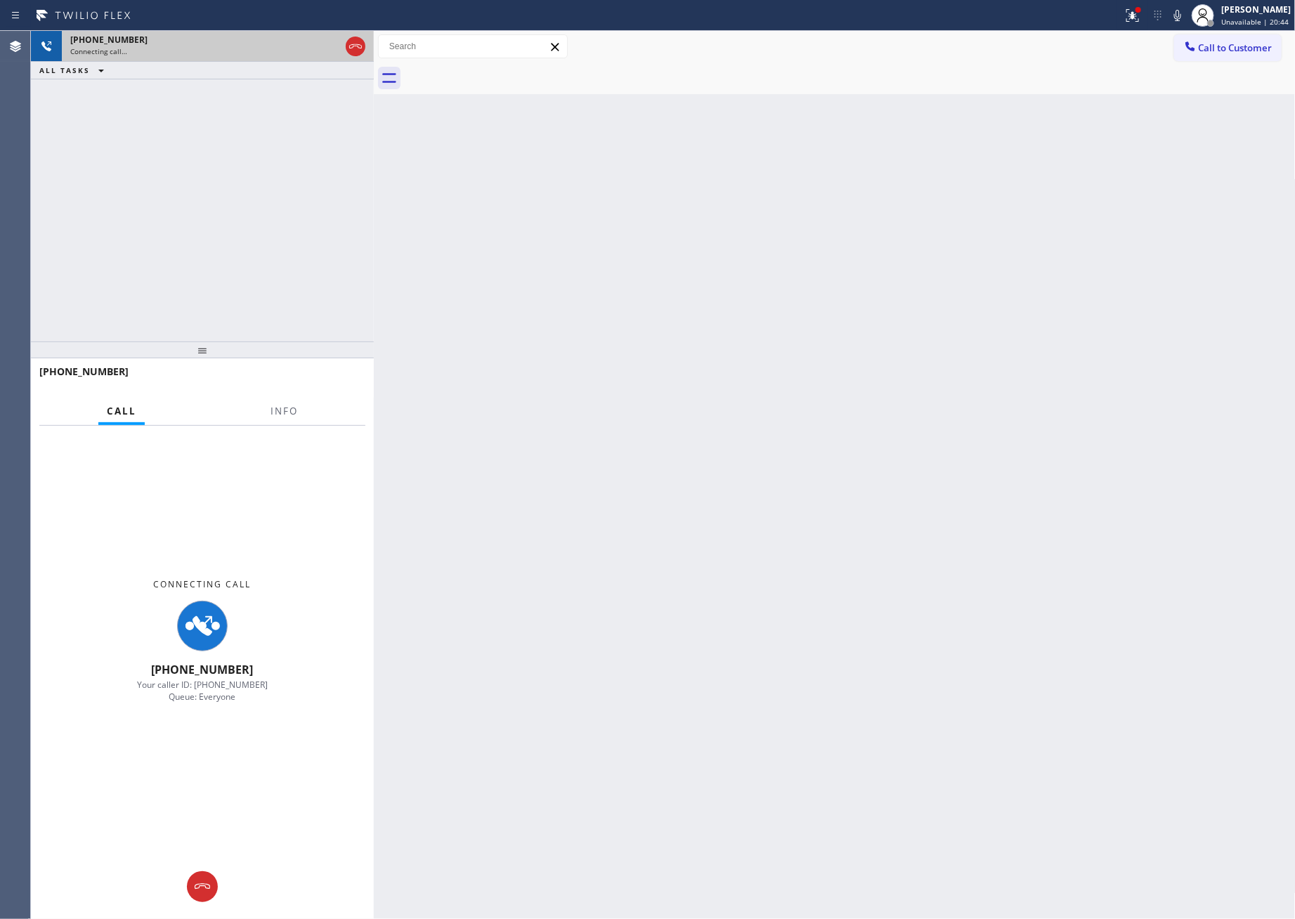
drag, startPoint x: 167, startPoint y: 226, endPoint x: 283, endPoint y: 48, distance: 212.7
click at [171, 226] on div "+17608991231 Connecting call… ALL TASKS ALL TASKS ACTIVE TASKS TASKS IN WRAP UP" at bounding box center [202, 186] width 343 height 311
drag, startPoint x: 285, startPoint y: 39, endPoint x: 285, endPoint y: 95, distance: 56.2
click at [285, 40] on div "+17608991231" at bounding box center [205, 40] width 270 height 12
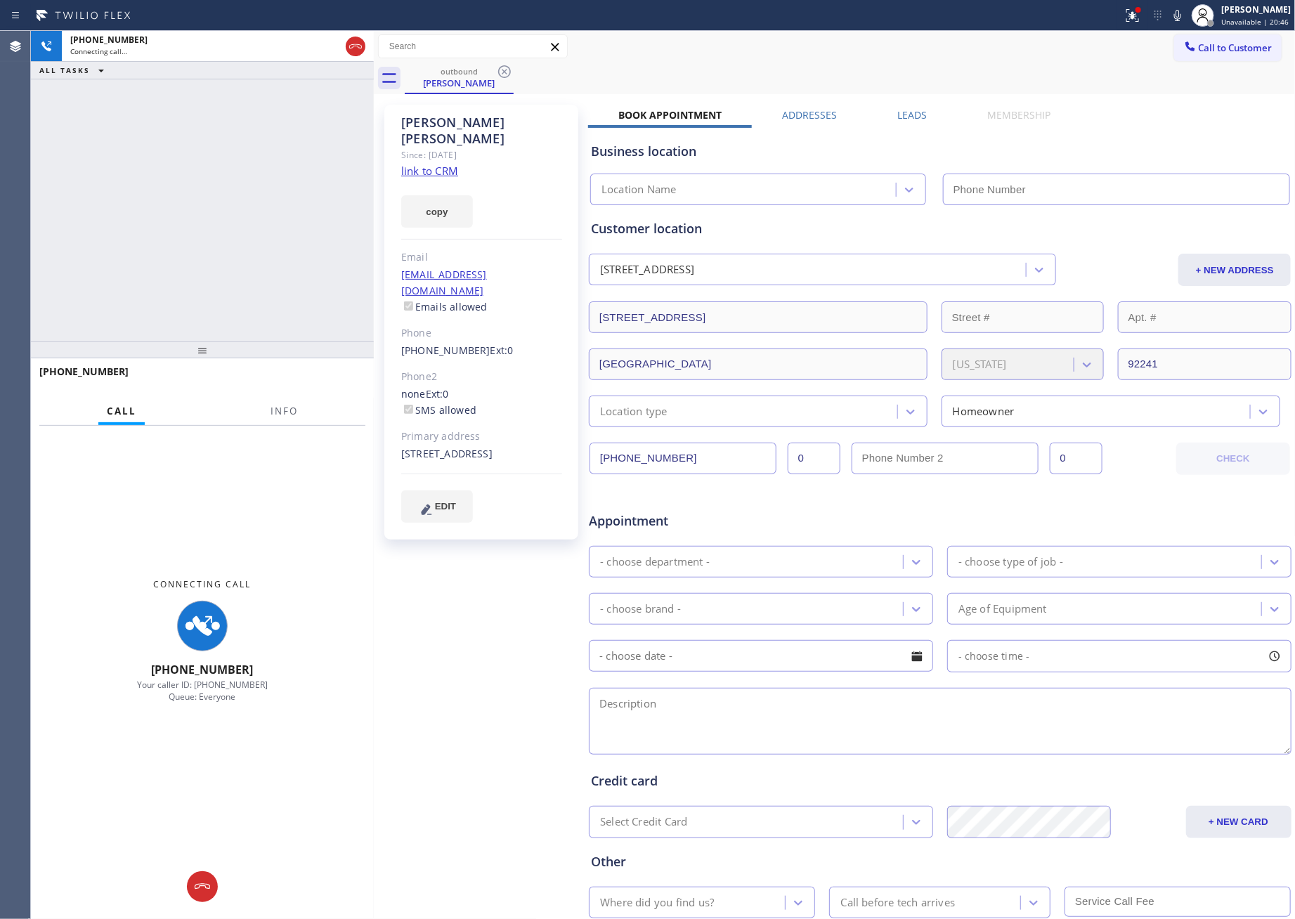
click at [443, 164] on link "link to CRM" at bounding box center [429, 171] width 57 height 14
click at [921, 115] on div "Leads" at bounding box center [912, 118] width 90 height 20
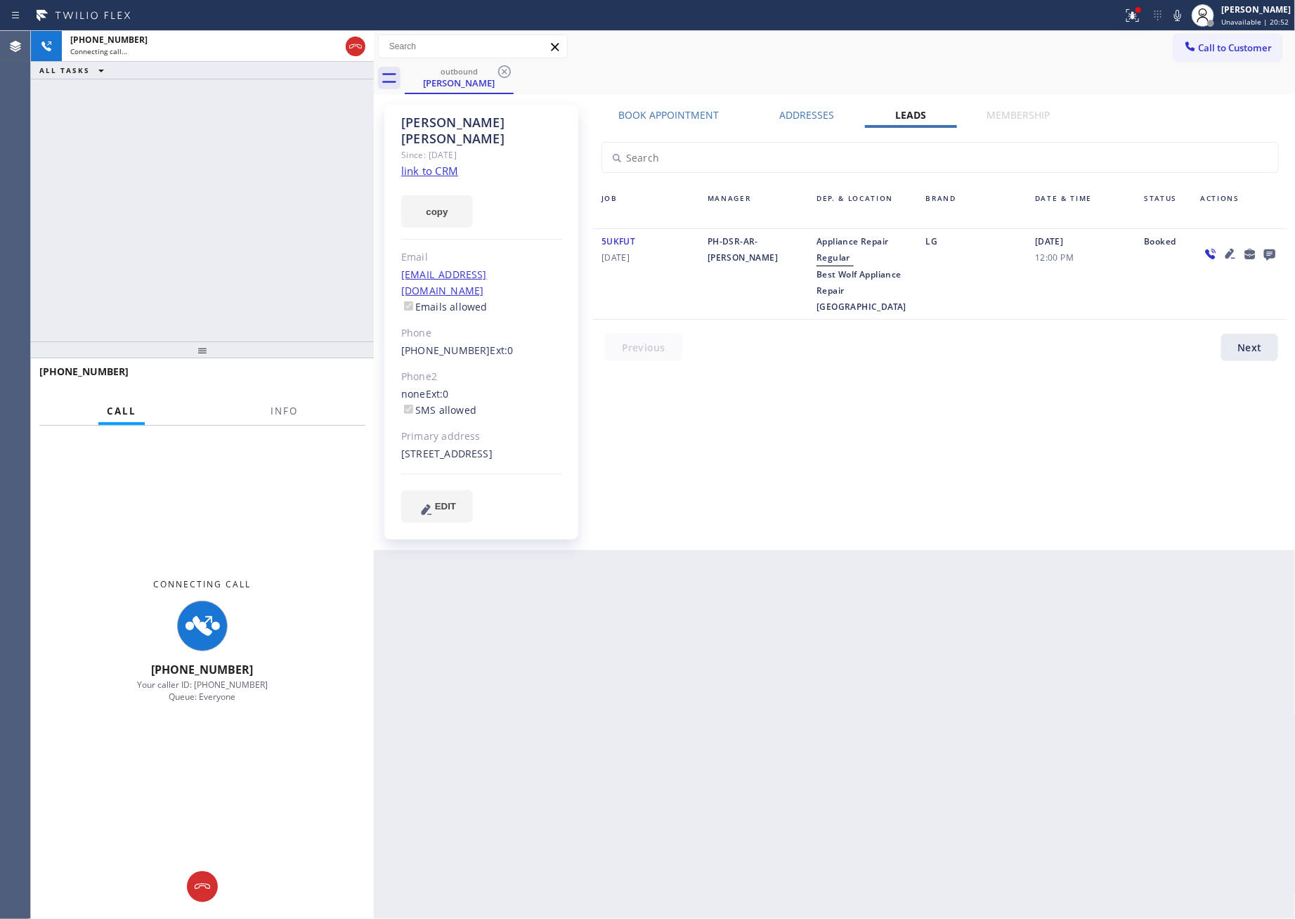
drag, startPoint x: 1166, startPoint y: 403, endPoint x: 1291, endPoint y: 320, distance: 150.1
click at [1202, 389] on div "Book Appointment Addresses Leads Membership Business location Location Name Per…" at bounding box center [940, 327] width 704 height 439
click at [1235, 252] on icon at bounding box center [1269, 254] width 17 height 18
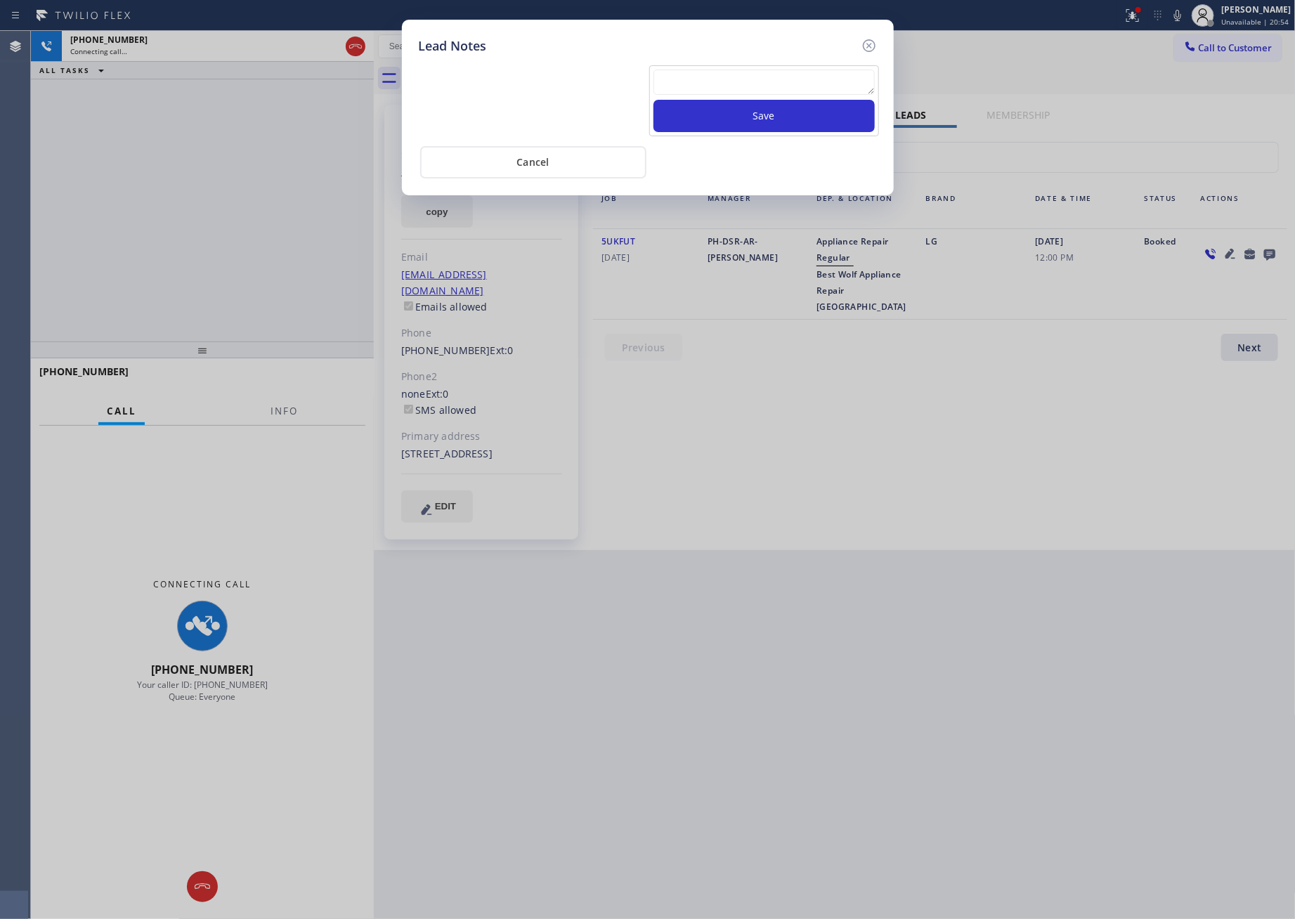
click at [785, 86] on textarea at bounding box center [764, 82] width 221 height 25
paste textarea "PLEASE TRANSFER FOR MEMBERSHIP and AC FILTER"
type textarea "PLEASE TRANSFER FOR MEMBERSHIP and AC FILTER"
click at [765, 114] on button "Save" at bounding box center [764, 116] width 221 height 32
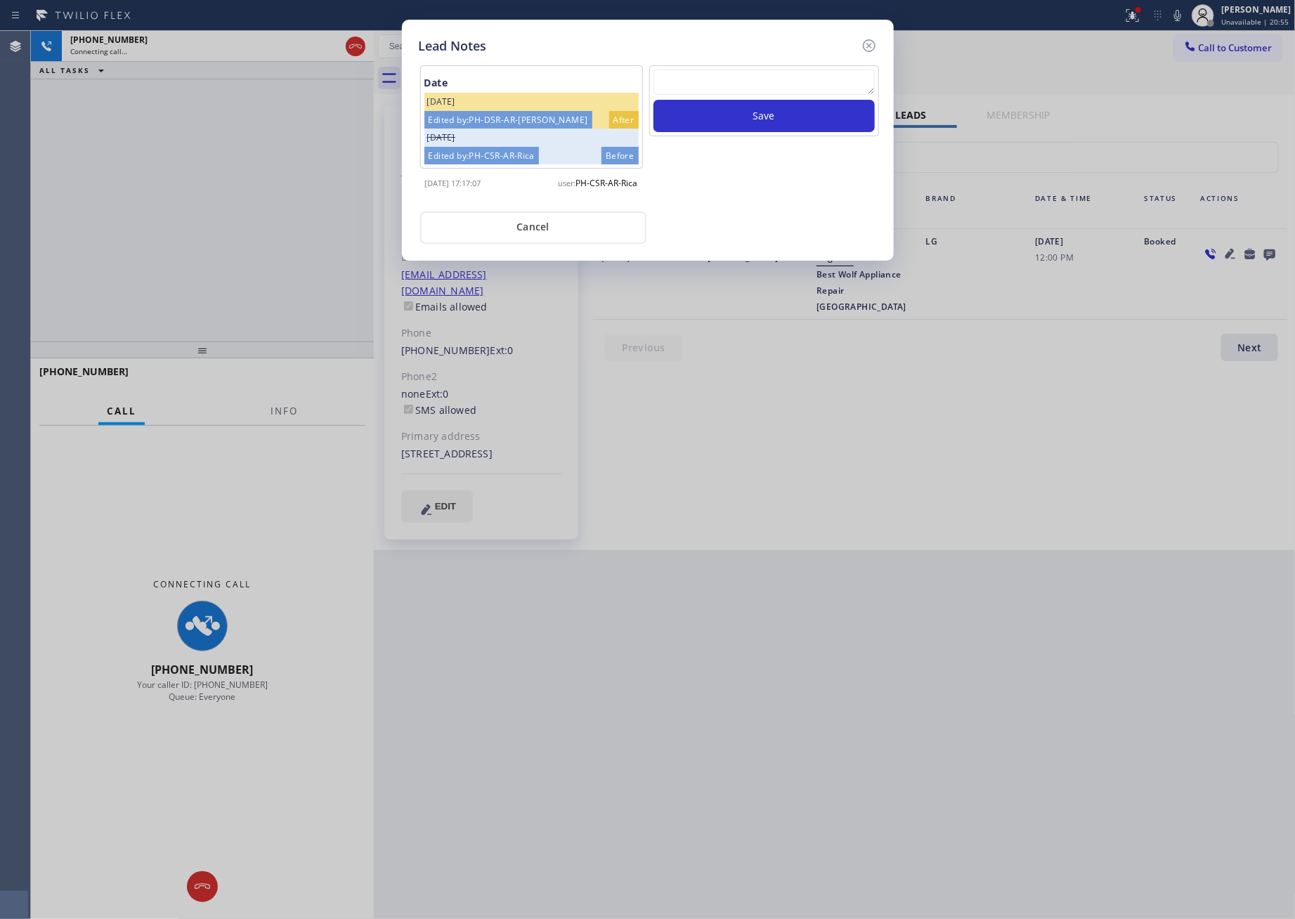
scroll to position [0, 0]
click at [587, 173] on div "user: PH-CSR-AR-Rica" at bounding box center [588, 180] width 115 height 22
drag, startPoint x: 528, startPoint y: 237, endPoint x: 293, endPoint y: 205, distance: 236.8
click at [528, 236] on button "Cancel" at bounding box center [533, 228] width 226 height 32
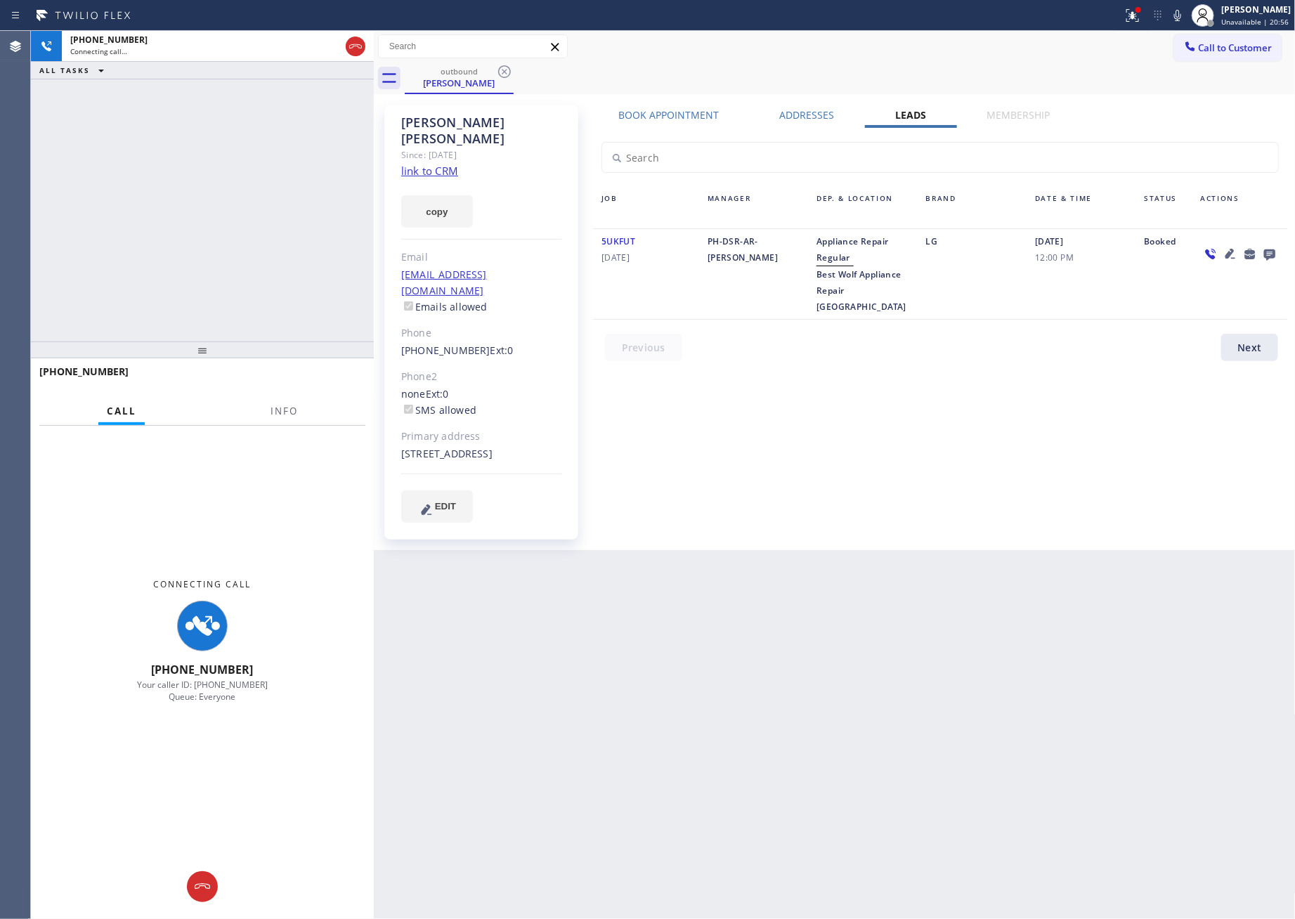
click at [270, 205] on div "+17608991231 Connecting call… ALL TASKS ALL TASKS ACTIVE TASKS TASKS IN WRAP UP" at bounding box center [202, 186] width 343 height 311
click at [274, 200] on div "+17608991231 Connecting call… ALL TASKS ALL TASKS ACTIVE TASKS TASKS IN WRAP UP" at bounding box center [202, 186] width 343 height 311
drag, startPoint x: 746, startPoint y: 435, endPoint x: 622, endPoint y: 389, distance: 132.8
click at [708, 418] on div "Book Appointment Addresses Leads Membership Business location Home Alliance Mem…" at bounding box center [940, 327] width 704 height 439
drag, startPoint x: 135, startPoint y: 239, endPoint x: 289, endPoint y: 186, distance: 162.7
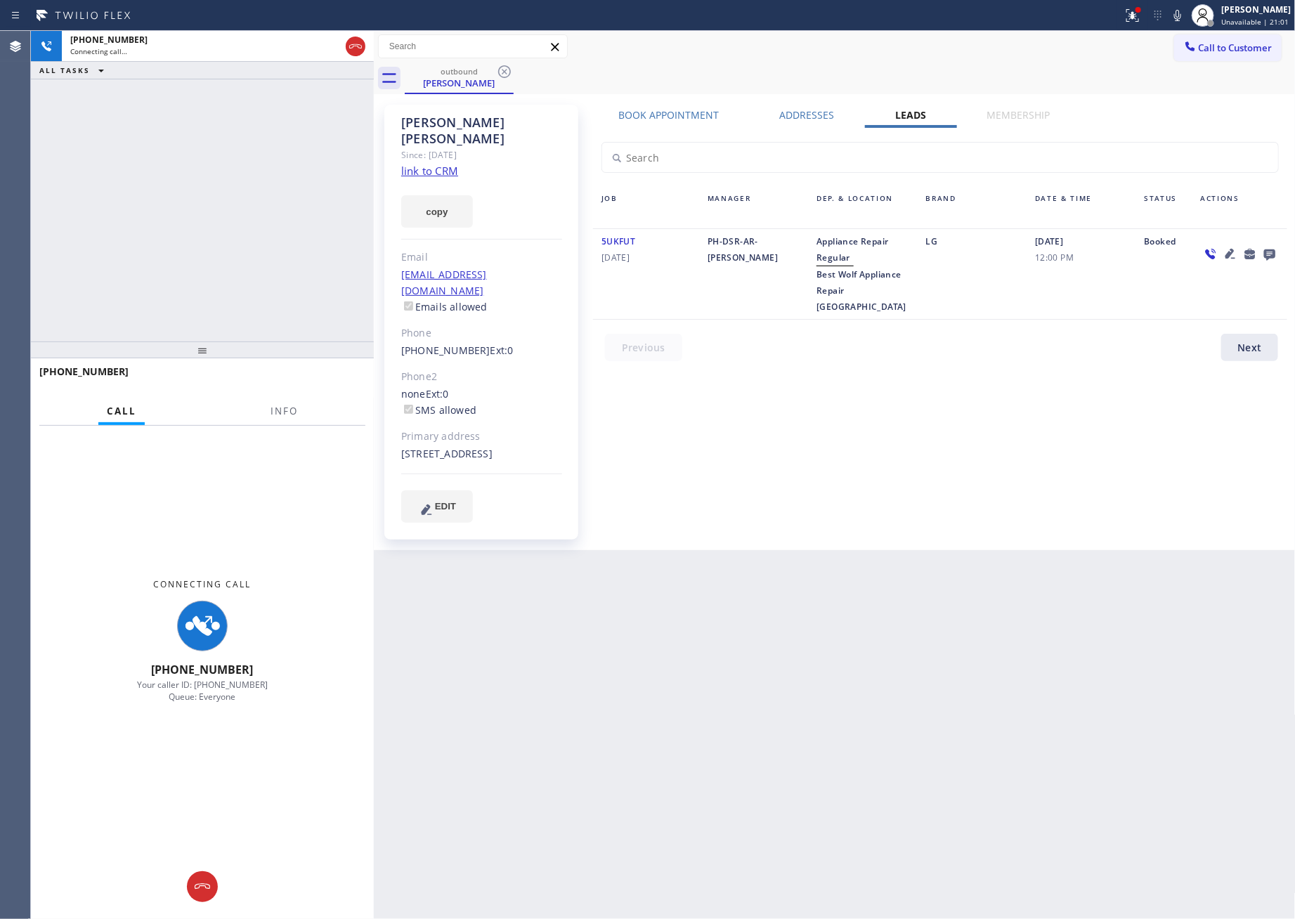
click at [142, 237] on div "+17608991231 Connecting call… ALL TASKS ALL TASKS ACTIVE TASKS TASKS IN WRAP UP" at bounding box center [202, 186] width 343 height 311
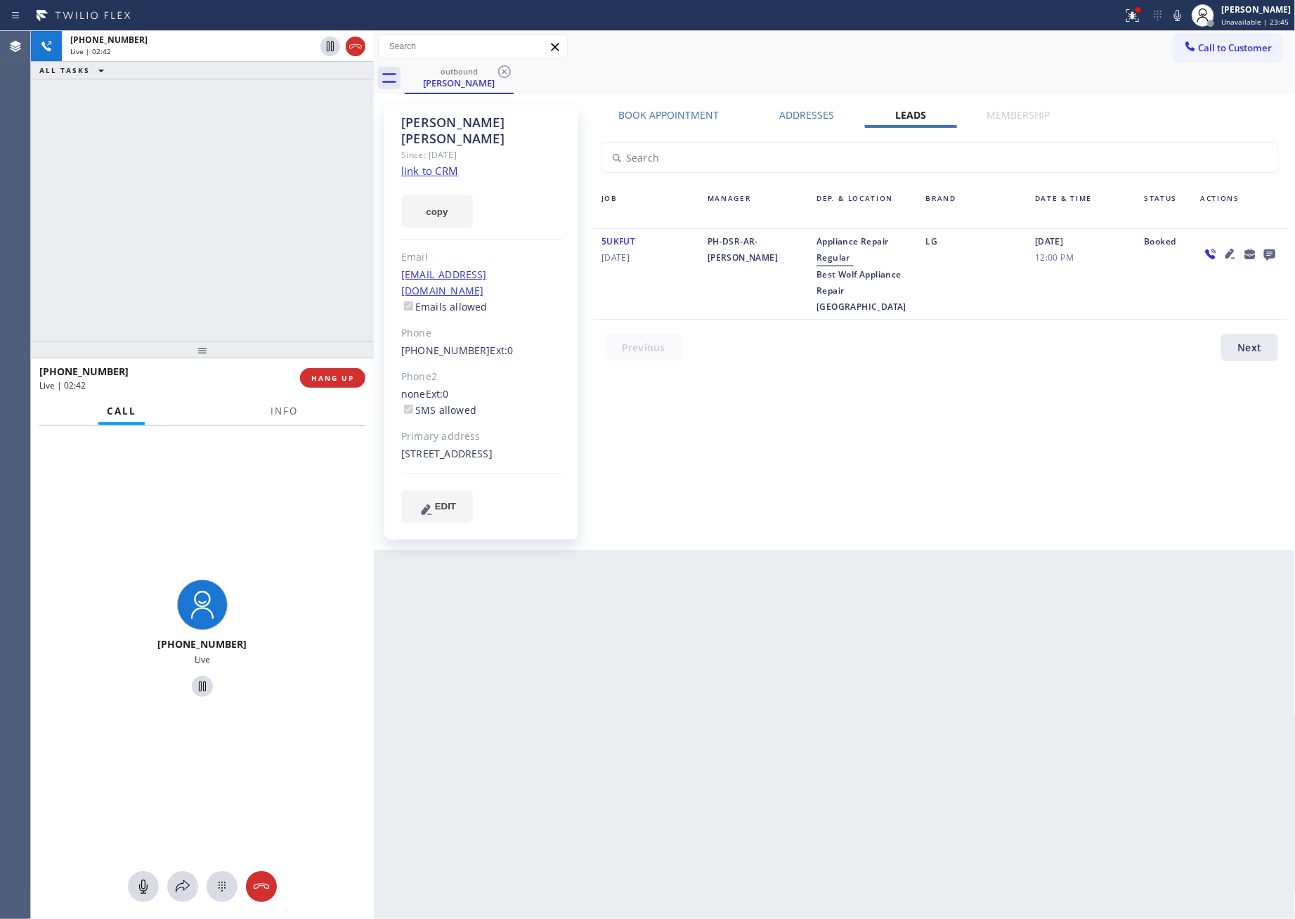
click at [119, 238] on div "+17608991231 Live | 02:42 ALL TASKS ALL TASKS ACTIVE TASKS TASKS IN WRAP UP" at bounding box center [202, 186] width 343 height 311
click at [123, 239] on div "+17608991231 Live | 02:42 ALL TASKS ALL TASKS ACTIVE TASKS TASKS IN WRAP UP" at bounding box center [202, 186] width 343 height 311
drag, startPoint x: 1060, startPoint y: 529, endPoint x: 993, endPoint y: 515, distance: 68.9
click at [1061, 530] on div "Hector Serna Since: 20 may 2020 link to CRM copy Email hserna18@gmail.com Email…" at bounding box center [835, 322] width 922 height 456
click at [164, 163] on div "+17608991231 Live | 02:46 ALL TASKS ALL TASKS ACTIVE TASKS TASKS IN WRAP UP" at bounding box center [202, 186] width 343 height 311
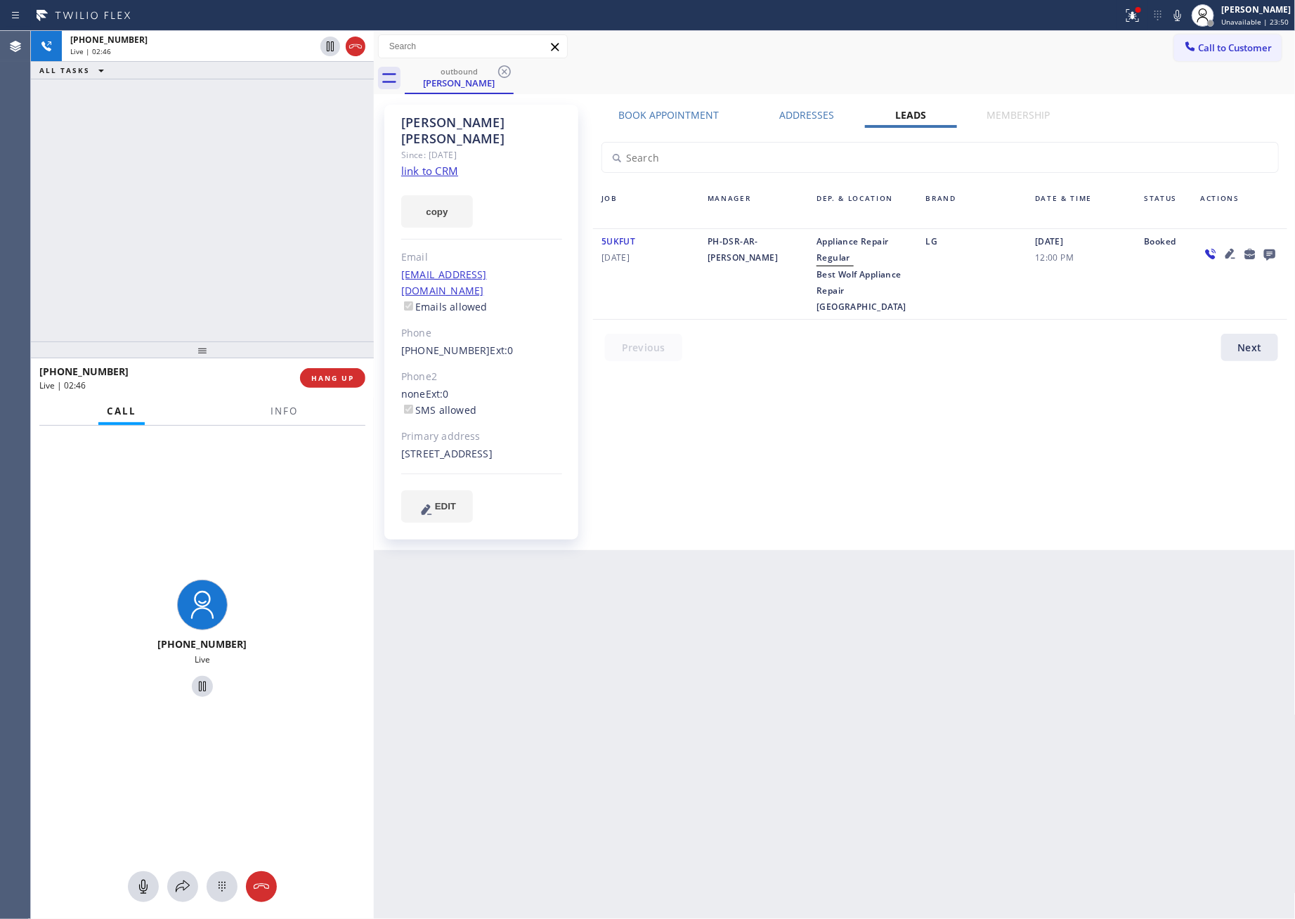
drag, startPoint x: 753, startPoint y: 49, endPoint x: 821, endPoint y: 45, distance: 67.6
click at [797, 47] on div "Call to Customer Outbound call Location Home Alliance Membership Your caller id…" at bounding box center [835, 46] width 922 height 25
click at [1204, 131] on div at bounding box center [940, 150] width 711 height 45
click at [133, 220] on div "+17608991231 Live | 05:04 ALL TASKS ALL TASKS ACTIVE TASKS TASKS IN WRAP UP" at bounding box center [202, 186] width 343 height 311
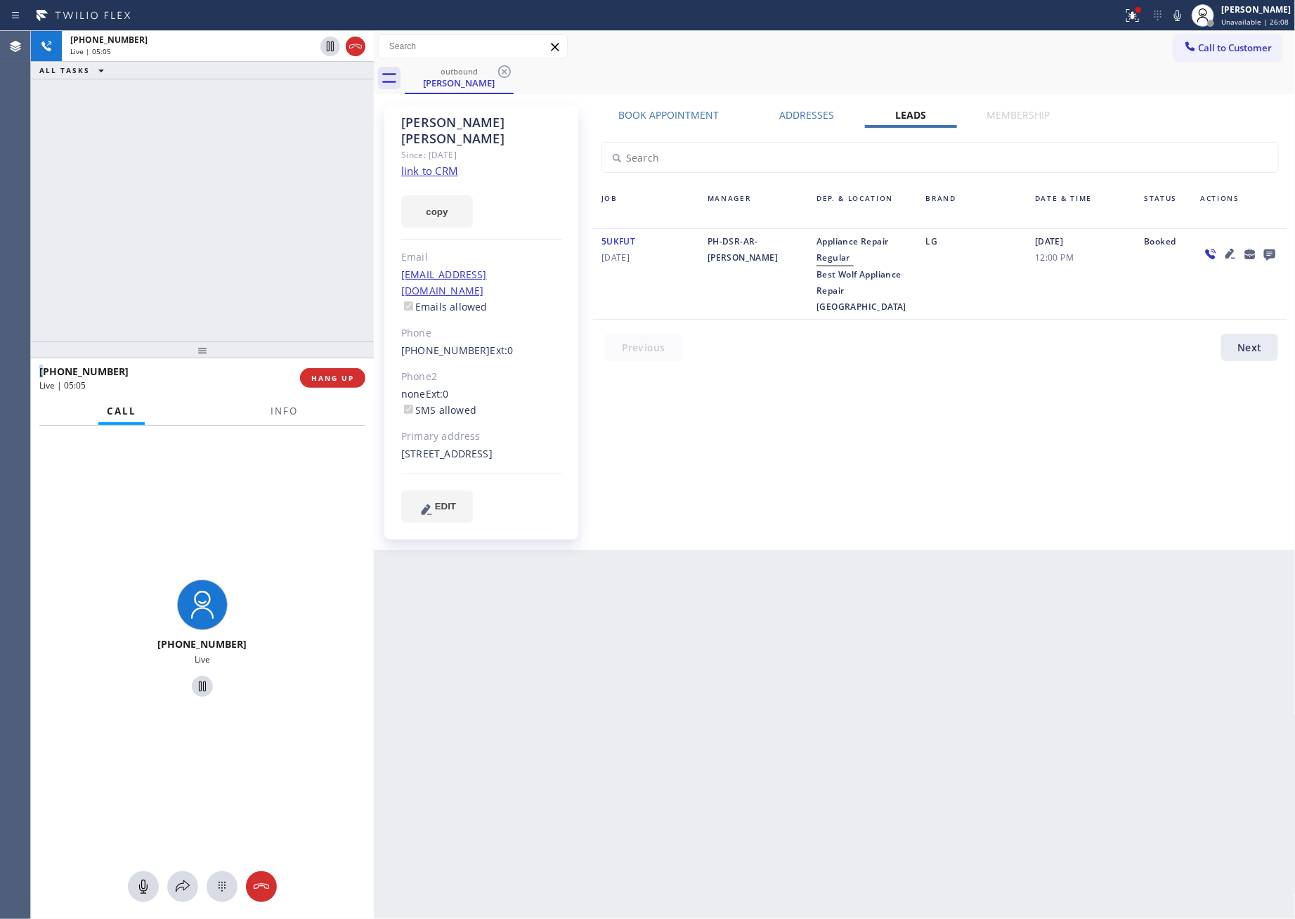
click at [134, 220] on div "+17608991231 Live | 05:05 ALL TASKS ALL TASKS ACTIVE TASKS TASKS IN WRAP UP" at bounding box center [202, 186] width 343 height 311
click at [141, 224] on div "+17608991231 Live | 05:08 ALL TASKS ALL TASKS ACTIVE TASKS TASKS IN WRAP UP" at bounding box center [202, 186] width 343 height 311
click at [141, 224] on div "+17608991231 Live | 05:11 ALL TASKS ALL TASKS ACTIVE TASKS TASKS IN WRAP UP" at bounding box center [202, 186] width 343 height 311
click at [144, 226] on div "+17608991231 Live | 05:13 ALL TASKS ALL TASKS ACTIVE TASKS TASKS IN WRAP UP" at bounding box center [202, 186] width 343 height 311
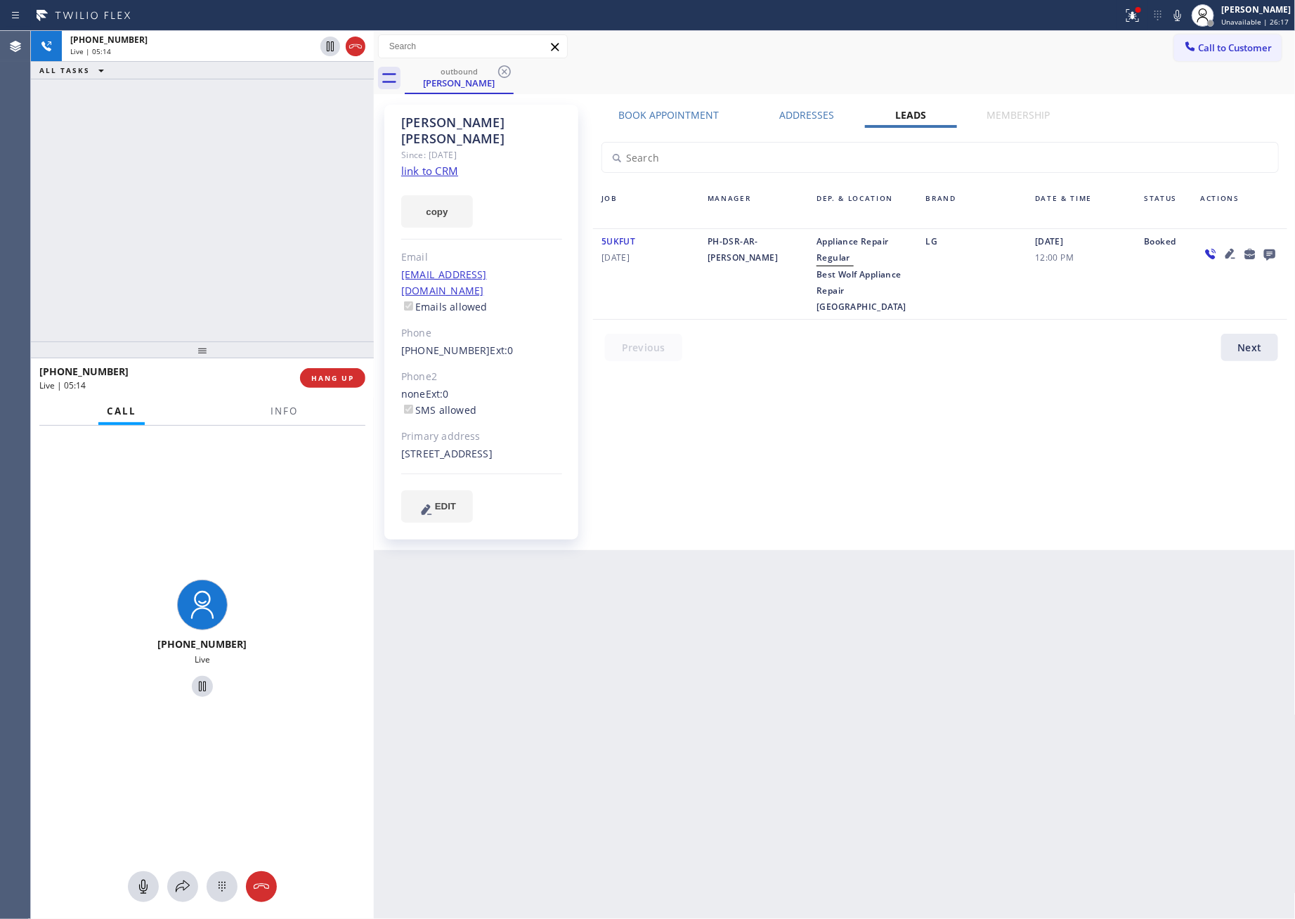
click at [146, 226] on div "+17608991231 Live | 05:14 ALL TASKS ALL TASKS ACTIVE TASKS TASKS IN WRAP UP" at bounding box center [202, 186] width 343 height 311
click at [146, 226] on div "+17608991231 Live | 05:16 ALL TASKS ALL TASKS ACTIVE TASKS TASKS IN WRAP UP" at bounding box center [202, 186] width 343 height 311
click at [540, 267] on div "hserna18@gmail.com Emails allowed" at bounding box center [481, 291] width 161 height 48
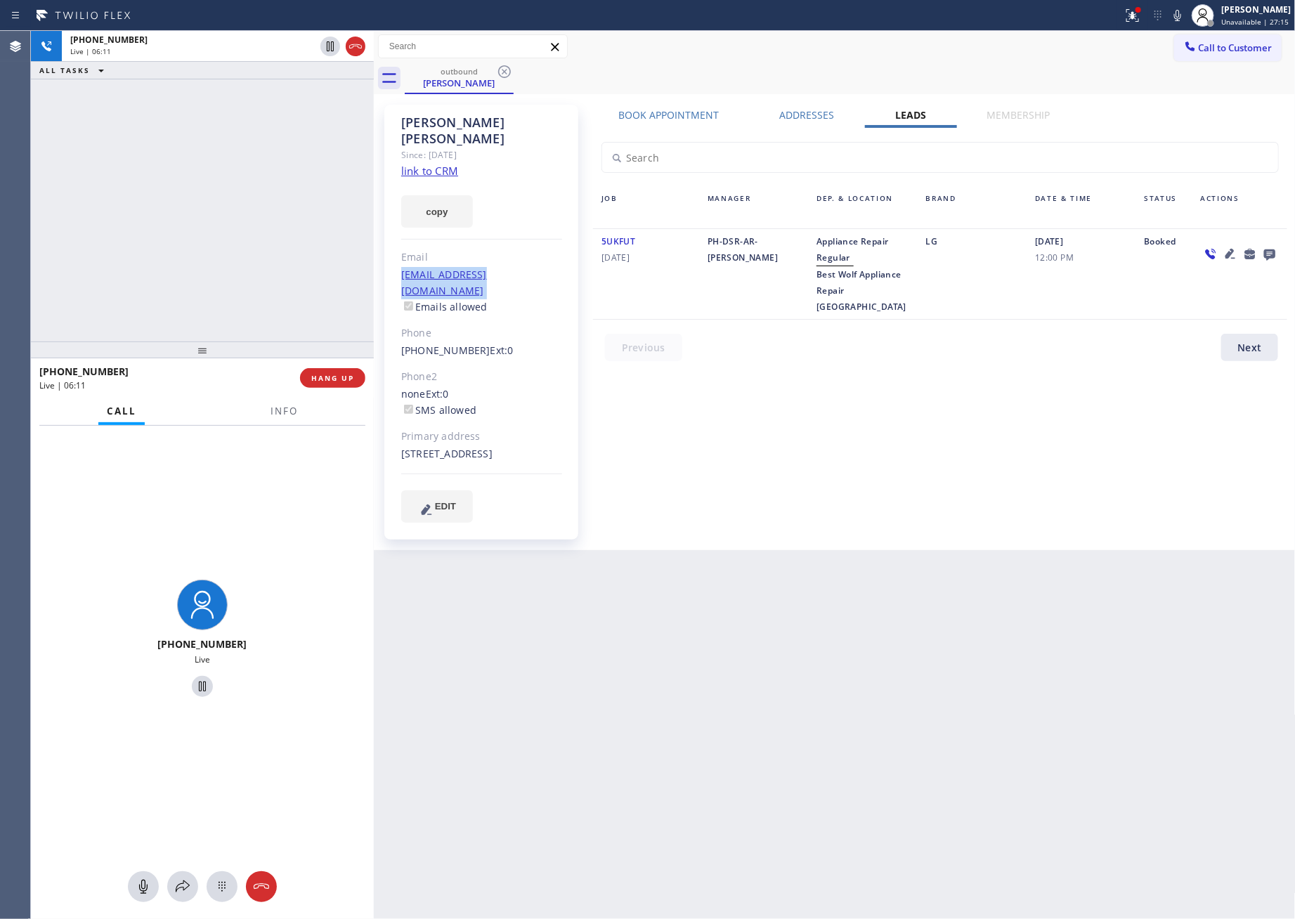
click at [540, 267] on div "hserna18@gmail.com Emails allowed" at bounding box center [481, 291] width 161 height 48
copy link "hserna18@gmail.com"
click at [91, 188] on div "+17608991231 Live | 06:18 ALL TASKS ALL TASKS ACTIVE TASKS TASKS IN WRAP UP" at bounding box center [202, 186] width 343 height 311
click at [1025, 852] on div "Back to Dashboard Change Sender ID Customers Technicians Select a contact Outbo…" at bounding box center [835, 475] width 922 height 888
click at [223, 270] on div "+17608991231 Live | 06:22 ALL TASKS ALL TASKS ACTIVE TASKS TASKS IN WRAP UP" at bounding box center [202, 186] width 343 height 311
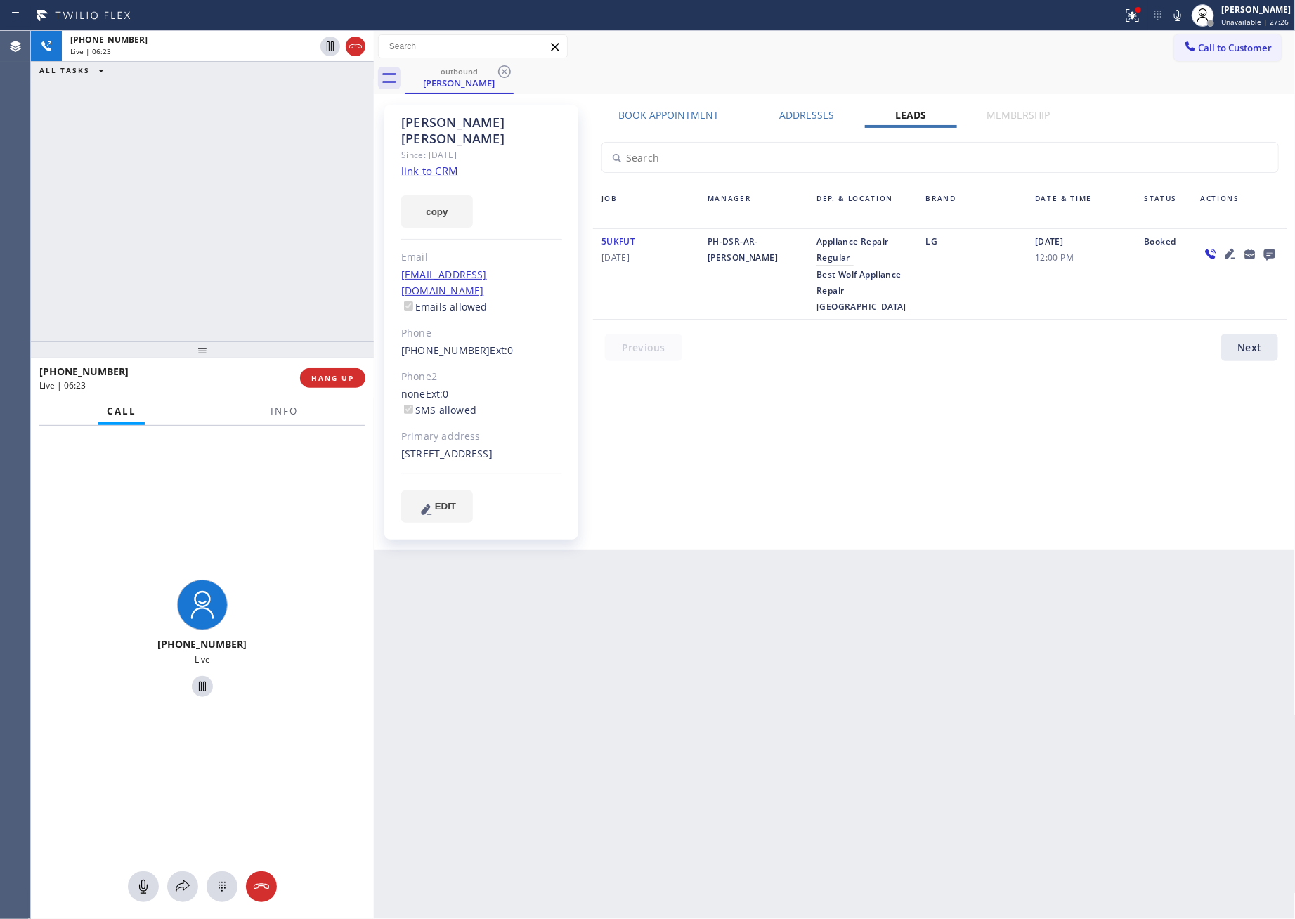
click at [260, 226] on div "+17608991231 Live | 06:23 ALL TASKS ALL TASKS ACTIVE TASKS TASKS IN WRAP UP" at bounding box center [202, 186] width 343 height 311
click at [332, 382] on span "HANG UP" at bounding box center [332, 378] width 43 height 10
drag, startPoint x: 218, startPoint y: 139, endPoint x: 254, endPoint y: 186, distance: 58.6
click at [233, 150] on div "+17608991231 Live | 06:24 ALL TASKS ALL TASKS ACTIVE TASKS TASKS IN WRAP UP" at bounding box center [202, 186] width 343 height 311
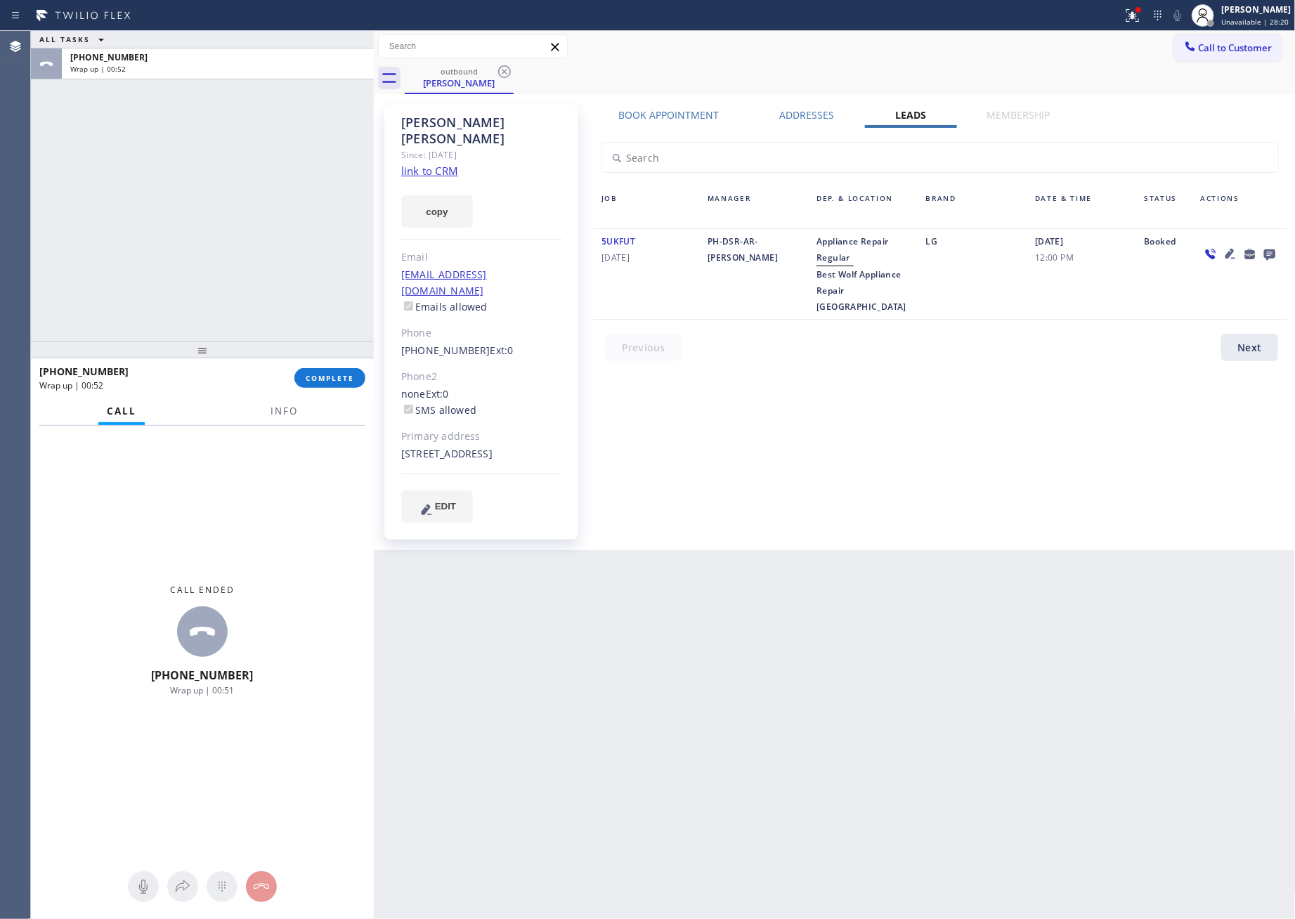
click at [110, 142] on div "ALL TASKS ALL TASKS ACTIVE TASKS TASKS IN WRAP UP +17608991231 Wrap up | 00:52" at bounding box center [202, 186] width 343 height 311
click at [331, 377] on span "COMPLETE" at bounding box center [330, 378] width 48 height 10
drag, startPoint x: 275, startPoint y: 169, endPoint x: 808, endPoint y: 488, distance: 621.5
click at [294, 169] on div "ALL TASKS ALL TASKS ACTIVE TASKS TASKS IN WRAP UP +17608991231 Wrap up | 00:53" at bounding box center [202, 186] width 343 height 311
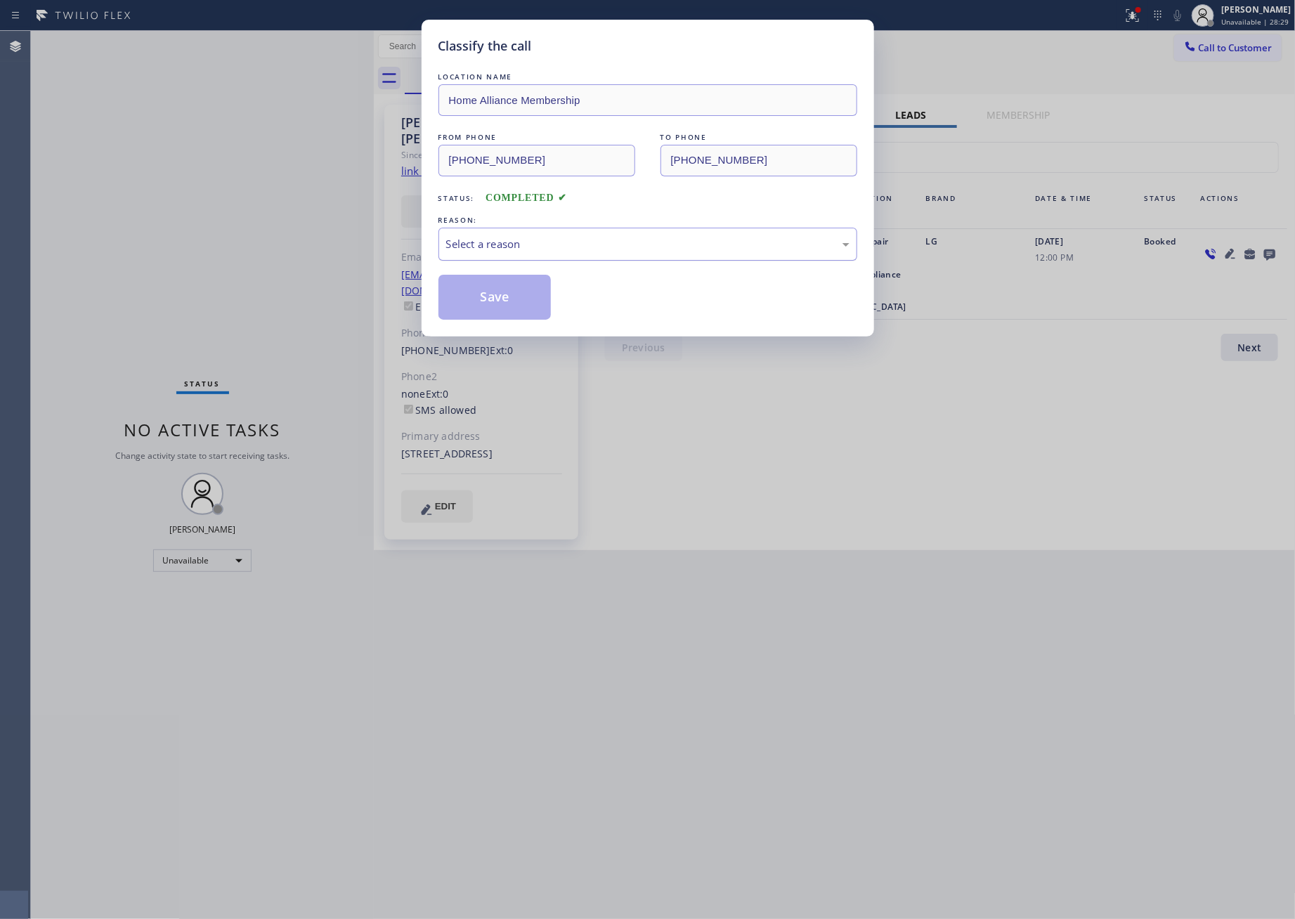
click at [663, 256] on div "Select a reason" at bounding box center [648, 244] width 419 height 33
click at [508, 300] on button "Save" at bounding box center [495, 297] width 113 height 45
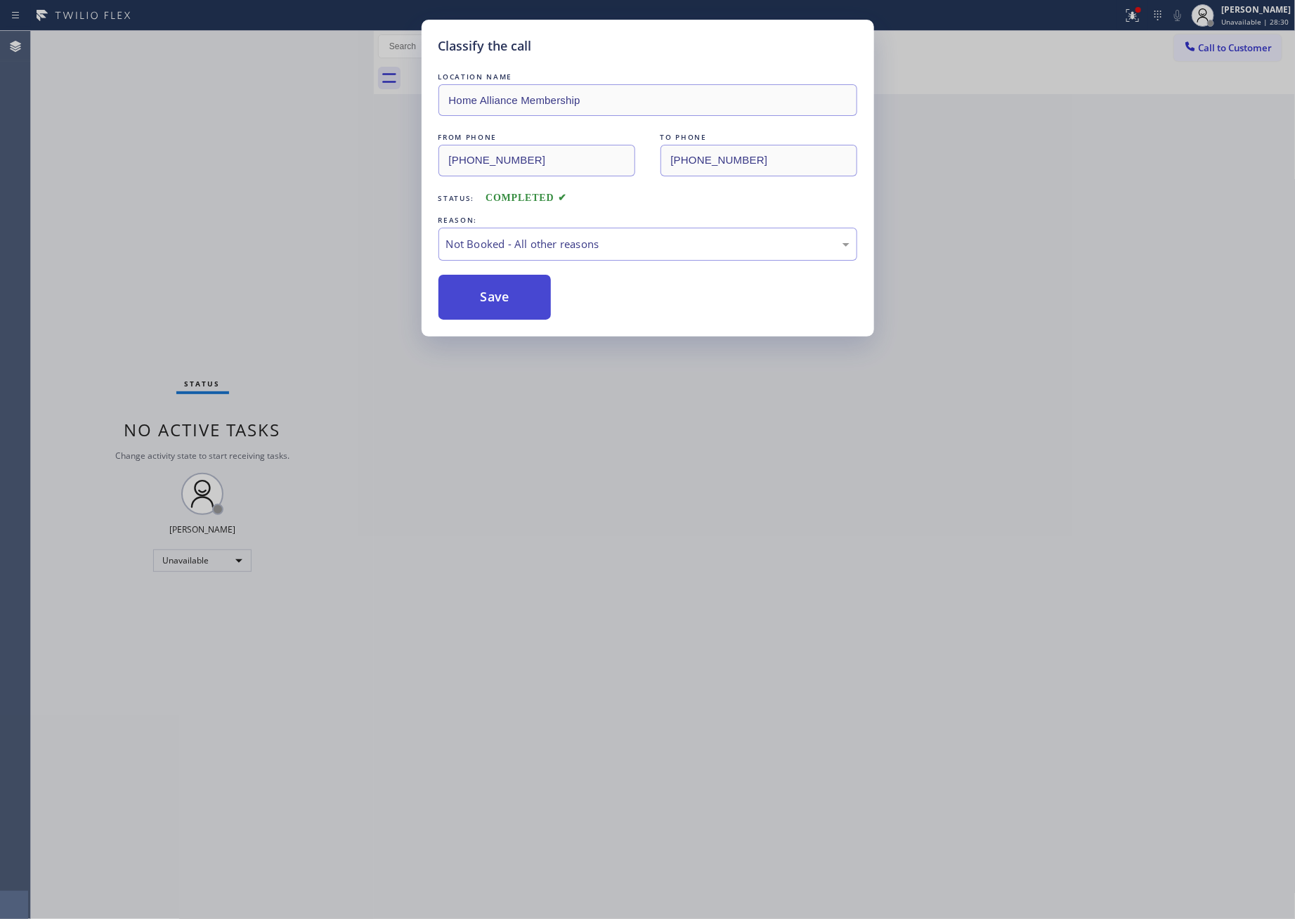
click at [508, 300] on button "Save" at bounding box center [495, 297] width 113 height 45
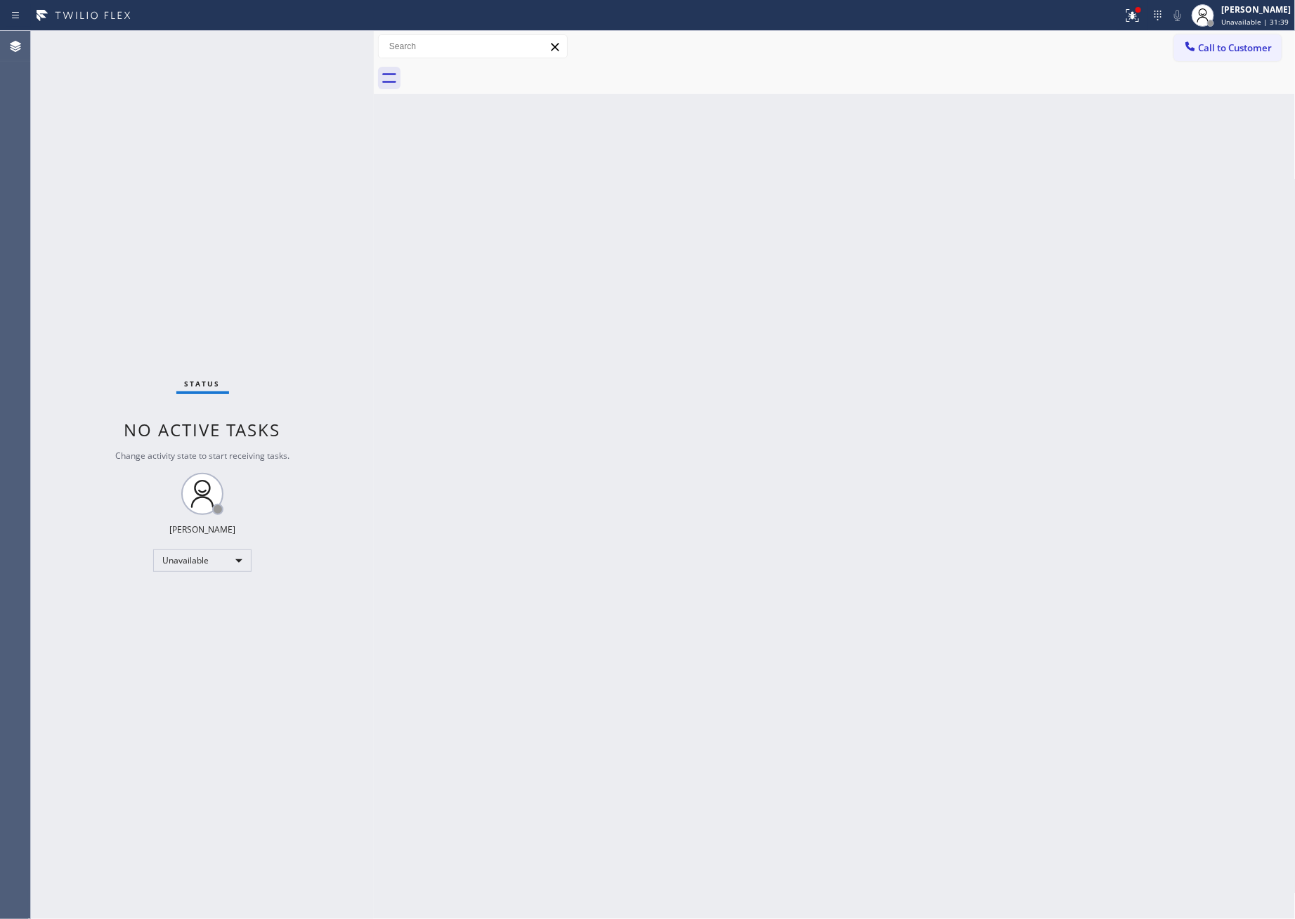
click at [789, 519] on div "Back to Dashboard Change Sender ID Customers Technicians Select a contact Outbo…" at bounding box center [835, 475] width 922 height 888
click at [694, 683] on div "Back to Dashboard Change Sender ID Customers Technicians Select a contact Outbo…" at bounding box center [835, 475] width 922 height 888
click at [644, 621] on div "Back to Dashboard Change Sender ID Customers Technicians Select a contact Outbo…" at bounding box center [835, 475] width 922 height 888
drag, startPoint x: 470, startPoint y: 493, endPoint x: 1025, endPoint y: 178, distance: 638.6
click at [557, 424] on div "Back to Dashboard Change Sender ID Customers Technicians Select a contact Outbo…" at bounding box center [835, 475] width 922 height 888
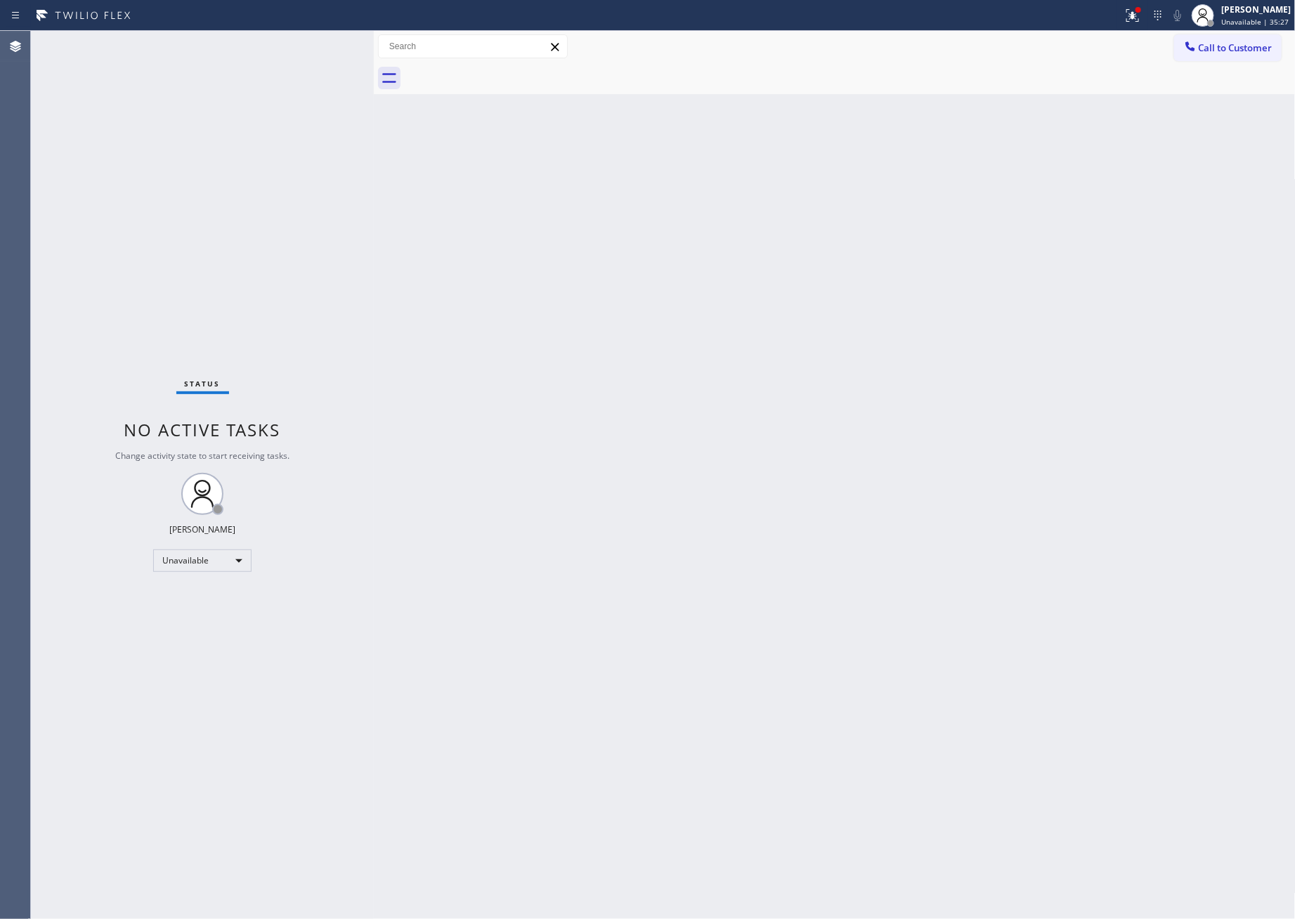
click at [1235, 51] on span "Call to Customer" at bounding box center [1236, 47] width 74 height 13
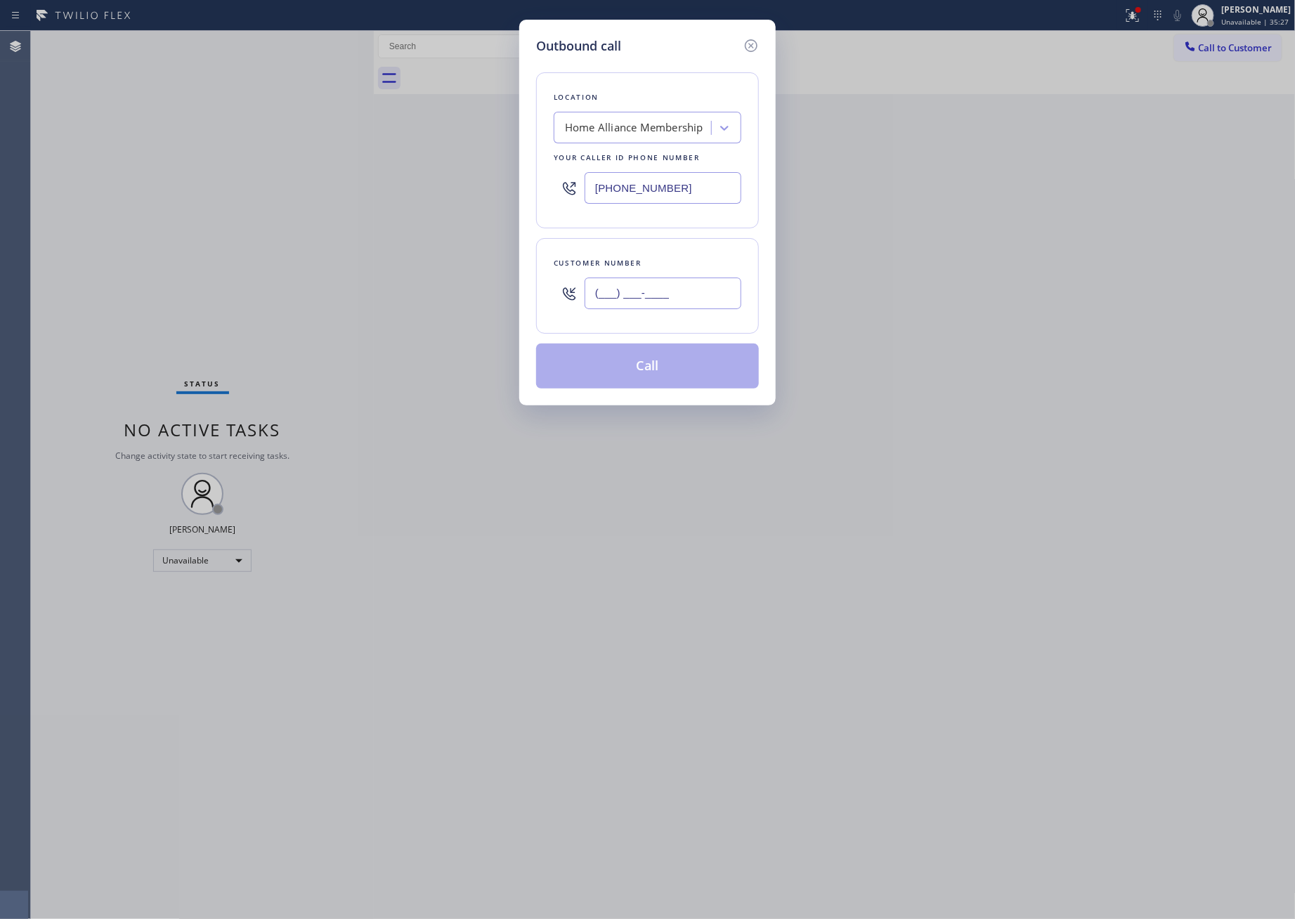
click at [630, 306] on input "(___) ___-____" at bounding box center [663, 294] width 157 height 32
paste input "614) 769-5320"
type input "(614) 769-5320"
click at [682, 374] on button "Call" at bounding box center [647, 366] width 223 height 45
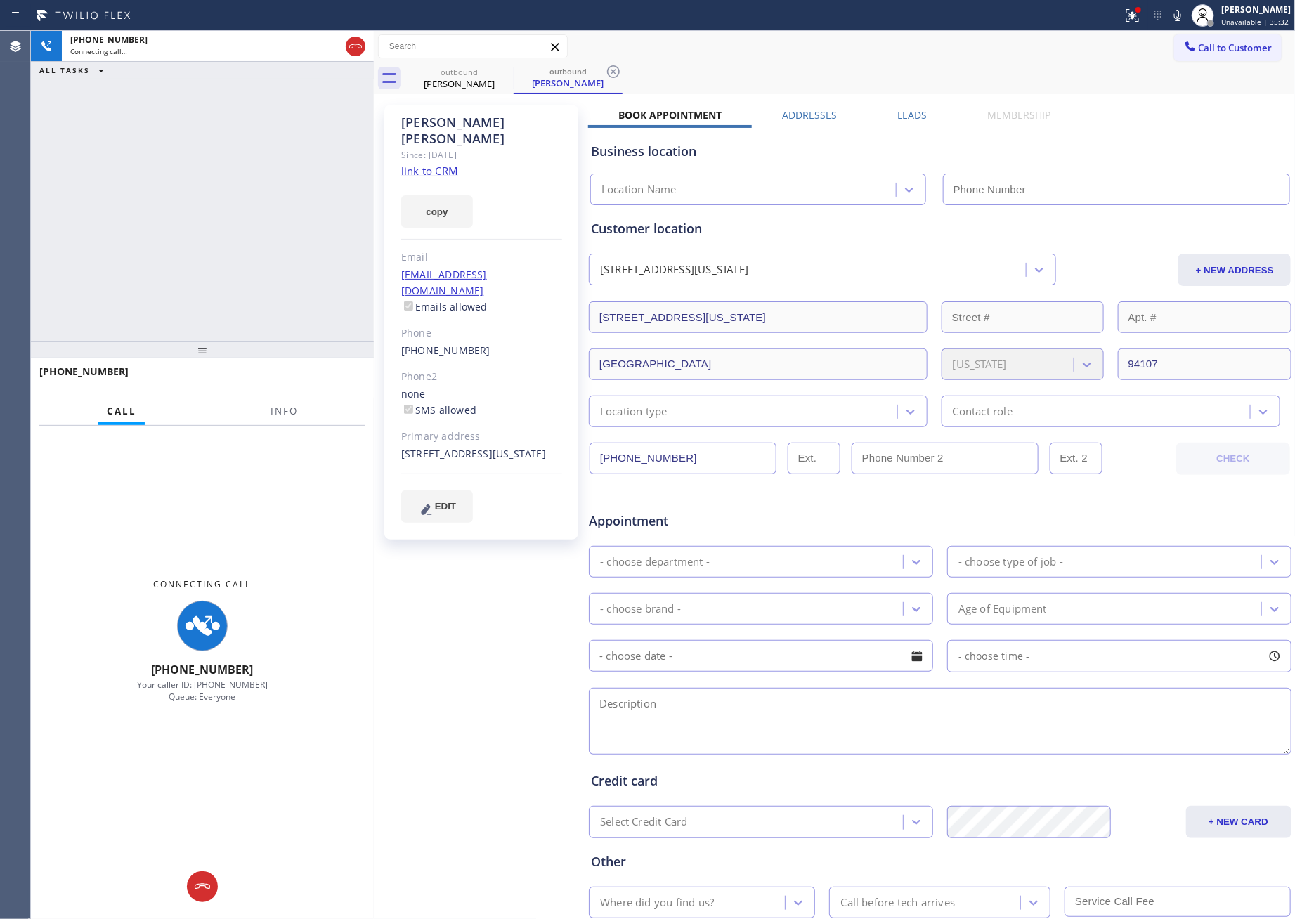
drag, startPoint x: 236, startPoint y: 202, endPoint x: 247, endPoint y: 255, distance: 53.8
click at [245, 228] on div "+16147695320 Connecting call… ALL TASKS ALL TASKS ACTIVE TASKS TASKS IN WRAP UP" at bounding box center [202, 186] width 343 height 311
type input "[PHONE_NUMBER]"
drag, startPoint x: 237, startPoint y: 167, endPoint x: 312, endPoint y: 93, distance: 104.9
click at [237, 167] on div "+16147695320 Connecting call… ALL TASKS ALL TASKS ACTIVE TASKS TASKS IN WRAP UP" at bounding box center [202, 186] width 343 height 311
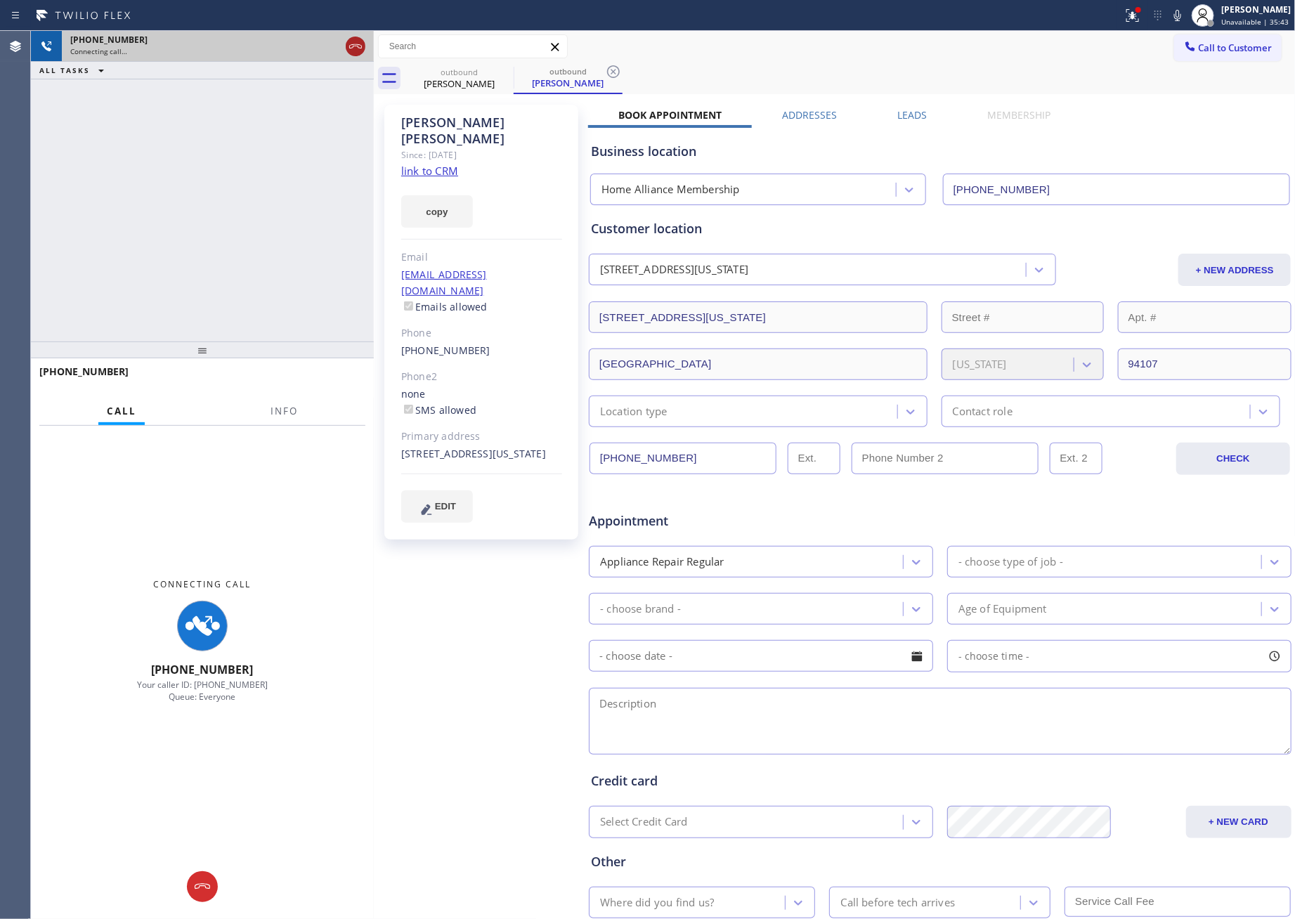
click at [349, 47] on icon at bounding box center [355, 46] width 17 height 17
click at [316, 171] on div "+16147695320 Connecting call… ALL TASKS ALL TASKS ACTIVE TASKS TASKS IN WRAP UP" at bounding box center [202, 186] width 343 height 311
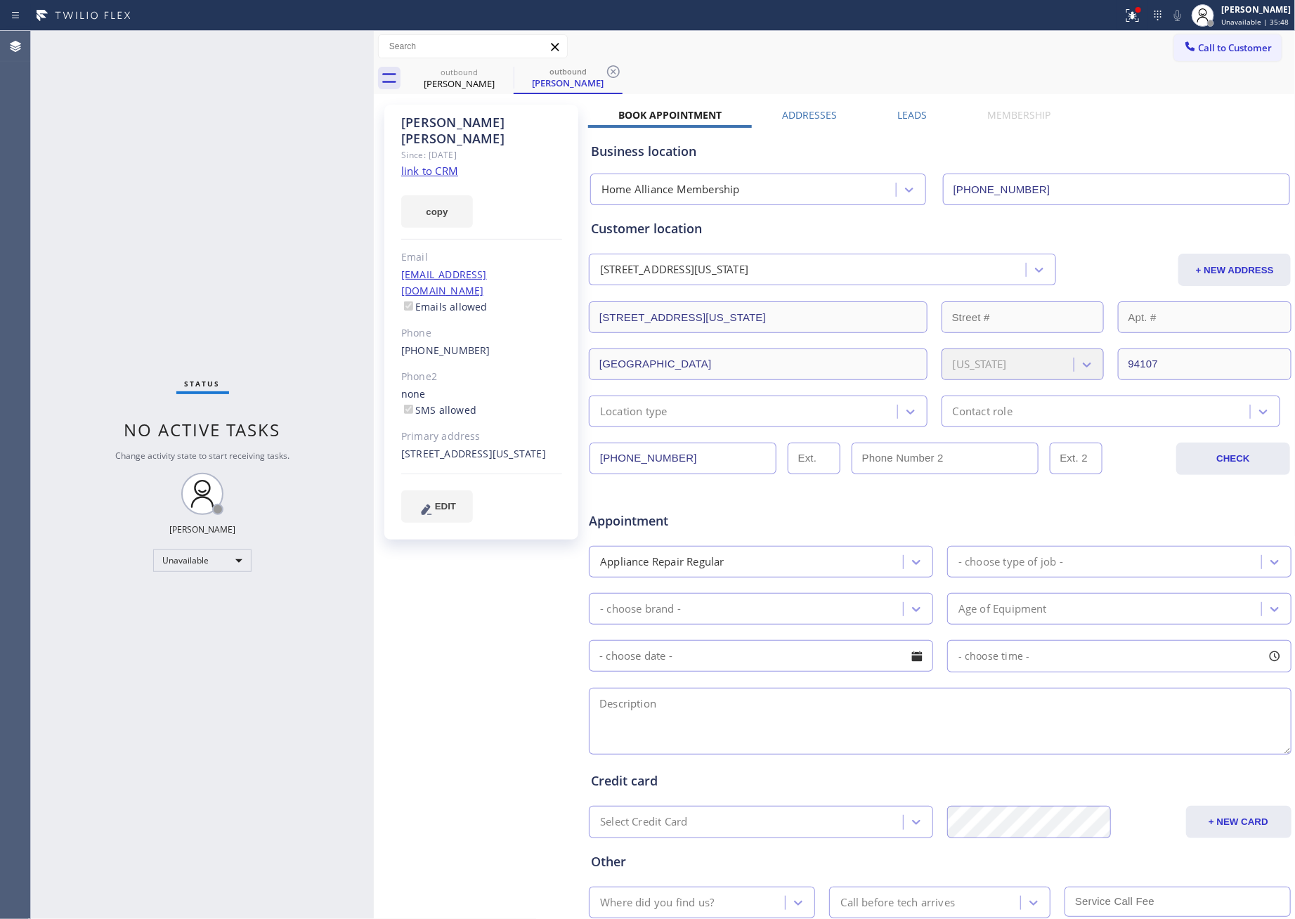
drag, startPoint x: 304, startPoint y: 280, endPoint x: 671, endPoint y: 119, distance: 401.5
click at [346, 266] on div "Status No active tasks Change activity state to start receiving tasks. [PERSON_…" at bounding box center [202, 475] width 343 height 888
click at [1027, 82] on div "Call to Customer Outbound call Location Home Alliance Membership Your caller id…" at bounding box center [835, 62] width 922 height 63
click at [1219, 53] on span "Call to Customer" at bounding box center [1236, 47] width 74 height 13
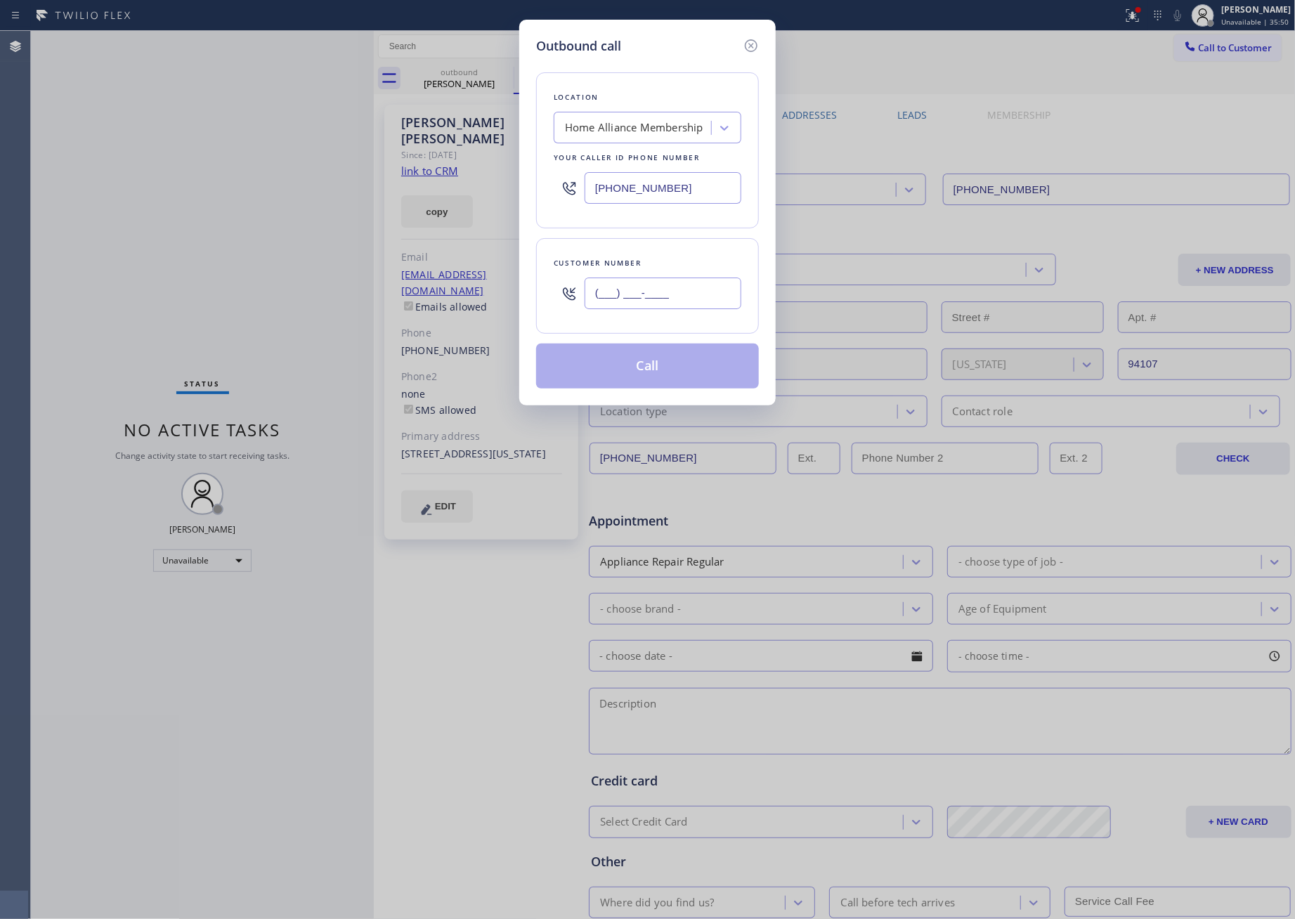
click at [723, 296] on input "(___) ___-____" at bounding box center [663, 294] width 157 height 32
paste input "510) 364-0512"
type input "(510) 364-0512"
click at [755, 212] on div "Location Home Alliance Membership Your caller id phone number (855) 946-3605" at bounding box center [647, 150] width 223 height 156
click at [656, 373] on button "Call" at bounding box center [647, 366] width 223 height 45
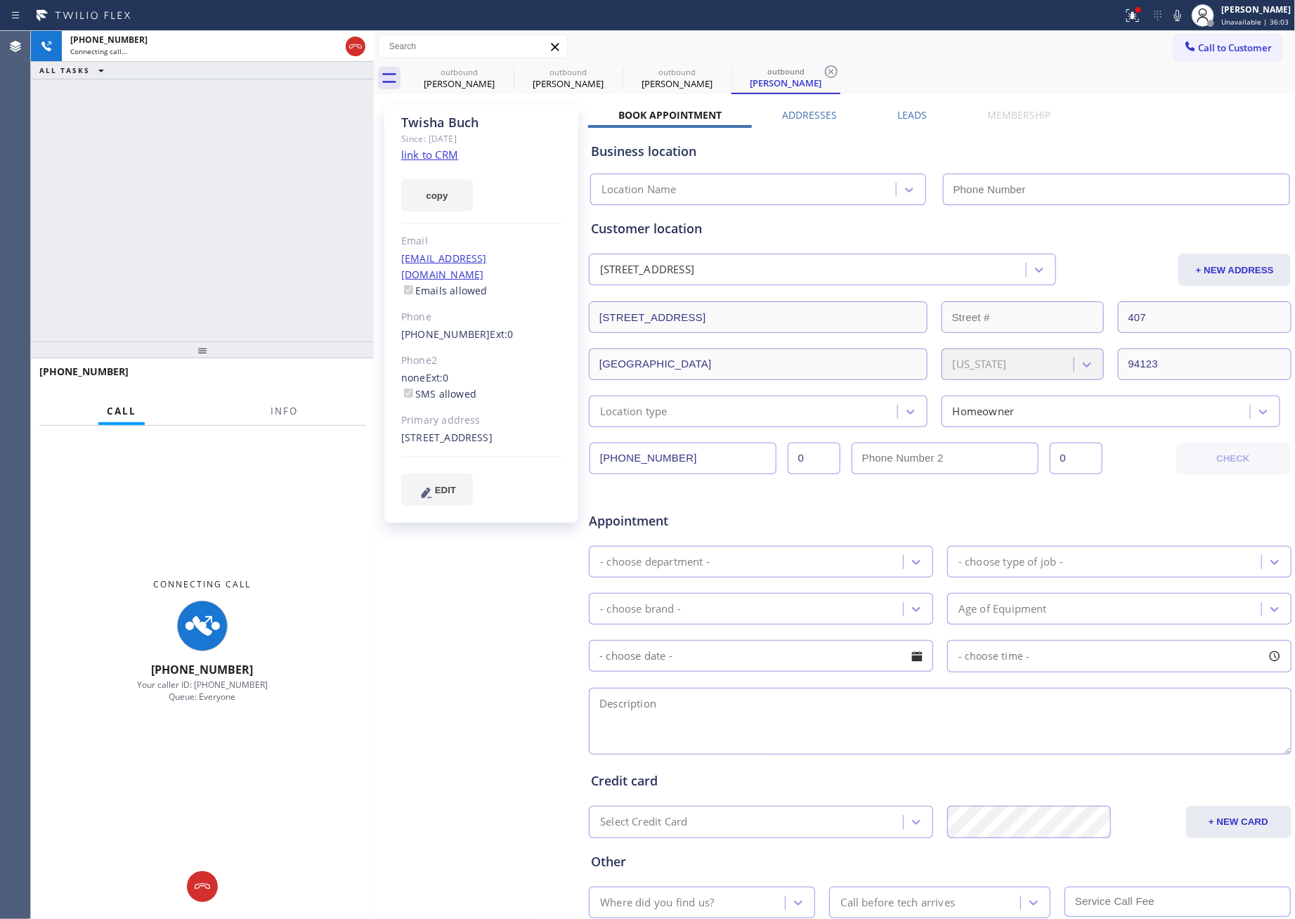
click at [188, 211] on div "+15103640512 Connecting call… ALL TASKS ALL TASKS ACTIVE TASKS TASKS IN WRAP UP" at bounding box center [202, 186] width 343 height 311
click at [424, 150] on link "link to CRM" at bounding box center [429, 155] width 57 height 14
type input "[PHONE_NUMBER]"
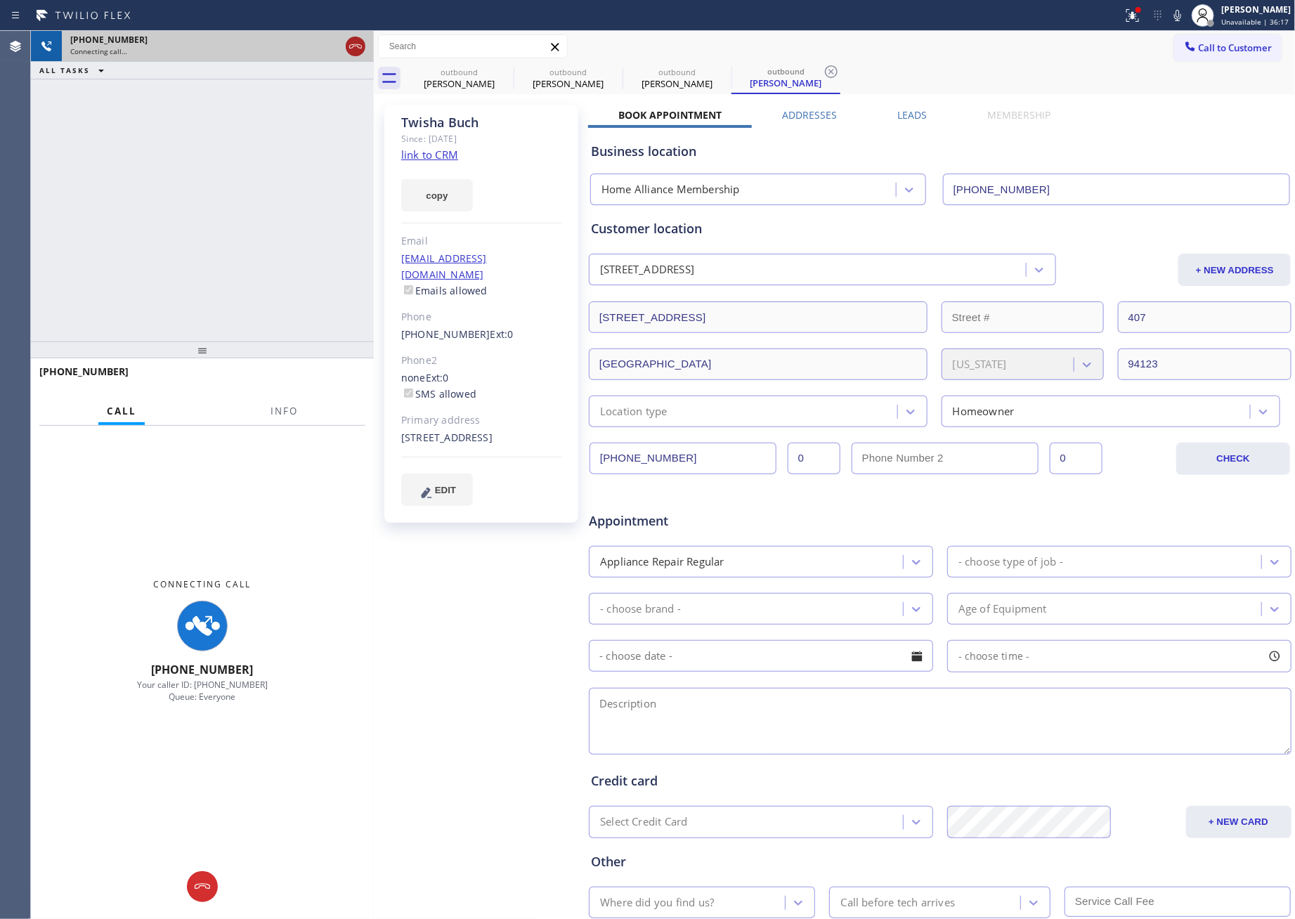
click at [361, 45] on icon at bounding box center [355, 46] width 17 height 17
click at [312, 249] on div "+15103640512 Connecting call… ALL TASKS ALL TASKS ACTIVE TASKS TASKS IN WRAP UP" at bounding box center [202, 186] width 343 height 311
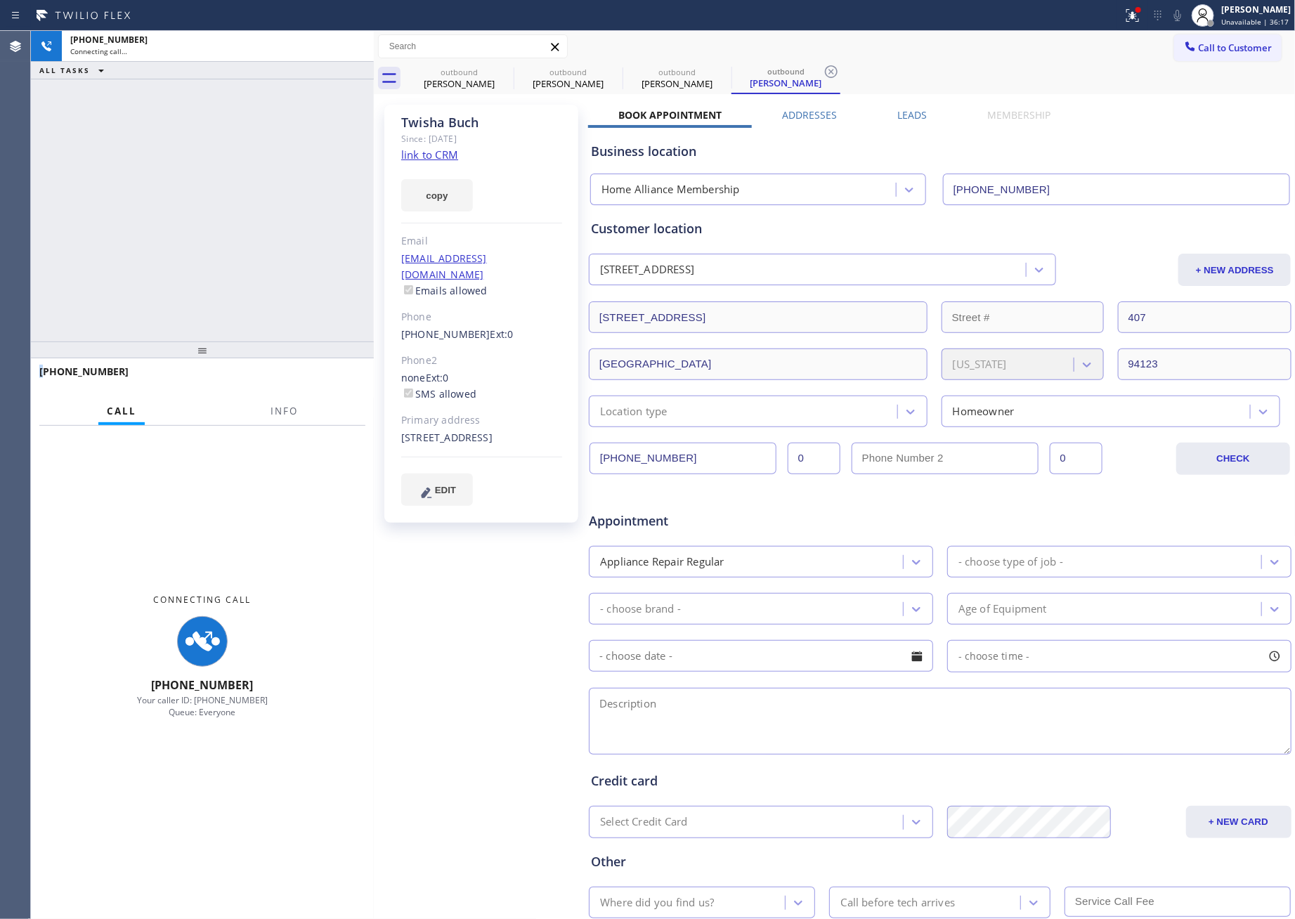
click at [312, 249] on div "+15103640512 Connecting call… ALL TASKS ALL TASKS ACTIVE TASKS TASKS IN WRAP UP" at bounding box center [202, 186] width 343 height 311
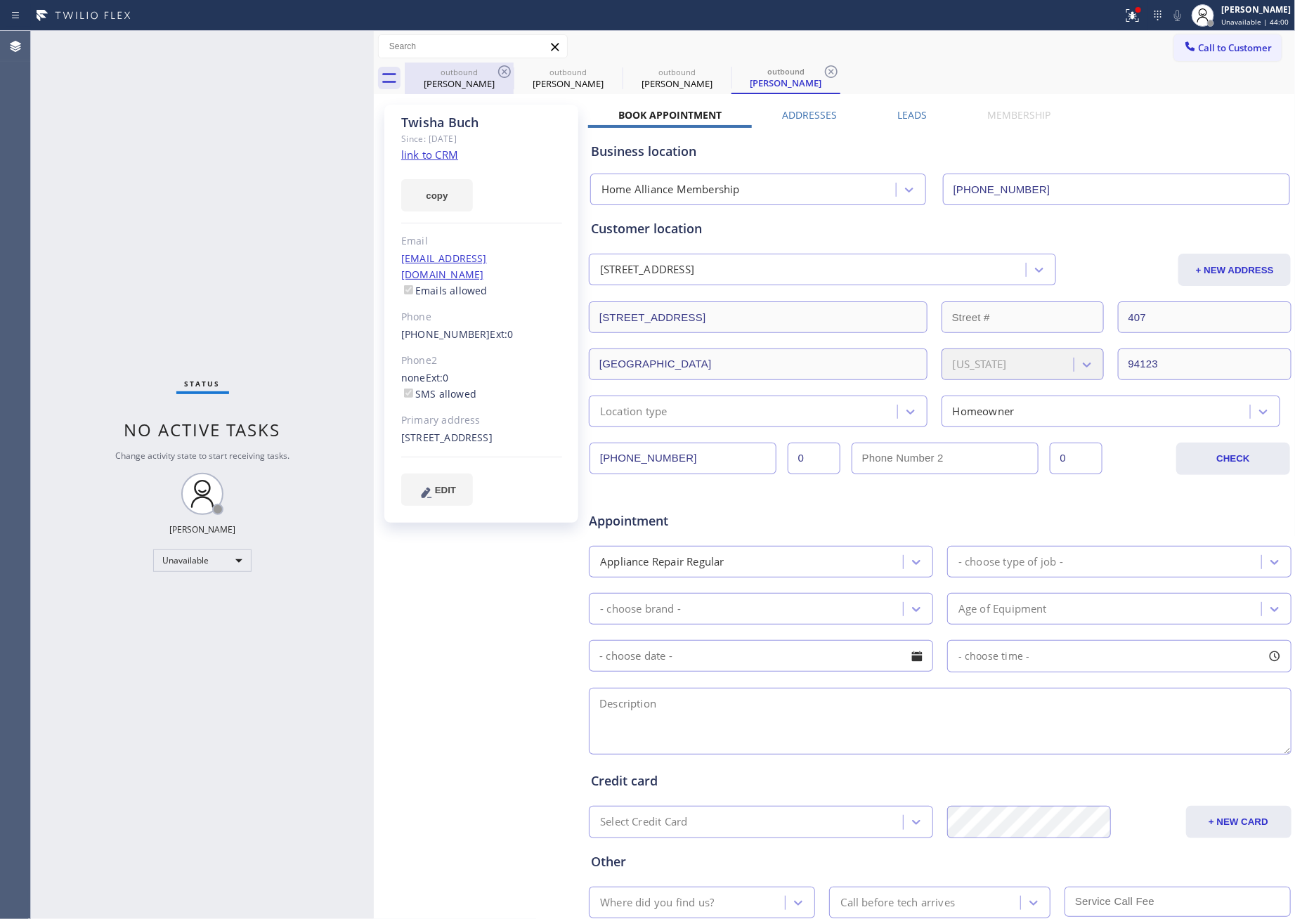
click at [462, 81] on div "Eric Herzfeld" at bounding box center [459, 83] width 106 height 13
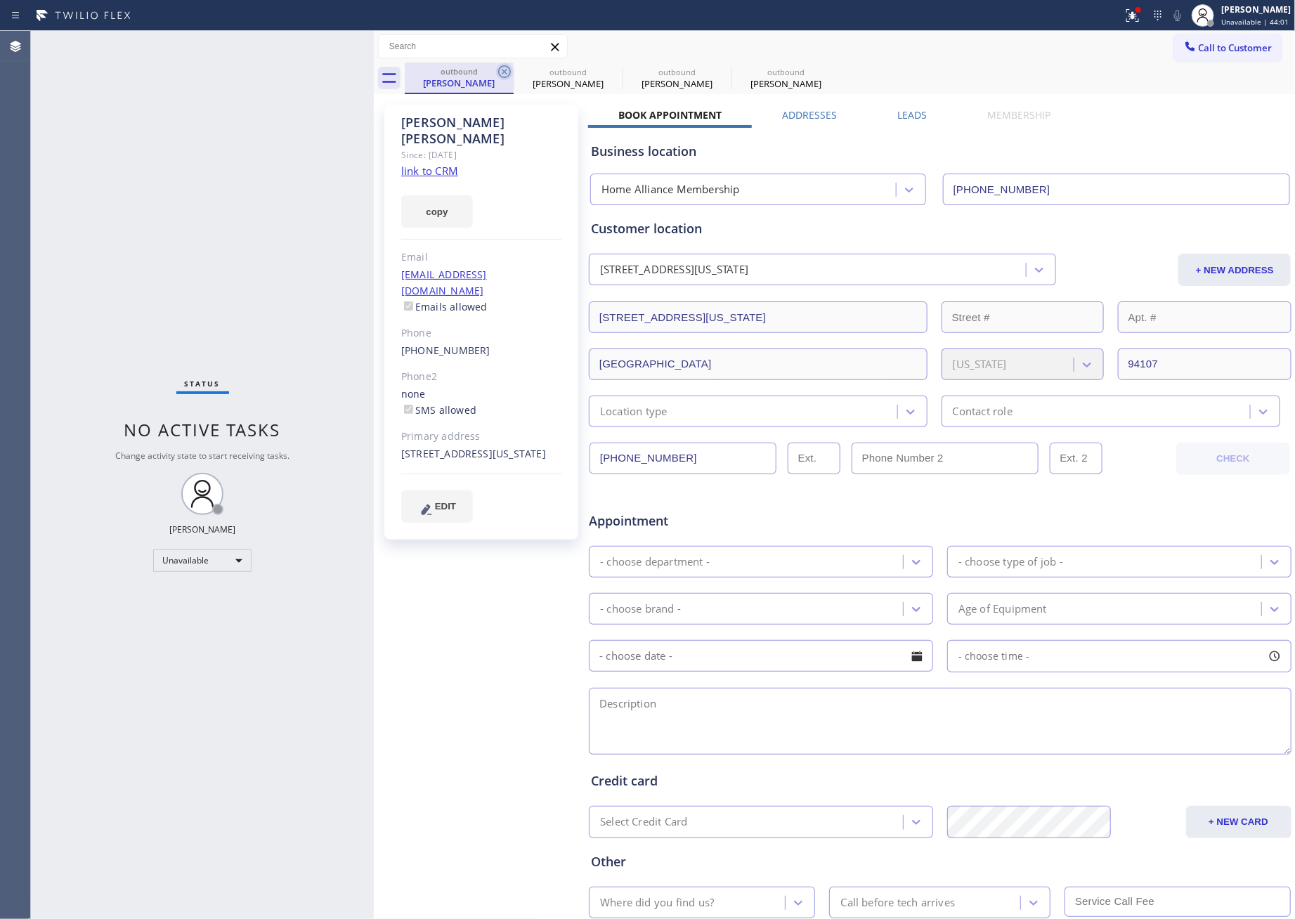
click at [507, 70] on icon at bounding box center [504, 71] width 13 height 13
click at [0, 0] on icon at bounding box center [0, 0] width 0 height 0
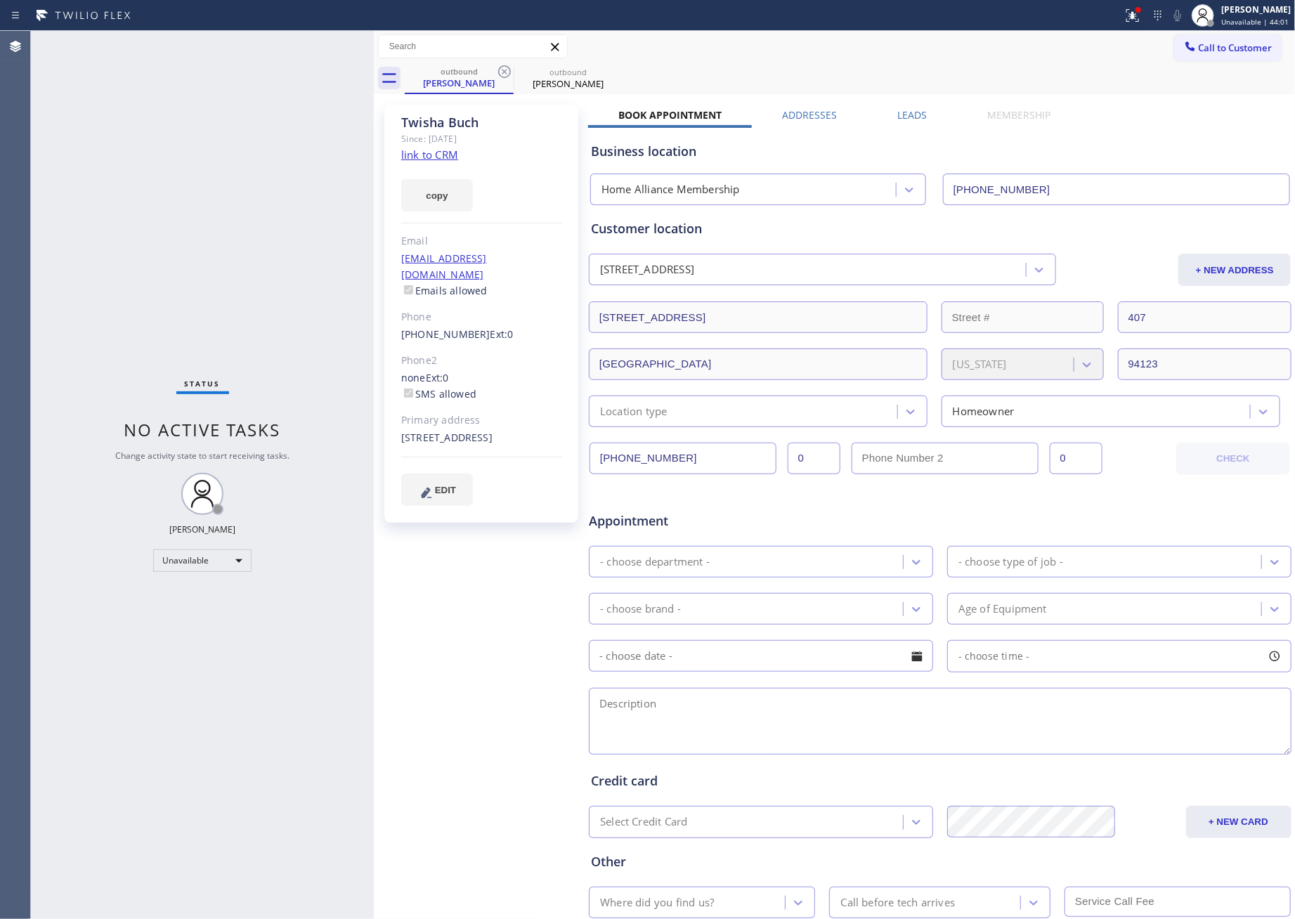
click at [507, 70] on icon at bounding box center [504, 71] width 13 height 13
click at [507, 70] on div "outbound Twisha Buch" at bounding box center [850, 79] width 891 height 32
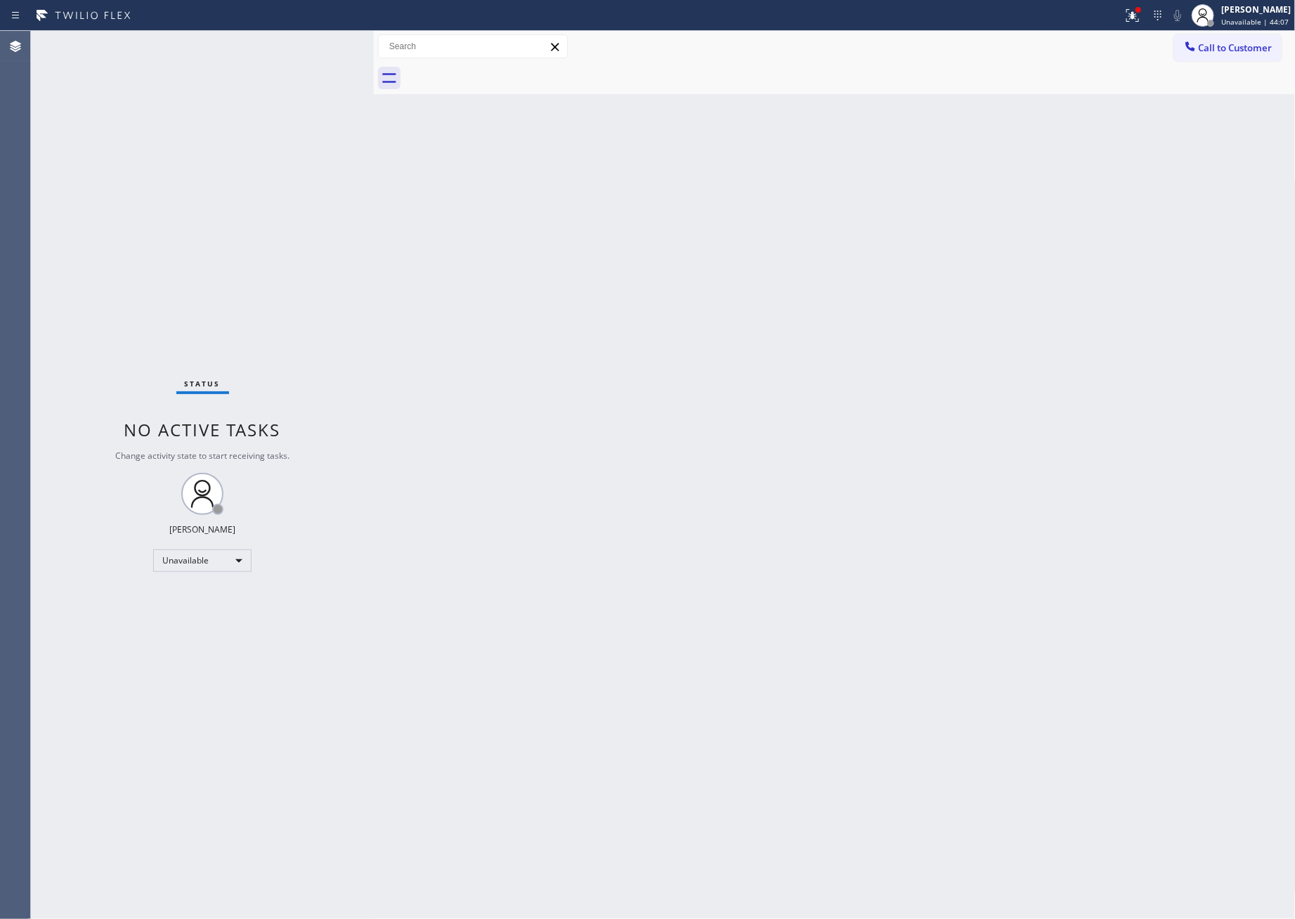
drag, startPoint x: 1200, startPoint y: 61, endPoint x: 1183, endPoint y: 64, distance: 17.8
click at [1202, 61] on div "Call to Customer Outbound call Location Home Alliance Membership Your caller id…" at bounding box center [835, 47] width 922 height 32
click at [1235, 47] on span "Call to Customer" at bounding box center [1236, 47] width 74 height 13
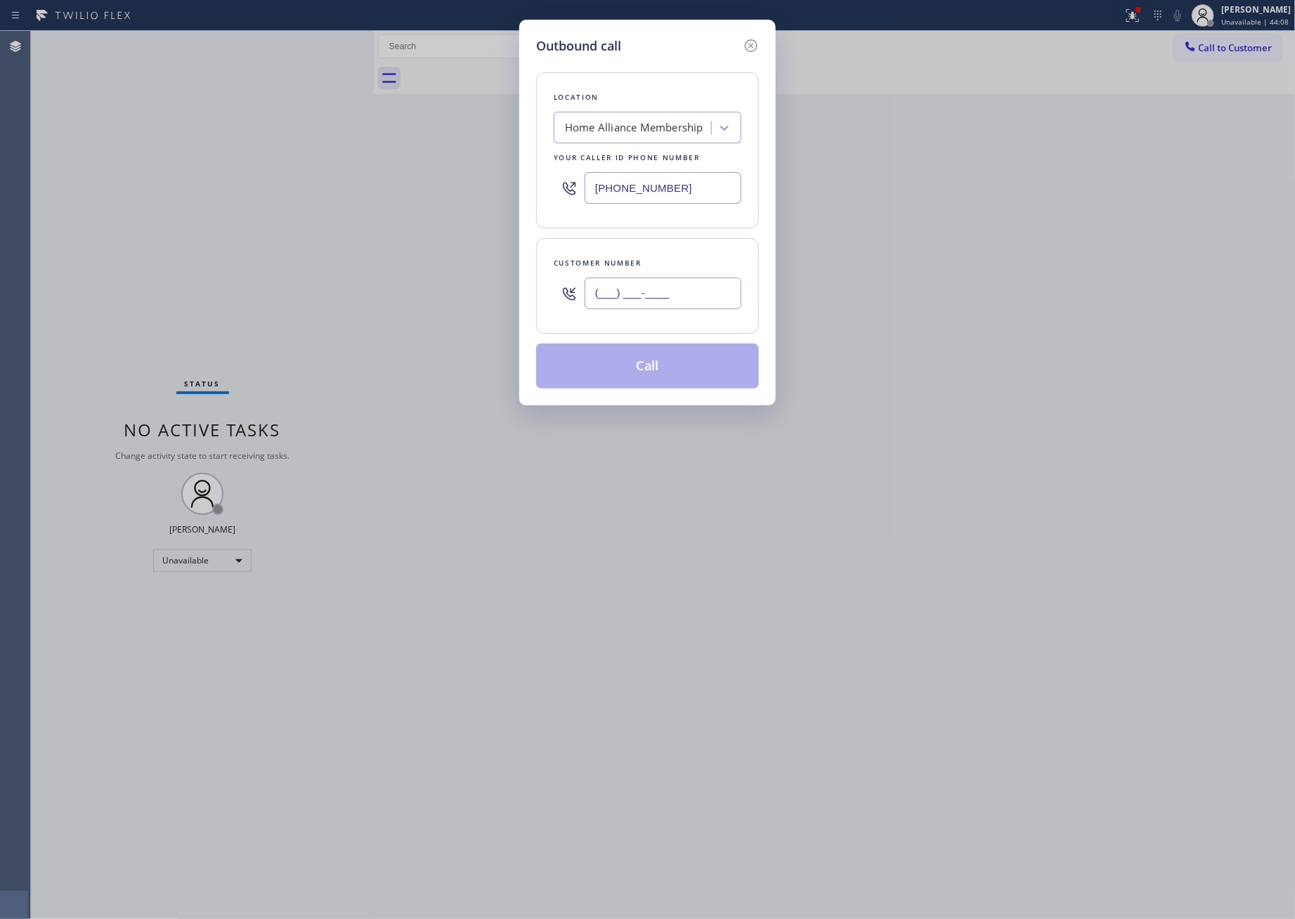
click at [675, 291] on input "(___) ___-____" at bounding box center [663, 294] width 157 height 32
paste input "915) 549-2500"
type input "(915) 549-2500"
click at [686, 386] on button "Call" at bounding box center [647, 366] width 223 height 45
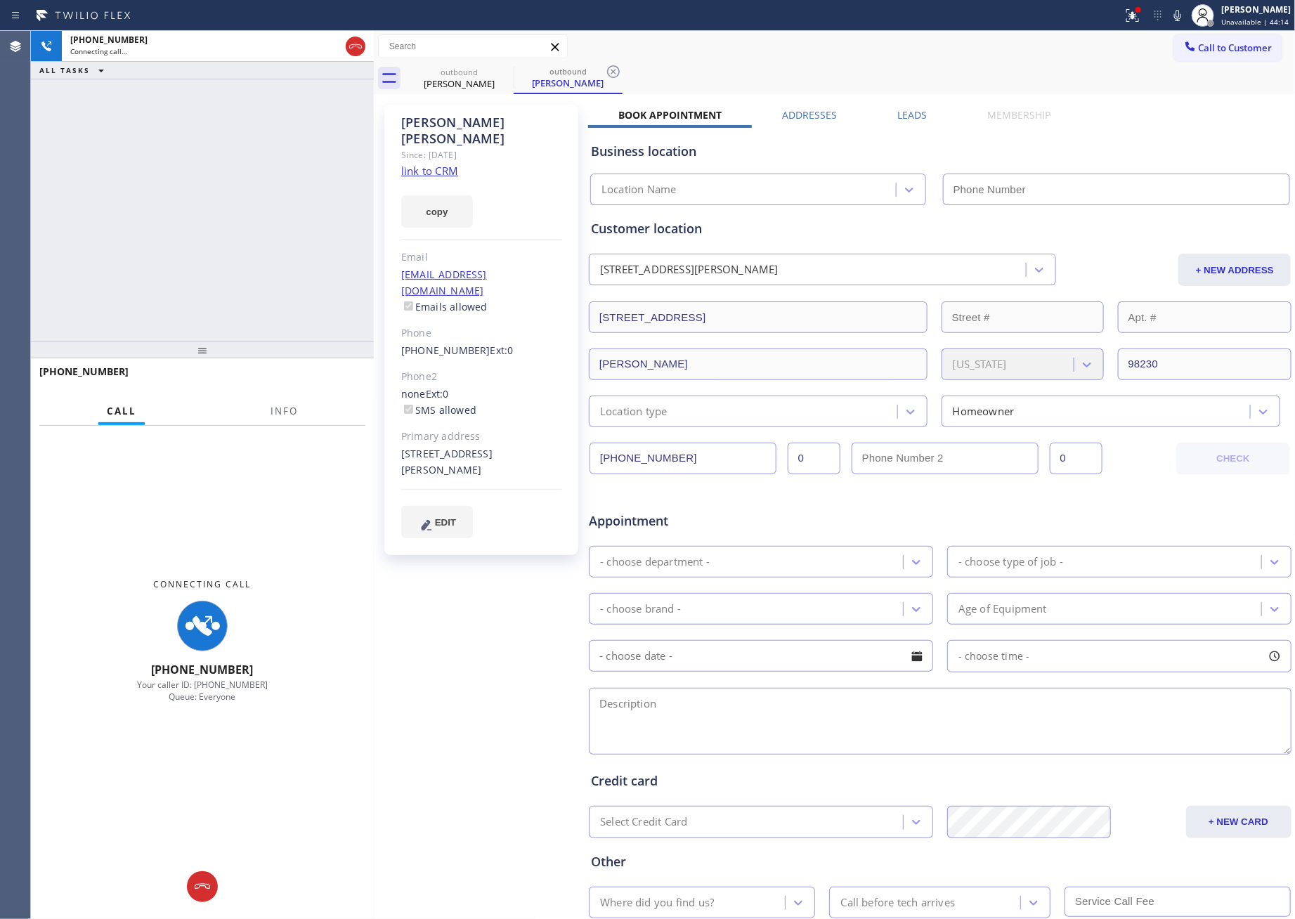
type input "[PHONE_NUMBER]"
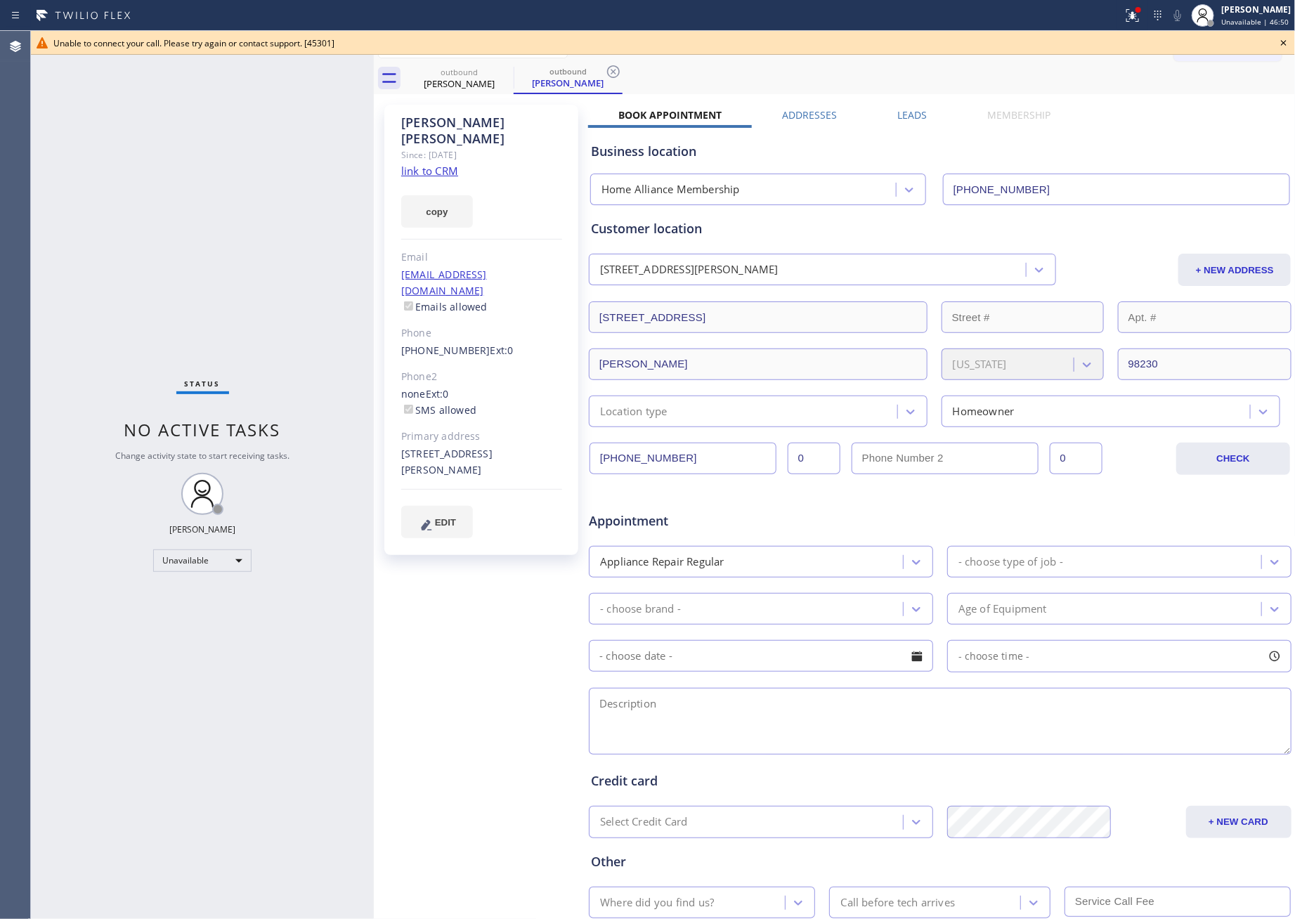
click at [342, 211] on div "Status No active tasks Change activity state to start receiving tasks. [PERSON_…" at bounding box center [202, 475] width 343 height 888
drag, startPoint x: 242, startPoint y: 188, endPoint x: 253, endPoint y: 211, distance: 25.5
click at [247, 186] on div "Status No active tasks Change activity state to start receiving tasks. [PERSON_…" at bounding box center [202, 475] width 343 height 888
click at [1235, 38] on icon at bounding box center [1284, 42] width 17 height 17
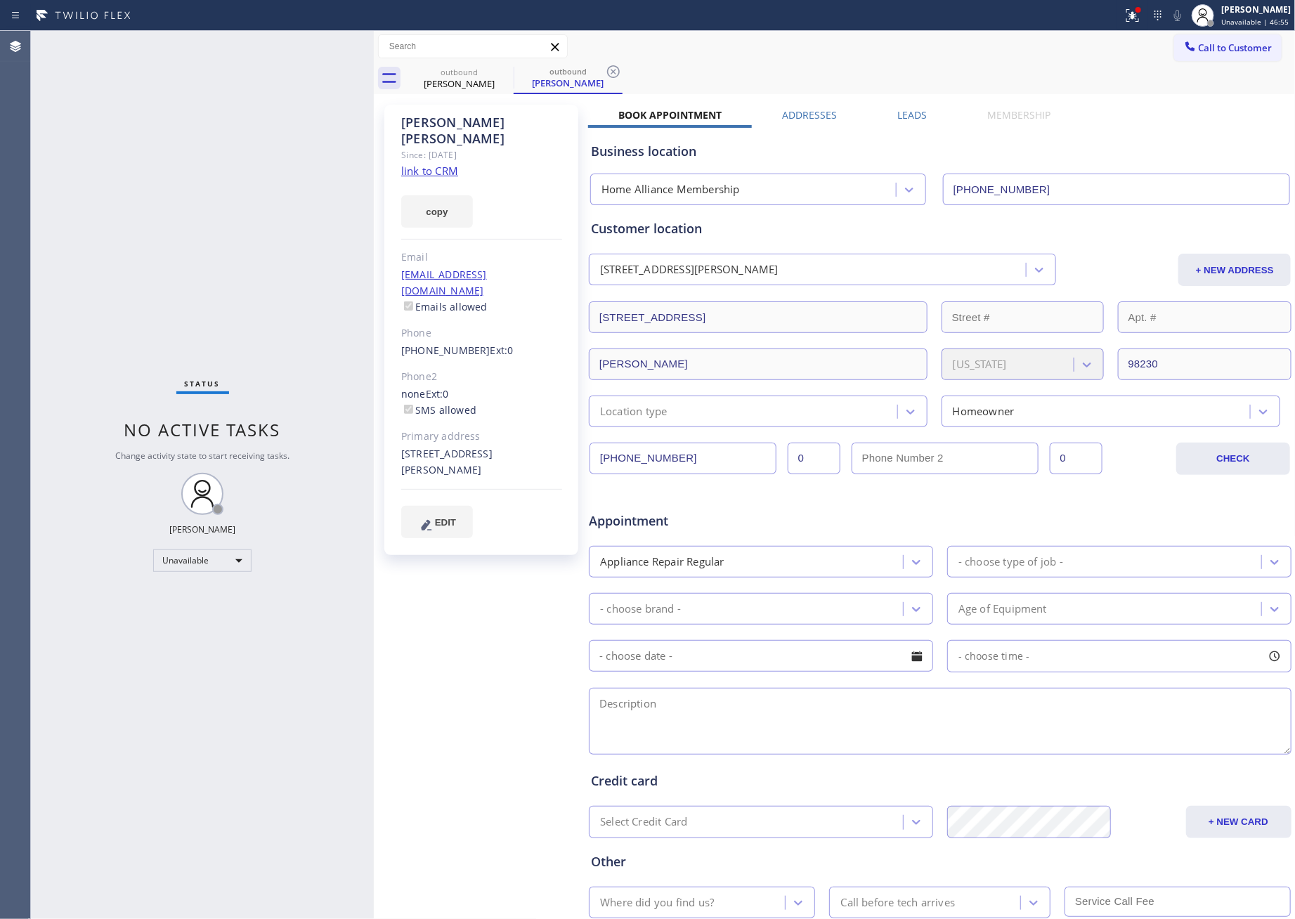
drag, startPoint x: 283, startPoint y: 205, endPoint x: 439, endPoint y: 97, distance: 188.9
click at [342, 167] on div "Status No active tasks Change activity state to start receiving tasks. [PERSON_…" at bounding box center [202, 475] width 343 height 888
drag, startPoint x: 443, startPoint y: 91, endPoint x: 452, endPoint y: 76, distance: 17.4
click at [448, 82] on div "outbound Monica Soileau" at bounding box center [459, 79] width 106 height 32
click at [509, 72] on icon at bounding box center [504, 71] width 17 height 17
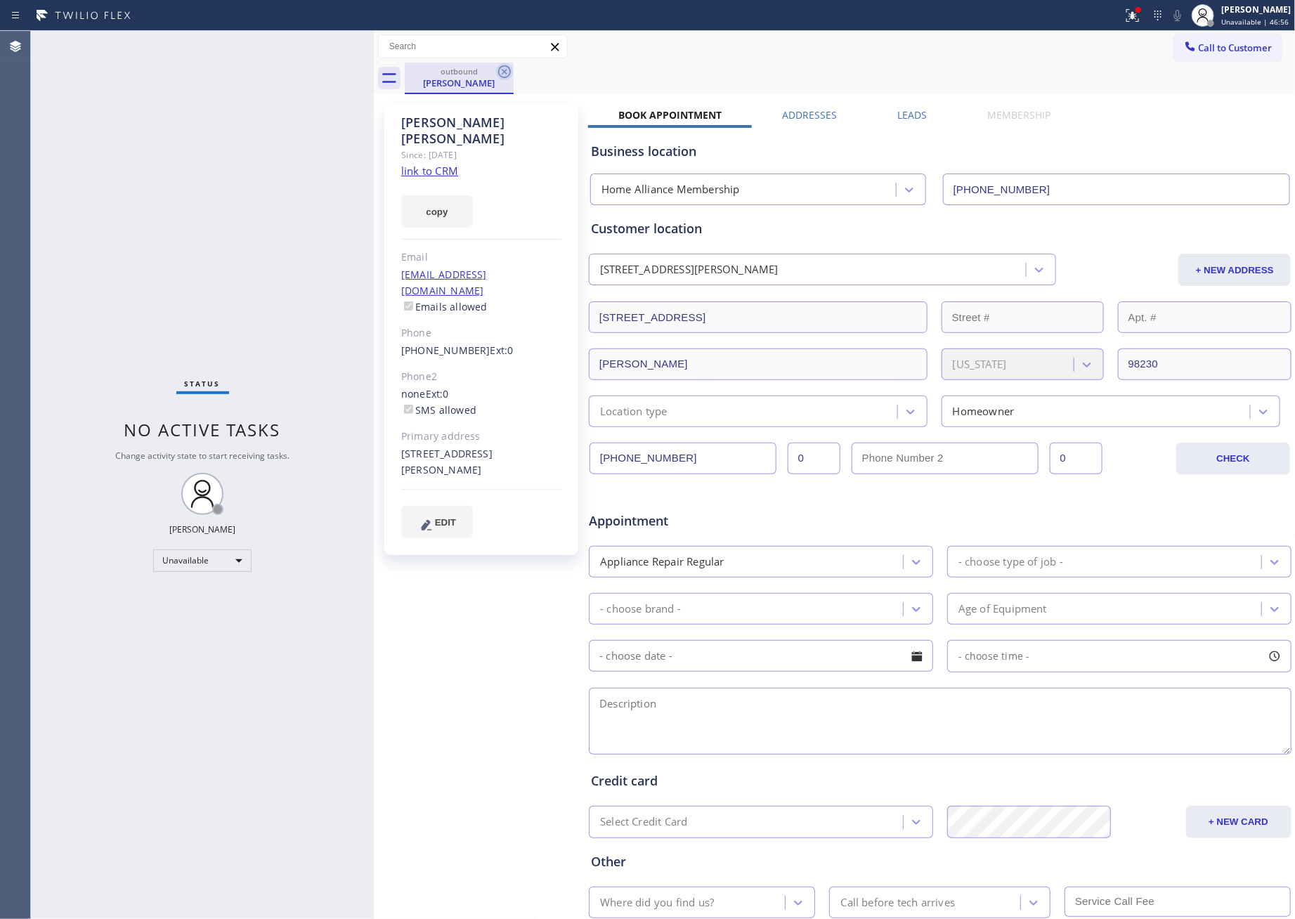
click at [506, 72] on icon at bounding box center [504, 71] width 17 height 17
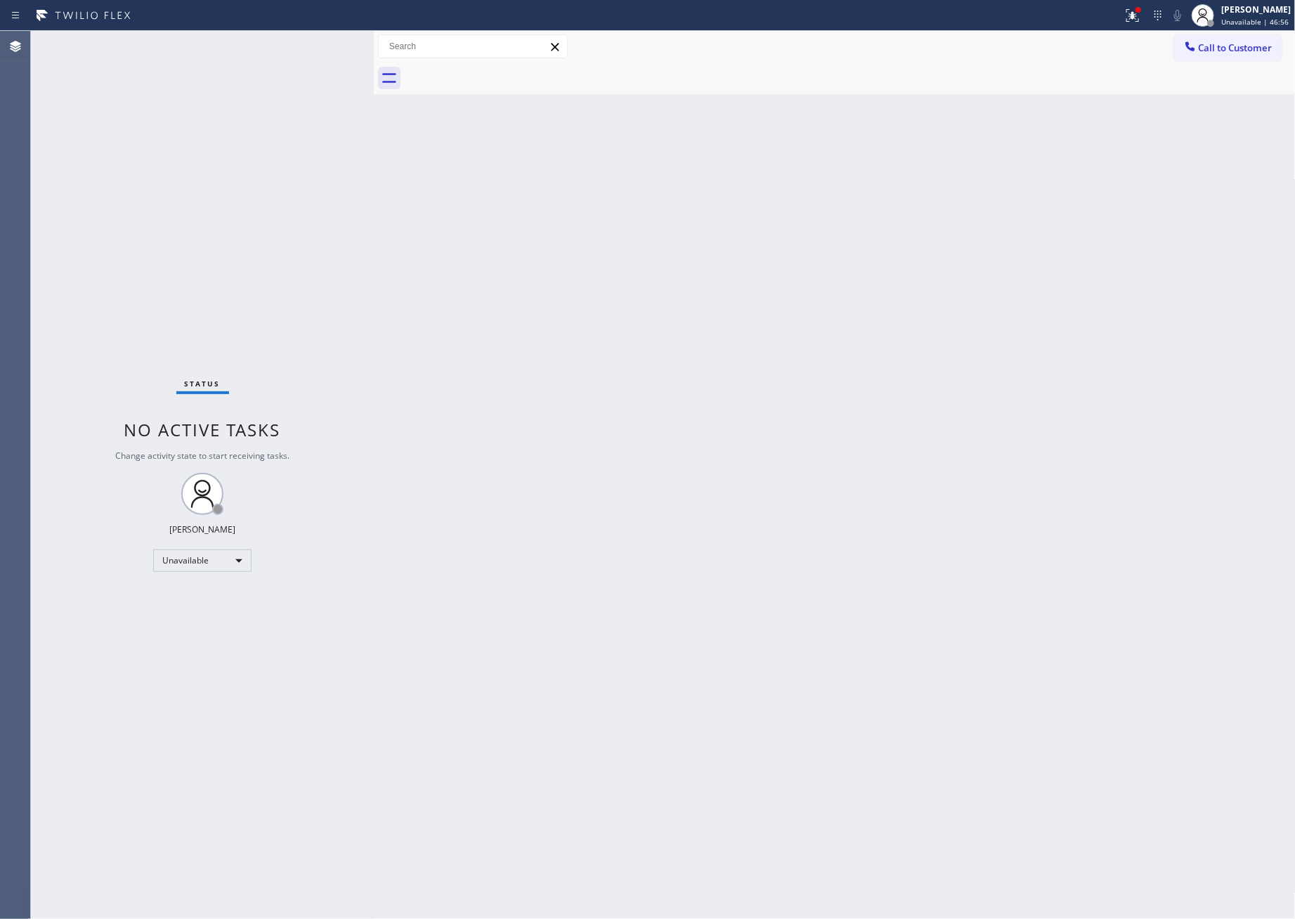
click at [506, 72] on div at bounding box center [850, 79] width 891 height 32
drag, startPoint x: 1254, startPoint y: 48, endPoint x: 1215, endPoint y: 66, distance: 43.1
click at [1235, 48] on span "Call to Customer" at bounding box center [1236, 47] width 74 height 13
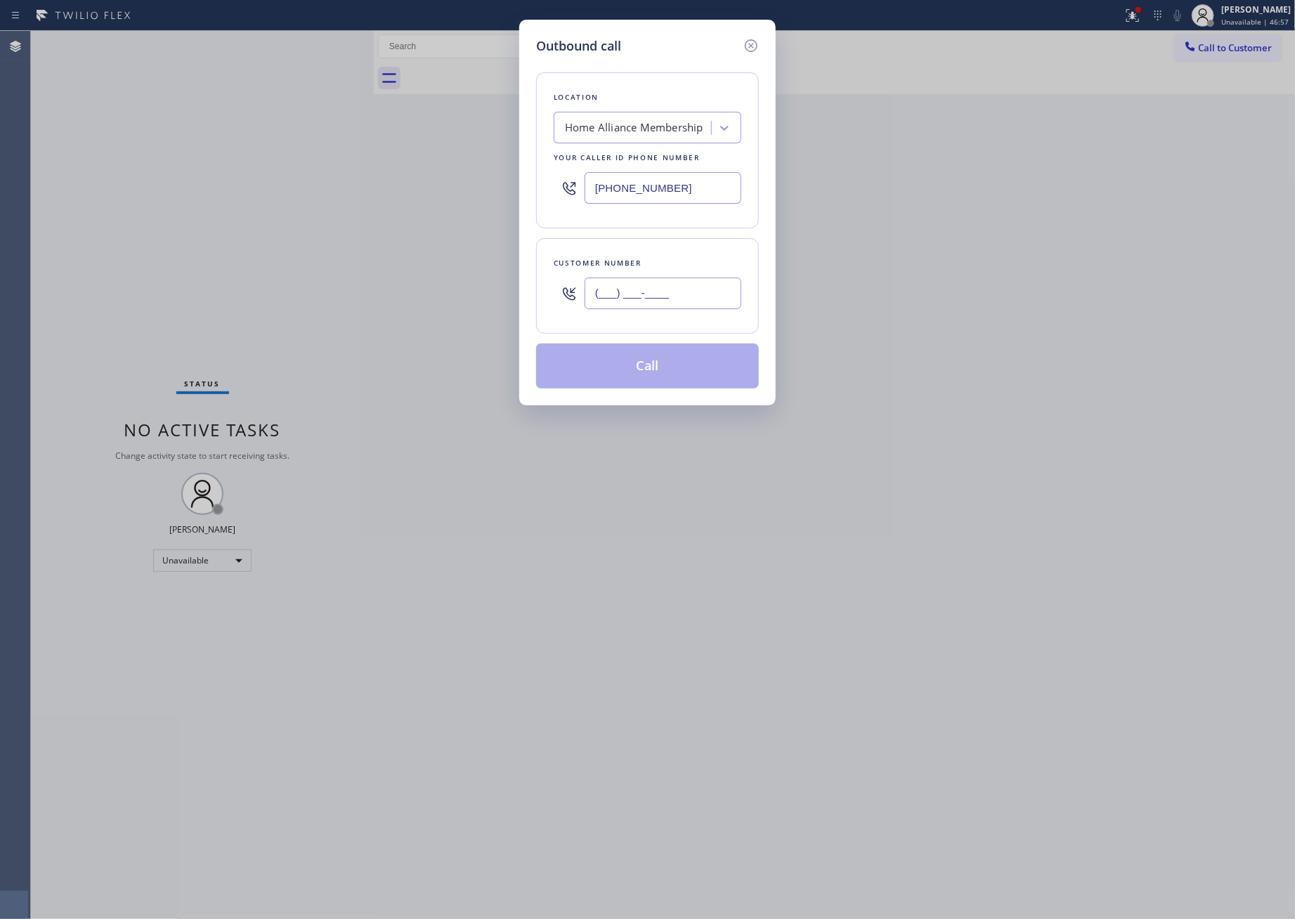
click at [675, 292] on input "(___) ___-____" at bounding box center [663, 294] width 157 height 32
paste input "925) 499-1868"
type input "(925) 499-1868"
click at [685, 375] on button "Call" at bounding box center [647, 366] width 223 height 45
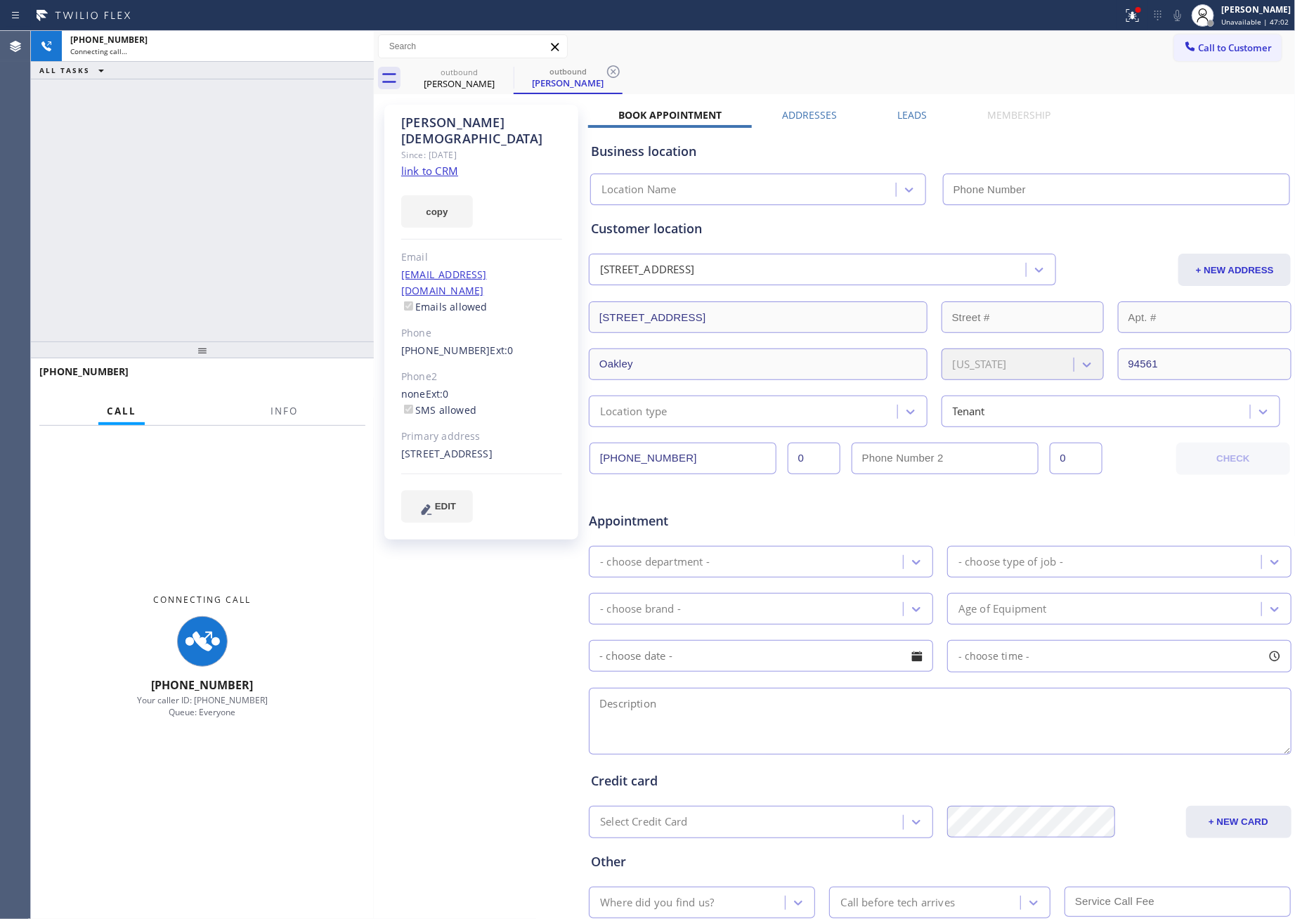
click at [193, 202] on div "+19254991868 Connecting call… ALL TASKS ALL TASKS ACTIVE TASKS TASKS IN WRAP UP" at bounding box center [202, 186] width 343 height 311
click at [202, 205] on div "+19254991868 Connecting call… ALL TASKS ALL TASKS ACTIVE TASKS TASKS IN WRAP UP" at bounding box center [202, 186] width 343 height 311
type input "[PHONE_NUMBER]"
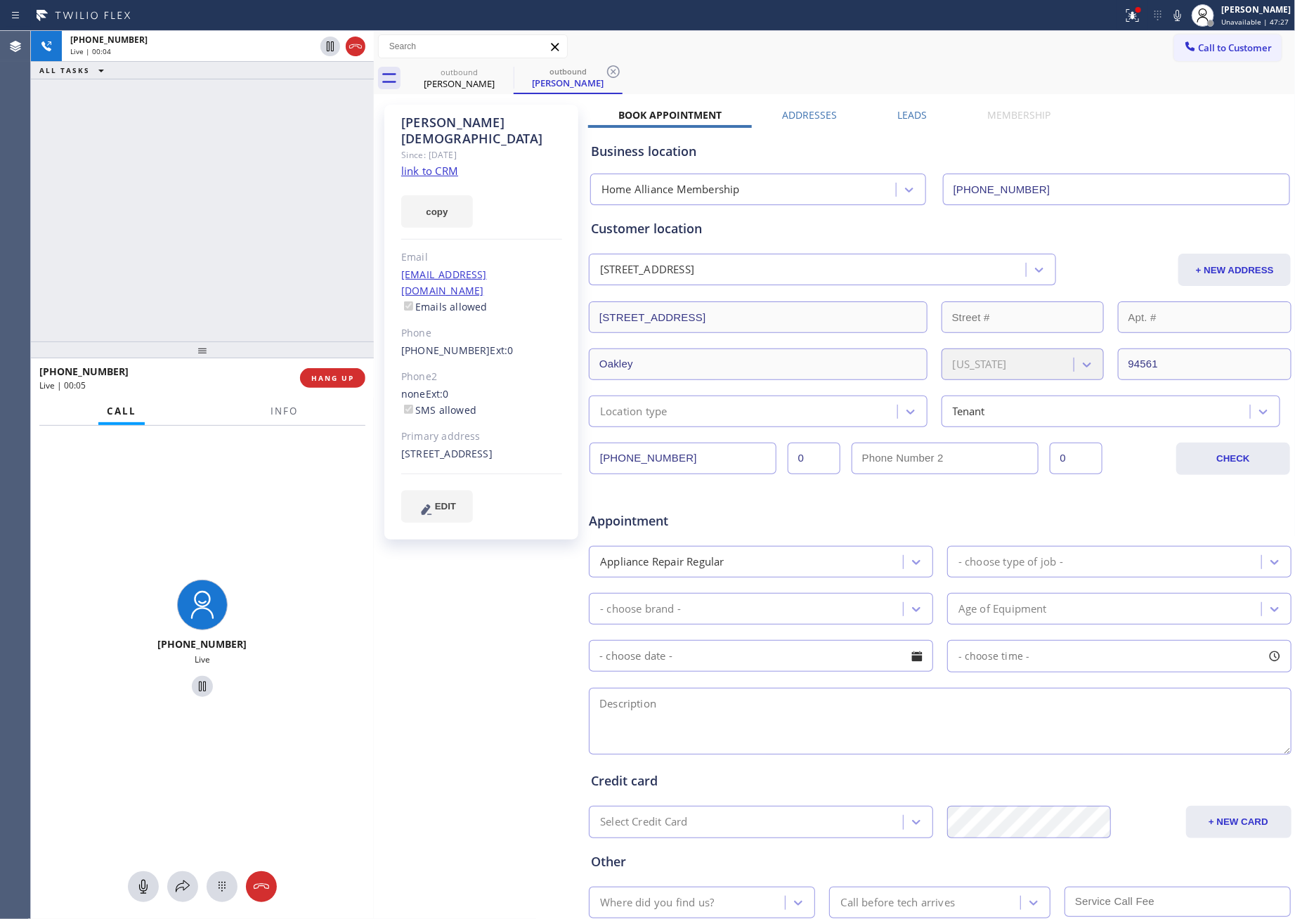
click at [422, 164] on link "link to CRM" at bounding box center [429, 171] width 57 height 14
drag, startPoint x: 264, startPoint y: 199, endPoint x: 608, endPoint y: 133, distance: 350.6
click at [301, 197] on div "+19254991868 Live | 00:05 ALL TASKS ALL TASKS ACTIVE TASKS TASKS IN WRAP UP" at bounding box center [202, 186] width 343 height 311
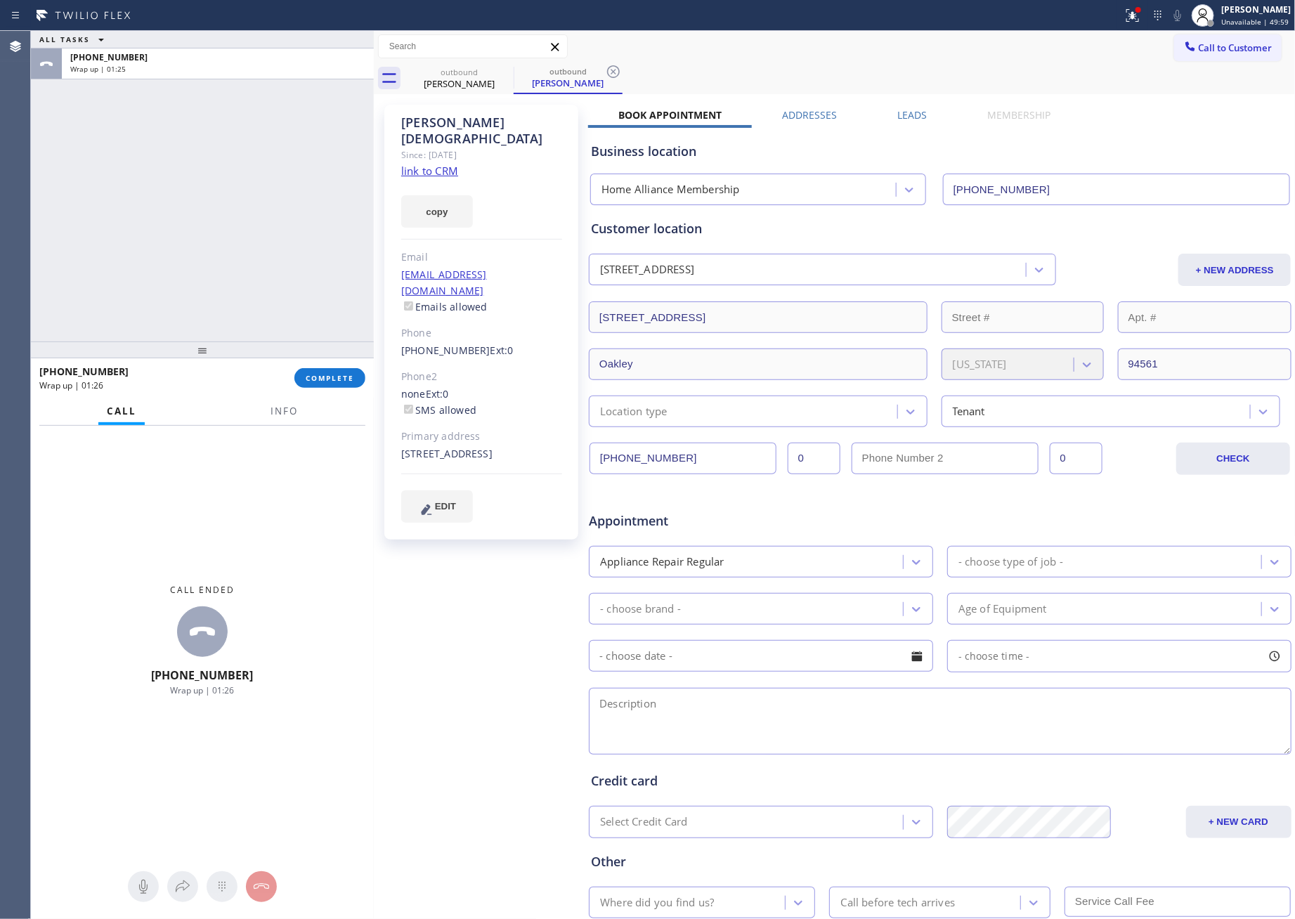
click at [247, 256] on div "ALL TASKS ALL TASKS ACTIVE TASKS TASKS IN WRAP UP +19254991868 Wrap up | 01:25" at bounding box center [202, 186] width 343 height 311
drag, startPoint x: 331, startPoint y: 289, endPoint x: 306, endPoint y: 450, distance: 162.8
click at [329, 296] on div "ALL TASKS ALL TASKS ACTIVE TASKS TASKS IN WRAP UP +19254991868 Wrap up | 01:26" at bounding box center [202, 186] width 343 height 311
click at [327, 377] on span "COMPLETE" at bounding box center [330, 378] width 48 height 10
drag, startPoint x: 217, startPoint y: 136, endPoint x: 214, endPoint y: 178, distance: 42.3
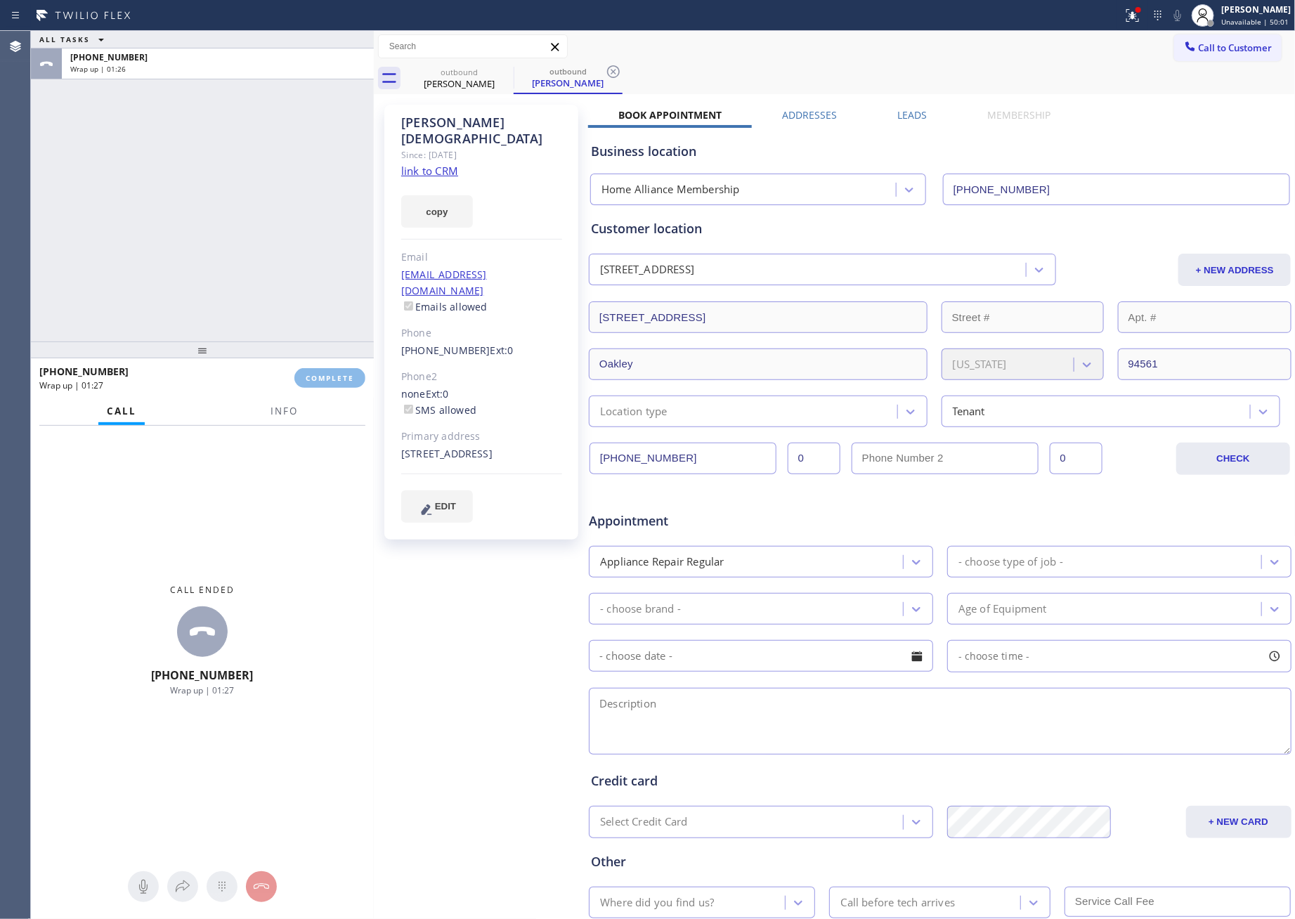
click at [218, 138] on div "ALL TASKS ALL TASKS ACTIVE TASKS TASKS IN WRAP UP +19254991868 Wrap up | 01:26" at bounding box center [202, 186] width 343 height 311
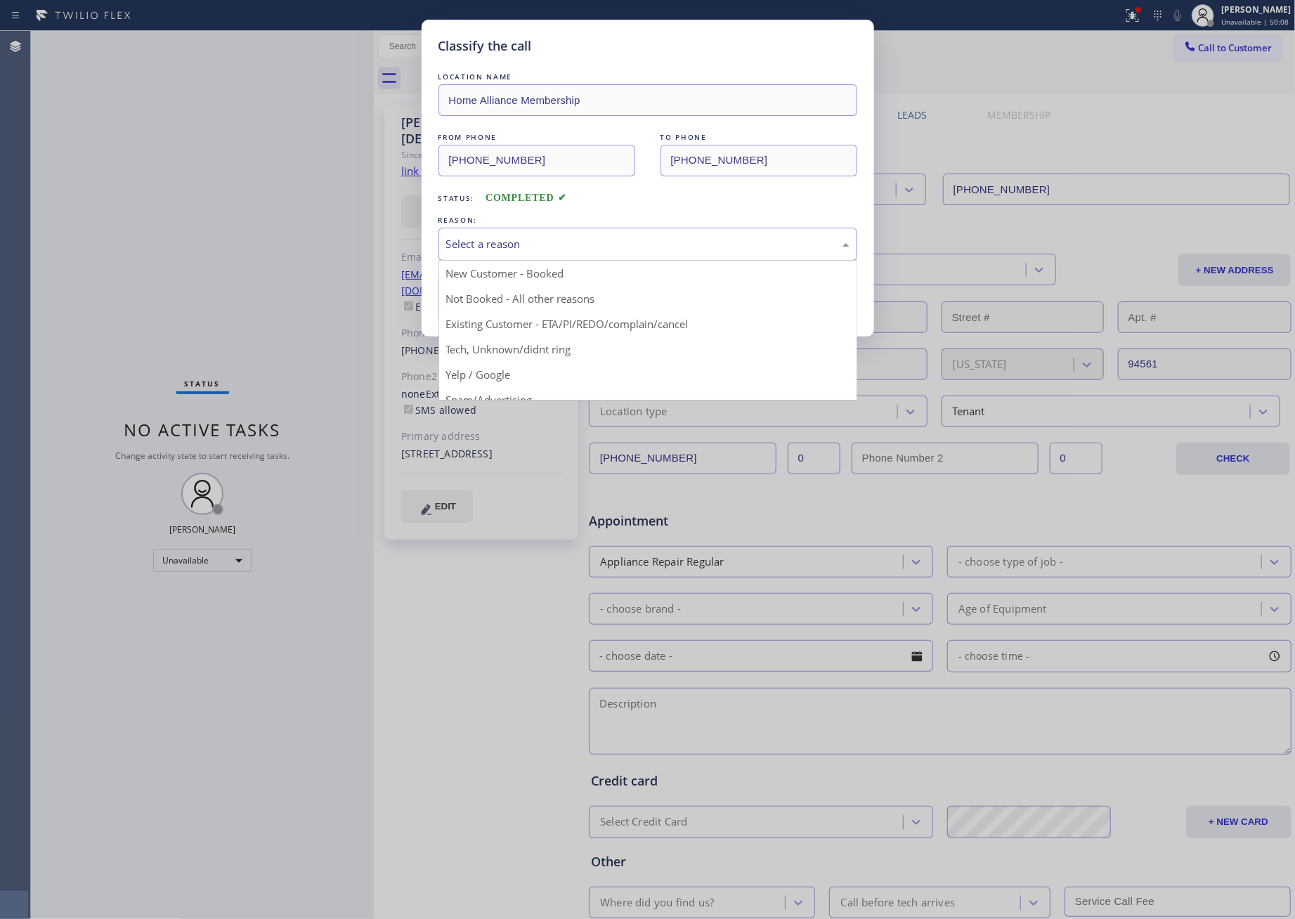
click at [599, 245] on div "Select a reason" at bounding box center [647, 244] width 403 height 16
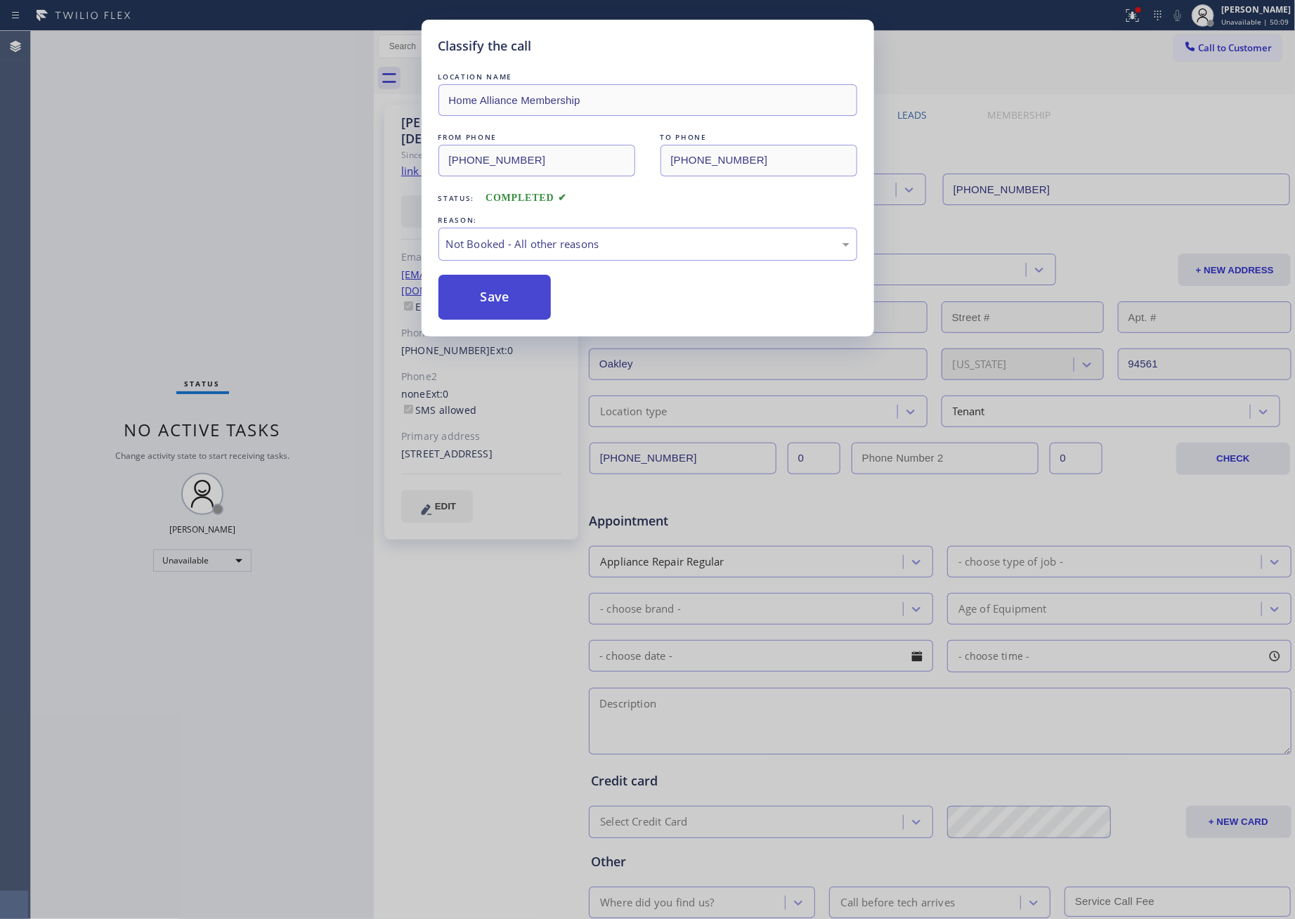
click at [481, 304] on button "Save" at bounding box center [495, 297] width 113 height 45
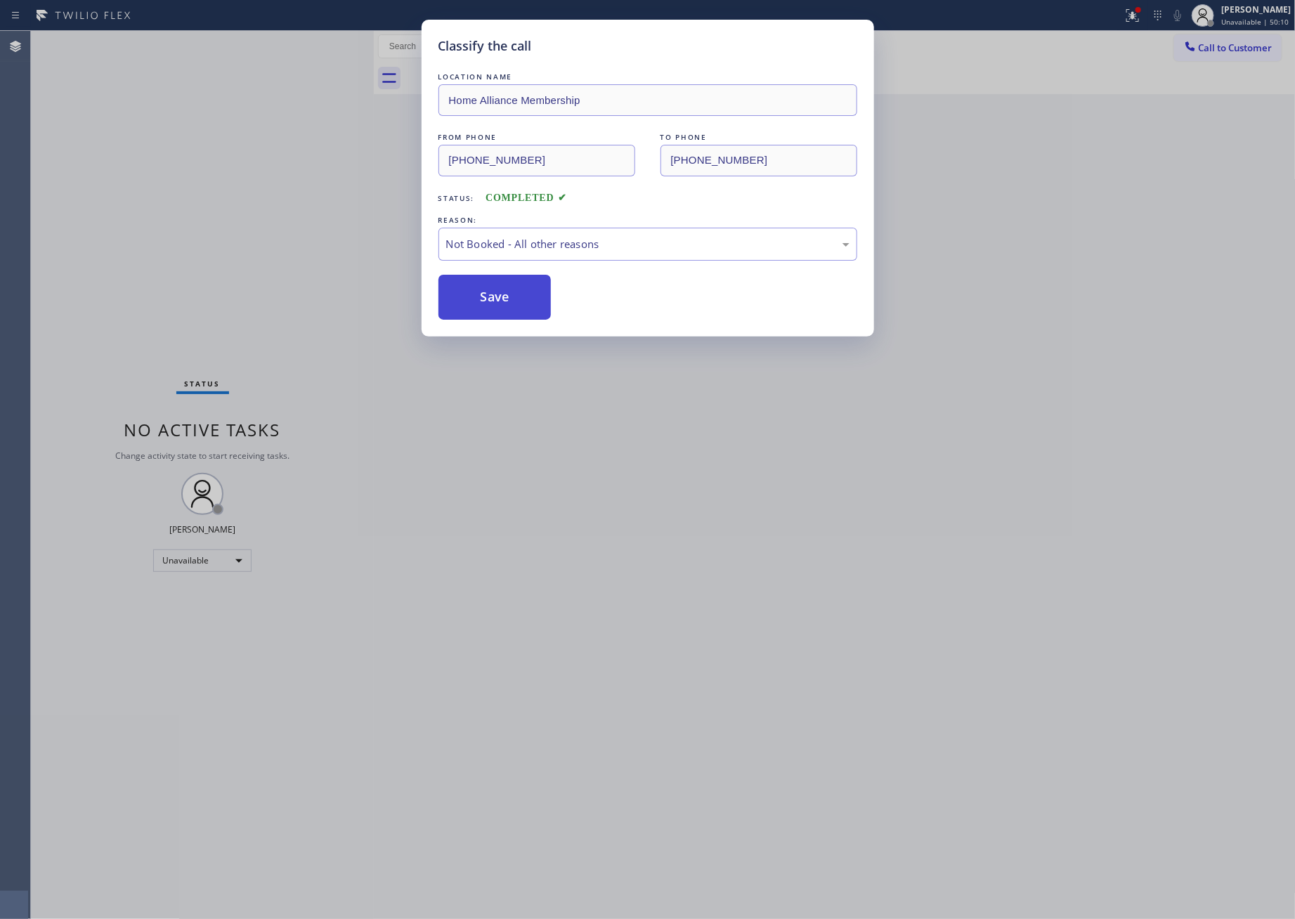
click at [483, 304] on button "Save" at bounding box center [495, 297] width 113 height 45
click at [96, 209] on div "Classify the call LOCATION NAME Home Alliance Membership FROM PHONE (855) 946-3…" at bounding box center [647, 459] width 1295 height 919
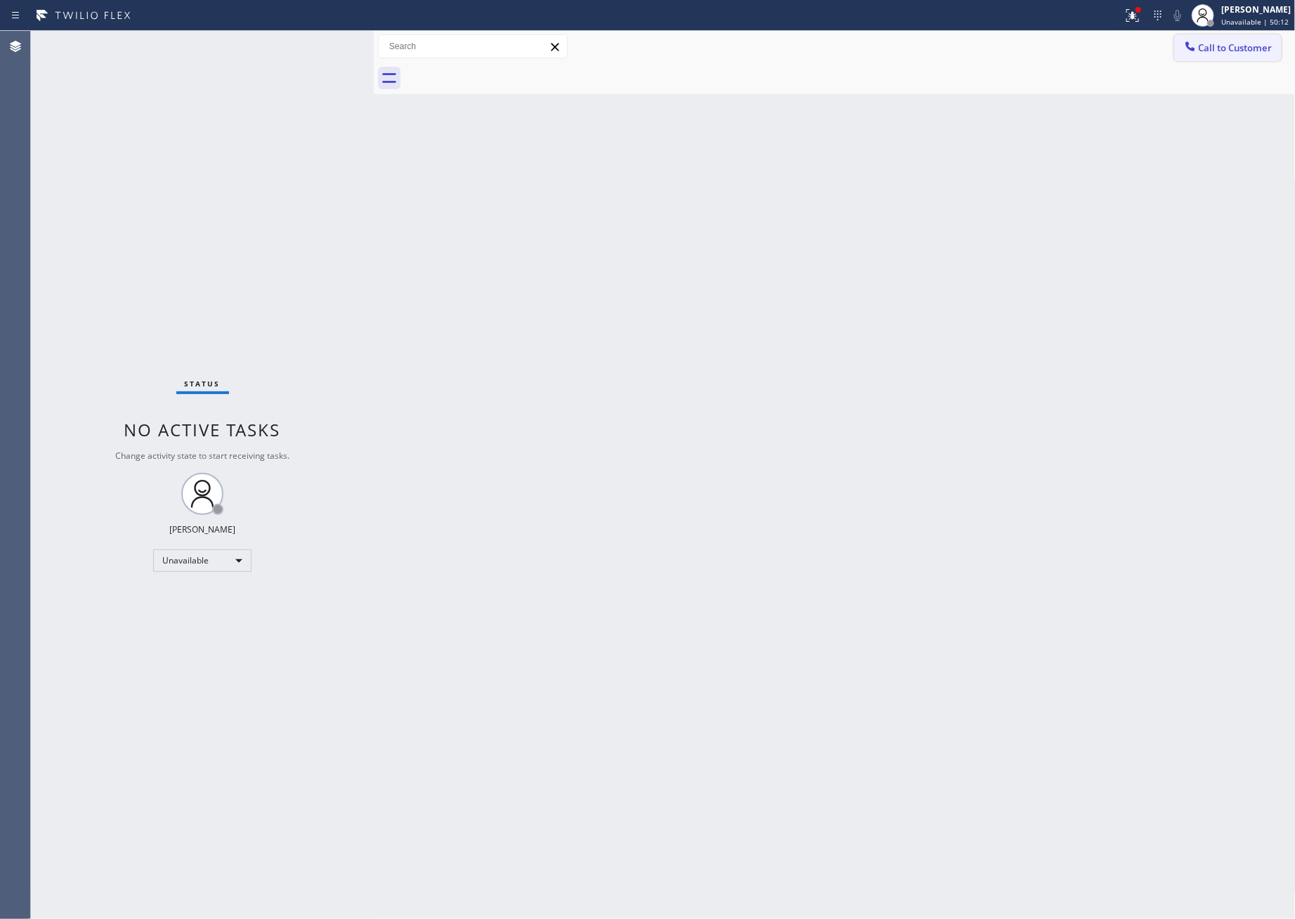
click at [1190, 47] on icon at bounding box center [1190, 46] width 14 height 14
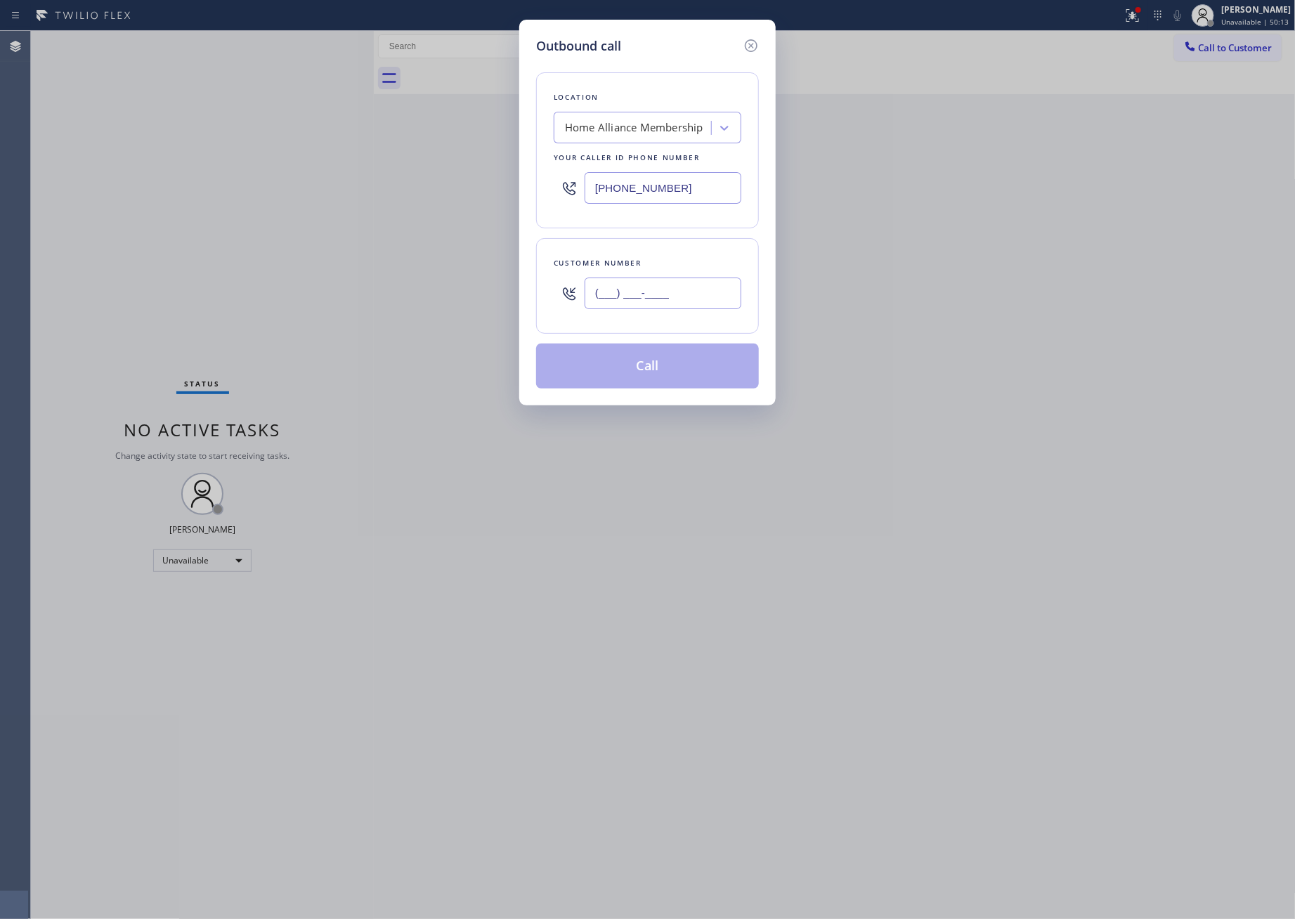
click at [707, 289] on input "(___) ___-____" at bounding box center [663, 294] width 157 height 32
paste input "512) 739-1314"
type input "(512) 739-1314"
click at [689, 374] on button "Call" at bounding box center [647, 366] width 223 height 45
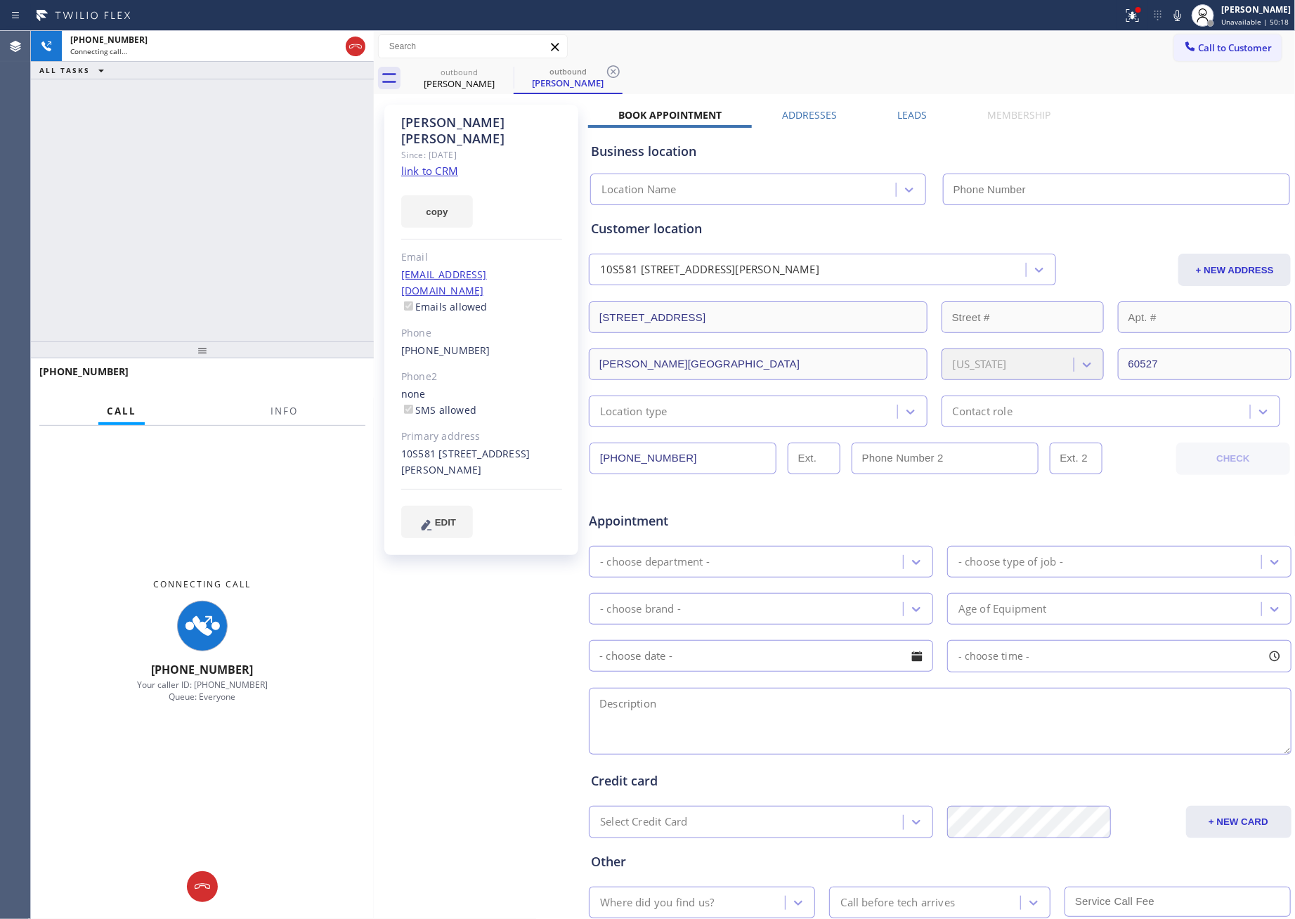
type input "[PHONE_NUMBER]"
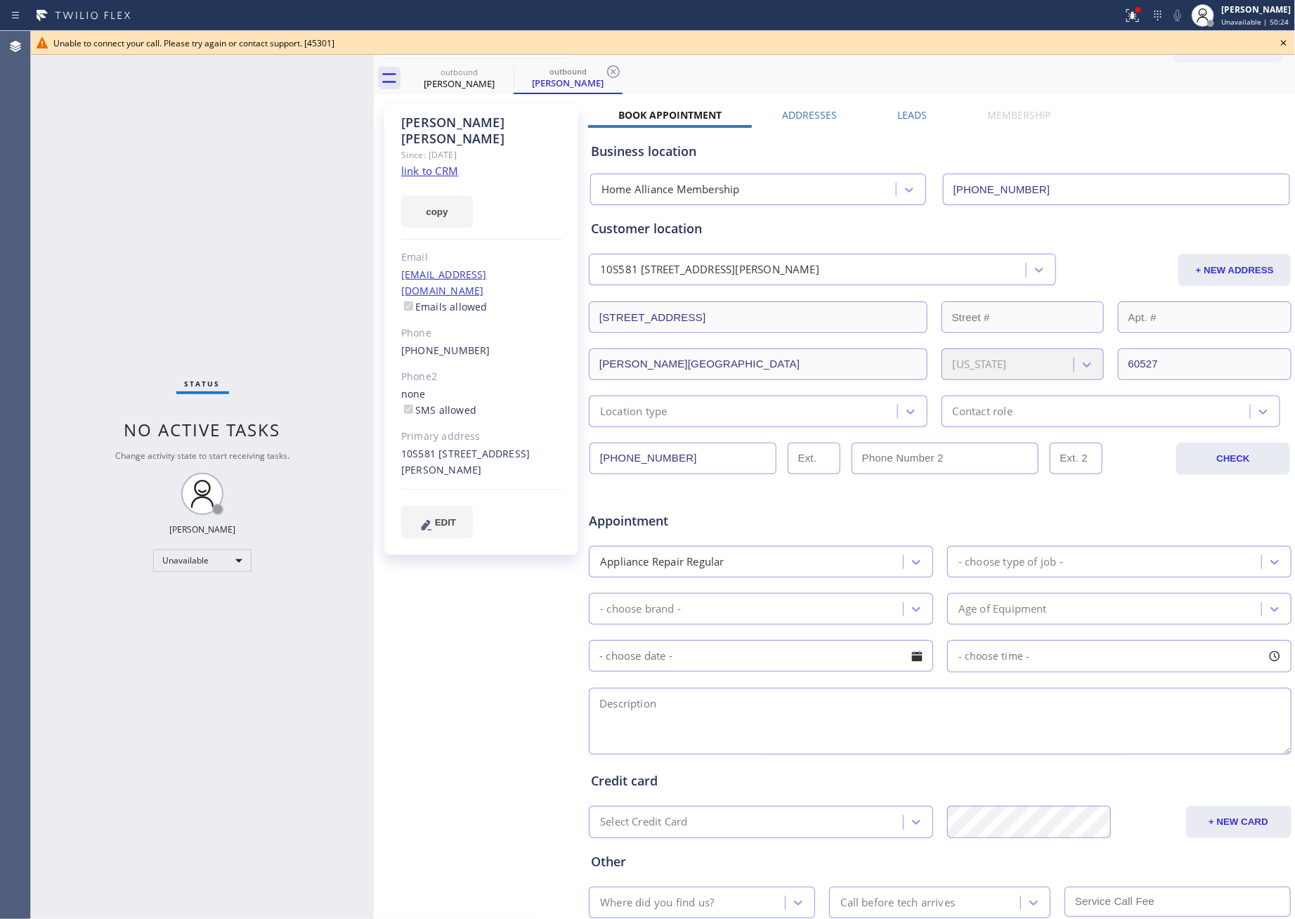
drag, startPoint x: 178, startPoint y: 184, endPoint x: 184, endPoint y: 194, distance: 11.7
click at [179, 186] on div "Status No active tasks Change activity state to start receiving tasks. [PERSON_…" at bounding box center [202, 475] width 343 height 888
drag, startPoint x: 186, startPoint y: 237, endPoint x: 1280, endPoint y: 466, distance: 1118.6
click at [219, 254] on div "Status No active tasks Change activity state to start receiving tasks. [PERSON_…" at bounding box center [202, 475] width 343 height 888
click at [500, 68] on icon at bounding box center [504, 71] width 17 height 17
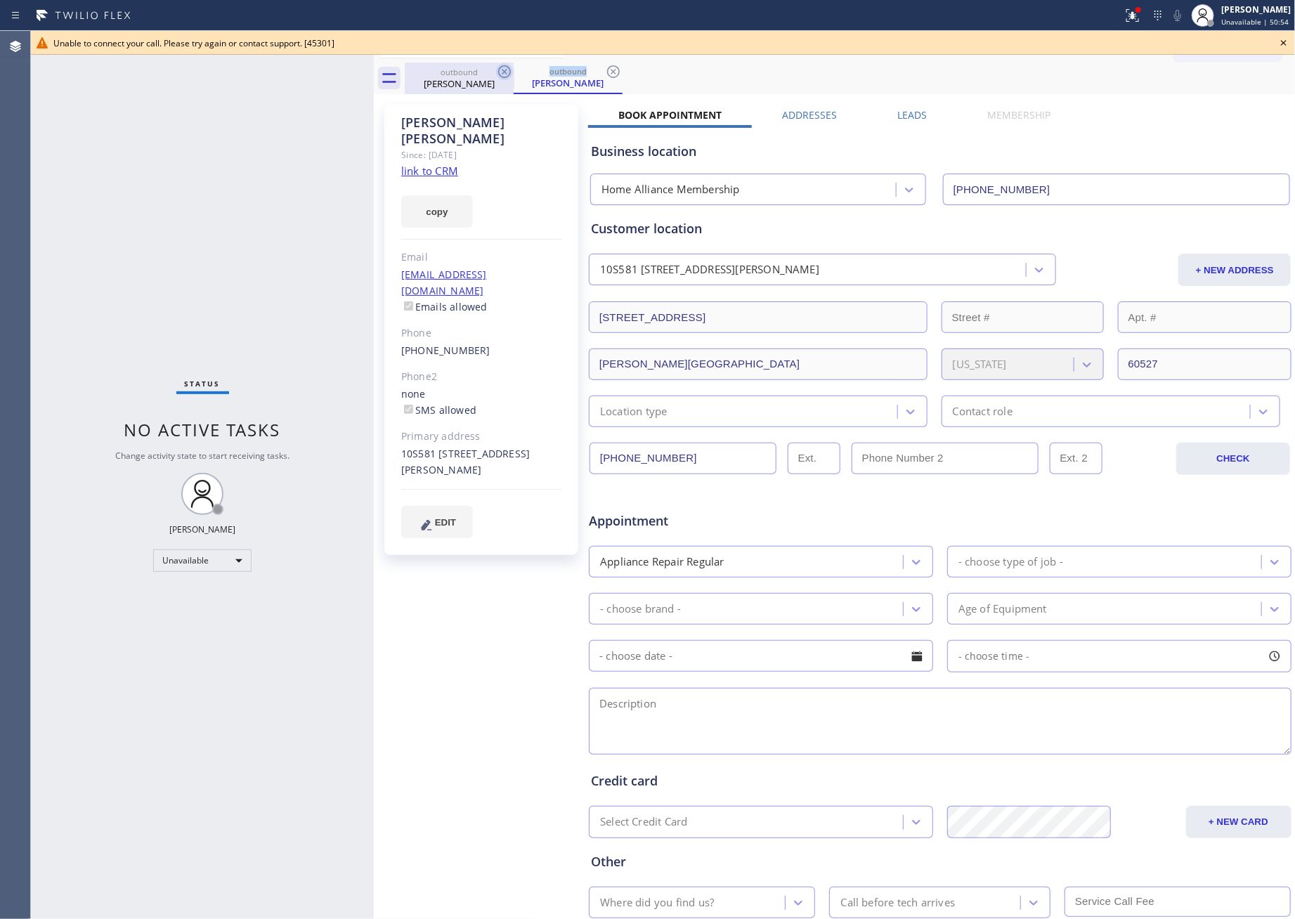
click at [500, 68] on icon at bounding box center [504, 71] width 17 height 17
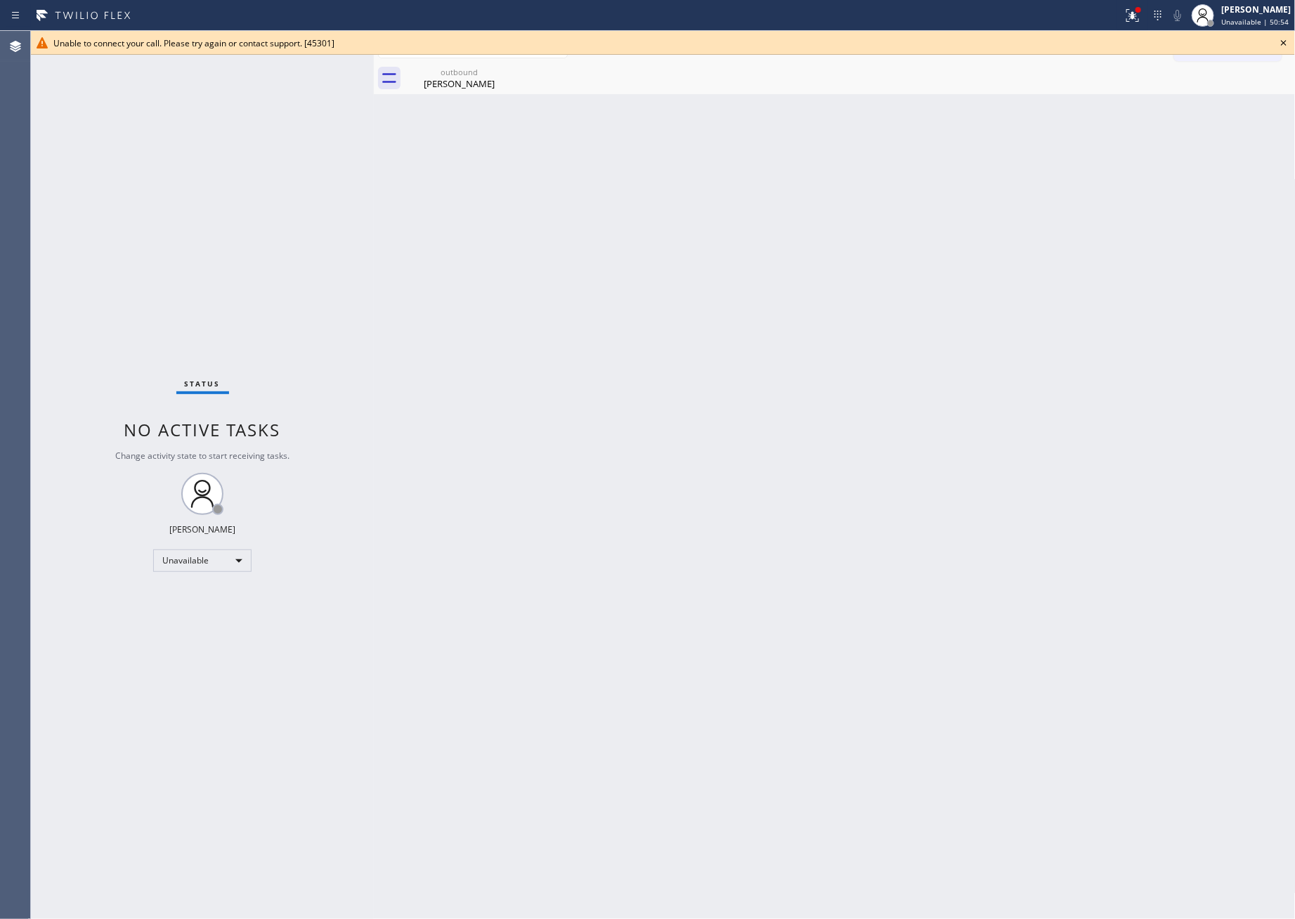
click at [0, 0] on icon at bounding box center [0, 0] width 0 height 0
click at [1235, 42] on icon at bounding box center [1284, 43] width 6 height 6
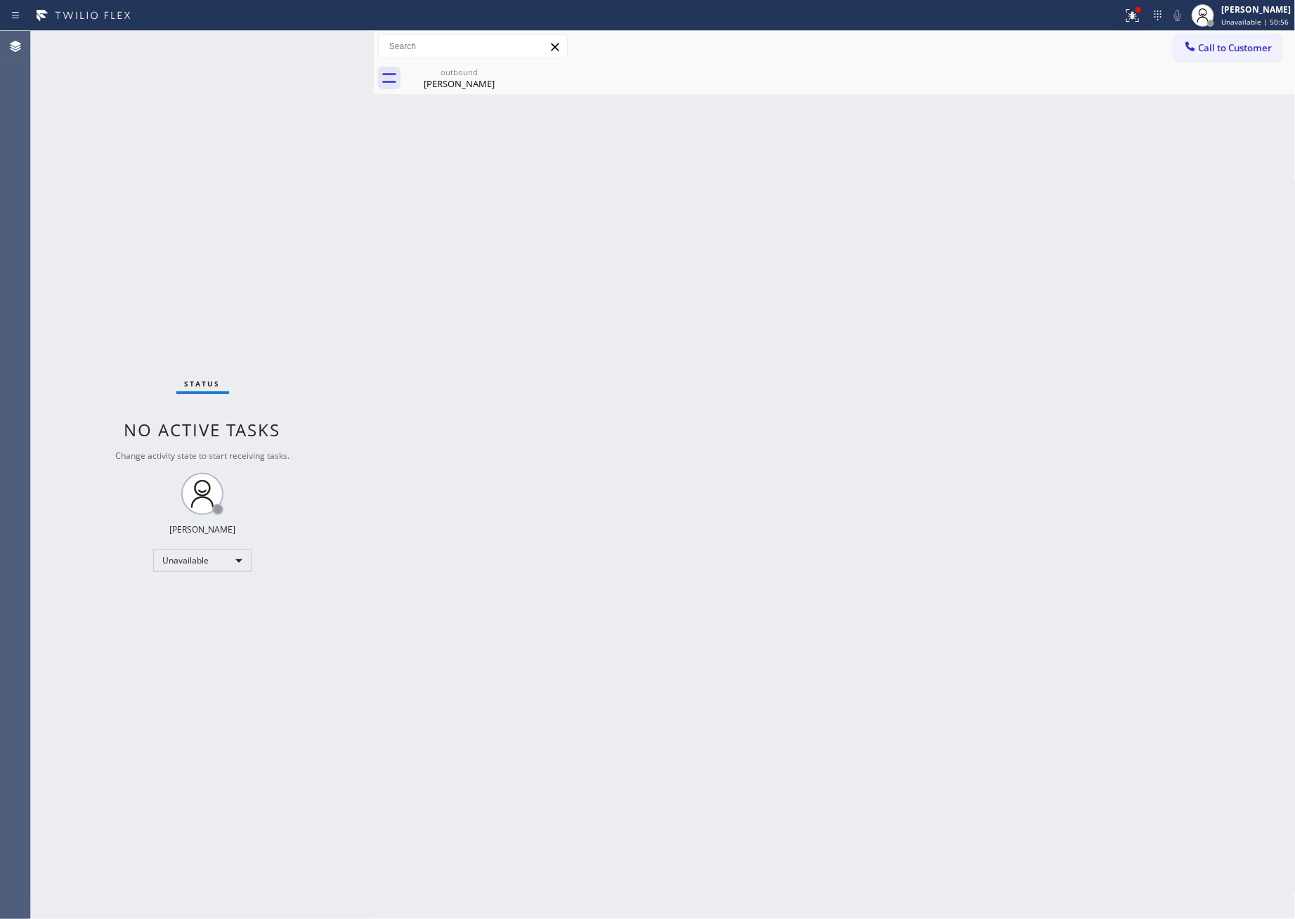
drag, startPoint x: 1217, startPoint y: 53, endPoint x: 1200, endPoint y: 70, distance: 23.4
click at [1219, 53] on span "Call to Customer" at bounding box center [1236, 47] width 74 height 13
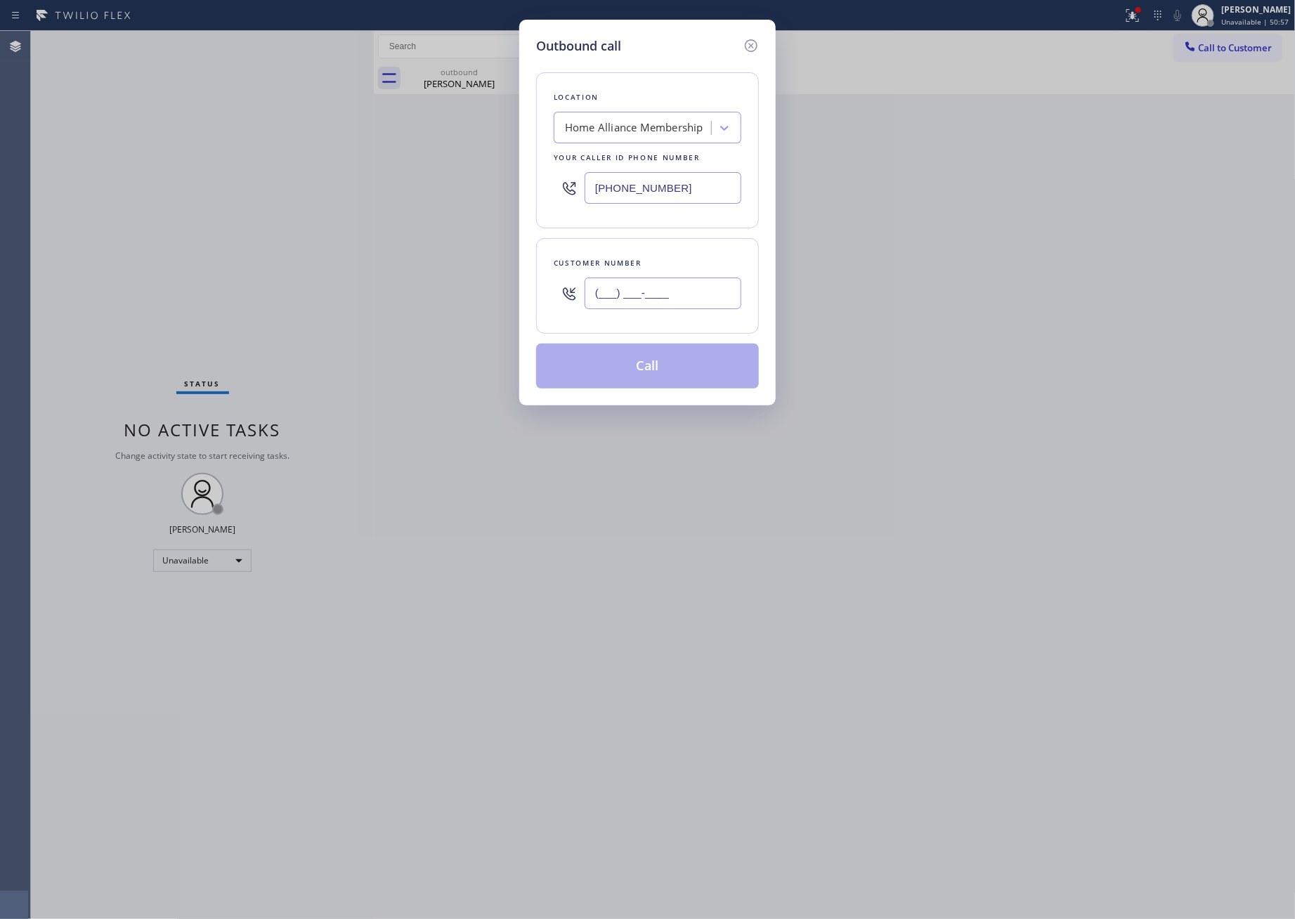
click at [711, 289] on input "(___) ___-____" at bounding box center [663, 294] width 157 height 32
paste input "414) 698-9645"
type input "(414) 698-9645"
click at [681, 376] on button "Call" at bounding box center [647, 366] width 223 height 45
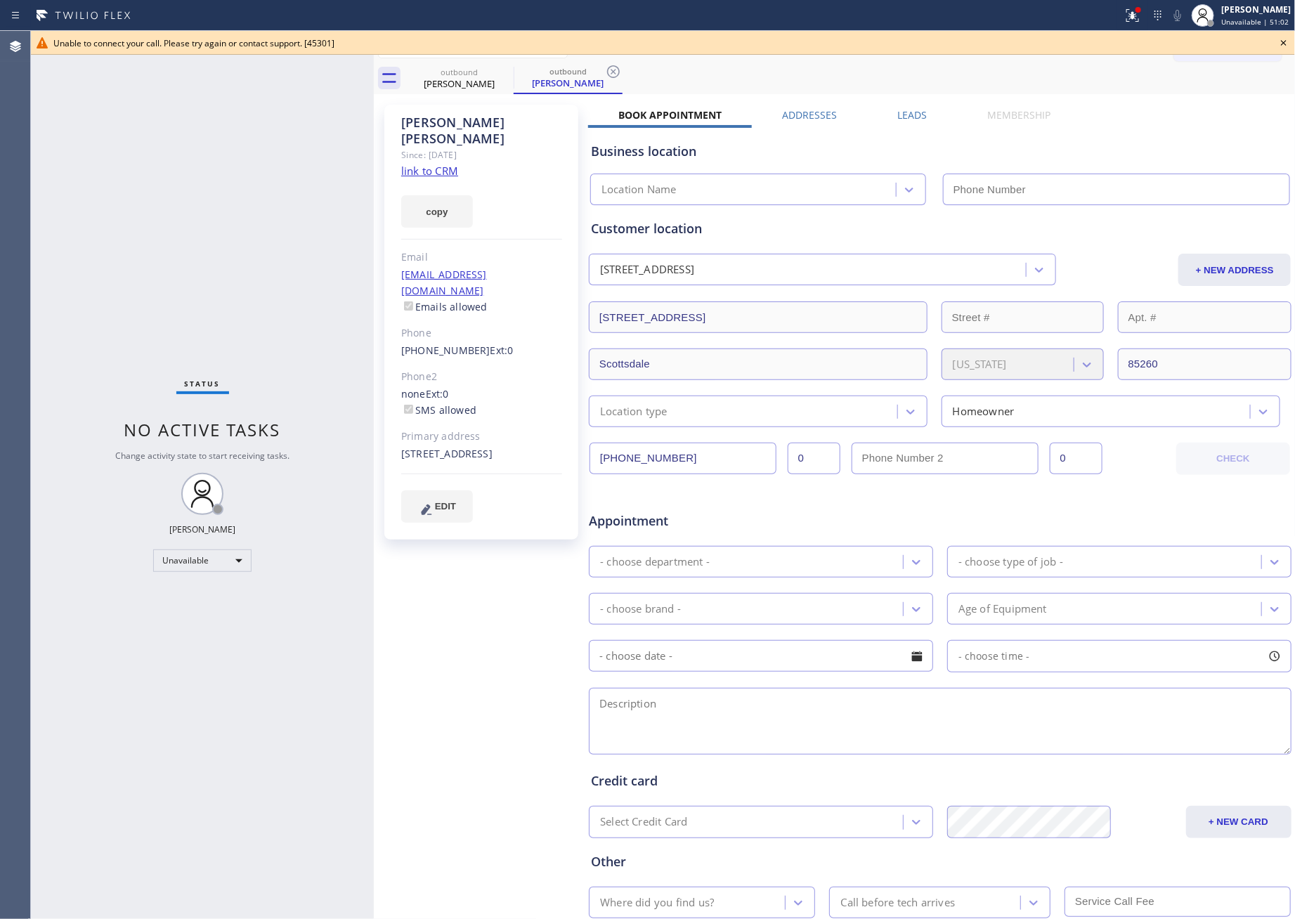
click at [193, 260] on div "Status No active tasks Change activity state to start receiving tasks. [PERSON_…" at bounding box center [202, 475] width 343 height 888
click at [200, 264] on div "Status No active tasks Change activity state to start receiving tasks. [PERSON_…" at bounding box center [202, 475] width 343 height 888
type input "[PHONE_NUMBER]"
drag, startPoint x: 281, startPoint y: 280, endPoint x: 1191, endPoint y: 103, distance: 927.1
click at [320, 275] on div "Status No active tasks Change activity state to start receiving tasks. [PERSON_…" at bounding box center [202, 475] width 343 height 888
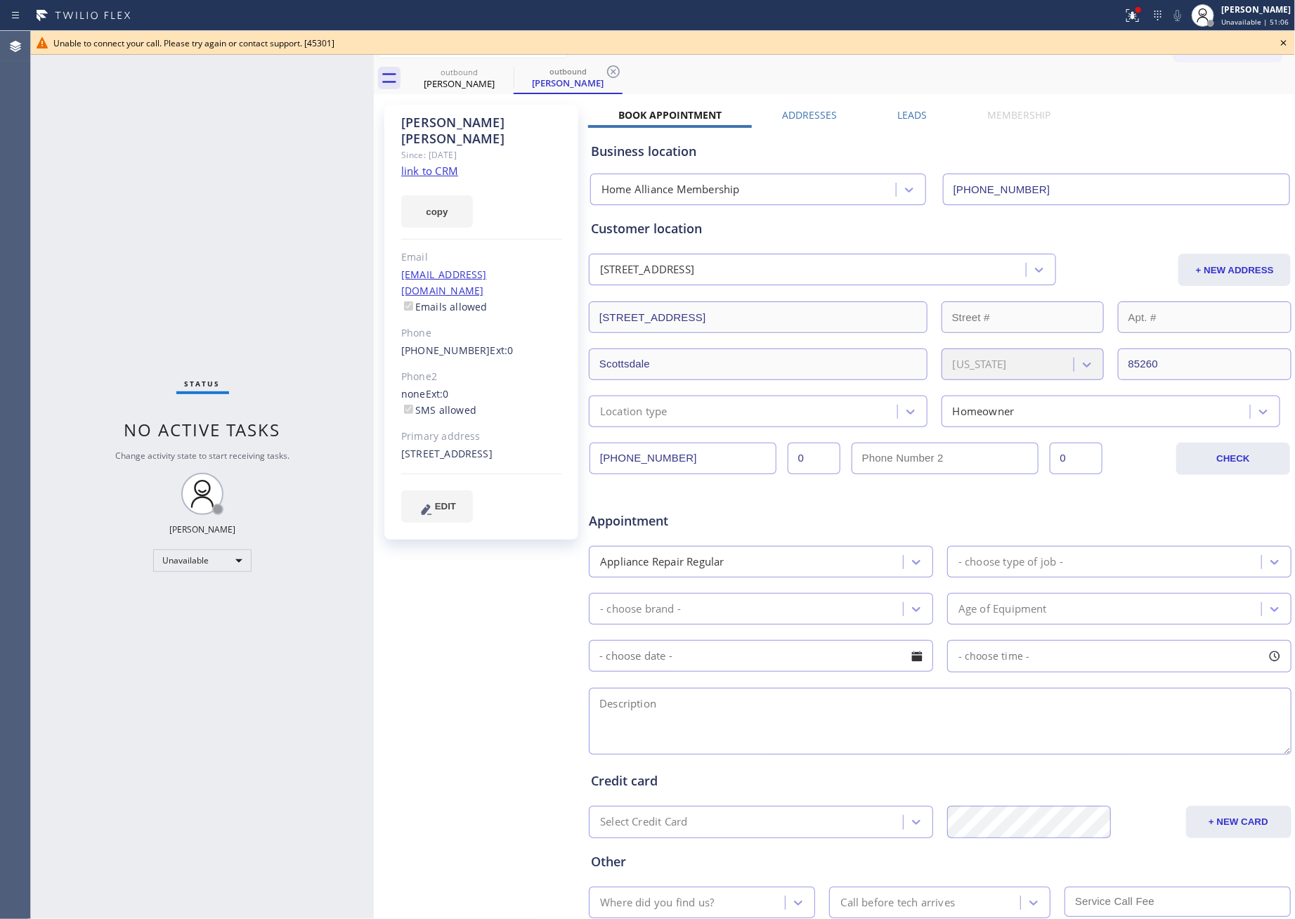
click at [1235, 40] on icon at bounding box center [1284, 42] width 17 height 17
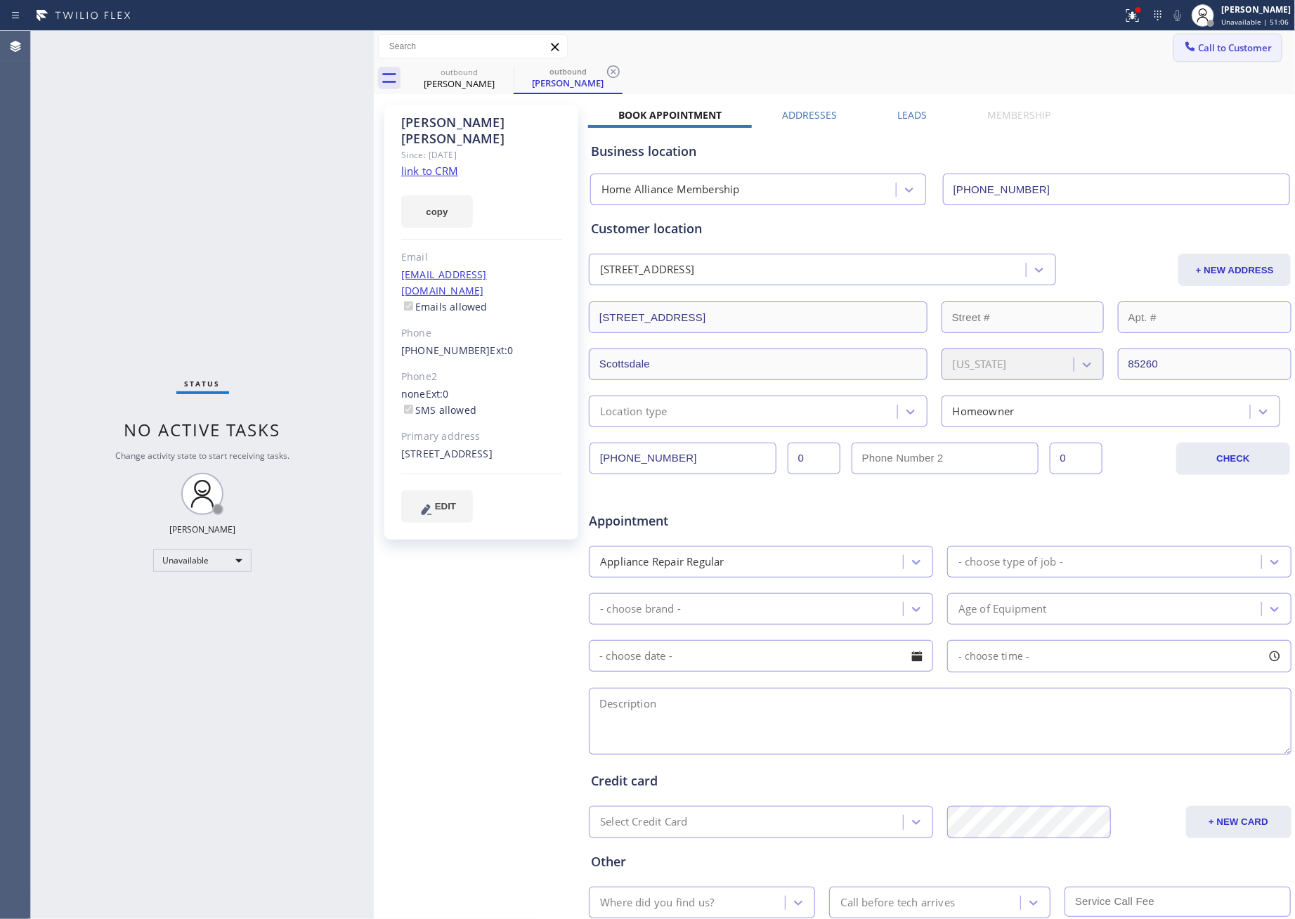
click at [1230, 51] on span "Call to Customer" at bounding box center [1236, 47] width 74 height 13
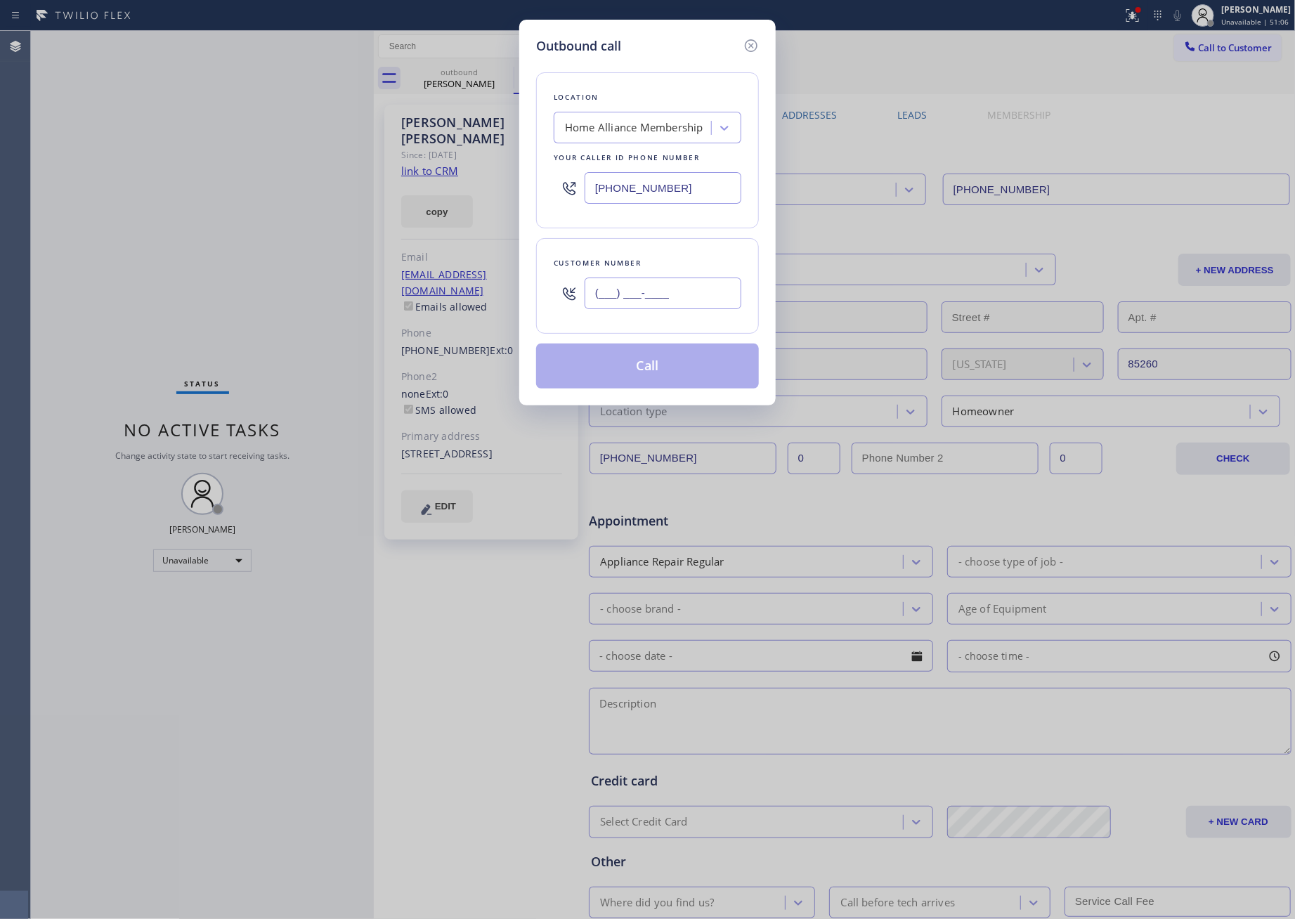
click at [668, 297] on input "(___) ___-____" at bounding box center [663, 294] width 157 height 32
paste input "425) 647-4722"
type input "(425) 647-4722"
click at [663, 375] on button "Call" at bounding box center [647, 366] width 223 height 45
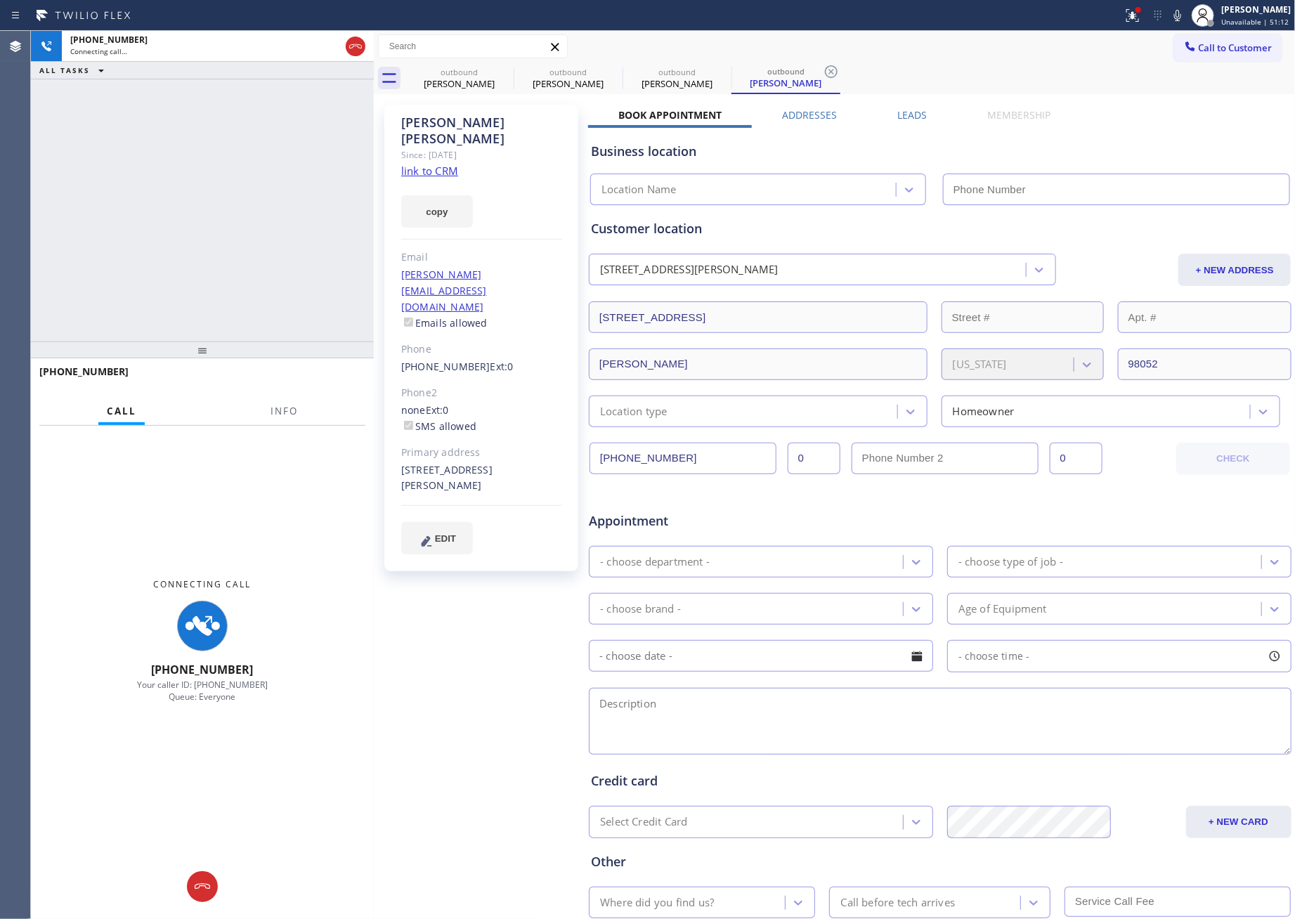
type input "[PHONE_NUMBER]"
drag, startPoint x: 226, startPoint y: 240, endPoint x: 519, endPoint y: 13, distance: 370.1
click at [258, 223] on div "+14256474722 Connecting call… ALL TASKS ALL TASKS ACTIVE TASKS TASKS IN WRAP UP" at bounding box center [202, 186] width 343 height 311
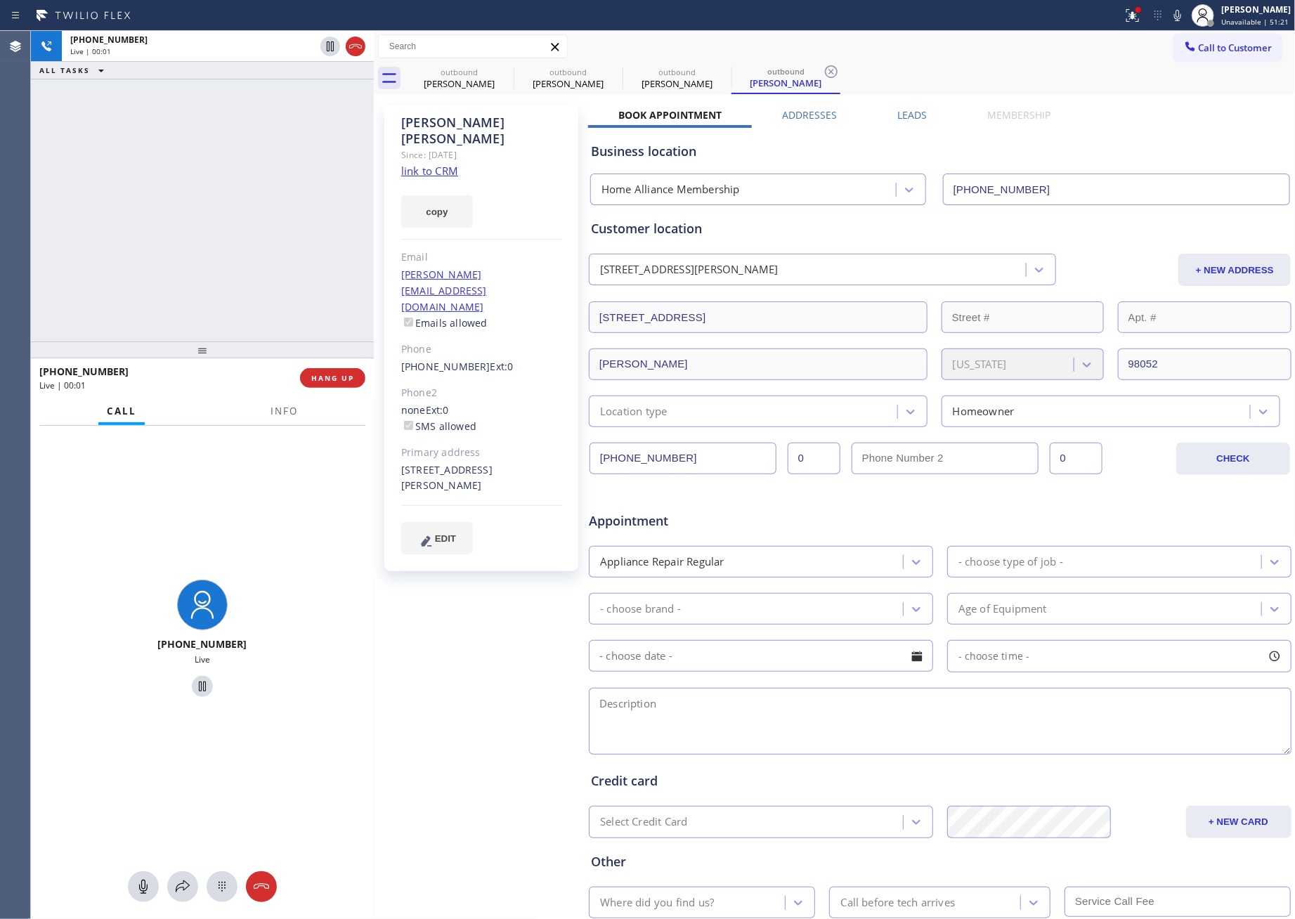
drag, startPoint x: 150, startPoint y: 325, endPoint x: 181, endPoint y: 353, distance: 41.8
click at [181, 353] on div "+14256474722 Live | 00:01 ALL TASKS ALL TASKS ACTIVE TASKS TASKS IN WRAP UP +14…" at bounding box center [202, 475] width 343 height 888
click at [233, 178] on div "+14256474722 Live | 00:02 ALL TASKS ALL TASKS ACTIVE TASKS TASKS IN WRAP UP" at bounding box center [202, 186] width 343 height 311
drag, startPoint x: 233, startPoint y: 178, endPoint x: 299, endPoint y: 346, distance: 180.7
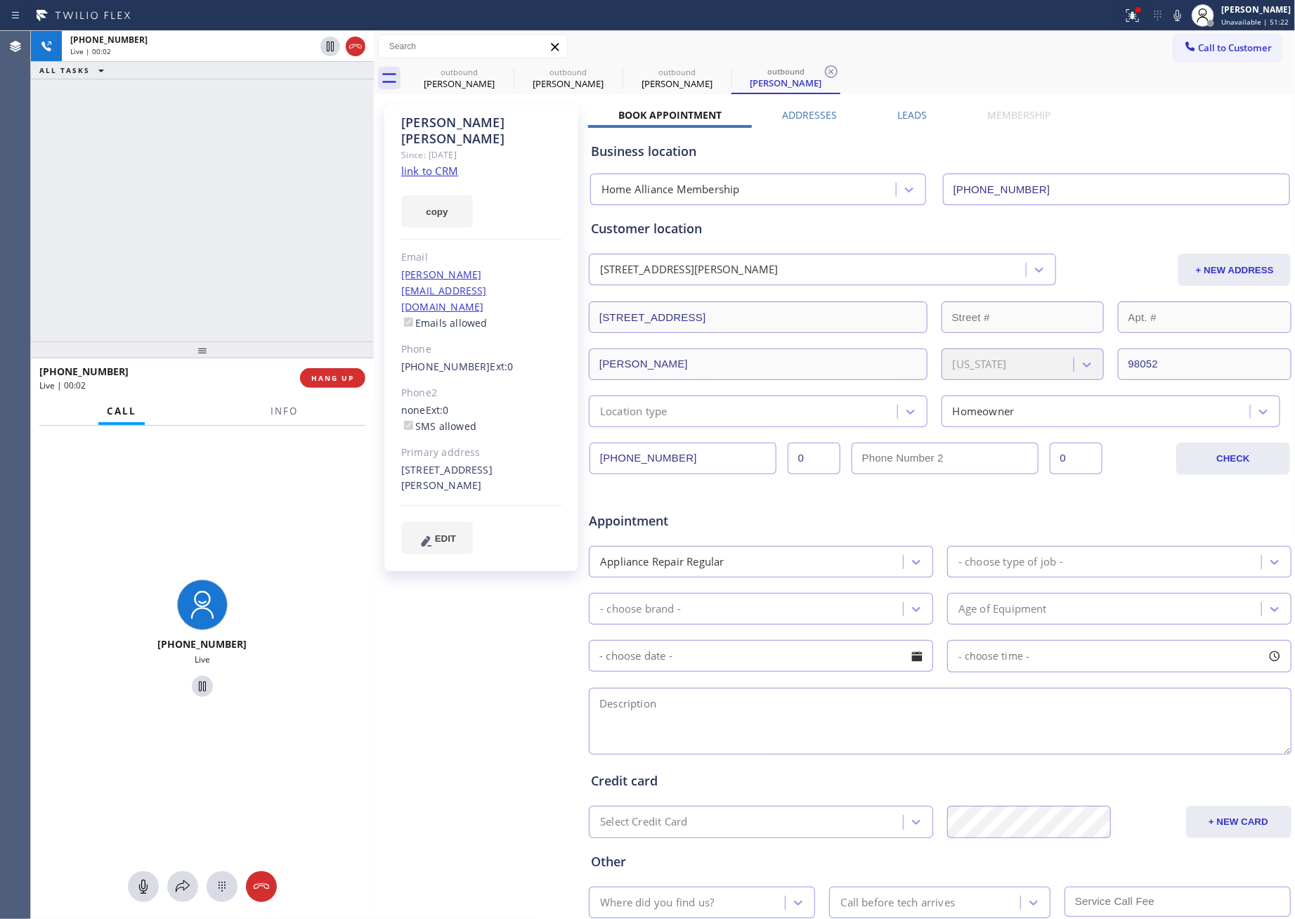
click at [268, 260] on div "+14256474722 Live | 00:02 ALL TASKS ALL TASKS ACTIVE TASKS TASKS IN WRAP UP" at bounding box center [202, 186] width 343 height 311
click at [242, 230] on div "+14256474722 Live | 00:07 ALL TASKS ALL TASKS ACTIVE TASKS TASKS IN WRAP UP" at bounding box center [202, 186] width 343 height 311
click at [325, 376] on span "HANG UP" at bounding box center [332, 378] width 43 height 10
click at [264, 232] on div "+14256474722 Live | 00:41 ALL TASKS ALL TASKS ACTIVE TASKS TASKS IN WRAP UP" at bounding box center [202, 186] width 343 height 311
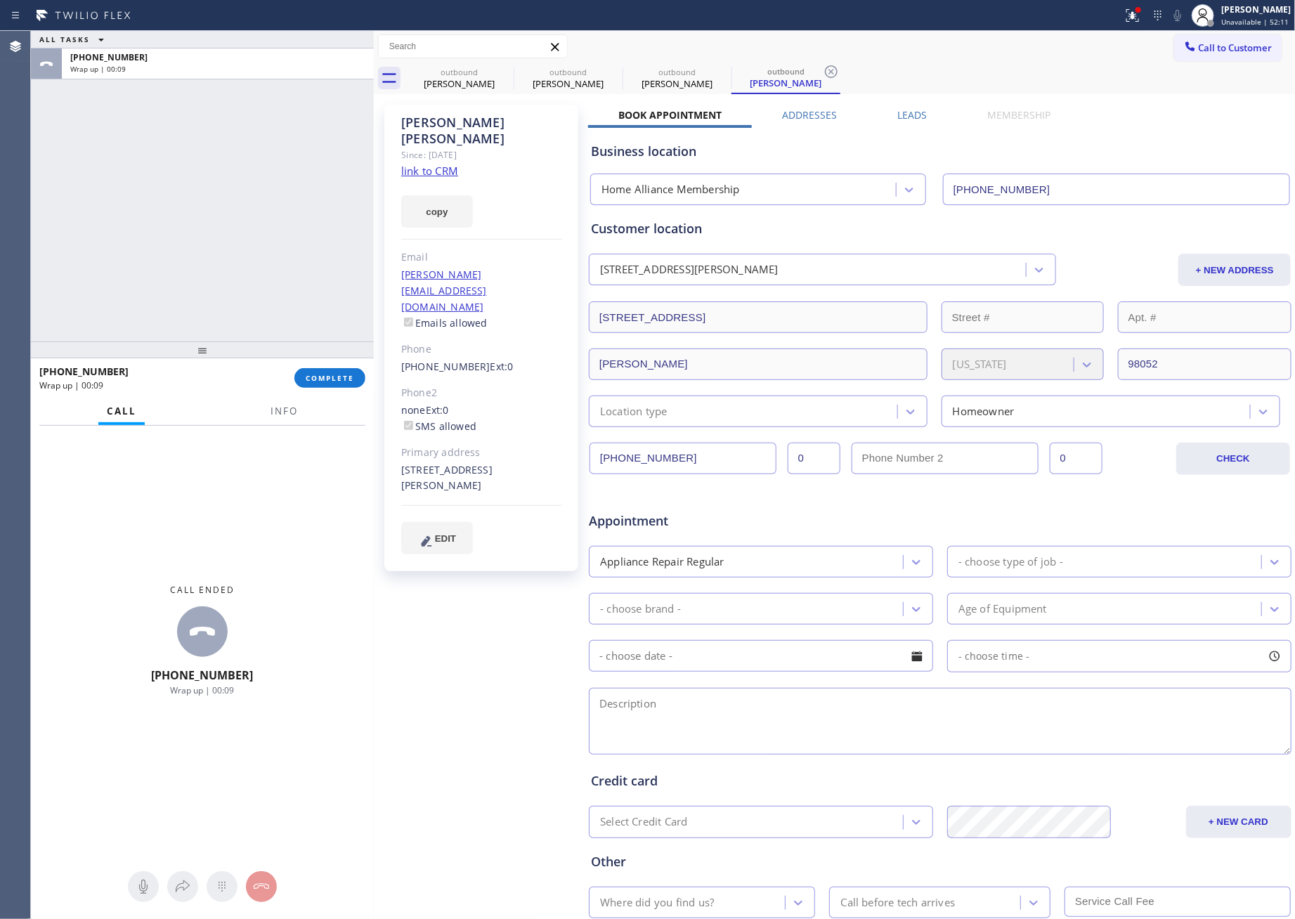
click at [922, 115] on div "Leads" at bounding box center [912, 118] width 90 height 20
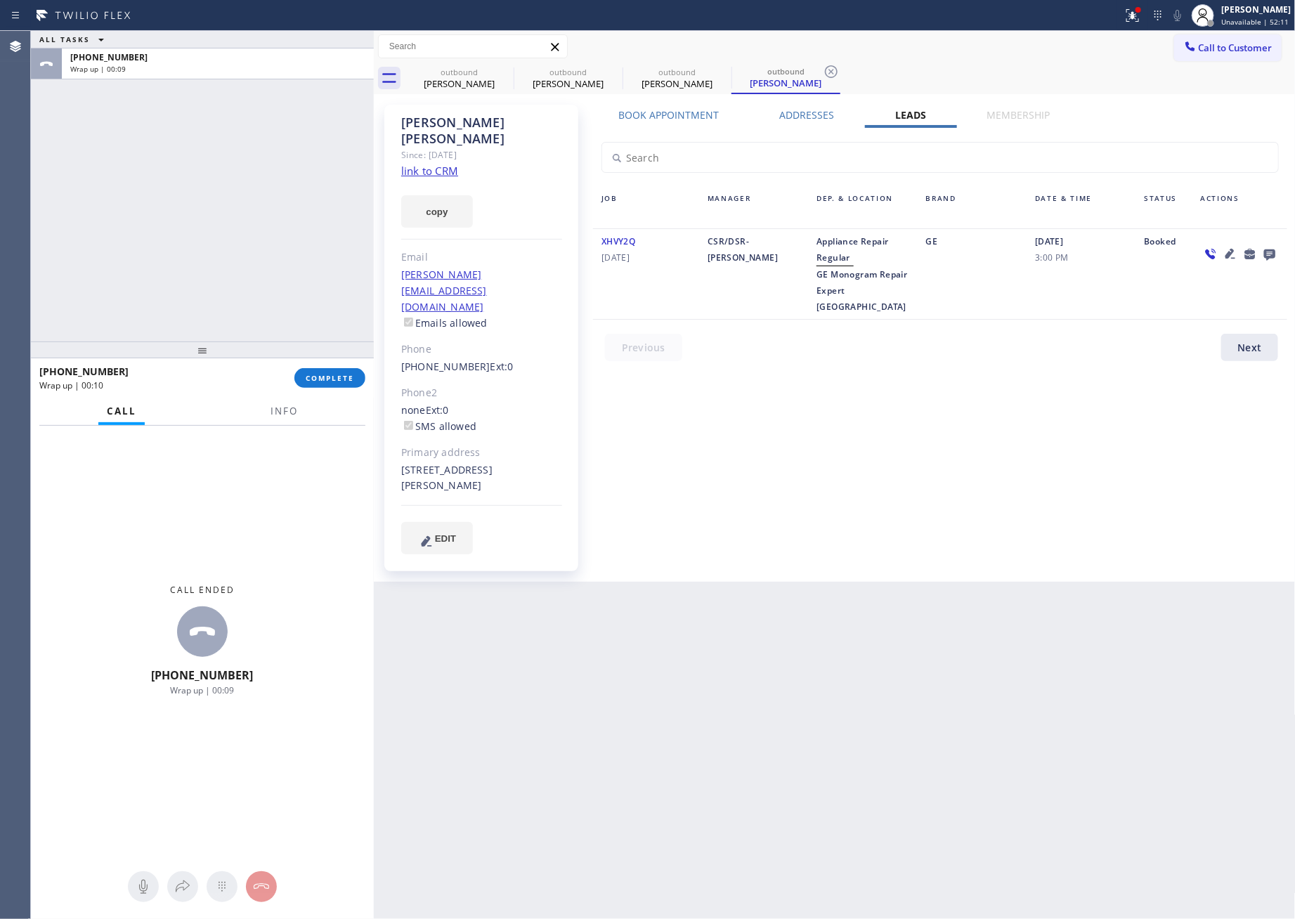
click at [1235, 255] on icon at bounding box center [1269, 254] width 11 height 11
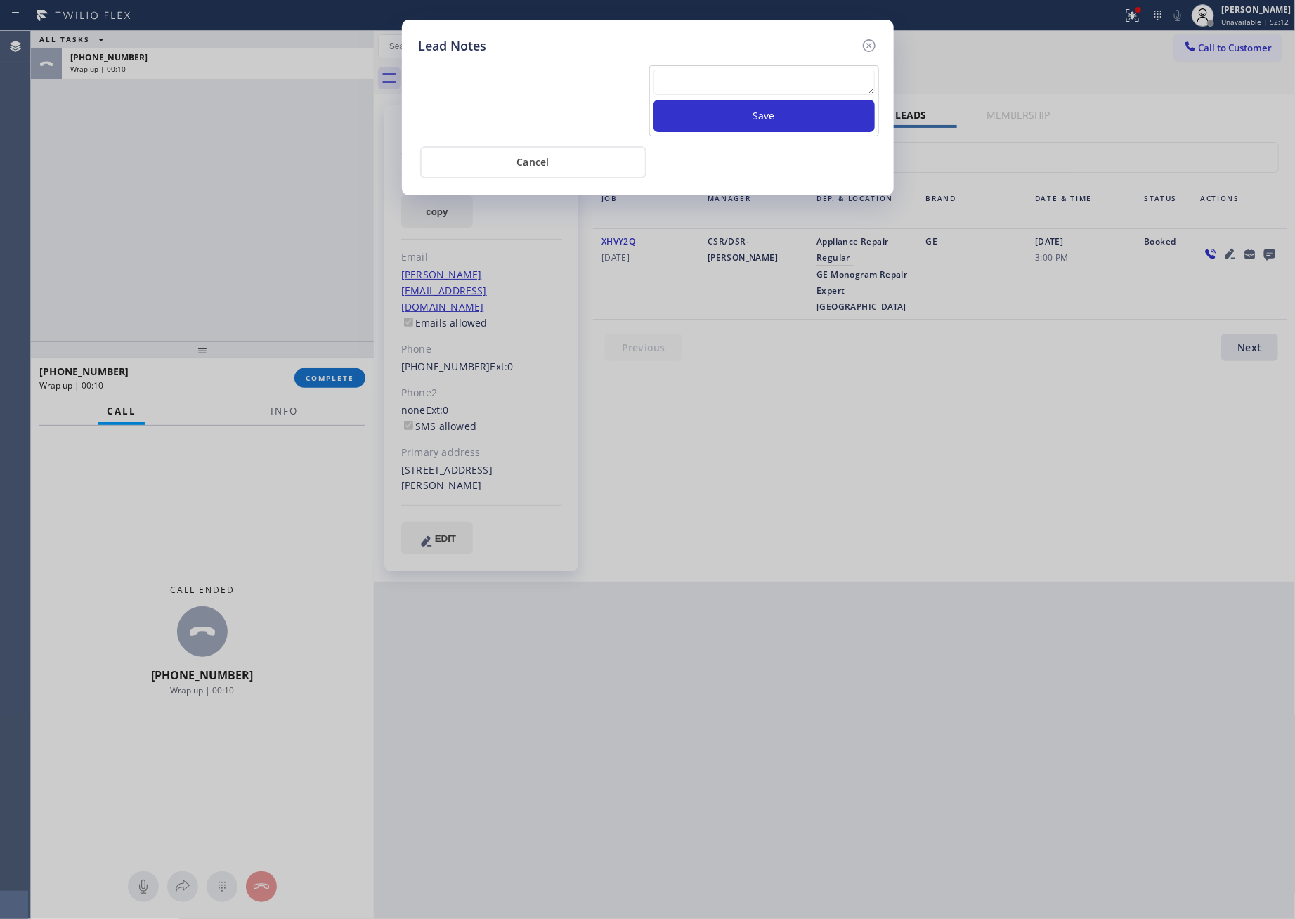
click at [822, 78] on textarea at bounding box center [764, 82] width 221 height 25
paste textarea "PLEASE TRANSFER FOR MEMBERSHIP and AC FILTER"
type textarea "PLEASE TRANSFER FOR MEMBERSHIP and AC FILTER"
click at [802, 122] on button "Save" at bounding box center [764, 116] width 221 height 32
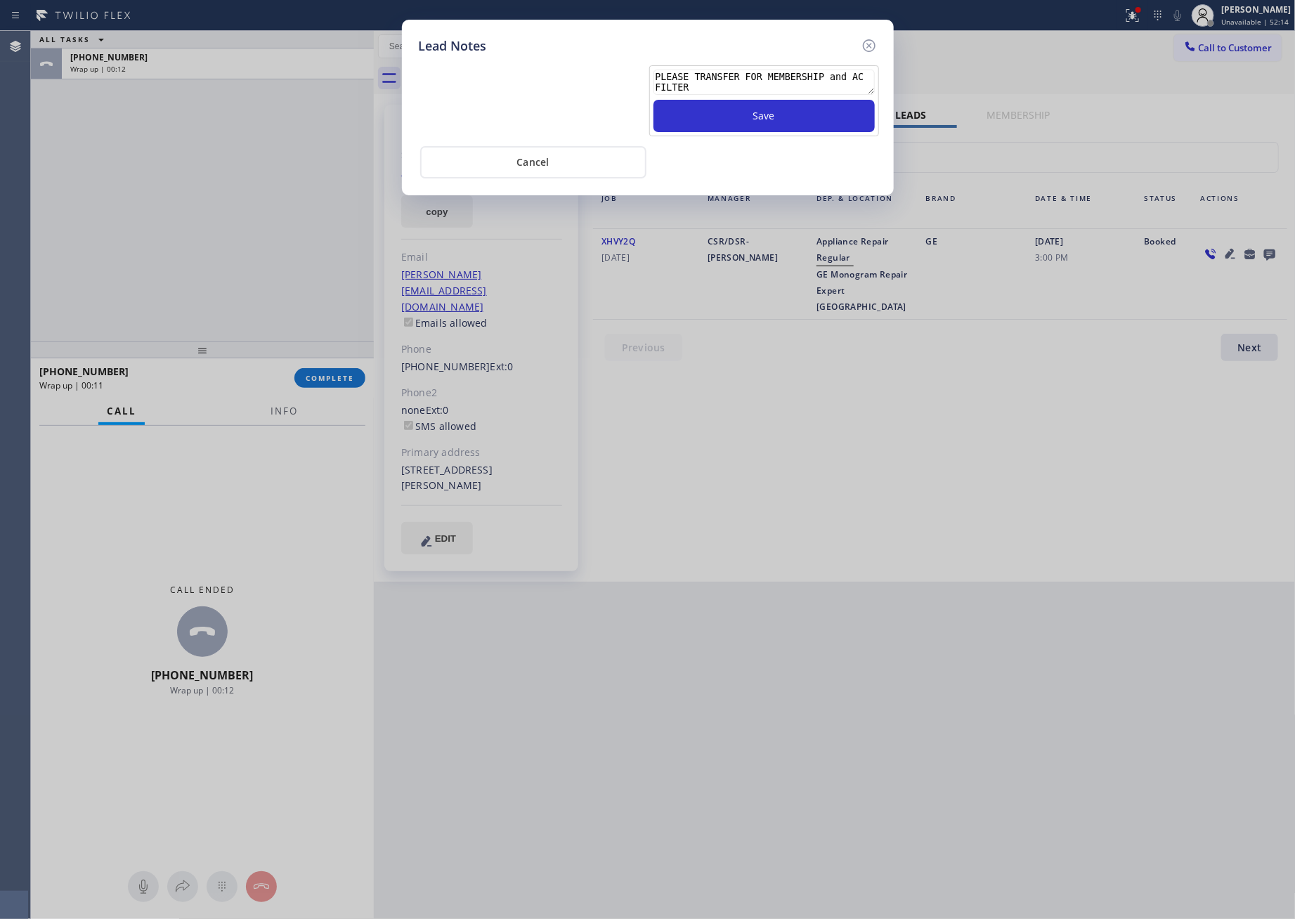
click at [897, 506] on div "Lead Notes PLEASE TRANSFER FOR MEMBERSHIP and AC FILTER Save Cancel" at bounding box center [647, 459] width 1295 height 919
drag, startPoint x: 755, startPoint y: 337, endPoint x: 770, endPoint y: 403, distance: 67.0
click at [759, 339] on div "Lead Notes Save Cancel" at bounding box center [647, 459] width 1295 height 919
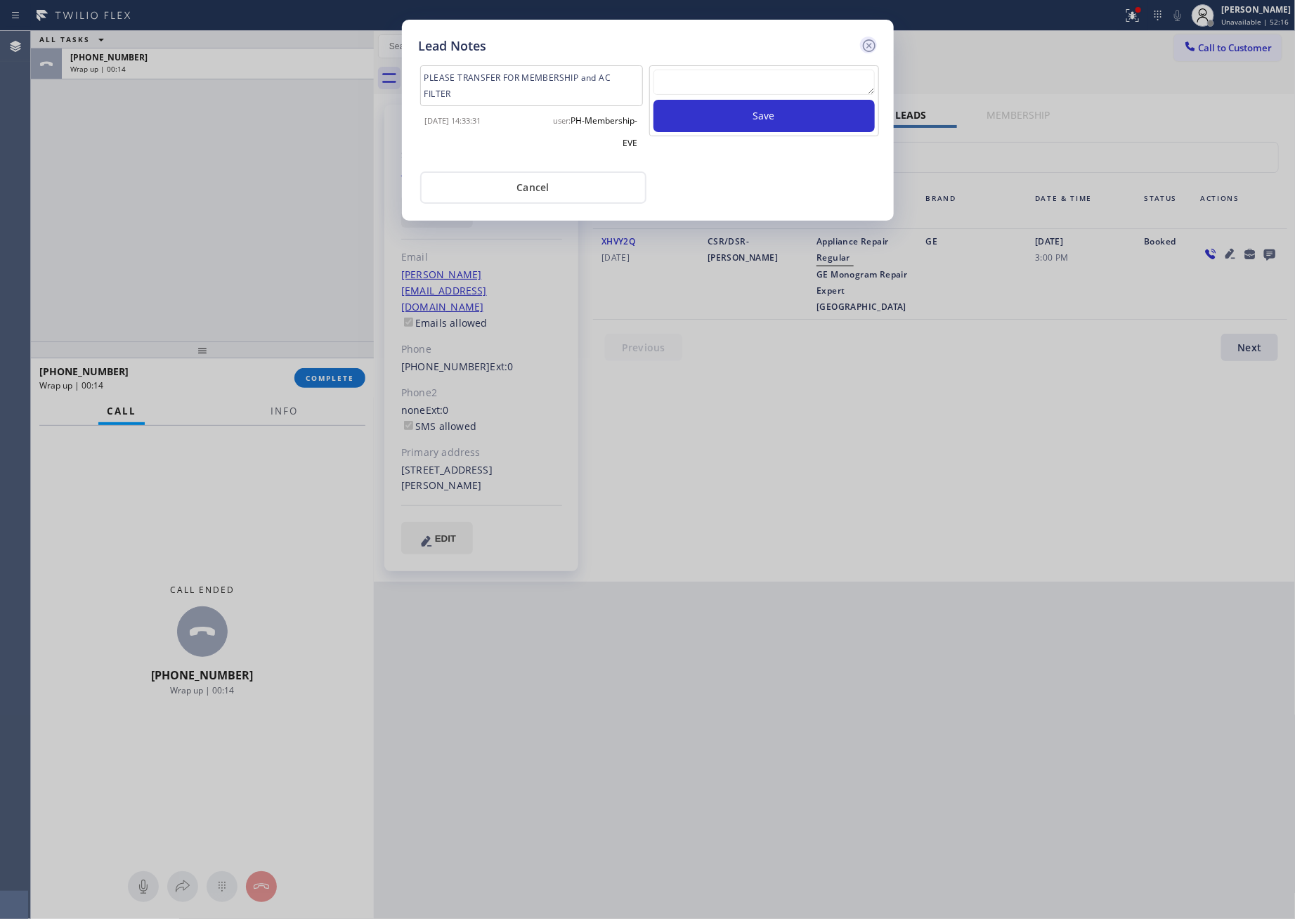
click at [871, 45] on icon at bounding box center [869, 45] width 17 height 17
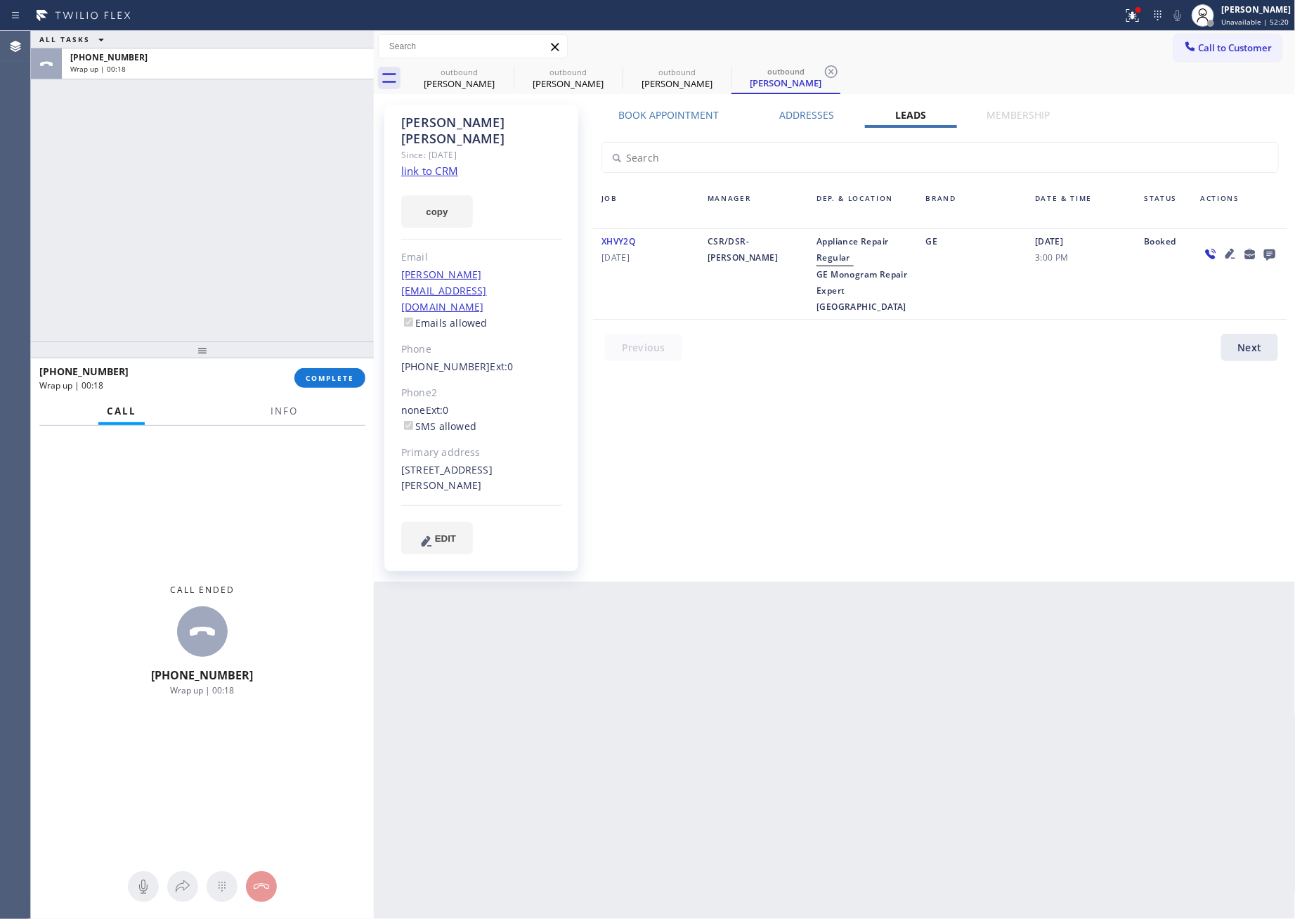
drag, startPoint x: 174, startPoint y: 219, endPoint x: 977, endPoint y: 96, distance: 812.7
click at [230, 218] on div "ALL TASKS ALL TASKS ACTIVE TASKS TASKS IN WRAP UP +14256474722 Wrap up | 00:18" at bounding box center [202, 186] width 343 height 311
click at [1219, 39] on button "Call to Customer" at bounding box center [1228, 47] width 108 height 27
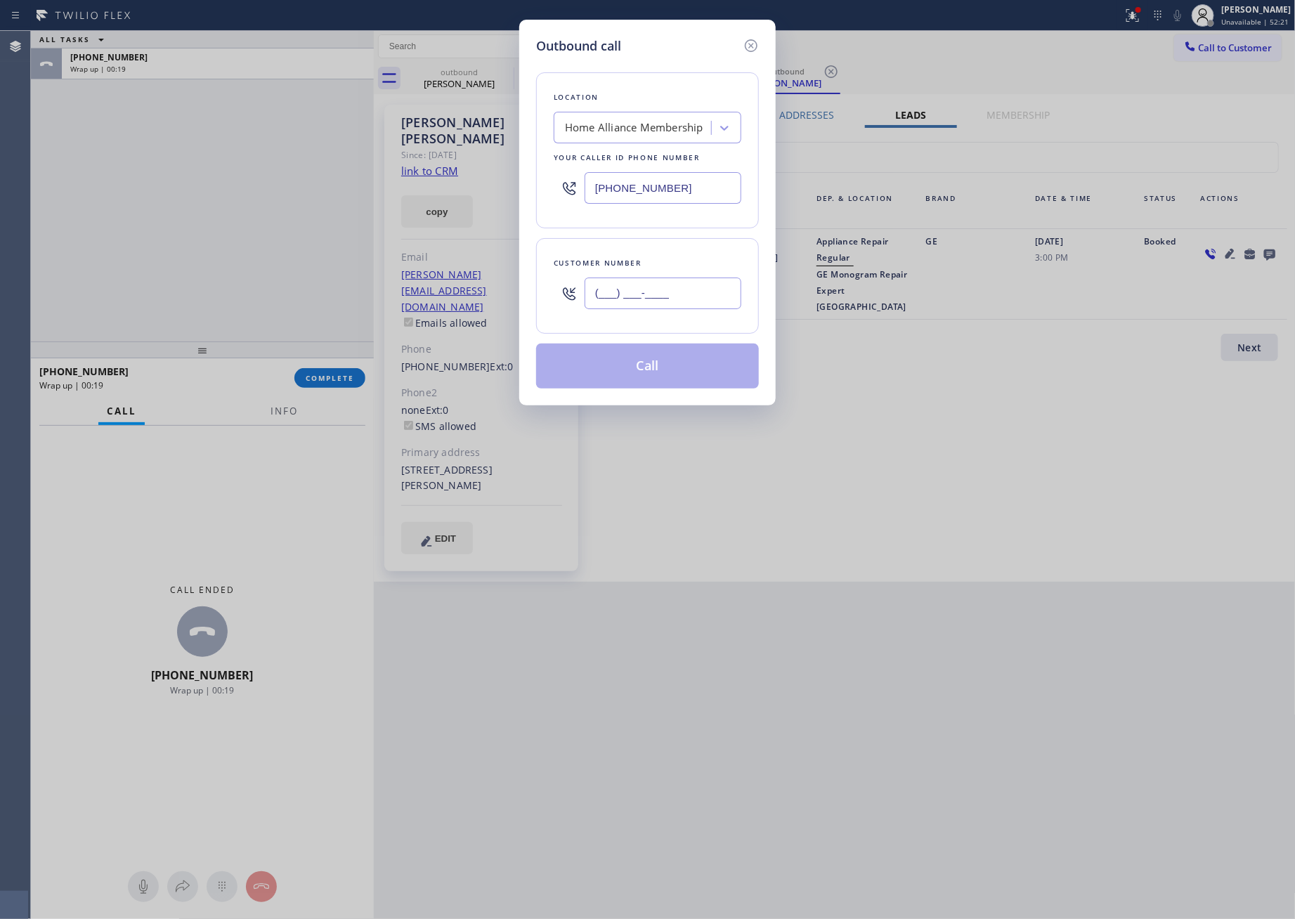
click at [654, 304] on input "(___) ___-____" at bounding box center [663, 294] width 157 height 32
paste input "617) 407-6530"
type input "(617) 407-6530"
drag, startPoint x: 652, startPoint y: 372, endPoint x: 146, endPoint y: 272, distance: 515.7
click at [644, 369] on button "Call" at bounding box center [647, 366] width 223 height 45
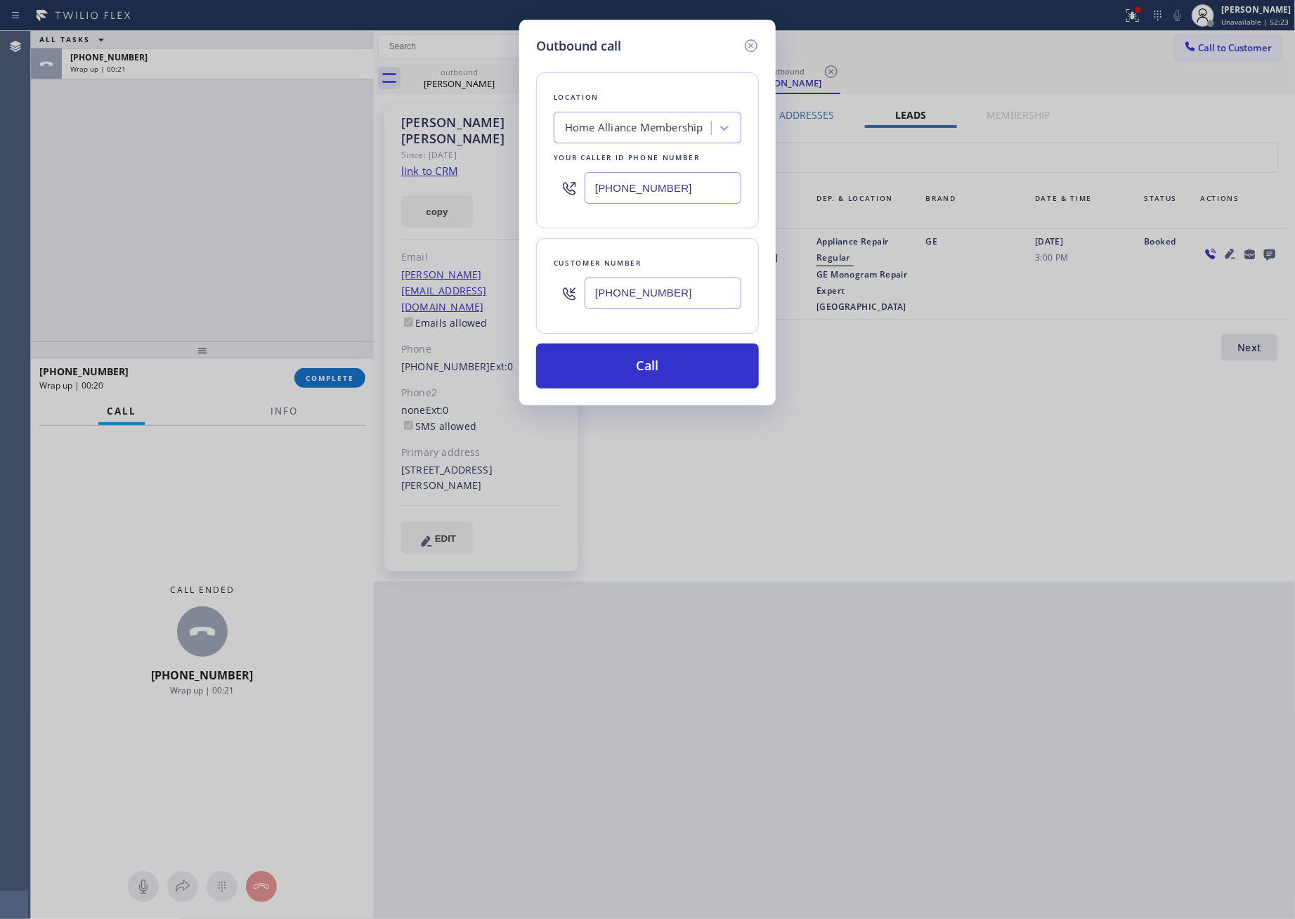
click at [161, 251] on div "Outbound call Location Home Alliance Membership Your caller id phone number (85…" at bounding box center [647, 459] width 1295 height 919
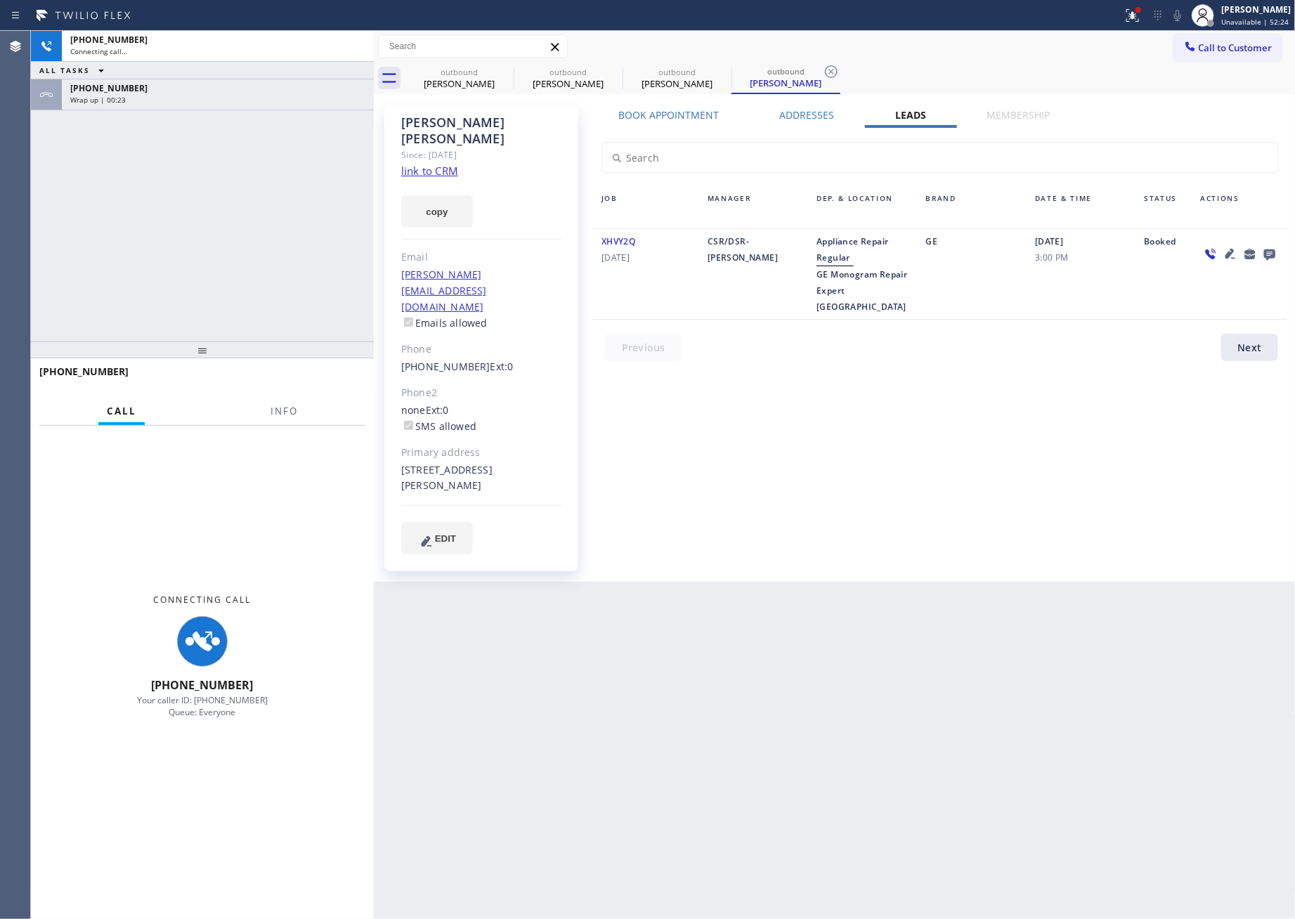
click at [260, 167] on div "+16174076530 Connecting call… ALL TASKS ALL TASKS ACTIVE TASKS TASKS IN WRAP UP…" at bounding box center [202, 186] width 343 height 311
click at [268, 86] on div "+14256474722" at bounding box center [217, 88] width 295 height 12
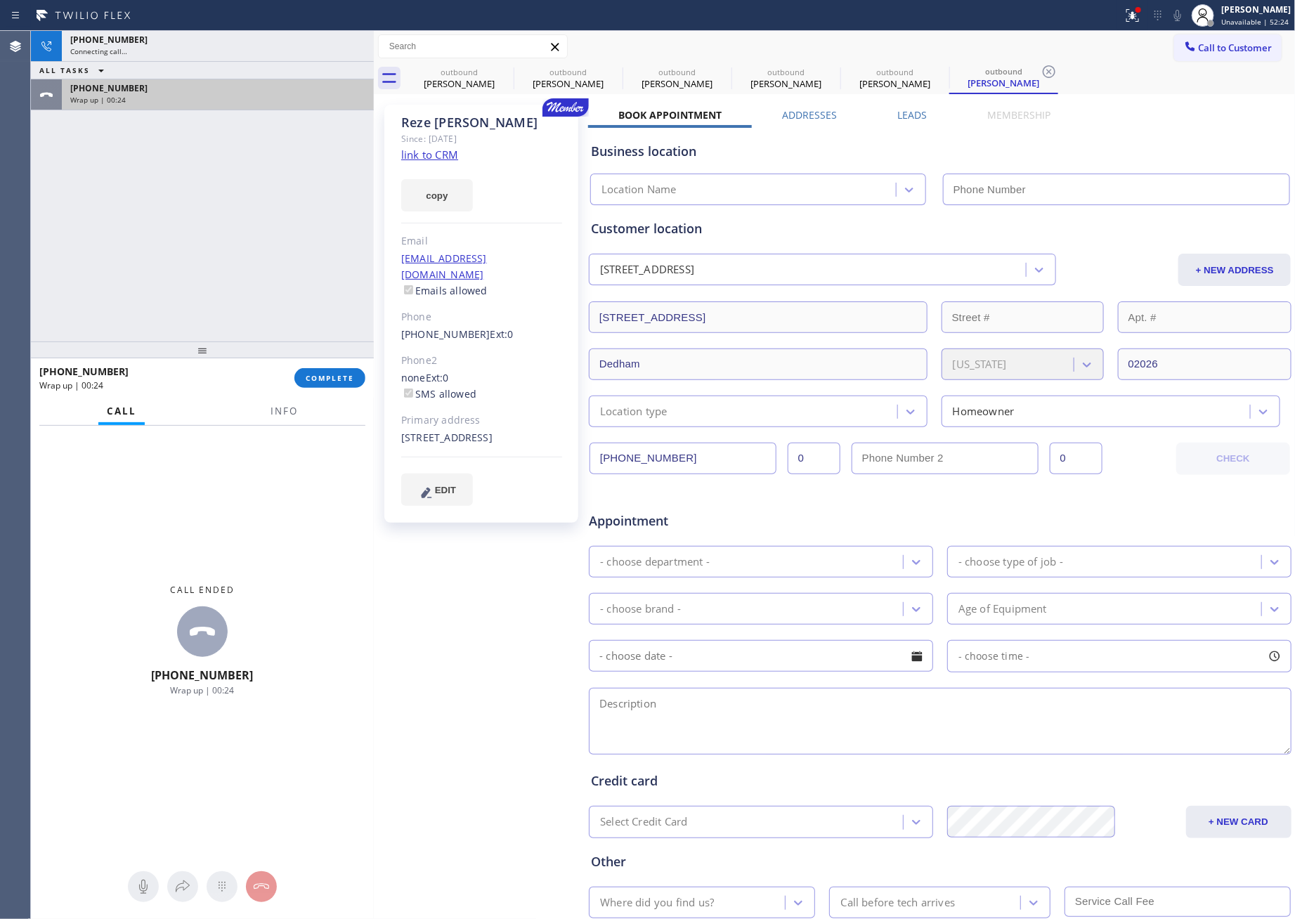
drag, startPoint x: 274, startPoint y: 198, endPoint x: 273, endPoint y: 99, distance: 99.1
click at [274, 197] on div "+16174076530 Connecting call… ALL TASKS ALL TASKS ACTIVE TASKS TASKS IN WRAP UP…" at bounding box center [202, 186] width 343 height 311
click at [273, 99] on div "Wrap up | 00:25" at bounding box center [217, 100] width 295 height 10
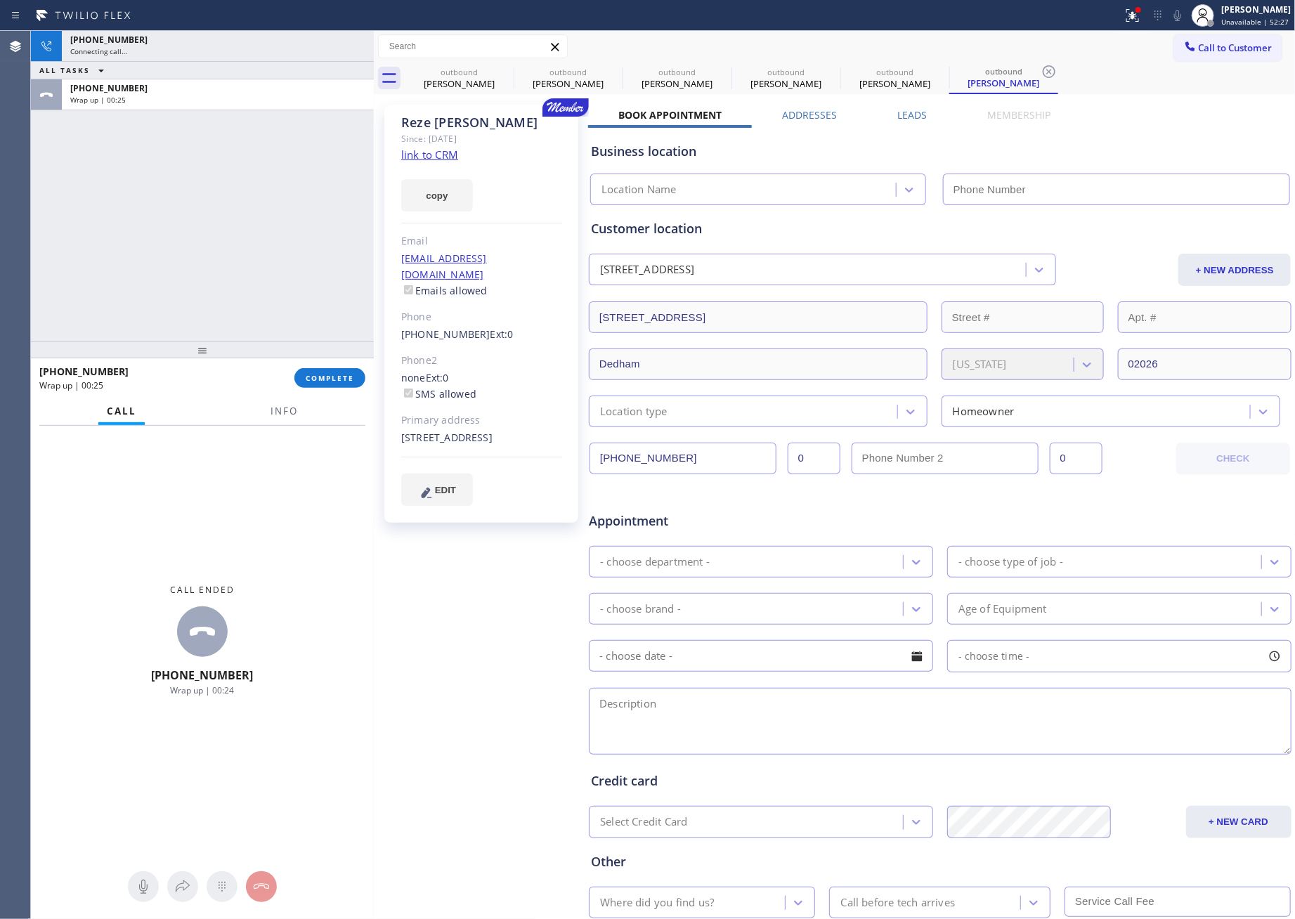
click at [330, 384] on button "COMPLETE" at bounding box center [329, 378] width 71 height 20
click at [256, 159] on div "+16174076530 Connecting call… ALL TASKS ALL TASKS ACTIVE TASKS TASKS IN WRAP UP…" at bounding box center [202, 186] width 343 height 311
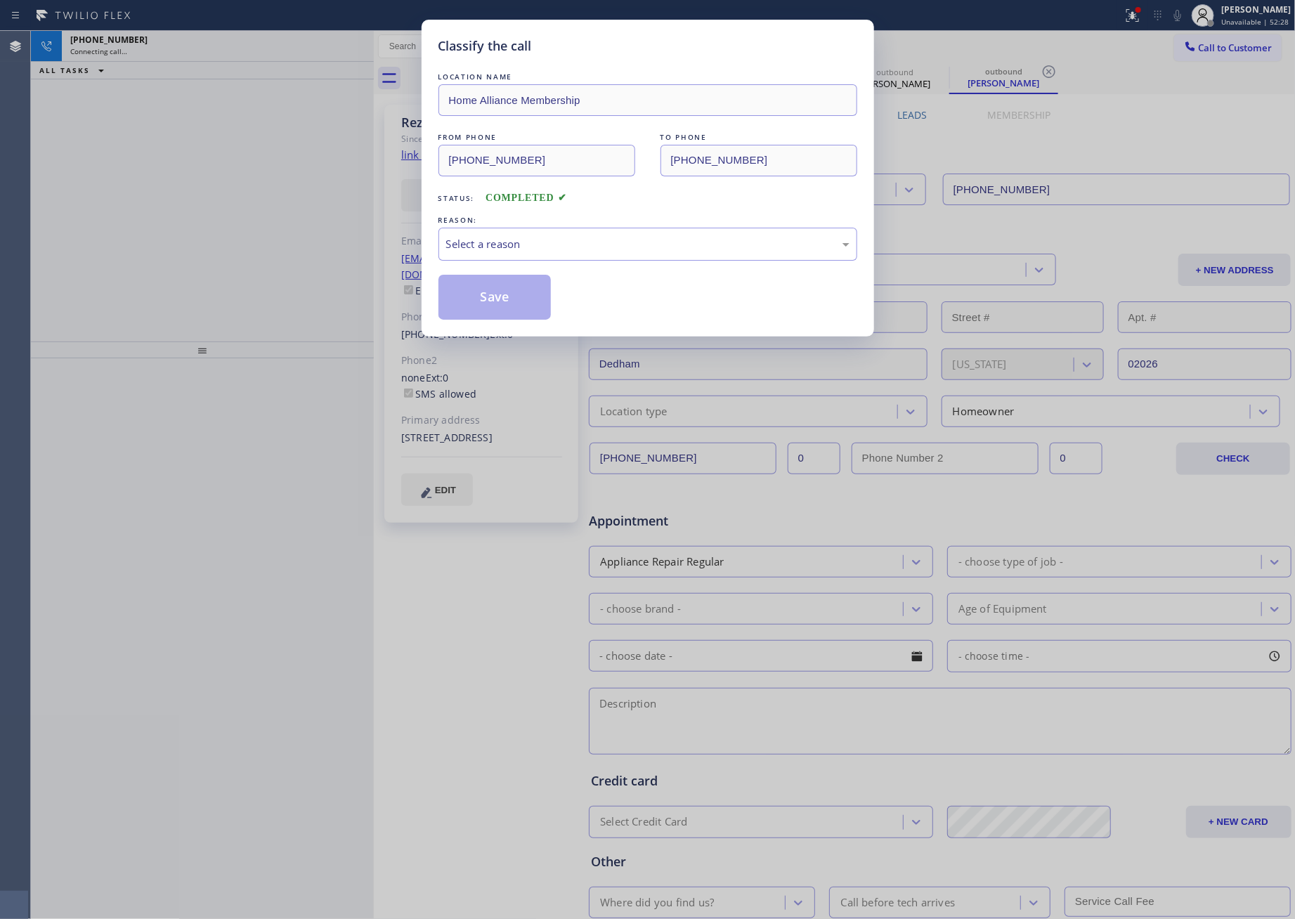
type input "[PHONE_NUMBER]"
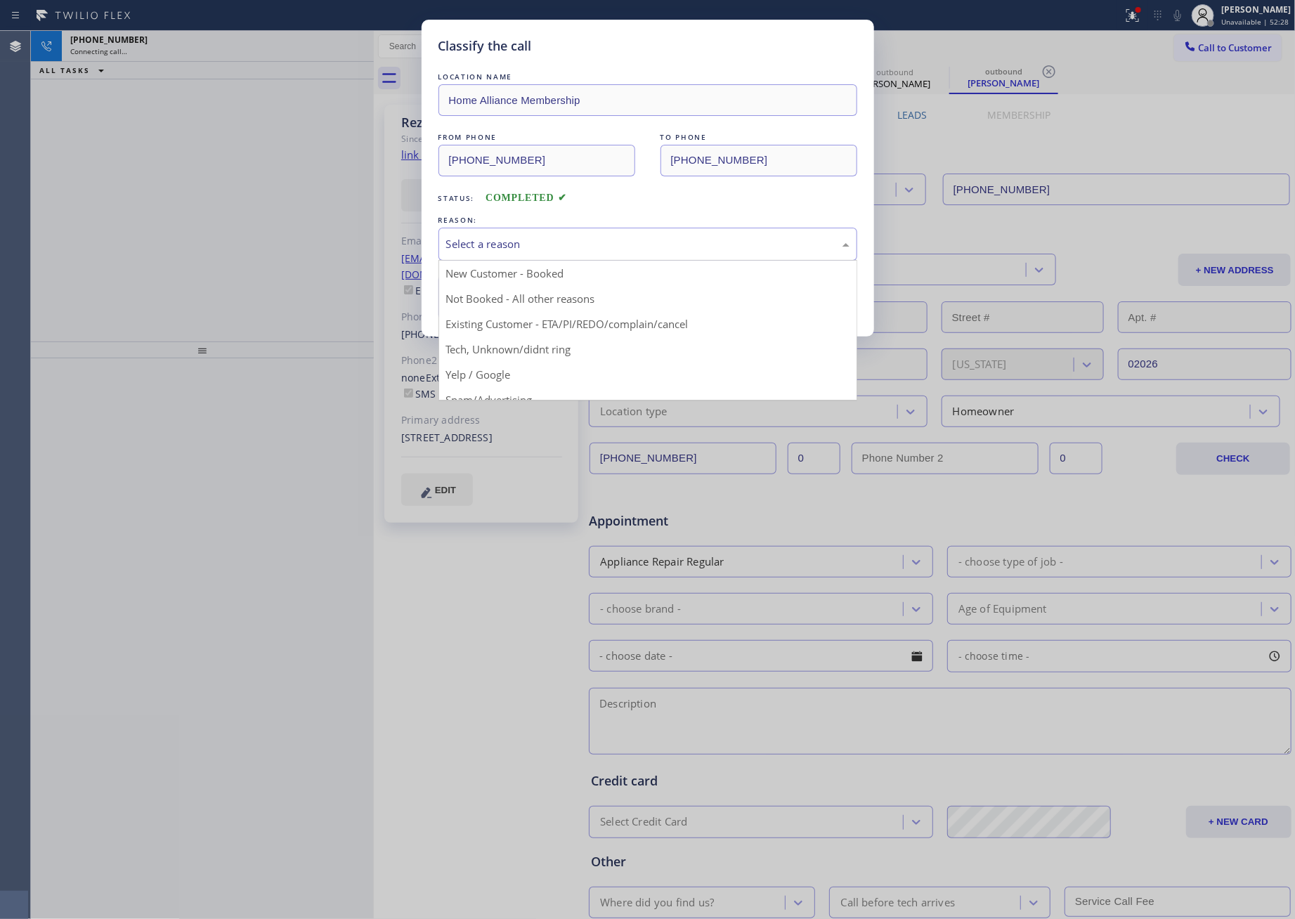
click at [479, 249] on div "Select a reason" at bounding box center [647, 244] width 403 height 16
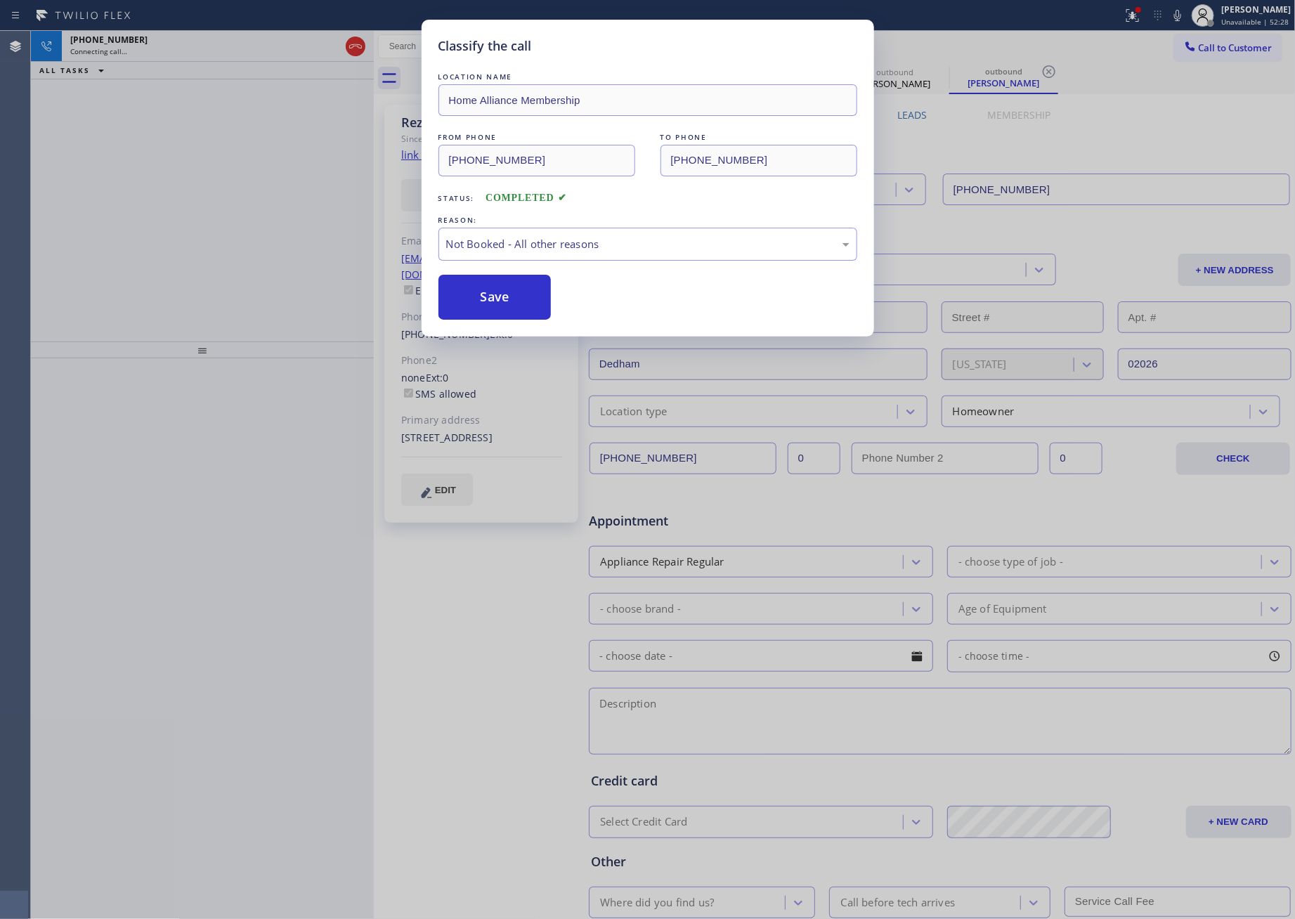
click at [515, 298] on button "Save" at bounding box center [495, 297] width 113 height 45
drag, startPoint x: 235, startPoint y: 249, endPoint x: 327, endPoint y: 193, distance: 108.8
click at [291, 214] on div "Classify the call LOCATION NAME Home Alliance Membership FROM PHONE (855) 946-3…" at bounding box center [647, 459] width 1295 height 919
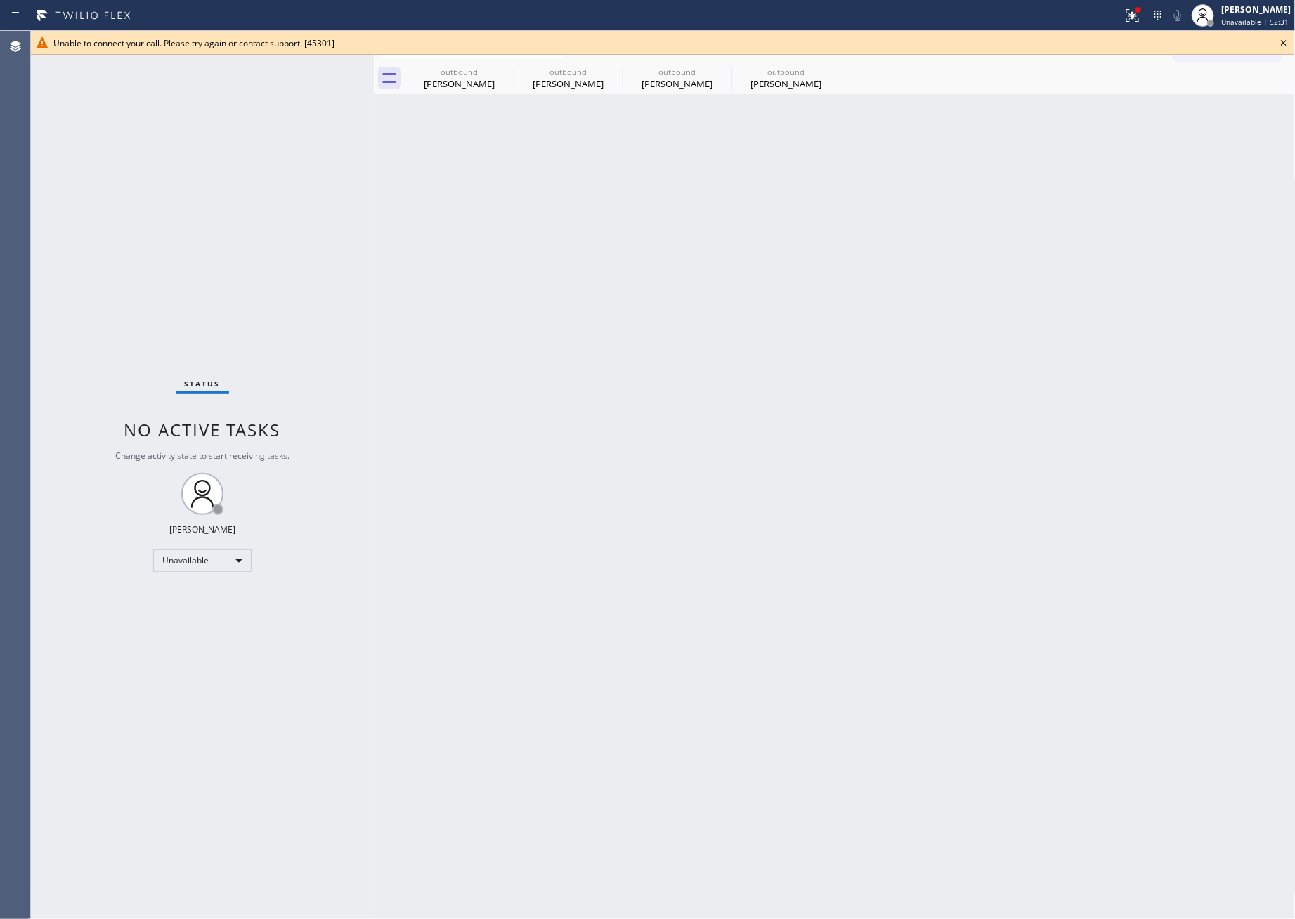
drag, startPoint x: 292, startPoint y: 209, endPoint x: 1267, endPoint y: 673, distance: 1079.8
click at [545, 363] on div "Status No active tasks Change activity state to start receiving tasks. Eva Mahi…" at bounding box center [663, 475] width 1264 height 888
click at [1235, 39] on icon at bounding box center [1284, 42] width 17 height 17
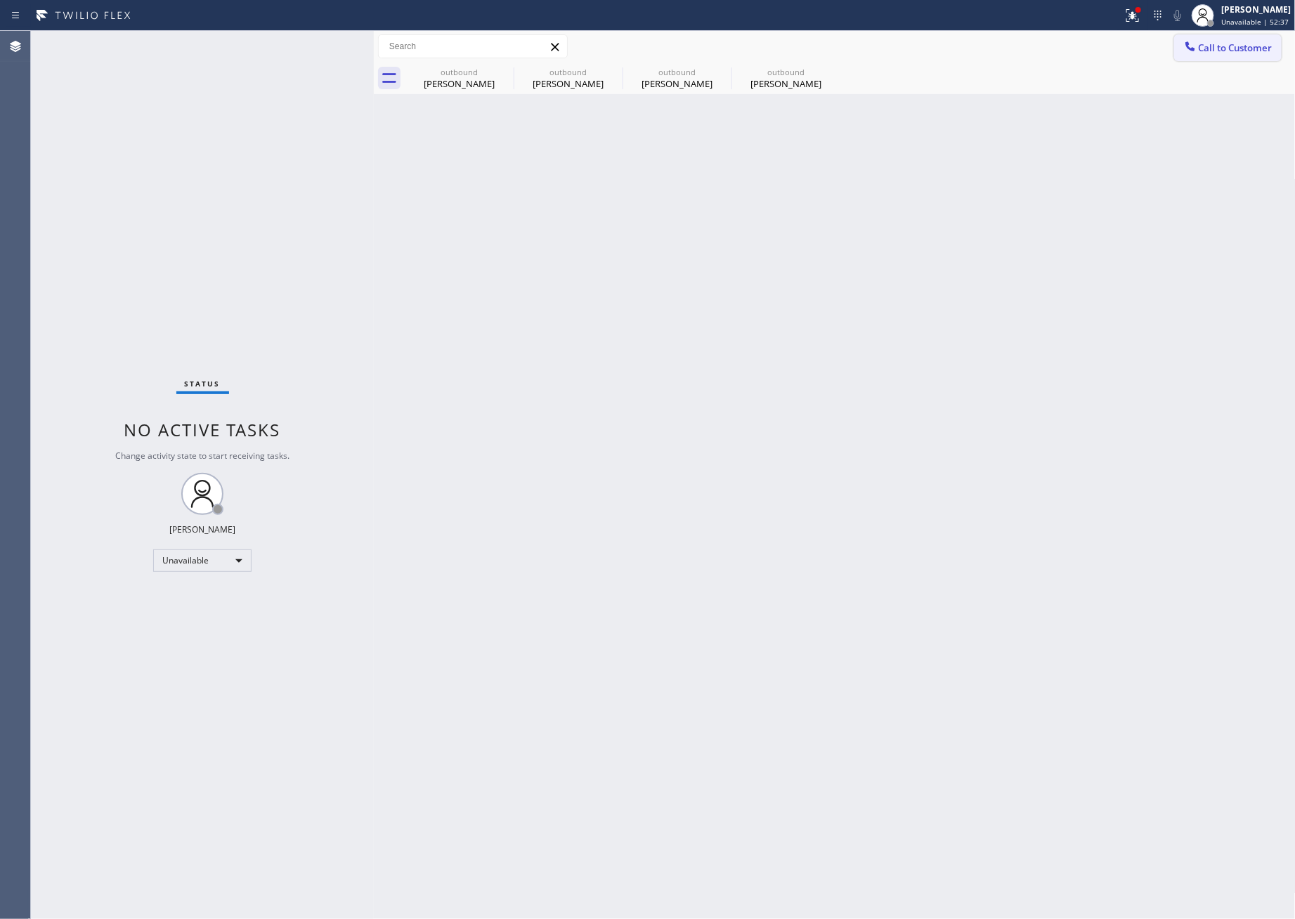
click at [1235, 49] on span "Call to Customer" at bounding box center [1236, 47] width 74 height 13
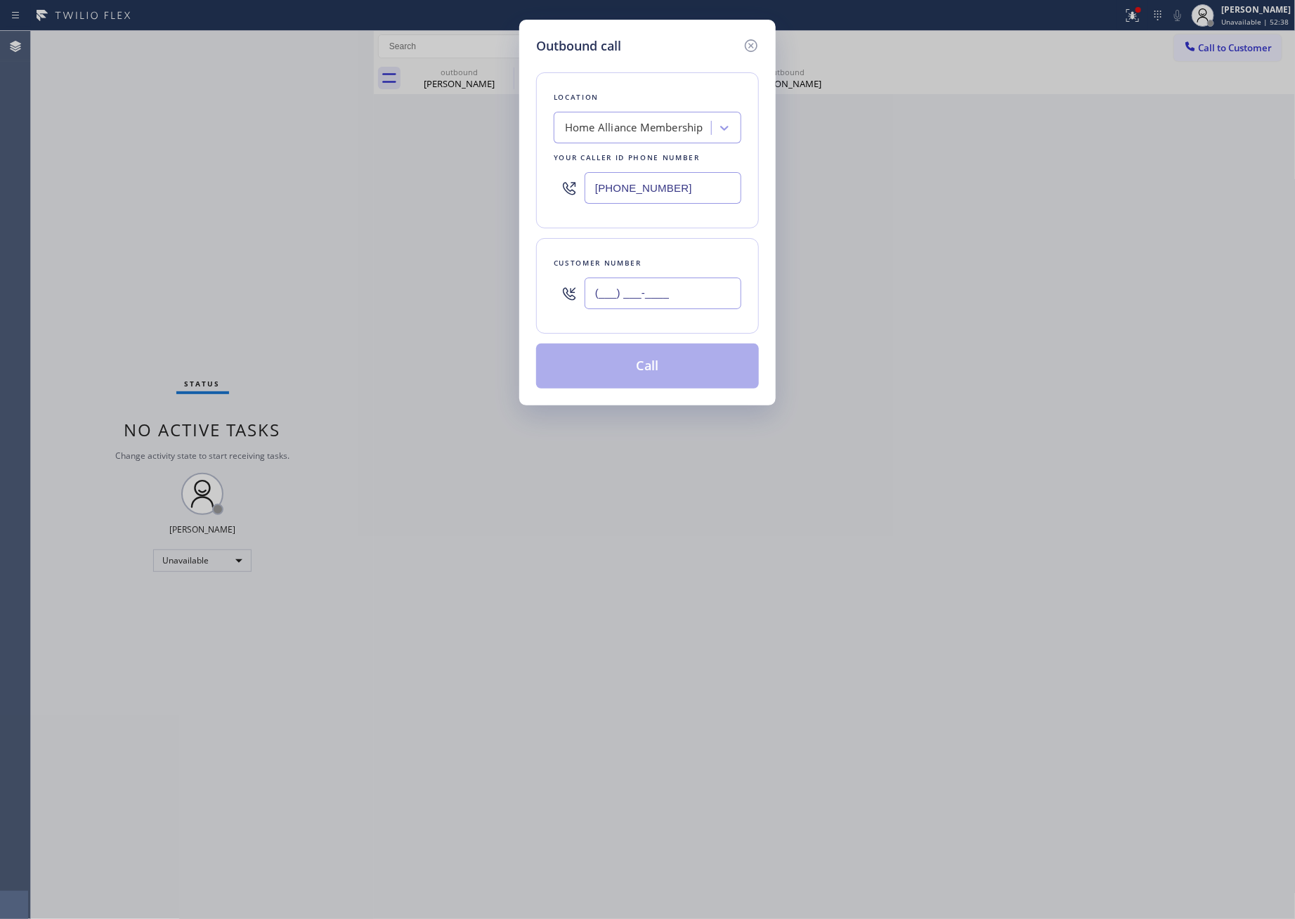
click at [680, 292] on input "(___) ___-____" at bounding box center [663, 294] width 157 height 32
paste input "720) 298-9003"
type input "(720) 298-9003"
click at [675, 377] on button "Call" at bounding box center [647, 366] width 223 height 45
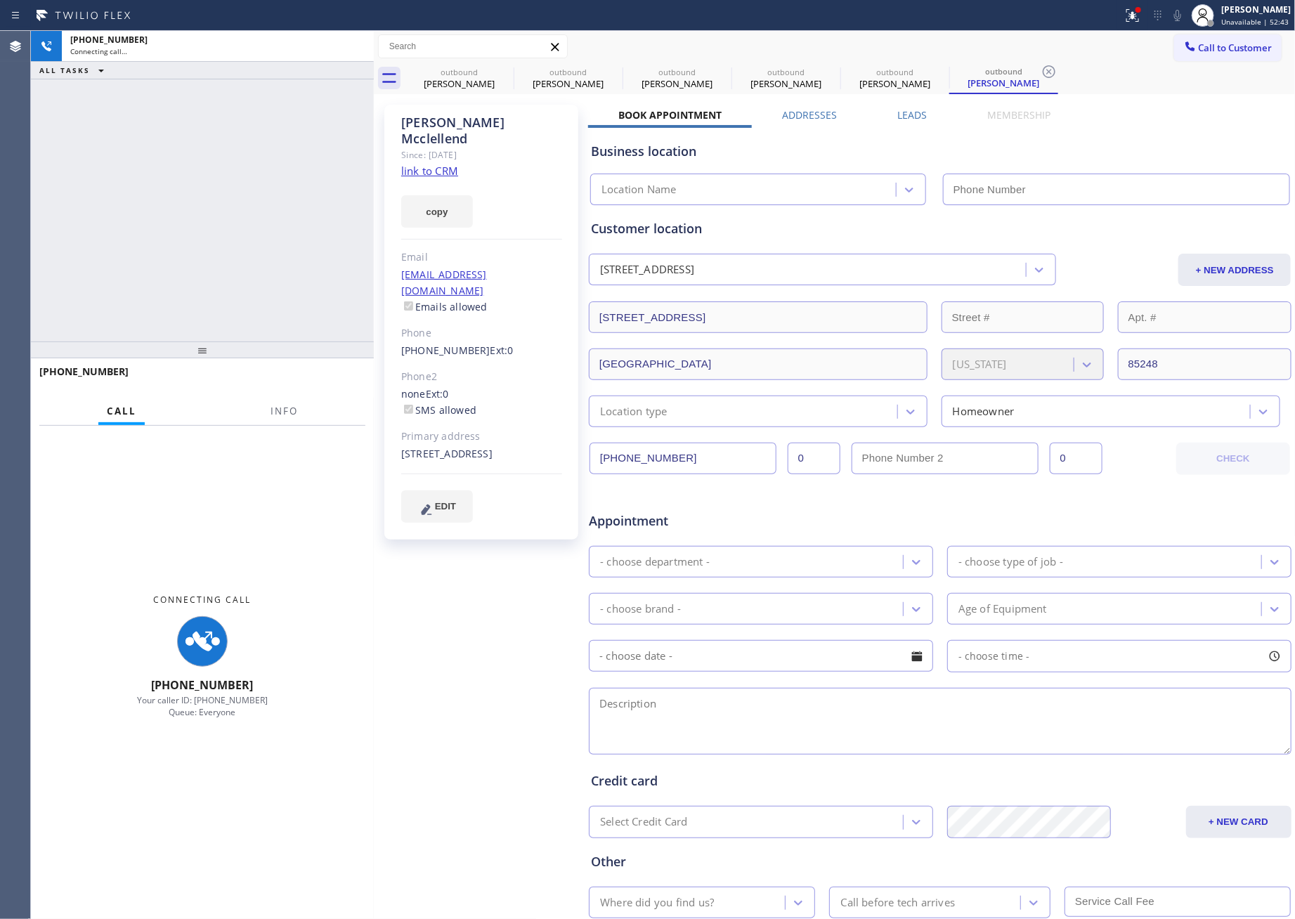
drag, startPoint x: 209, startPoint y: 190, endPoint x: 736, endPoint y: 13, distance: 556.0
click at [238, 177] on div "+17202989003 Connecting call… ALL TASKS ALL TASKS ACTIVE TASKS TASKS IN WRAP UP" at bounding box center [202, 186] width 343 height 311
type input "[PHONE_NUMBER]"
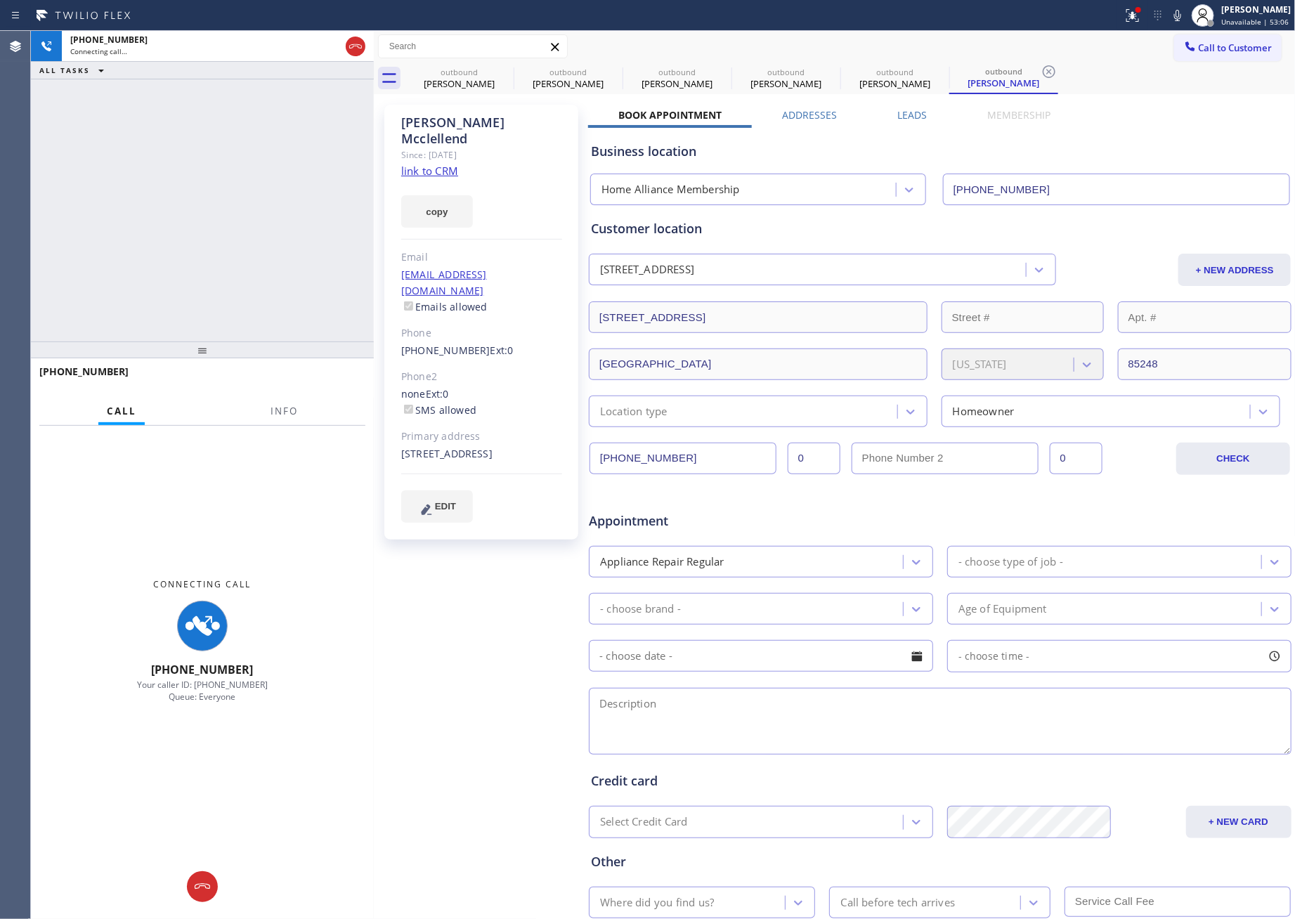
click at [917, 119] on label "Leads" at bounding box center [912, 114] width 30 height 13
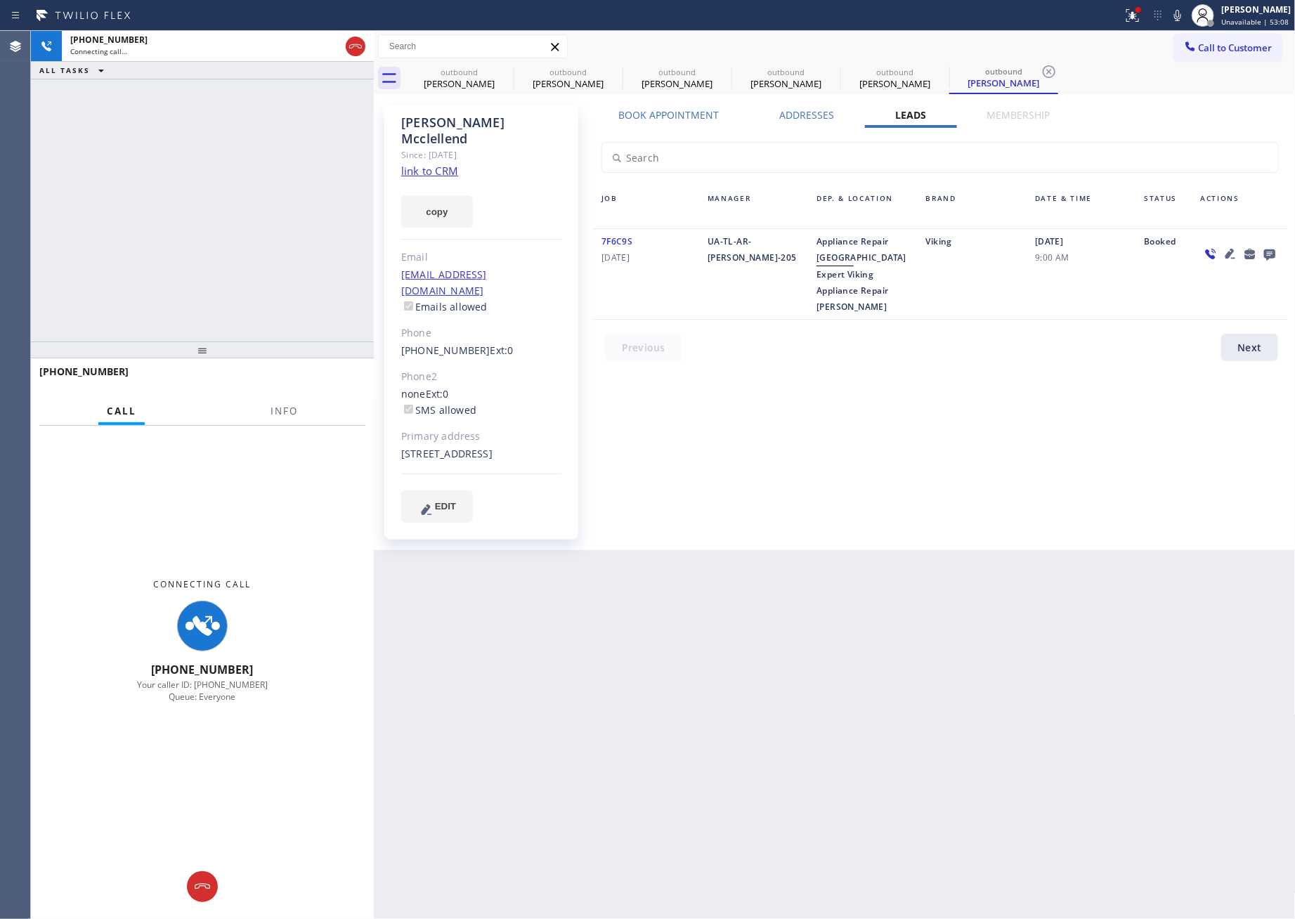
drag, startPoint x: 1060, startPoint y: 466, endPoint x: 1252, endPoint y: 237, distance: 298.8
click at [1086, 439] on div "Book Appointment Addresses Leads Membership Business location Home Alliance Mem…" at bounding box center [940, 327] width 704 height 439
click at [1235, 249] on icon at bounding box center [1269, 254] width 17 height 18
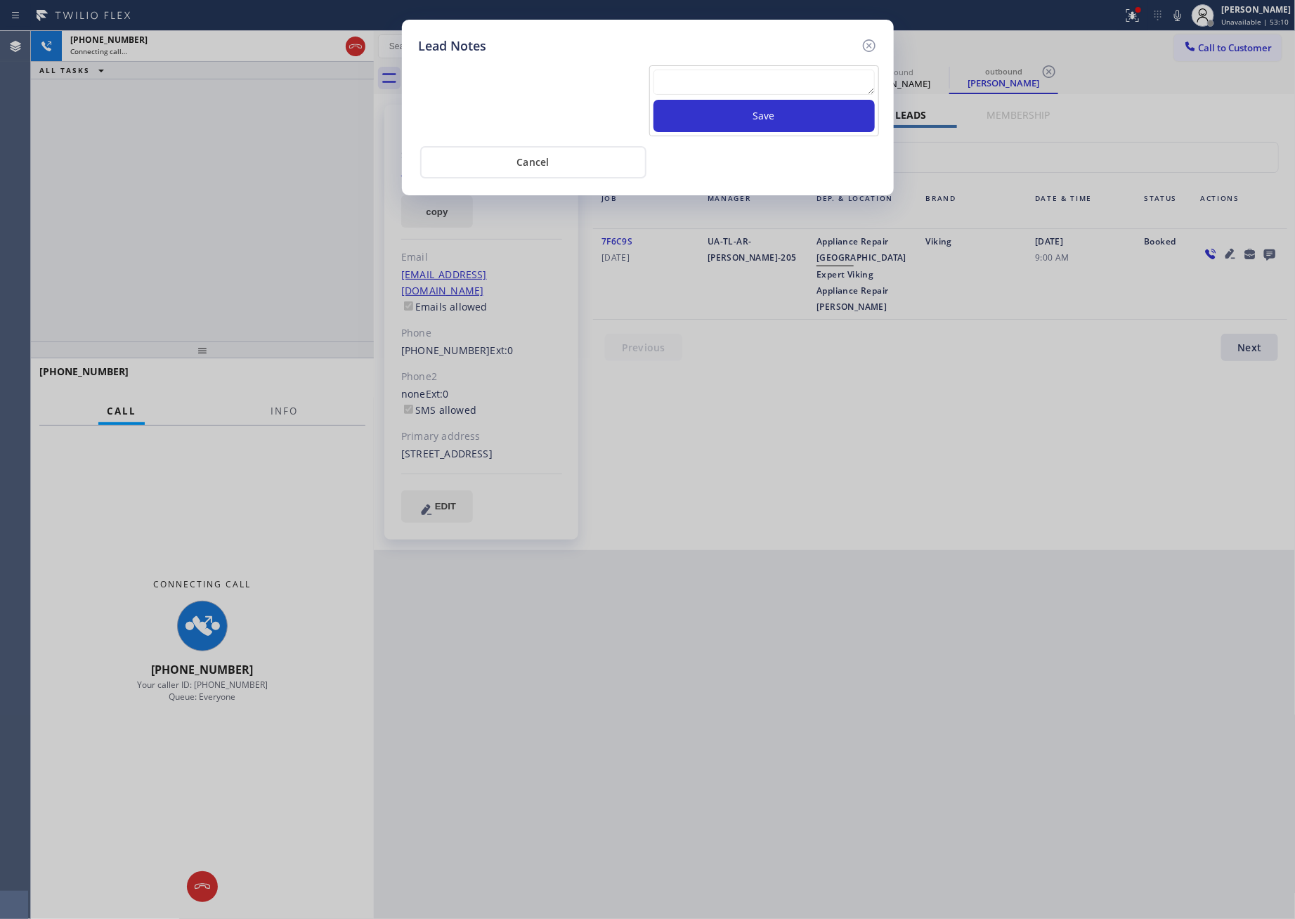
click at [831, 76] on textarea at bounding box center [764, 82] width 221 height 25
paste textarea "PLEASE TRANSFER FOR MEMBERSHIP and AC FILTER"
type textarea "PLEASE TRANSFER FOR MEMBERSHIP and AC FILTER"
click at [801, 117] on button "Save" at bounding box center [764, 116] width 221 height 32
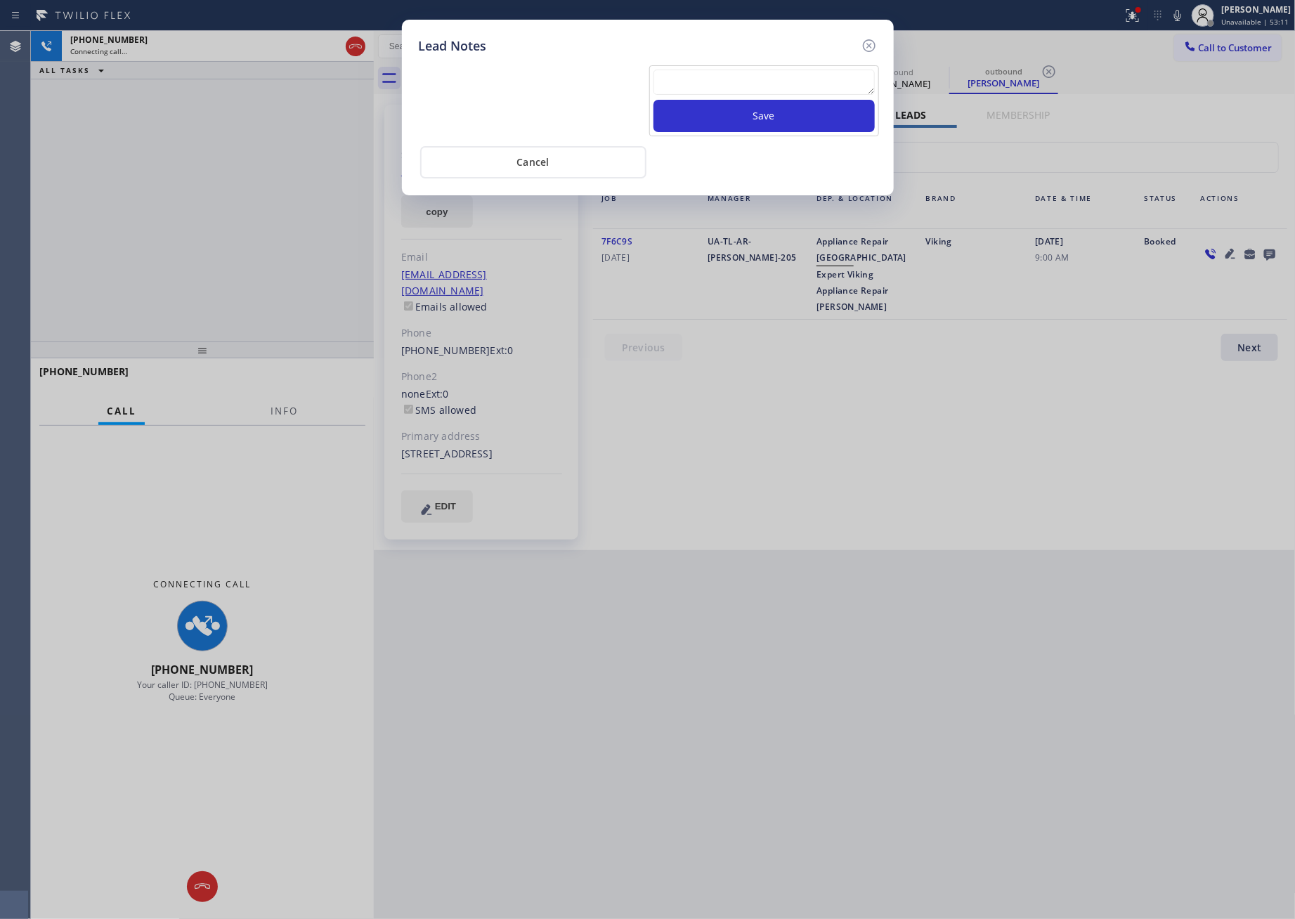
scroll to position [0, 0]
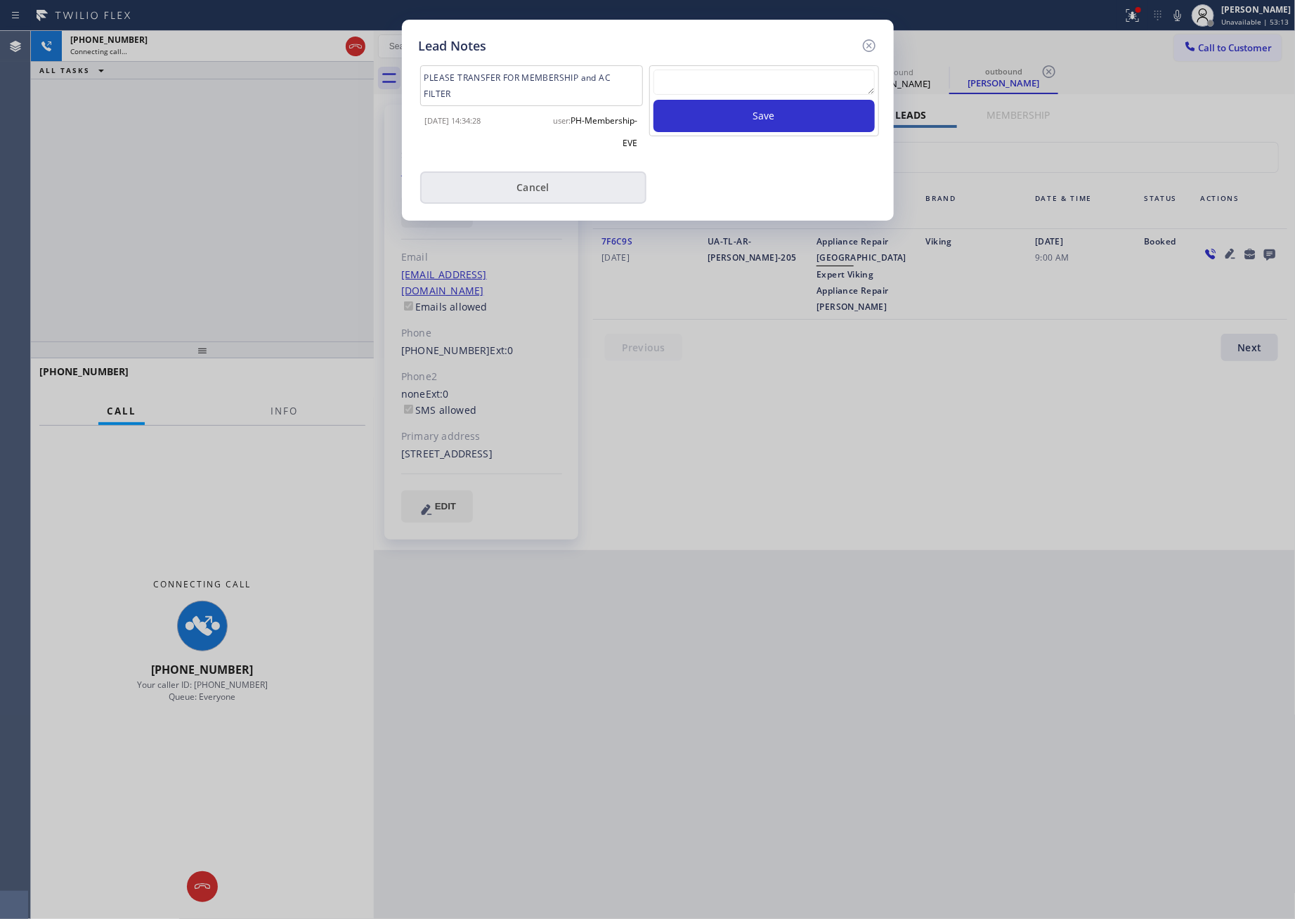
click at [521, 180] on button "Cancel" at bounding box center [533, 187] width 226 height 32
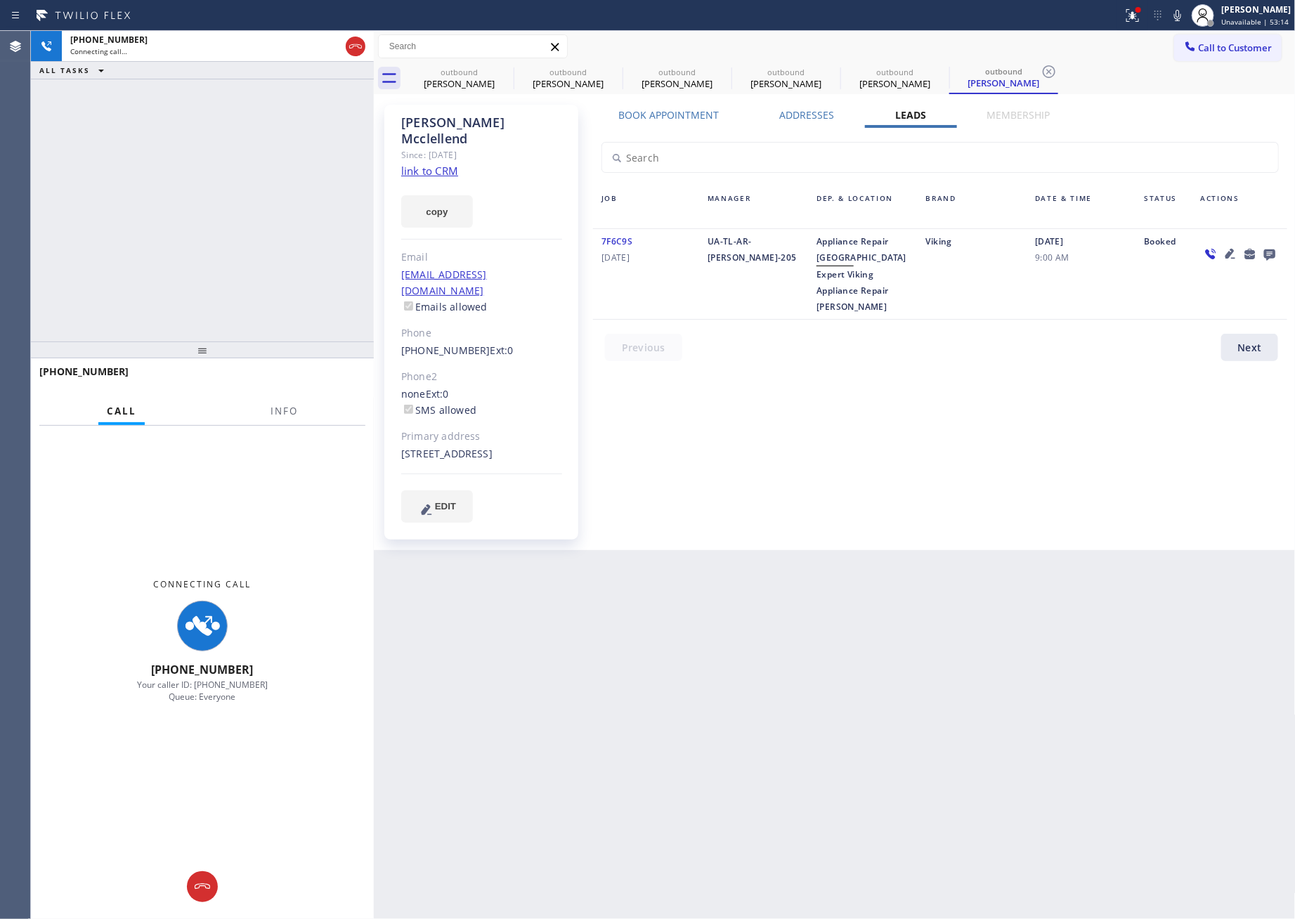
click at [174, 245] on div "+17202989003 Connecting call… ALL TASKS ALL TASKS ACTIVE TASKS TASKS IN WRAP UP" at bounding box center [202, 186] width 343 height 311
click at [163, 219] on div "+17202989003 Connecting call… ALL TASKS ALL TASKS ACTIVE TASKS TASKS IN WRAP UP" at bounding box center [202, 186] width 343 height 311
click at [354, 49] on icon at bounding box center [355, 46] width 17 height 17
click at [268, 207] on div "+17202989003 Connecting call… ALL TASKS ALL TASKS ACTIVE TASKS TASKS IN WRAP UP" at bounding box center [202, 186] width 343 height 311
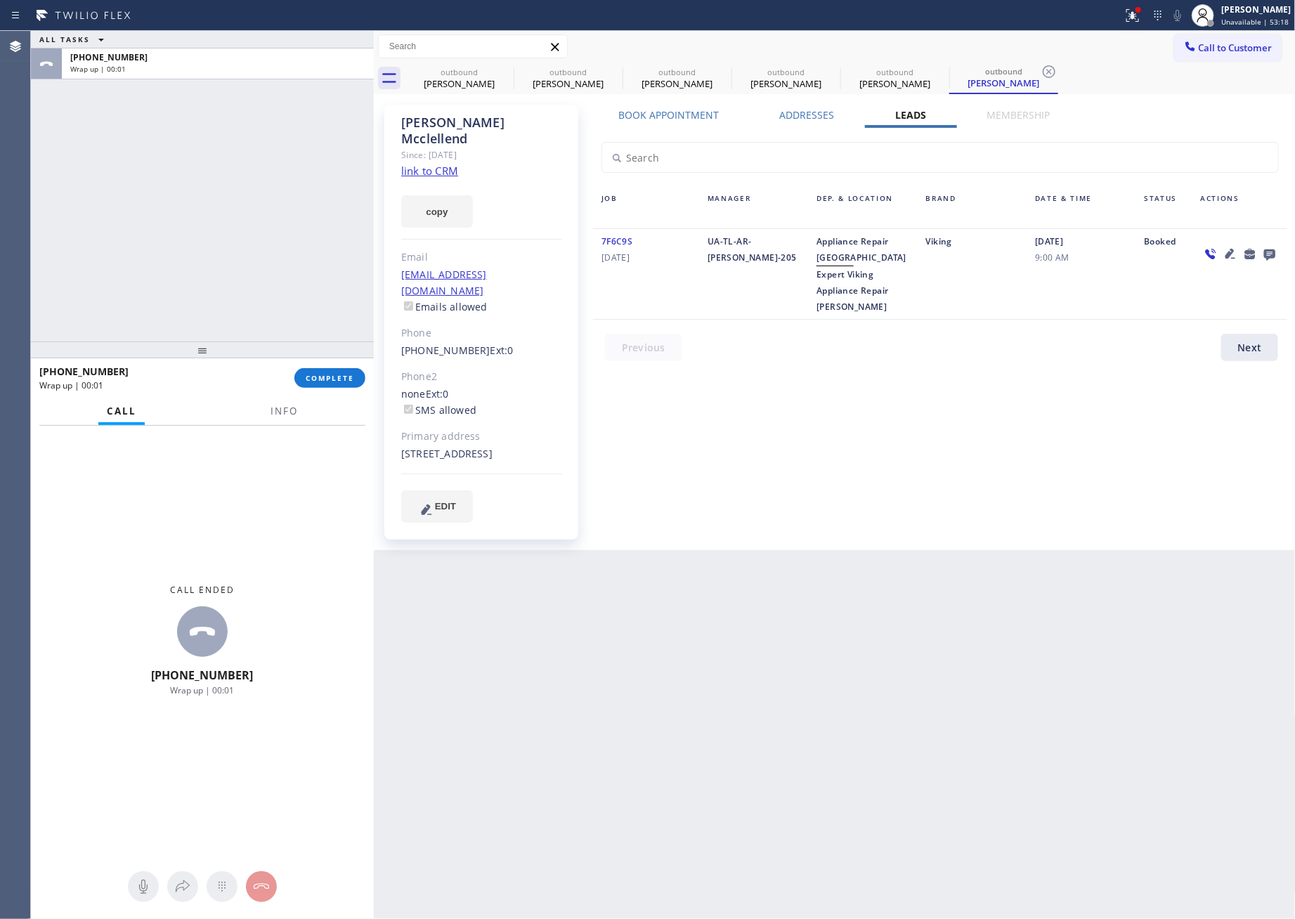
drag, startPoint x: 236, startPoint y: 249, endPoint x: 469, endPoint y: 249, distance: 232.6
click at [238, 249] on div "ALL TASKS ALL TASKS ACTIVE TASKS TASKS IN WRAP UP +17202989003 Wrap up | 00:01" at bounding box center [202, 186] width 343 height 311
click at [1234, 48] on span "Call to Customer" at bounding box center [1236, 47] width 74 height 13
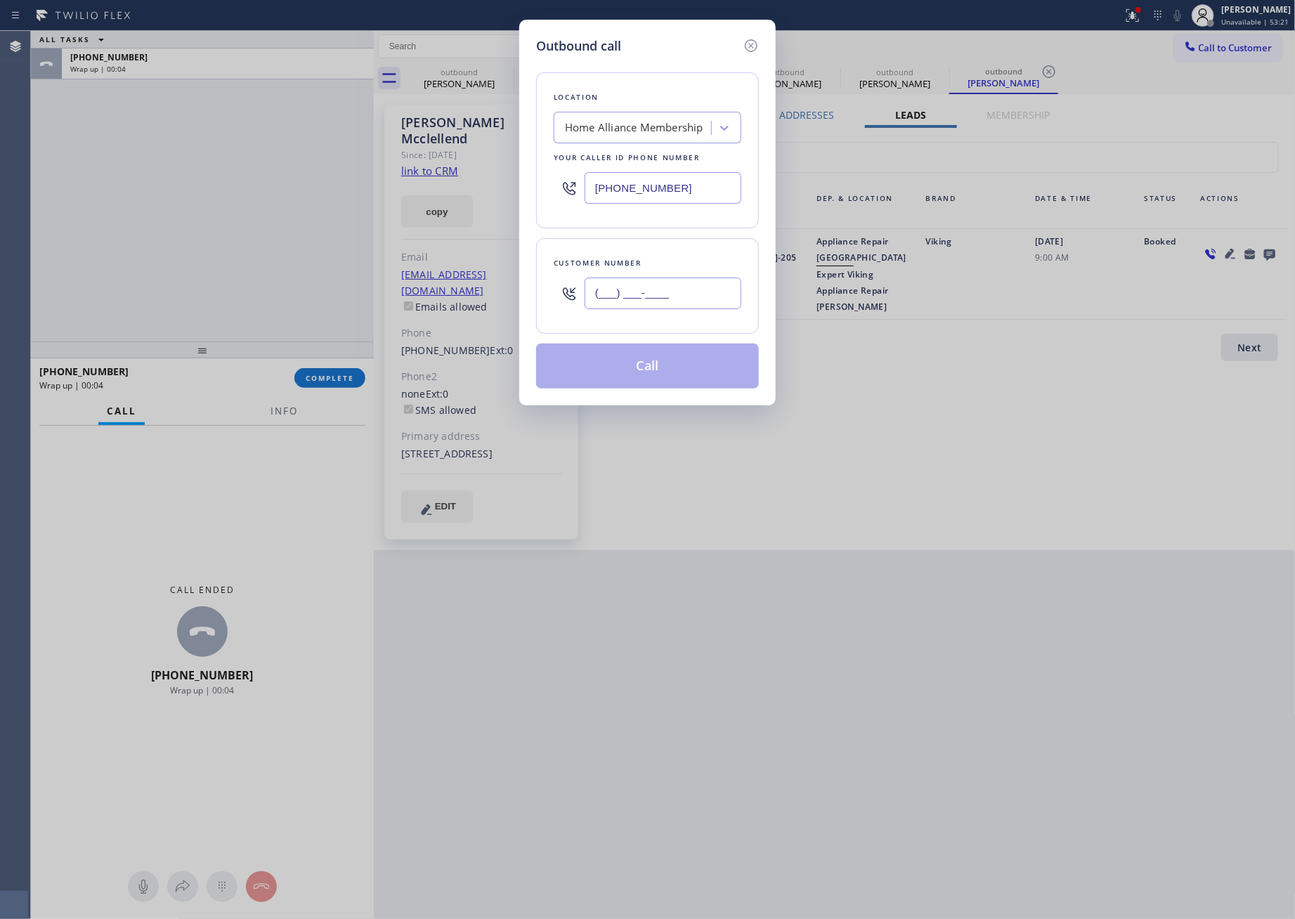
click at [680, 304] on input "(___) ___-____" at bounding box center [663, 294] width 157 height 32
paste input "612) 991-5673"
type input "(612) 991-5673"
click at [629, 386] on button "Call" at bounding box center [647, 366] width 223 height 45
drag, startPoint x: 232, startPoint y: 258, endPoint x: 312, endPoint y: 209, distance: 93.6
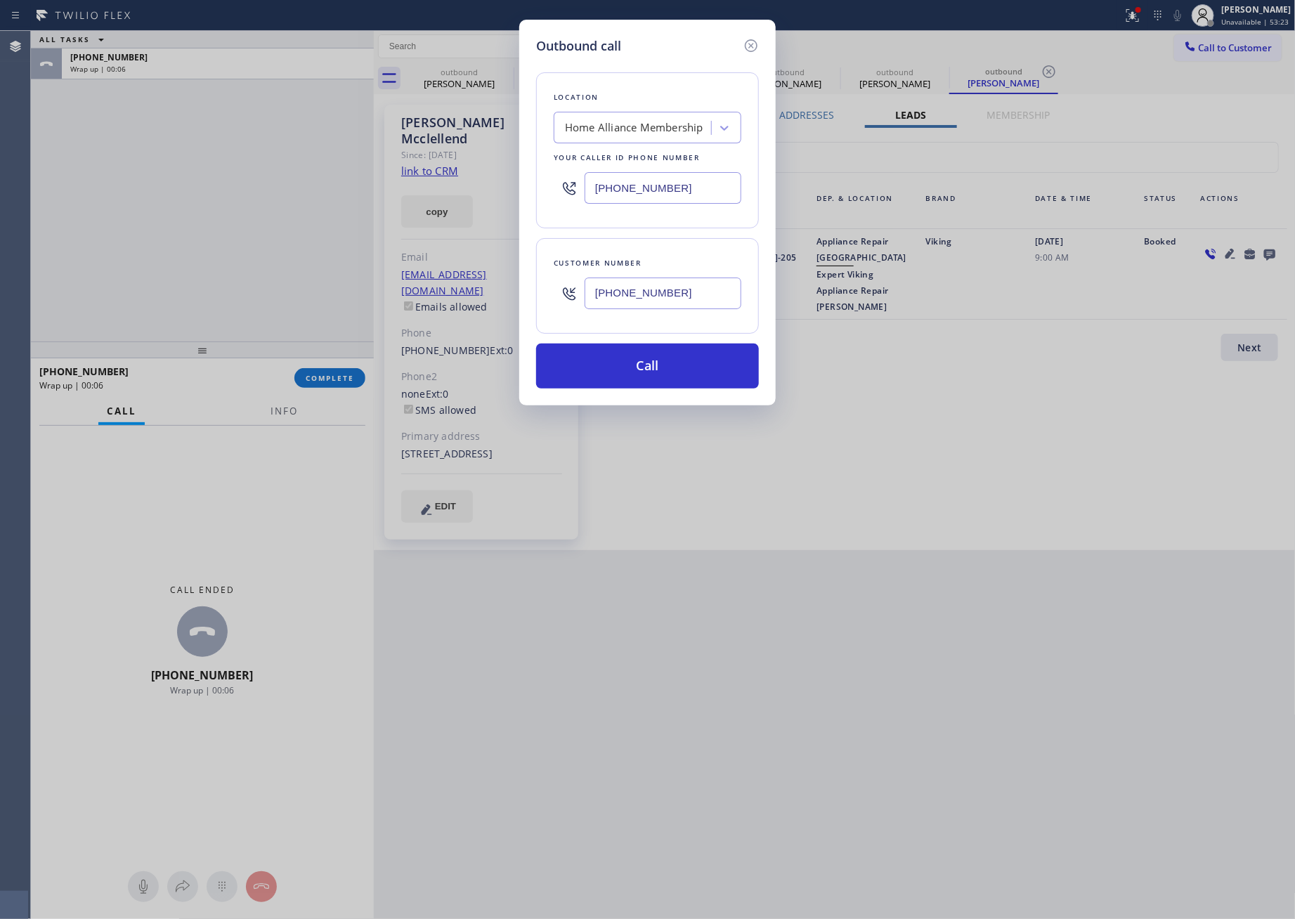
click at [281, 228] on div "Outbound call Location Home Alliance Membership Your caller id phone number (85…" at bounding box center [647, 459] width 1295 height 919
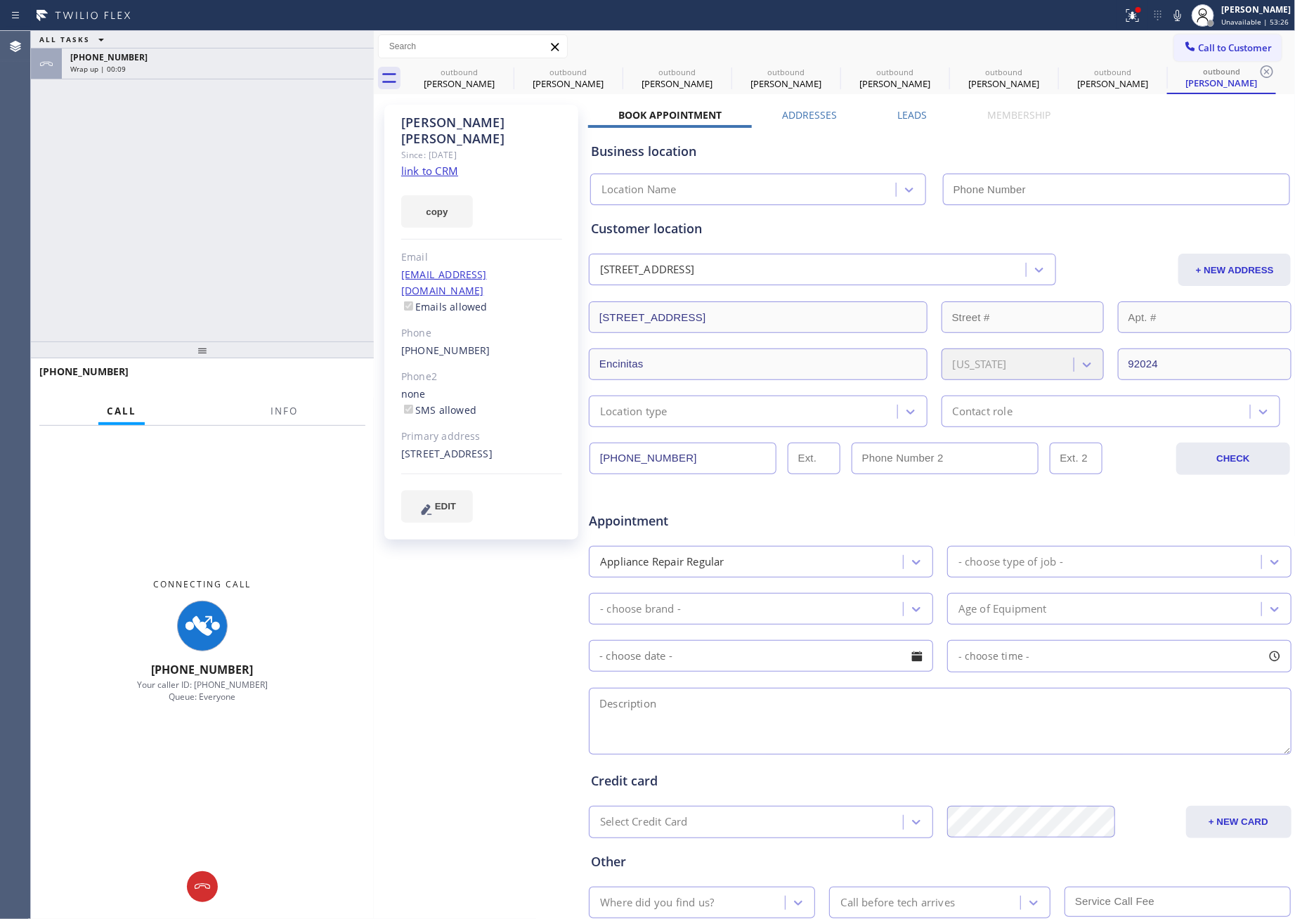
type input "[PHONE_NUMBER]"
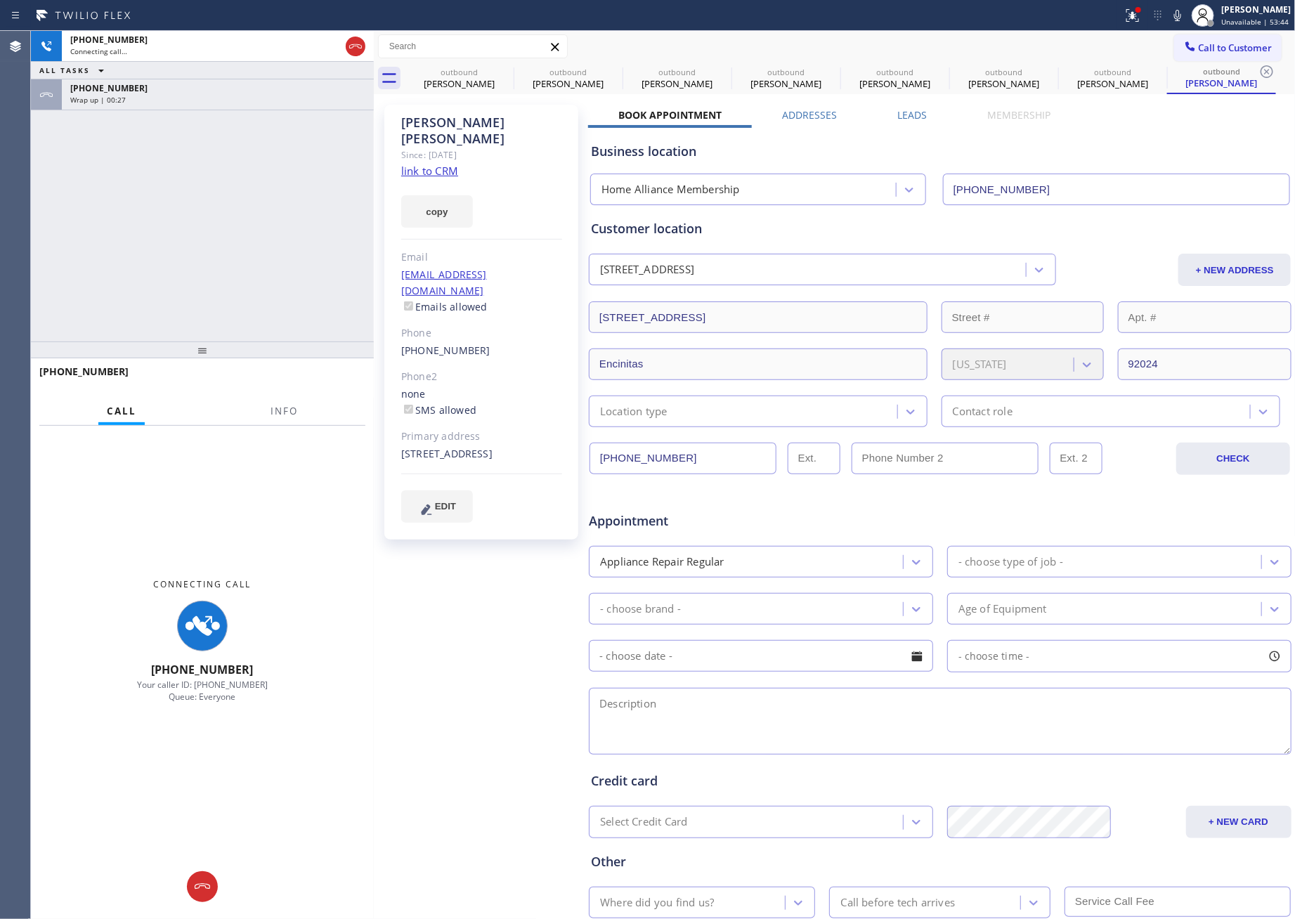
click at [212, 214] on div "+16129915673 Connecting call… ALL TASKS ALL TASKS ACTIVE TASKS TASKS IN WRAP UP…" at bounding box center [202, 186] width 343 height 311
click at [449, 164] on link "link to CRM" at bounding box center [429, 171] width 57 height 14
click at [196, 85] on div "+17202989003" at bounding box center [217, 88] width 295 height 12
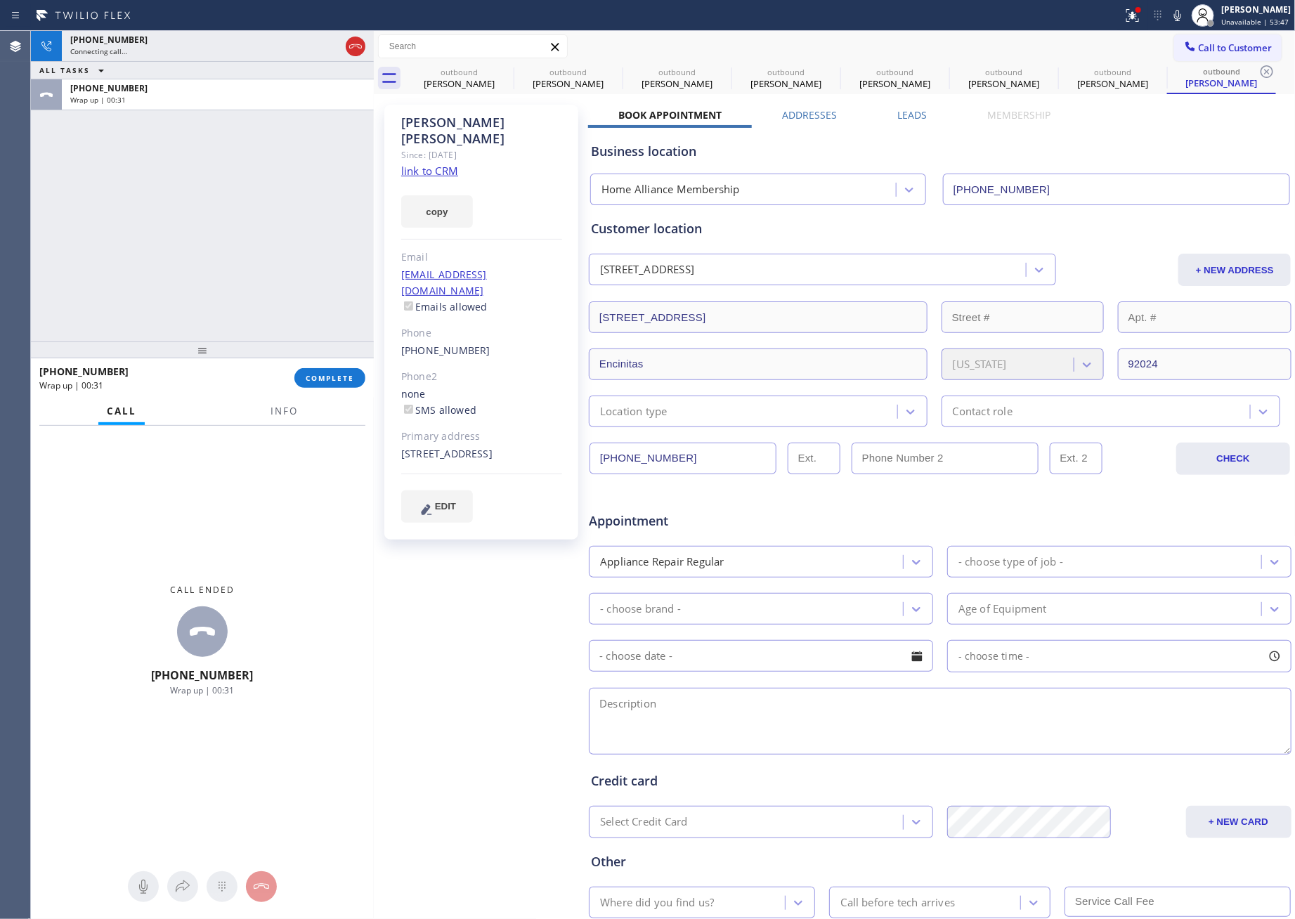
click at [332, 387] on button "COMPLETE" at bounding box center [329, 378] width 71 height 20
drag, startPoint x: 272, startPoint y: 249, endPoint x: 249, endPoint y: 218, distance: 38.8
click at [272, 242] on div "+16129915673 Connecting call… ALL TASKS ALL TASKS ACTIVE TASKS TASKS IN WRAP UP…" at bounding box center [202, 186] width 343 height 311
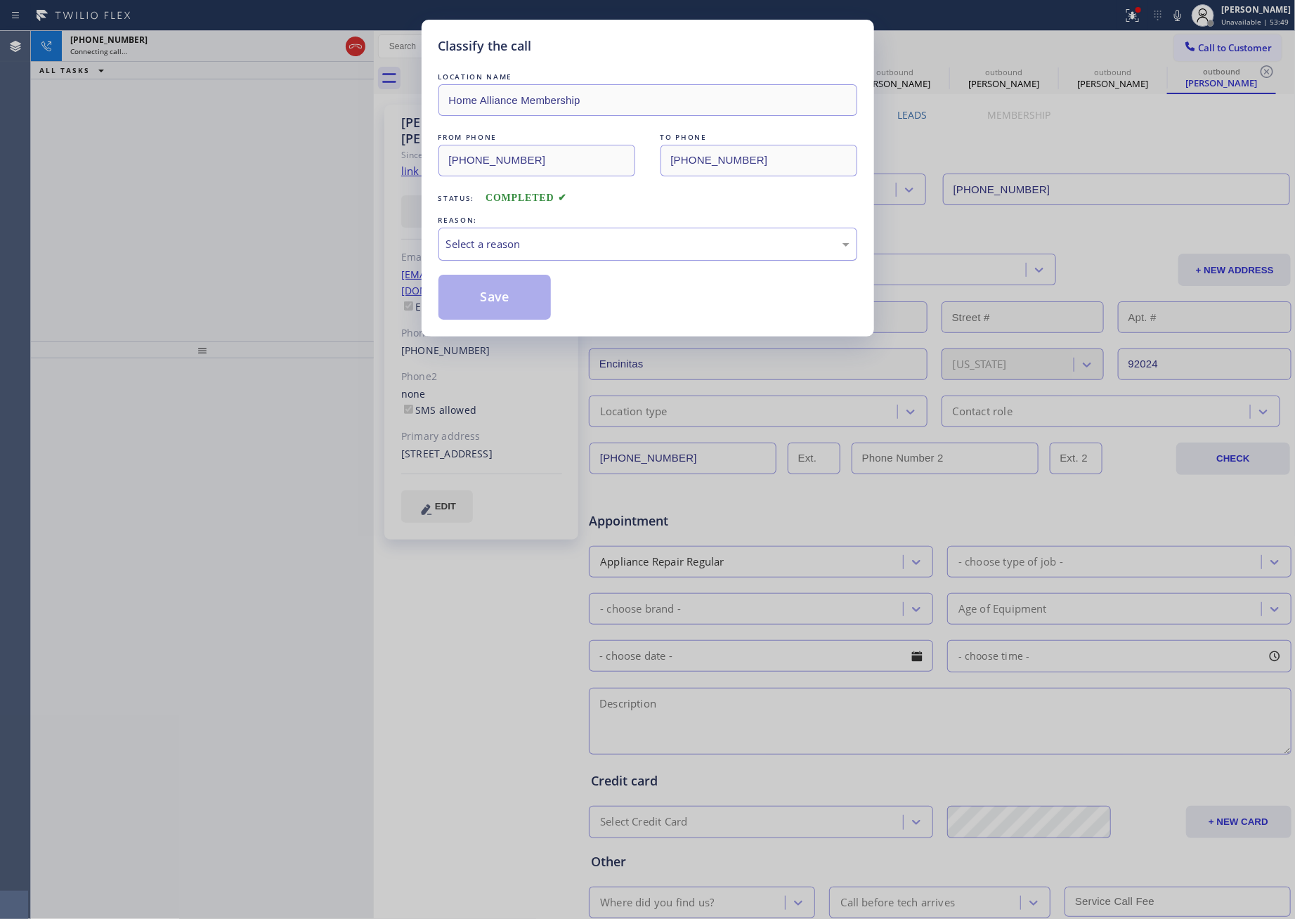
drag, startPoint x: 487, startPoint y: 243, endPoint x: 487, endPoint y: 260, distance: 16.9
click at [487, 260] on div "Select a reason" at bounding box center [648, 244] width 419 height 33
click at [500, 292] on button "Save" at bounding box center [495, 297] width 113 height 45
click at [500, 293] on button "Save" at bounding box center [495, 297] width 113 height 45
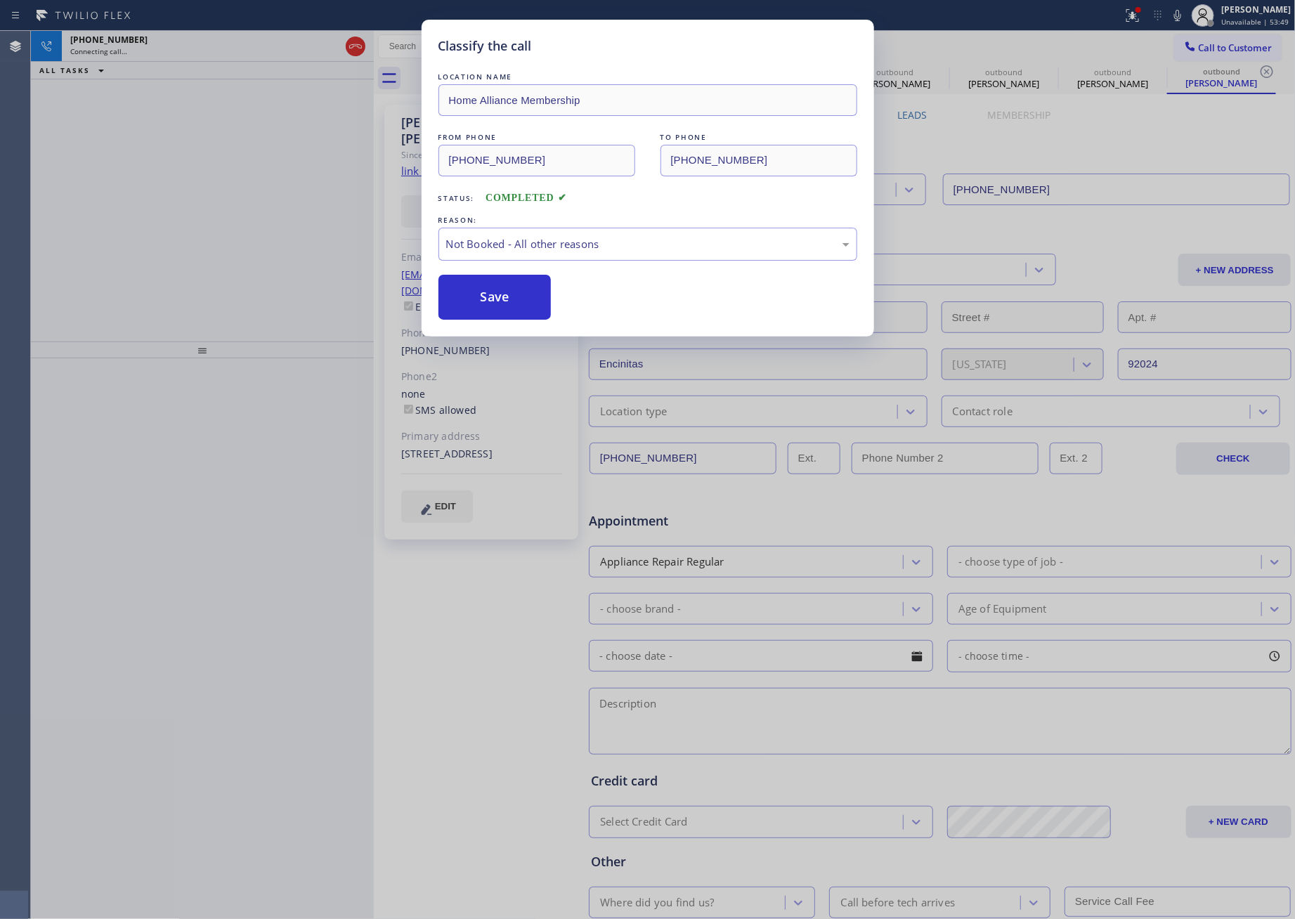
click at [176, 173] on div "Classify the call LOCATION NAME Home Alliance Membership FROM PHONE (855) 946-3…" at bounding box center [647, 459] width 1295 height 919
click at [192, 169] on div "Classify the call LOCATION NAME Home Alliance Membership FROM PHONE (855) 946-3…" at bounding box center [647, 459] width 1295 height 919
click at [192, 169] on div "+16129915673 Connecting call… ALL TASKS ALL TASKS ACTIVE TASKS TASKS IN WRAP UP" at bounding box center [202, 186] width 343 height 311
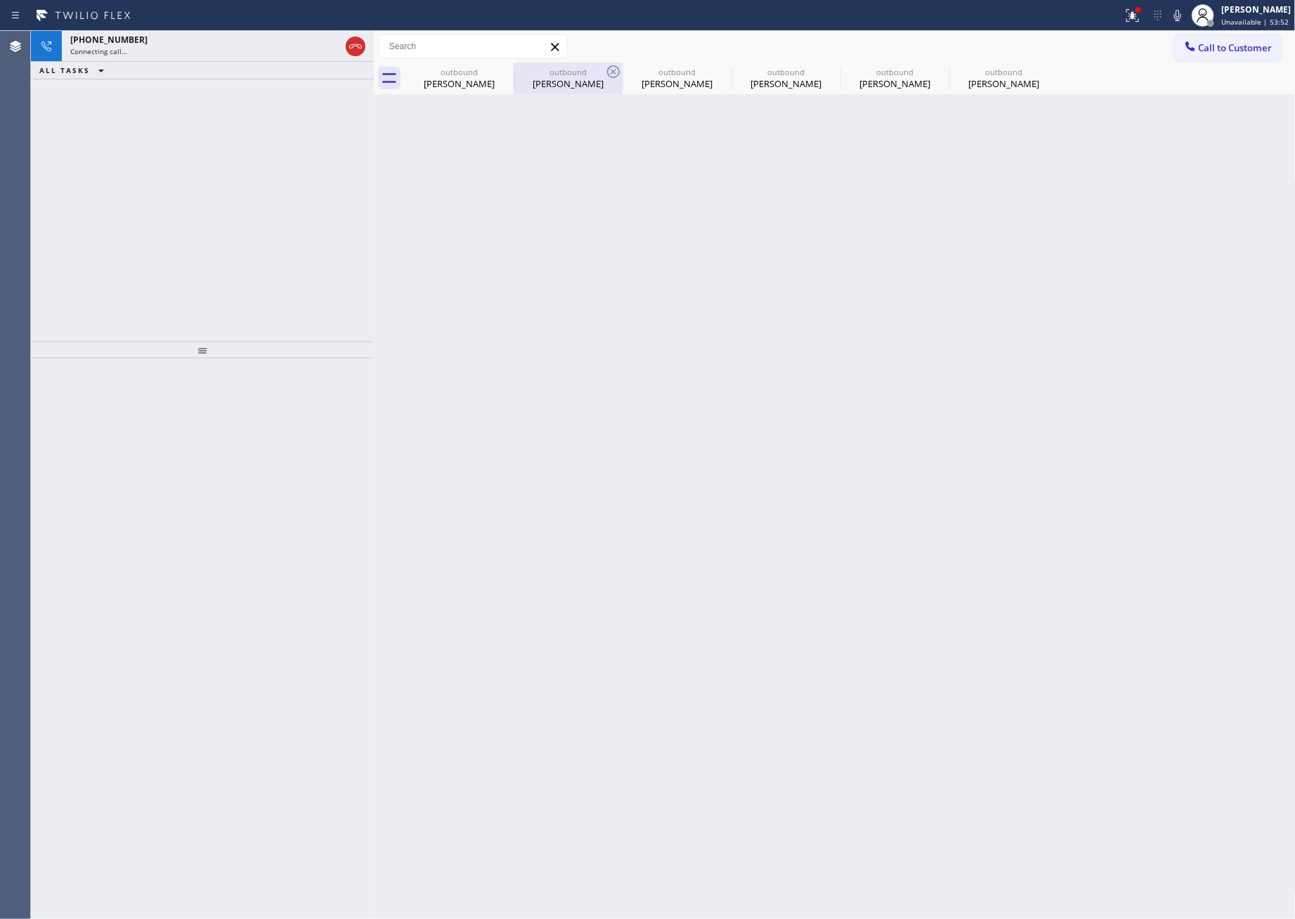
drag, startPoint x: 192, startPoint y: 169, endPoint x: 531, endPoint y: 79, distance: 351.2
click at [304, 161] on div "+16129915673 Connecting call… ALL TASKS ALL TASKS ACTIVE TASKS TASKS IN WRAP UP" at bounding box center [202, 186] width 343 height 311
drag, startPoint x: 441, startPoint y: 78, endPoint x: 506, endPoint y: 74, distance: 64.8
click at [448, 79] on div "Cindy Katzoff" at bounding box center [459, 83] width 106 height 13
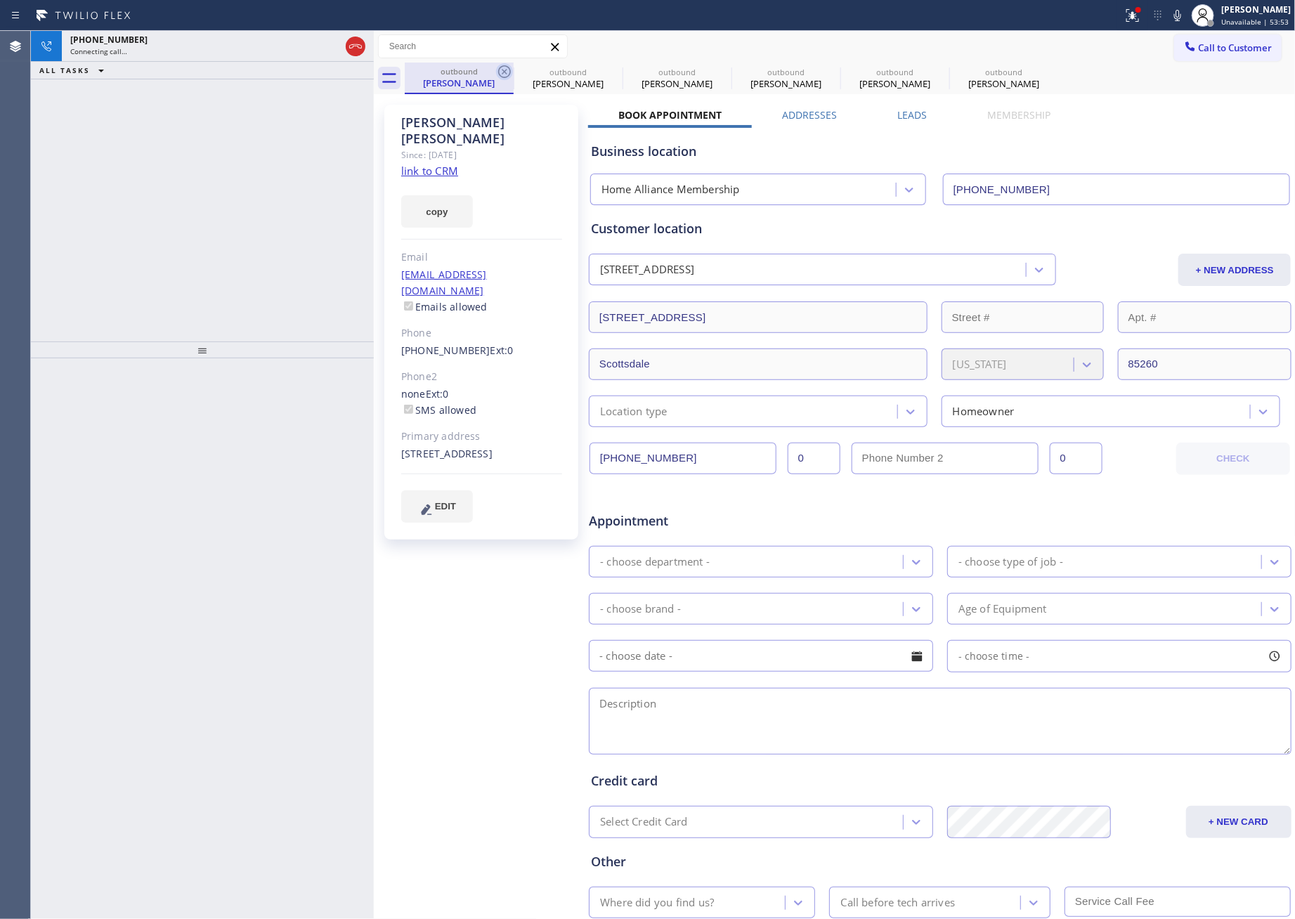
click at [505, 70] on icon at bounding box center [504, 71] width 13 height 13
click at [0, 0] on icon at bounding box center [0, 0] width 0 height 0
click at [934, 72] on icon at bounding box center [940, 71] width 13 height 13
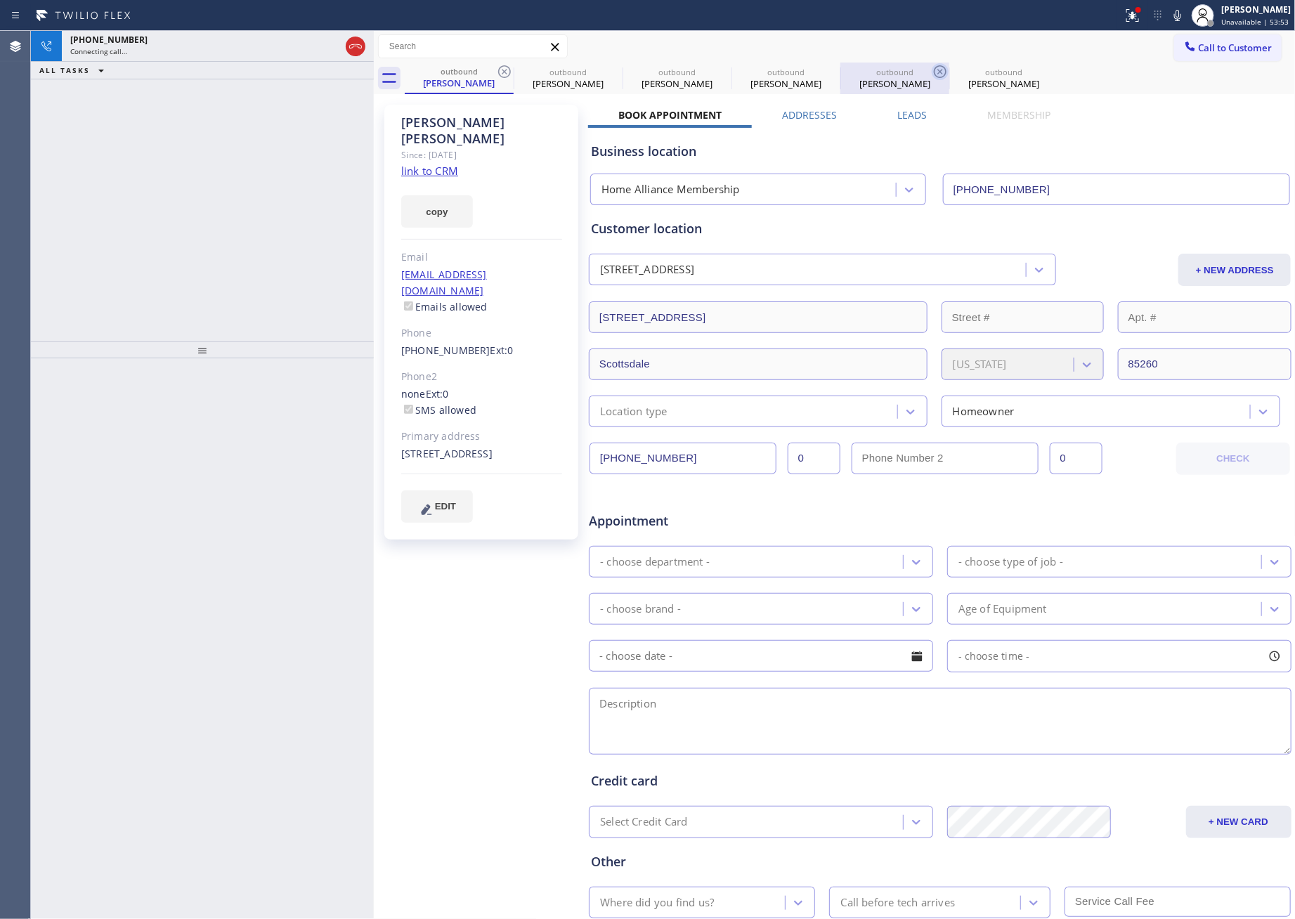
click at [0, 0] on icon at bounding box center [0, 0] width 0 height 0
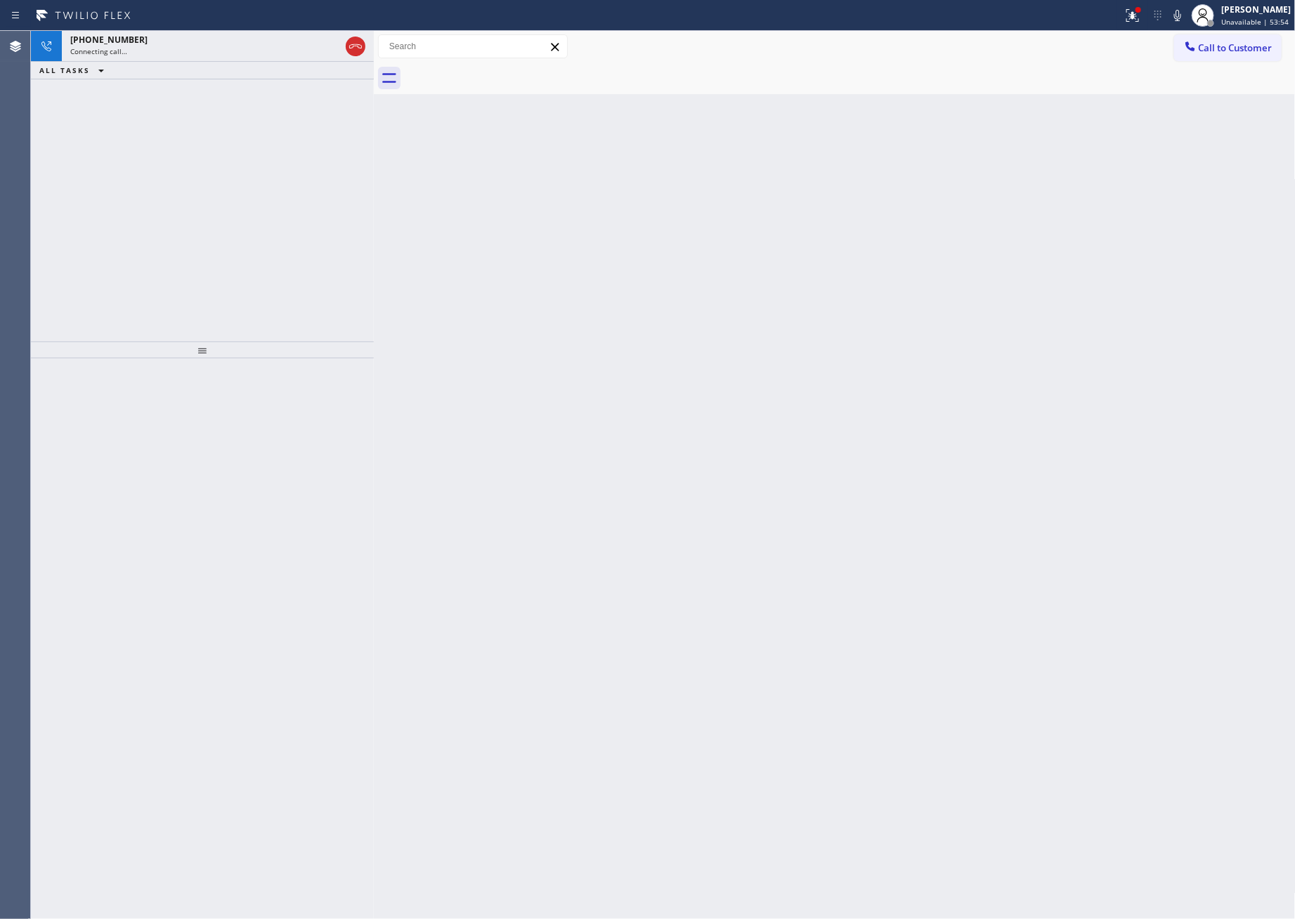
click at [505, 72] on div at bounding box center [850, 79] width 891 height 32
drag, startPoint x: 207, startPoint y: 209, endPoint x: 247, endPoint y: 221, distance: 42.0
click at [234, 219] on div "+16129915673 Connecting call… ALL TASKS ALL TASKS ACTIVE TASKS TASKS IN WRAP UP" at bounding box center [202, 186] width 343 height 311
click at [249, 43] on div "+16129915673" at bounding box center [205, 40] width 270 height 12
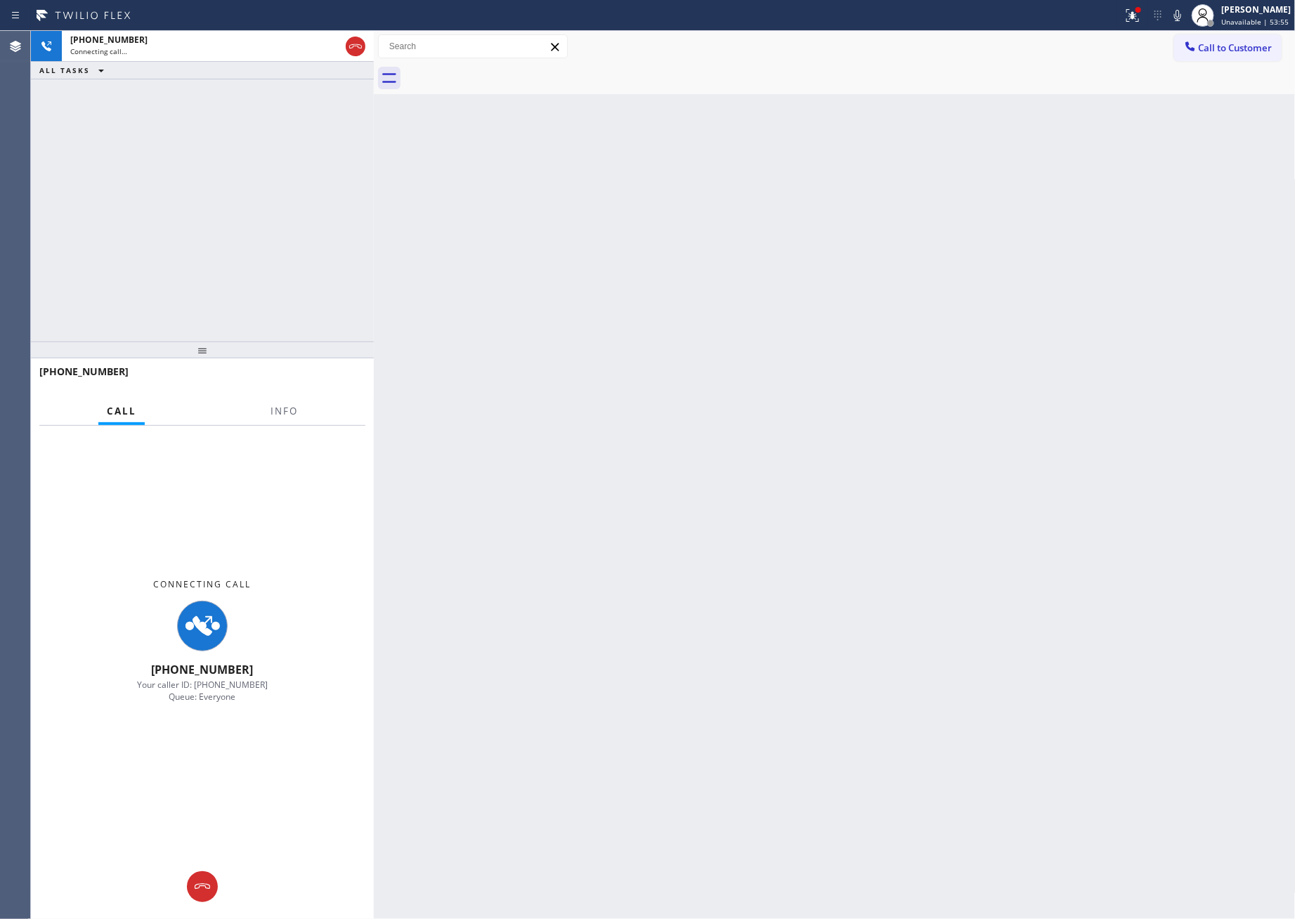
click at [247, 201] on div "+16129915673 Connecting call… ALL TASKS ALL TASKS ACTIVE TASKS TASKS IN WRAP UP" at bounding box center [202, 186] width 343 height 311
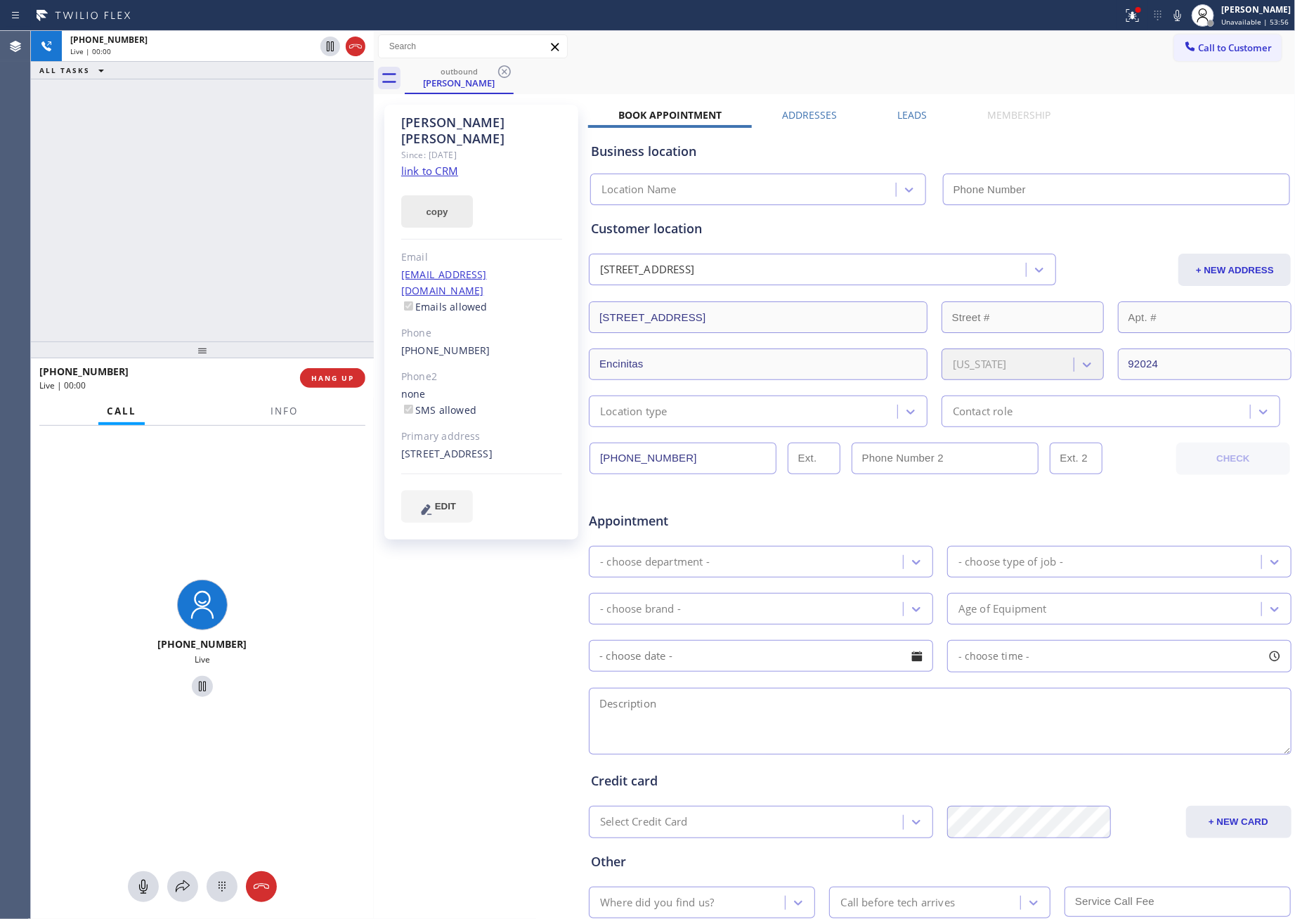
drag, startPoint x: 165, startPoint y: 207, endPoint x: 434, endPoint y: 184, distance: 270.1
click at [186, 207] on div "+16129915673 Live | 00:00 ALL TASKS ALL TASKS ACTIVE TASKS TASKS IN WRAP UP" at bounding box center [202, 186] width 343 height 311
click at [436, 164] on link "link to CRM" at bounding box center [429, 171] width 57 height 14
type input "[PHONE_NUMBER]"
click at [175, 163] on div "+16129915673 Live | 00:11 ALL TASKS ALL TASKS ACTIVE TASKS TASKS IN WRAP UP" at bounding box center [202, 186] width 343 height 311
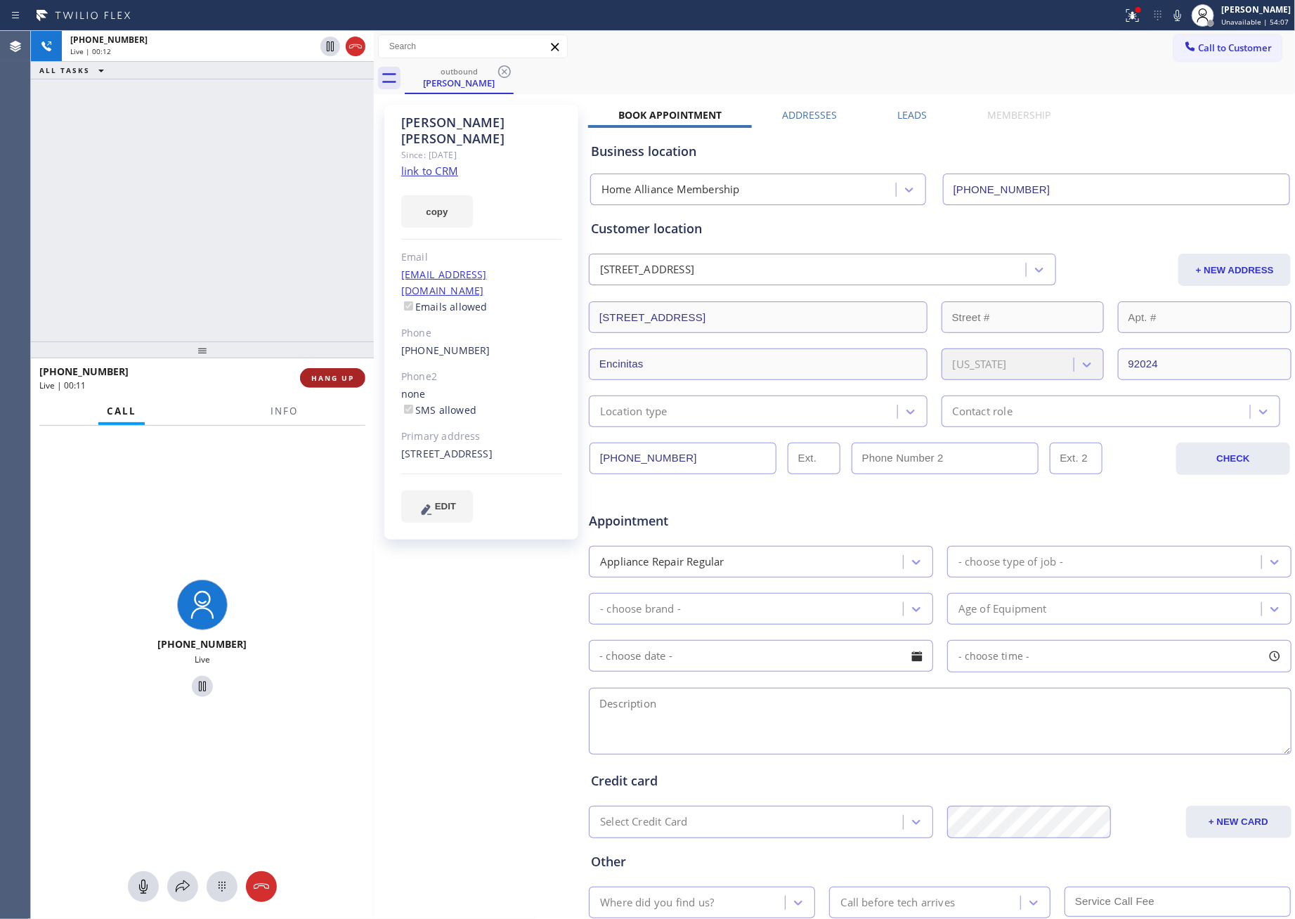
click at [350, 376] on span "HANG UP" at bounding box center [332, 378] width 43 height 10
click at [283, 174] on div "+16129915673 Live | 00:12 ALL TASKS ALL TASKS ACTIVE TASKS TASKS IN WRAP UP" at bounding box center [202, 186] width 343 height 311
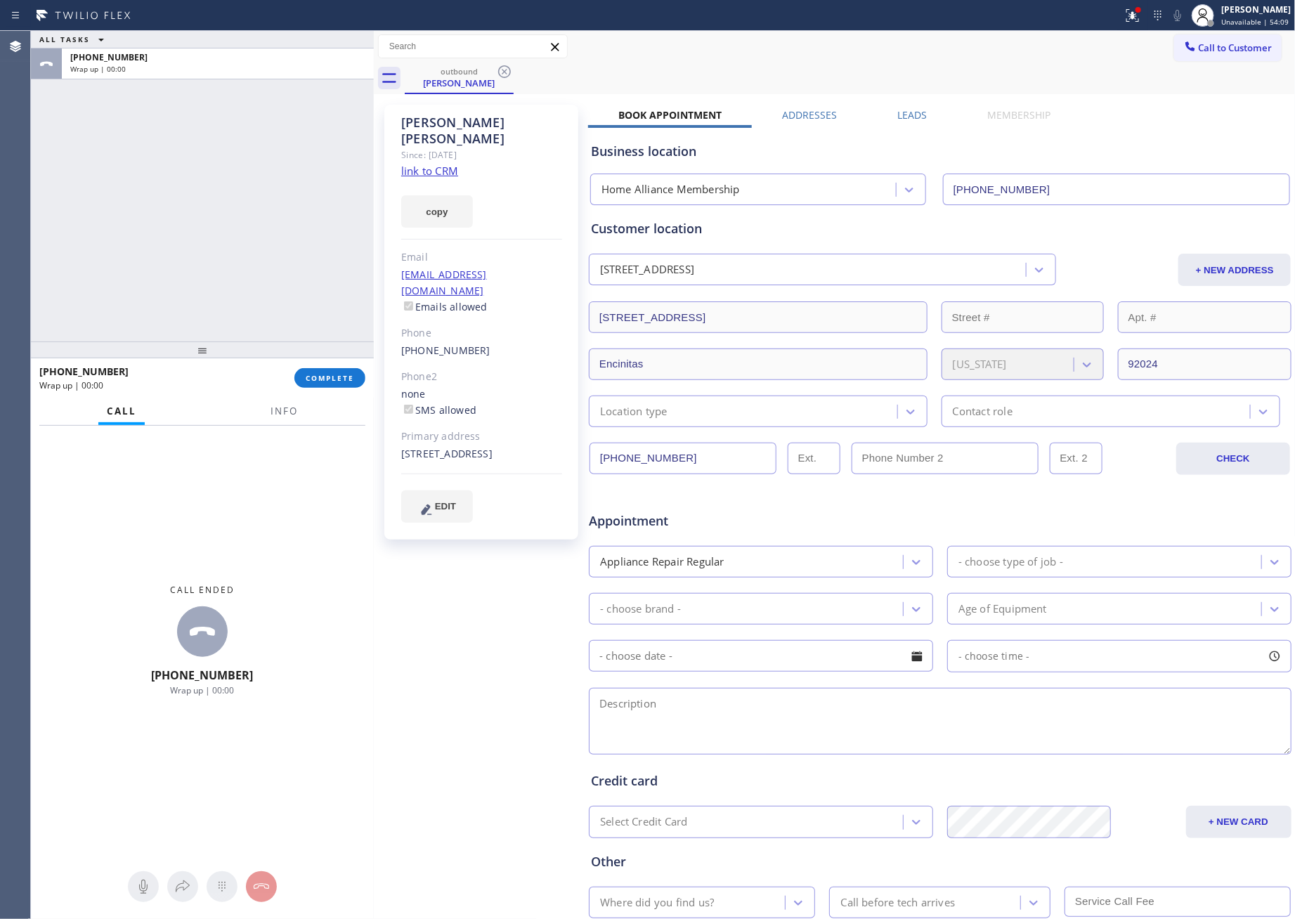
click at [283, 174] on div "ALL TASKS ALL TASKS ACTIVE TASKS TASKS IN WRAP UP +16129915673 Wrap up | 00:00" at bounding box center [202, 186] width 343 height 311
click at [329, 370] on button "COMPLETE" at bounding box center [329, 378] width 71 height 20
click at [273, 121] on div "ALL TASKS ALL TASKS ACTIVE TASKS TASKS IN WRAP UP +16129915673 Wrap up | 01:21" at bounding box center [202, 186] width 343 height 311
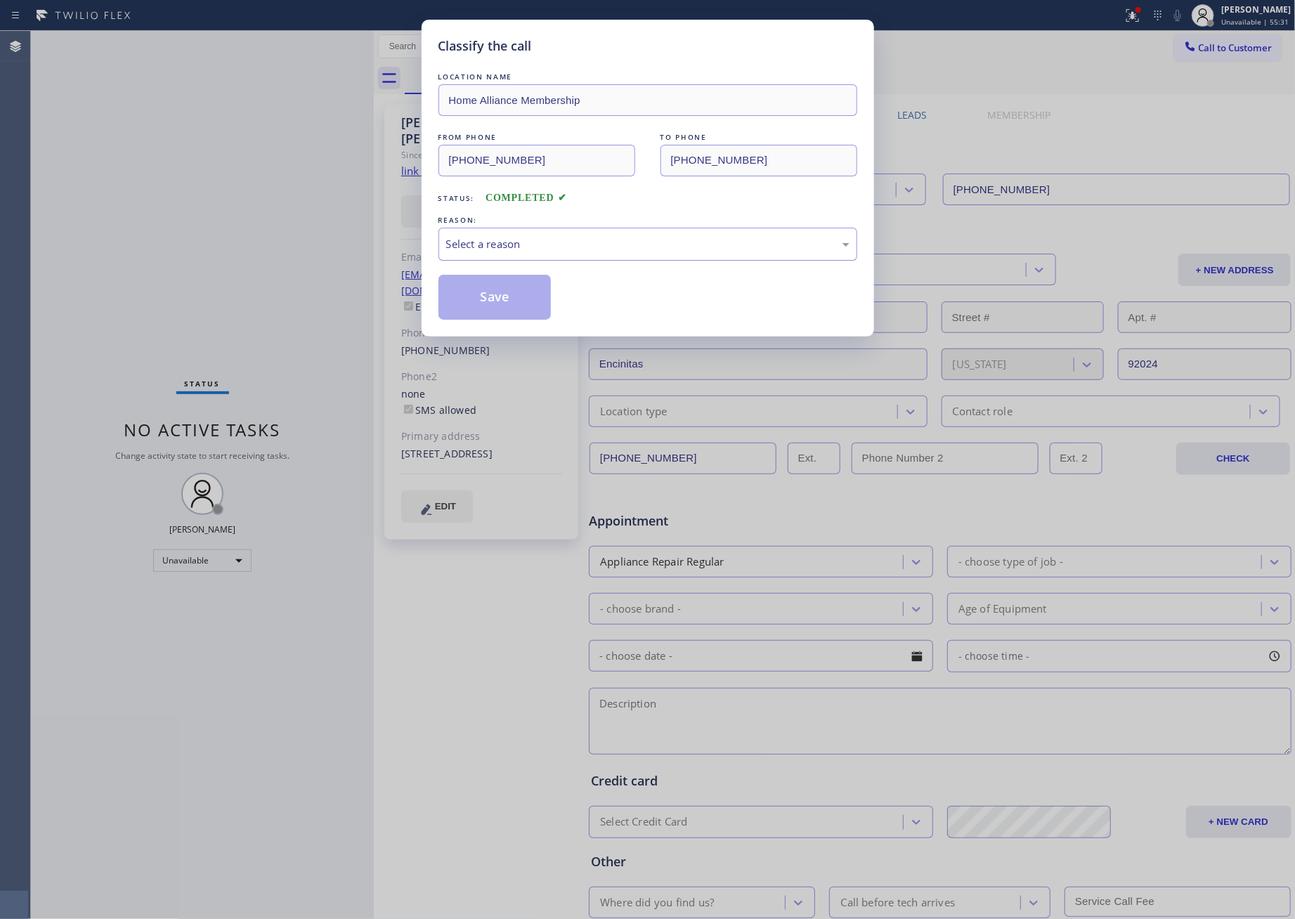
click at [494, 240] on div "Select a reason" at bounding box center [647, 244] width 403 height 16
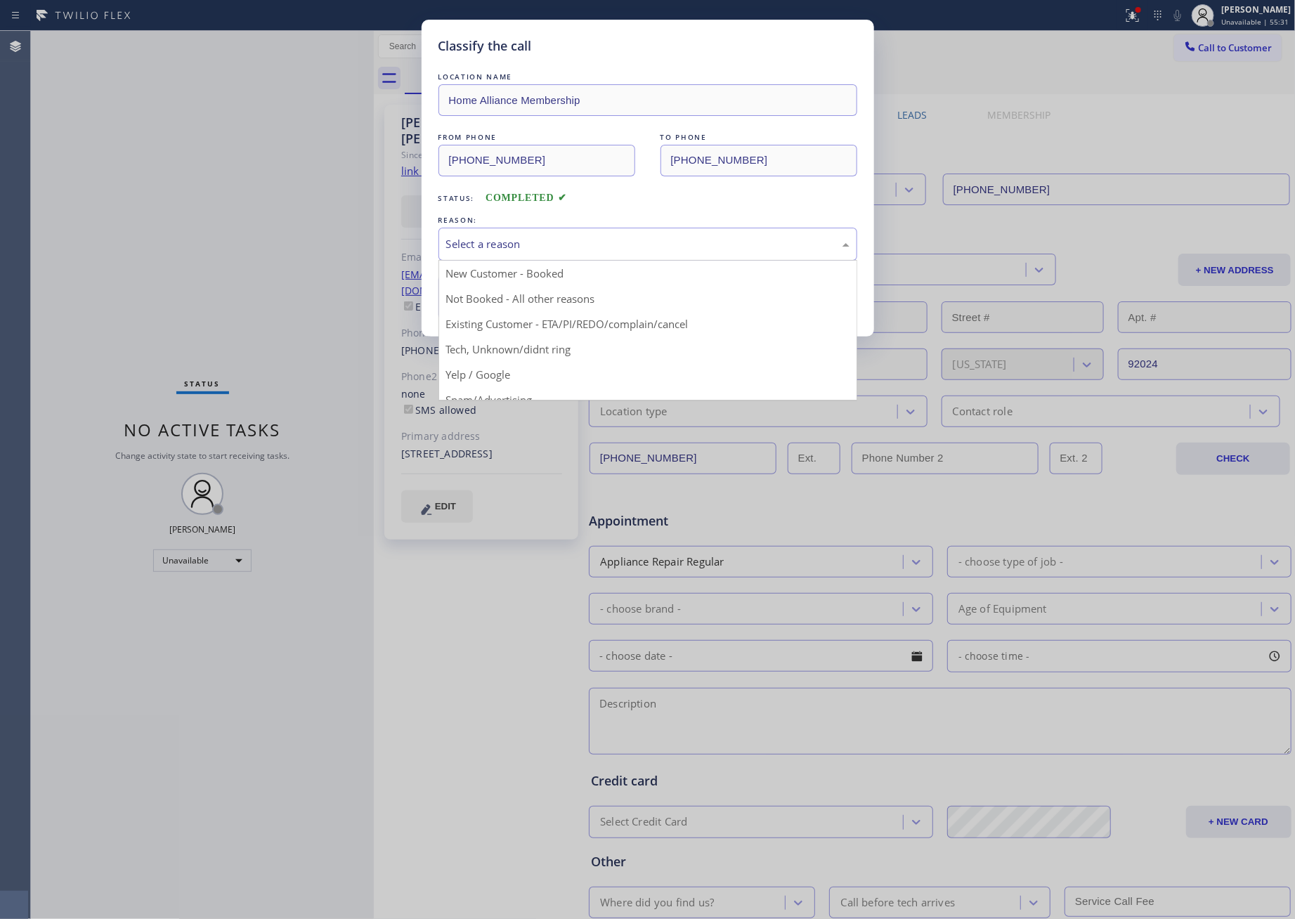
click at [508, 308] on button "Save" at bounding box center [495, 297] width 113 height 45
click at [509, 308] on button "Save" at bounding box center [495, 297] width 113 height 45
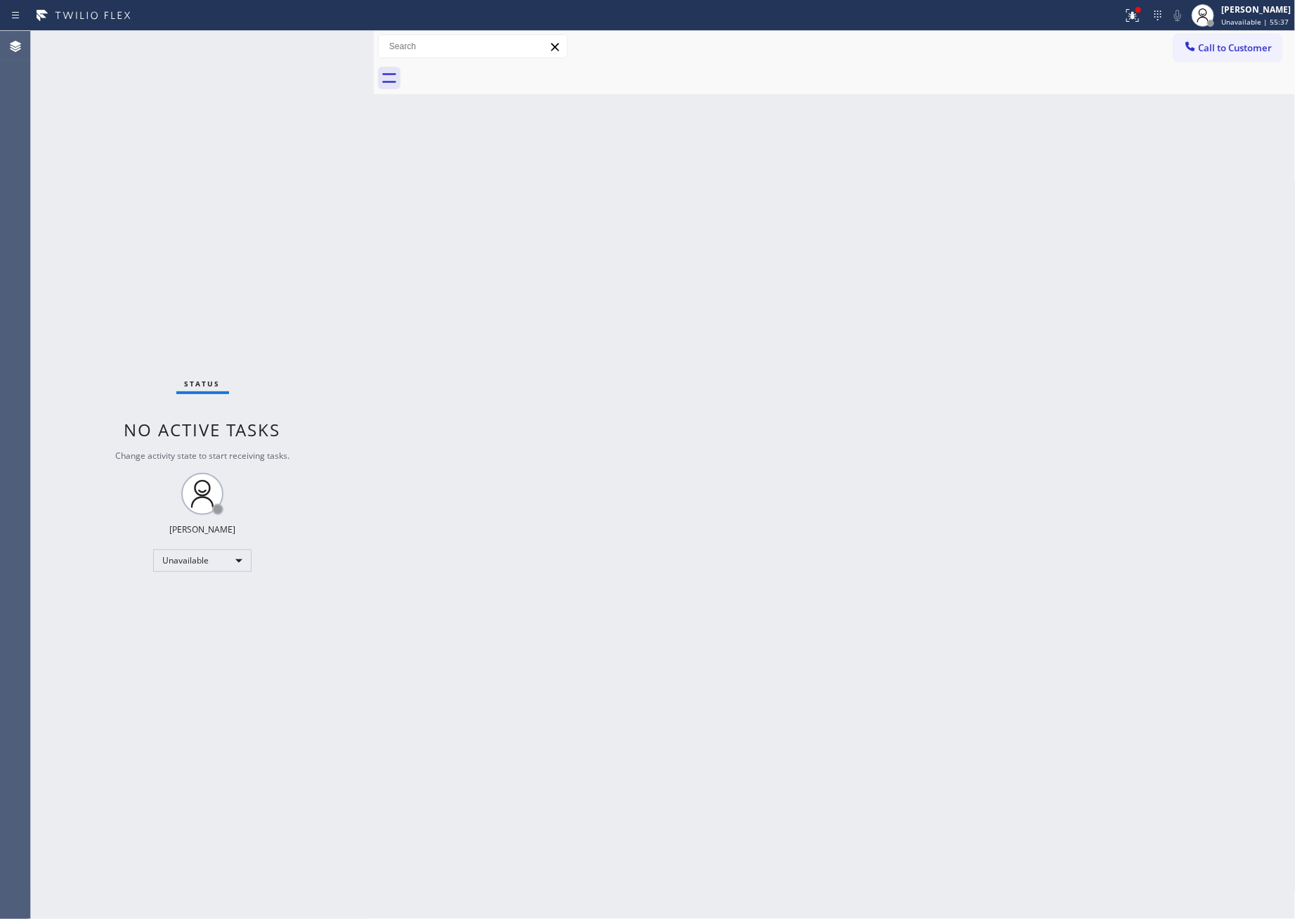
drag, startPoint x: 682, startPoint y: 443, endPoint x: 529, endPoint y: 23, distance: 446.4
click at [652, 391] on div "Back to Dashboard Change Sender ID Customers Technicians Select a contact Outbo…" at bounding box center [835, 475] width 922 height 888
click at [706, 573] on div "Back to Dashboard Change Sender ID Customers Technicians Select a contact Outbo…" at bounding box center [835, 475] width 922 height 888
click at [683, 163] on div "Back to Dashboard Change Sender ID Customers Technicians Select a contact Outbo…" at bounding box center [835, 475] width 922 height 888
drag, startPoint x: 796, startPoint y: 396, endPoint x: 823, endPoint y: 393, distance: 27.6
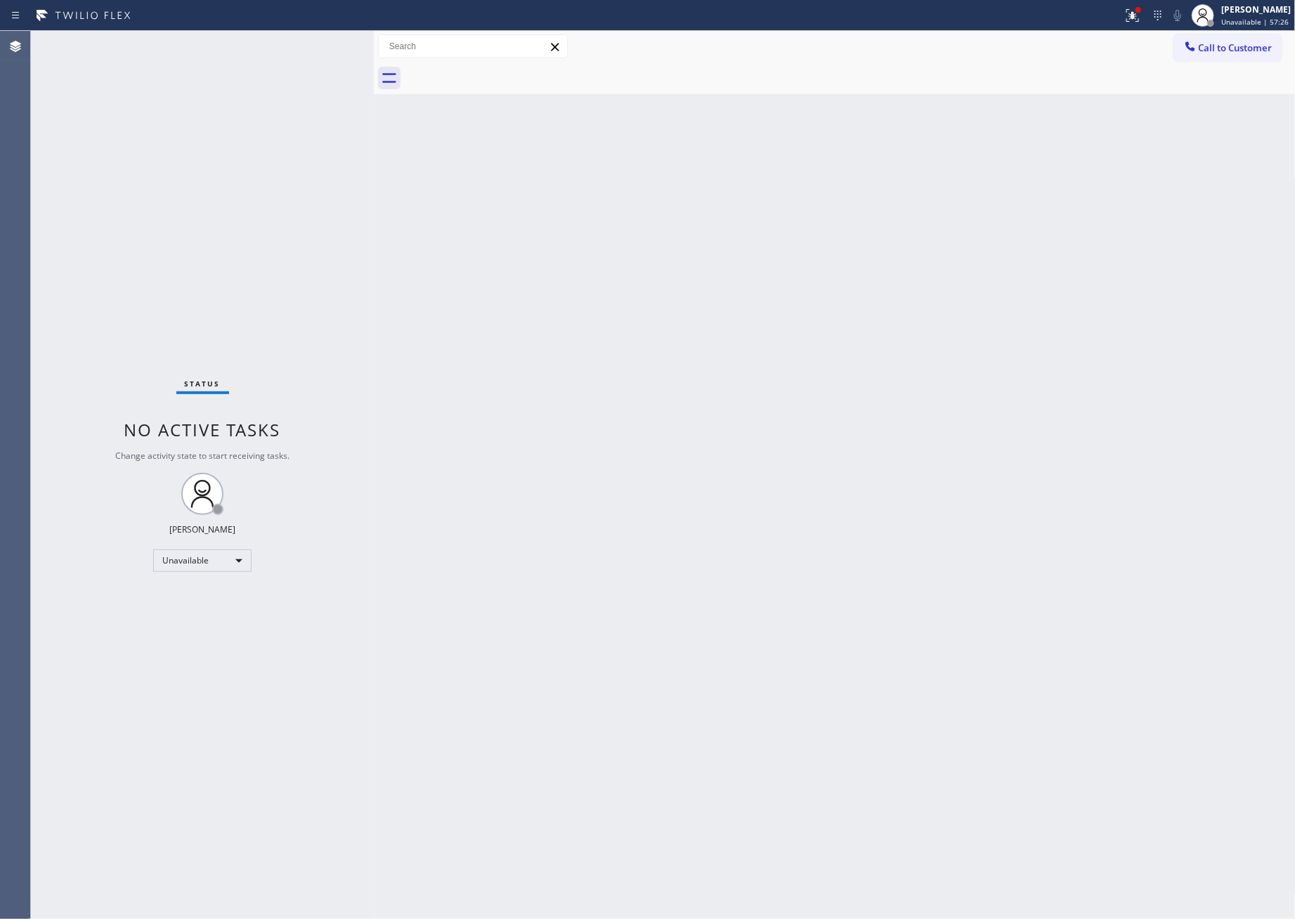
click at [823, 393] on div "Back to Dashboard Change Sender ID Customers Technicians Select a contact Outbo…" at bounding box center [835, 475] width 922 height 888
click at [186, 234] on div "Status No active tasks Change activity state to start receiving tasks. [PERSON_…" at bounding box center [202, 475] width 343 height 888
drag, startPoint x: 685, startPoint y: 351, endPoint x: 989, endPoint y: 240, distance: 323.7
click at [710, 332] on div "Back to Dashboard Change Sender ID Customers Technicians Select a contact Outbo…" at bounding box center [835, 475] width 922 height 888
click at [1235, 43] on span "Call to Customer" at bounding box center [1236, 47] width 74 height 13
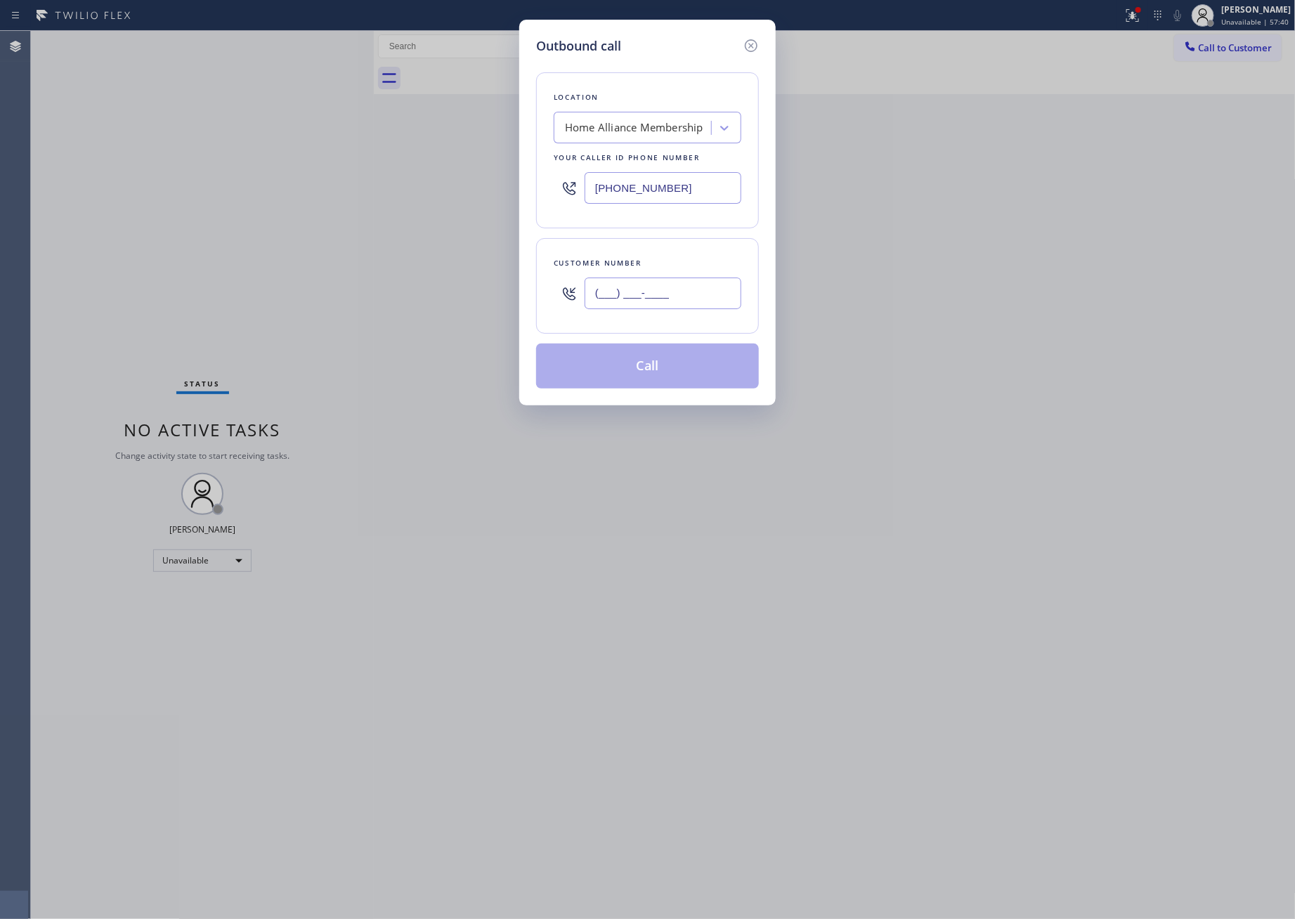
click at [654, 293] on input "(___) ___-____" at bounding box center [663, 294] width 157 height 32
paste input "510) 493-8585"
type input "(510) 493-8585"
click at [641, 372] on button "Call" at bounding box center [647, 366] width 223 height 45
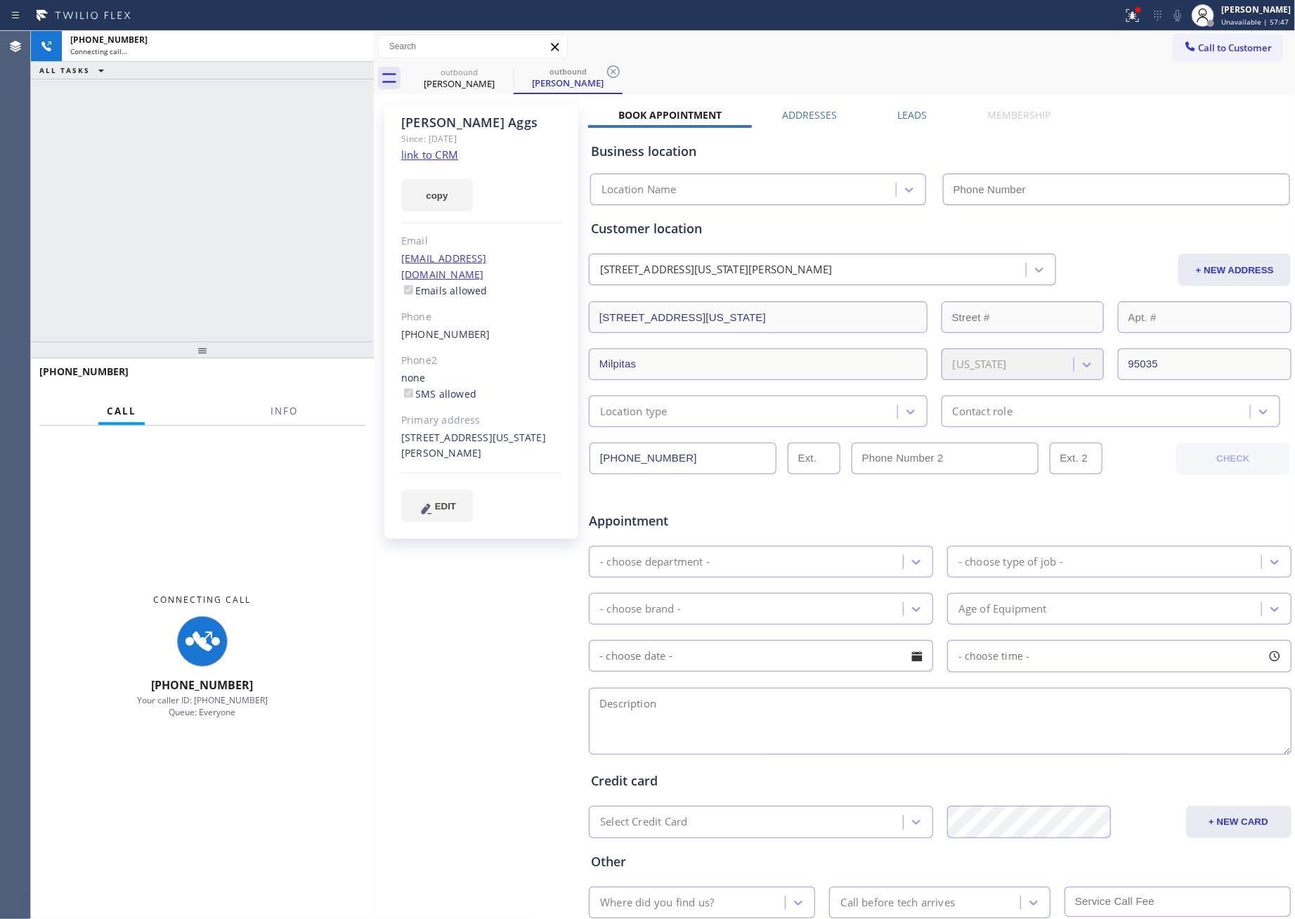
click at [256, 173] on div "+15104938585 Connecting call… ALL TASKS ALL TASKS ACTIVE TASKS TASKS IN WRAP UP" at bounding box center [202, 186] width 343 height 311
type input "[PHONE_NUMBER]"
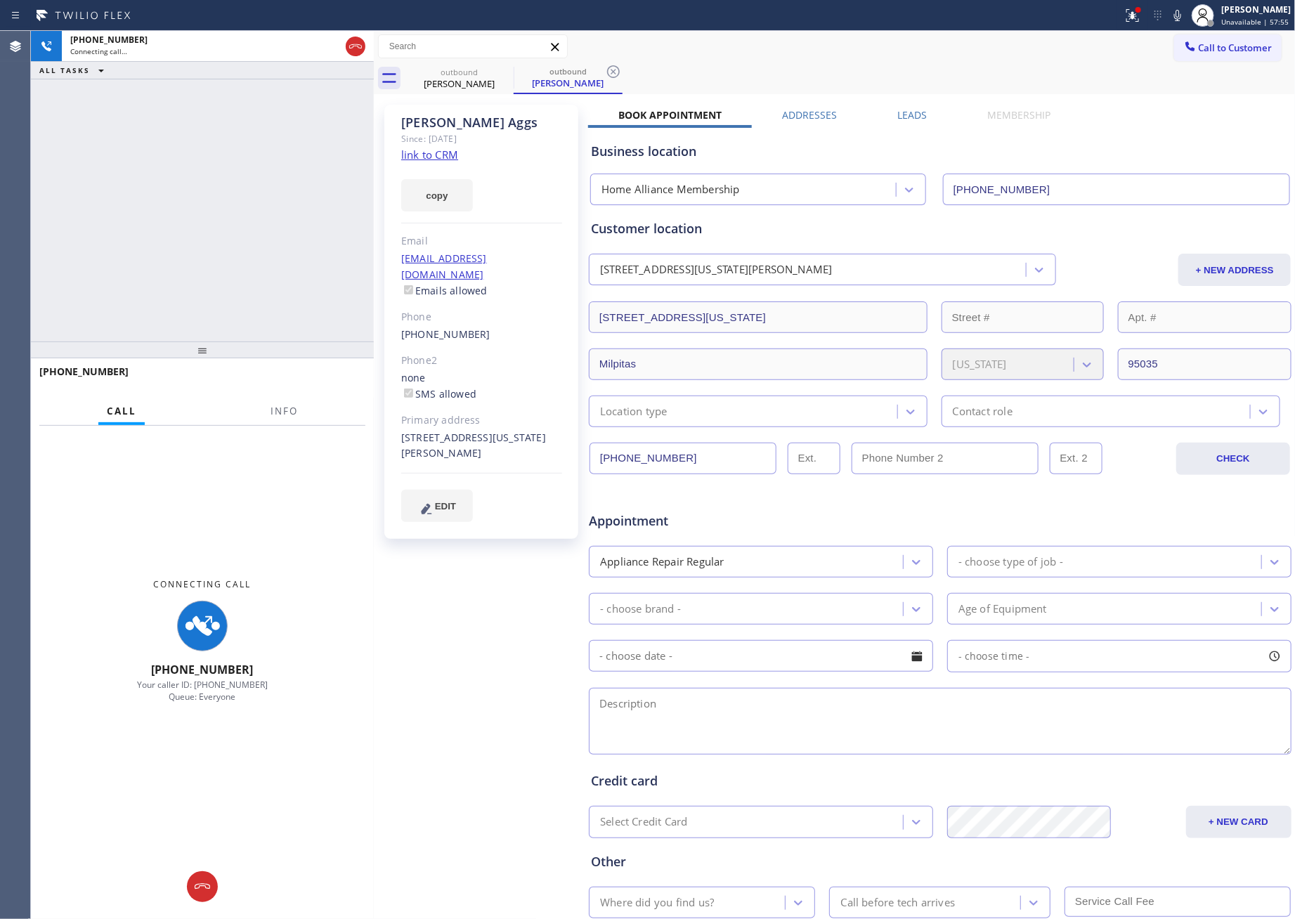
click at [238, 228] on div "+15104938585 Connecting call… ALL TASKS ALL TASKS ACTIVE TASKS TASKS IN WRAP UP" at bounding box center [202, 186] width 343 height 311
click at [430, 148] on link "link to CRM" at bounding box center [429, 155] width 57 height 14
click at [230, 228] on div "+15104938585 Connecting call… ALL TASKS ALL TASKS ACTIVE TASKS TASKS IN WRAP UP" at bounding box center [202, 186] width 343 height 311
click at [416, 158] on link "link to CRM" at bounding box center [429, 155] width 57 height 14
click at [183, 228] on div "+15104938585 Connecting call… ALL TASKS ALL TASKS ACTIVE TASKS TASKS IN WRAP UP" at bounding box center [202, 186] width 343 height 311
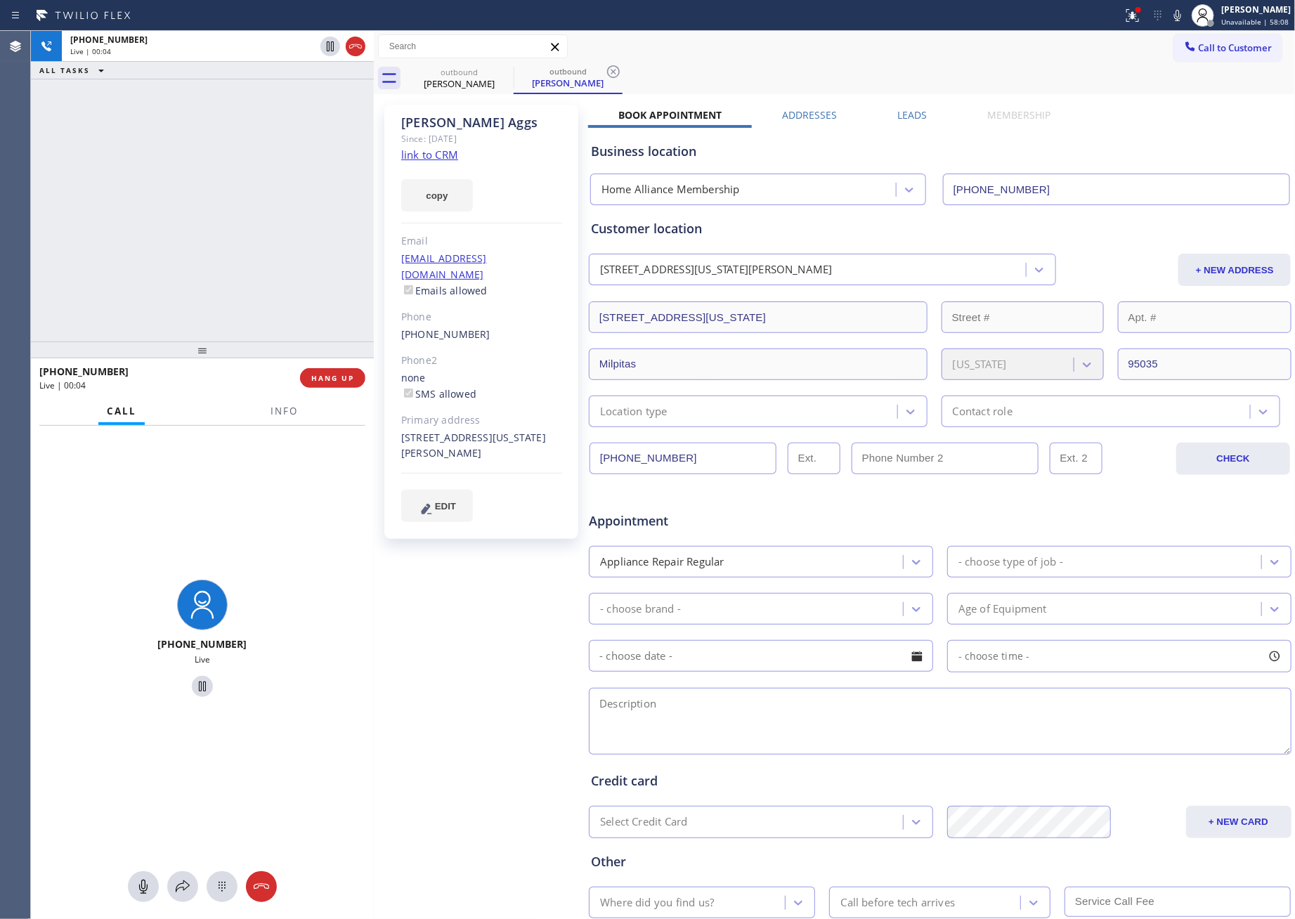
drag, startPoint x: 357, startPoint y: 49, endPoint x: 391, endPoint y: 283, distance: 236.4
click at [358, 49] on icon at bounding box center [355, 46] width 17 height 17
drag, startPoint x: 391, startPoint y: 283, endPoint x: 936, endPoint y: 143, distance: 563.0
click at [434, 285] on div "+15104938585 Live | 00:04 ALL TASKS ALL TASKS ACTIVE TASKS TASKS IN WRAP UP +15…" at bounding box center [663, 475] width 1264 height 888
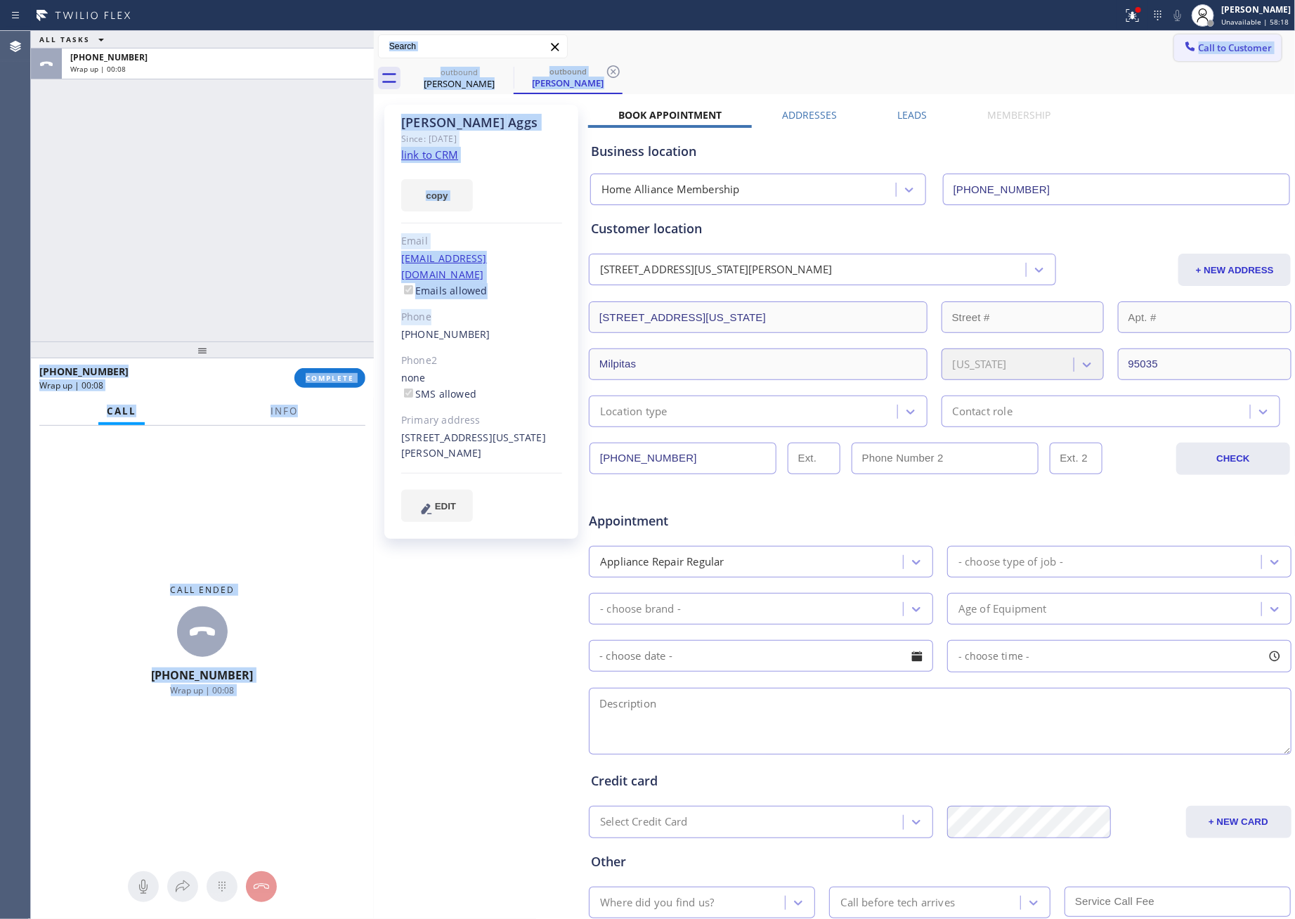
click at [1225, 48] on span "Call to Customer" at bounding box center [1236, 47] width 74 height 13
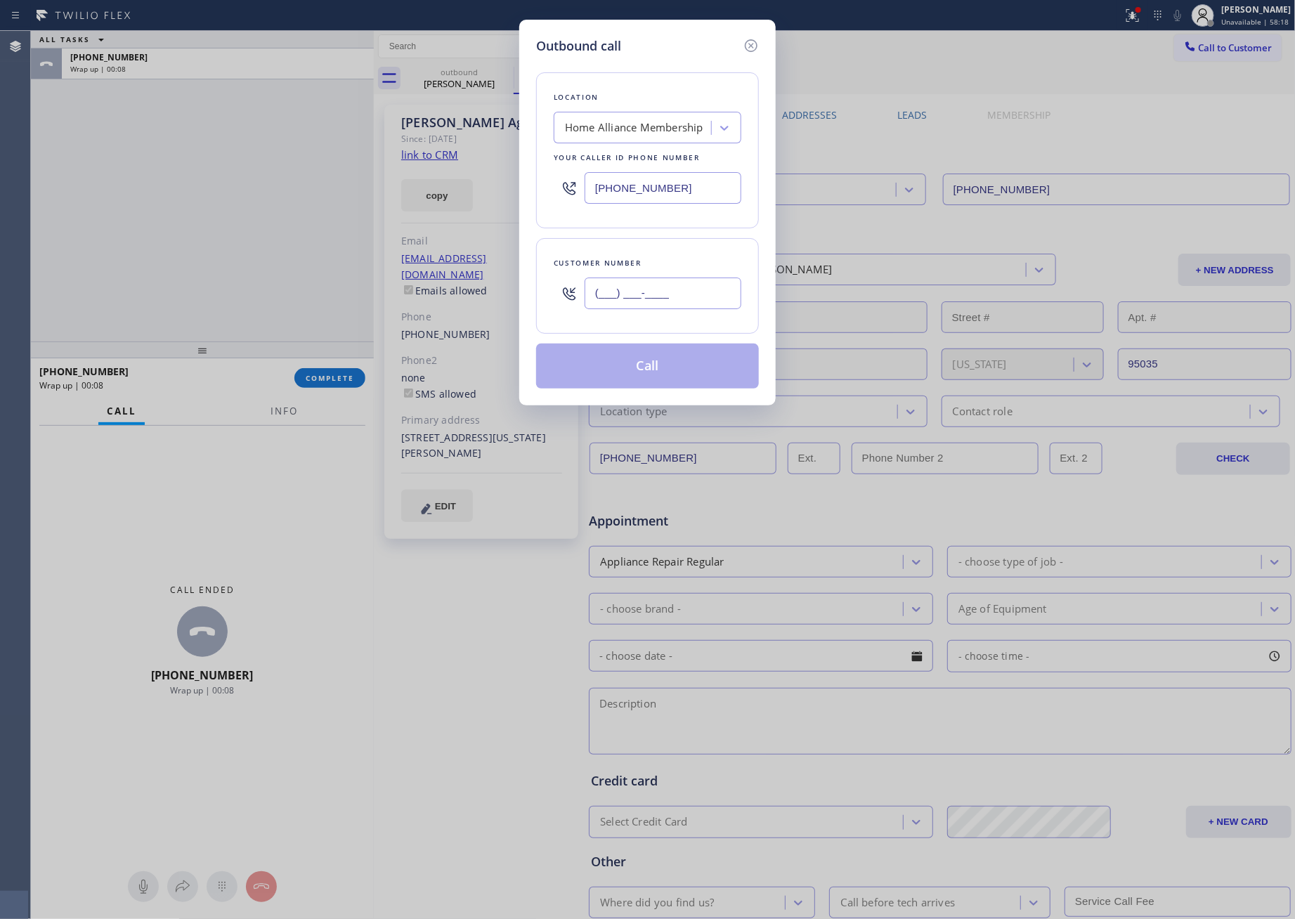
click at [718, 293] on input "(___) ___-____" at bounding box center [663, 294] width 157 height 32
paste input "310) 971-8403"
type input "(310) 971-8403"
click at [662, 363] on button "Call" at bounding box center [647, 366] width 223 height 45
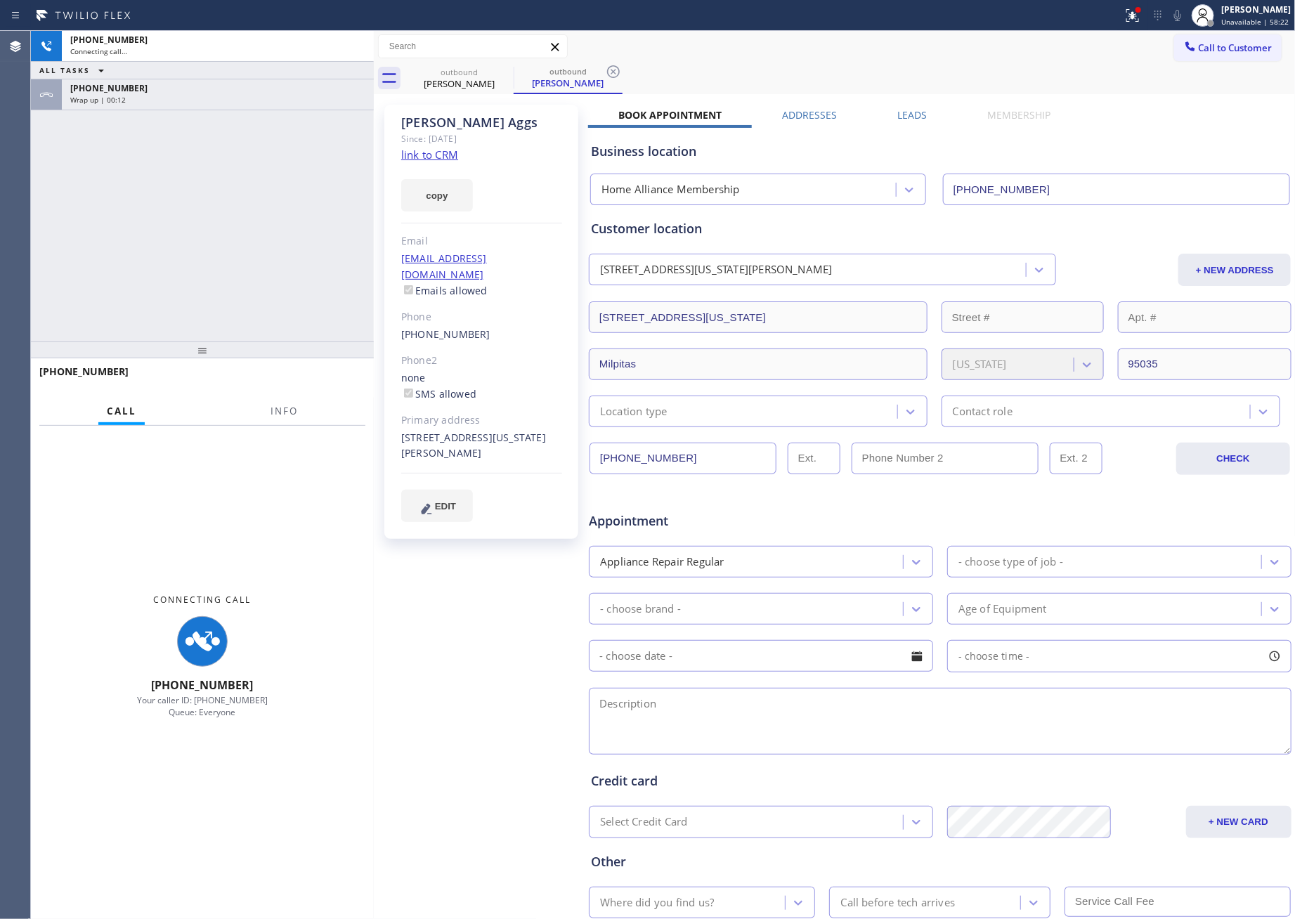
click at [253, 243] on div "+13109718403 Connecting call… ALL TASKS ALL TASKS ACTIVE TASKS TASKS IN WRAP UP…" at bounding box center [202, 186] width 343 height 311
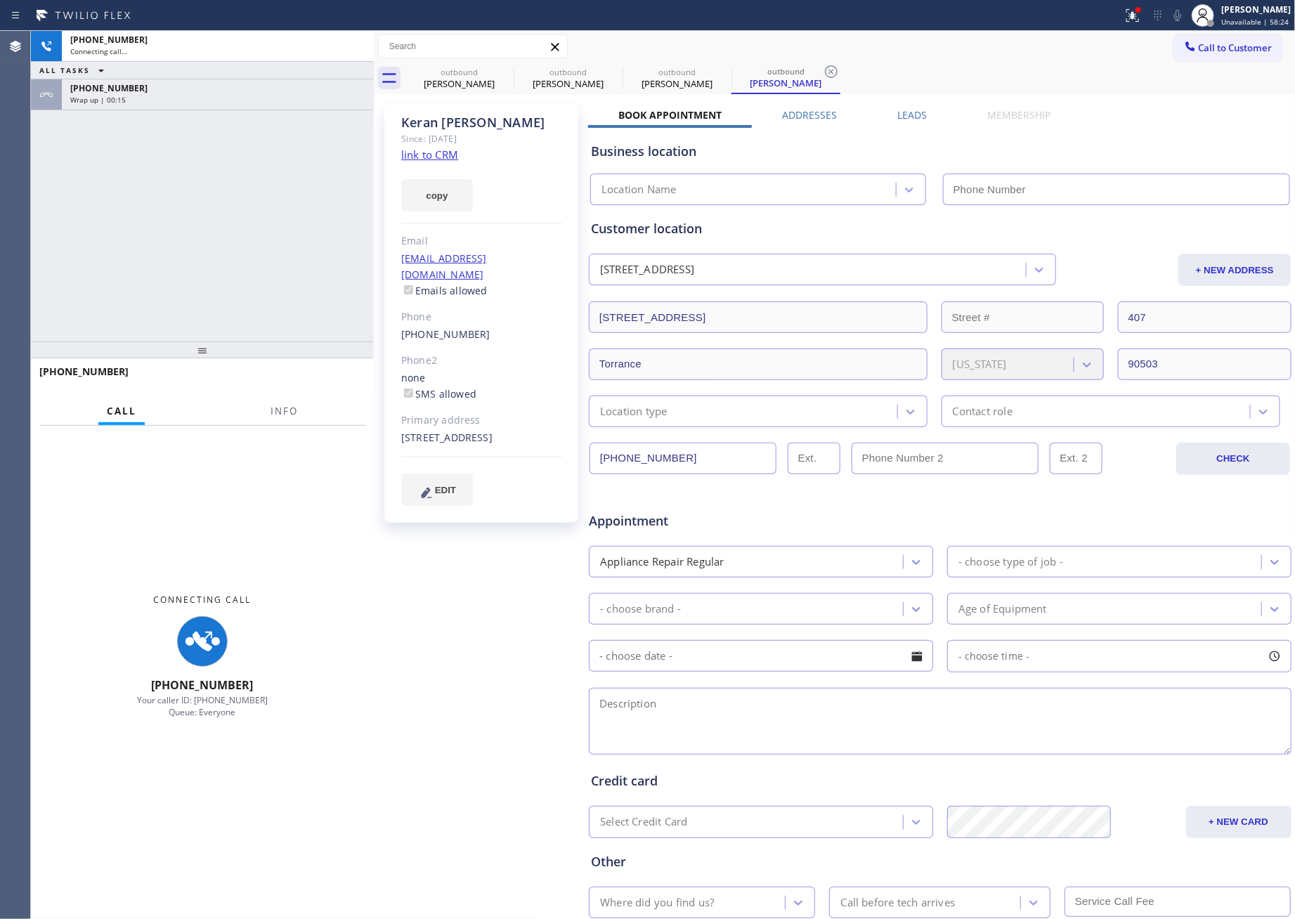
click at [538, 84] on div "Maggie Aggs" at bounding box center [568, 83] width 106 height 13
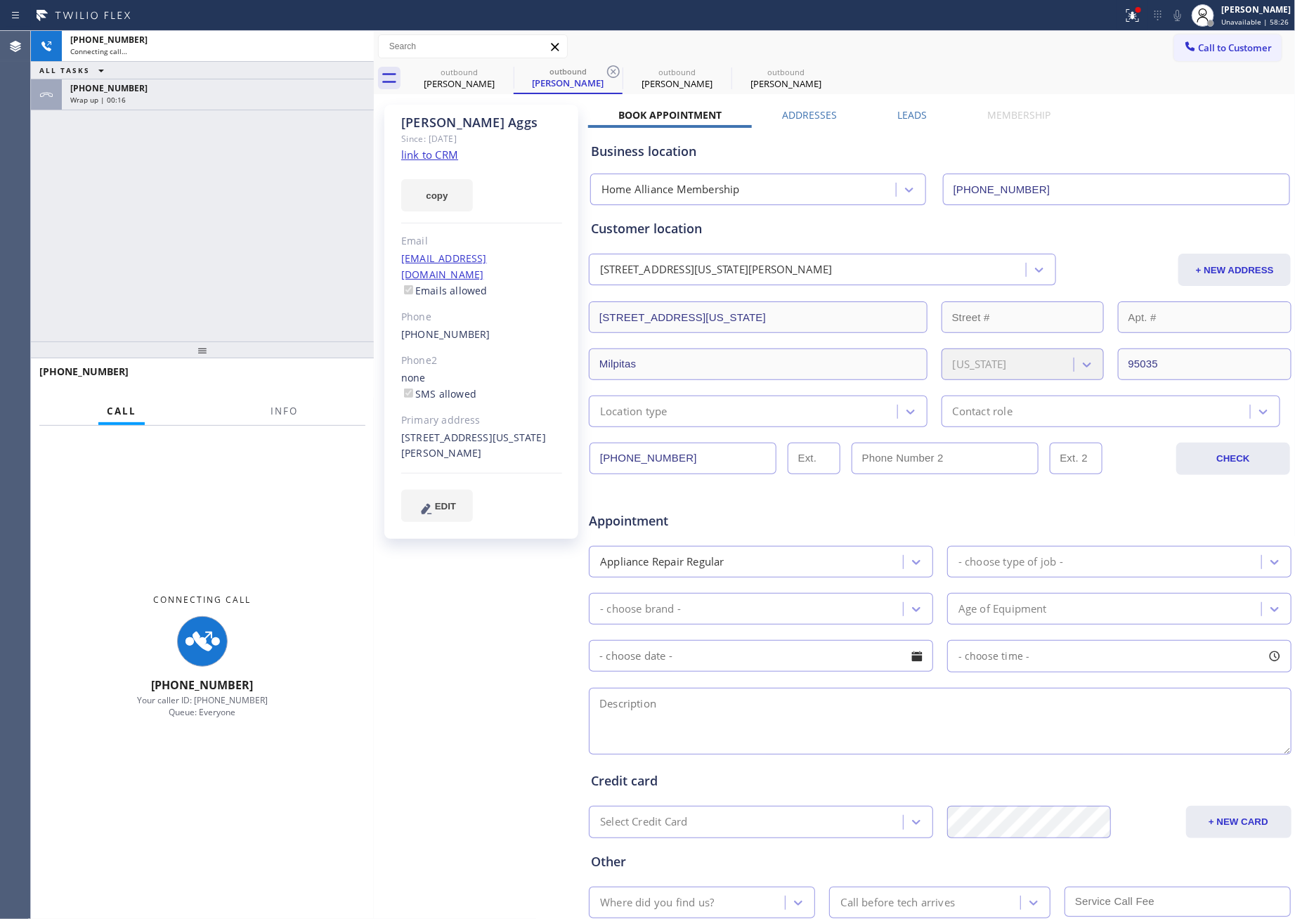
click at [709, 458] on input "(510) 493-8585" at bounding box center [683, 459] width 187 height 32
click at [148, 245] on div "+13109718403 Connecting call… ALL TASKS ALL TASKS ACTIVE TASKS TASKS IN WRAP UP…" at bounding box center [202, 186] width 343 height 311
click at [173, 291] on div "+13109718403 Connecting call… ALL TASKS ALL TASKS ACTIVE TASKS TASKS IN WRAP UP…" at bounding box center [202, 186] width 343 height 311
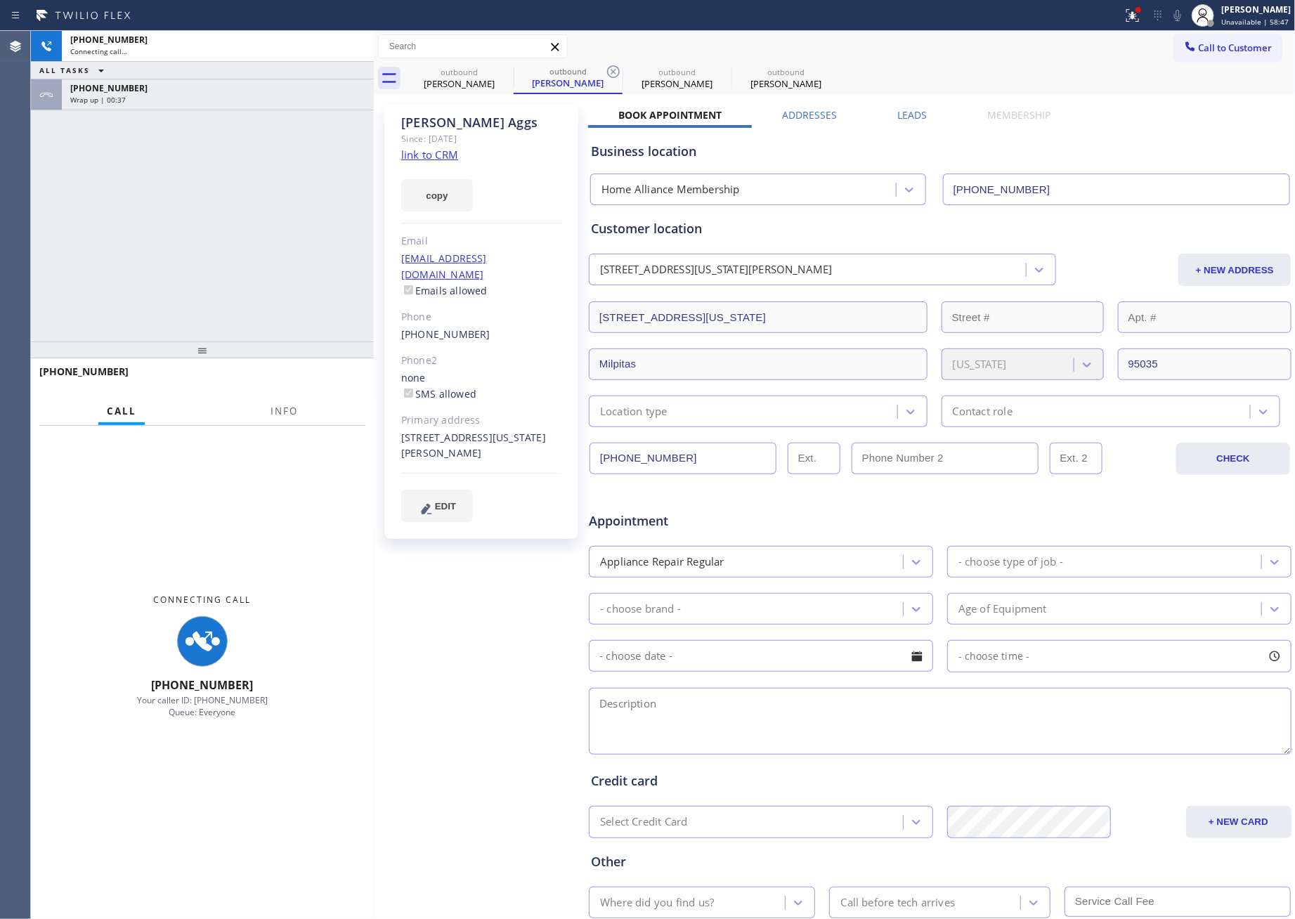
click at [279, 283] on div "+13109718403 Connecting call… ALL TASKS ALL TASKS ACTIVE TASKS TASKS IN WRAP UP…" at bounding box center [202, 186] width 343 height 311
click at [258, 117] on div "+13109718403 Connecting call… ALL TASKS ALL TASKS ACTIVE TASKS TASKS IN WRAP UP…" at bounding box center [202, 186] width 343 height 311
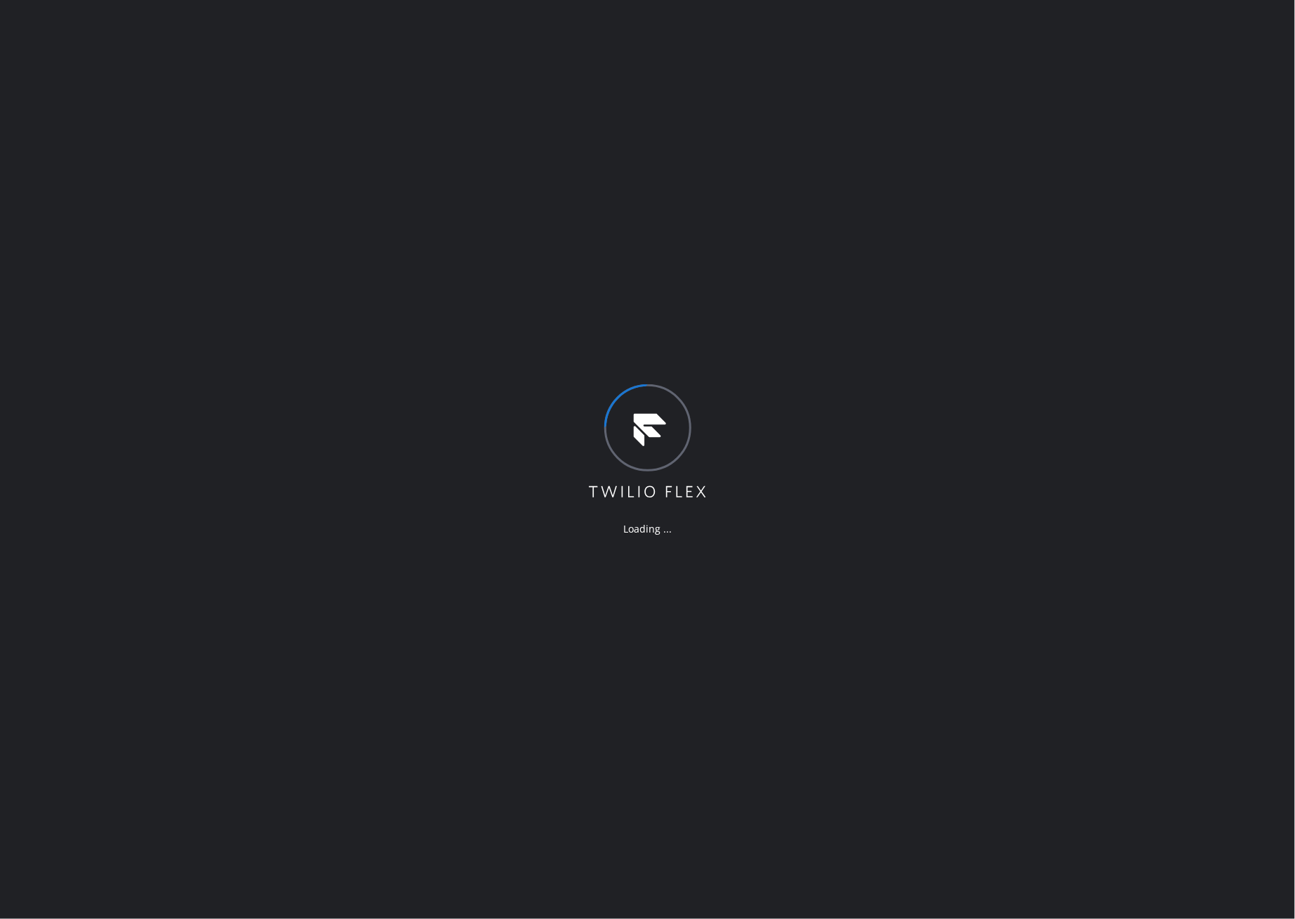
click at [371, 494] on div "Loading ..." at bounding box center [647, 459] width 1295 height 919
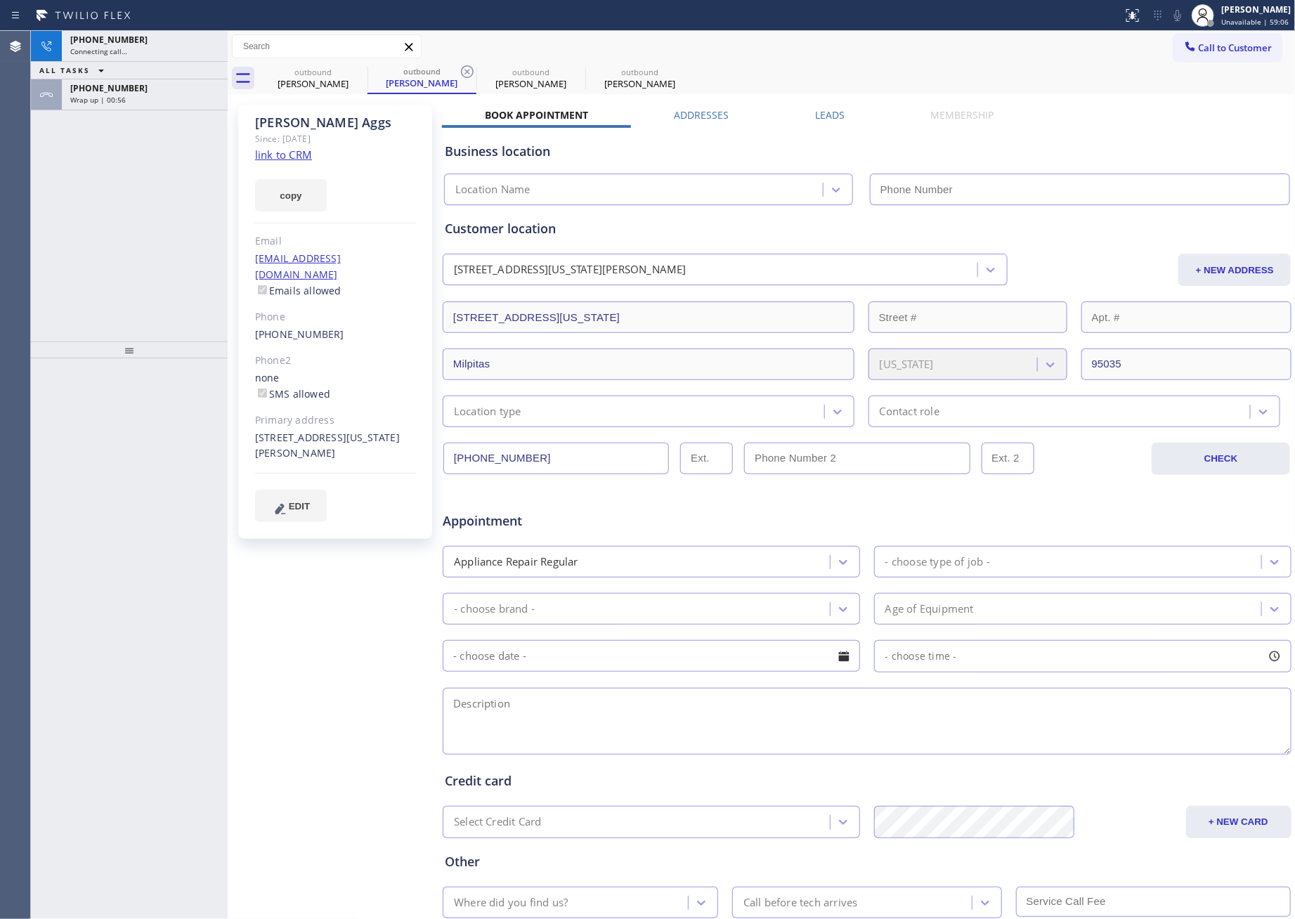
type input "[PHONE_NUMBER]"
drag, startPoint x: 114, startPoint y: 163, endPoint x: 143, endPoint y: 95, distance: 74.3
click at [127, 150] on div "+13109718403 Connecting call… ALL TASKS ALL TASKS ACTIVE TASKS TASKS IN WRAP UP…" at bounding box center [129, 186] width 197 height 311
click at [143, 95] on div "Wrap up | 01:17" at bounding box center [144, 100] width 149 height 10
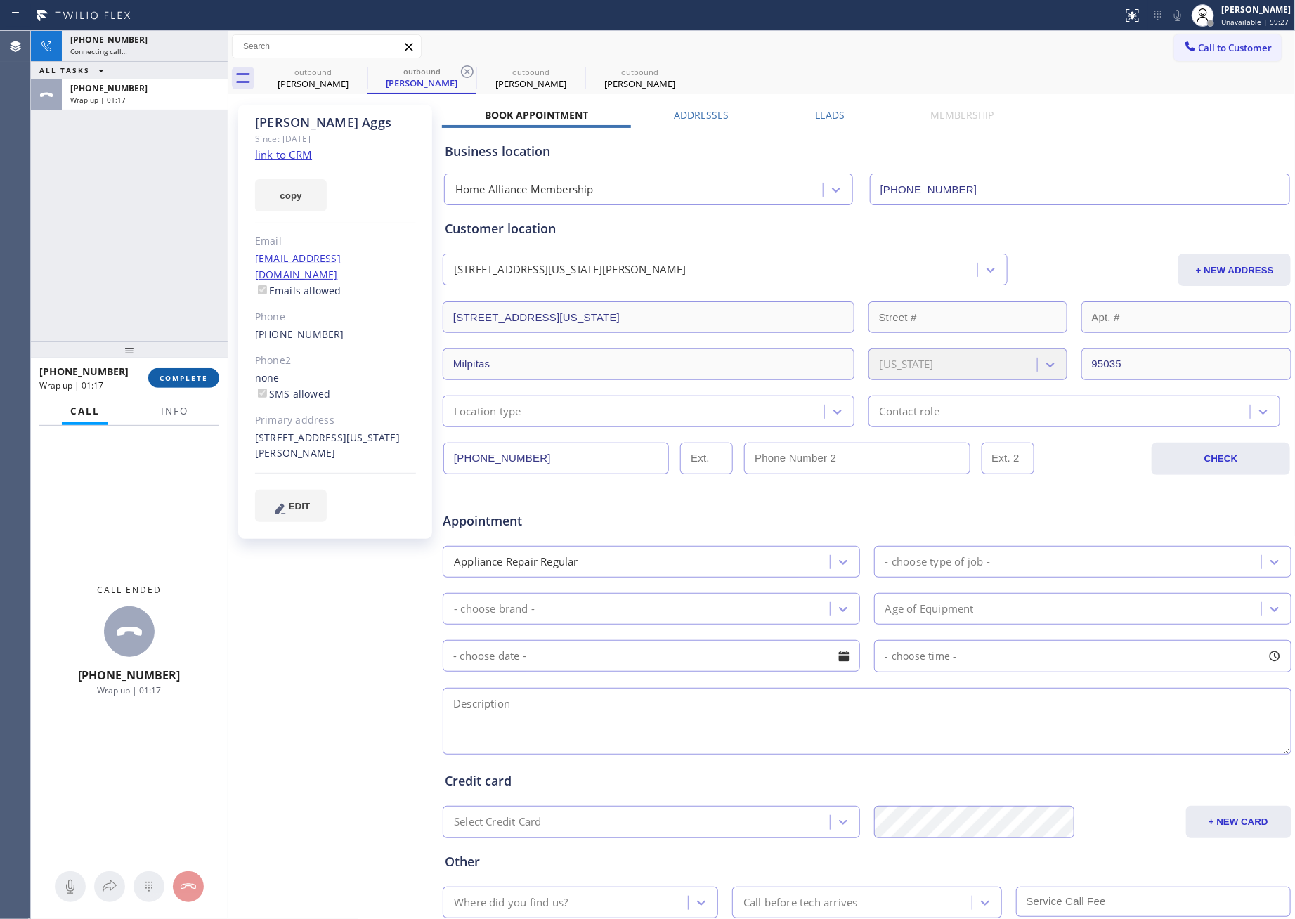
click at [183, 377] on span "COMPLETE" at bounding box center [184, 378] width 48 height 10
click at [152, 226] on div "+13109718403 Connecting call… ALL TASKS ALL TASKS ACTIVE TASKS TASKS IN WRAP UP…" at bounding box center [129, 186] width 197 height 311
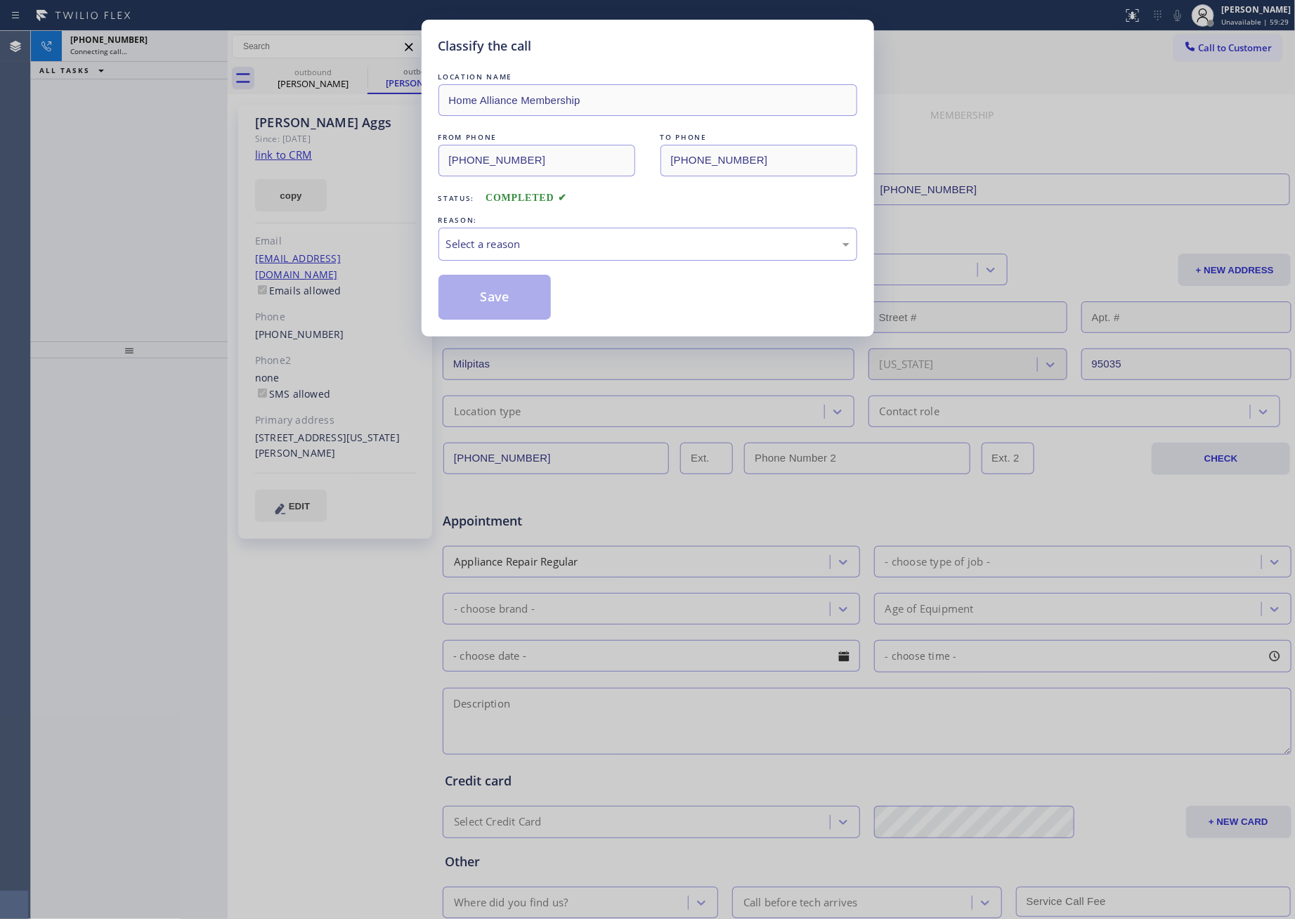
drag, startPoint x: 152, startPoint y: 226, endPoint x: 179, endPoint y: 260, distance: 43.5
click at [157, 233] on div "Classify the call LOCATION NAME Home Alliance Membership FROM PHONE (855) 946-3…" at bounding box center [647, 459] width 1295 height 919
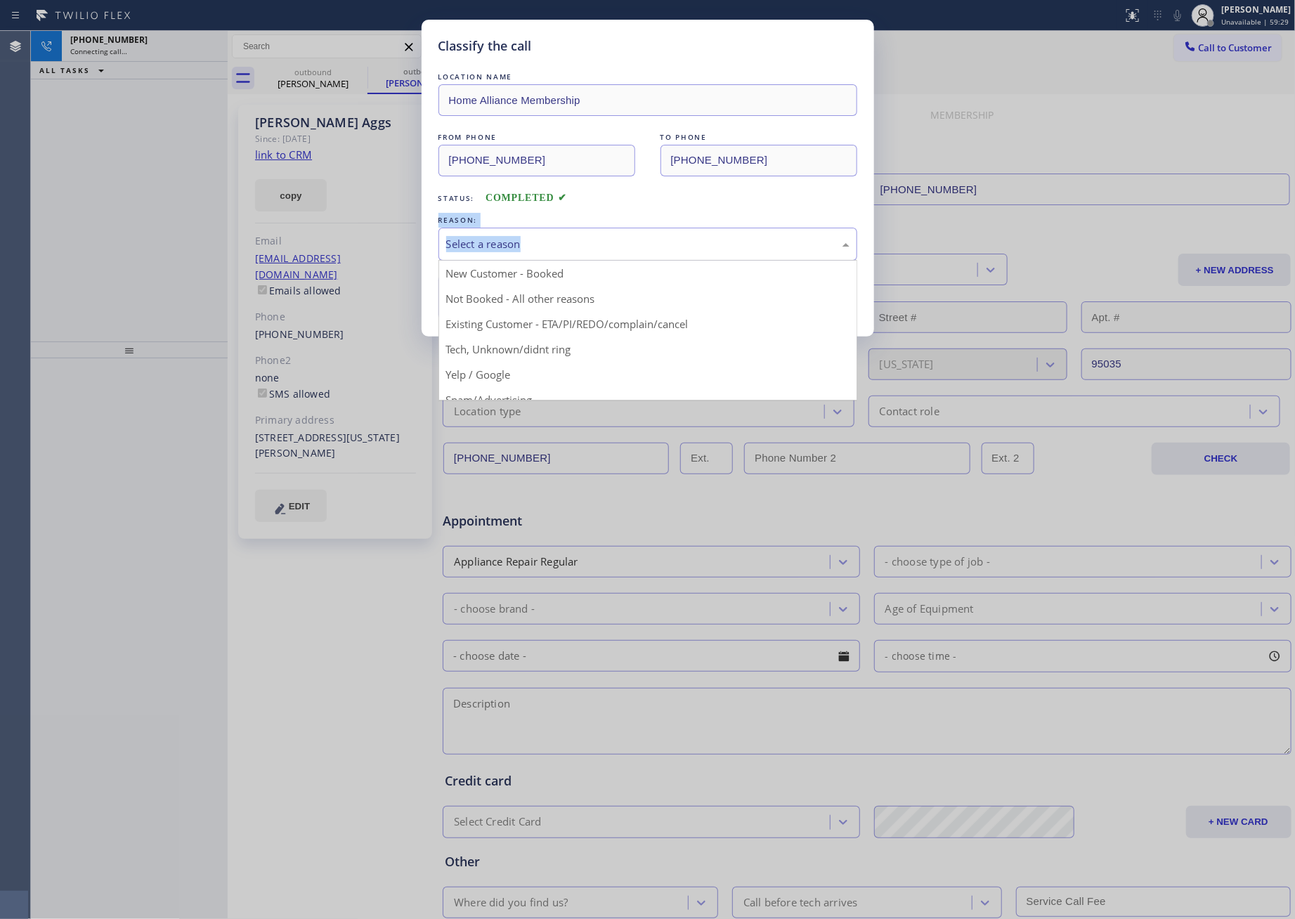
click at [519, 255] on div "Select a reason" at bounding box center [648, 244] width 419 height 33
click at [502, 294] on button "Save" at bounding box center [495, 297] width 113 height 45
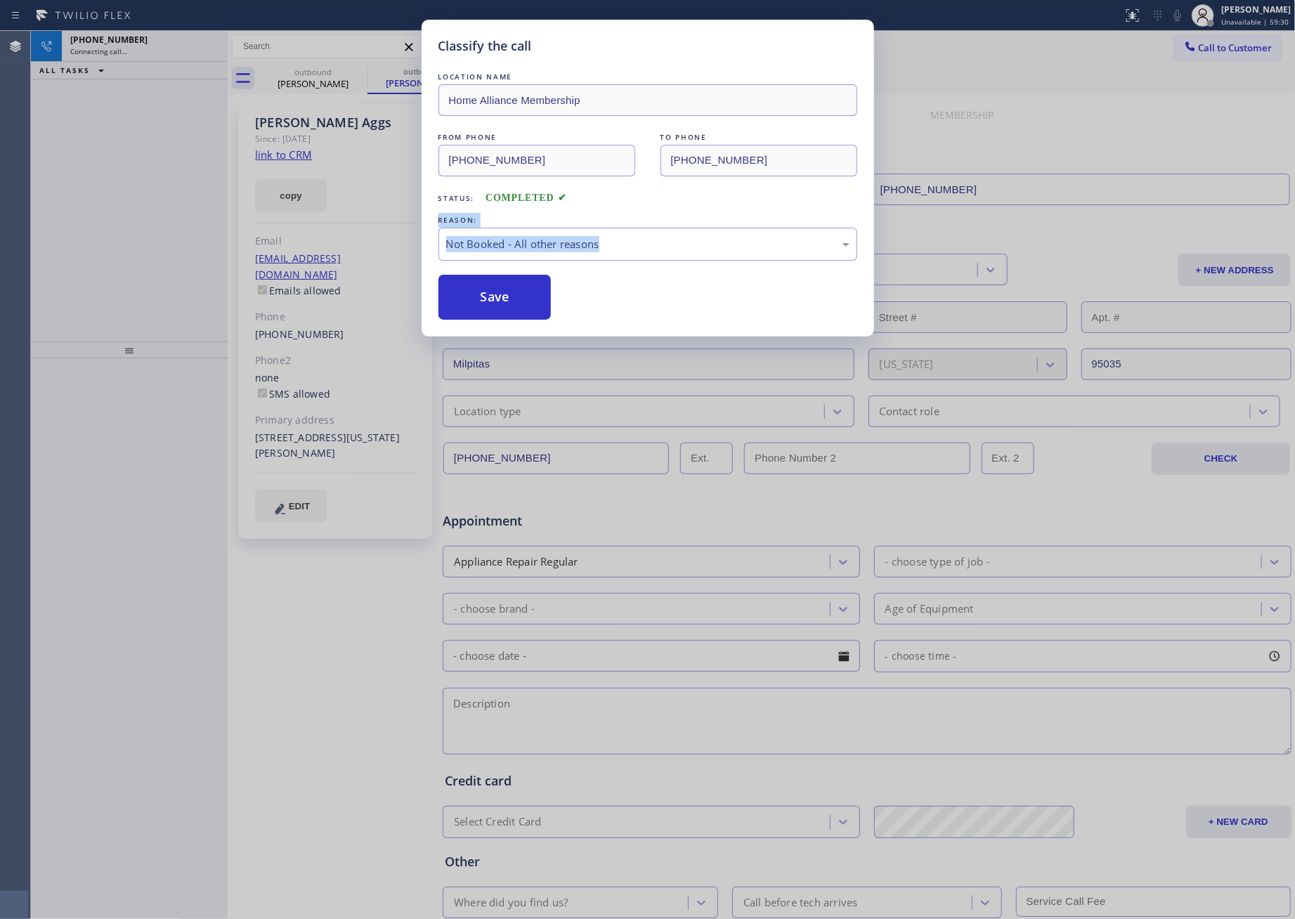
click at [502, 294] on button "Save" at bounding box center [495, 297] width 113 height 45
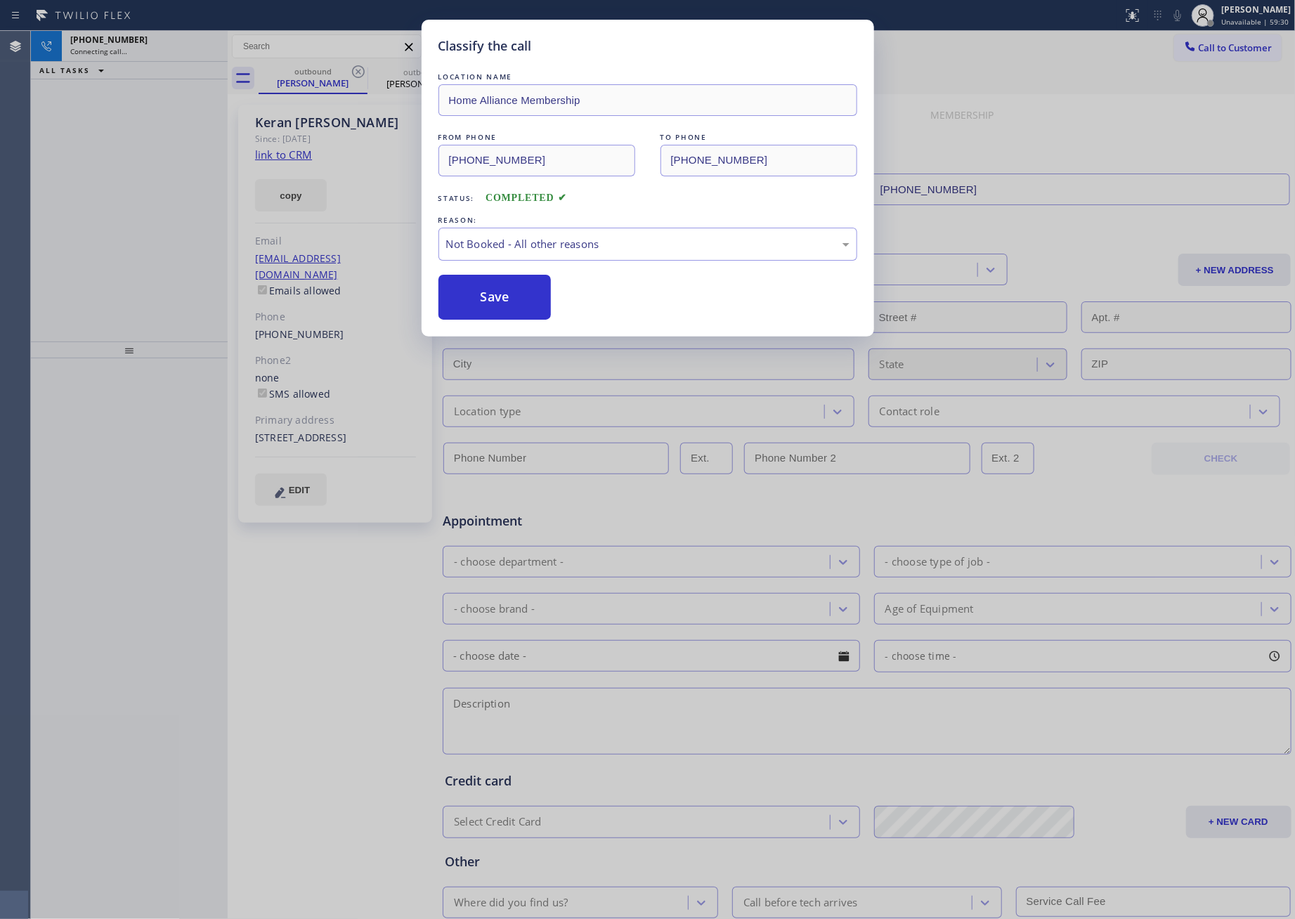
click at [62, 119] on div "Classify the call LOCATION NAME Home Alliance Membership FROM PHONE (855) 946-3…" at bounding box center [647, 459] width 1295 height 919
click at [63, 119] on div "+13109718403 Connecting call… ALL TASKS ALL TASKS ACTIVE TASKS TASKS IN WRAP UP" at bounding box center [129, 186] width 197 height 311
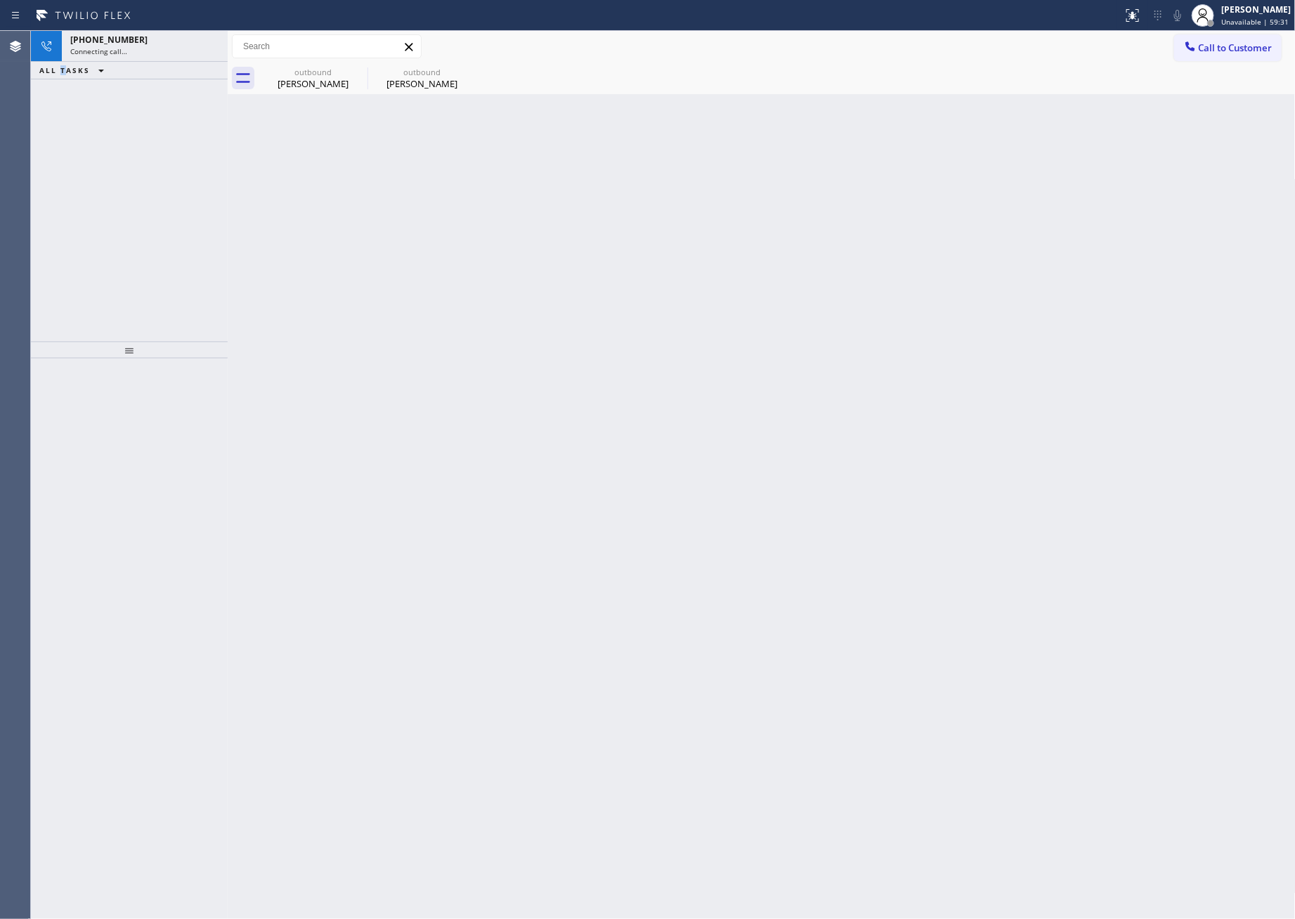
click at [63, 119] on div "+13109718403 Connecting call… ALL TASKS ALL TASKS ACTIVE TASKS TASKS IN WRAP UP" at bounding box center [129, 186] width 197 height 311
drag, startPoint x: 304, startPoint y: 78, endPoint x: 308, endPoint y: 174, distance: 95.7
click at [304, 78] on div "Keran Doolan" at bounding box center [313, 83] width 106 height 13
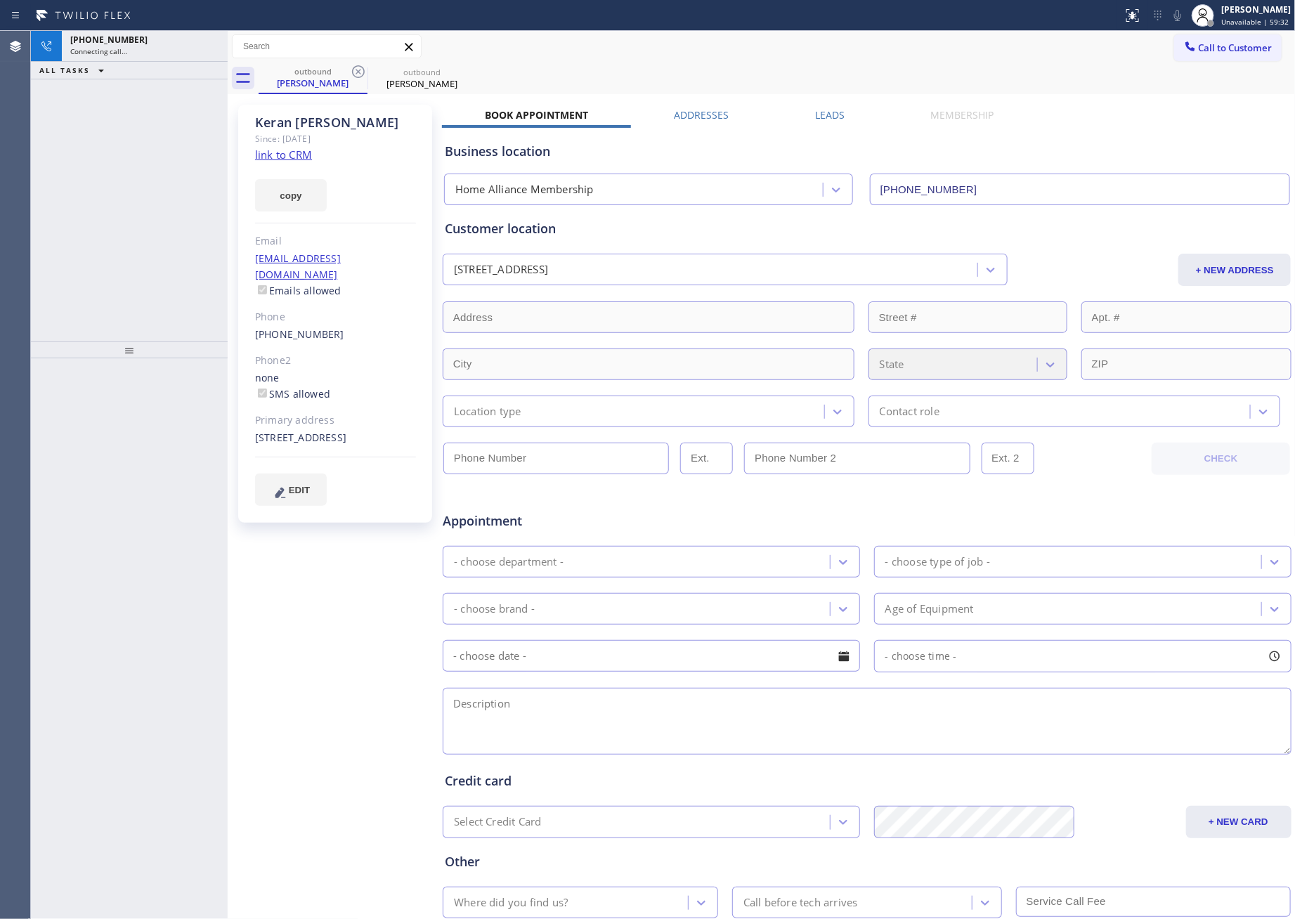
click at [295, 157] on link "link to CRM" at bounding box center [283, 155] width 57 height 14
drag, startPoint x: 171, startPoint y: 219, endPoint x: 70, endPoint y: 272, distance: 114.1
click at [177, 220] on div "+13109718403 Connecting call… ALL TASKS ALL TASKS ACTIVE TASKS TASKS IN WRAP UP" at bounding box center [129, 186] width 197 height 311
click at [114, 37] on span "+13109718403" at bounding box center [108, 40] width 77 height 12
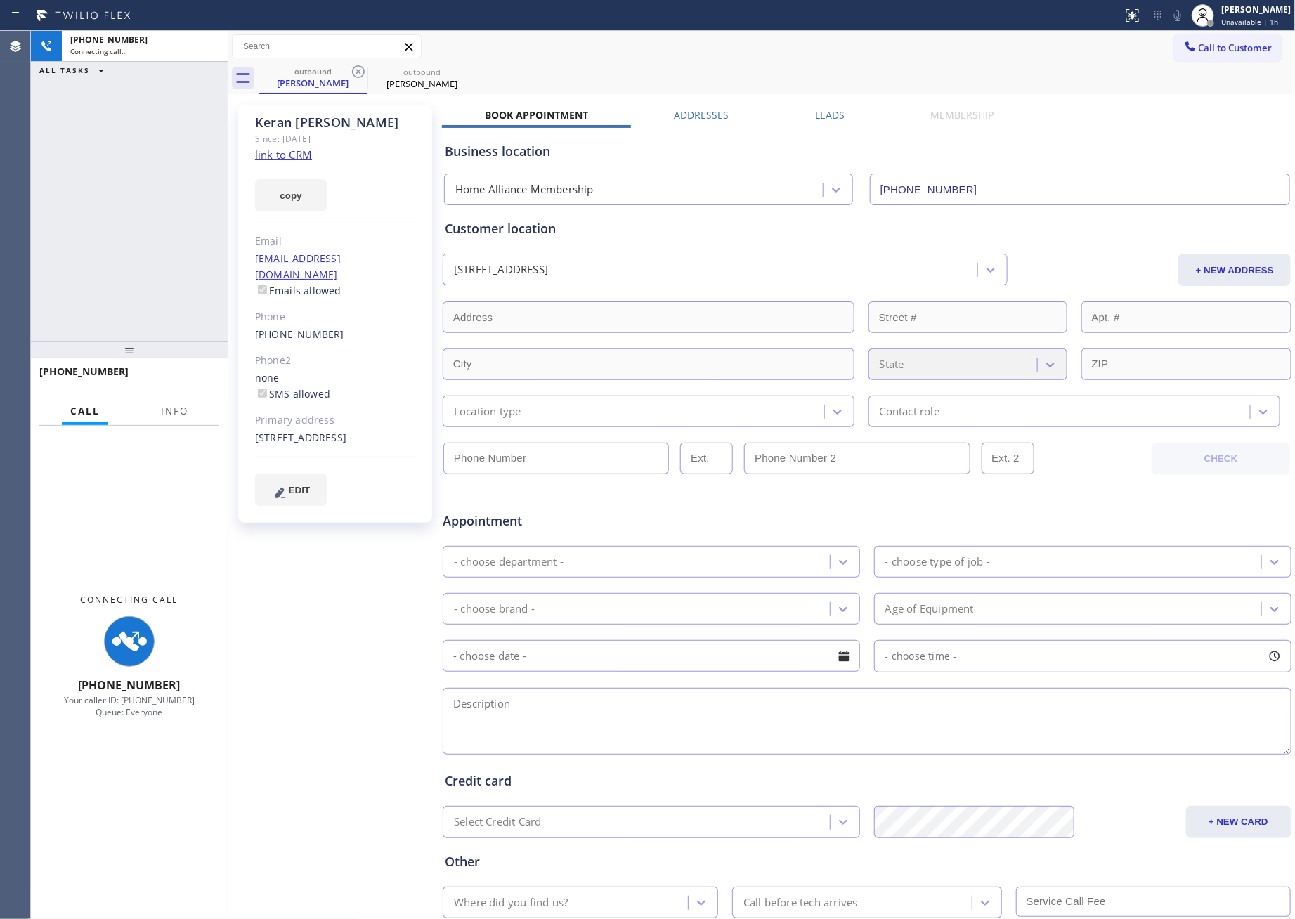
click at [135, 205] on div "+13109718403 Connecting call… ALL TASKS ALL TASKS ACTIVE TASKS TASKS IN WRAP UP" at bounding box center [129, 186] width 197 height 311
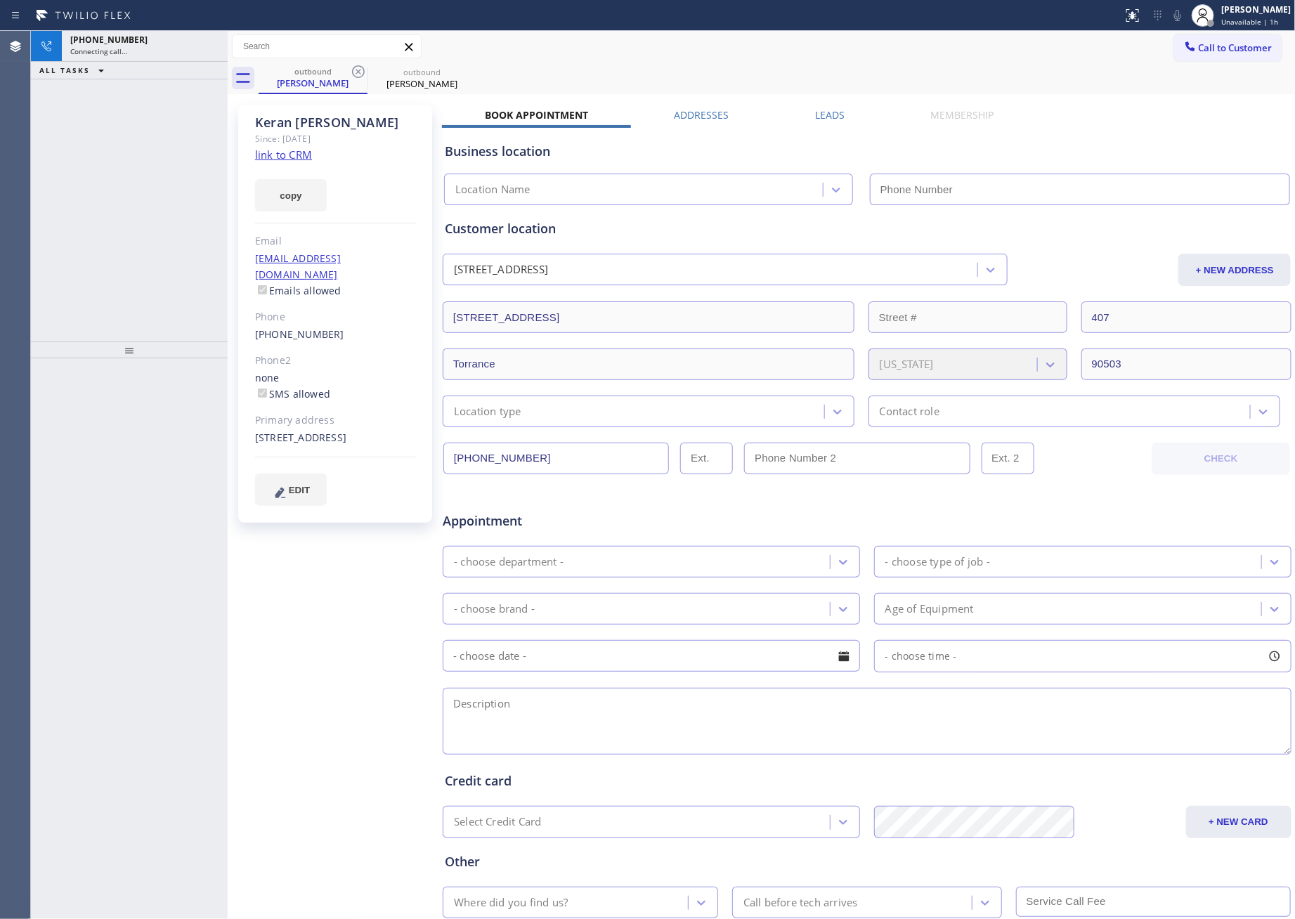
type input "[PHONE_NUMBER]"
click at [129, 183] on div "[PHONE_NUMBER] Connecting call… ALL TASKS ALL TASKS ACTIVE TASKS TASKS IN WRAP …" at bounding box center [129, 186] width 197 height 311
click at [131, 192] on div "[PHONE_NUMBER] Connecting call… ALL TASKS ALL TASKS ACTIVE TASKS TASKS IN WRAP …" at bounding box center [129, 186] width 197 height 311
